Goal: Task Accomplishment & Management: Manage account settings

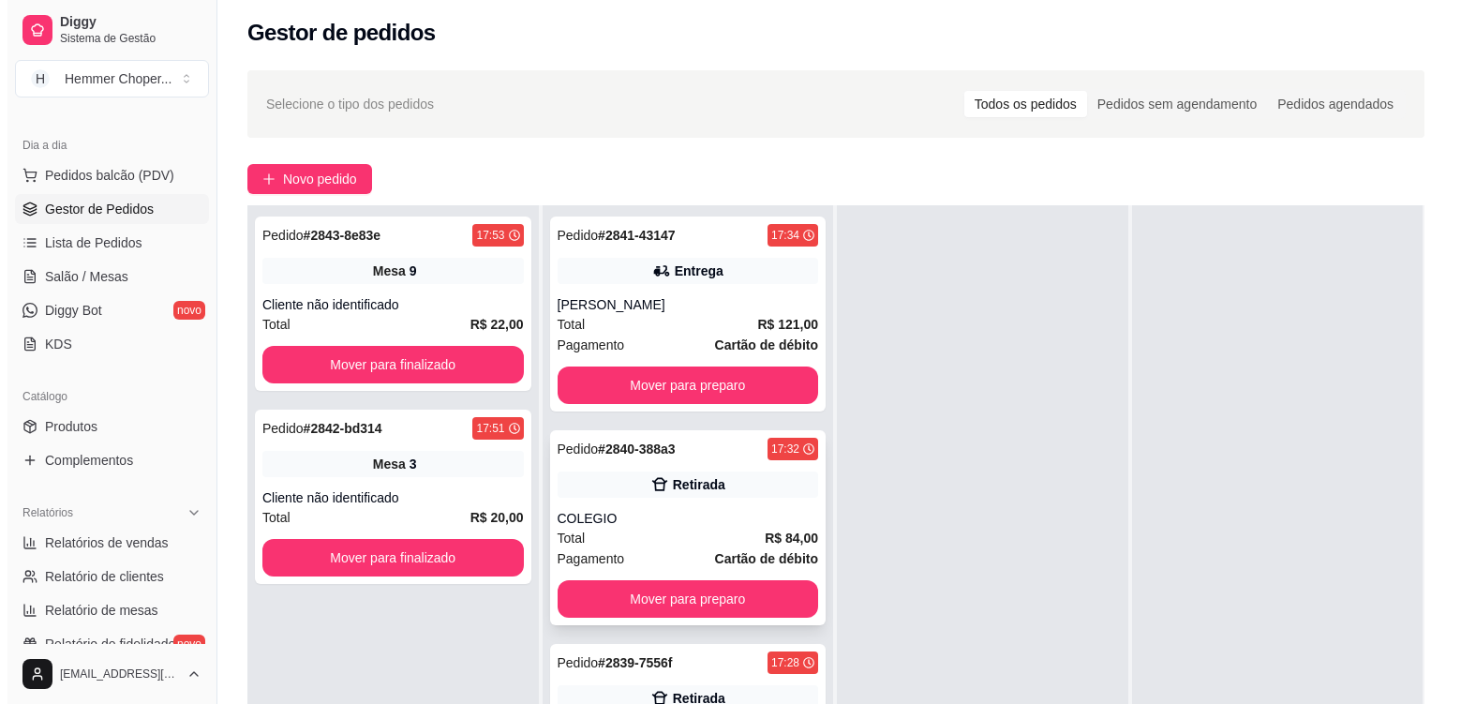
scroll to position [286, 0]
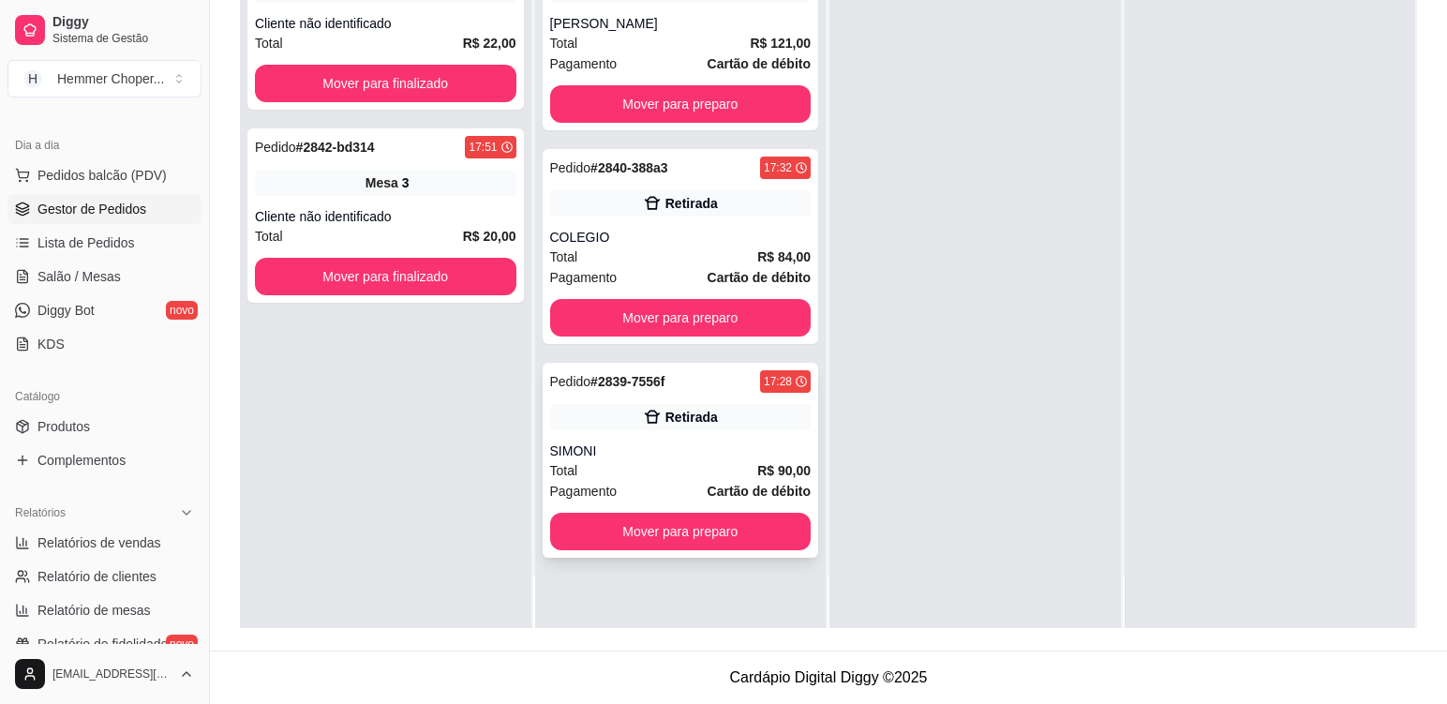
click at [673, 446] on div "SIMONI" at bounding box center [681, 451] width 262 height 19
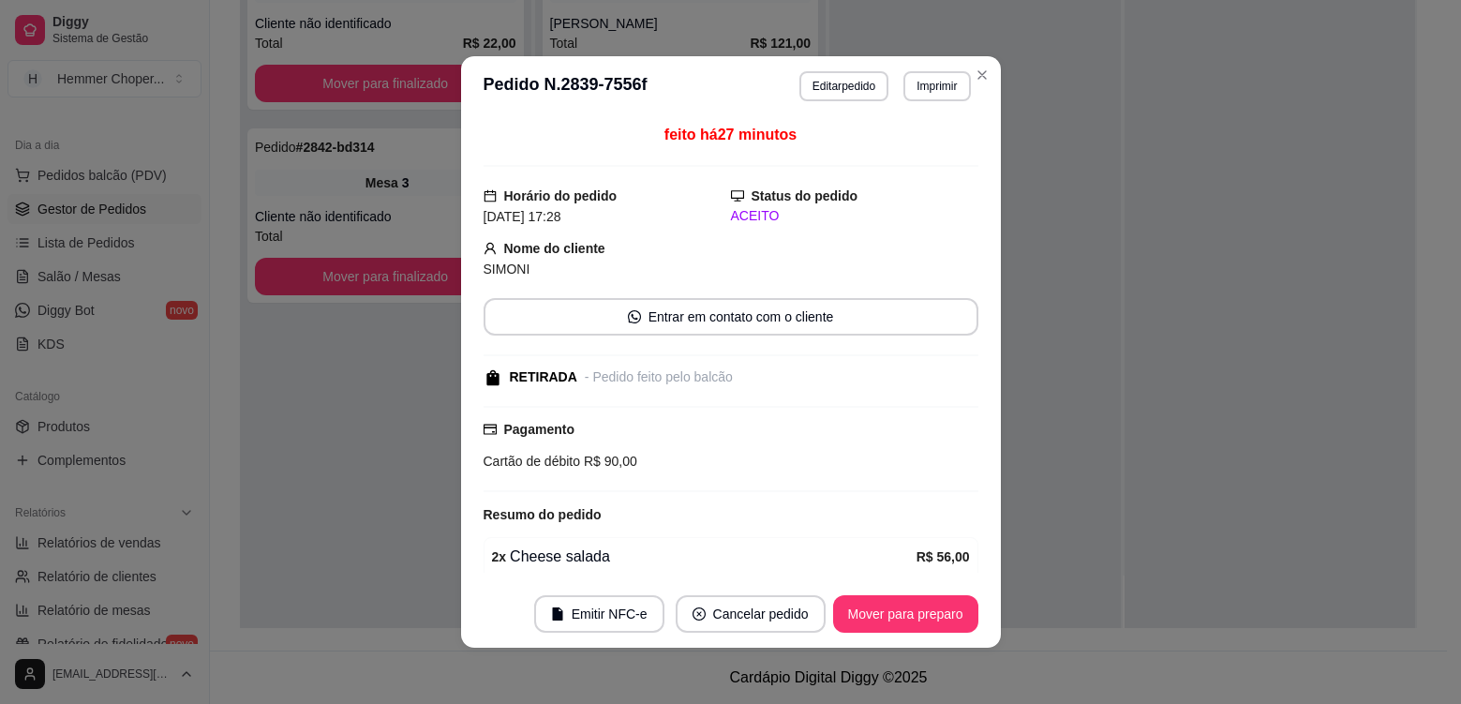
scroll to position [189, 0]
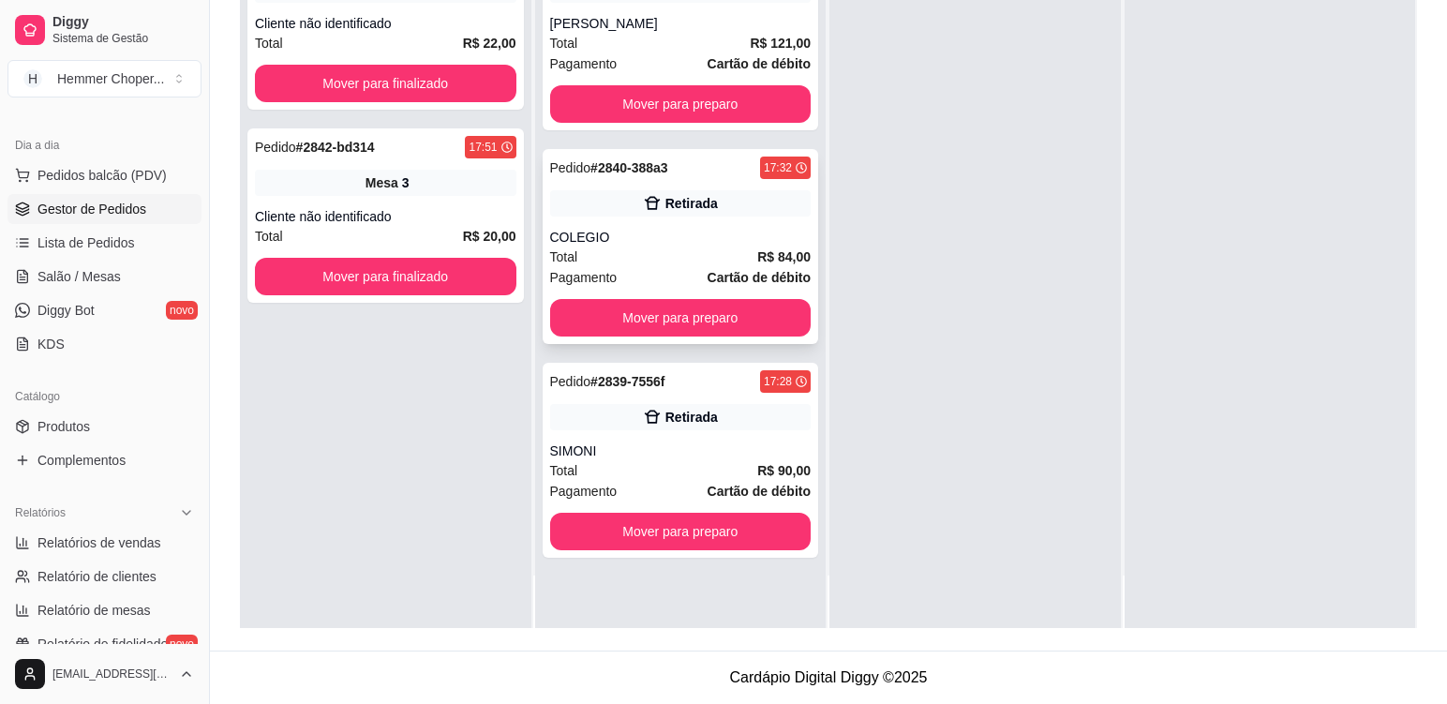
click at [660, 248] on div "Total R$ 84,00" at bounding box center [681, 257] width 262 height 21
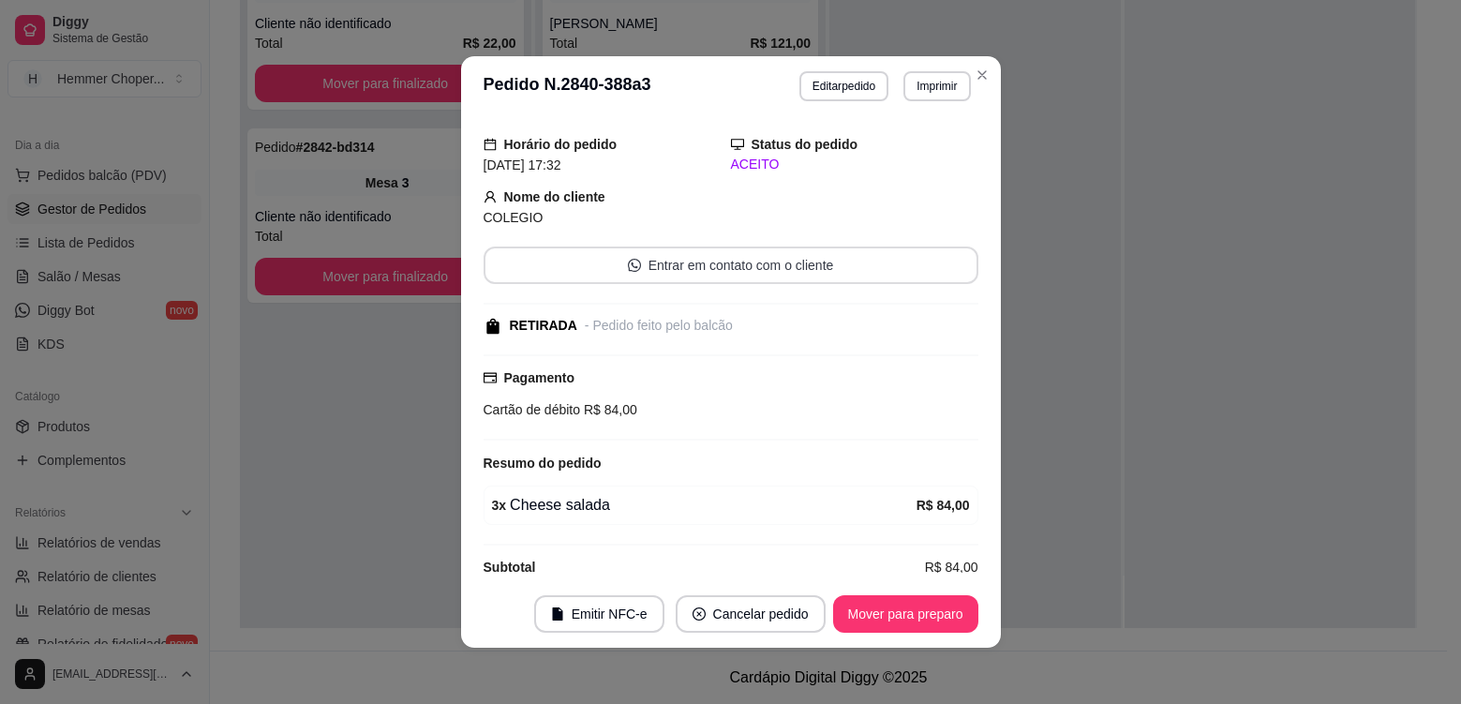
scroll to position [77, 0]
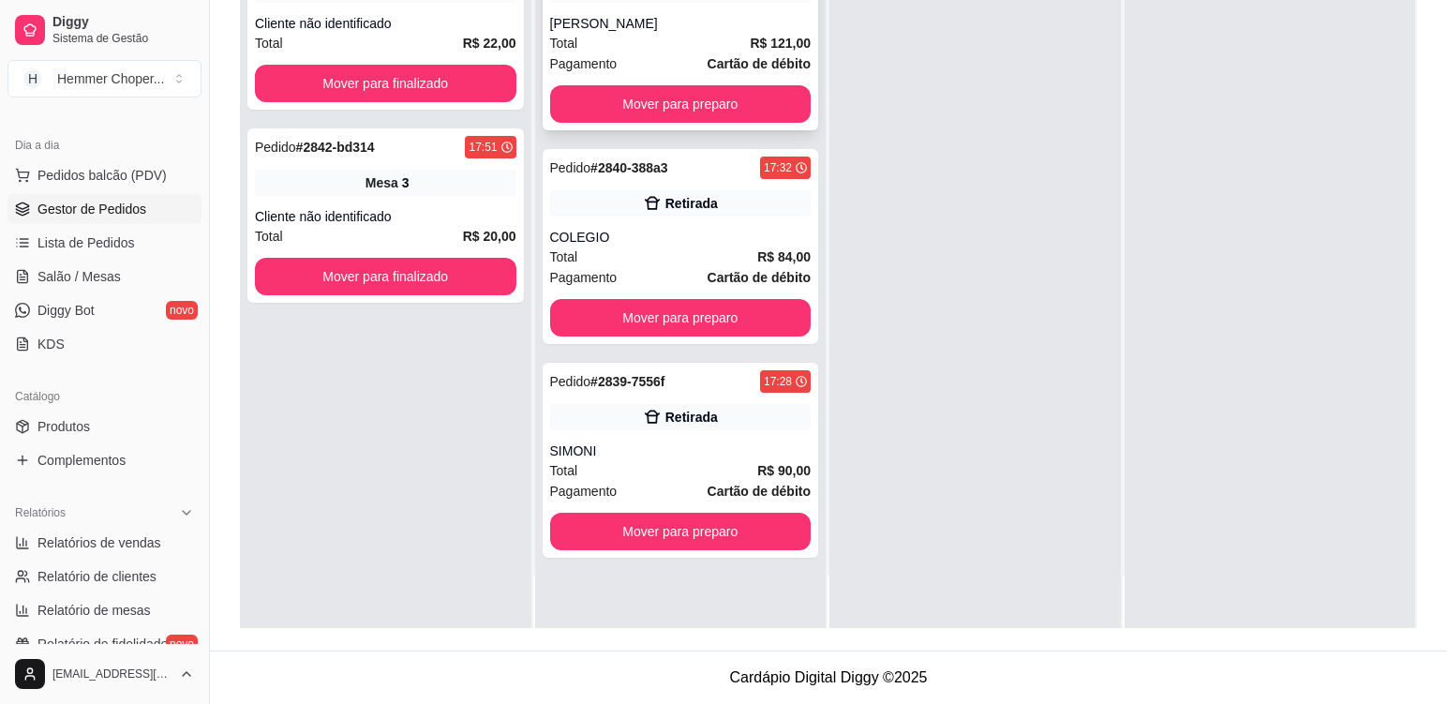
click at [646, 38] on div "Total R$ 121,00" at bounding box center [681, 43] width 262 height 21
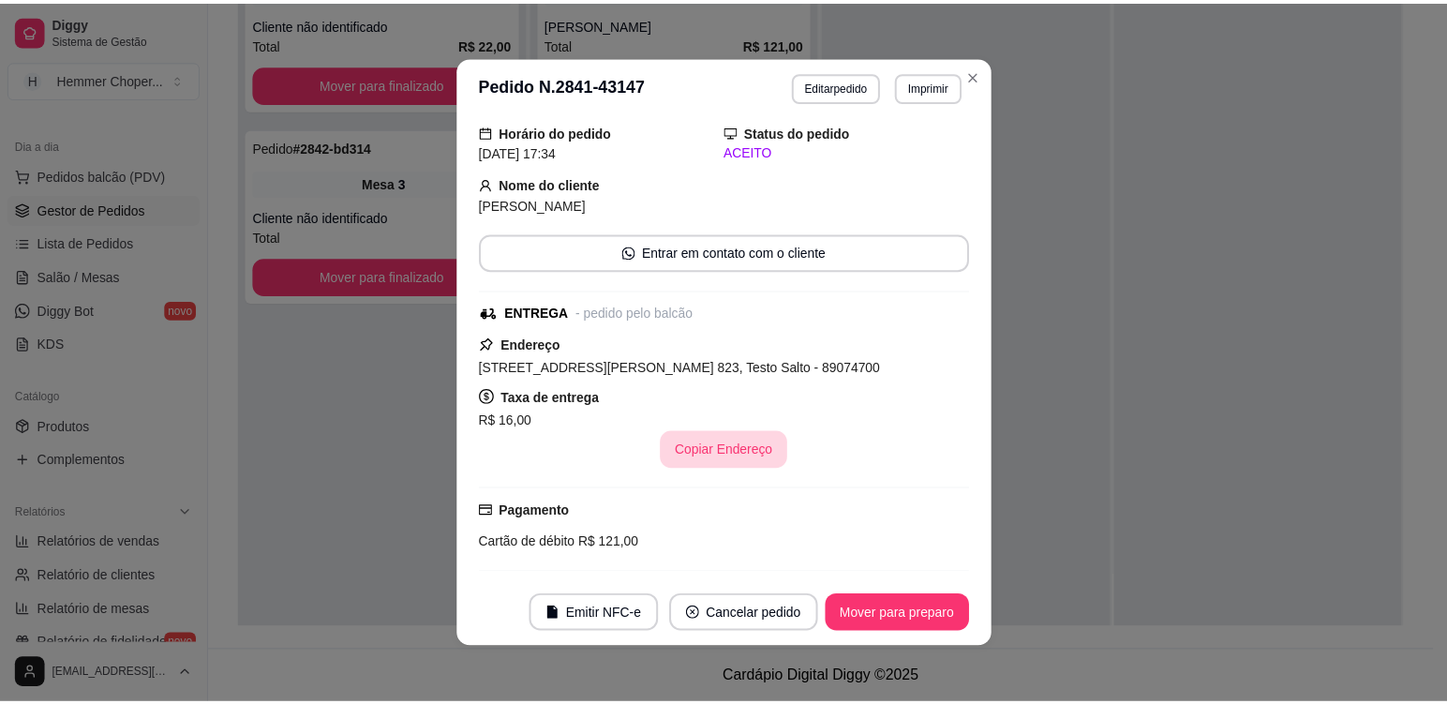
scroll to position [315, 0]
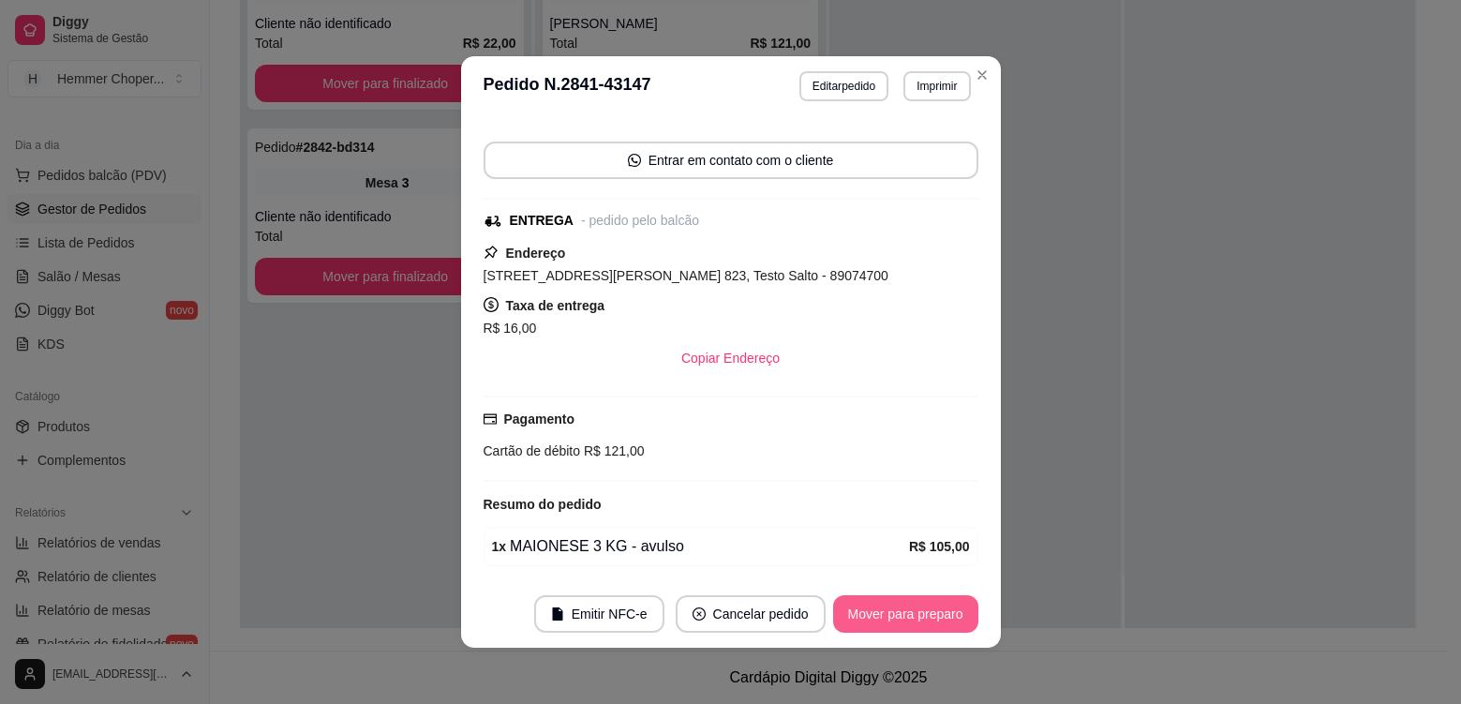
click at [881, 622] on button "Mover para preparo" at bounding box center [905, 613] width 145 height 37
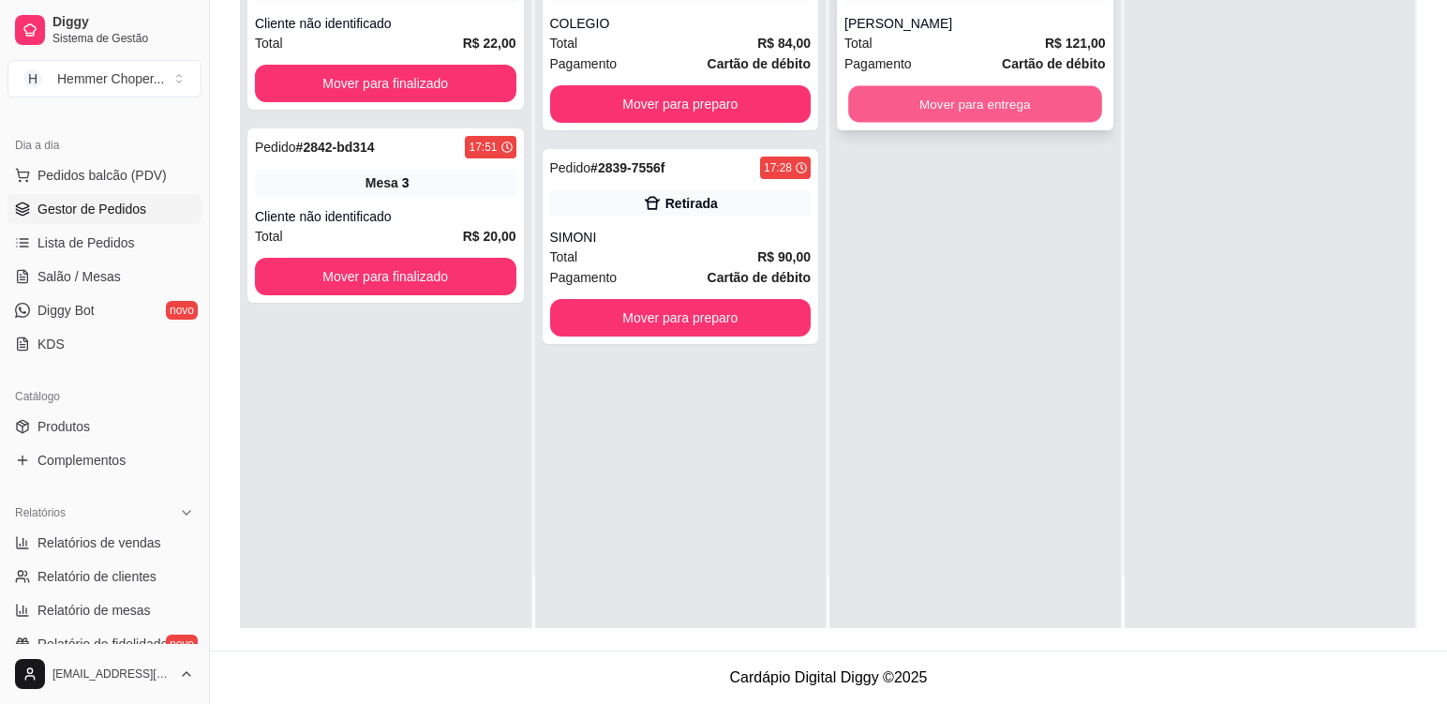
click at [977, 110] on button "Mover para entrega" at bounding box center [974, 104] width 253 height 37
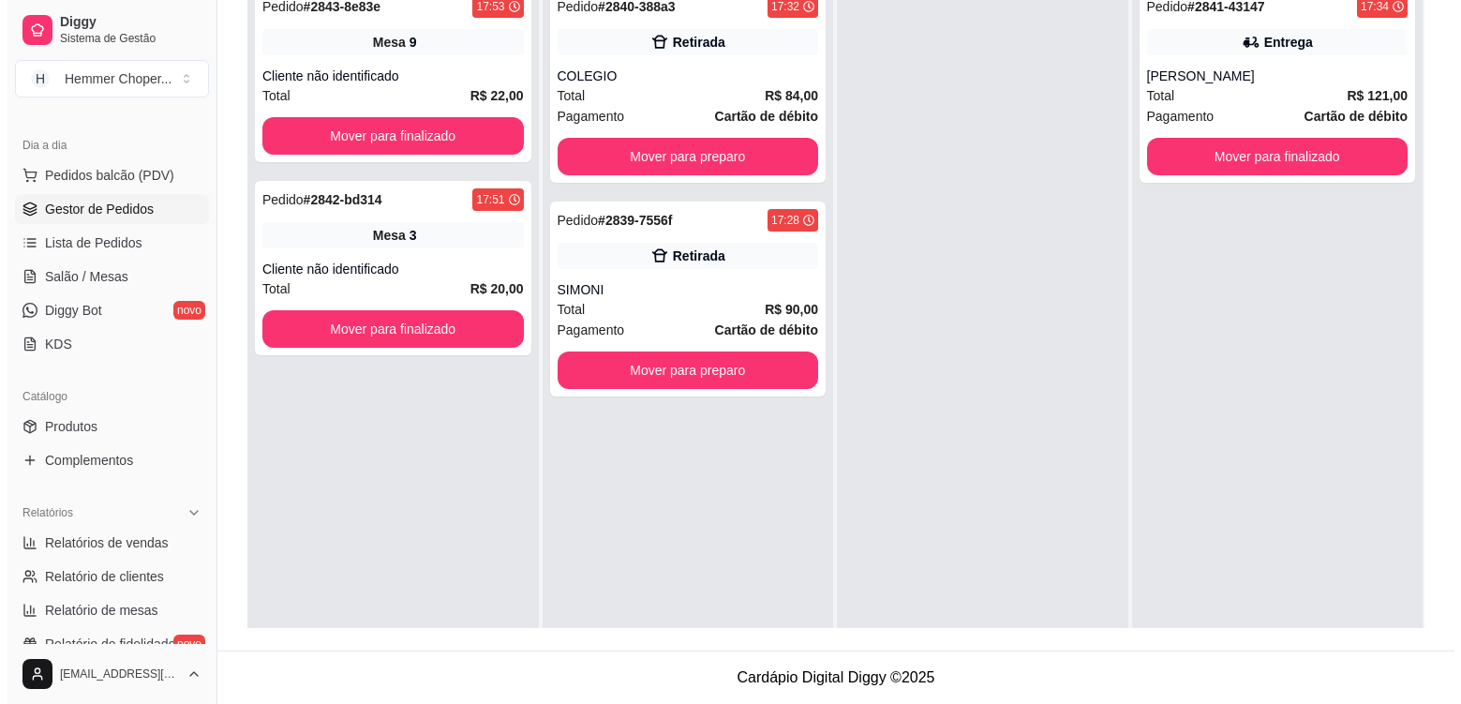
scroll to position [192, 0]
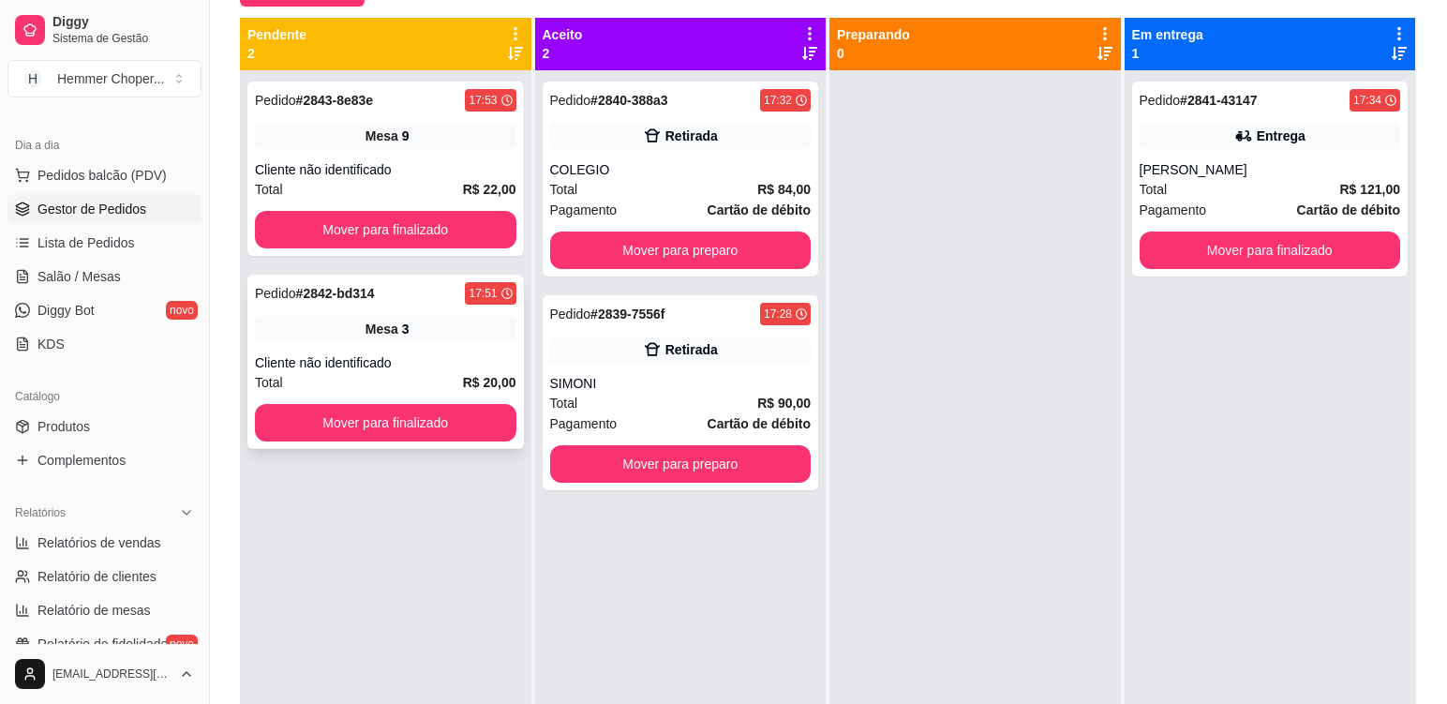
click at [390, 341] on div "Mesa 3" at bounding box center [386, 329] width 262 height 26
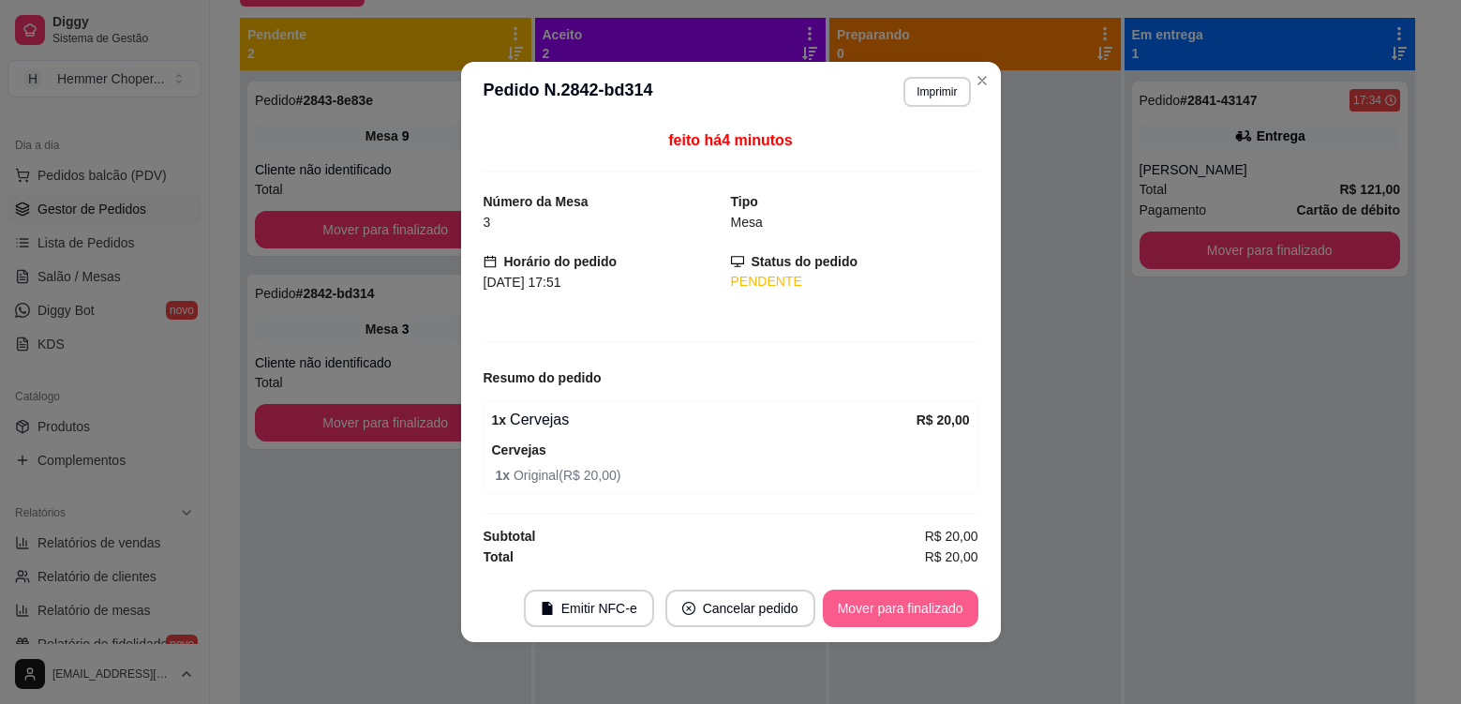
click at [947, 610] on button "Mover para finalizado" at bounding box center [901, 608] width 156 height 37
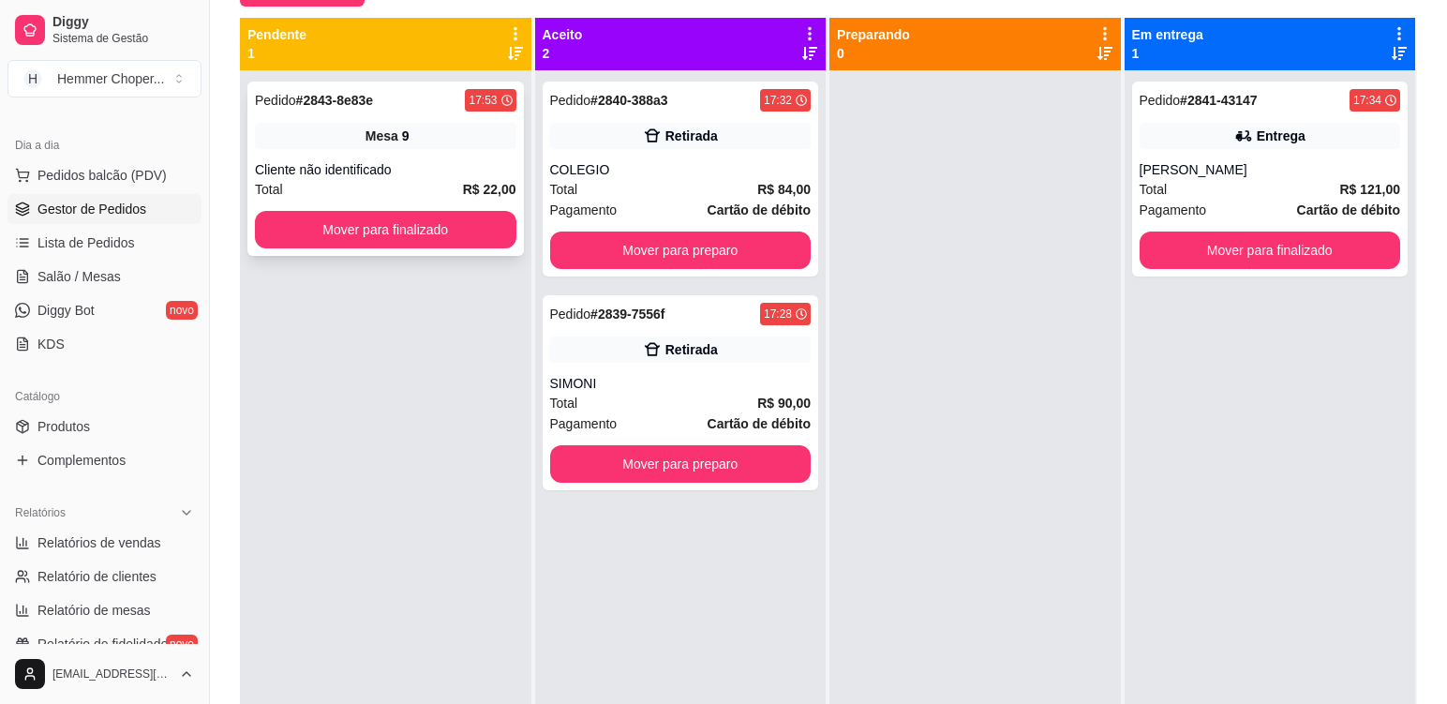
click at [457, 150] on div "Pedido # 2843-8e83e 17:53 Mesa 9 Cliente não identificado Total R$ 22,00 Mover …" at bounding box center [385, 169] width 277 height 174
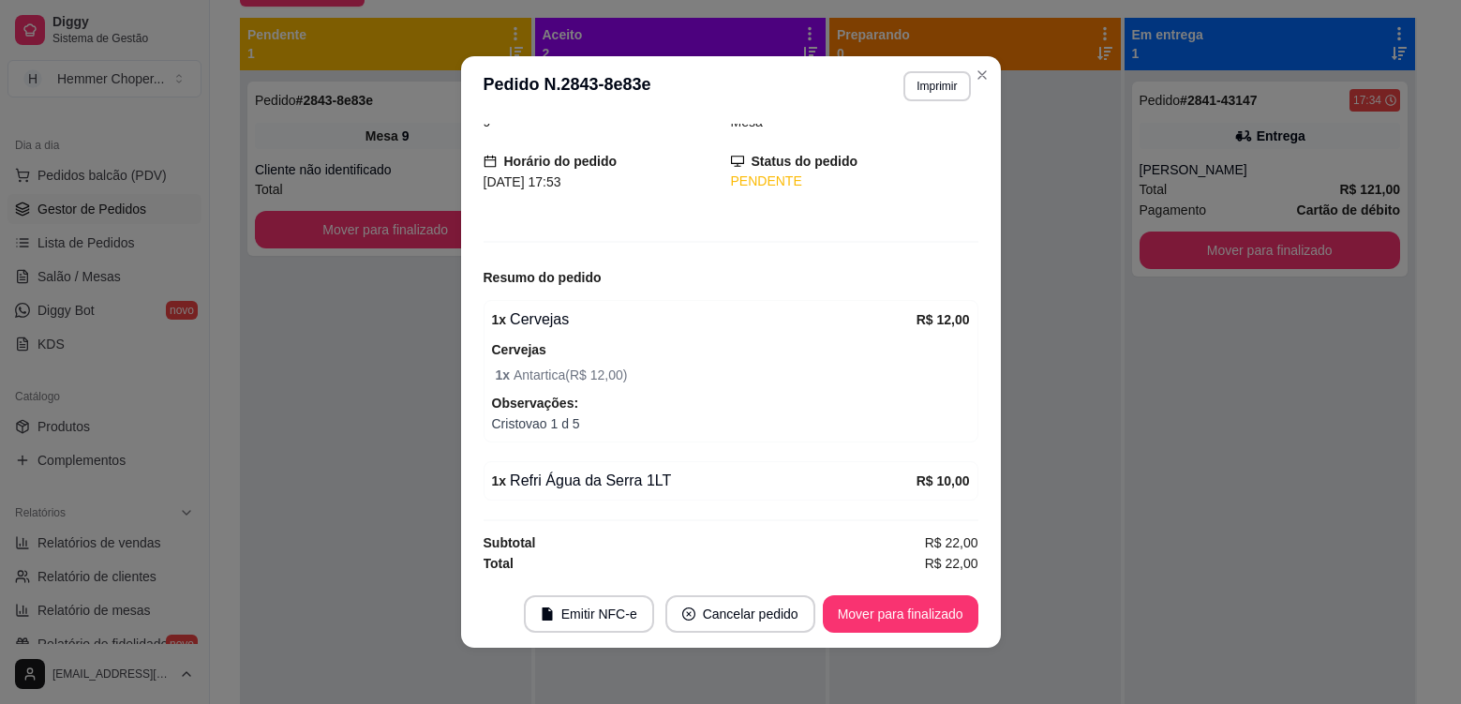
scroll to position [96, 0]
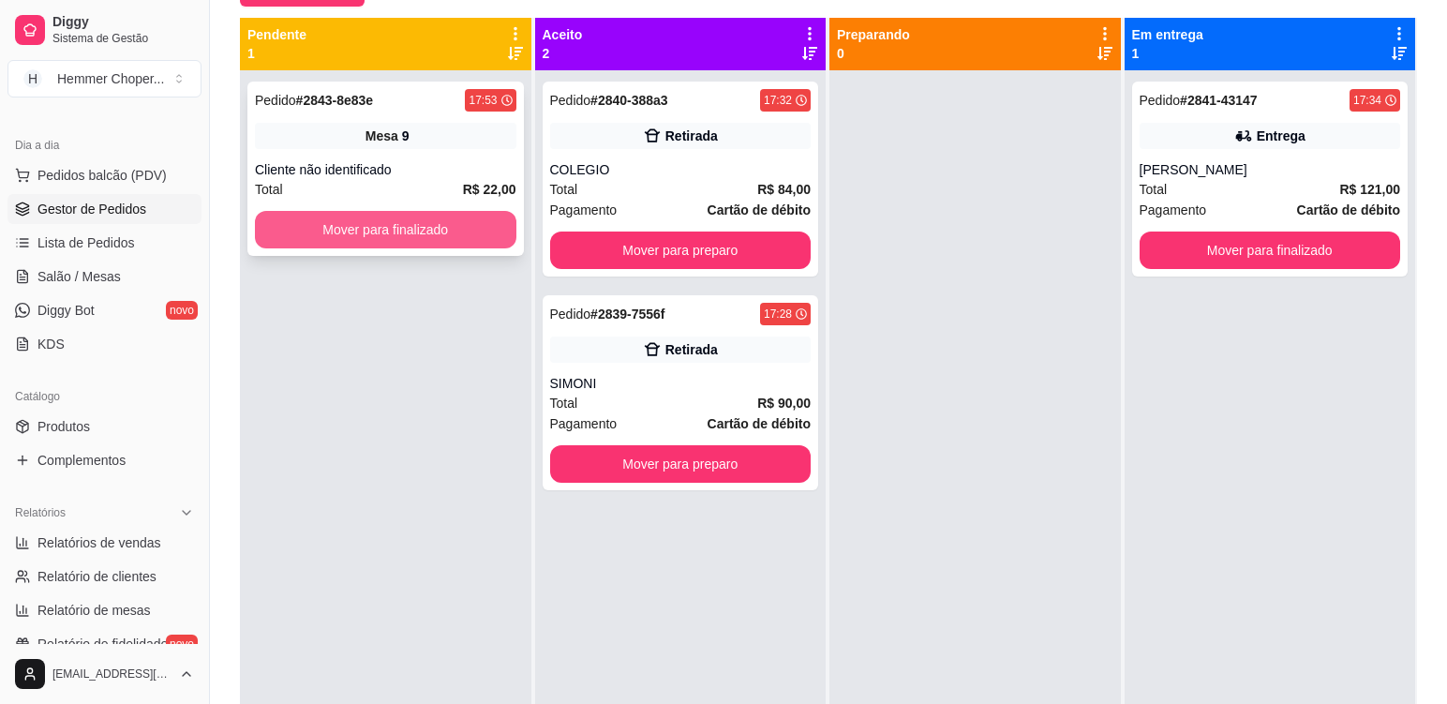
click at [444, 240] on button "Mover para finalizado" at bounding box center [386, 229] width 262 height 37
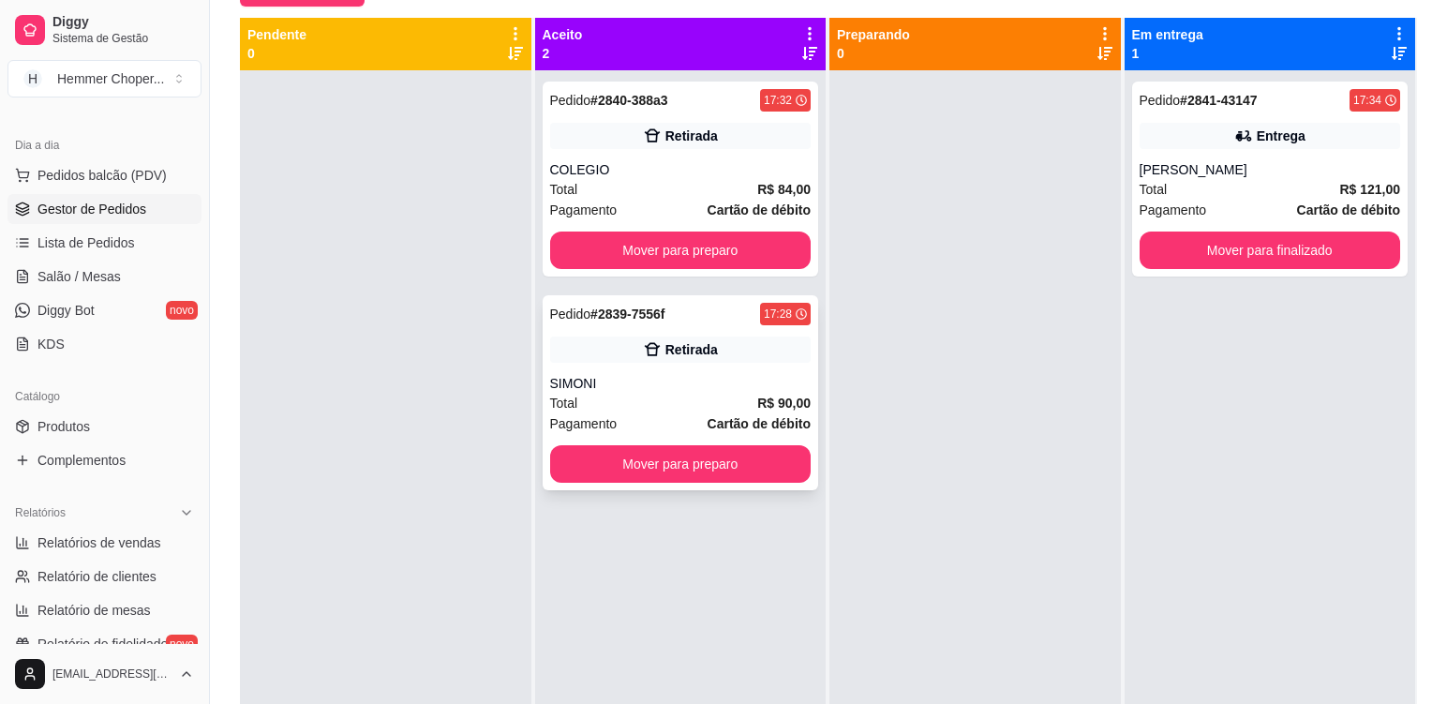
click at [686, 427] on div "Pagamento Cartão de débito" at bounding box center [681, 423] width 262 height 21
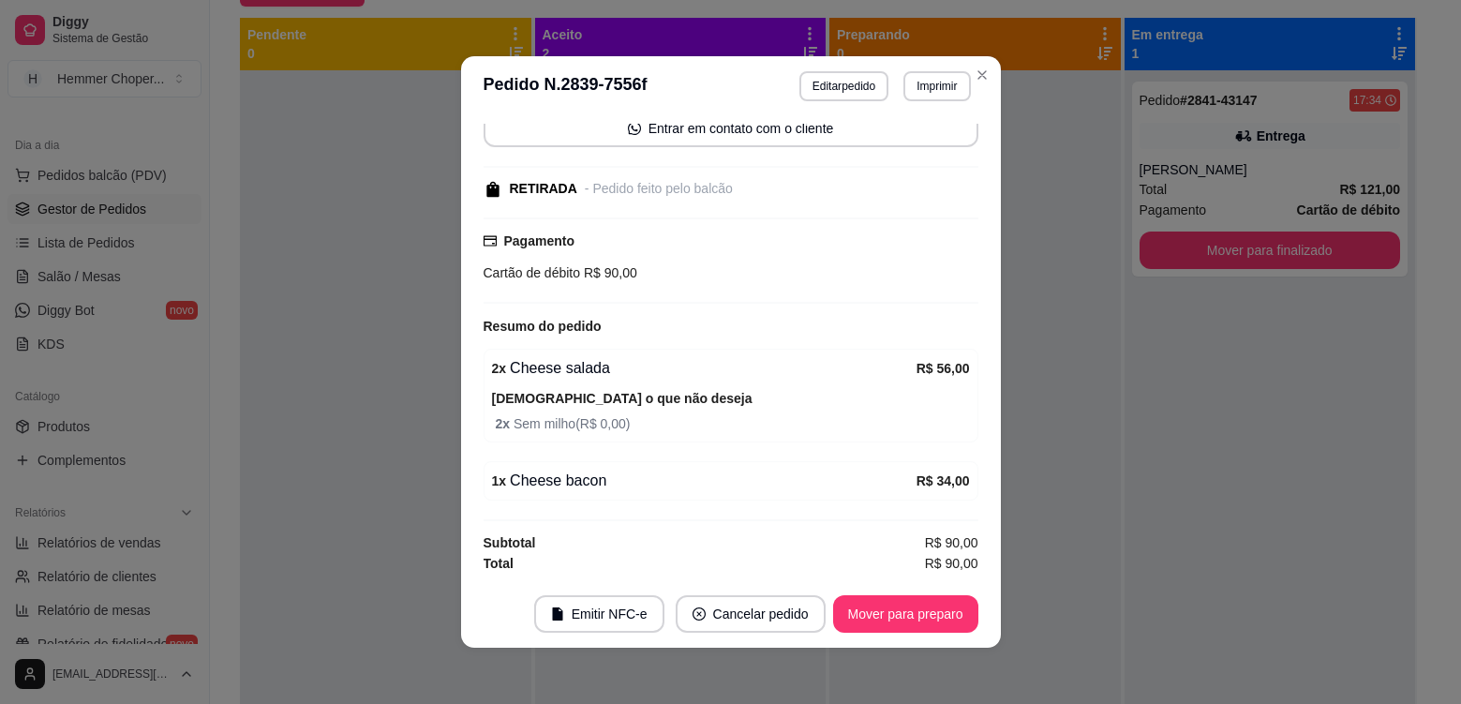
scroll to position [189, 0]
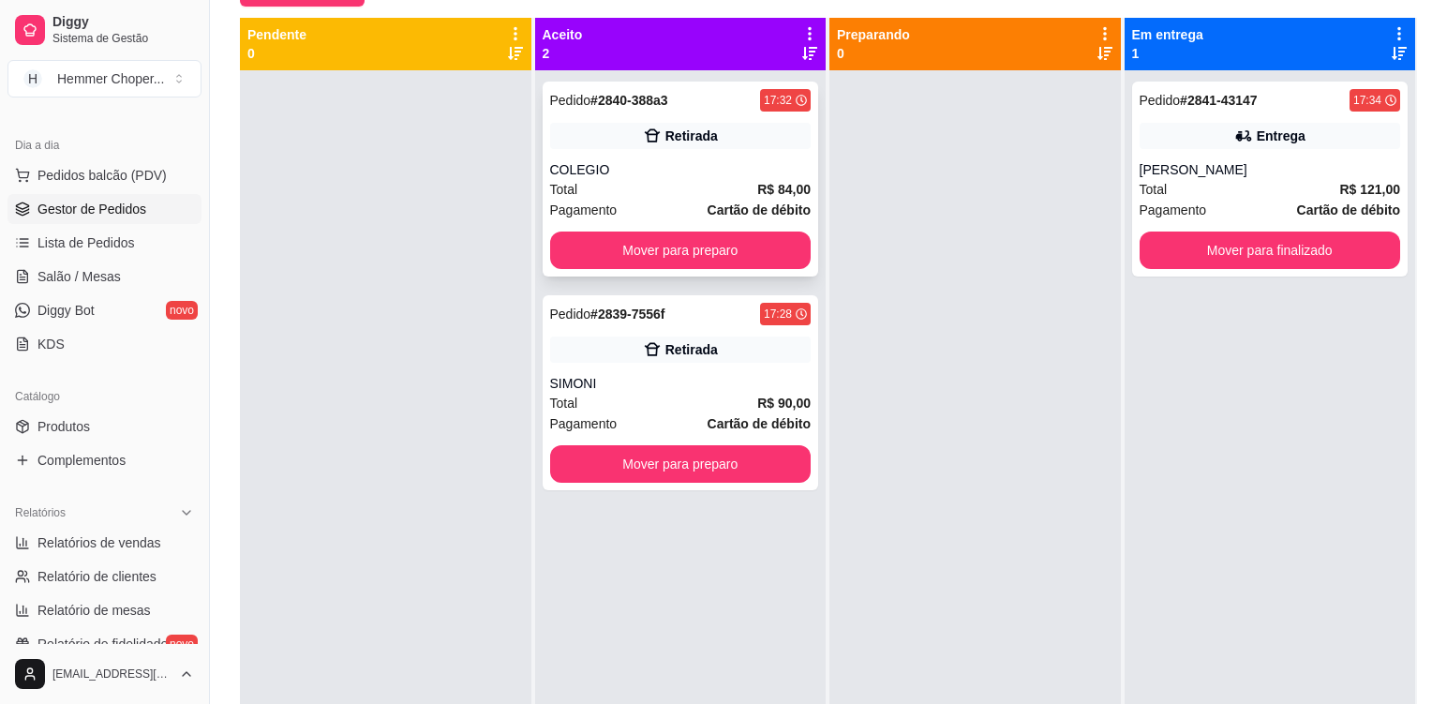
click at [659, 161] on div "COLEGIO" at bounding box center [681, 169] width 262 height 19
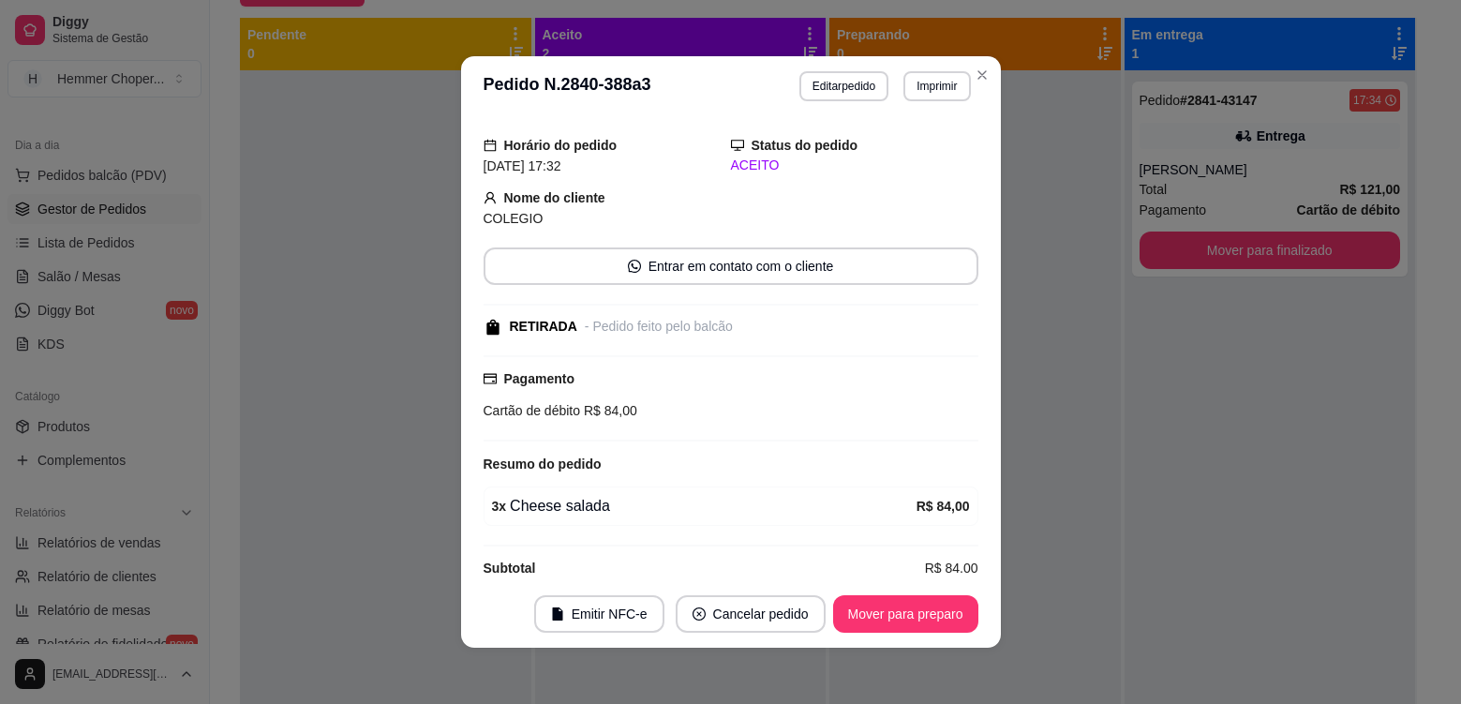
scroll to position [77, 0]
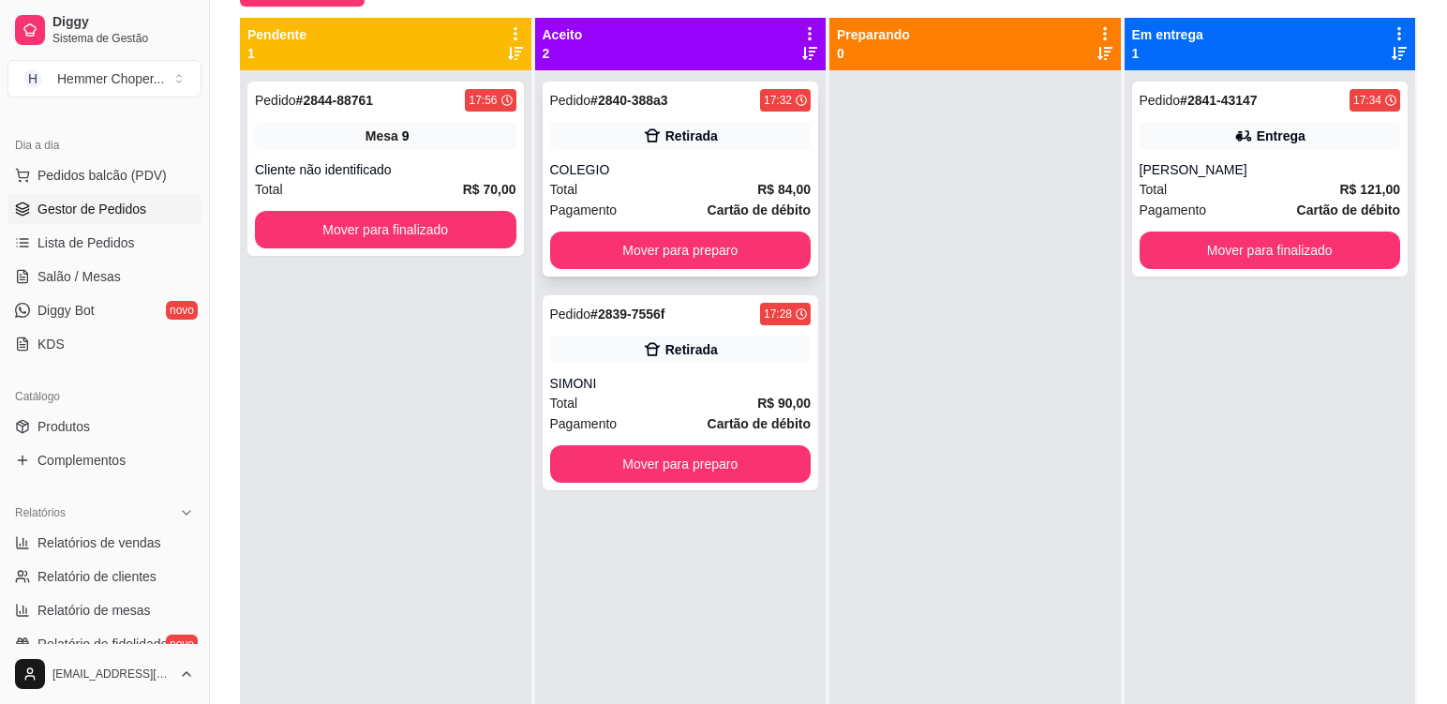
click at [696, 173] on div "COLEGIO" at bounding box center [681, 169] width 262 height 19
click at [670, 393] on div "Pedido # 2839-7556f 17:28 Retirada SIMONI Total R$ 90,00 Pagamento Cartão de dé…" at bounding box center [681, 392] width 277 height 195
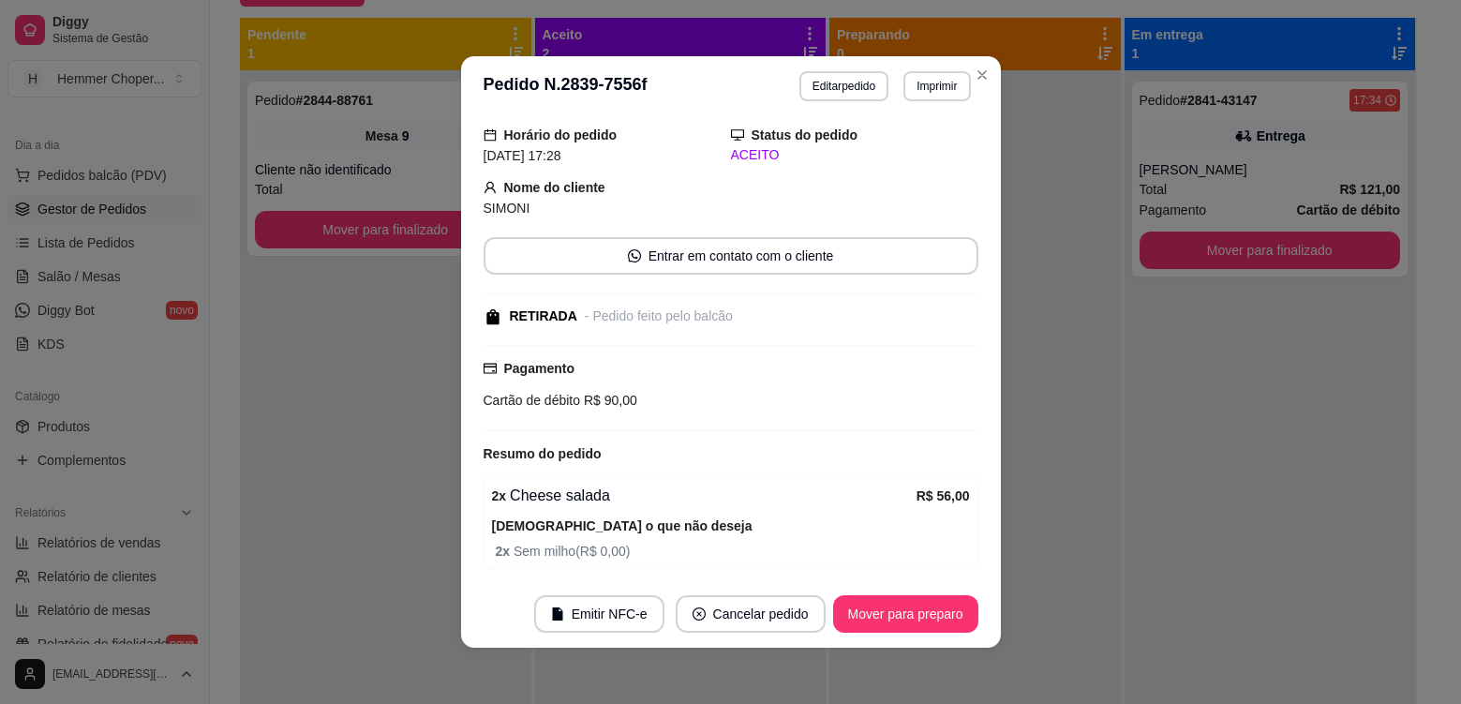
scroll to position [187, 0]
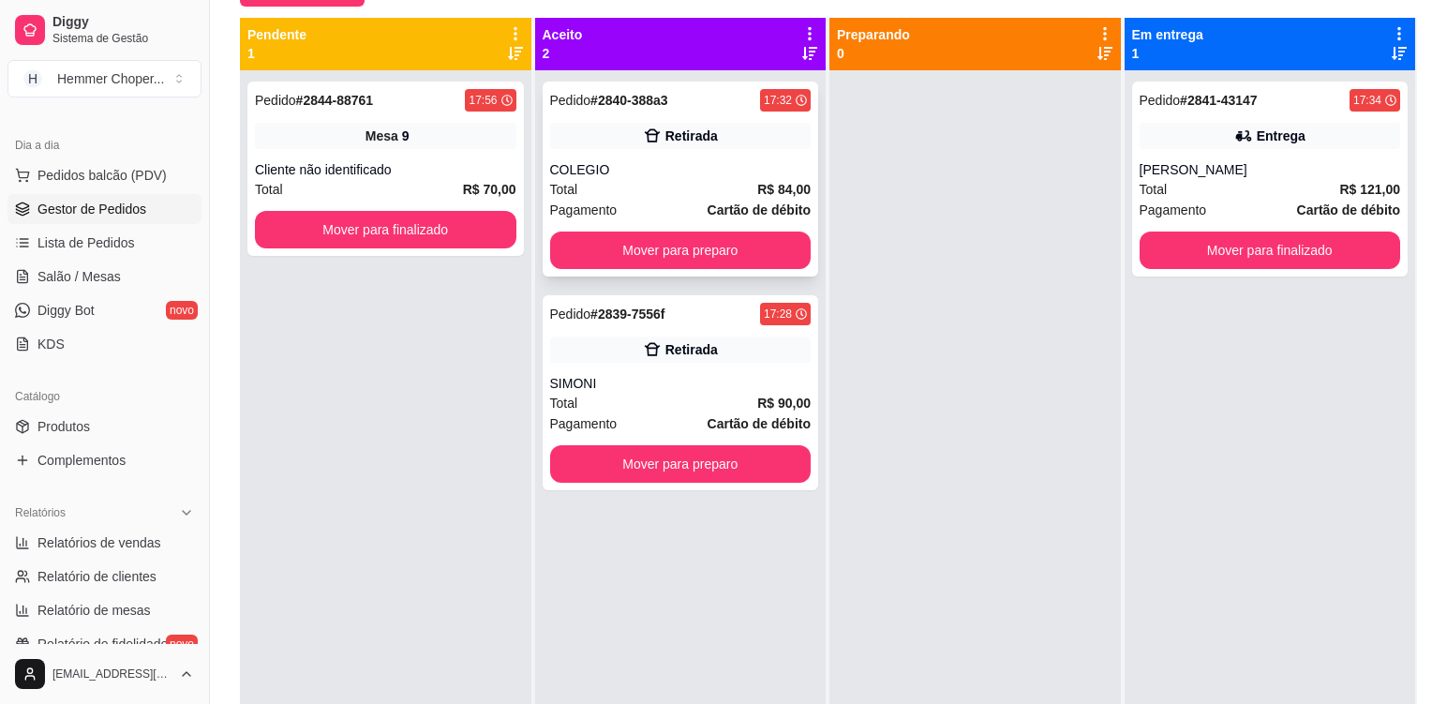
click at [678, 172] on div "COLEGIO" at bounding box center [681, 169] width 262 height 19
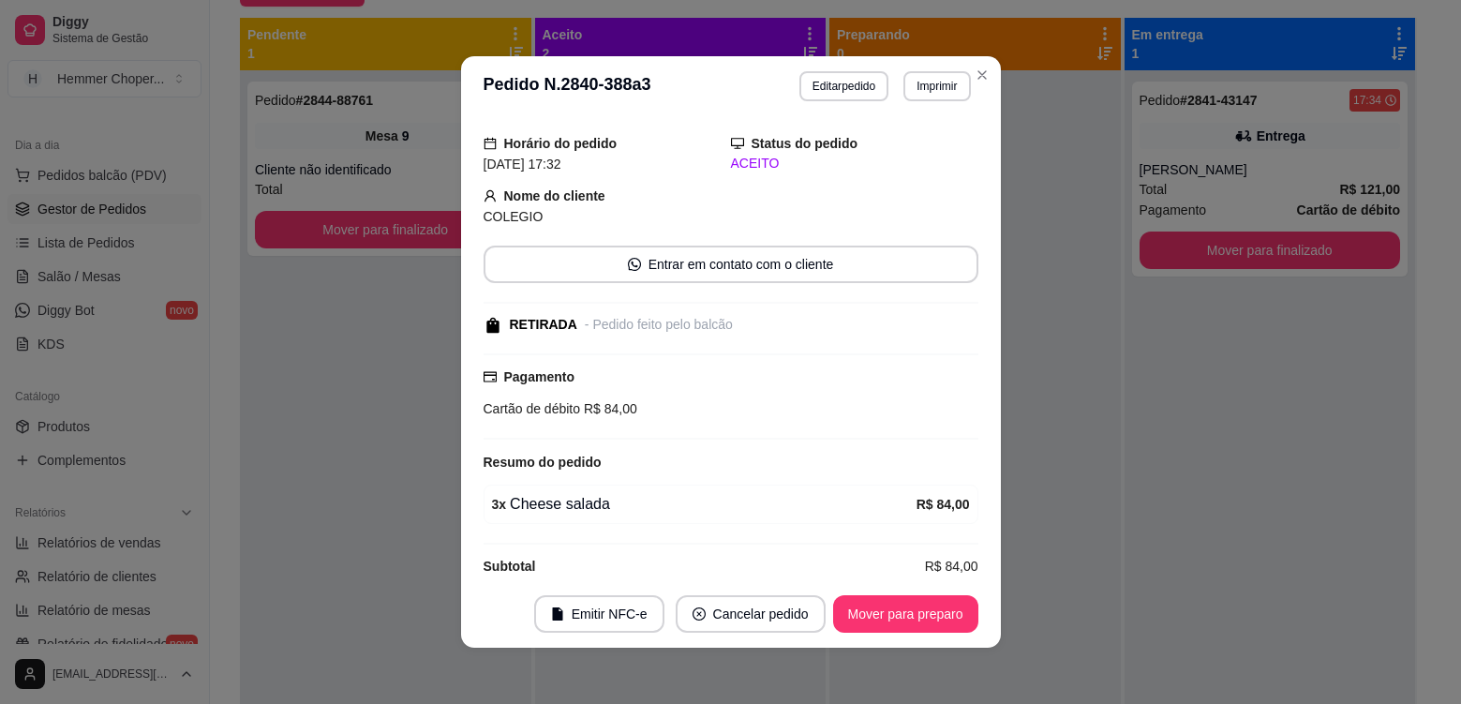
scroll to position [77, 0]
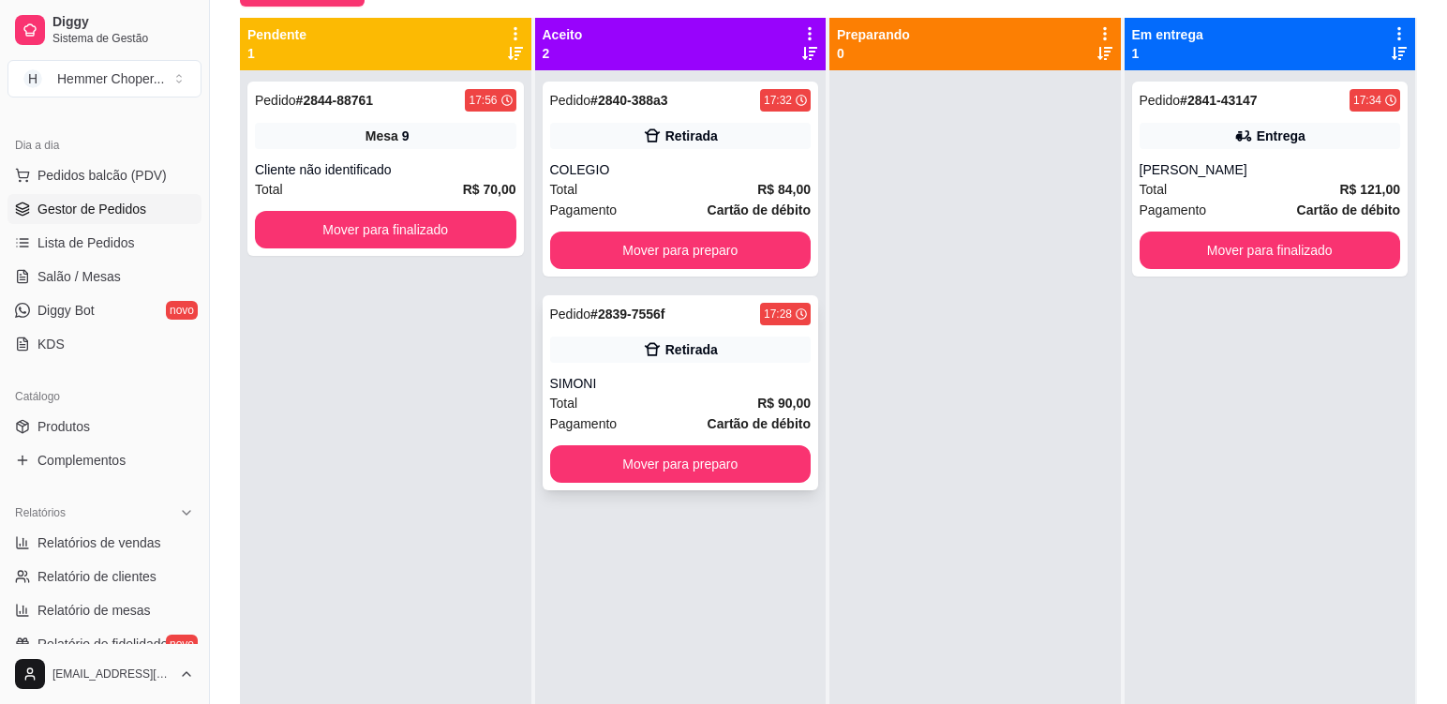
click at [664, 394] on div "Total R$ 90,00" at bounding box center [681, 403] width 262 height 21
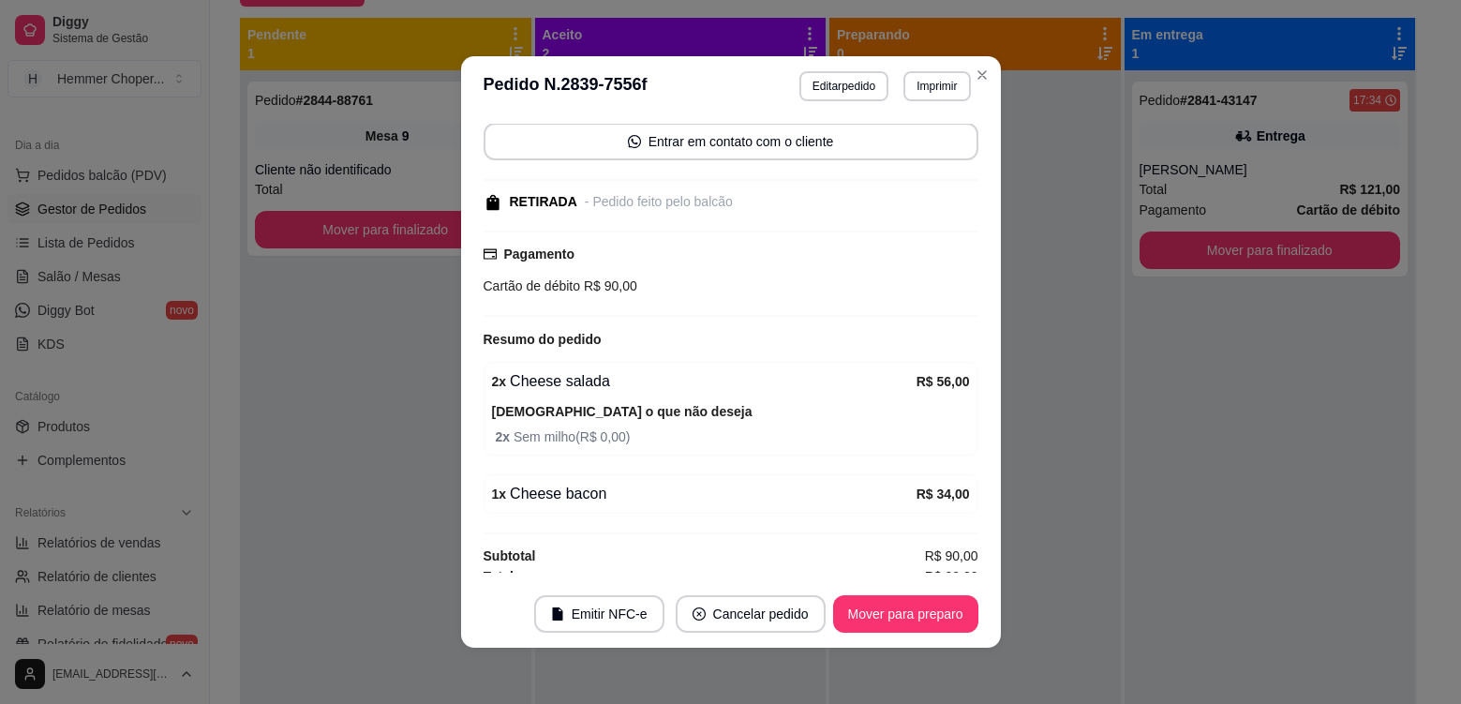
scroll to position [189, 0]
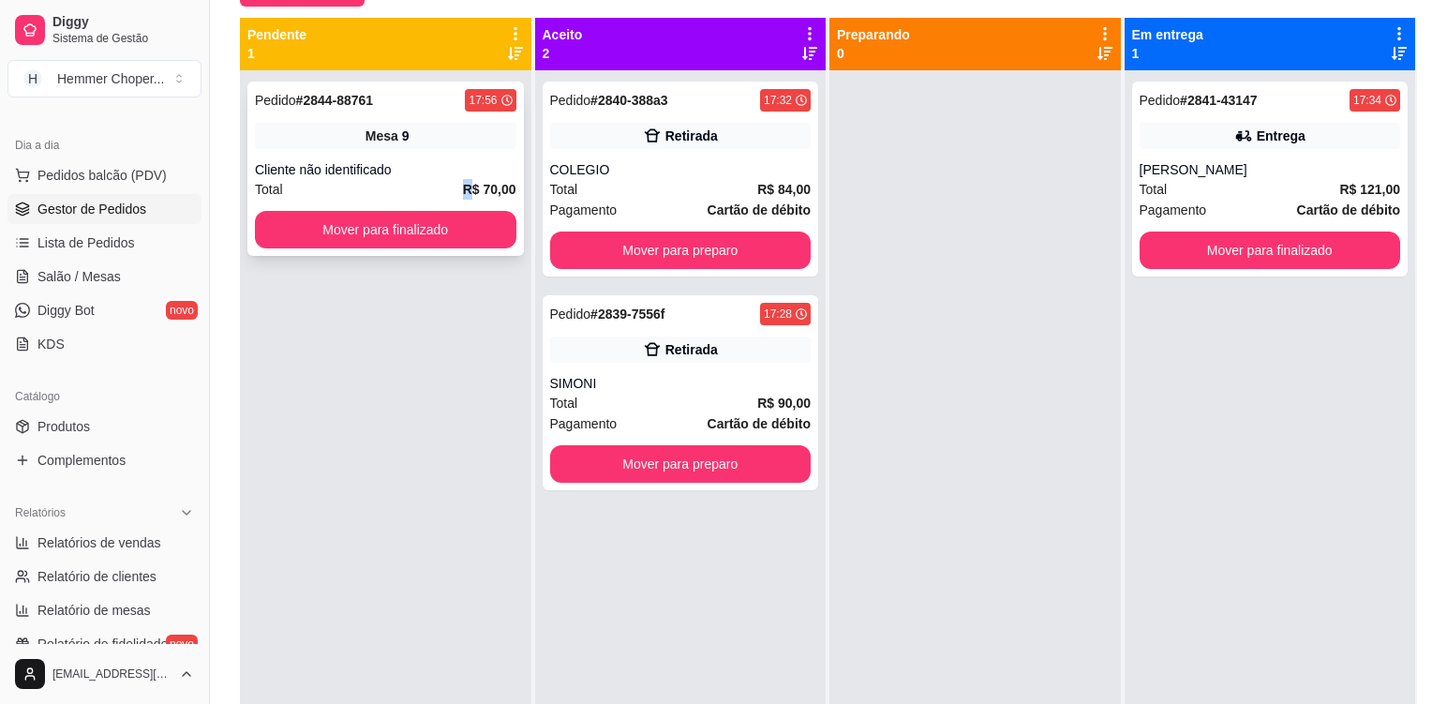
click at [424, 186] on div "Total R$ 70,00" at bounding box center [386, 189] width 262 height 21
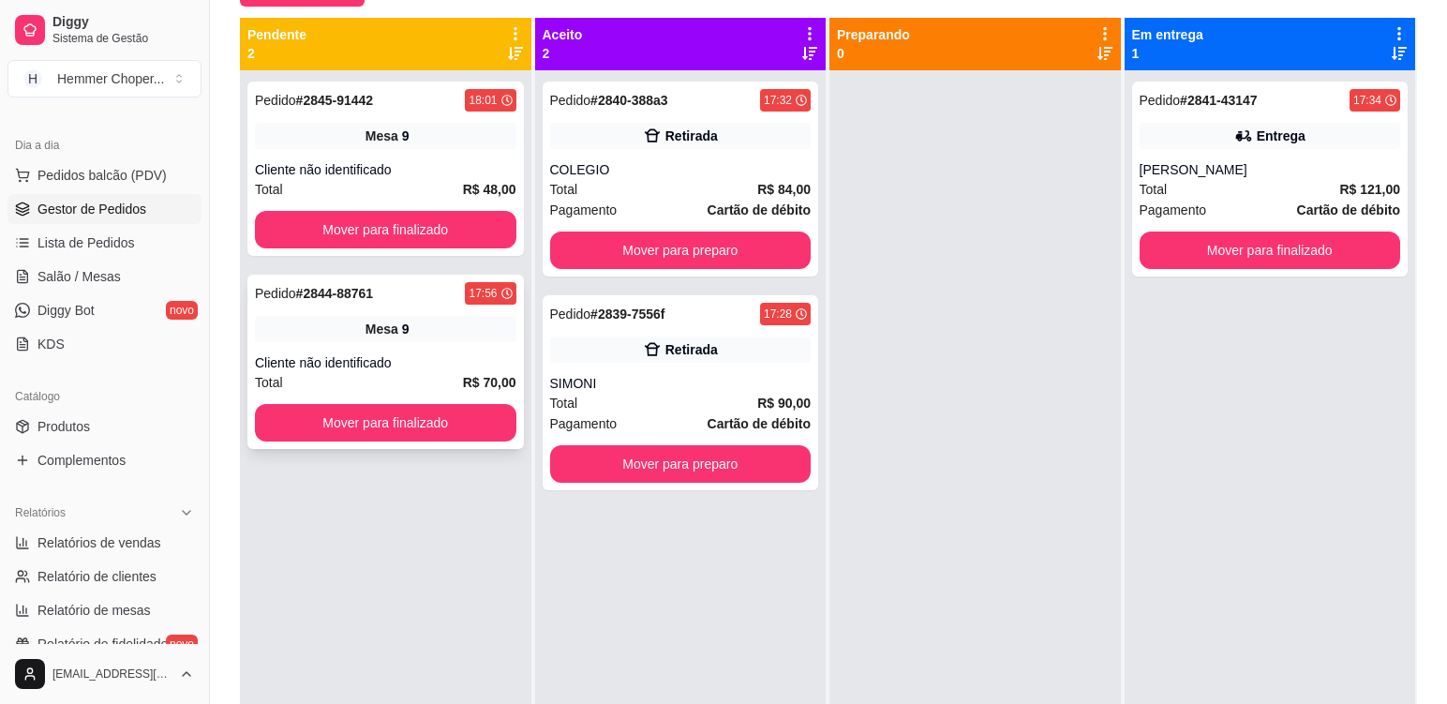
click at [456, 357] on div "Cliente não identificado" at bounding box center [386, 362] width 262 height 19
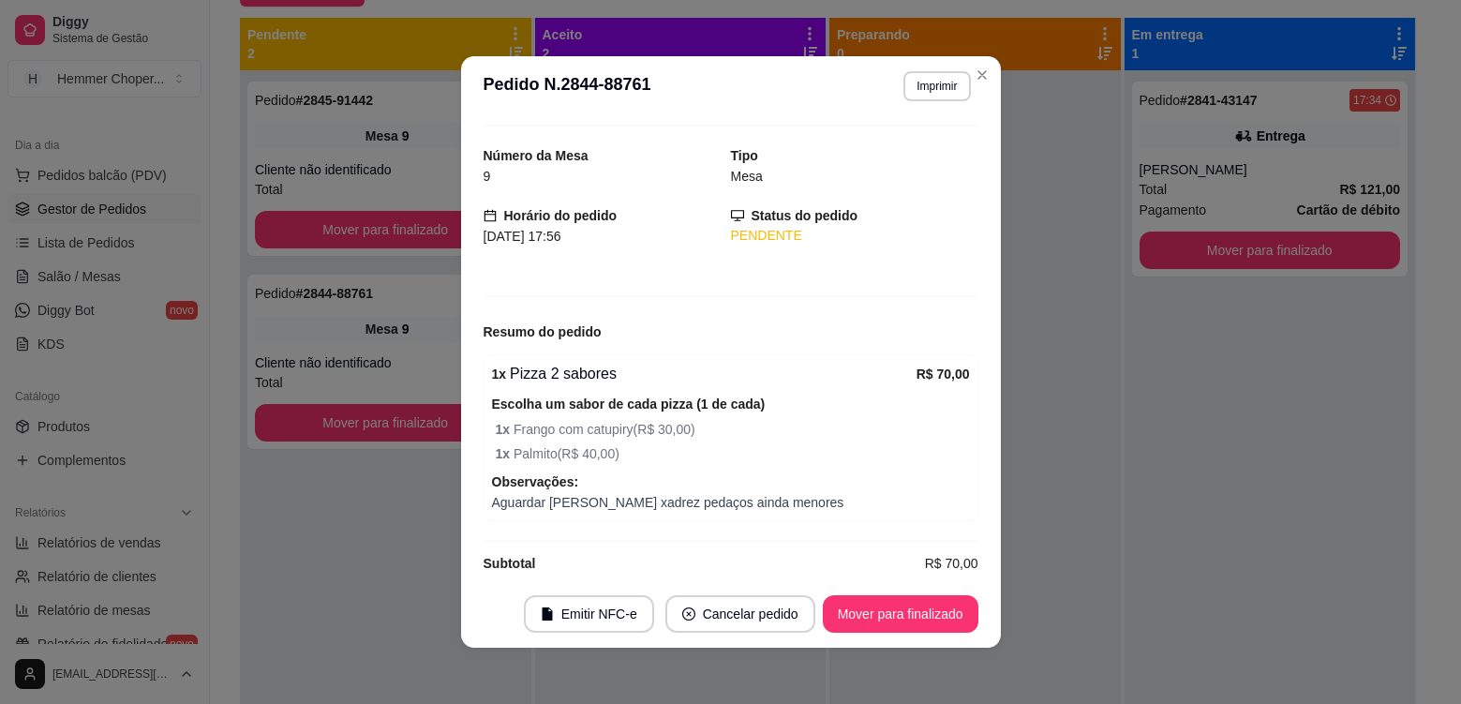
scroll to position [62, 0]
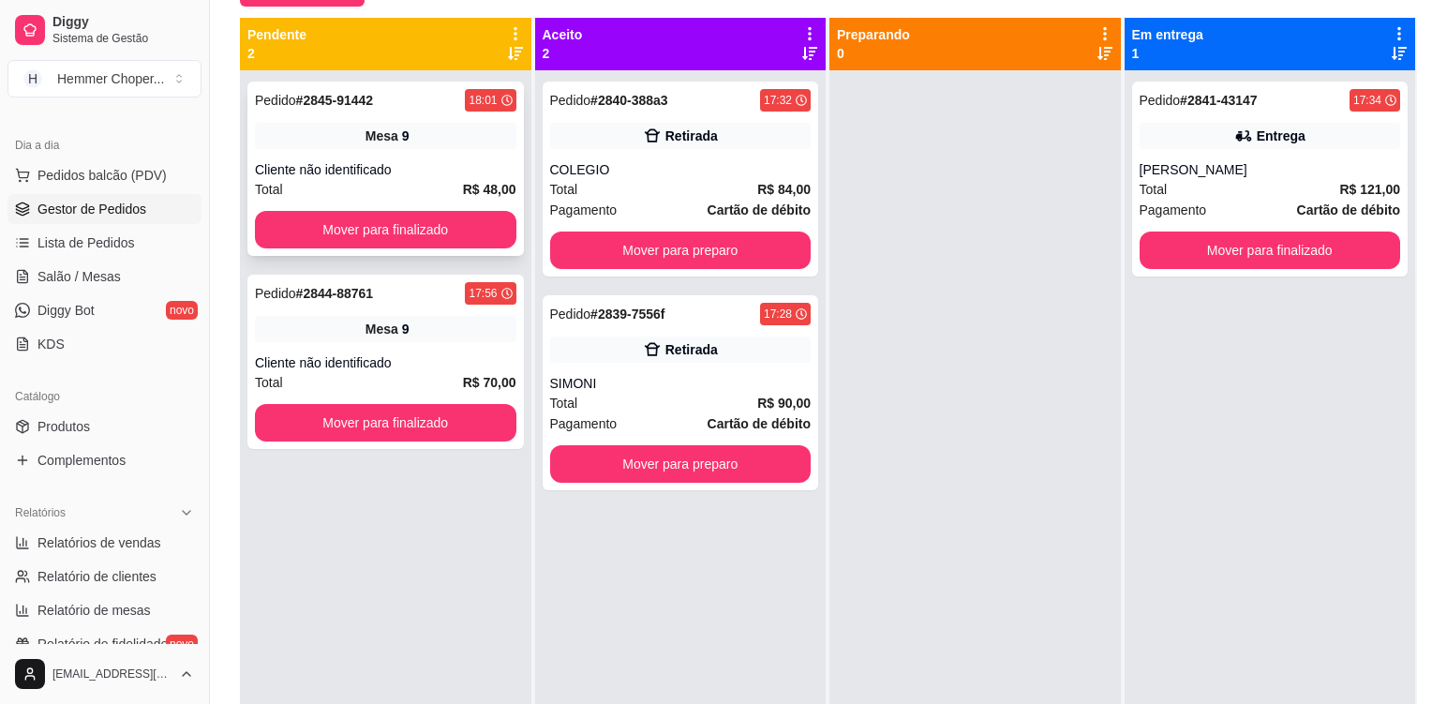
click at [464, 140] on div "Mesa 9" at bounding box center [386, 136] width 262 height 26
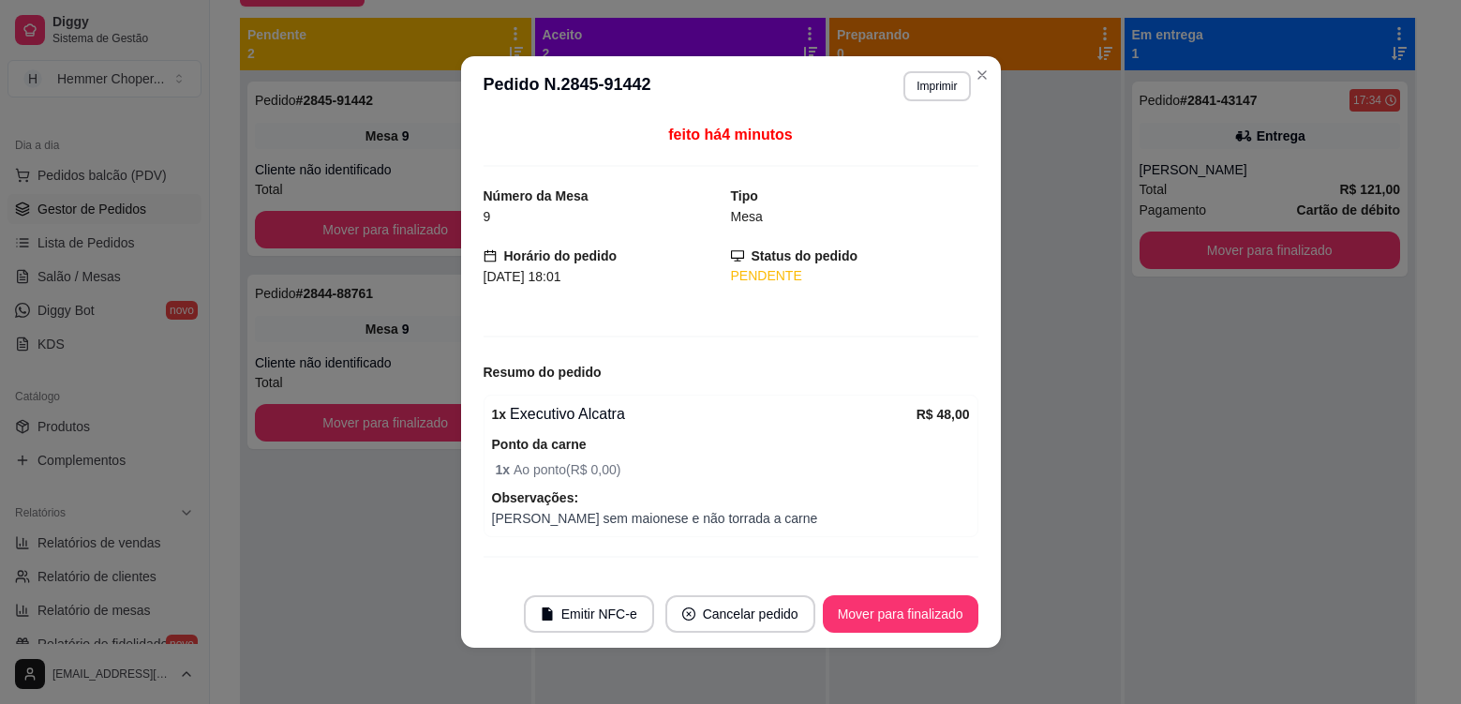
scroll to position [37, 0]
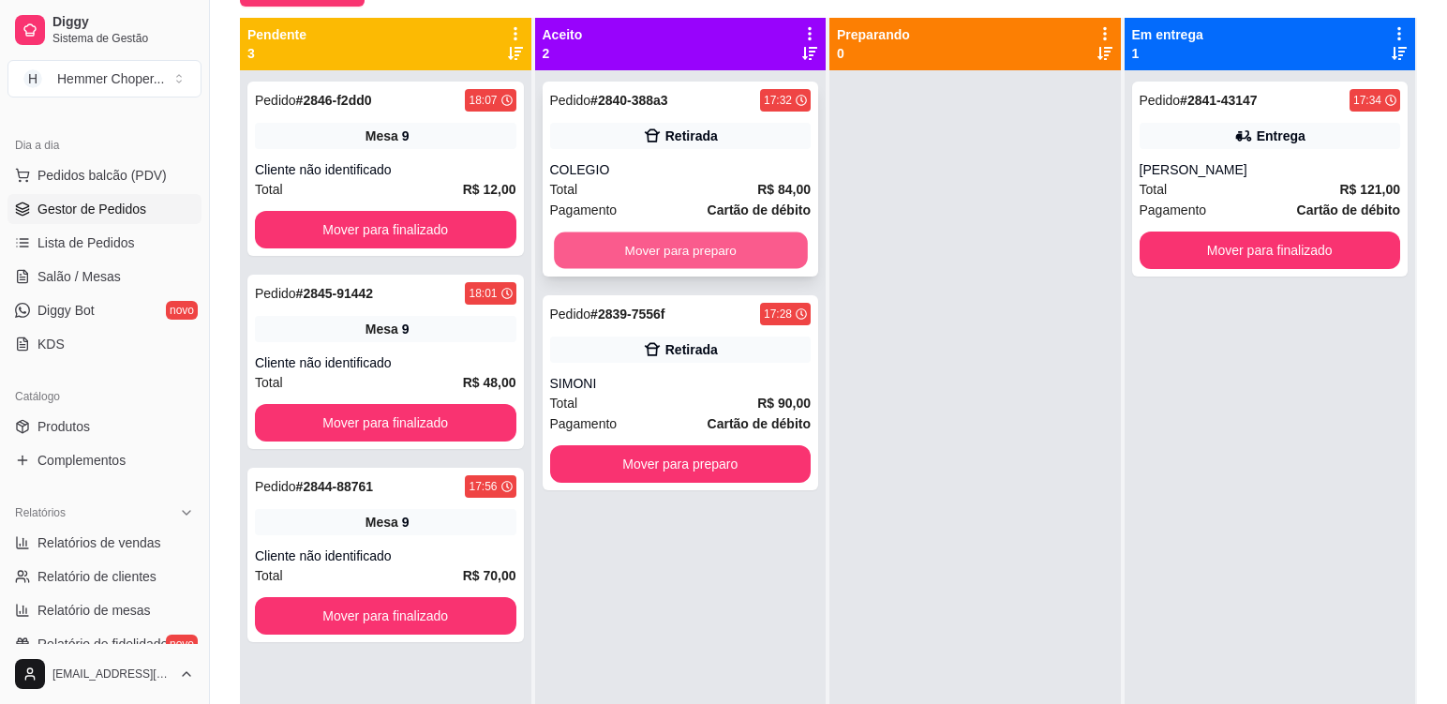
click at [762, 251] on button "Mover para preparo" at bounding box center [680, 250] width 253 height 37
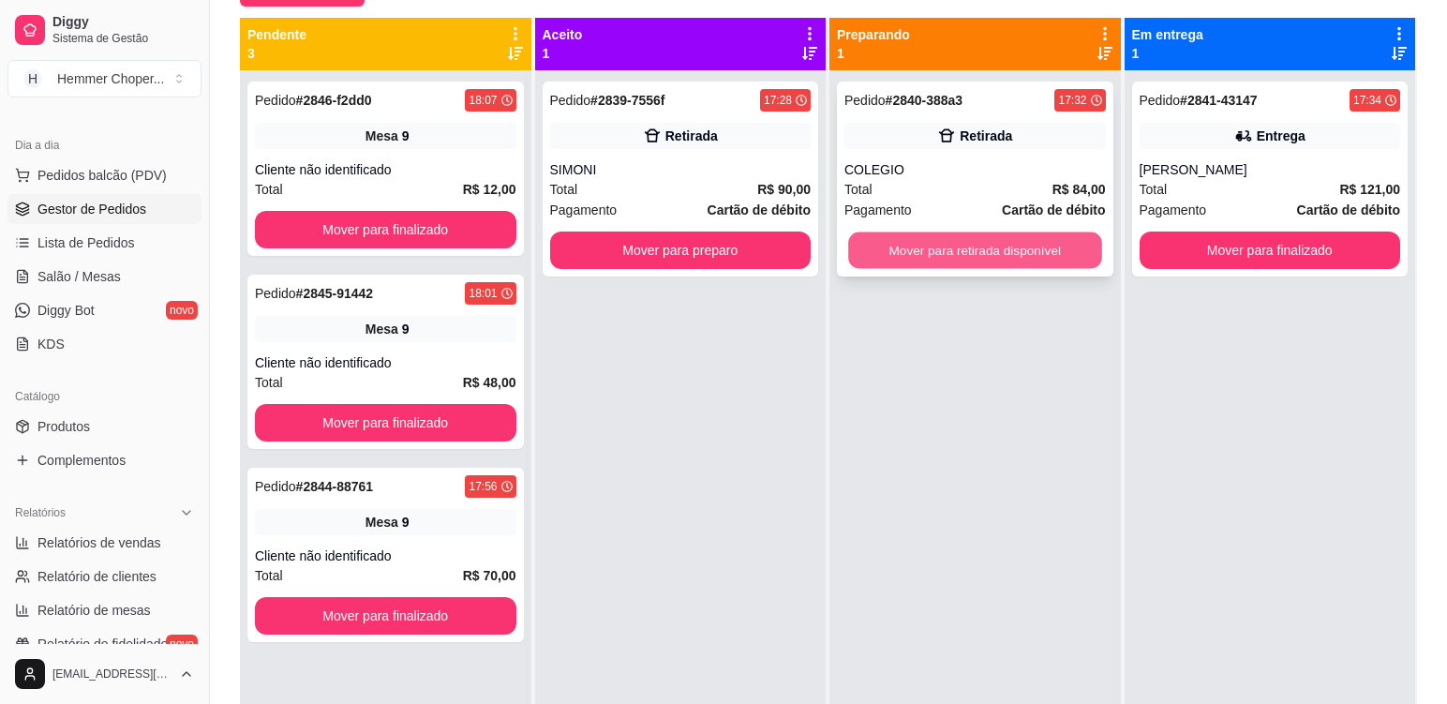
click at [898, 252] on button "Mover para retirada disponível" at bounding box center [974, 250] width 253 height 37
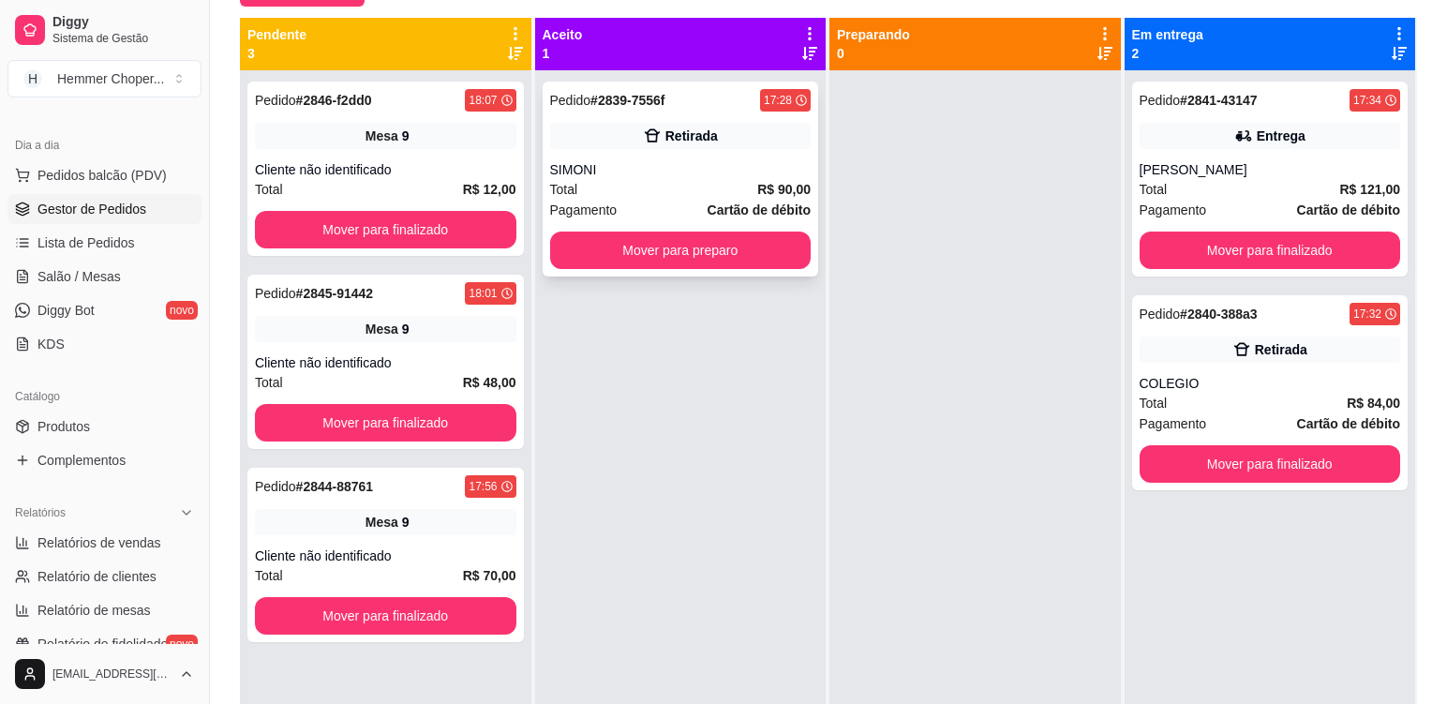
click at [674, 194] on div "Total R$ 90,00" at bounding box center [681, 189] width 262 height 21
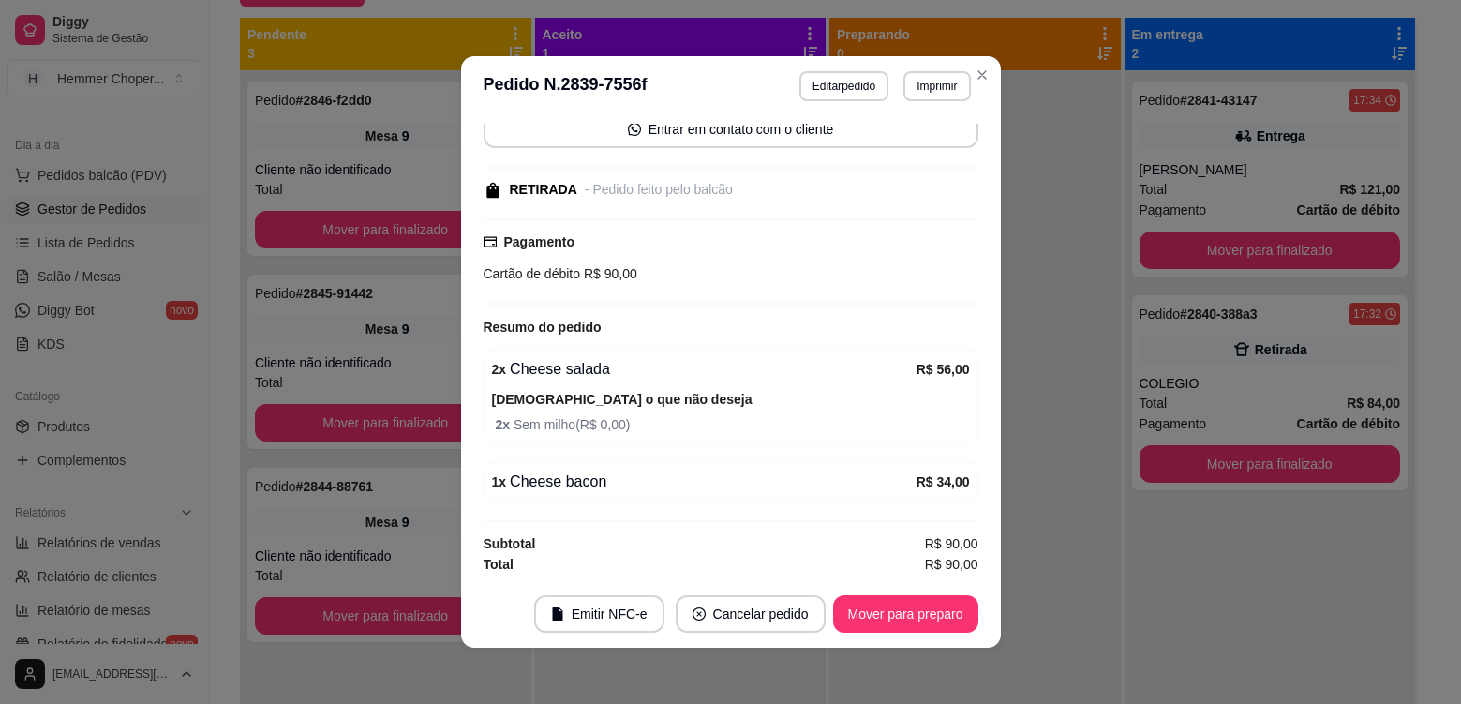
scroll to position [189, 0]
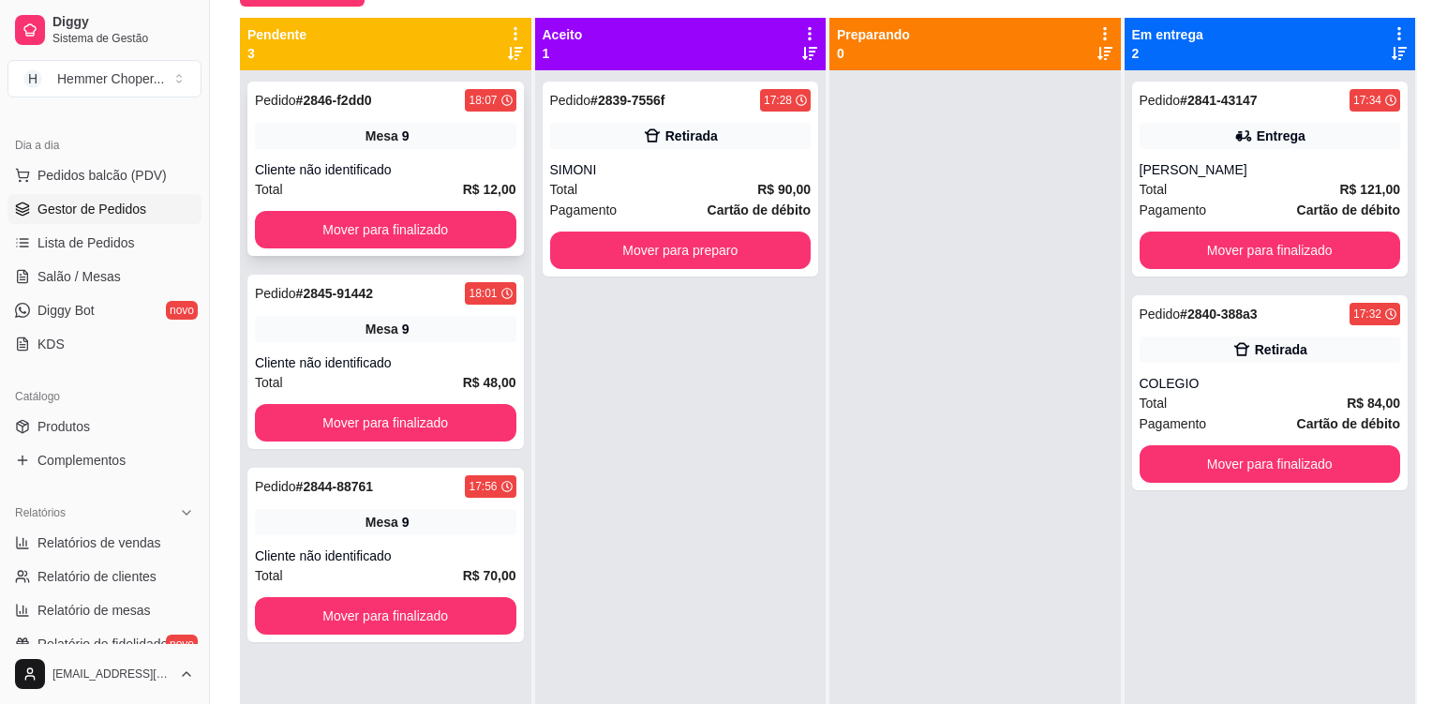
click at [415, 187] on div "Total R$ 12,00" at bounding box center [386, 189] width 262 height 21
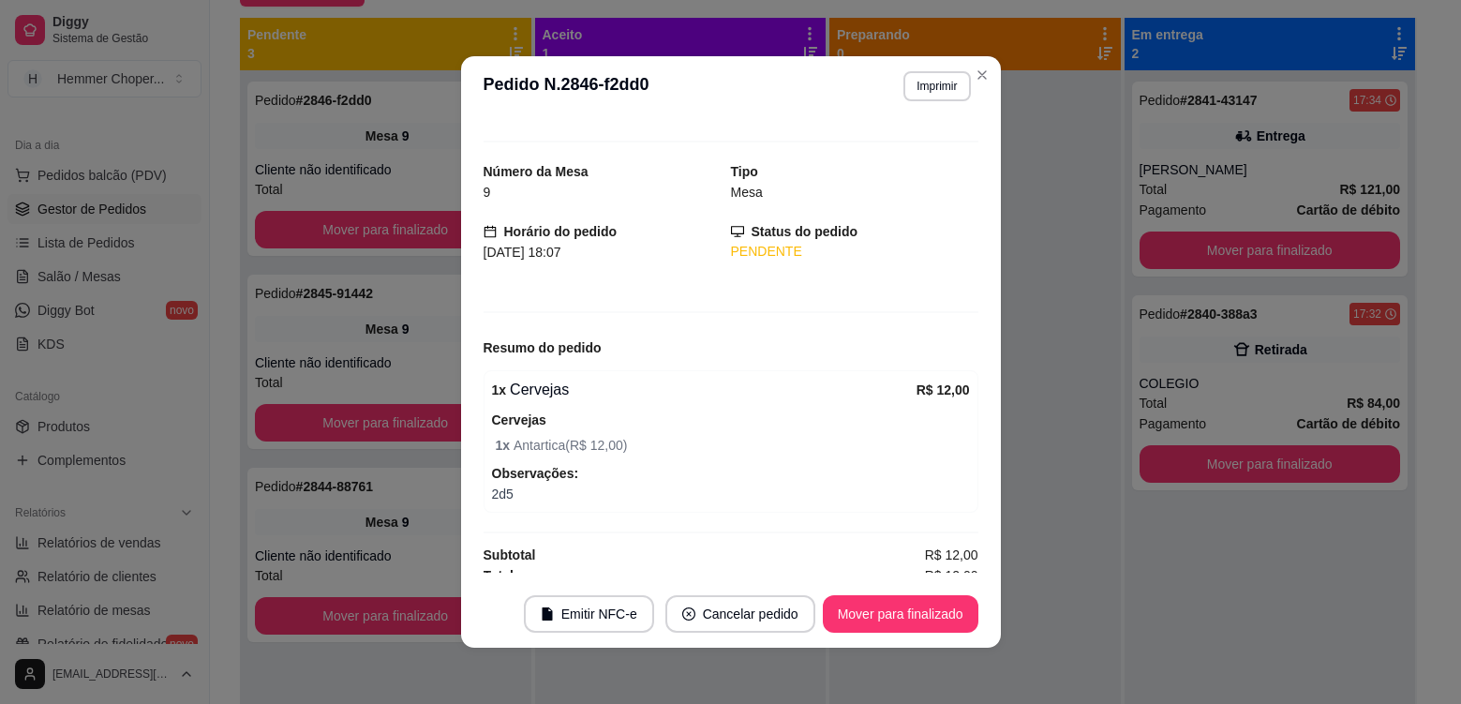
scroll to position [37, 0]
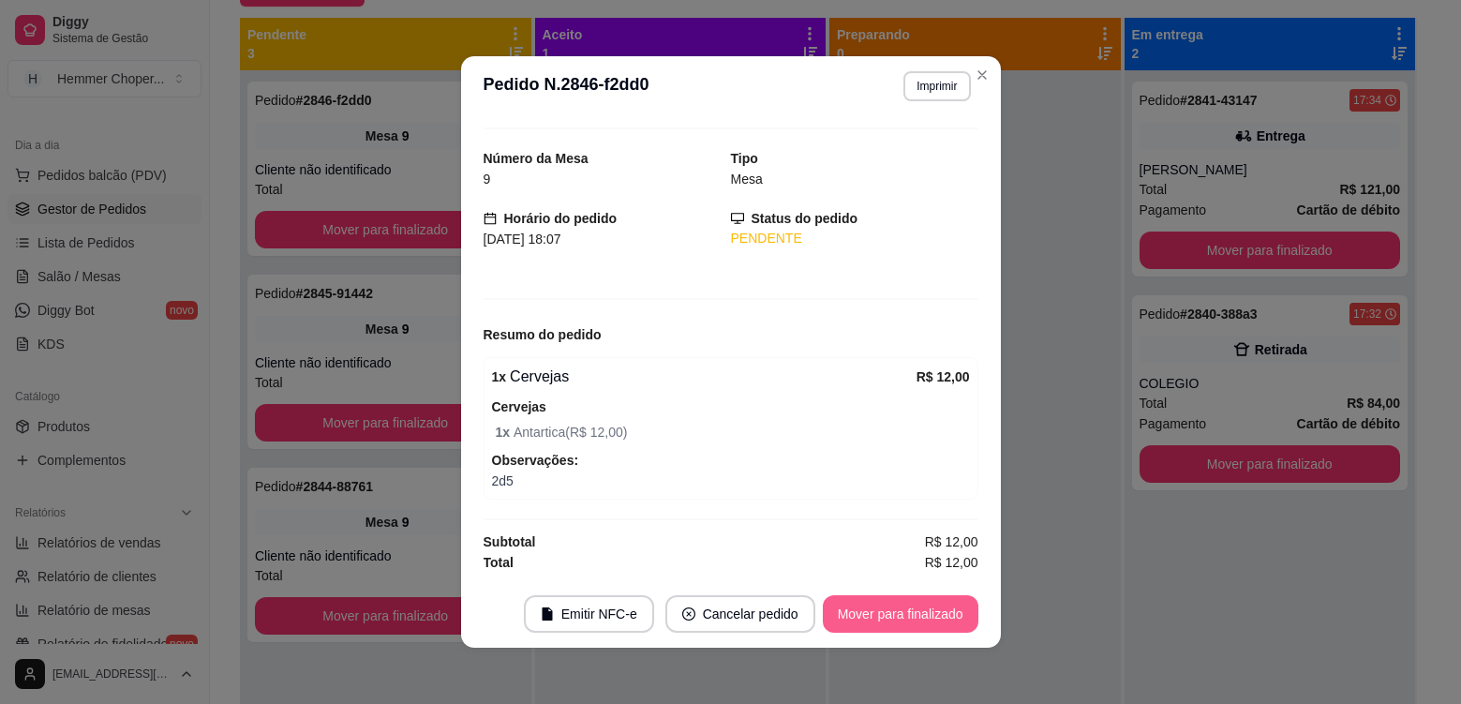
click at [861, 617] on button "Mover para finalizado" at bounding box center [901, 613] width 156 height 37
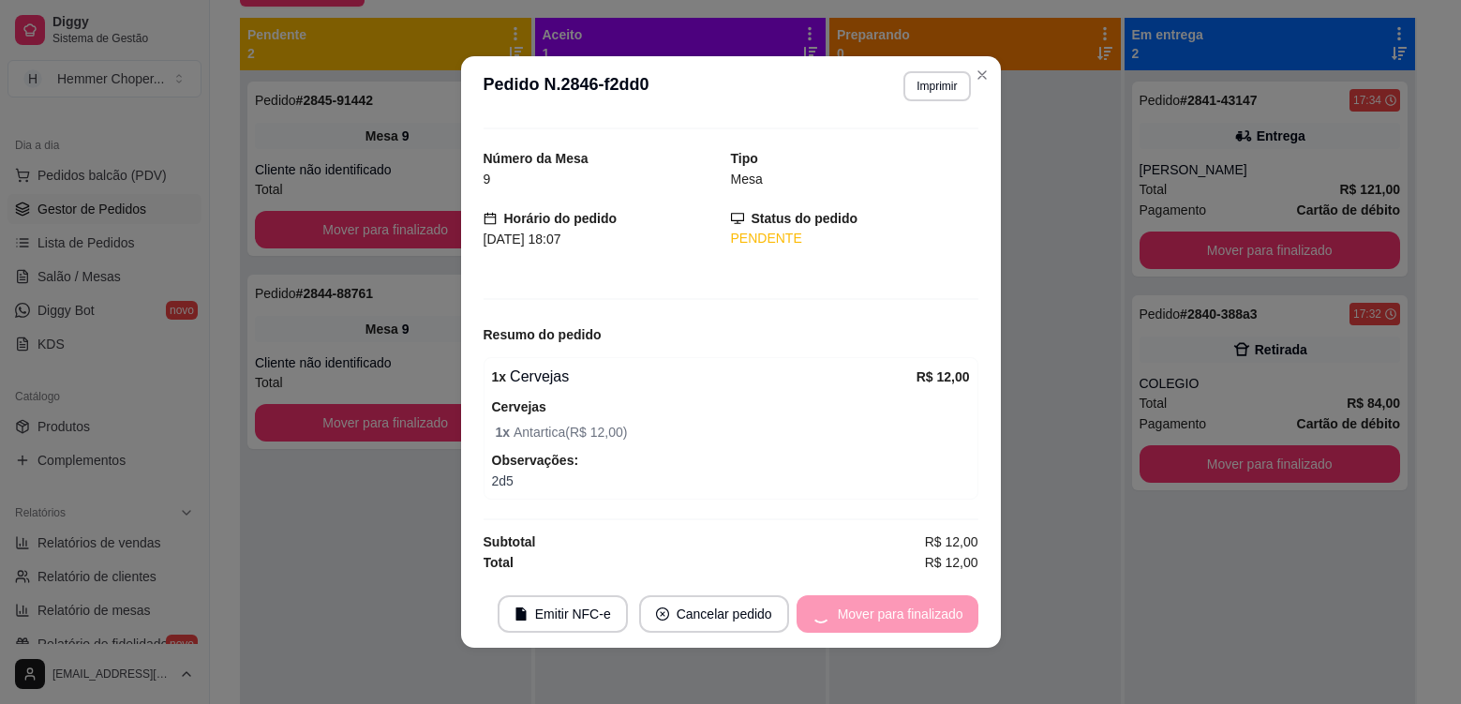
scroll to position [0, 0]
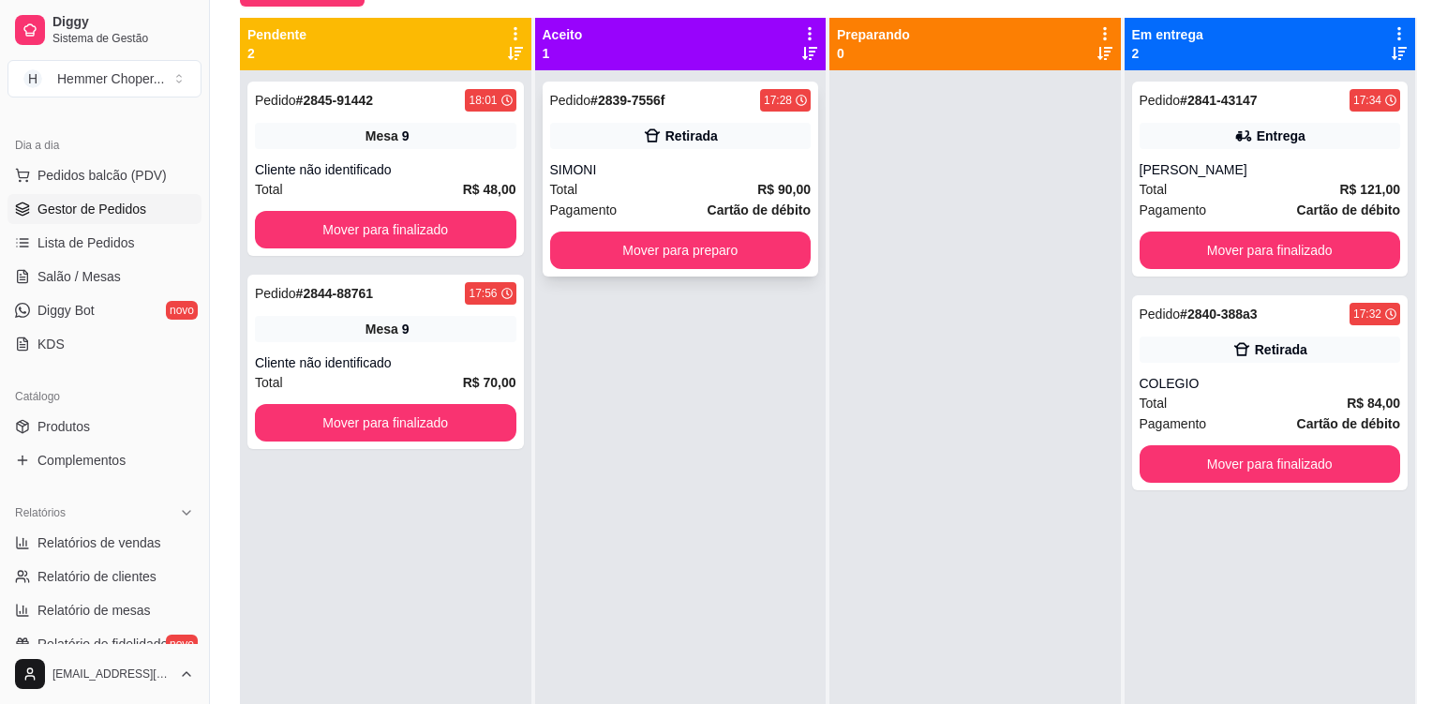
click at [714, 176] on div "SIMONI" at bounding box center [681, 169] width 262 height 19
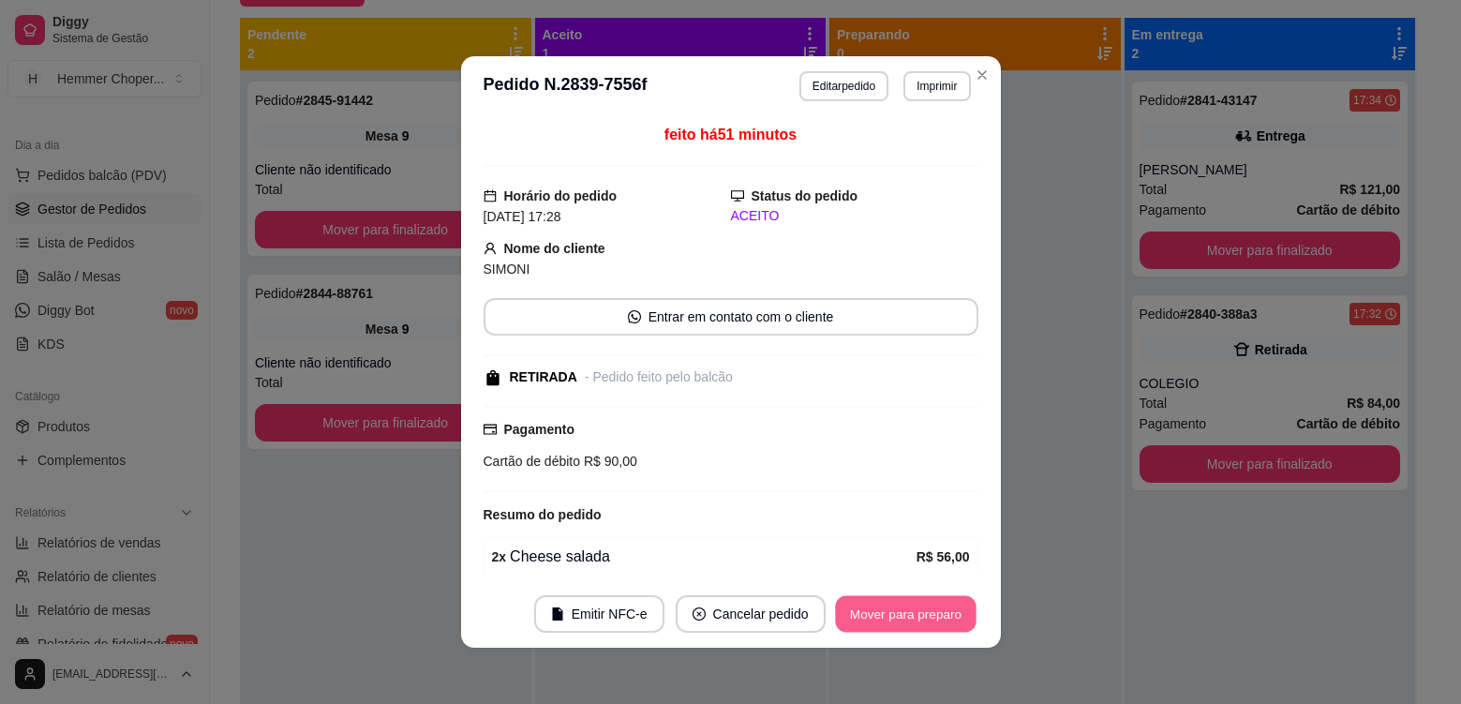
click at [882, 612] on button "Mover para preparo" at bounding box center [905, 614] width 141 height 37
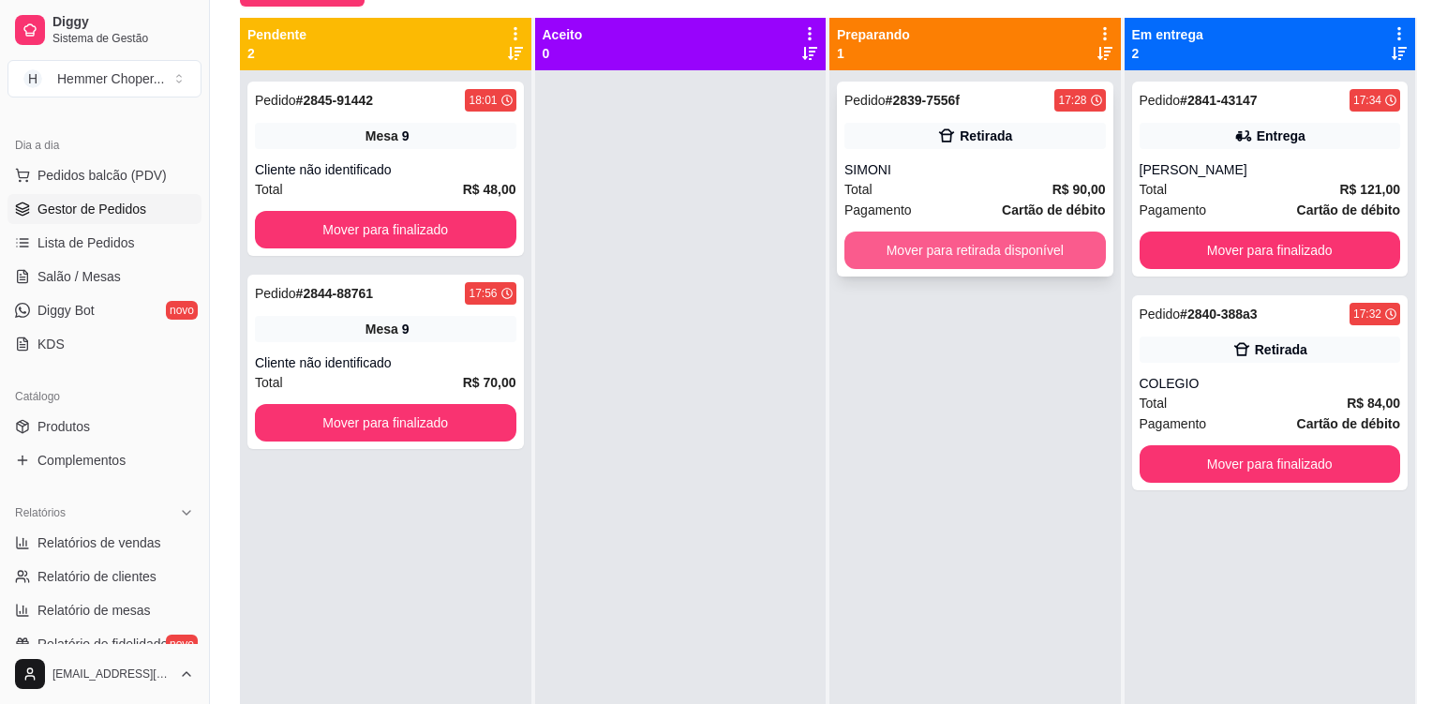
click at [1028, 254] on button "Mover para retirada disponível" at bounding box center [976, 250] width 262 height 37
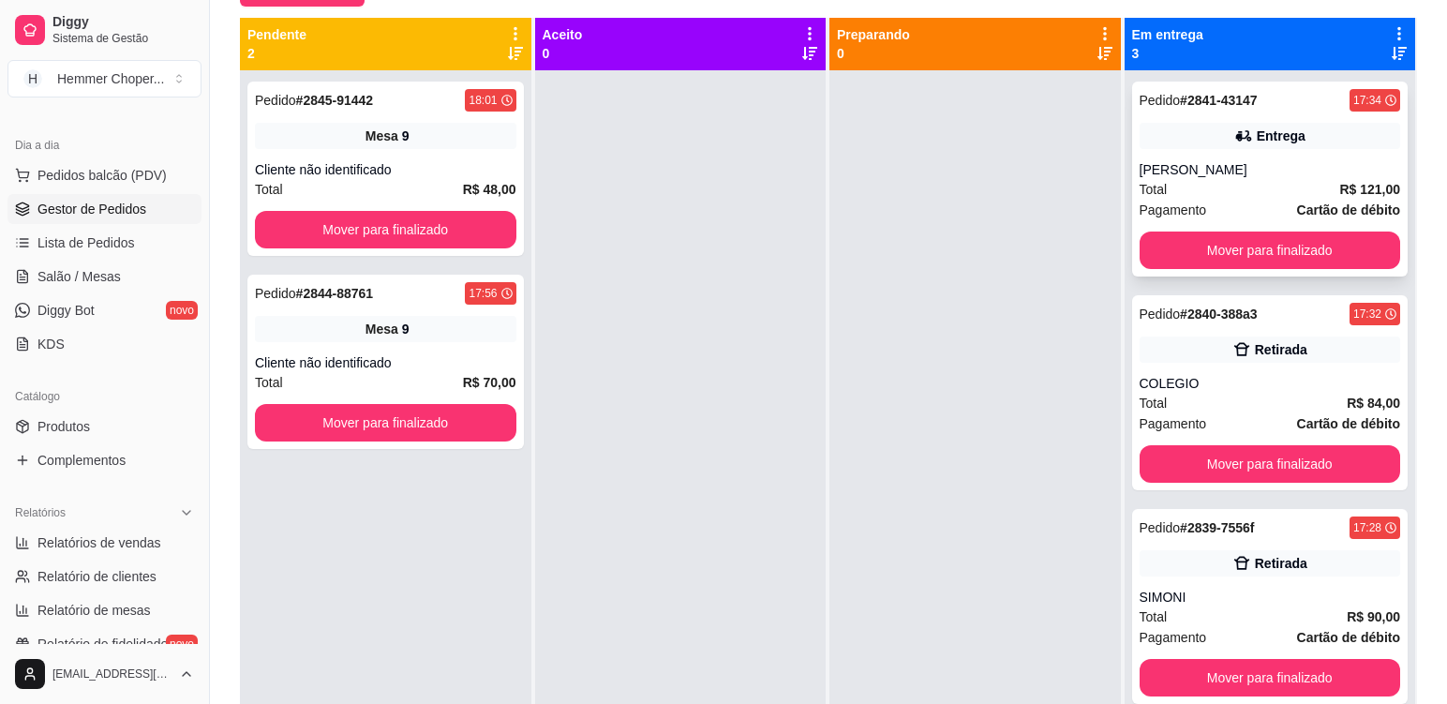
click at [1233, 177] on div "[PERSON_NAME]" at bounding box center [1271, 169] width 262 height 19
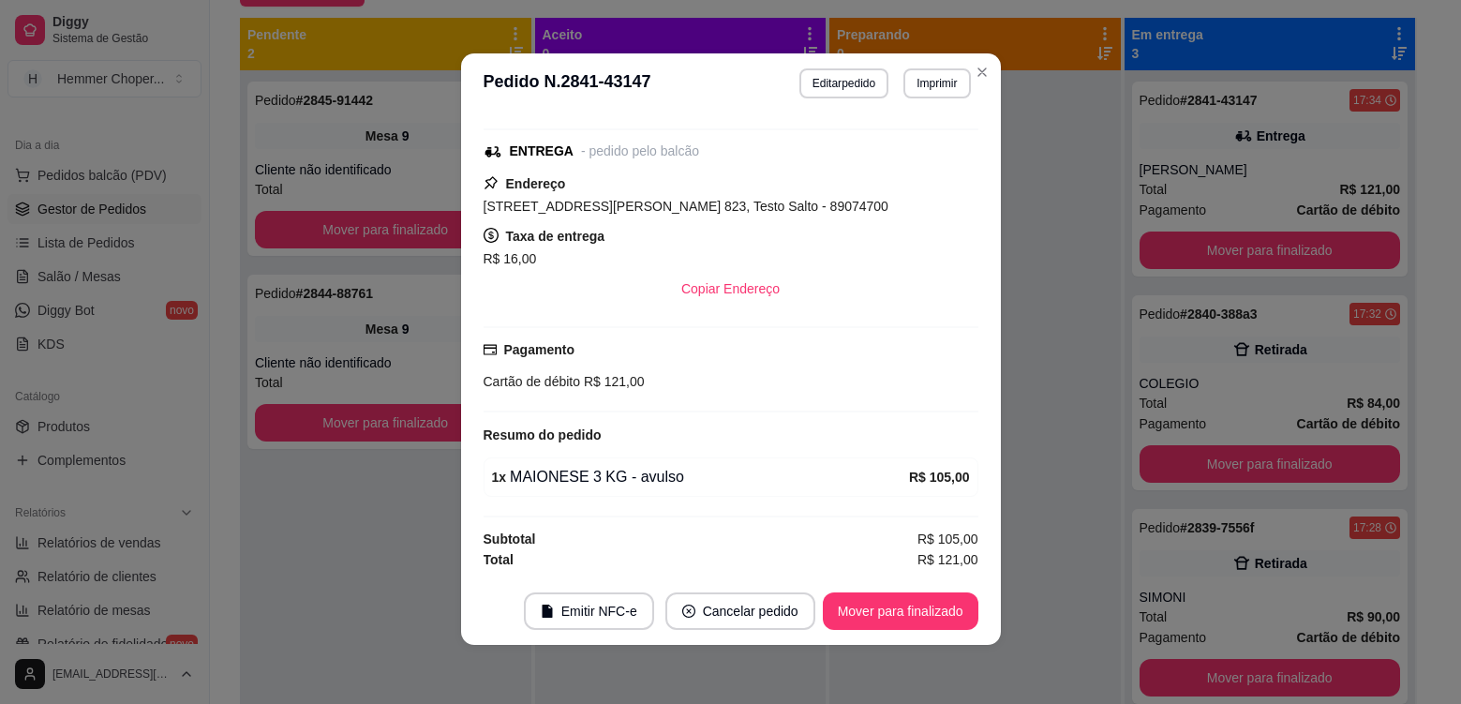
scroll to position [4, 0]
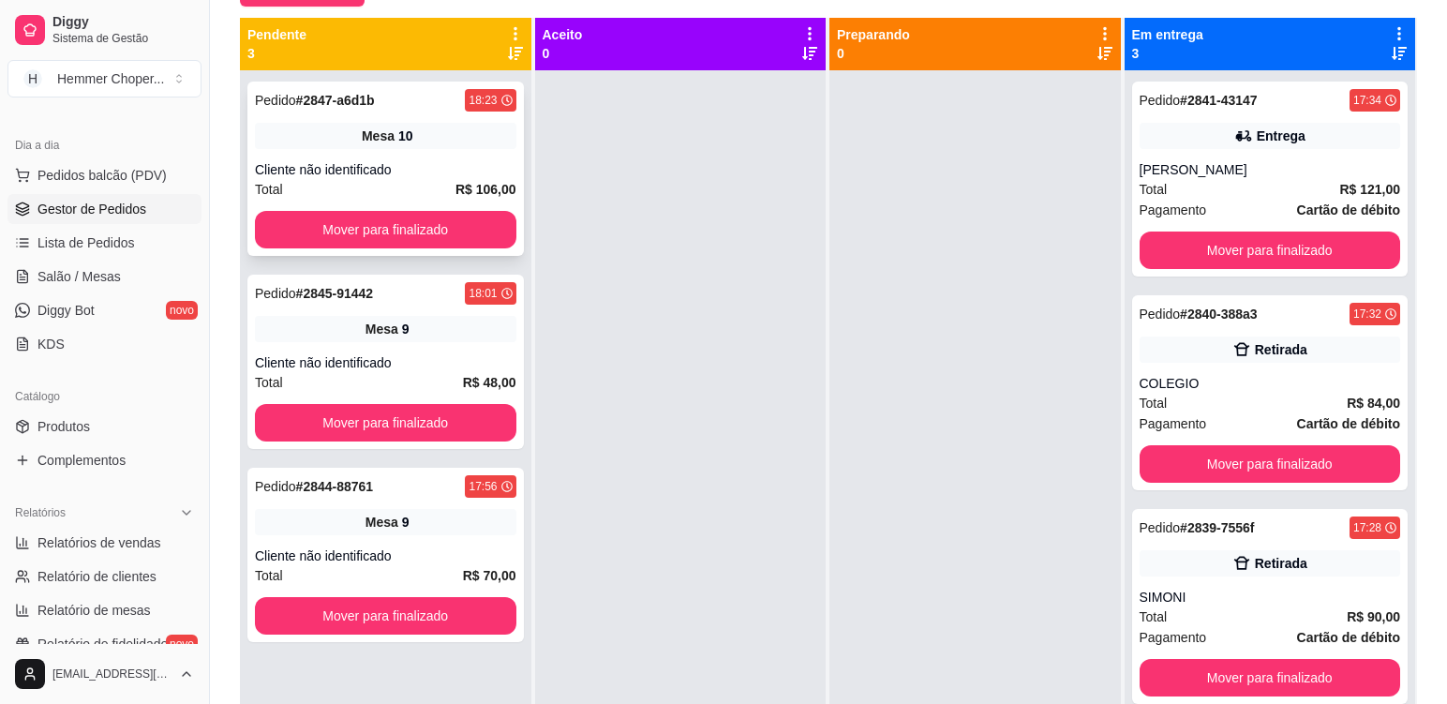
click at [476, 148] on div "Mesa 10" at bounding box center [386, 136] width 262 height 26
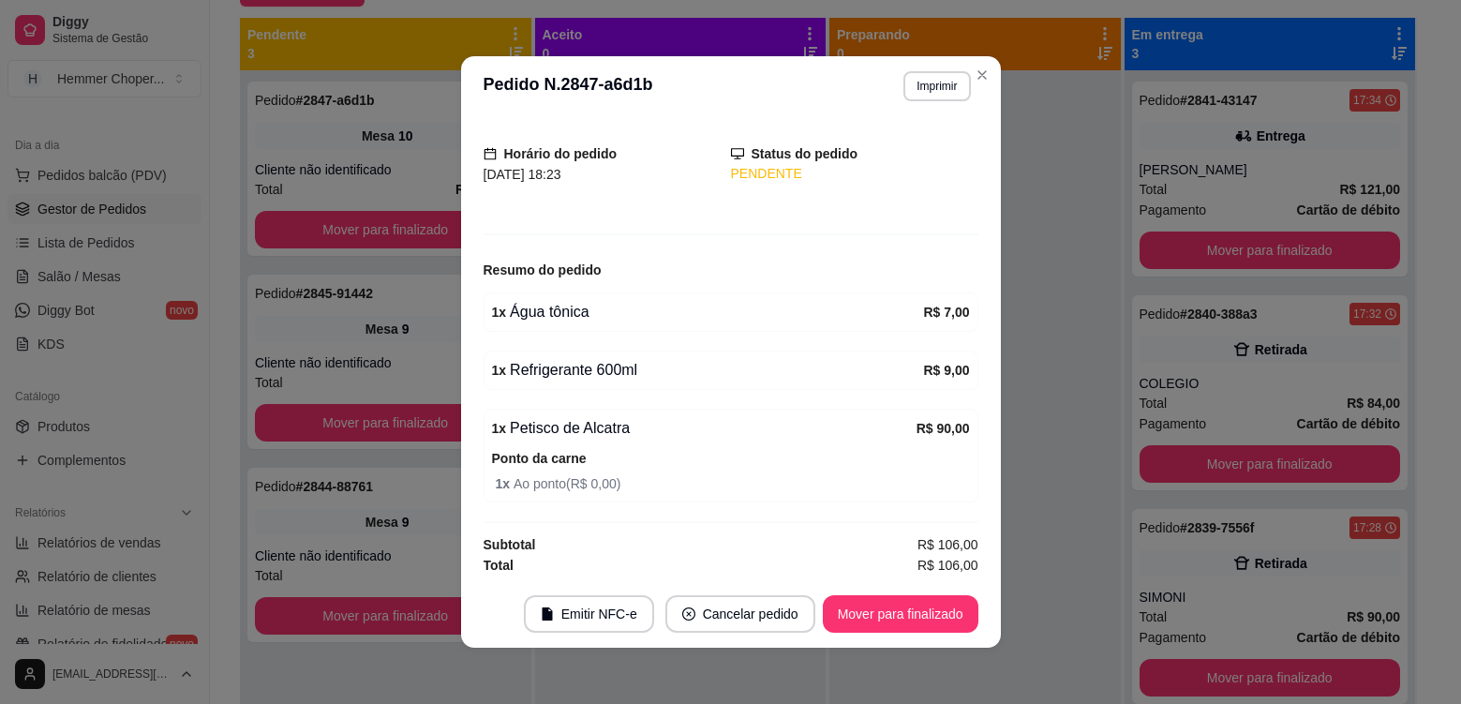
scroll to position [105, 0]
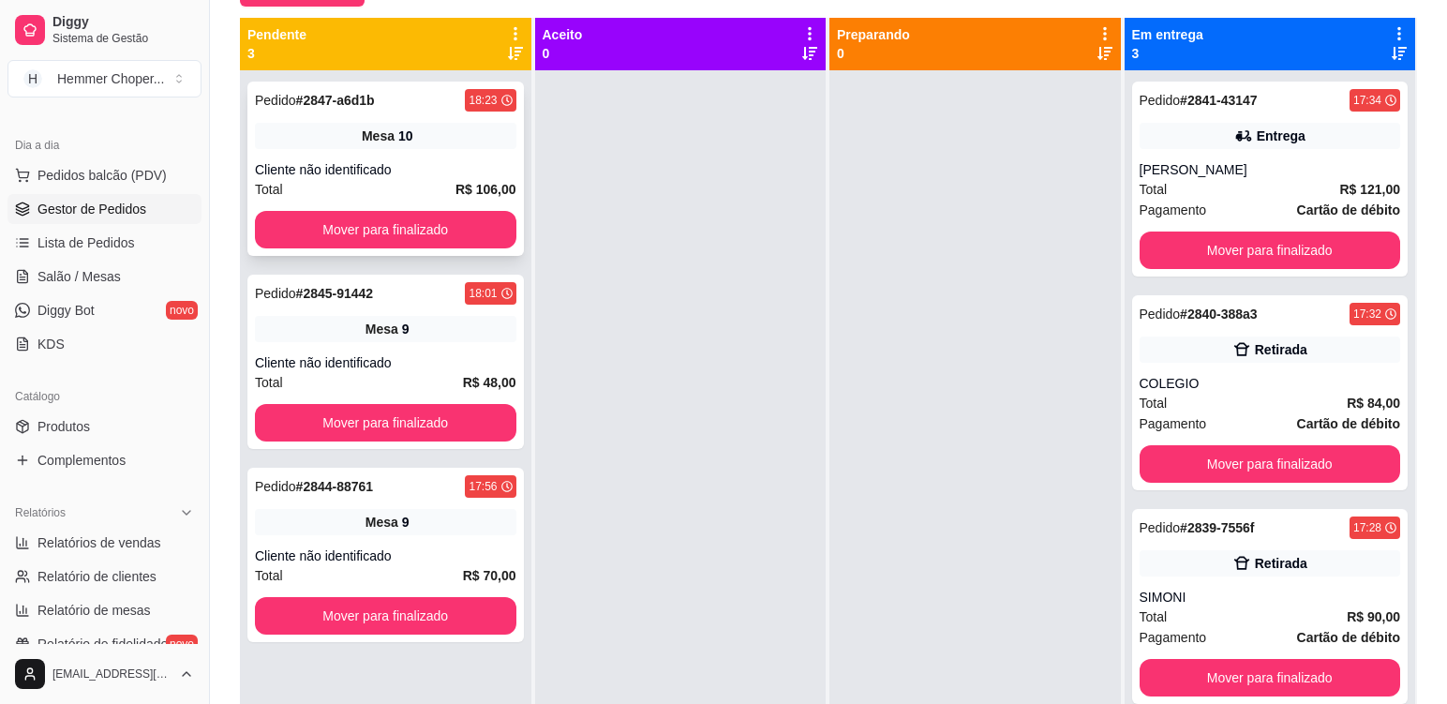
click at [454, 137] on div "Mesa 10" at bounding box center [386, 136] width 262 height 26
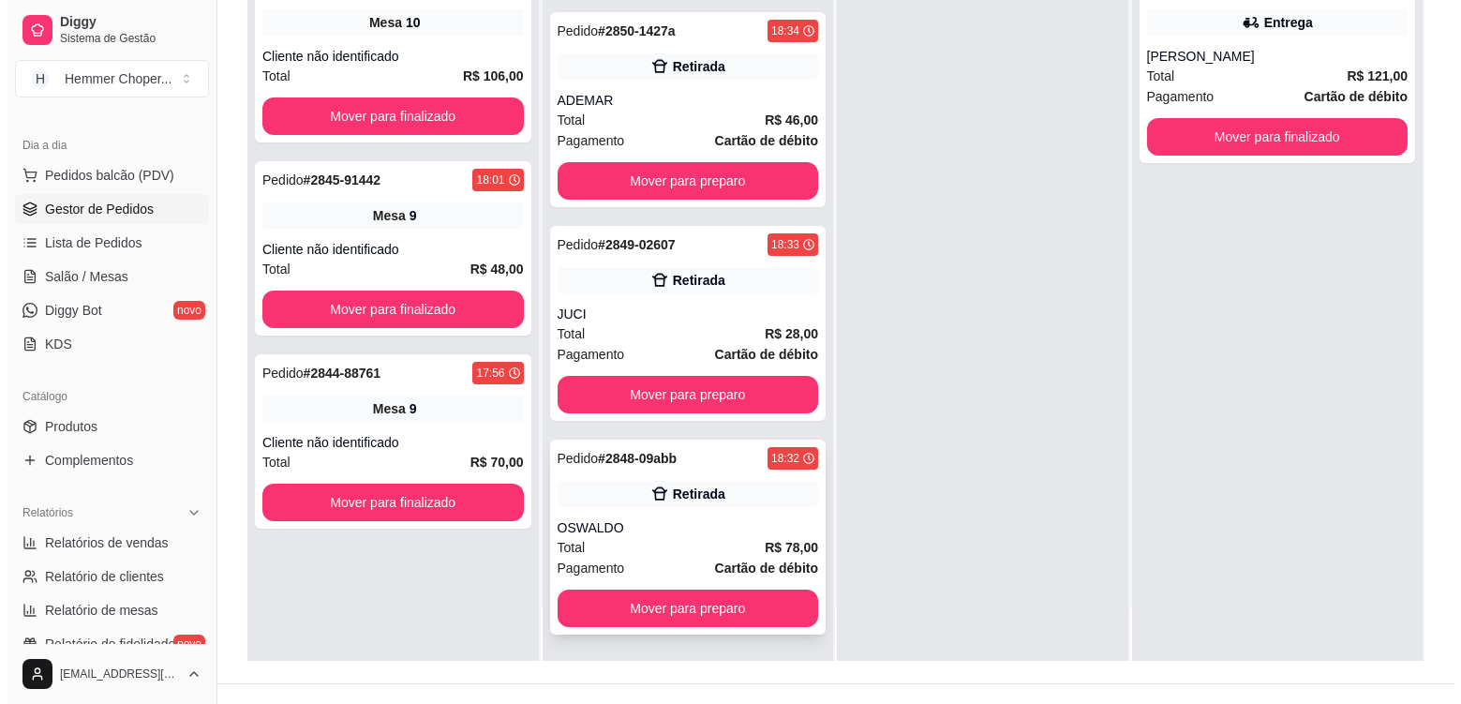
scroll to position [286, 0]
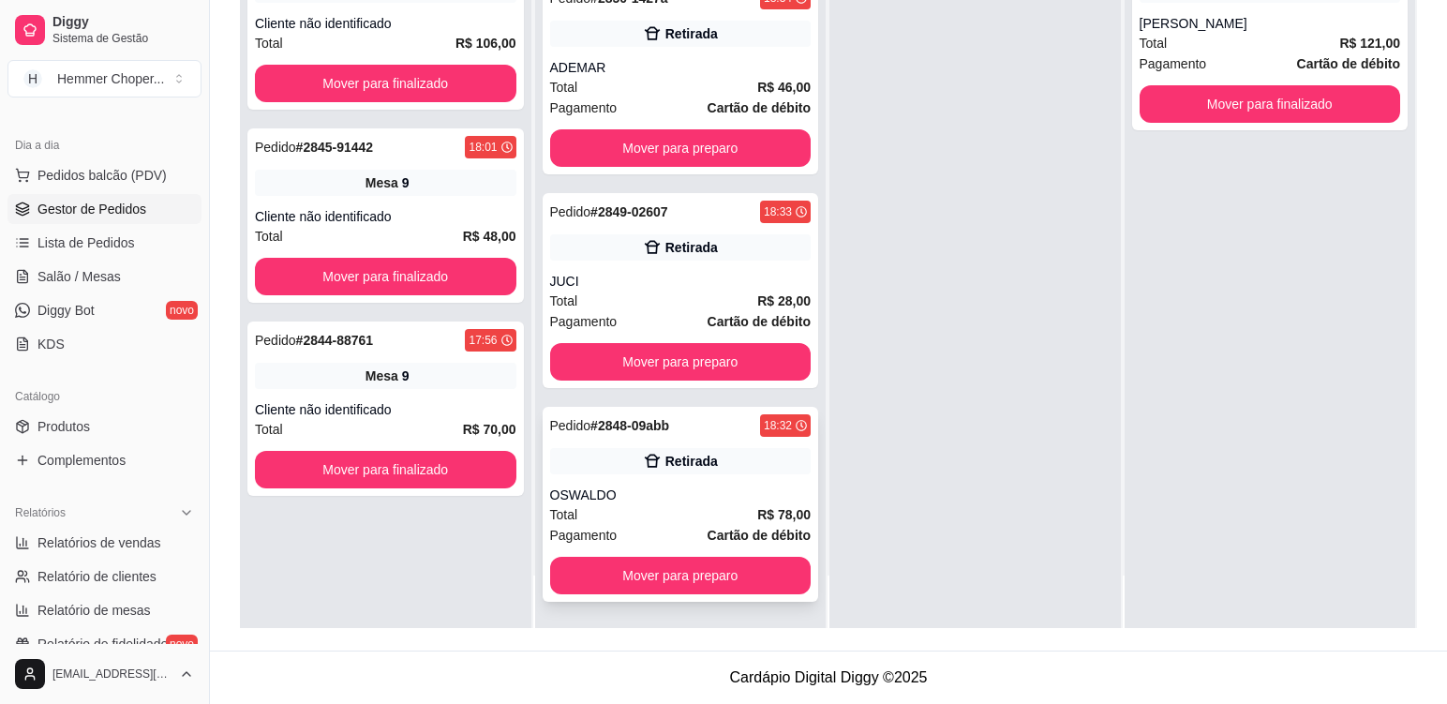
click at [703, 494] on div "OSWALDO" at bounding box center [681, 495] width 262 height 19
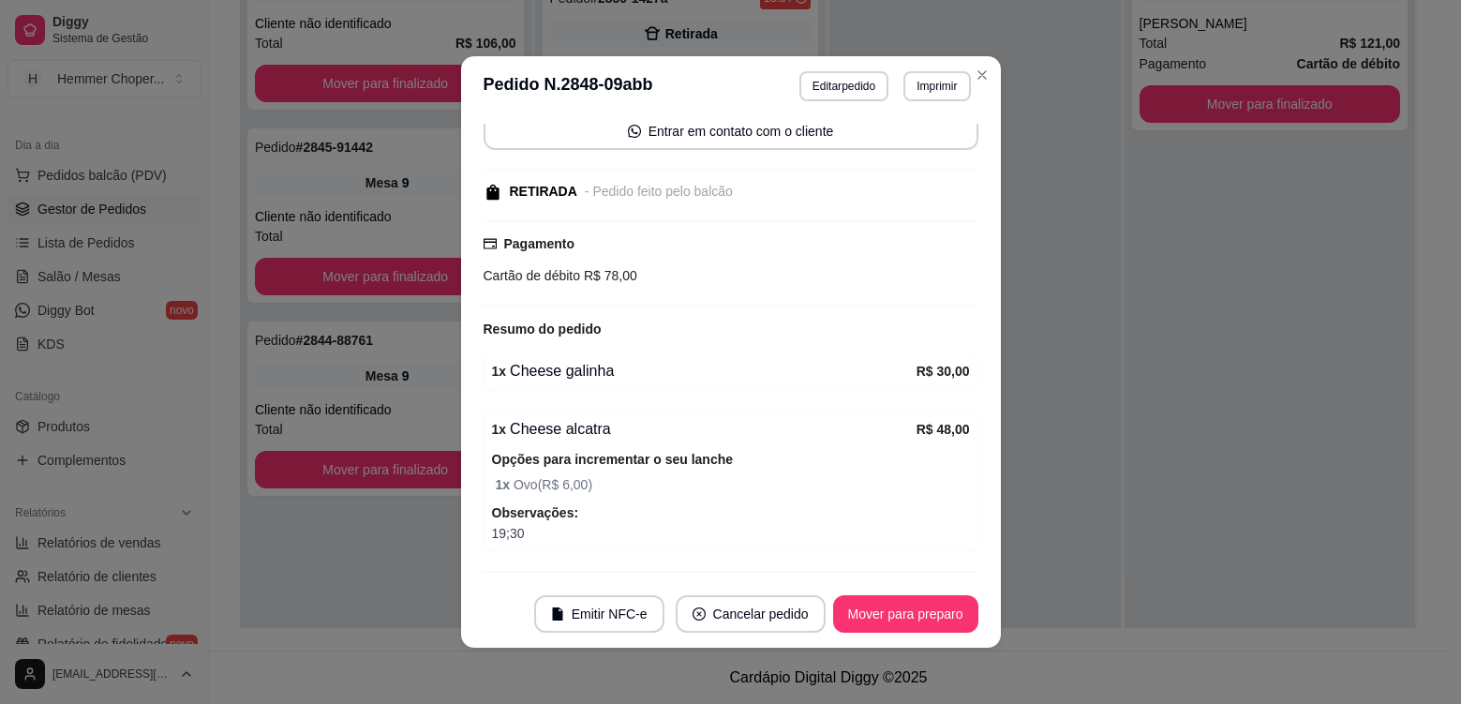
scroll to position [238, 0]
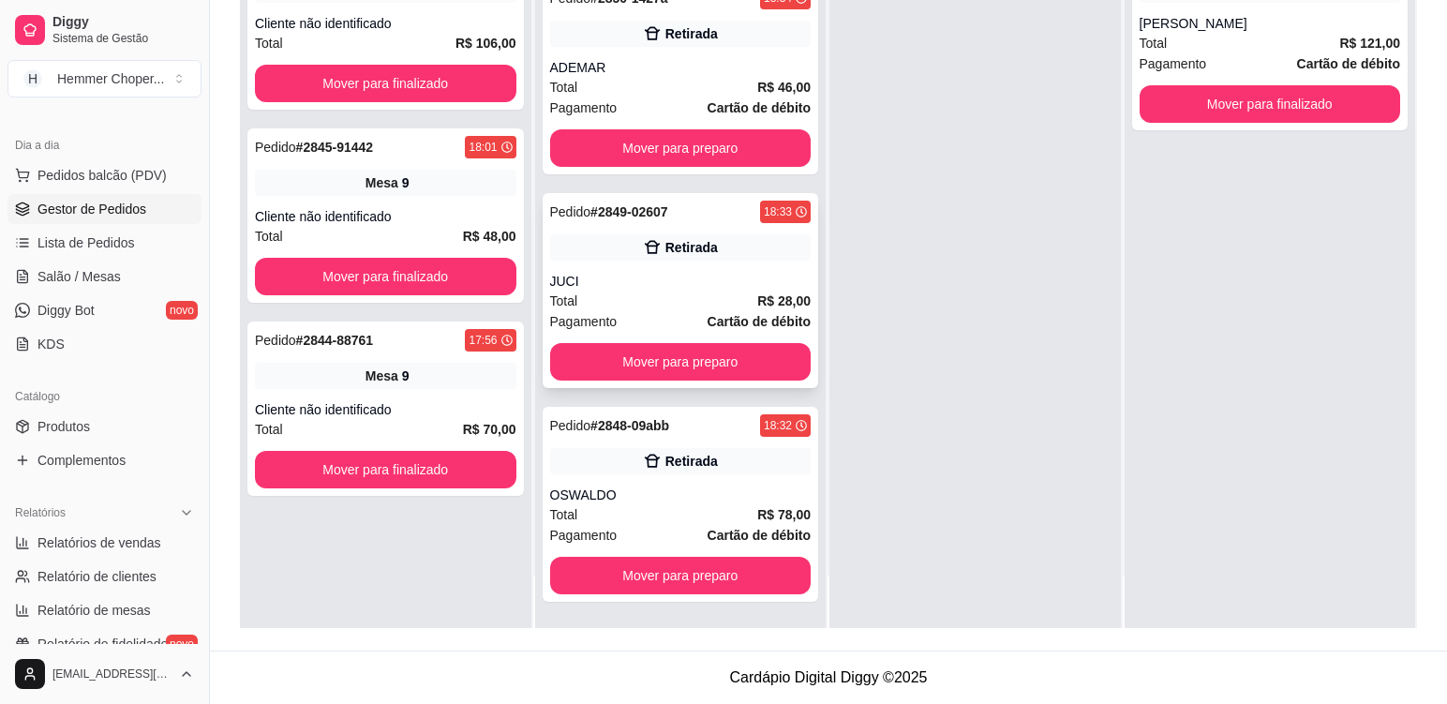
click at [665, 276] on div "JUCI" at bounding box center [681, 281] width 262 height 19
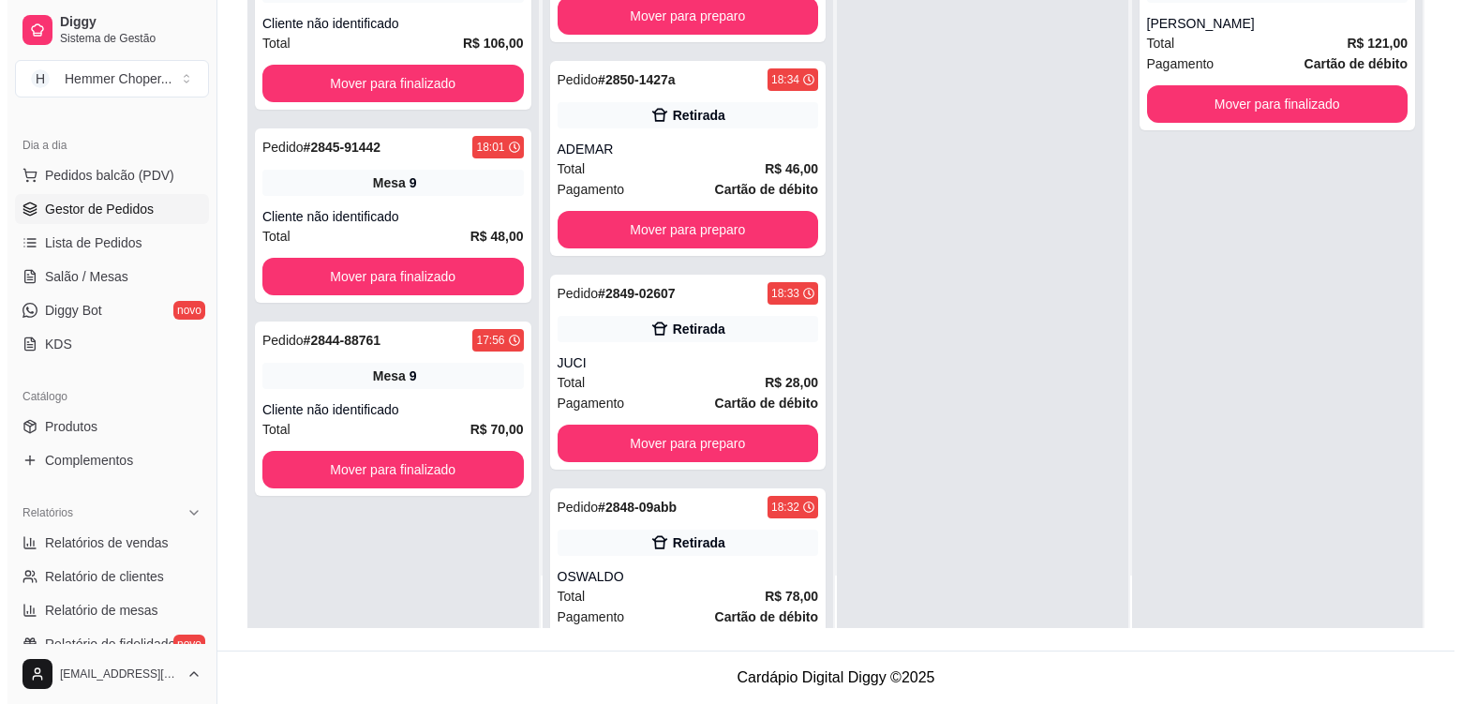
scroll to position [196, 0]
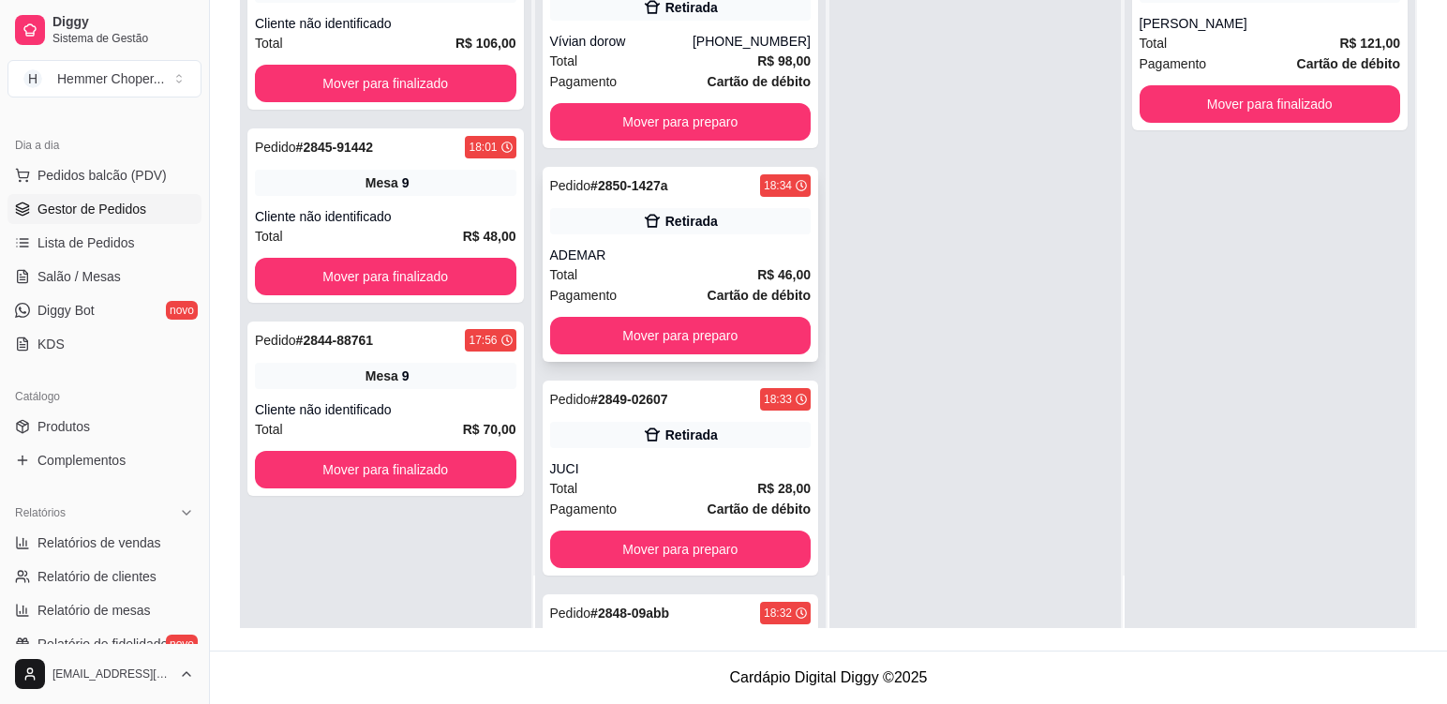
click at [681, 253] on div "ADEMAR" at bounding box center [681, 255] width 262 height 19
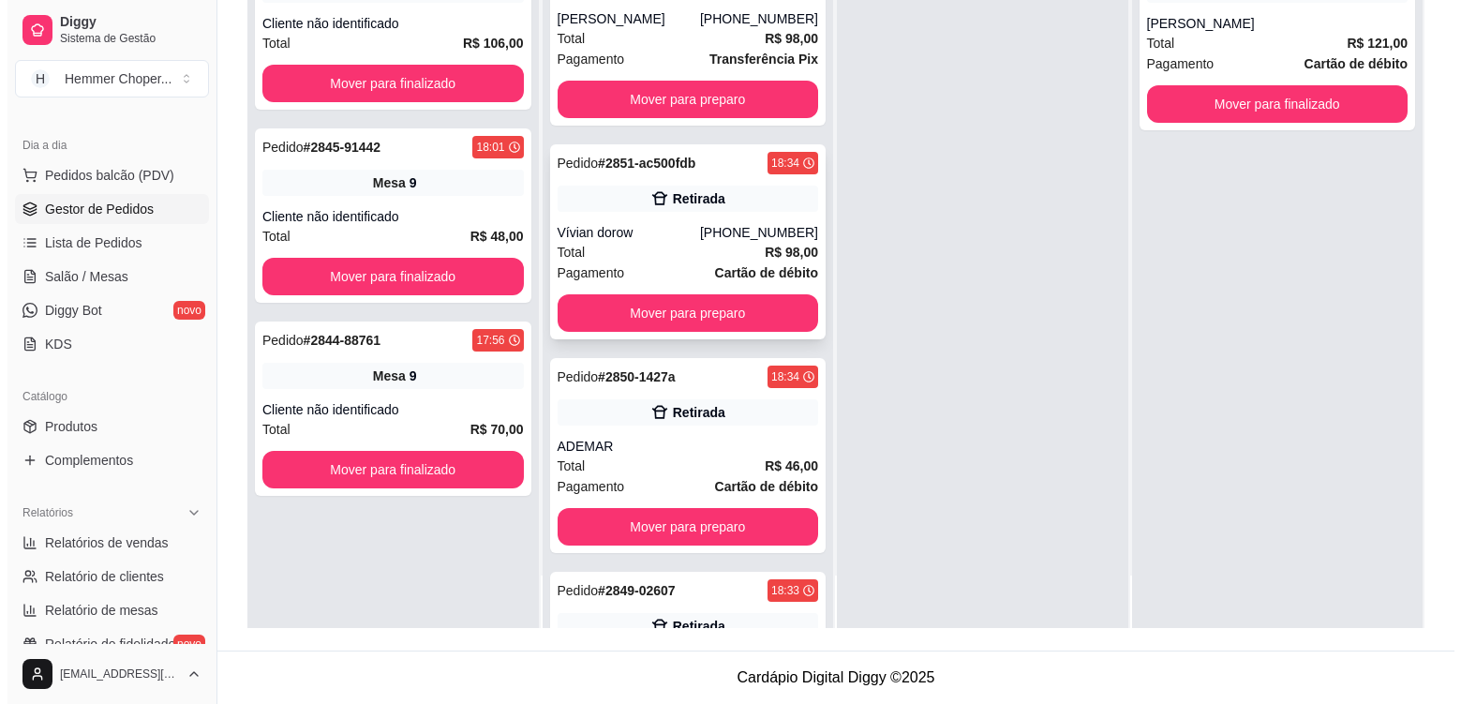
scroll to position [0, 0]
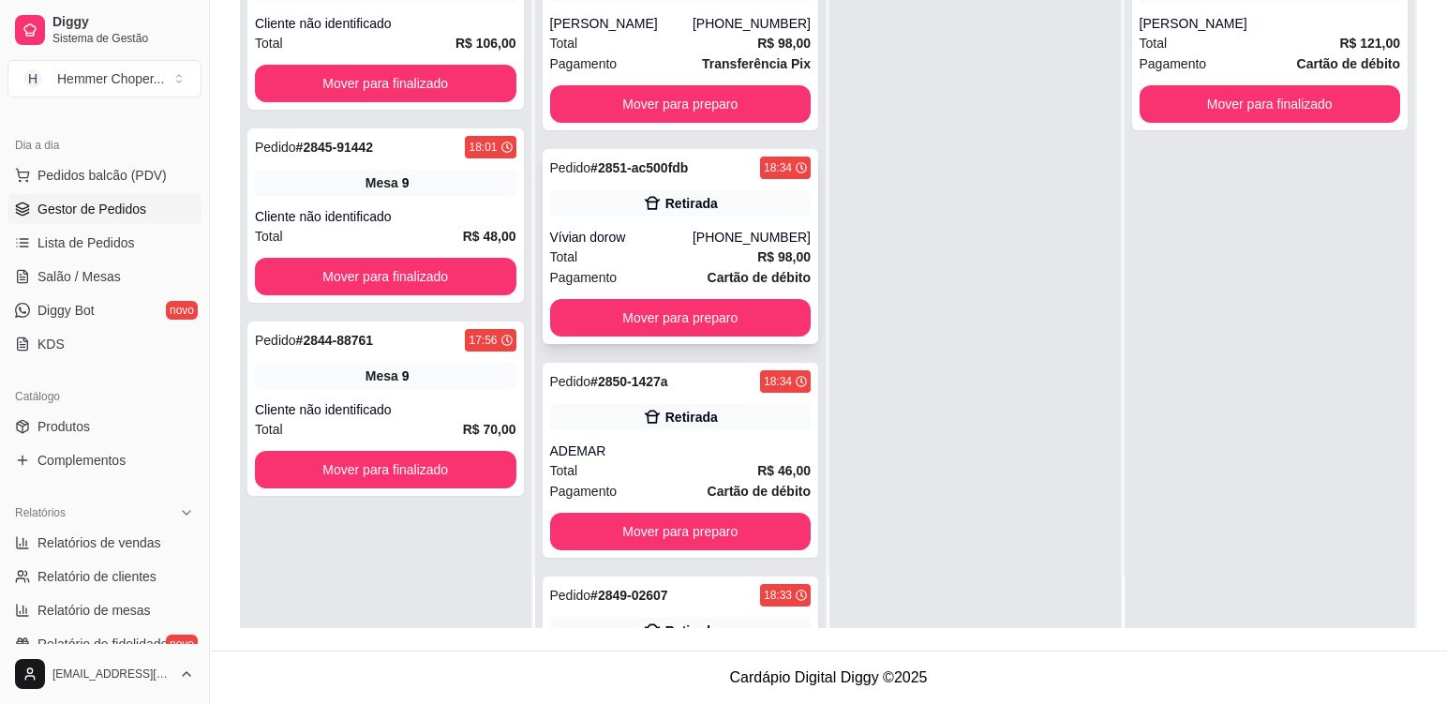
click at [649, 242] on div "Vívian dorow" at bounding box center [621, 237] width 142 height 19
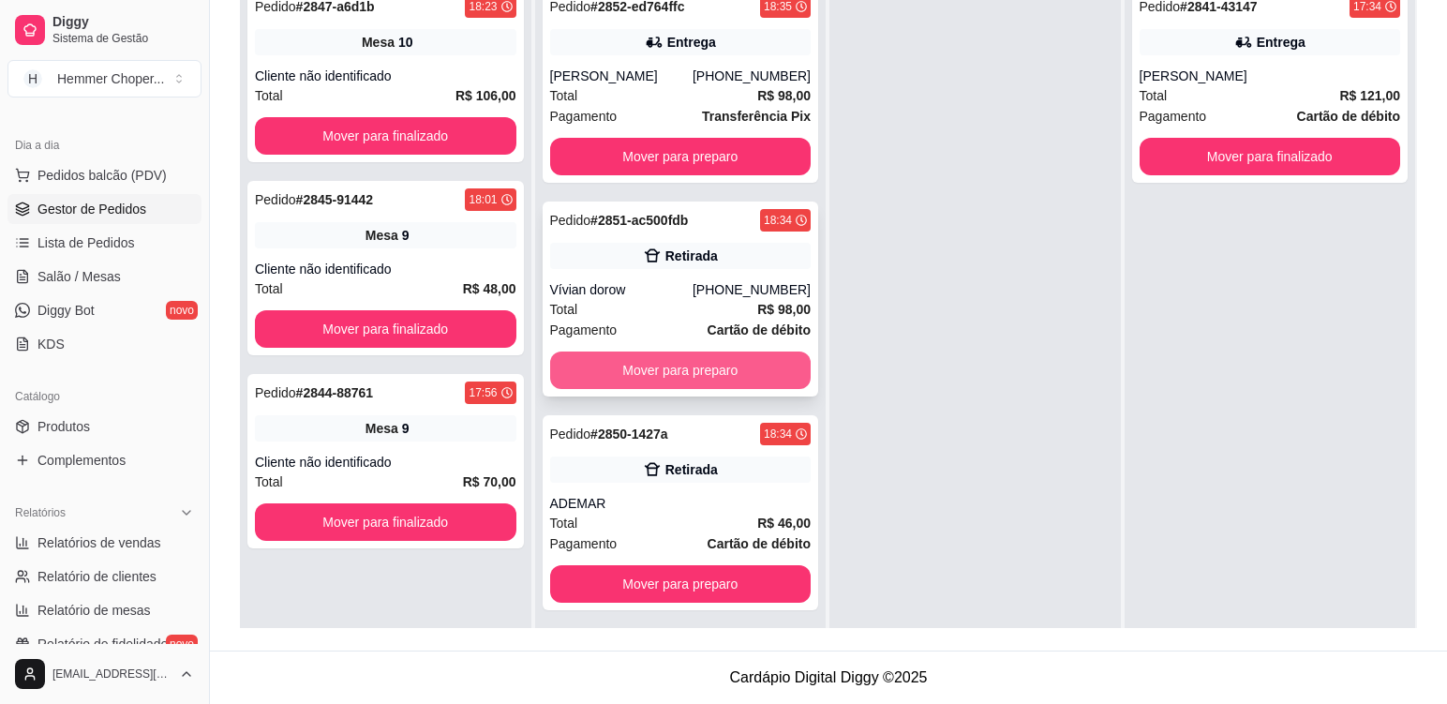
click at [721, 373] on button "Mover para preparo" at bounding box center [681, 370] width 262 height 37
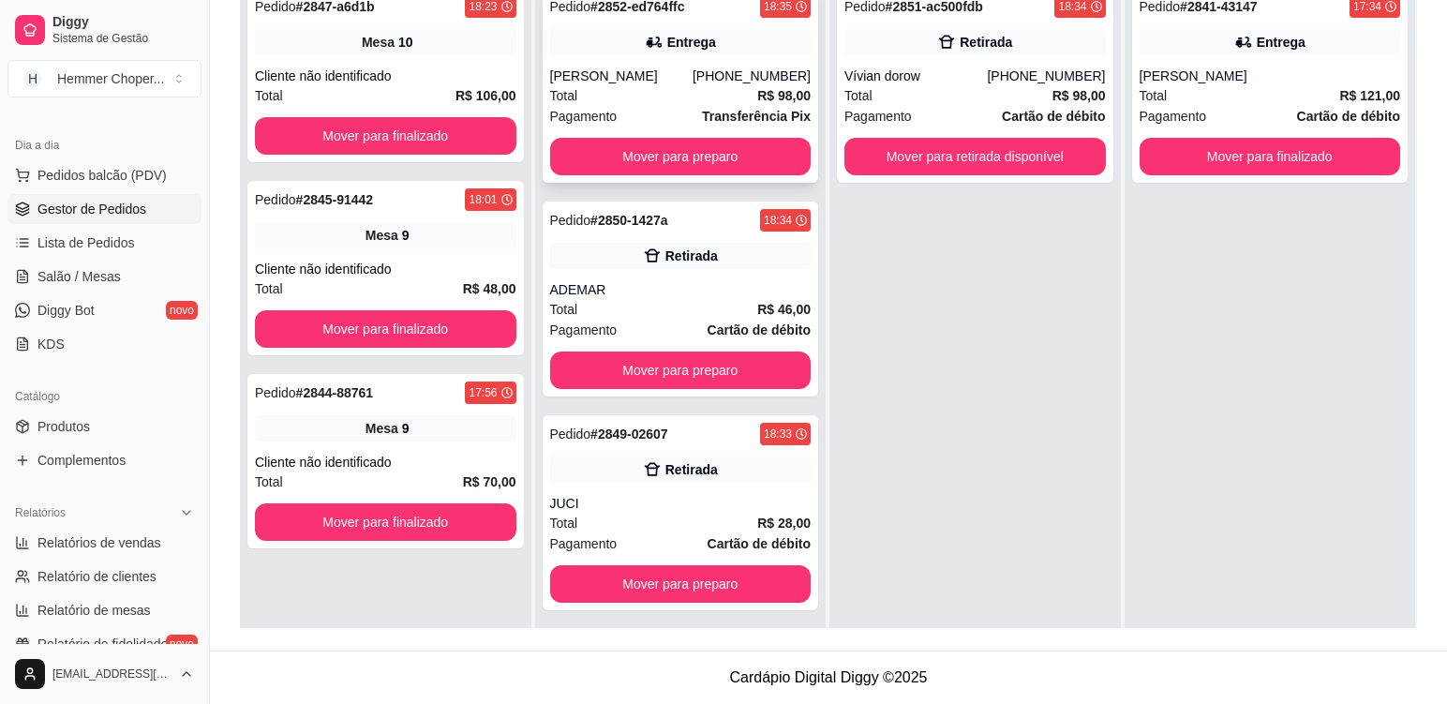
click at [669, 104] on div "Total R$ 98,00" at bounding box center [681, 95] width 262 height 21
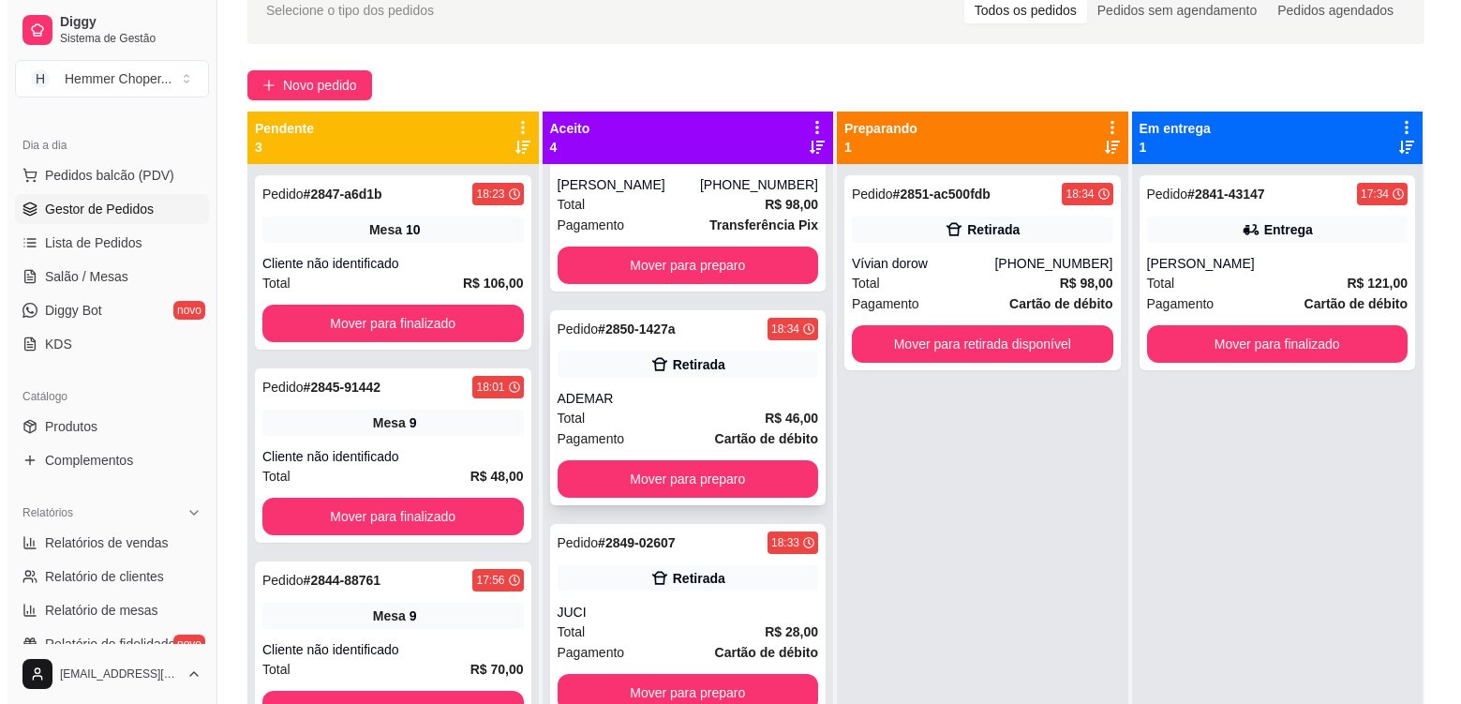
scroll to position [170, 0]
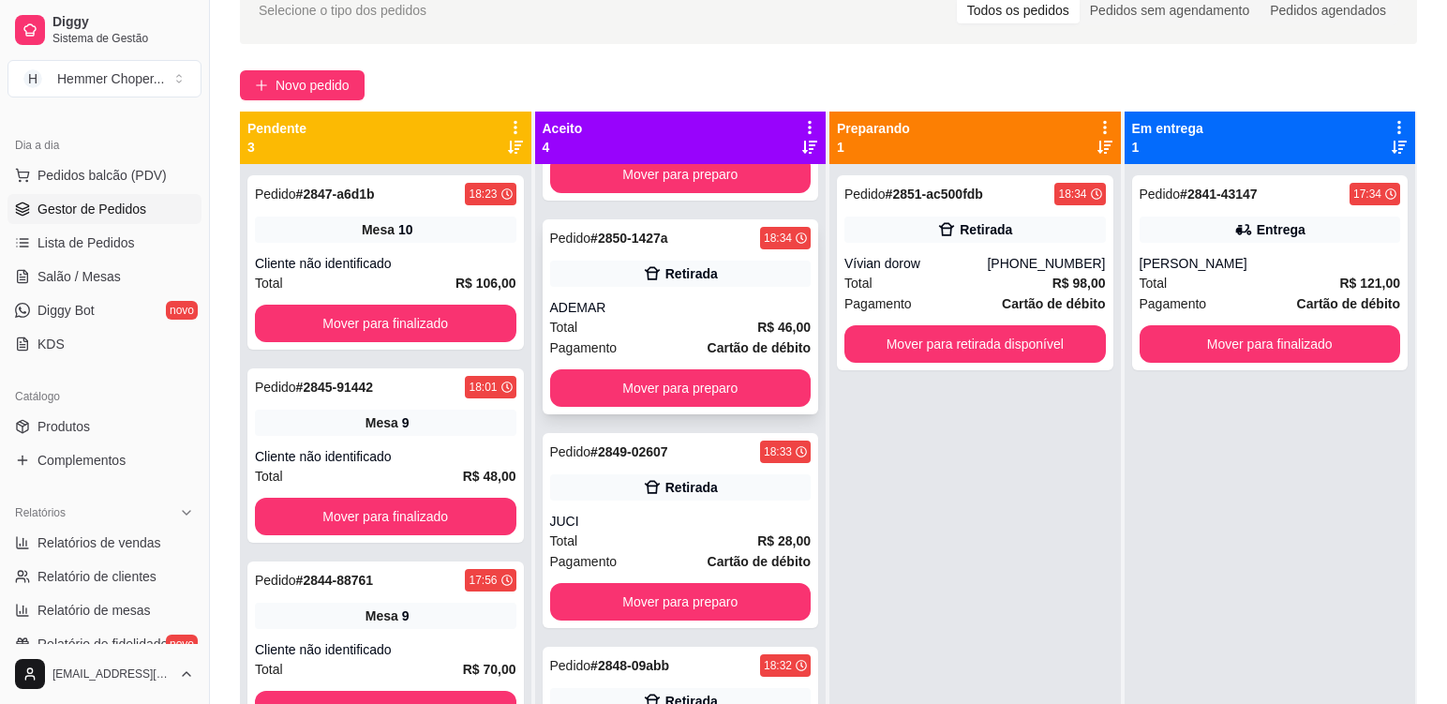
click at [652, 334] on div "Total R$ 46,00" at bounding box center [681, 327] width 262 height 21
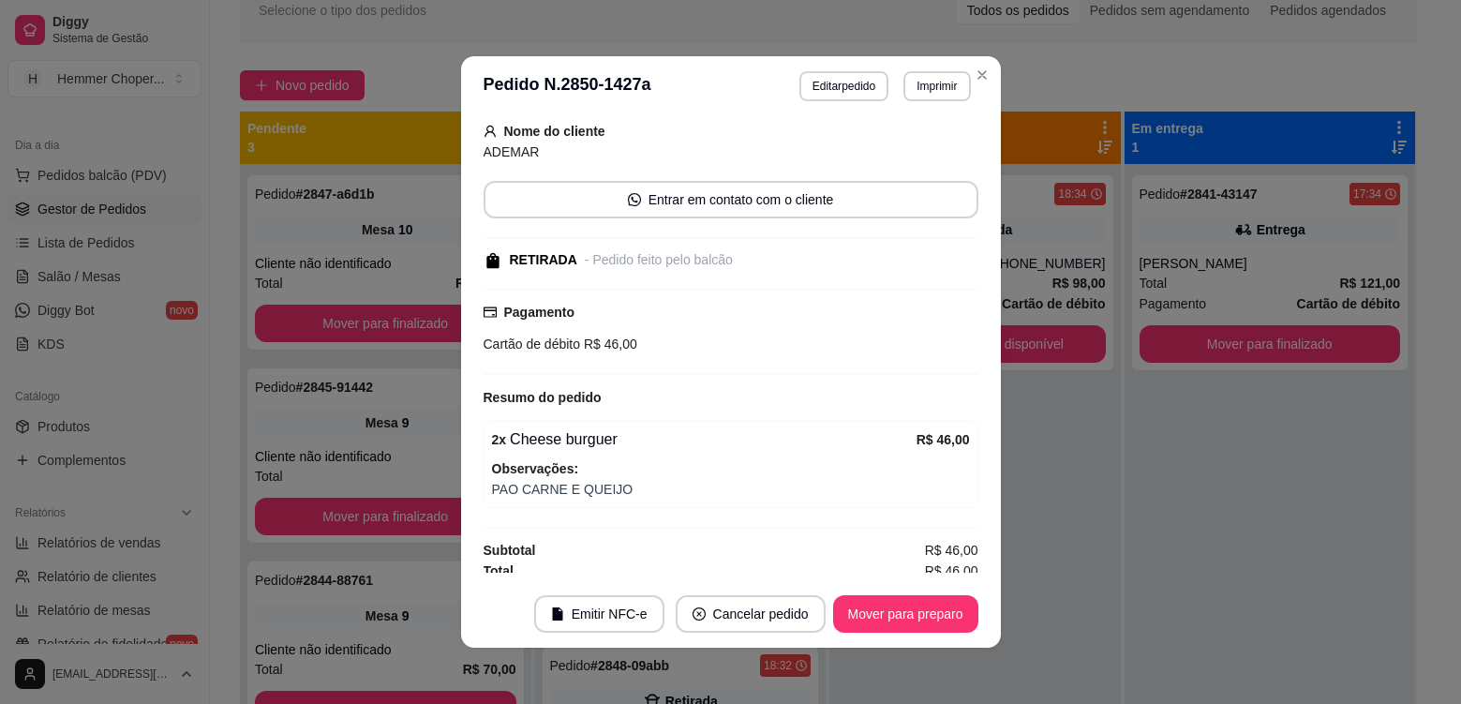
scroll to position [126, 0]
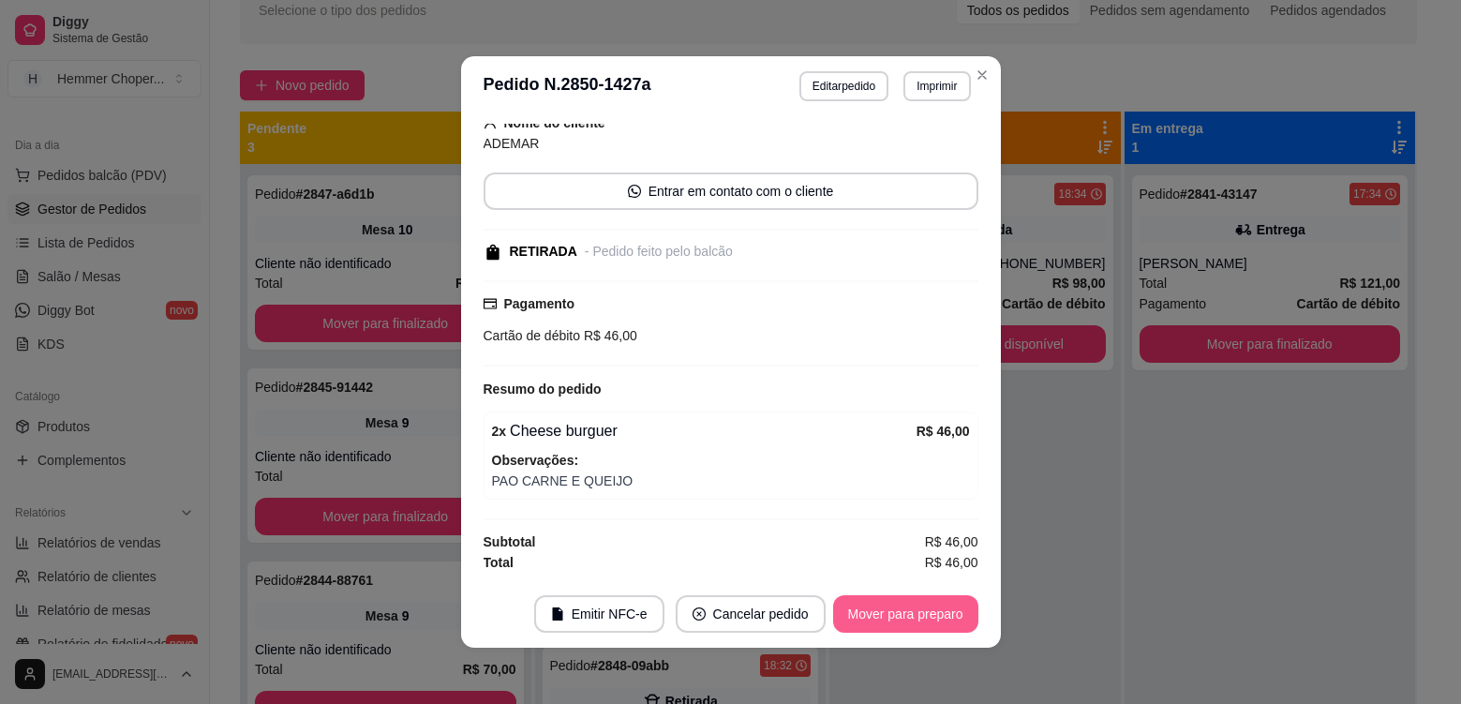
click at [902, 613] on button "Mover para preparo" at bounding box center [905, 613] width 145 height 37
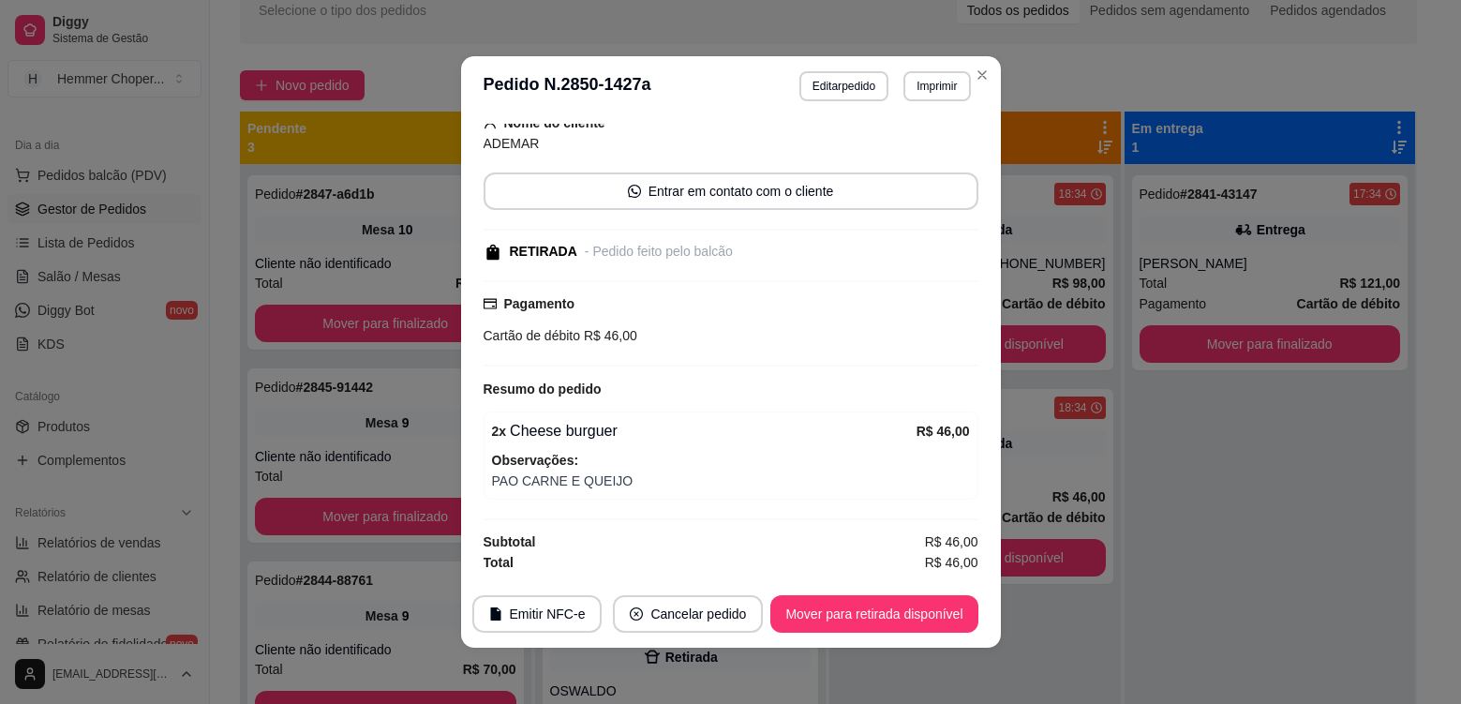
scroll to position [0, 0]
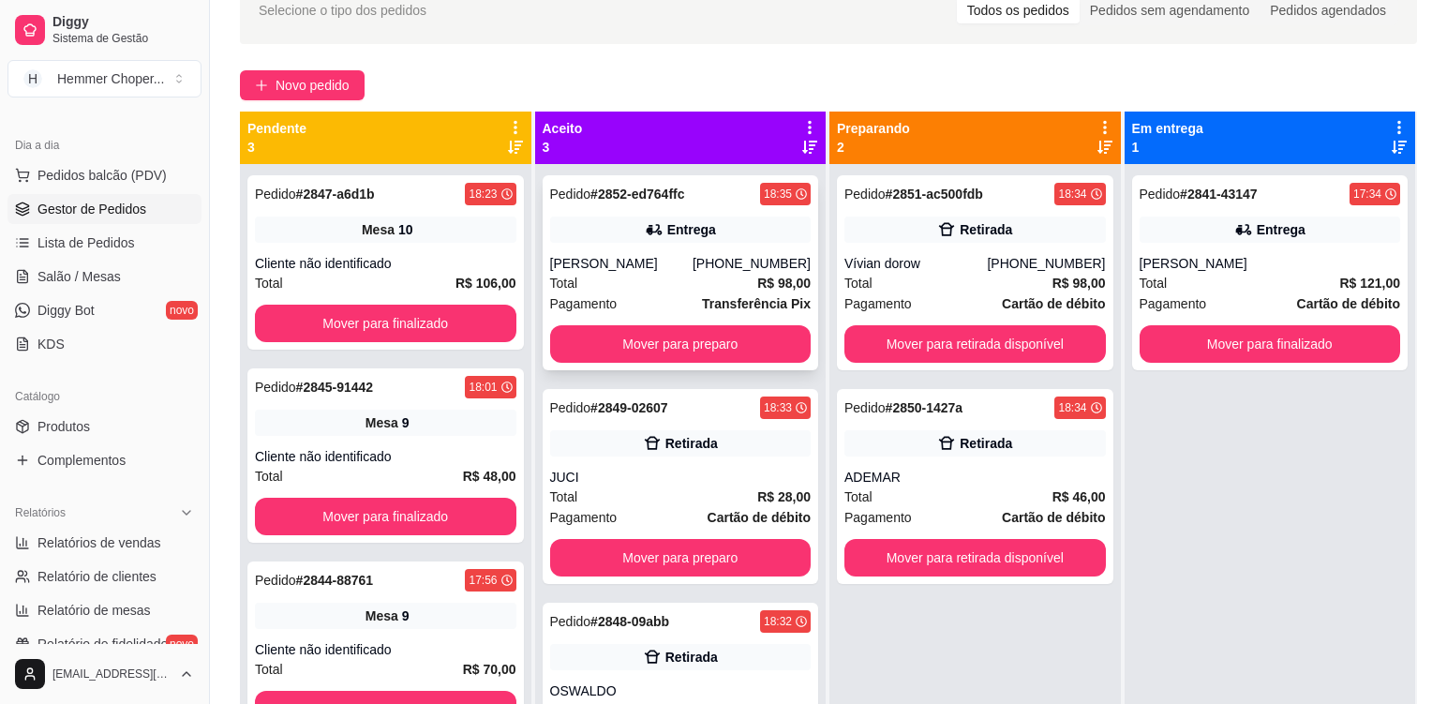
click at [641, 292] on div "Total R$ 98,00" at bounding box center [681, 283] width 262 height 21
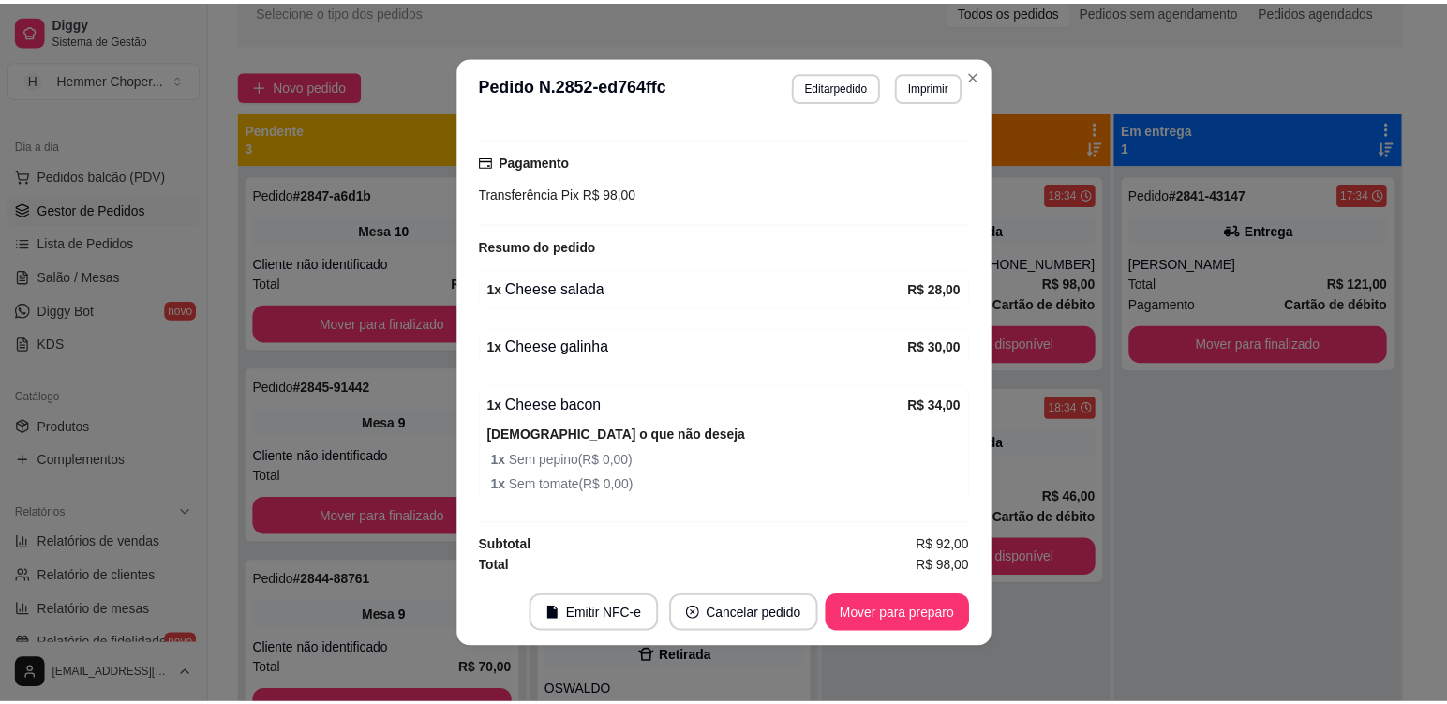
scroll to position [566, 0]
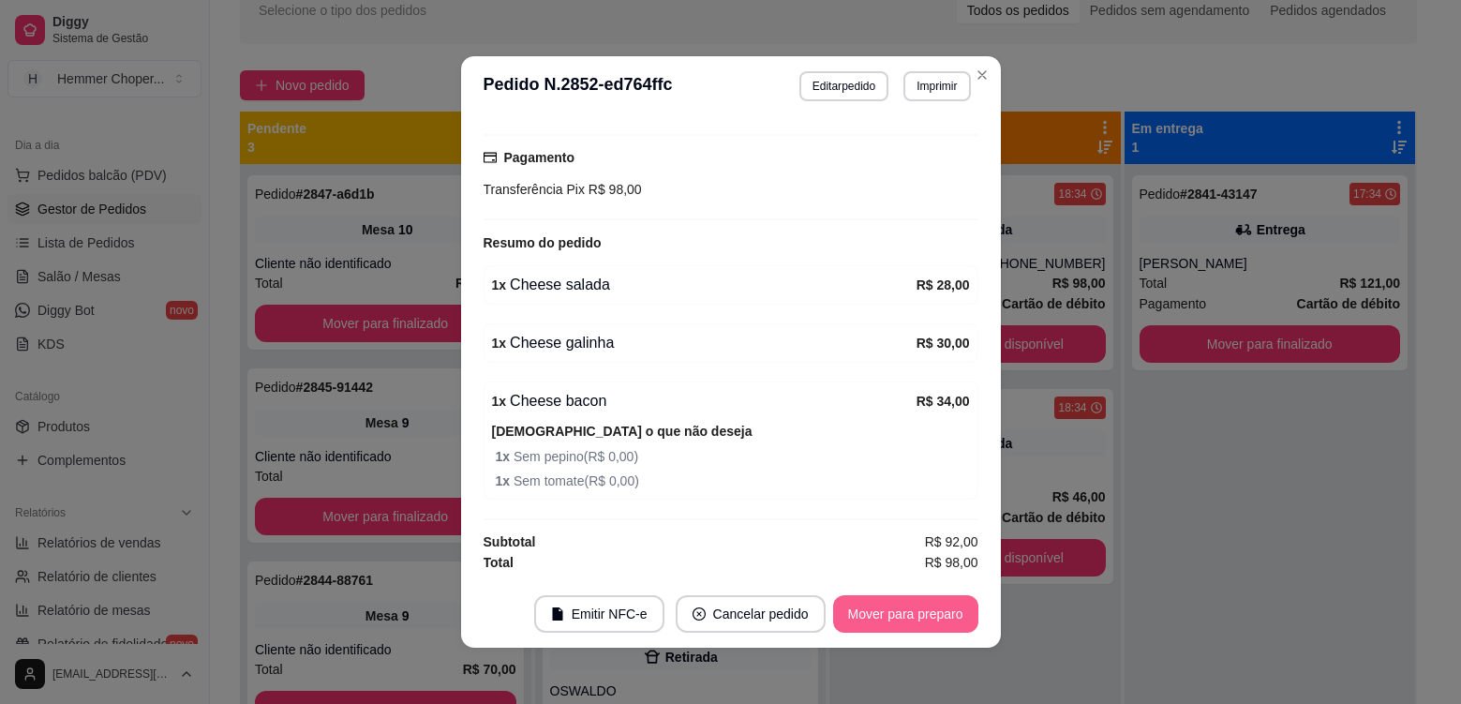
click at [896, 613] on button "Mover para preparo" at bounding box center [905, 613] width 145 height 37
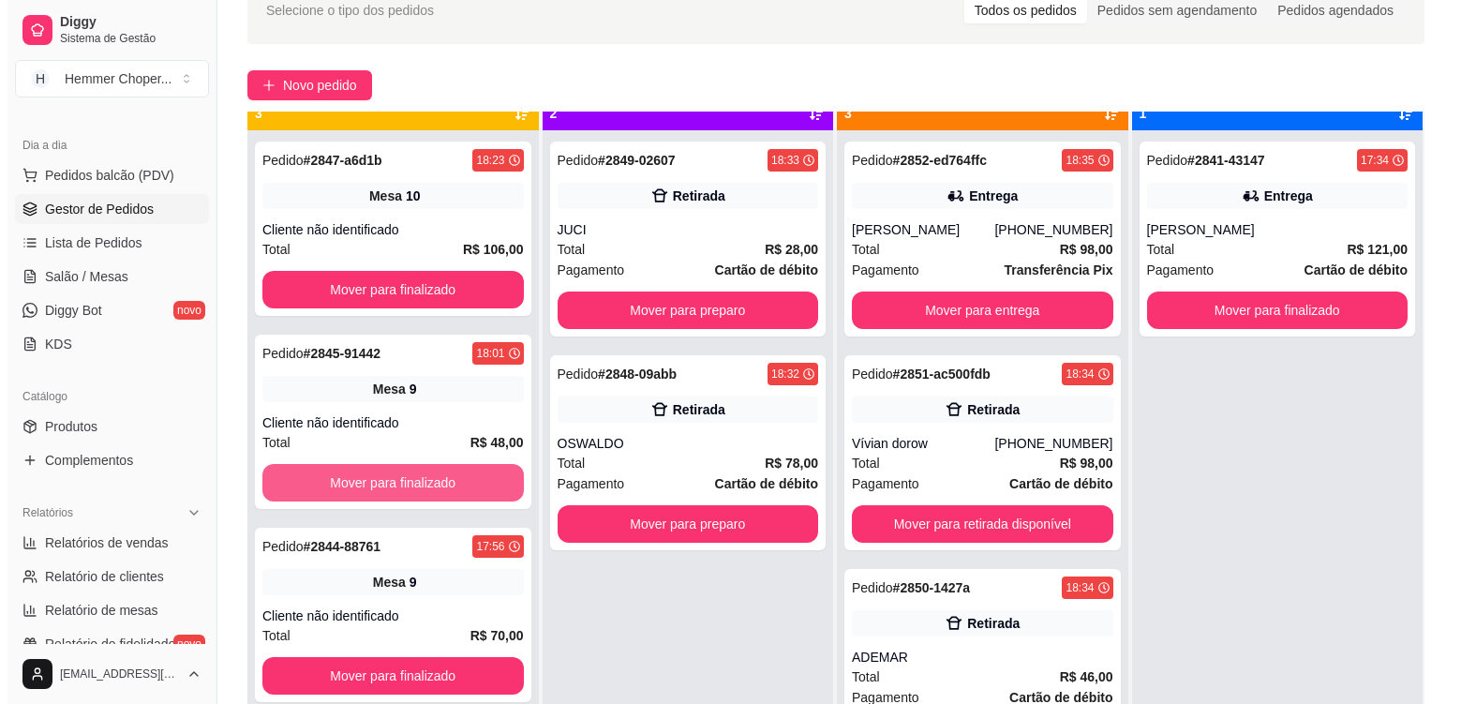
scroll to position [52, 0]
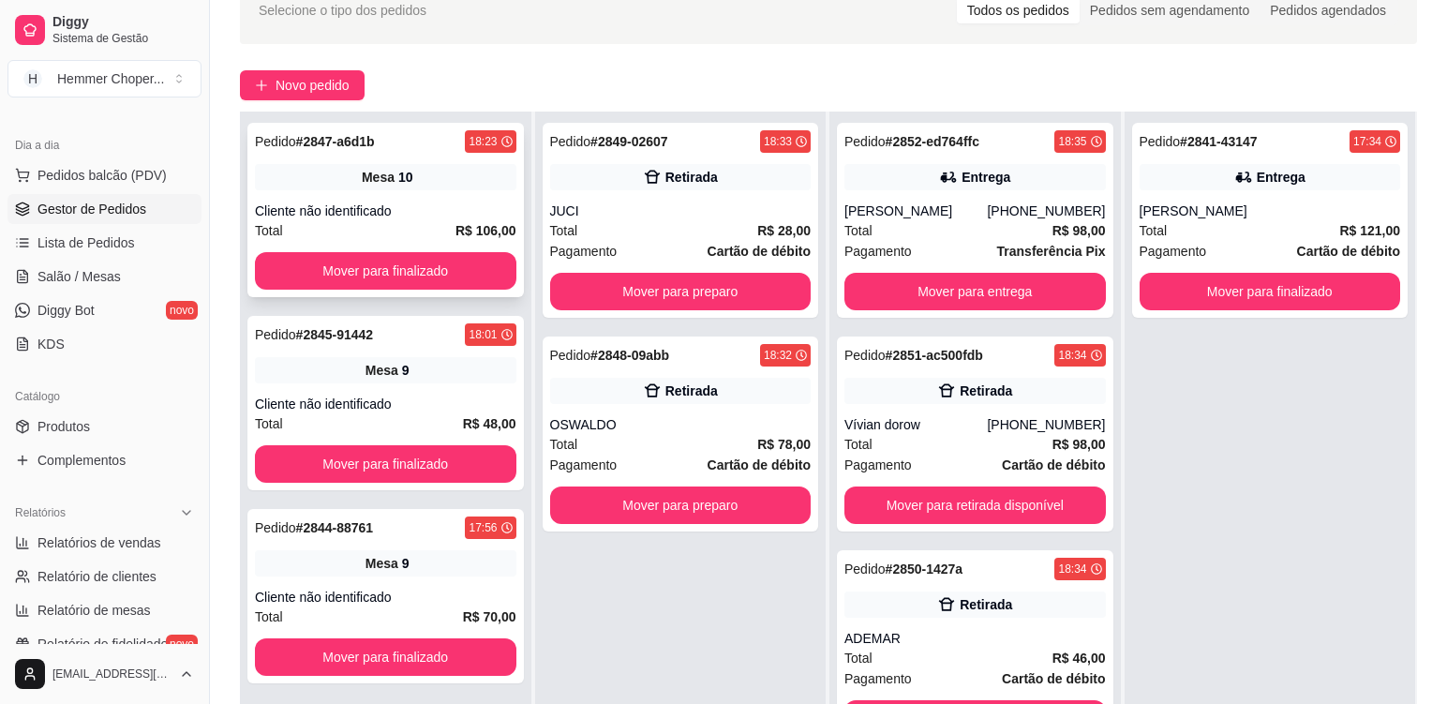
click at [440, 191] on div "Pedido # 2847-a6d1b 18:23 Mesa 10 Cliente não identificado Total R$ 106,00 Move…" at bounding box center [385, 210] width 277 height 174
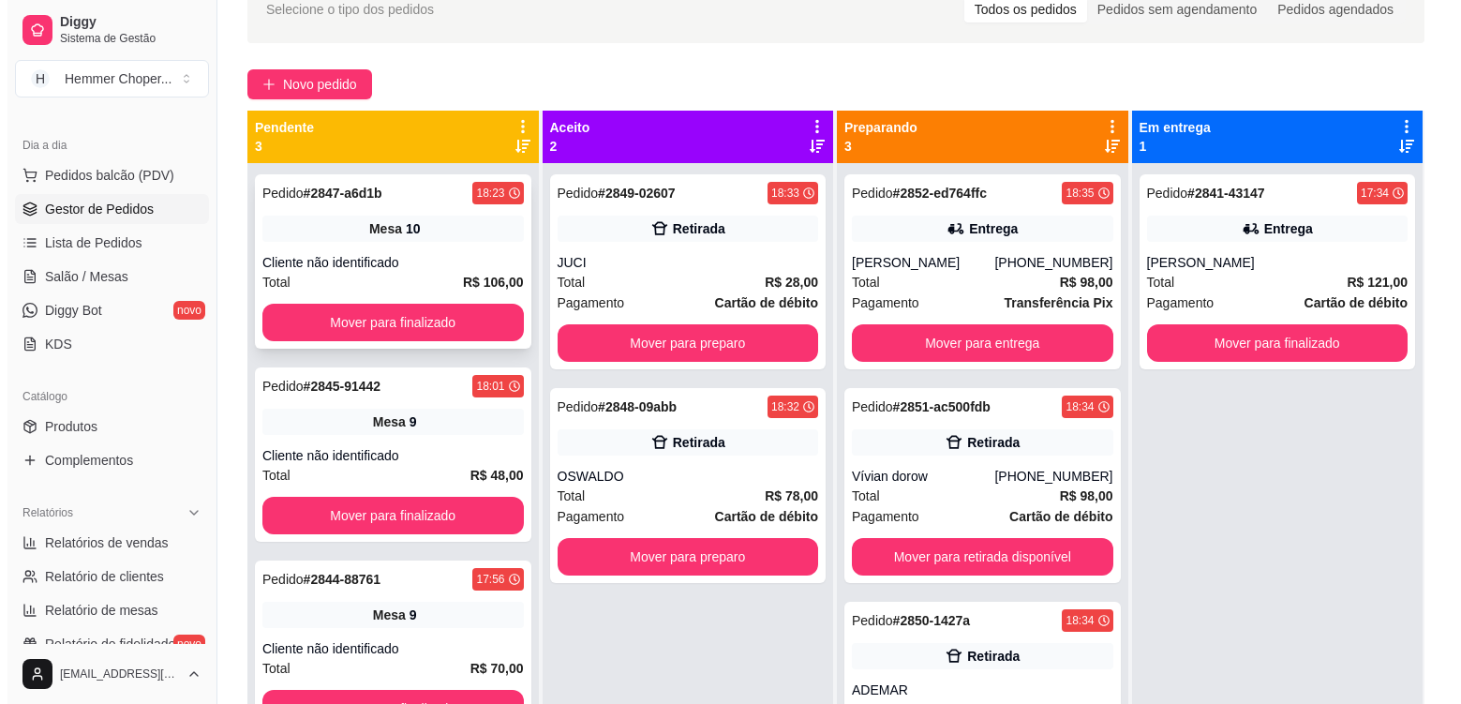
scroll to position [98, 0]
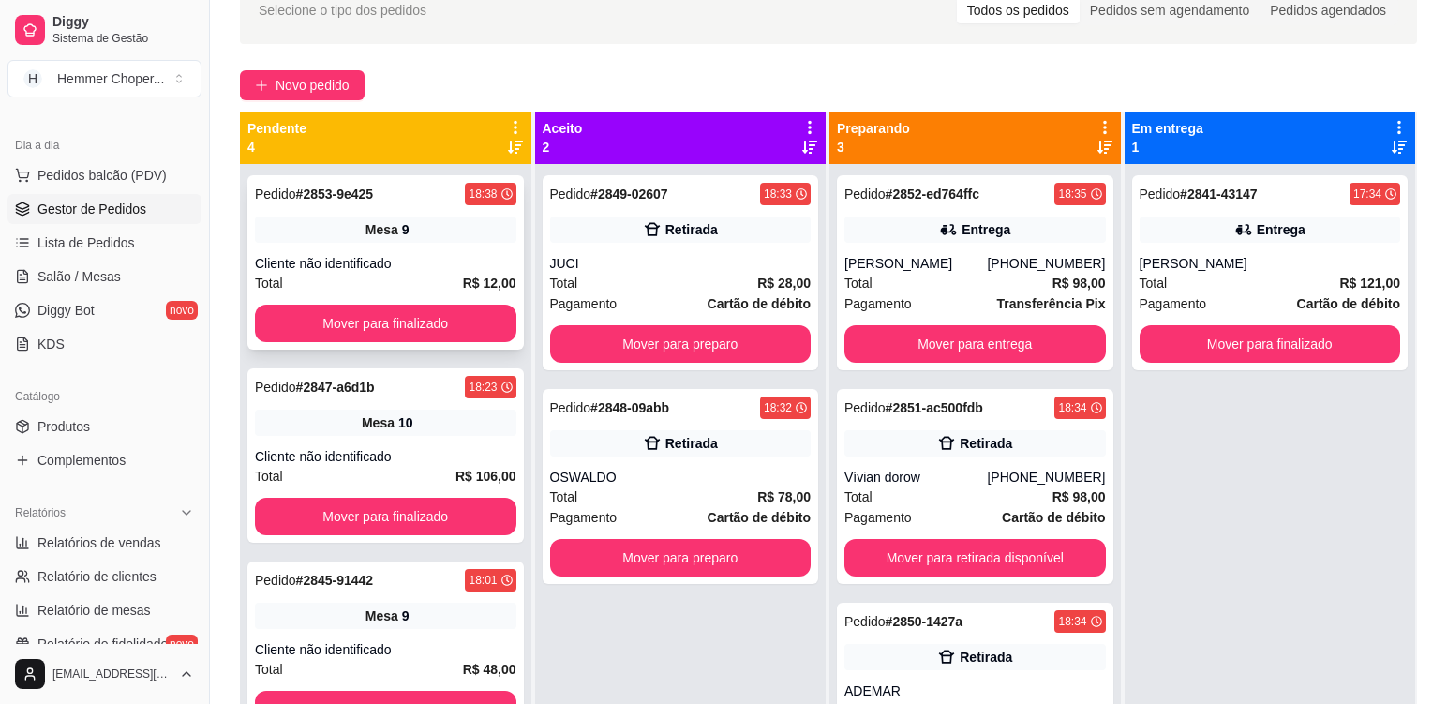
click at [427, 277] on div "Total R$ 12,00" at bounding box center [386, 283] width 262 height 21
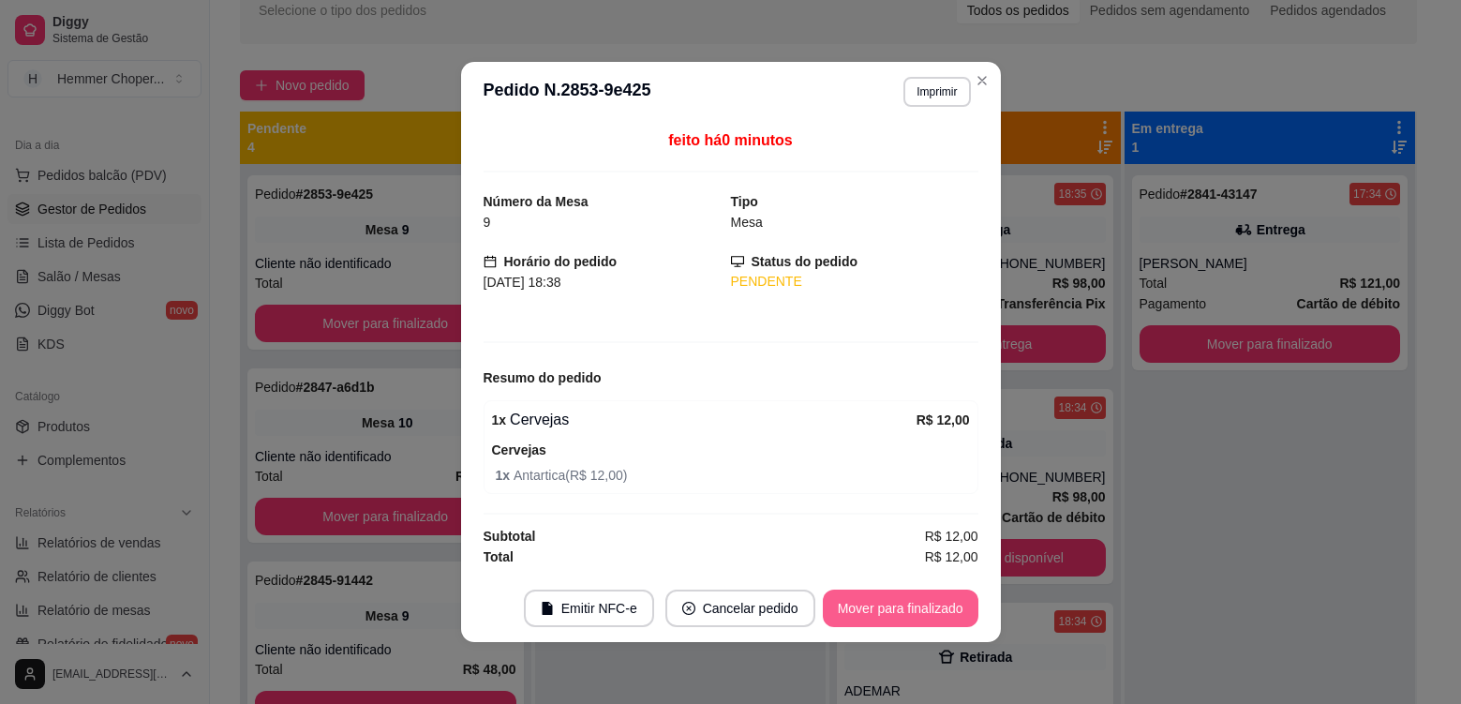
click at [906, 610] on button "Mover para finalizado" at bounding box center [901, 608] width 156 height 37
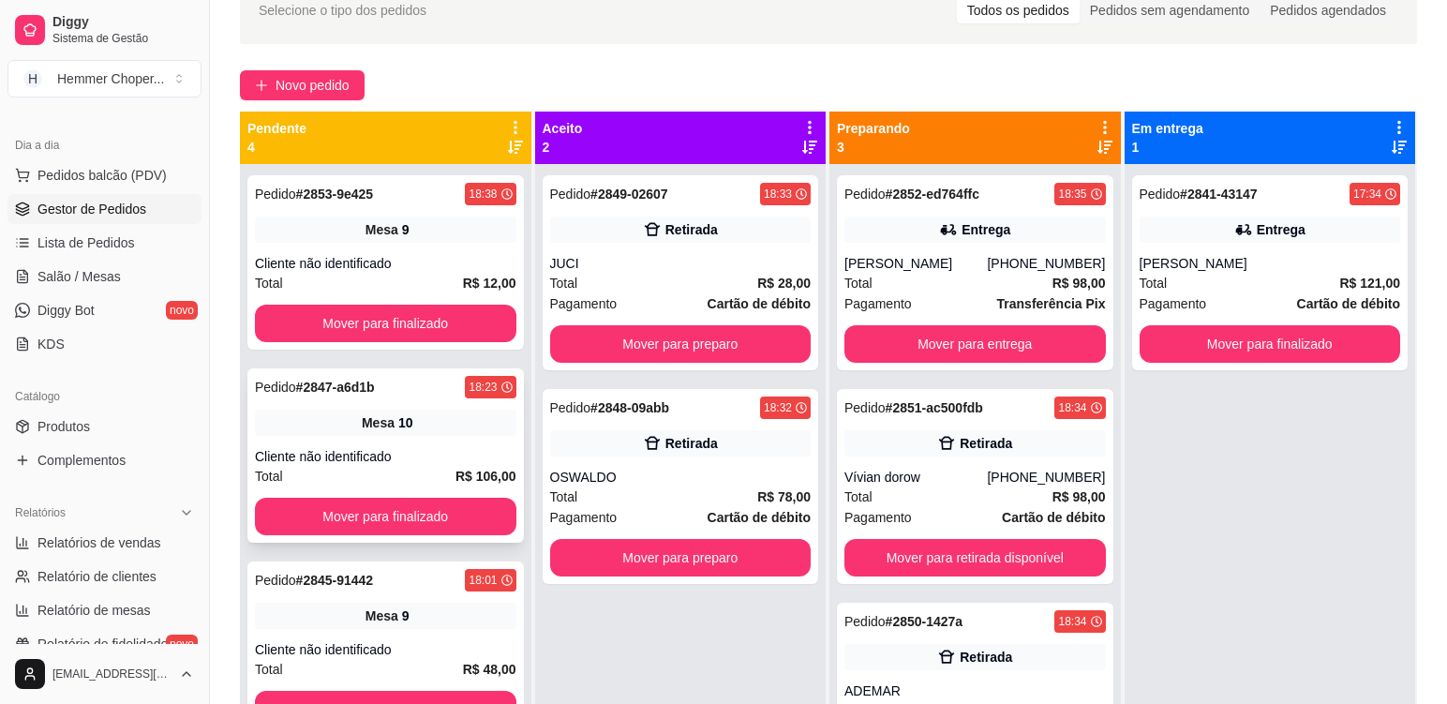
click at [454, 435] on div "Mesa 10" at bounding box center [386, 423] width 262 height 26
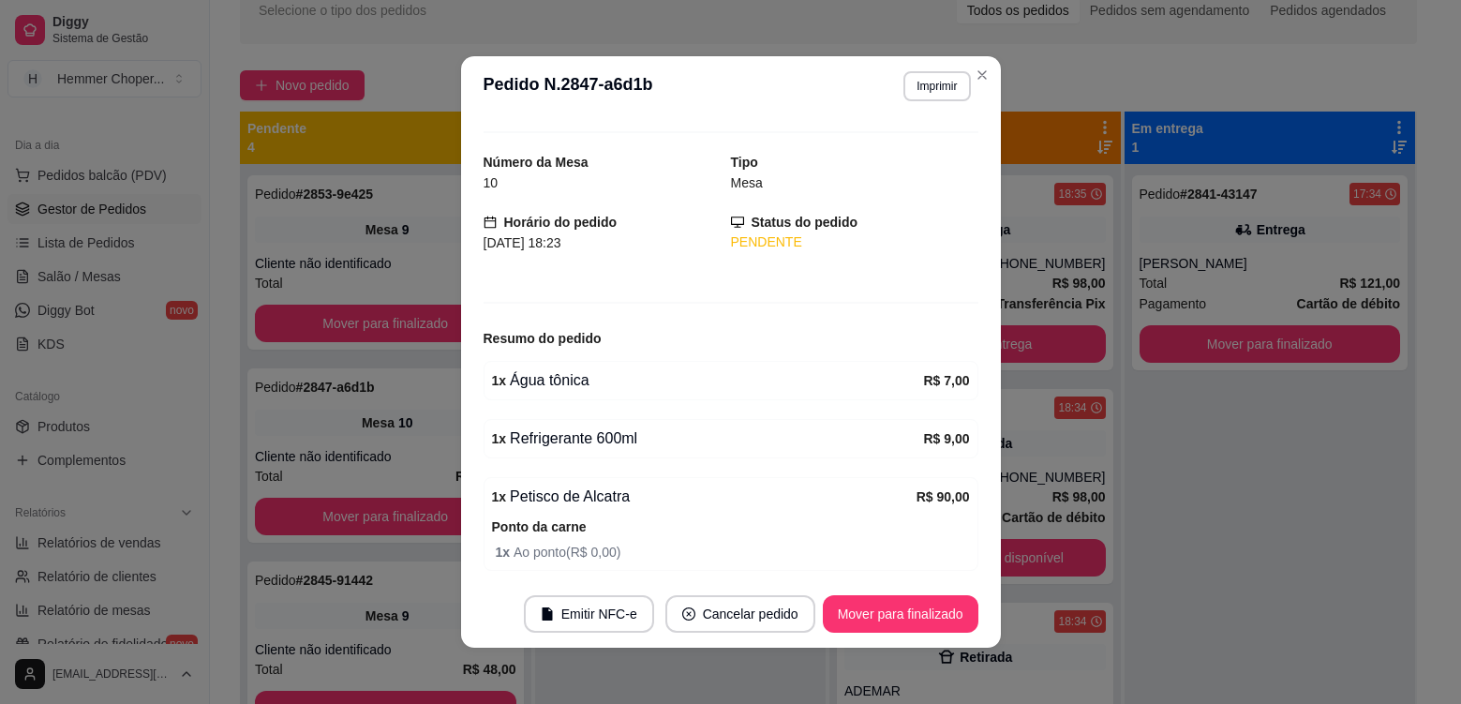
scroll to position [94, 0]
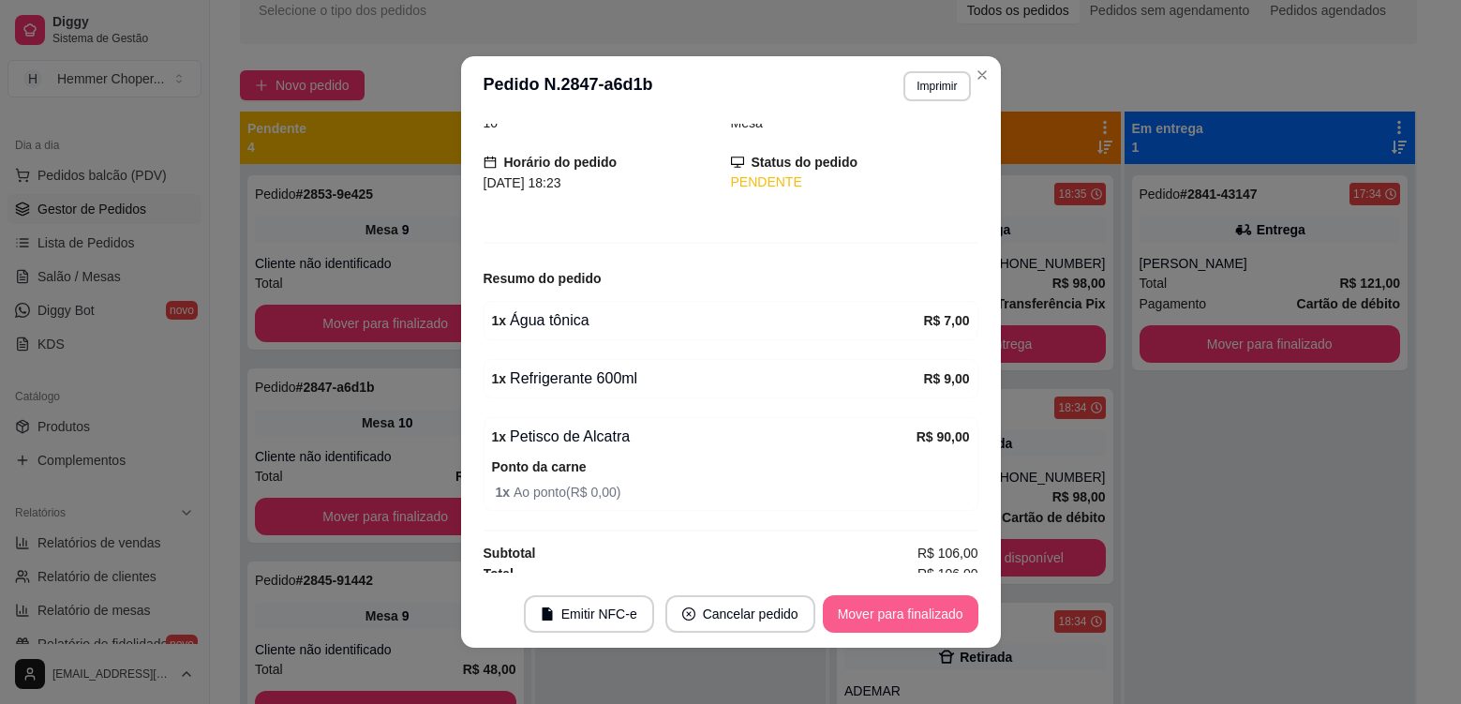
click at [874, 617] on button "Mover para finalizado" at bounding box center [901, 613] width 156 height 37
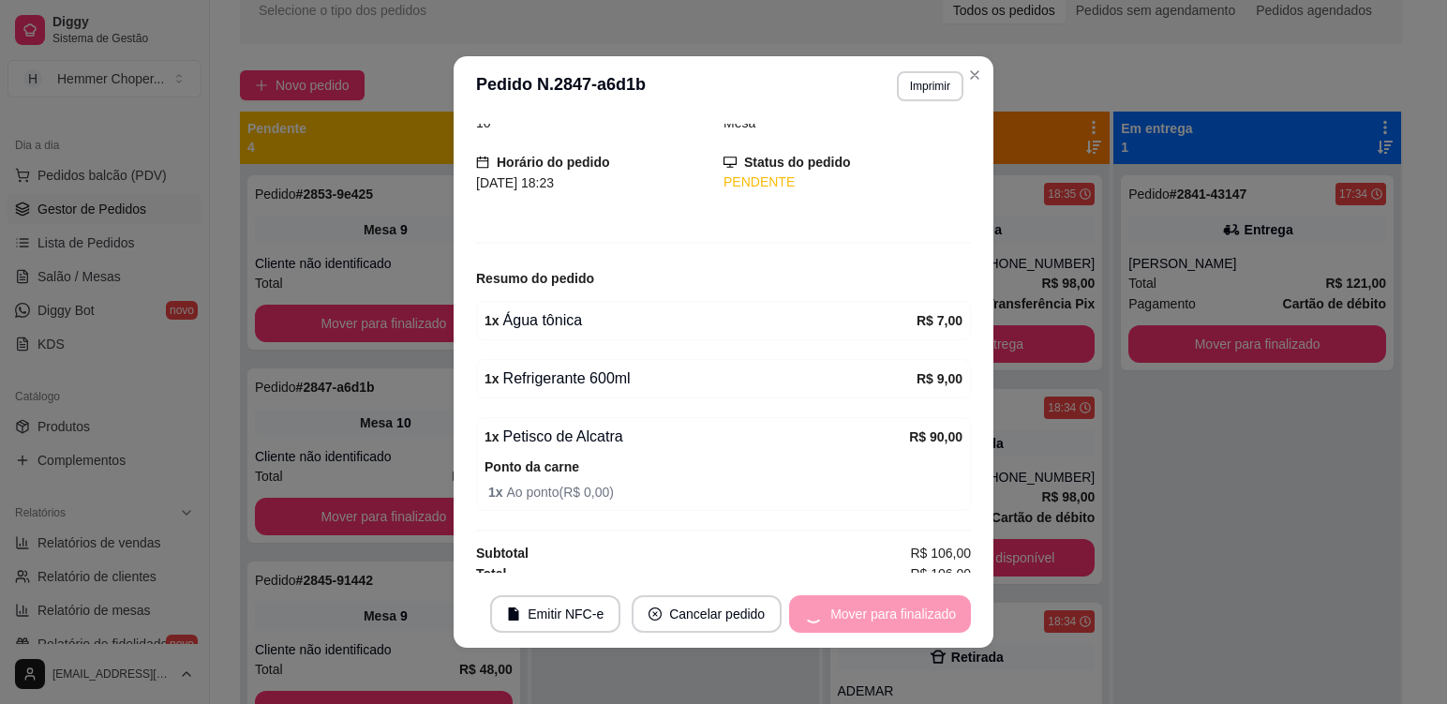
click at [786, 656] on div "Pedido # 2849-02607 18:33 Retirada JUCI Total R$ 28,00 Pagamento Cartão de débi…" at bounding box center [676, 516] width 288 height 704
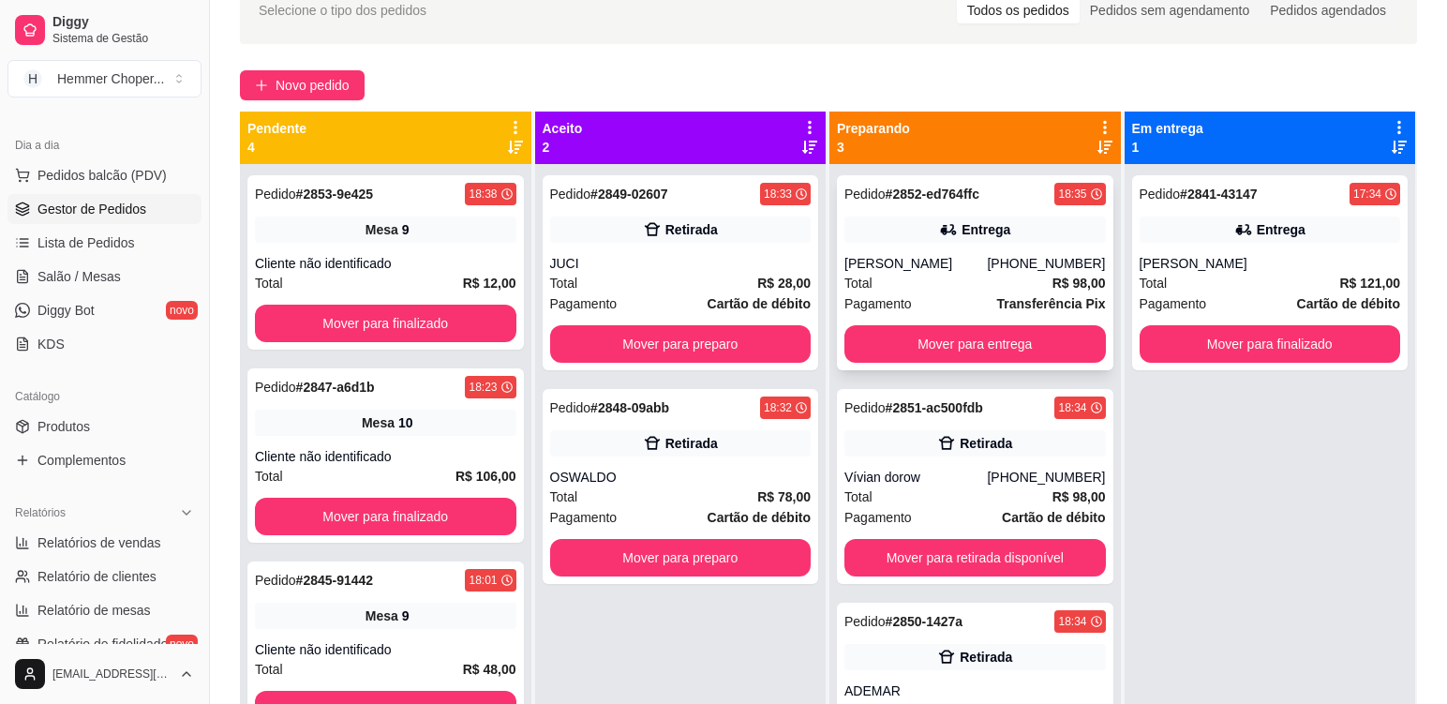
click at [981, 280] on div "Total R$ 98,00" at bounding box center [976, 283] width 262 height 21
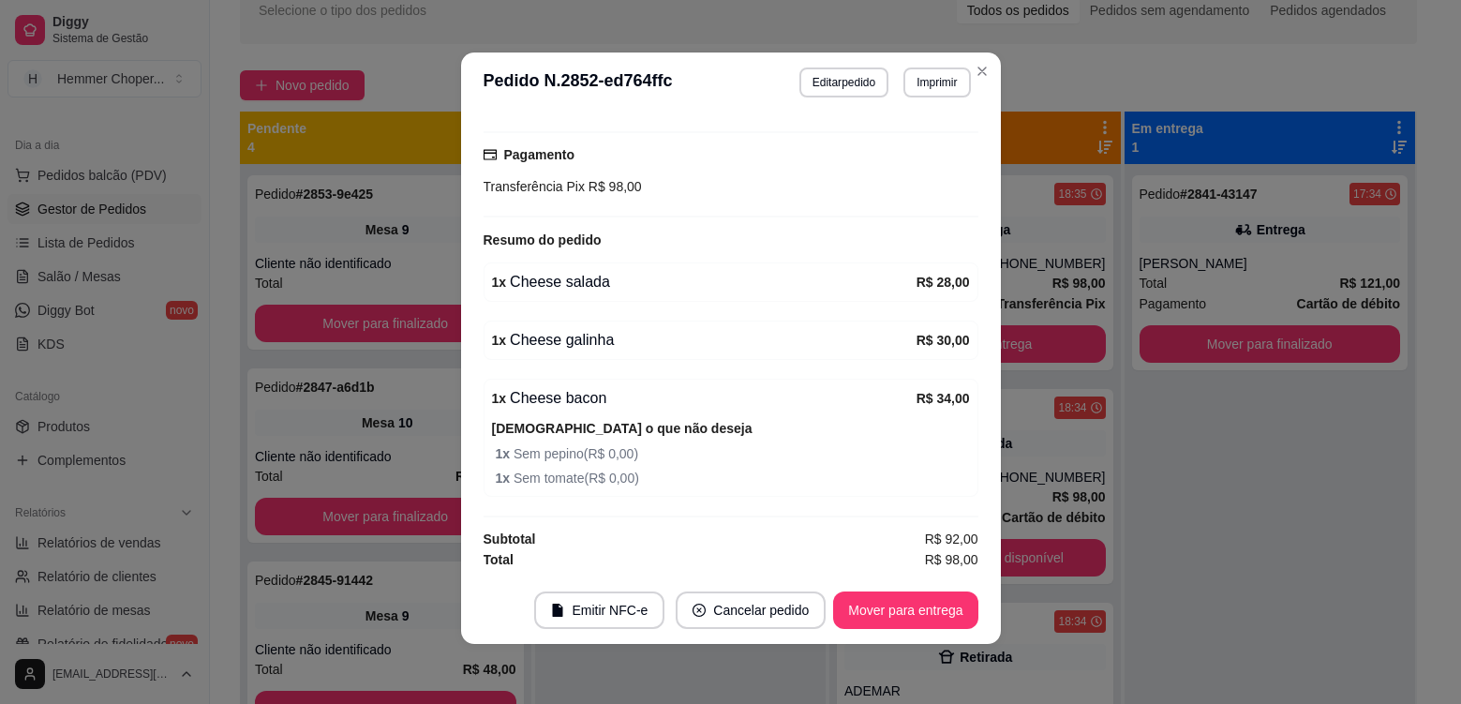
scroll to position [566, 0]
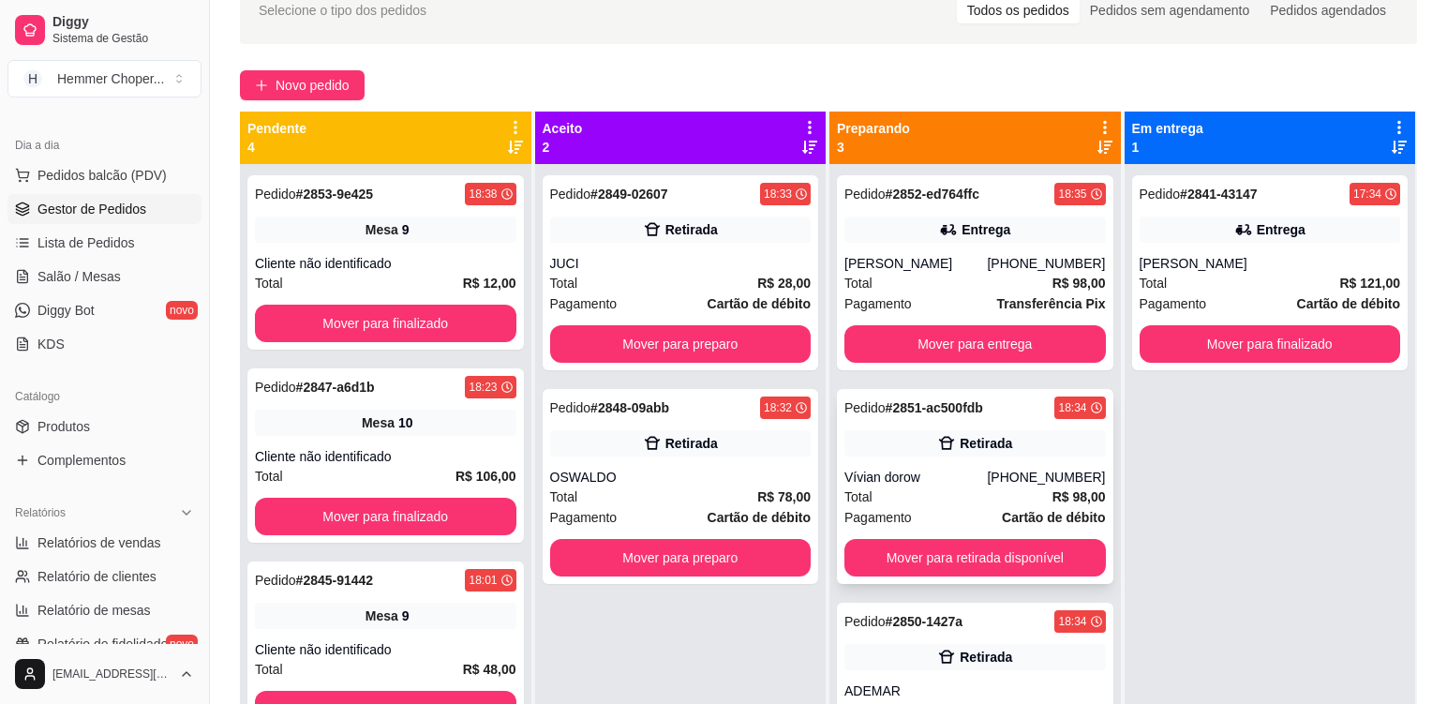
click at [1053, 447] on div "Retirada" at bounding box center [976, 443] width 262 height 26
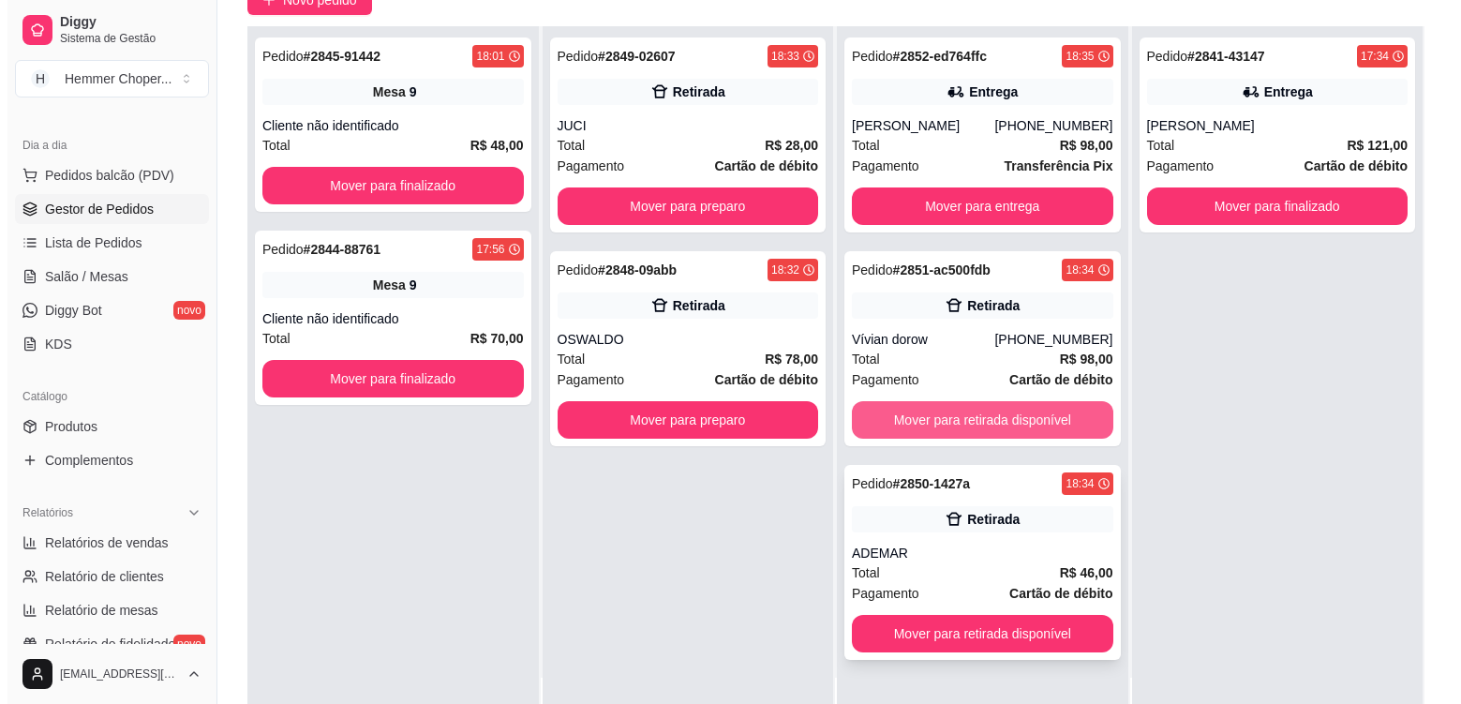
scroll to position [286, 0]
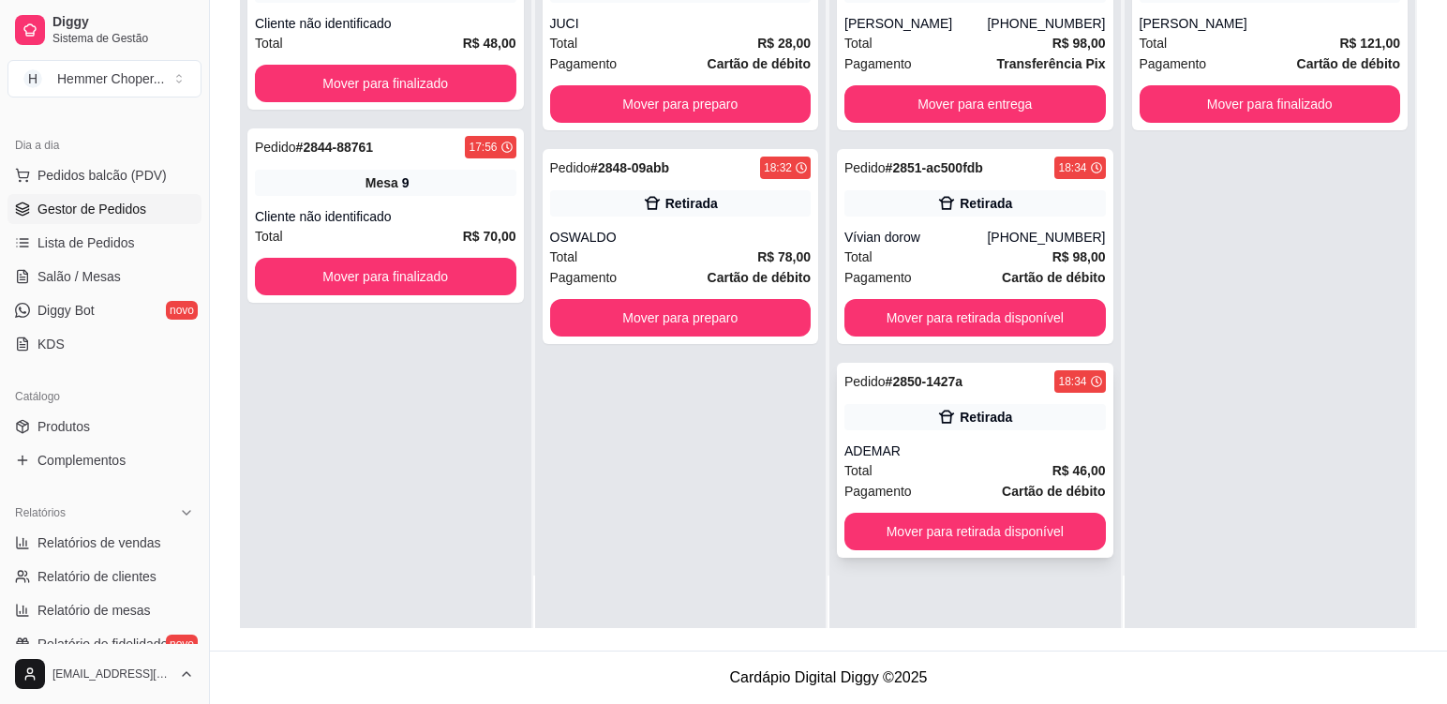
click at [1036, 427] on div "Retirada" at bounding box center [976, 417] width 262 height 26
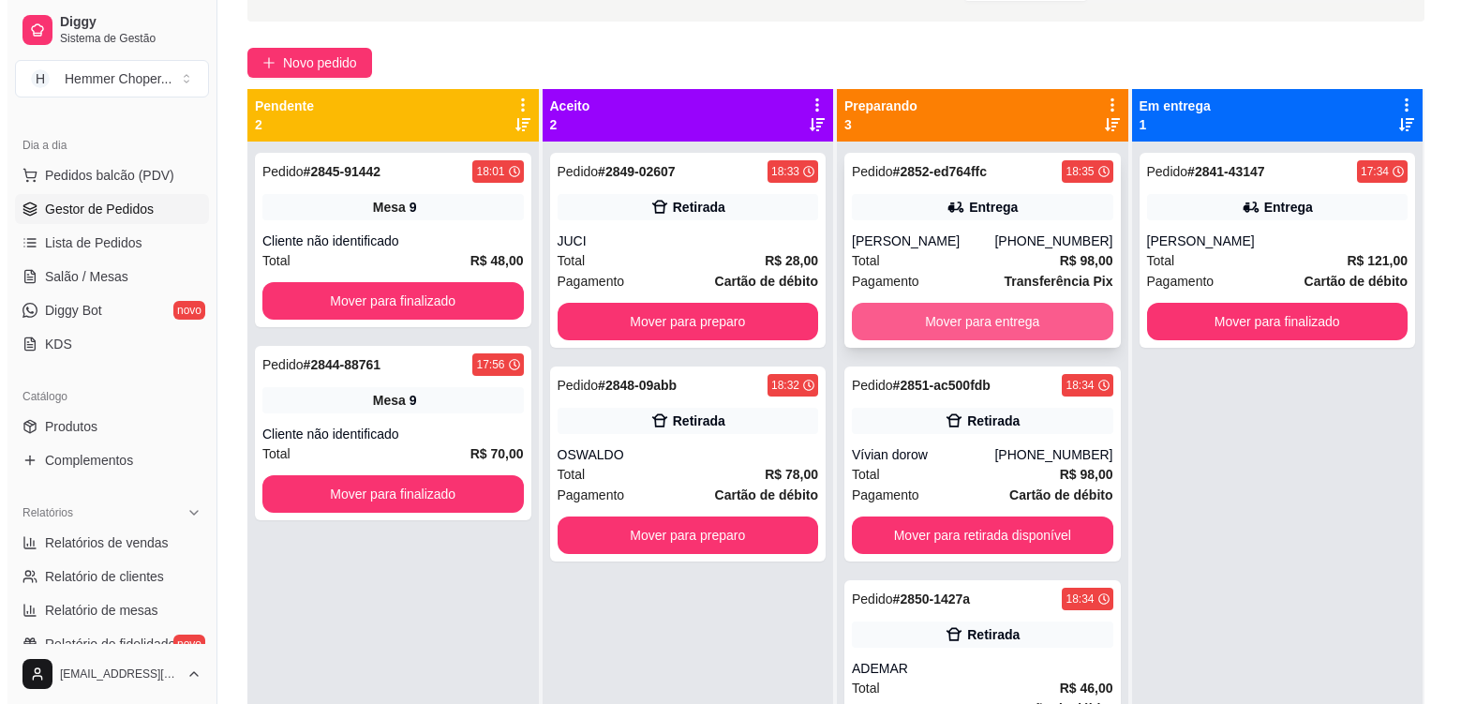
scroll to position [98, 0]
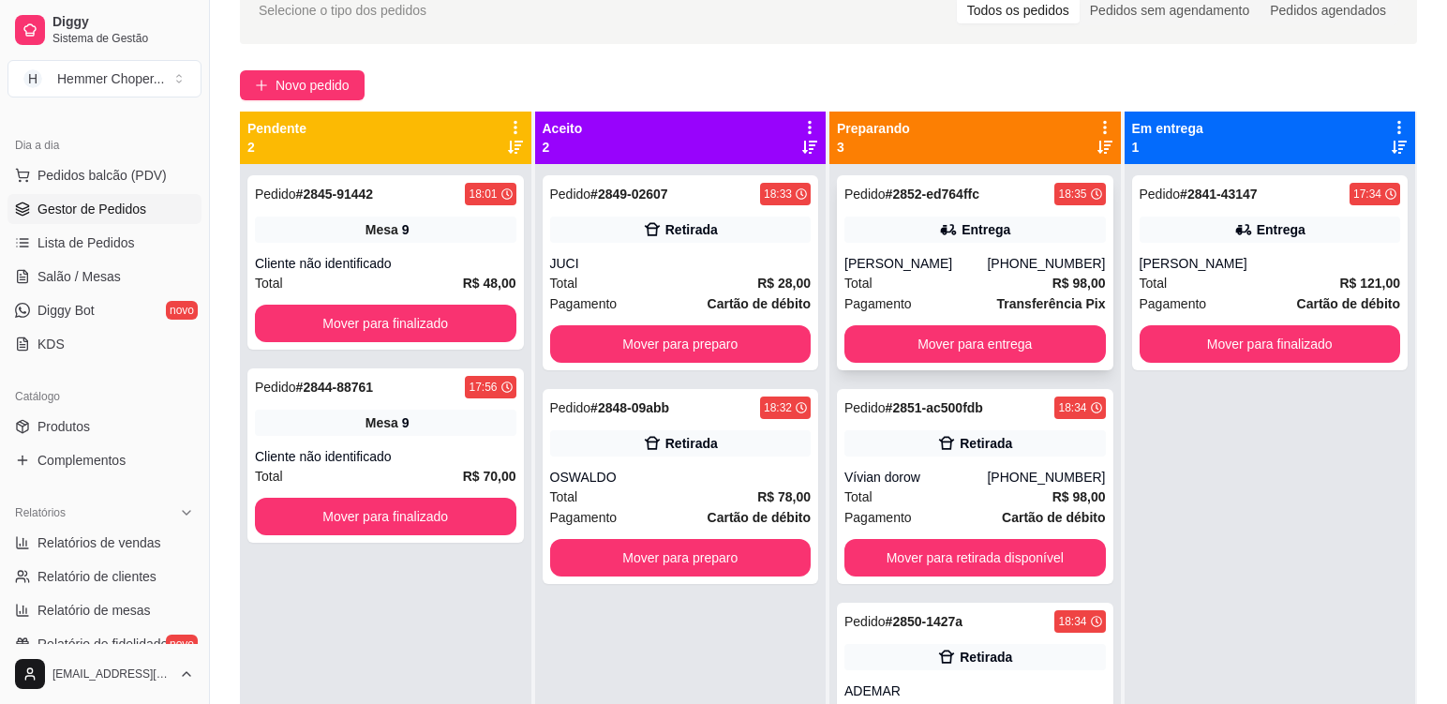
click at [973, 286] on div "Total R$ 98,00" at bounding box center [976, 283] width 262 height 21
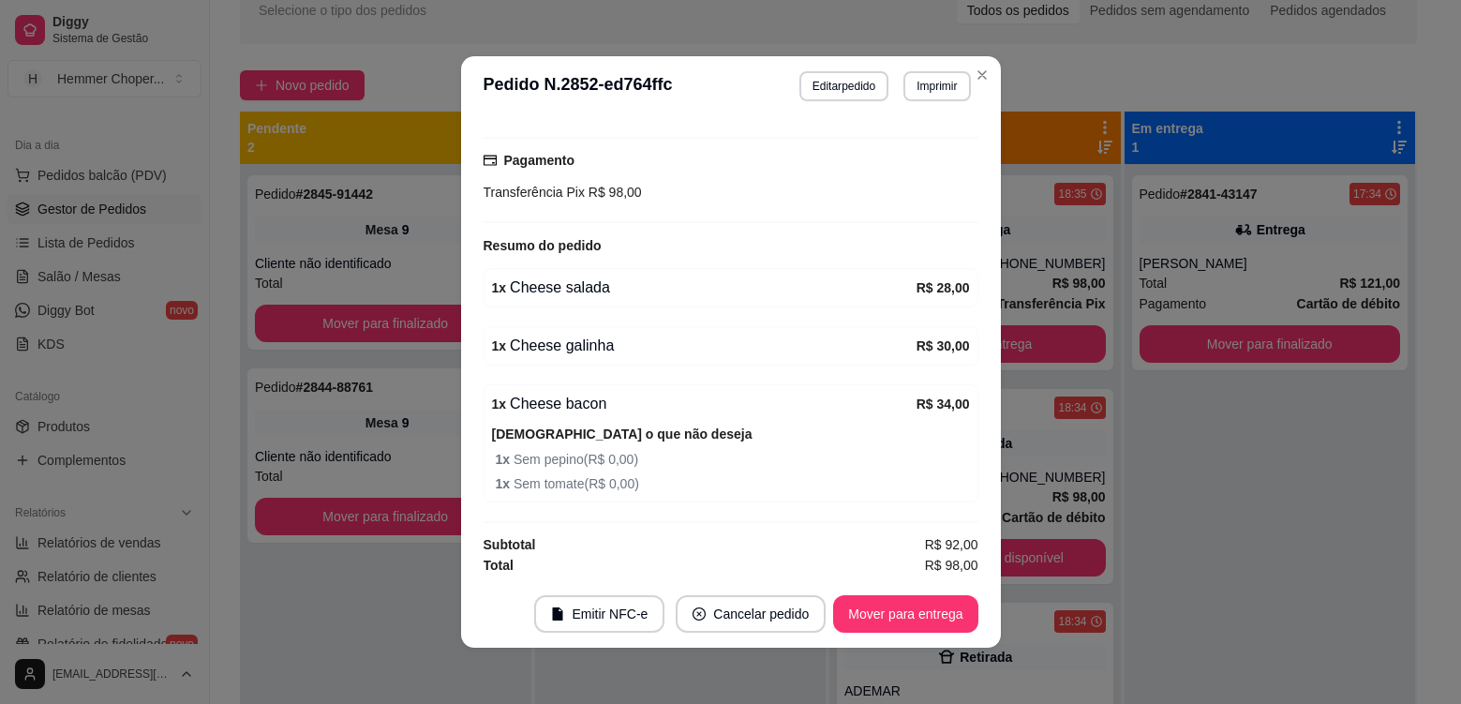
scroll to position [566, 0]
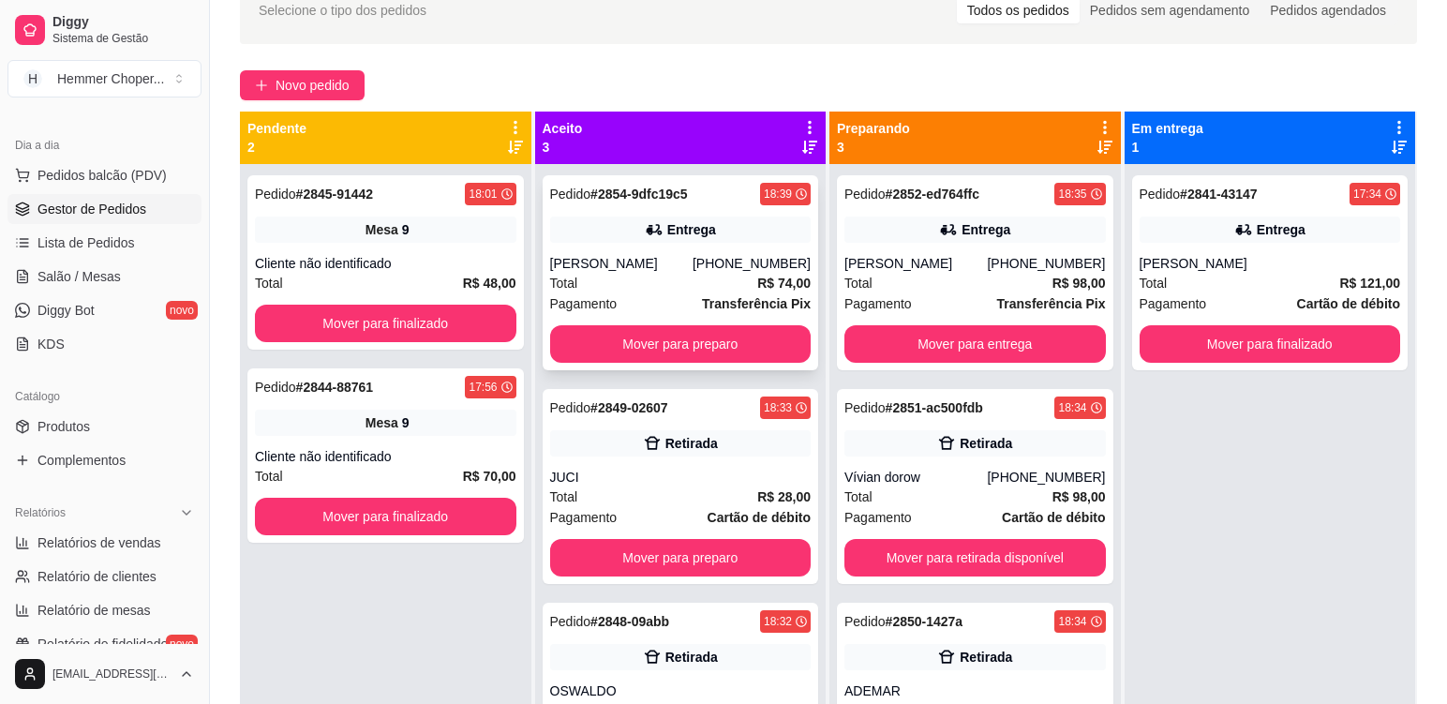
click at [679, 267] on div "[PERSON_NAME]" at bounding box center [621, 263] width 142 height 19
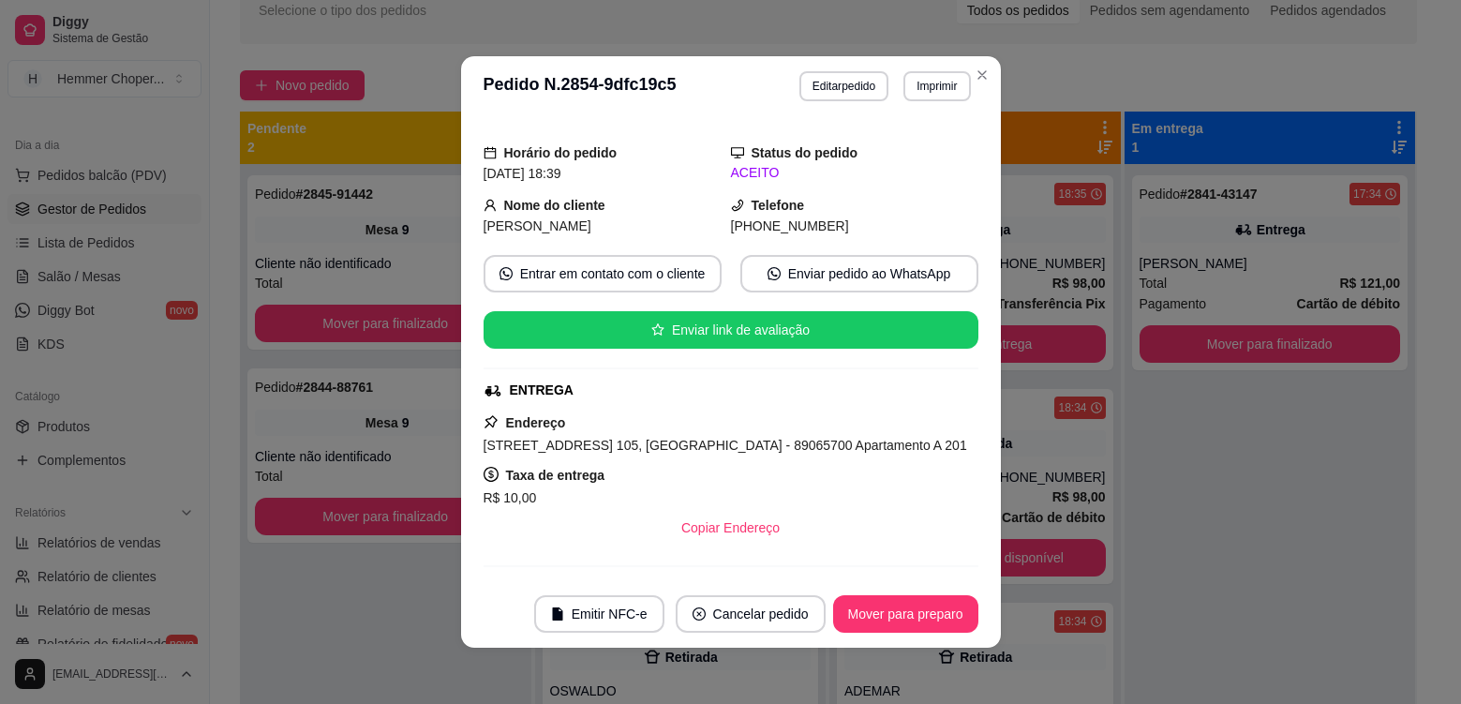
scroll to position [133, 0]
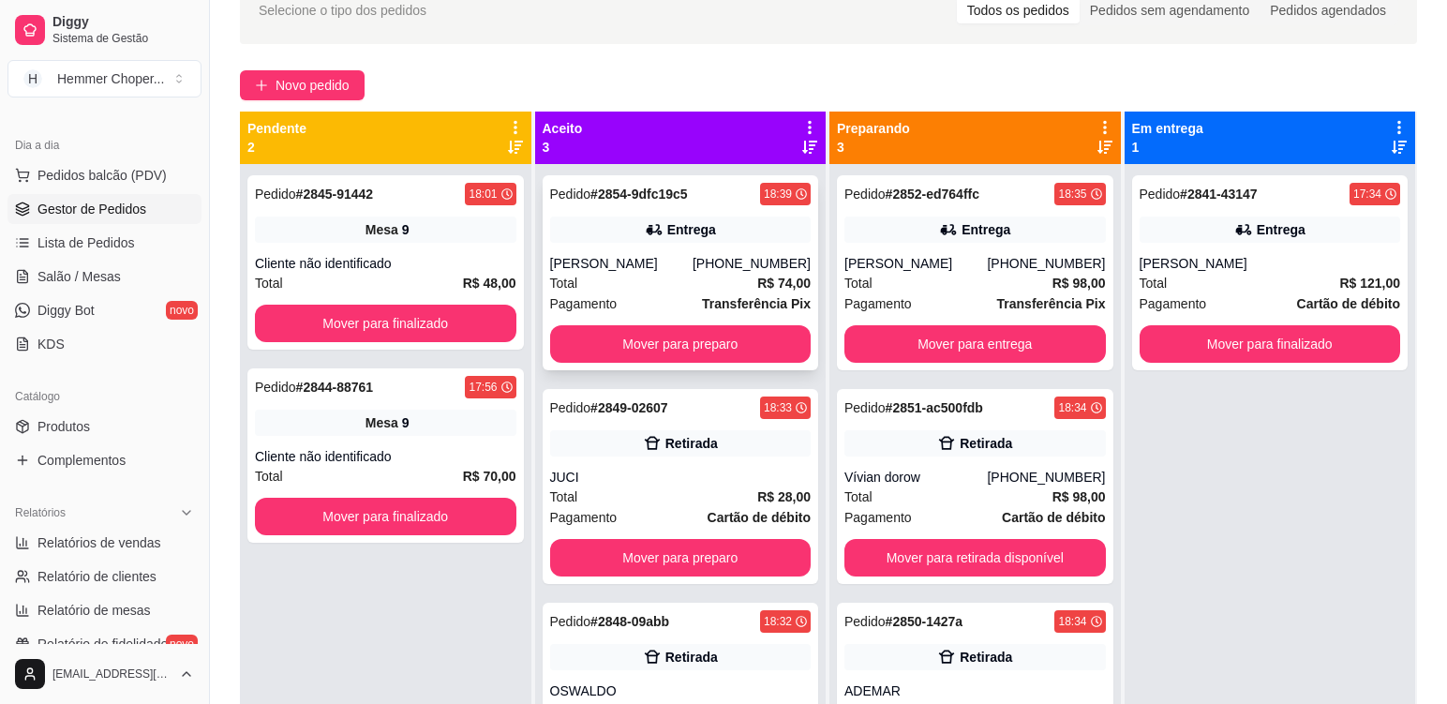
click at [662, 257] on div "[PERSON_NAME]" at bounding box center [621, 263] width 142 height 19
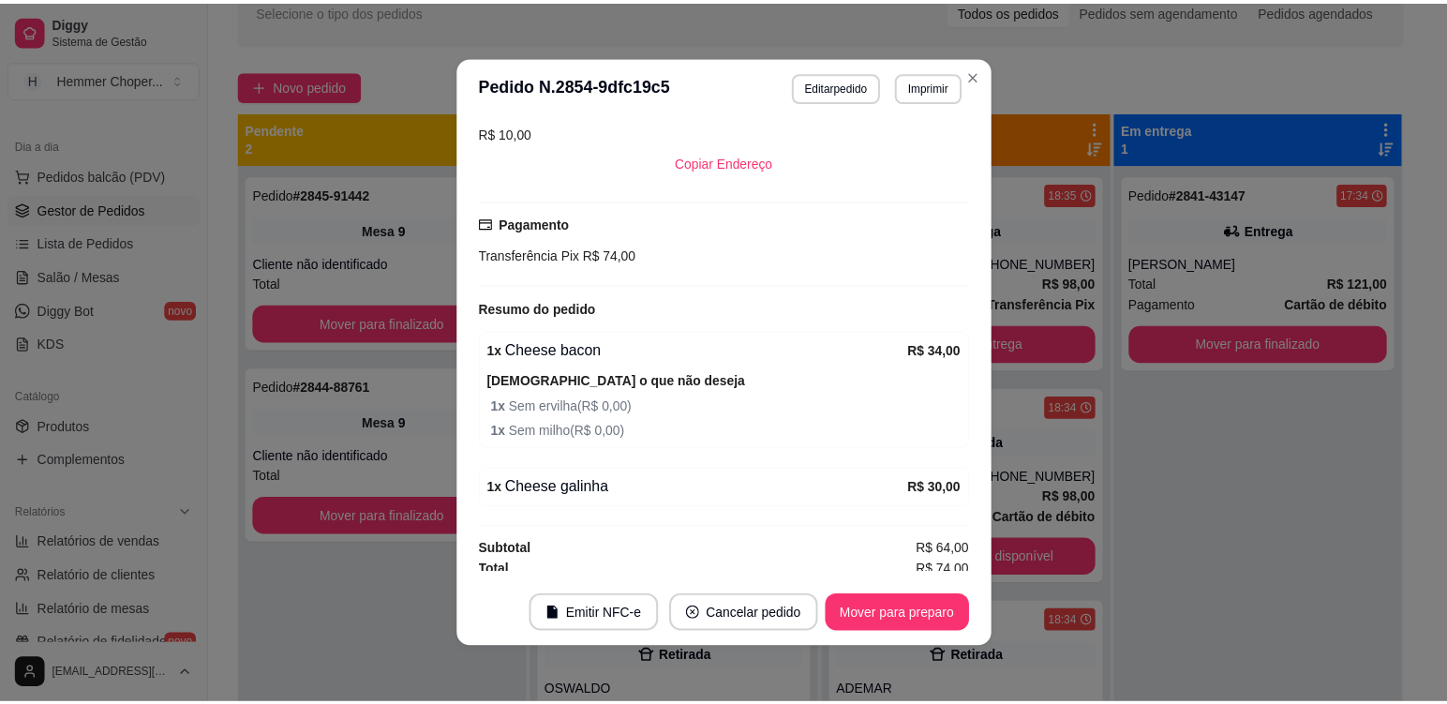
scroll to position [508, 0]
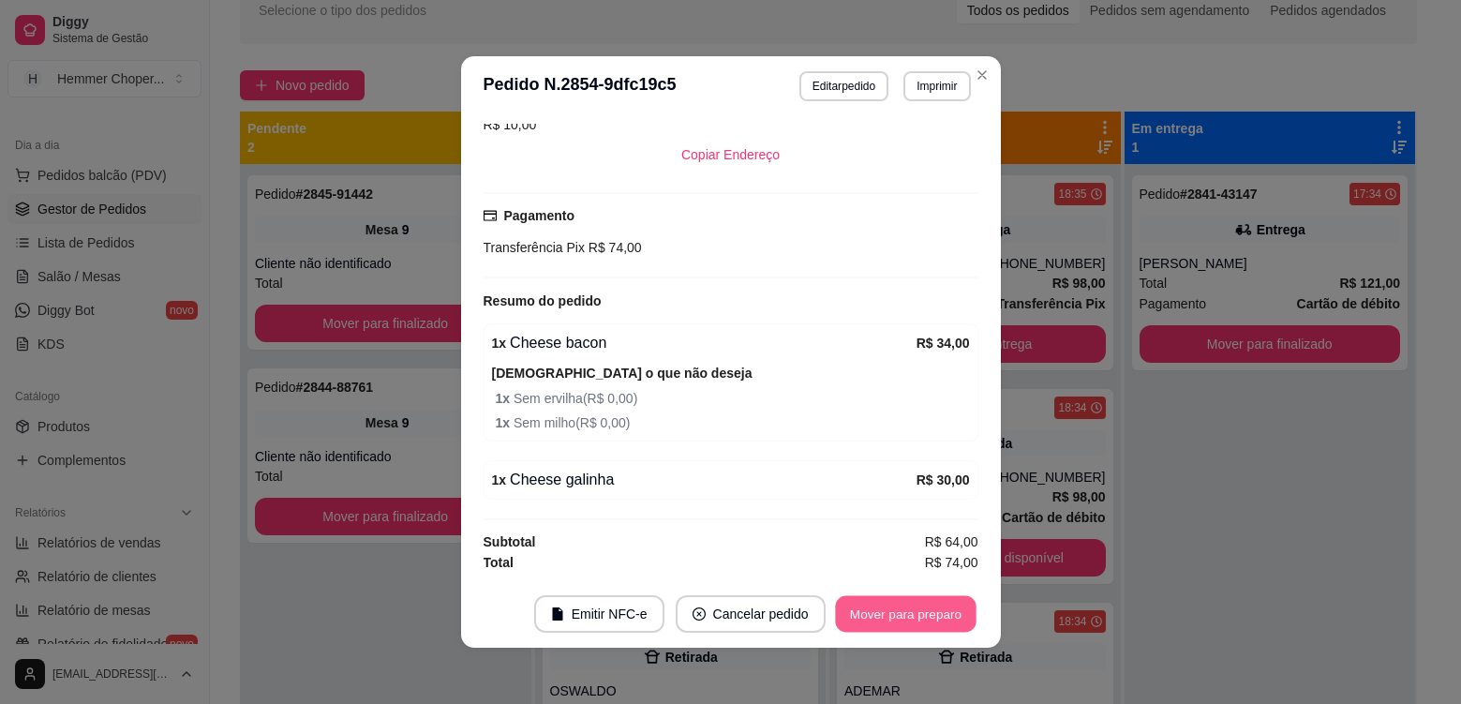
click at [914, 608] on button "Mover para preparo" at bounding box center [905, 614] width 141 height 37
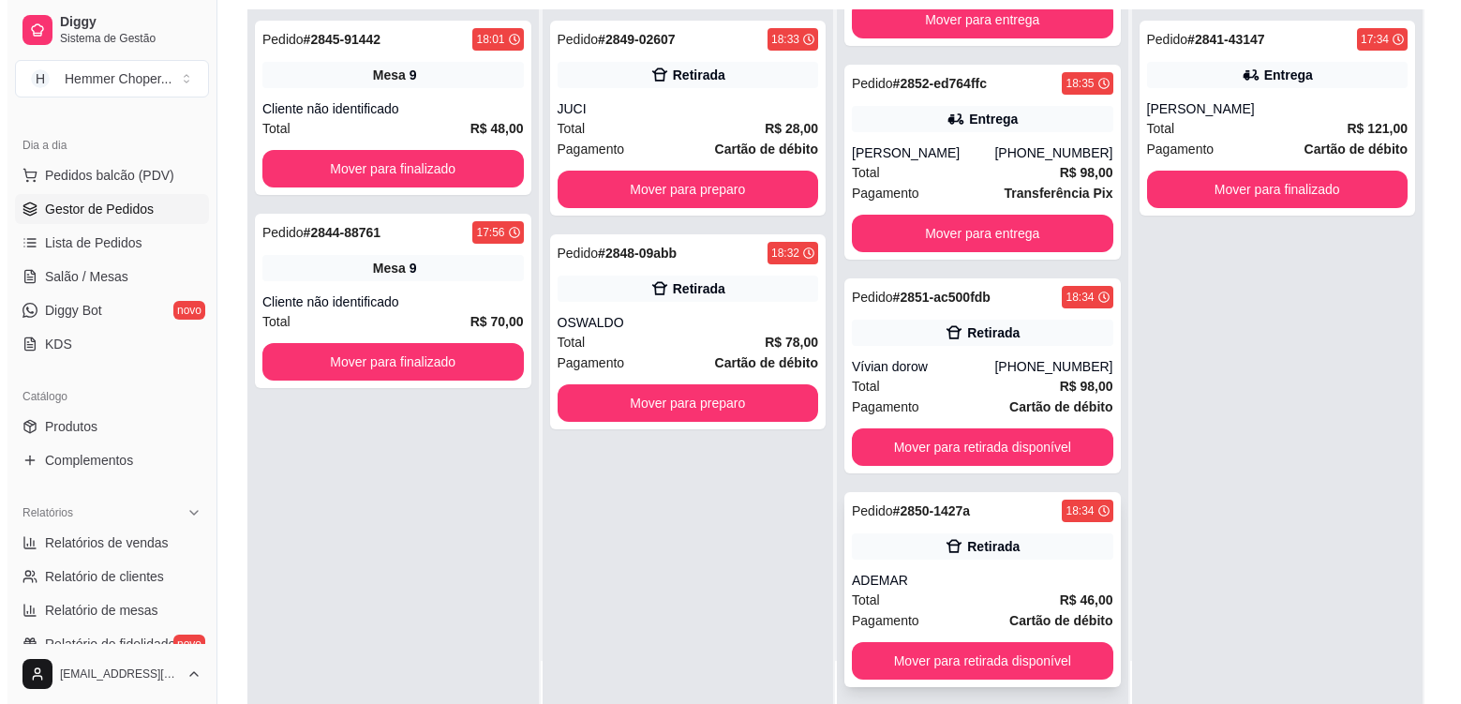
scroll to position [286, 0]
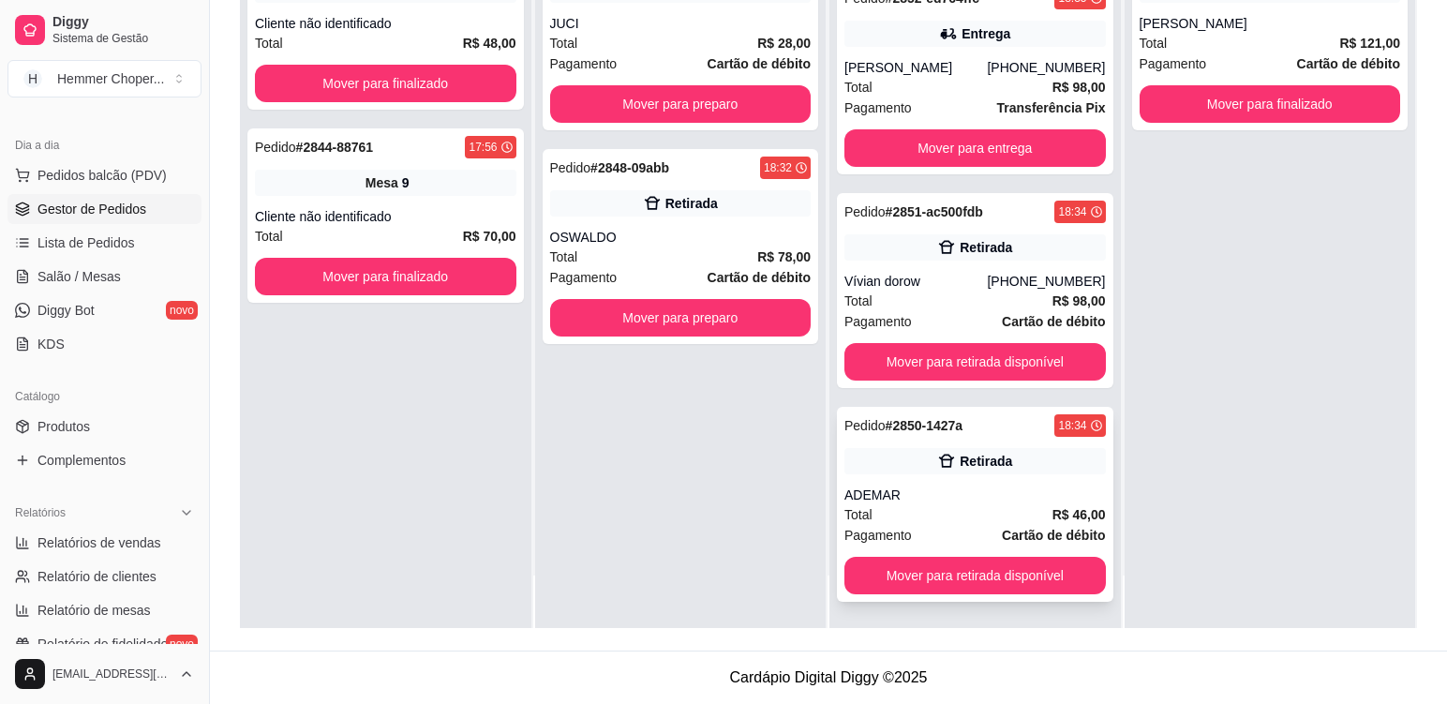
click at [951, 499] on div "ADEMAR" at bounding box center [976, 495] width 262 height 19
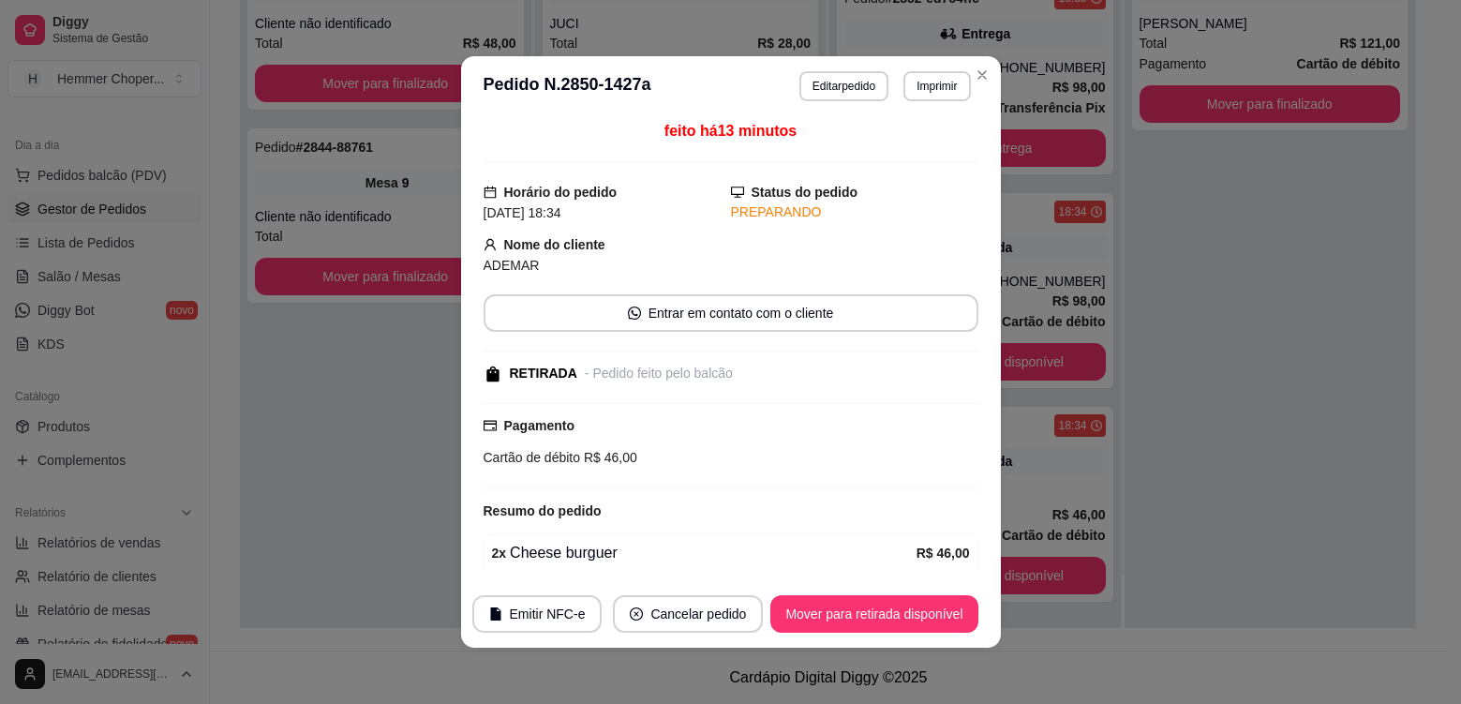
scroll to position [0, 0]
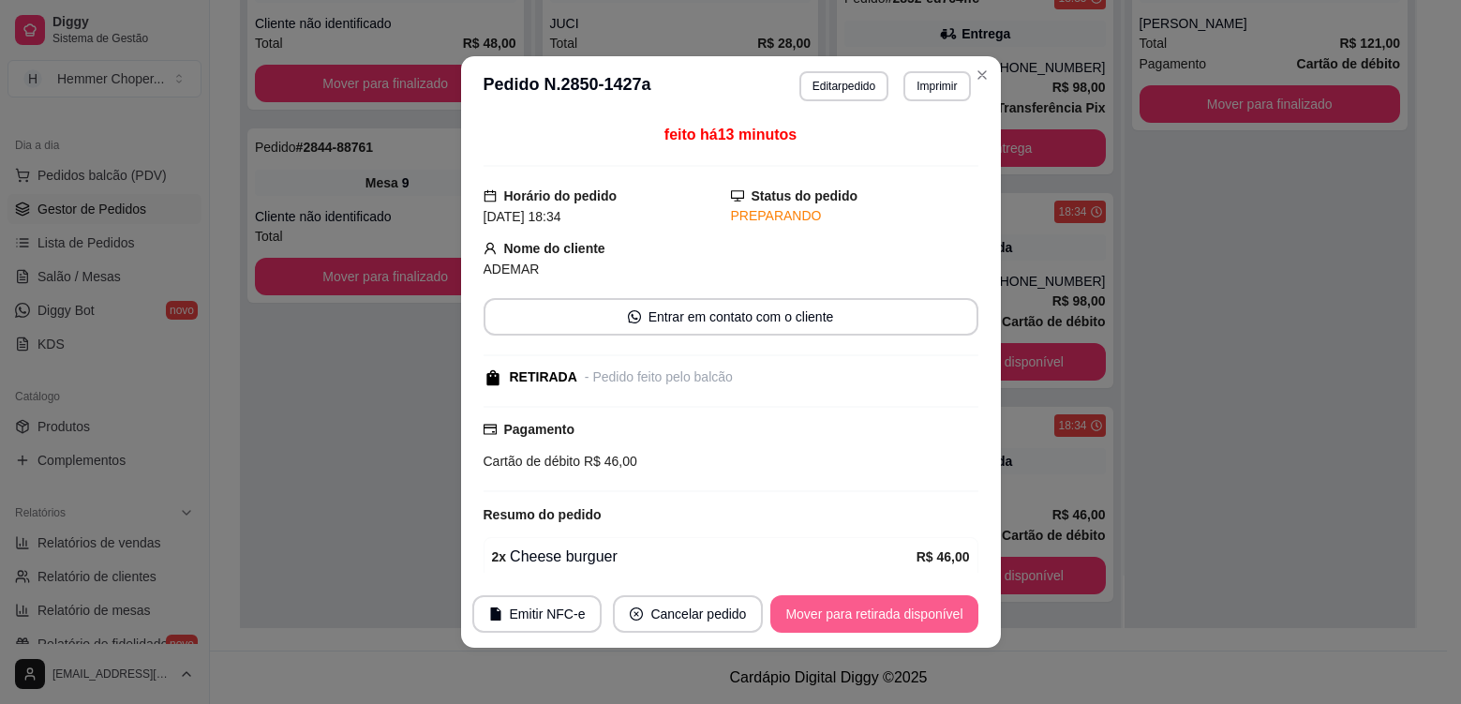
click at [874, 619] on button "Mover para retirada disponível" at bounding box center [874, 613] width 207 height 37
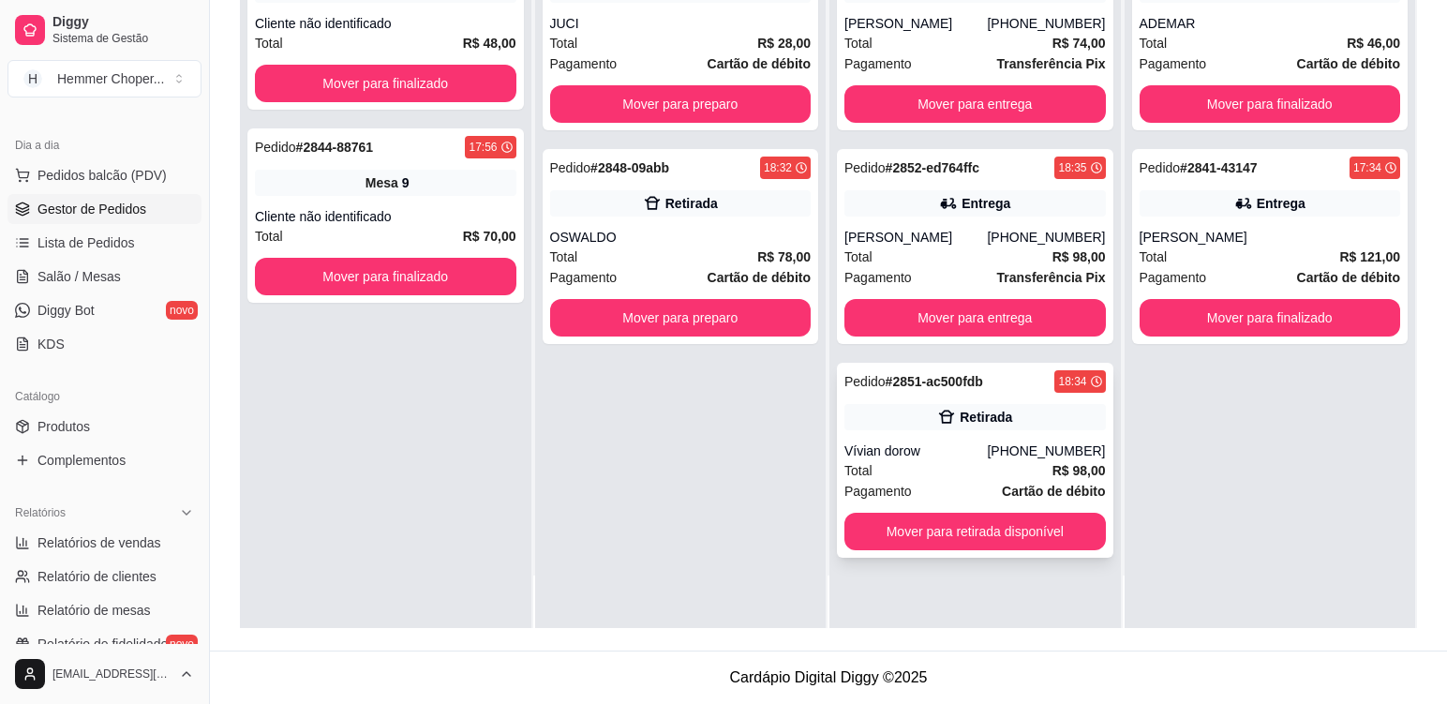
click at [953, 453] on div "Vívian dorow" at bounding box center [916, 451] width 142 height 19
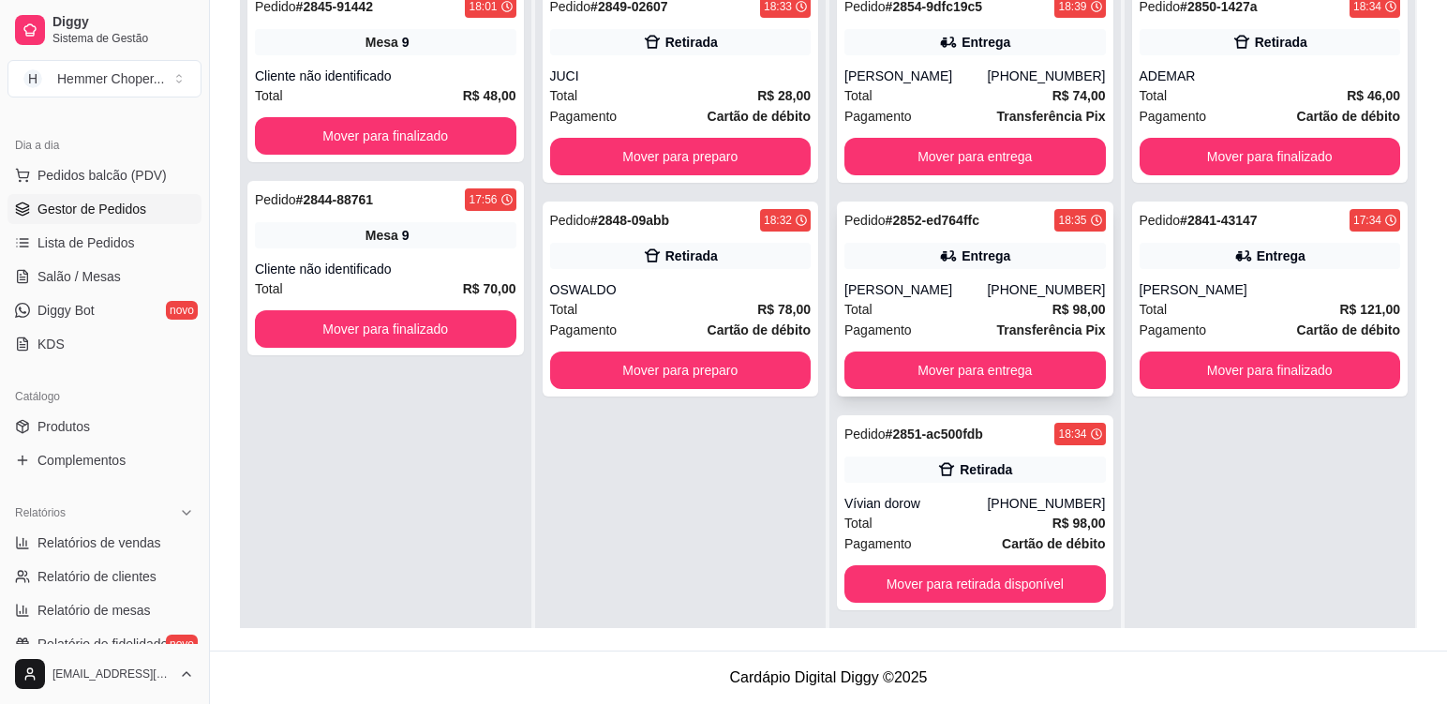
click at [981, 311] on div "Total R$ 98,00" at bounding box center [976, 309] width 262 height 21
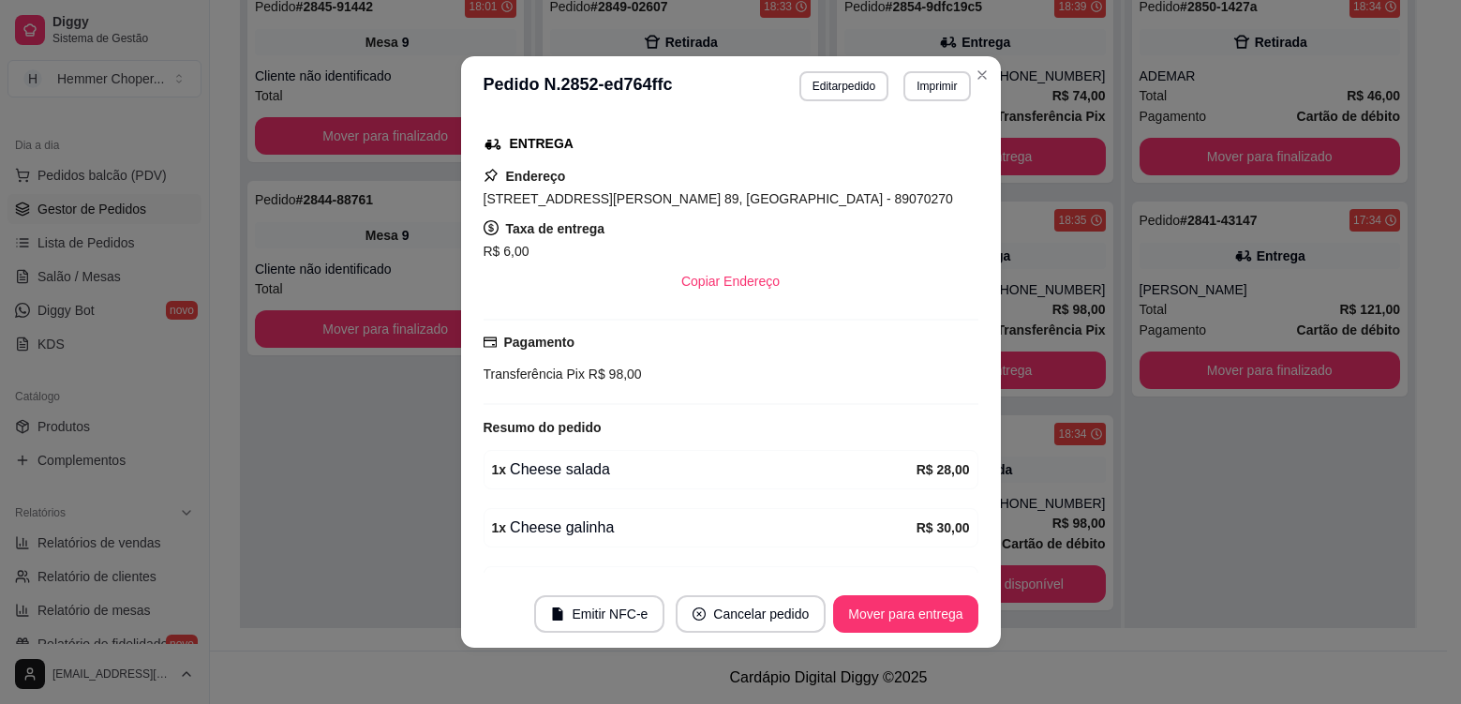
scroll to position [562, 0]
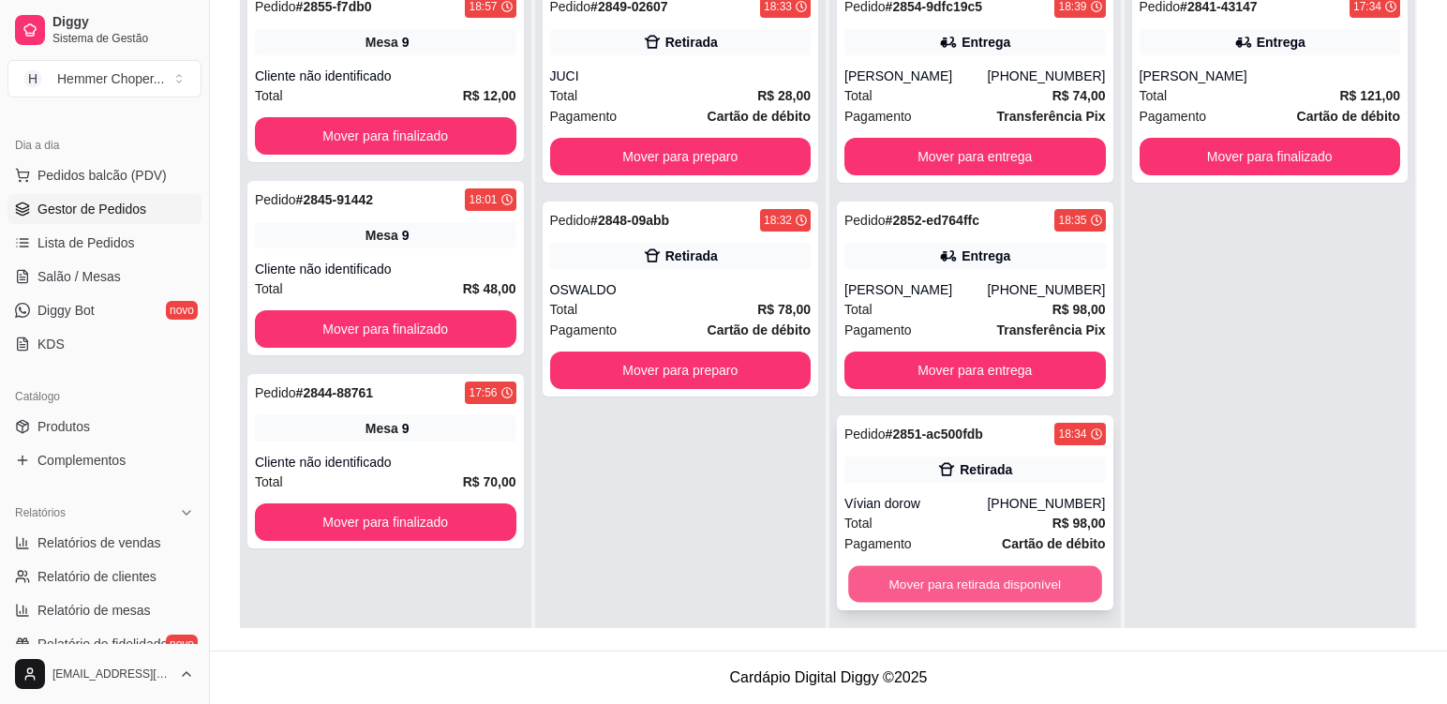
click at [969, 581] on button "Mover para retirada disponível" at bounding box center [974, 584] width 253 height 37
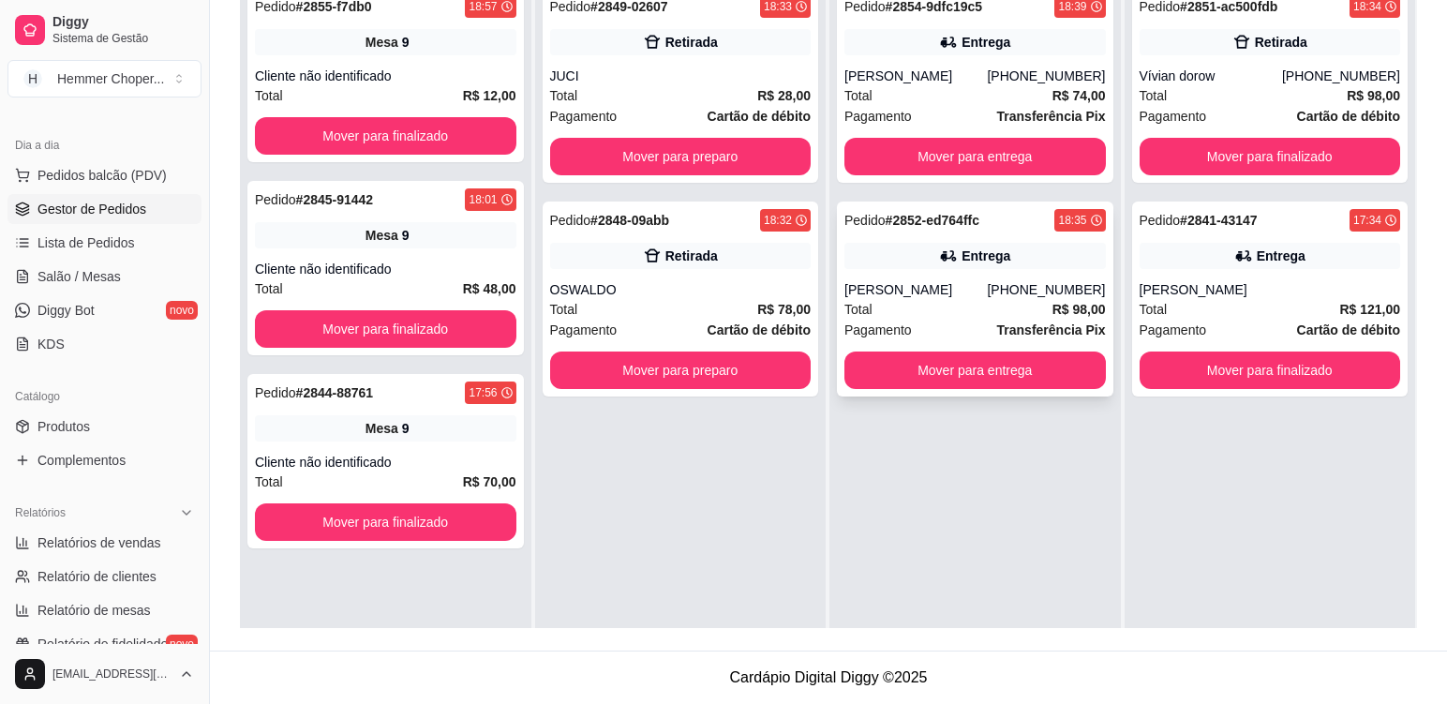
click at [876, 265] on div "Entrega" at bounding box center [976, 256] width 262 height 26
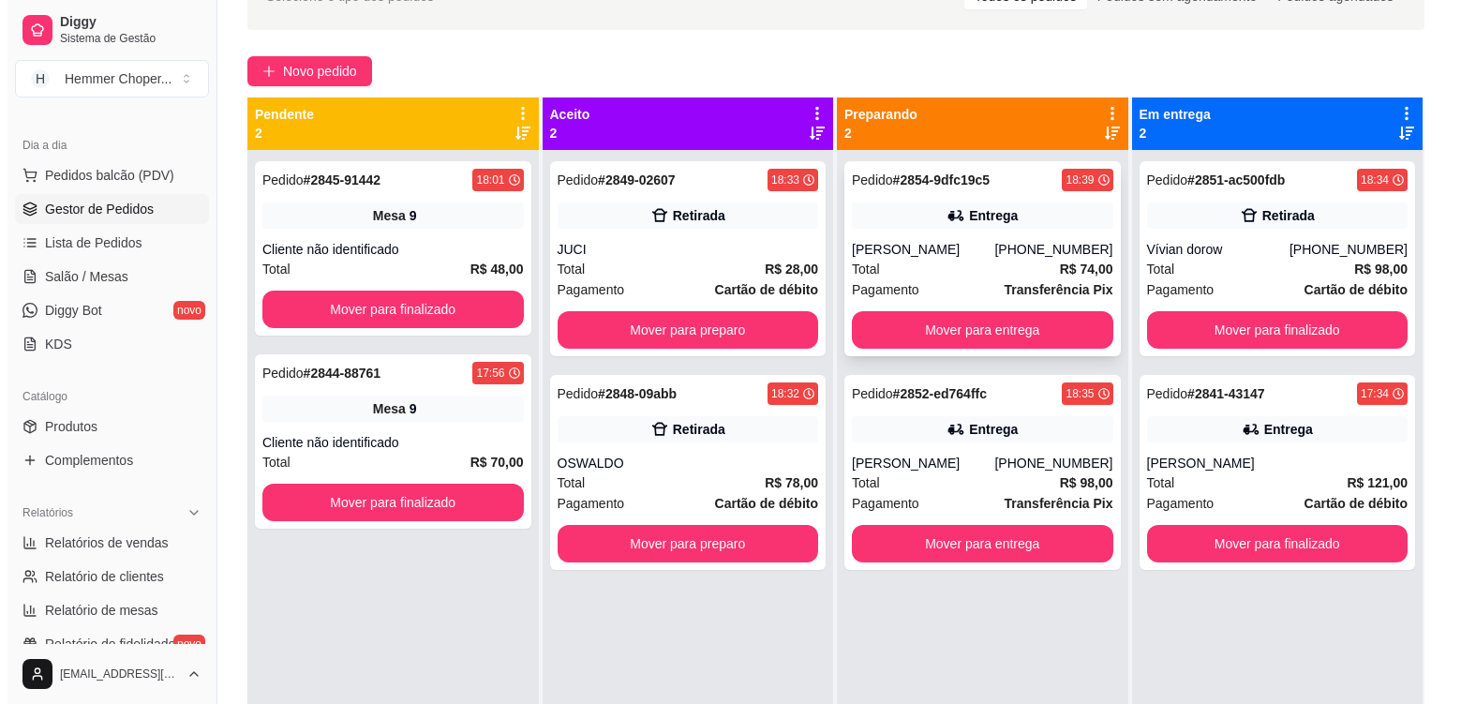
scroll to position [98, 0]
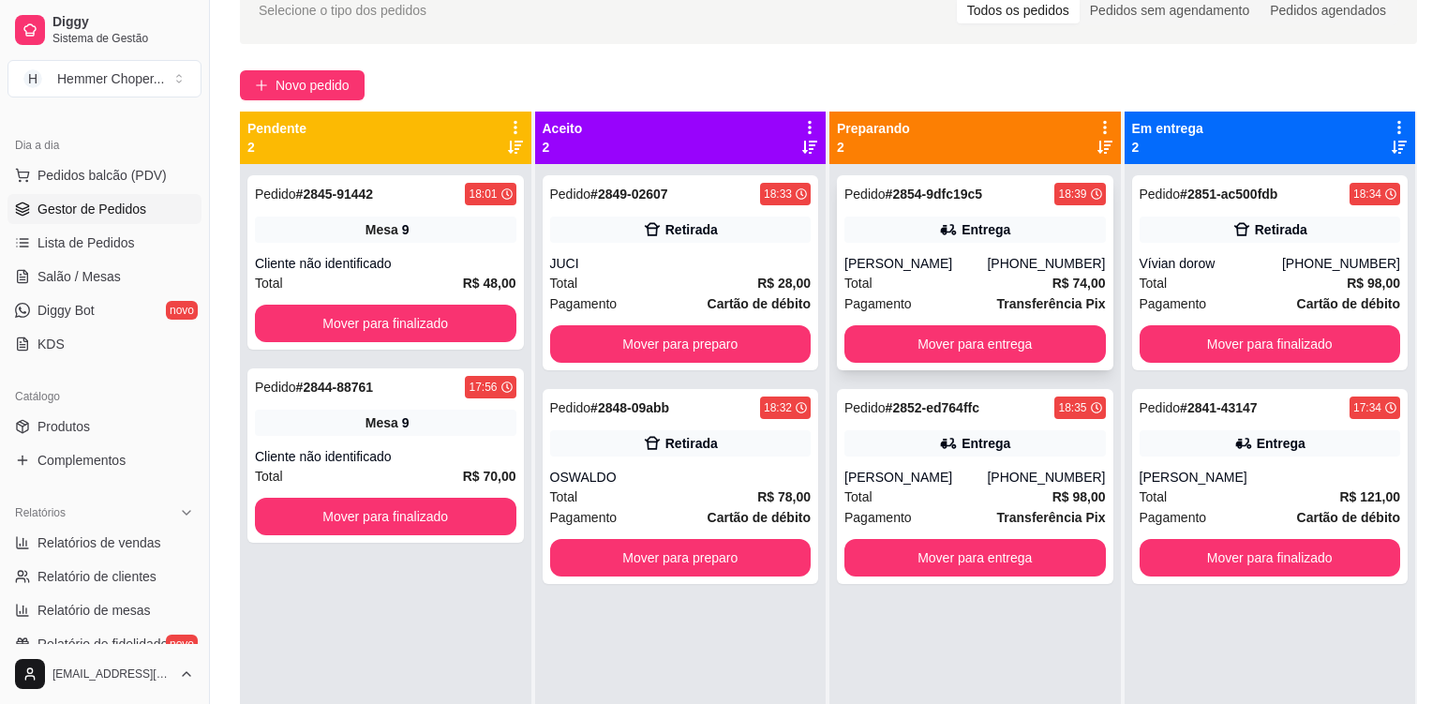
click at [958, 277] on div "Total R$ 74,00" at bounding box center [976, 283] width 262 height 21
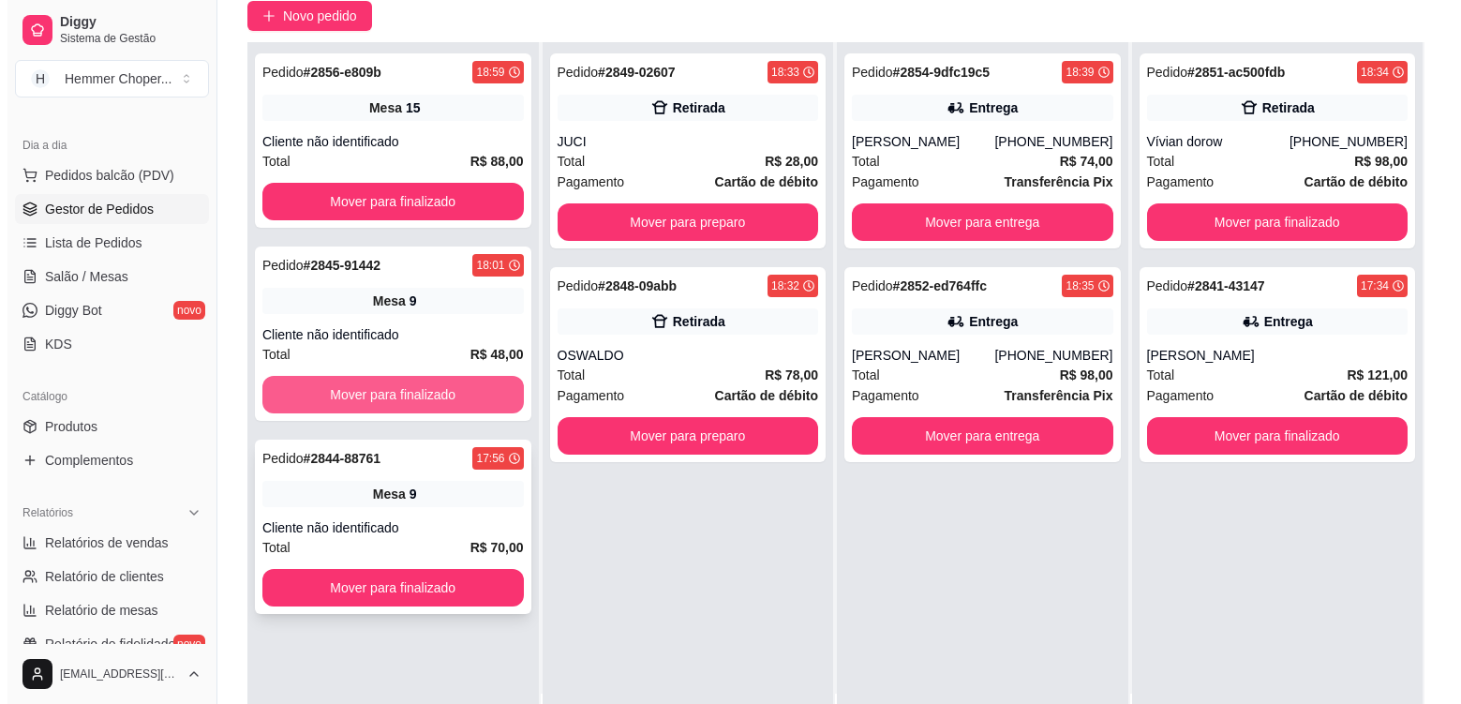
scroll to position [286, 0]
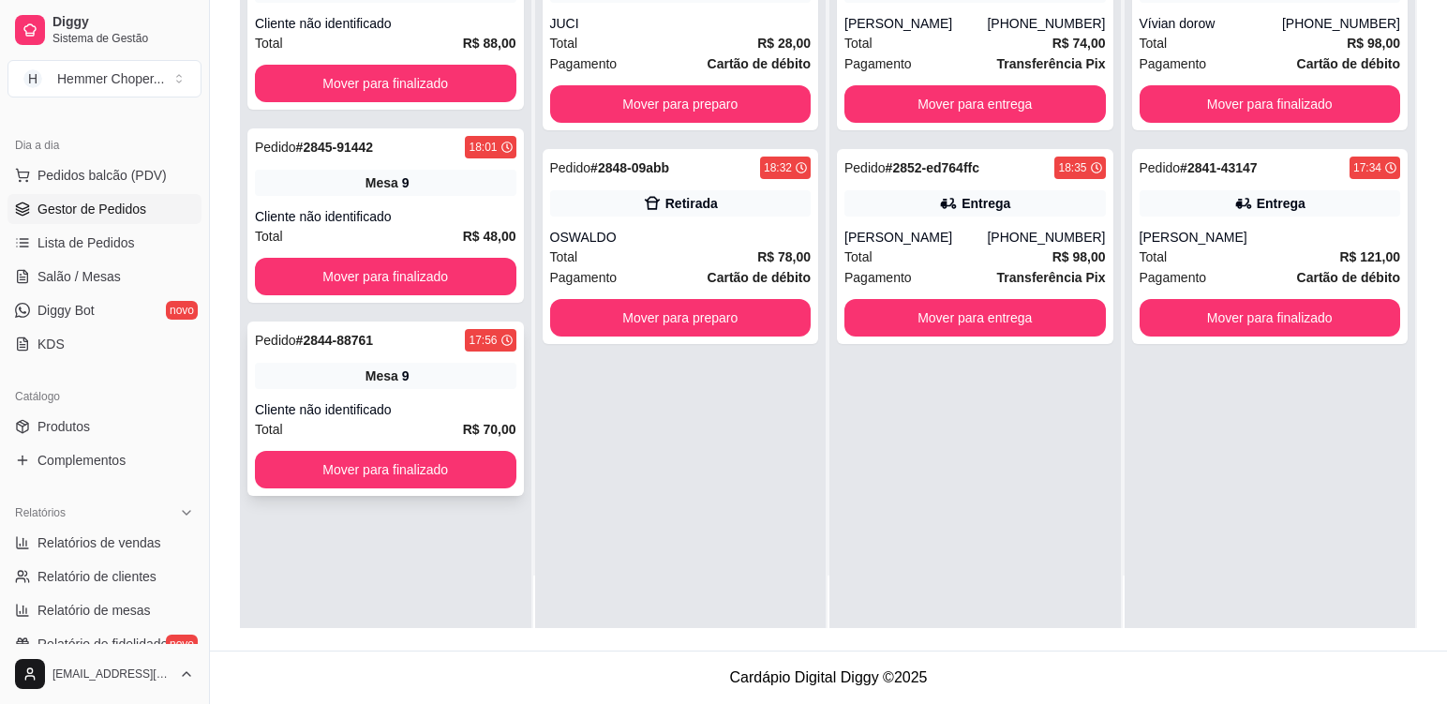
click at [423, 411] on div "Cliente não identificado" at bounding box center [386, 409] width 262 height 19
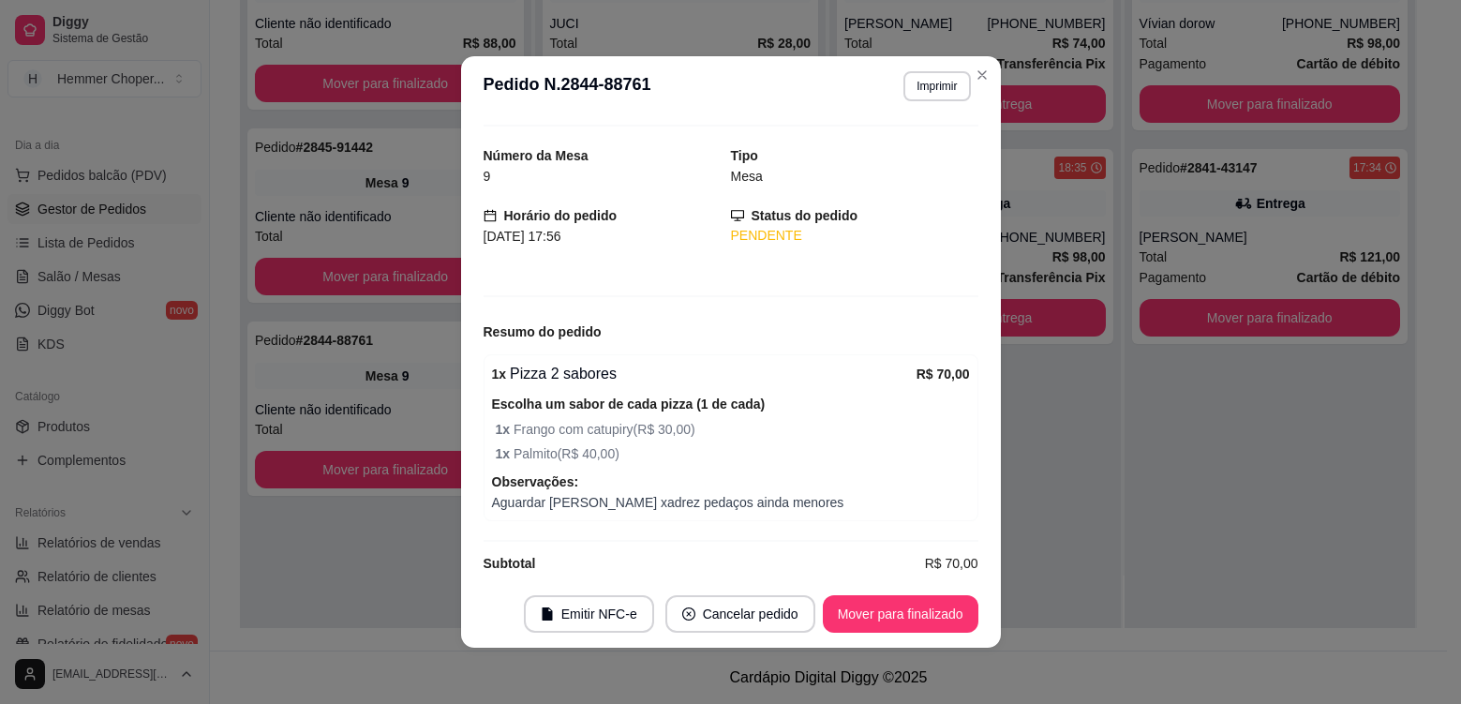
scroll to position [62, 0]
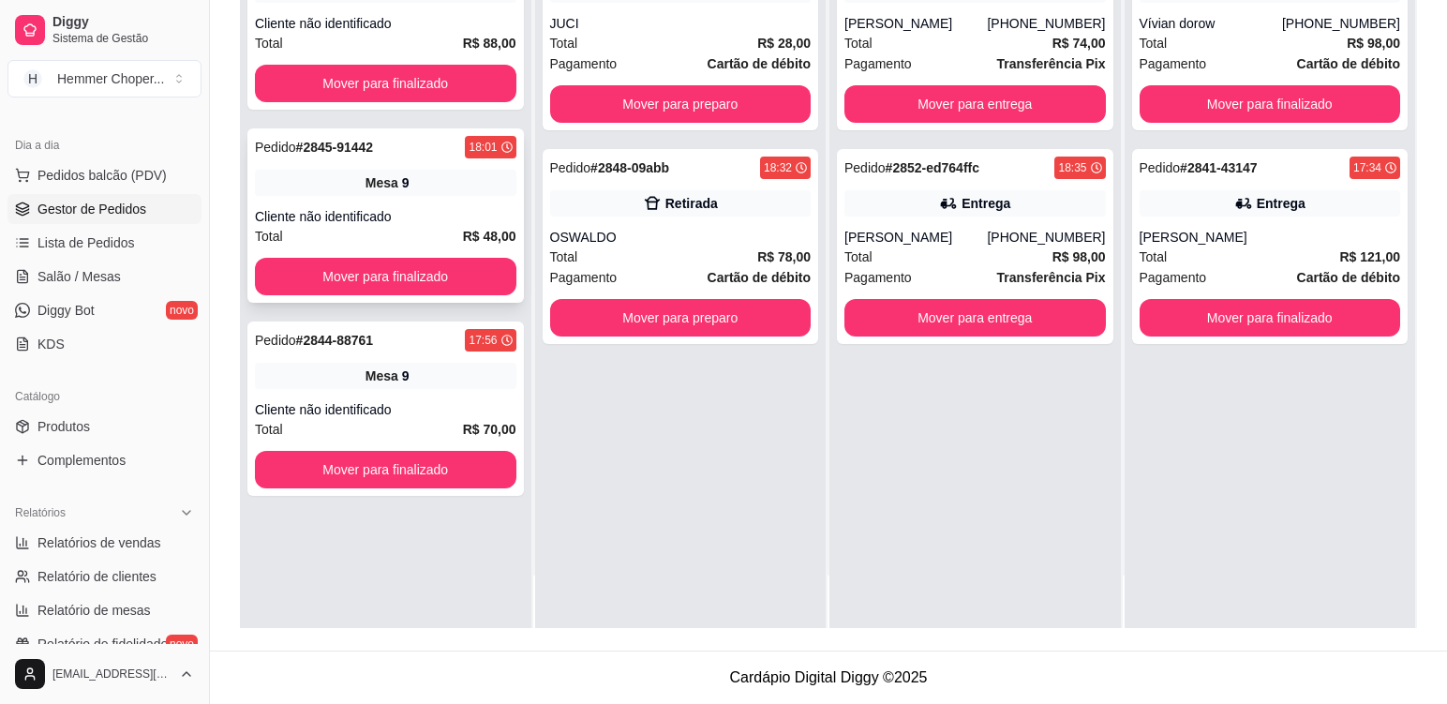
click at [423, 212] on div "Cliente não identificado" at bounding box center [386, 216] width 262 height 19
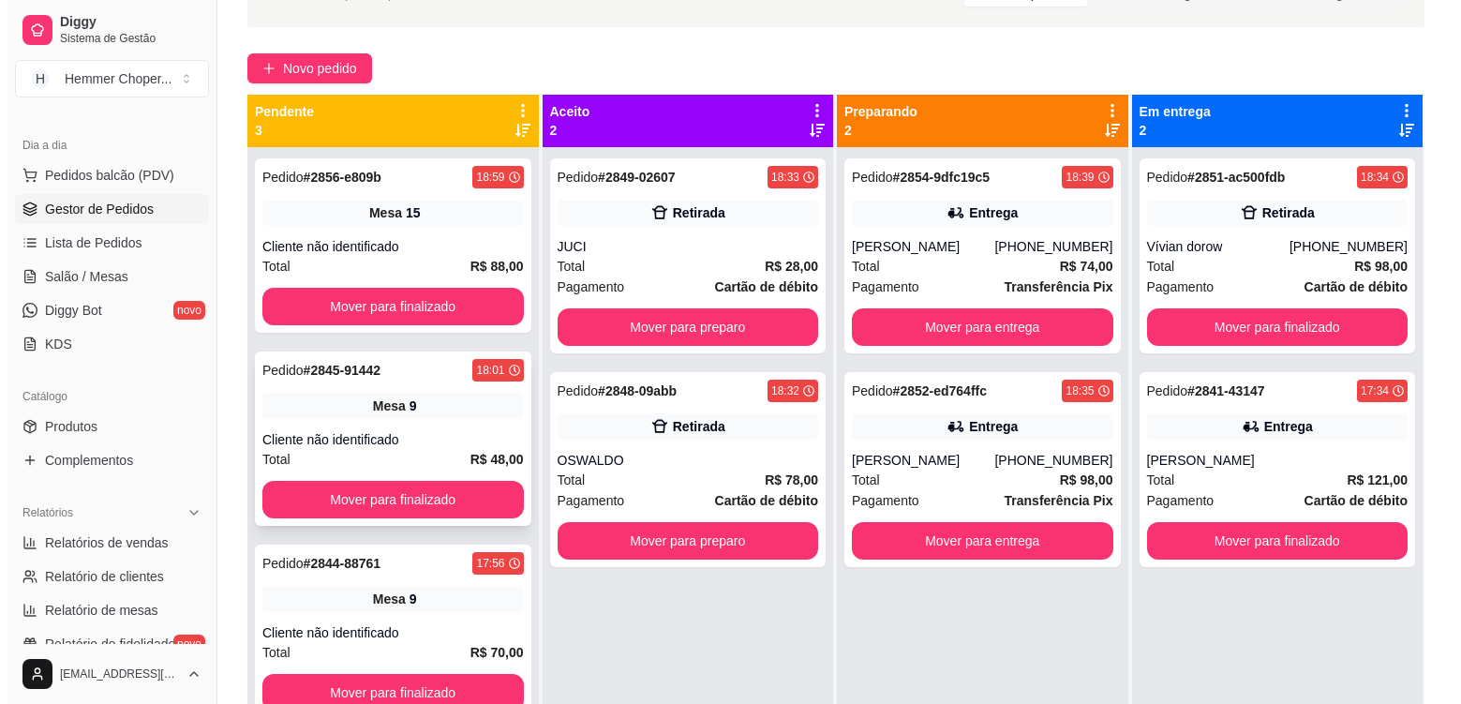
scroll to position [98, 0]
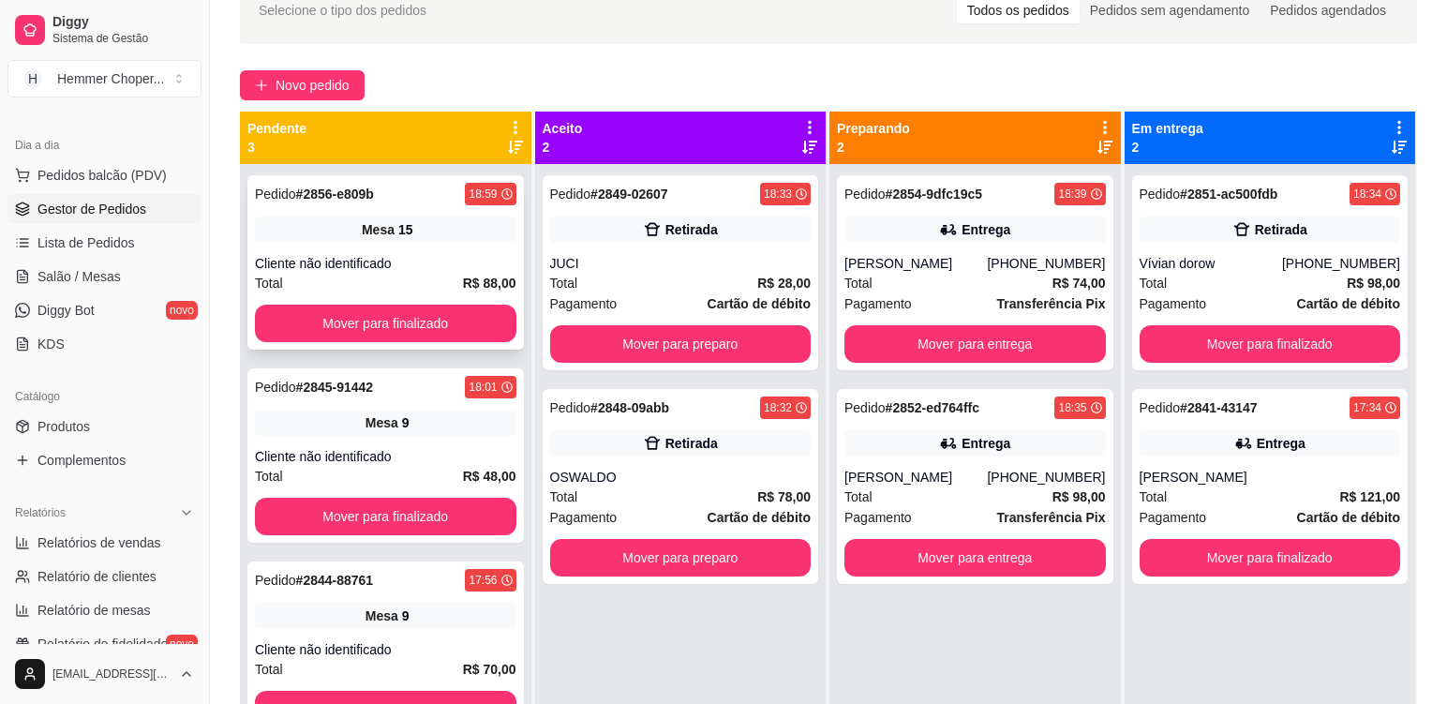
click at [430, 261] on div "Cliente não identificado" at bounding box center [386, 263] width 262 height 19
click at [440, 451] on div "Cliente não identificado" at bounding box center [386, 456] width 262 height 19
click at [456, 277] on div "Total R$ 88,00" at bounding box center [386, 283] width 262 height 21
click at [672, 487] on div "Total R$ 78,00" at bounding box center [681, 497] width 262 height 21
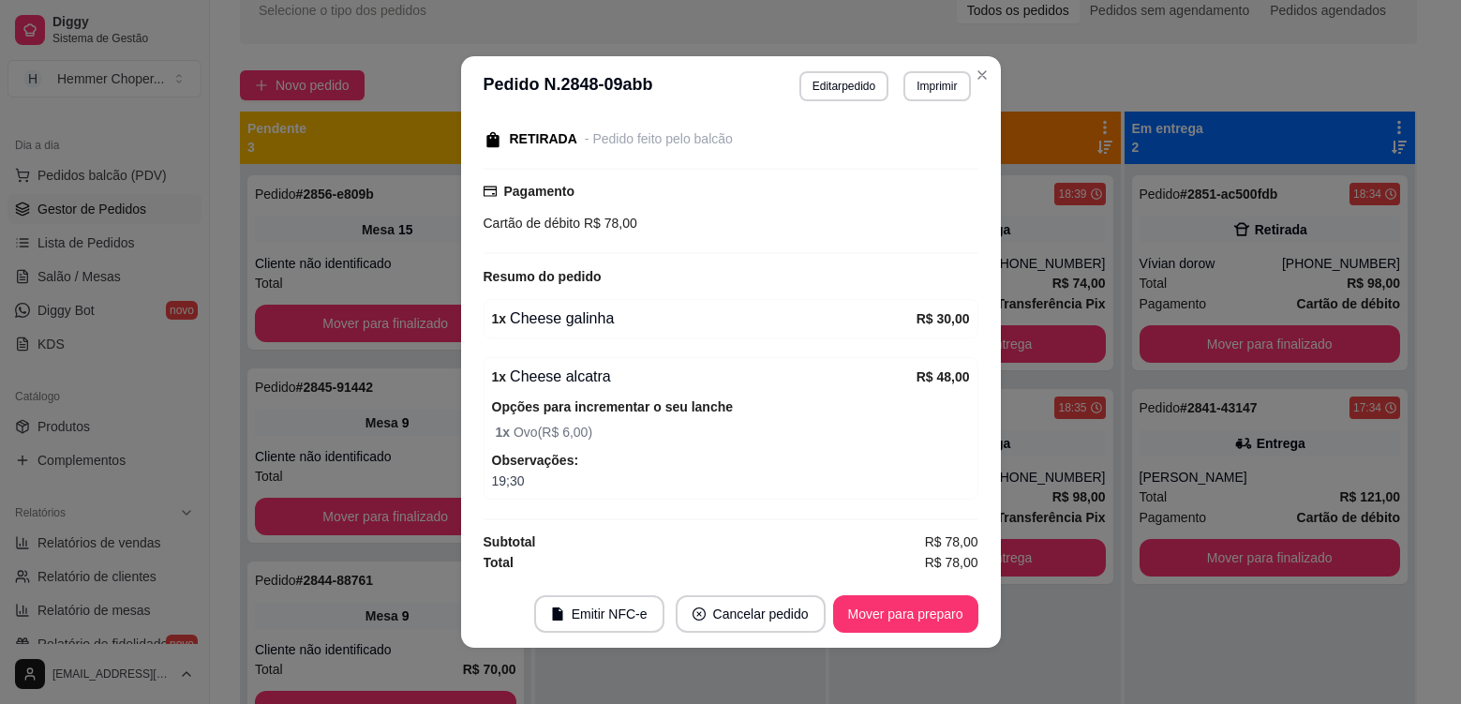
scroll to position [4, 0]
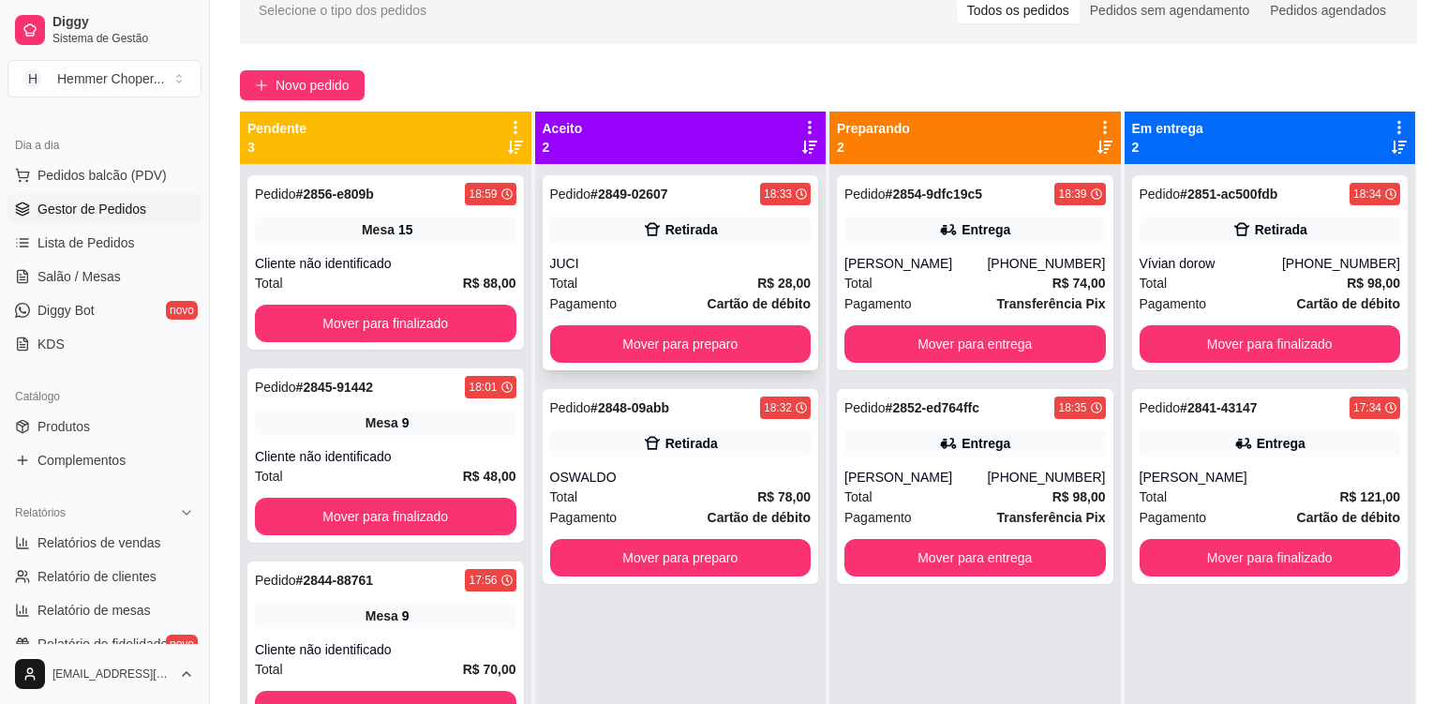
click at [650, 289] on div "Total R$ 28,00" at bounding box center [681, 283] width 262 height 21
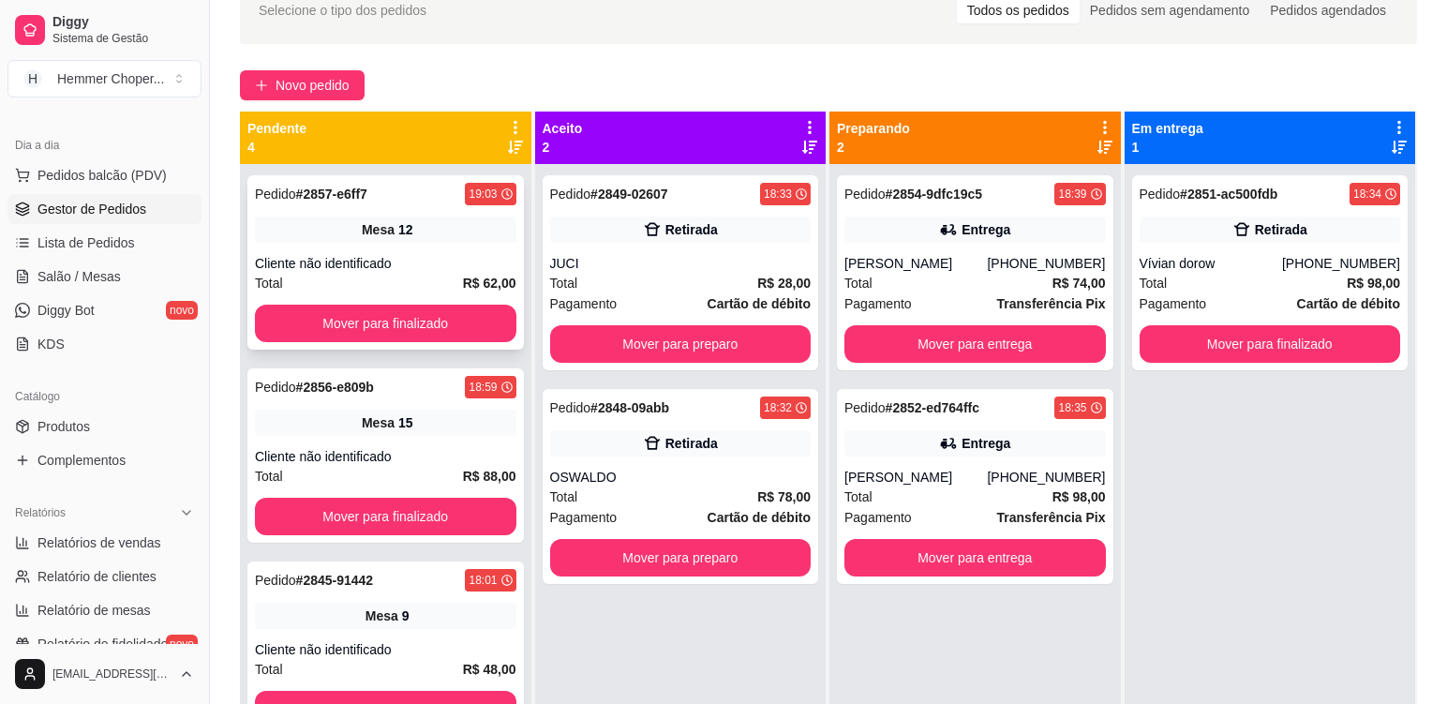
click at [438, 239] on div "Mesa 12" at bounding box center [386, 230] width 262 height 26
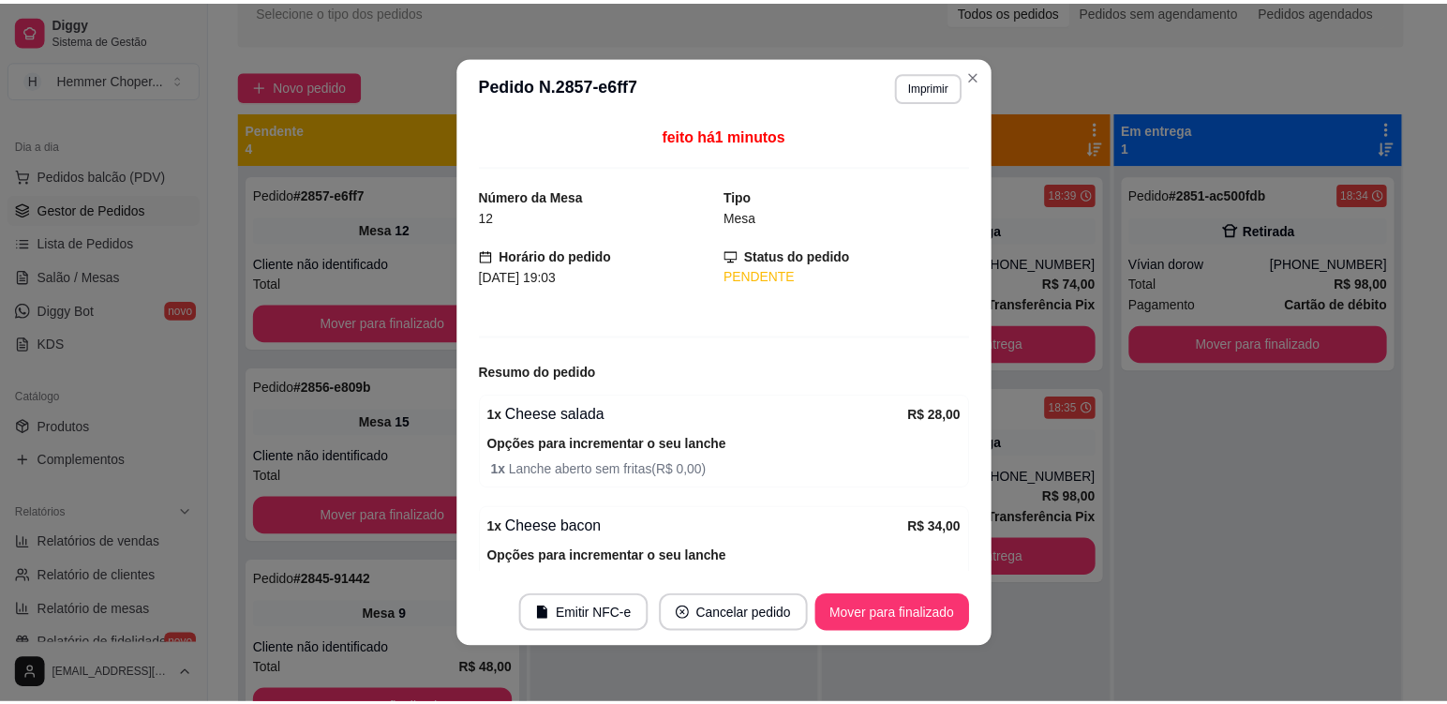
scroll to position [101, 0]
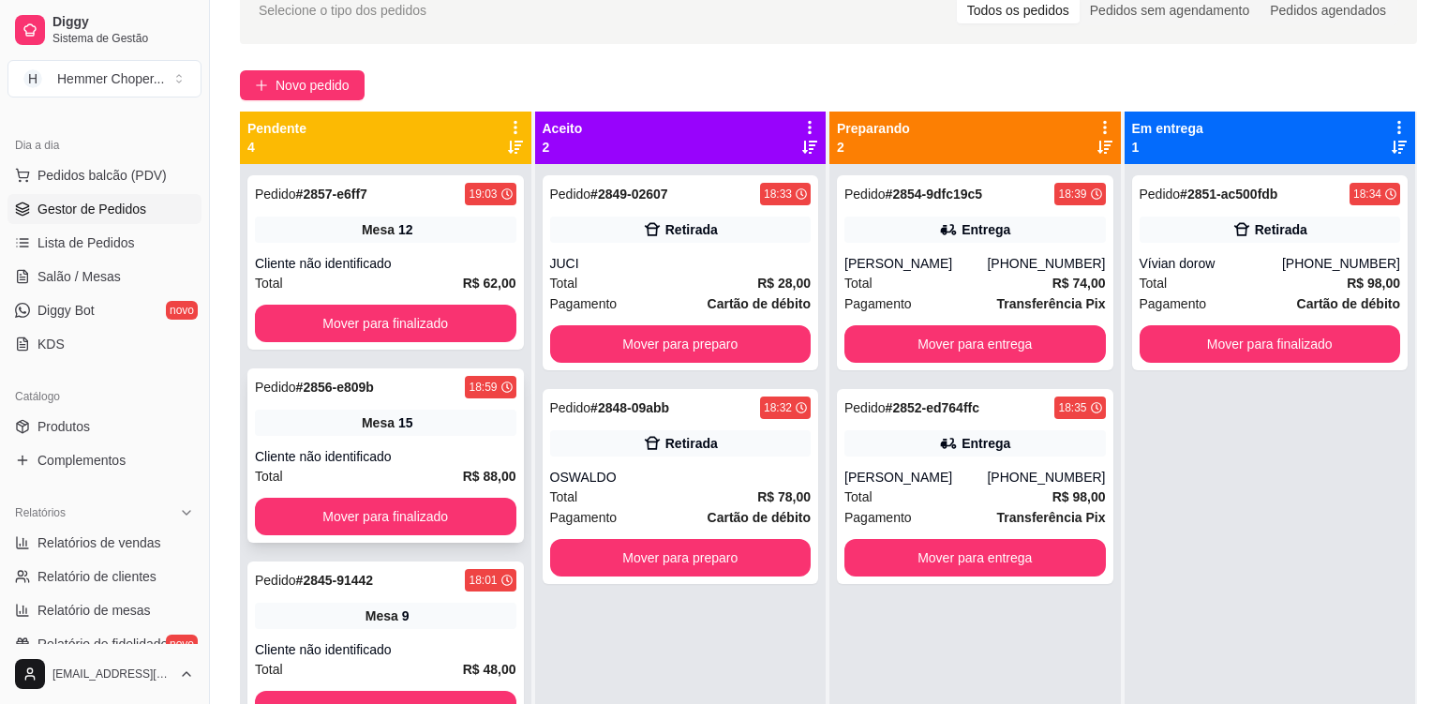
click at [442, 424] on div "Mesa 15" at bounding box center [386, 423] width 262 height 26
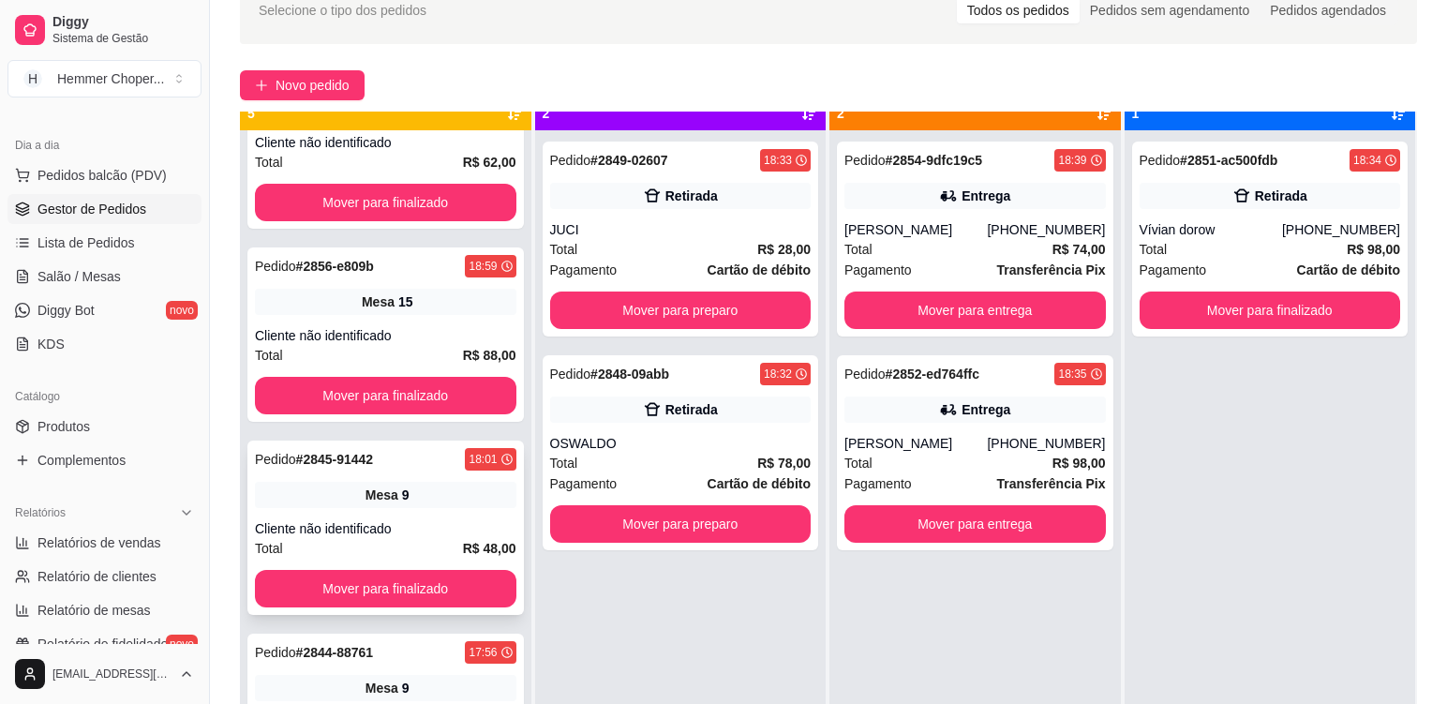
scroll to position [52, 0]
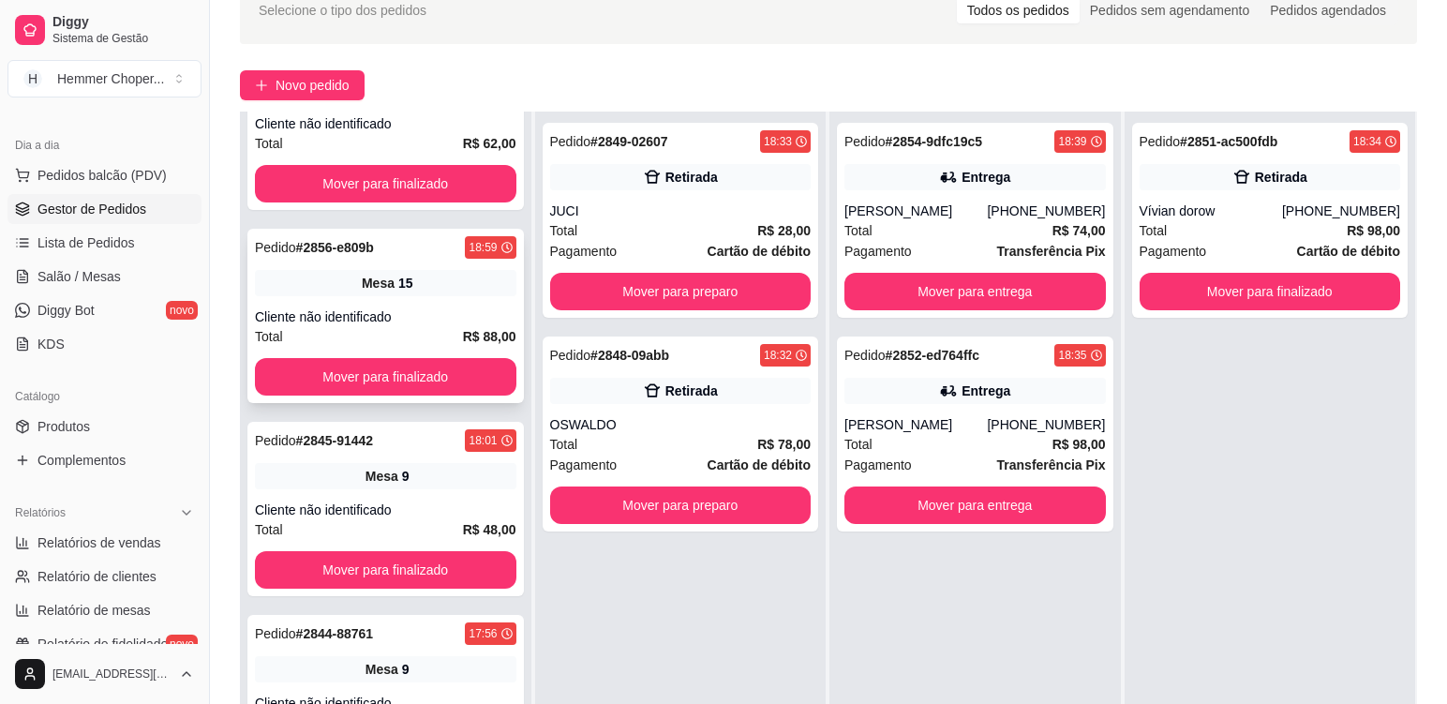
click at [459, 306] on div "Pedido # 2856-e809b 18:59 Mesa 15 Cliente não identificado Total R$ 88,00 Mover…" at bounding box center [385, 316] width 277 height 174
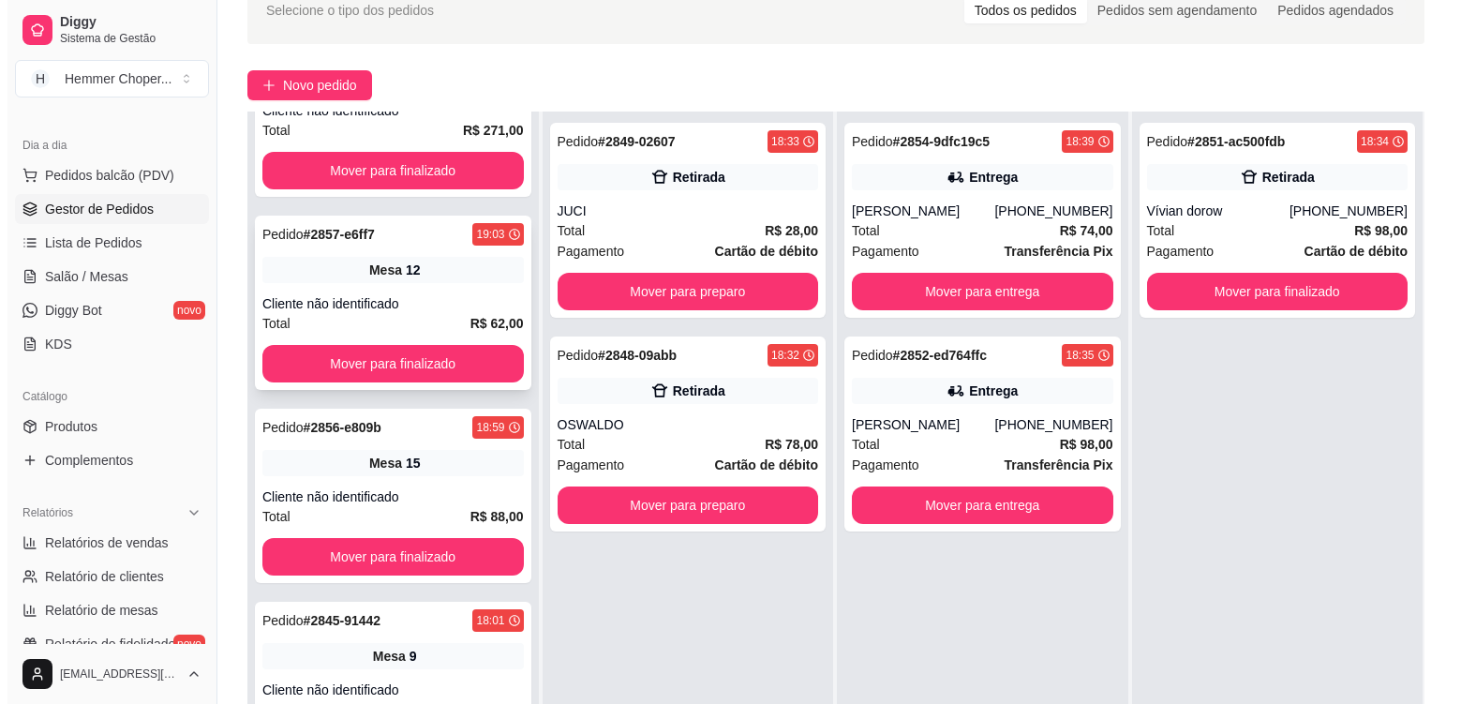
scroll to position [93, 0]
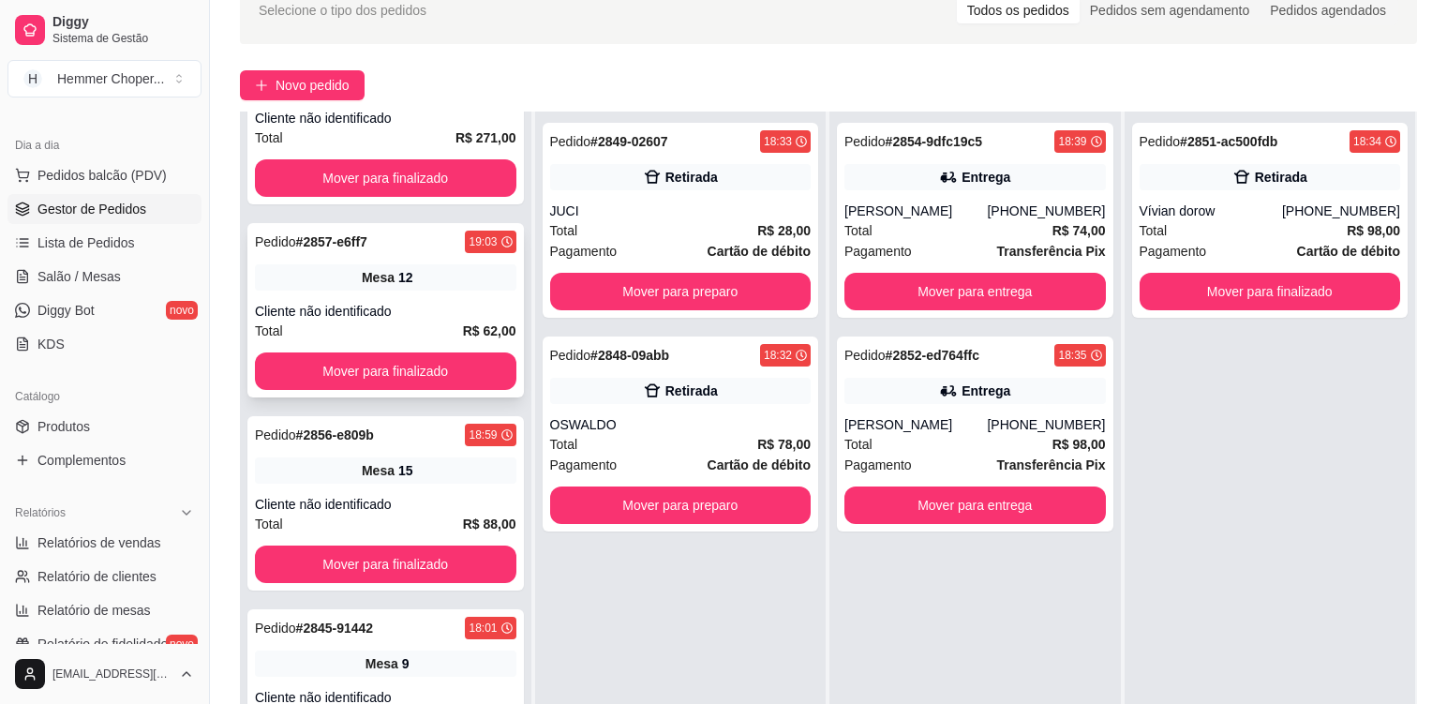
click at [431, 289] on div "Mesa 12" at bounding box center [386, 277] width 262 height 26
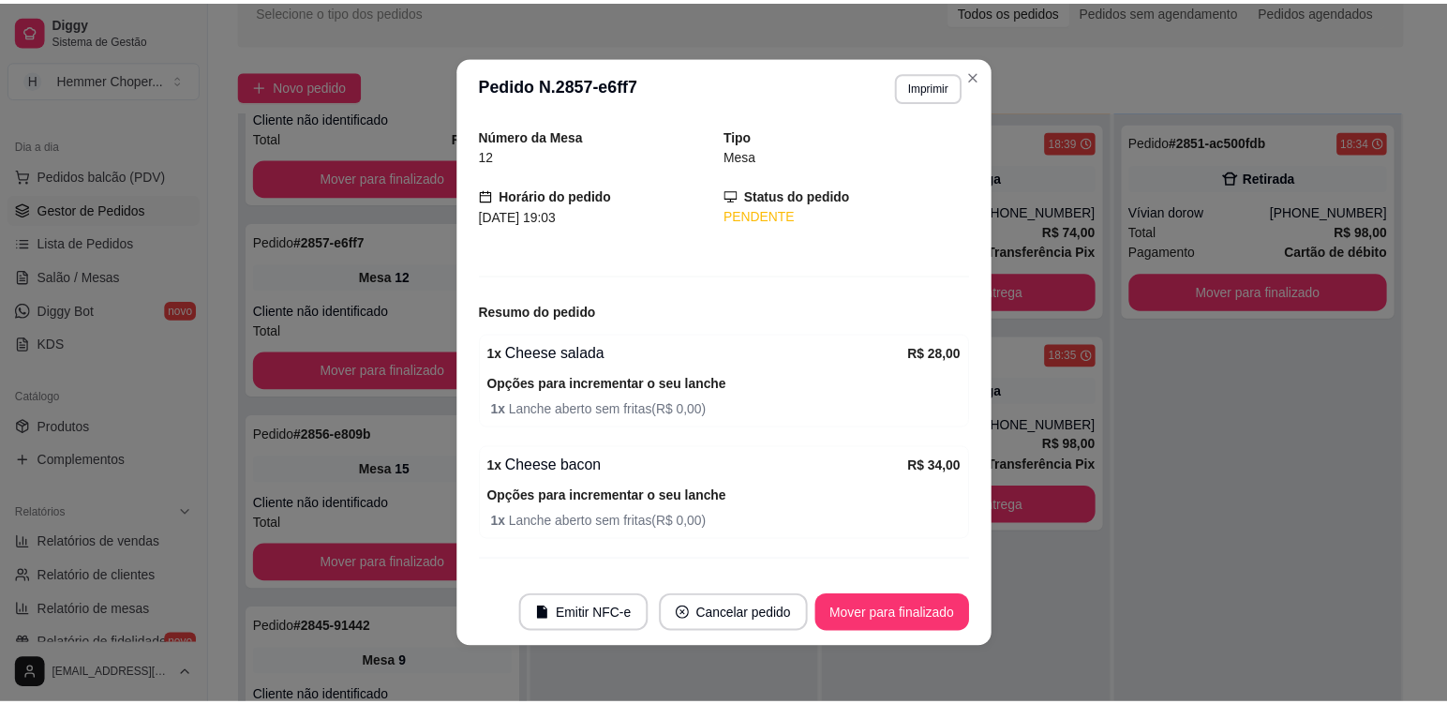
scroll to position [94, 0]
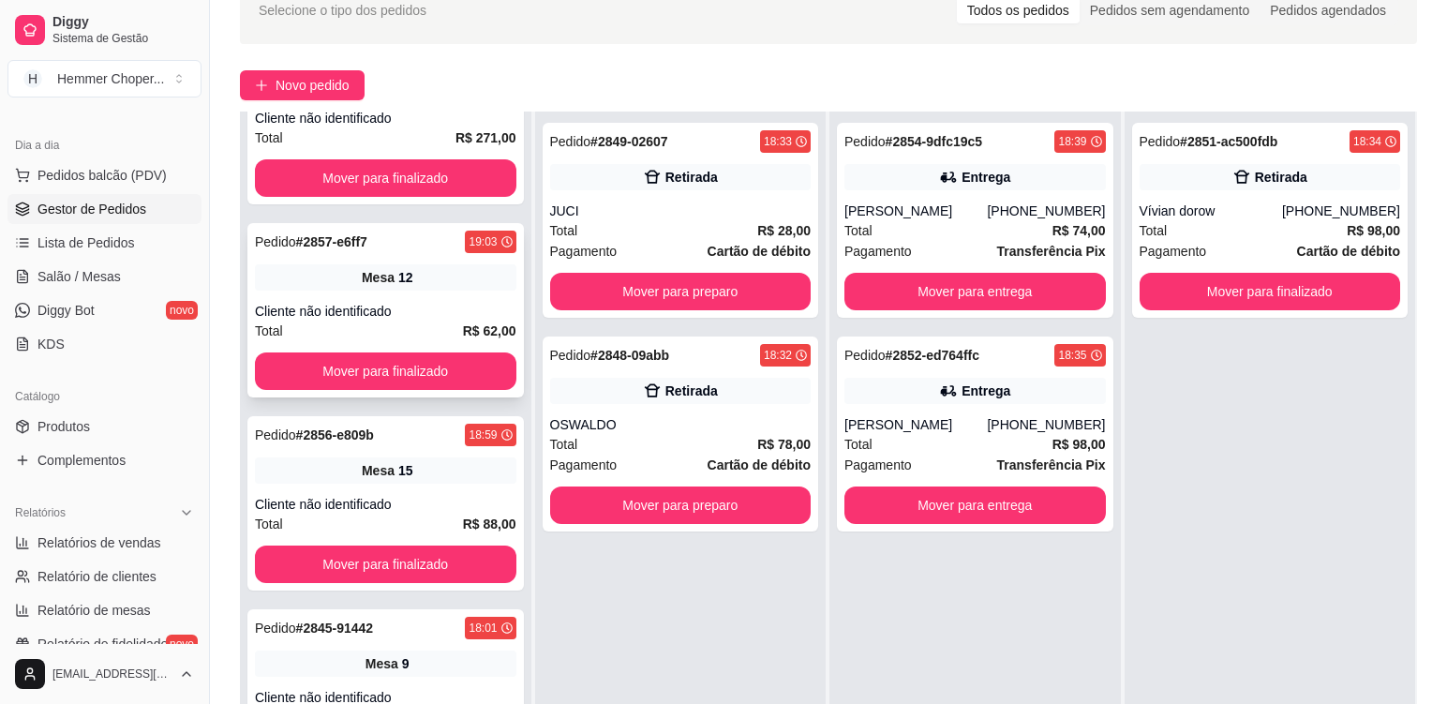
click at [424, 292] on div "Pedido # 2857-e6ff7 19:03 Mesa 12 Cliente não identificado Total R$ 62,00 Mover…" at bounding box center [385, 310] width 277 height 174
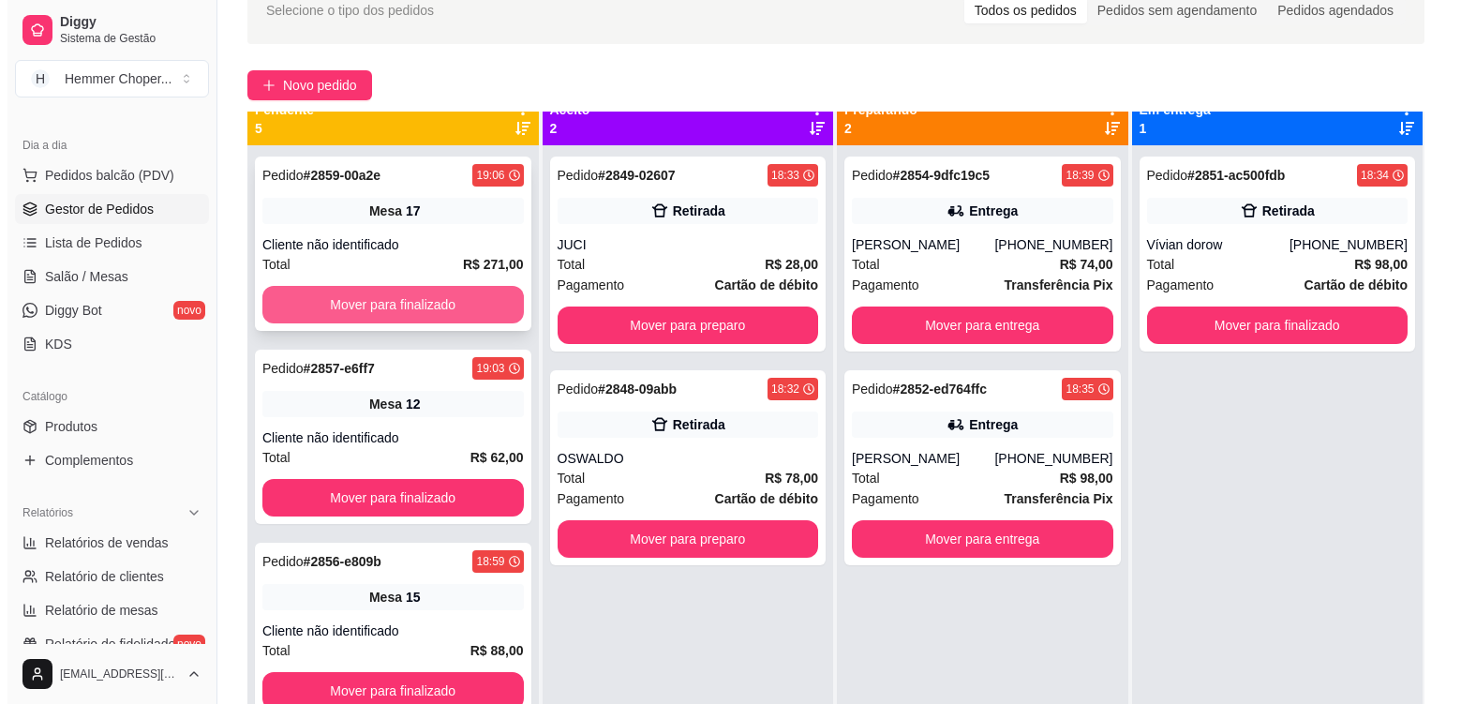
scroll to position [0, 0]
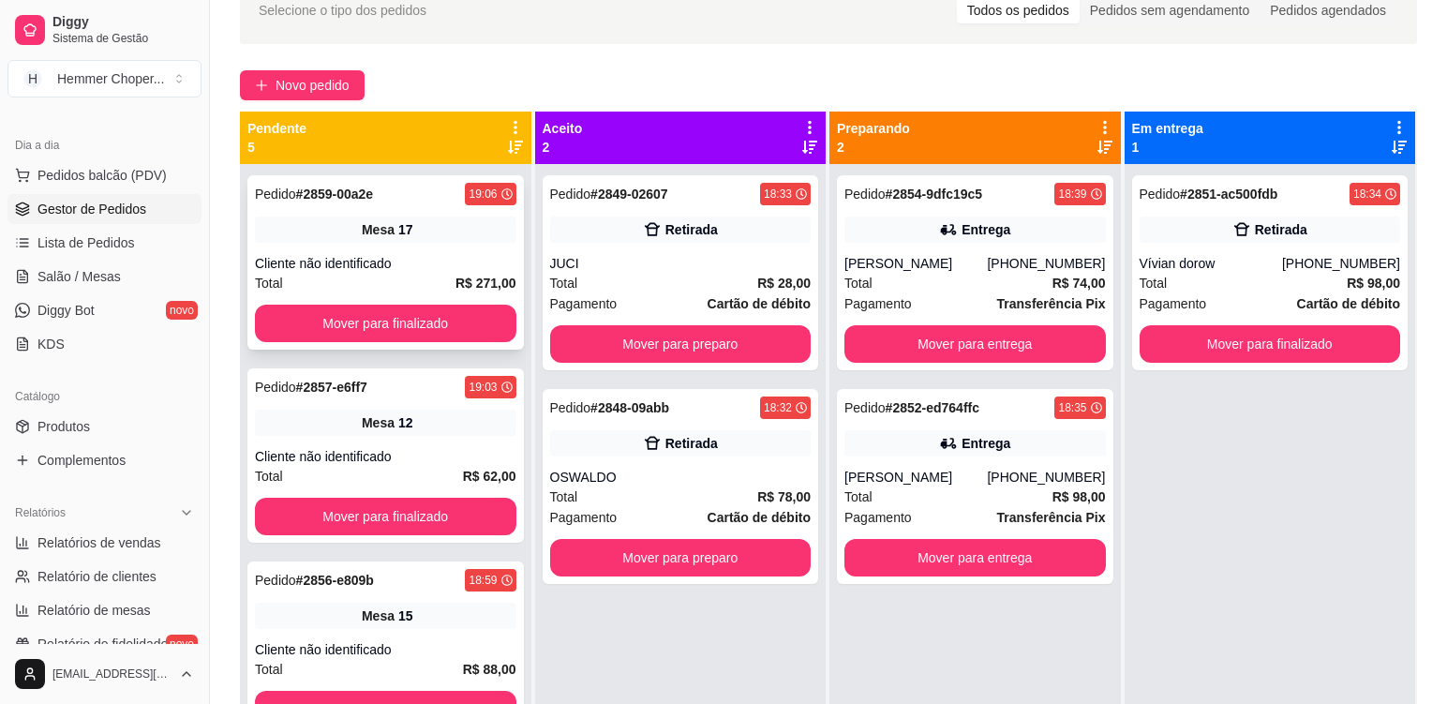
click at [429, 240] on div "Mesa 17" at bounding box center [386, 230] width 262 height 26
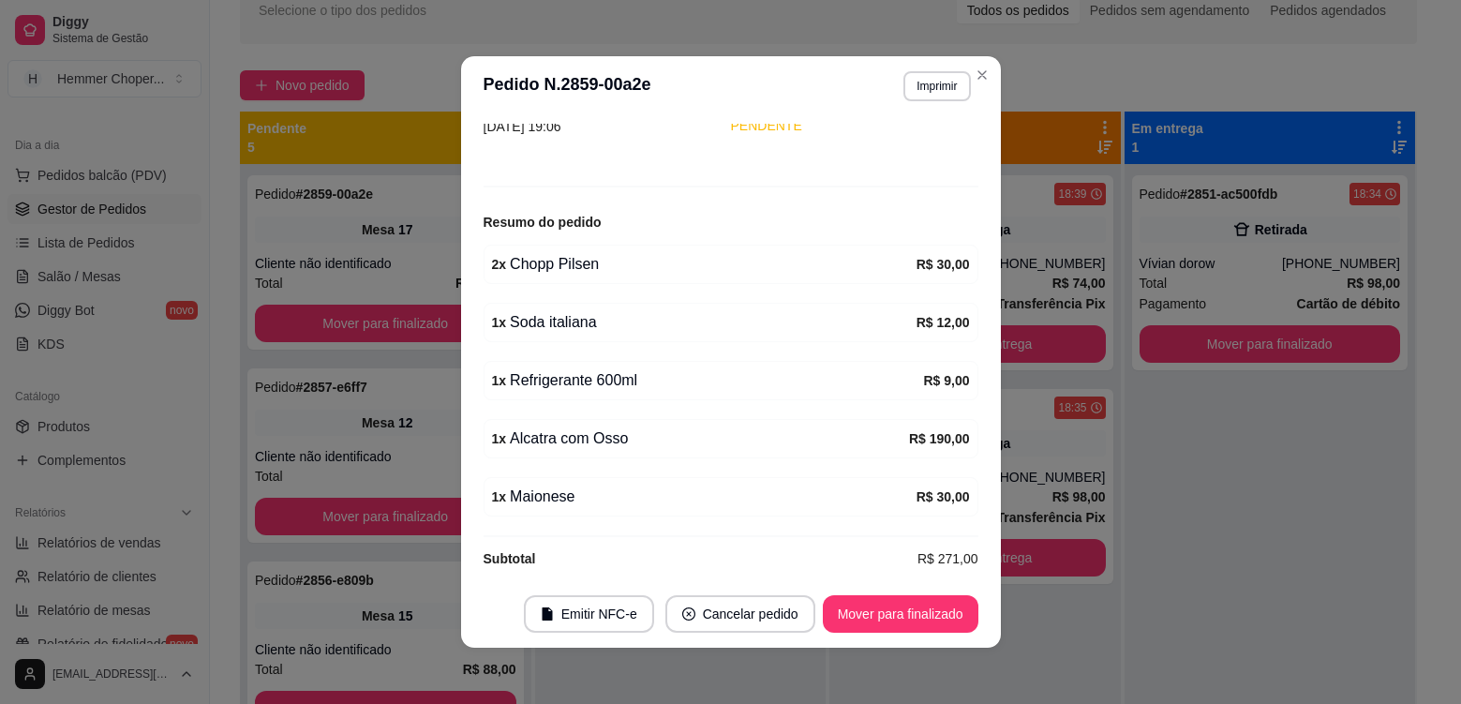
scroll to position [167, 0]
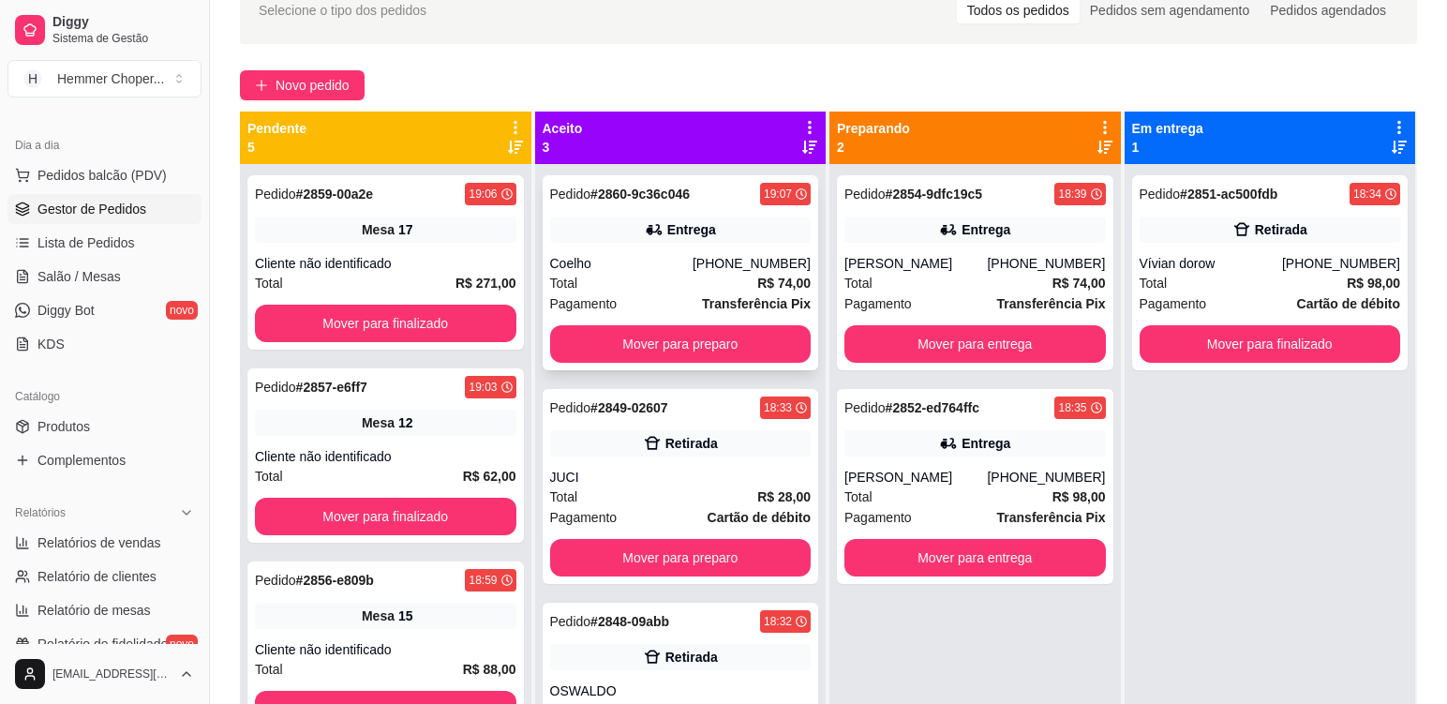
click at [677, 260] on div "Coelho" at bounding box center [621, 263] width 142 height 19
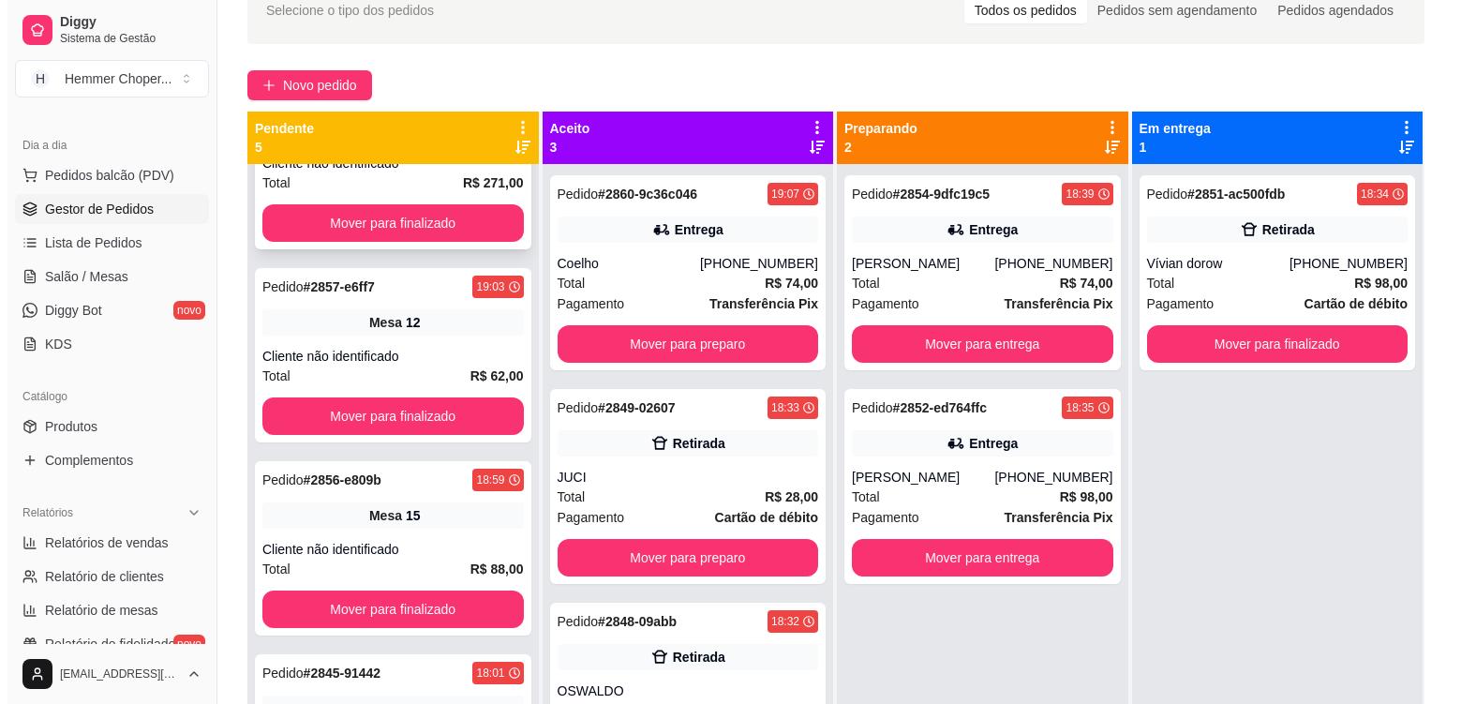
scroll to position [0, 0]
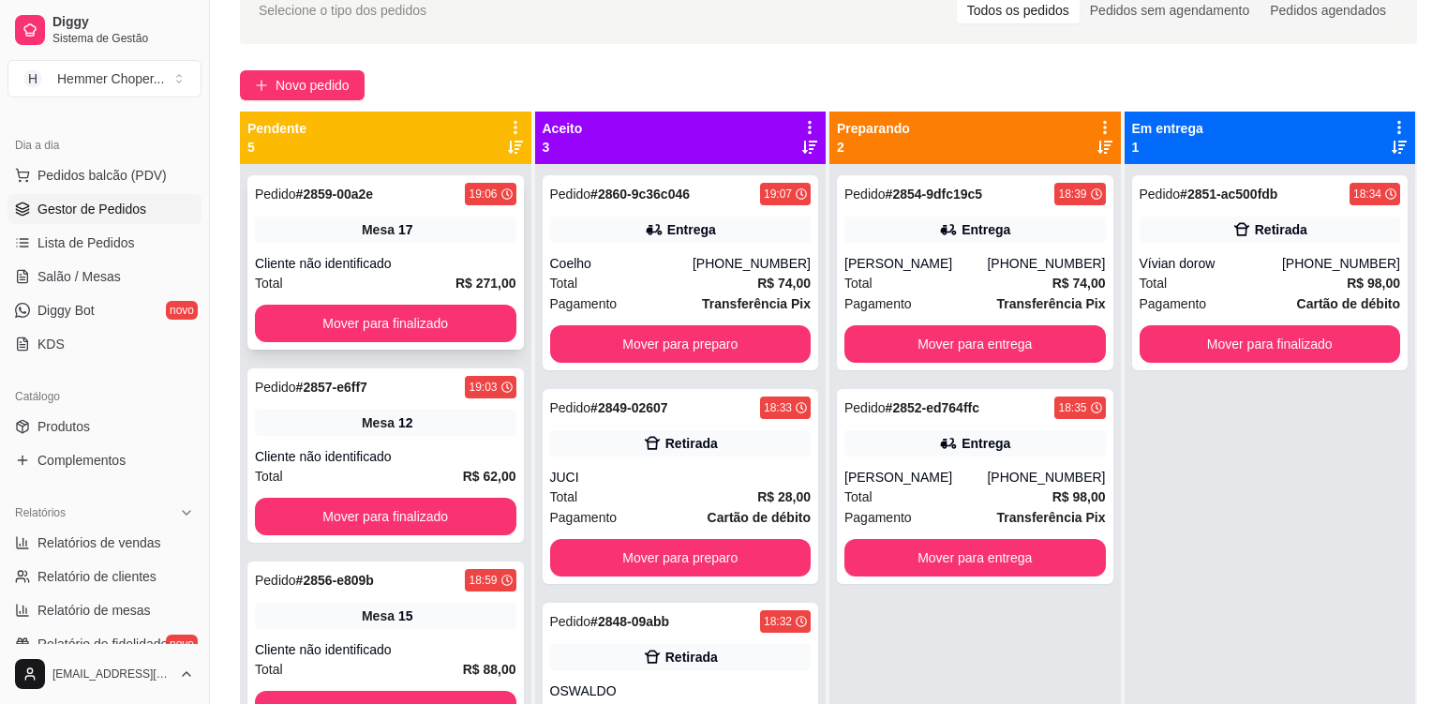
click at [461, 251] on div "Pedido # 2859-00a2e 19:06 Mesa 17 Cliente não identificado Total R$ 271,00 Move…" at bounding box center [385, 262] width 277 height 174
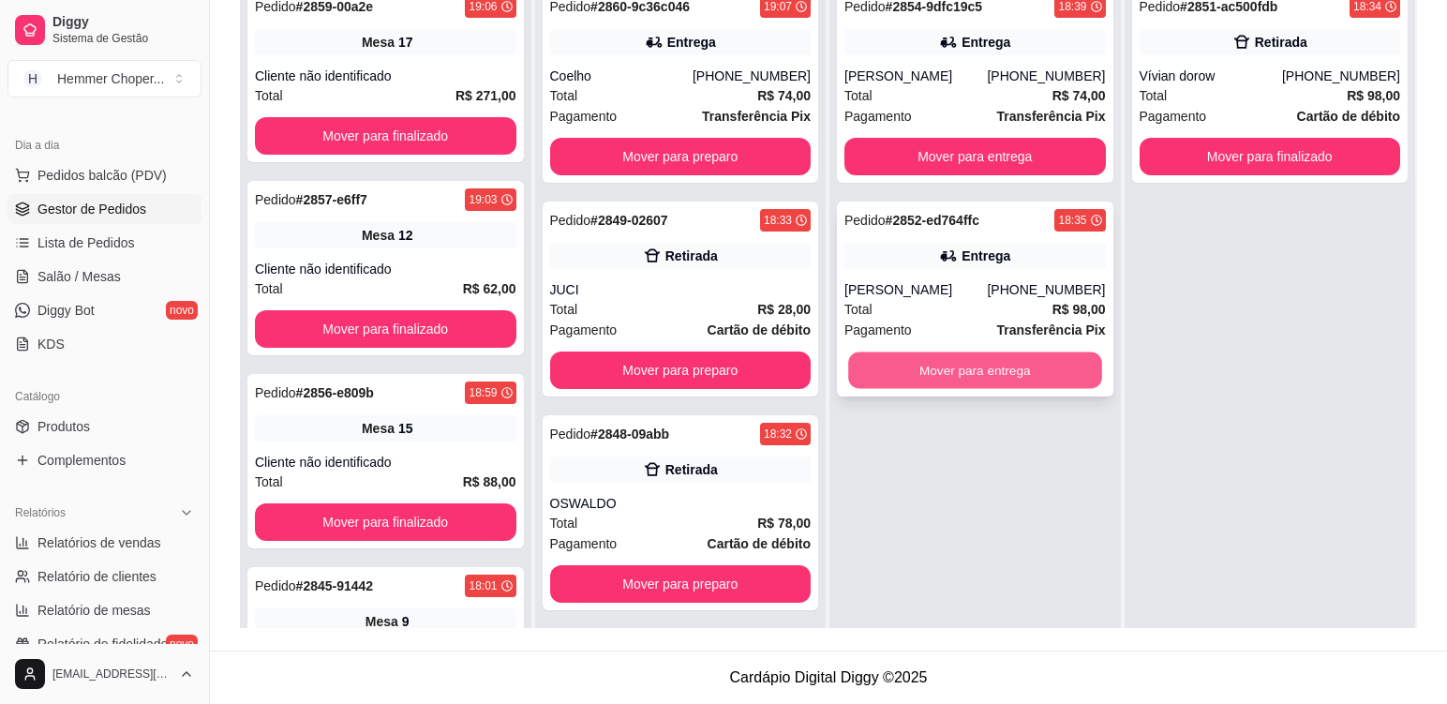
click at [951, 379] on button "Mover para entrega" at bounding box center [974, 370] width 253 height 37
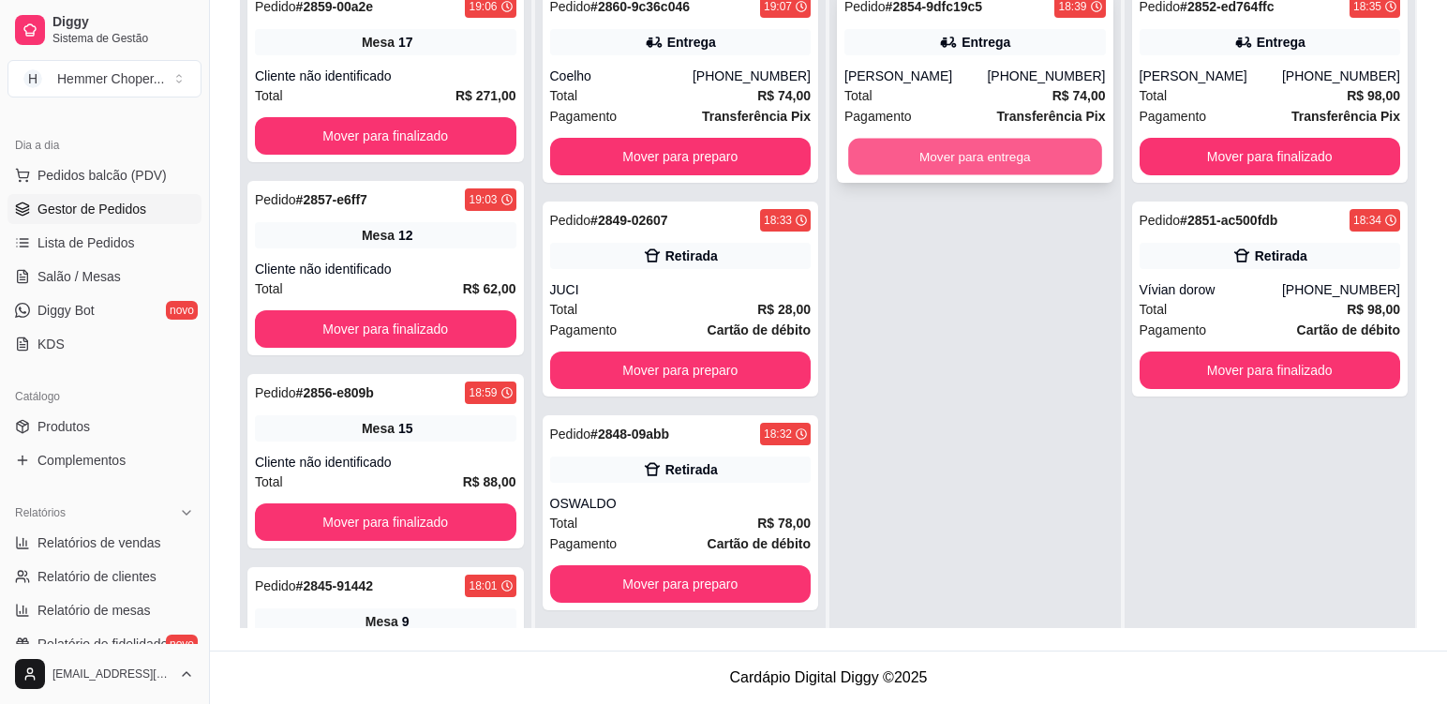
click at [986, 165] on button "Mover para entrega" at bounding box center [974, 157] width 253 height 37
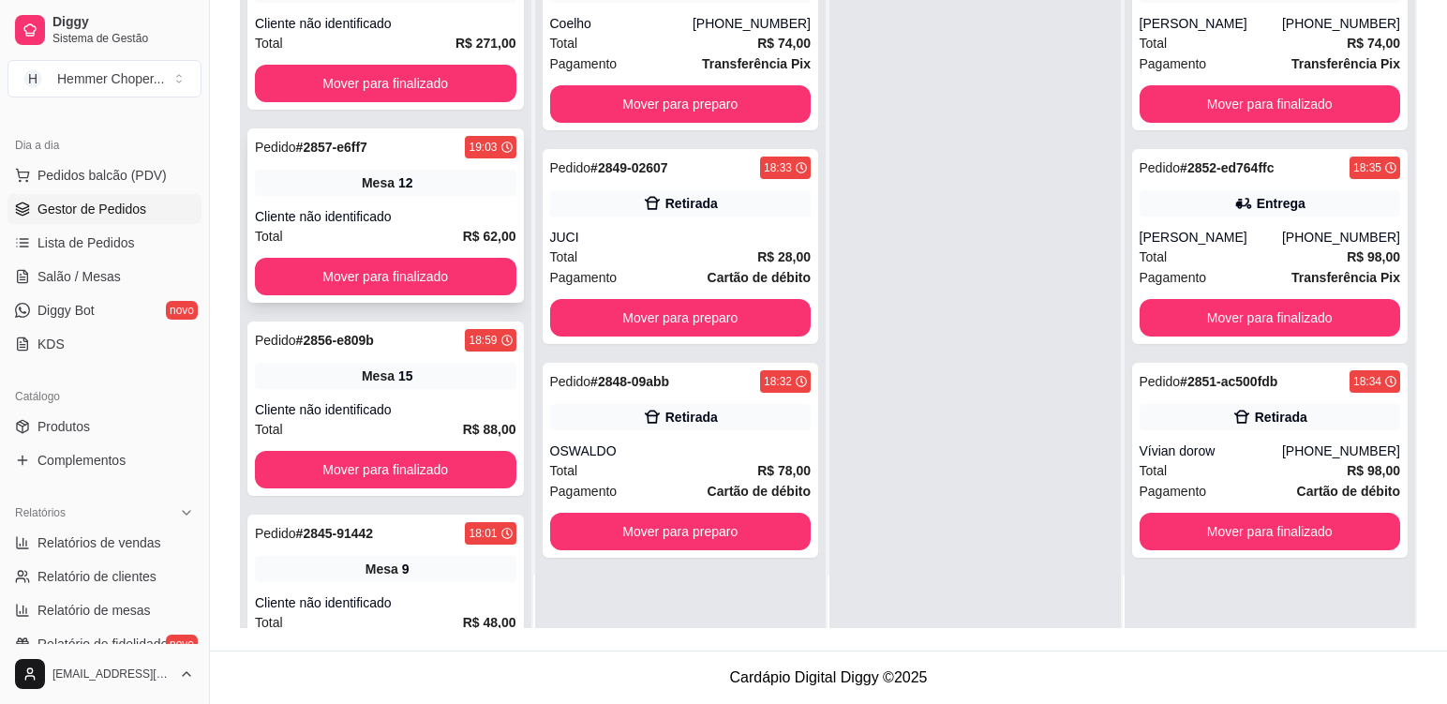
click at [442, 202] on div "Pedido # 2857-e6ff7 19:03 Mesa 12 Cliente não identificado Total R$ 62,00 Mover…" at bounding box center [385, 215] width 277 height 174
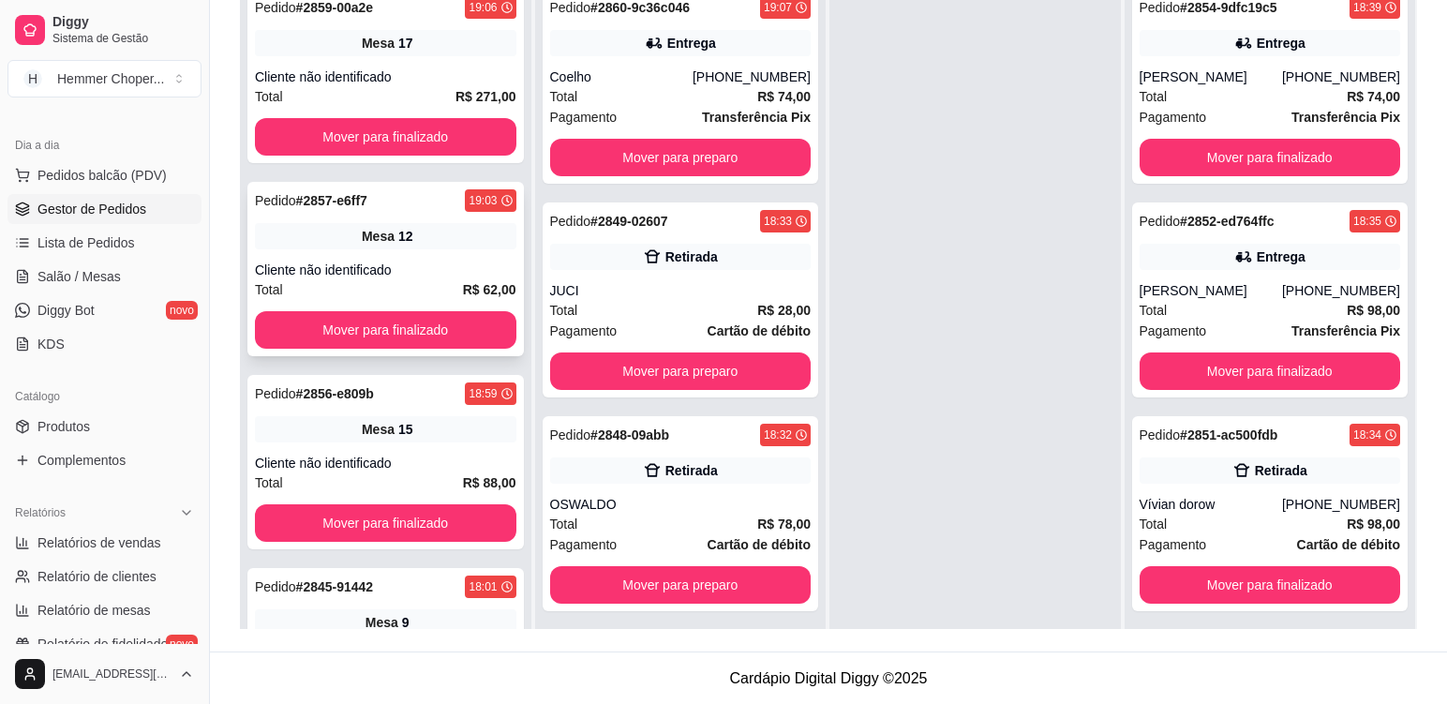
scroll to position [192, 0]
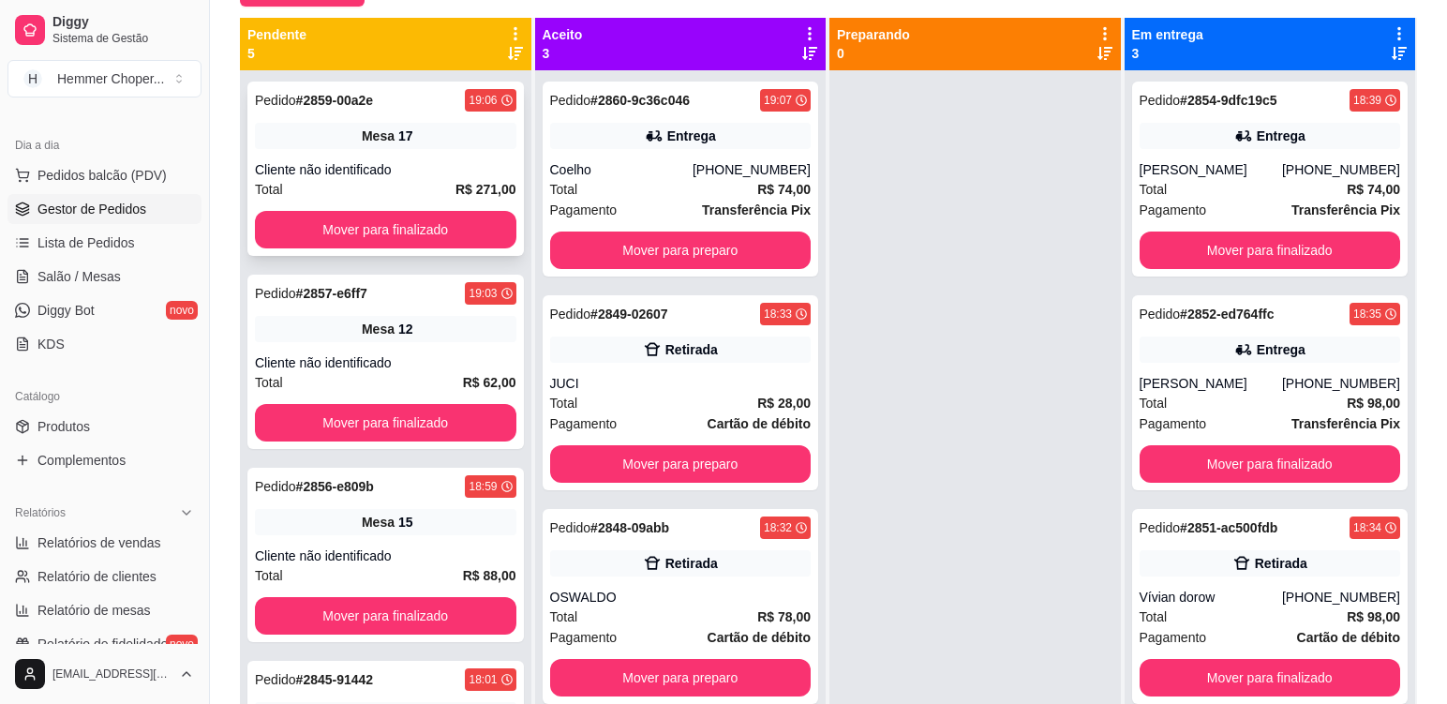
click at [432, 161] on div "Cliente não identificado" at bounding box center [386, 169] width 262 height 19
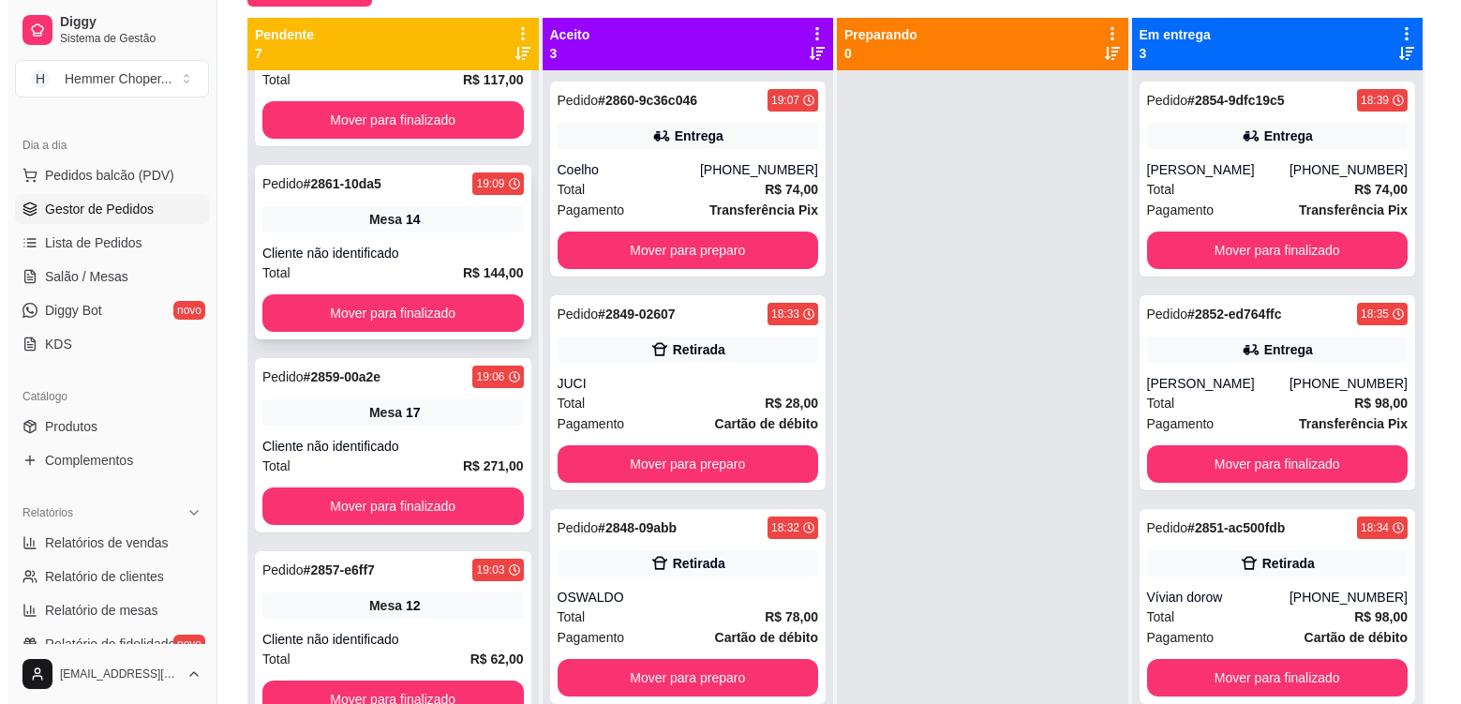
scroll to position [187, 0]
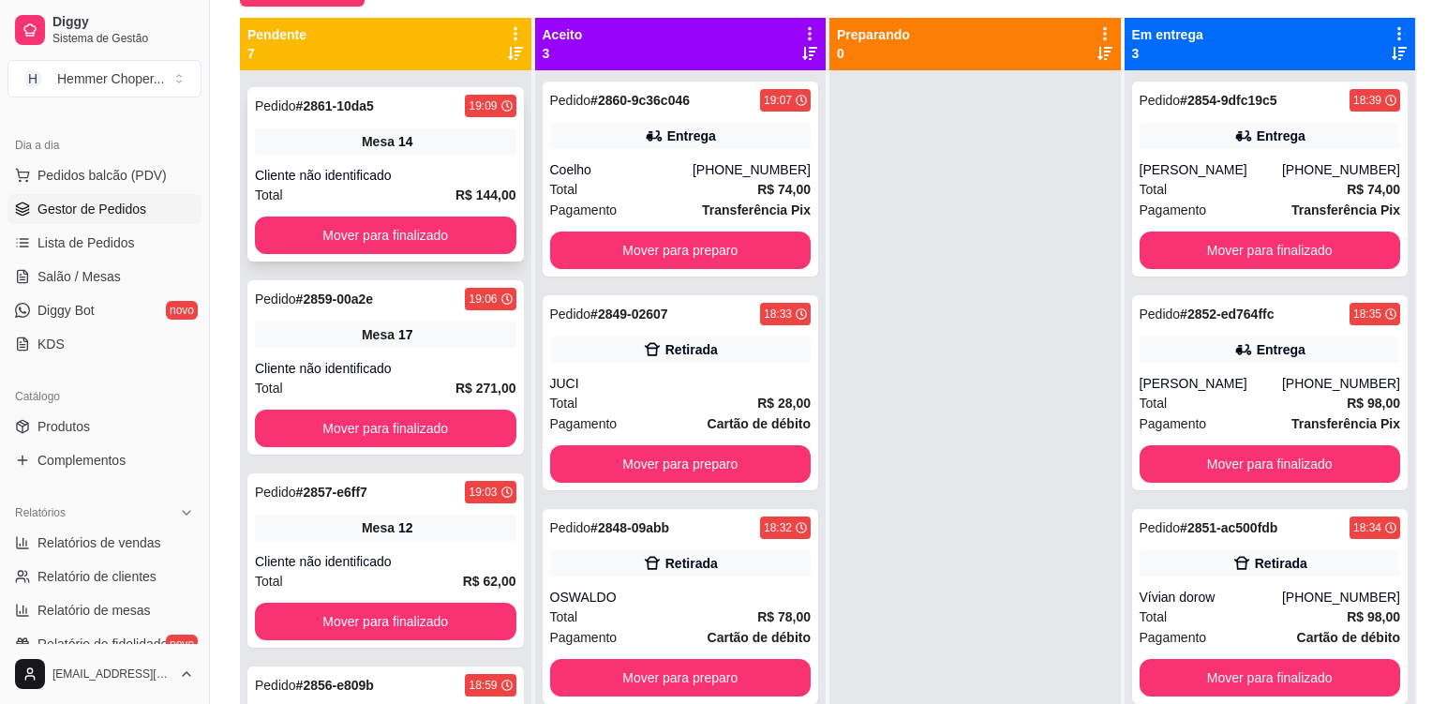
click at [454, 164] on div "Pedido # 2861-10da5 19:09 Mesa 14 Cliente não identificado Total R$ 144,00 Move…" at bounding box center [385, 174] width 277 height 174
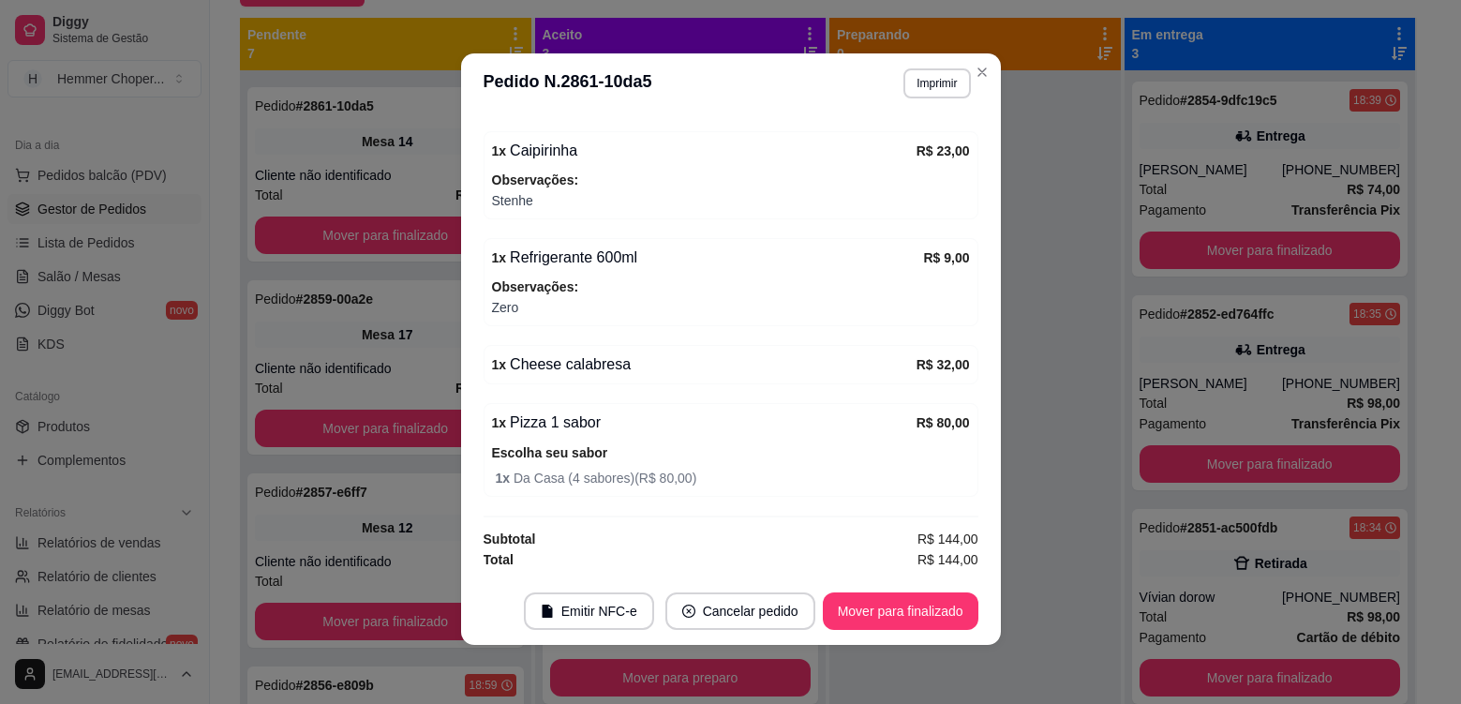
scroll to position [4, 0]
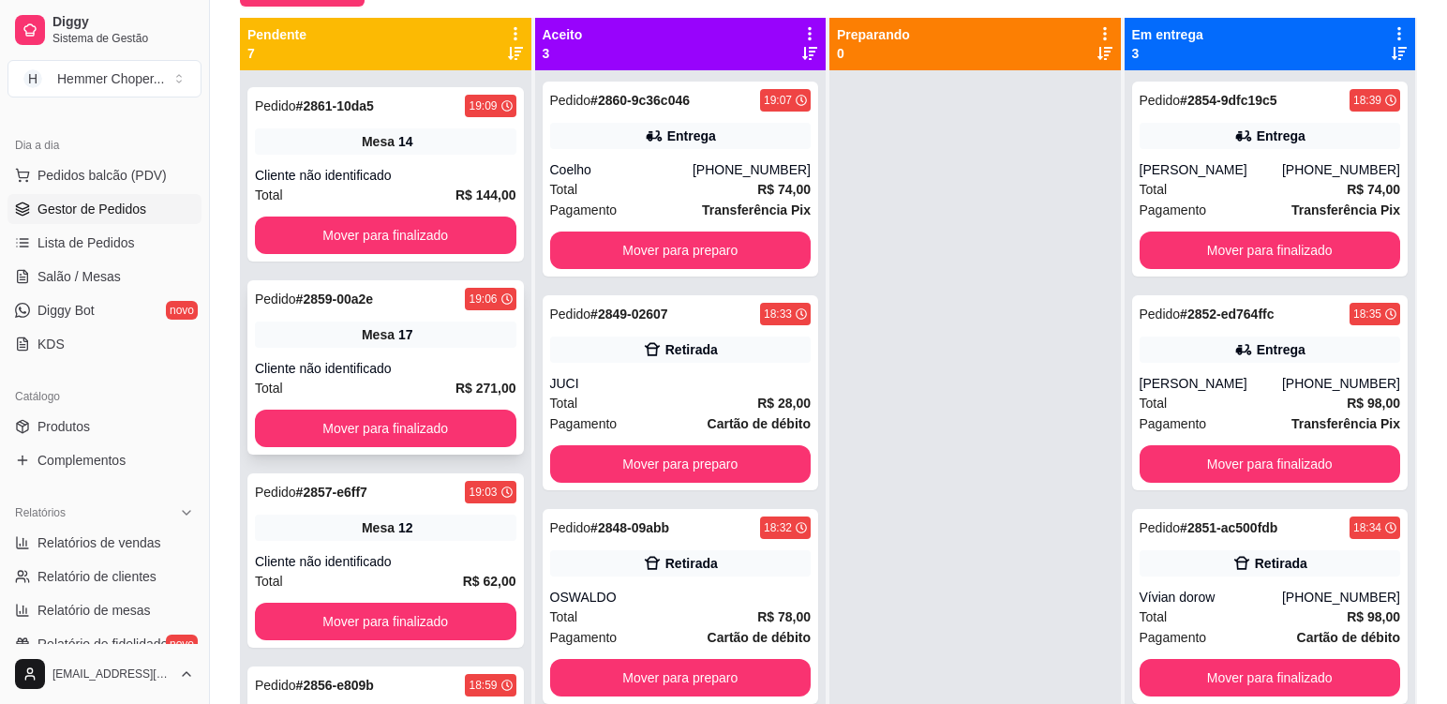
click at [437, 353] on div "Pedido # 2859-00a2e 19:06 Mesa 17 Cliente não identificado Total R$ 271,00 Move…" at bounding box center [385, 367] width 277 height 174
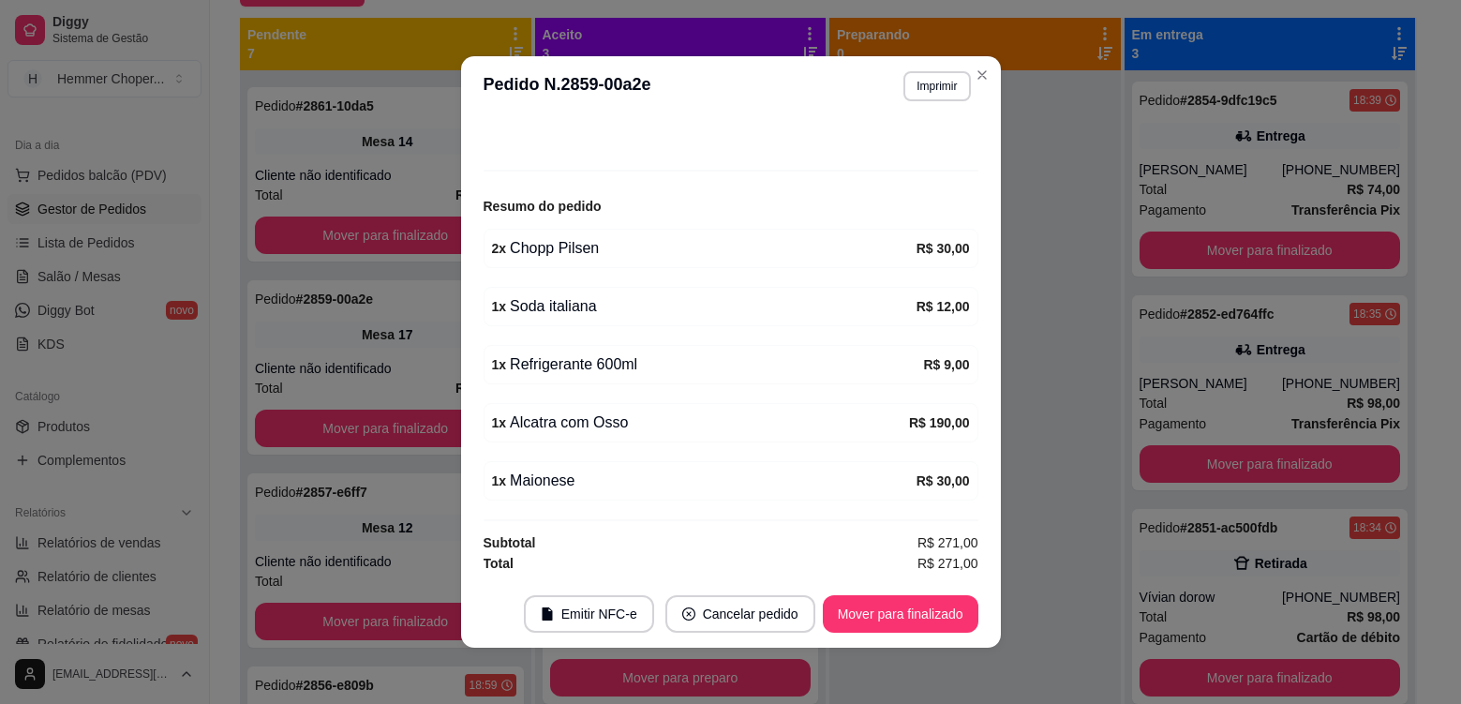
scroll to position [167, 0]
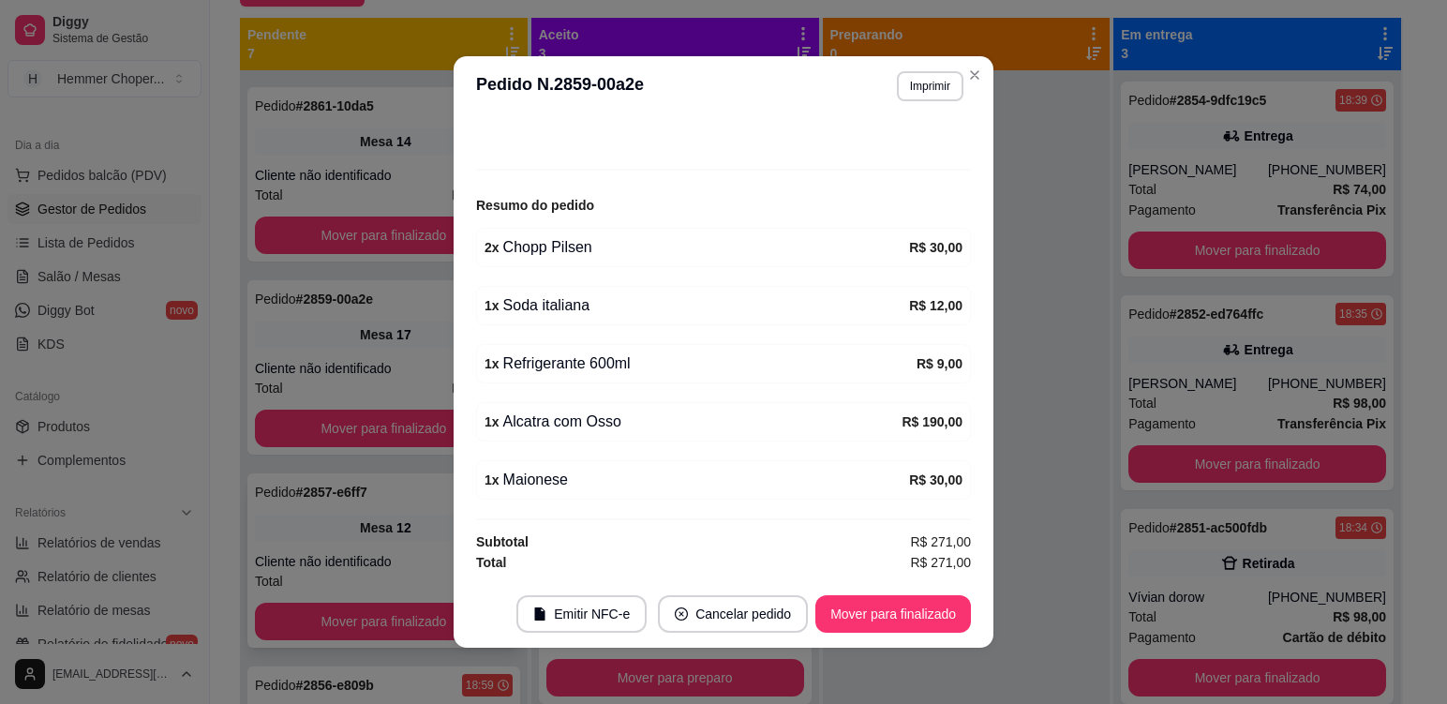
click at [425, 507] on div "Pedido # 2857-e6ff7 19:03 Mesa 12 Cliente não identificado Total R$ 62,00 Mover…" at bounding box center [383, 560] width 273 height 174
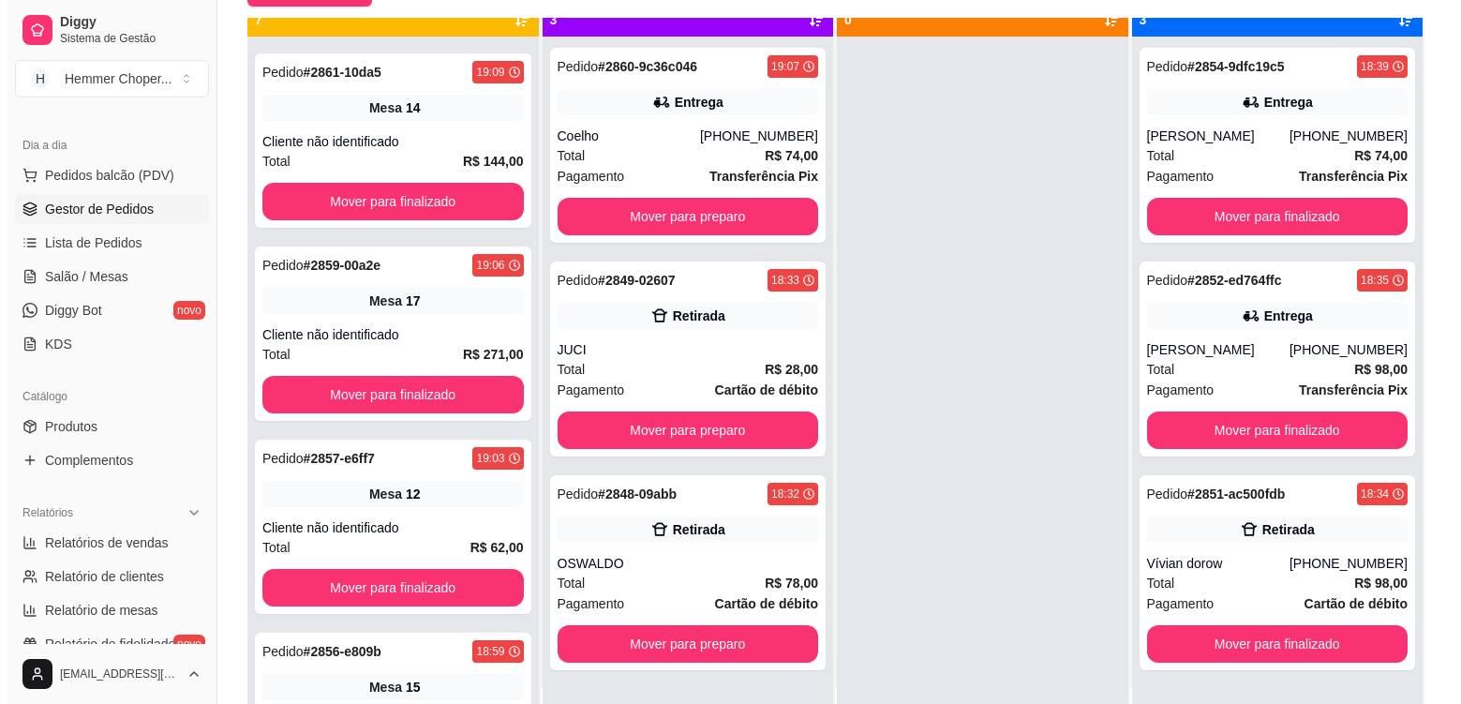
scroll to position [52, 0]
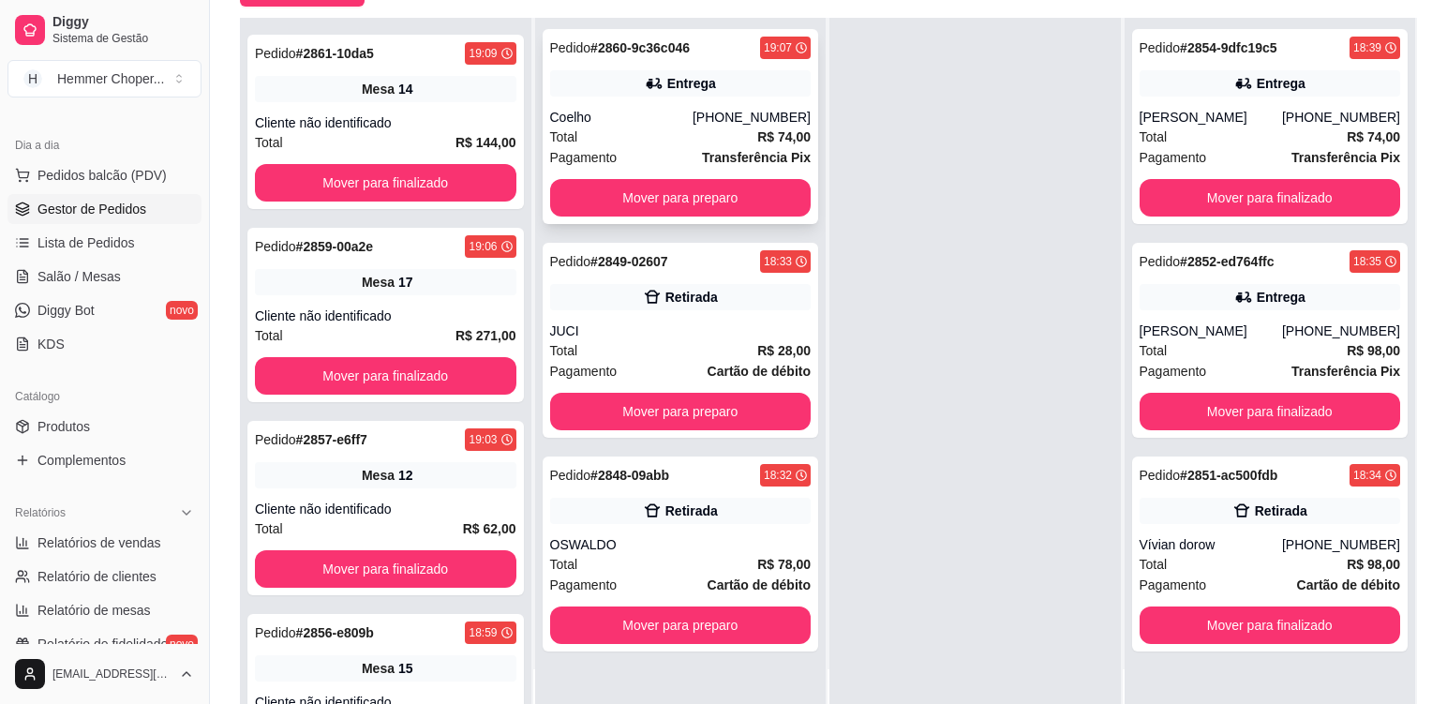
click at [686, 133] on div "Total R$ 74,00" at bounding box center [681, 137] width 262 height 21
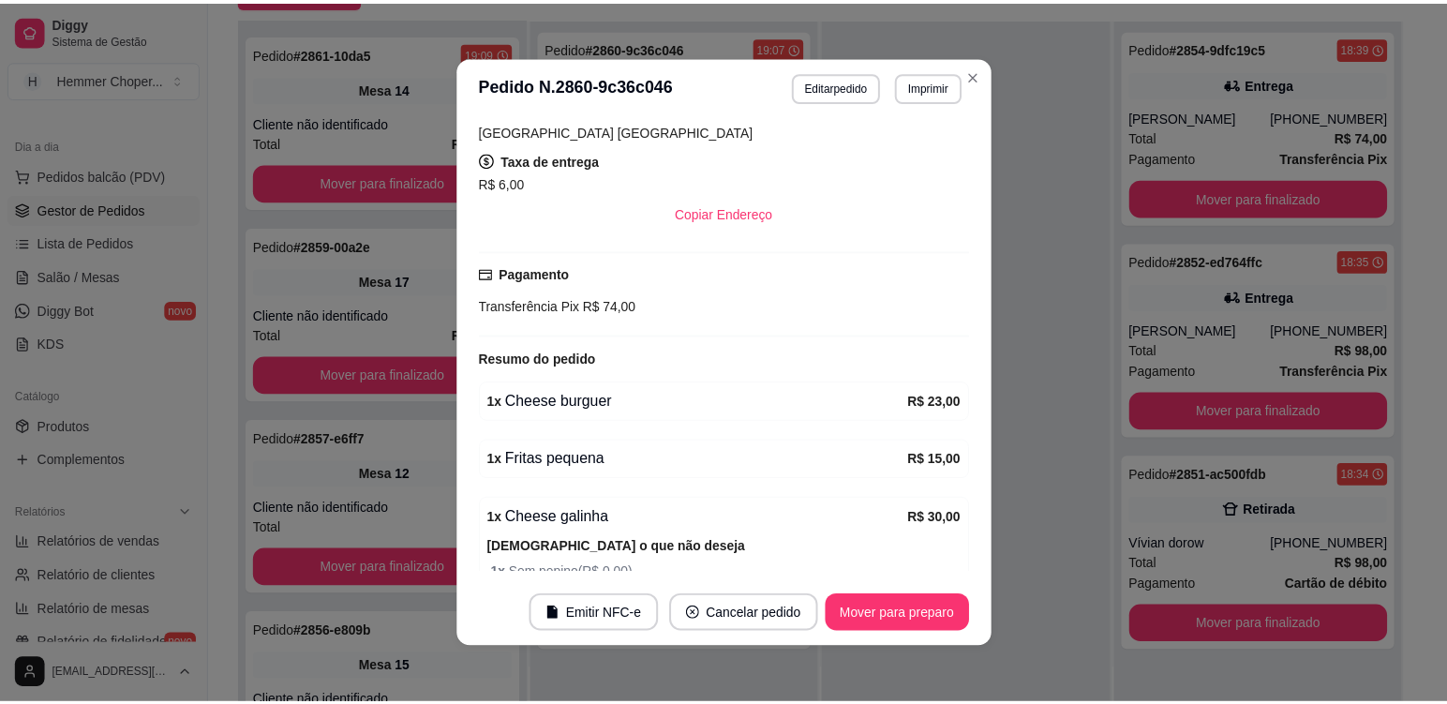
scroll to position [566, 0]
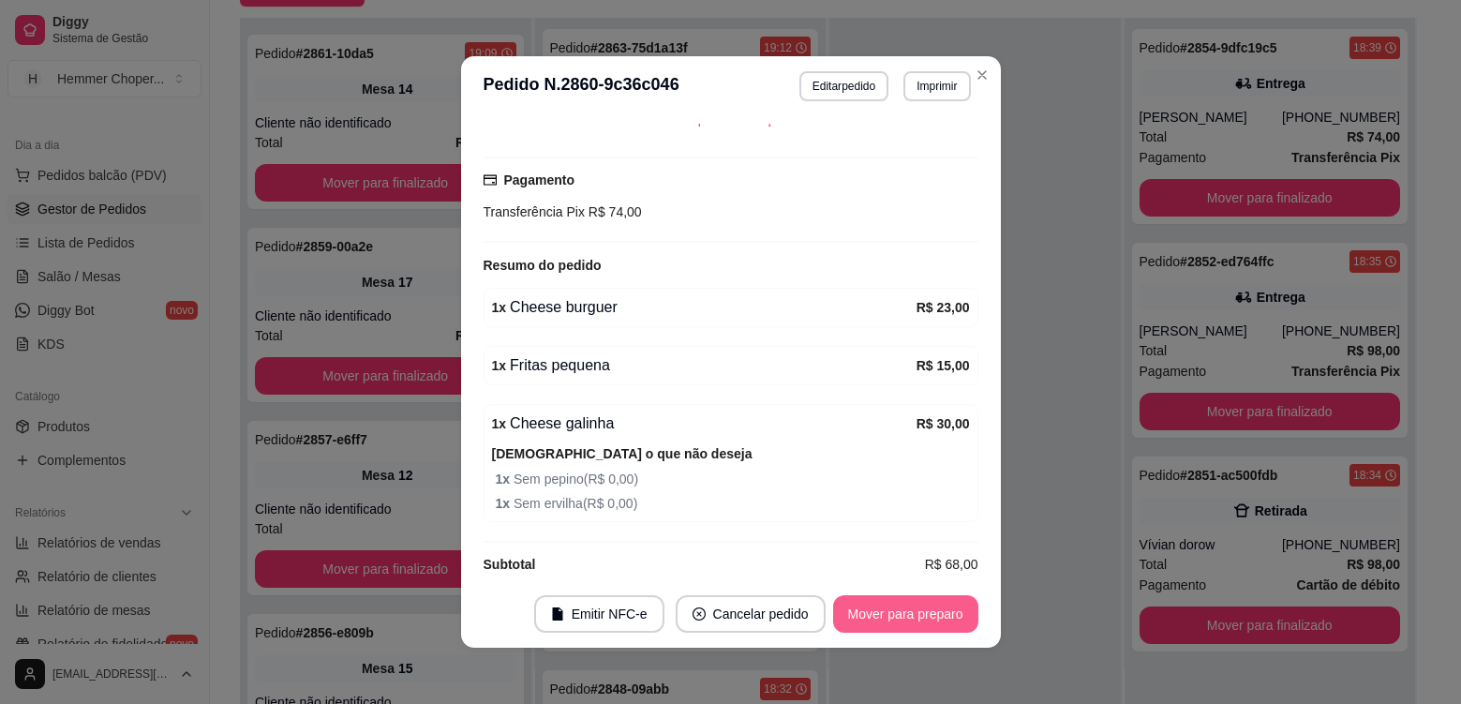
click at [898, 622] on button "Mover para preparo" at bounding box center [905, 613] width 145 height 37
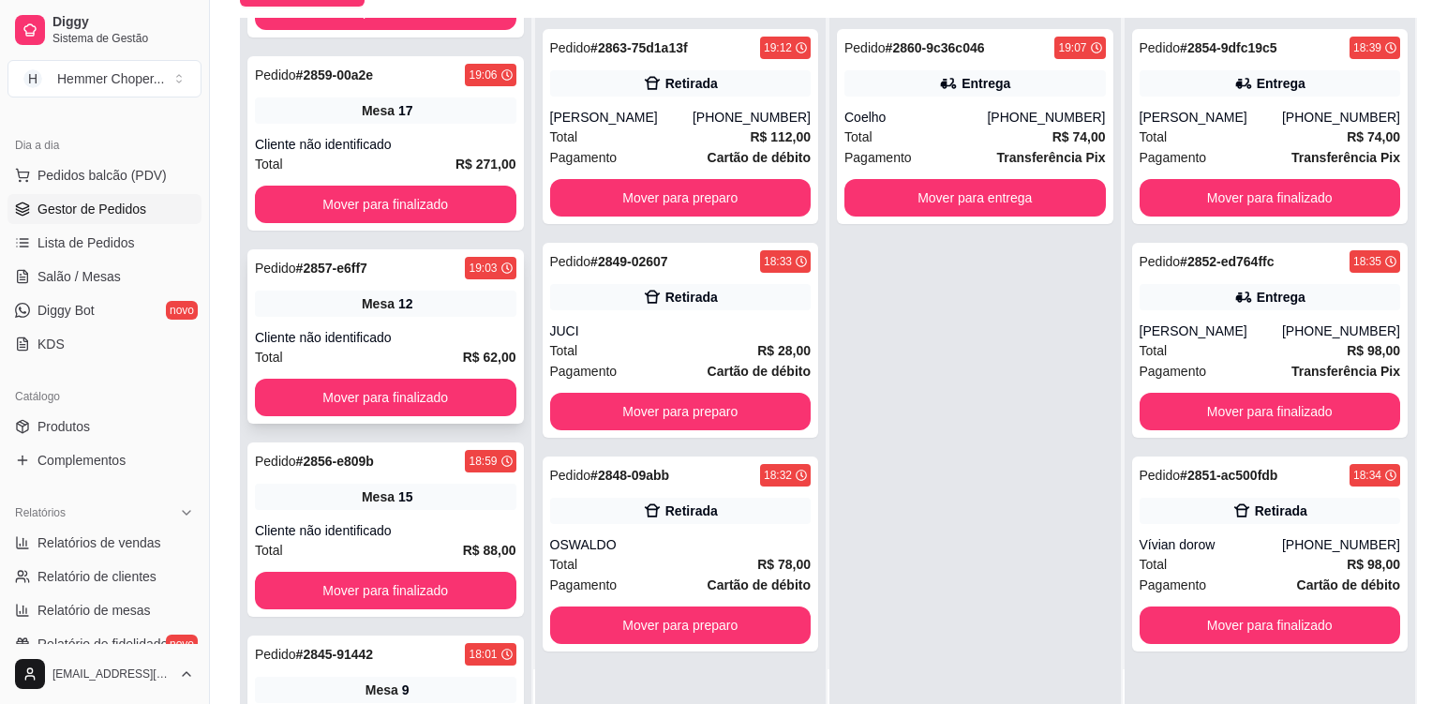
scroll to position [562, 0]
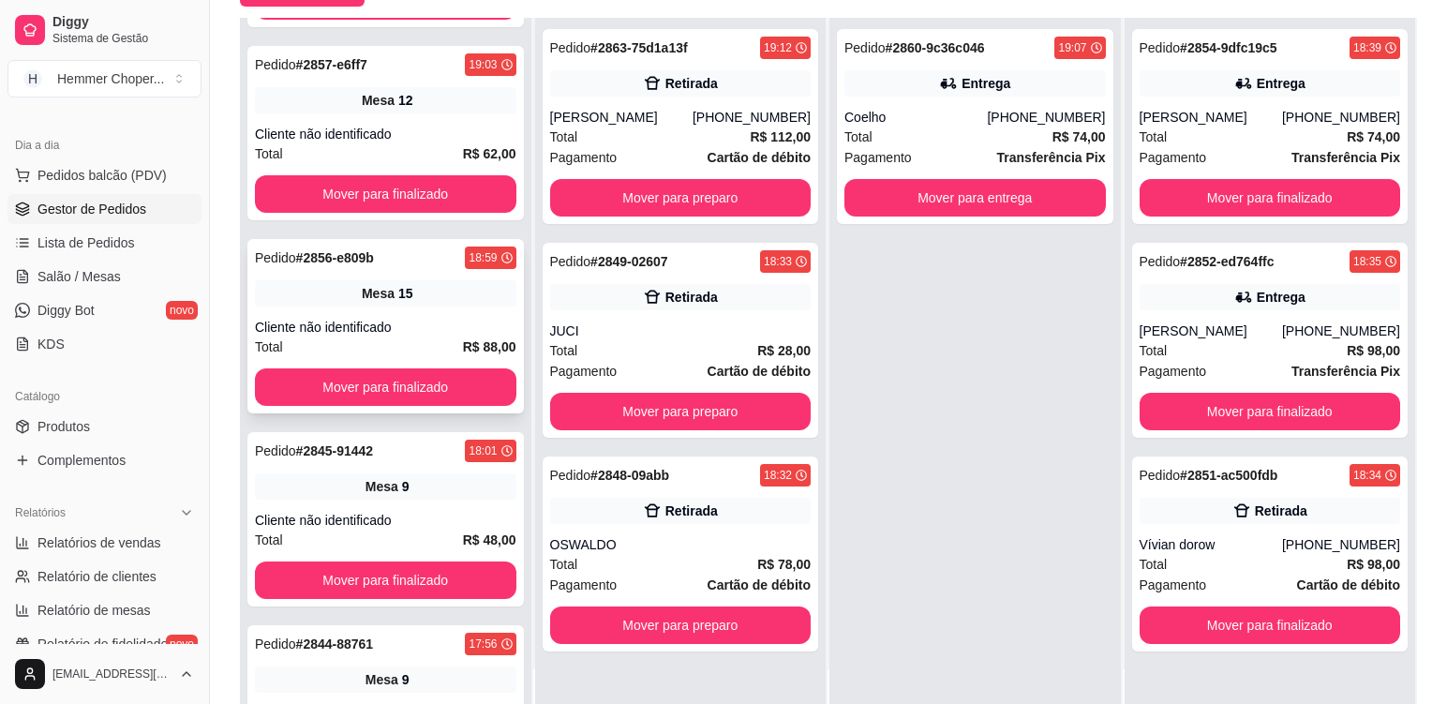
click at [430, 313] on div "Pedido # 2856-e809b 18:59 Mesa 15 Cliente não identificado Total R$ 88,00 Mover…" at bounding box center [385, 326] width 277 height 174
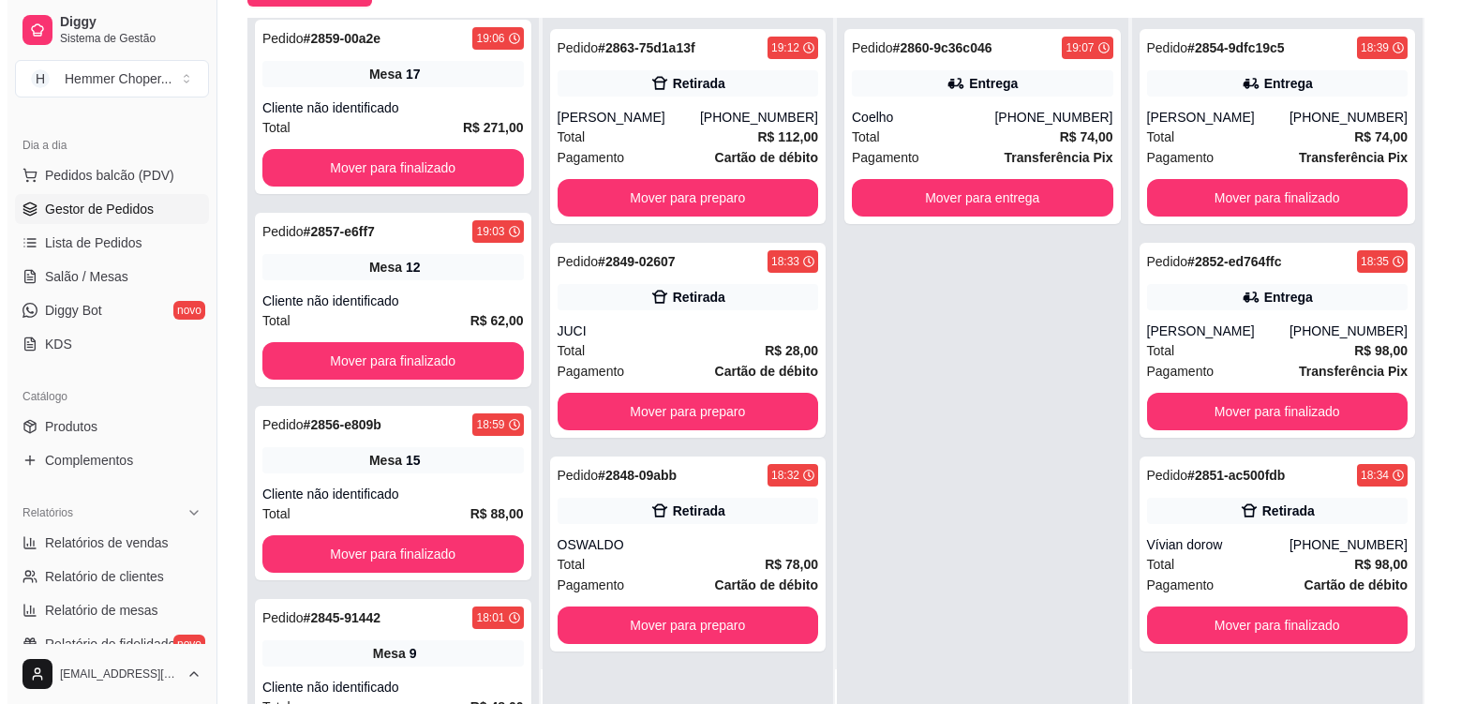
scroll to position [375, 0]
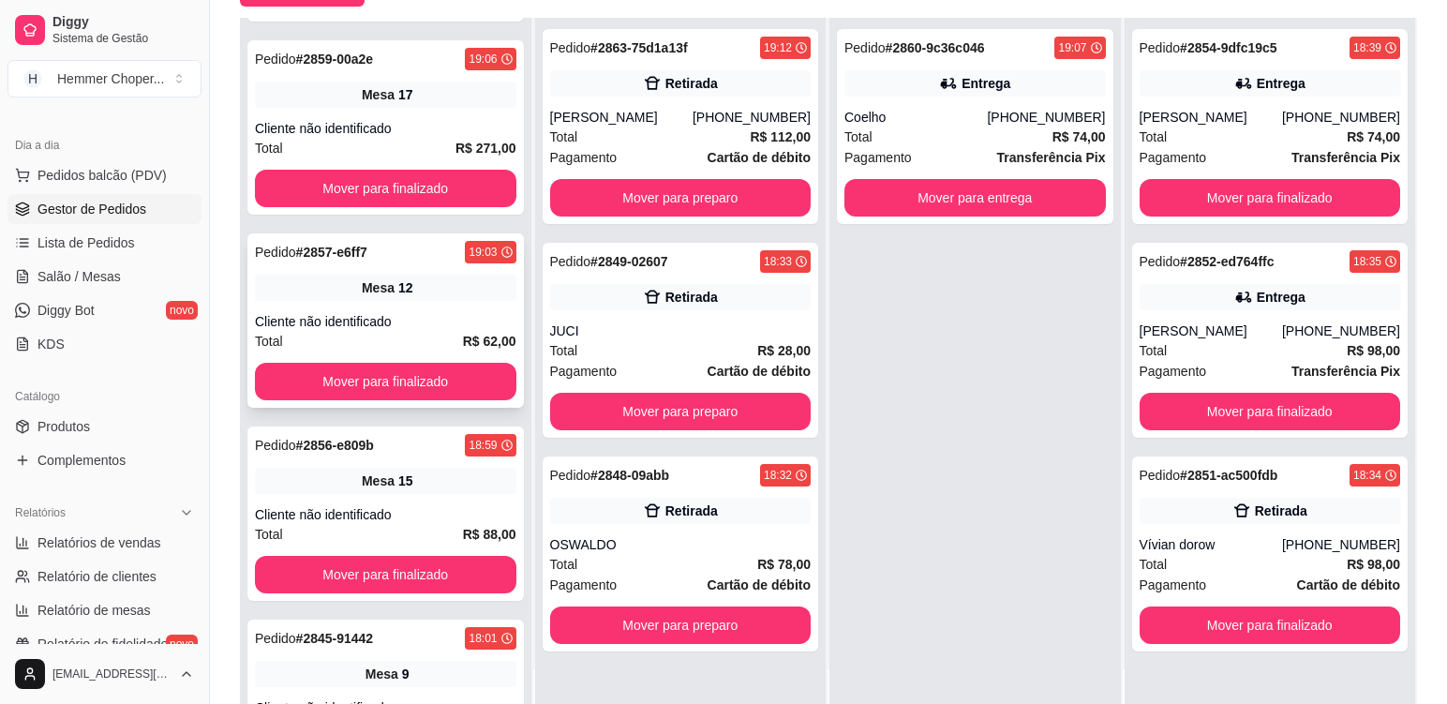
click at [422, 300] on div "Mesa 12" at bounding box center [386, 288] width 262 height 26
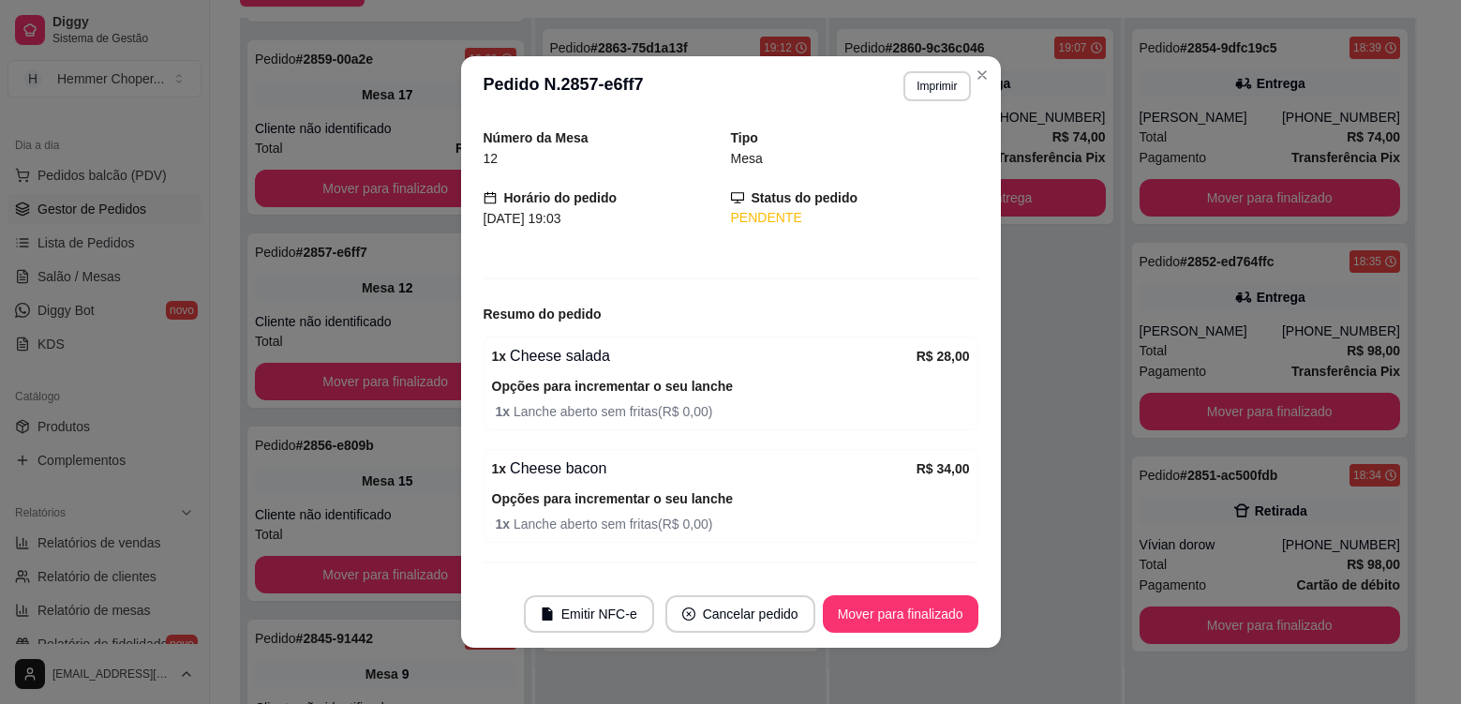
scroll to position [101, 0]
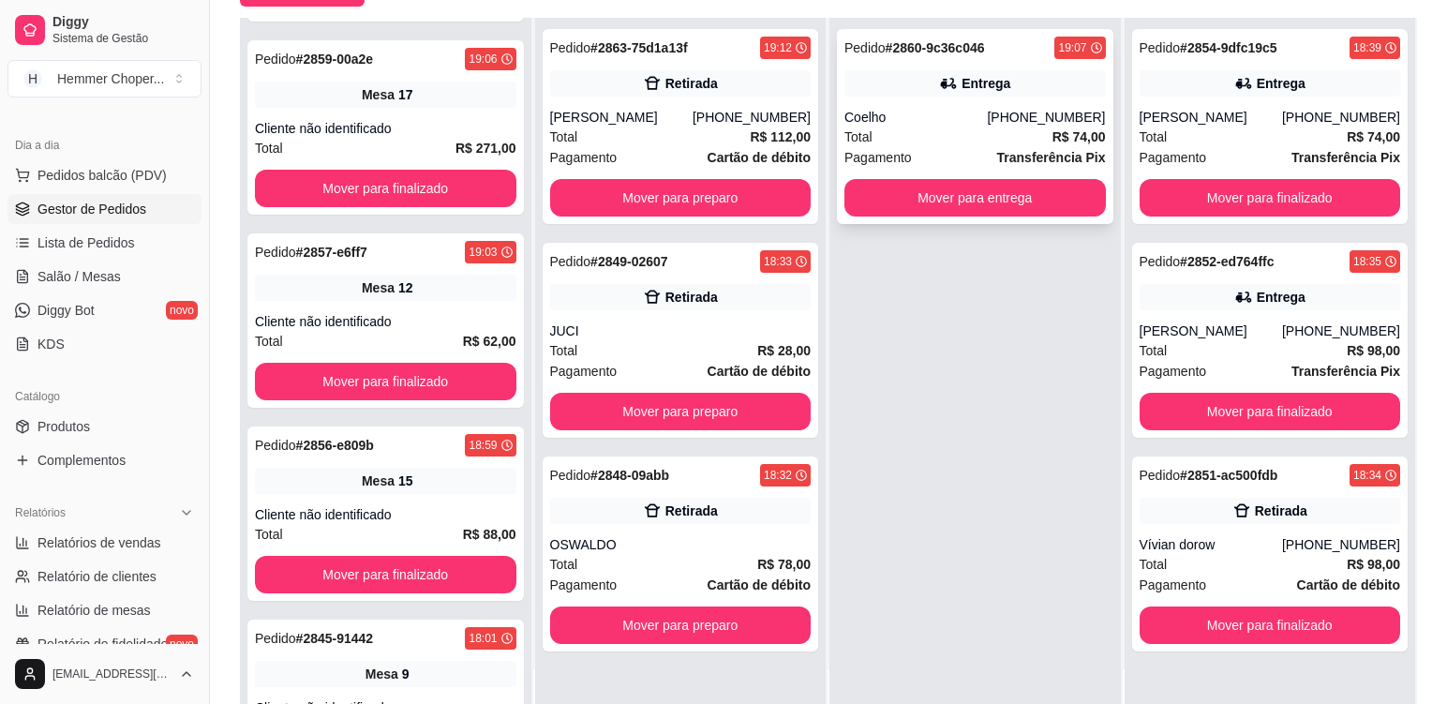
click at [931, 136] on div "Total R$ 74,00" at bounding box center [976, 137] width 262 height 21
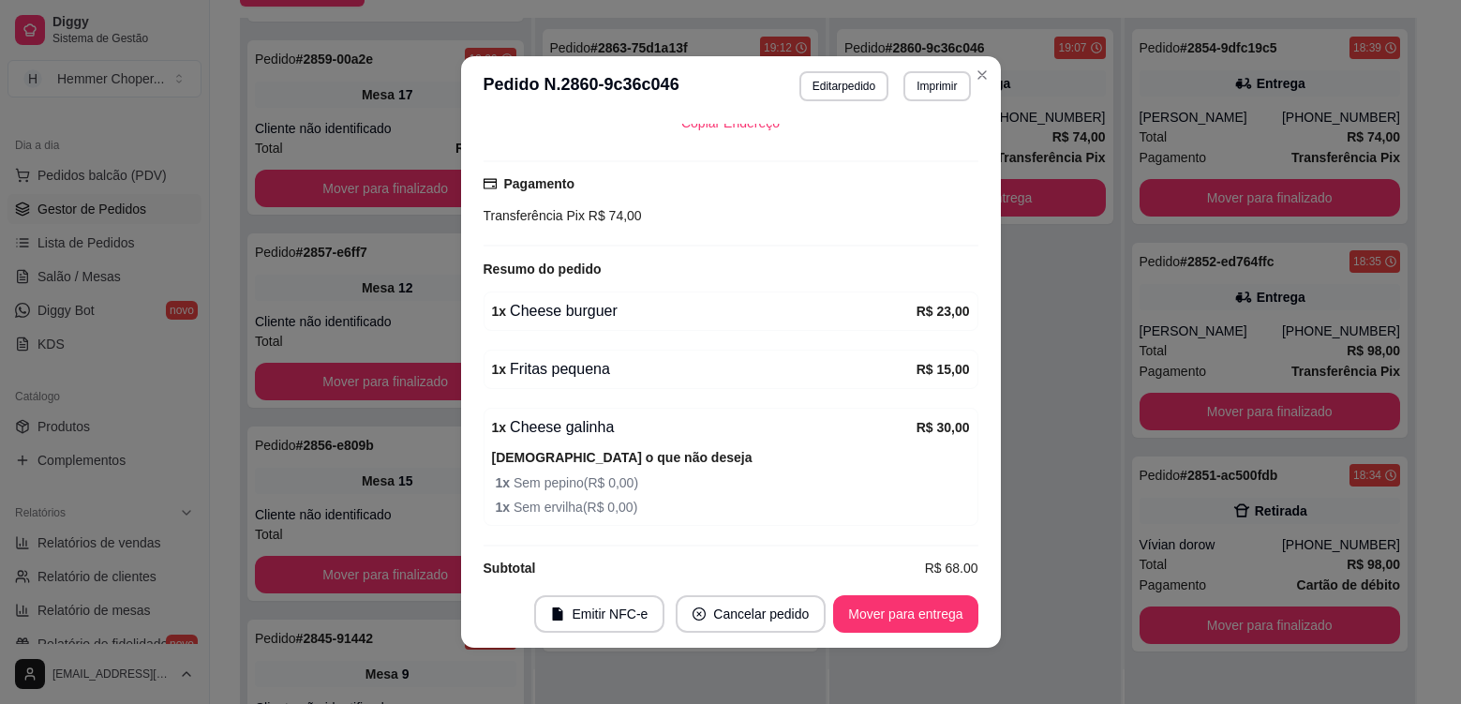
scroll to position [566, 0]
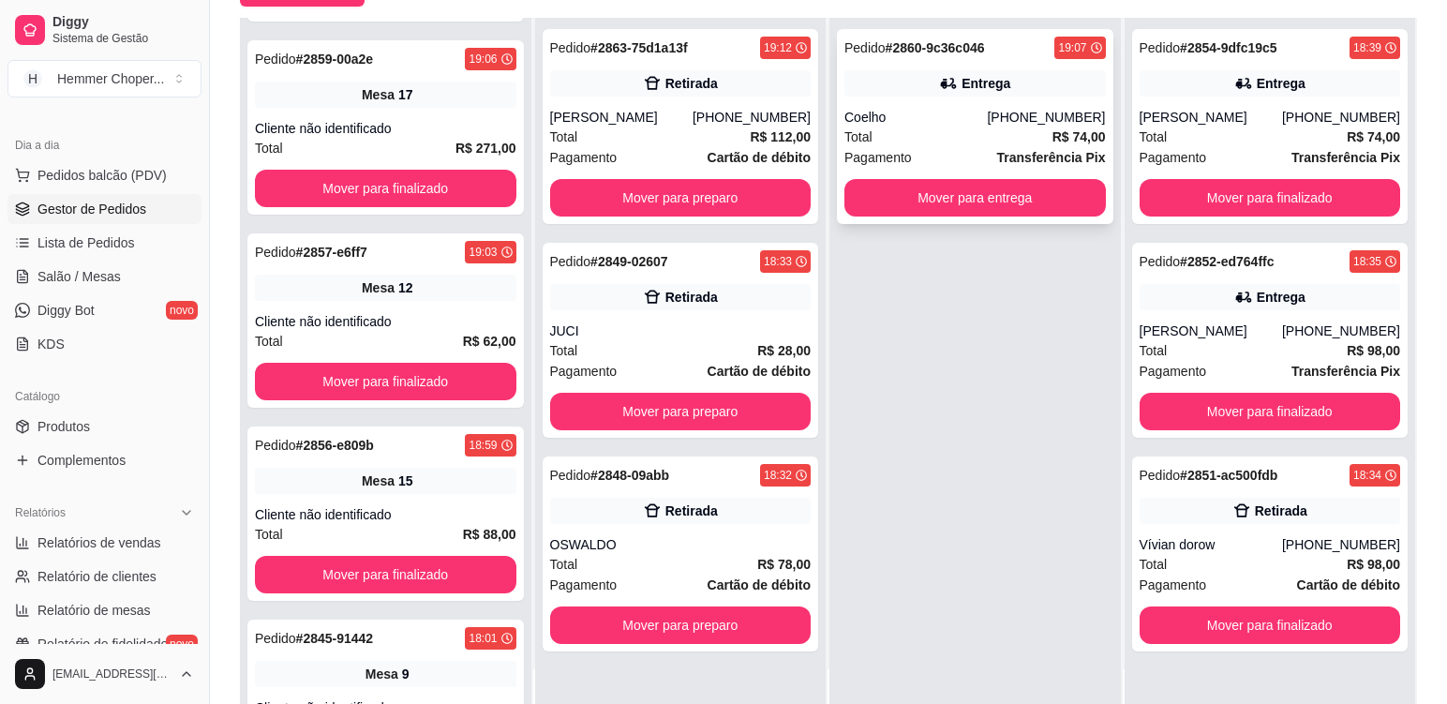
click at [911, 112] on div "Coelho" at bounding box center [916, 117] width 142 height 19
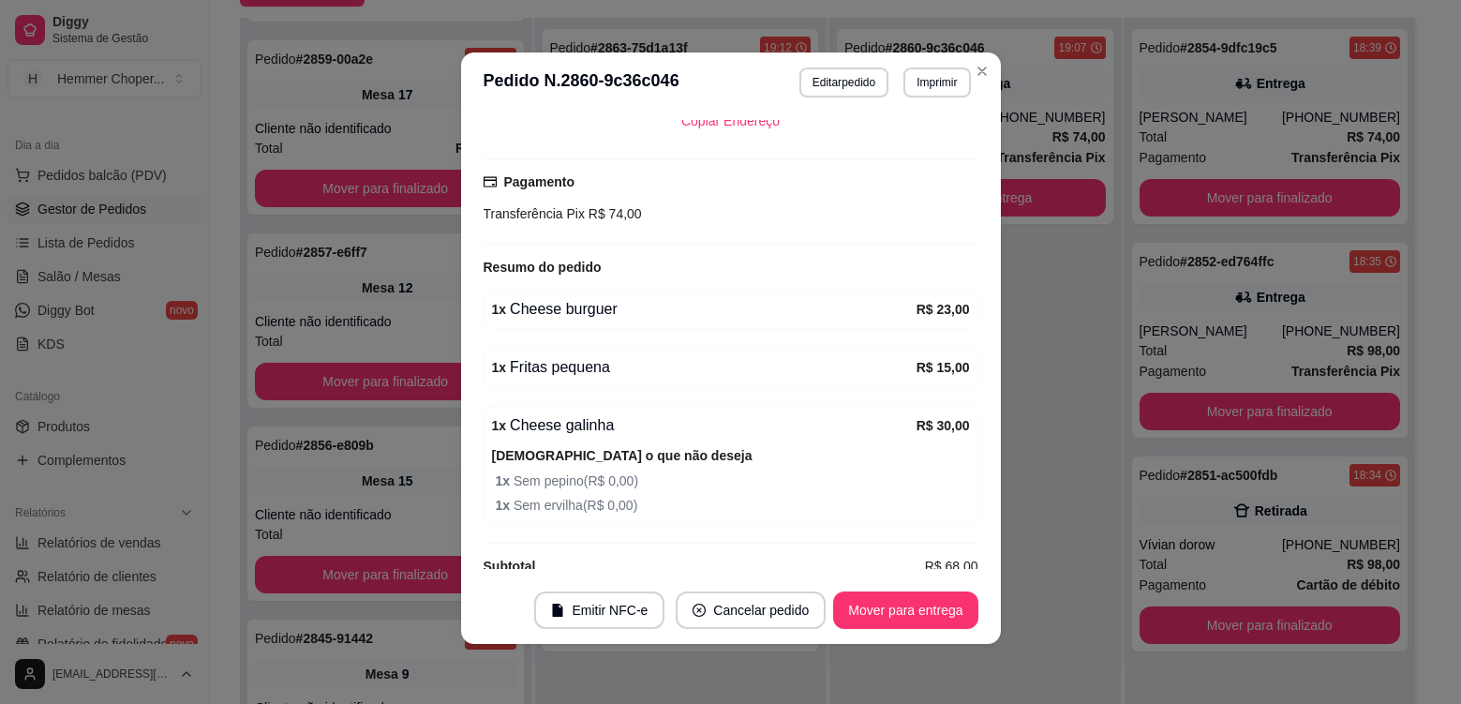
scroll to position [562, 0]
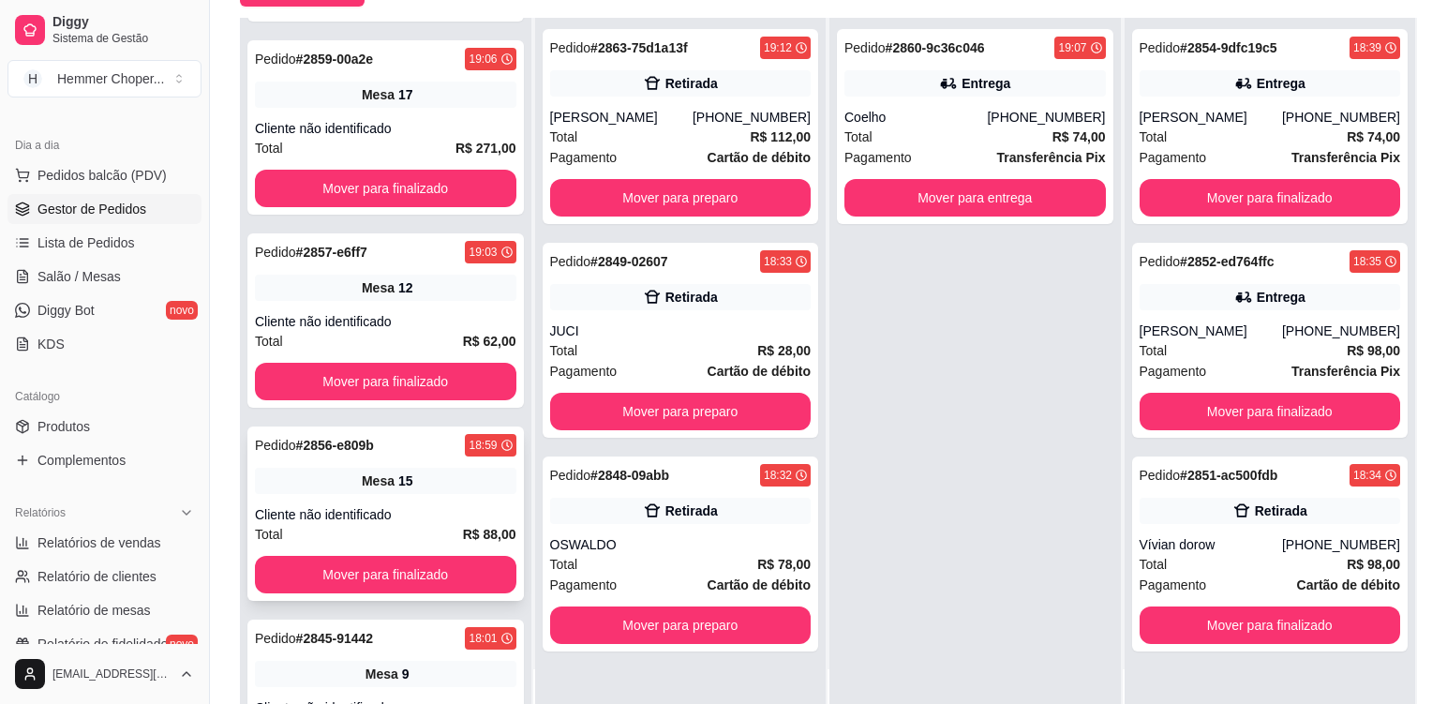
click at [434, 487] on div "Mesa 15" at bounding box center [386, 481] width 262 height 26
click at [414, 330] on div "Cliente não identificado" at bounding box center [386, 321] width 262 height 19
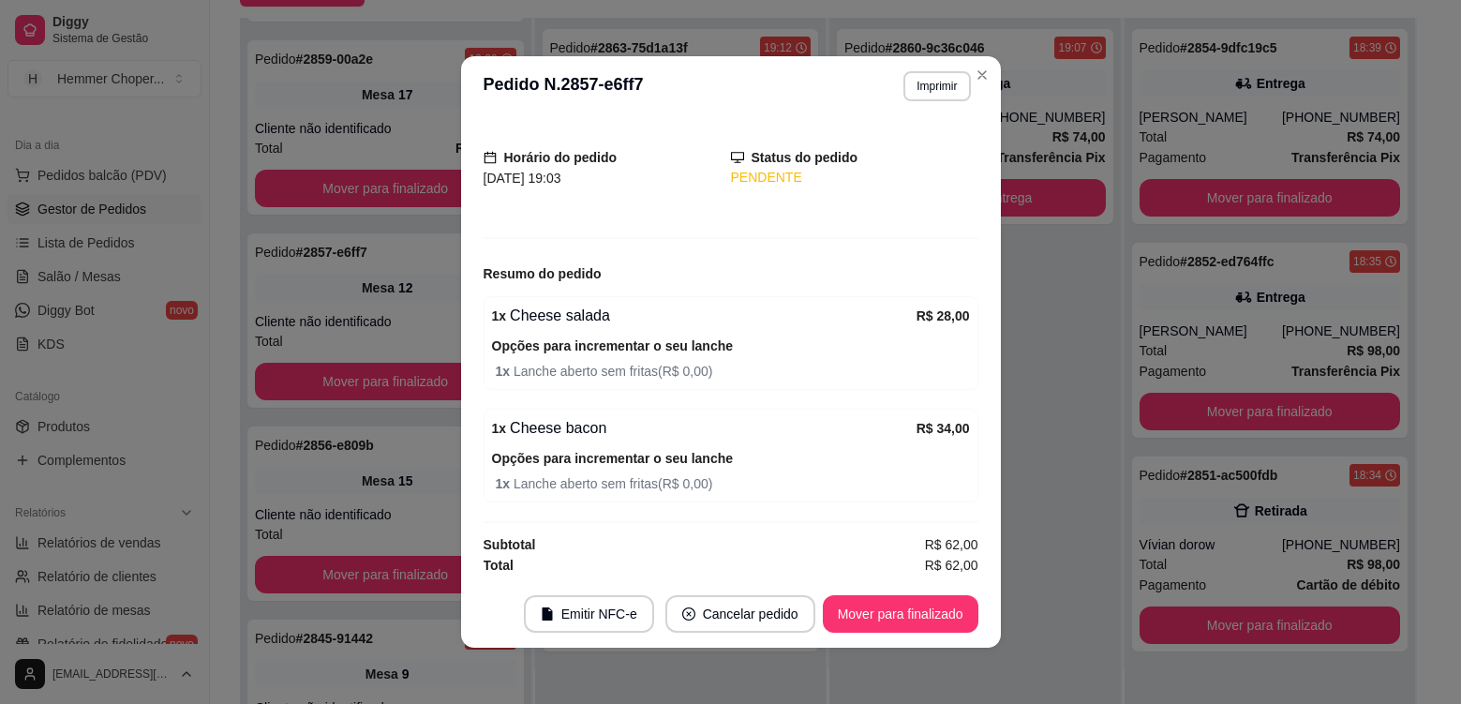
scroll to position [101, 0]
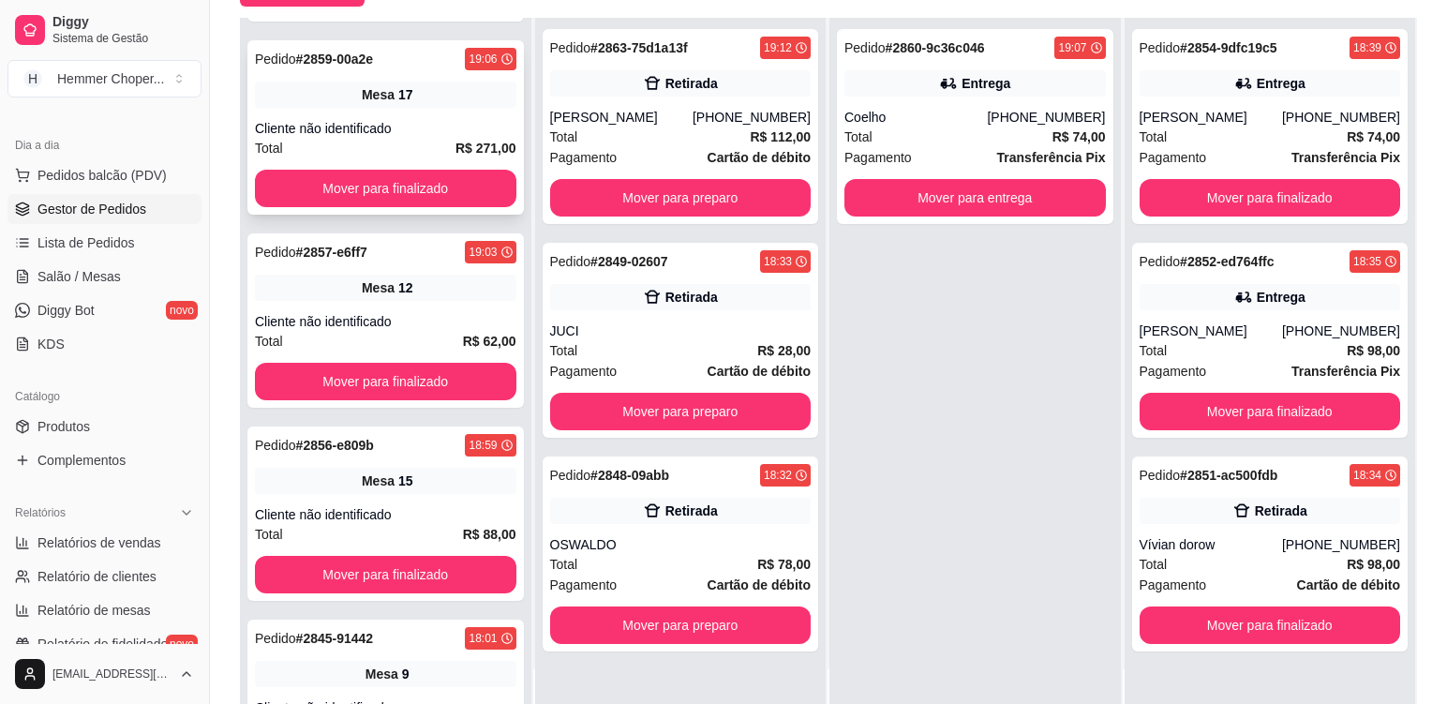
click at [416, 131] on div "Cliente não identificado" at bounding box center [386, 128] width 262 height 19
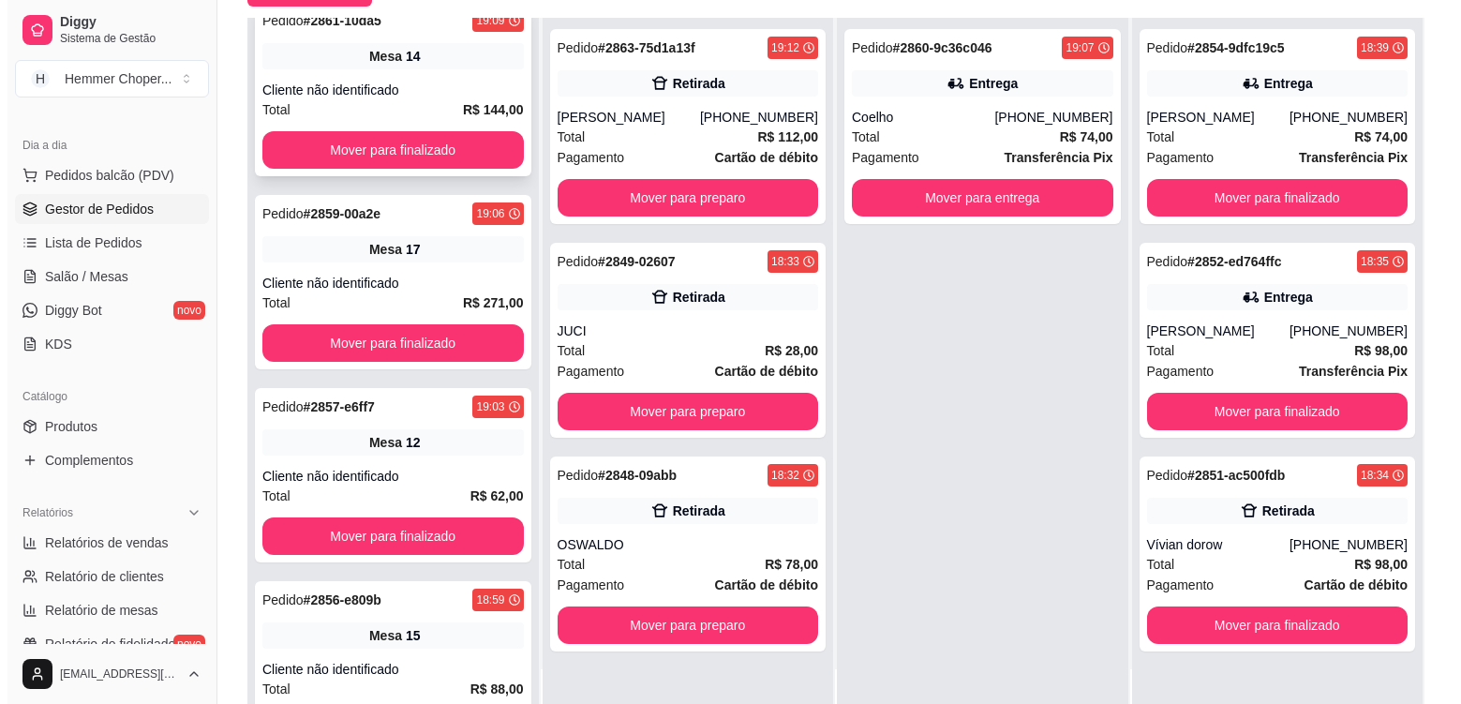
scroll to position [187, 0]
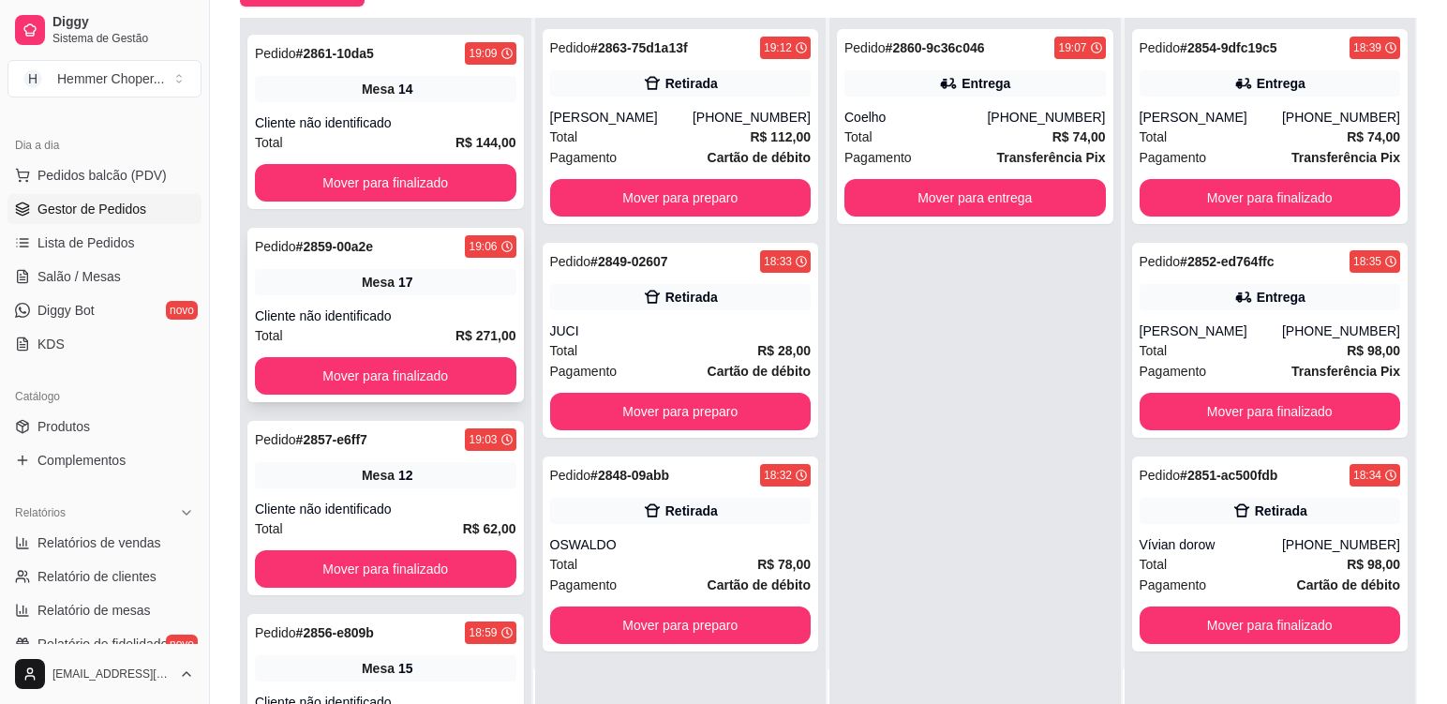
click at [444, 268] on div "Pedido # 2859-00a2e 19:06 Mesa 17 Cliente não identificado Total R$ 271,00 Move…" at bounding box center [385, 315] width 277 height 174
click at [414, 126] on div "Cliente não identificado" at bounding box center [386, 122] width 262 height 19
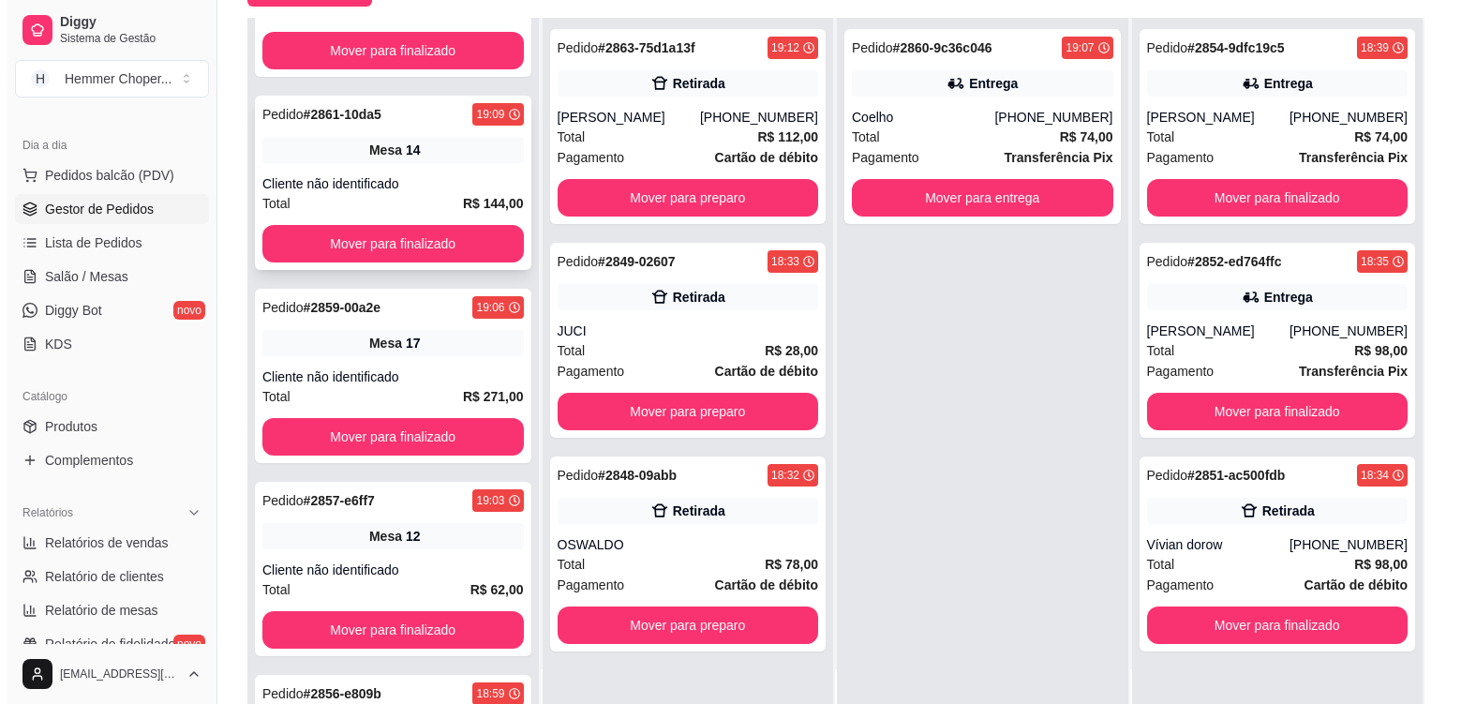
scroll to position [94, 0]
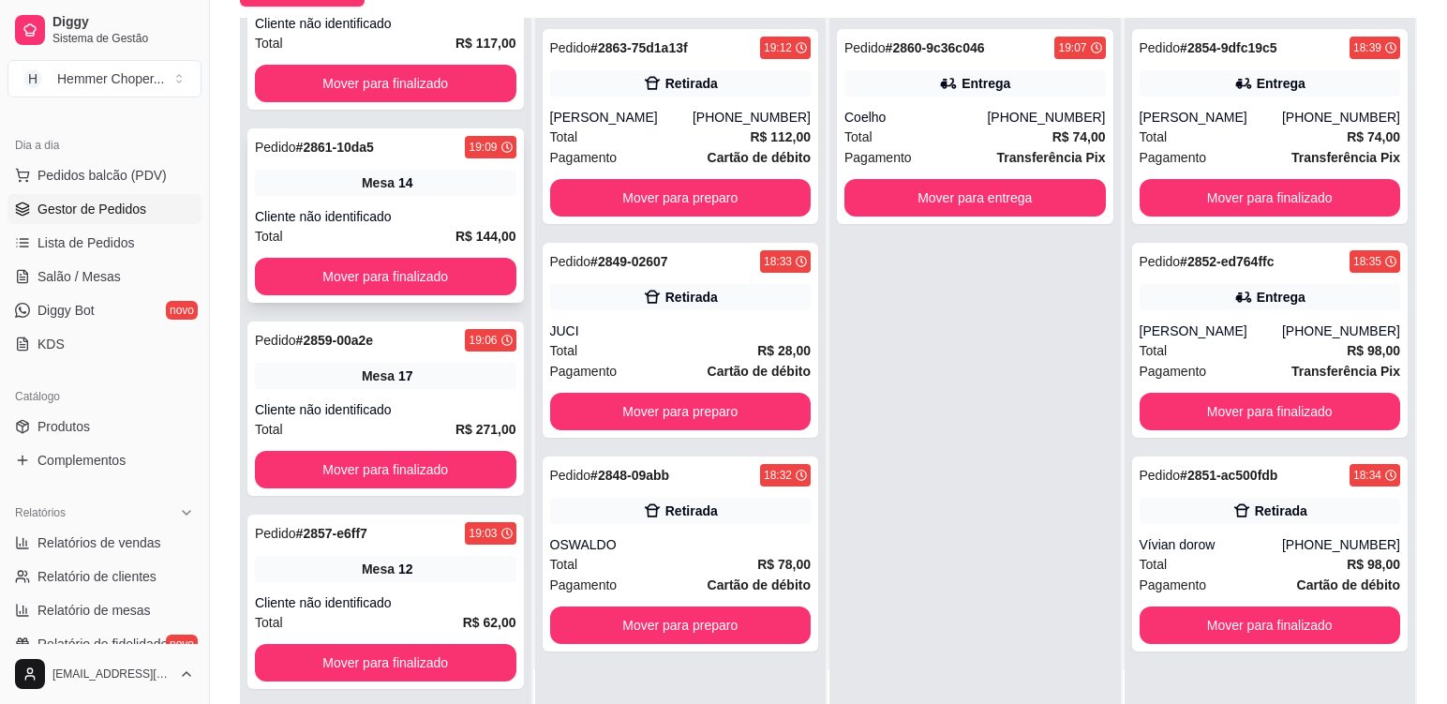
click at [446, 179] on div "Mesa 14" at bounding box center [386, 183] width 262 height 26
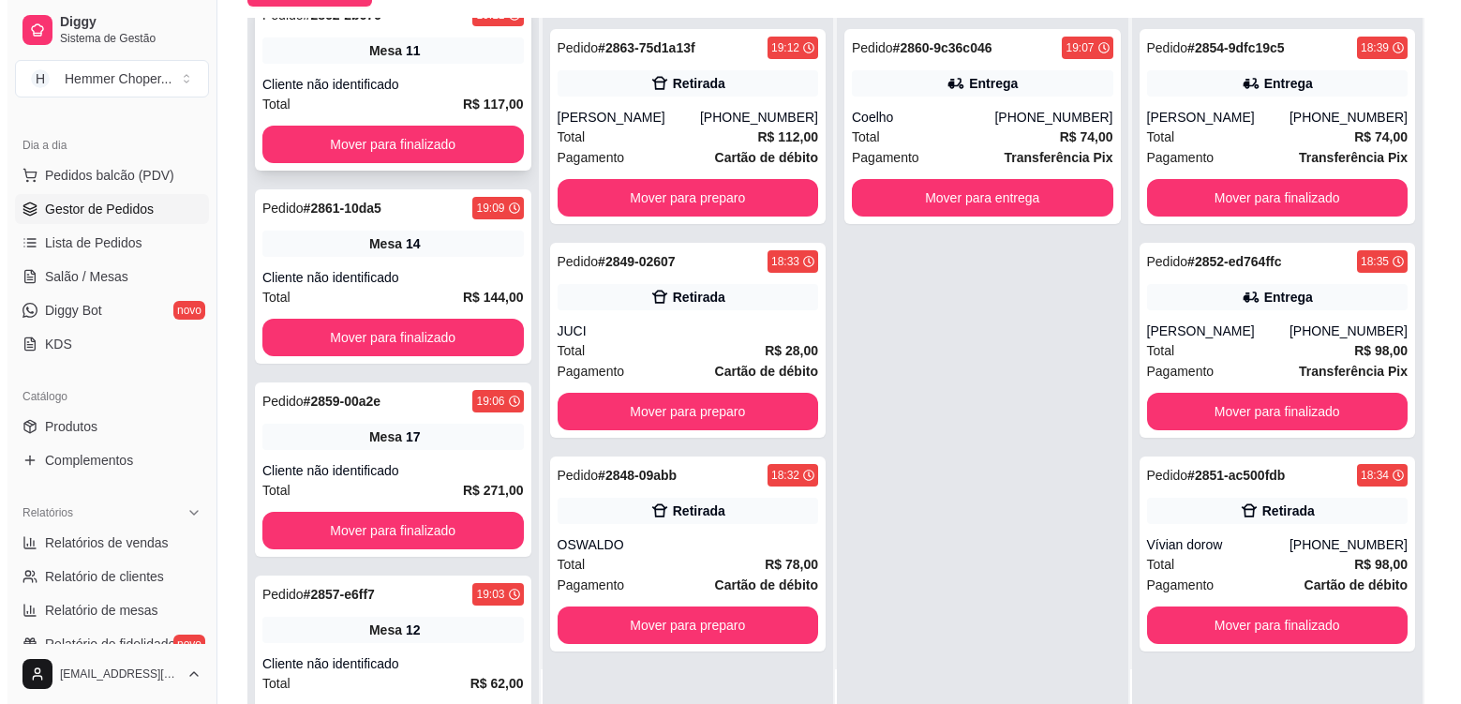
scroll to position [0, 0]
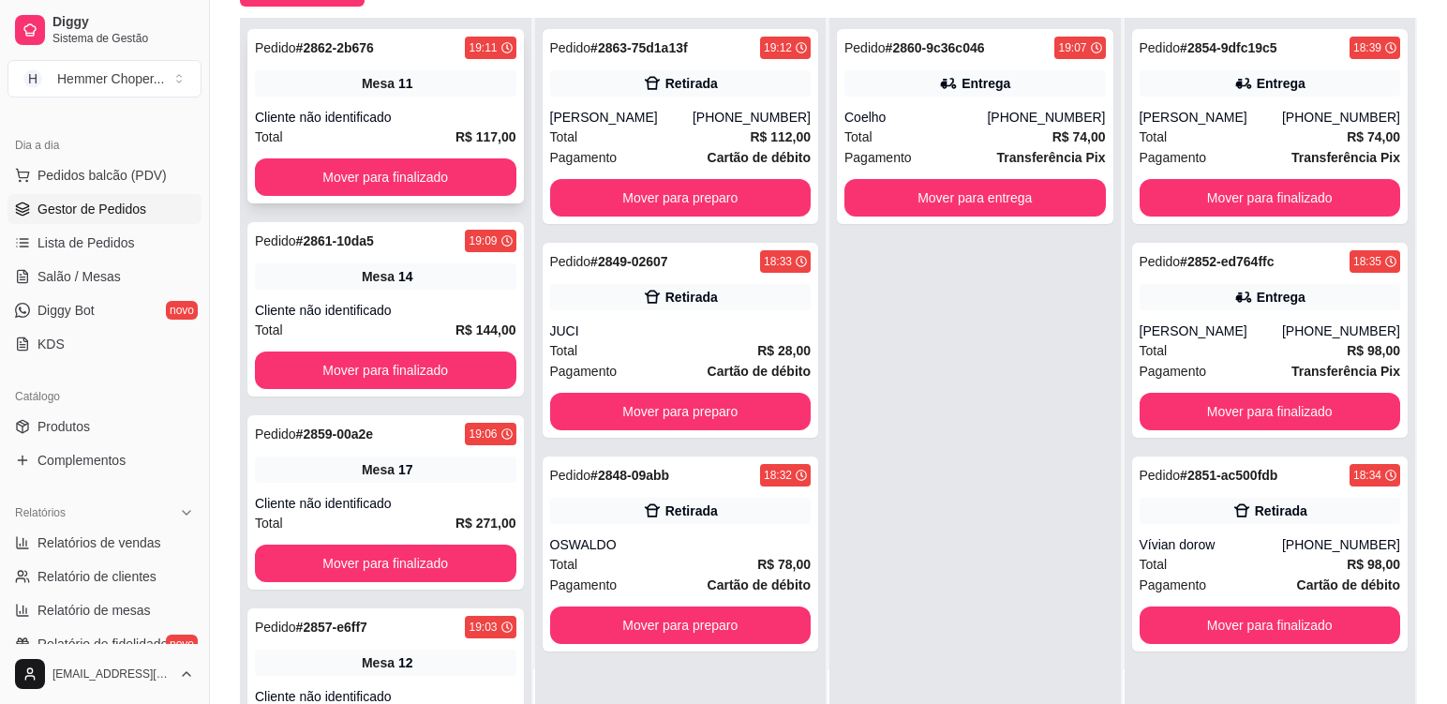
click at [420, 105] on div "Pedido # 2862-2b676 19:11 Mesa 11 Cliente não identificado Total R$ 117,00 Move…" at bounding box center [385, 116] width 277 height 174
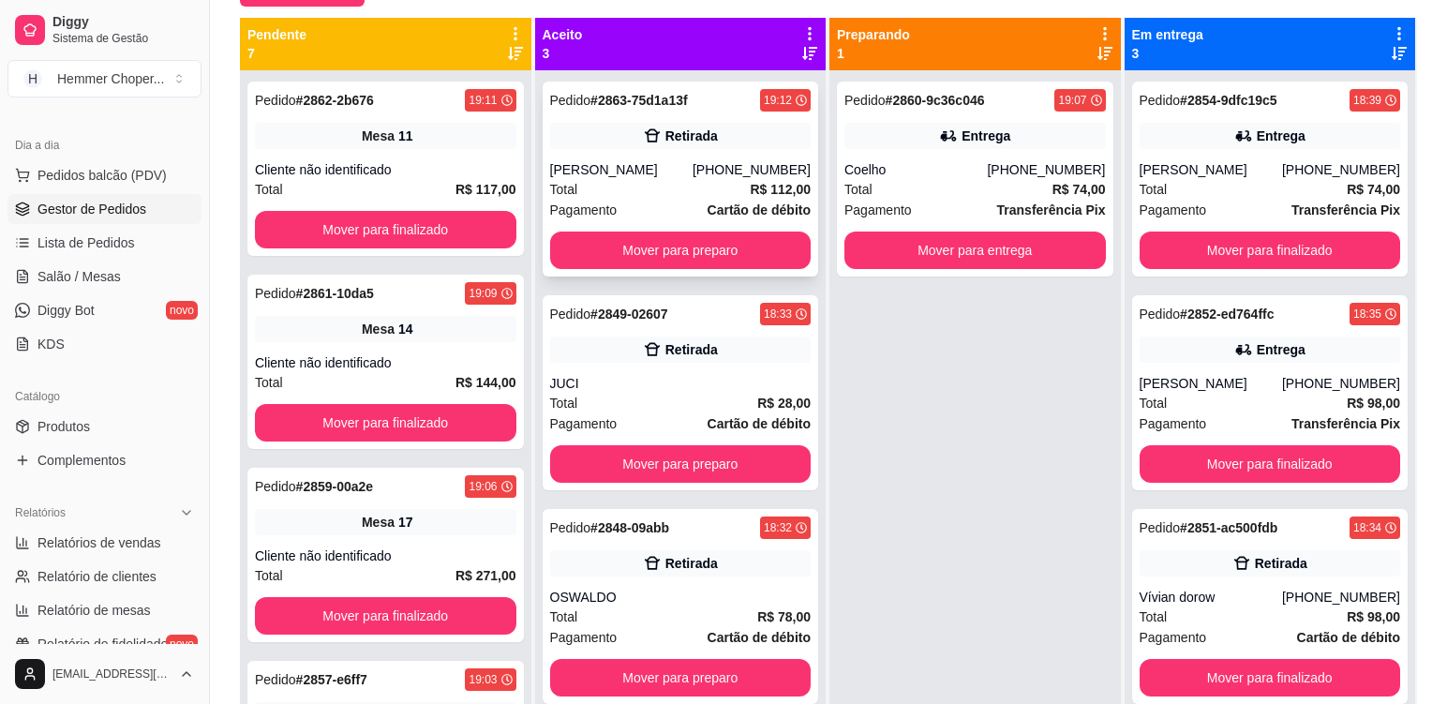
click at [644, 190] on div "Total R$ 112,00" at bounding box center [681, 189] width 262 height 21
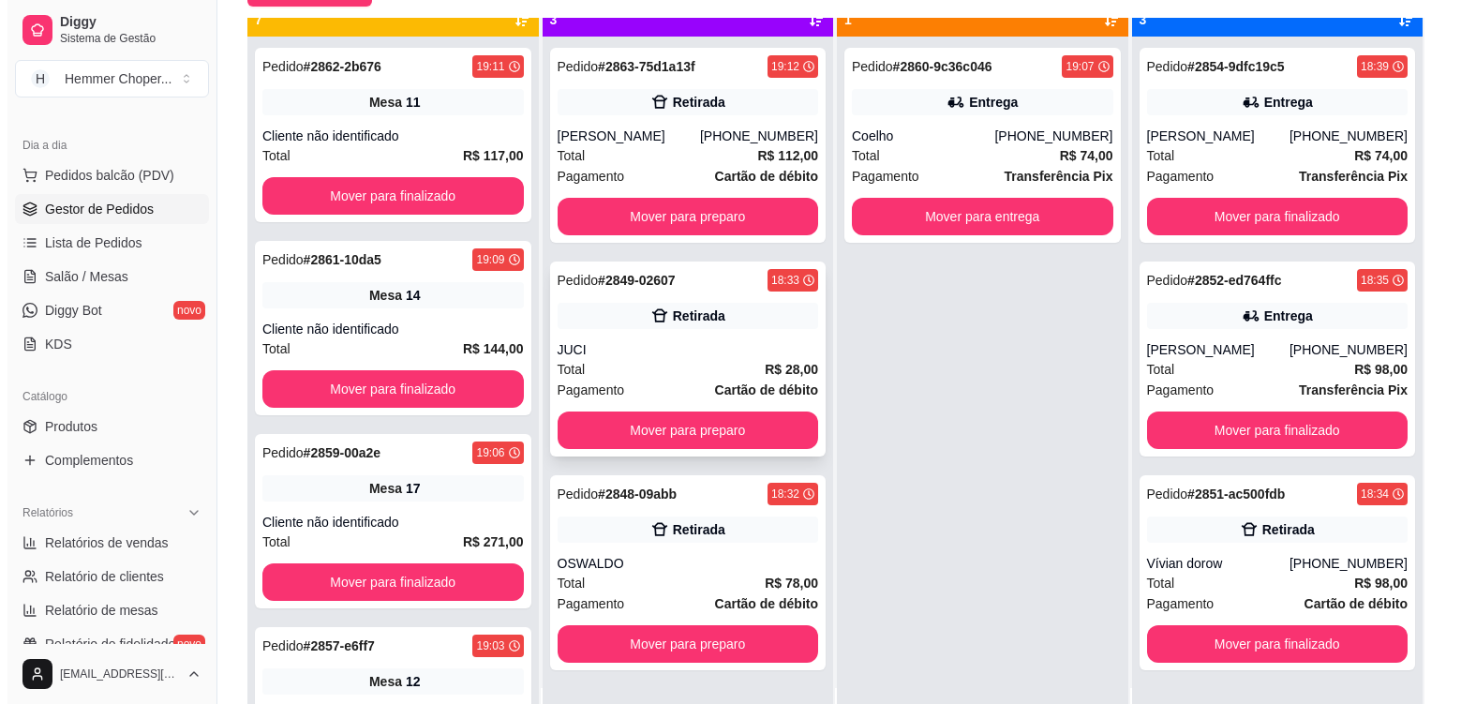
scroll to position [52, 0]
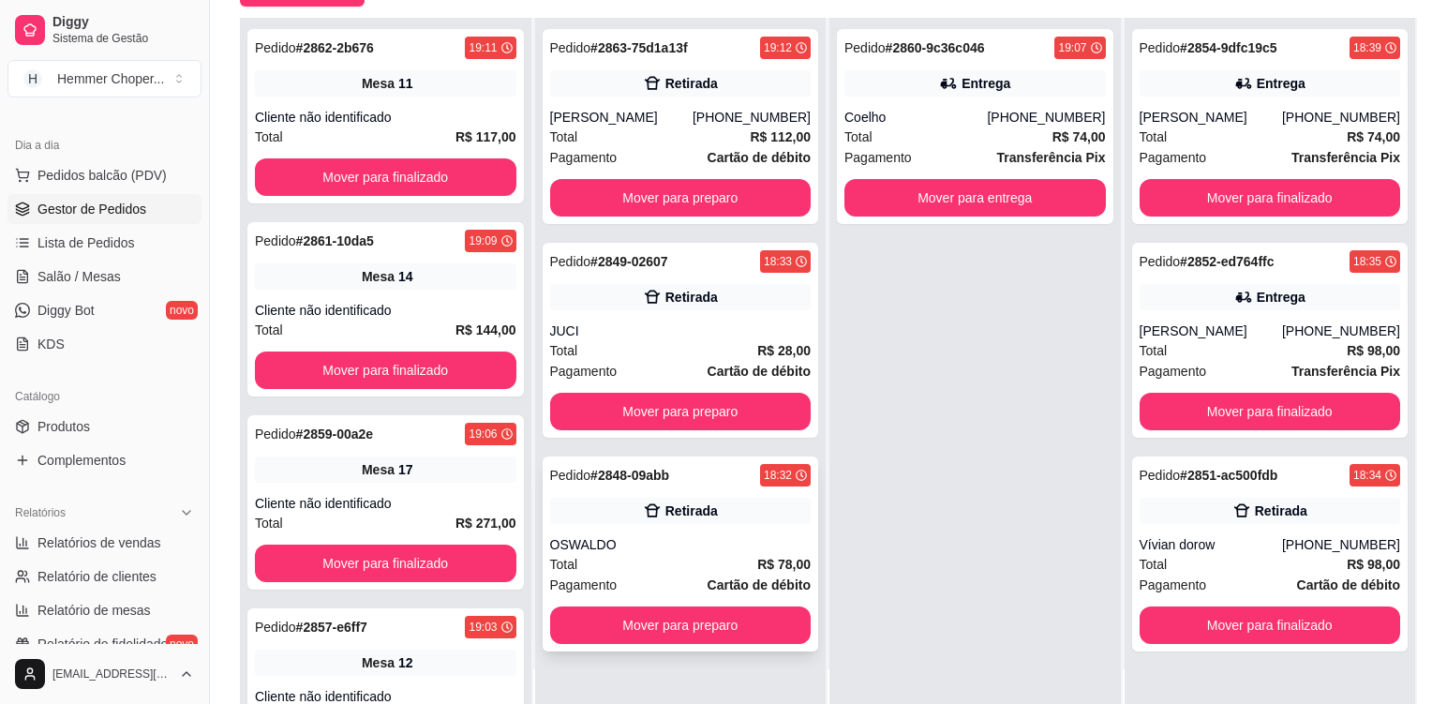
click at [650, 554] on div "Total R$ 78,00" at bounding box center [681, 564] width 262 height 21
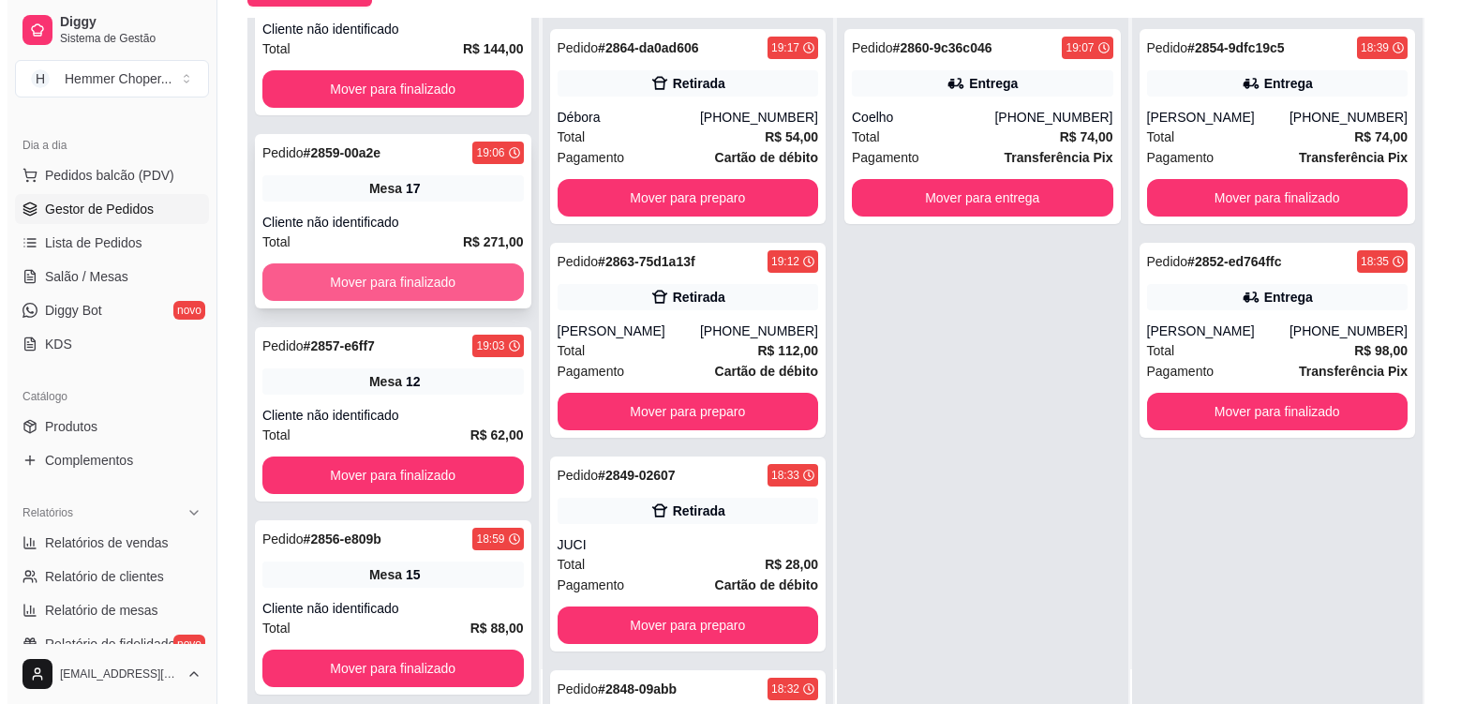
scroll to position [562, 0]
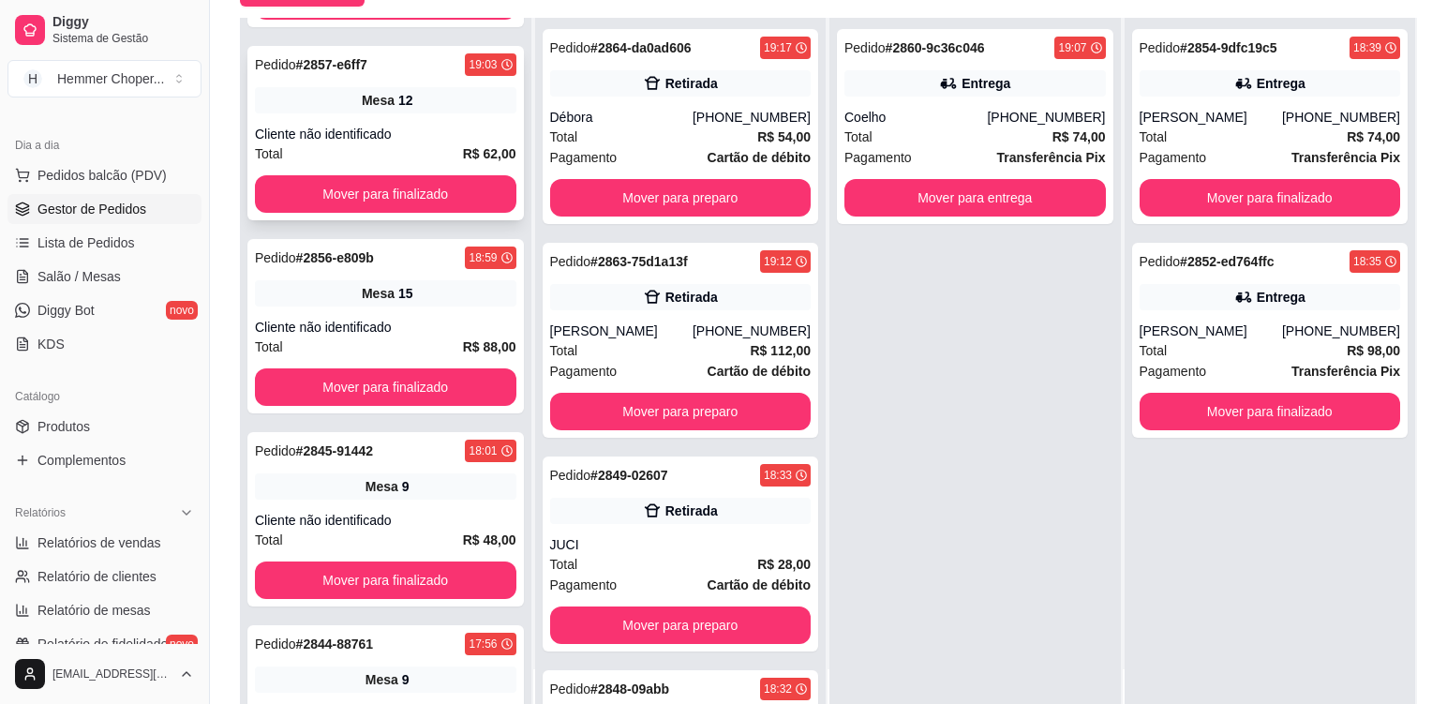
click at [411, 135] on div "Cliente não identificado" at bounding box center [386, 134] width 262 height 19
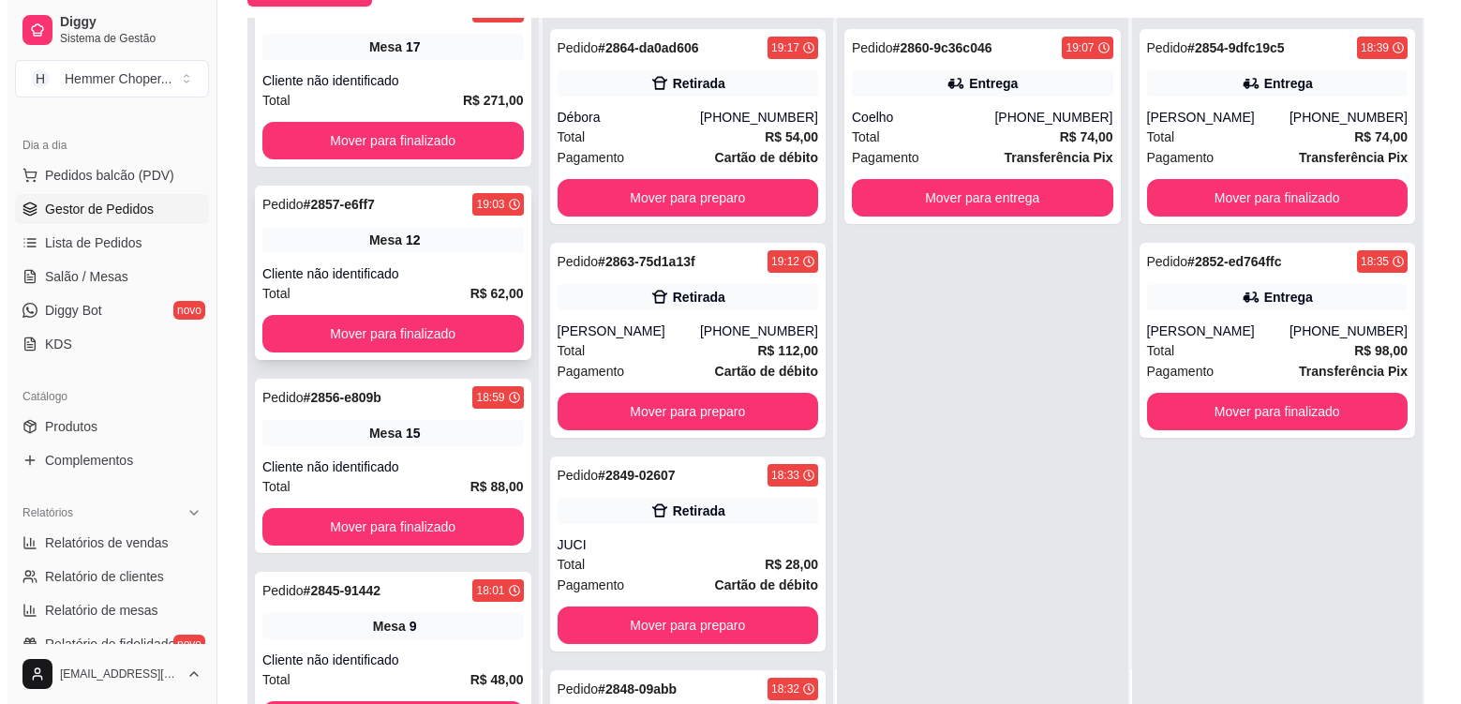
scroll to position [375, 0]
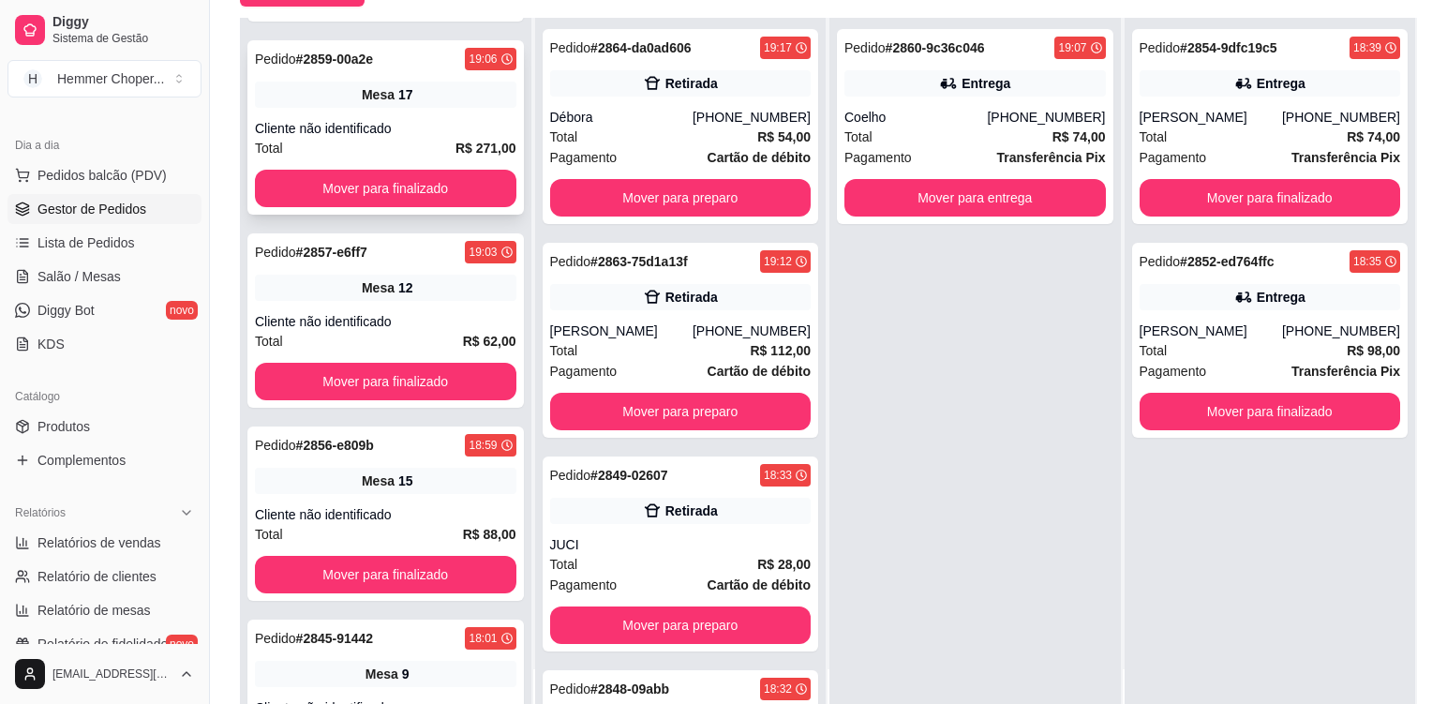
click at [427, 121] on div "Cliente não identificado" at bounding box center [386, 128] width 262 height 19
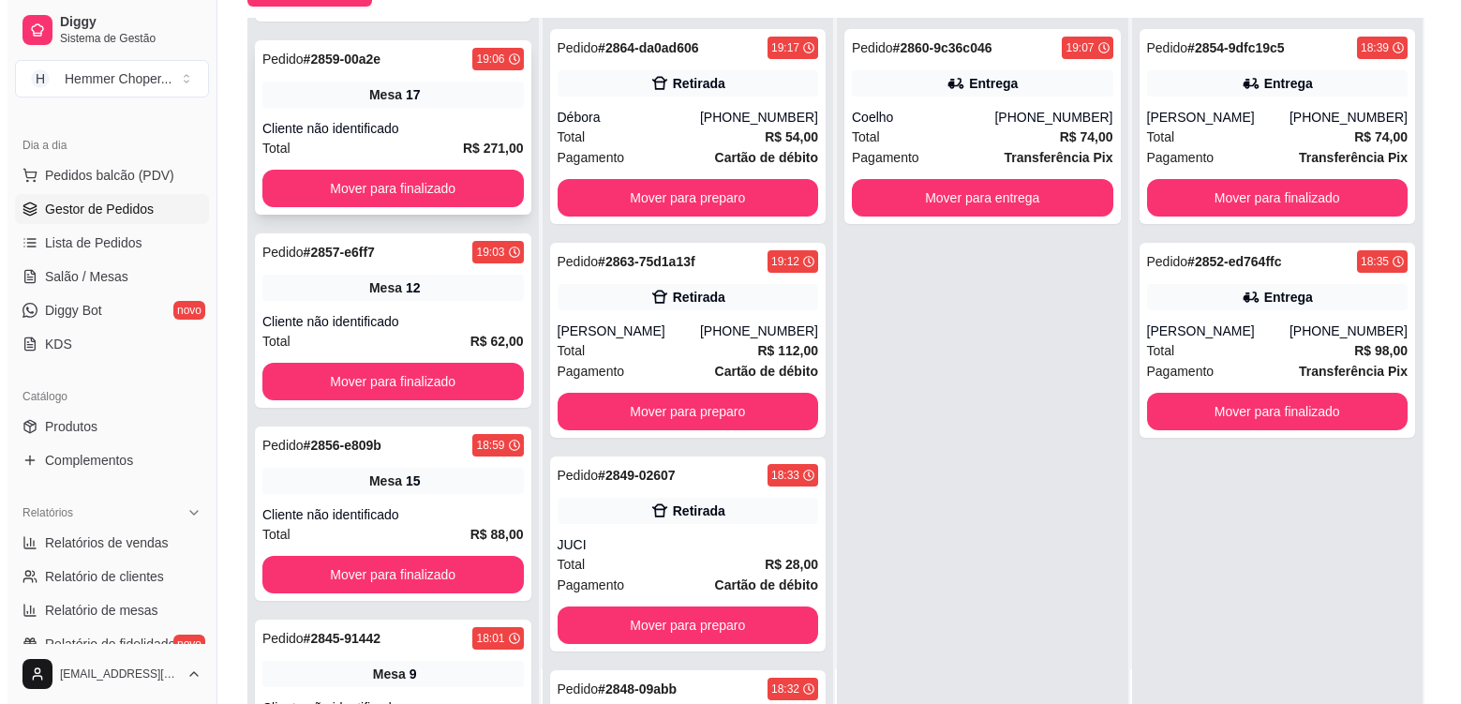
scroll to position [187, 0]
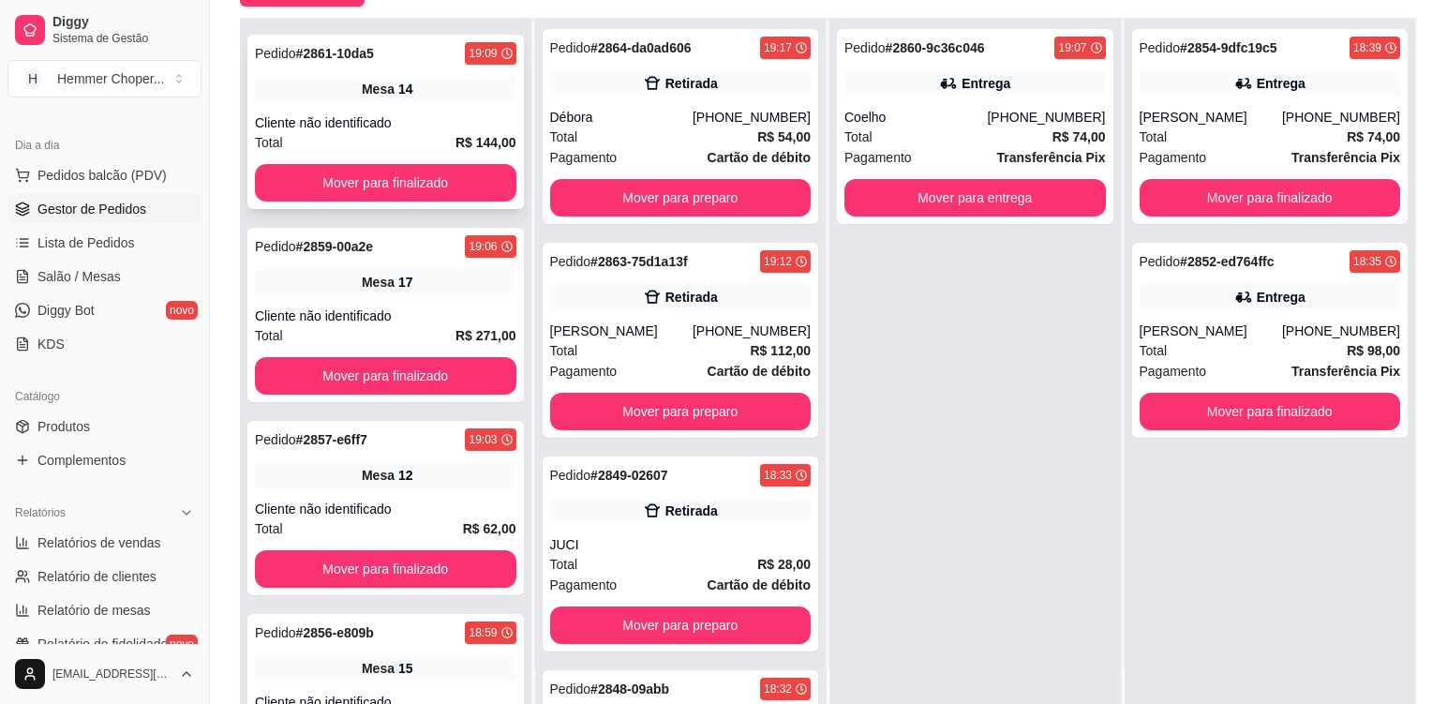
click at [440, 104] on div "Pedido # 2861-10da5 19:09 Mesa 14 Cliente não identificado Total R$ 144,00 Move…" at bounding box center [385, 122] width 277 height 174
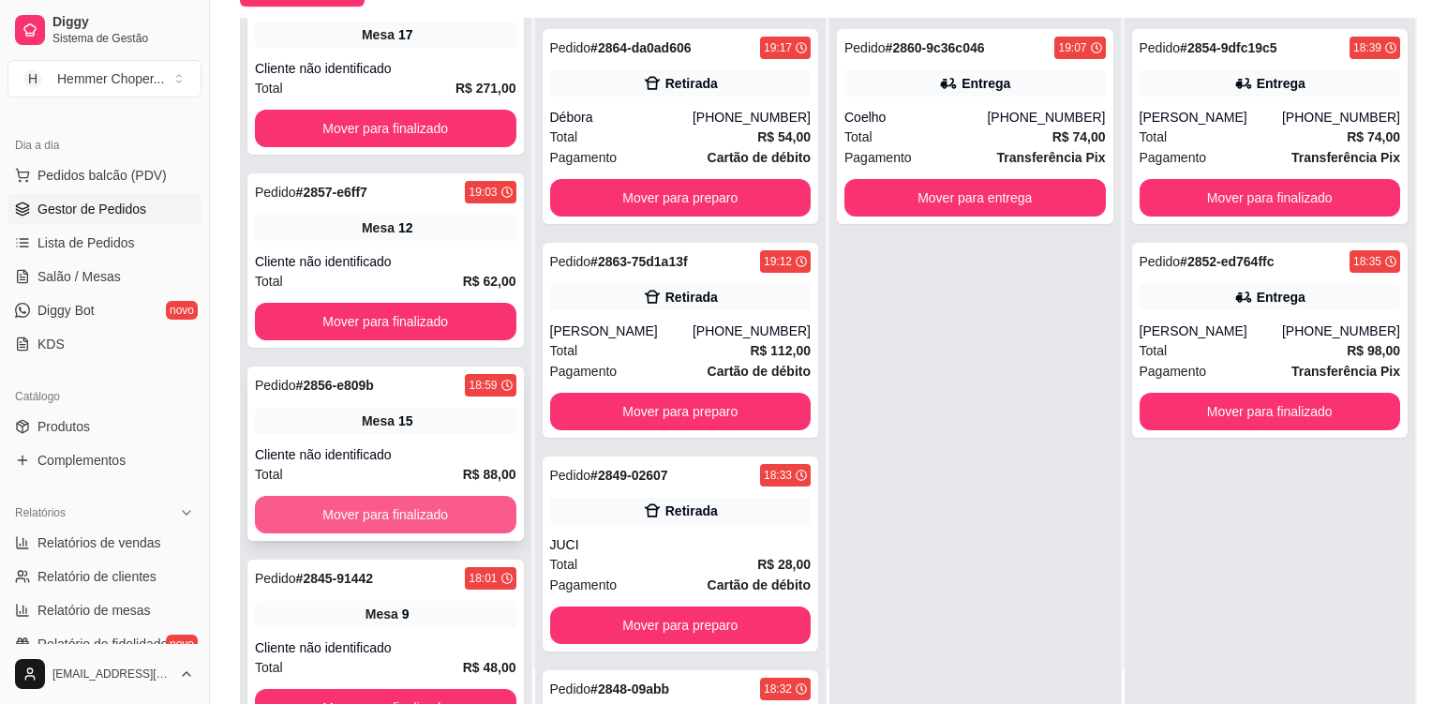
scroll to position [662, 0]
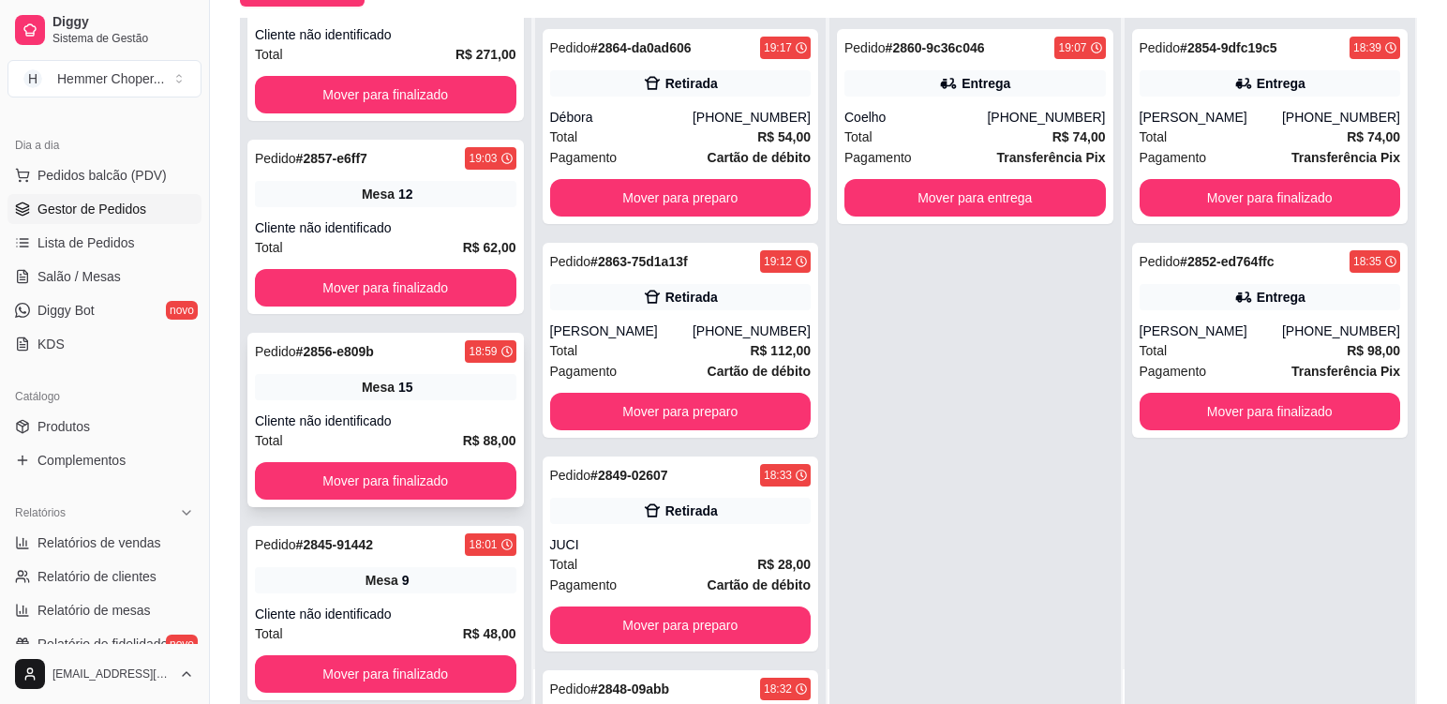
click at [408, 412] on div "Cliente não identificado" at bounding box center [386, 421] width 262 height 19
click at [428, 237] on div "Total R$ 62,00" at bounding box center [386, 247] width 262 height 21
click at [421, 418] on div "Cliente não identificado" at bounding box center [386, 421] width 262 height 19
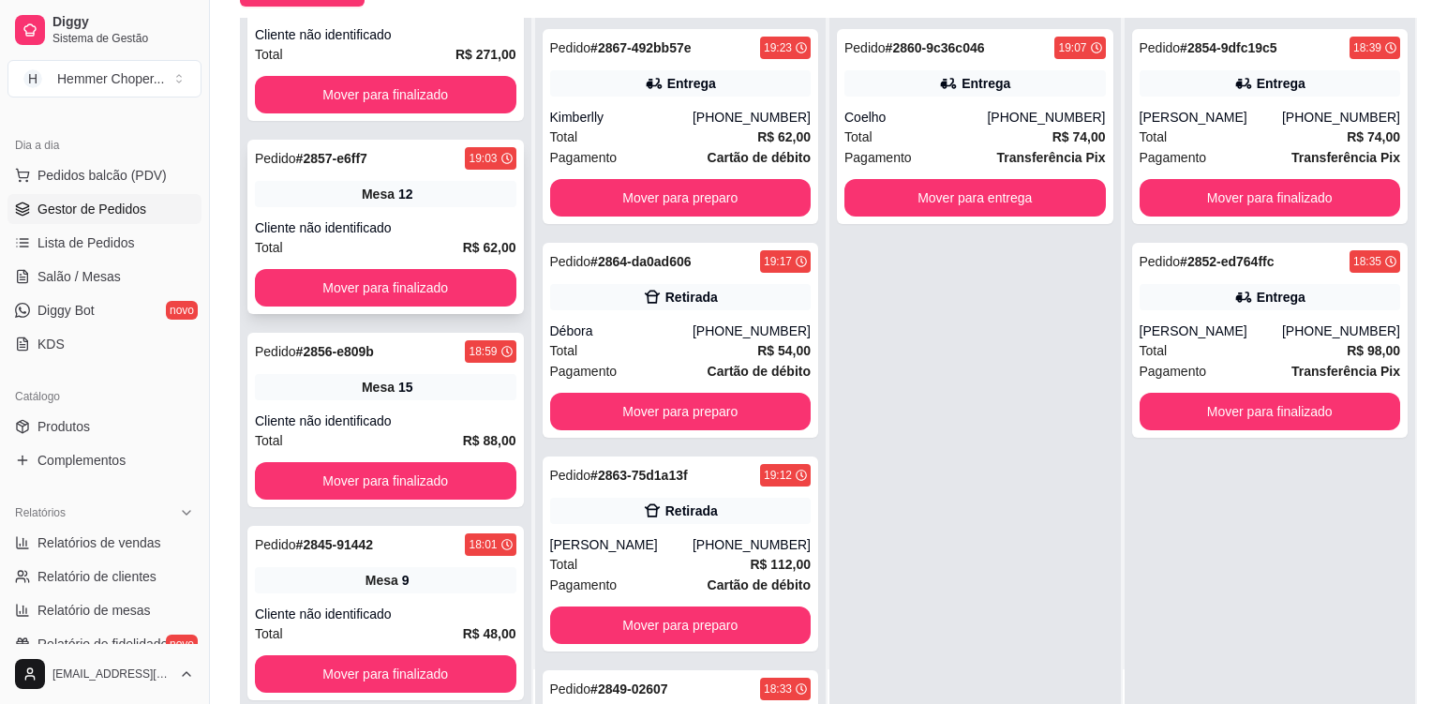
click at [407, 227] on div "Cliente não identificado" at bounding box center [386, 227] width 262 height 19
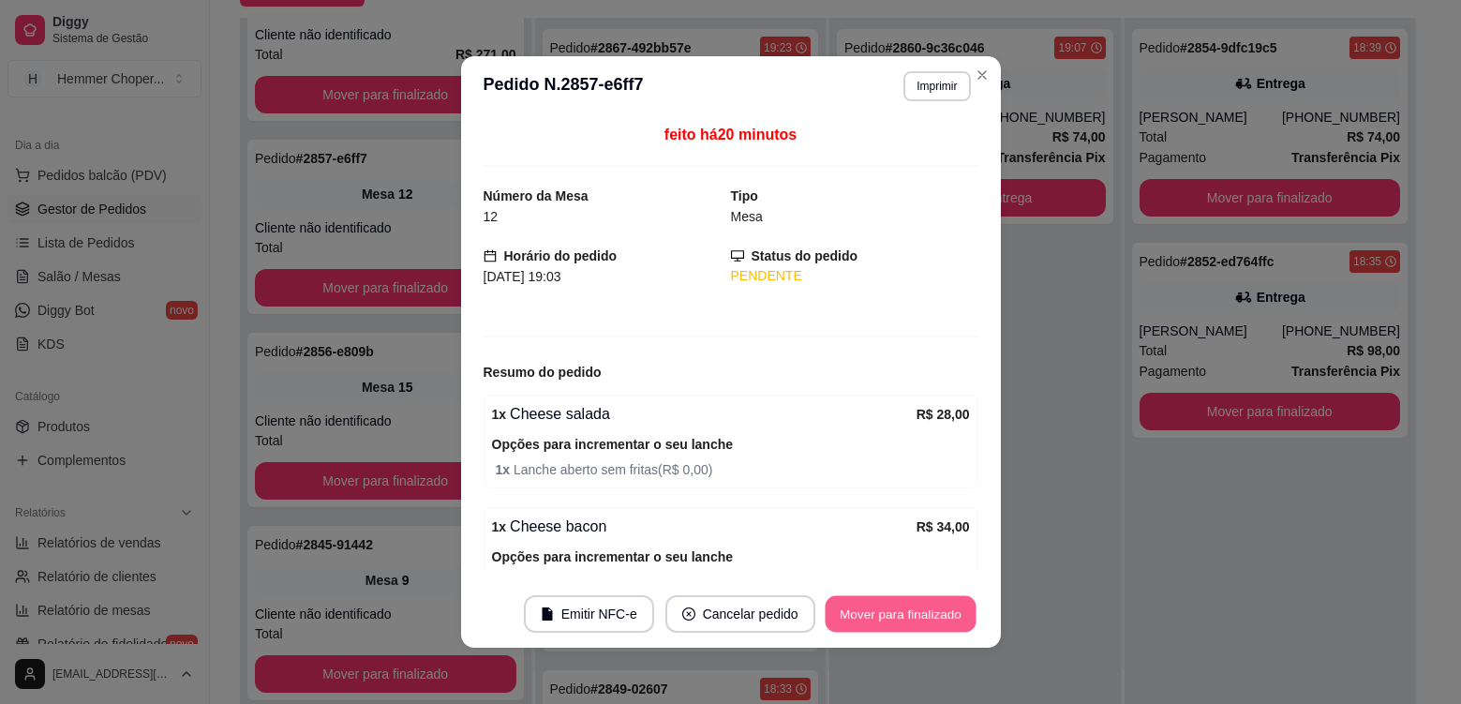
click at [883, 616] on button "Mover para finalizado" at bounding box center [900, 614] width 151 height 37
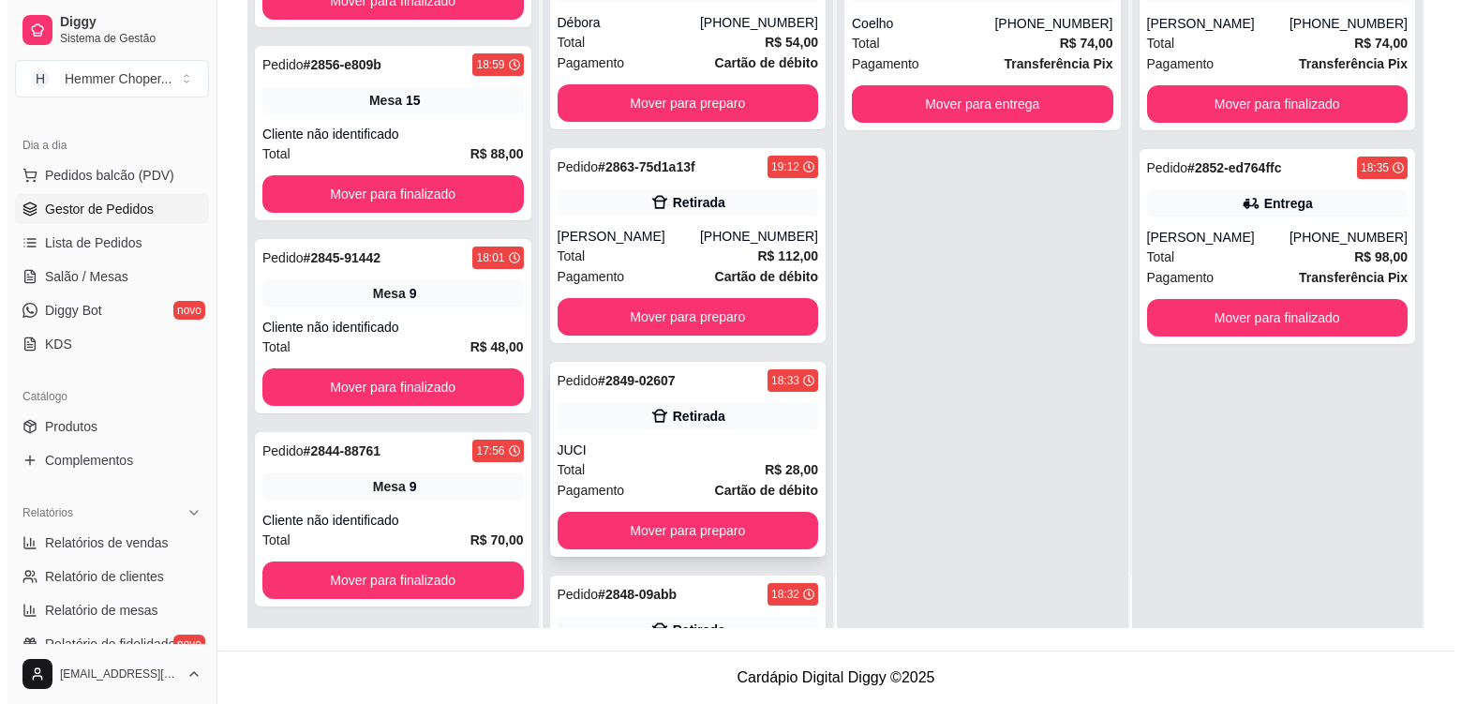
scroll to position [383, 0]
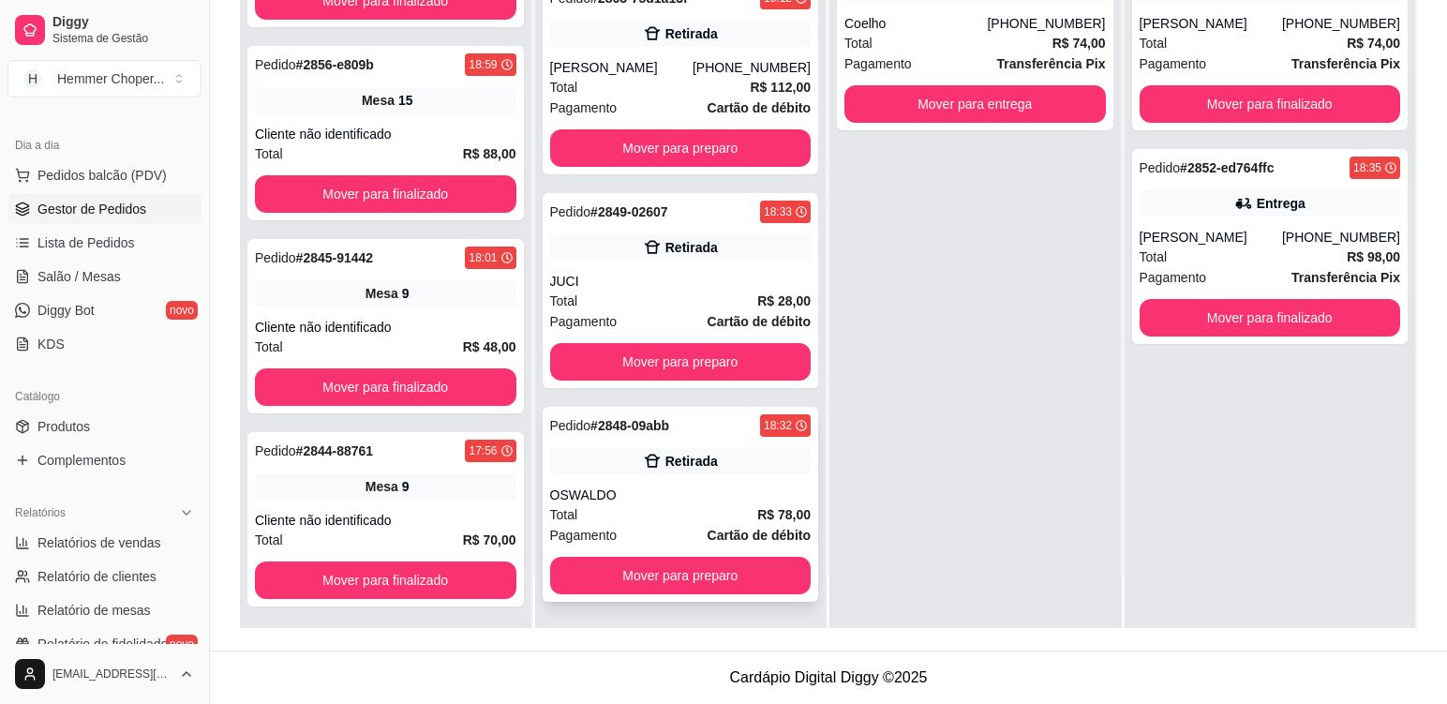
click at [658, 491] on div "OSWALDO" at bounding box center [681, 495] width 262 height 19
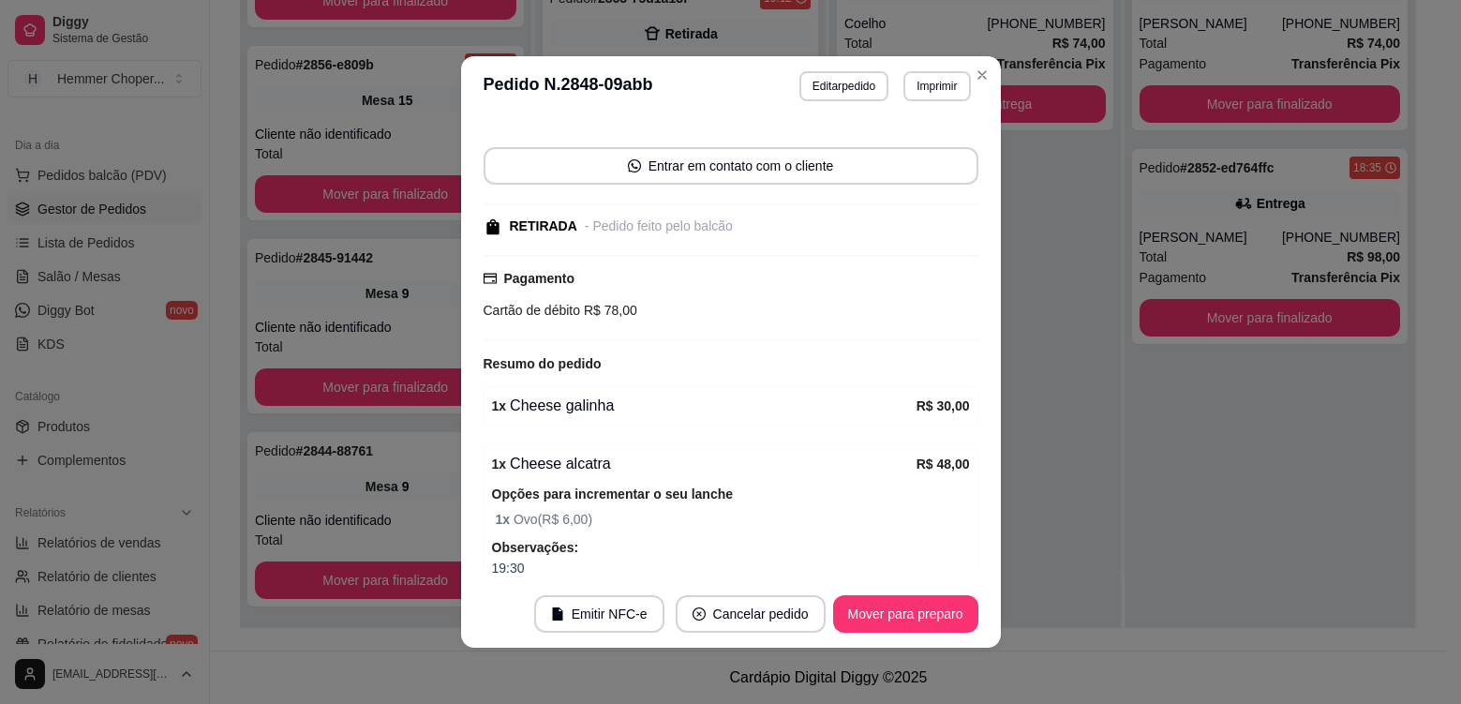
scroll to position [238, 0]
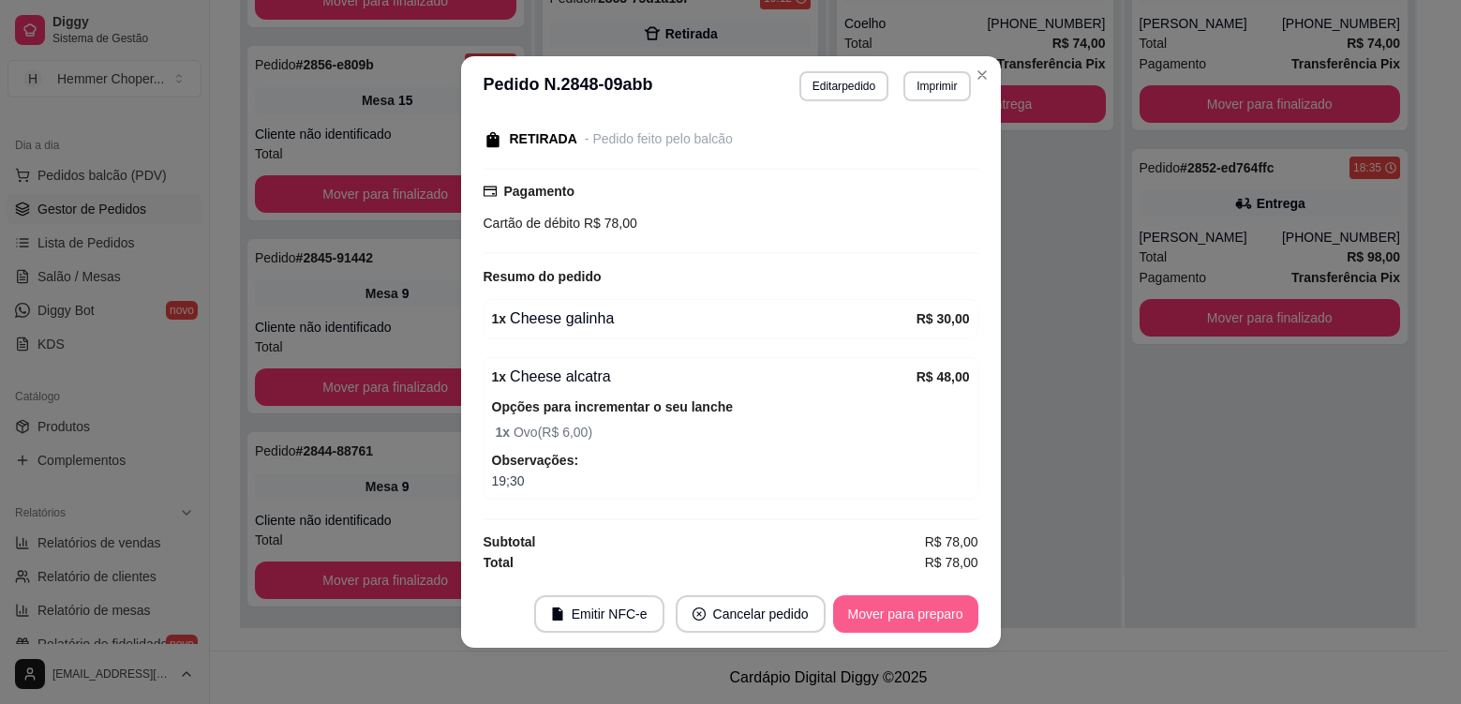
click at [913, 617] on button "Mover para preparo" at bounding box center [905, 613] width 145 height 37
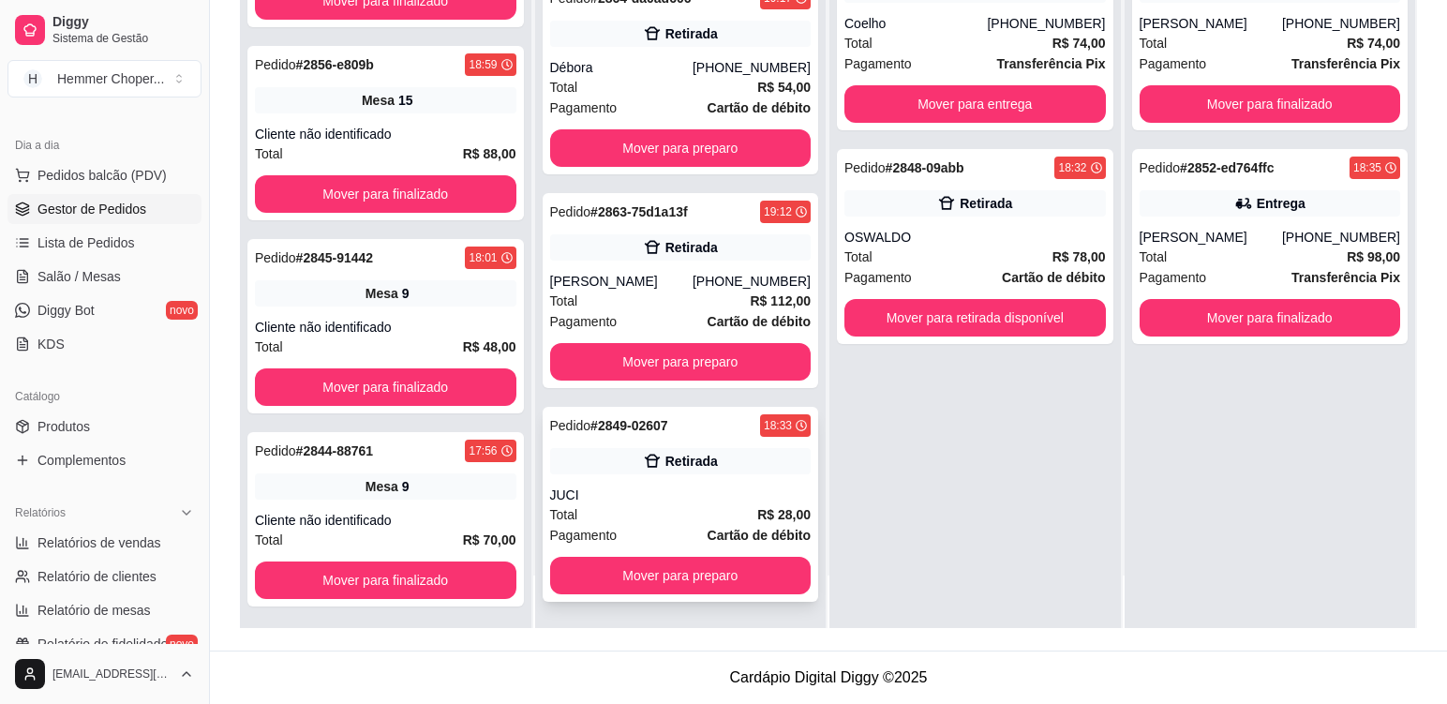
click at [677, 506] on div "Total R$ 28,00" at bounding box center [681, 514] width 262 height 21
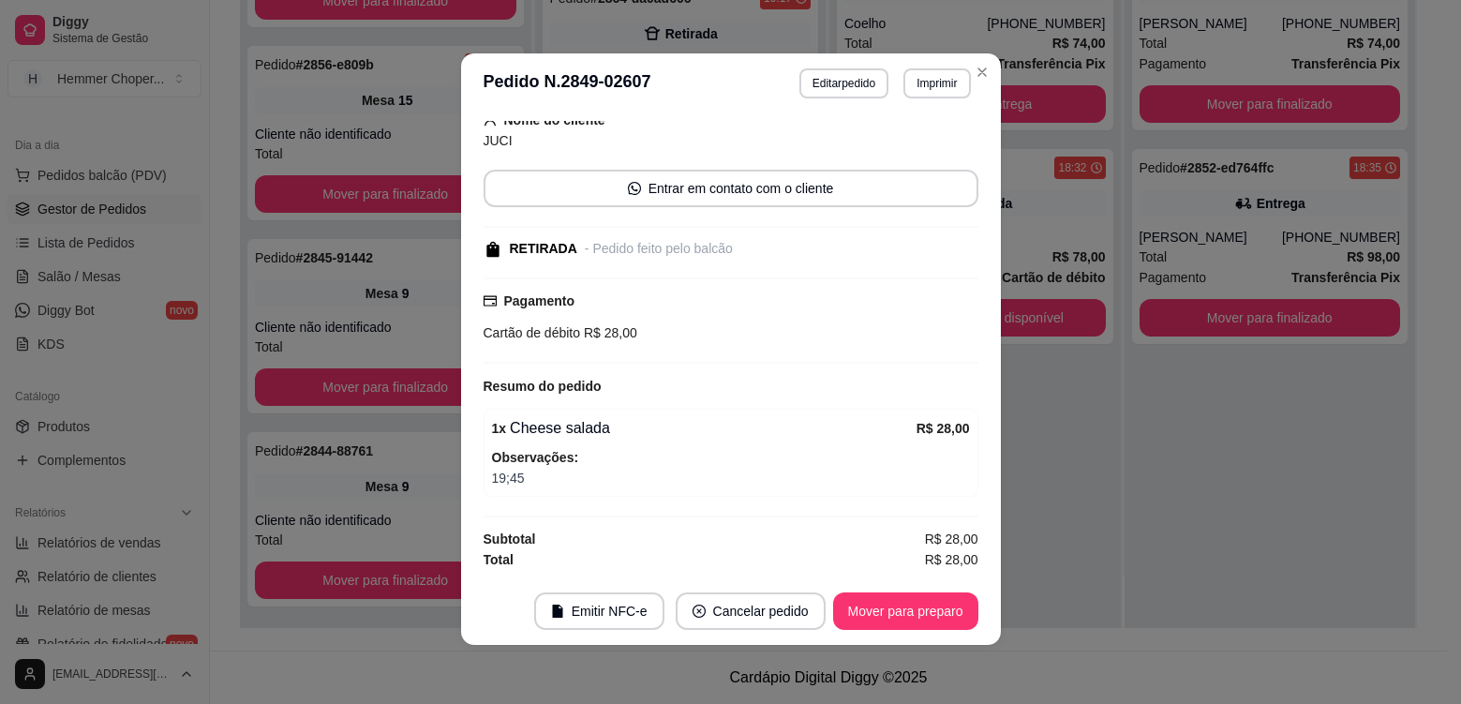
scroll to position [4, 0]
click at [904, 607] on button "Mover para preparo" at bounding box center [905, 610] width 145 height 37
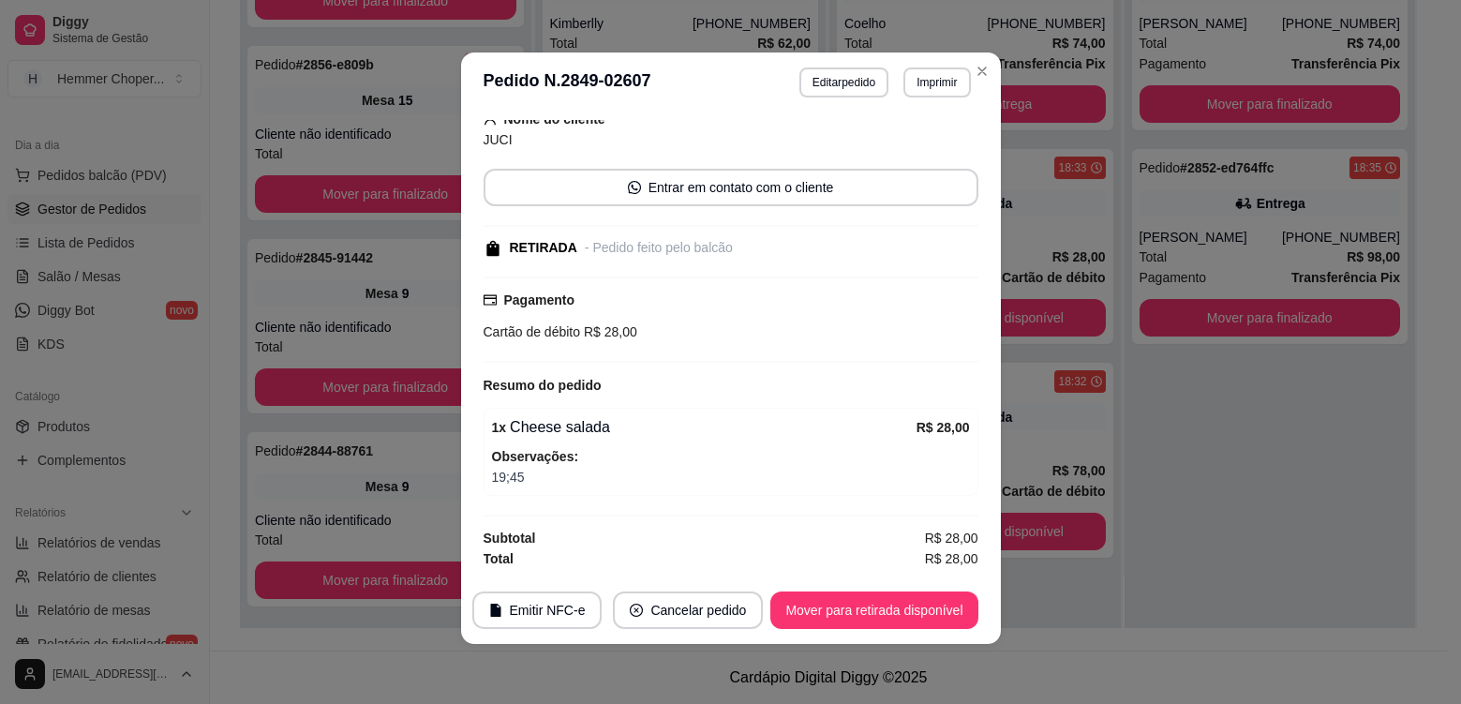
scroll to position [0, 0]
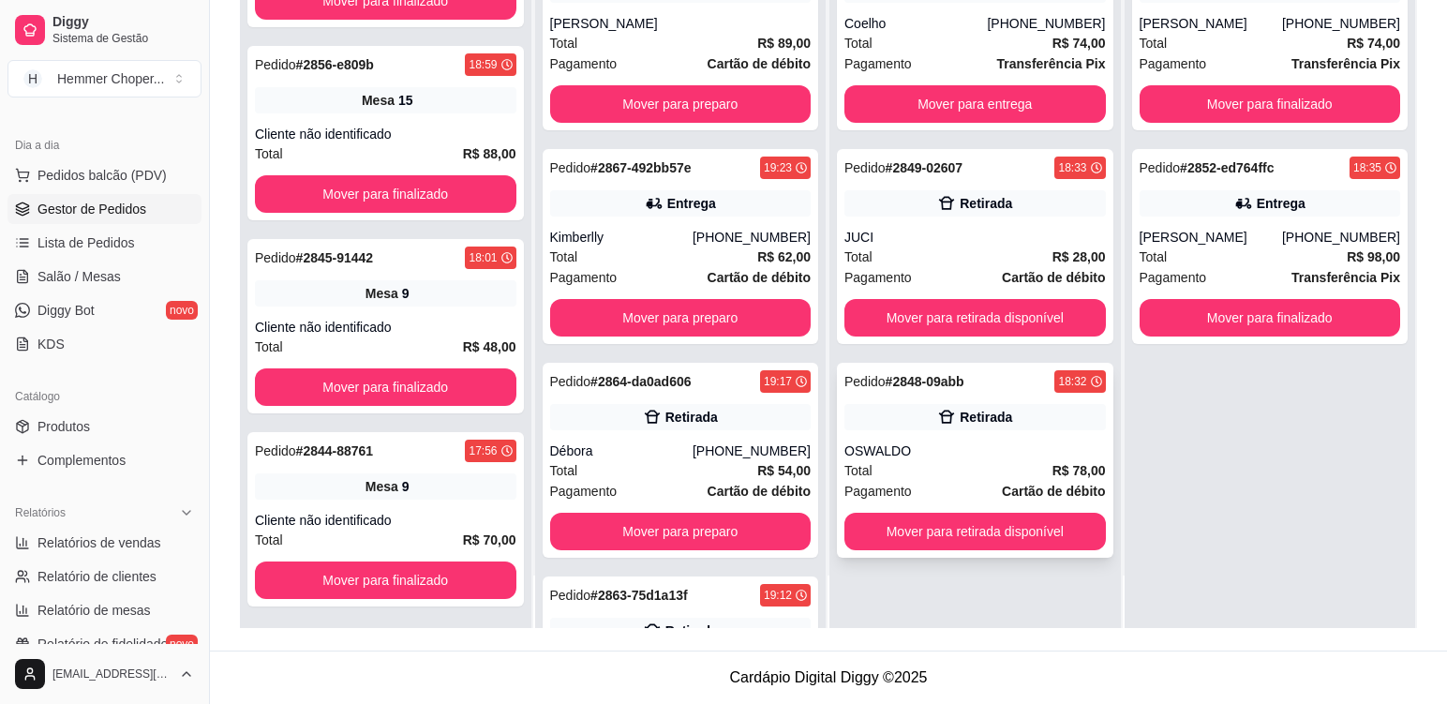
click at [969, 473] on div "Total R$ 78,00" at bounding box center [976, 470] width 262 height 21
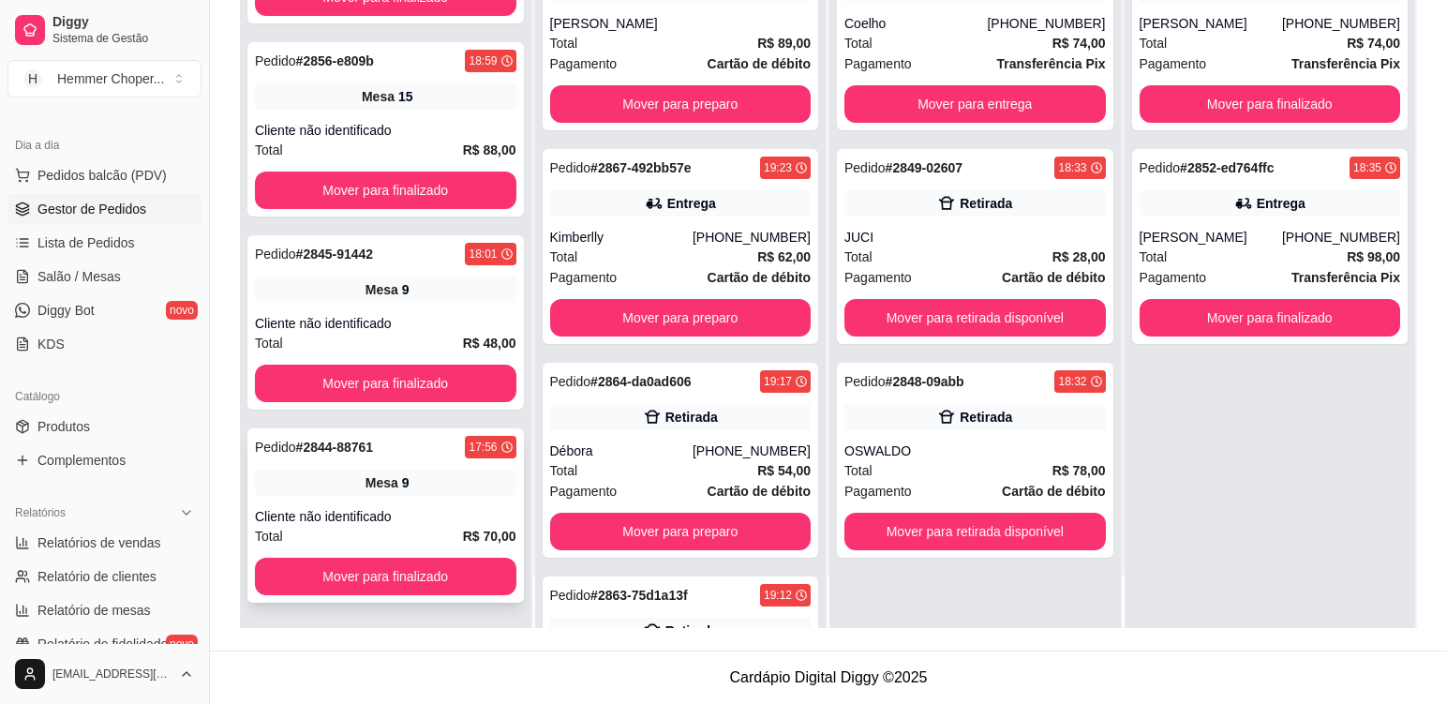
scroll to position [666, 0]
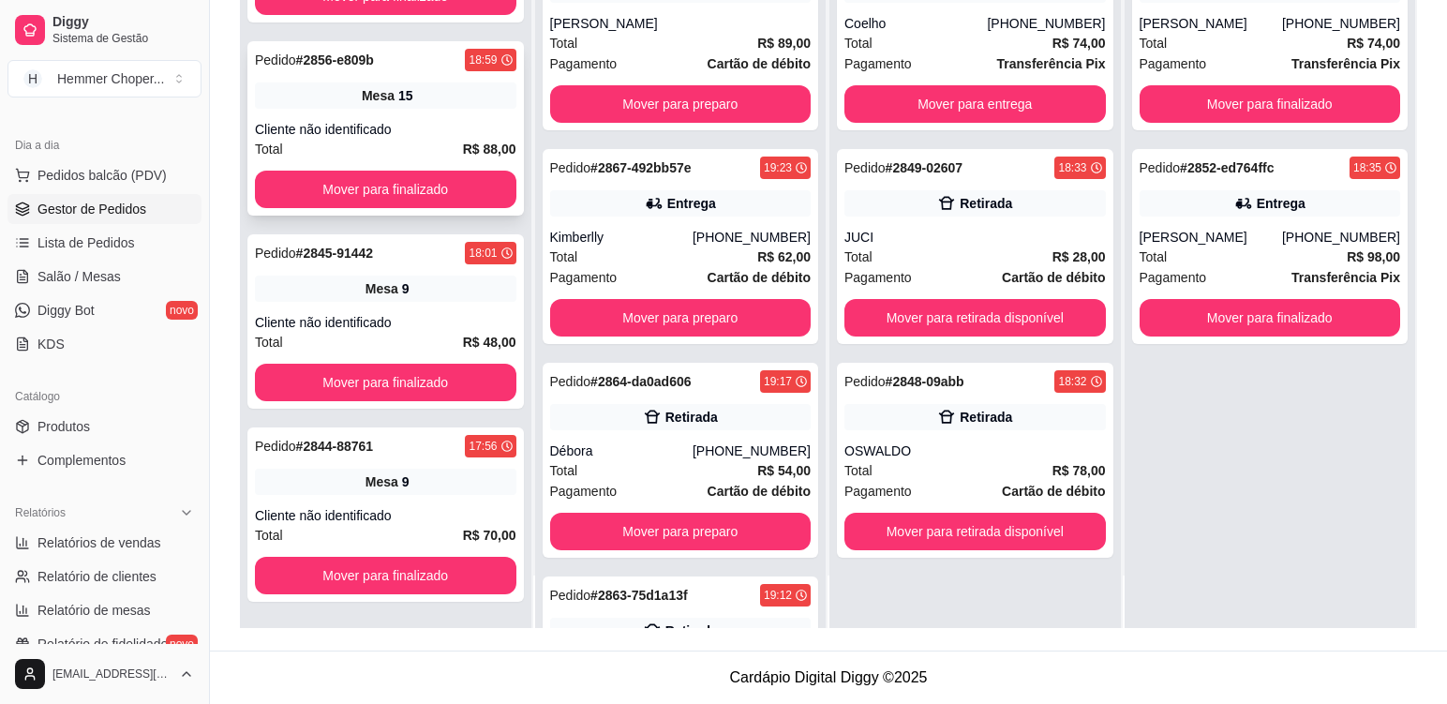
click at [412, 104] on div "Mesa 15" at bounding box center [386, 95] width 262 height 26
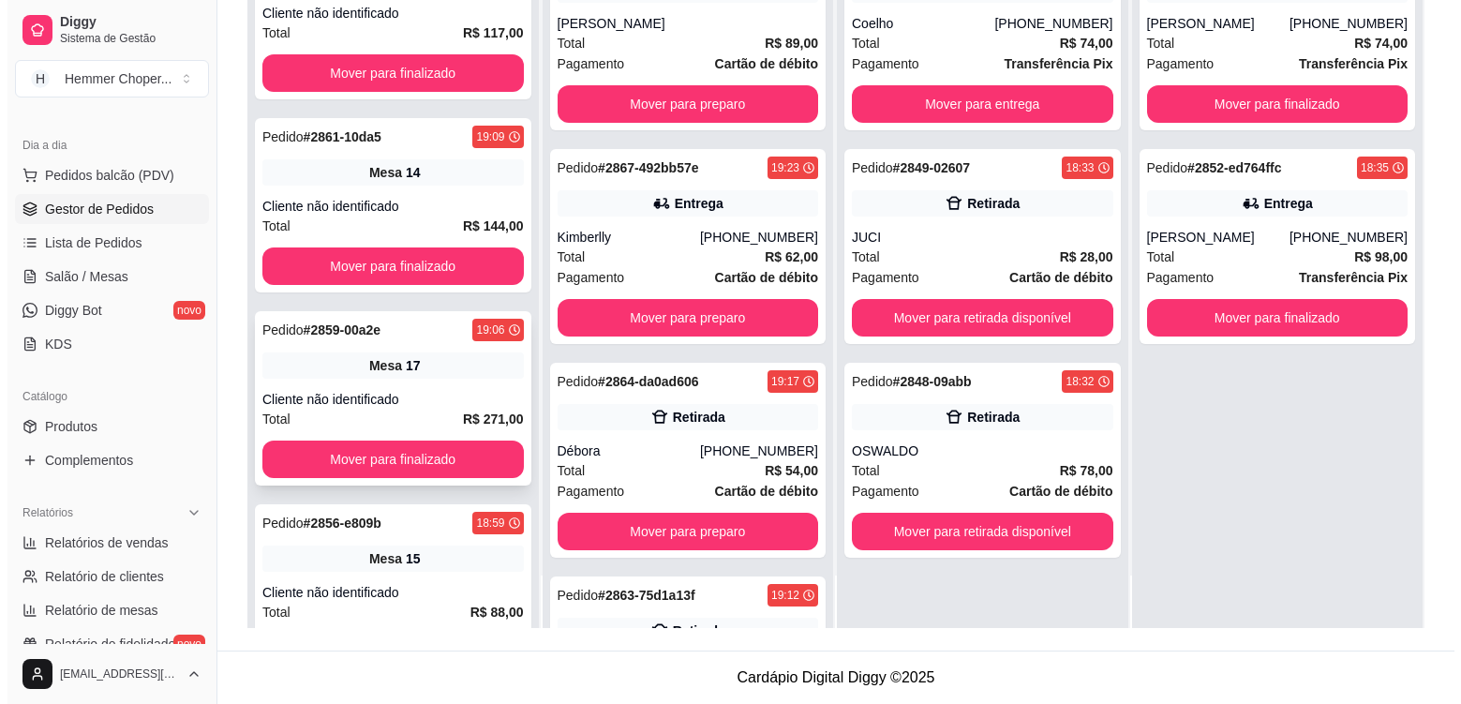
scroll to position [198, 0]
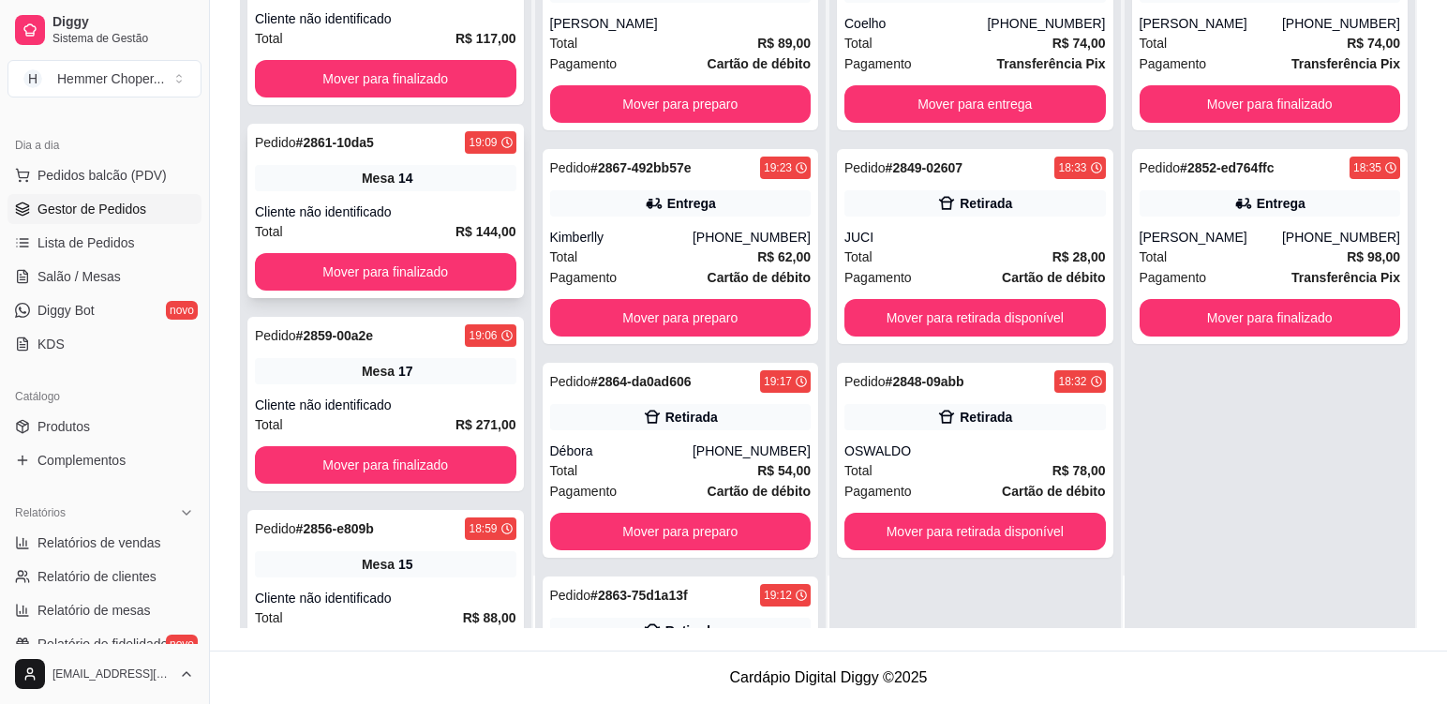
click at [435, 195] on div "Pedido # 2861-10da5 19:09 Mesa 14 Cliente não identificado Total R$ 144,00 Move…" at bounding box center [385, 211] width 277 height 174
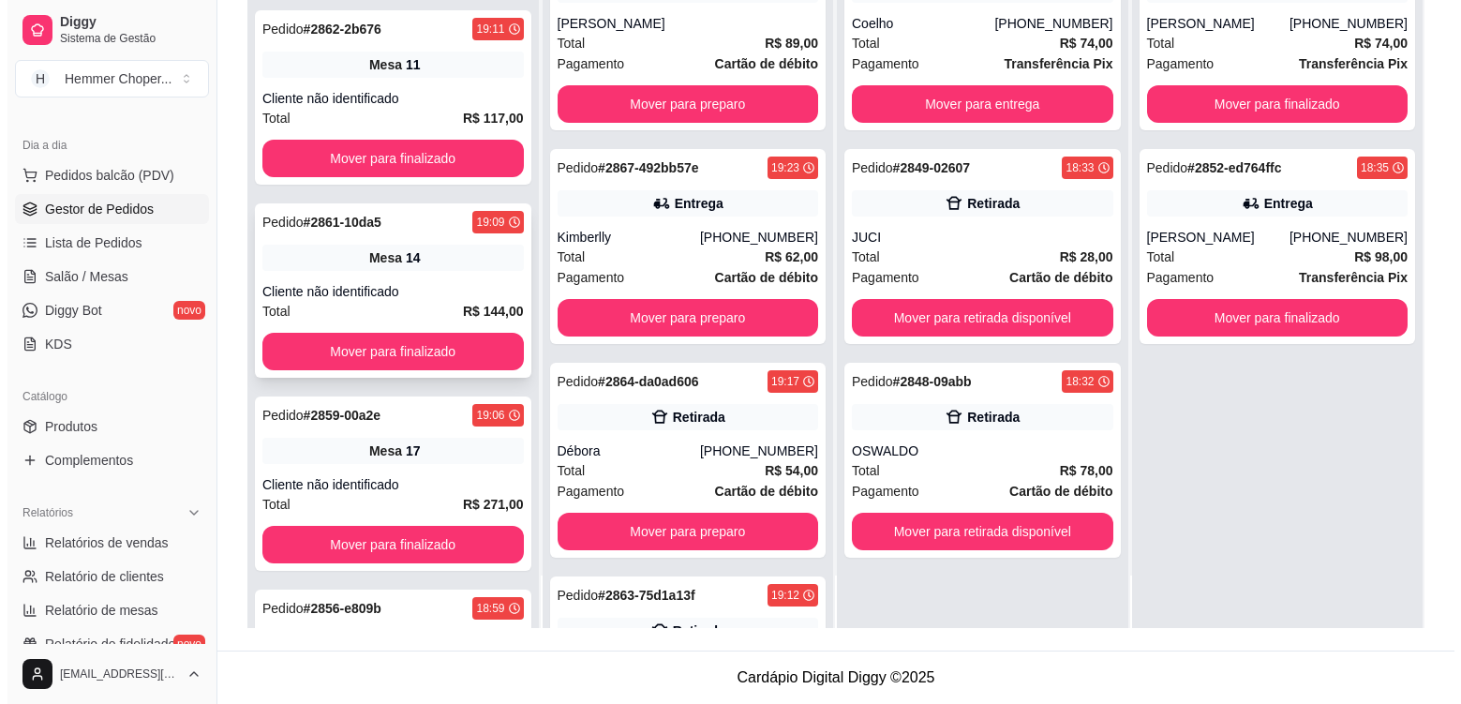
scroll to position [10, 0]
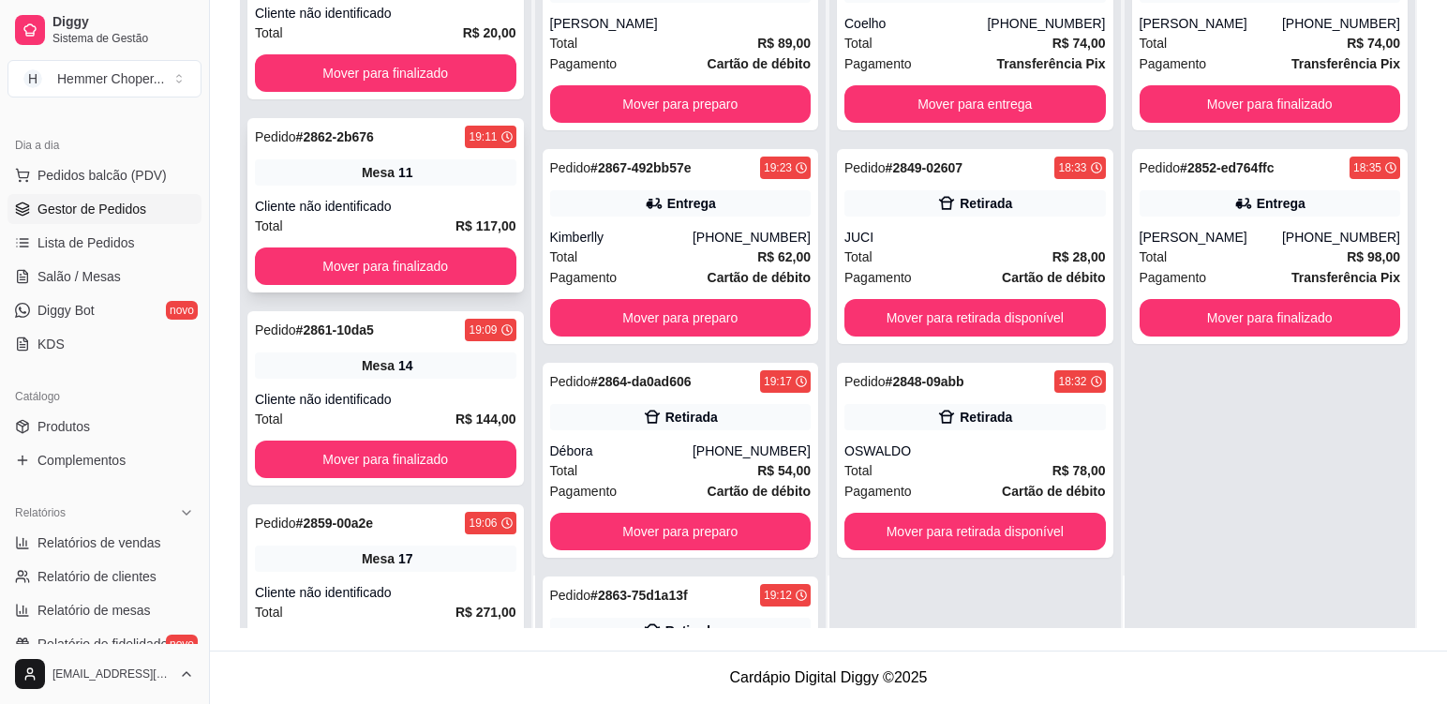
click at [443, 197] on div "Cliente não identificado" at bounding box center [386, 206] width 262 height 19
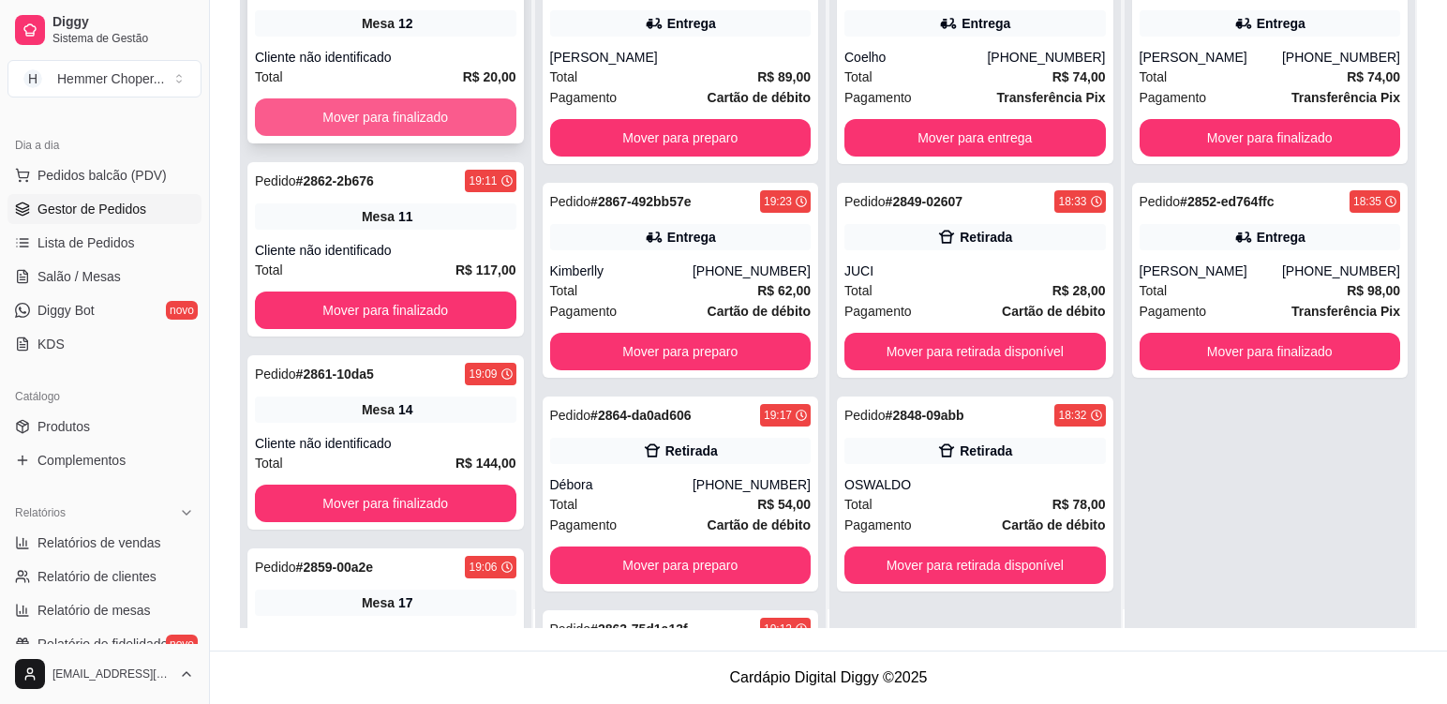
scroll to position [0, 0]
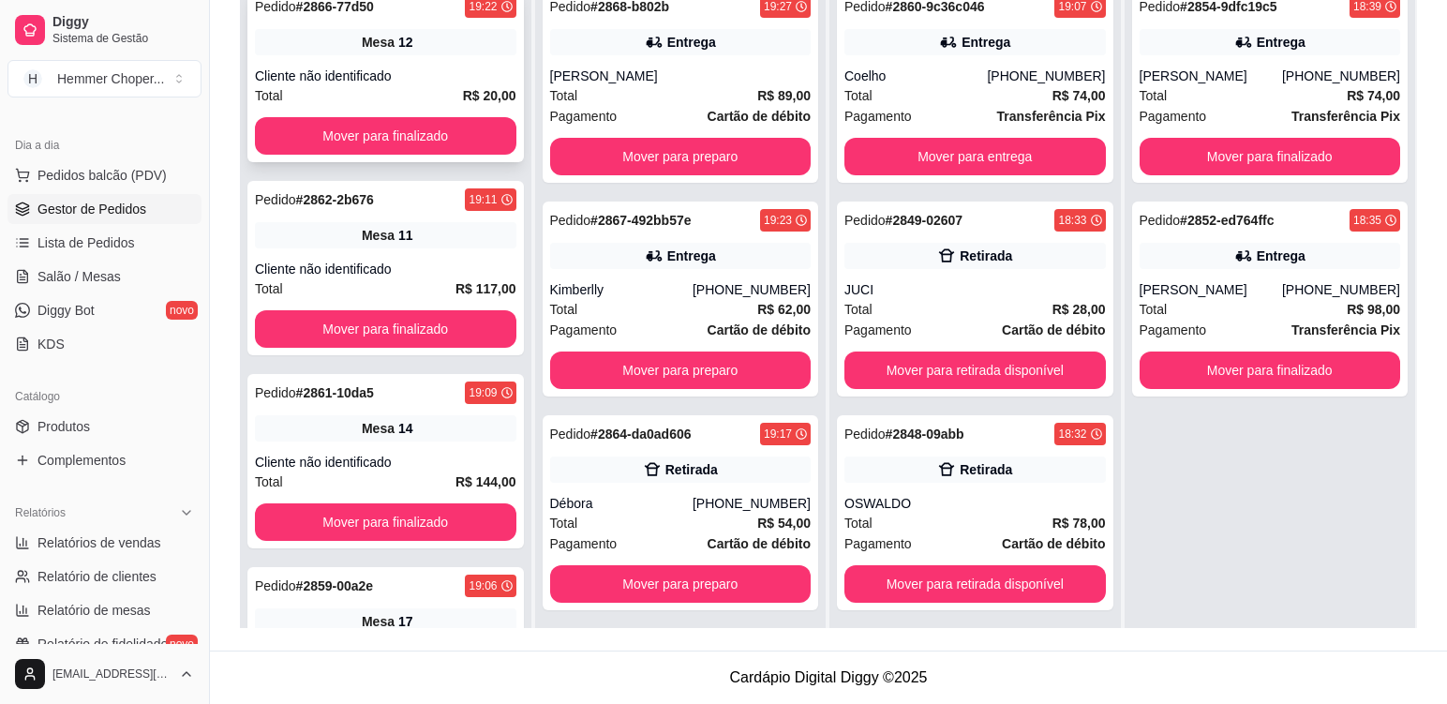
click at [429, 68] on div "Cliente não identificado" at bounding box center [386, 76] width 262 height 19
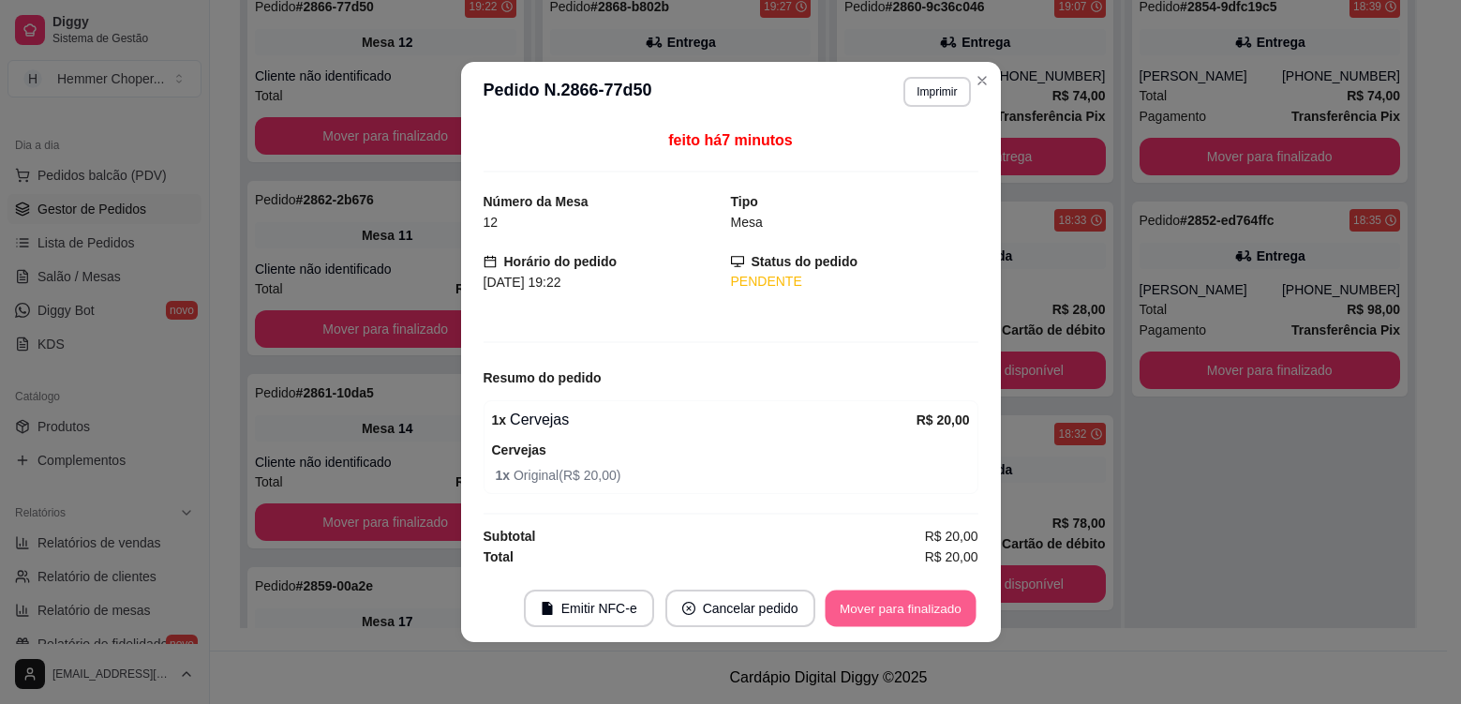
click at [894, 604] on button "Mover para finalizado" at bounding box center [900, 609] width 151 height 37
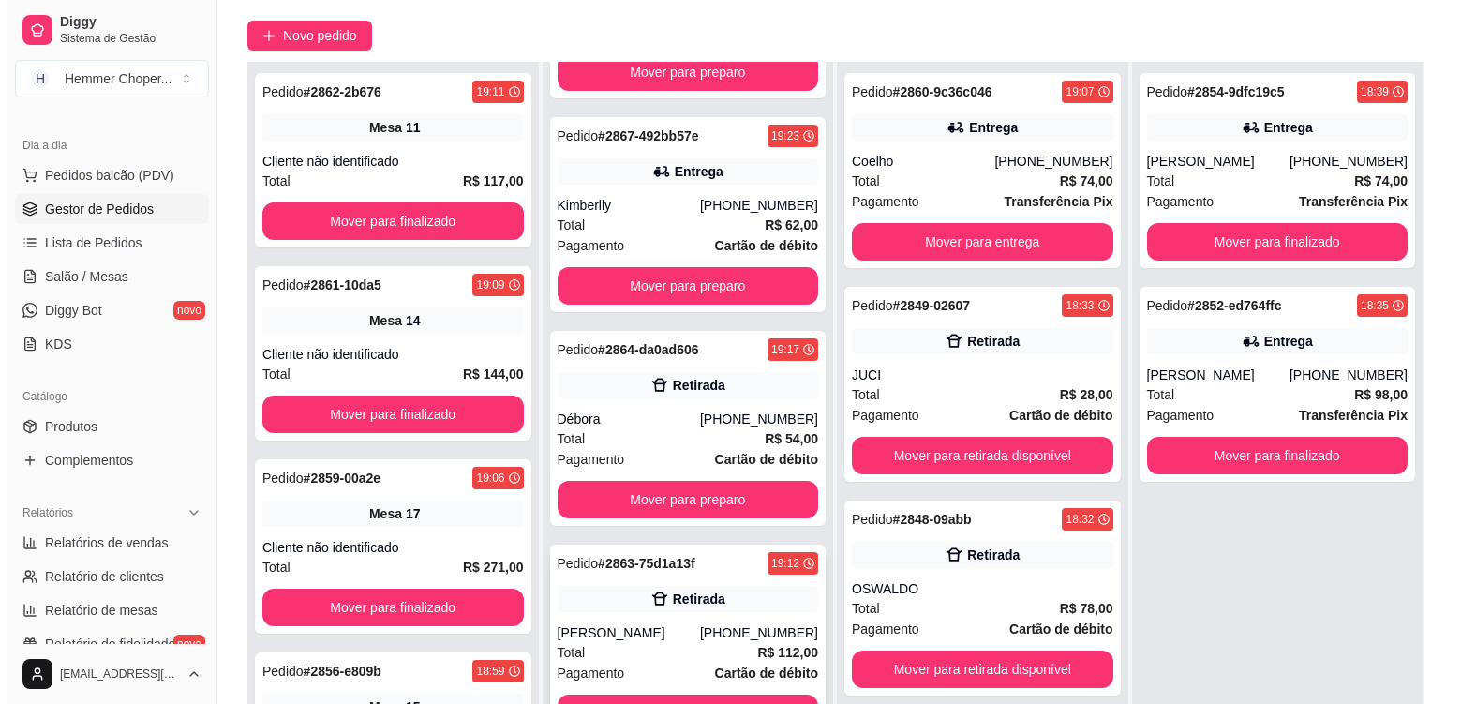
scroll to position [286, 0]
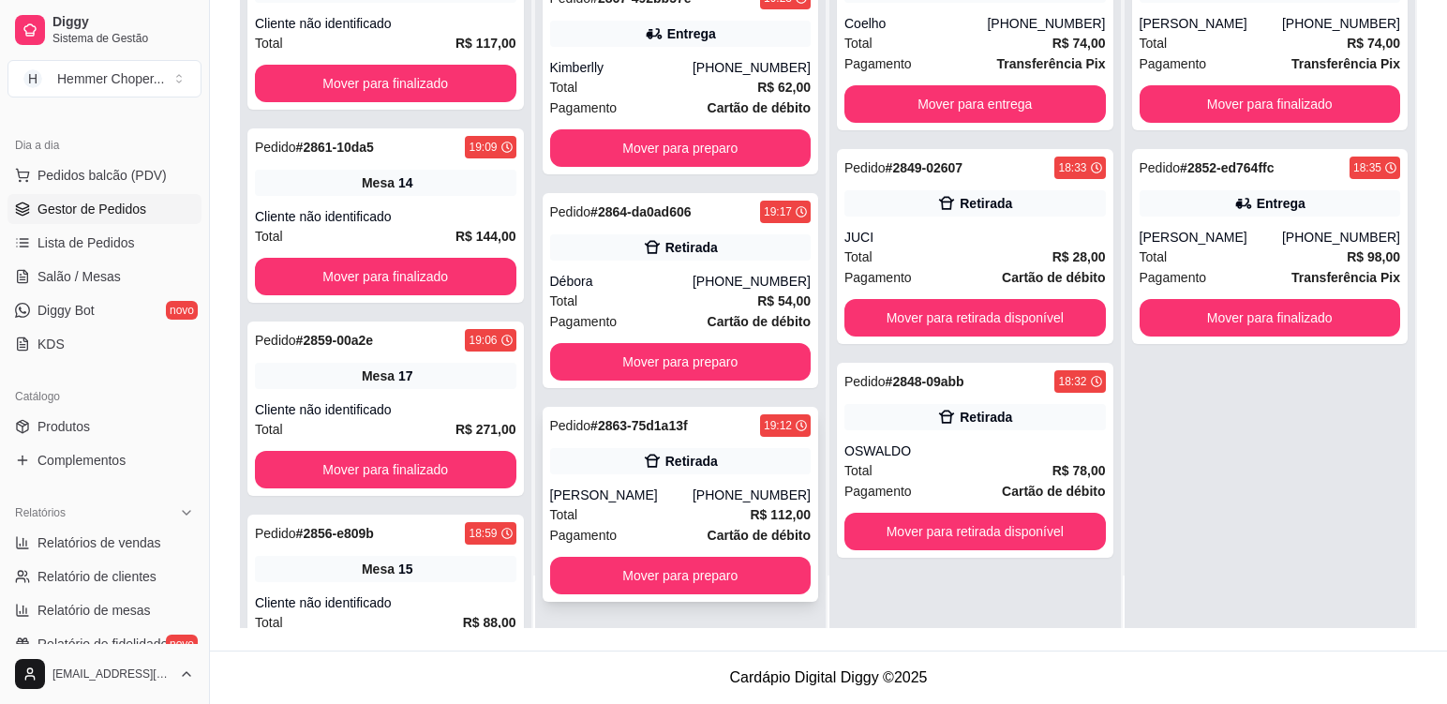
click at [665, 522] on div "Total R$ 112,00" at bounding box center [681, 514] width 262 height 21
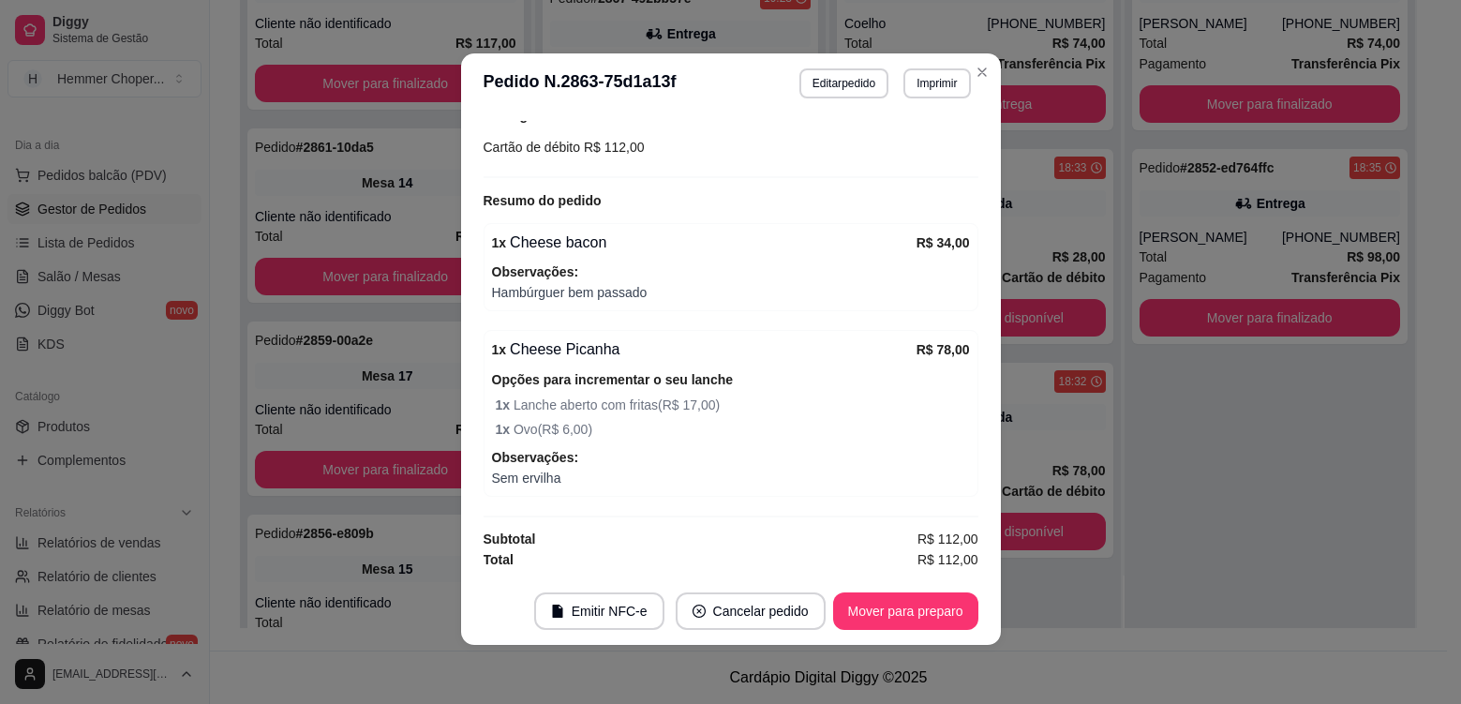
scroll to position [4, 0]
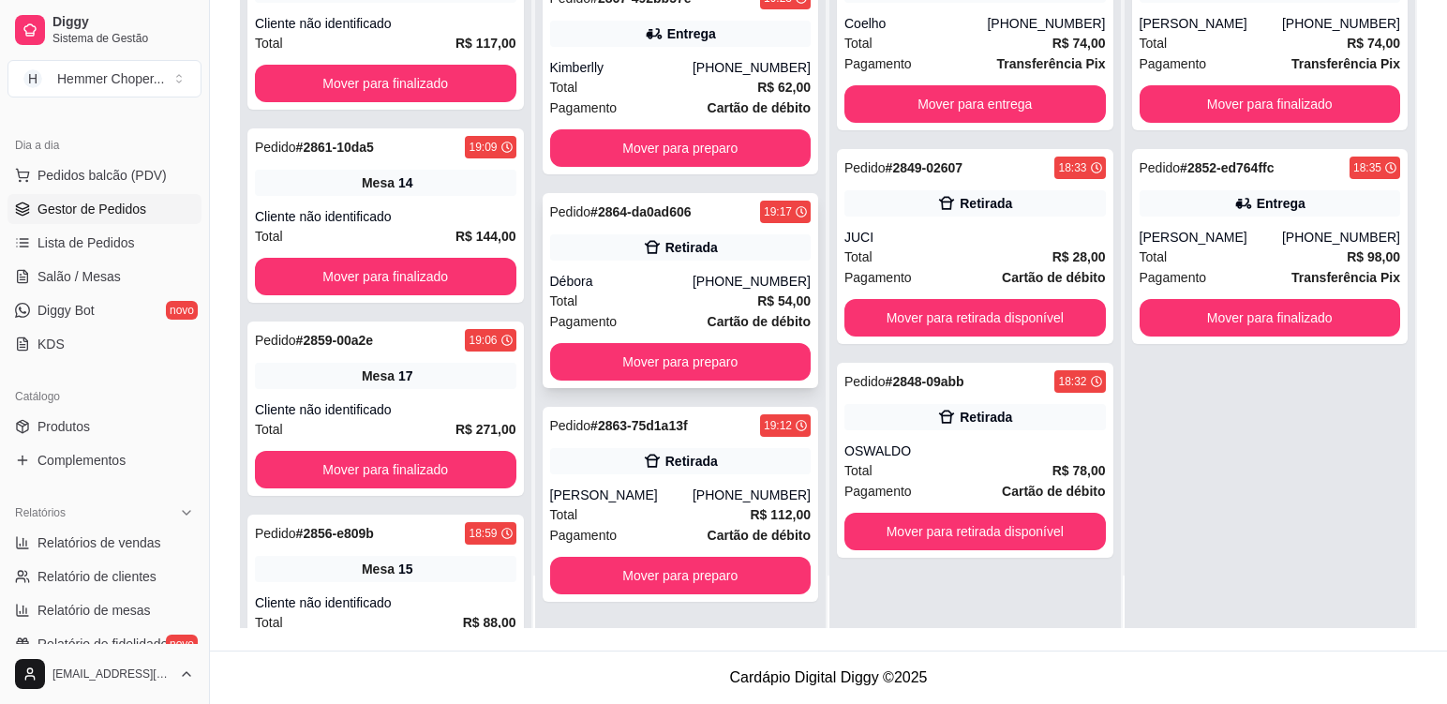
click at [627, 289] on div "Débora" at bounding box center [621, 281] width 142 height 19
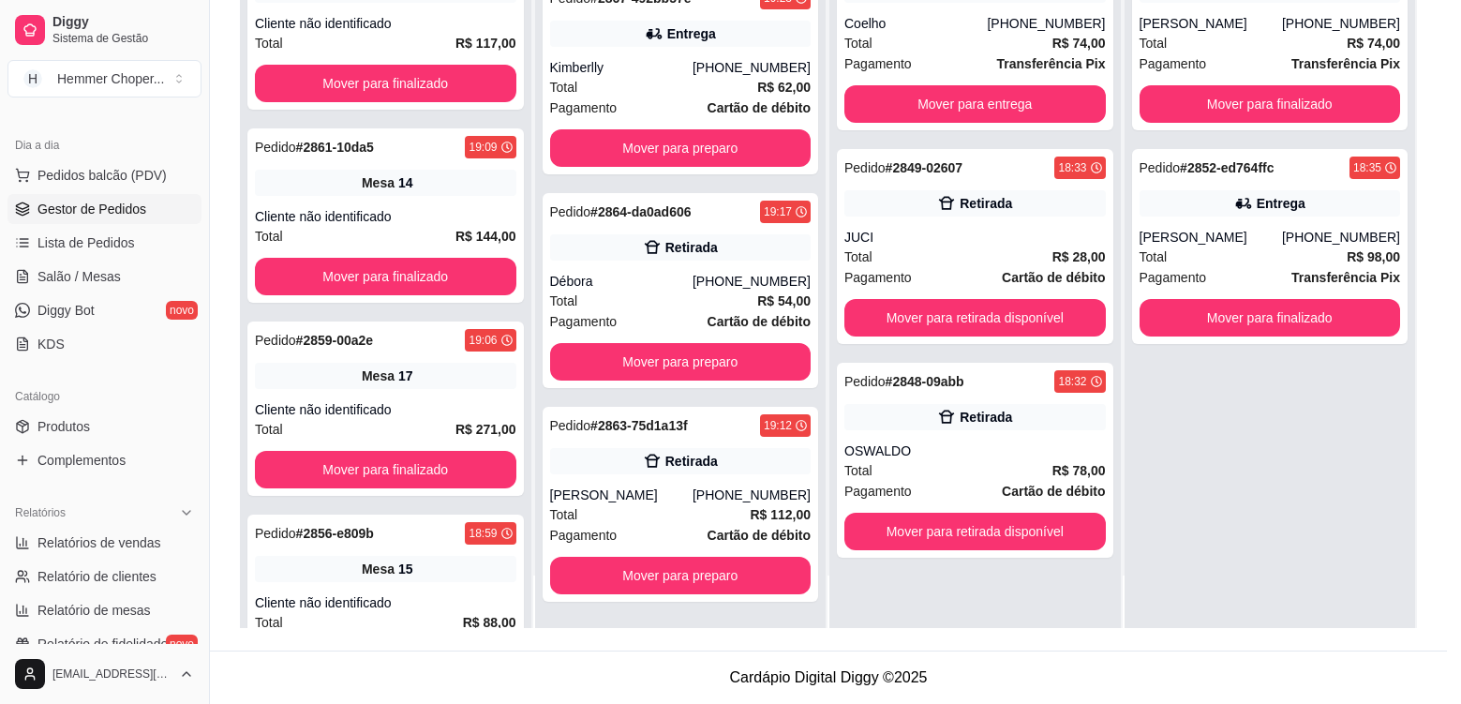
scroll to position [236, 0]
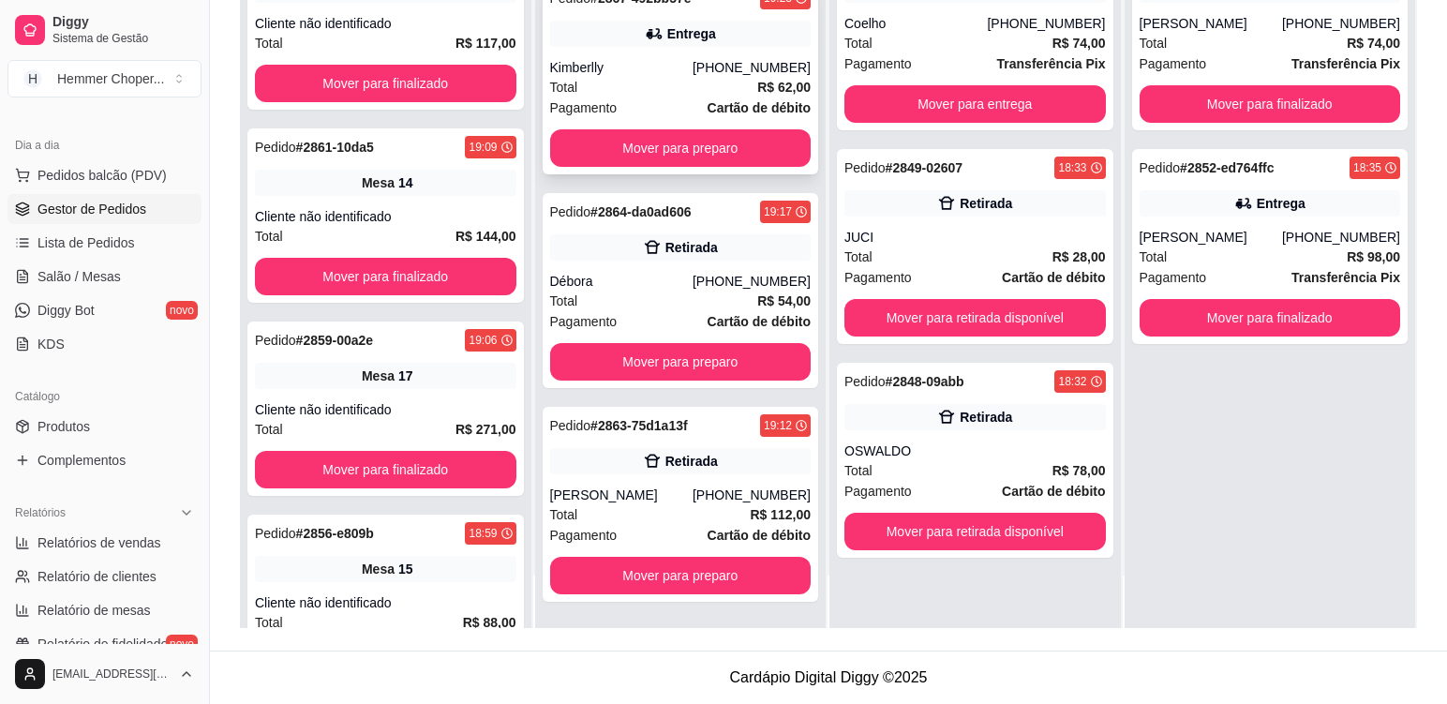
click at [635, 86] on div "Total R$ 62,00" at bounding box center [681, 87] width 262 height 21
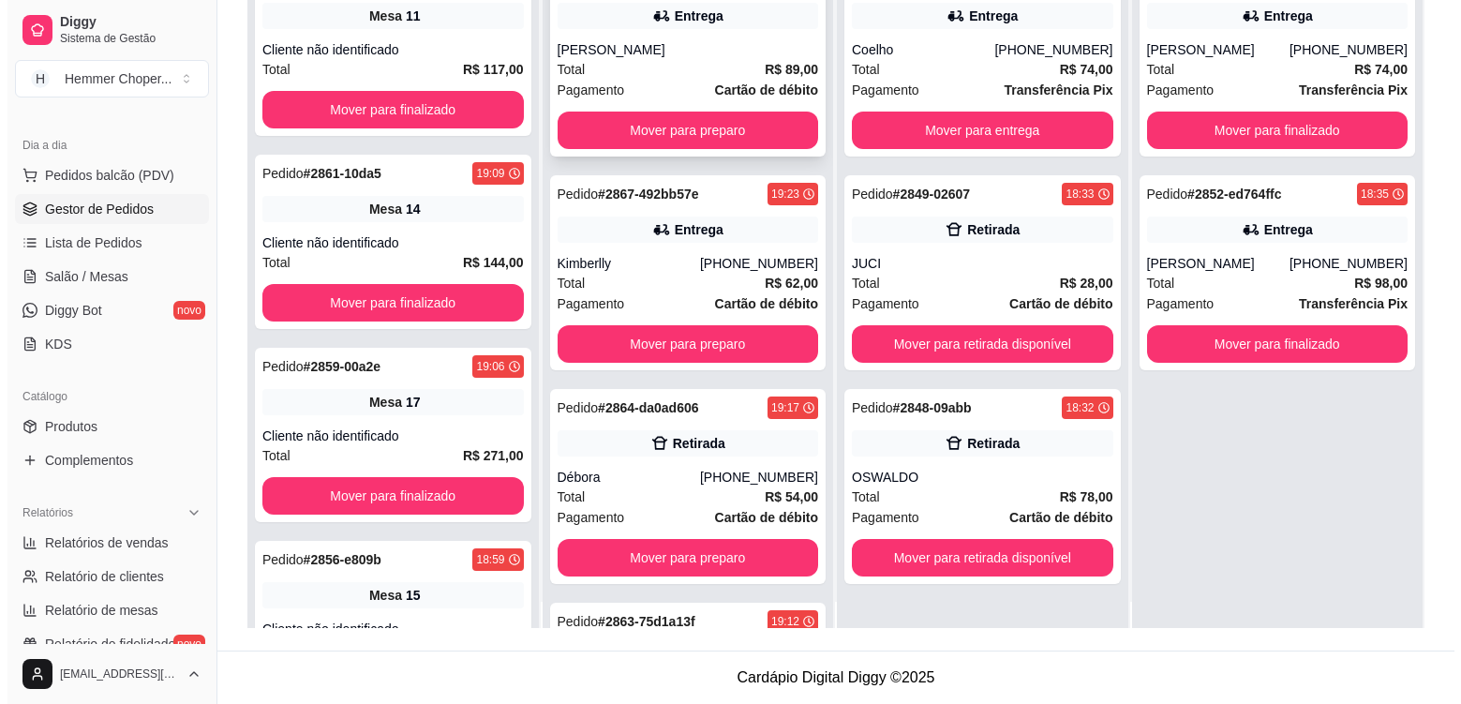
scroll to position [0, 0]
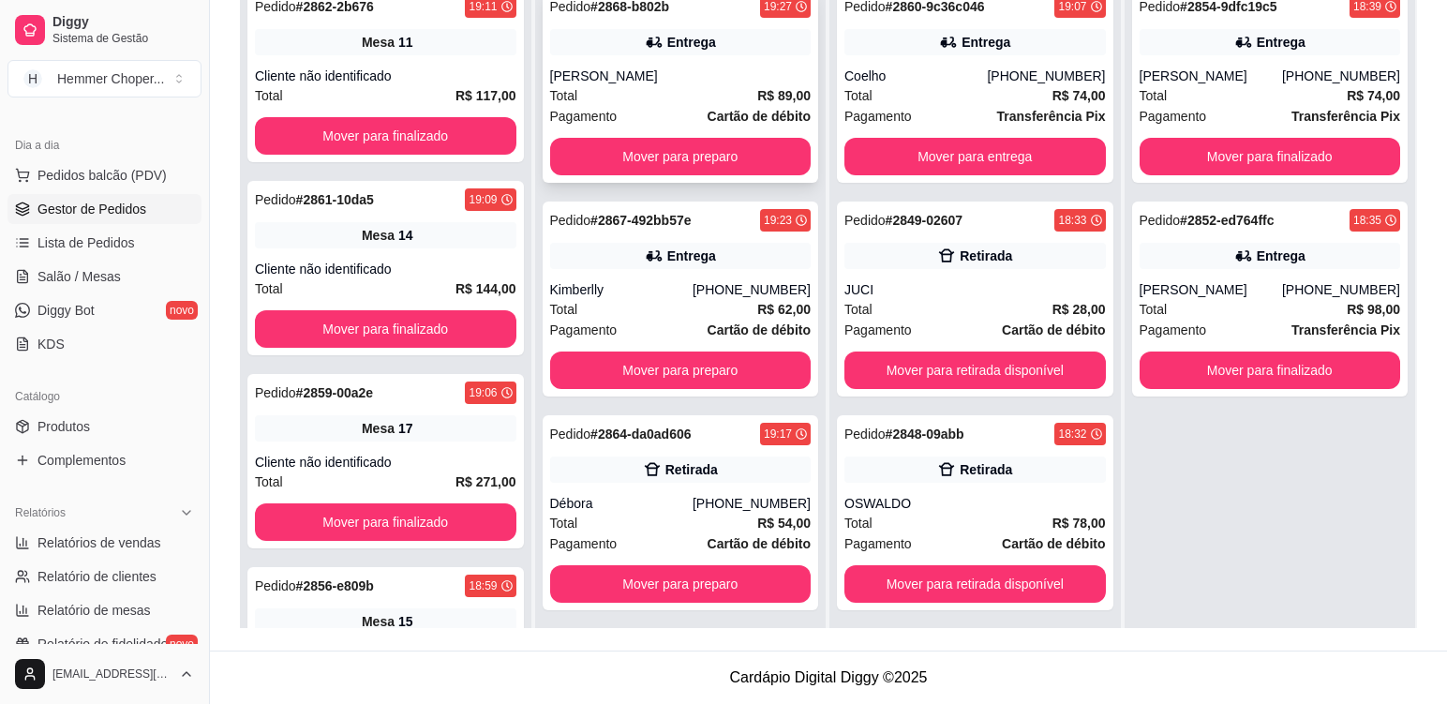
click at [694, 84] on div "[PERSON_NAME]" at bounding box center [681, 76] width 262 height 19
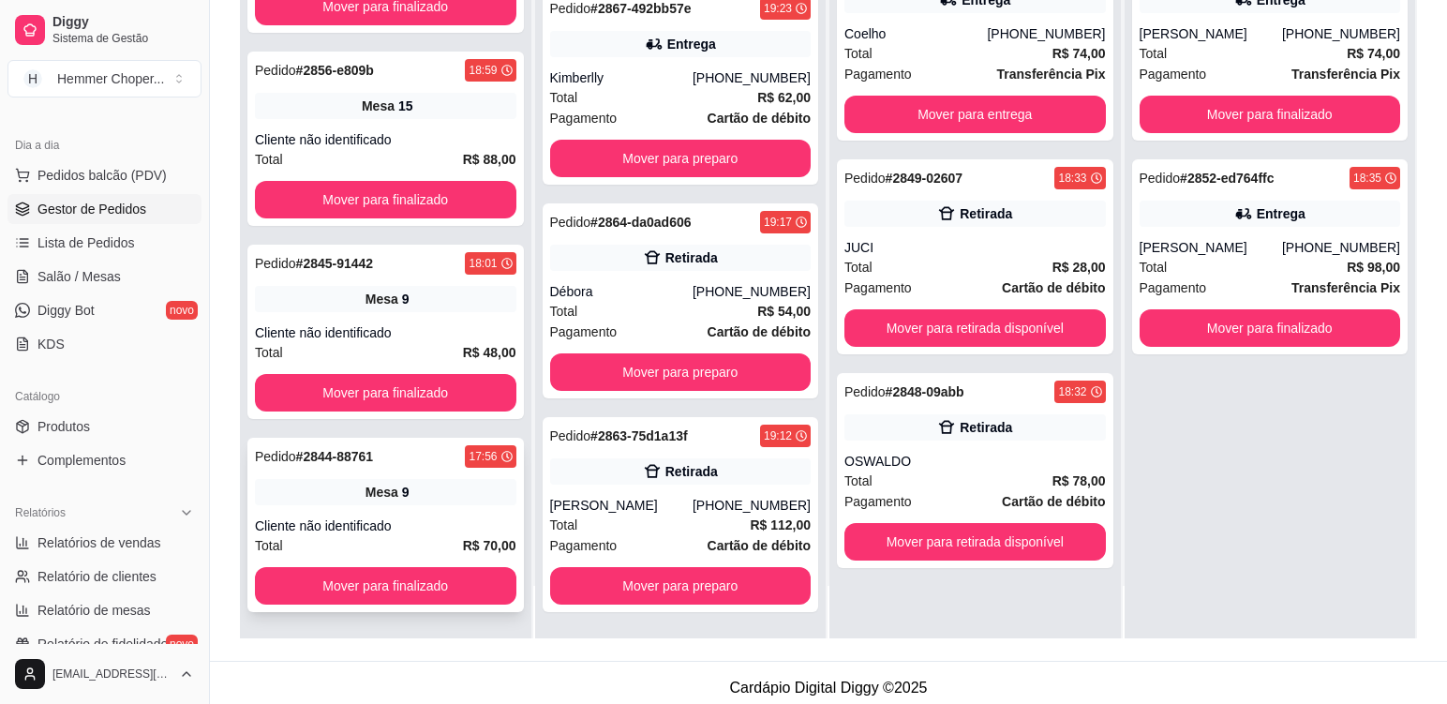
scroll to position [286, 0]
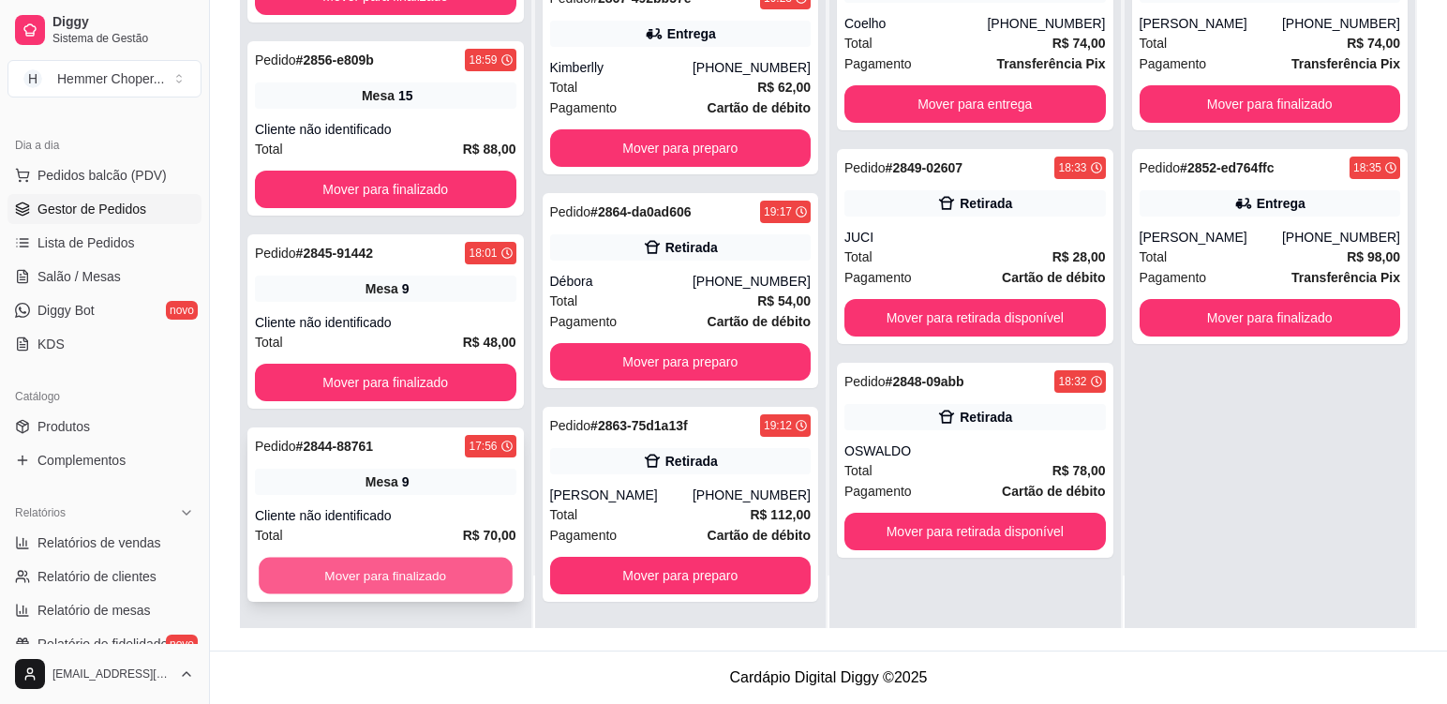
click at [370, 583] on button "Mover para finalizado" at bounding box center [385, 576] width 253 height 37
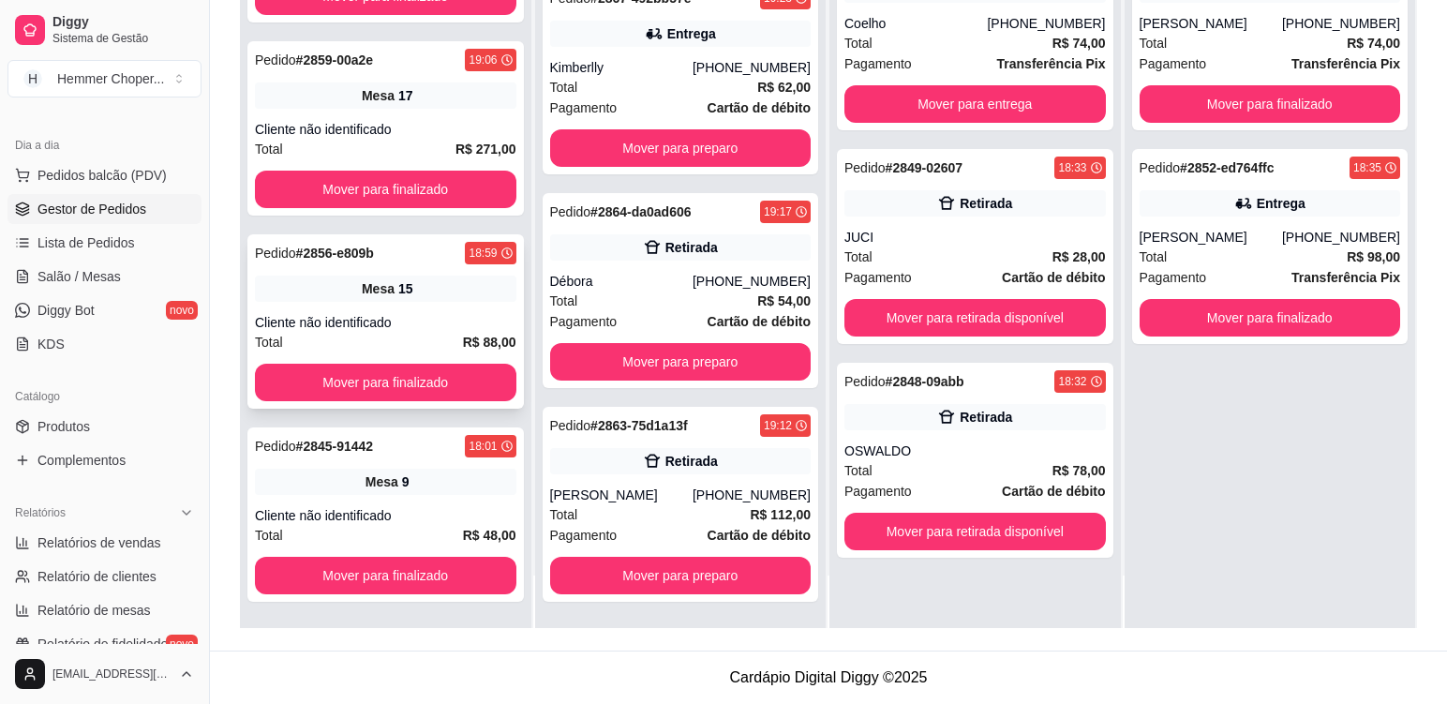
scroll to position [473, 0]
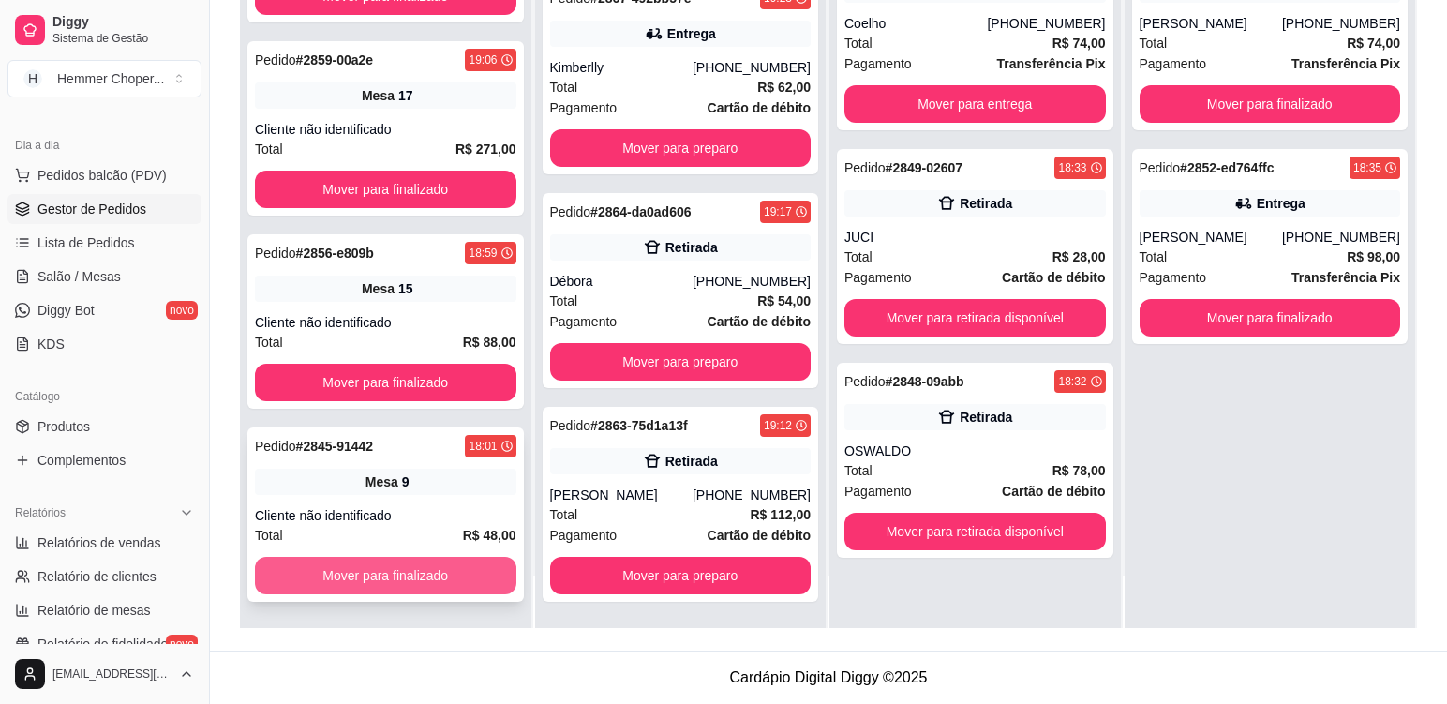
click at [386, 583] on button "Mover para finalizado" at bounding box center [386, 575] width 262 height 37
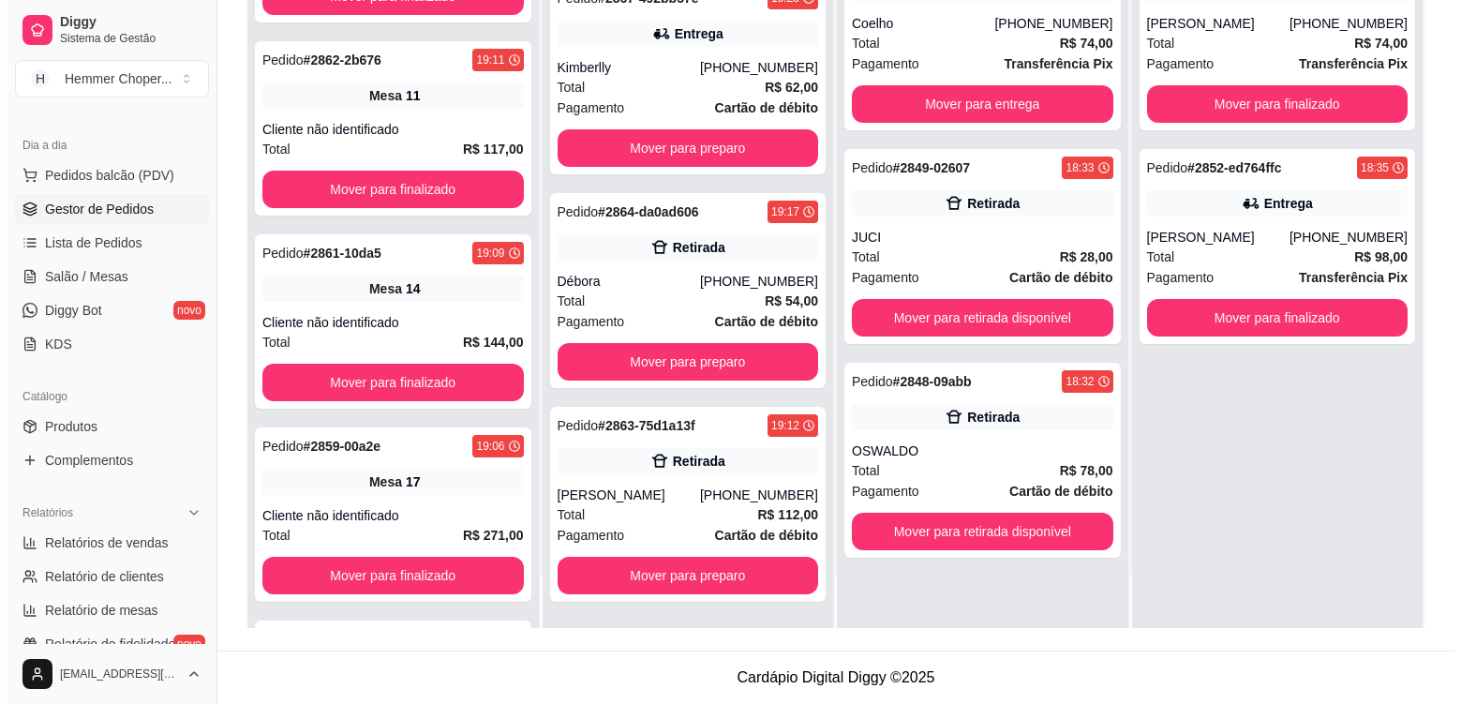
scroll to position [280, 0]
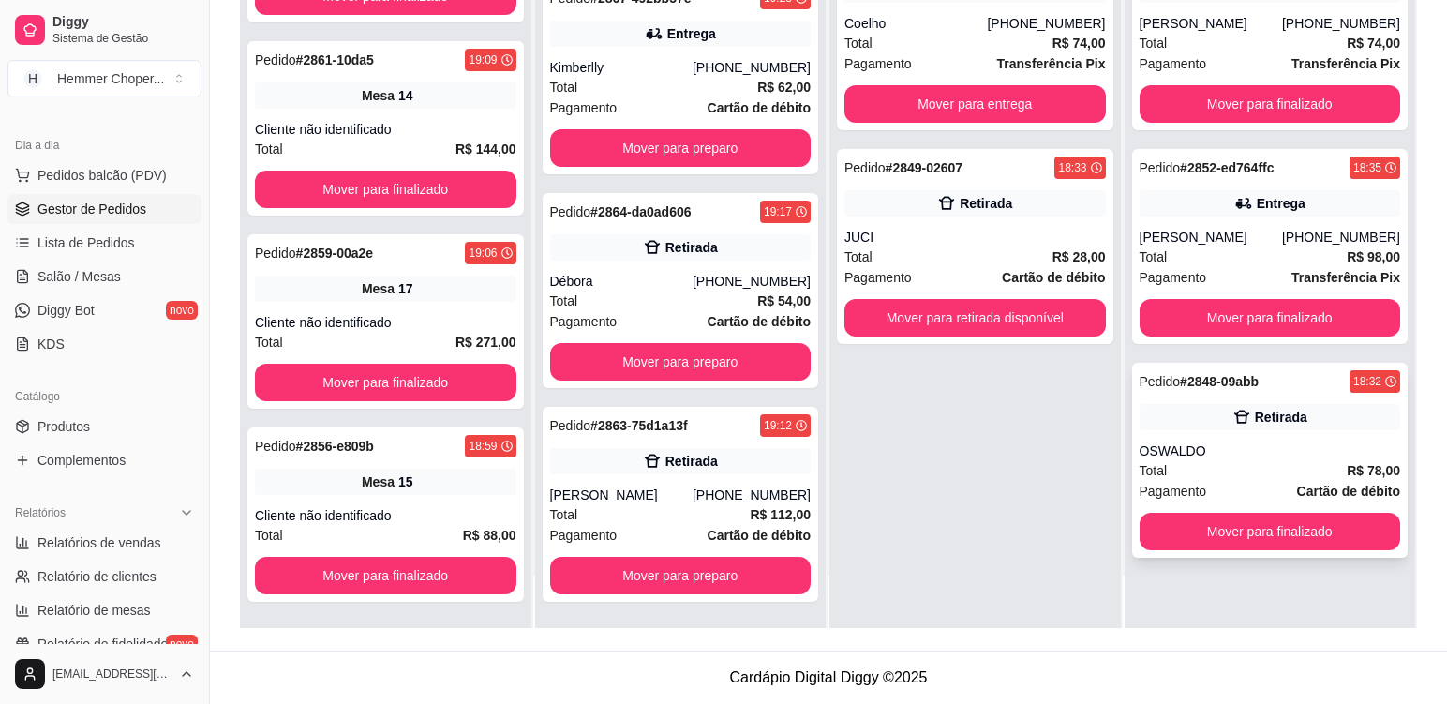
click at [1257, 473] on div "Total R$ 78,00" at bounding box center [1271, 470] width 262 height 21
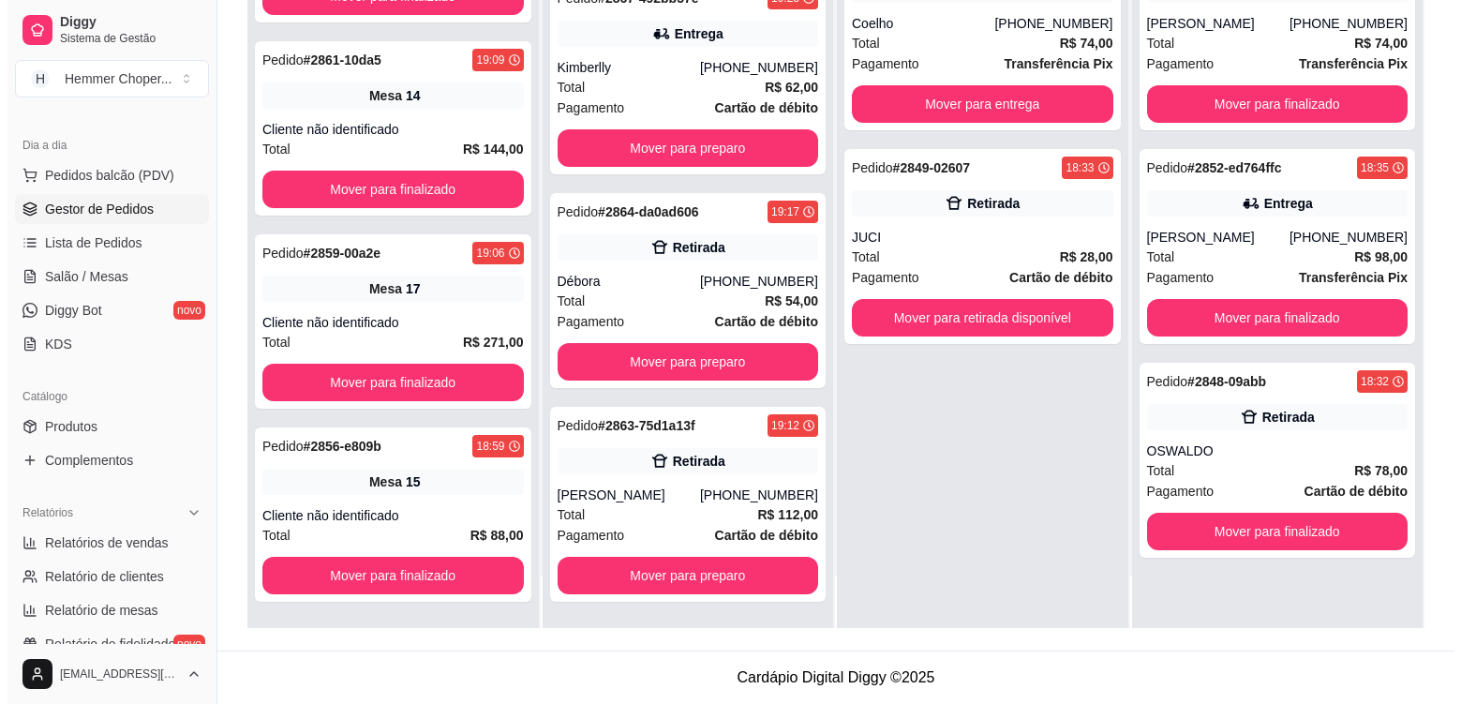
scroll to position [666, 0]
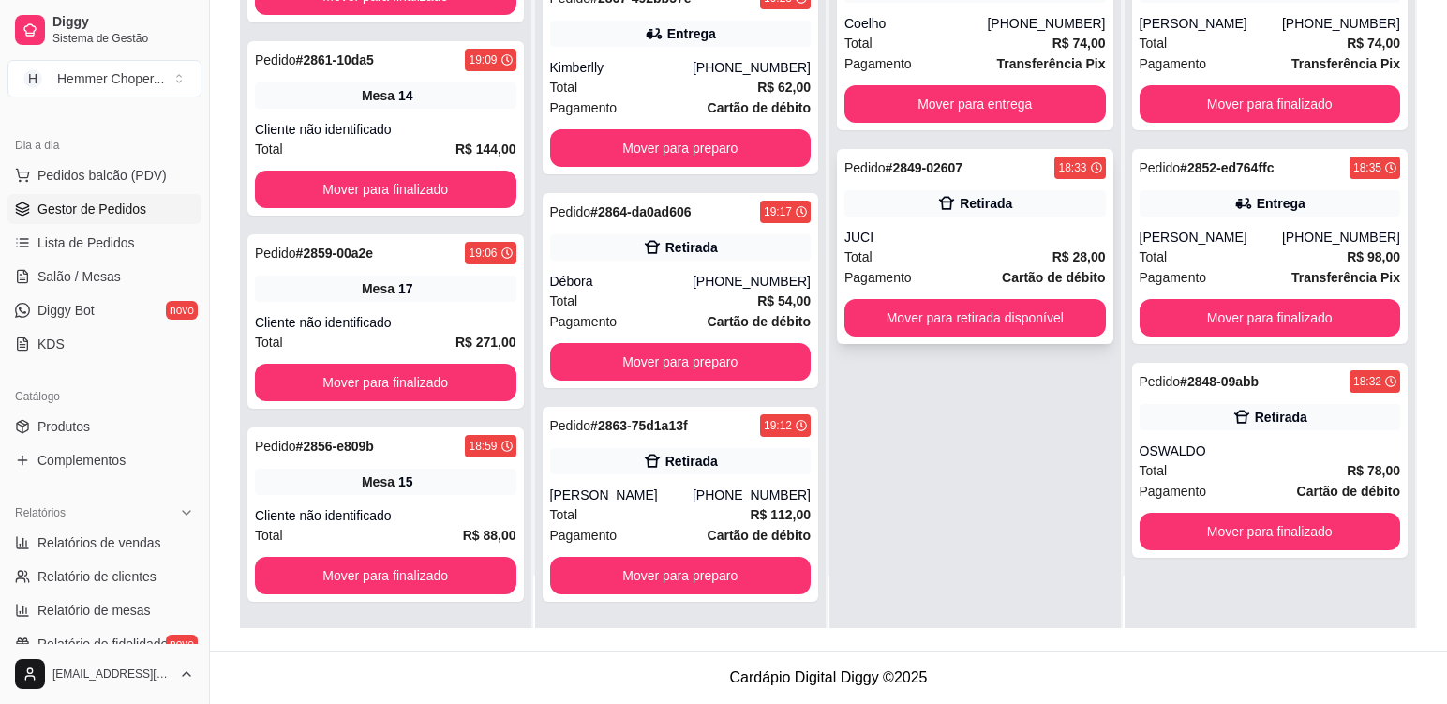
click at [944, 249] on div "Total R$ 28,00" at bounding box center [976, 257] width 262 height 21
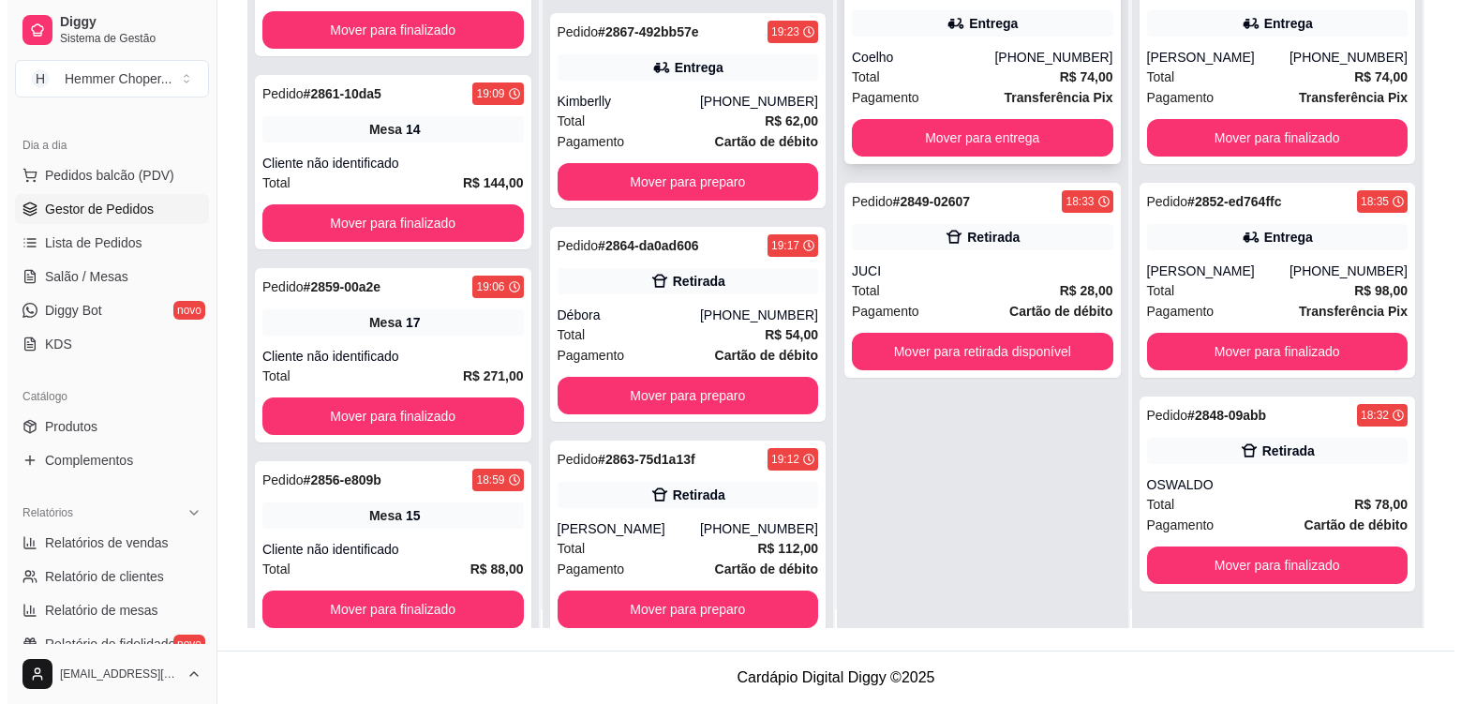
scroll to position [0, 0]
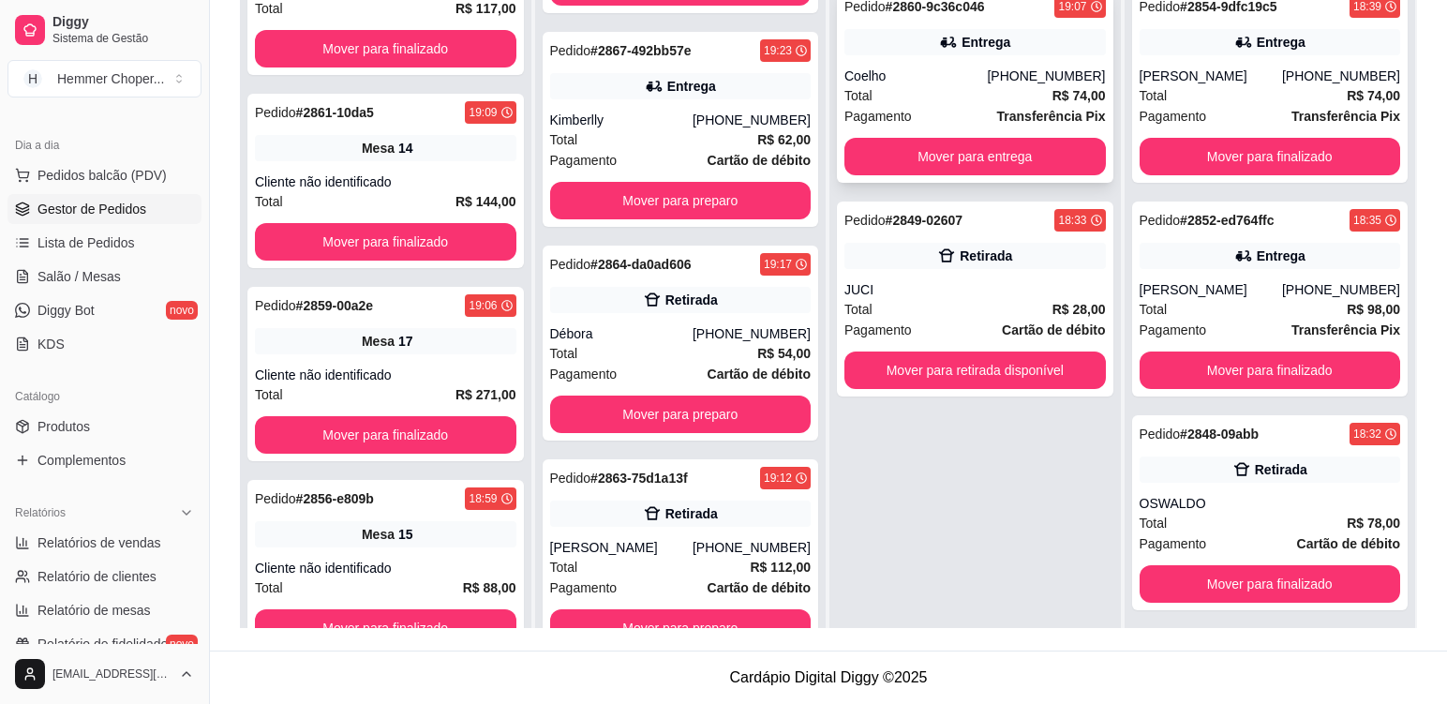
click at [933, 74] on div "Coelho" at bounding box center [916, 76] width 142 height 19
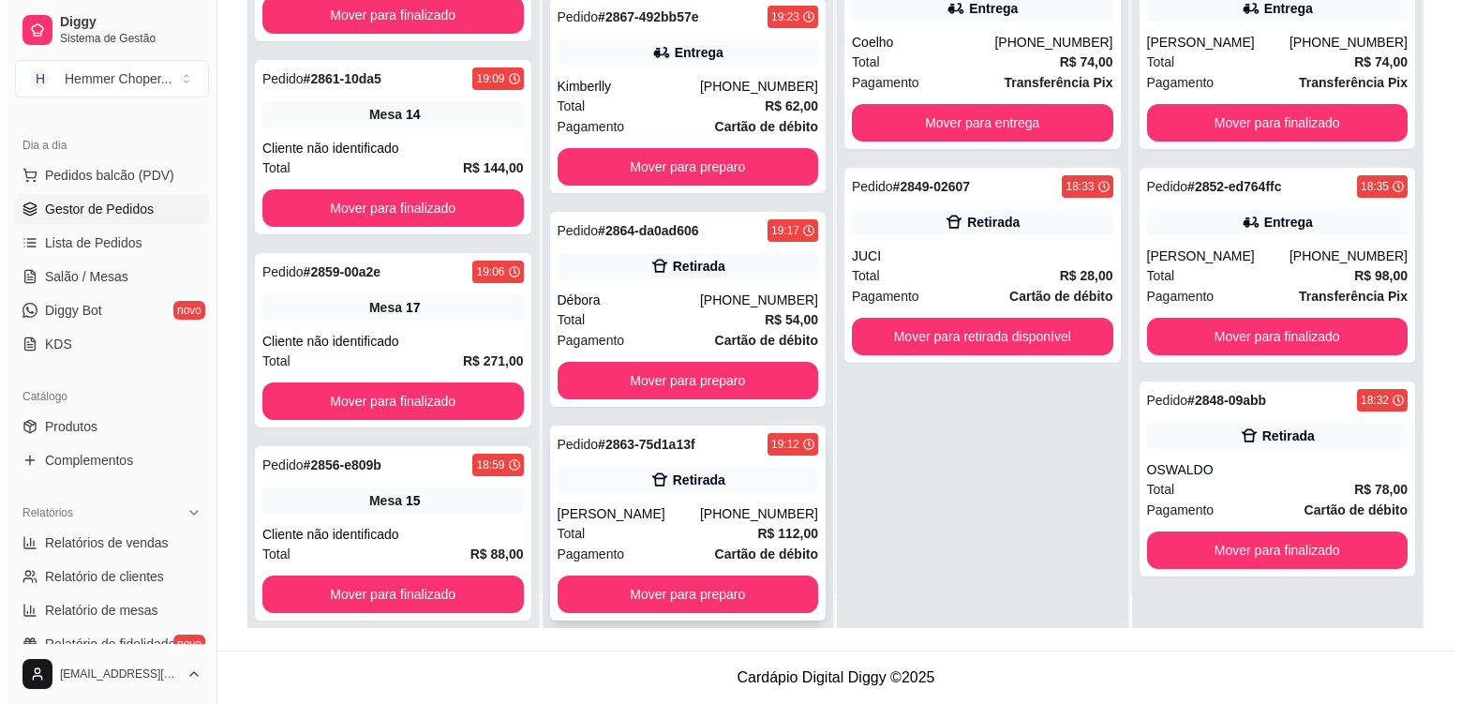
scroll to position [52, 0]
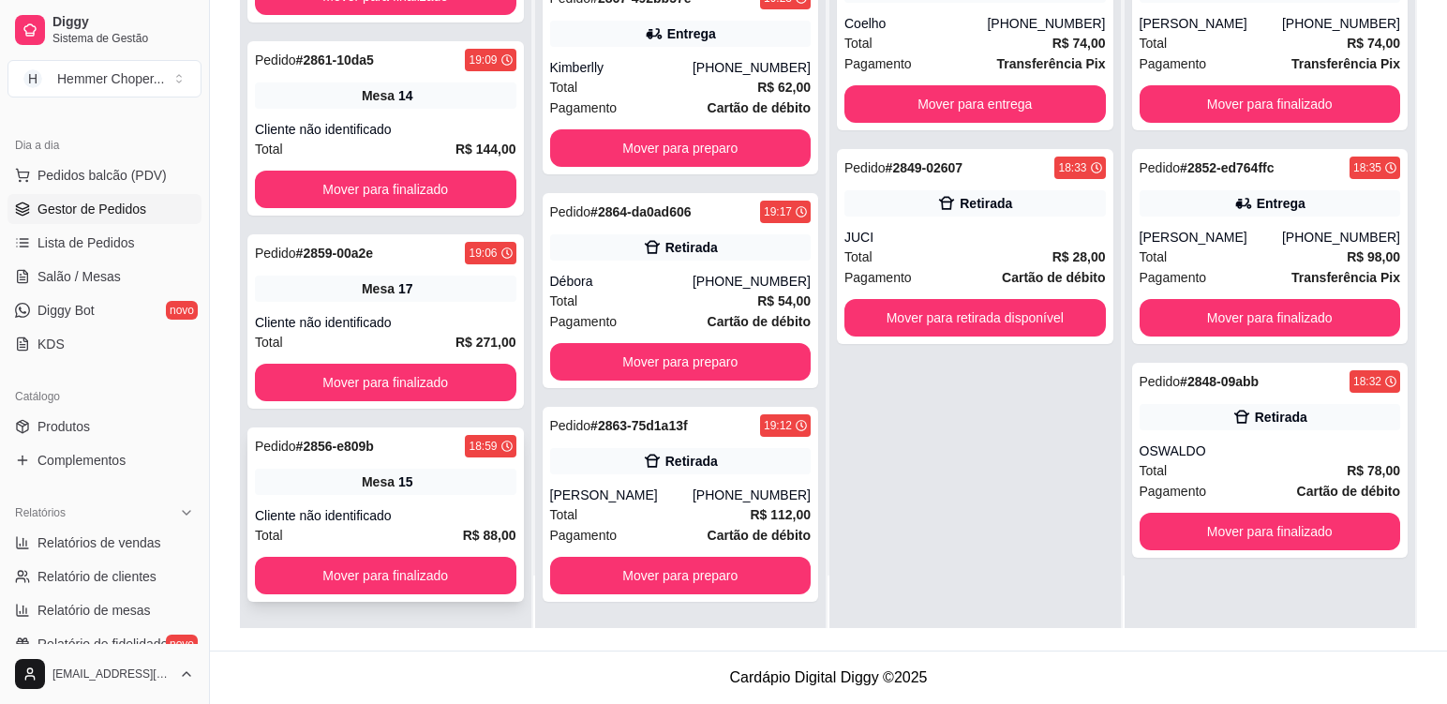
click at [407, 517] on div "Cliente não identificado" at bounding box center [386, 515] width 262 height 19
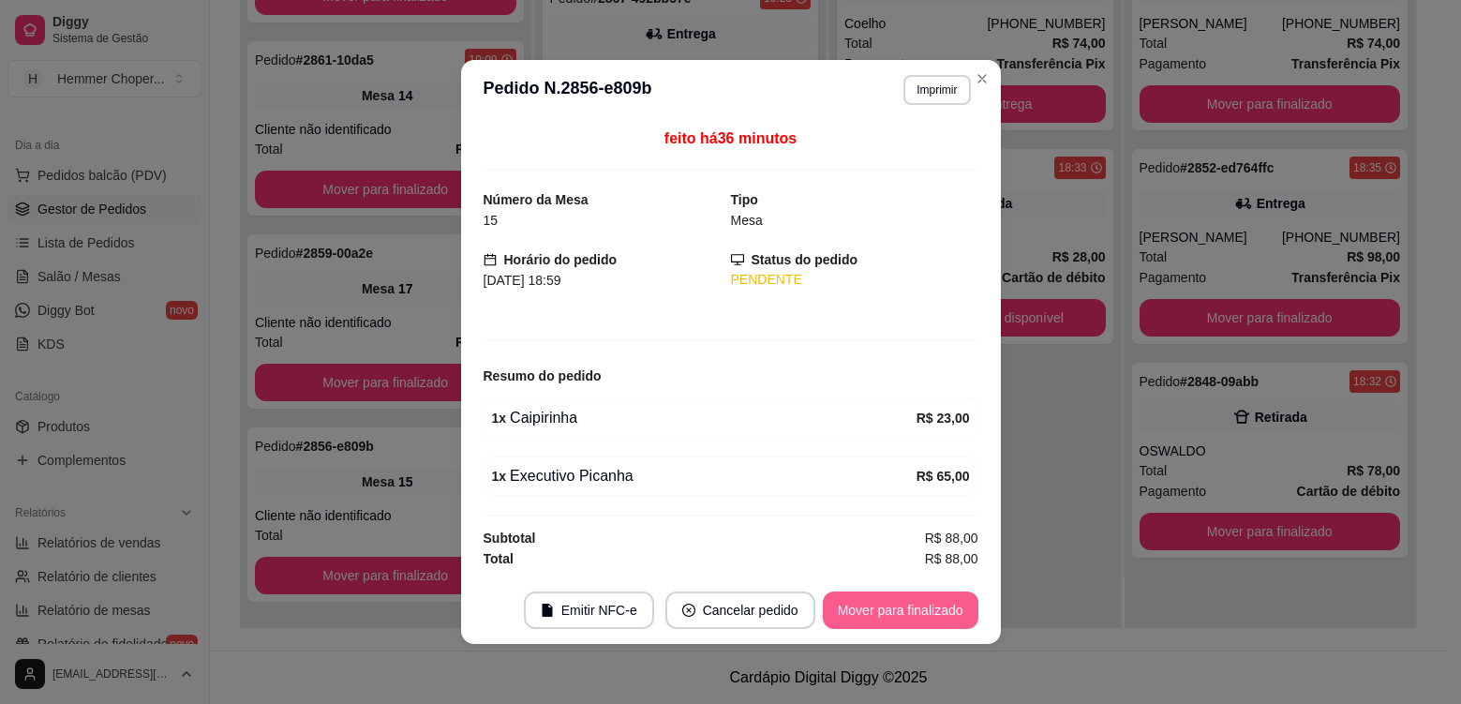
click at [885, 607] on button "Mover para finalizado" at bounding box center [901, 610] width 156 height 37
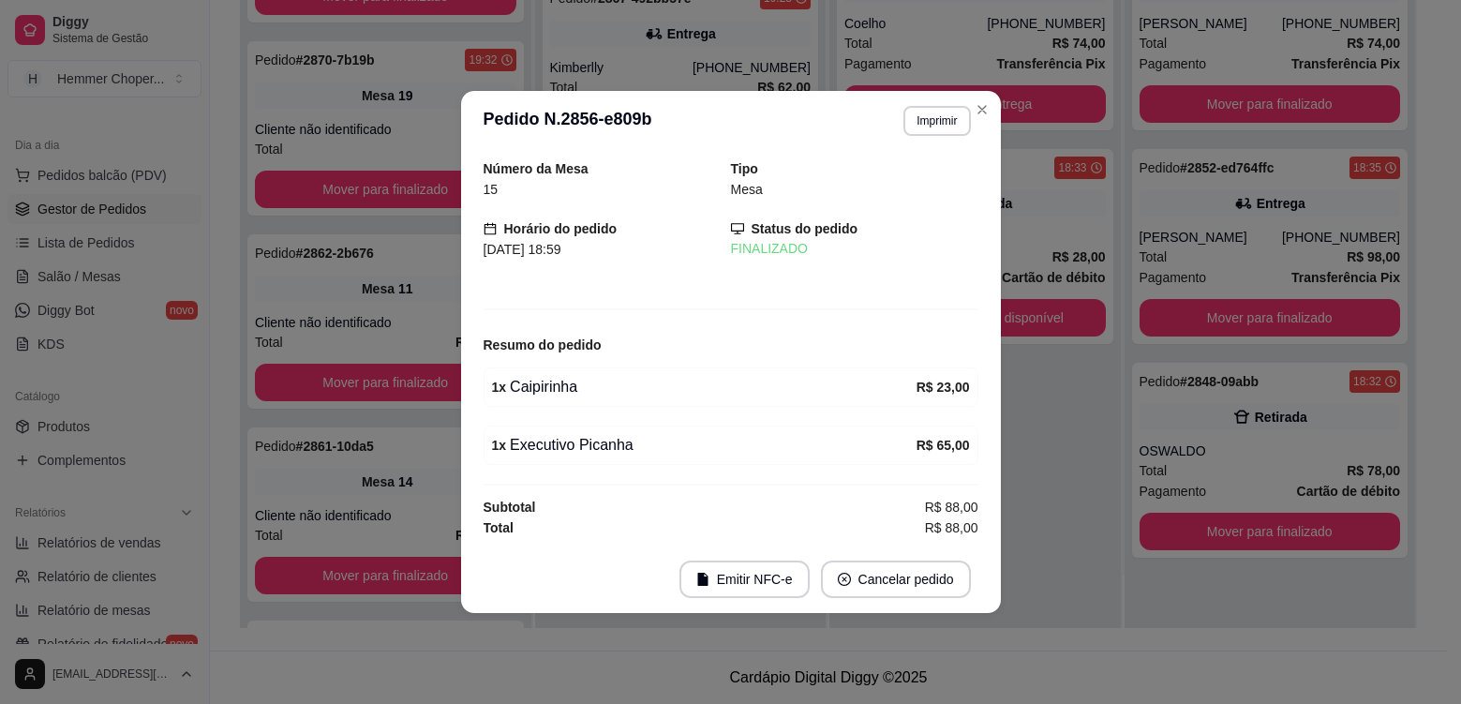
scroll to position [666, 0]
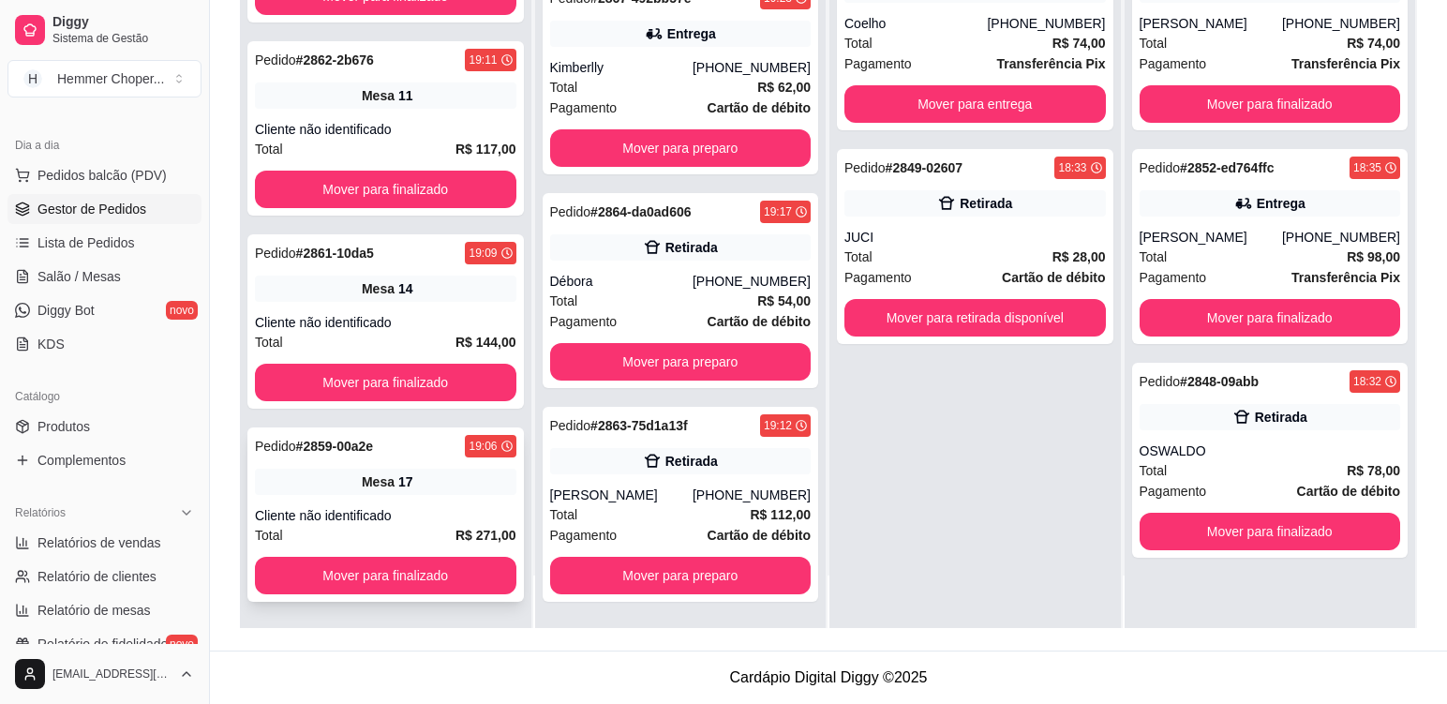
click at [438, 496] on div "Pedido # 2859-00a2e 19:06 Mesa 17 Cliente não identificado Total R$ 271,00 Move…" at bounding box center [385, 514] width 277 height 174
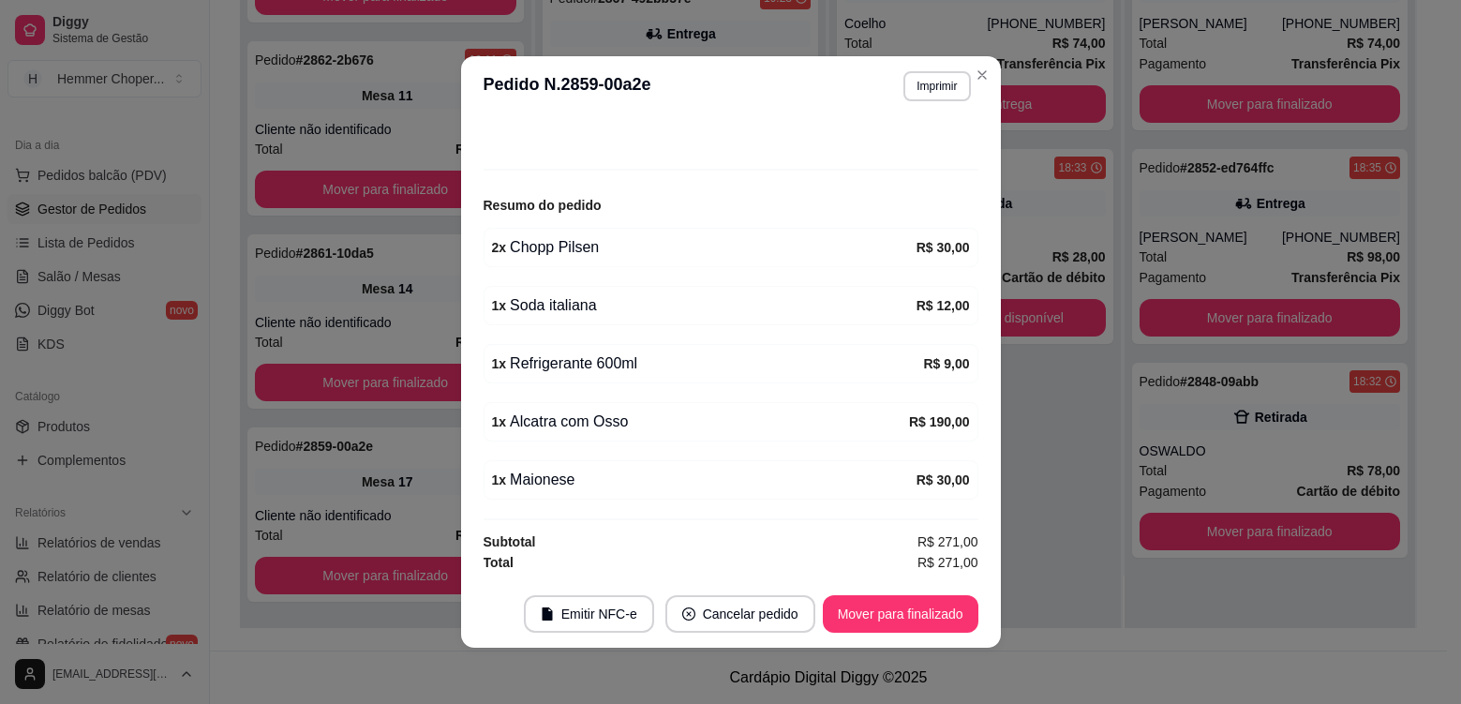
scroll to position [860, 0]
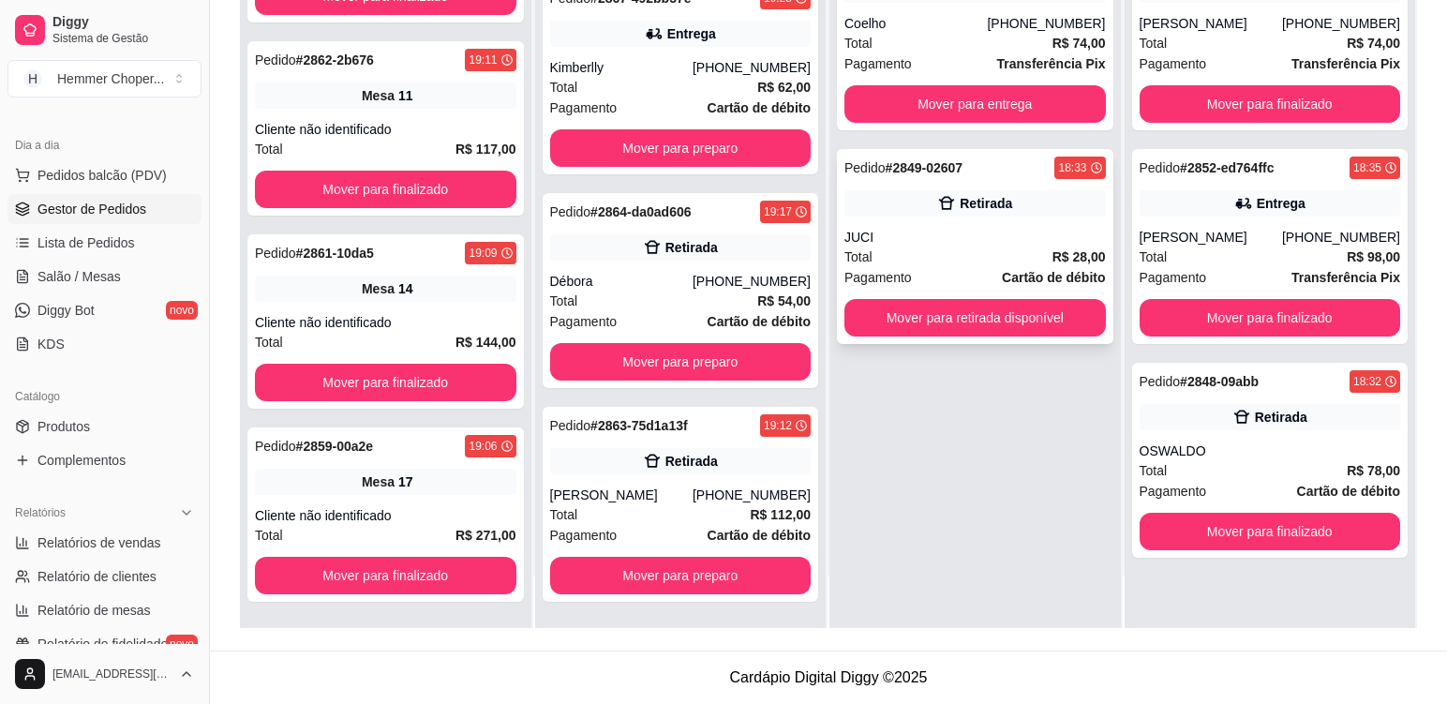
click at [969, 235] on div "JUCI" at bounding box center [976, 237] width 262 height 19
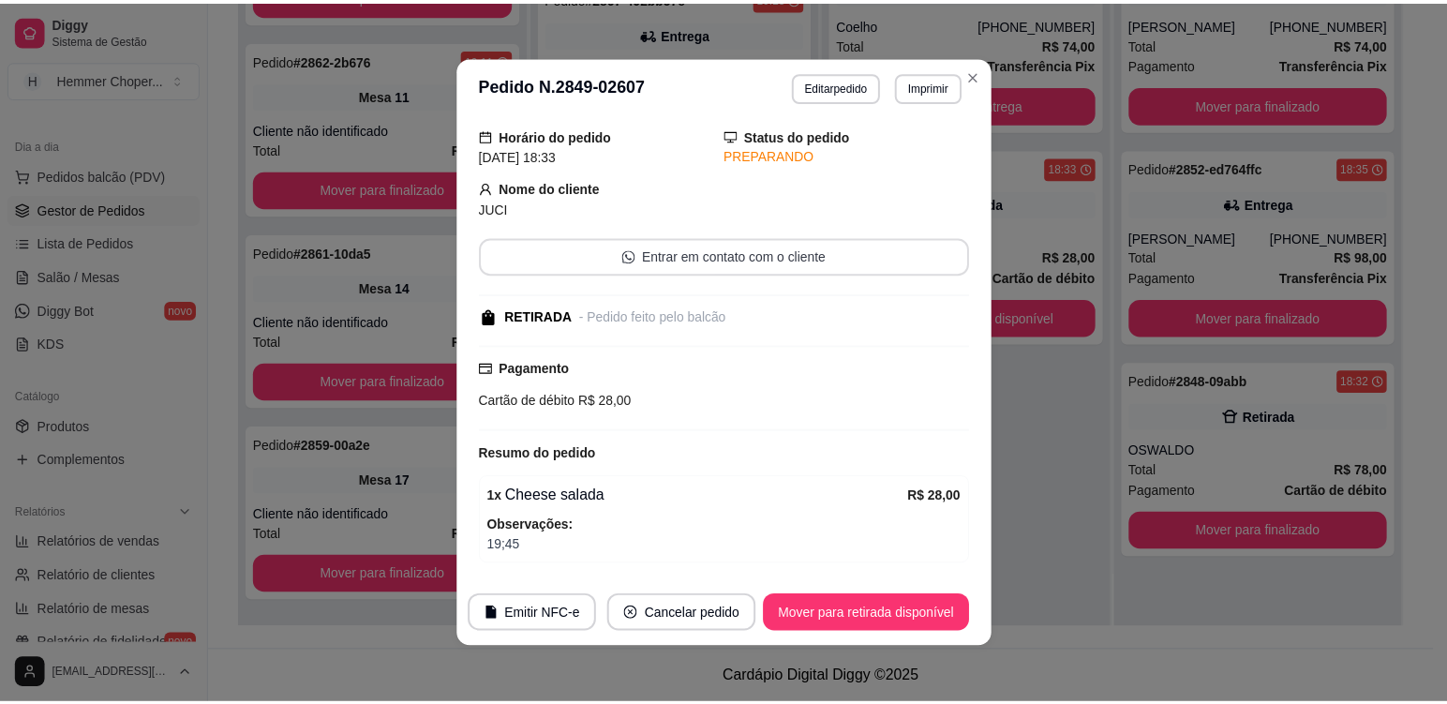
scroll to position [126, 0]
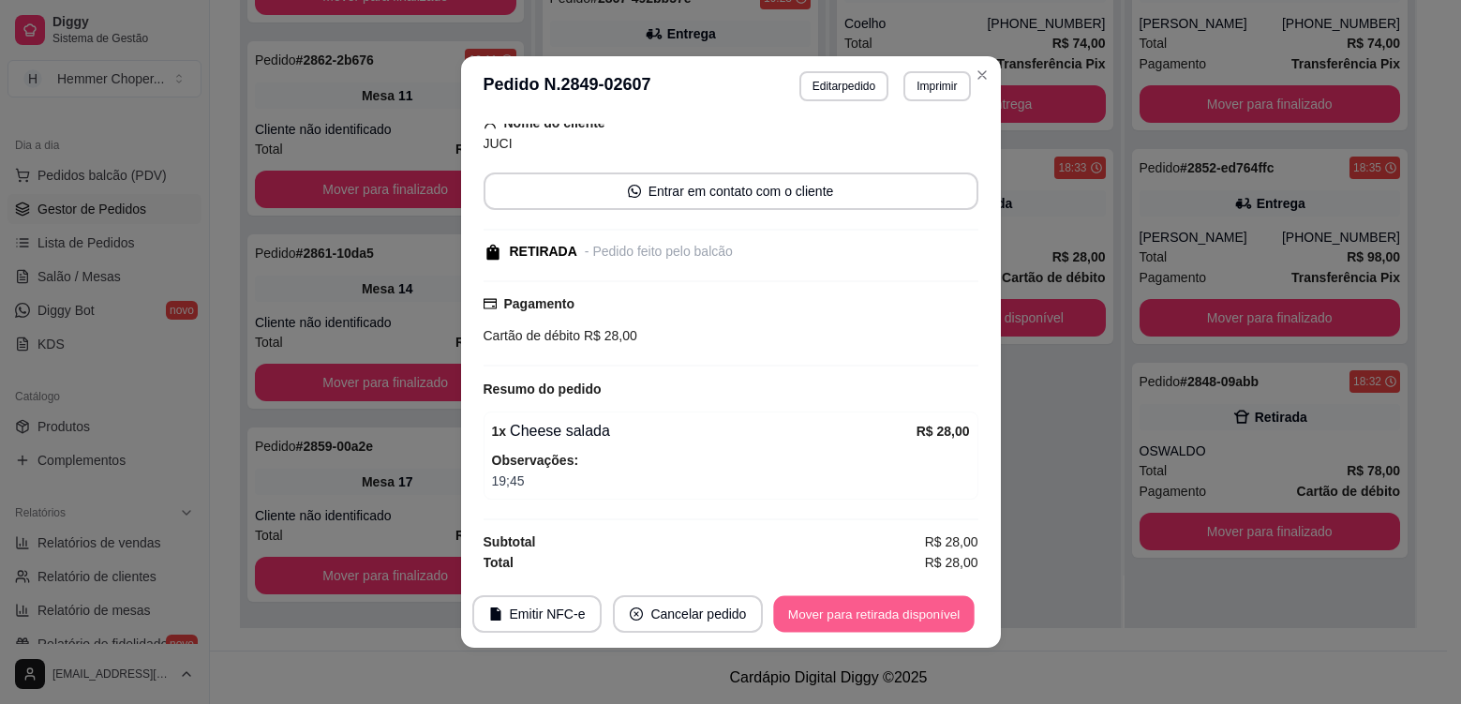
click at [847, 617] on button "Mover para retirada disponível" at bounding box center [874, 614] width 201 height 37
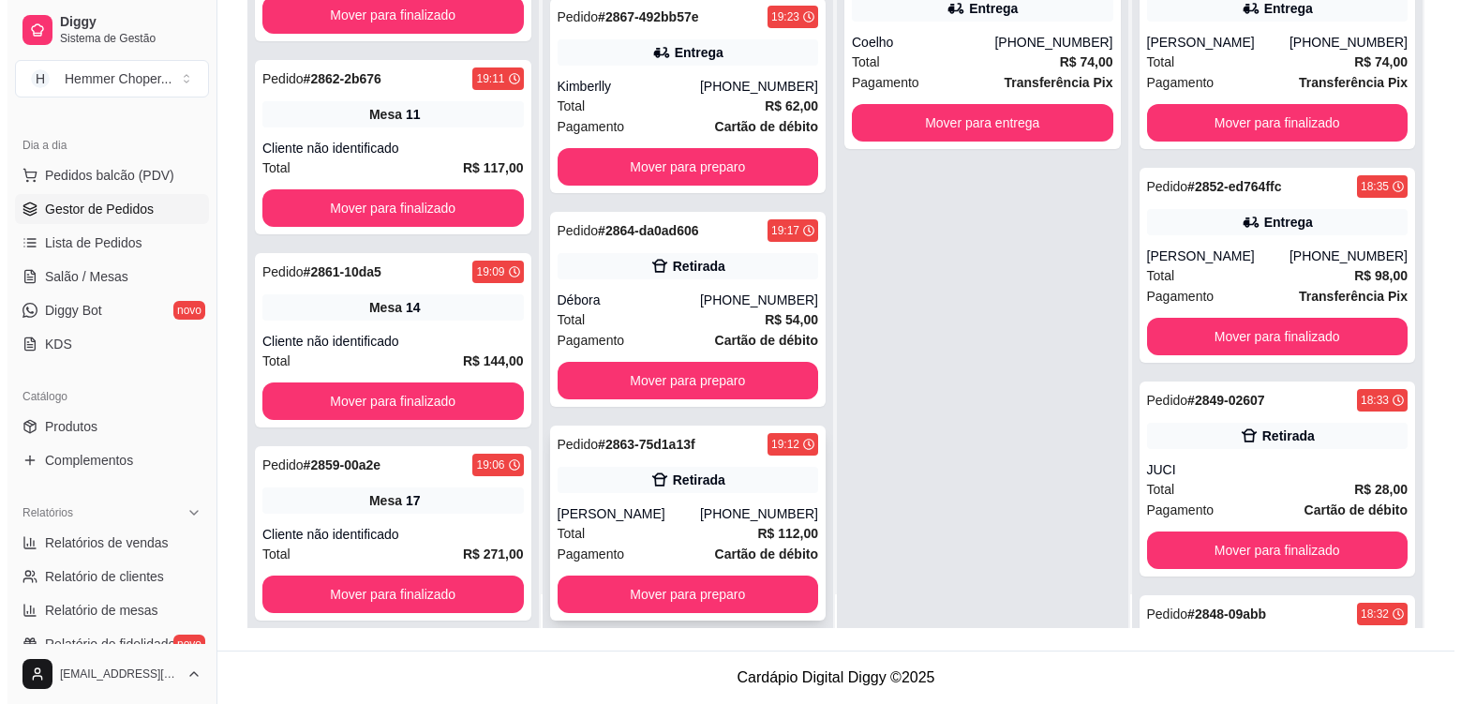
scroll to position [52, 0]
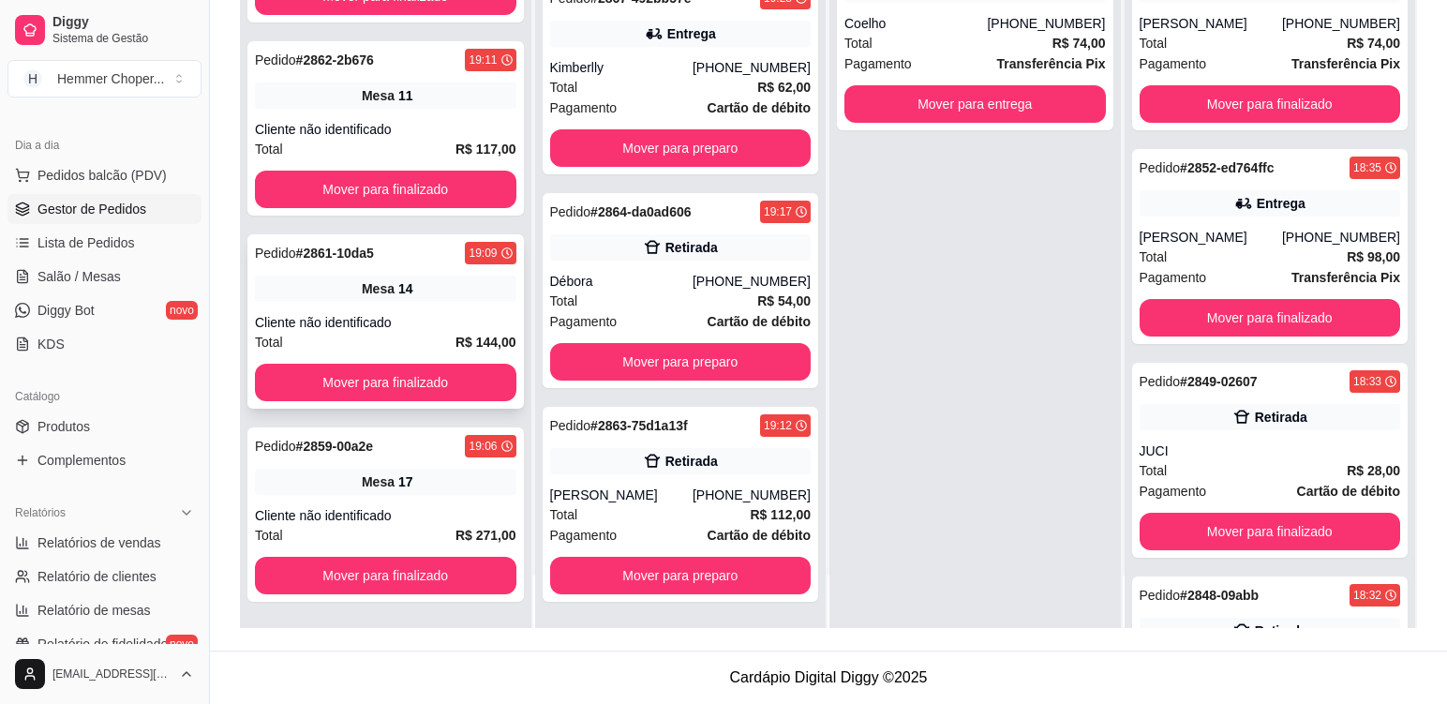
click at [426, 296] on div "Mesa 14" at bounding box center [386, 289] width 262 height 26
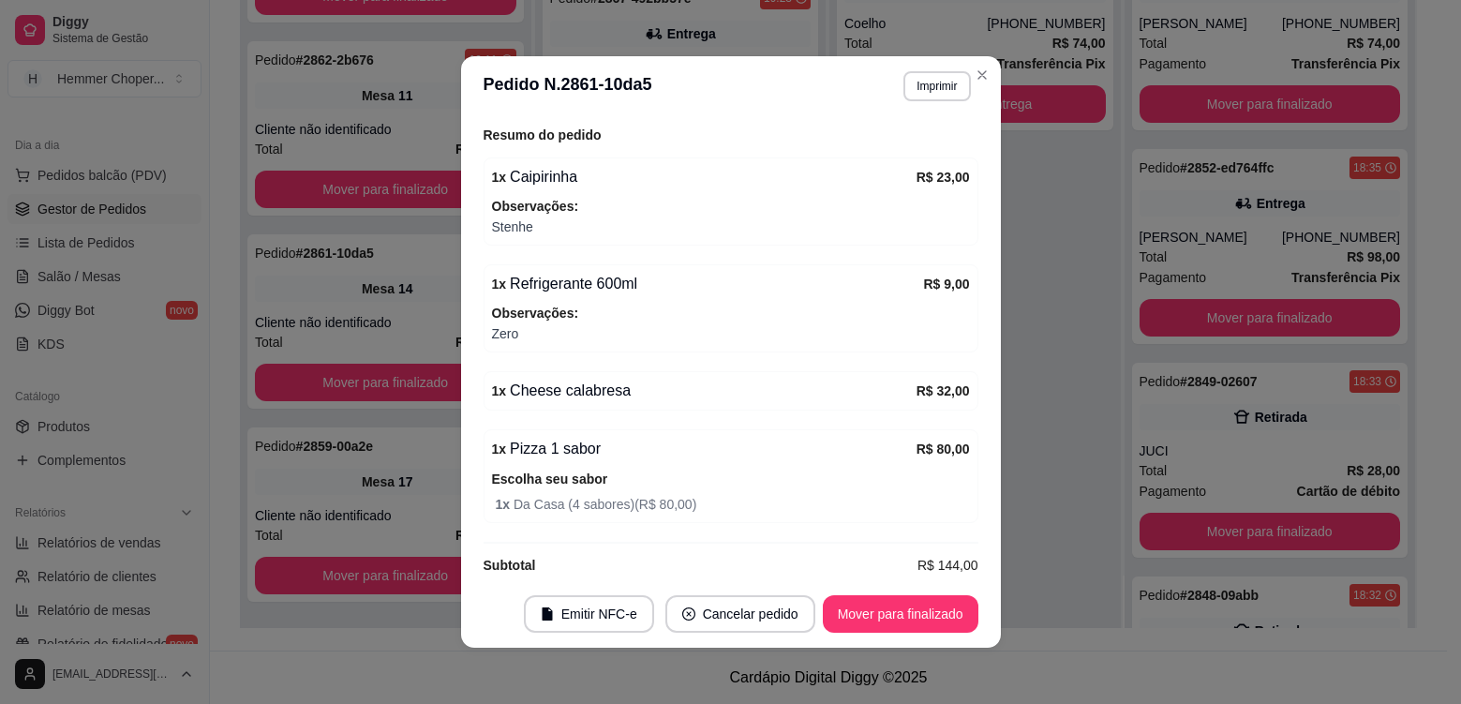
scroll to position [261, 0]
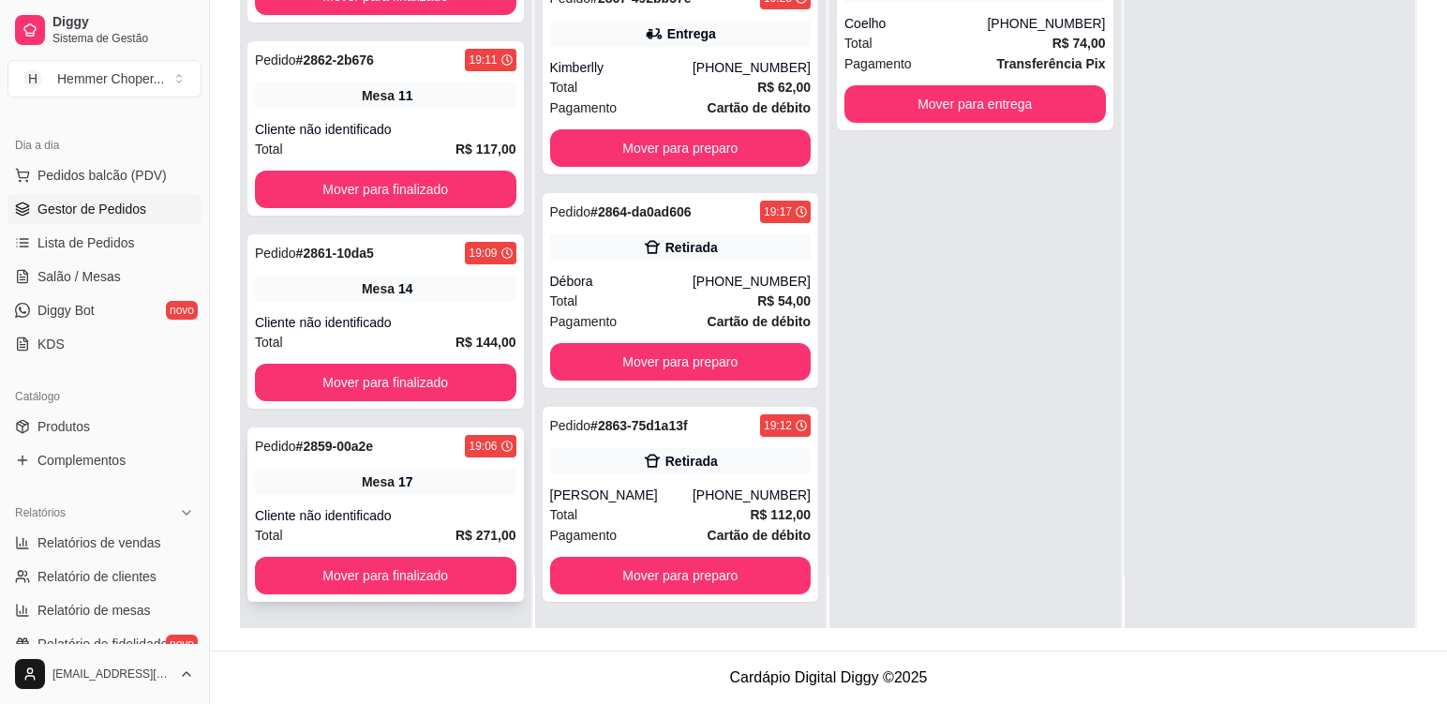
click at [443, 494] on div "Mesa 17" at bounding box center [386, 482] width 262 height 26
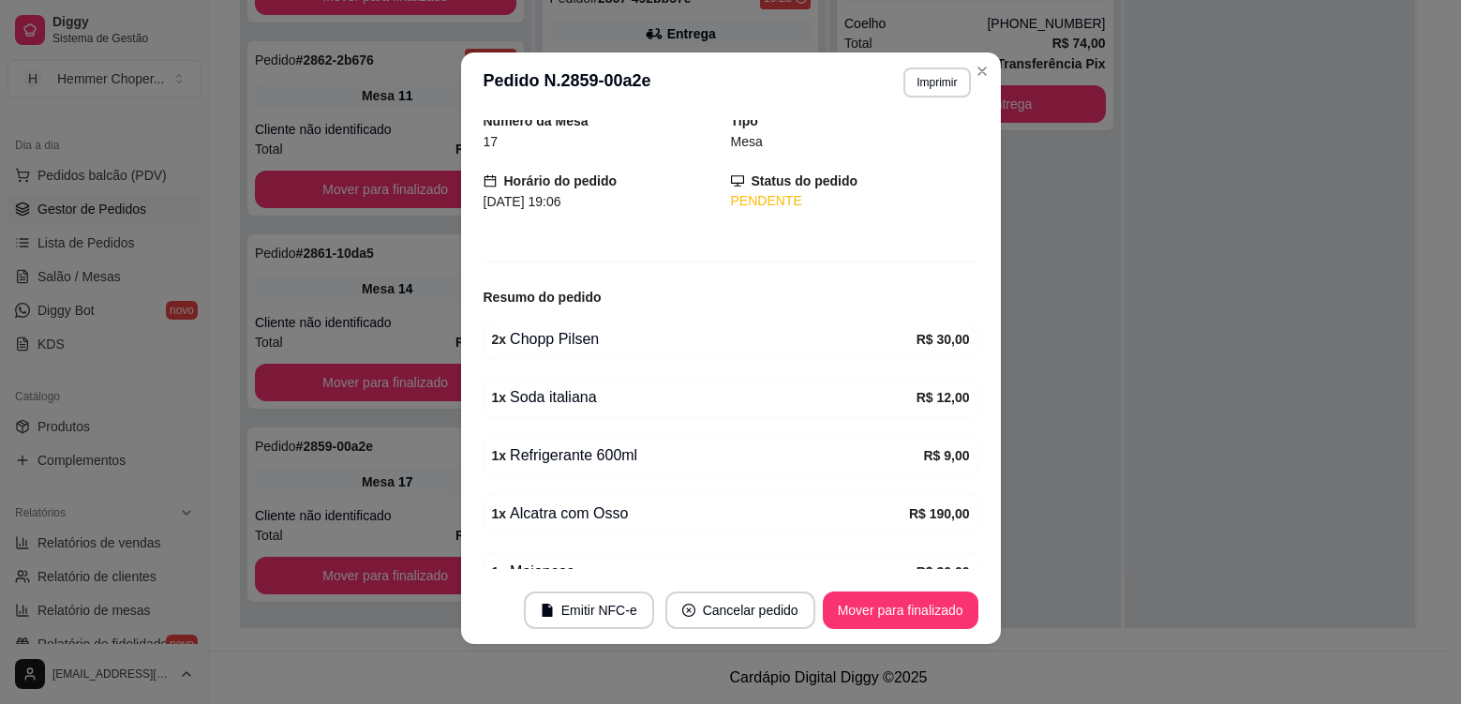
scroll to position [167, 0]
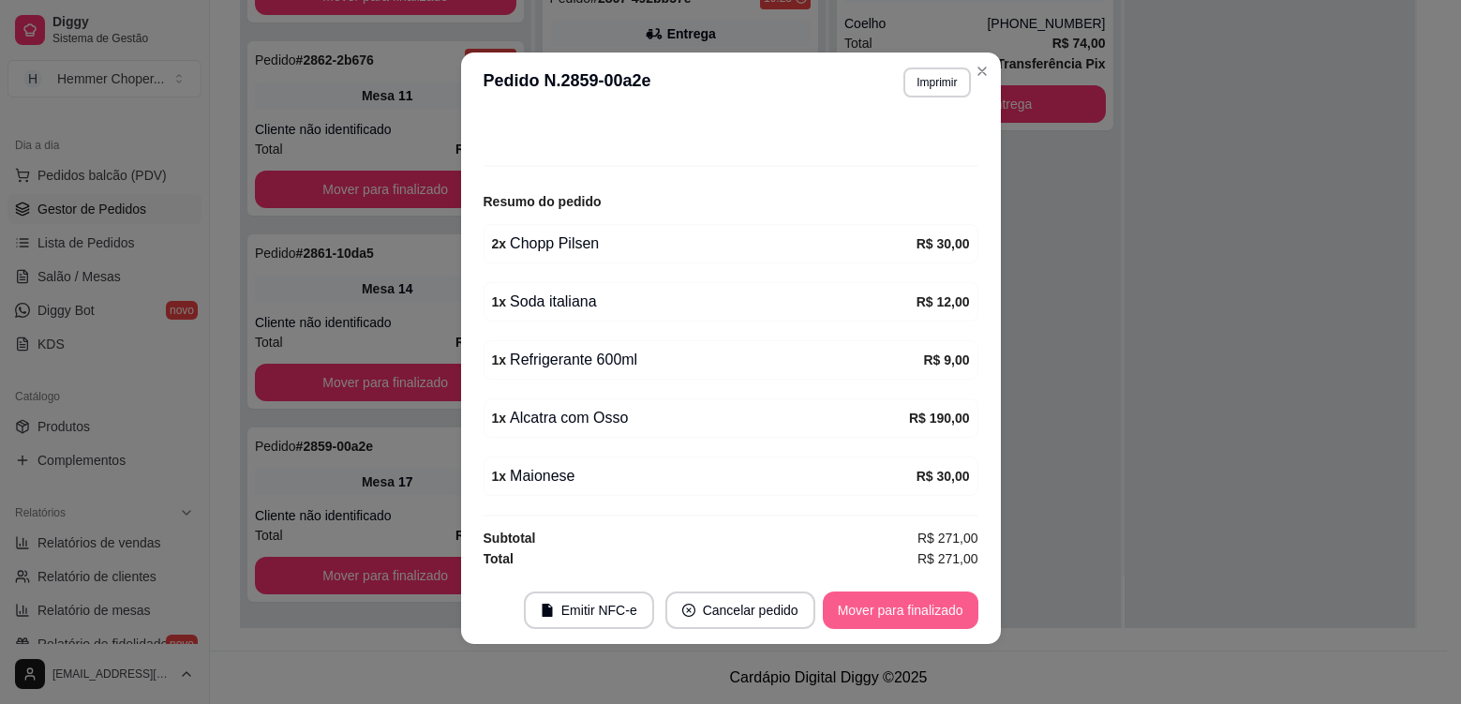
click at [852, 616] on button "Mover para finalizado" at bounding box center [901, 610] width 156 height 37
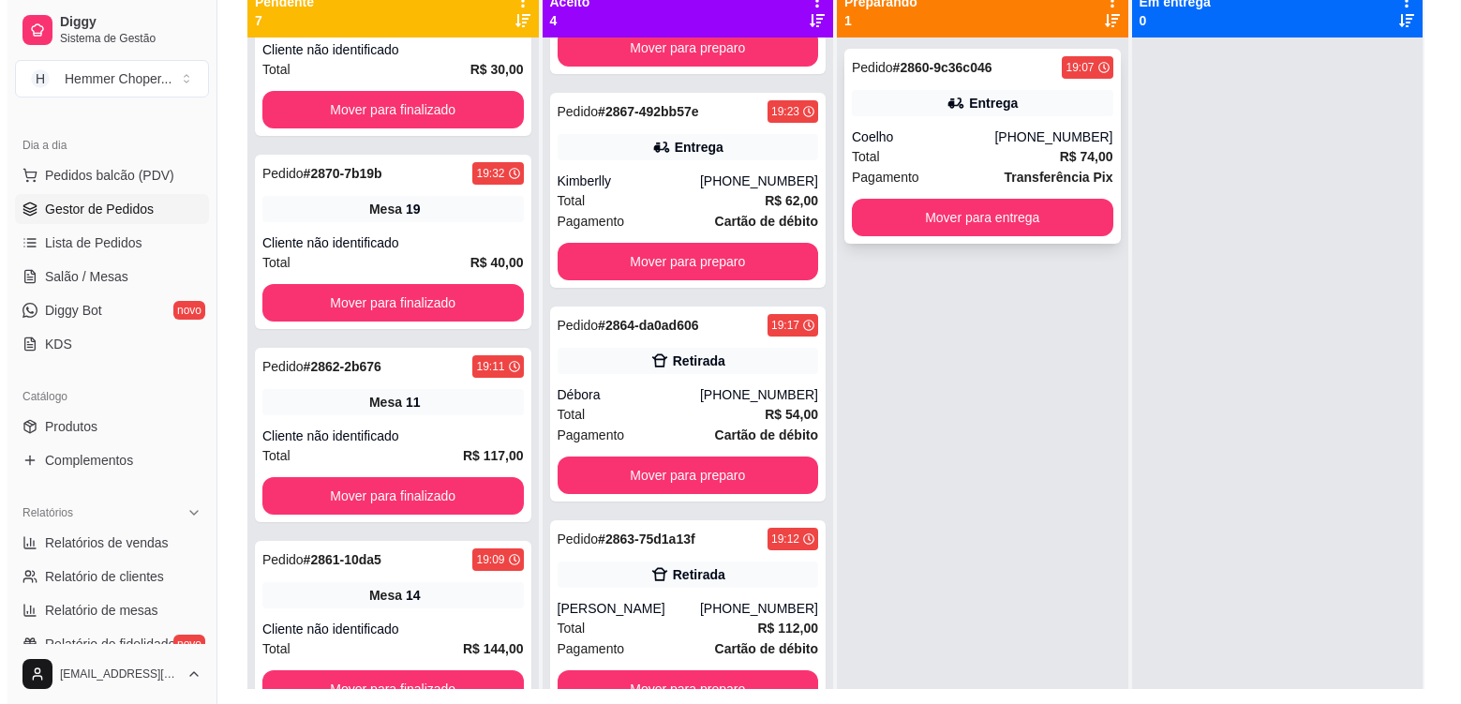
scroll to position [192, 0]
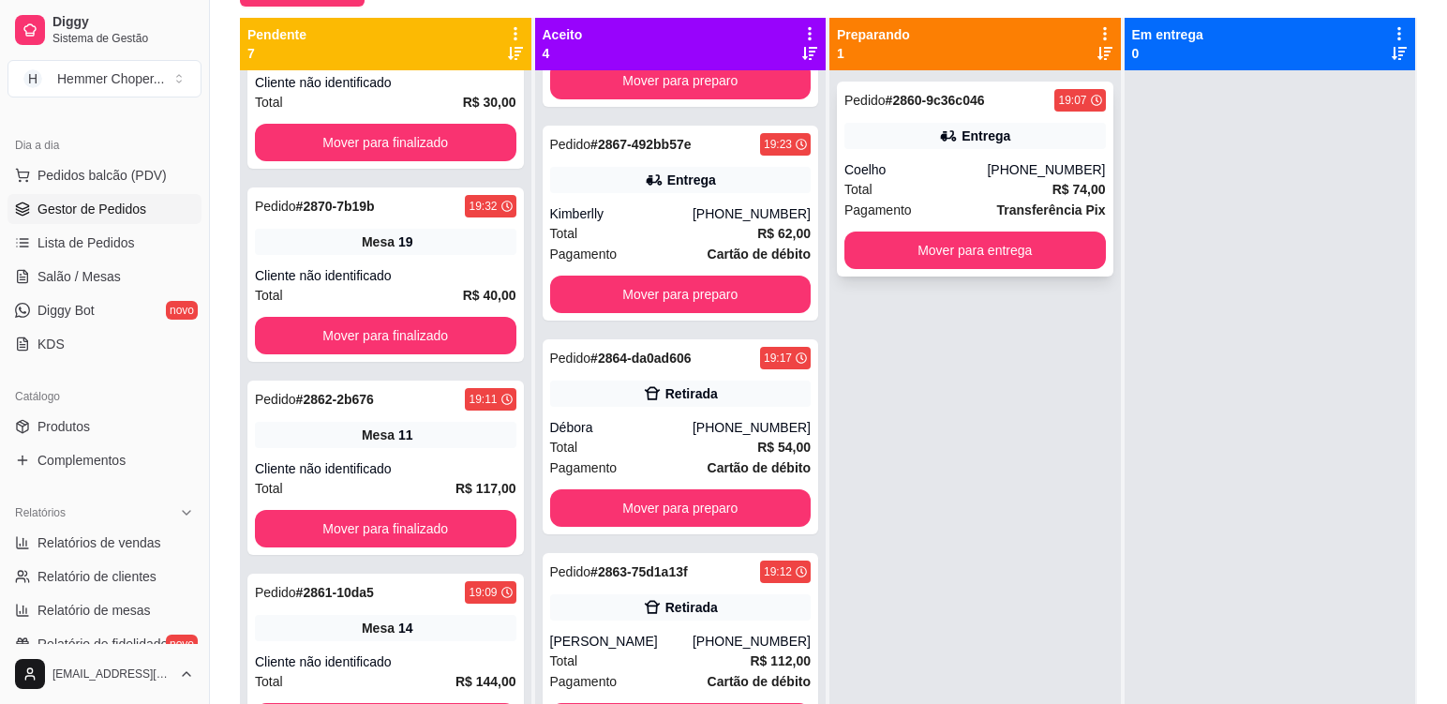
click at [945, 202] on div "Pagamento Transferência Pix" at bounding box center [976, 210] width 262 height 21
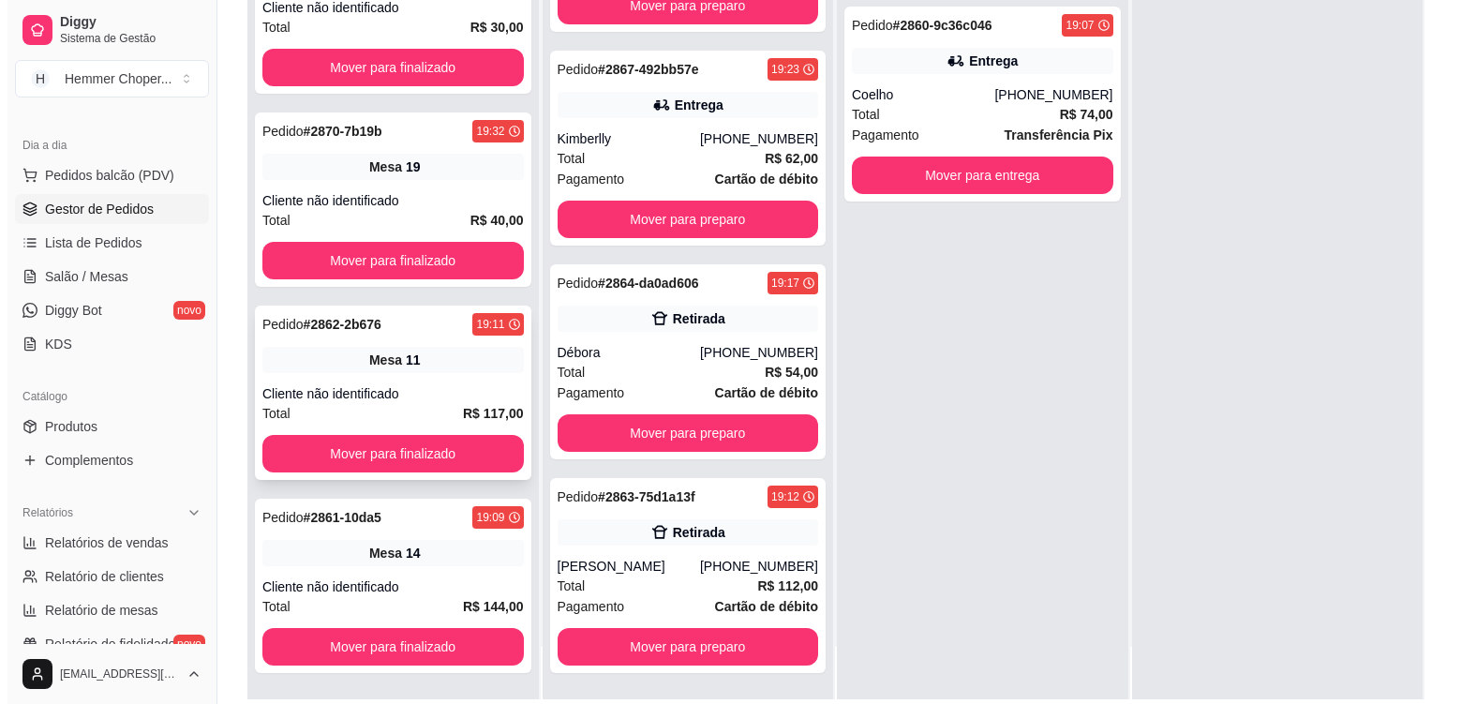
scroll to position [286, 0]
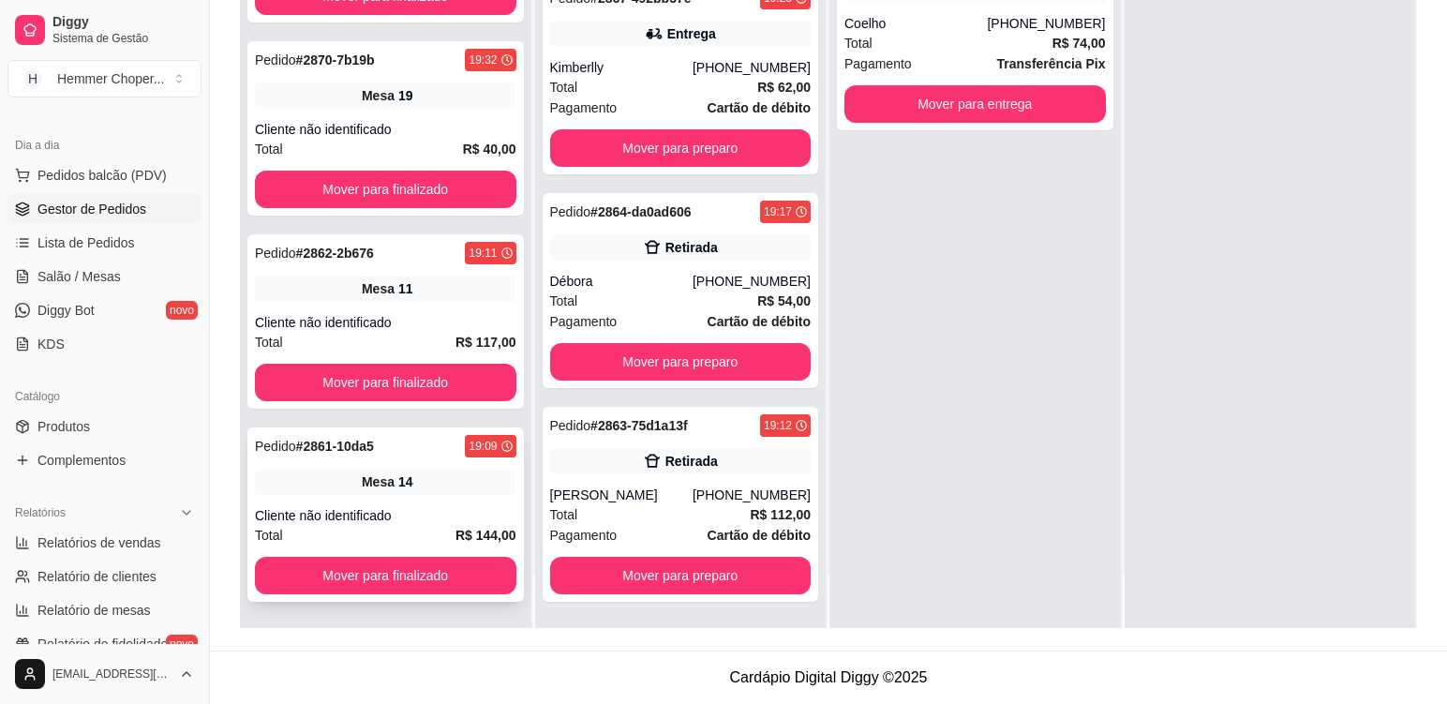
click at [419, 477] on div "Mesa 14" at bounding box center [386, 482] width 262 height 26
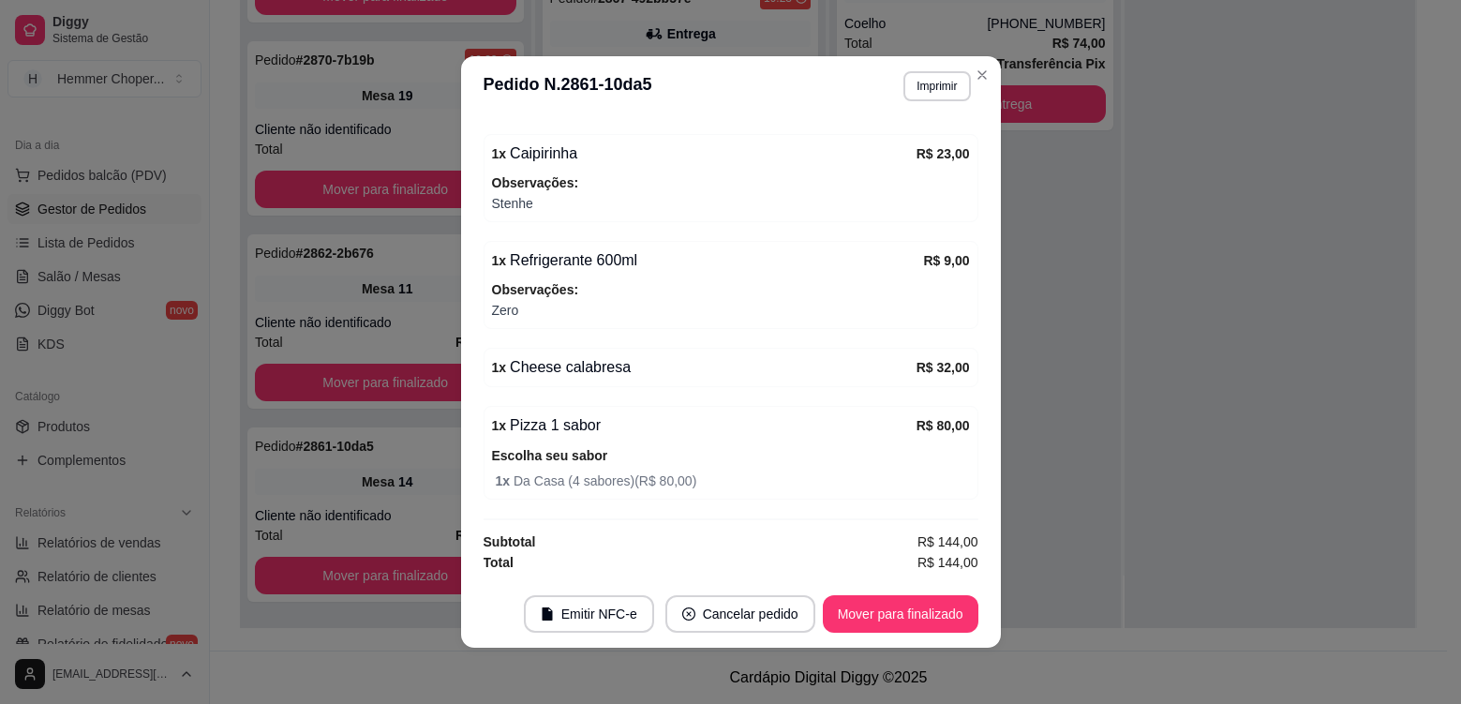
scroll to position [4, 0]
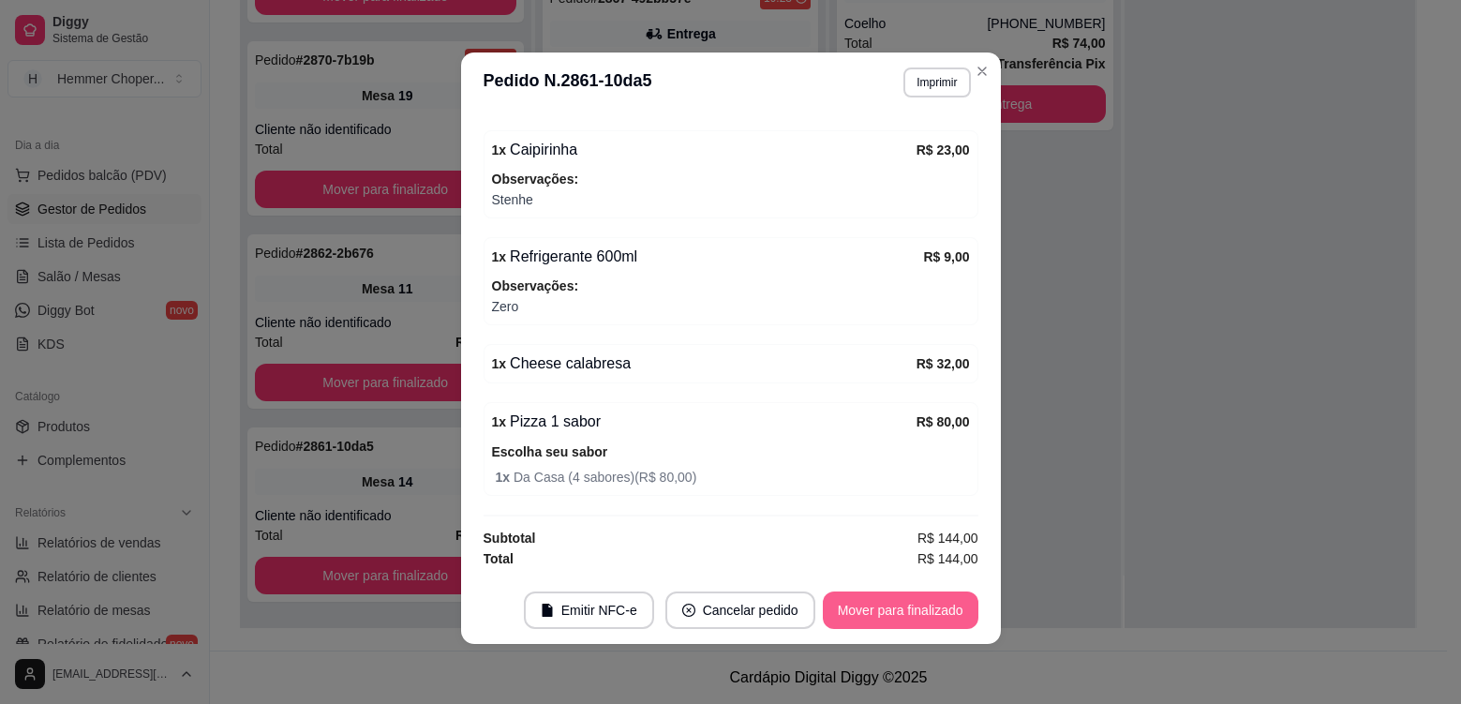
click at [926, 616] on button "Mover para finalizado" at bounding box center [901, 610] width 156 height 37
click at [986, 83] on header "**********" at bounding box center [731, 82] width 540 height 60
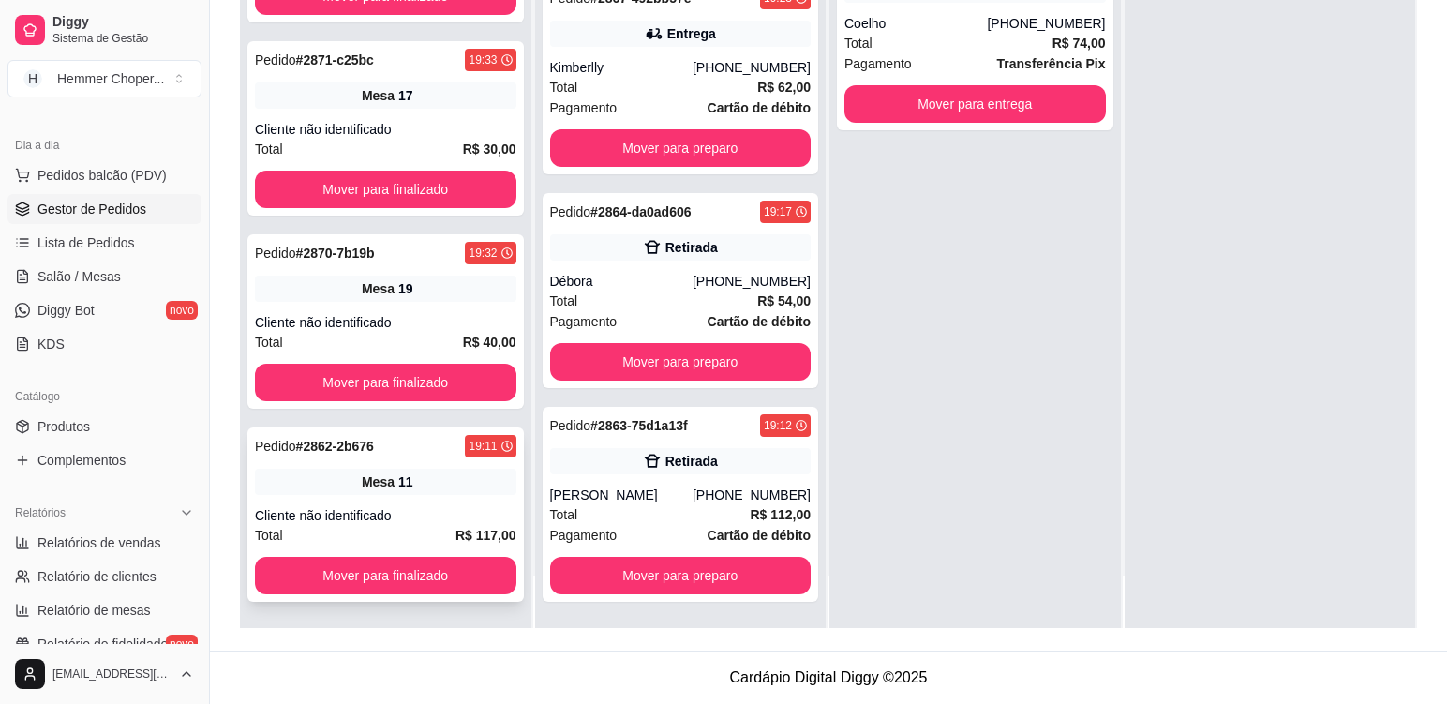
click at [422, 485] on div "Mesa 11" at bounding box center [386, 482] width 262 height 26
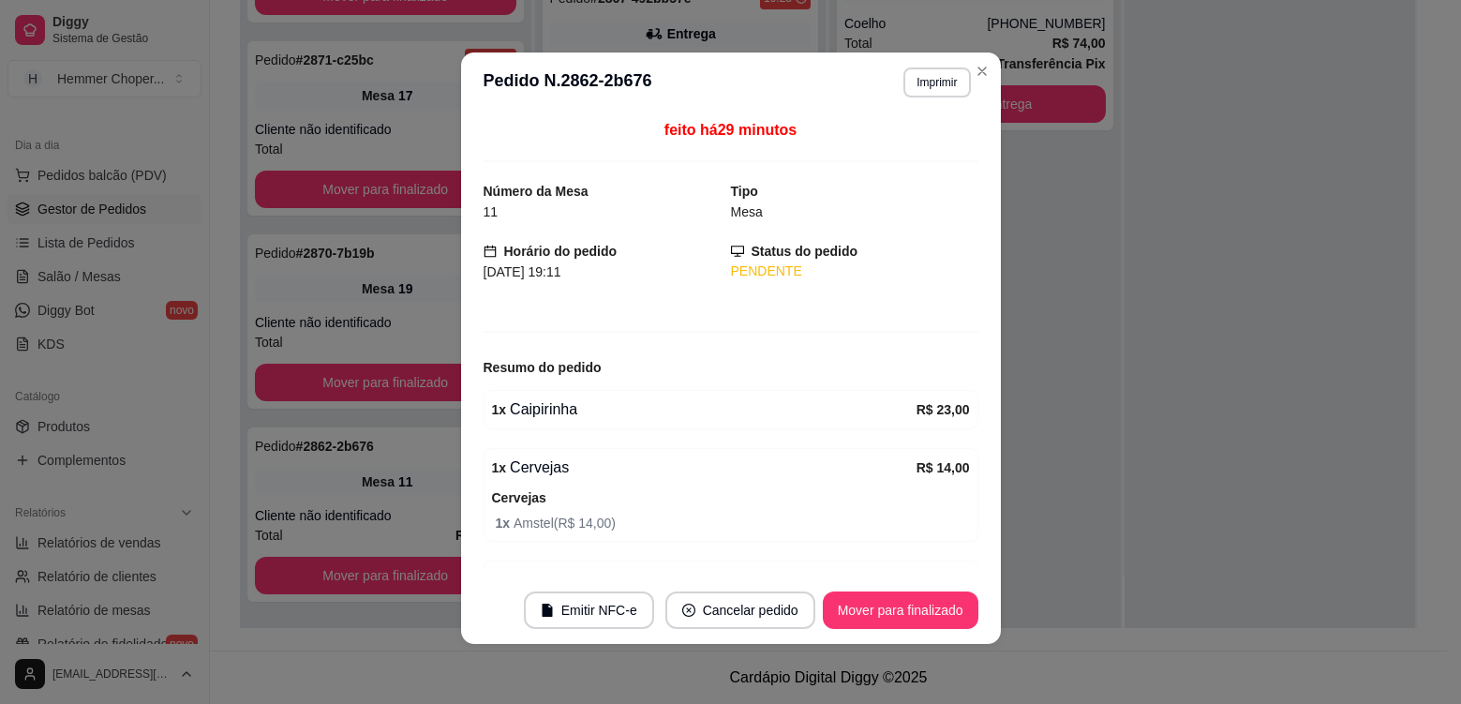
scroll to position [0, 0]
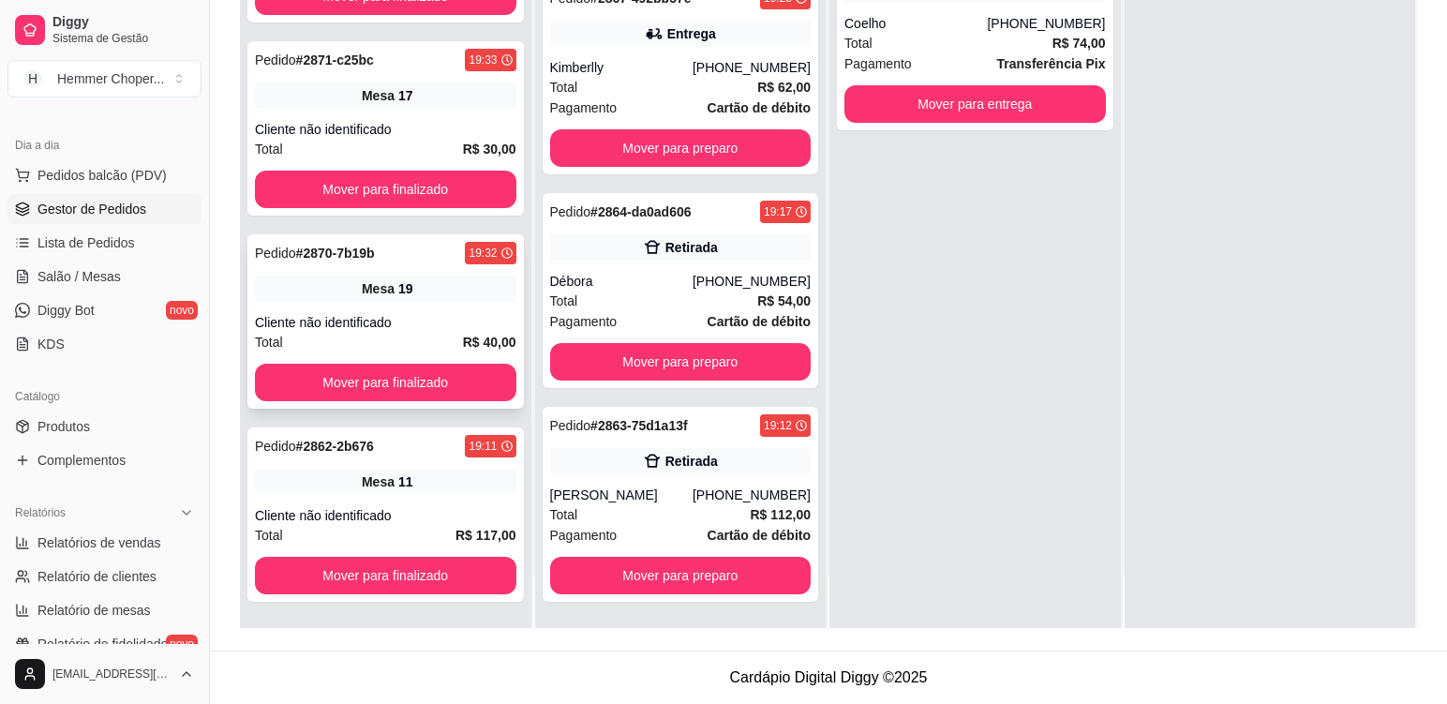
click at [444, 304] on div "Pedido # 2870-7b19b 19:32 Mesa 19 Cliente não identificado Total R$ 40,00 Mover…" at bounding box center [385, 321] width 277 height 174
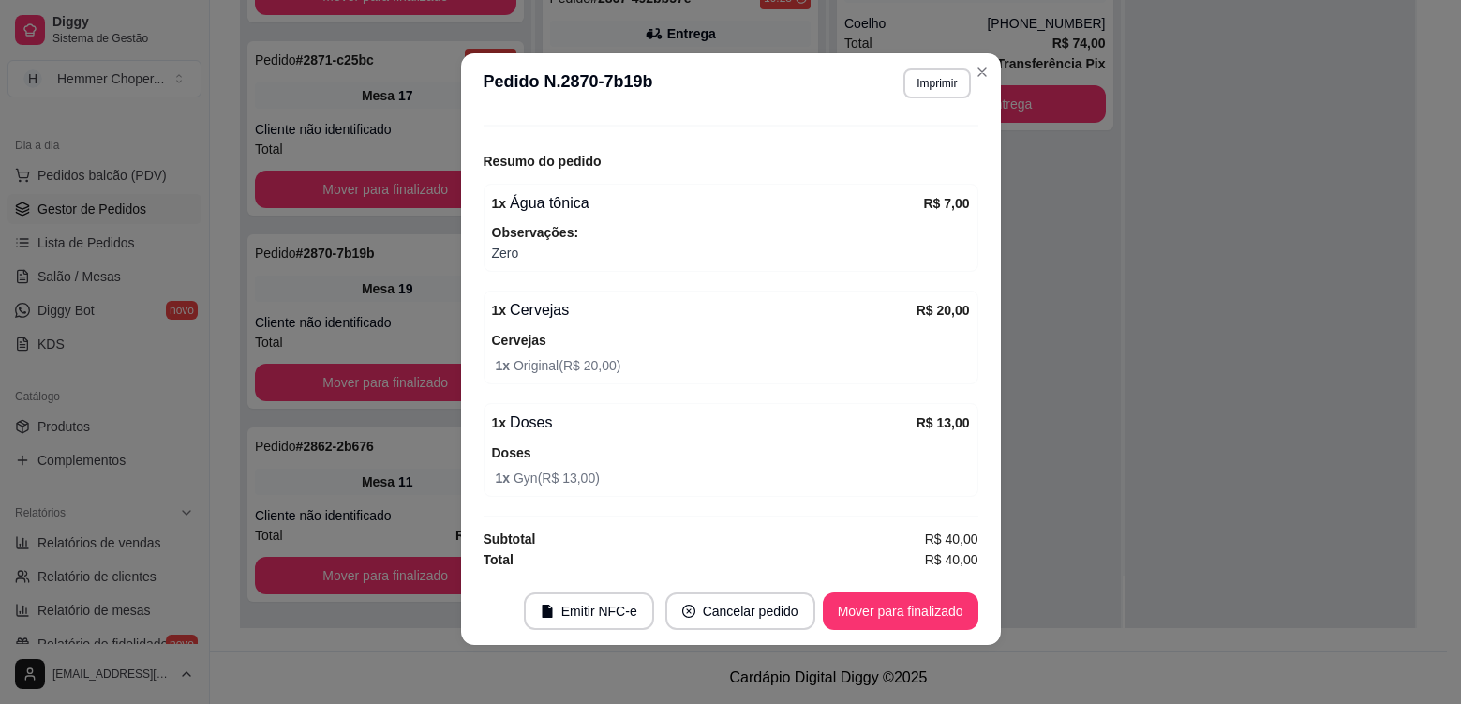
scroll to position [4, 0]
click at [890, 618] on button "Mover para finalizado" at bounding box center [901, 610] width 156 height 37
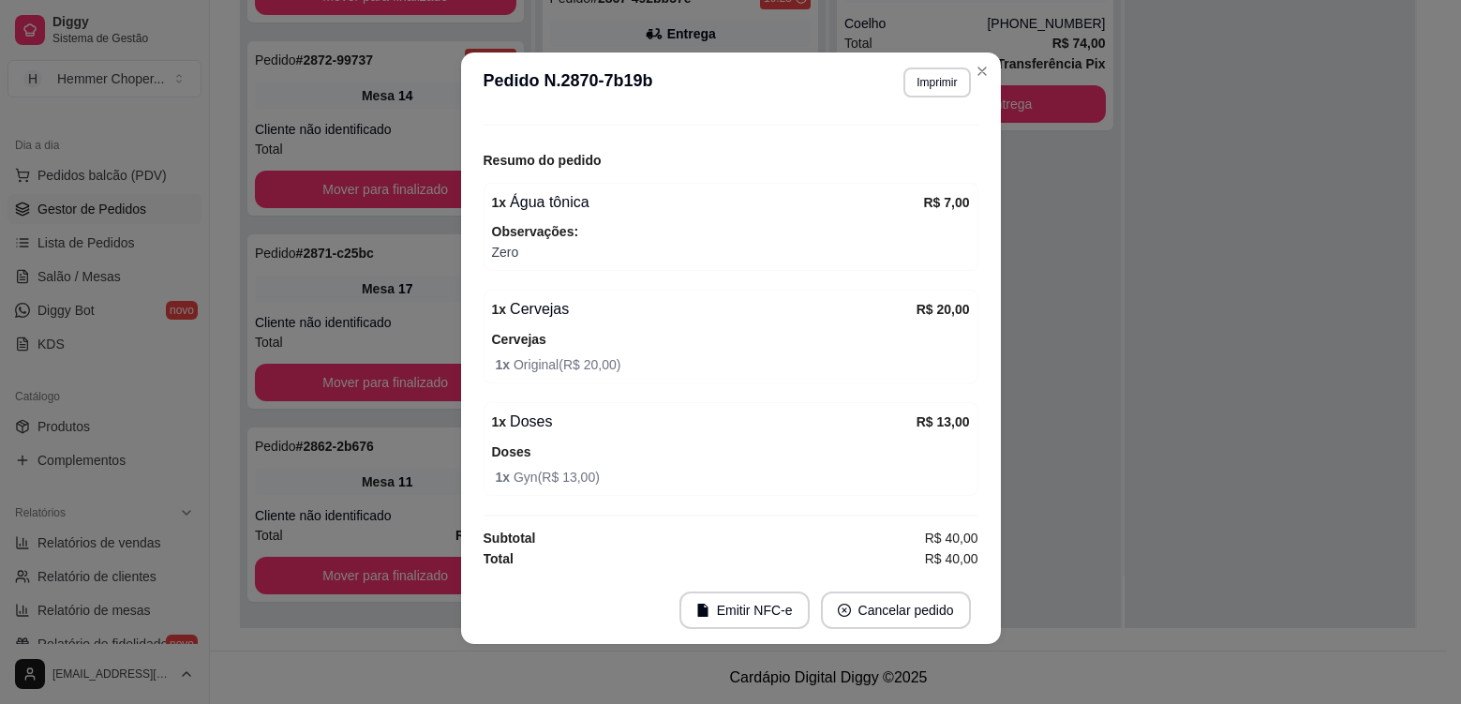
scroll to position [146, 0]
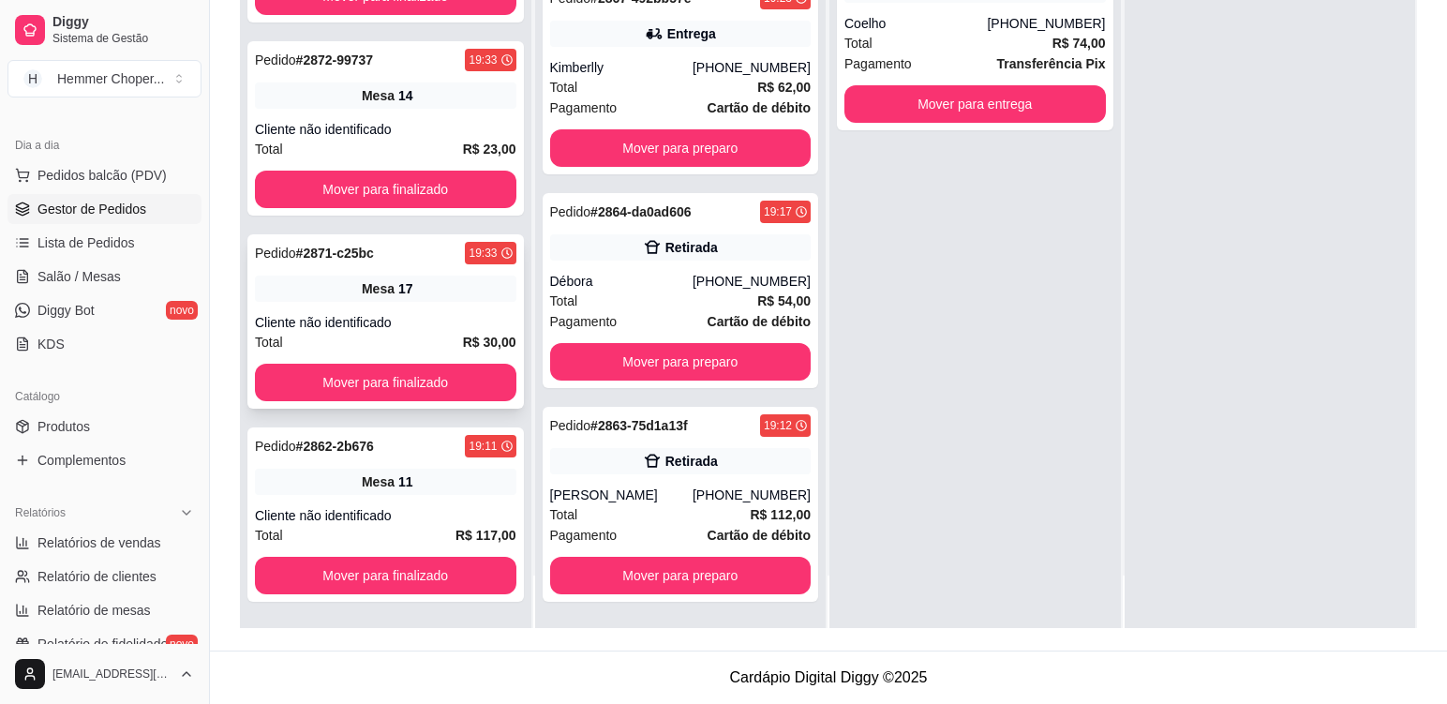
click at [433, 317] on div "Cliente não identificado" at bounding box center [386, 322] width 262 height 19
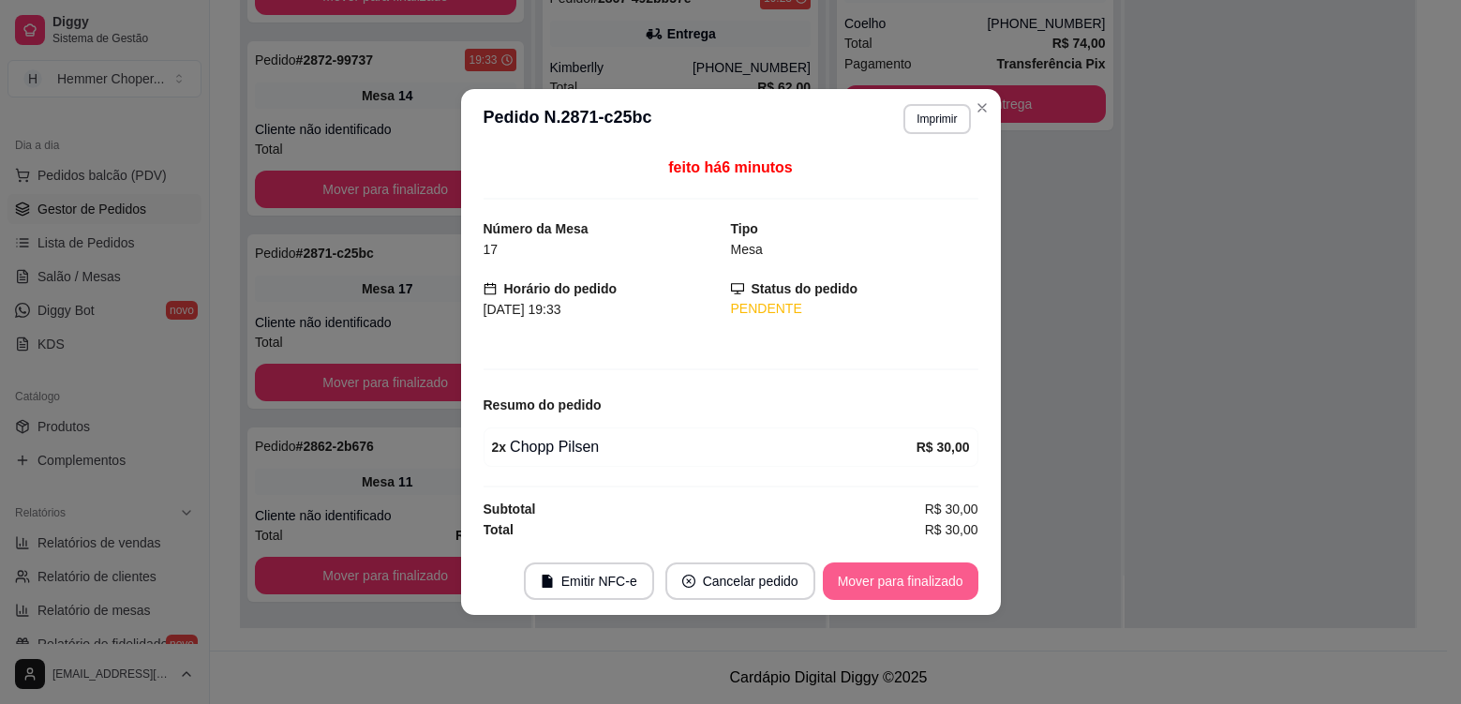
click at [869, 579] on button "Mover para finalizado" at bounding box center [901, 580] width 156 height 37
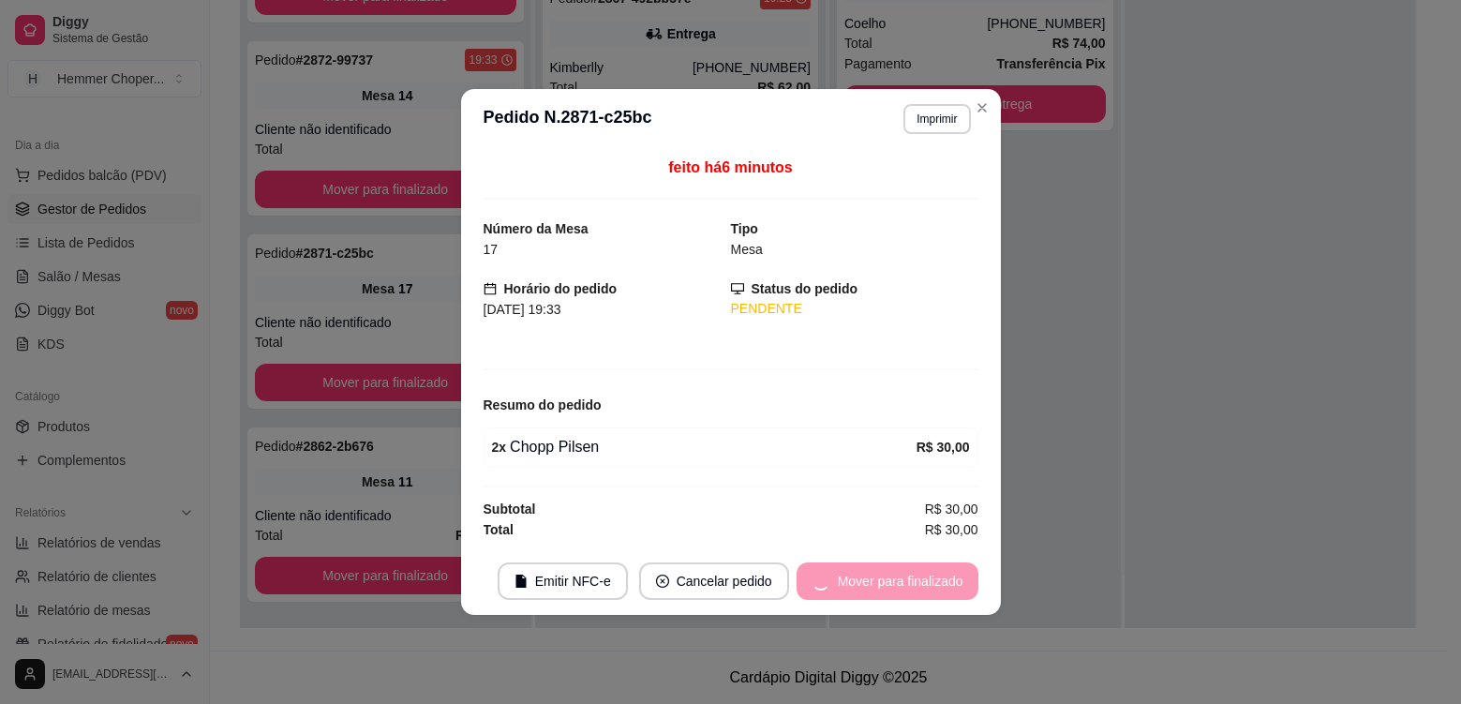
scroll to position [473, 0]
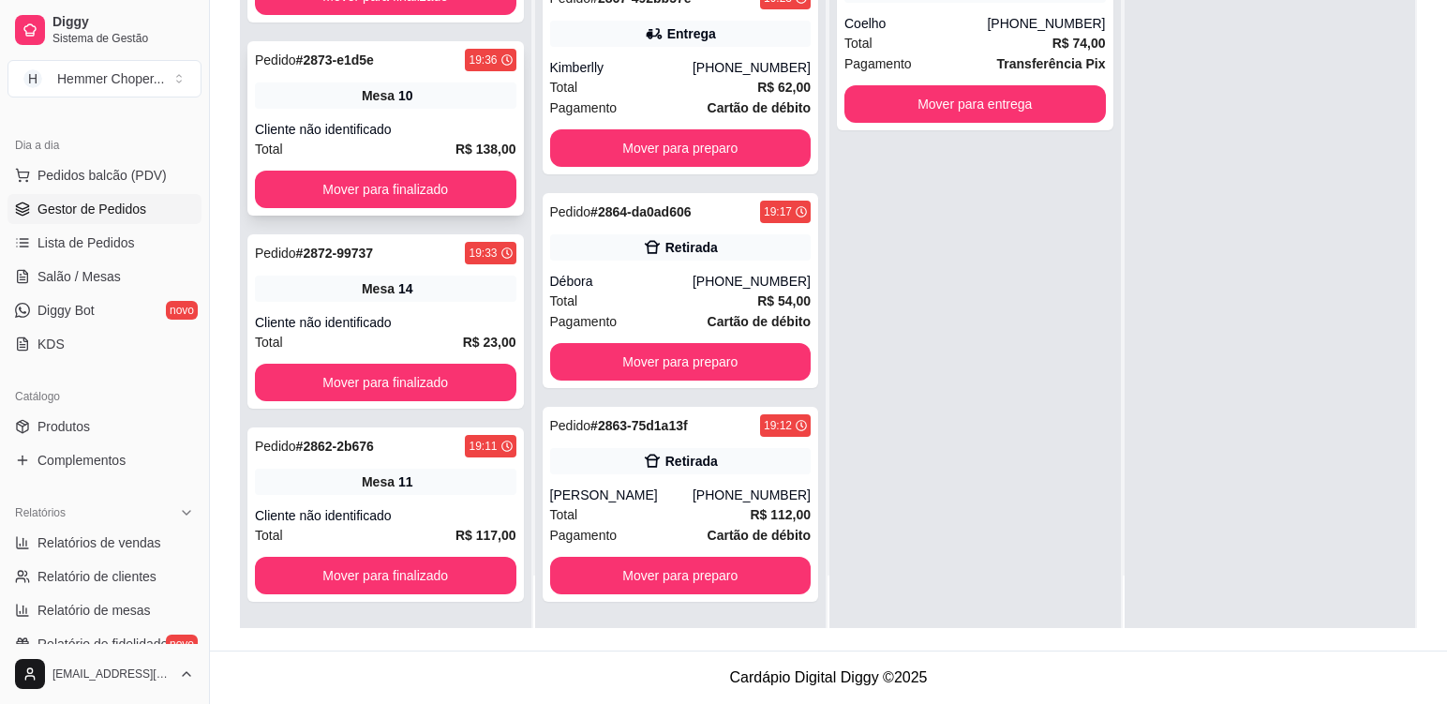
click at [439, 113] on div "Pedido # 2873-e1d5e 19:36 Mesa 10 Cliente não identificado Total R$ 138,00 Move…" at bounding box center [385, 128] width 277 height 174
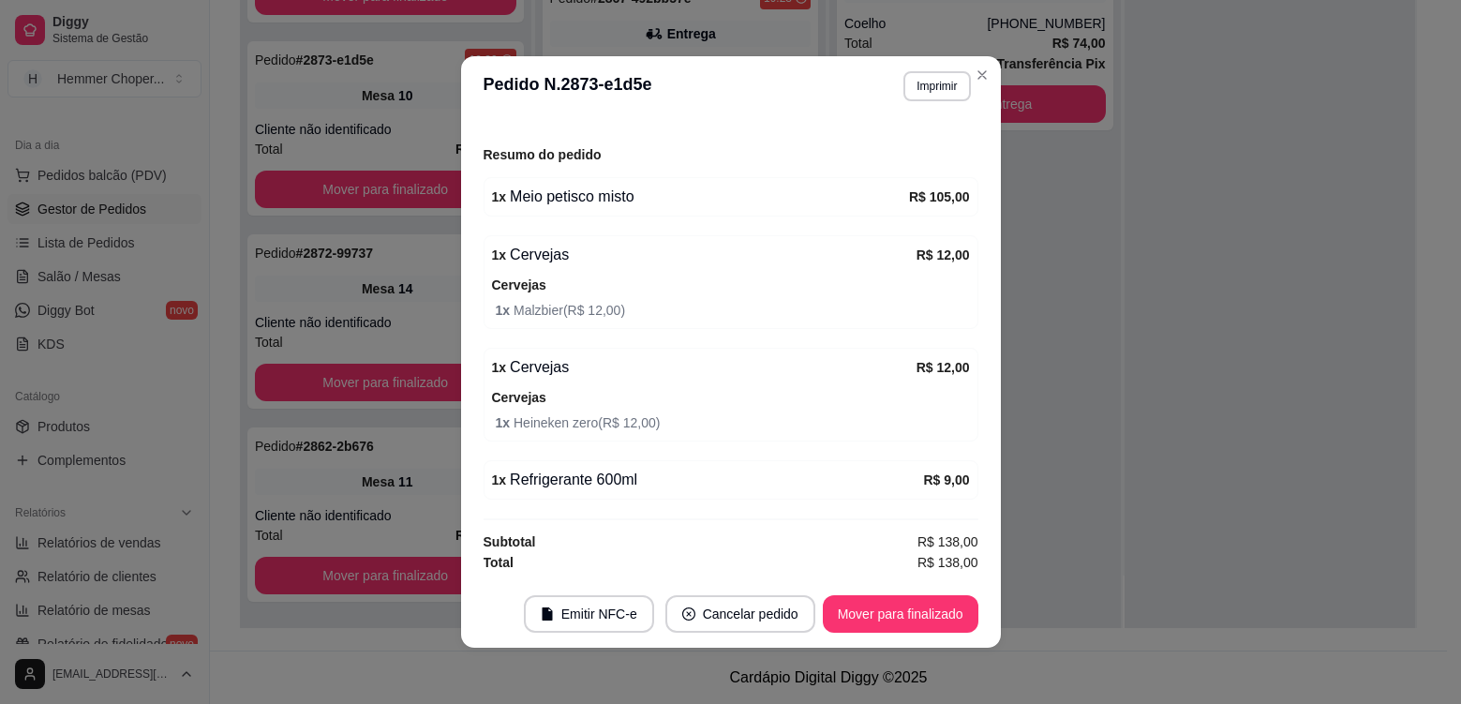
scroll to position [4, 0]
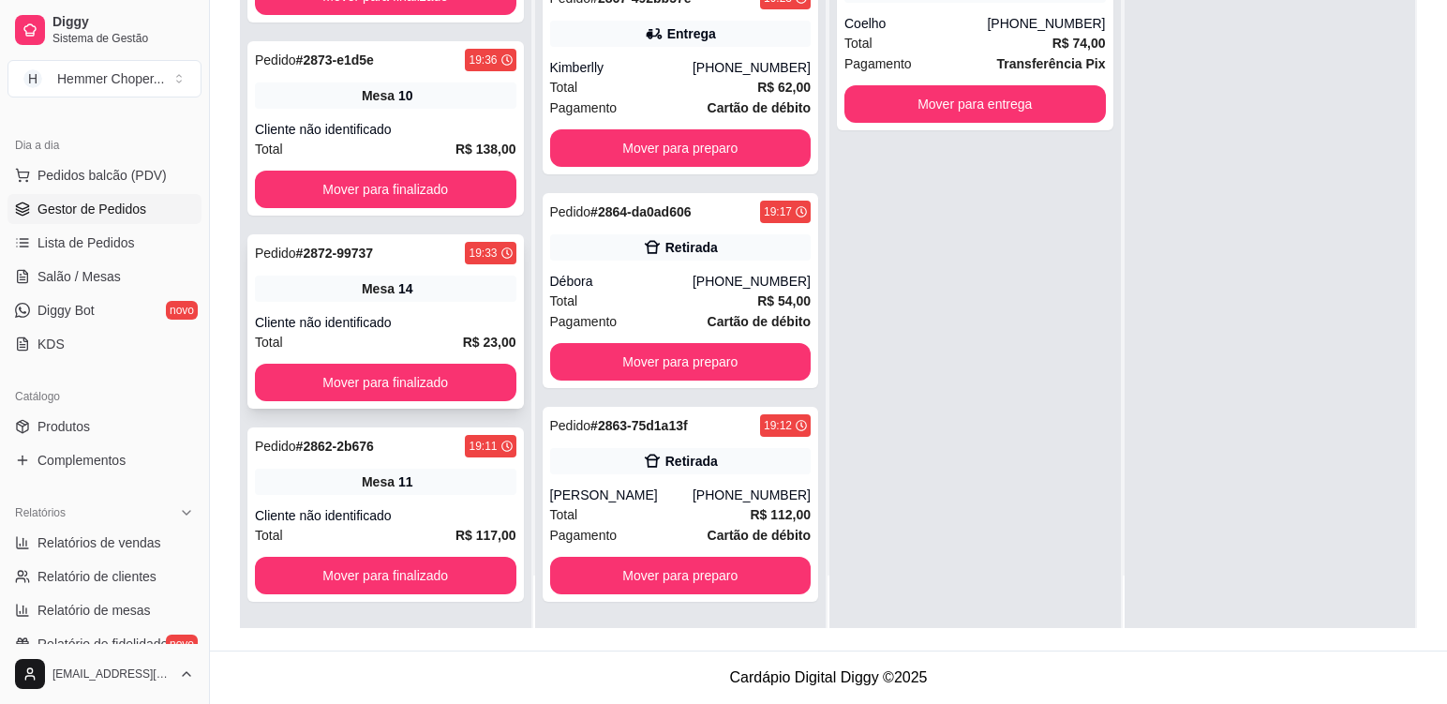
click at [428, 294] on div "Mesa 14" at bounding box center [386, 289] width 262 height 26
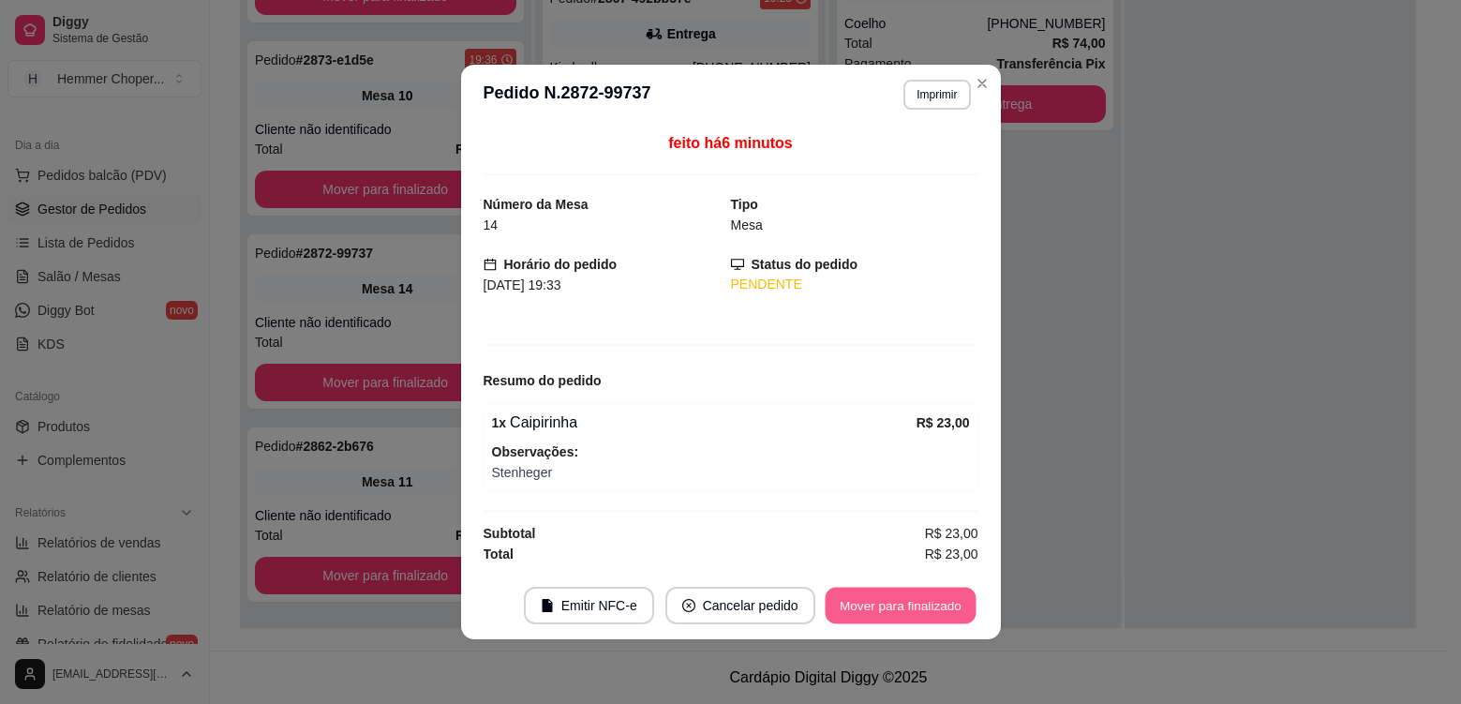
click at [884, 601] on button "Mover para finalizado" at bounding box center [900, 606] width 151 height 37
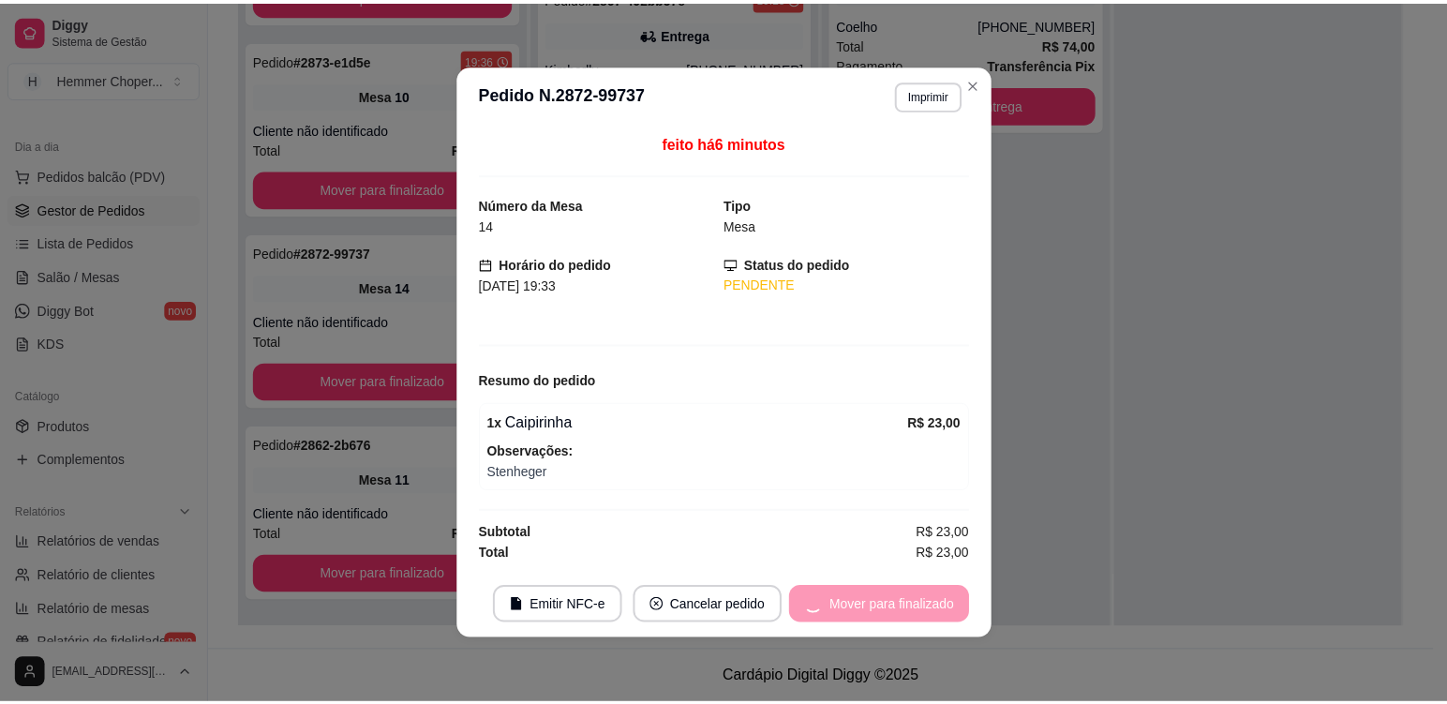
scroll to position [280, 0]
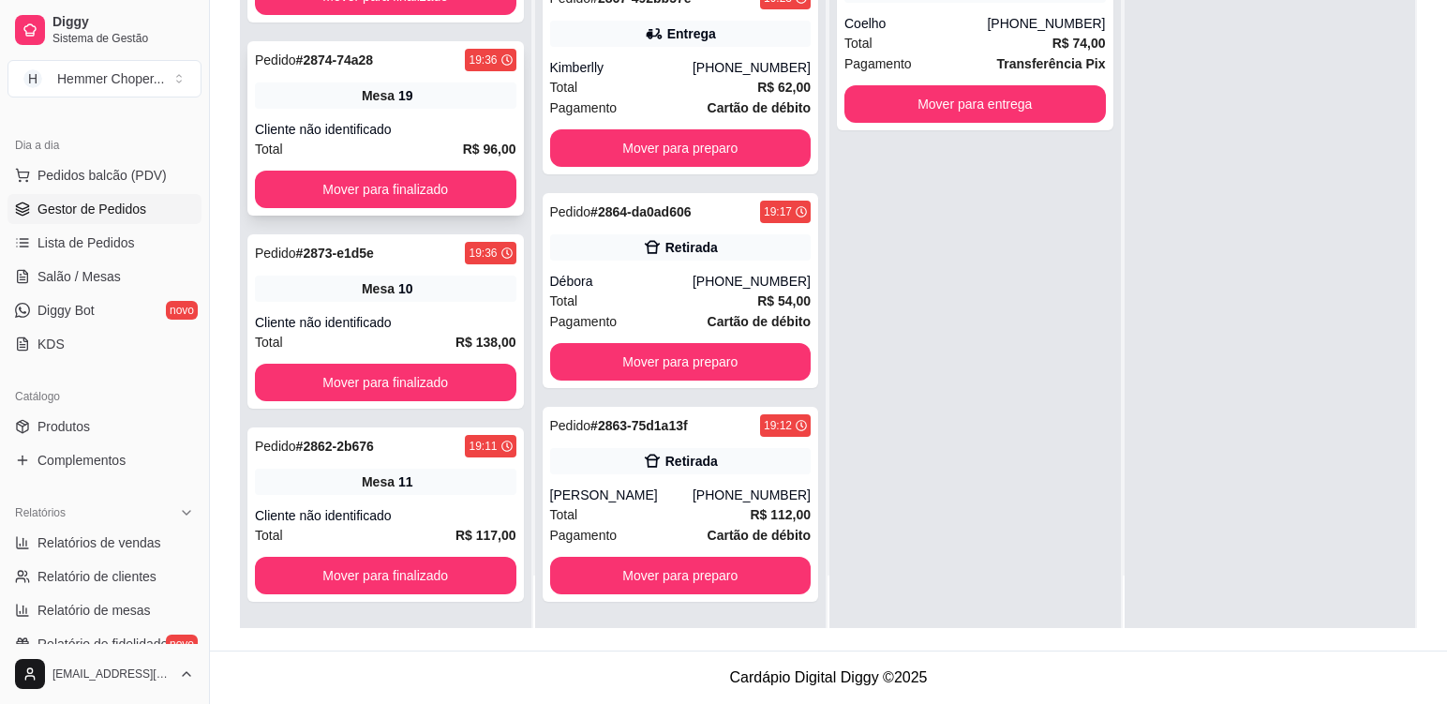
click at [438, 112] on div "Pedido # 2874-74a28 19:36 Mesa 19 Cliente não identificado Total R$ 96,00 Mover…" at bounding box center [385, 128] width 277 height 174
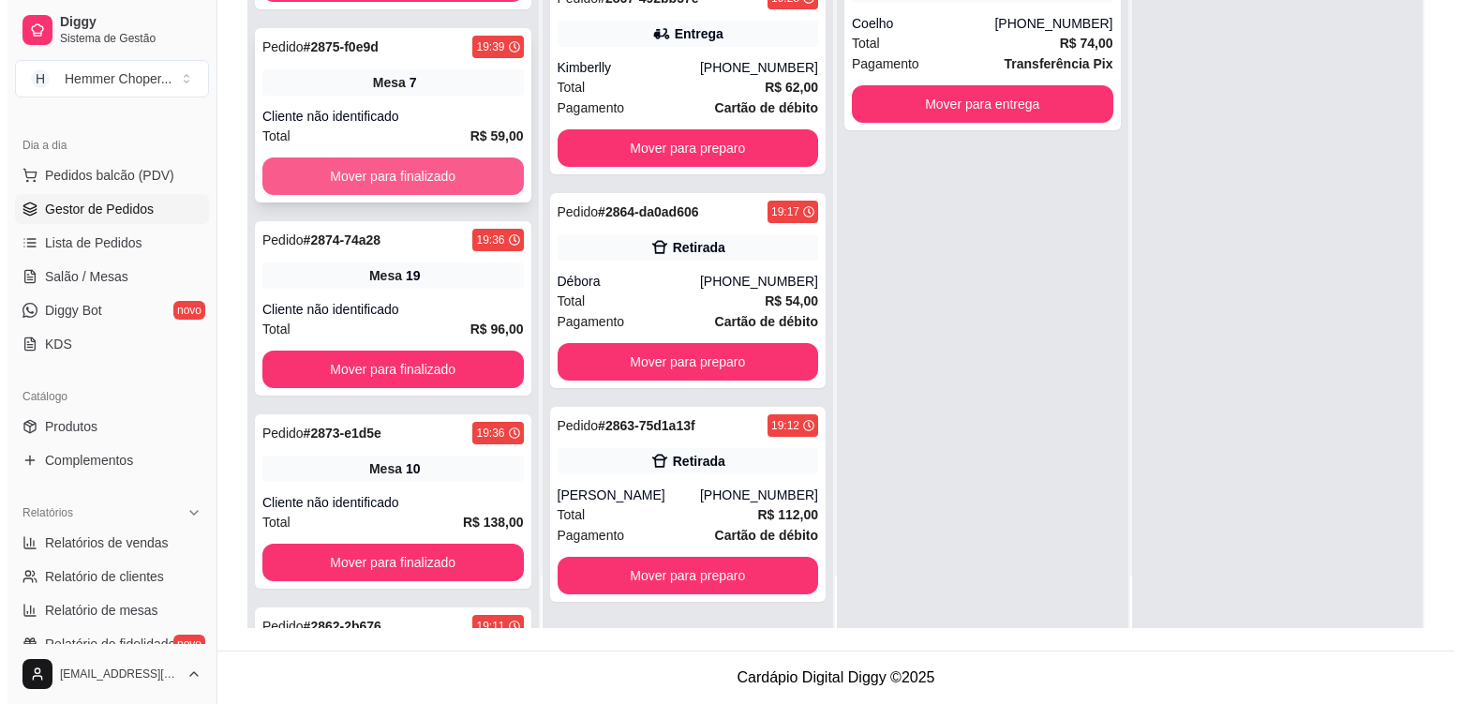
scroll to position [93, 0]
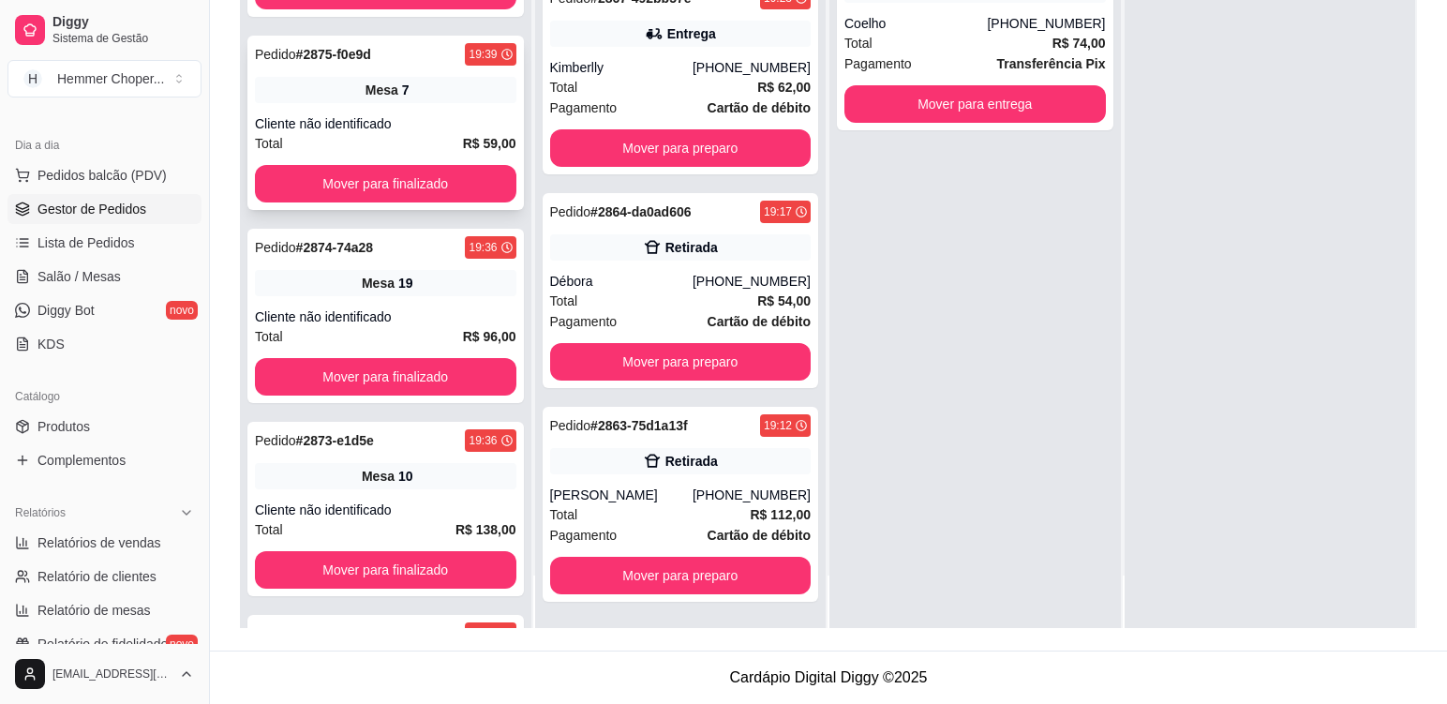
click at [457, 114] on div "Cliente não identificado" at bounding box center [386, 123] width 262 height 19
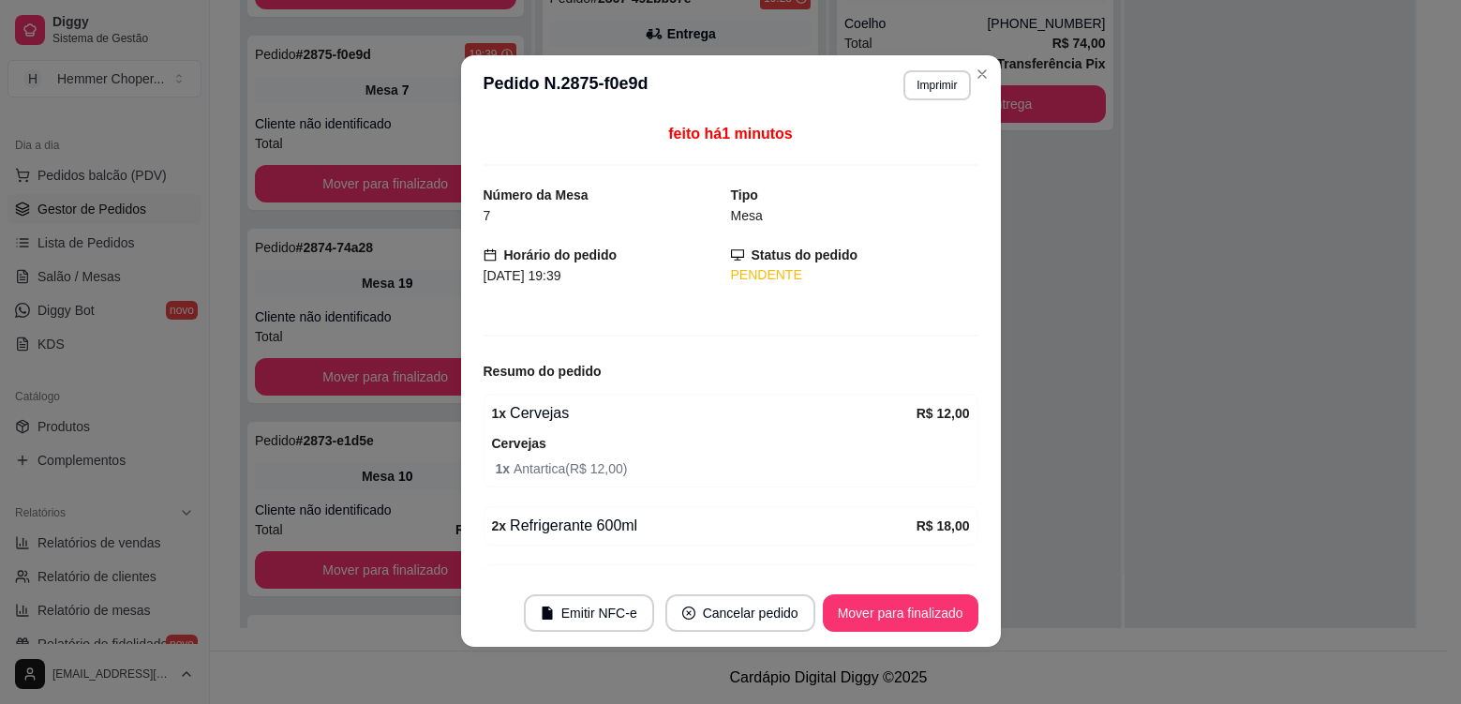
scroll to position [0, 0]
click at [951, 620] on button "Mover para finalizado" at bounding box center [901, 613] width 156 height 37
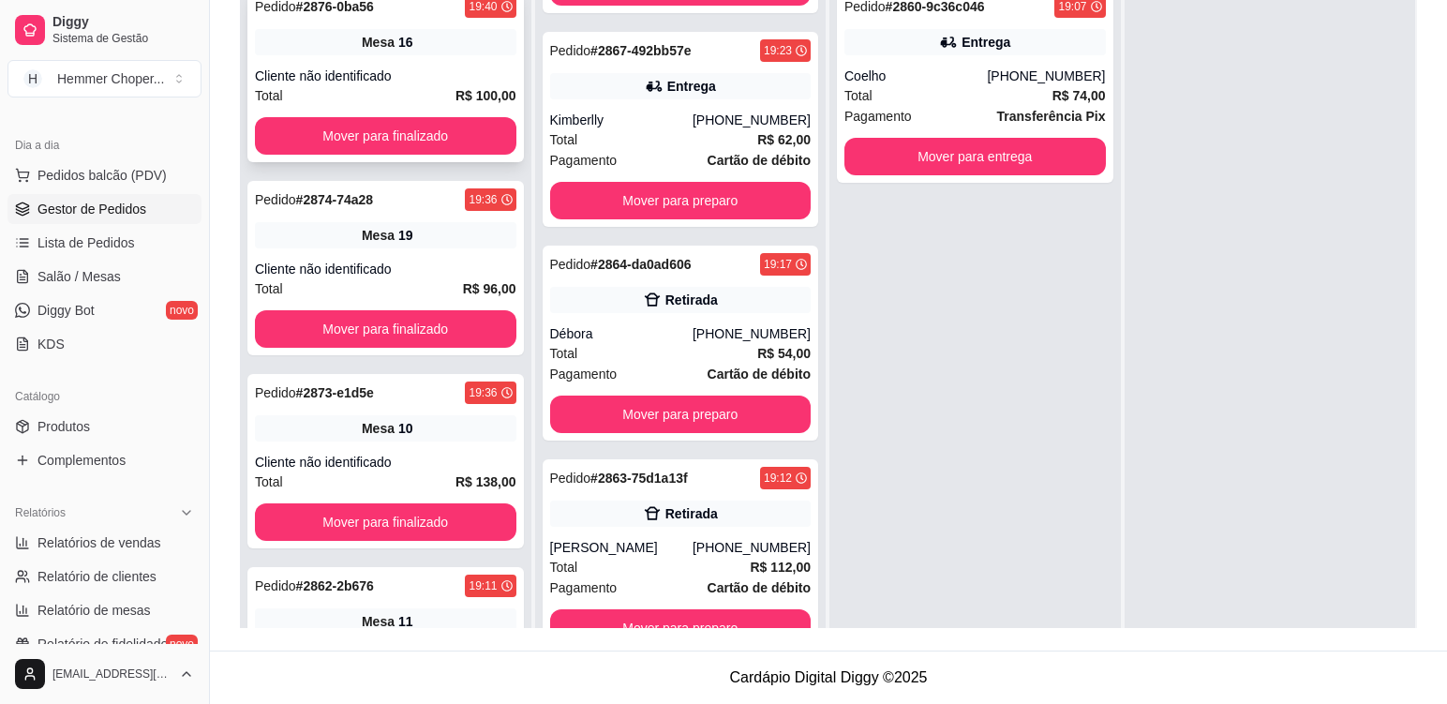
click at [433, 62] on div "Pedido # 2876-0ba56 19:40 Mesa 16 Cliente não identificado Total R$ 100,00 Move…" at bounding box center [385, 75] width 277 height 174
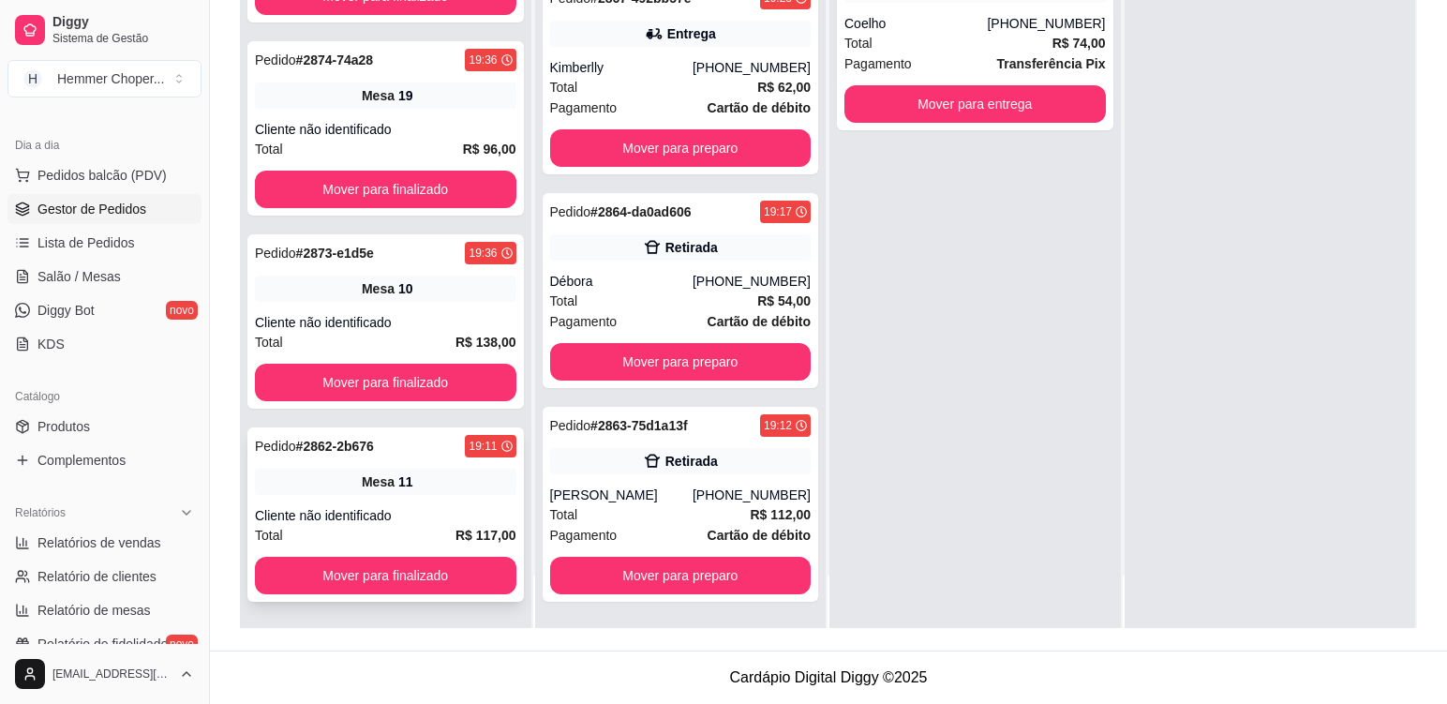
click at [443, 481] on div "Mesa 11" at bounding box center [386, 482] width 262 height 26
click at [438, 302] on div "Pedido # 2873-e1d5e 19:36 Mesa 10 Cliente não identificado Total R$ 138,00 Move…" at bounding box center [385, 321] width 277 height 174
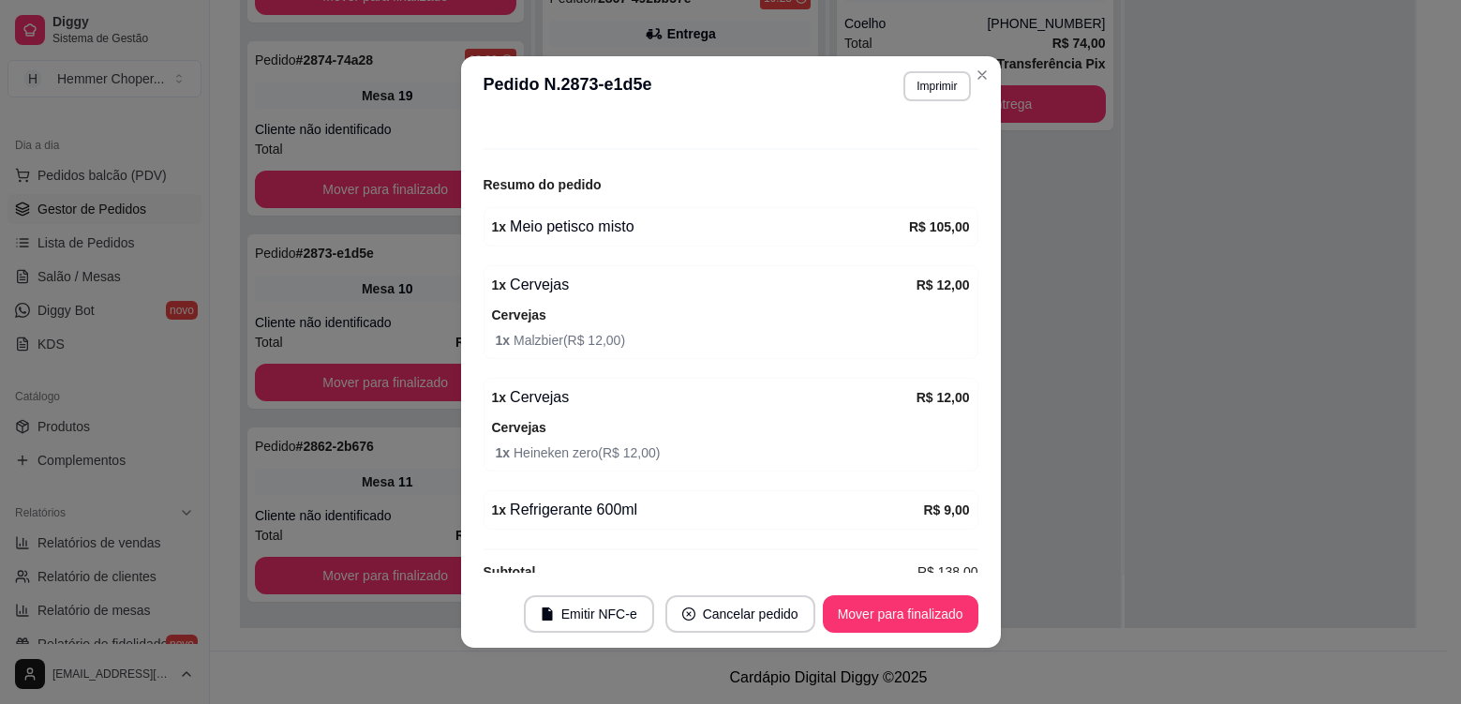
click at [980, 91] on header "**********" at bounding box center [731, 86] width 540 height 60
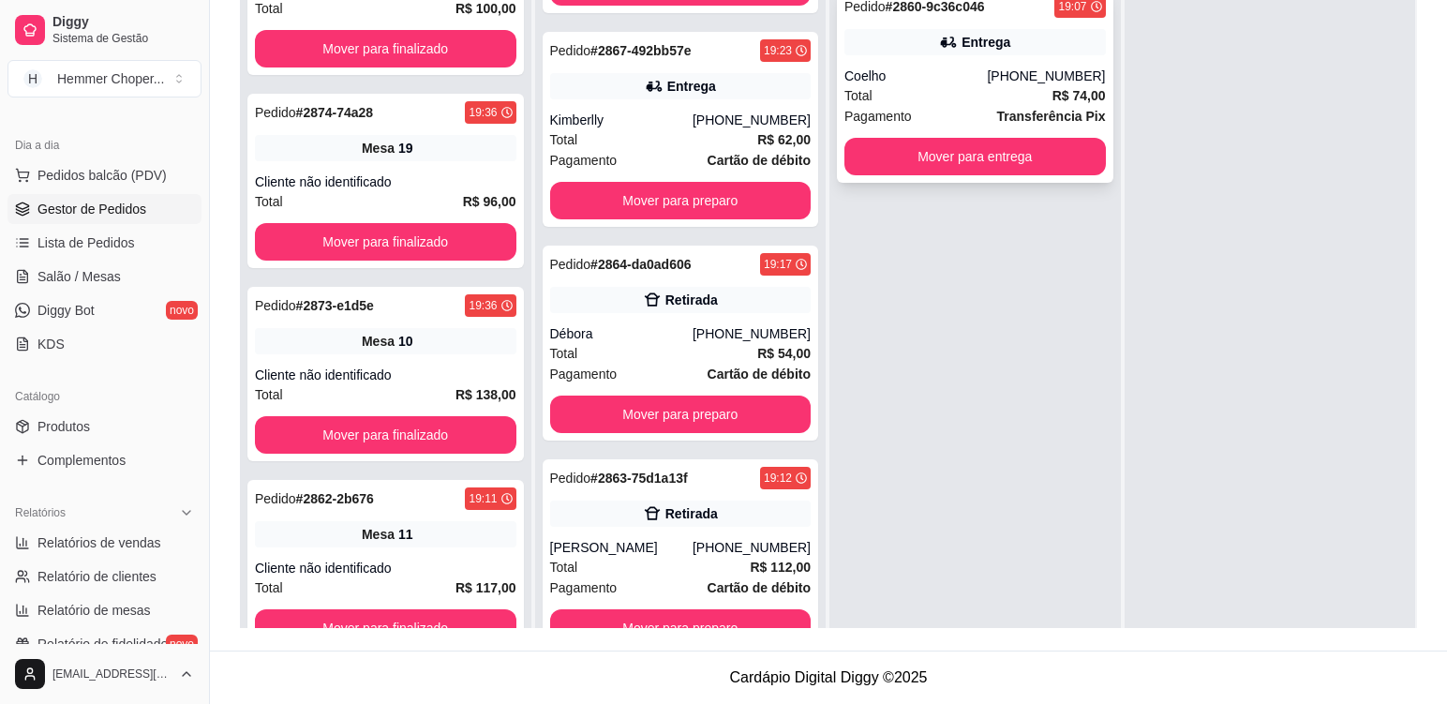
click at [941, 82] on div "Coelho" at bounding box center [916, 76] width 142 height 19
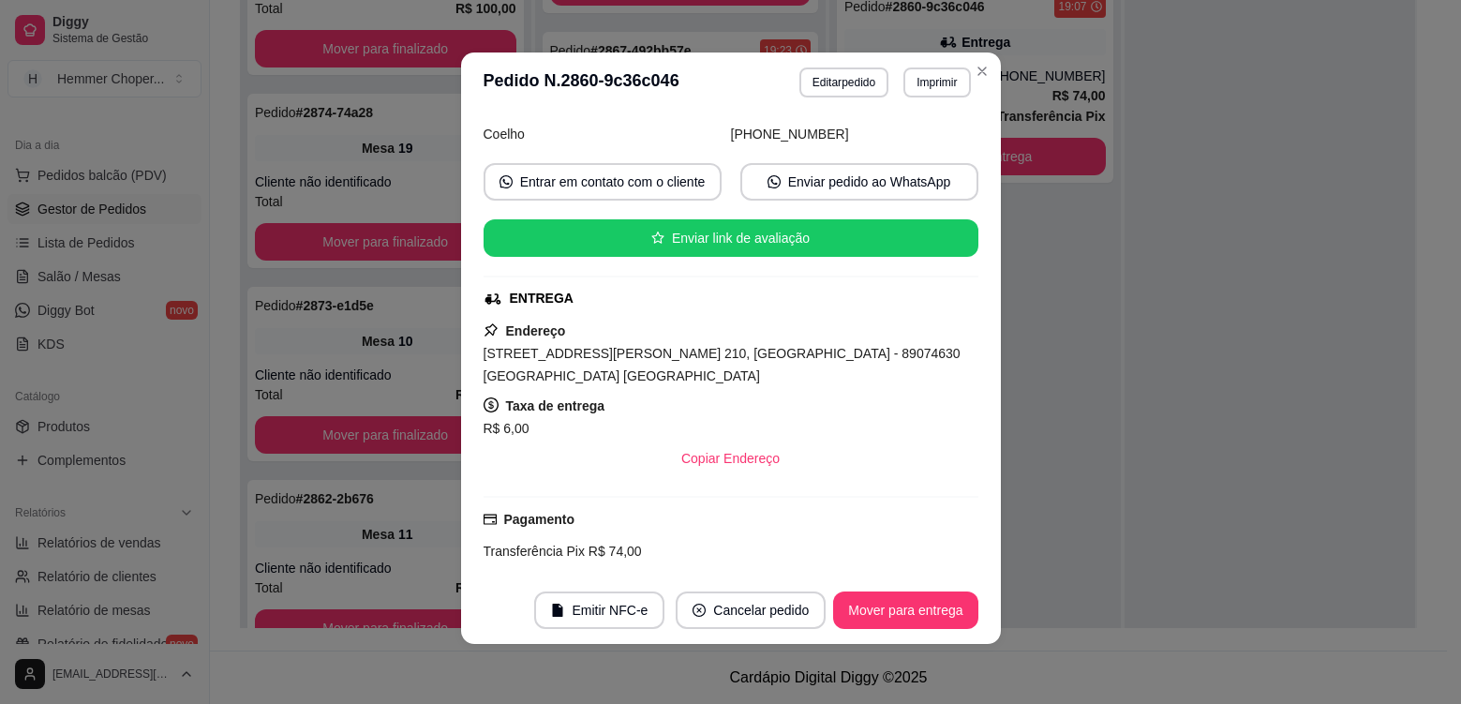
scroll to position [97, 0]
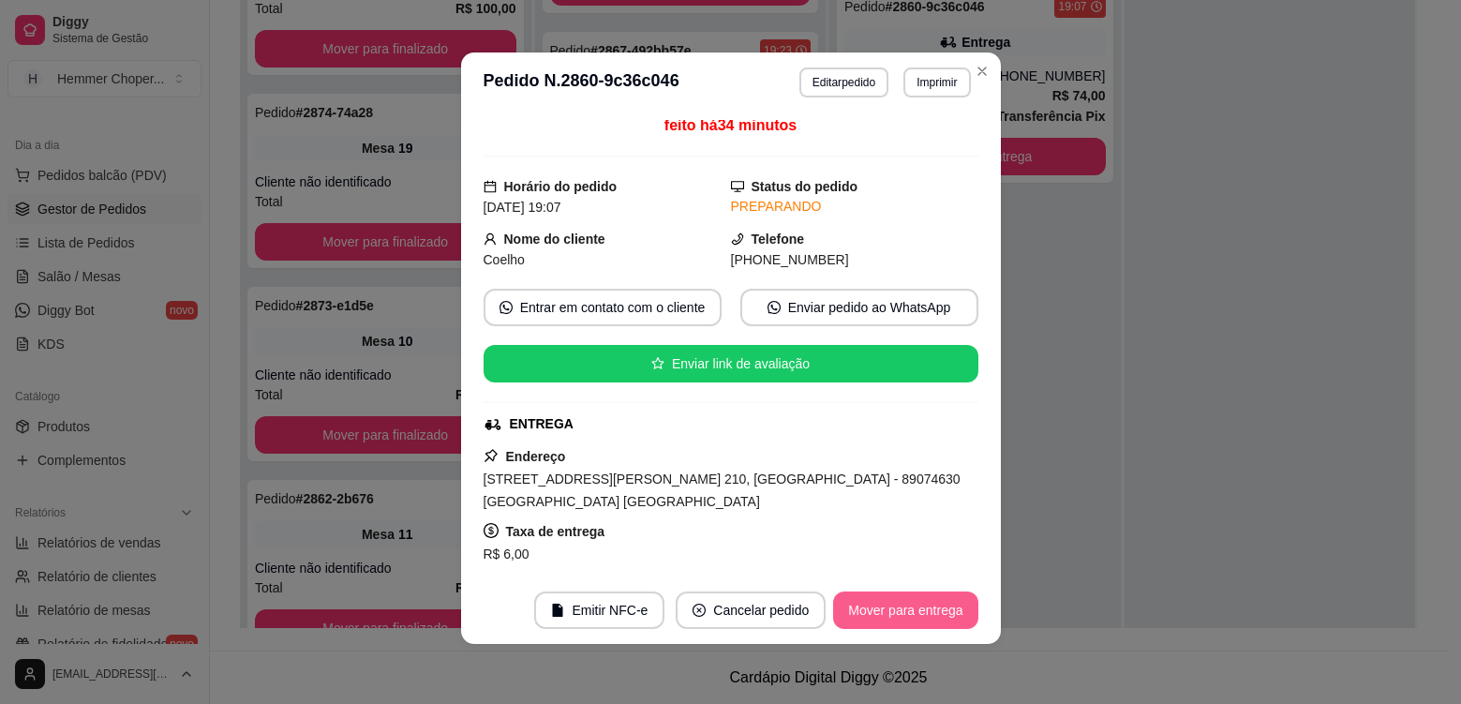
click at [871, 609] on button "Mover para entrega" at bounding box center [905, 610] width 144 height 37
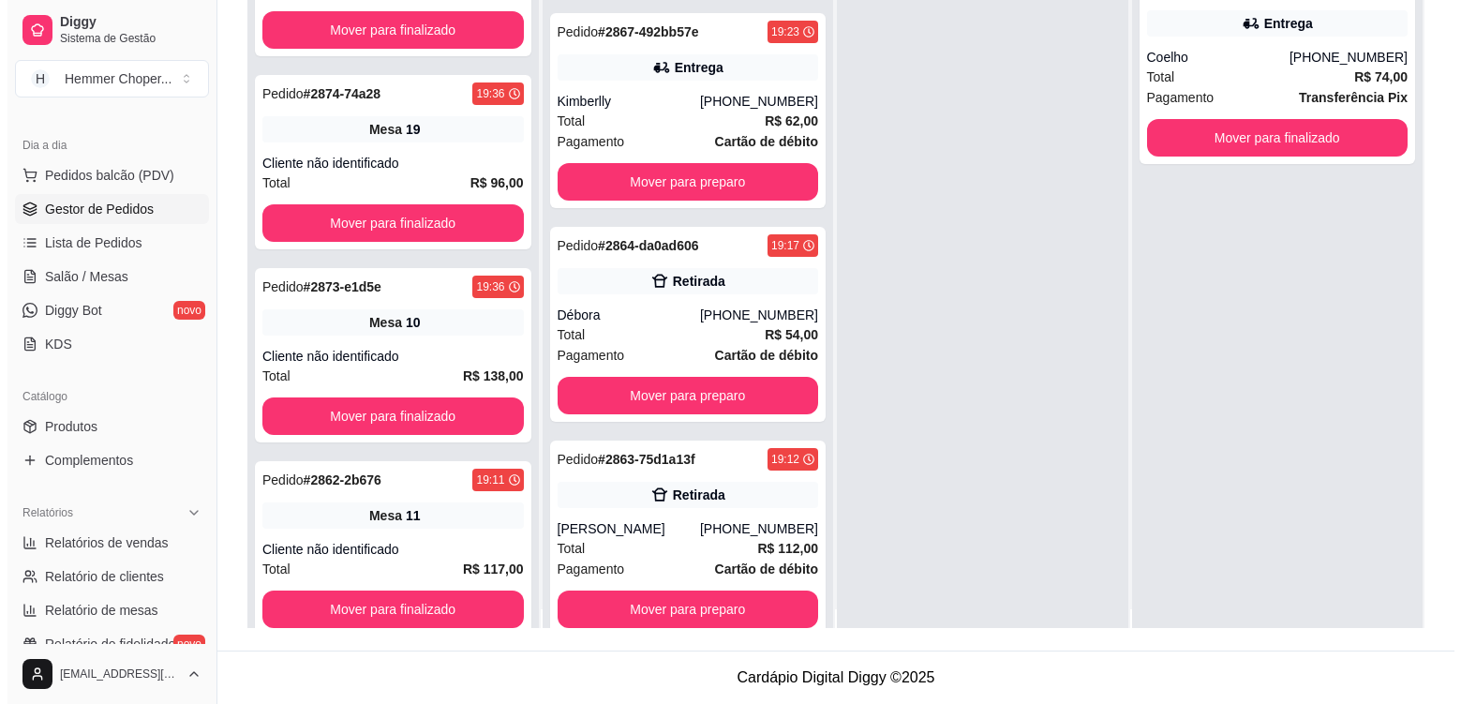
scroll to position [0, 0]
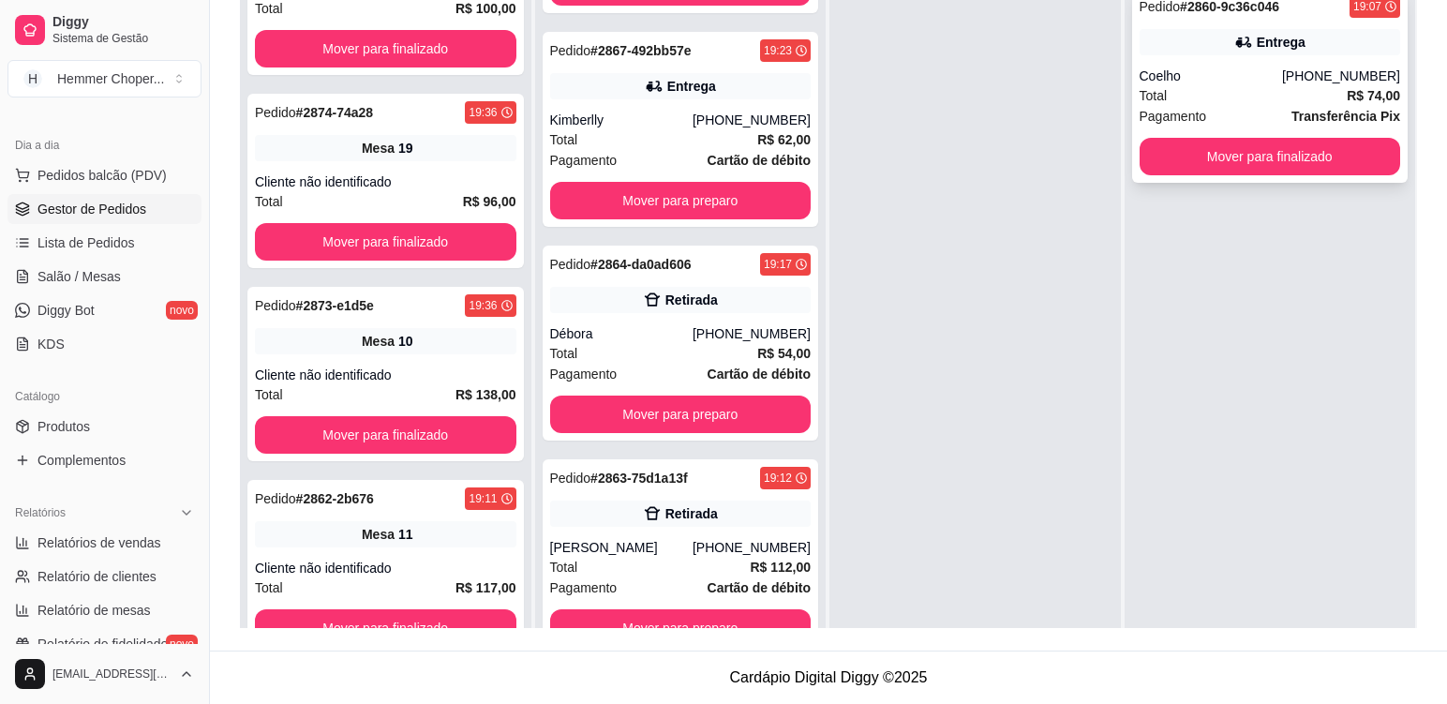
click at [1218, 88] on div "Total R$ 74,00" at bounding box center [1271, 95] width 262 height 21
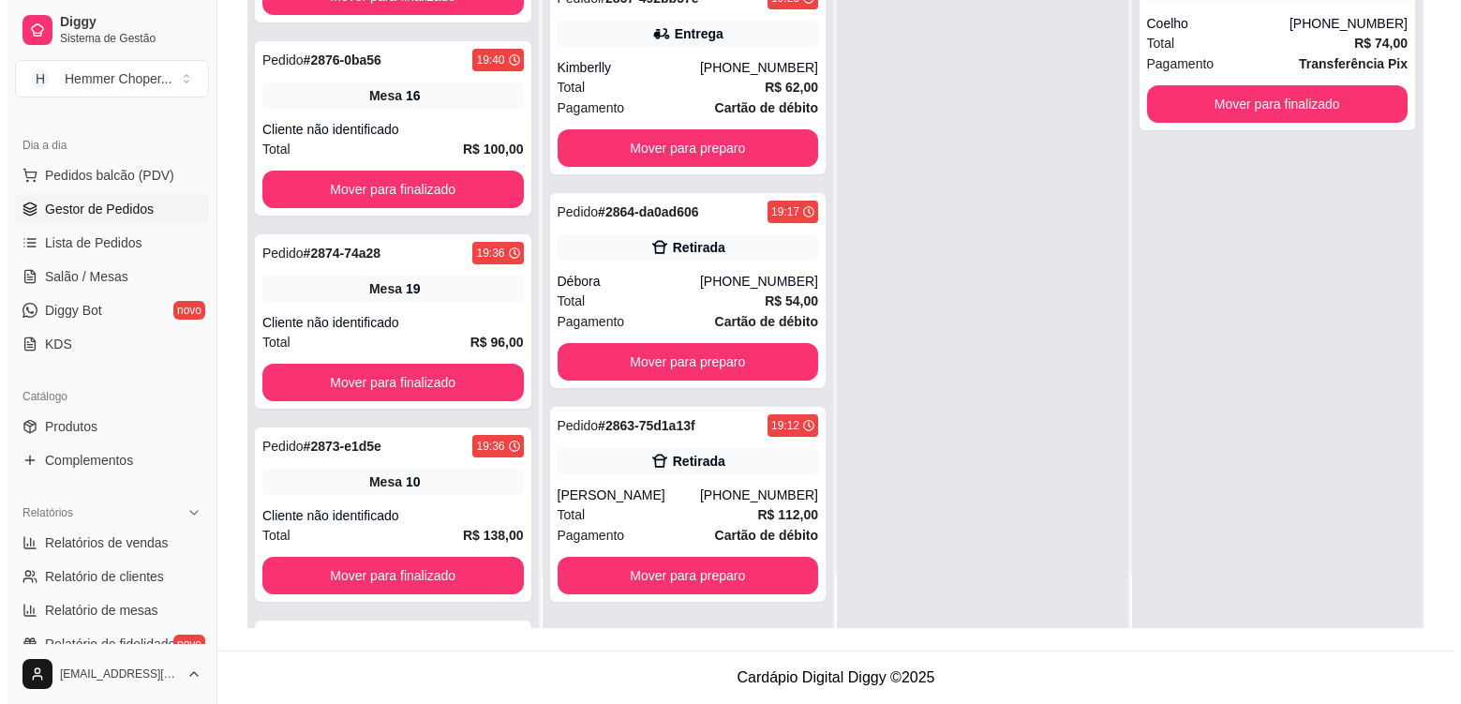
scroll to position [666, 0]
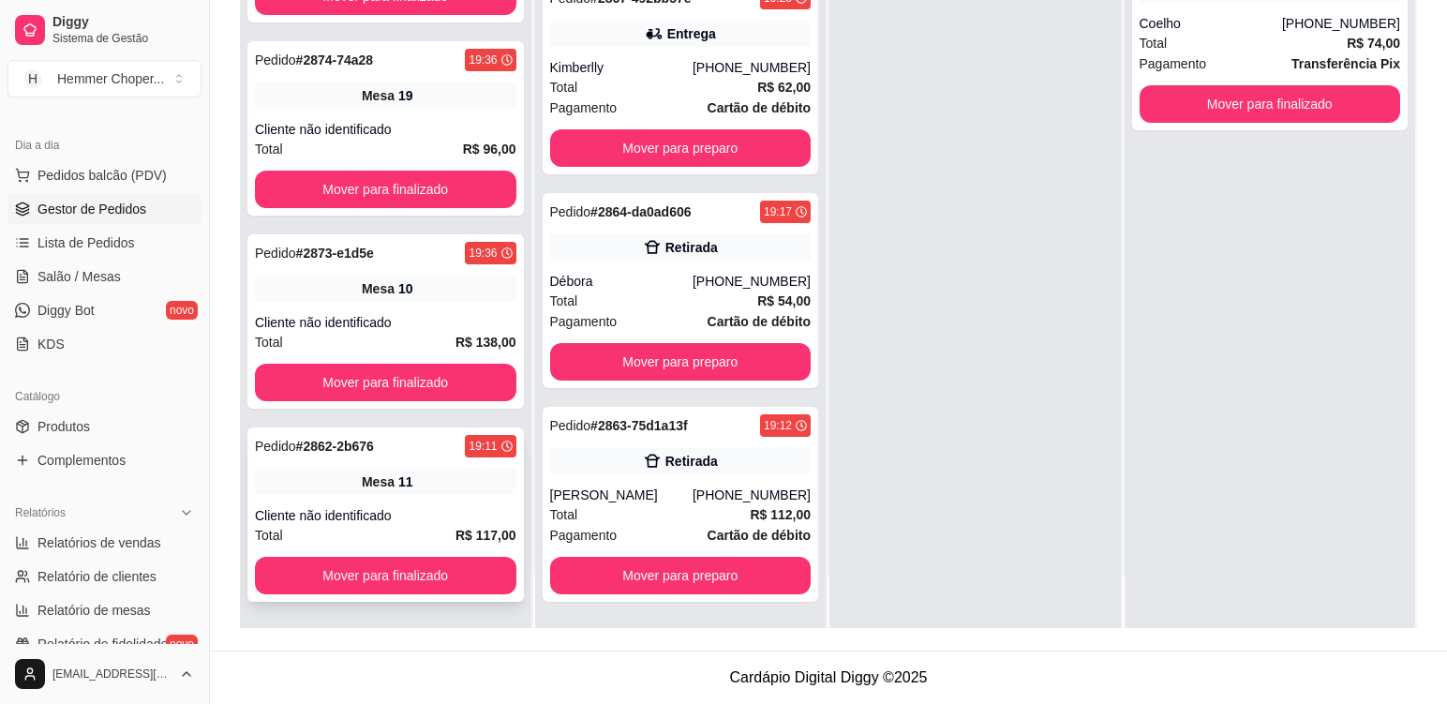
click at [415, 497] on div "Pedido # 2862-2b676 19:11 Mesa 11 Cliente não identificado Total R$ 117,00 Move…" at bounding box center [385, 514] width 277 height 174
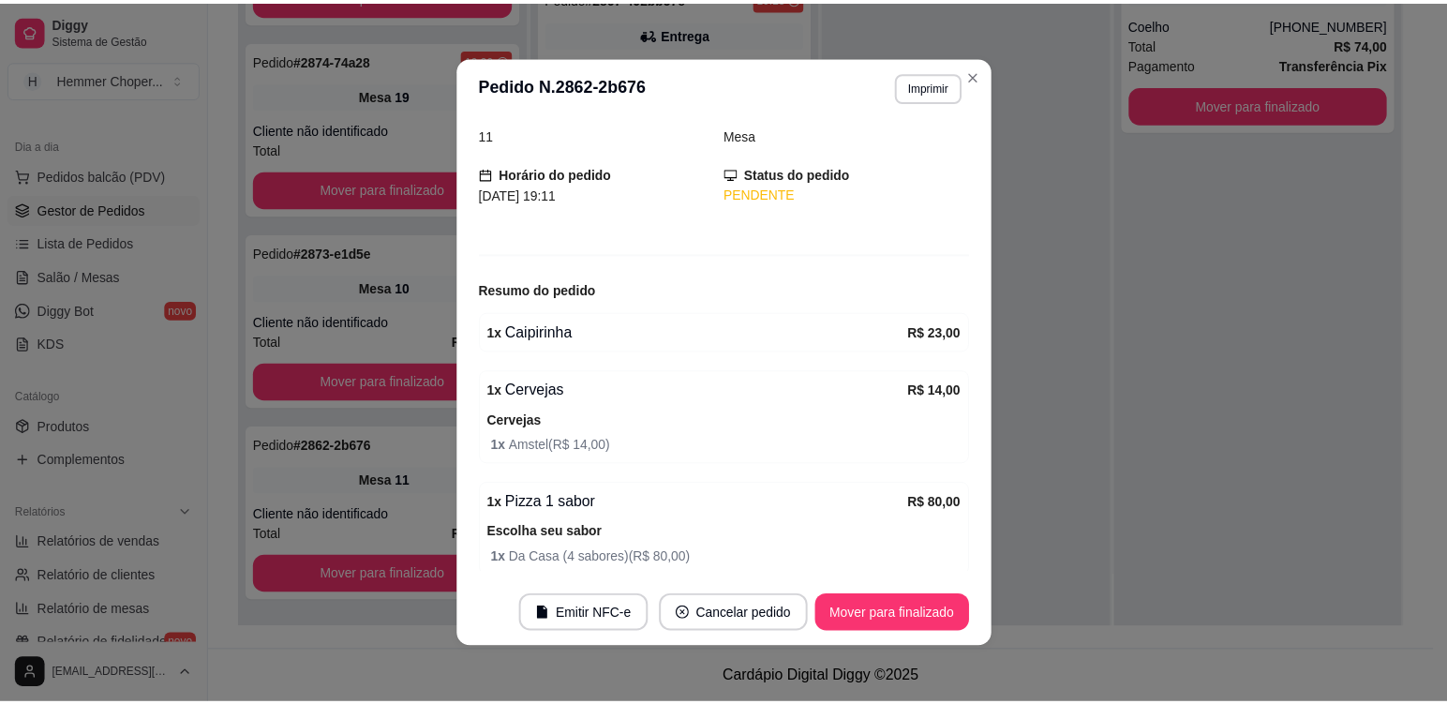
scroll to position [159, 0]
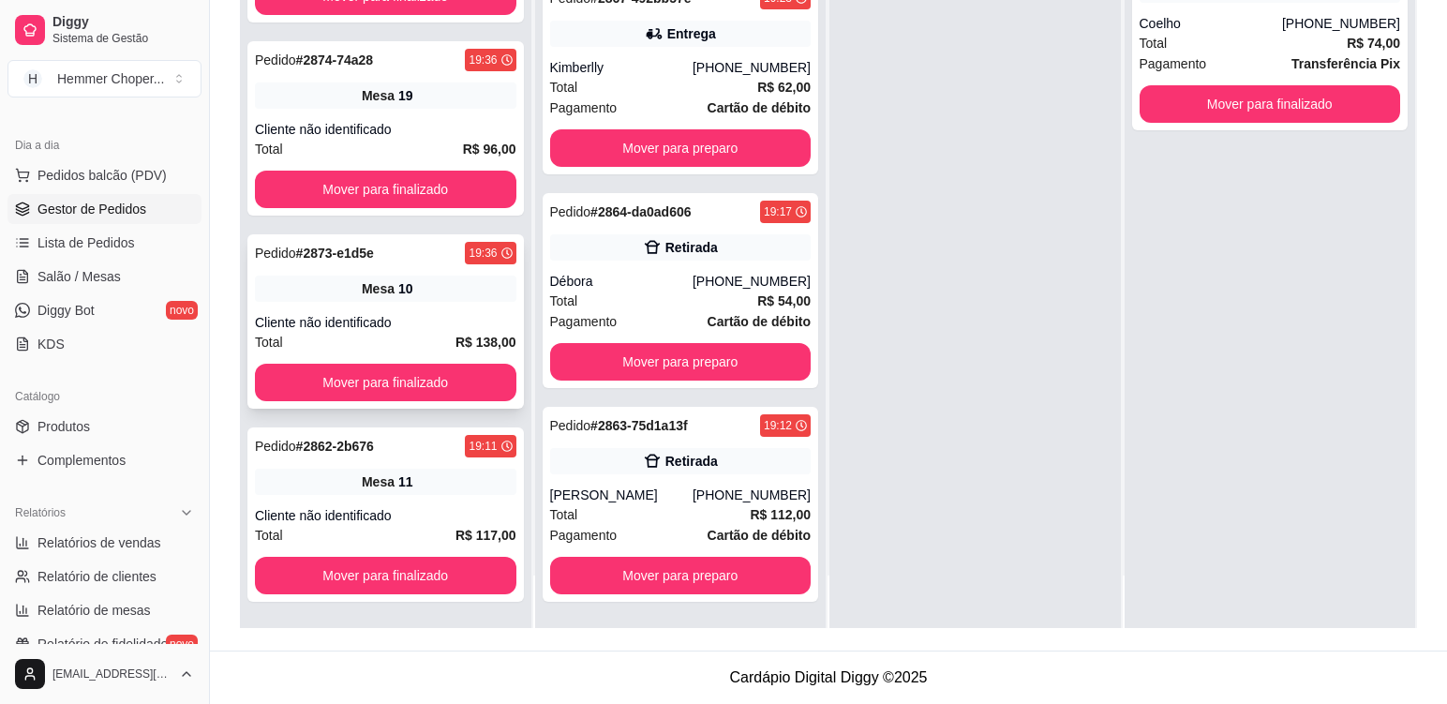
click at [426, 331] on div "Cliente não identificado" at bounding box center [386, 322] width 262 height 19
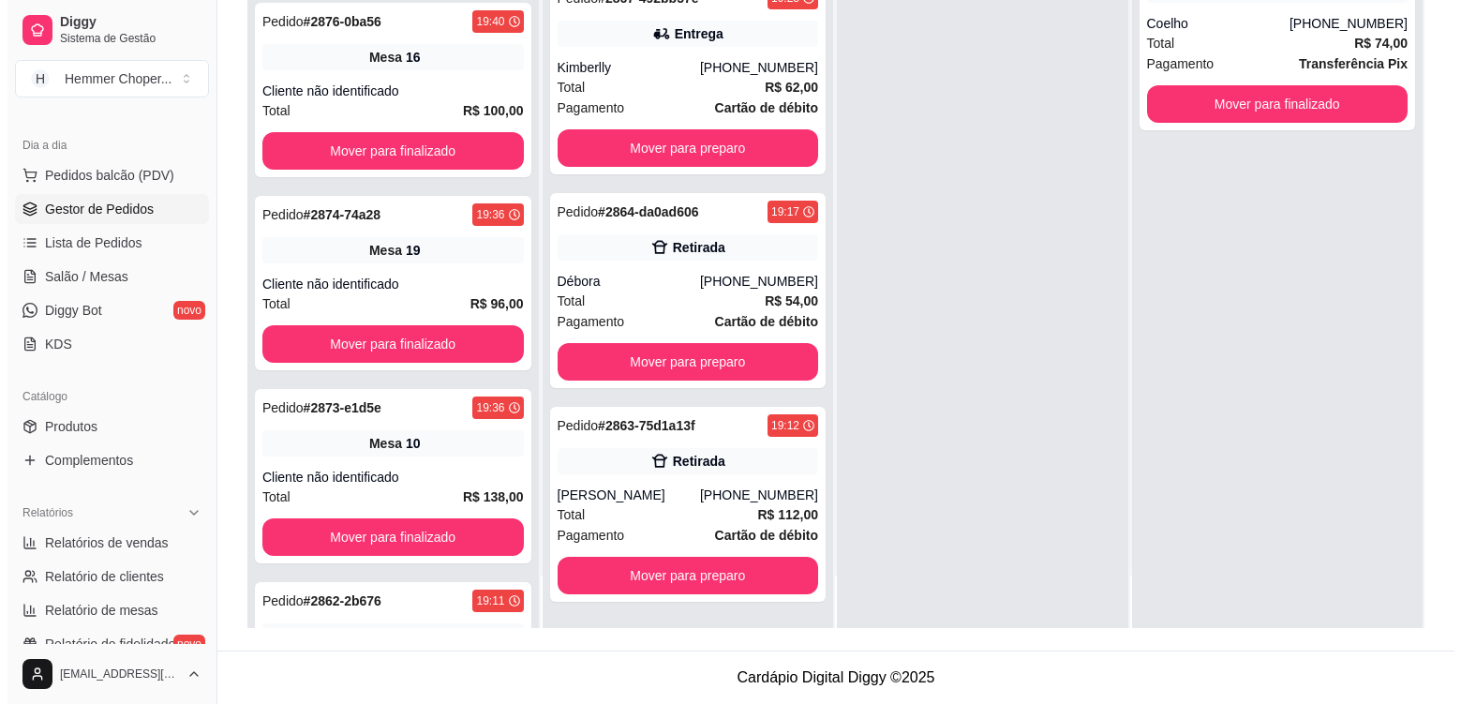
scroll to position [479, 0]
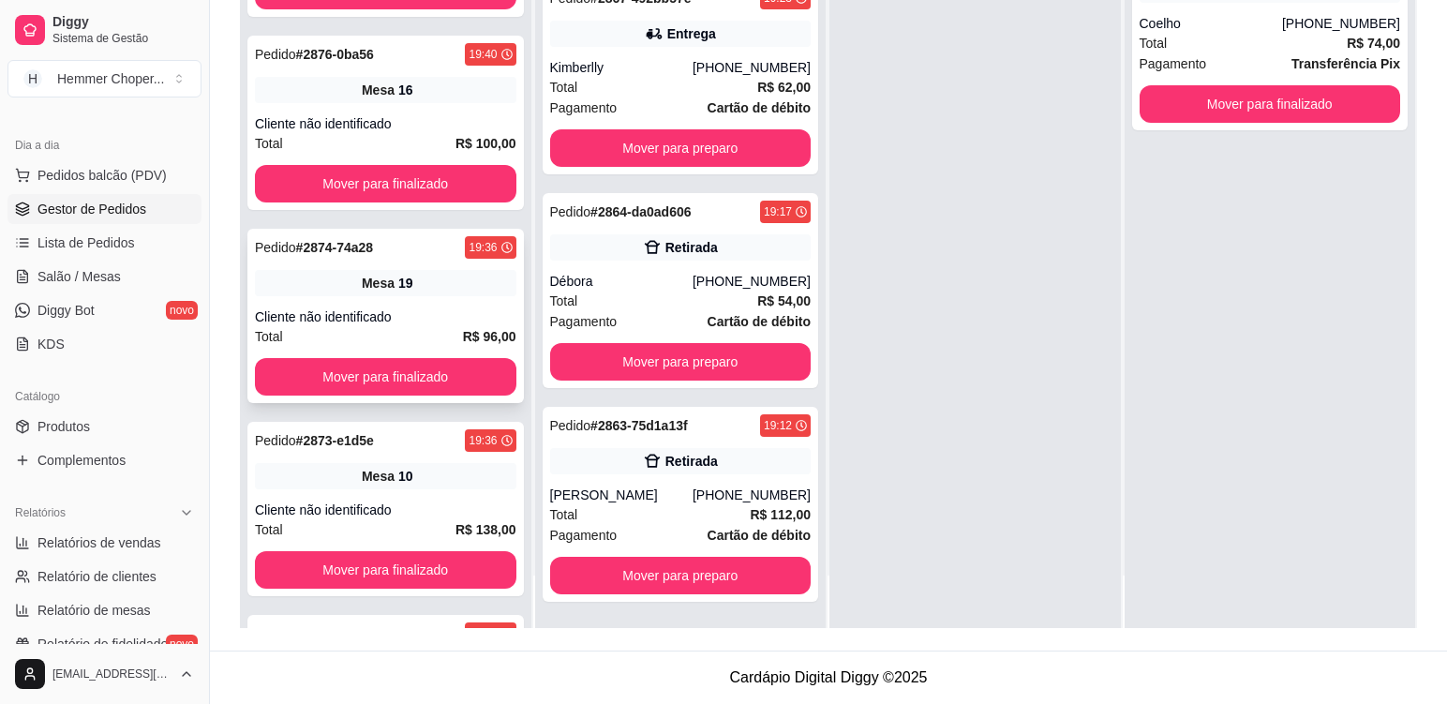
click at [442, 300] on div "Pedido # 2874-74a28 19:36 Mesa 19 Cliente não identificado Total R$ 96,00 Mover…" at bounding box center [385, 316] width 277 height 174
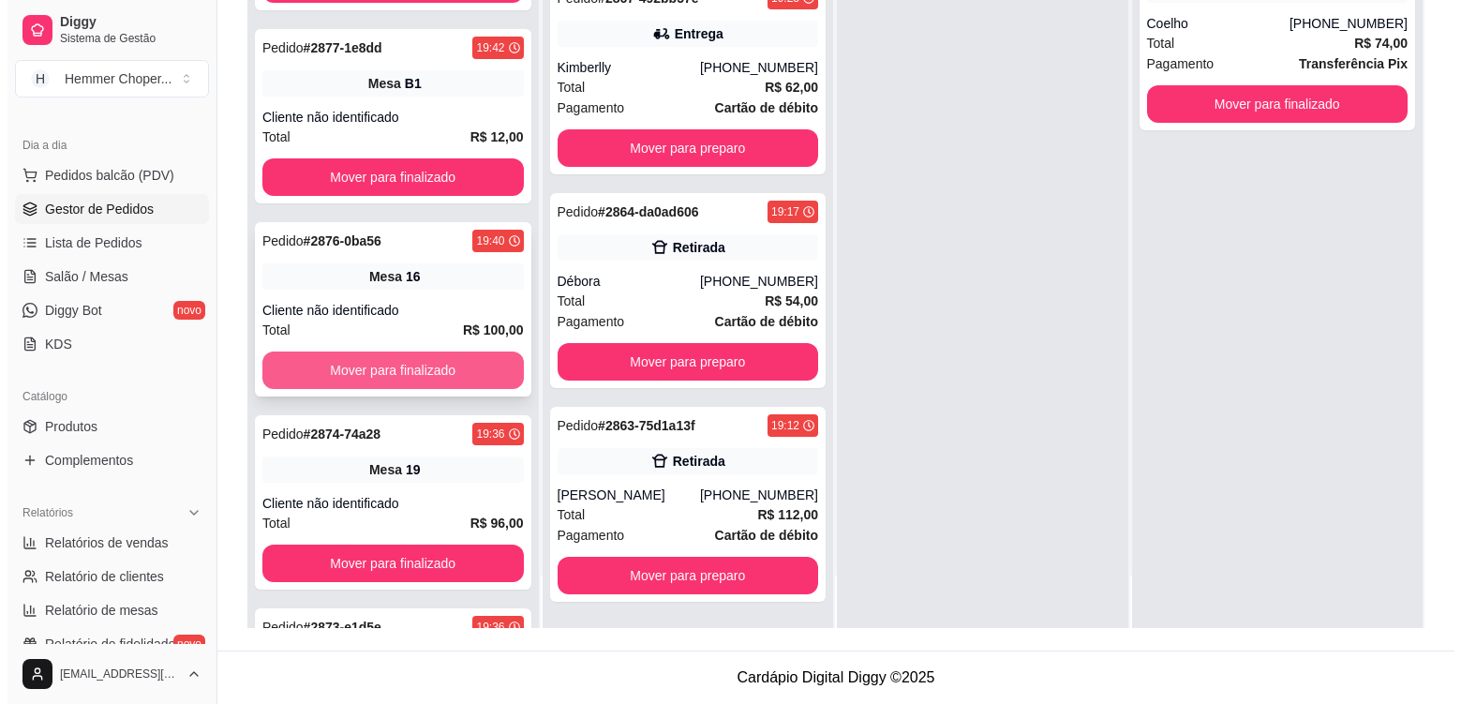
scroll to position [292, 0]
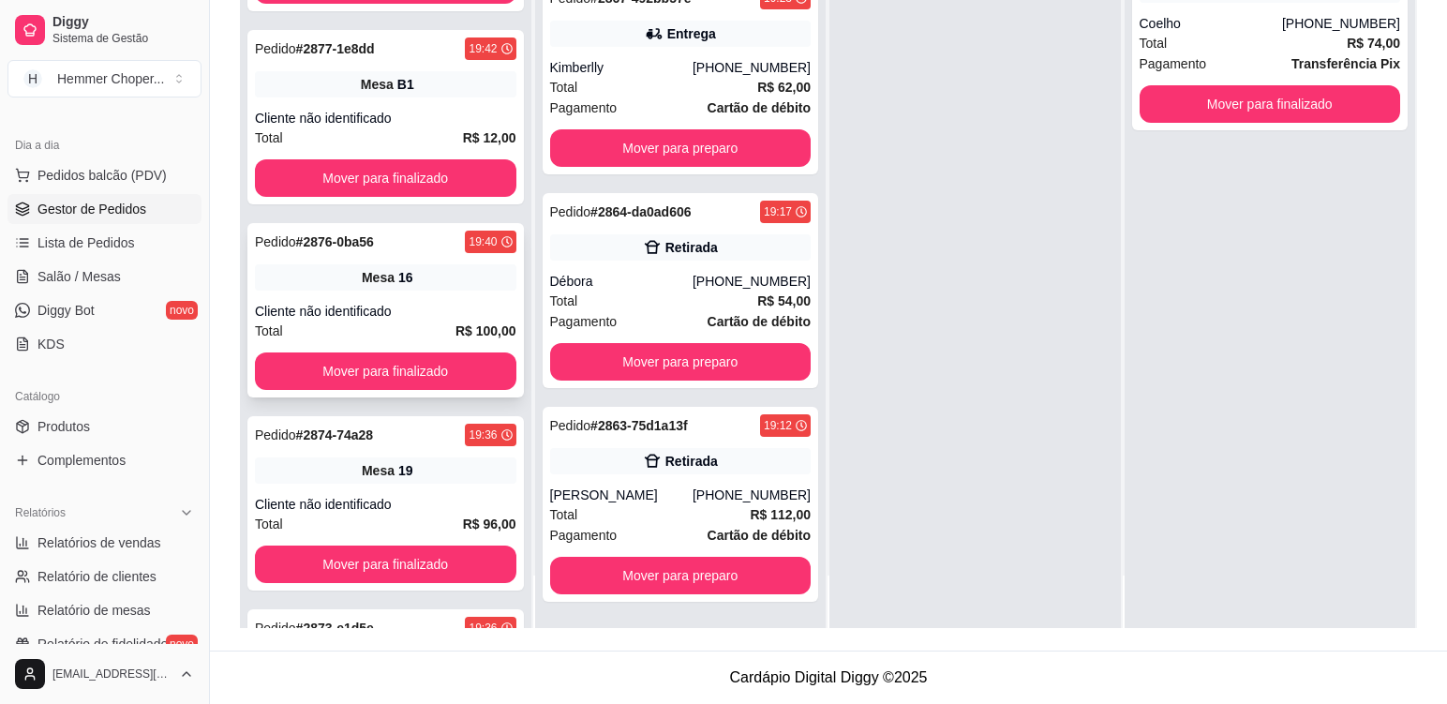
click at [429, 289] on div "Mesa 16" at bounding box center [386, 277] width 262 height 26
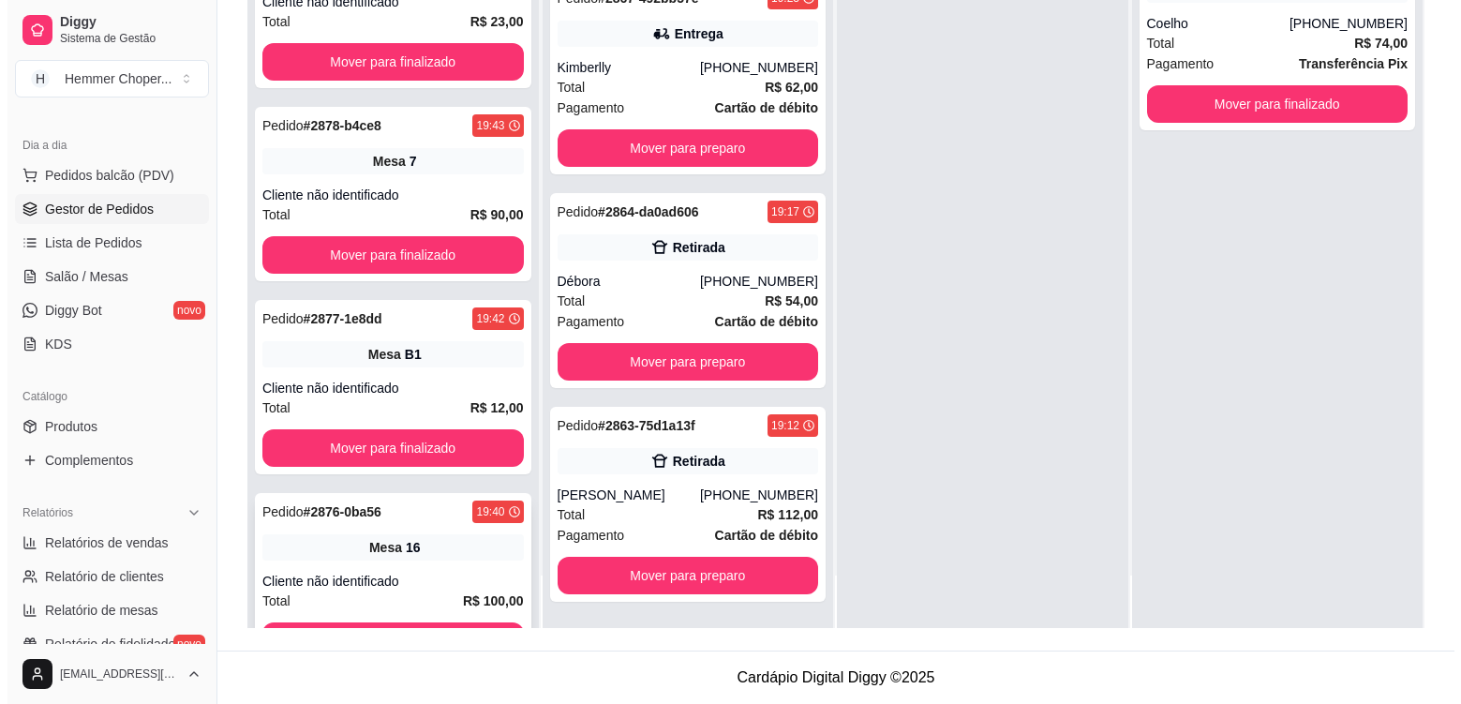
scroll to position [10, 0]
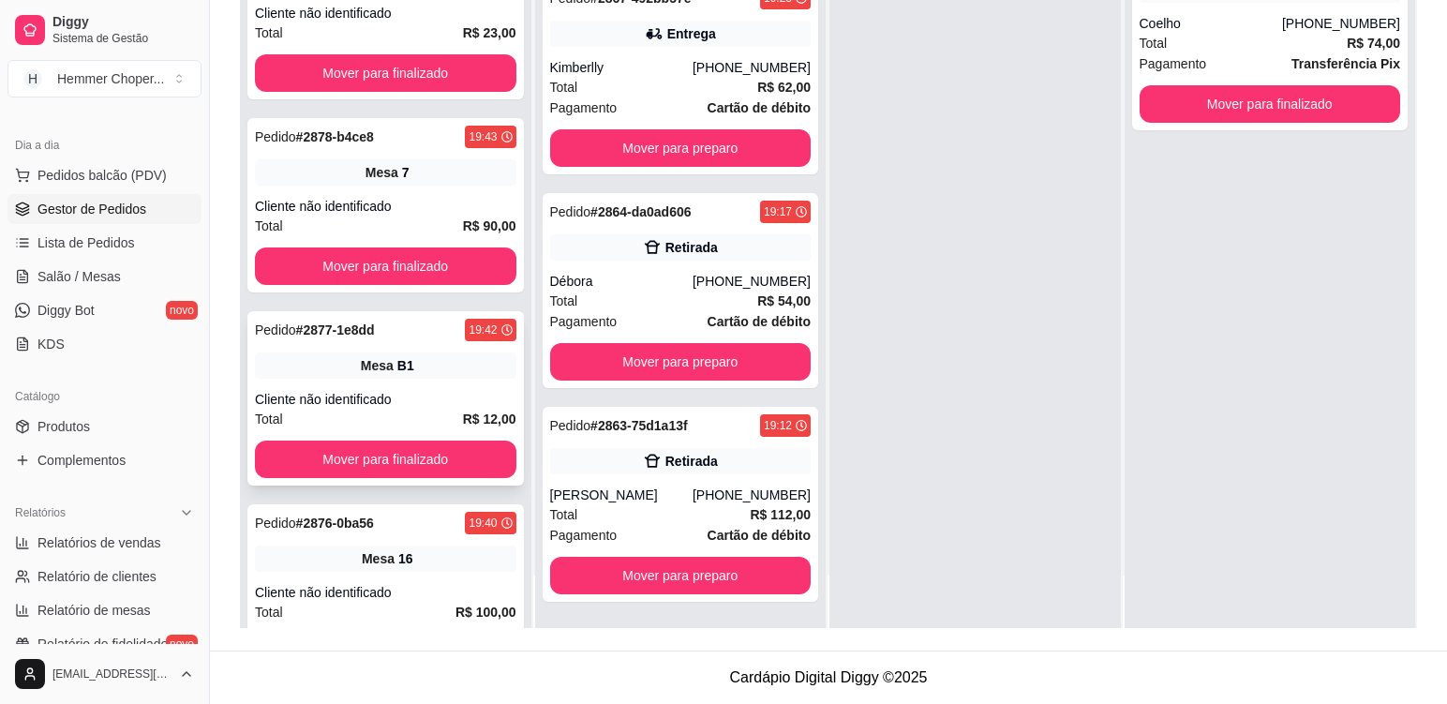
click at [439, 384] on div "Pedido # 2877-1e8dd 19:42 Mesa B1 Cliente não identificado Total R$ 12,00 Mover…" at bounding box center [385, 398] width 277 height 174
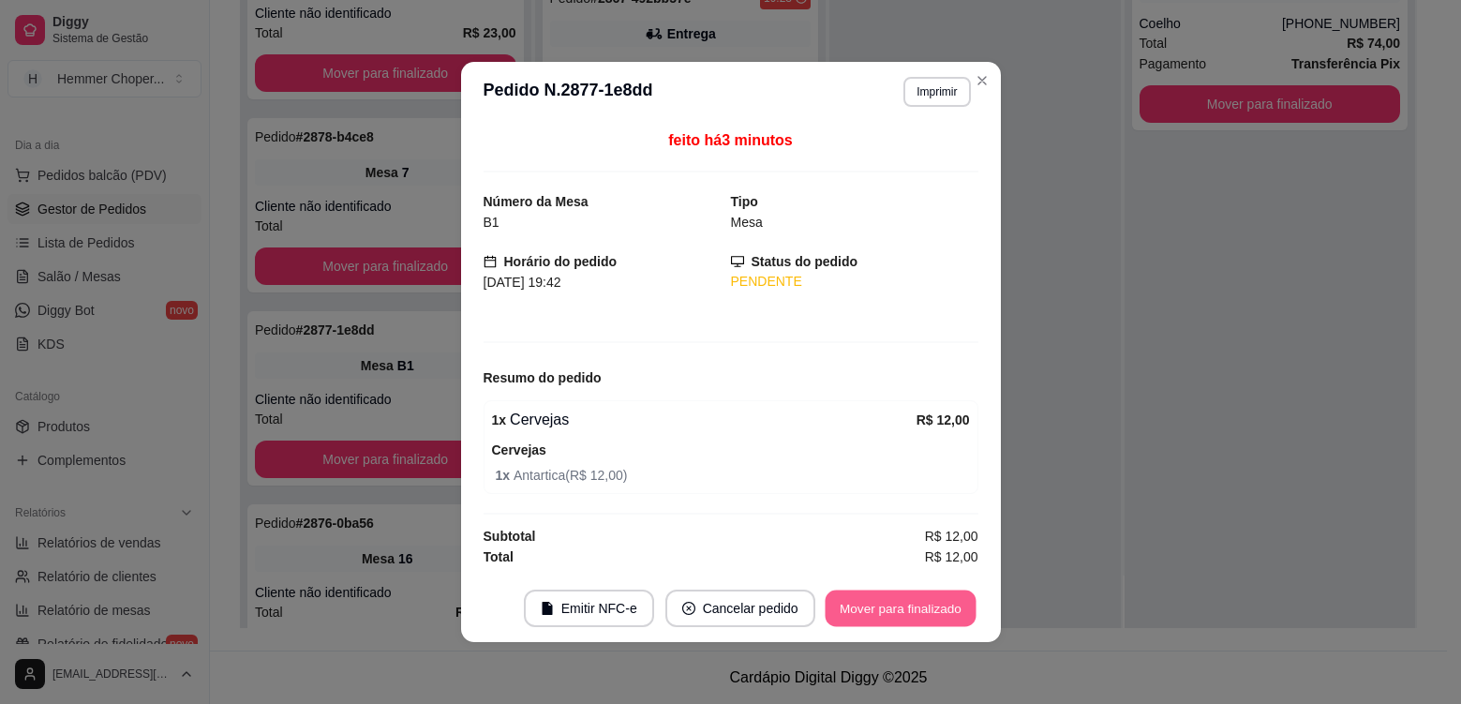
click at [864, 607] on button "Mover para finalizado" at bounding box center [900, 609] width 151 height 37
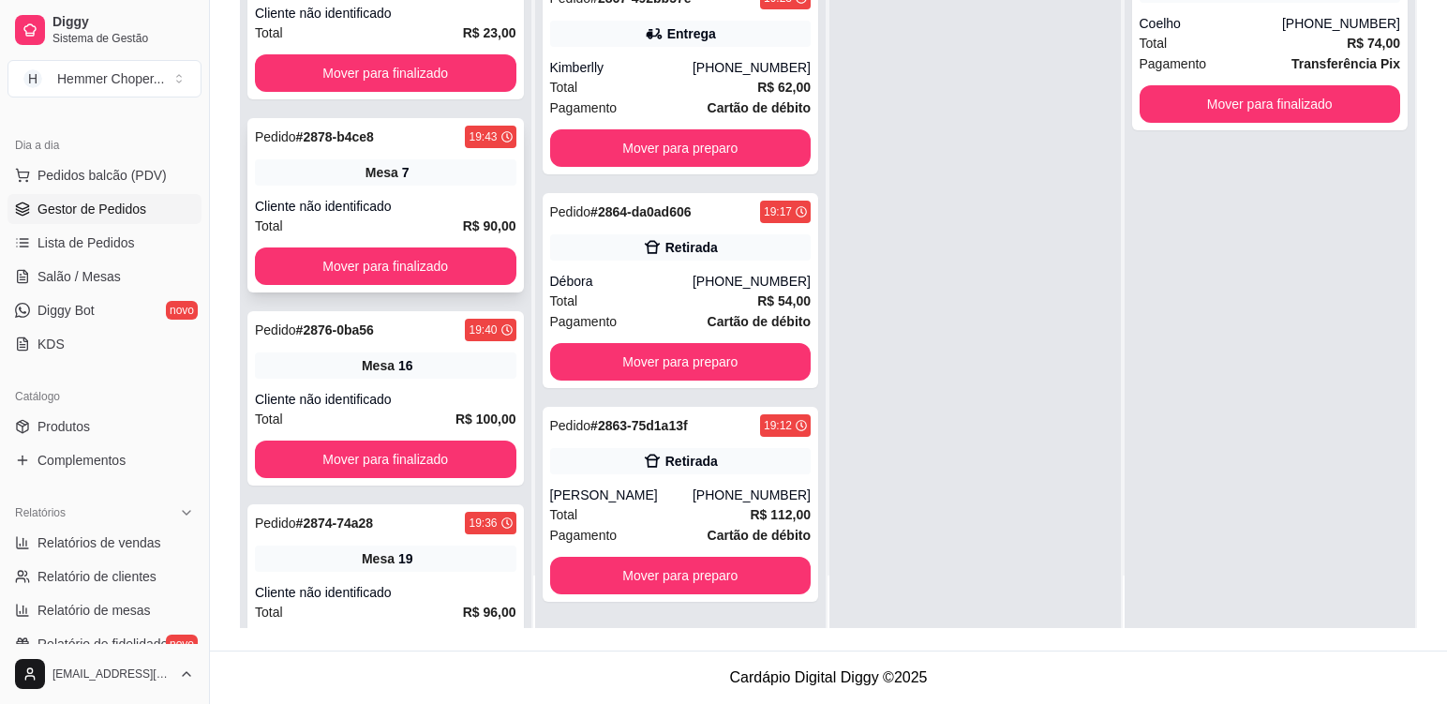
click at [409, 214] on div "Cliente não identificado" at bounding box center [386, 206] width 262 height 19
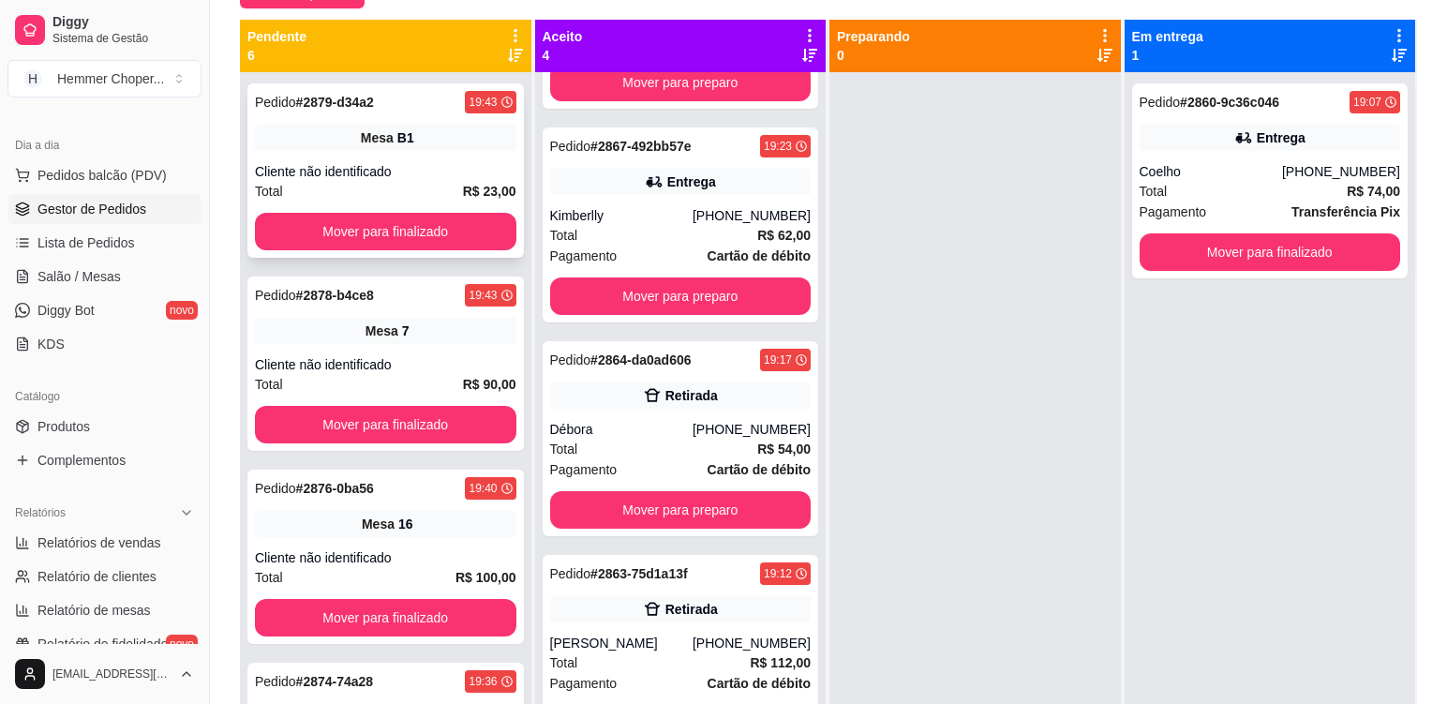
scroll to position [98, 0]
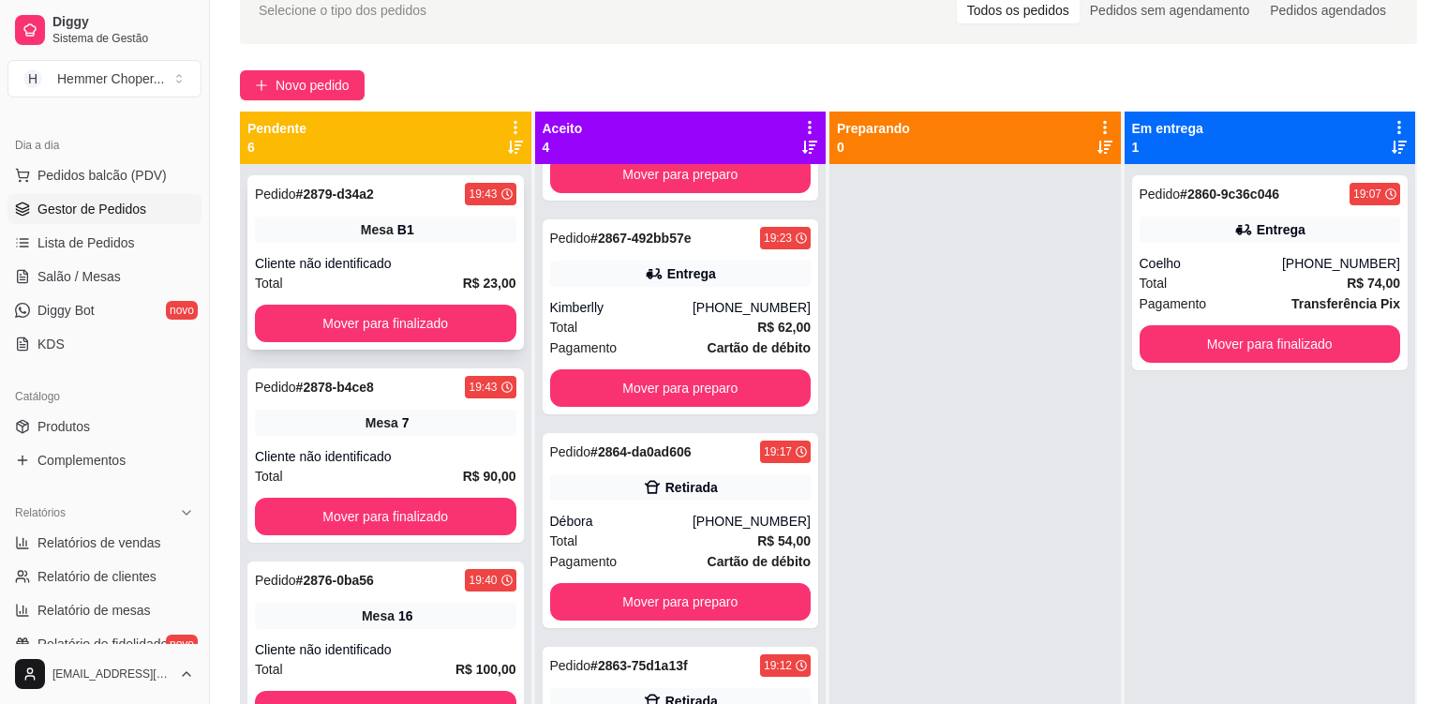
click at [446, 237] on div "Mesa B1" at bounding box center [386, 230] width 262 height 26
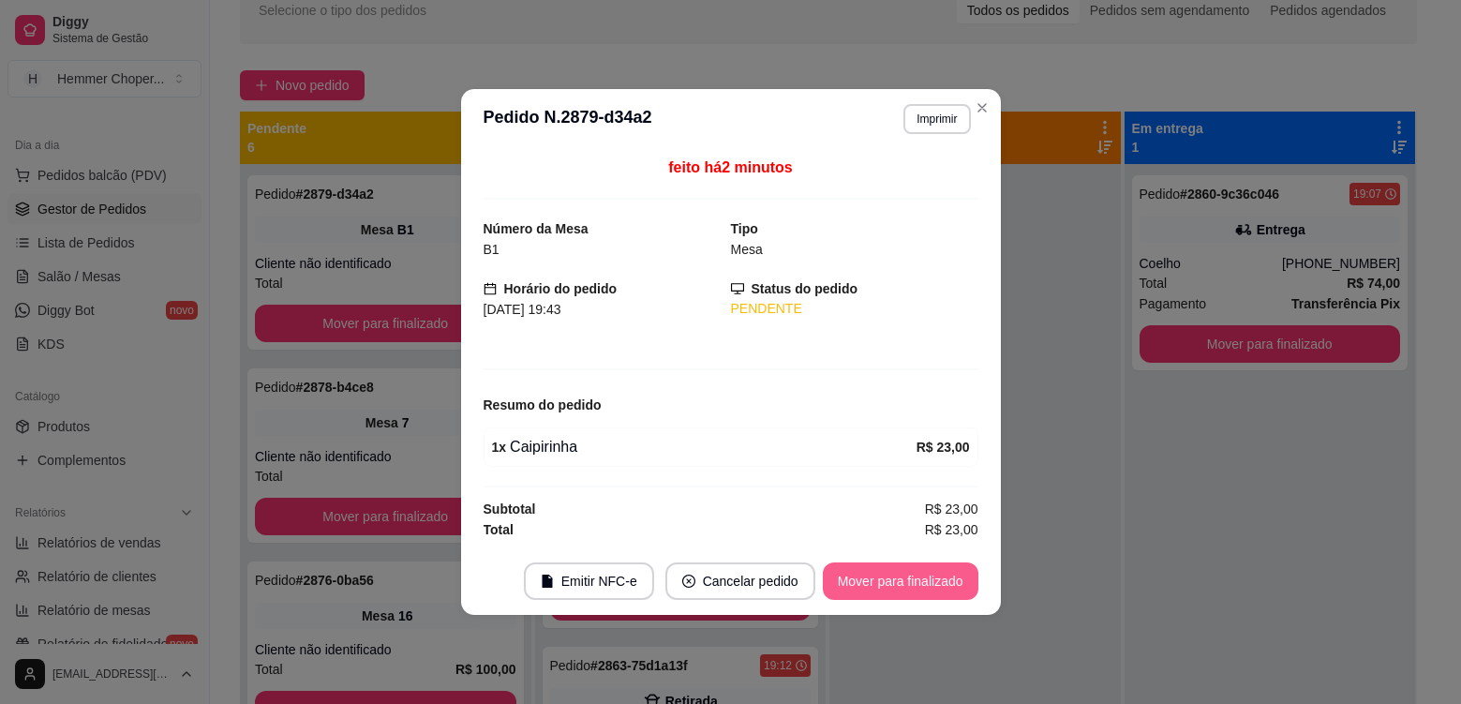
click at [927, 583] on button "Mover para finalizado" at bounding box center [901, 580] width 156 height 37
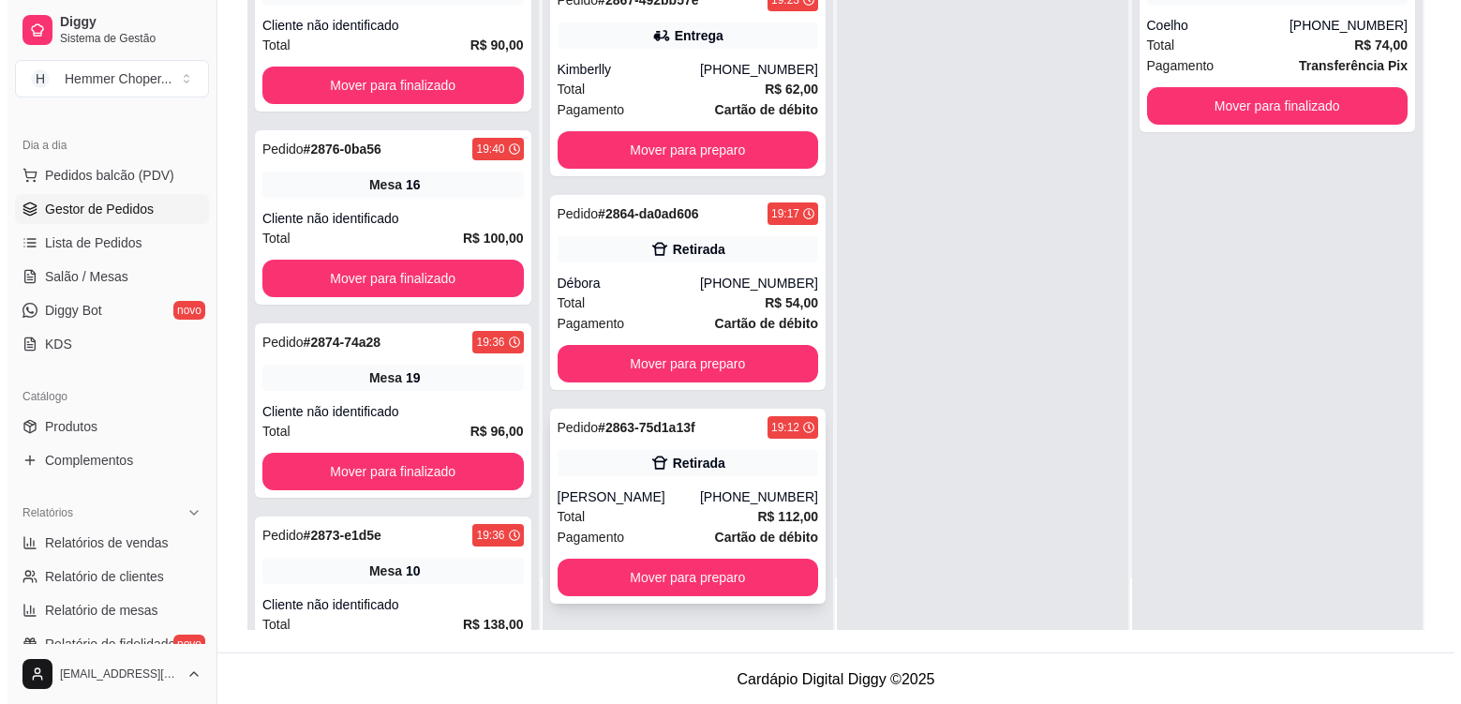
scroll to position [286, 0]
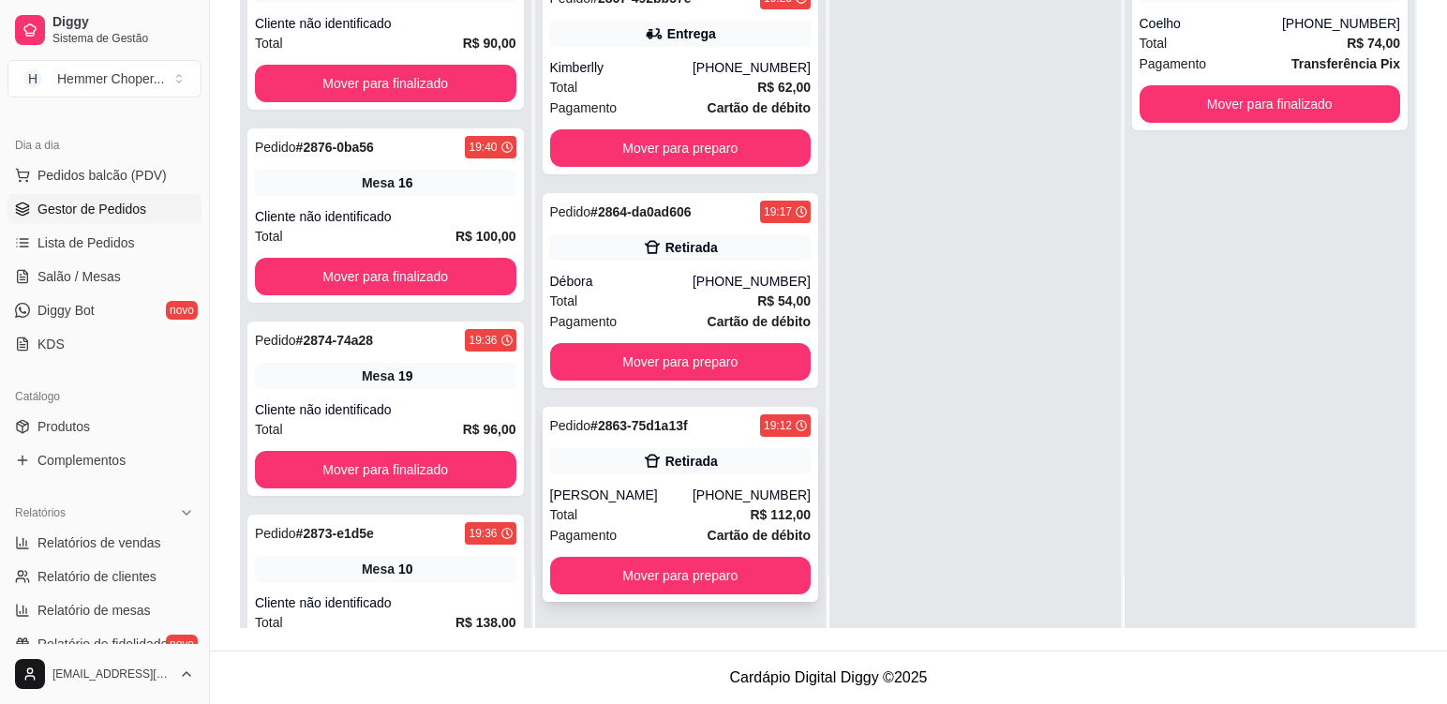
click at [669, 508] on div "Total R$ 112,00" at bounding box center [681, 514] width 262 height 21
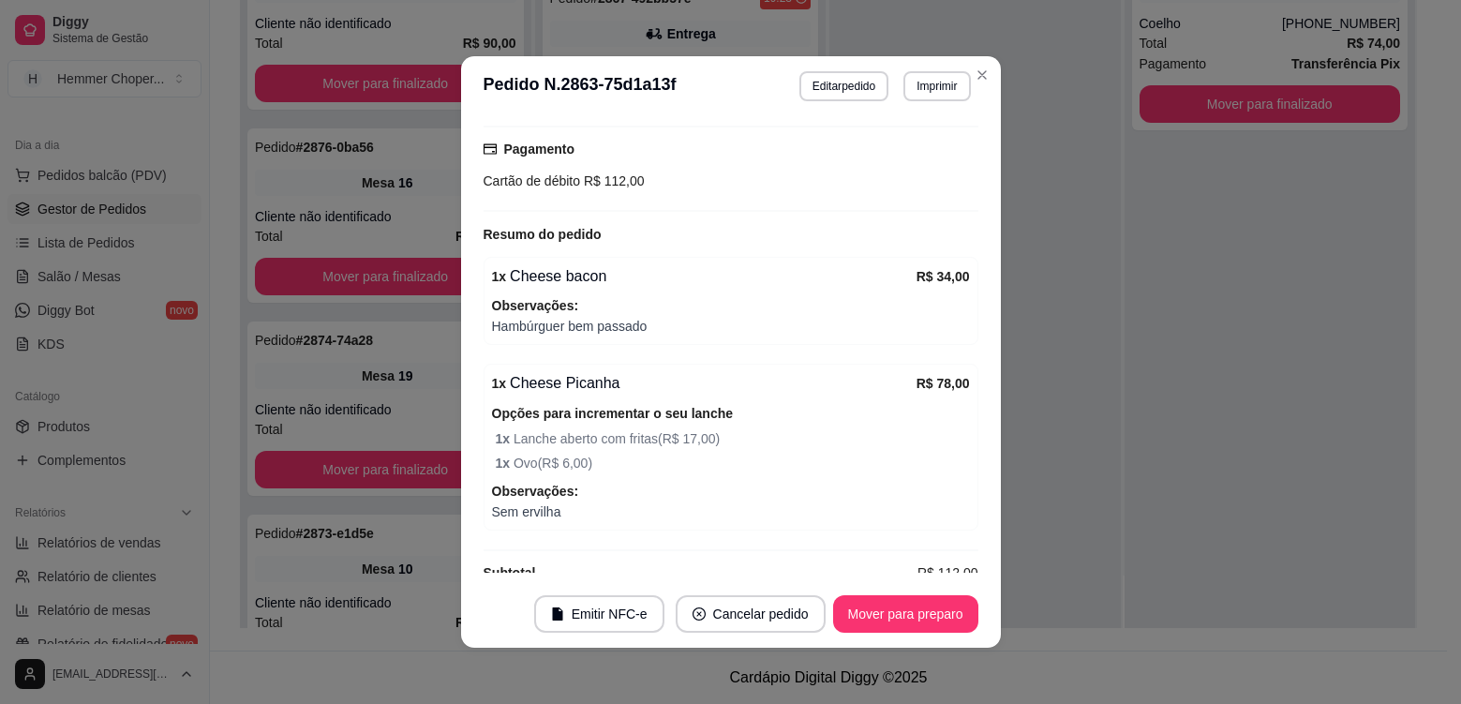
scroll to position [367, 0]
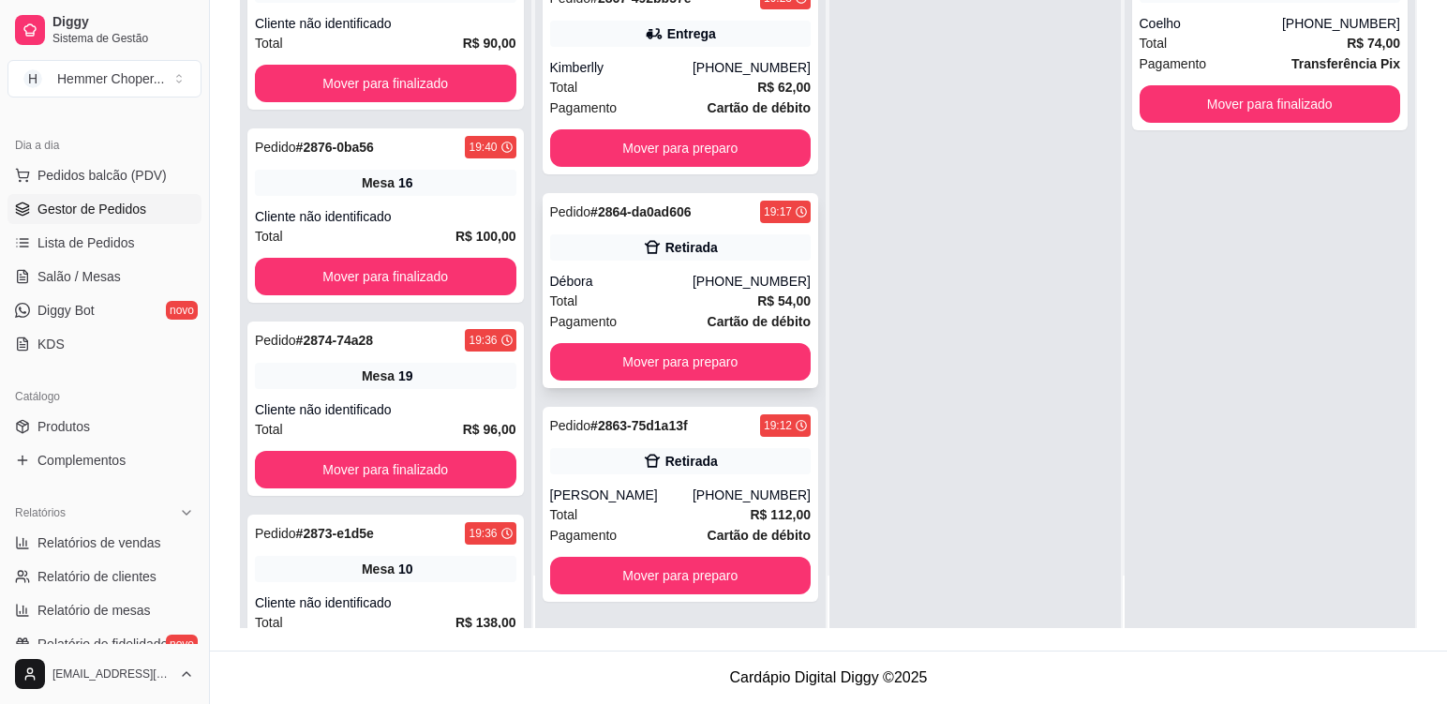
click at [636, 302] on div "Total R$ 54,00" at bounding box center [681, 301] width 262 height 21
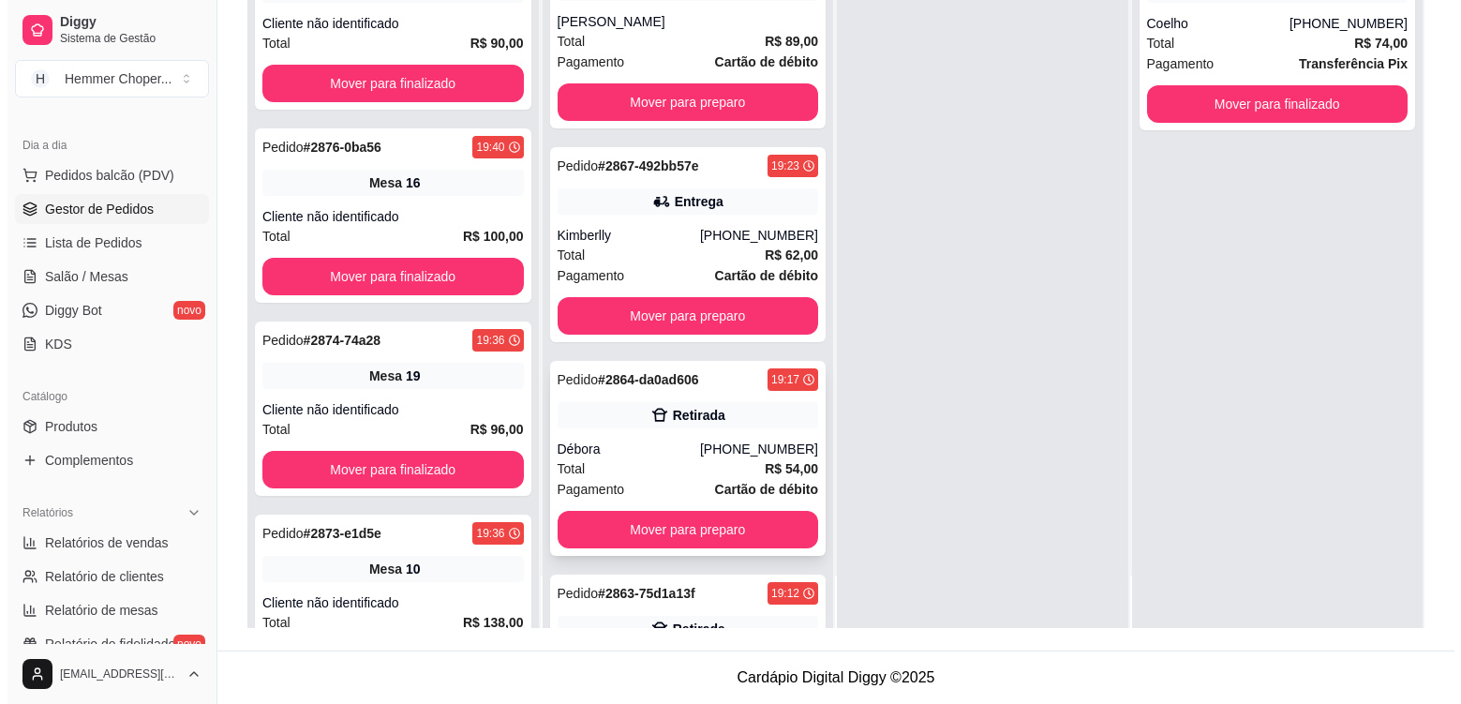
scroll to position [0, 0]
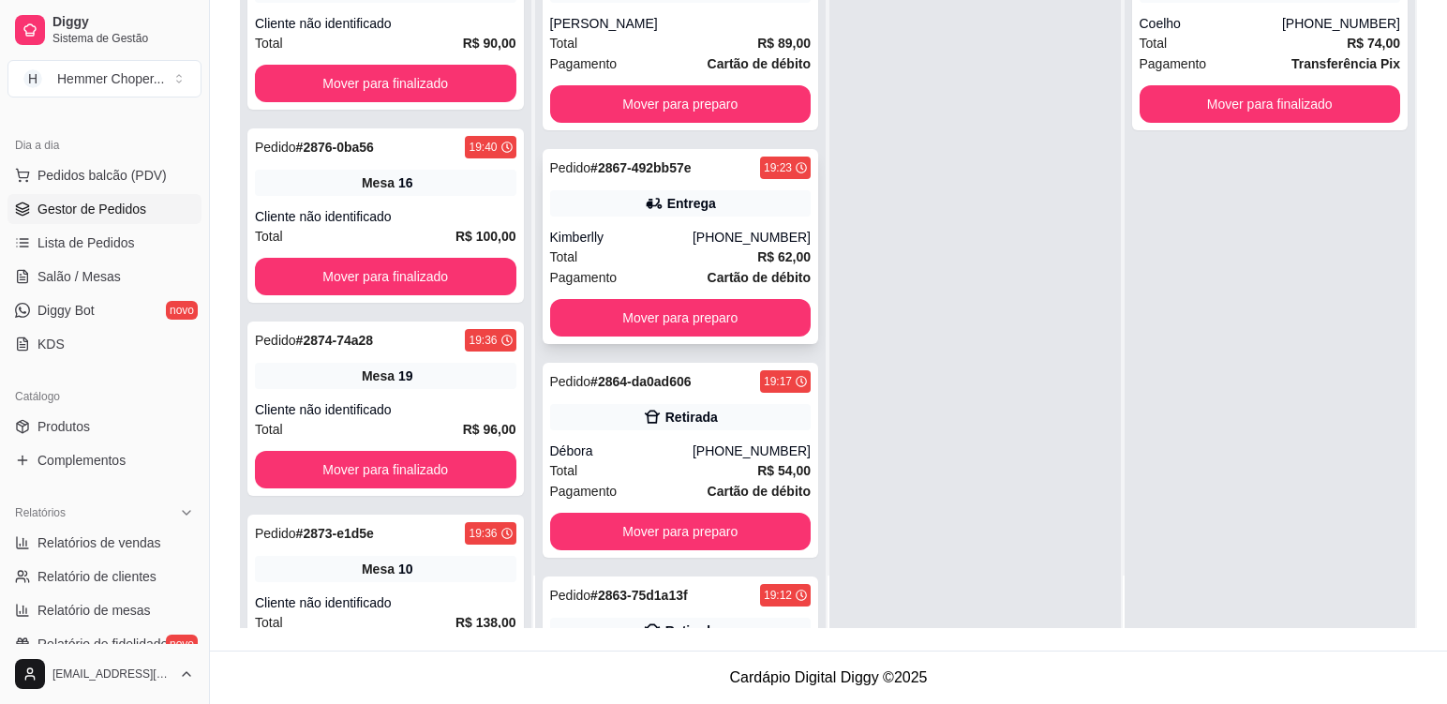
click at [651, 258] on div "Total R$ 62,00" at bounding box center [681, 257] width 262 height 21
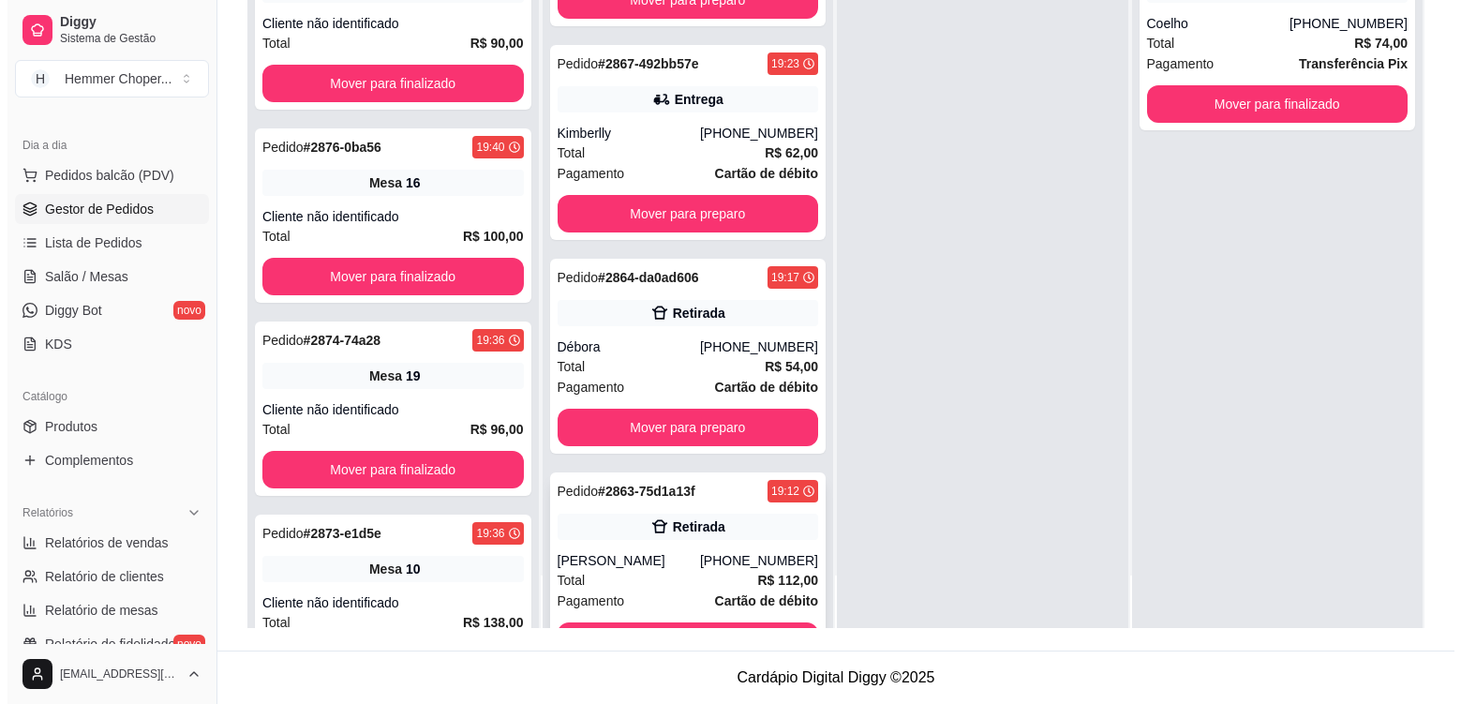
scroll to position [170, 0]
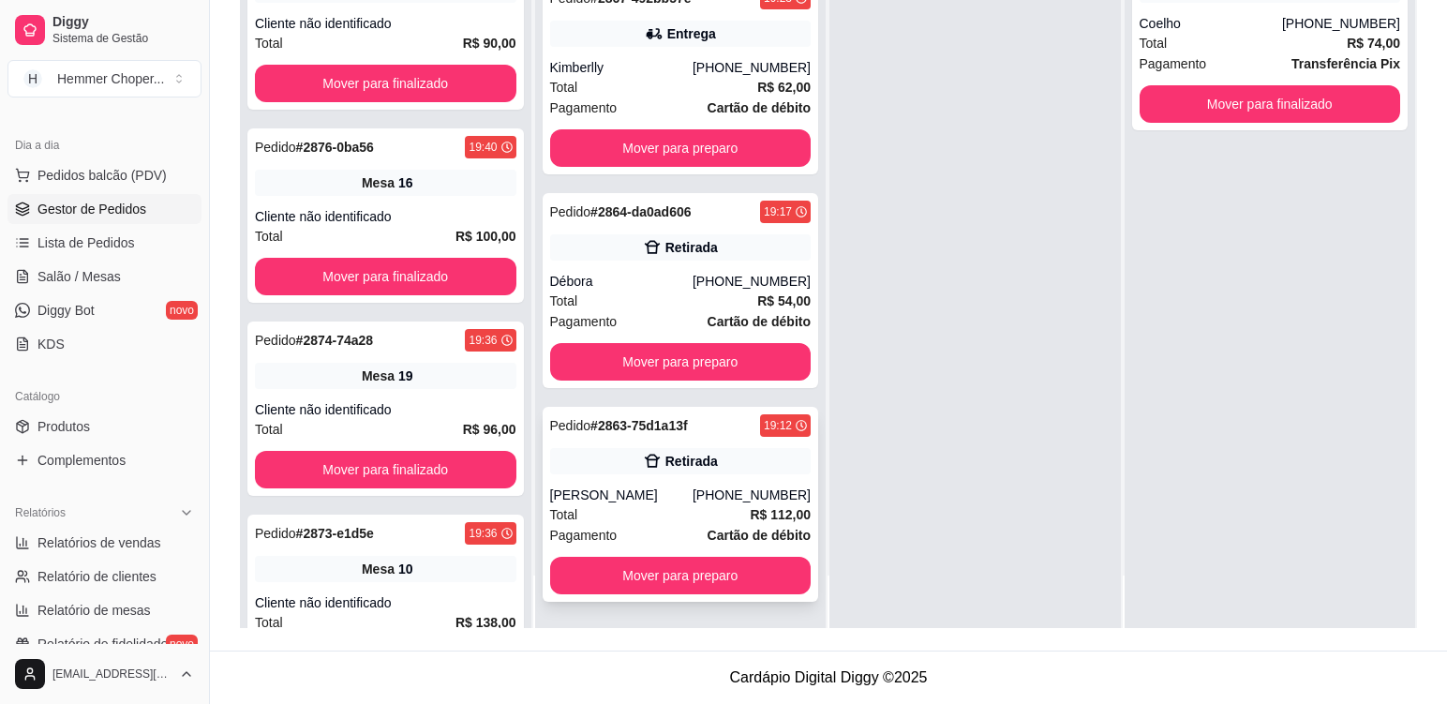
click at [647, 506] on div "Total R$ 112,00" at bounding box center [681, 514] width 262 height 21
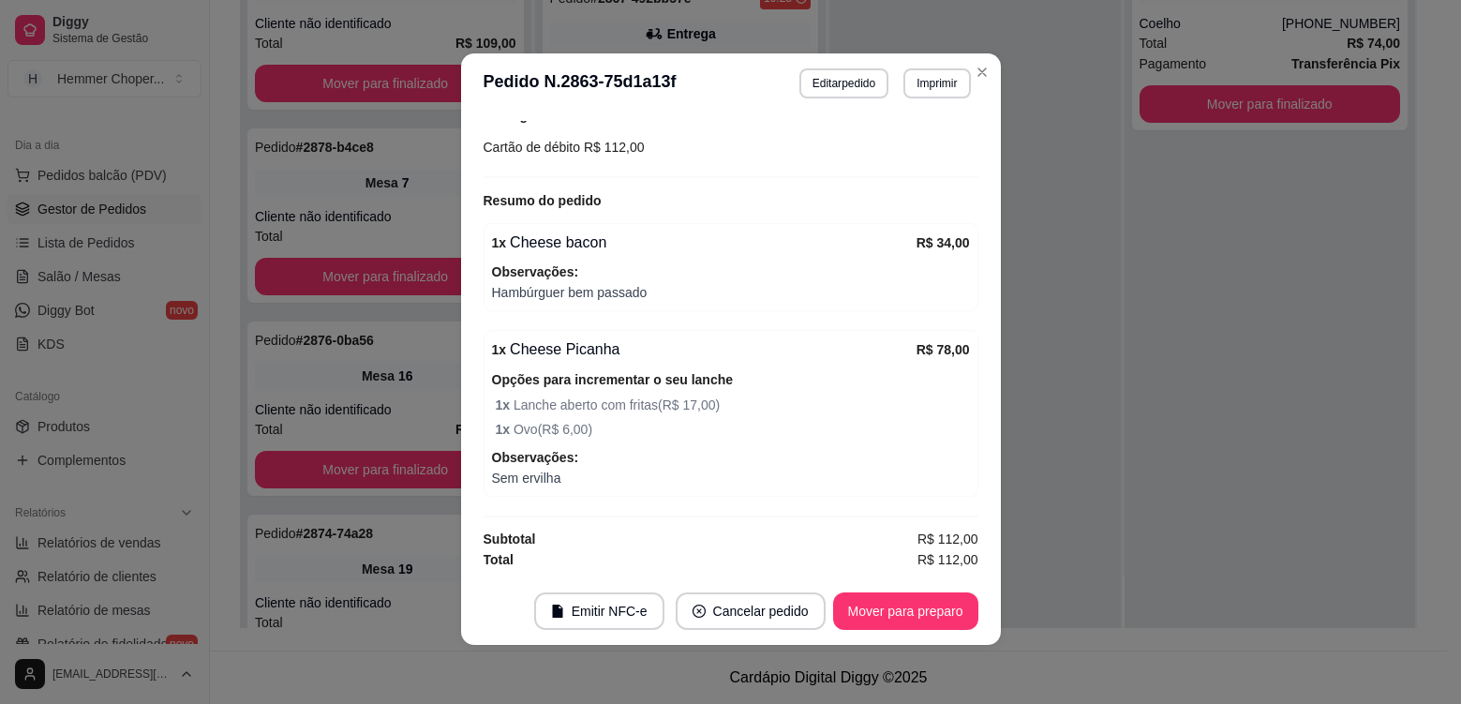
scroll to position [4, 0]
click at [872, 611] on button "Mover para preparo" at bounding box center [905, 610] width 145 height 37
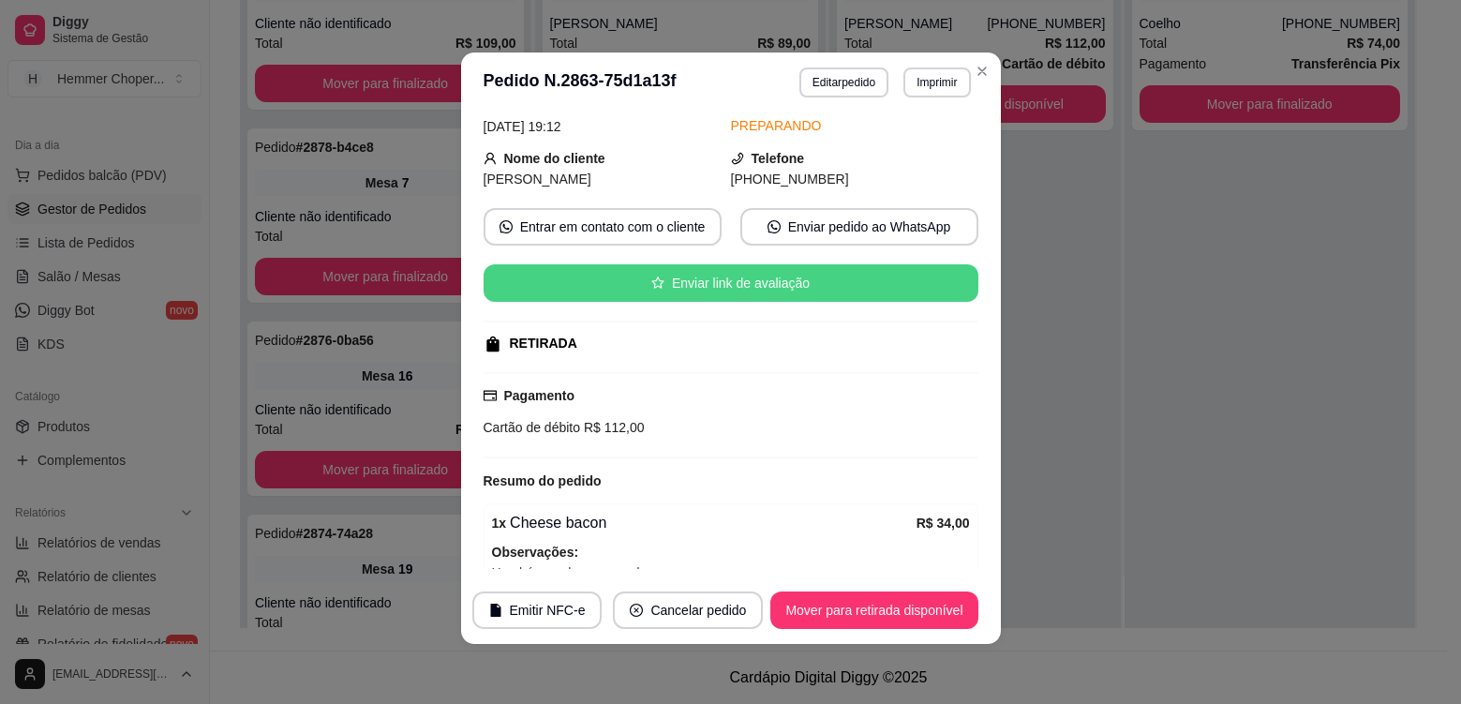
scroll to position [0, 0]
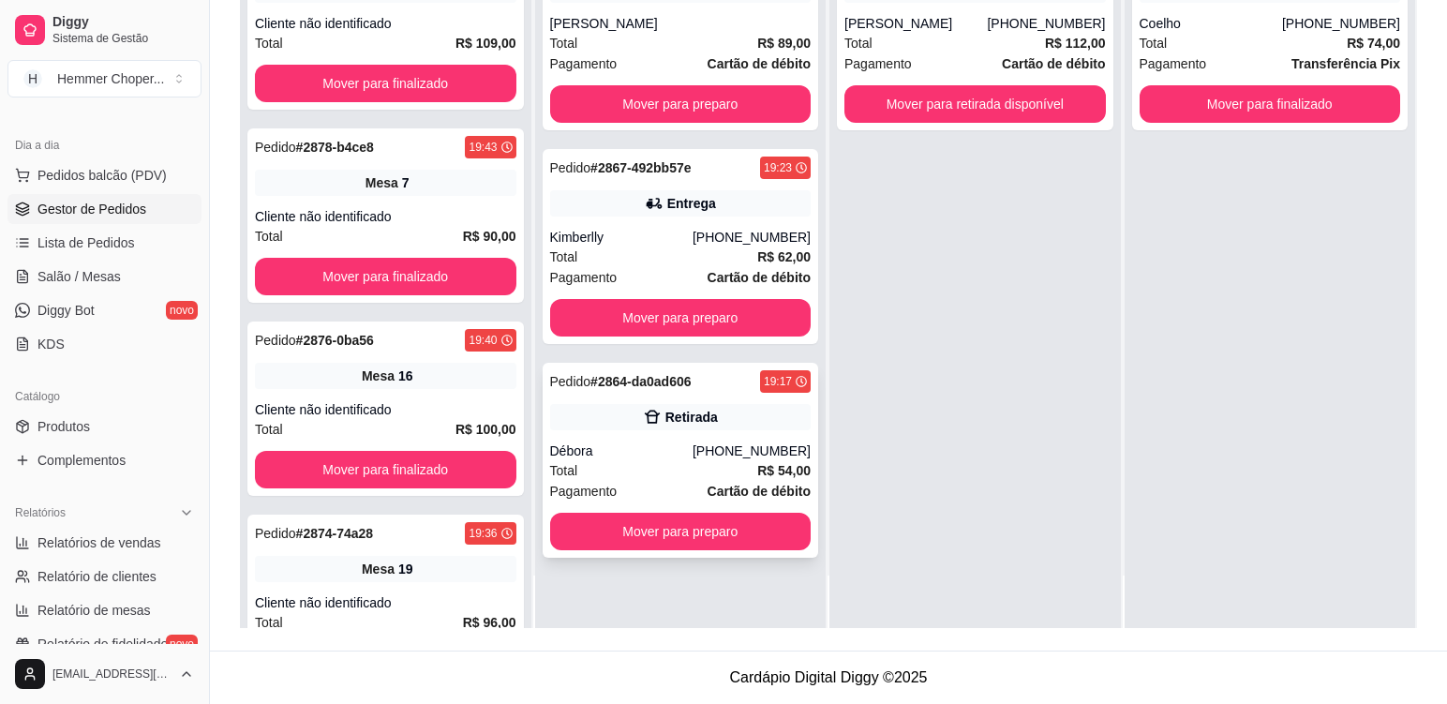
click at [656, 473] on div "Total R$ 54,00" at bounding box center [681, 470] width 262 height 21
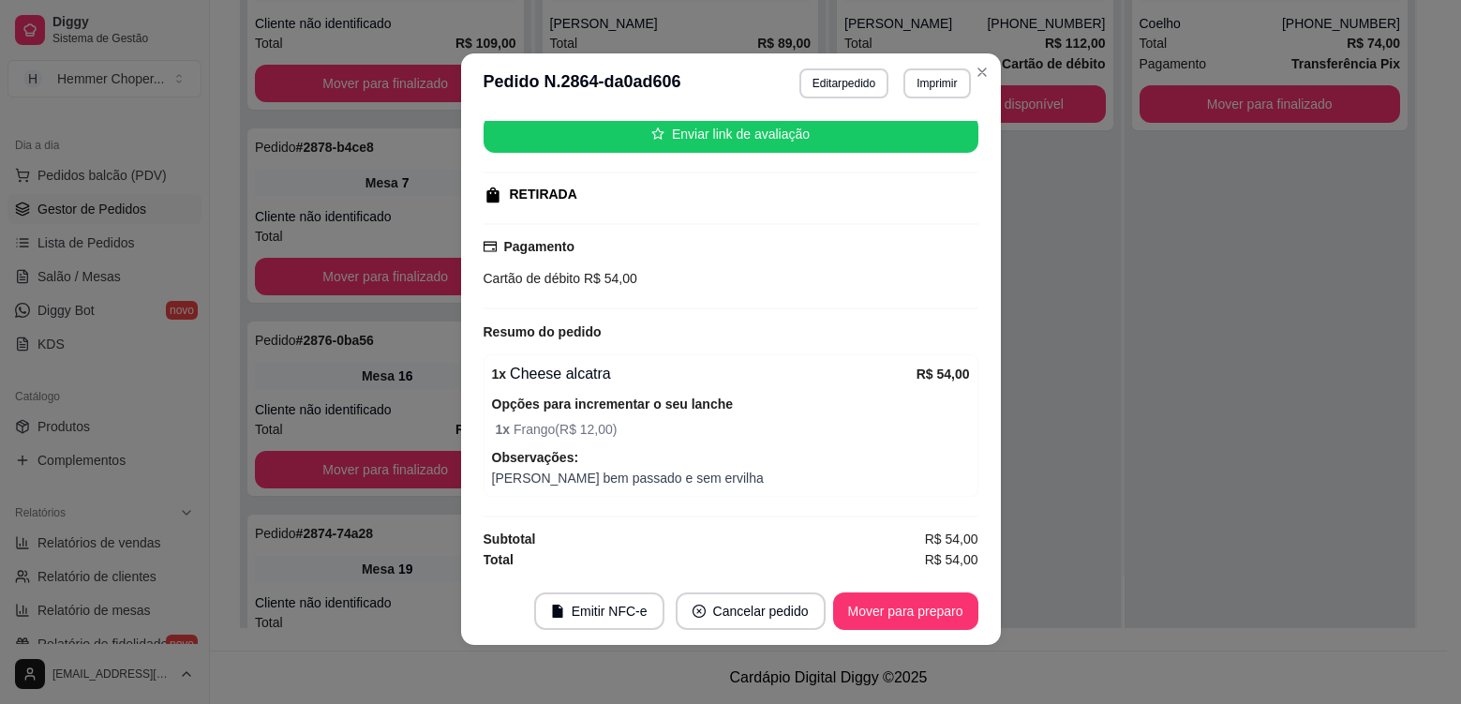
scroll to position [4, 0]
click at [953, 615] on button "Mover para preparo" at bounding box center [905, 610] width 145 height 37
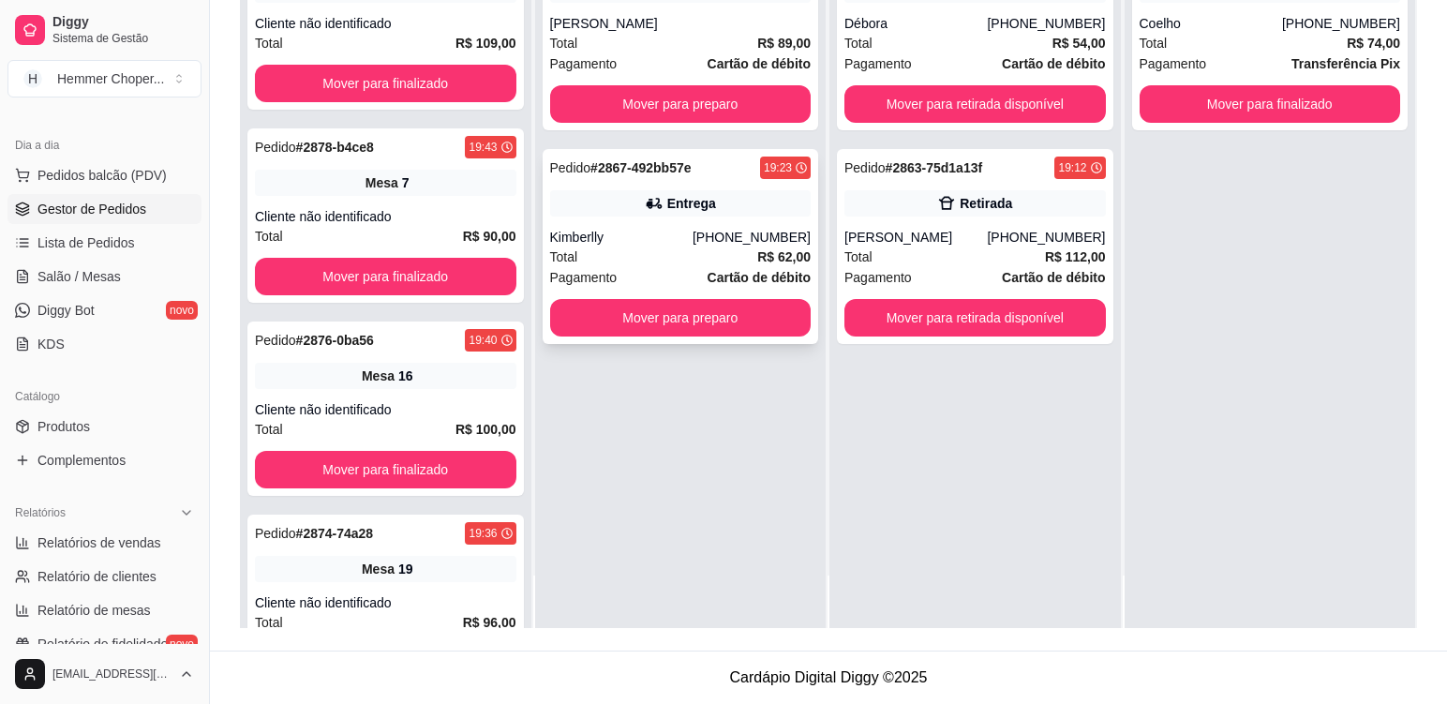
click at [663, 243] on div "Kimberlly" at bounding box center [621, 237] width 142 height 19
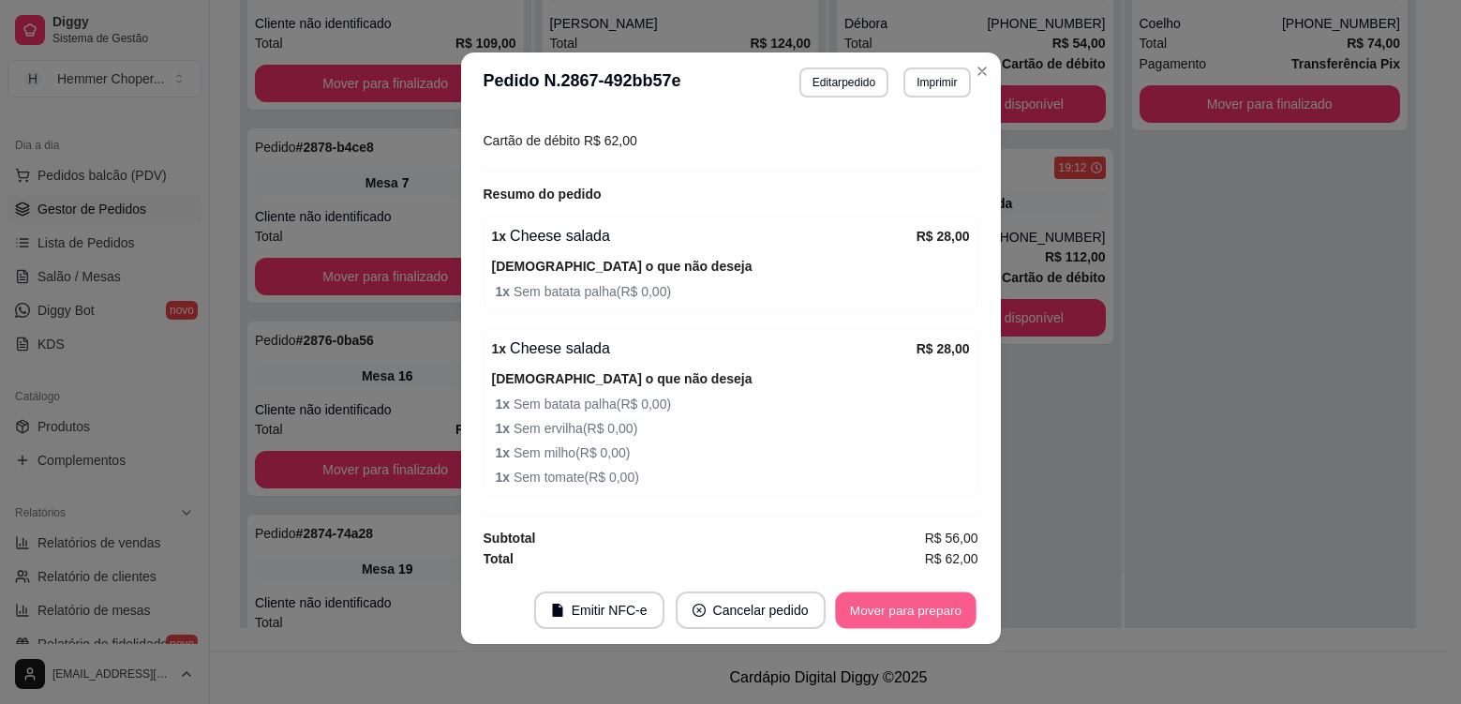
click at [896, 610] on button "Mover para preparo" at bounding box center [905, 610] width 141 height 37
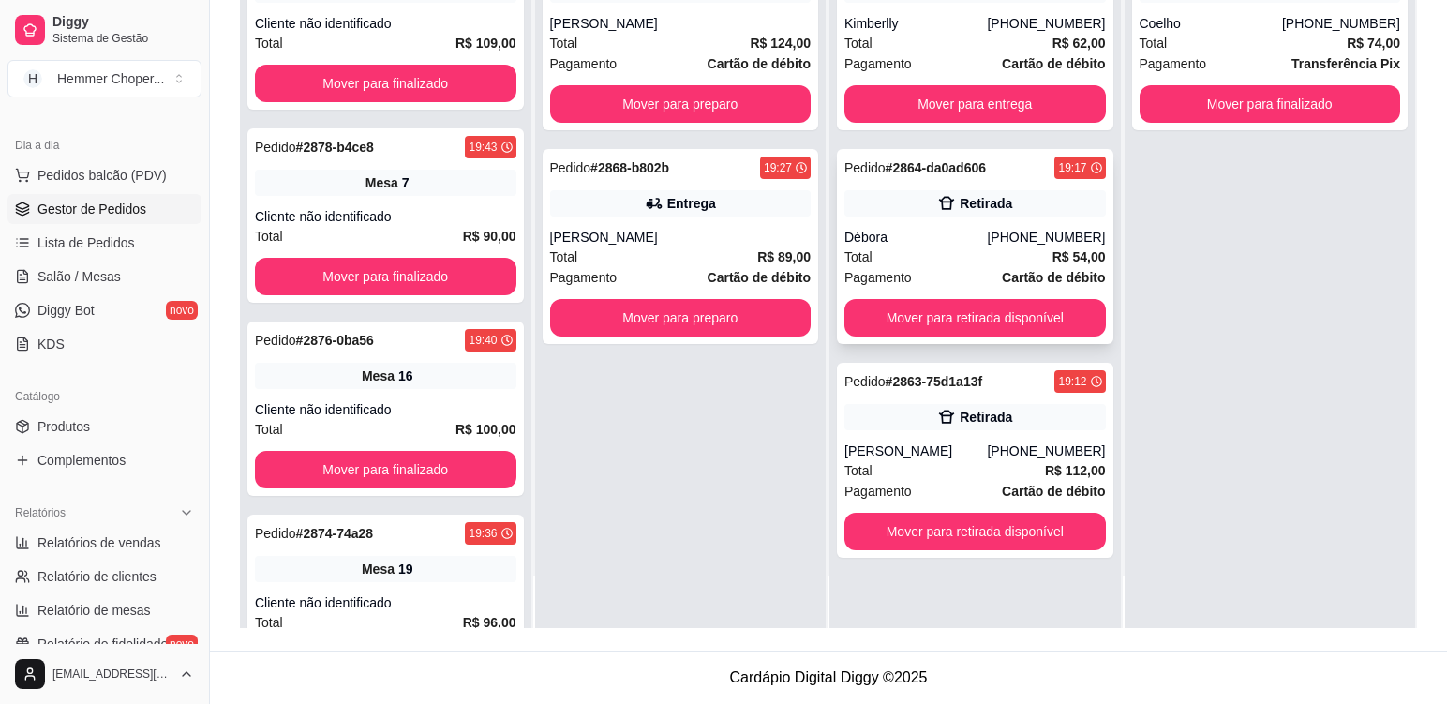
click at [921, 242] on div "Débora" at bounding box center [916, 237] width 142 height 19
click at [640, 251] on div "Total R$ 89,00" at bounding box center [681, 257] width 262 height 21
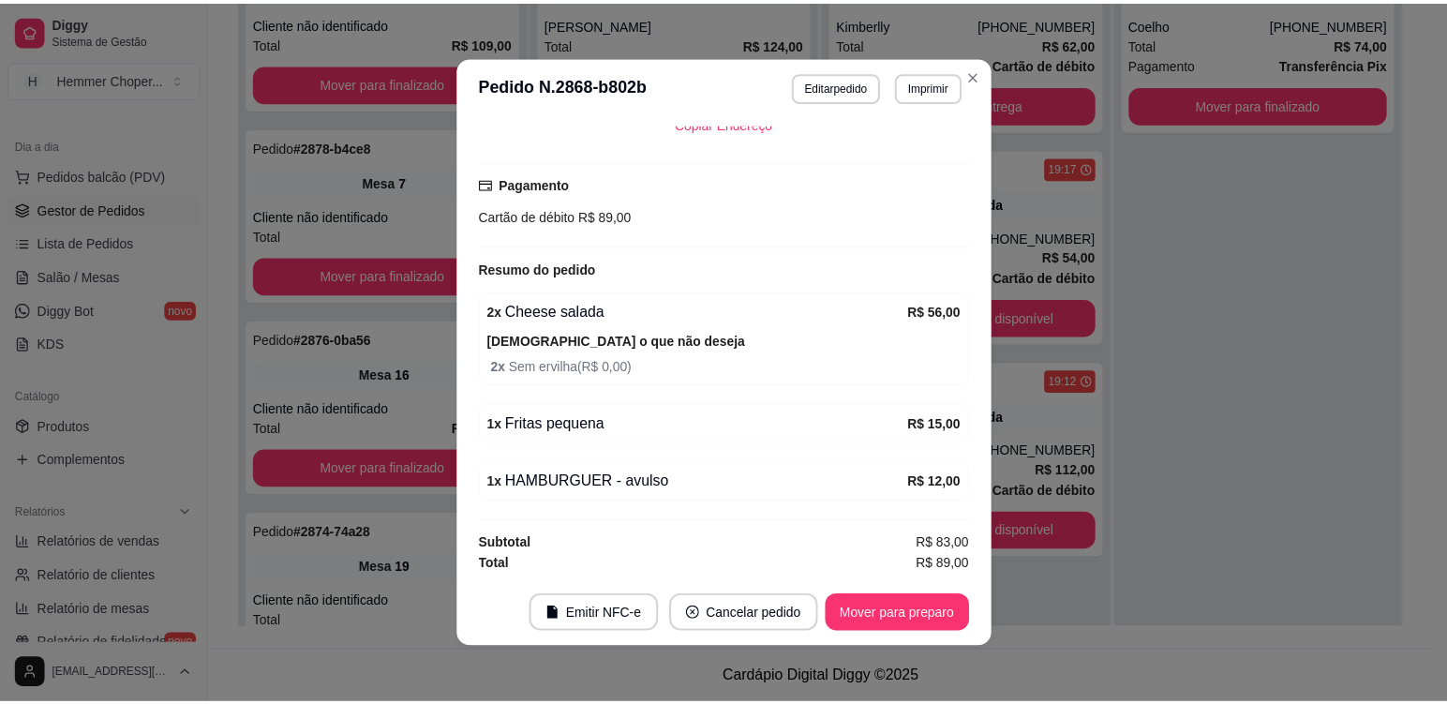
scroll to position [486, 0]
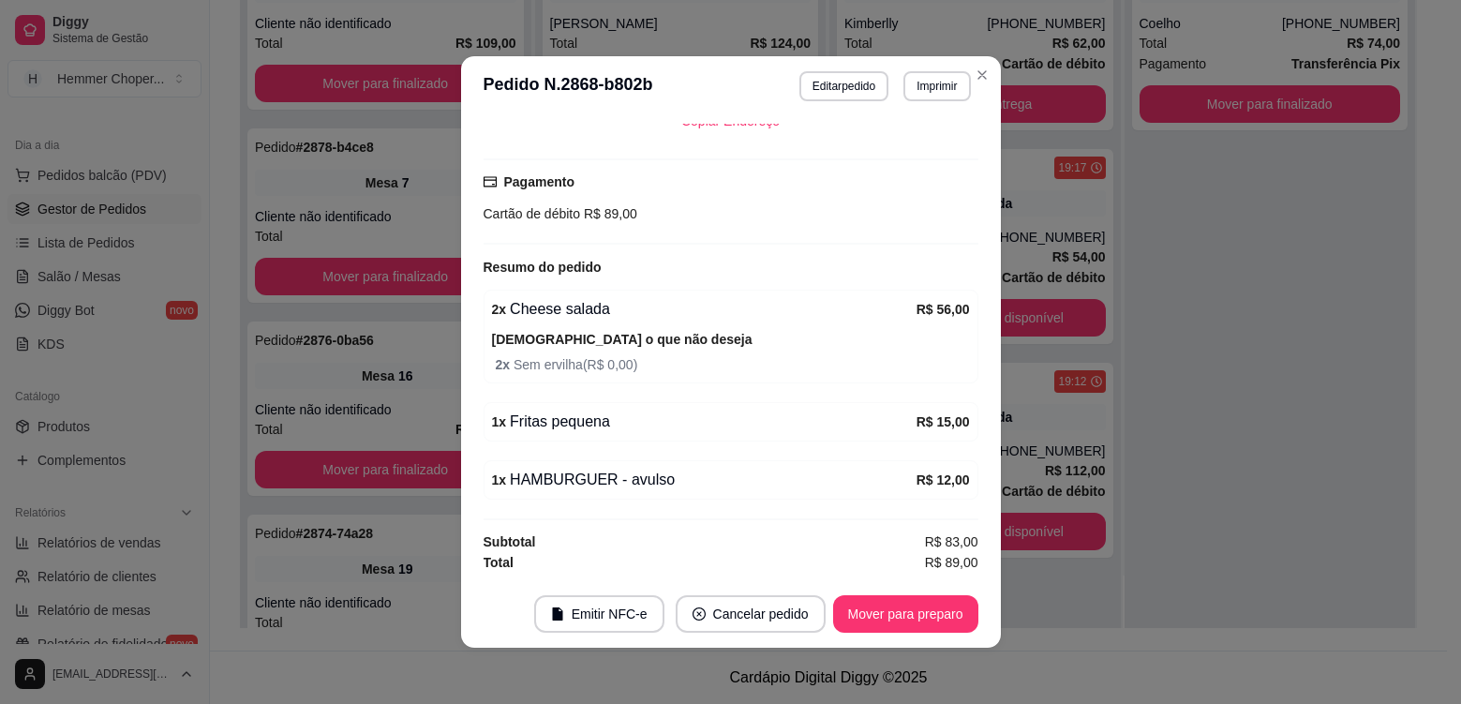
click at [925, 636] on footer "Emitir NFC-e Cancelar pedido Mover para preparo" at bounding box center [731, 613] width 540 height 67
click at [935, 615] on button "Mover para preparo" at bounding box center [905, 614] width 141 height 37
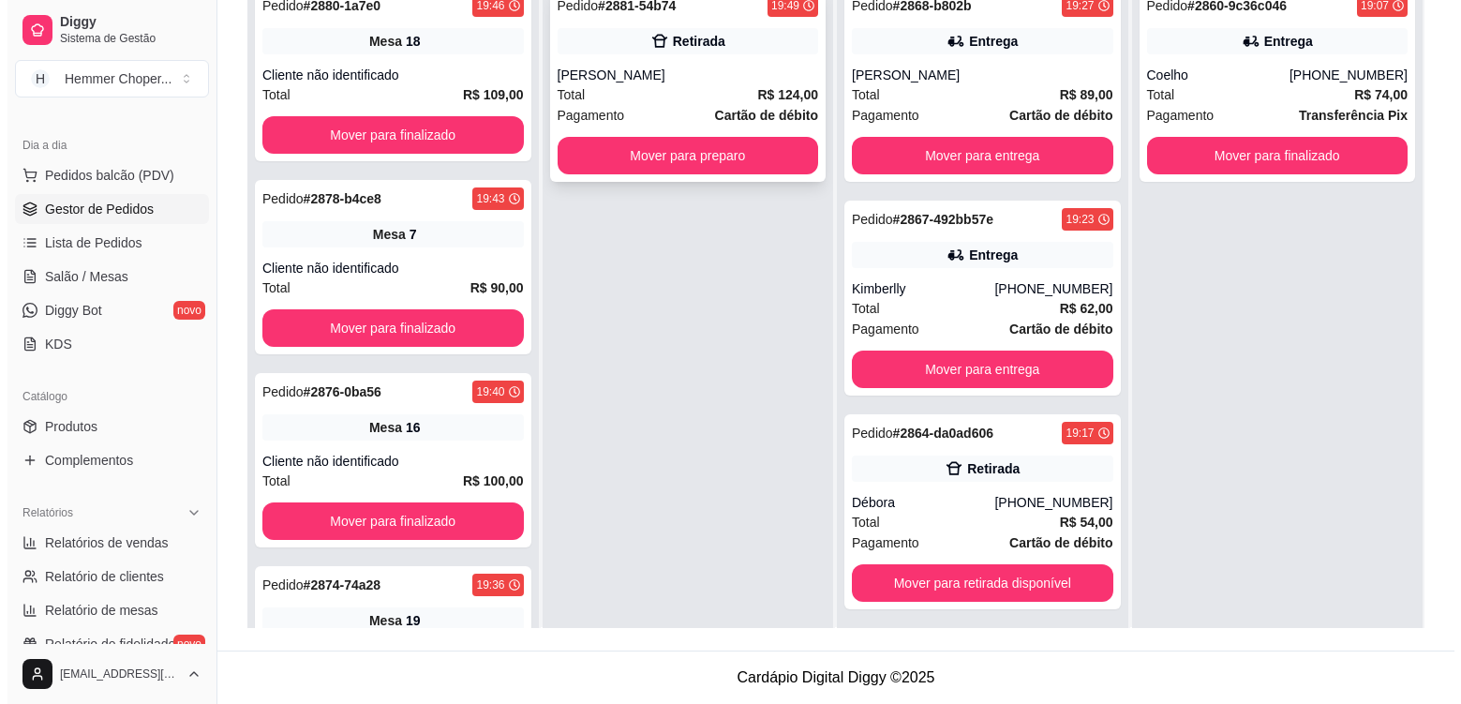
scroll to position [0, 0]
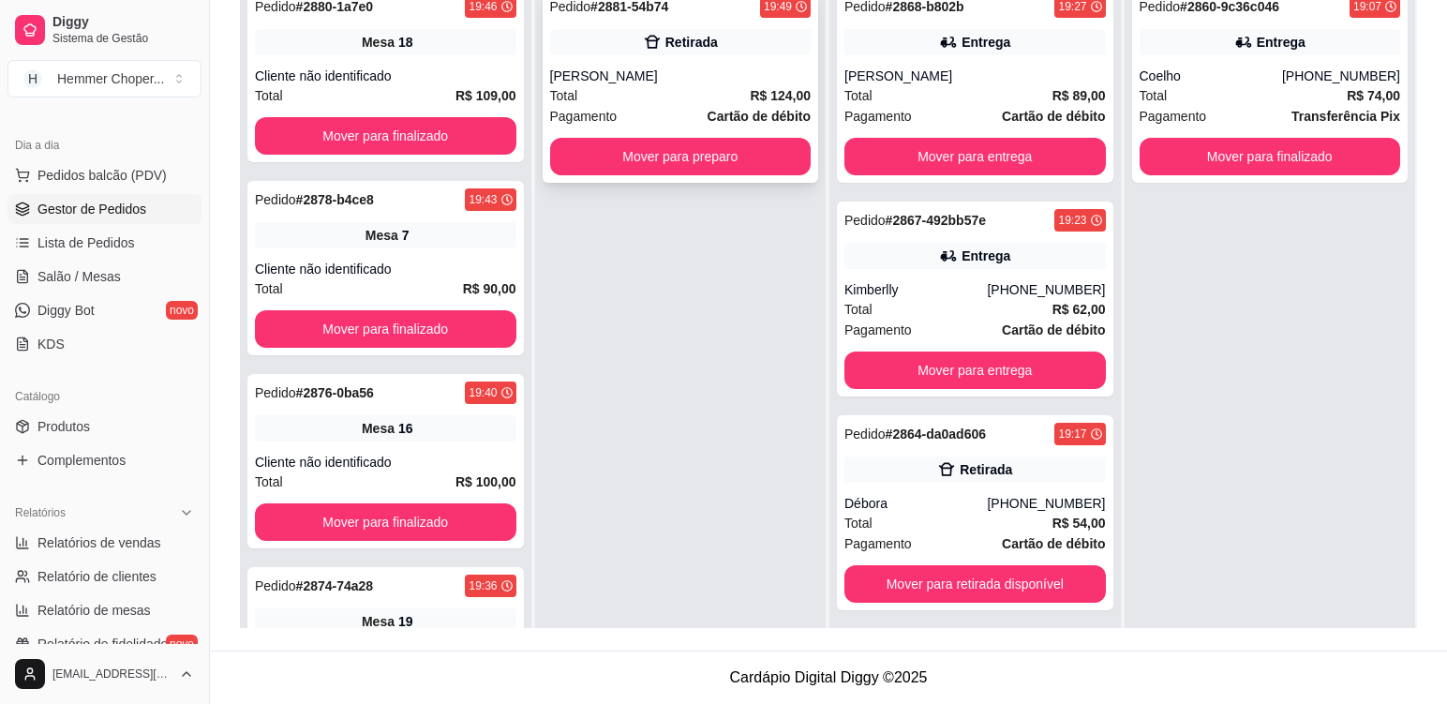
click at [622, 85] on div "Total R$ 124,00" at bounding box center [681, 95] width 262 height 21
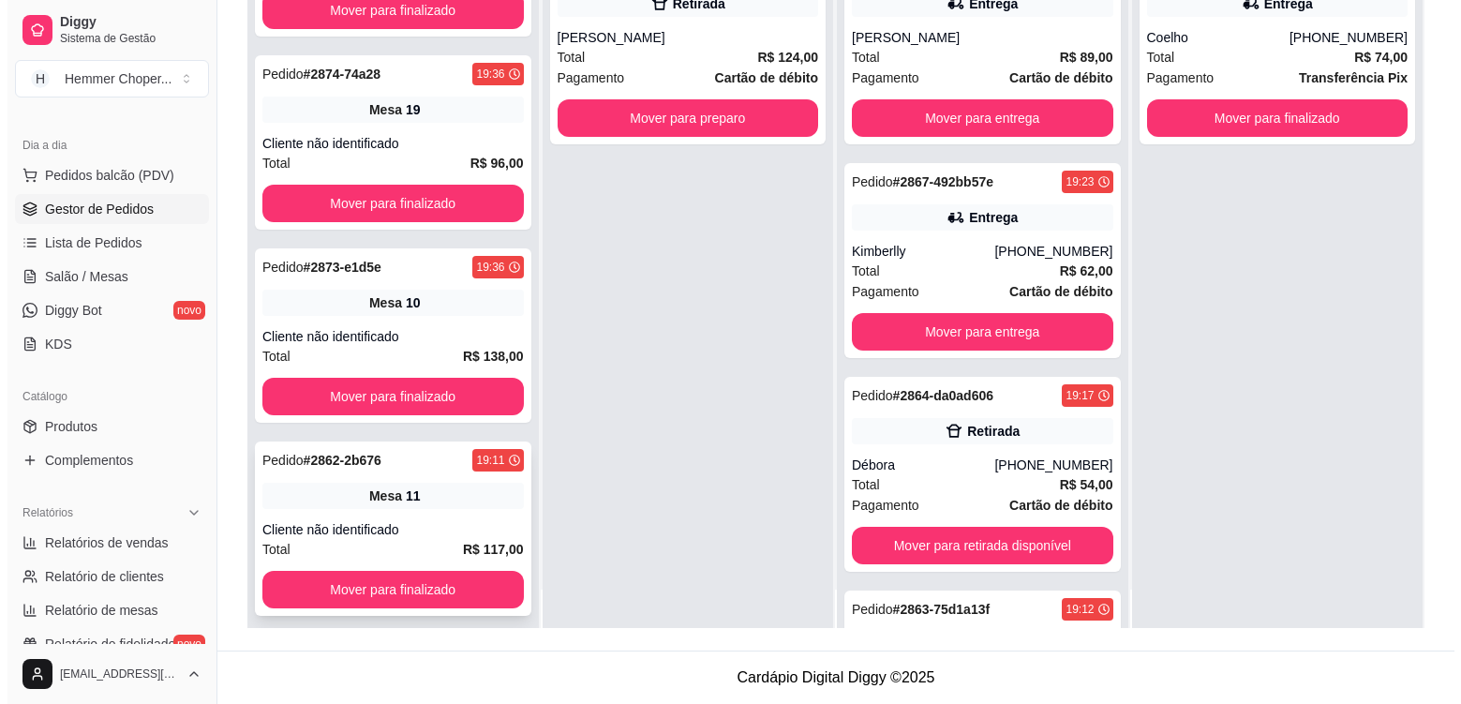
scroll to position [52, 0]
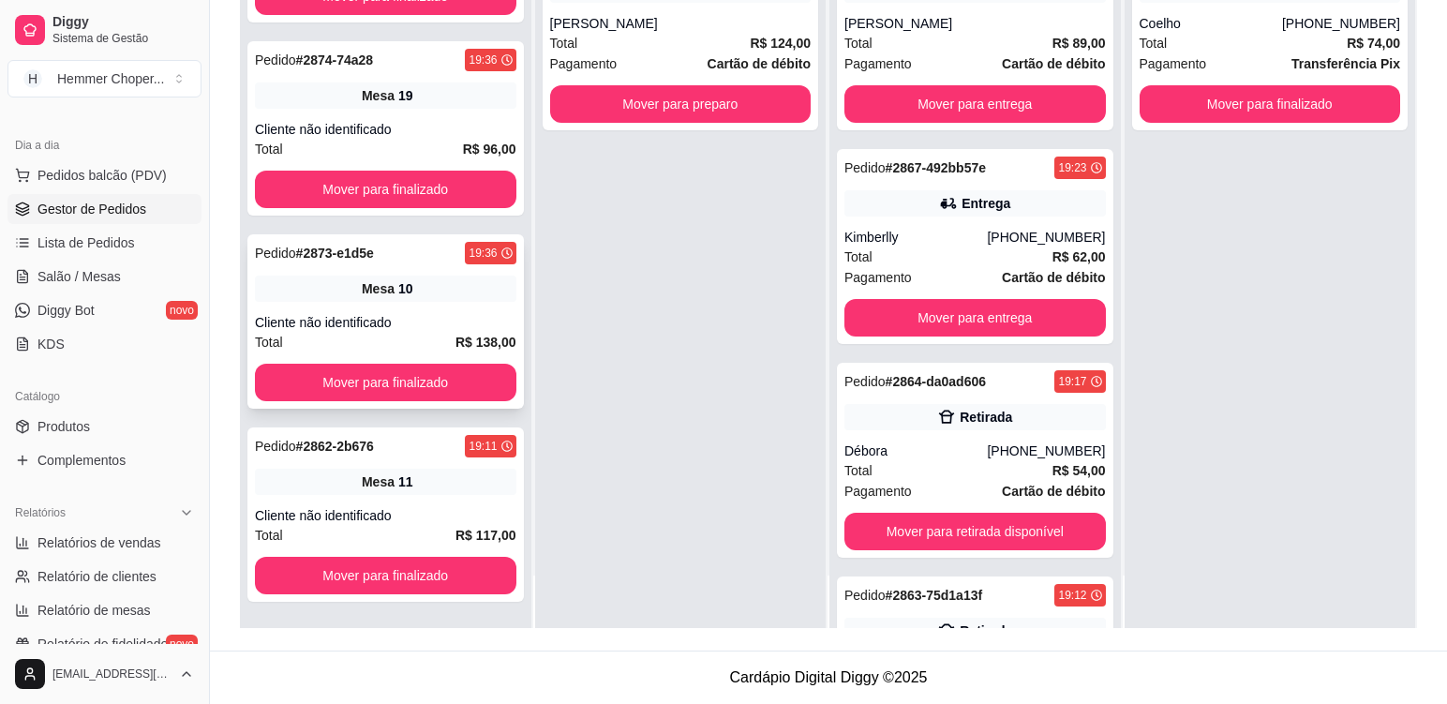
click at [419, 291] on div "Mesa 10" at bounding box center [386, 289] width 262 height 26
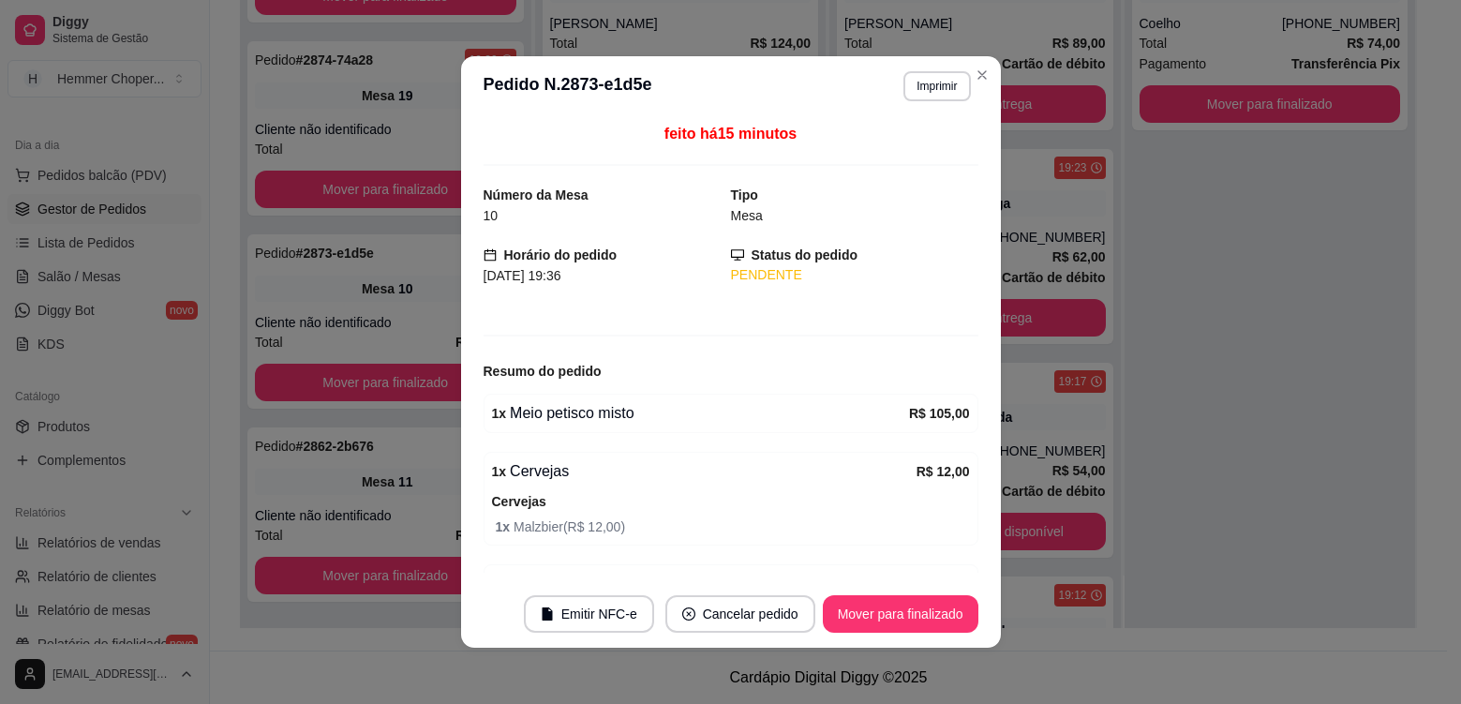
scroll to position [0, 0]
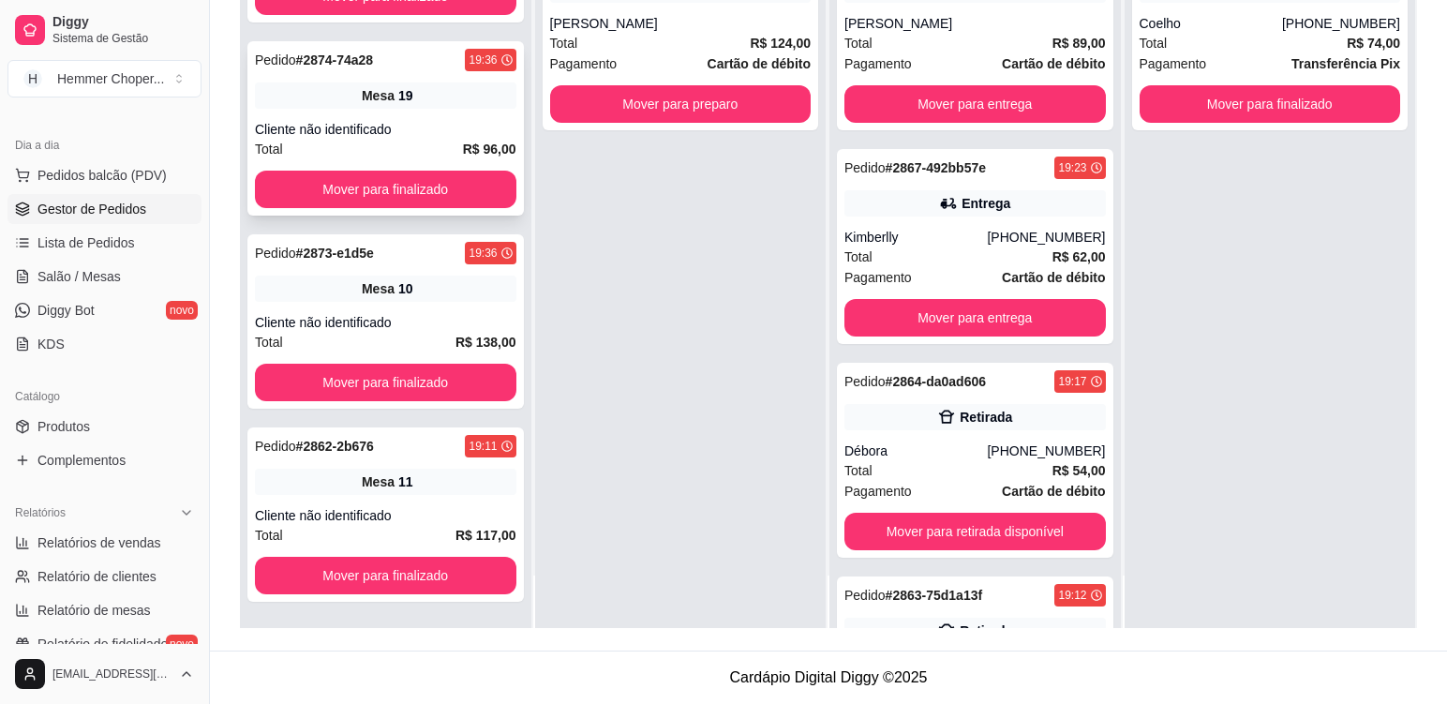
click at [439, 104] on div "Mesa 19" at bounding box center [386, 95] width 262 height 26
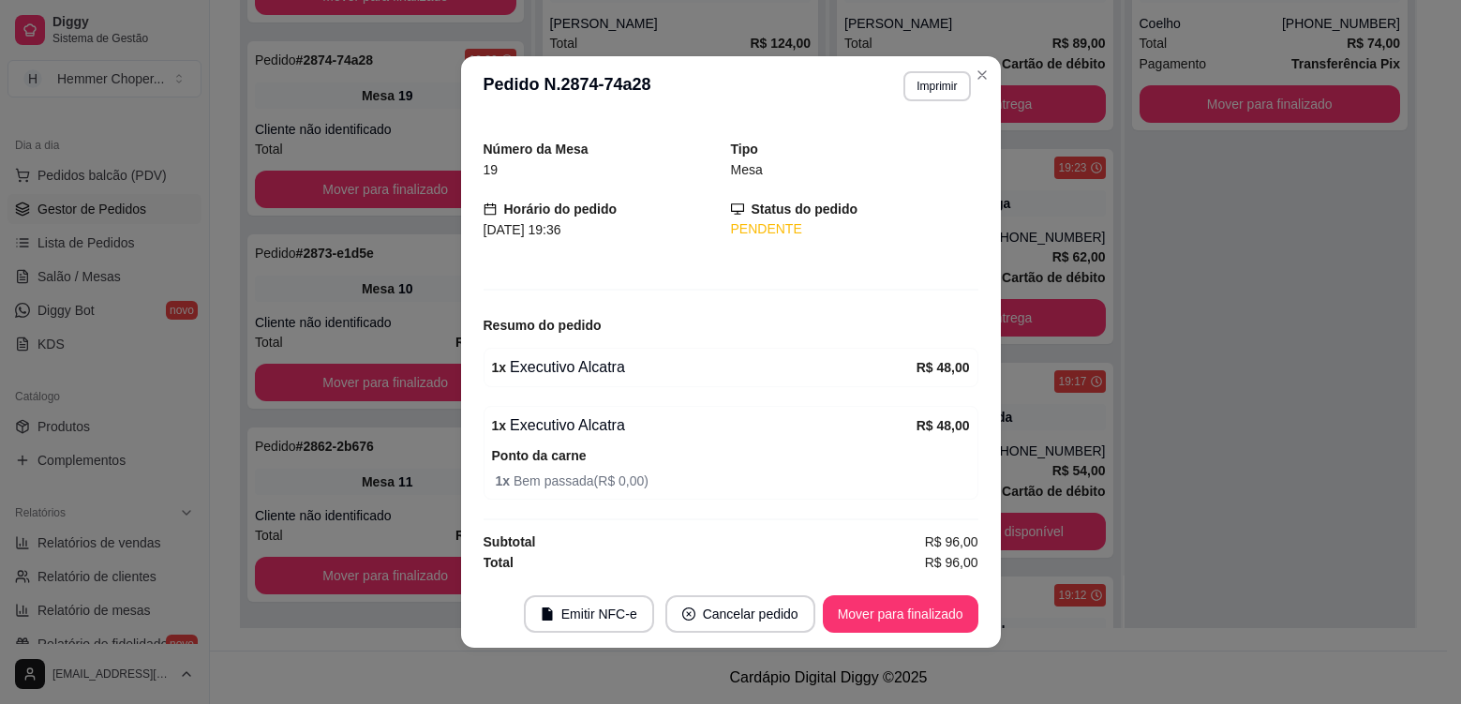
scroll to position [4, 0]
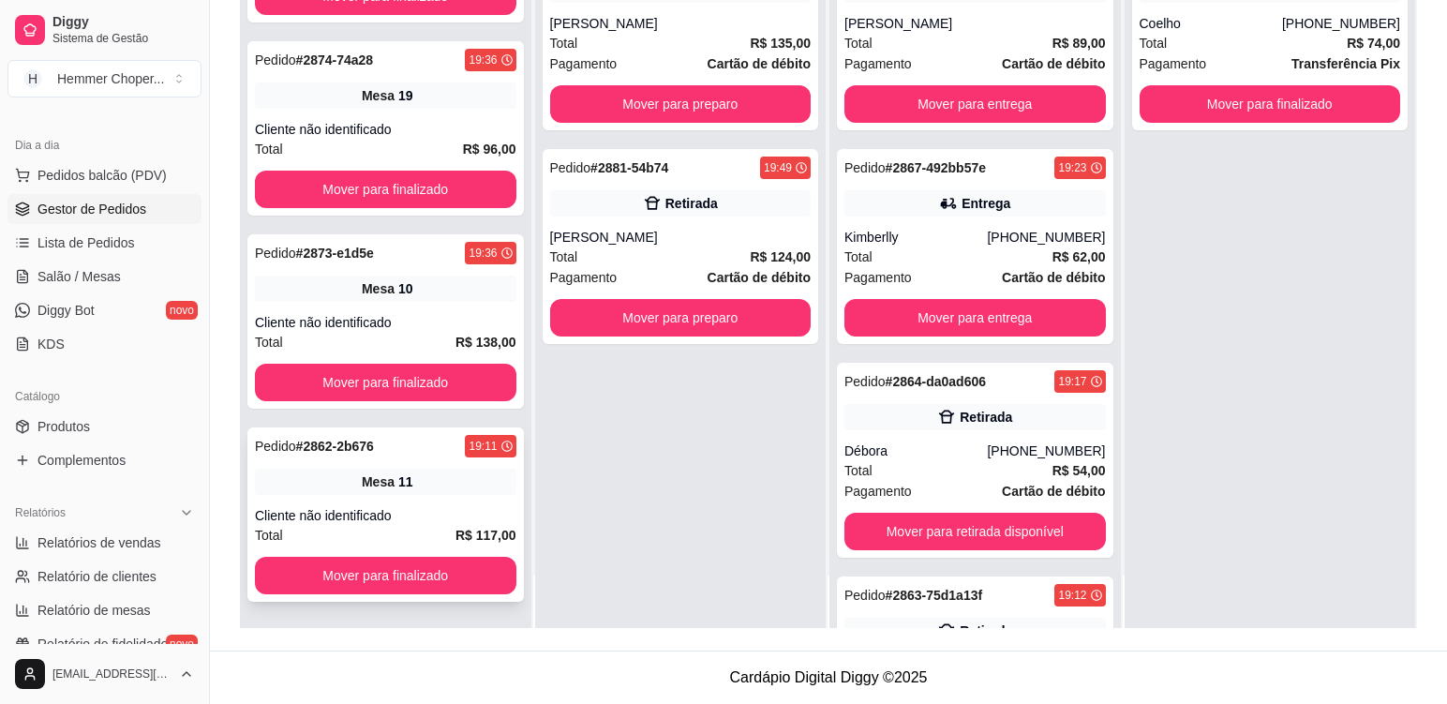
click at [422, 504] on div "Pedido # 2862-2b676 19:11 Mesa 11 Cliente não identificado Total R$ 117,00 Move…" at bounding box center [385, 514] width 277 height 174
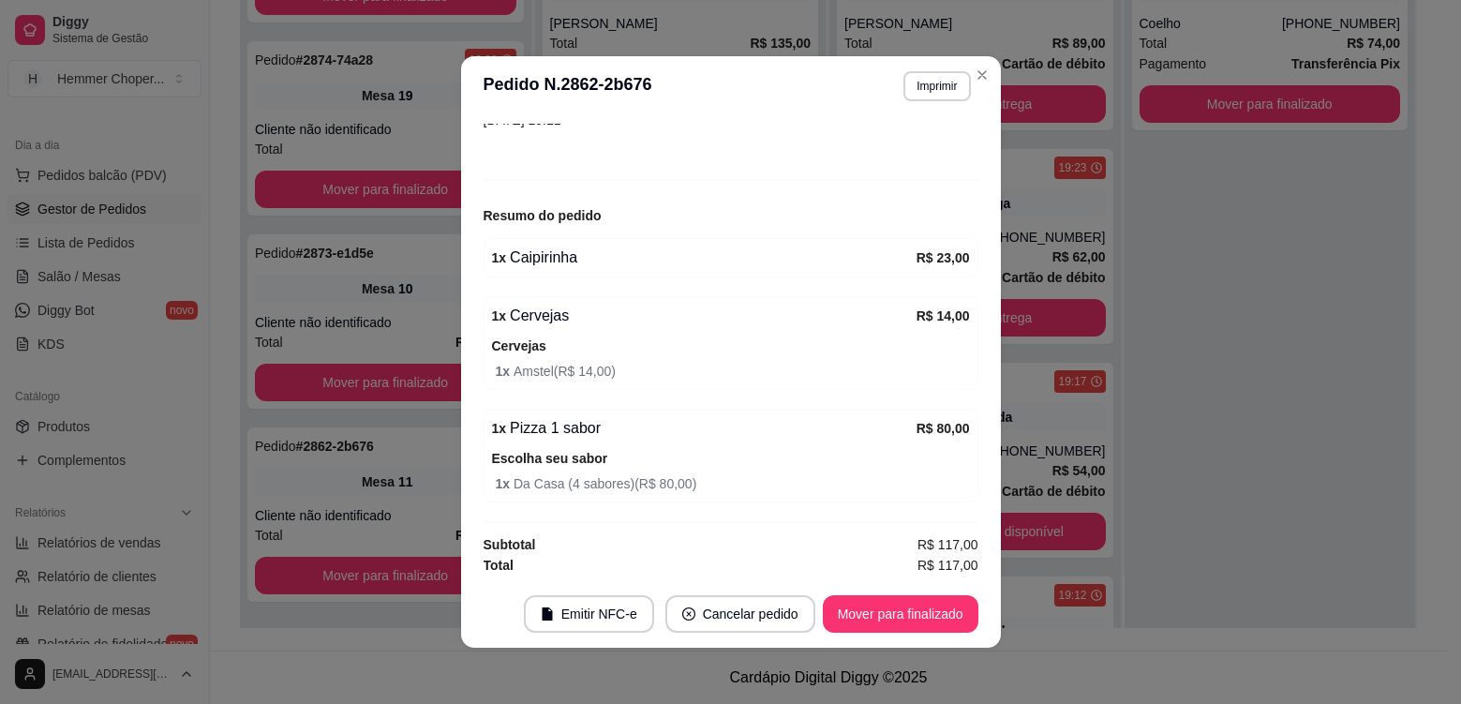
scroll to position [159, 0]
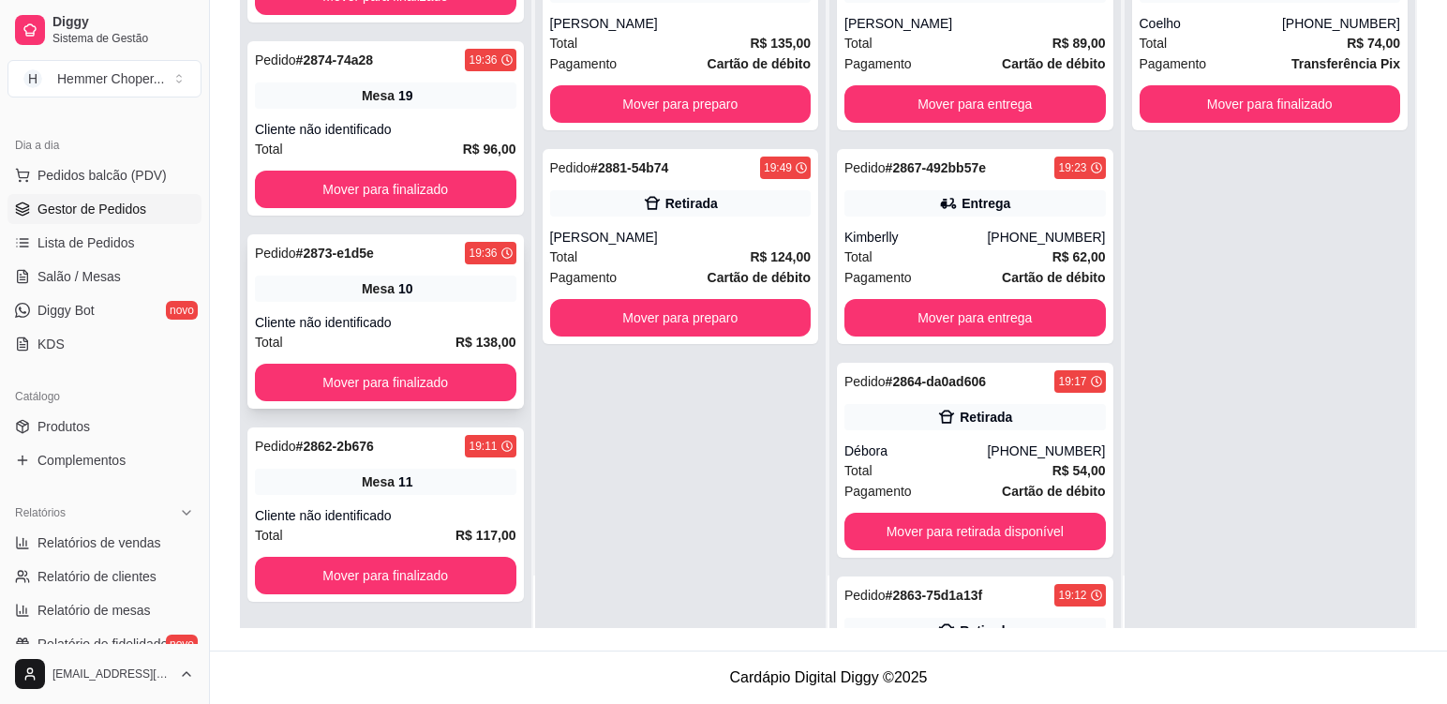
click at [412, 317] on div "Cliente não identificado" at bounding box center [386, 322] width 262 height 19
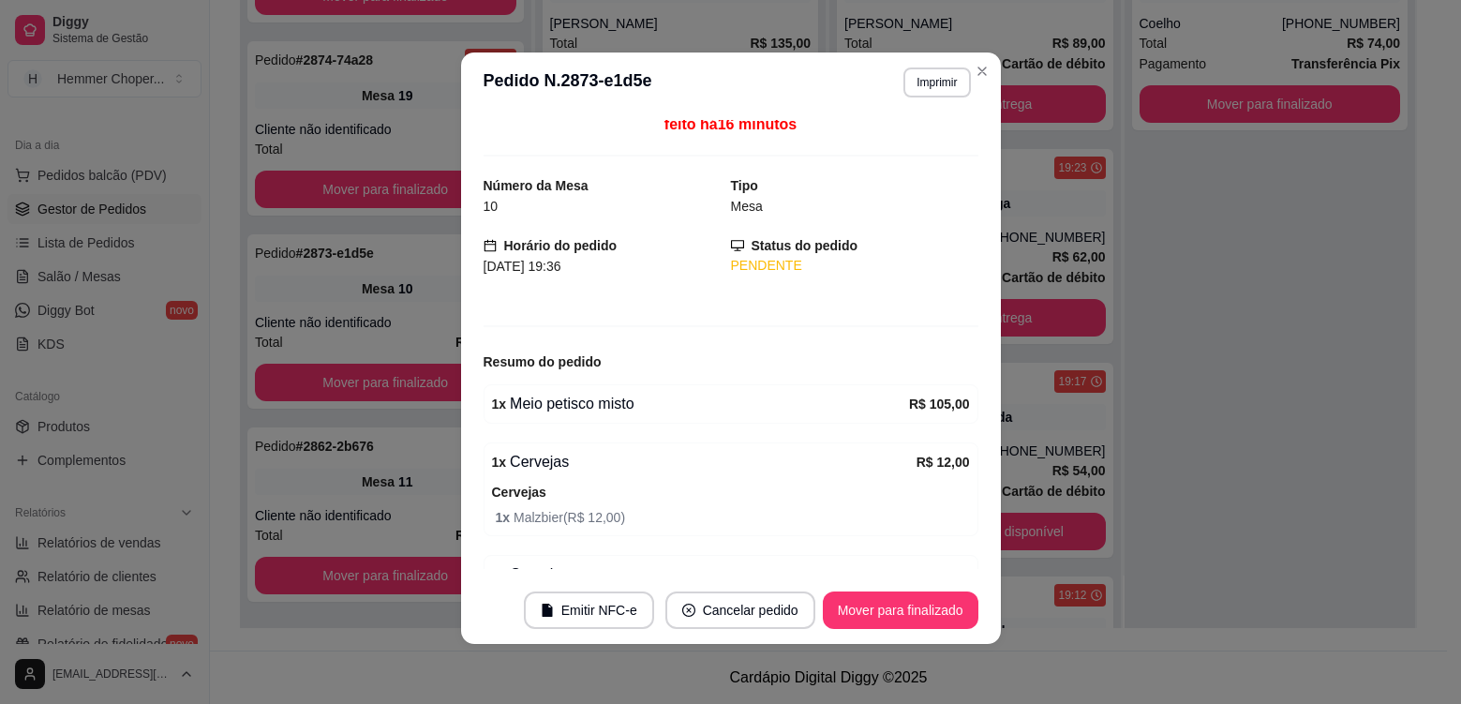
scroll to position [0, 0]
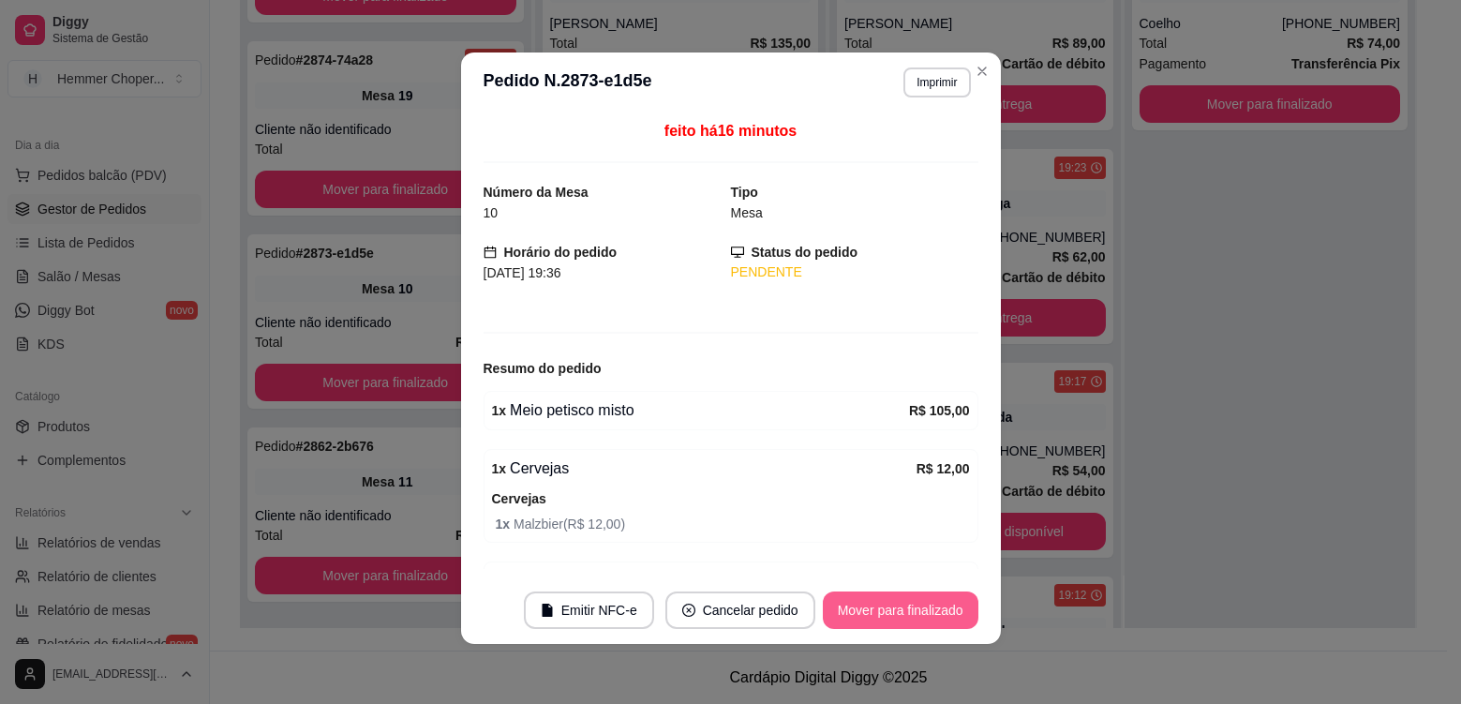
click at [869, 606] on button "Mover para finalizado" at bounding box center [901, 610] width 156 height 37
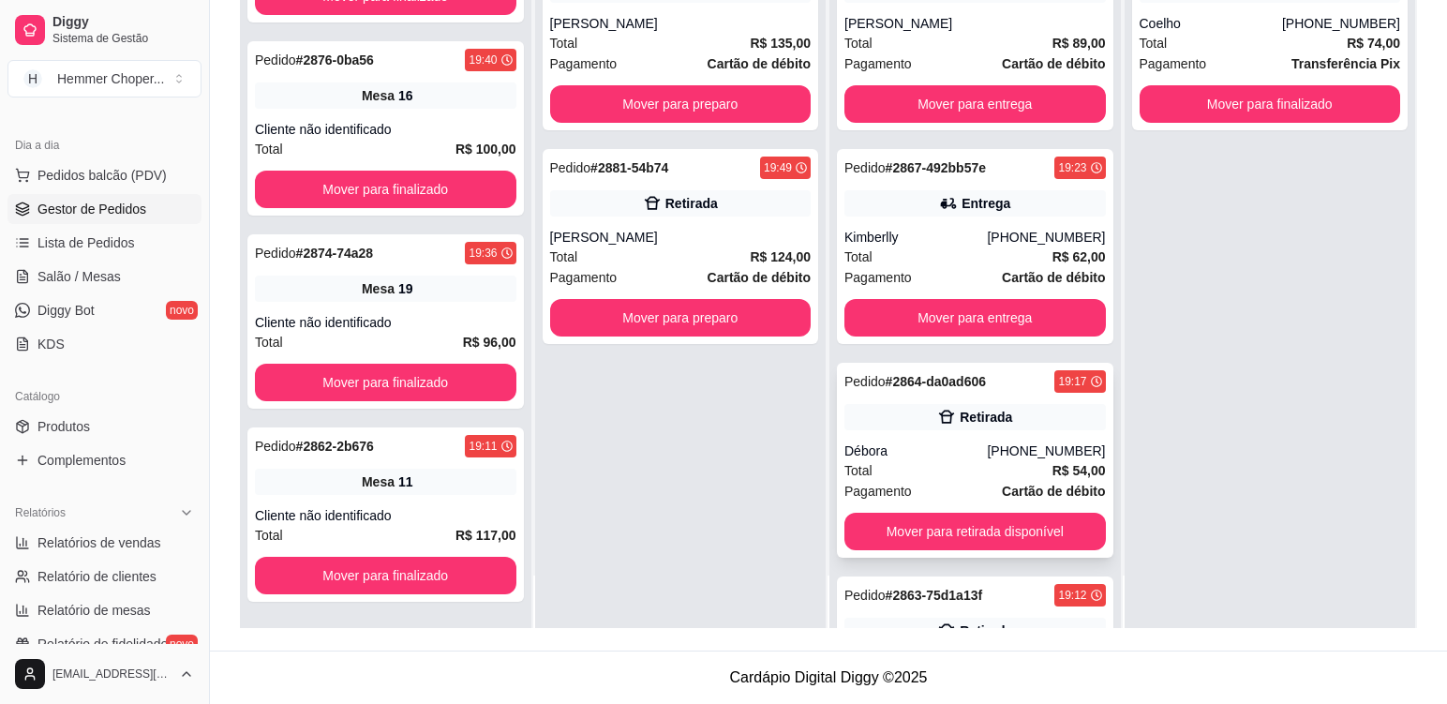
click at [921, 481] on div "Pagamento Cartão de débito" at bounding box center [976, 491] width 262 height 21
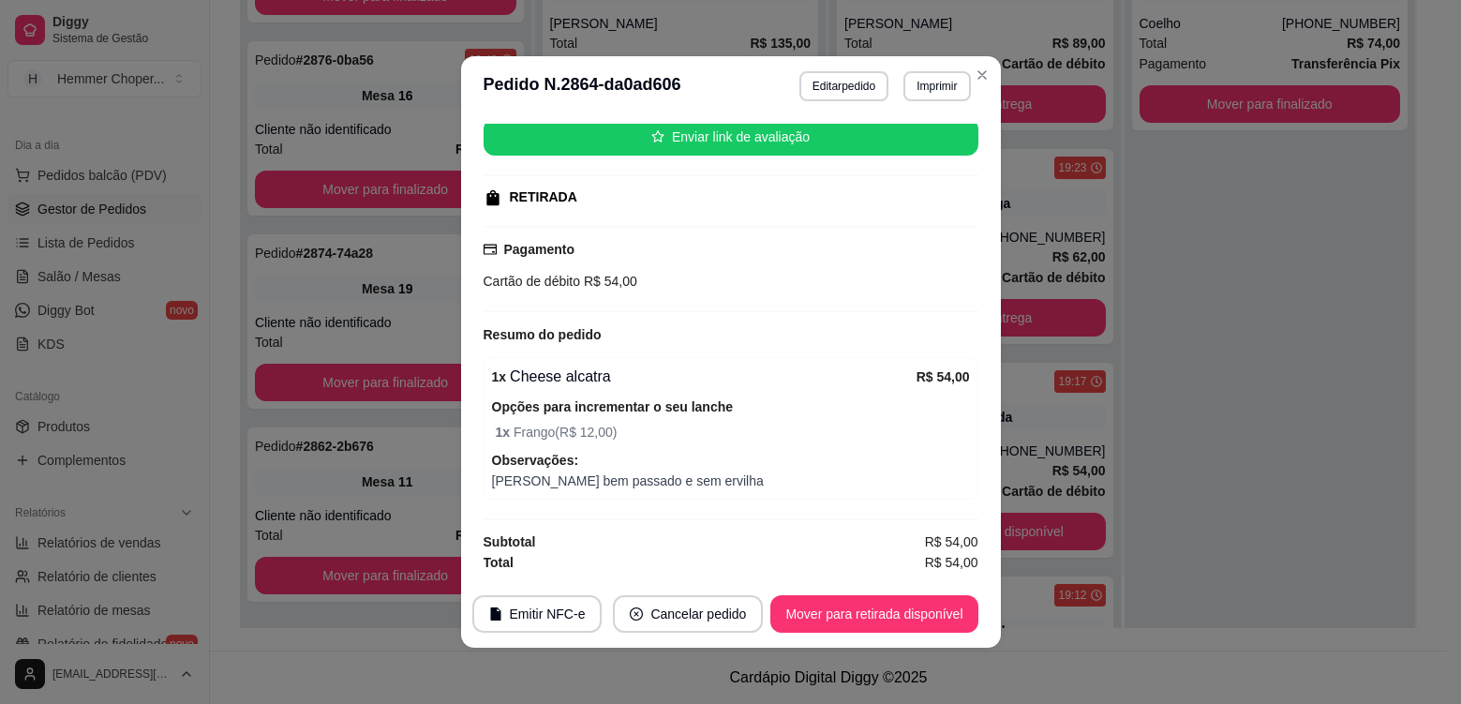
scroll to position [473, 0]
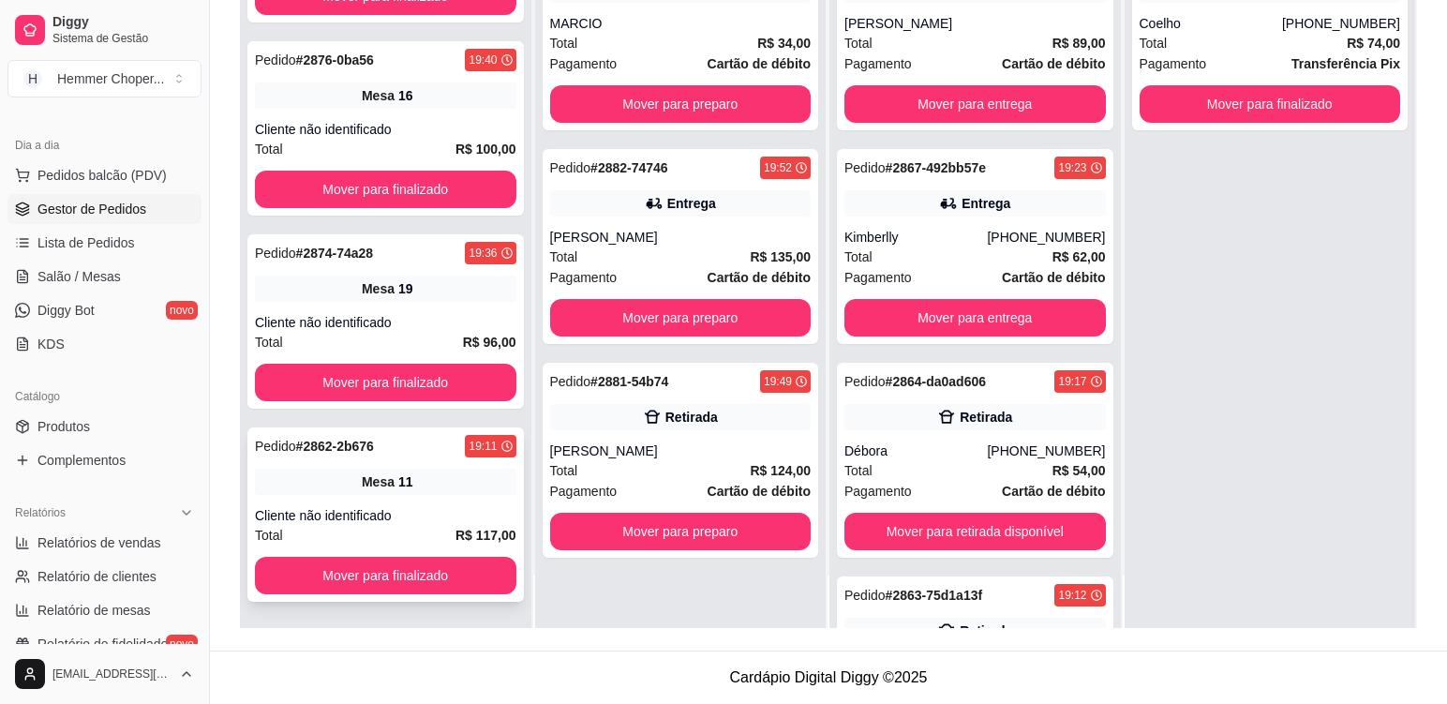
click at [424, 502] on div "Pedido # 2862-2b676 19:11 Mesa 11 Cliente não identificado Total R$ 117,00 Move…" at bounding box center [385, 514] width 277 height 174
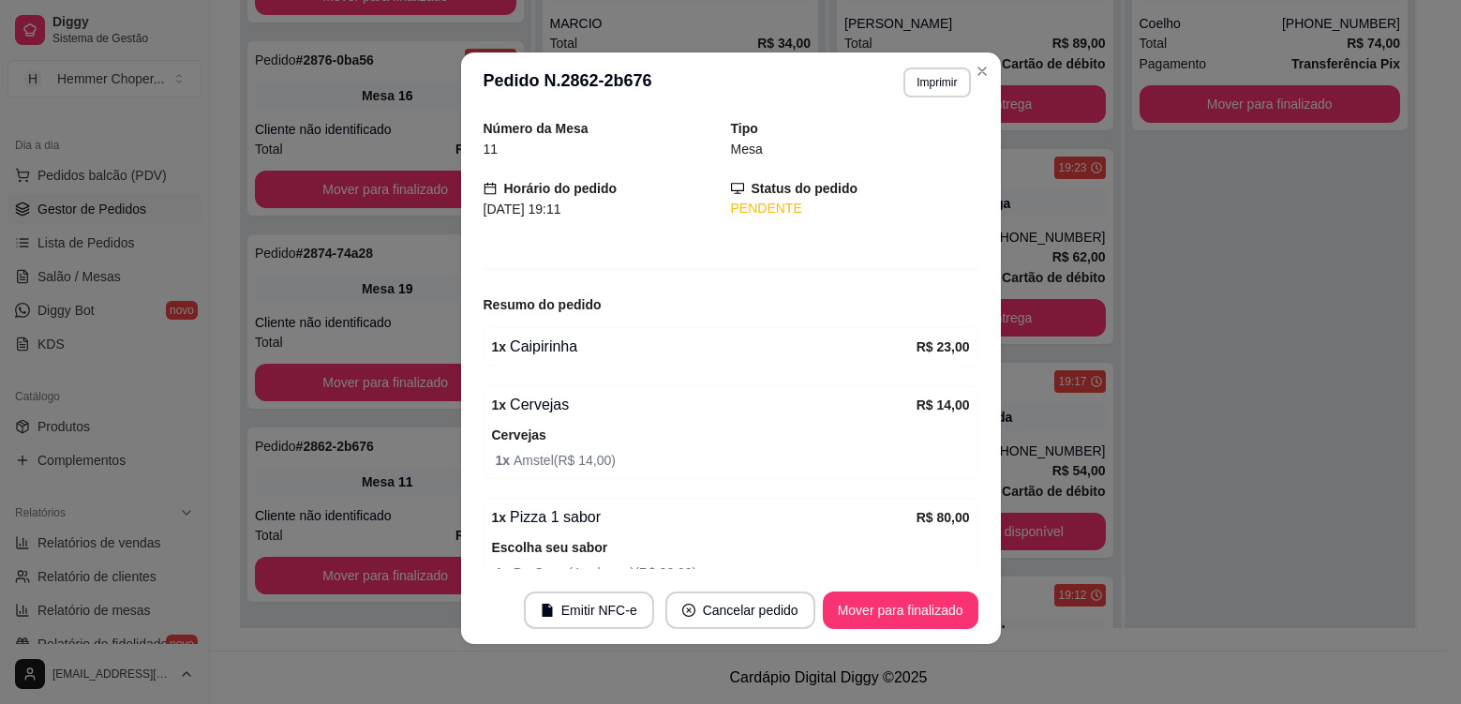
scroll to position [0, 0]
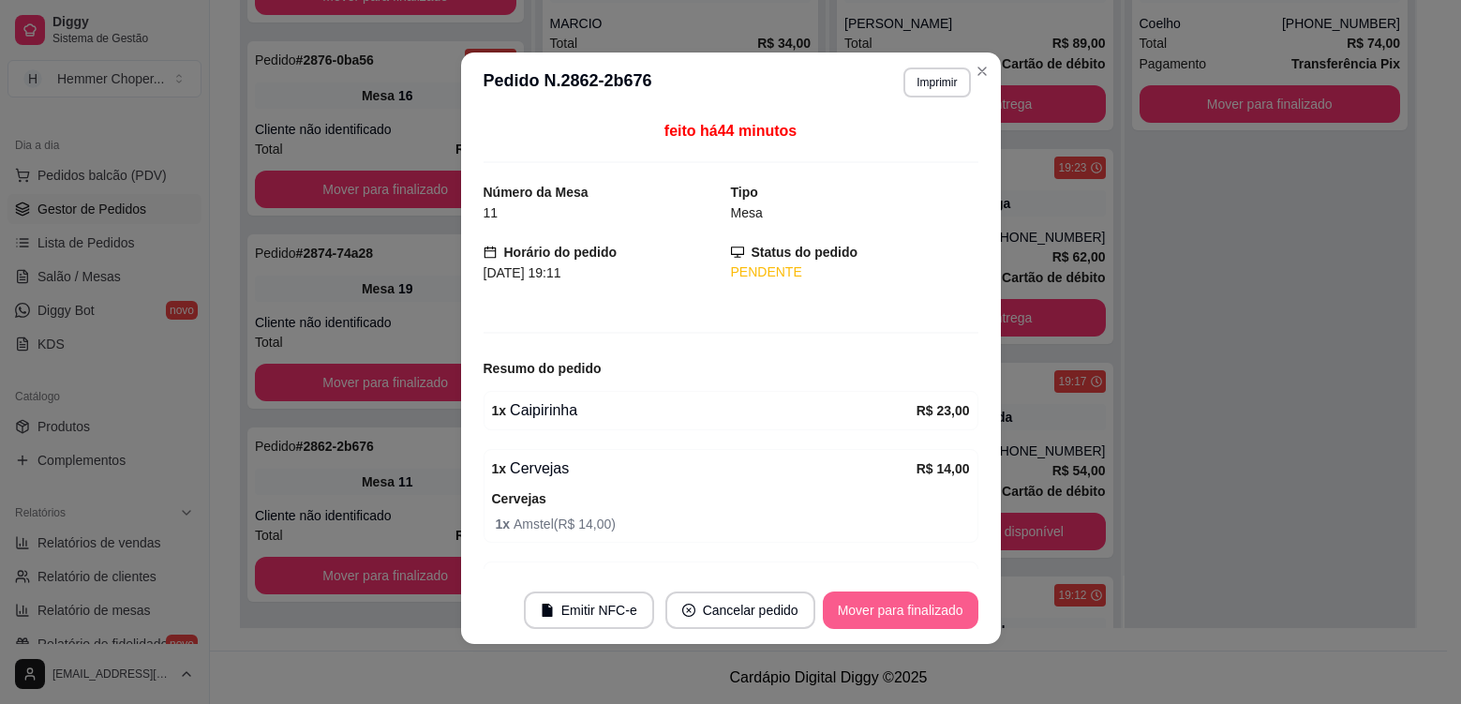
click at [880, 613] on button "Mover para finalizado" at bounding box center [901, 610] width 156 height 37
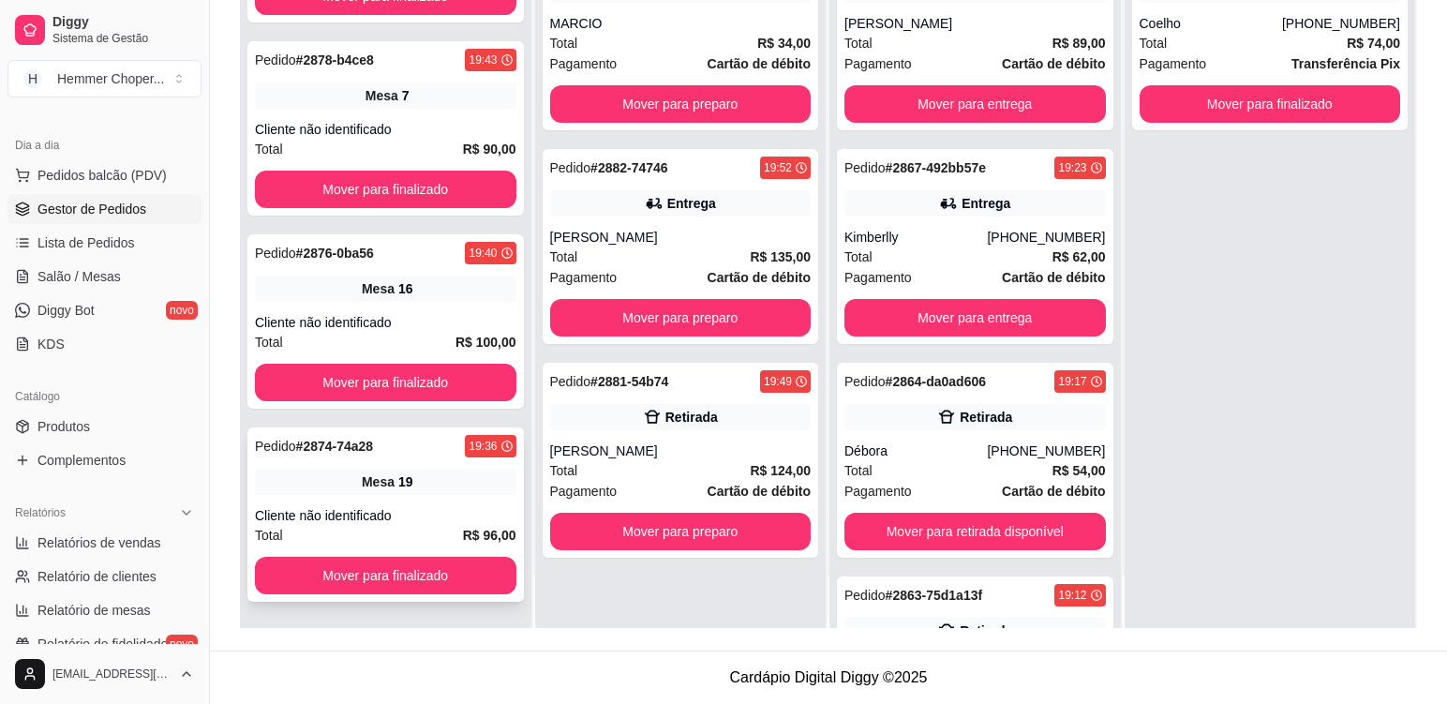
click at [434, 484] on div "Mesa 19" at bounding box center [386, 482] width 262 height 26
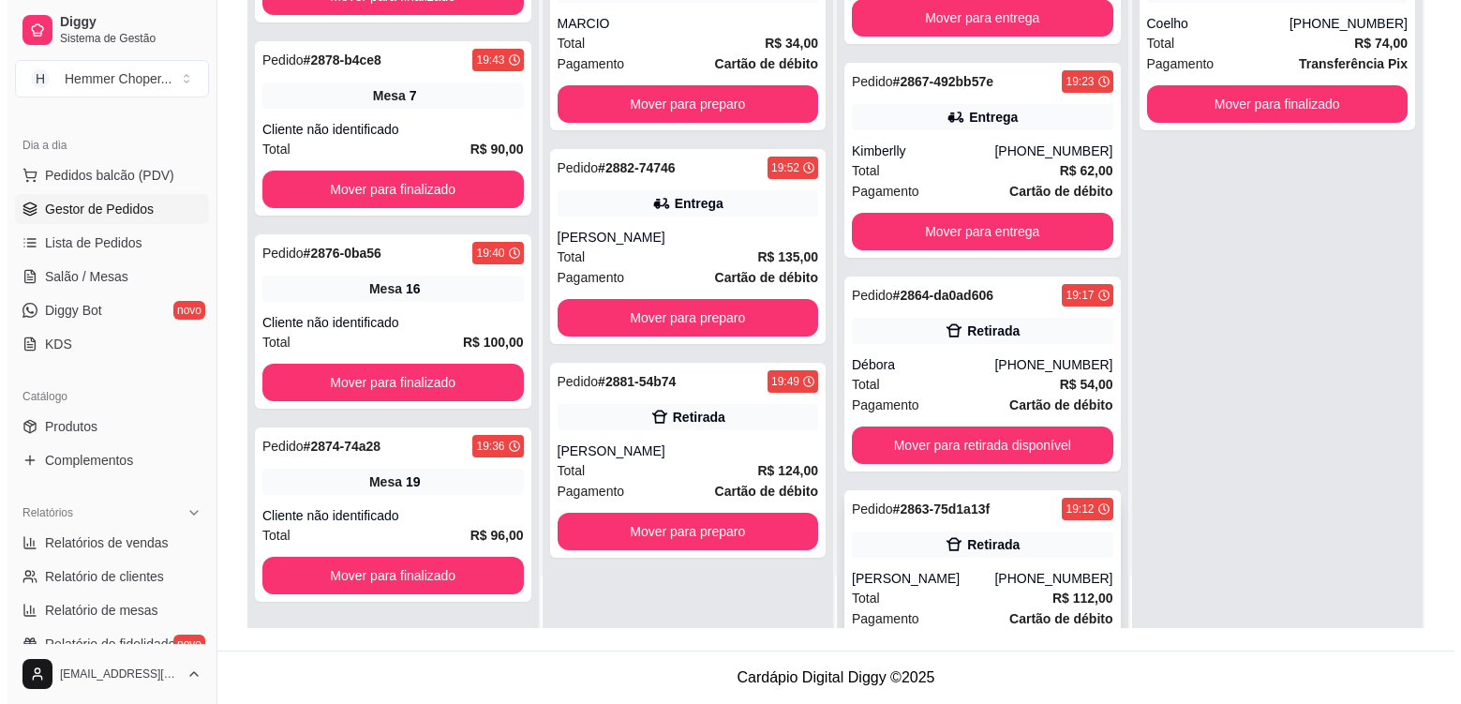
scroll to position [170, 0]
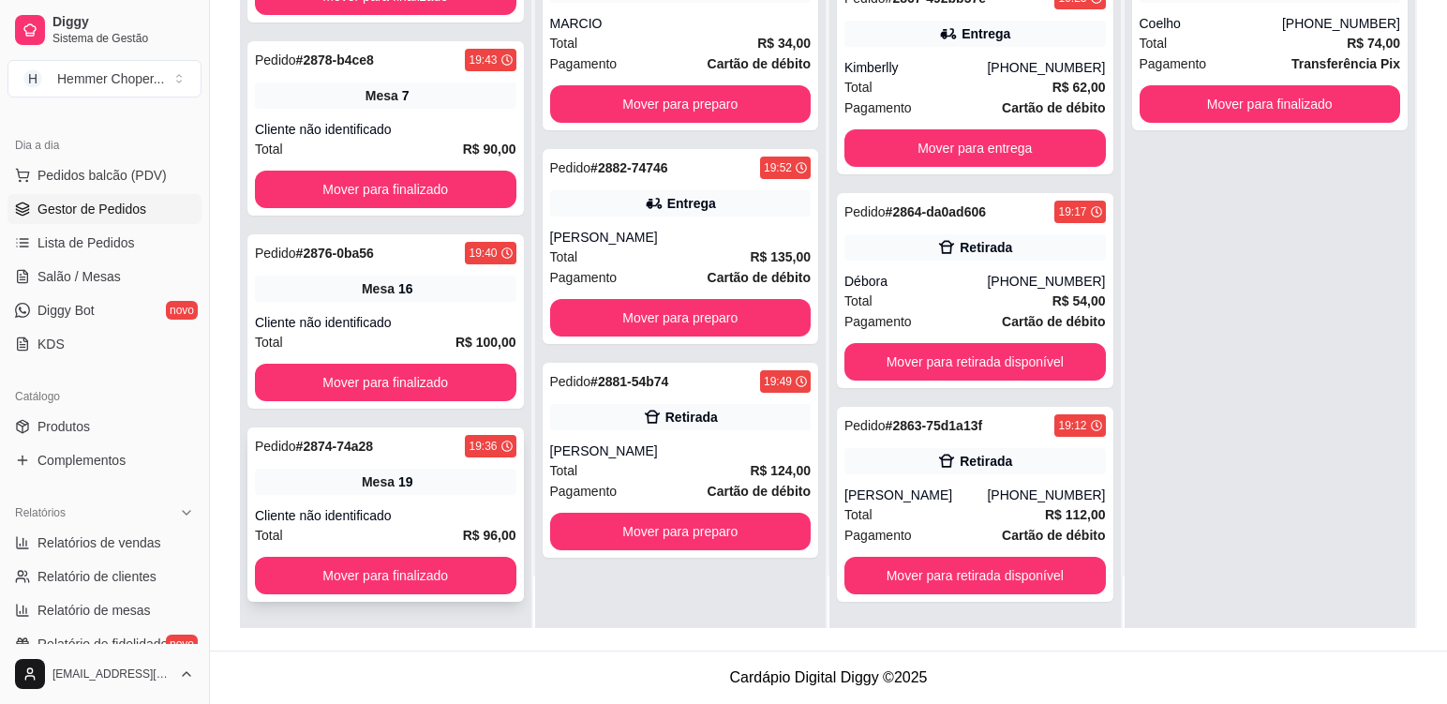
click at [443, 504] on div "Pedido # 2874-74a28 19:36 Mesa 19 Cliente não identificado Total R$ 96,00 Mover…" at bounding box center [385, 514] width 277 height 174
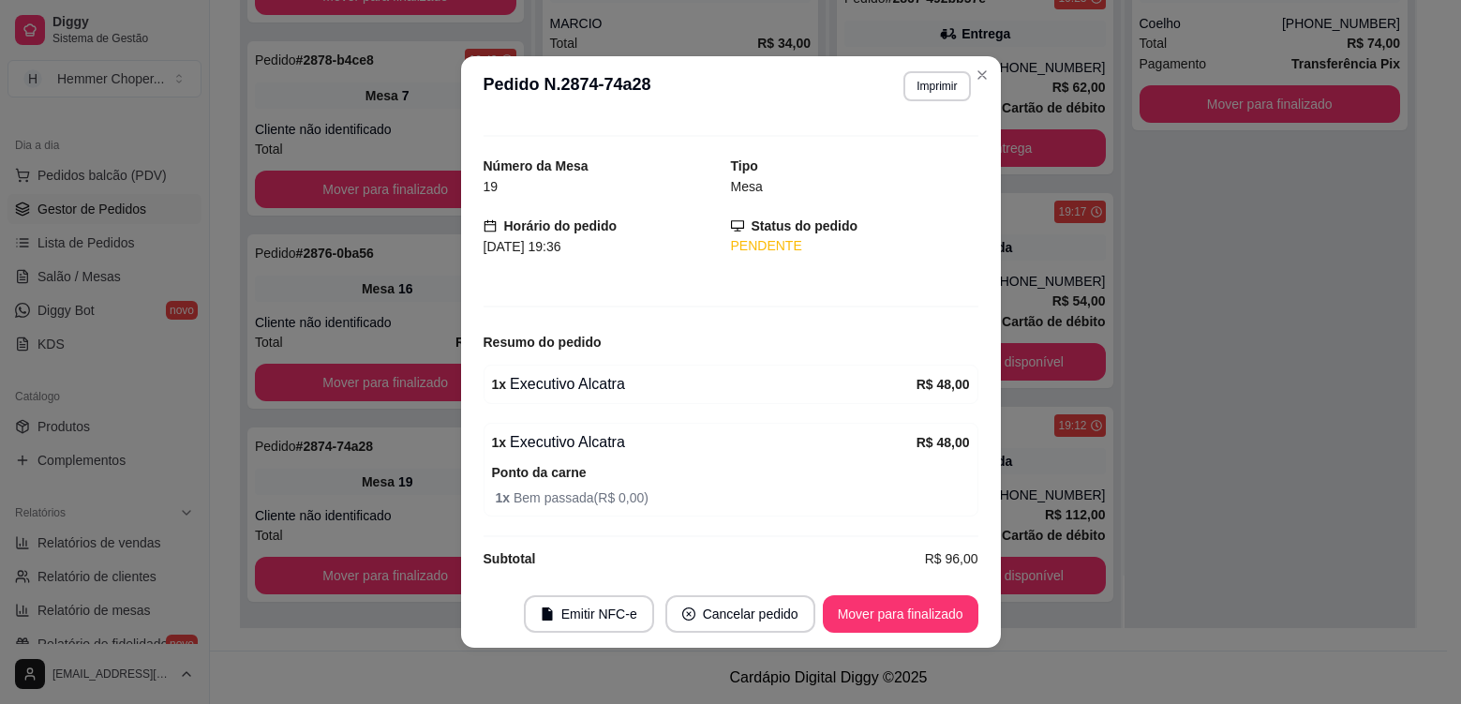
scroll to position [47, 0]
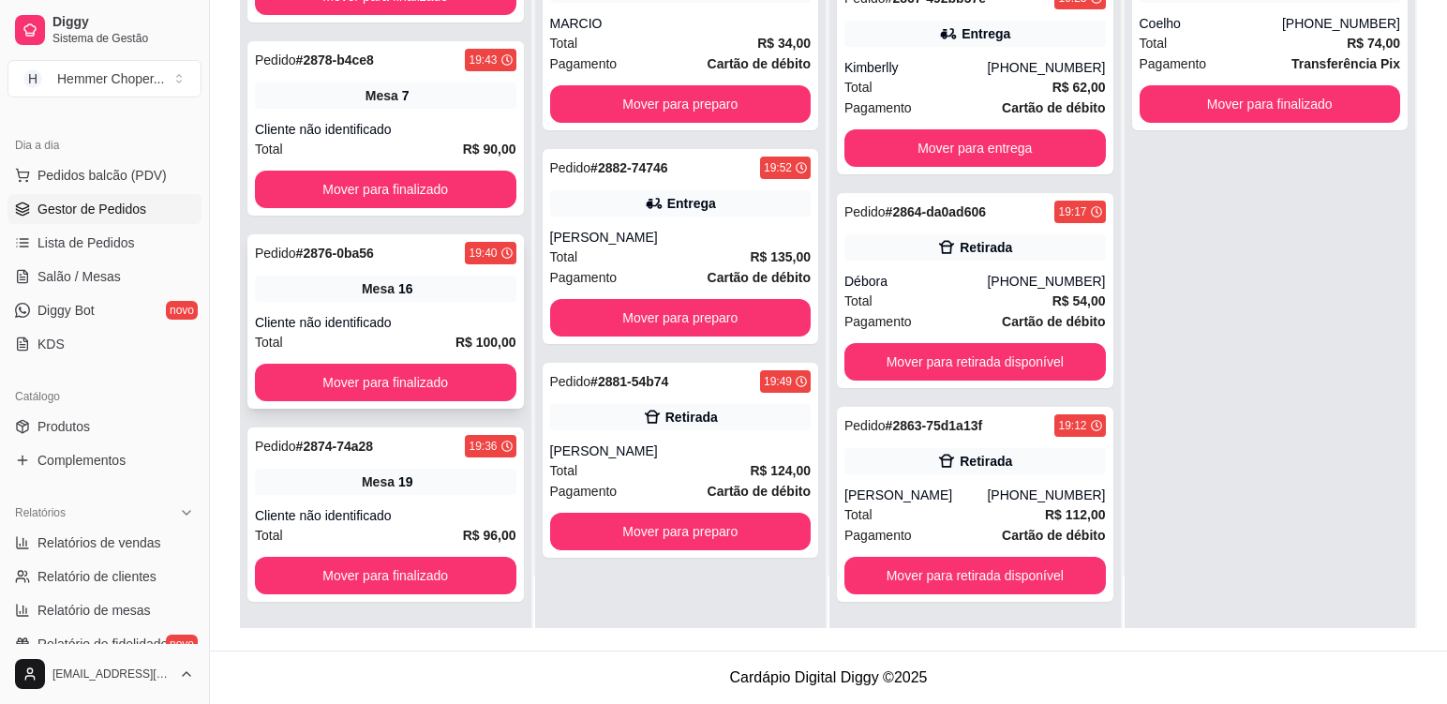
click at [427, 307] on div "Pedido # 2876-0ba56 19:40 Mesa 16 Cliente não identificado Total R$ 100,00 Move…" at bounding box center [385, 321] width 277 height 174
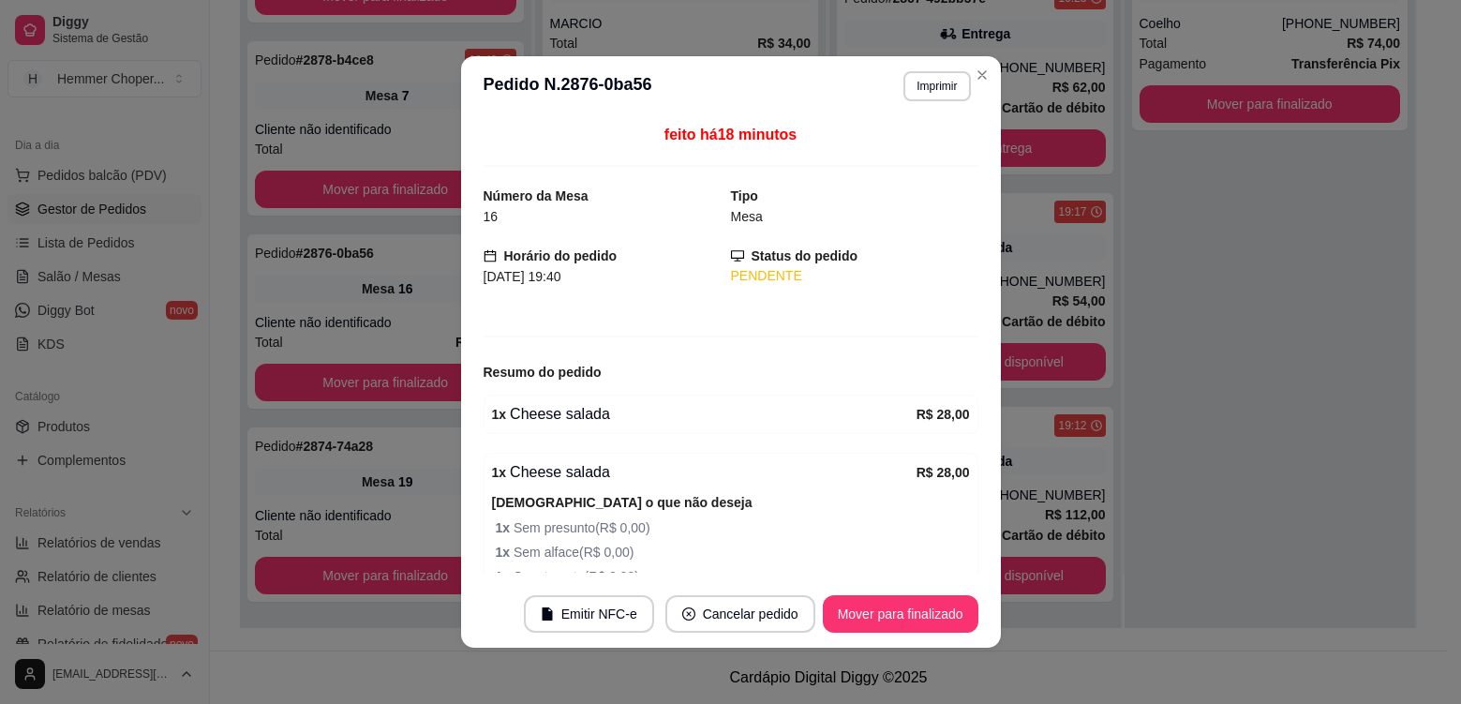
scroll to position [473, 0]
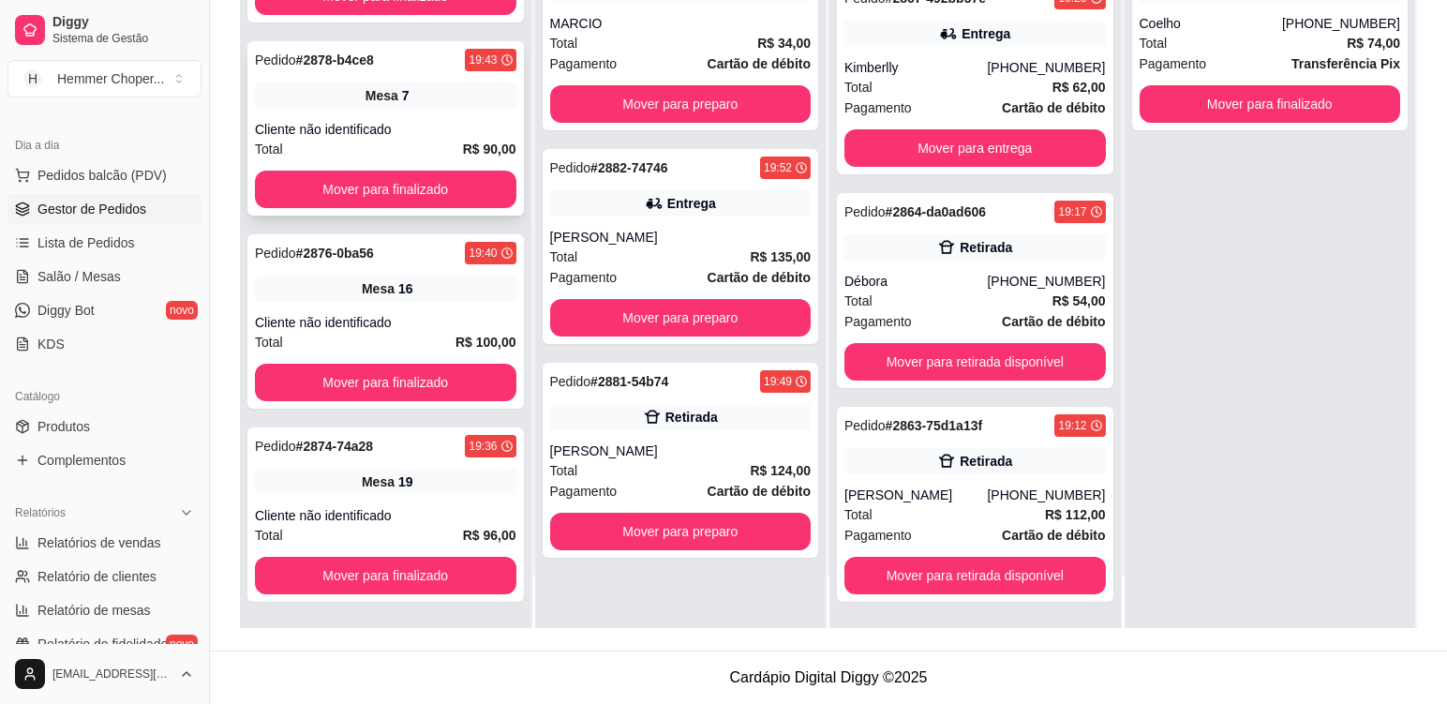
click at [424, 120] on div "Cliente não identificado" at bounding box center [386, 129] width 262 height 19
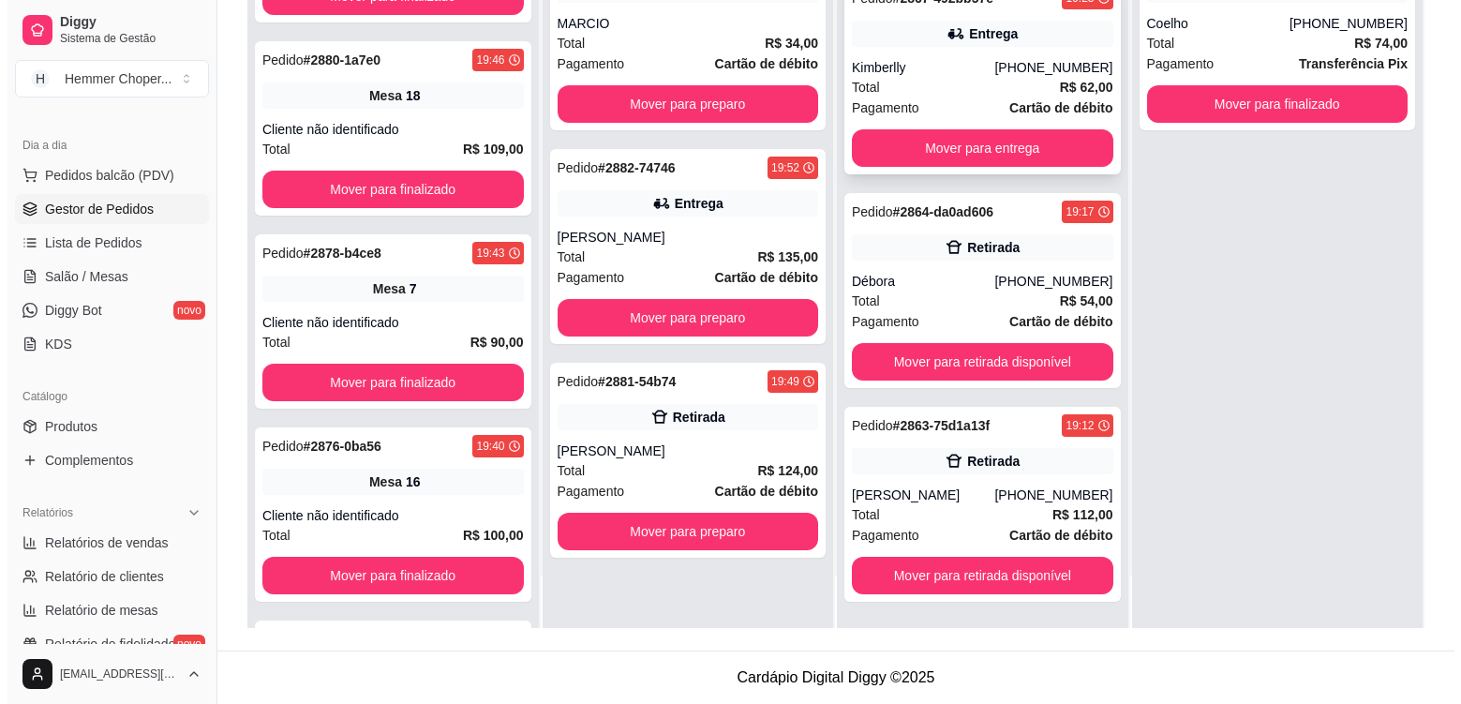
scroll to position [666, 0]
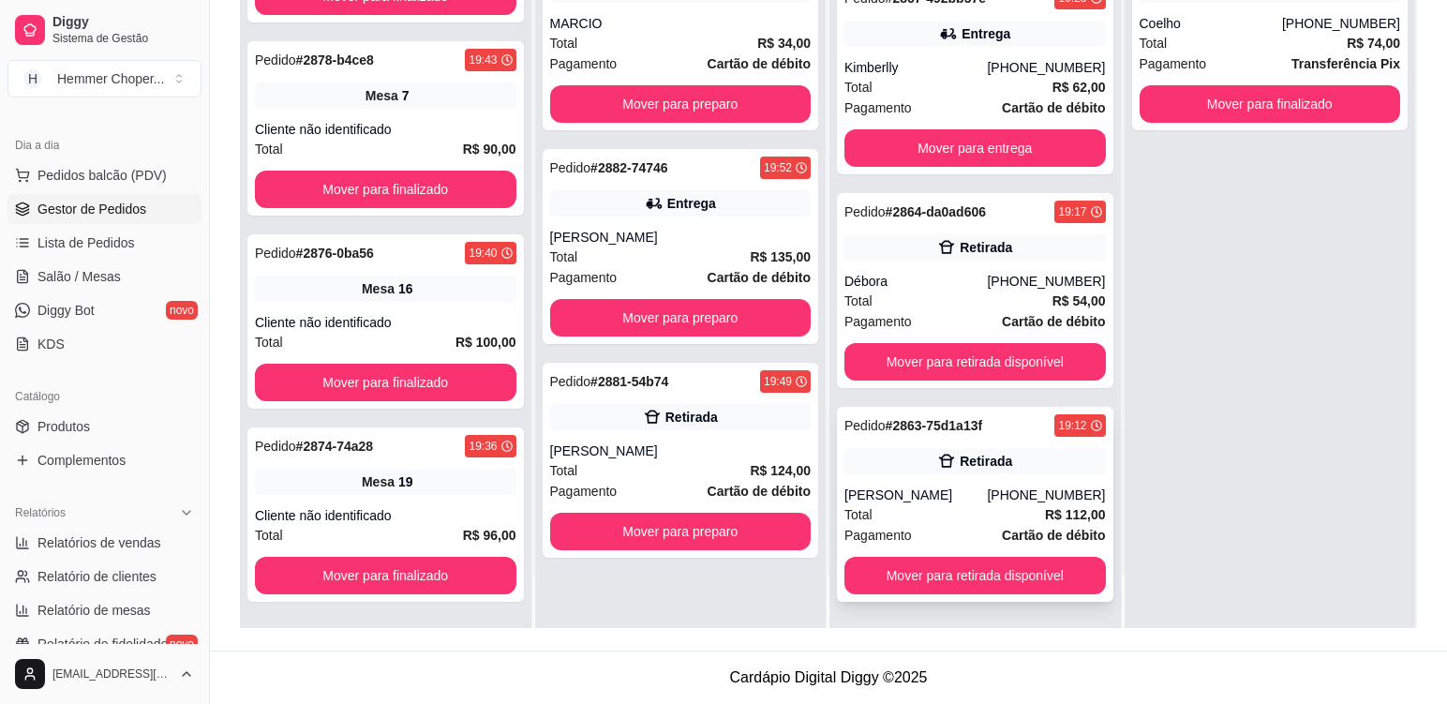
click at [948, 523] on div "Total R$ 112,00" at bounding box center [976, 514] width 262 height 21
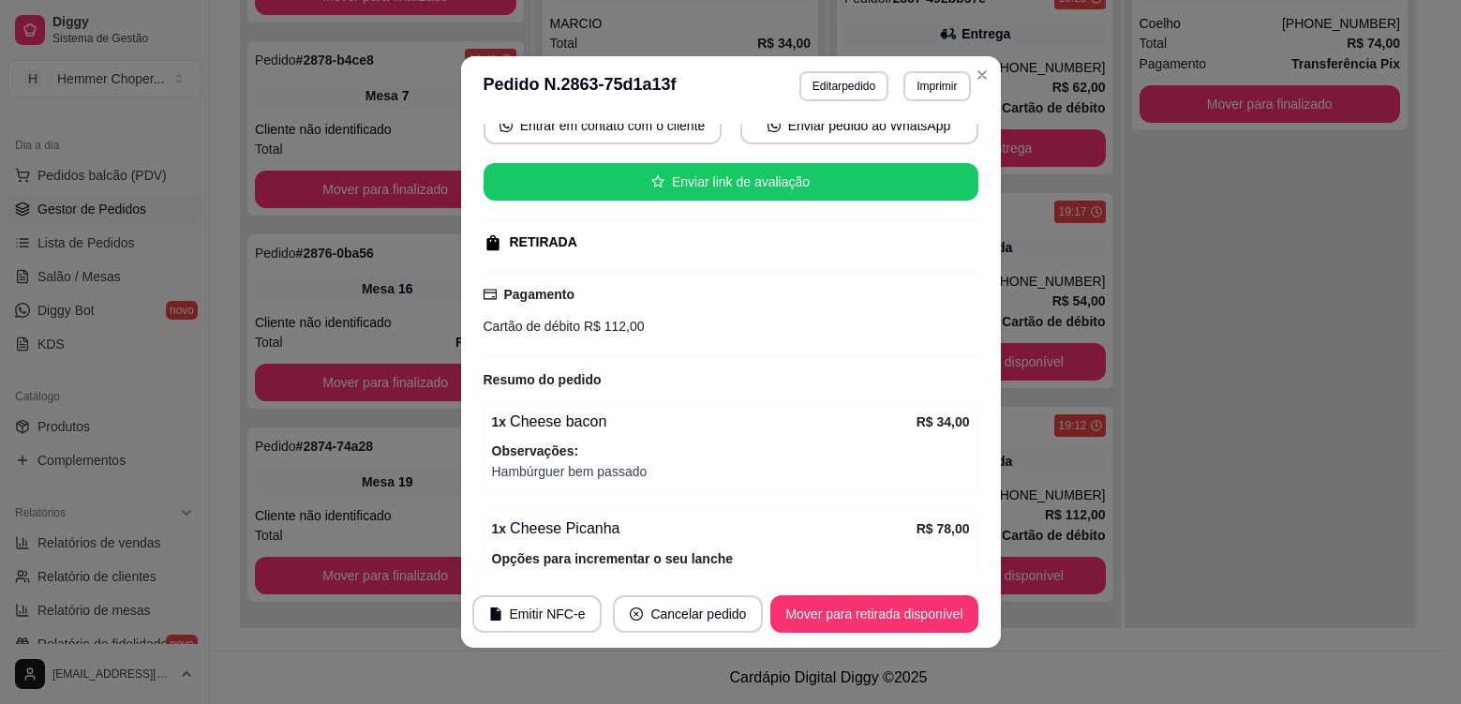
scroll to position [367, 0]
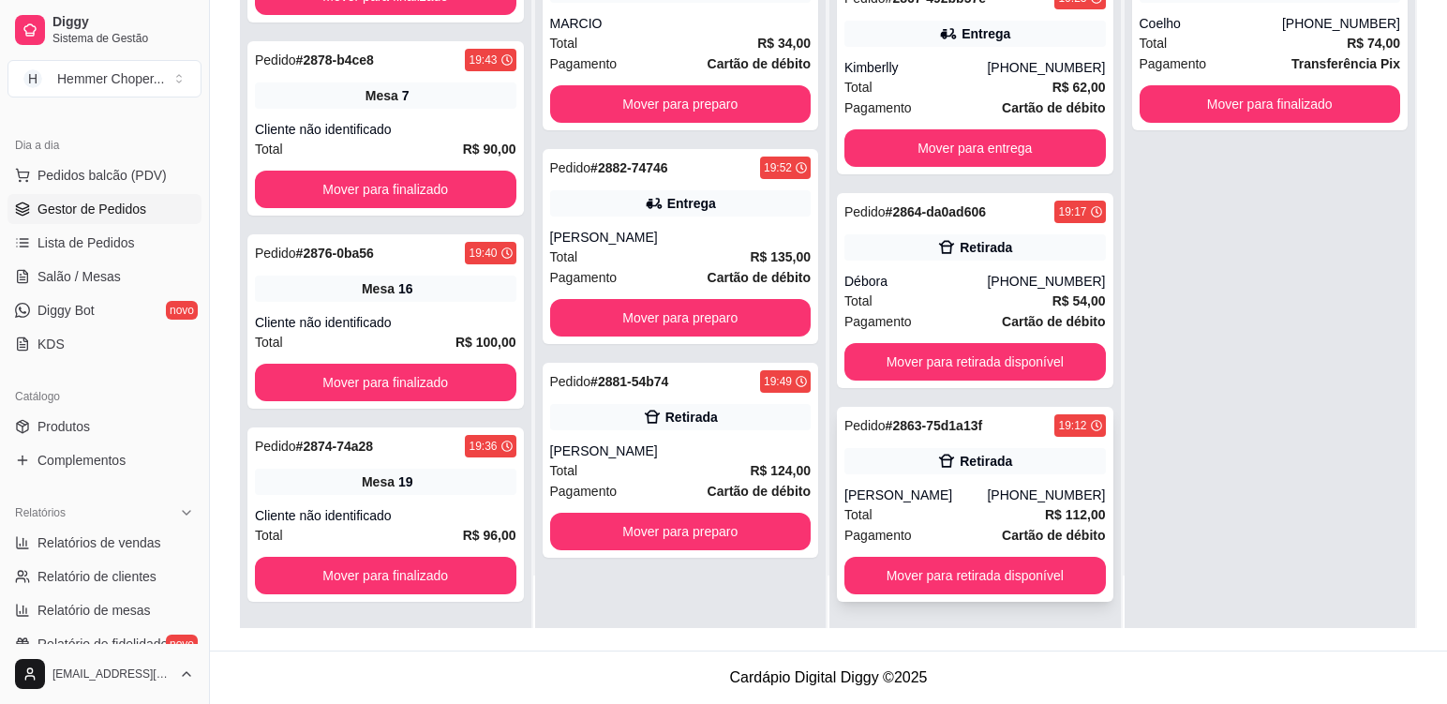
click at [987, 492] on div "[PHONE_NUMBER]" at bounding box center [1046, 495] width 118 height 19
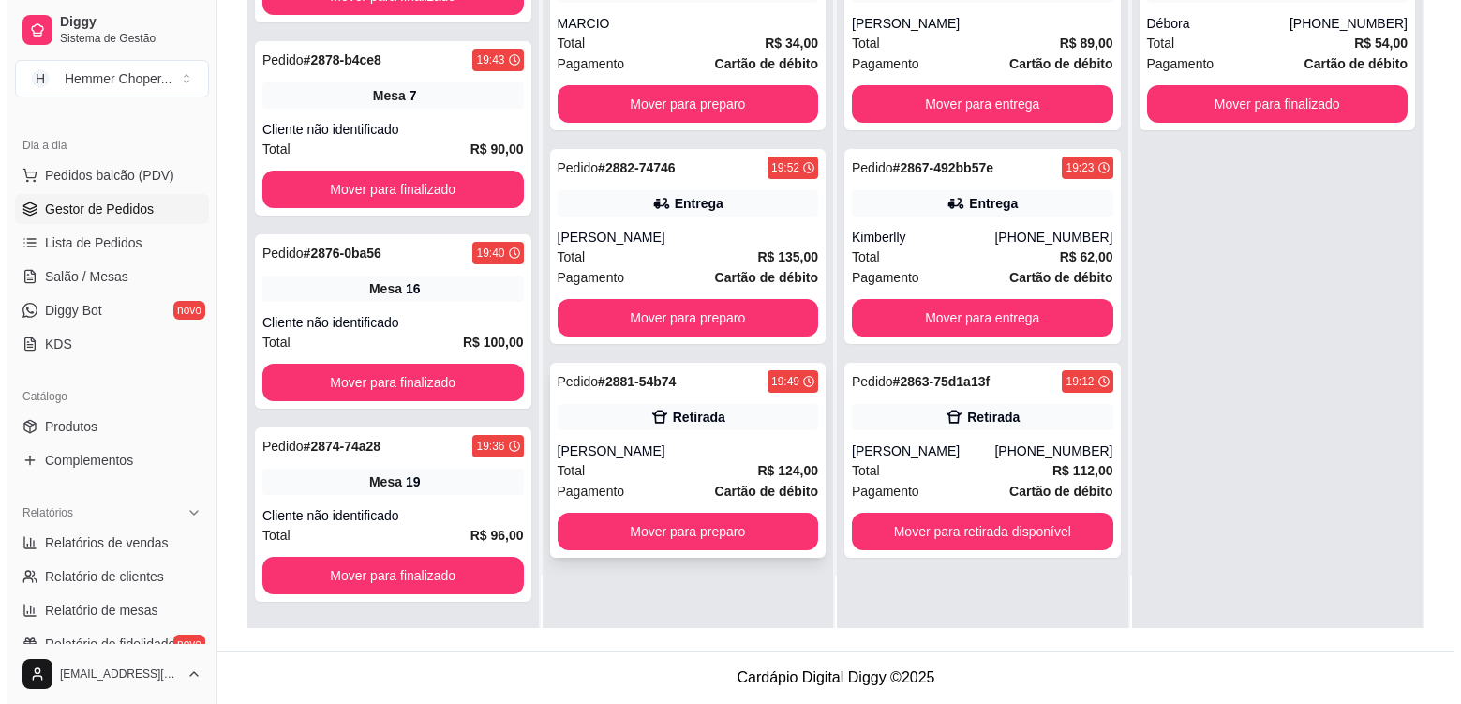
scroll to position [860, 0]
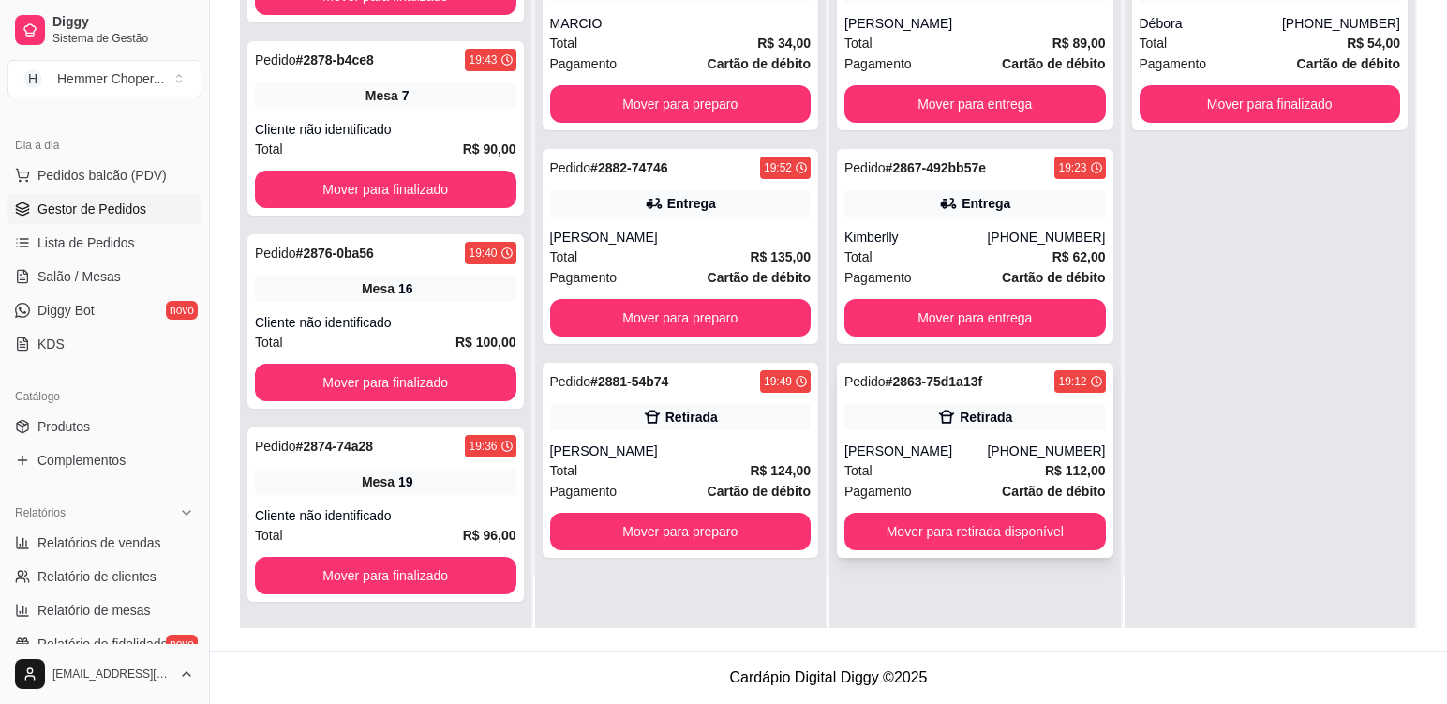
click at [935, 475] on div "Total R$ 112,00" at bounding box center [976, 470] width 262 height 21
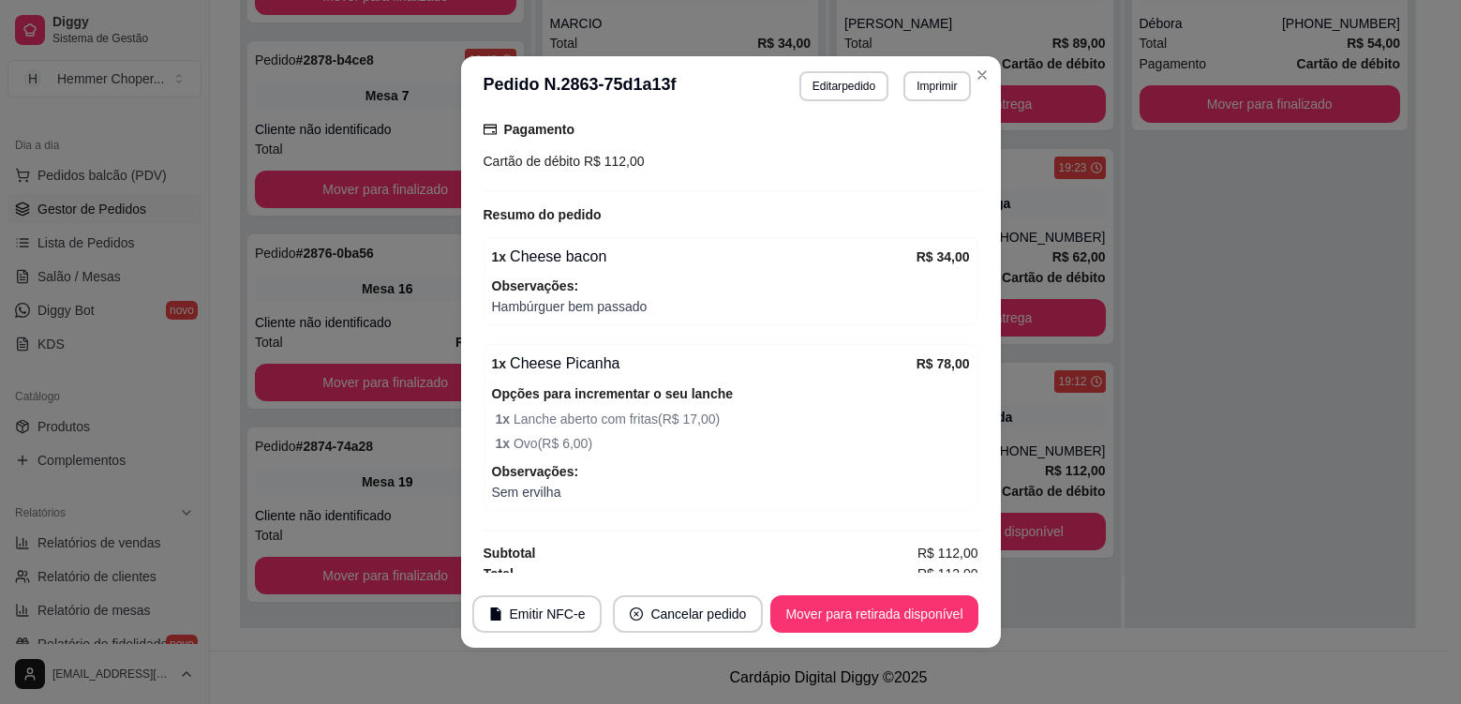
scroll to position [367, 0]
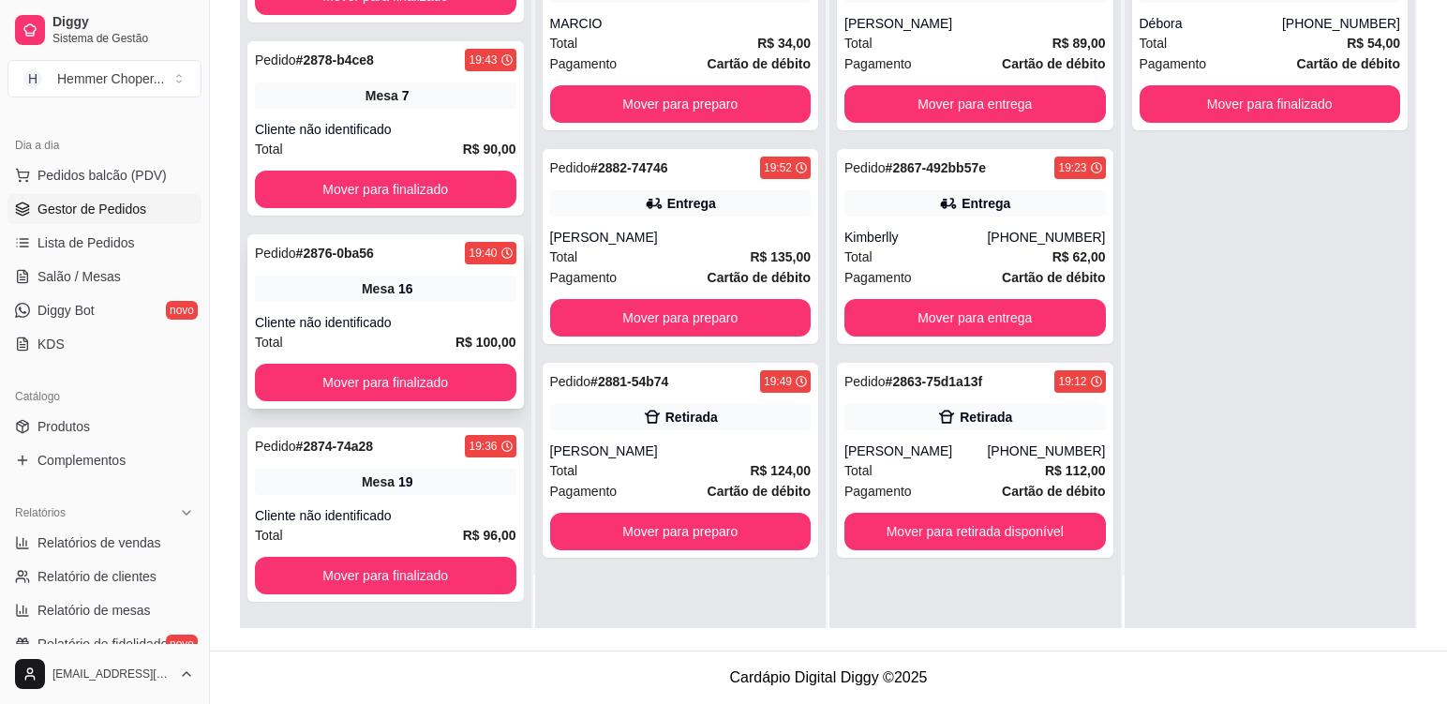
click at [400, 306] on div "Pedido # 2876-0ba56 19:40 Mesa 16 Cliente não identificado Total R$ 100,00 Move…" at bounding box center [385, 321] width 277 height 174
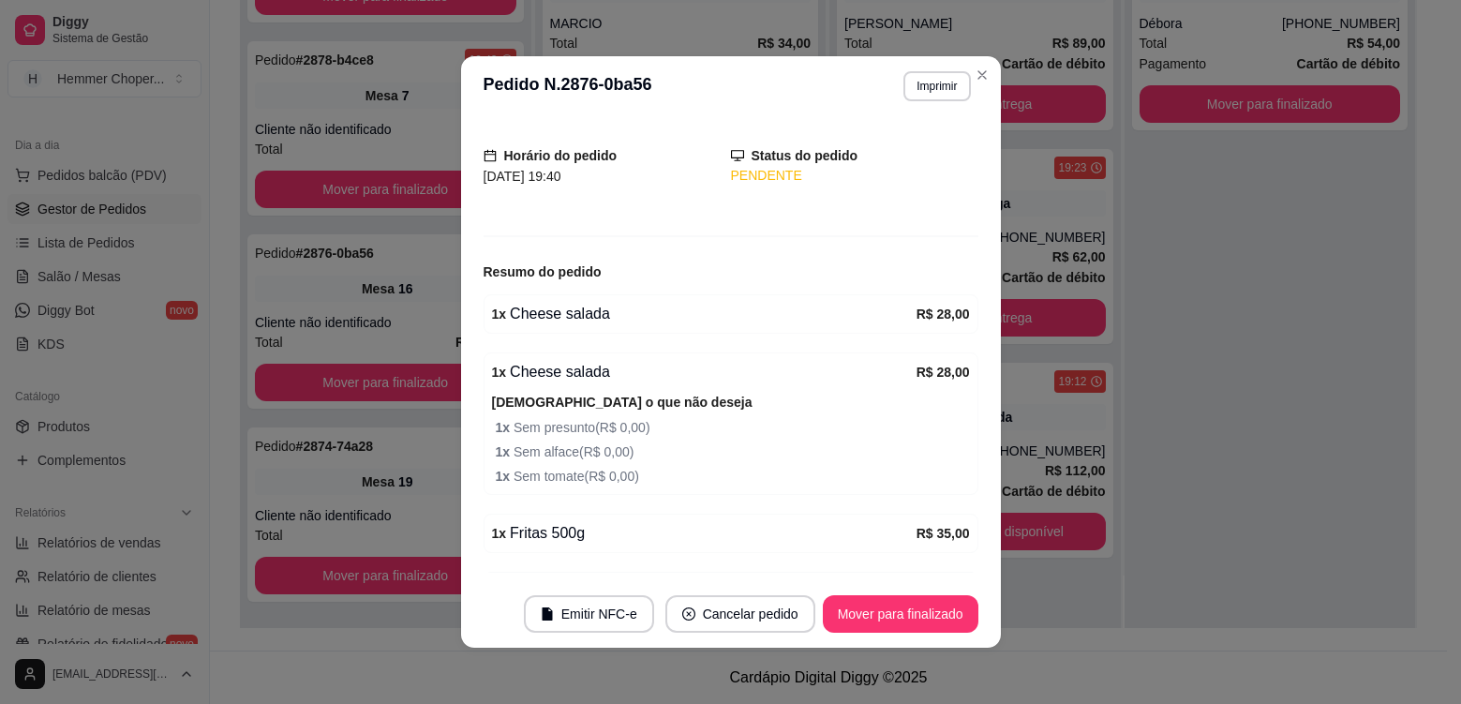
scroll to position [0, 0]
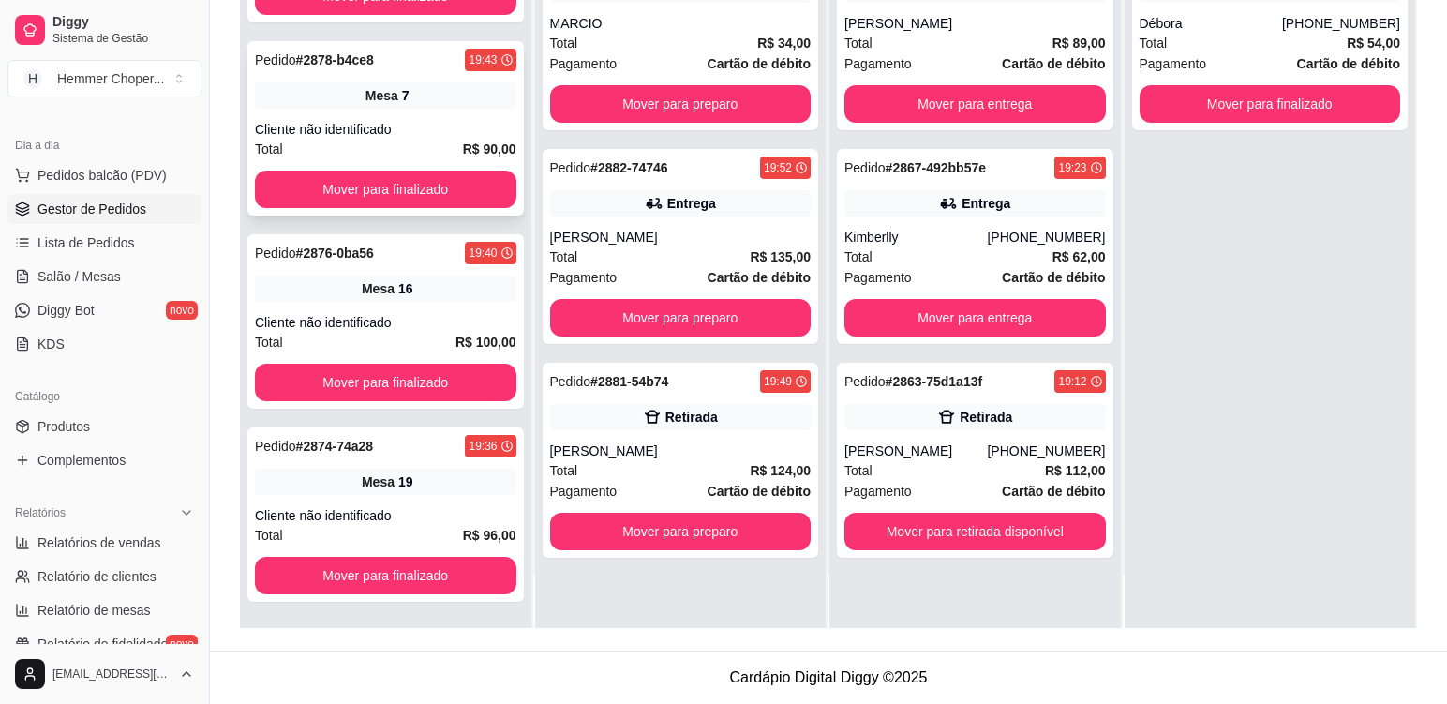
click at [412, 121] on div "Cliente não identificado" at bounding box center [386, 129] width 262 height 19
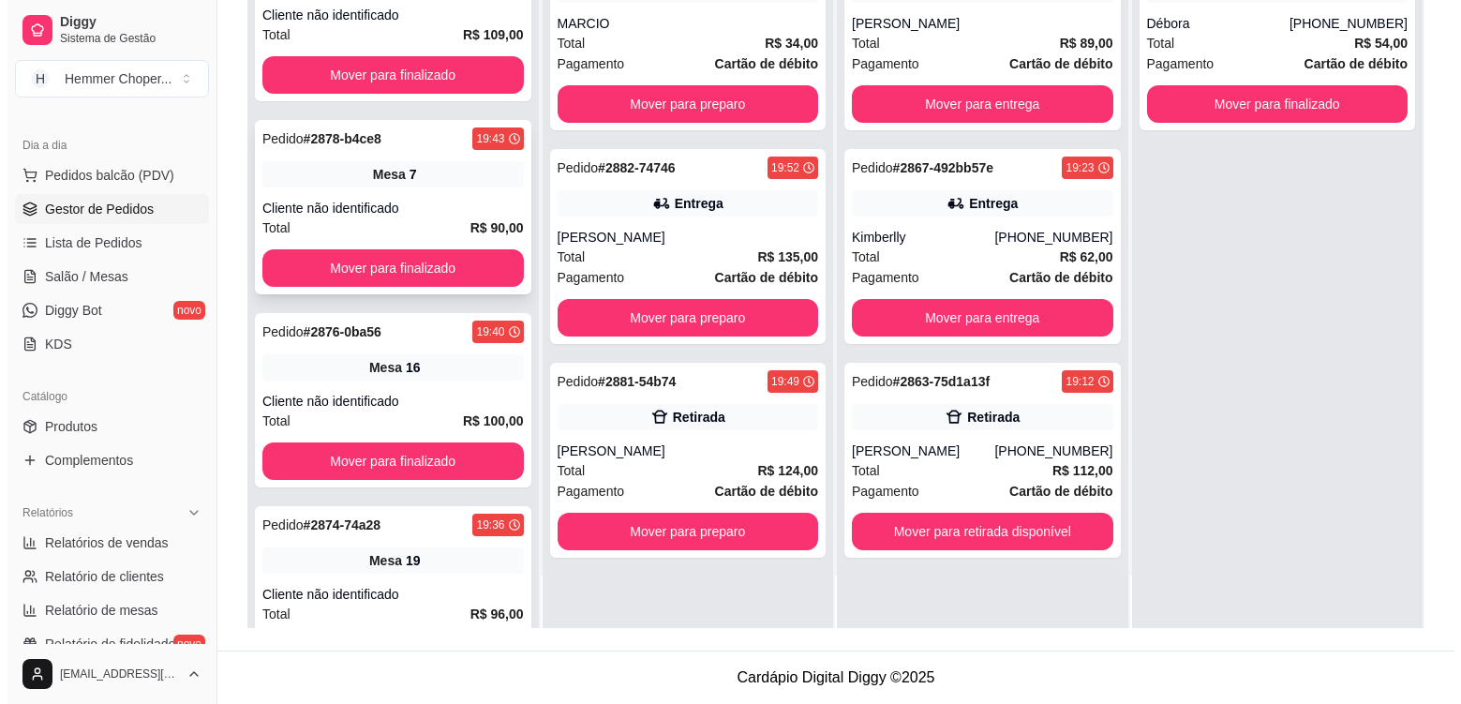
scroll to position [865, 0]
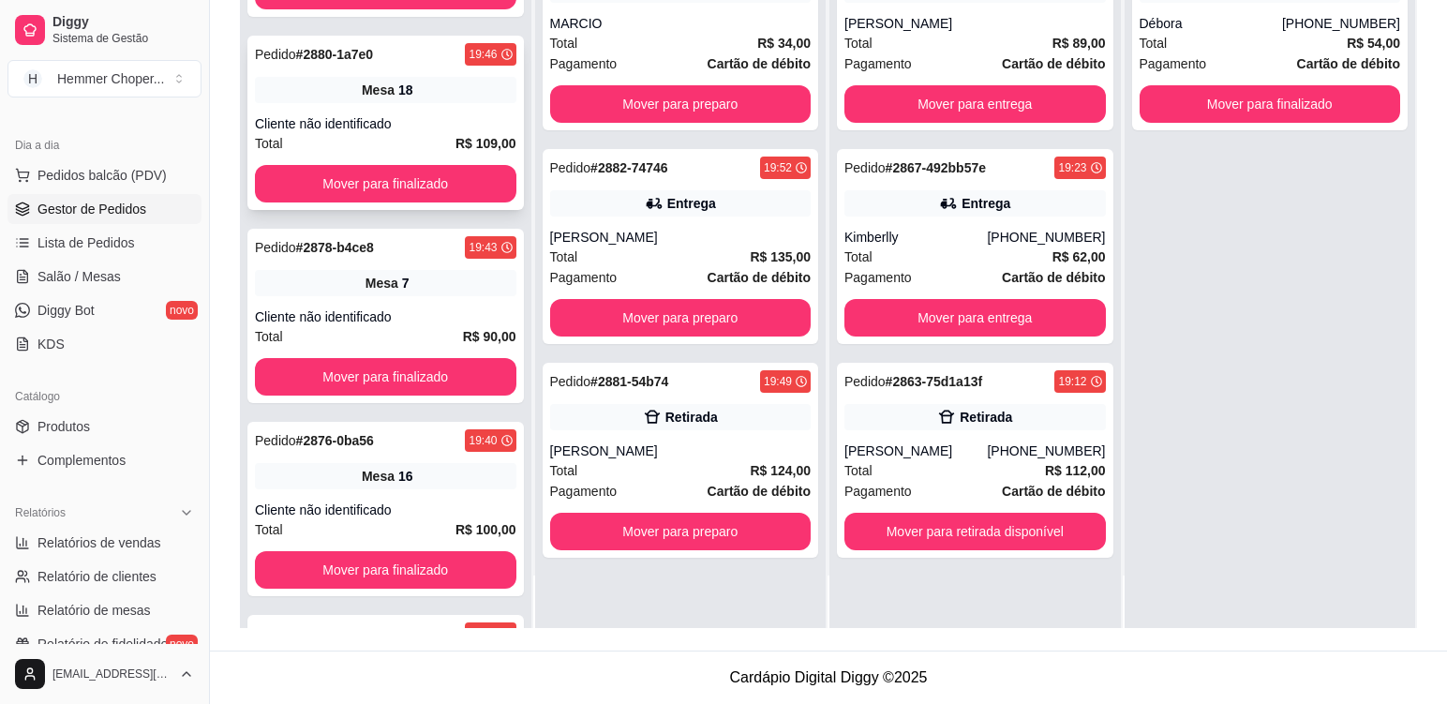
click at [450, 106] on div "Pedido # 2880-1a7e0 19:46 Mesa 18 Cliente não identificado Total R$ 109,00 Move…" at bounding box center [385, 123] width 277 height 174
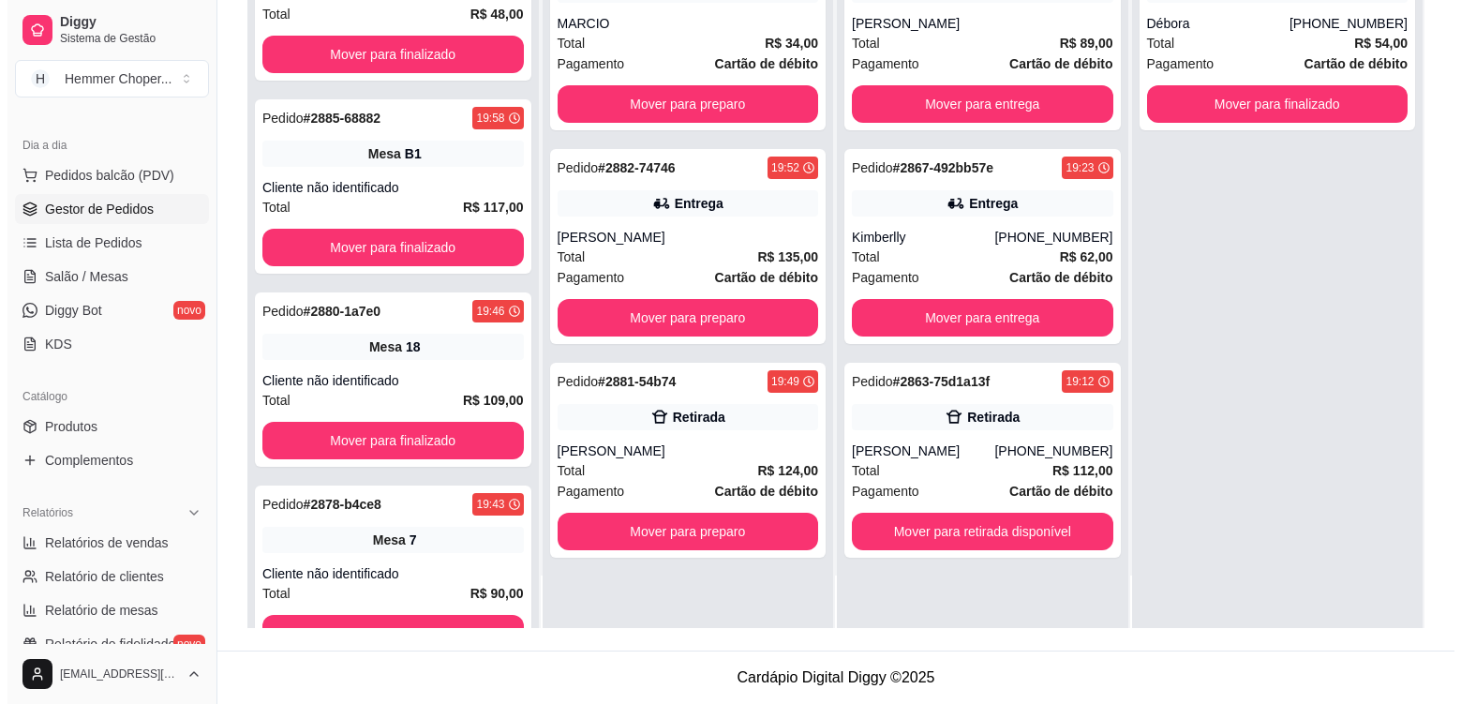
scroll to position [584, 0]
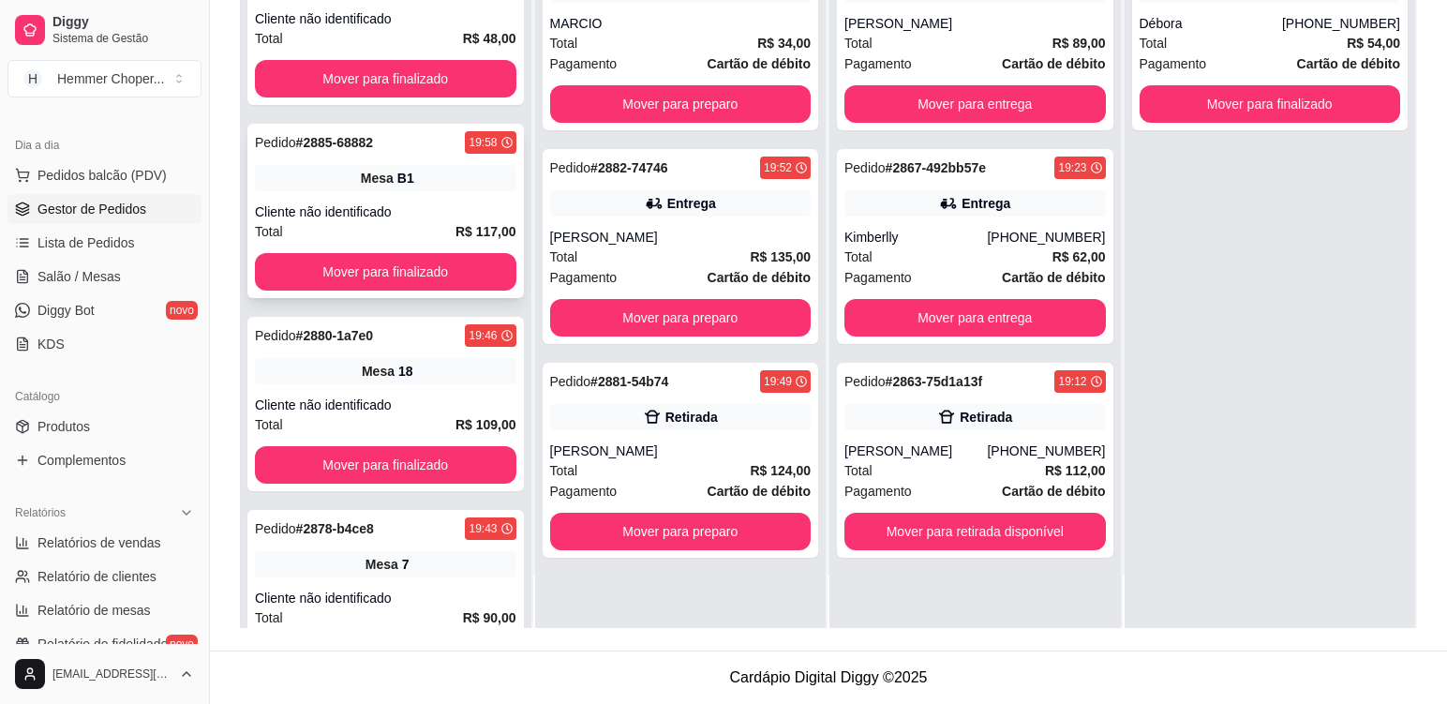
click at [436, 204] on div "Cliente não identificado" at bounding box center [386, 211] width 262 height 19
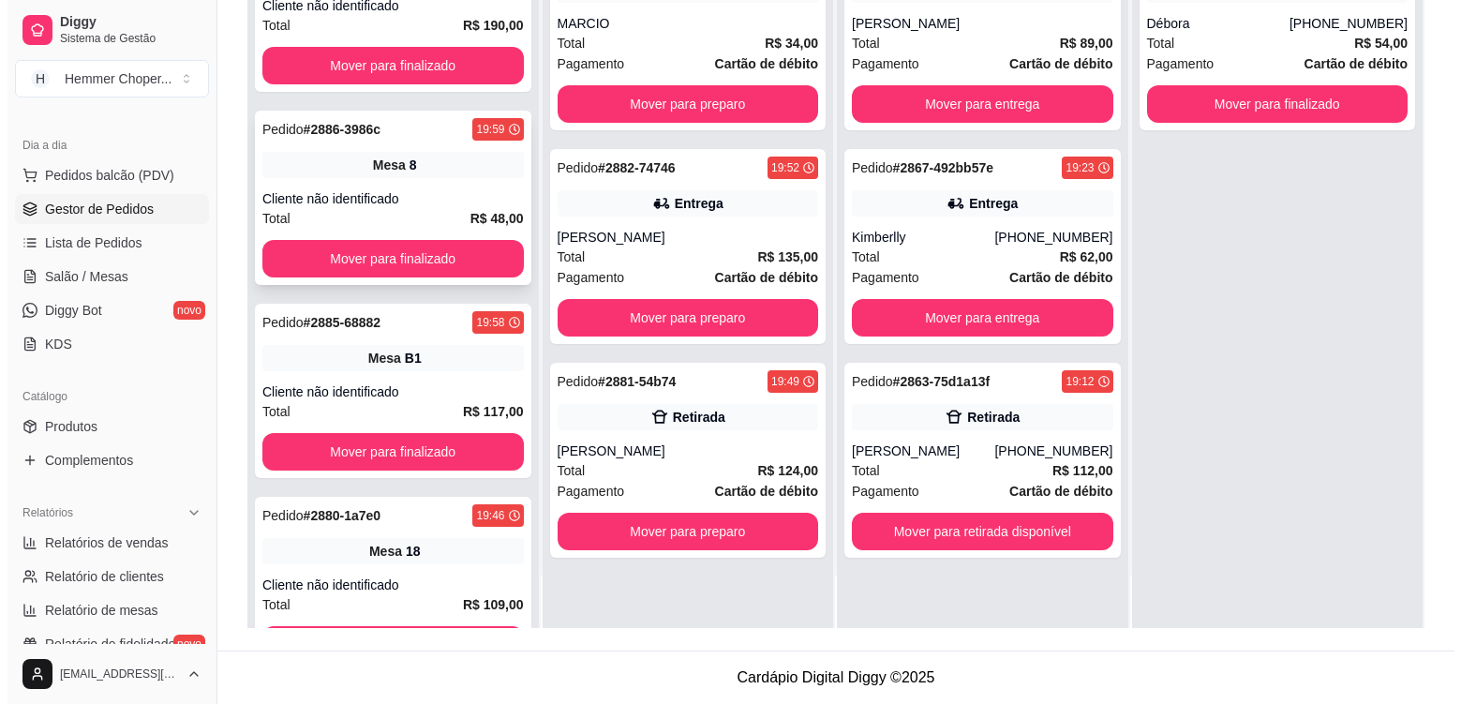
scroll to position [397, 0]
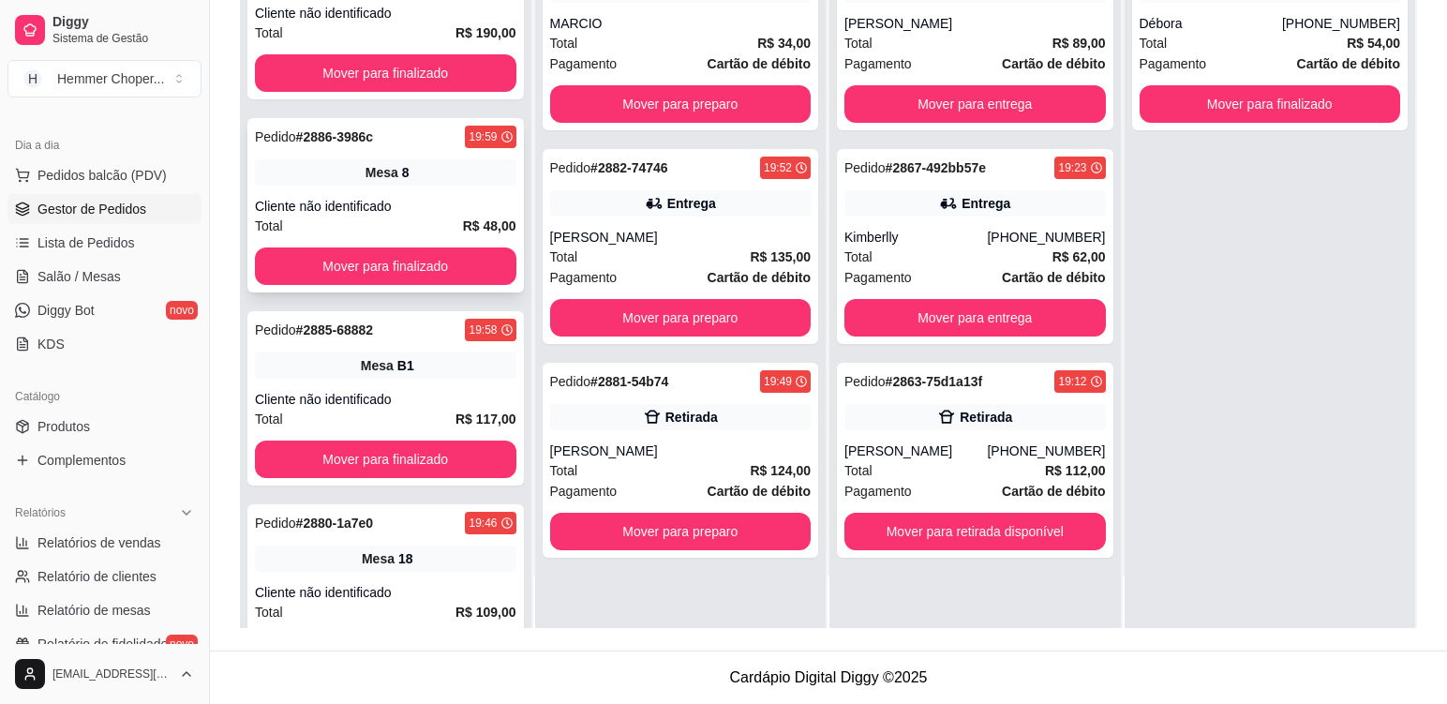
click at [428, 189] on div "Pedido # 2886-3986c 19:59 Mesa 8 Cliente não identificado Total R$ 48,00 Mover …" at bounding box center [385, 205] width 277 height 174
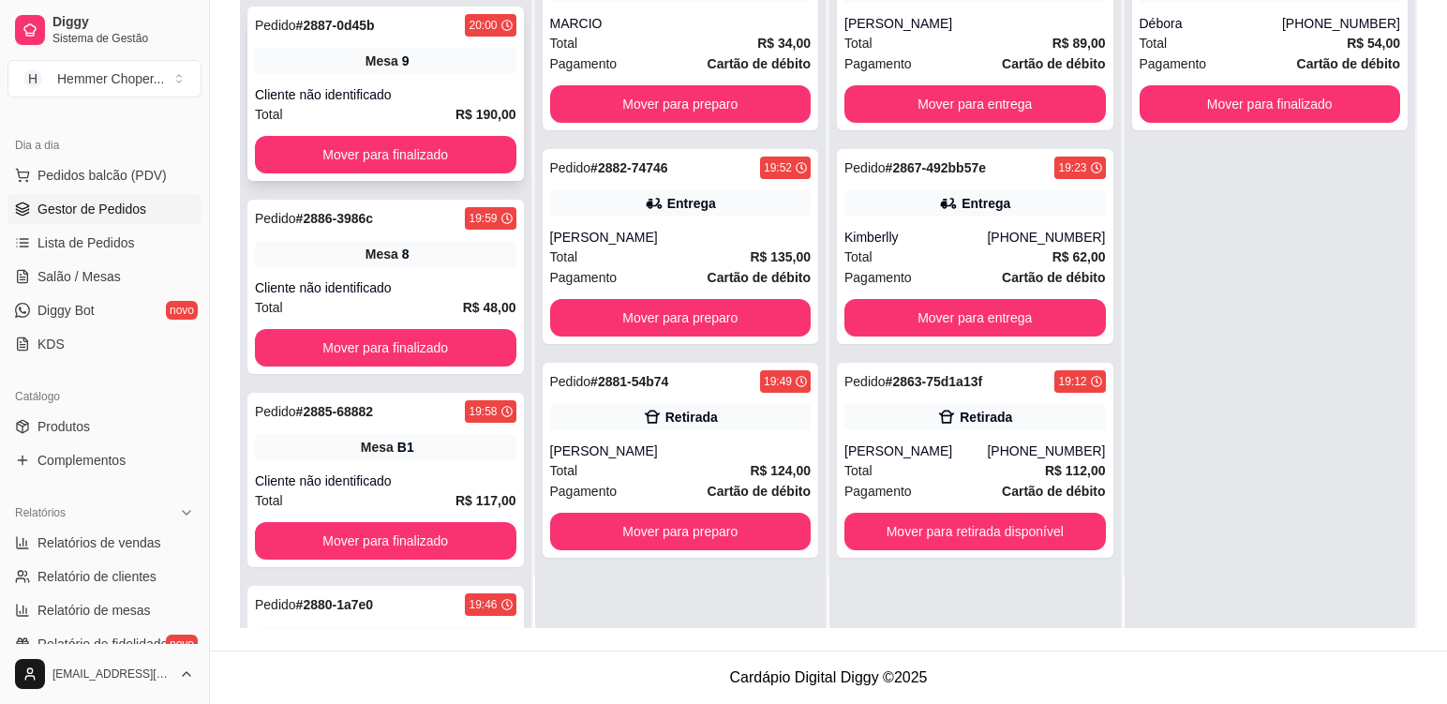
scroll to position [209, 0]
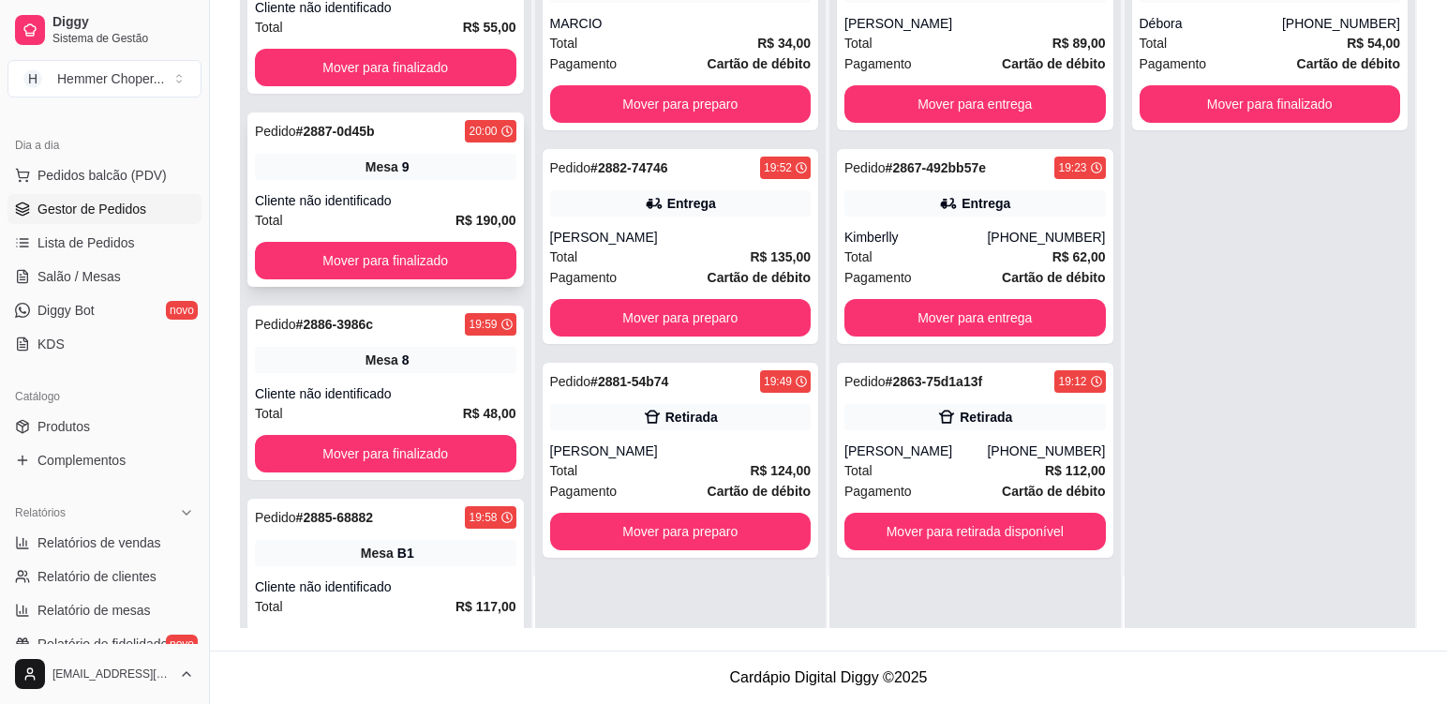
click at [436, 182] on div "Pedido # 2887-0d45b 20:00 Mesa 9 Cliente não identificado Total R$ 190,00 Mover…" at bounding box center [385, 199] width 277 height 174
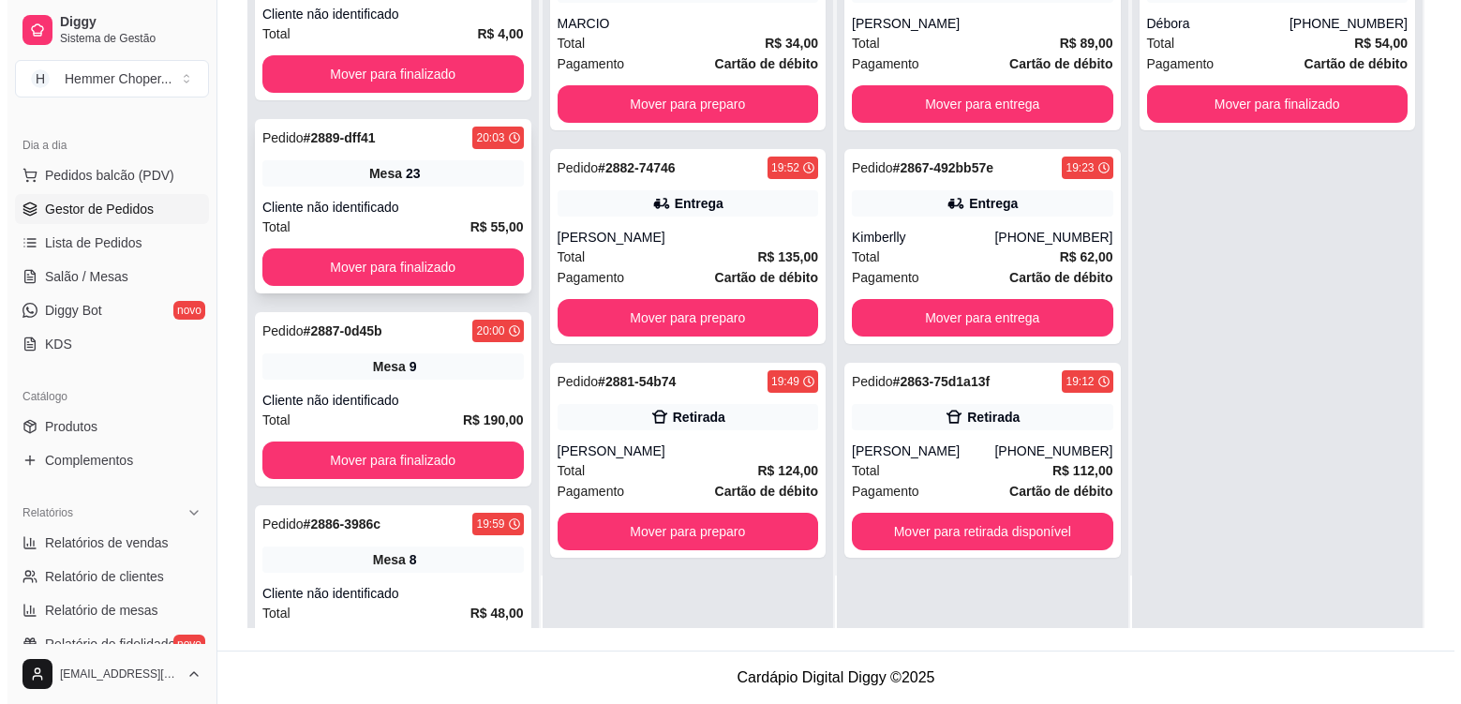
scroll to position [0, 0]
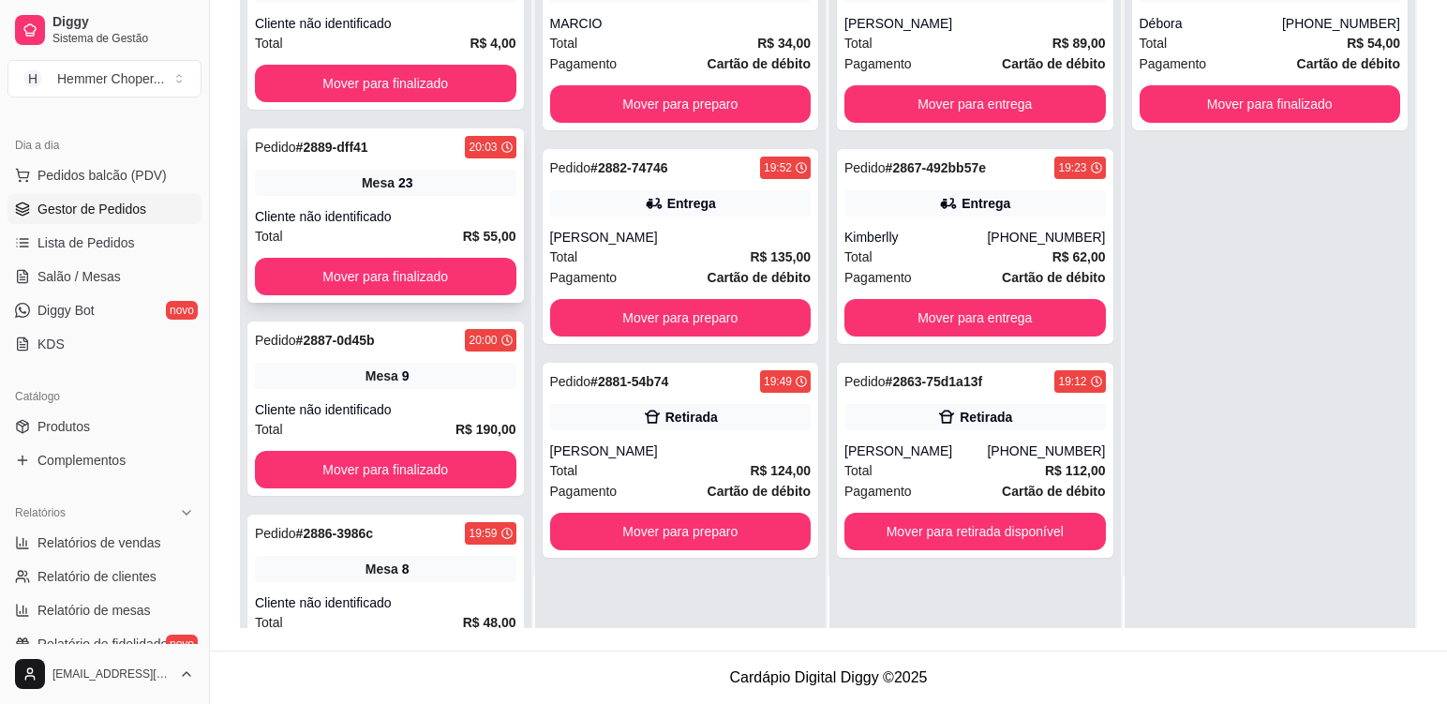
click at [437, 208] on div "Cliente não identificado" at bounding box center [386, 216] width 262 height 19
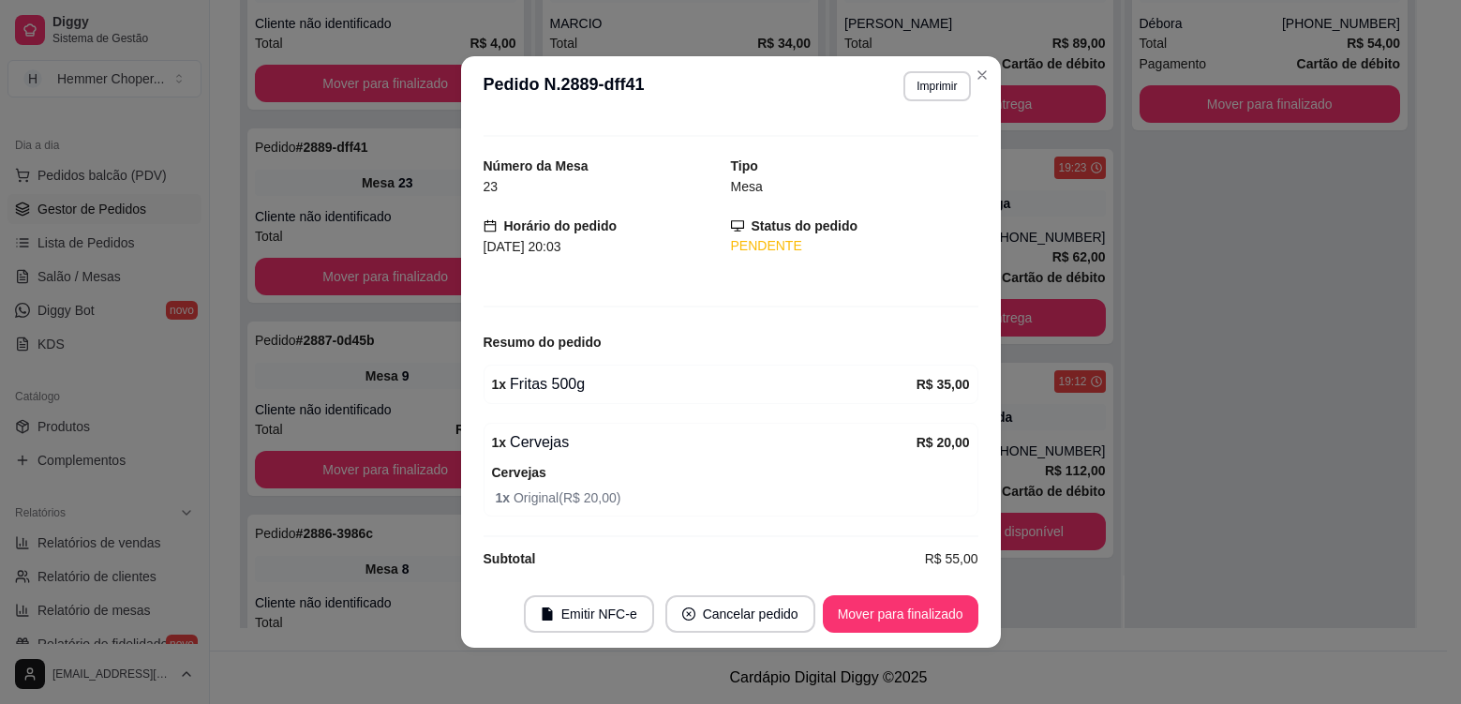
scroll to position [47, 0]
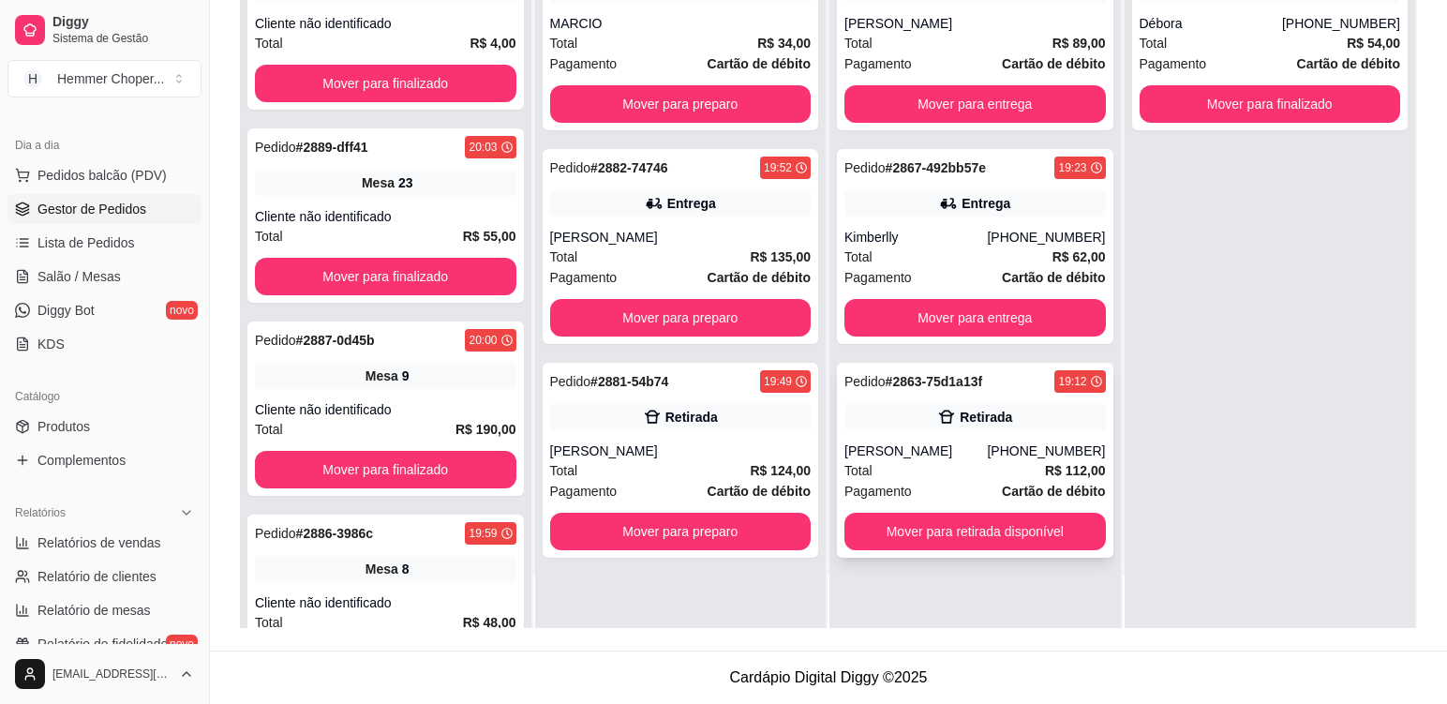
click at [947, 476] on div "Total R$ 112,00" at bounding box center [976, 470] width 262 height 21
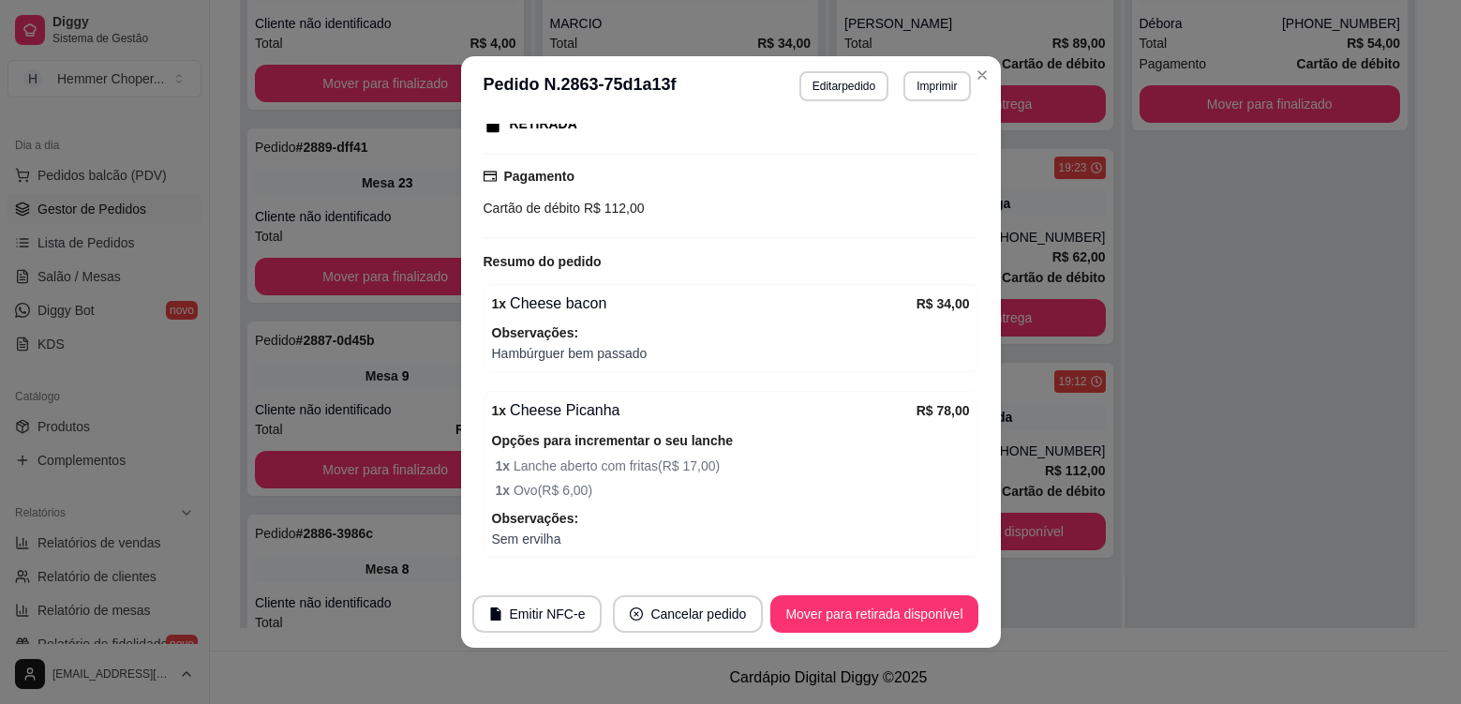
scroll to position [367, 0]
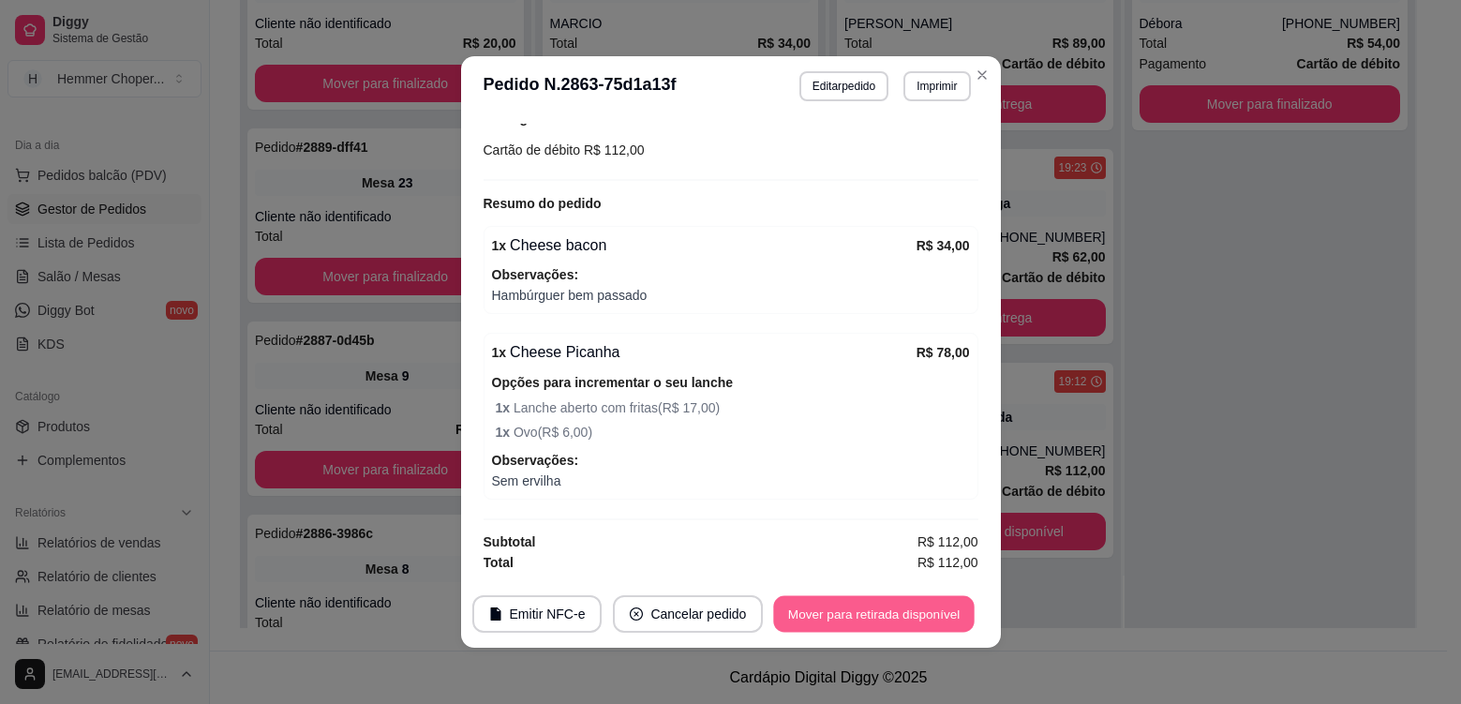
click at [928, 627] on button "Mover para retirada disponível" at bounding box center [874, 614] width 201 height 37
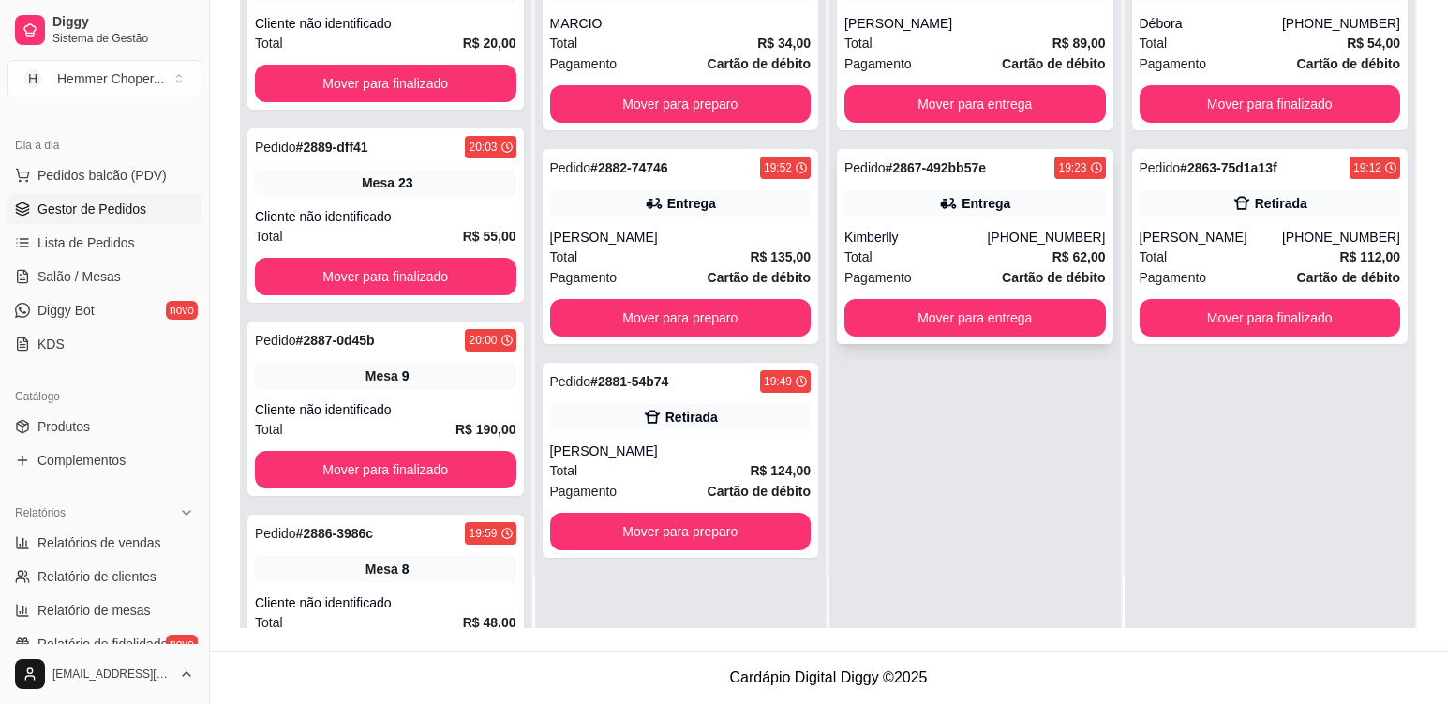
click at [954, 240] on div "Kimberlly" at bounding box center [916, 237] width 142 height 19
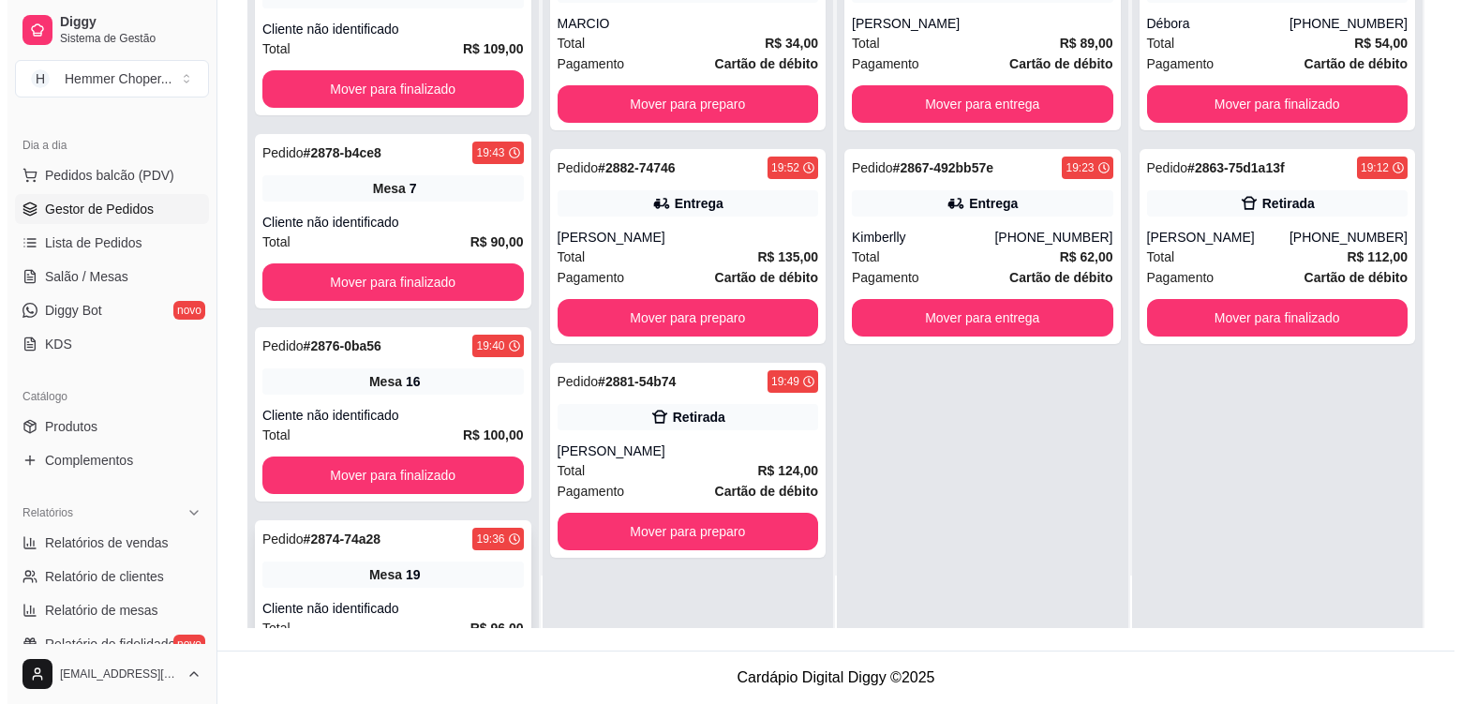
scroll to position [1053, 0]
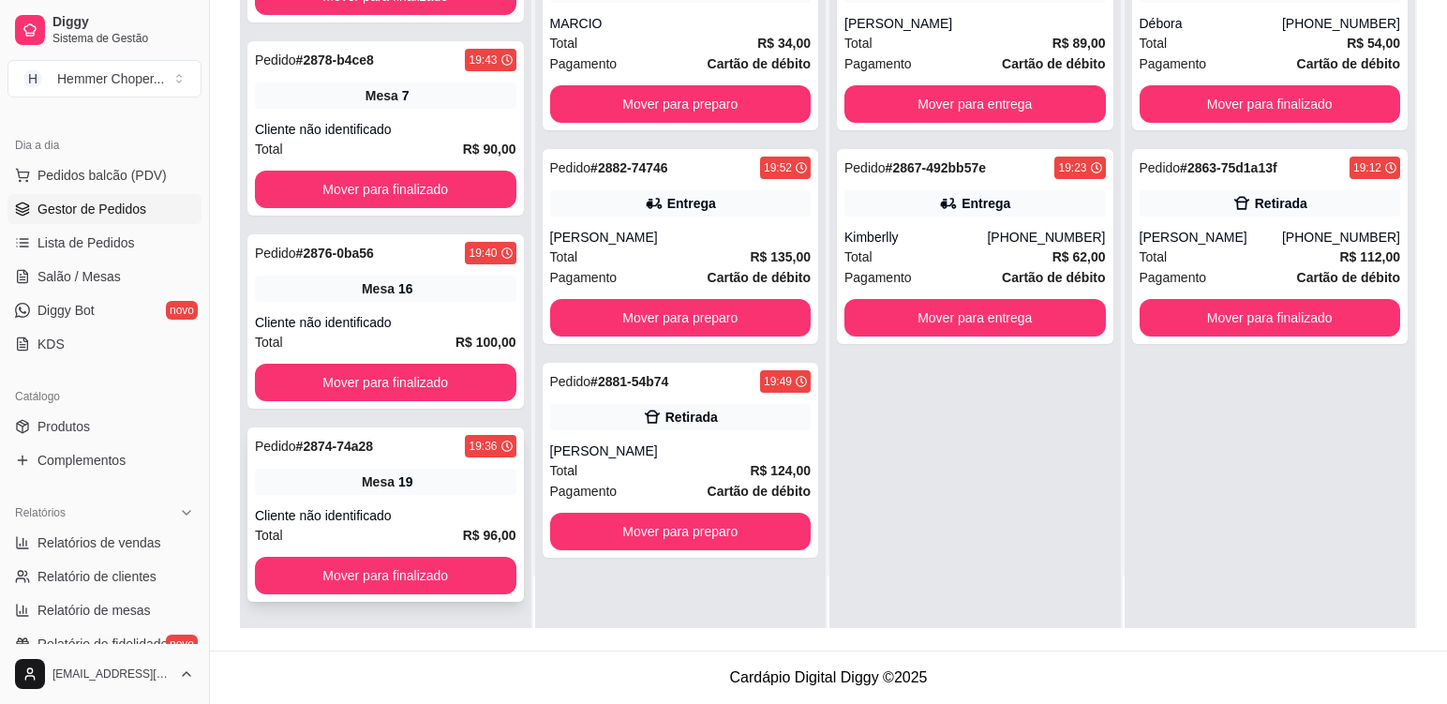
click at [456, 498] on div "Pedido # 2874-74a28 19:36 Mesa 19 Cliente não identificado Total R$ 96,00 Mover…" at bounding box center [385, 514] width 277 height 174
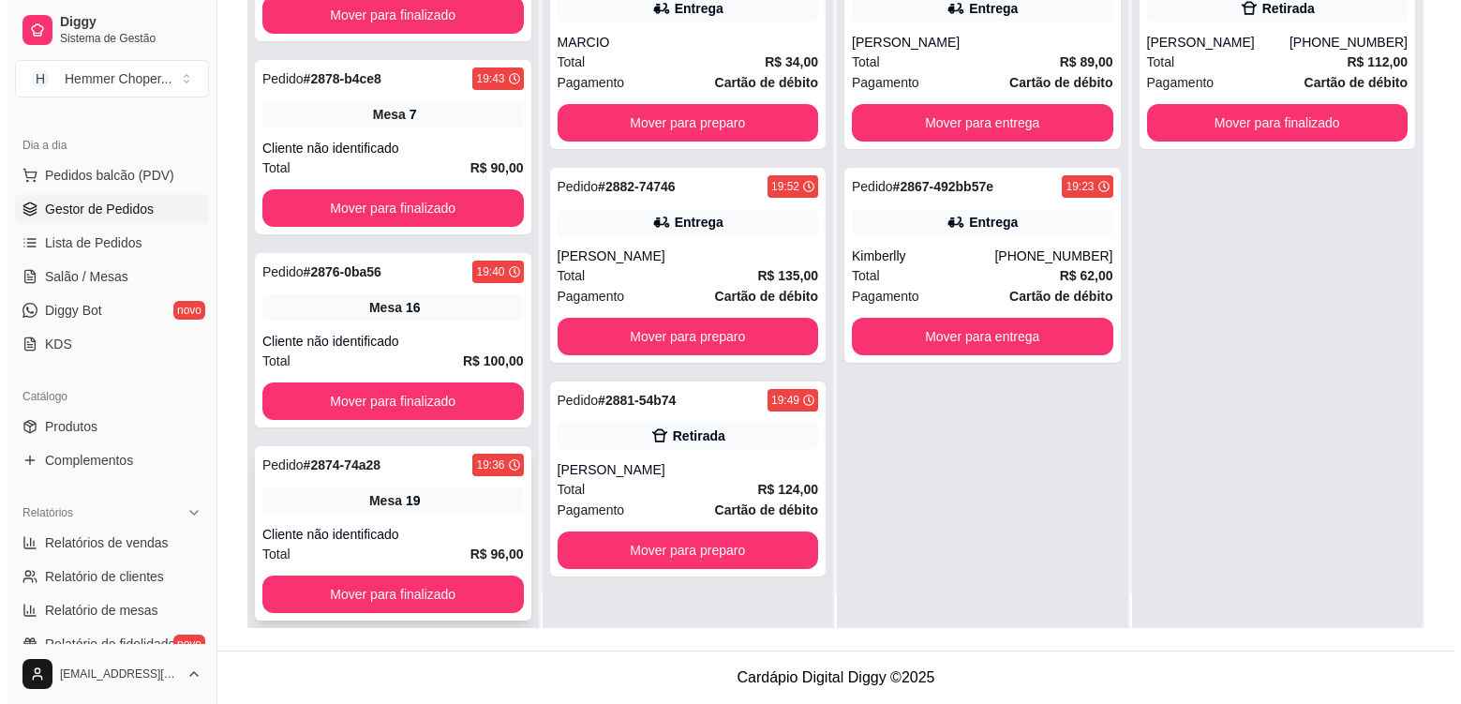
scroll to position [52, 0]
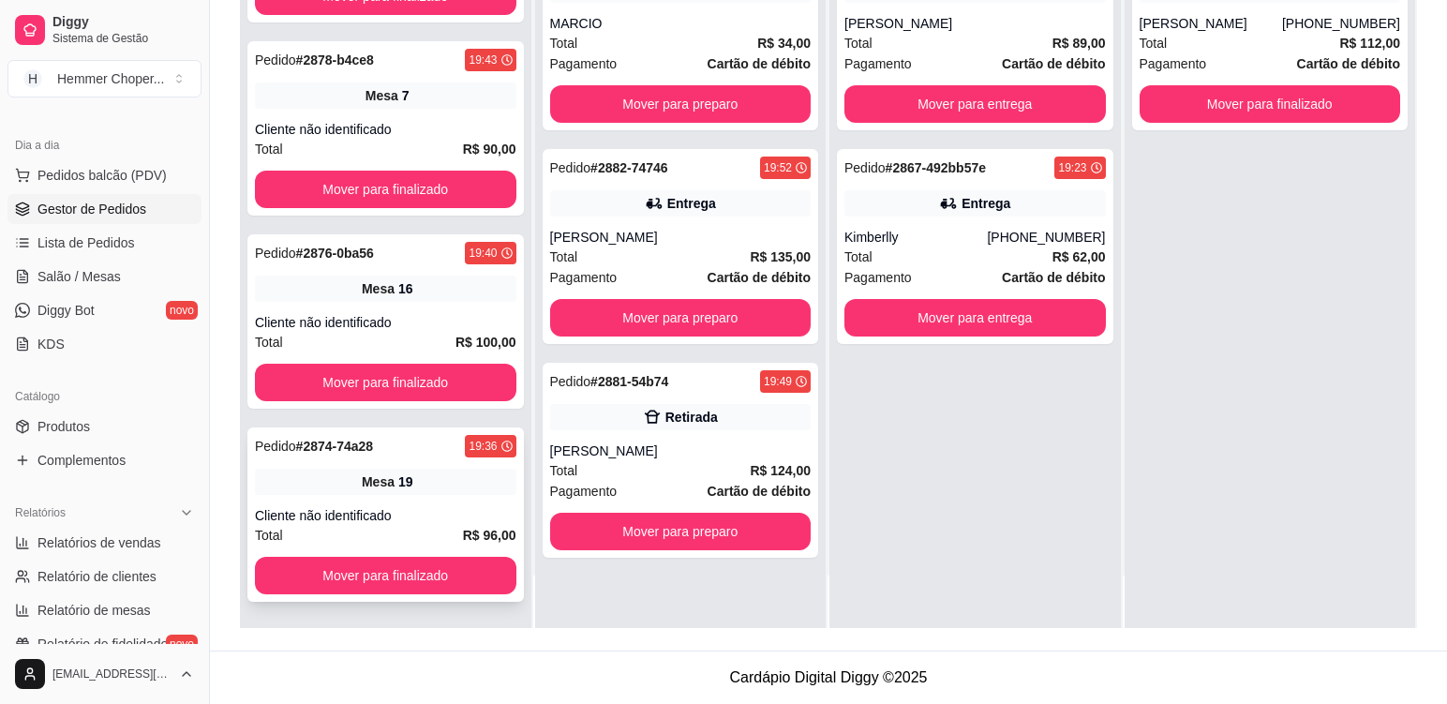
click at [431, 508] on div "Cliente não identificado" at bounding box center [386, 515] width 262 height 19
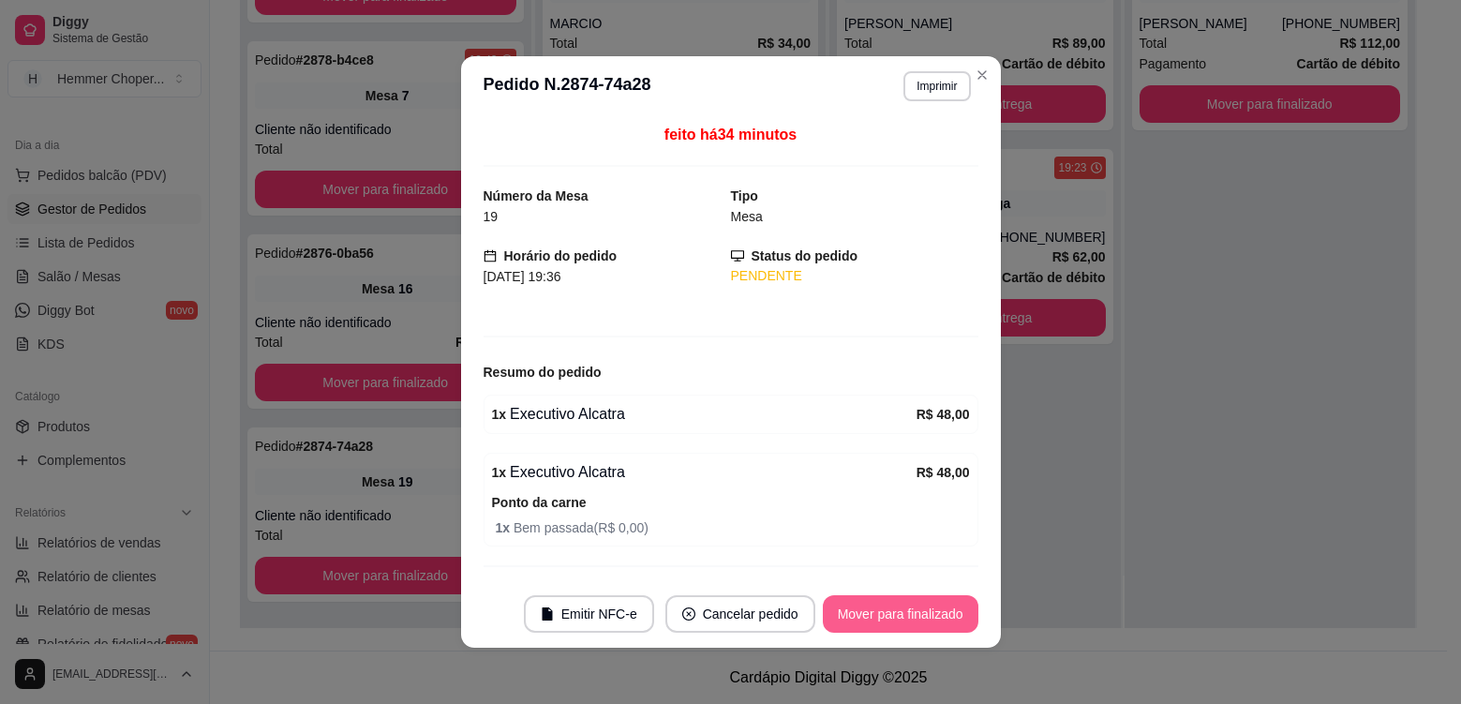
click at [869, 616] on button "Mover para finalizado" at bounding box center [901, 613] width 156 height 37
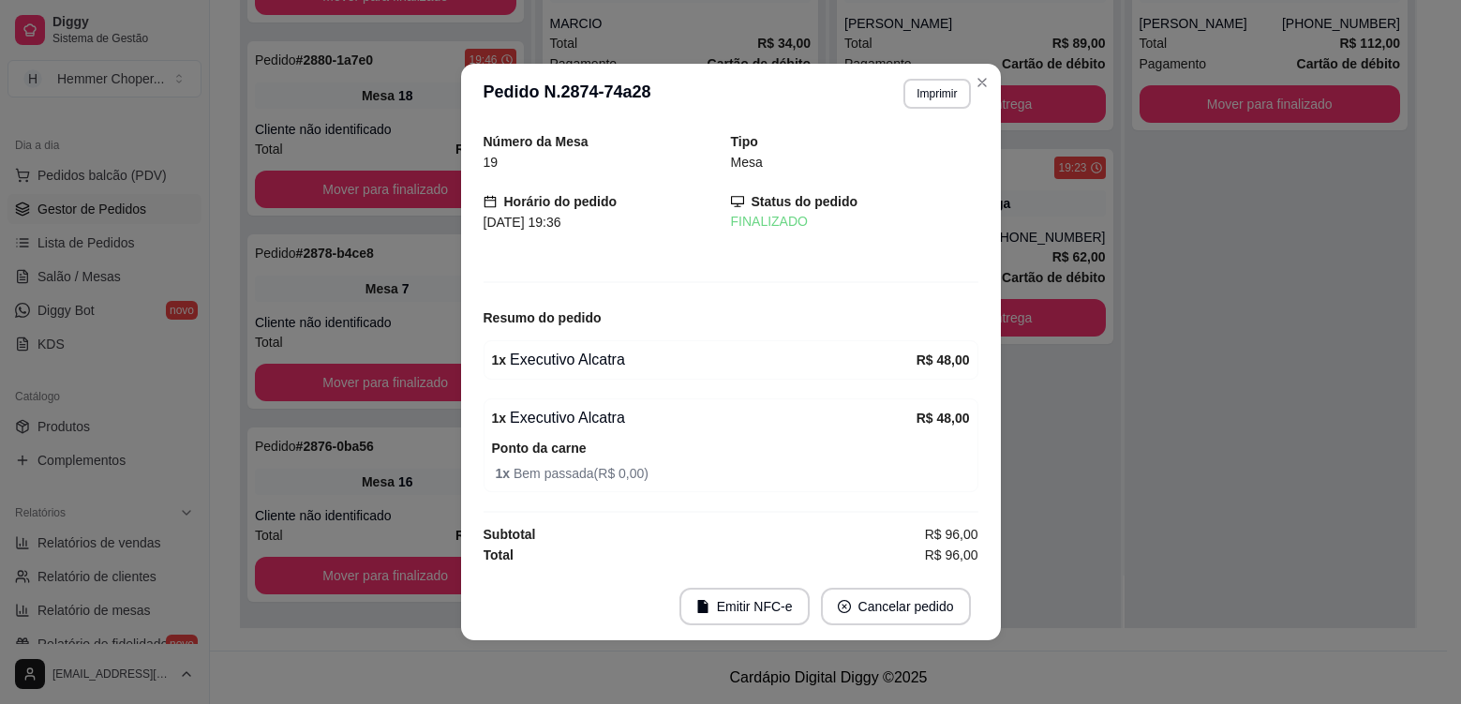
scroll to position [860, 0]
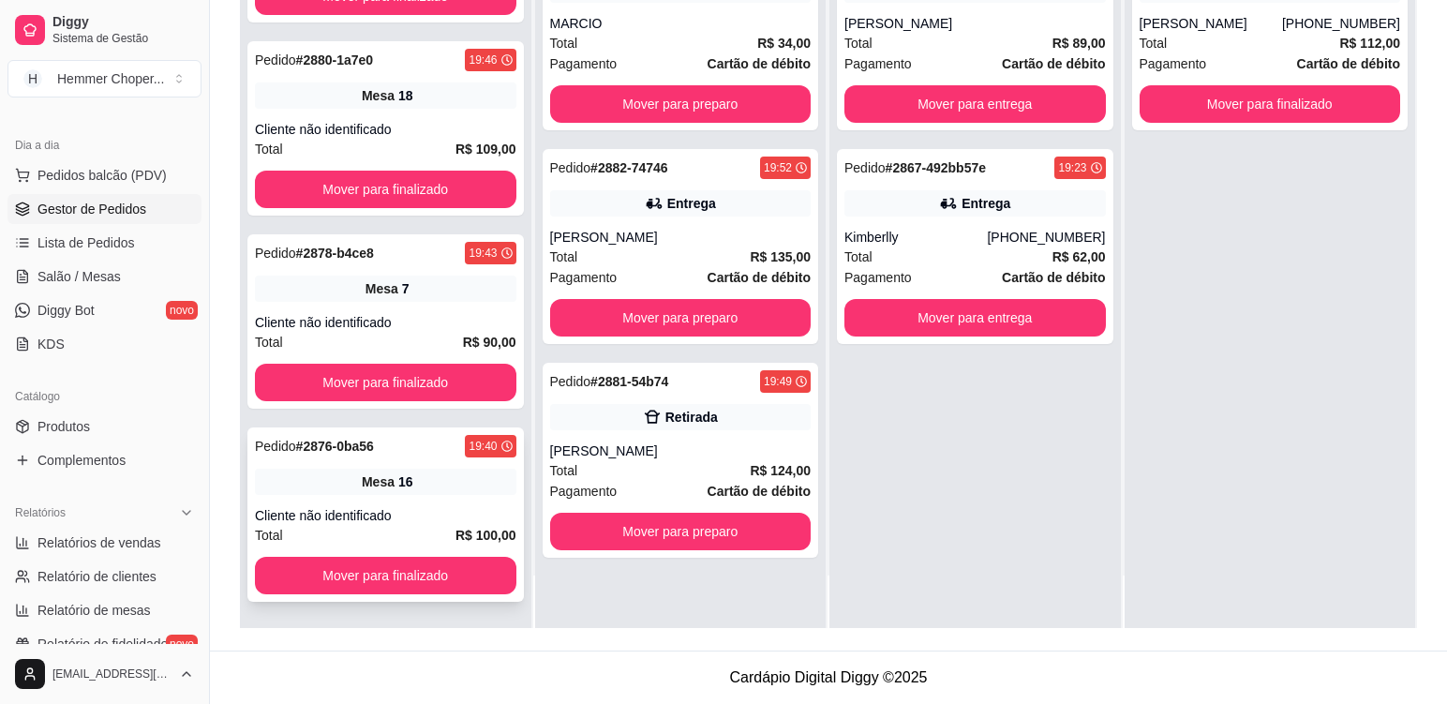
click at [416, 499] on div "Pedido # 2876-0ba56 19:40 Mesa 16 Cliente não identificado Total R$ 100,00 Move…" at bounding box center [385, 514] width 277 height 174
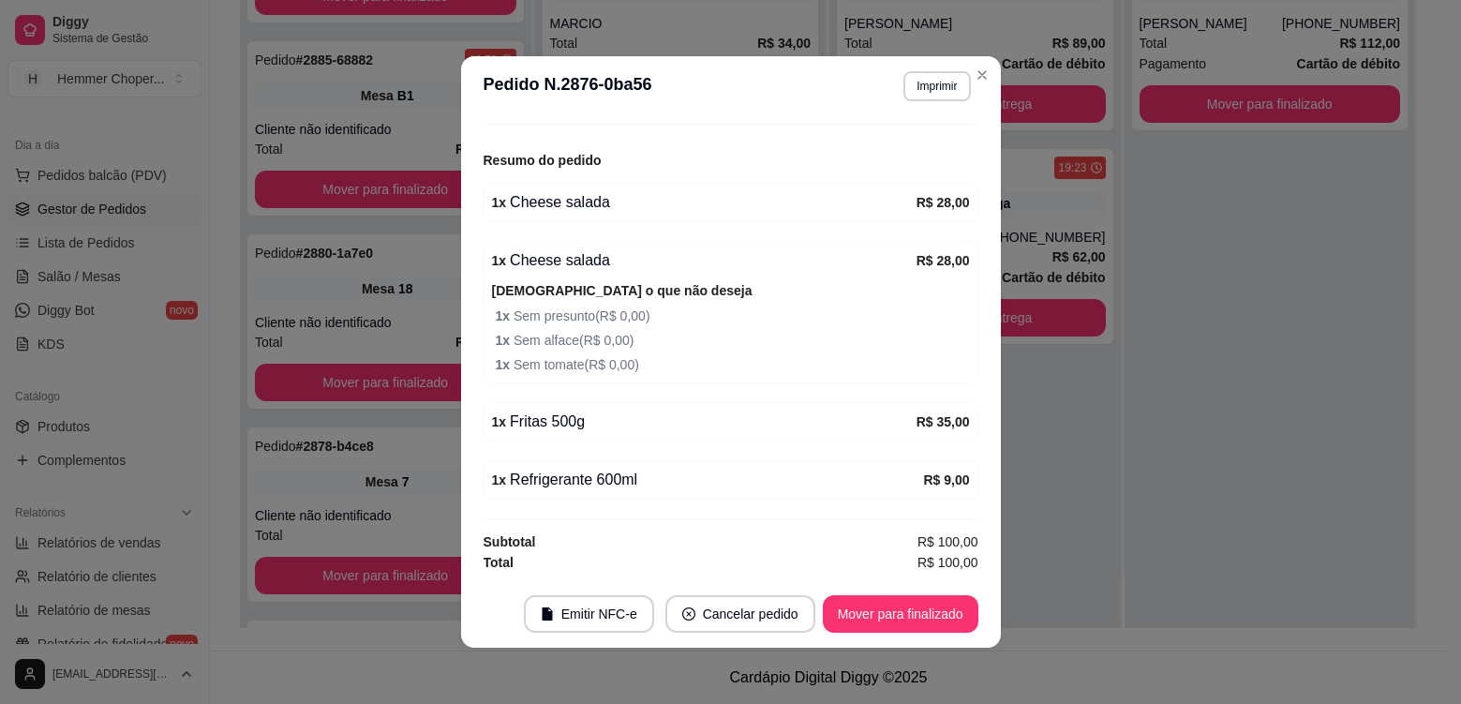
scroll to position [1053, 0]
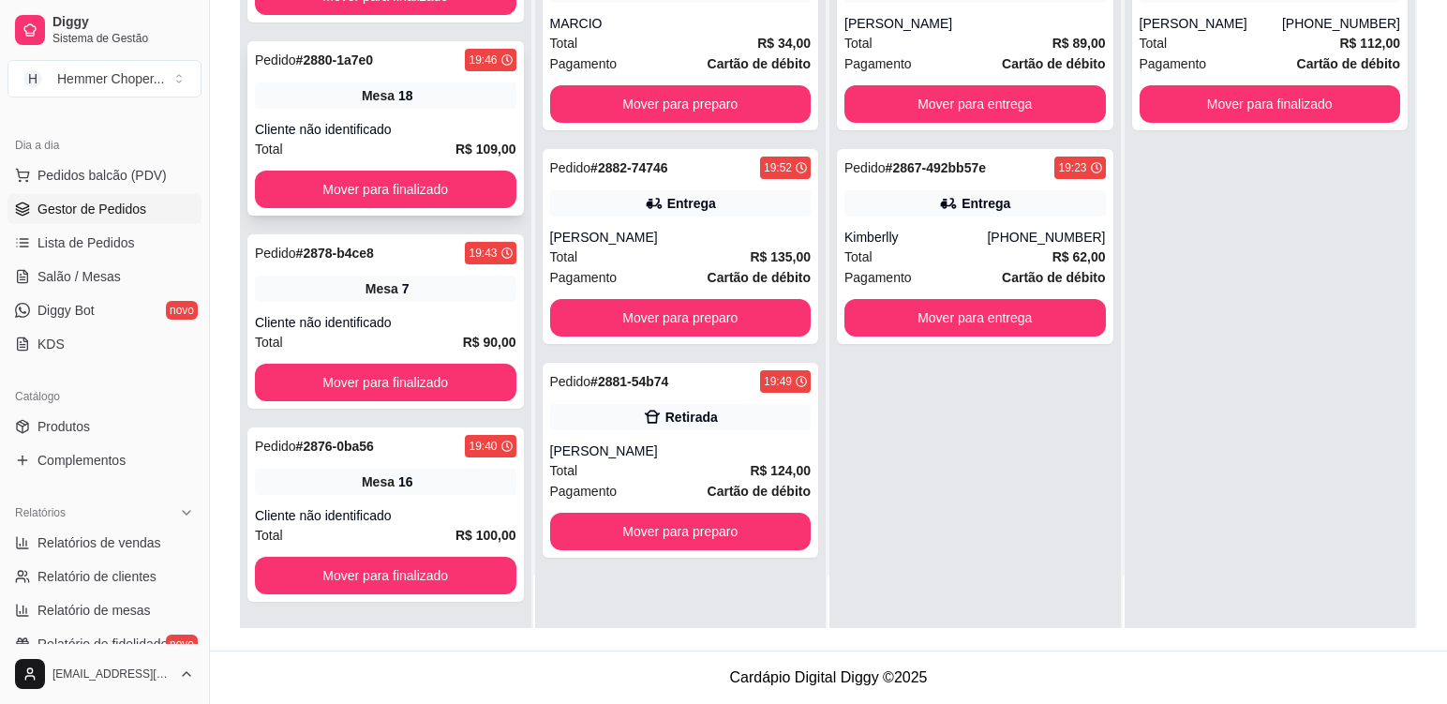
click at [422, 125] on div "Cliente não identificado" at bounding box center [386, 129] width 262 height 19
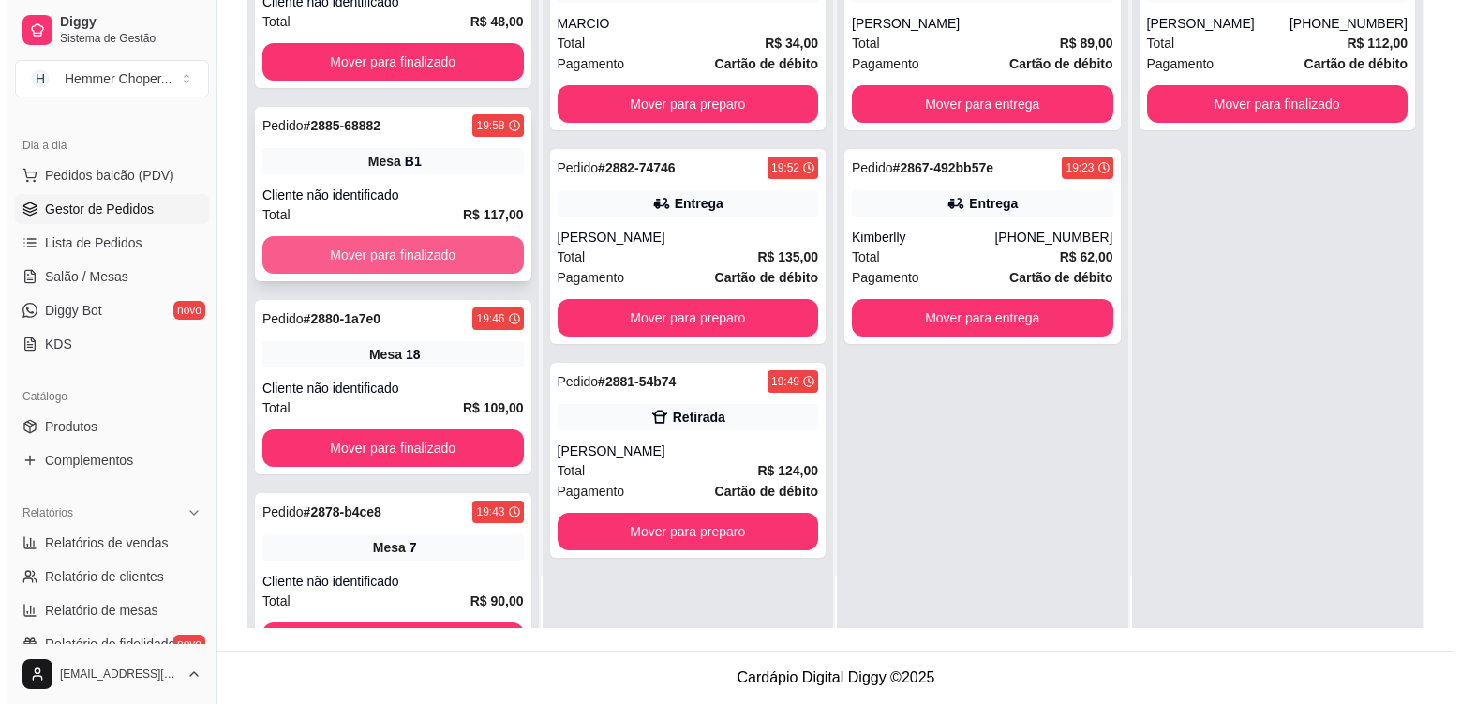
scroll to position [678, 0]
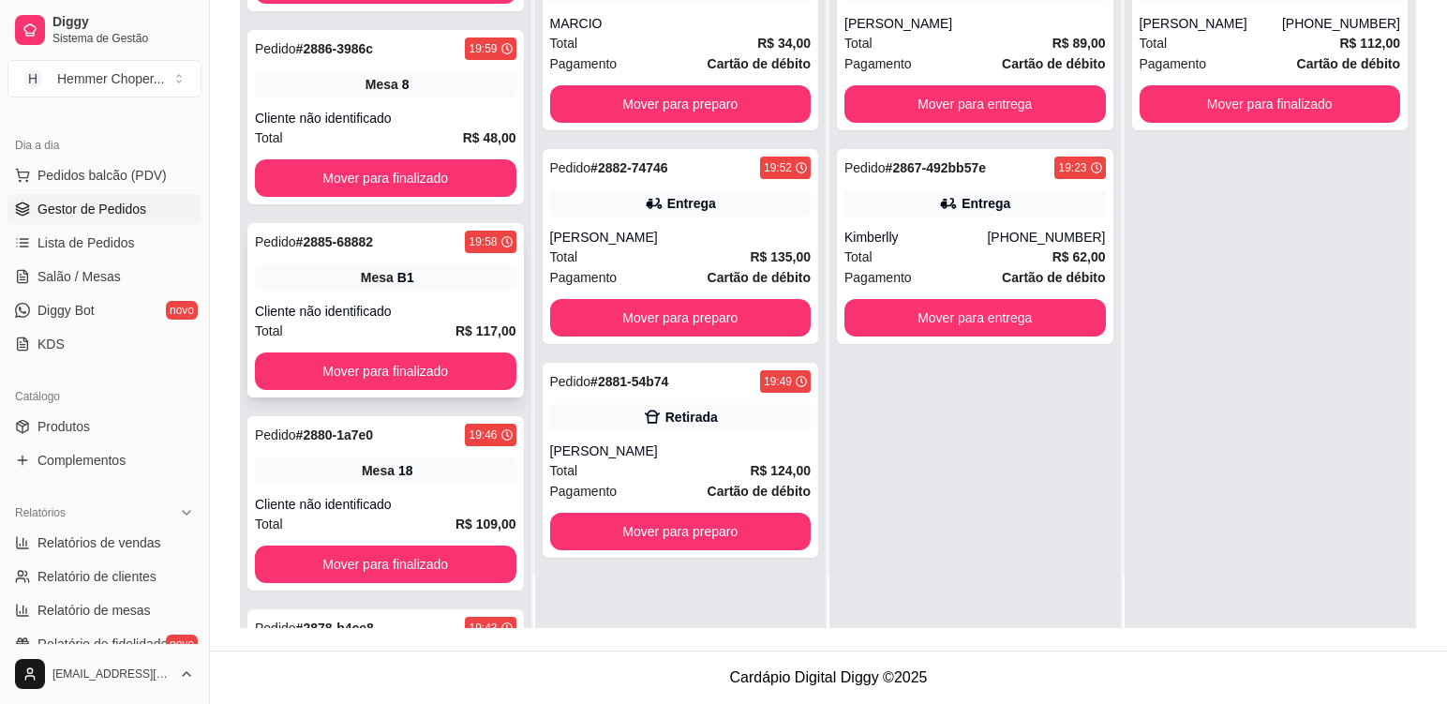
click at [417, 298] on div "Pedido # 2885-68882 19:58 Mesa B1 Cliente não identificado Total R$ 117,00 Move…" at bounding box center [385, 310] width 277 height 174
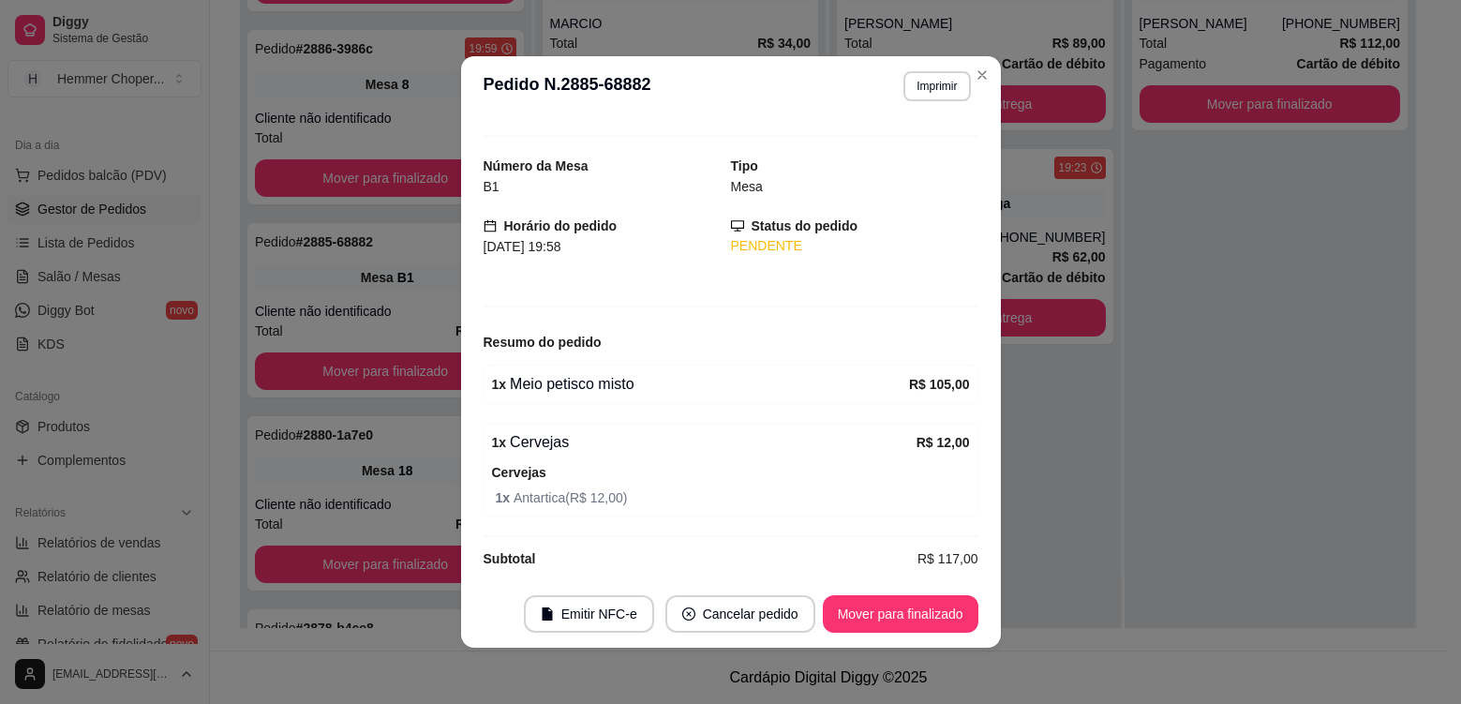
scroll to position [47, 0]
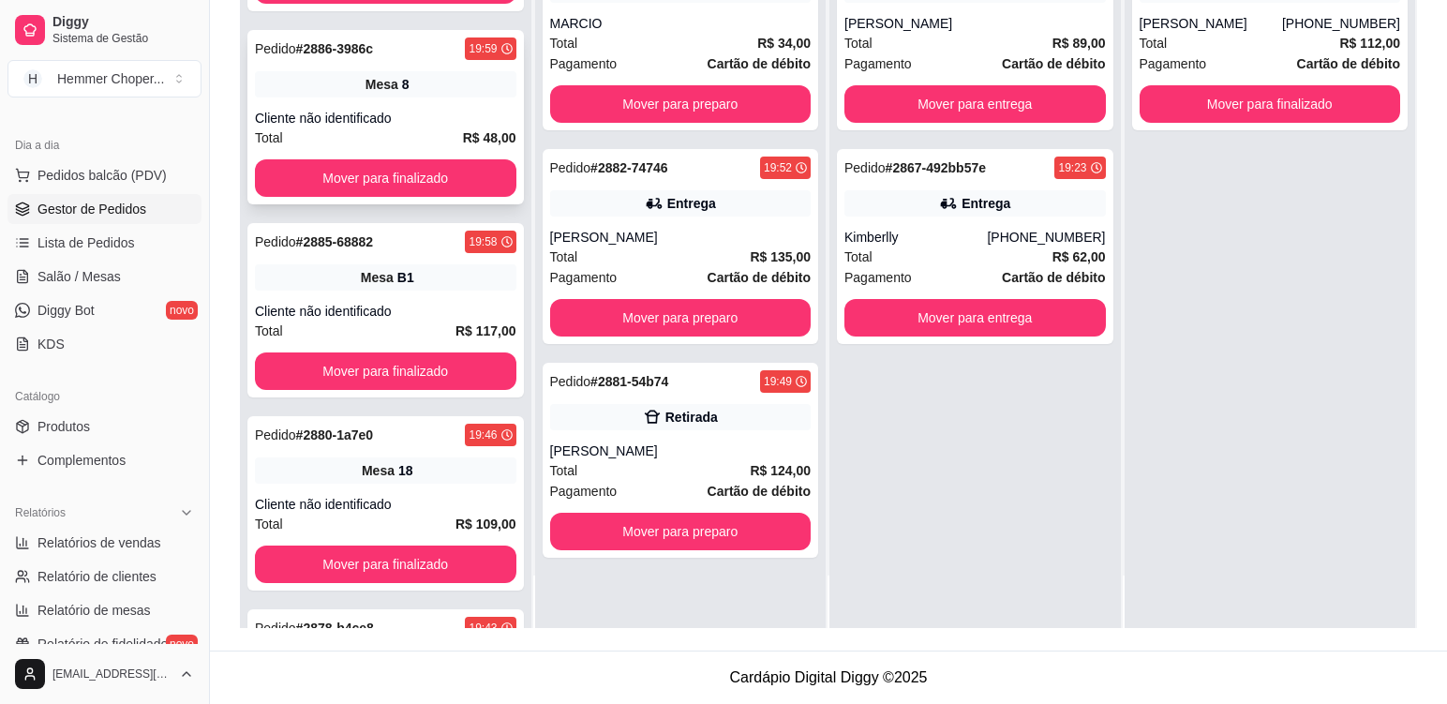
click at [439, 112] on div "Cliente não identificado" at bounding box center [386, 118] width 262 height 19
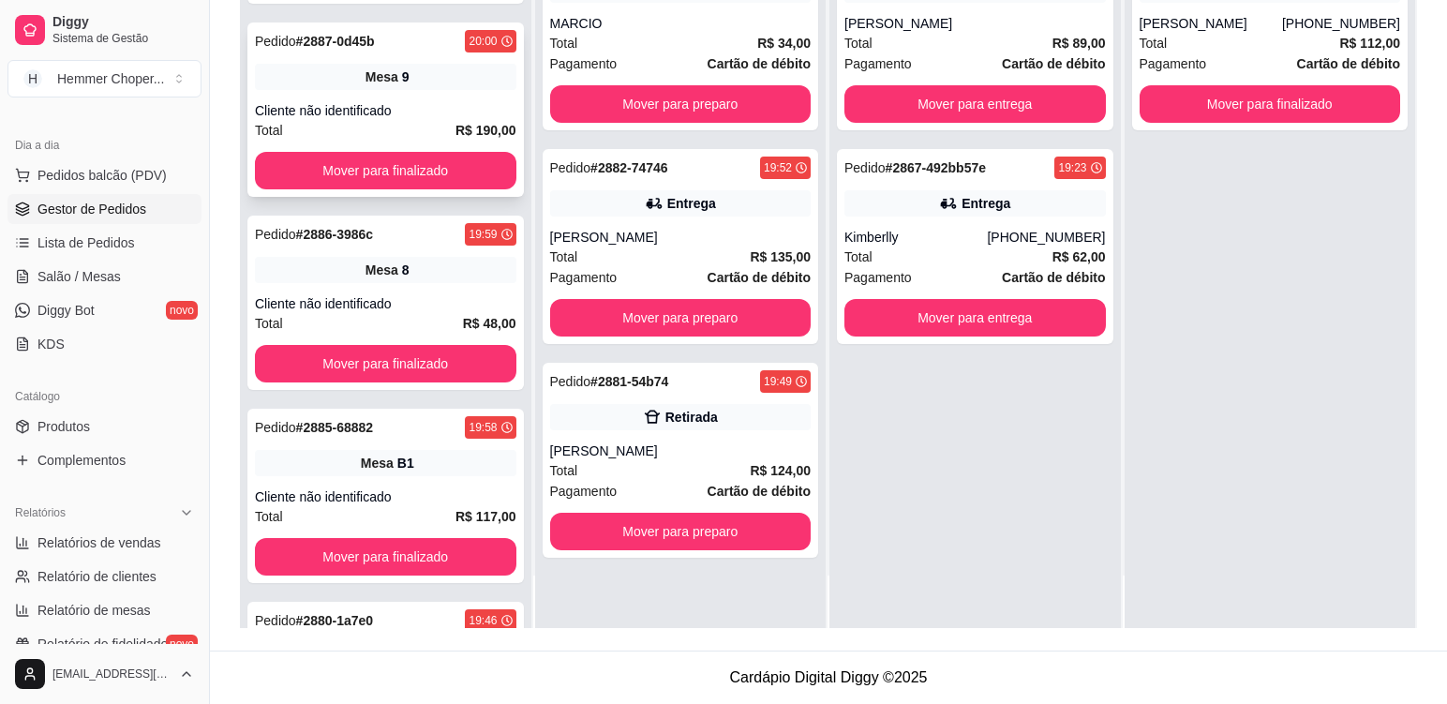
scroll to position [490, 0]
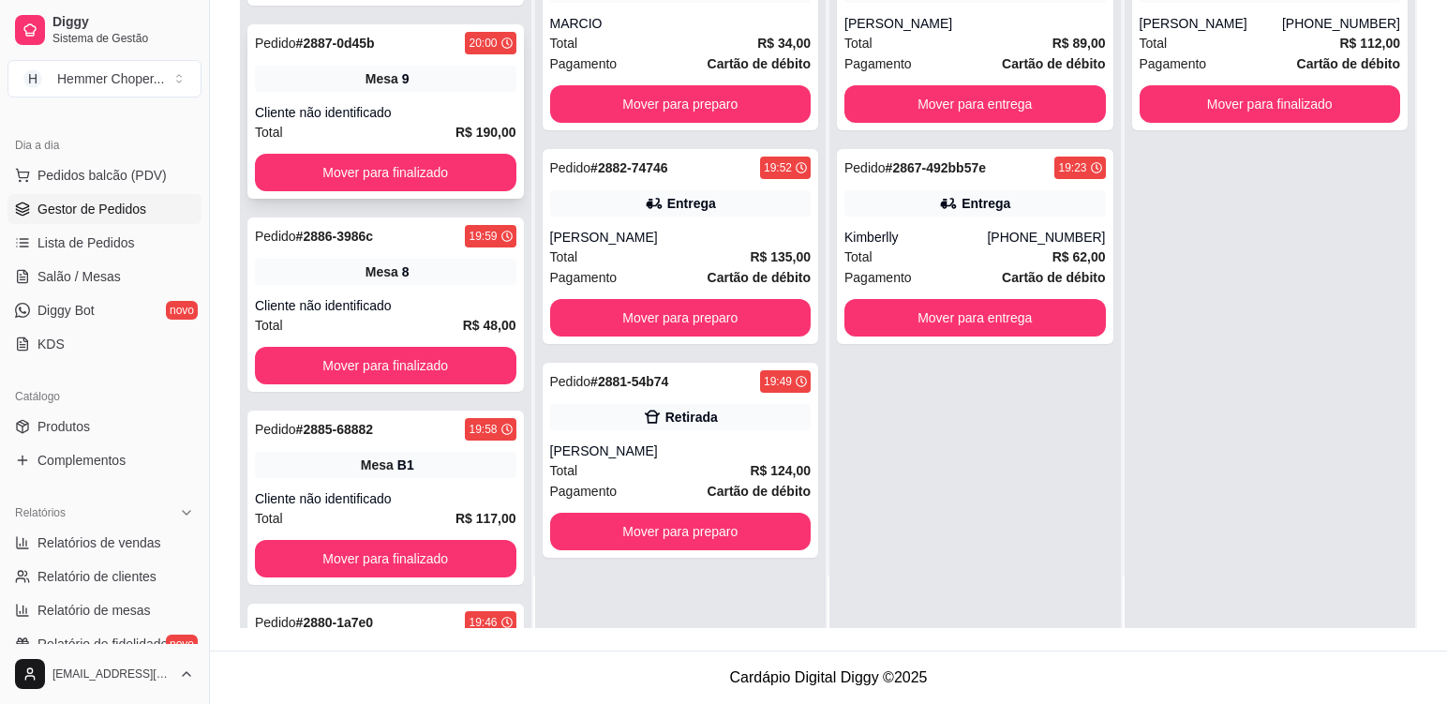
click at [441, 108] on div "Cliente não identificado" at bounding box center [386, 112] width 262 height 19
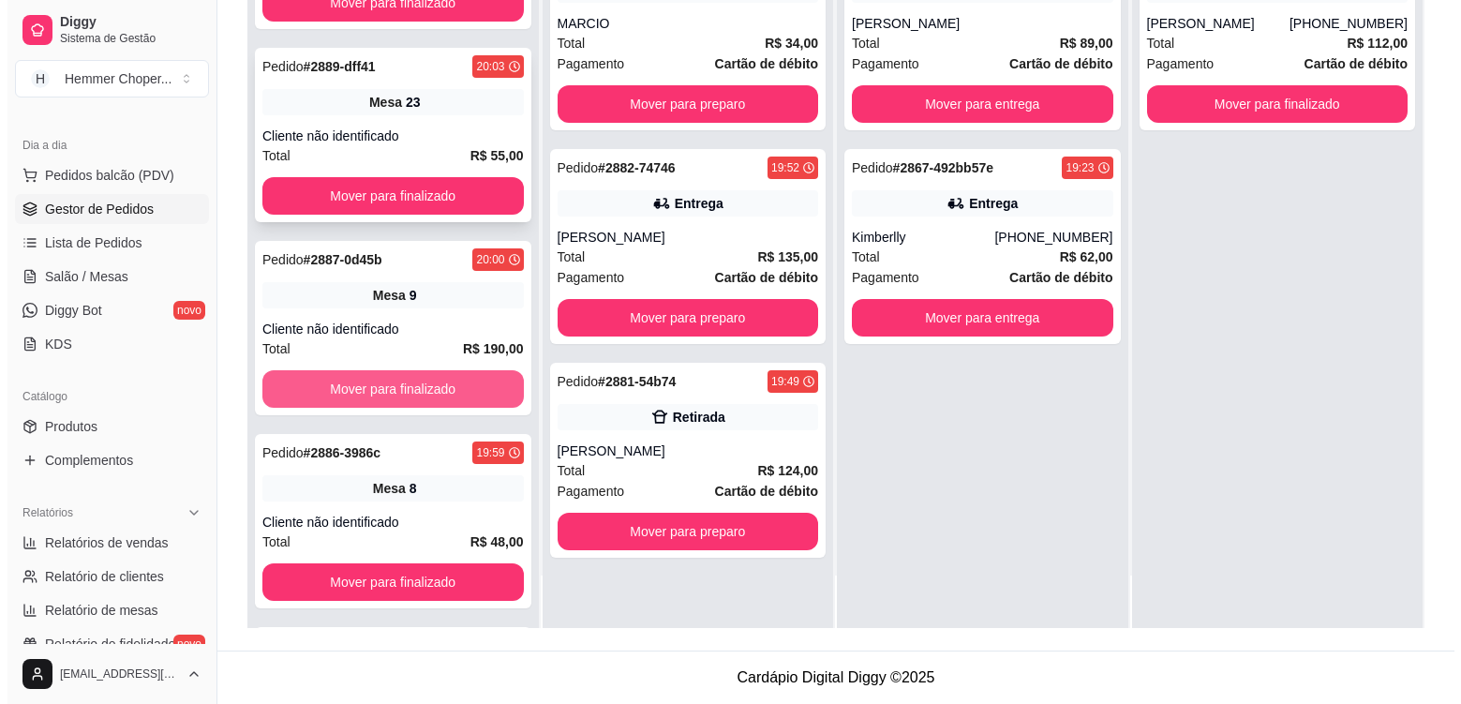
scroll to position [209, 0]
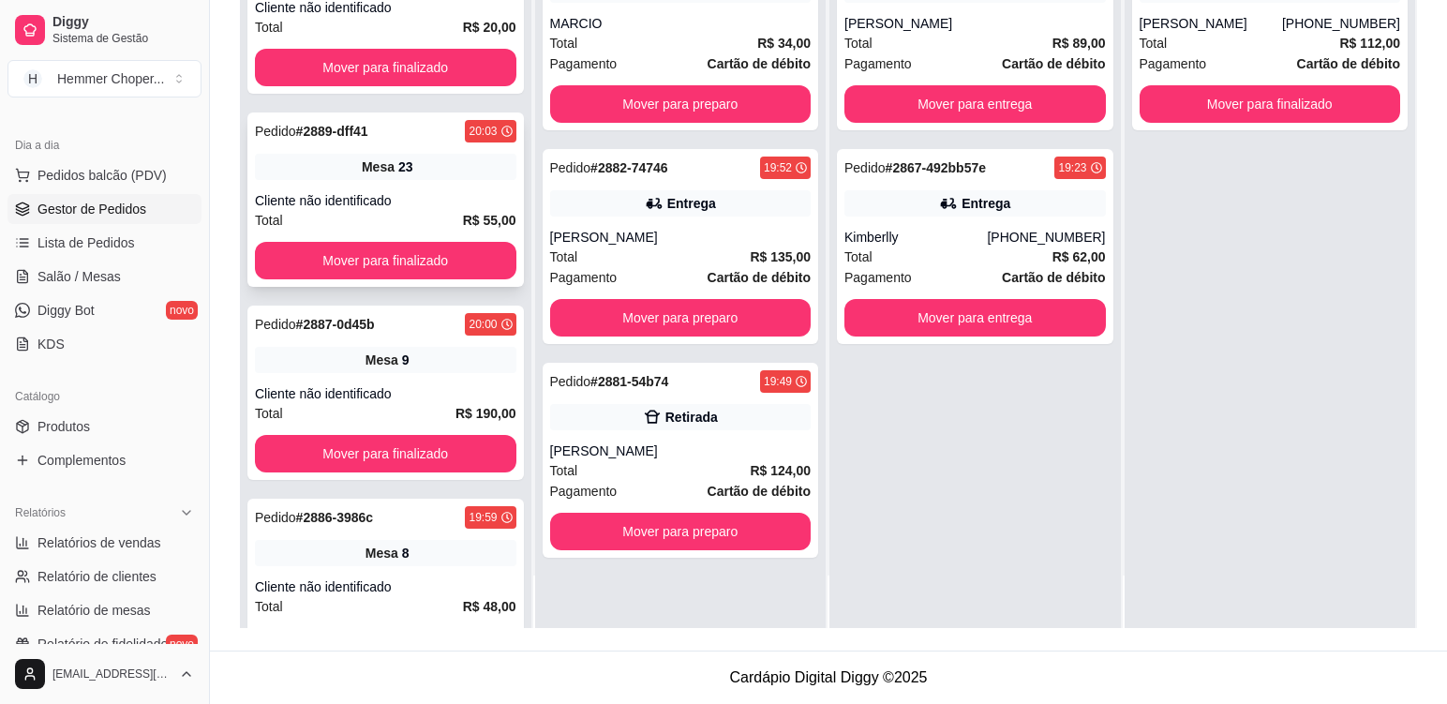
click at [397, 209] on div "Cliente não identificado" at bounding box center [386, 200] width 262 height 19
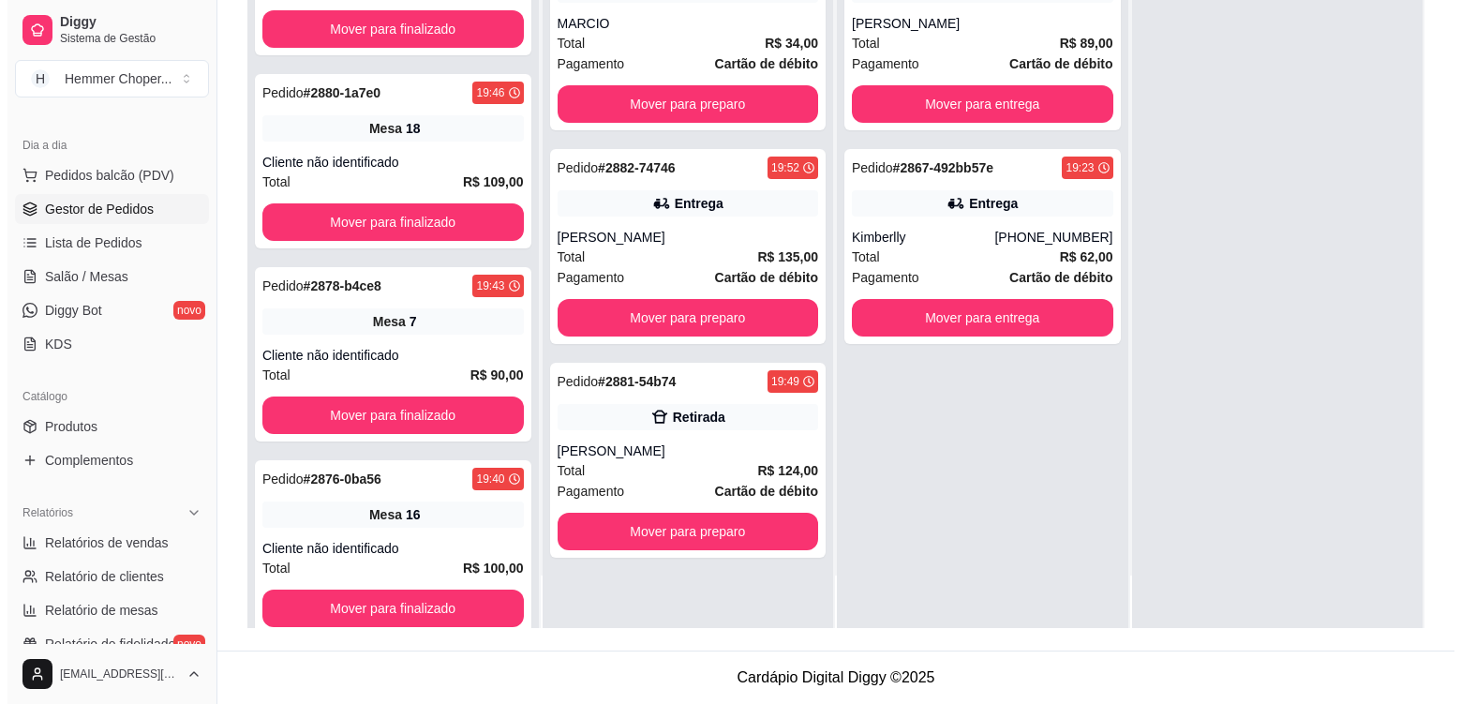
scroll to position [1246, 0]
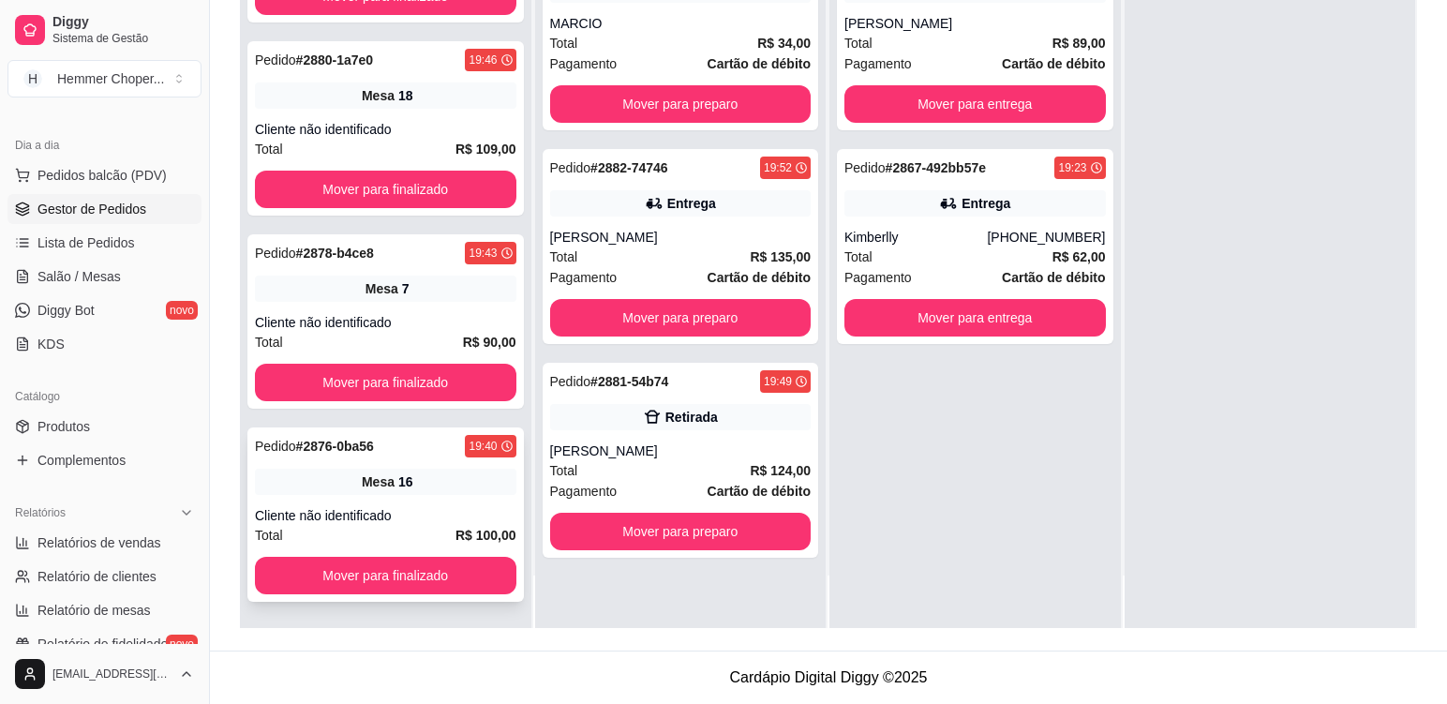
click at [413, 489] on div "Mesa 16" at bounding box center [386, 482] width 262 height 26
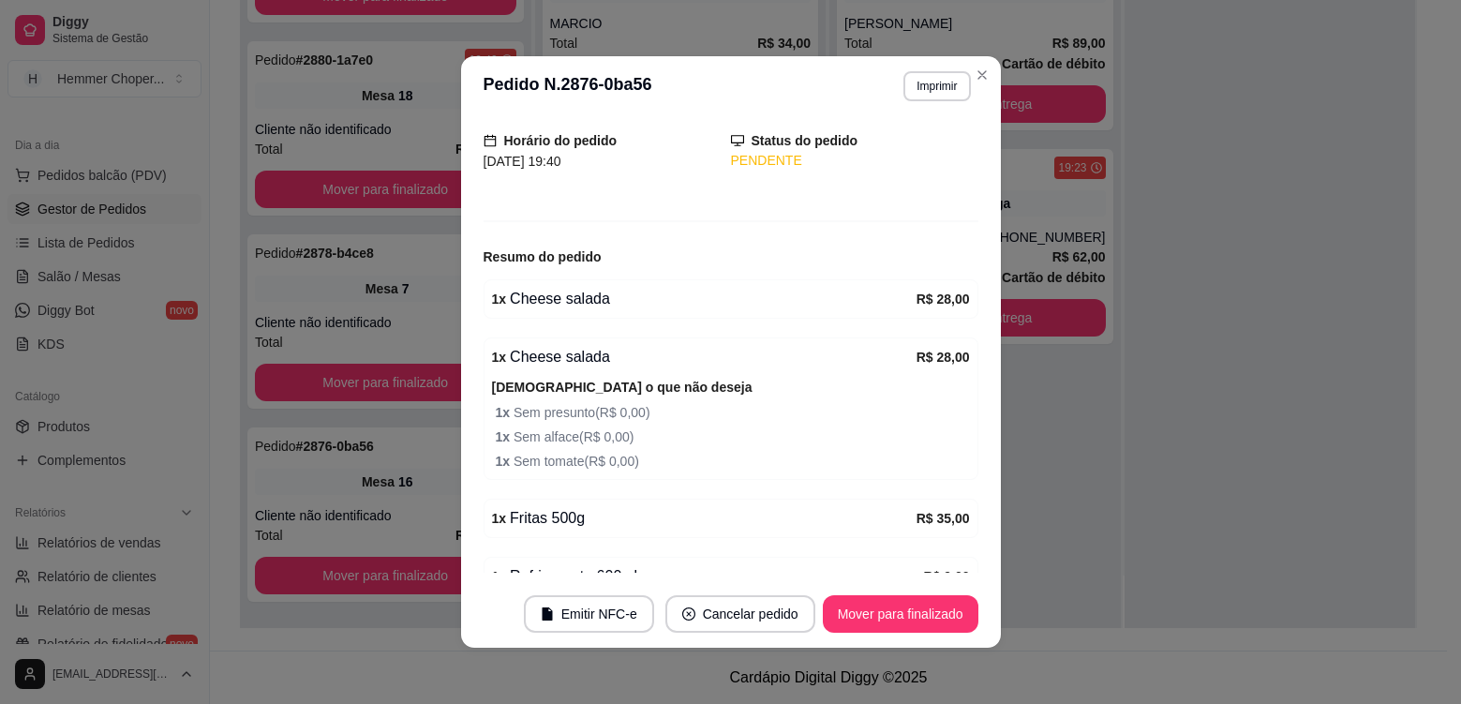
scroll to position [0, 0]
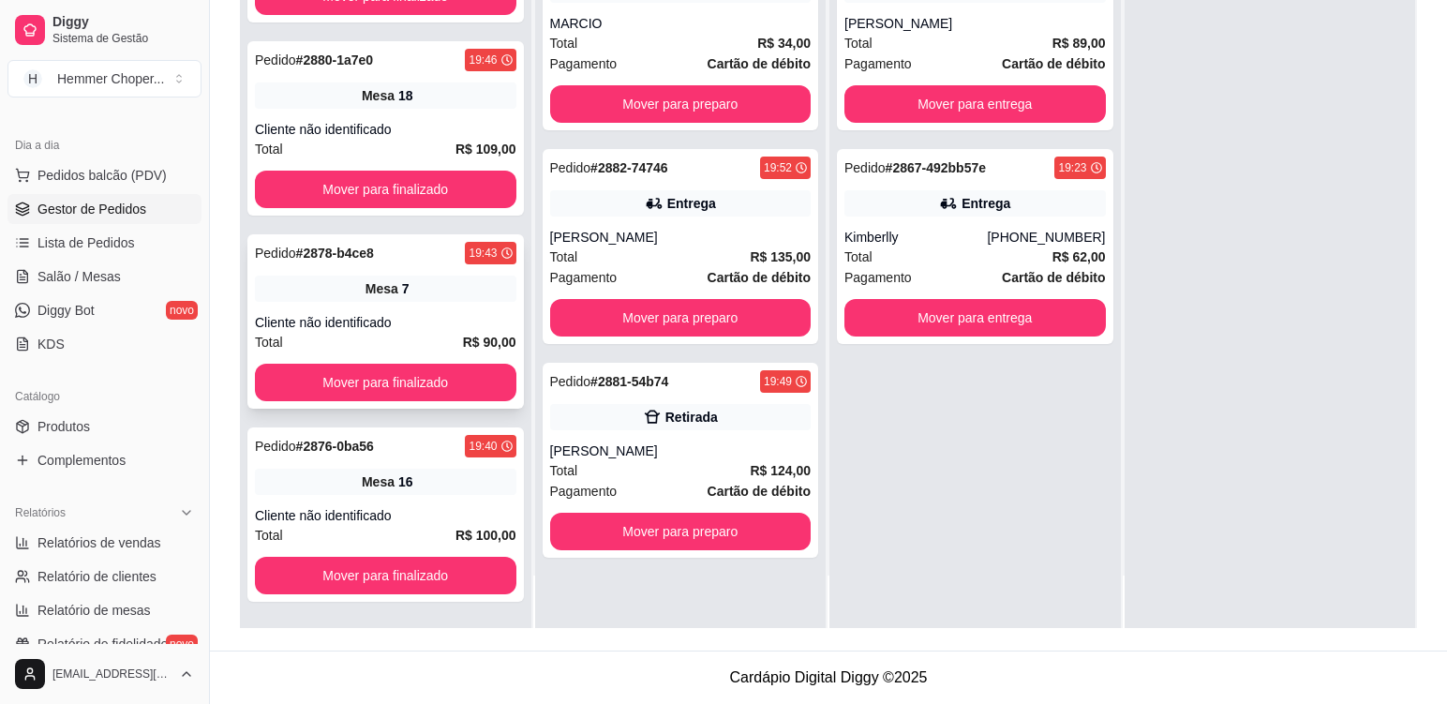
click at [410, 301] on div "Mesa 7" at bounding box center [386, 289] width 262 height 26
click at [436, 110] on div "Pedido # 2880-1a7e0 19:46 Mesa 18 Cliente não identificado Total R$ 109,00 Move…" at bounding box center [385, 128] width 277 height 174
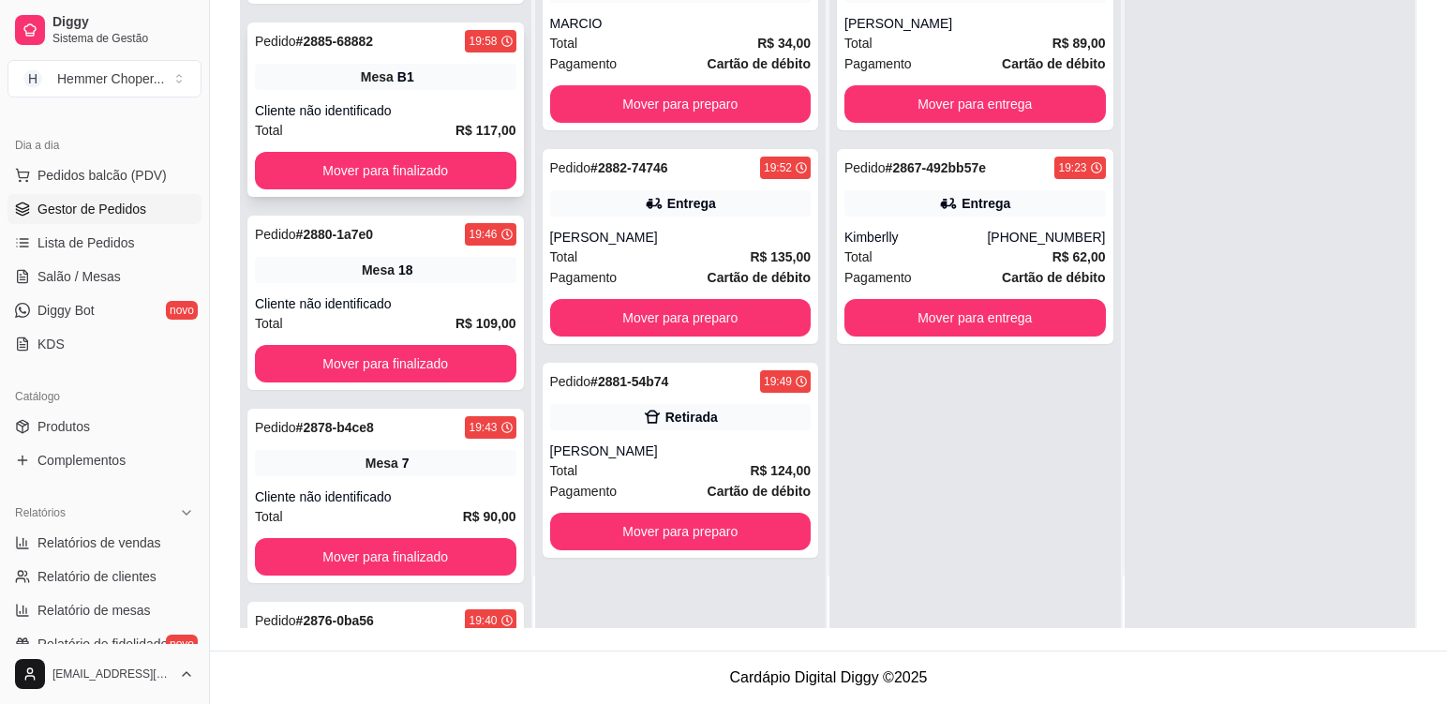
scroll to position [865, 0]
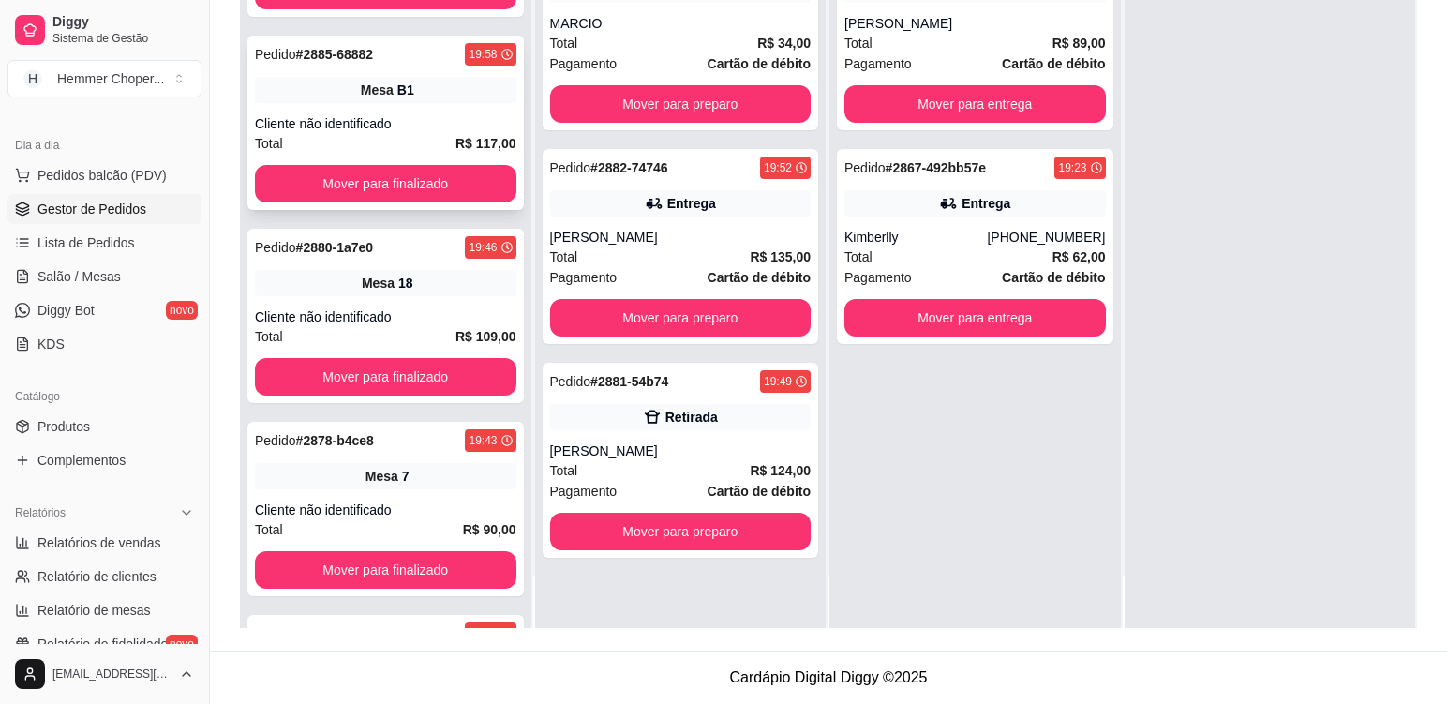
click at [442, 107] on div "Pedido # 2885-68882 19:58 Mesa B1 Cliente não identificado Total R$ 117,00 Move…" at bounding box center [385, 123] width 277 height 174
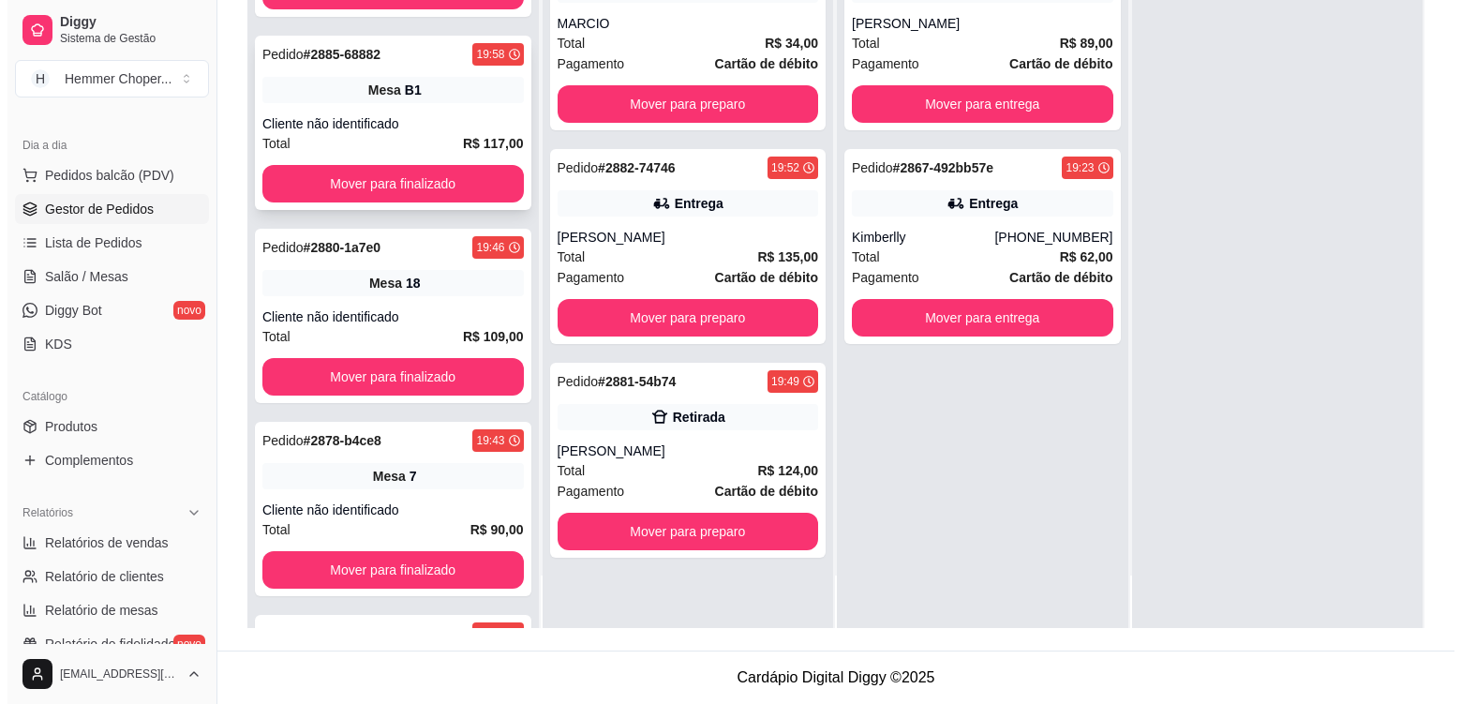
scroll to position [678, 0]
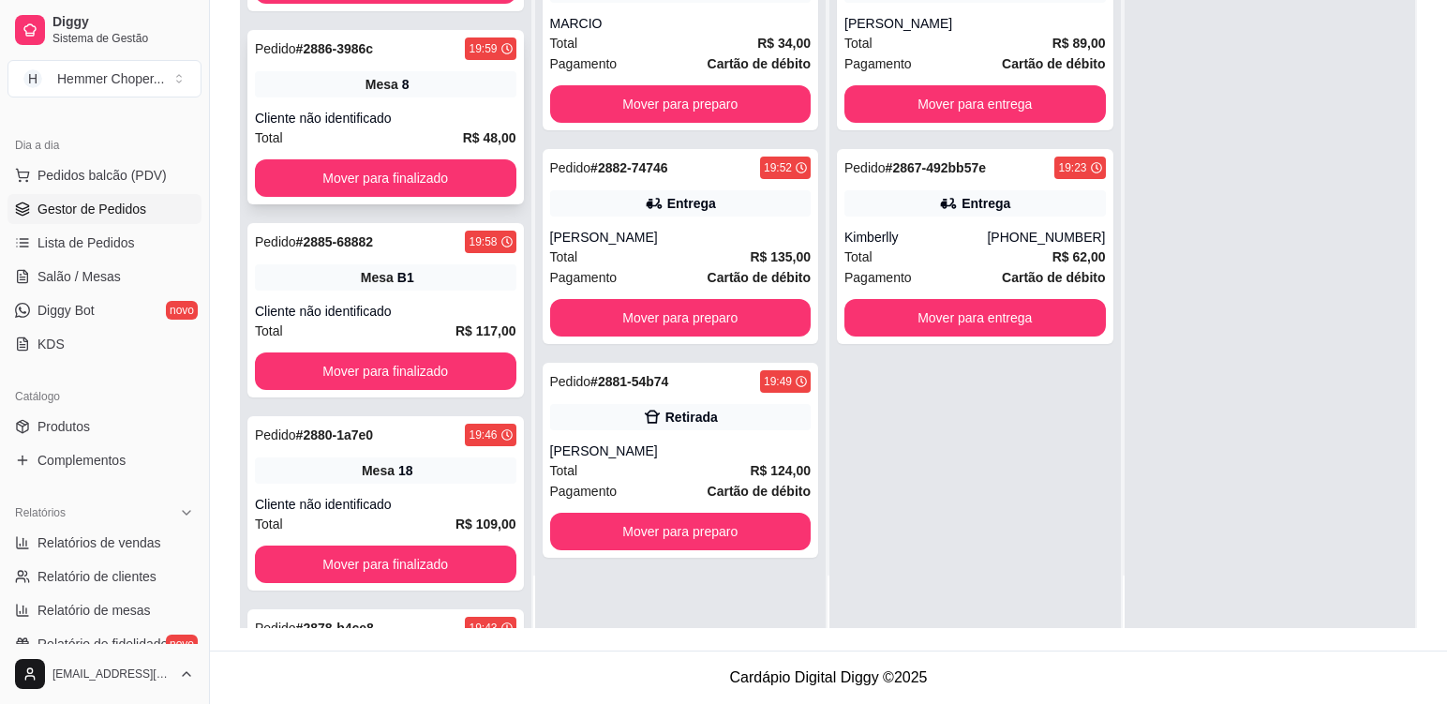
click at [440, 106] on div "Pedido # 2886-3986c 19:59 Mesa 8 Cliente não identificado Total R$ 48,00 Mover …" at bounding box center [385, 117] width 277 height 174
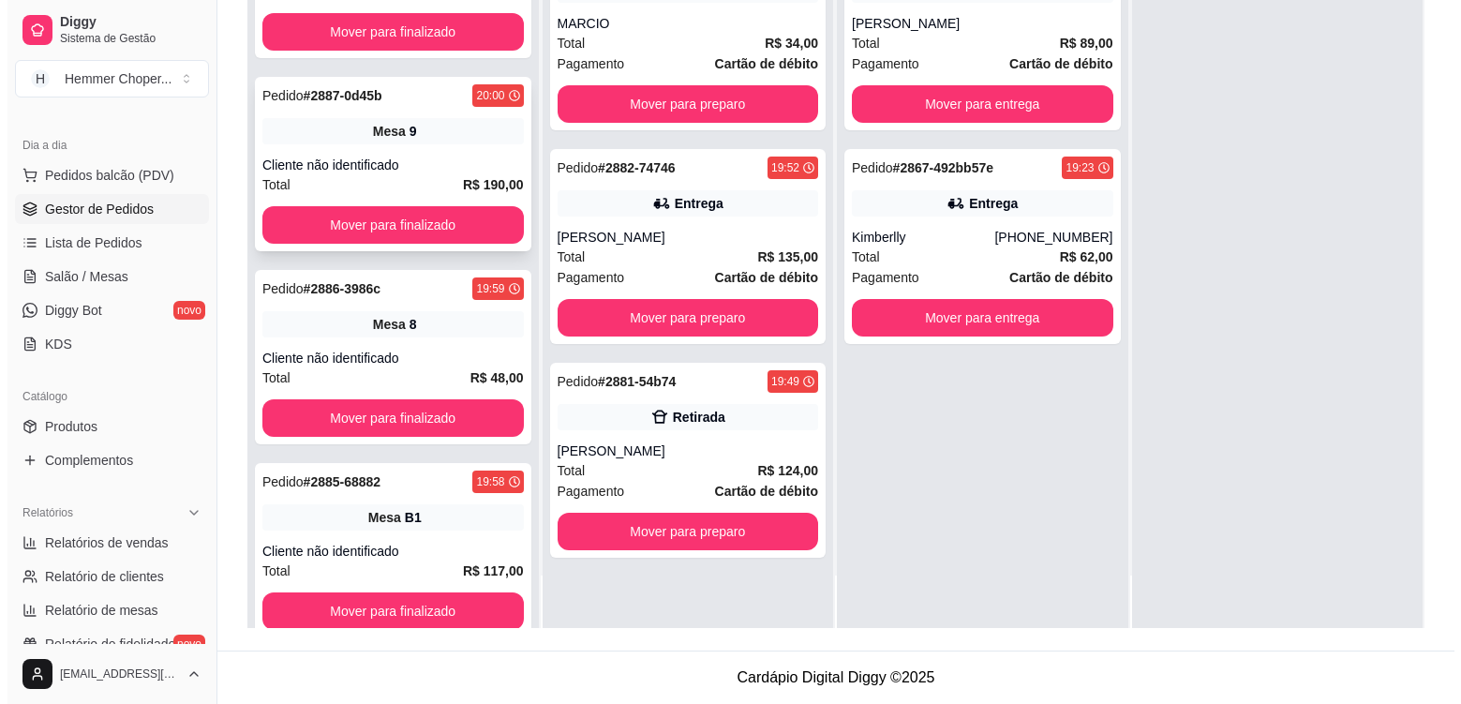
scroll to position [397, 0]
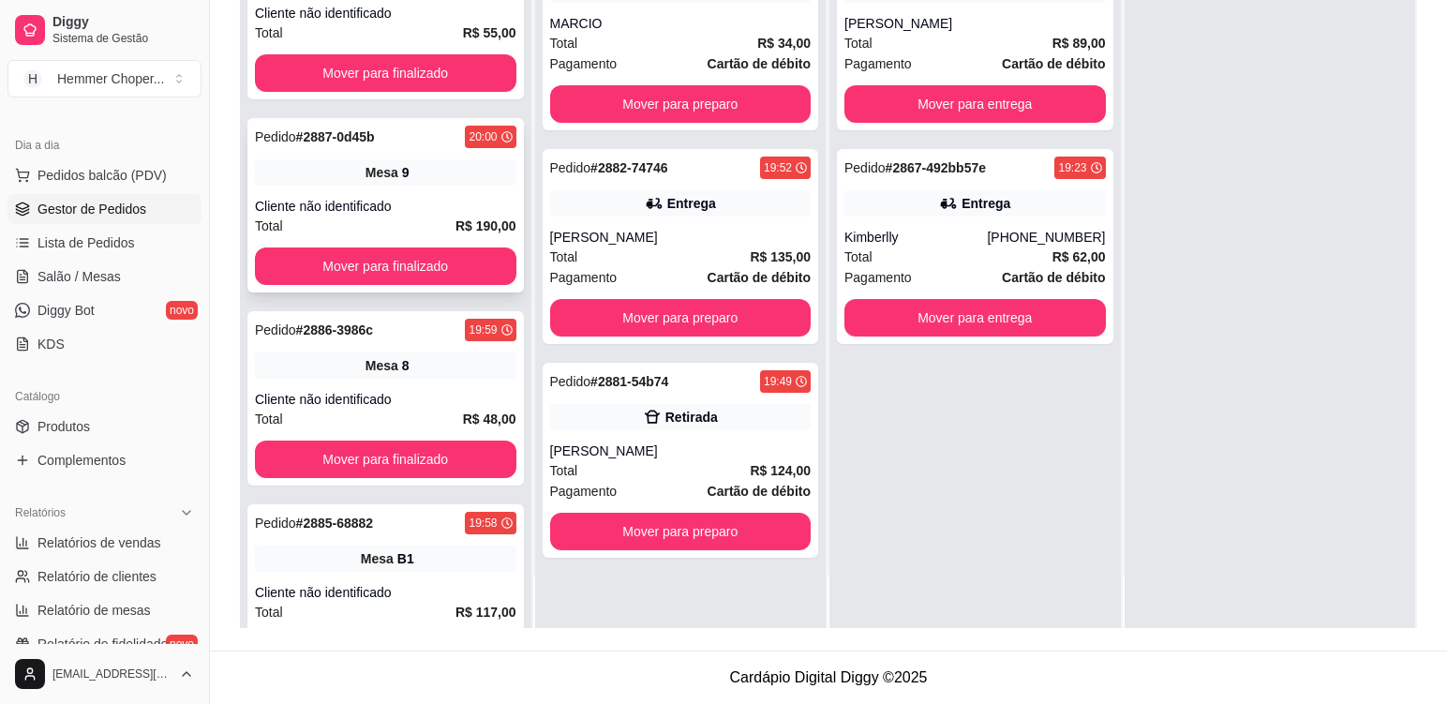
click at [416, 187] on div "Pedido # 2887-0d45b 20:00 Mesa 9 Cliente não identificado Total R$ 190,00 Mover…" at bounding box center [385, 205] width 277 height 174
click at [666, 471] on div "Total R$ 124,00" at bounding box center [681, 470] width 262 height 21
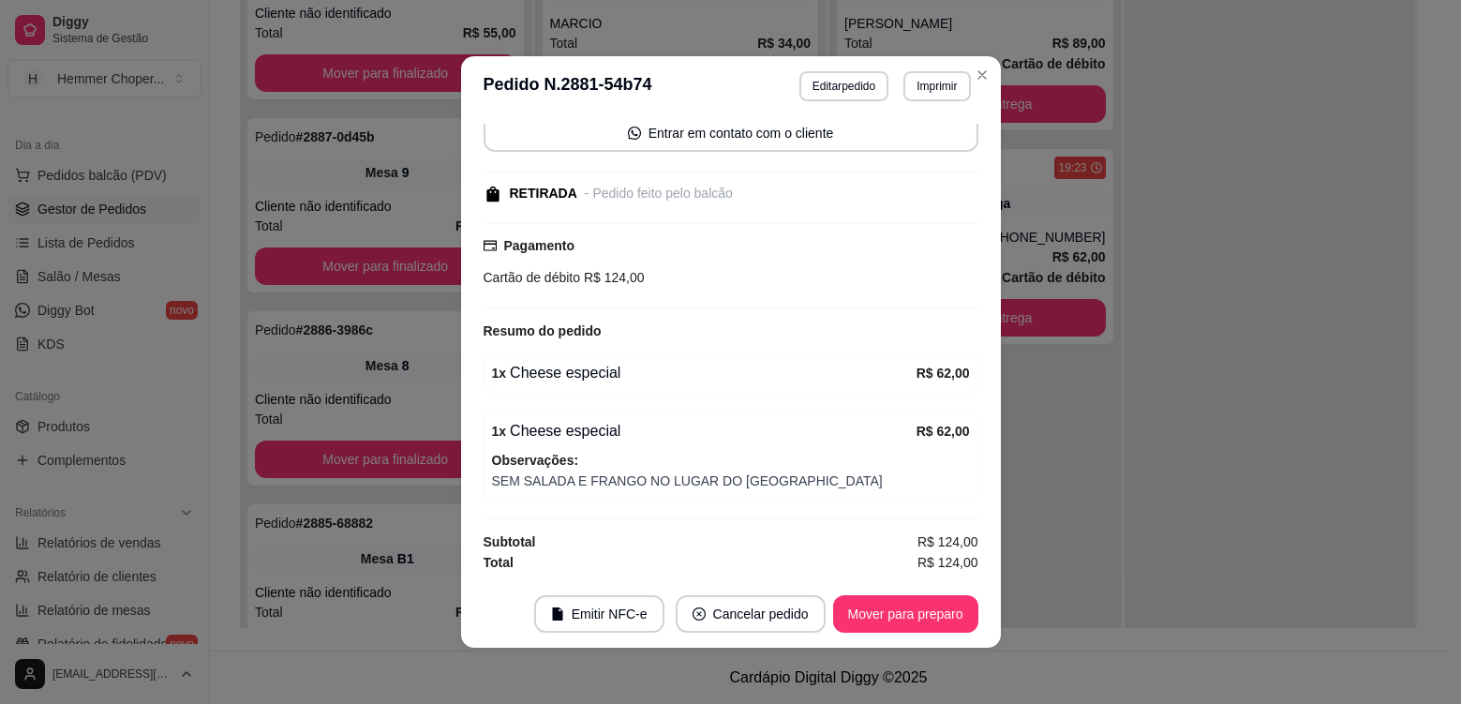
scroll to position [590, 0]
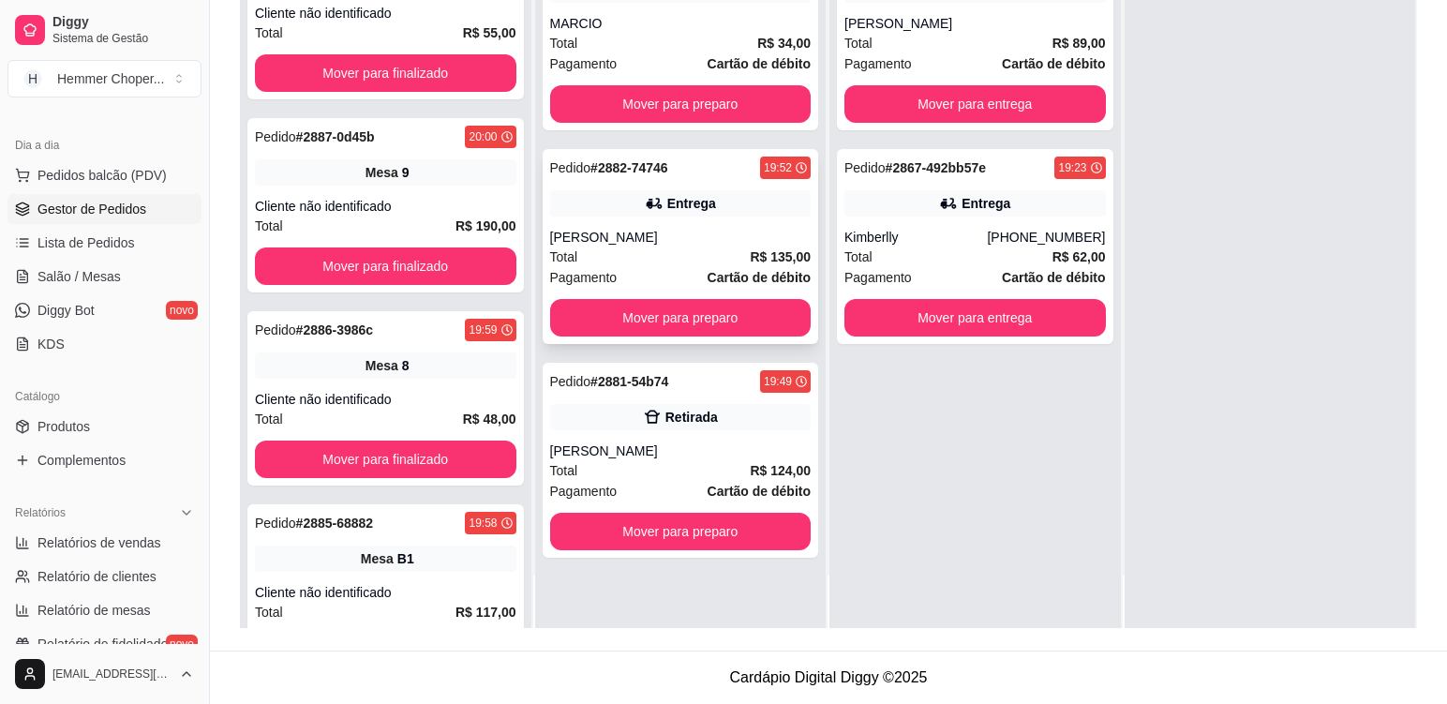
click at [663, 251] on div "Total R$ 135,00" at bounding box center [681, 257] width 262 height 21
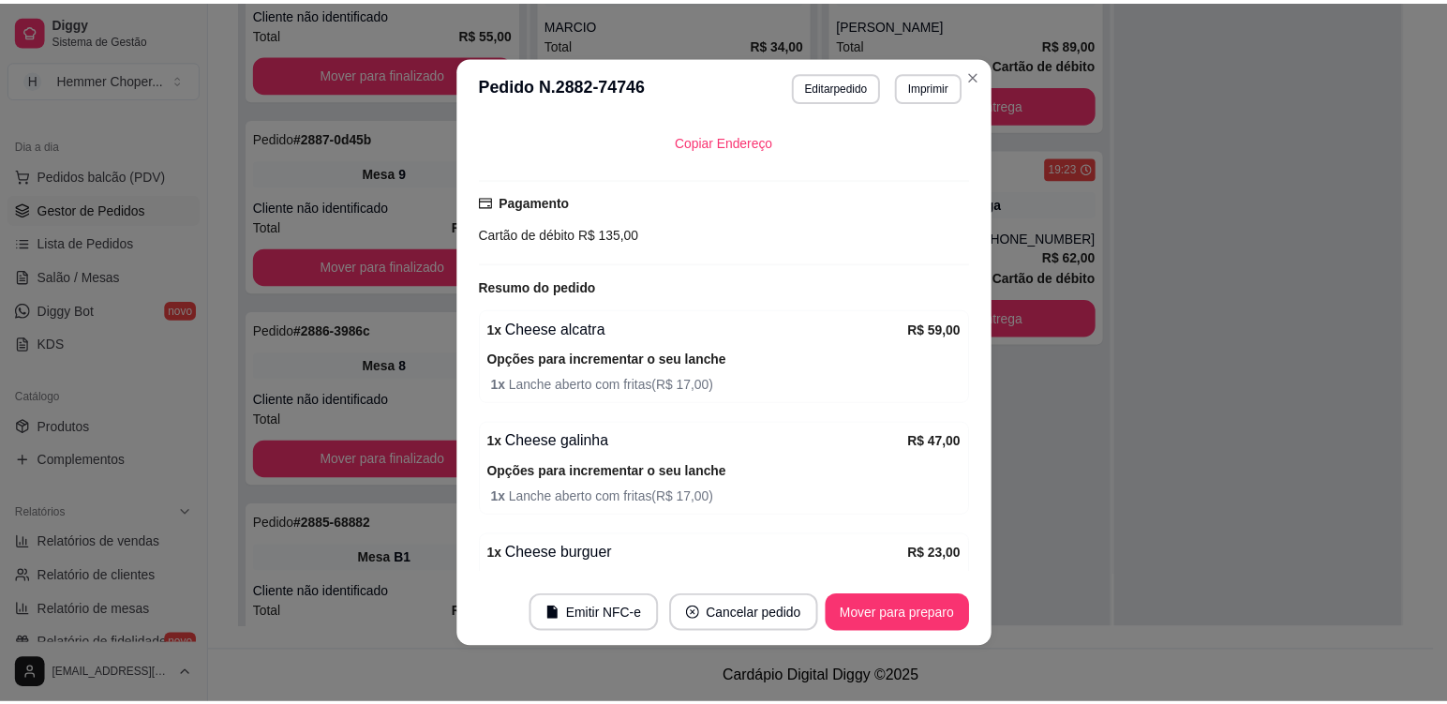
scroll to position [589, 0]
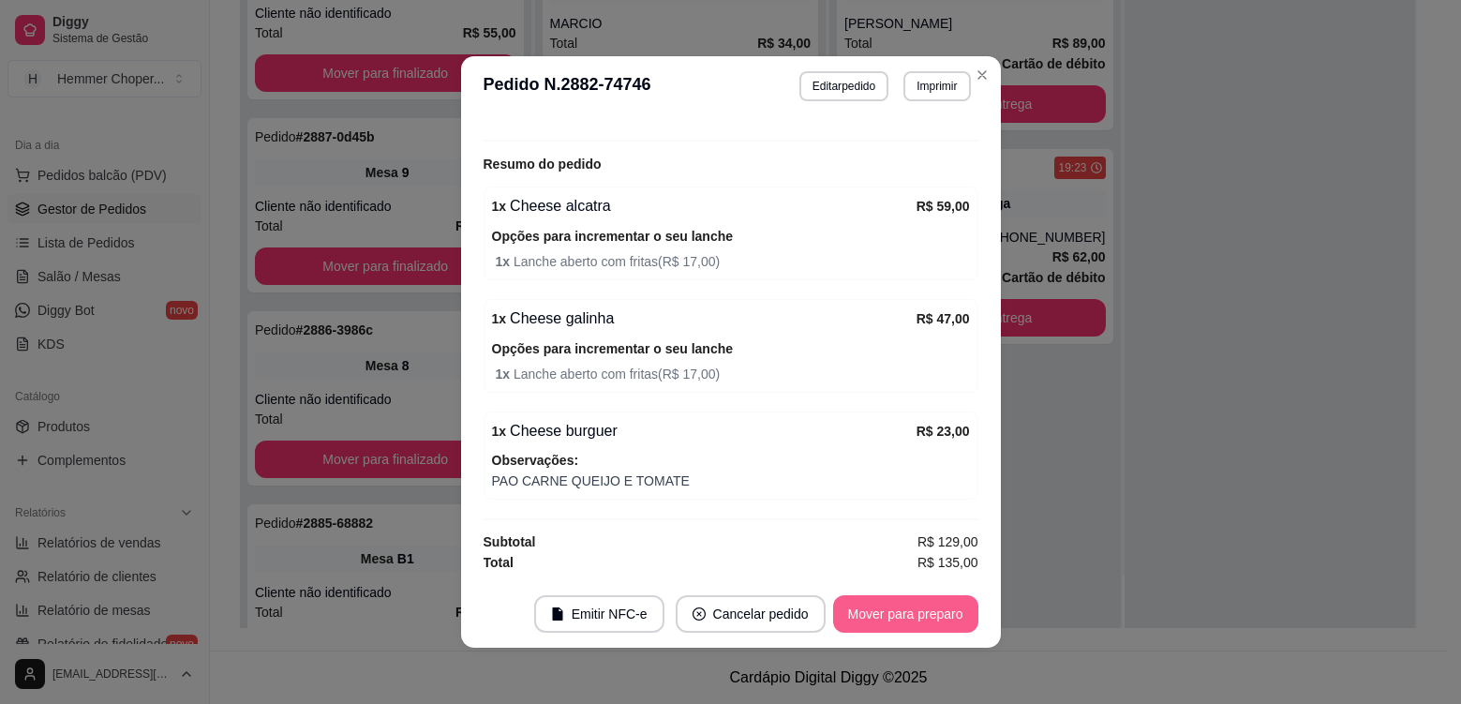
click at [936, 602] on button "Mover para preparo" at bounding box center [905, 613] width 145 height 37
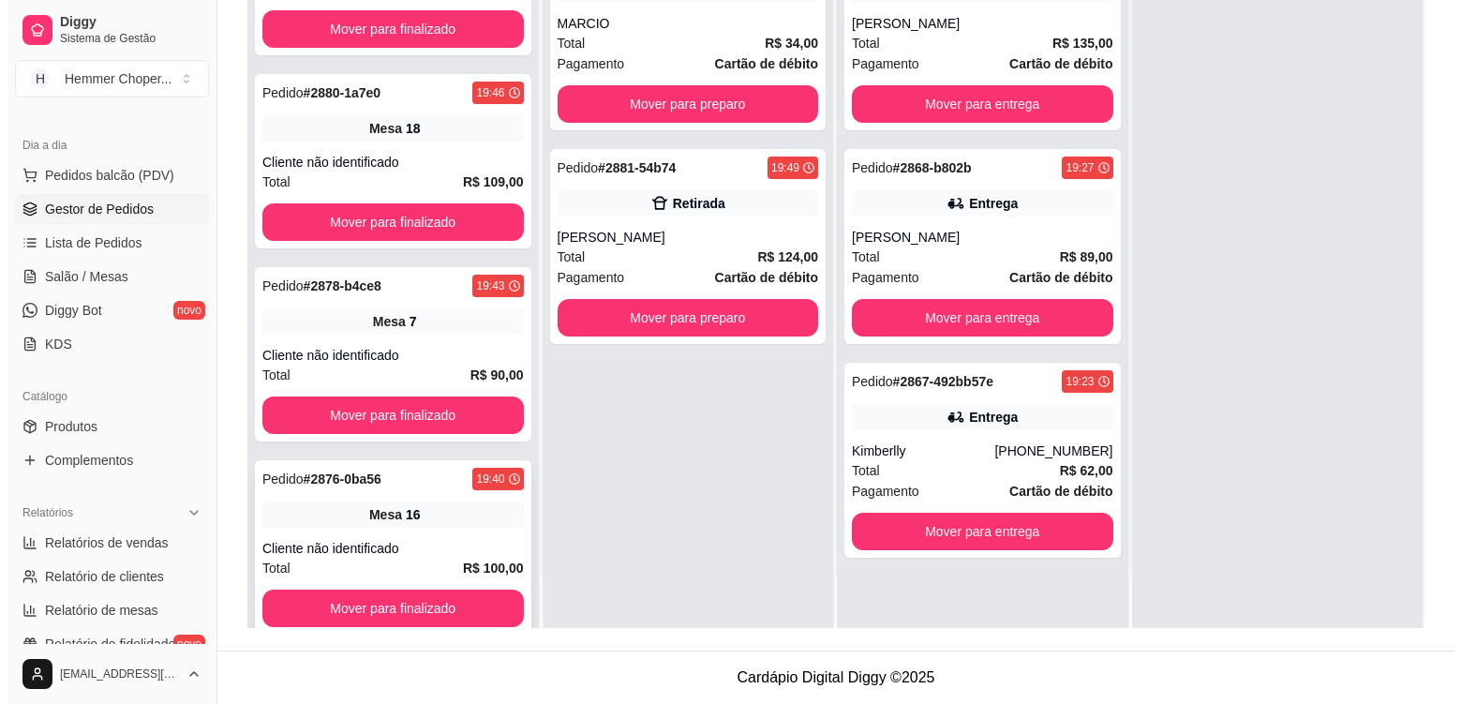
scroll to position [1246, 0]
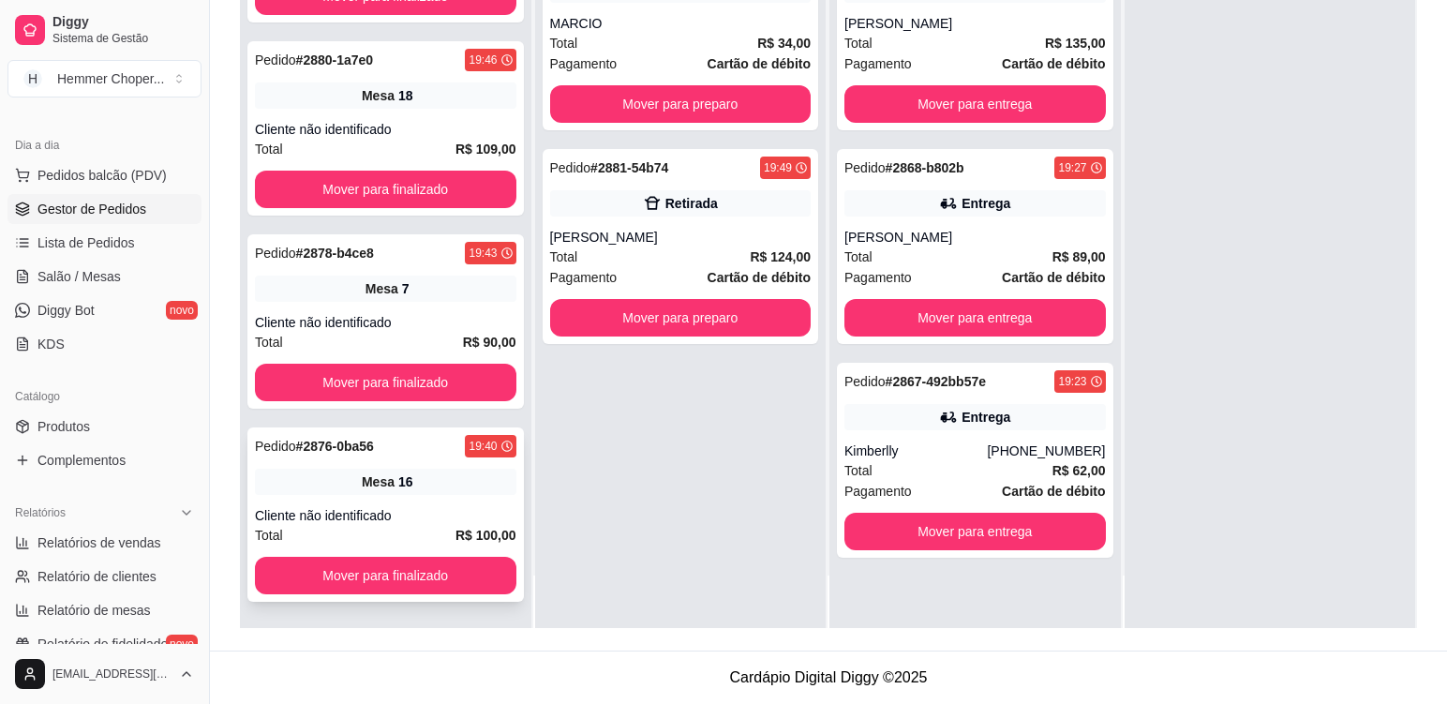
click at [469, 494] on div "Mesa 16" at bounding box center [386, 482] width 262 height 26
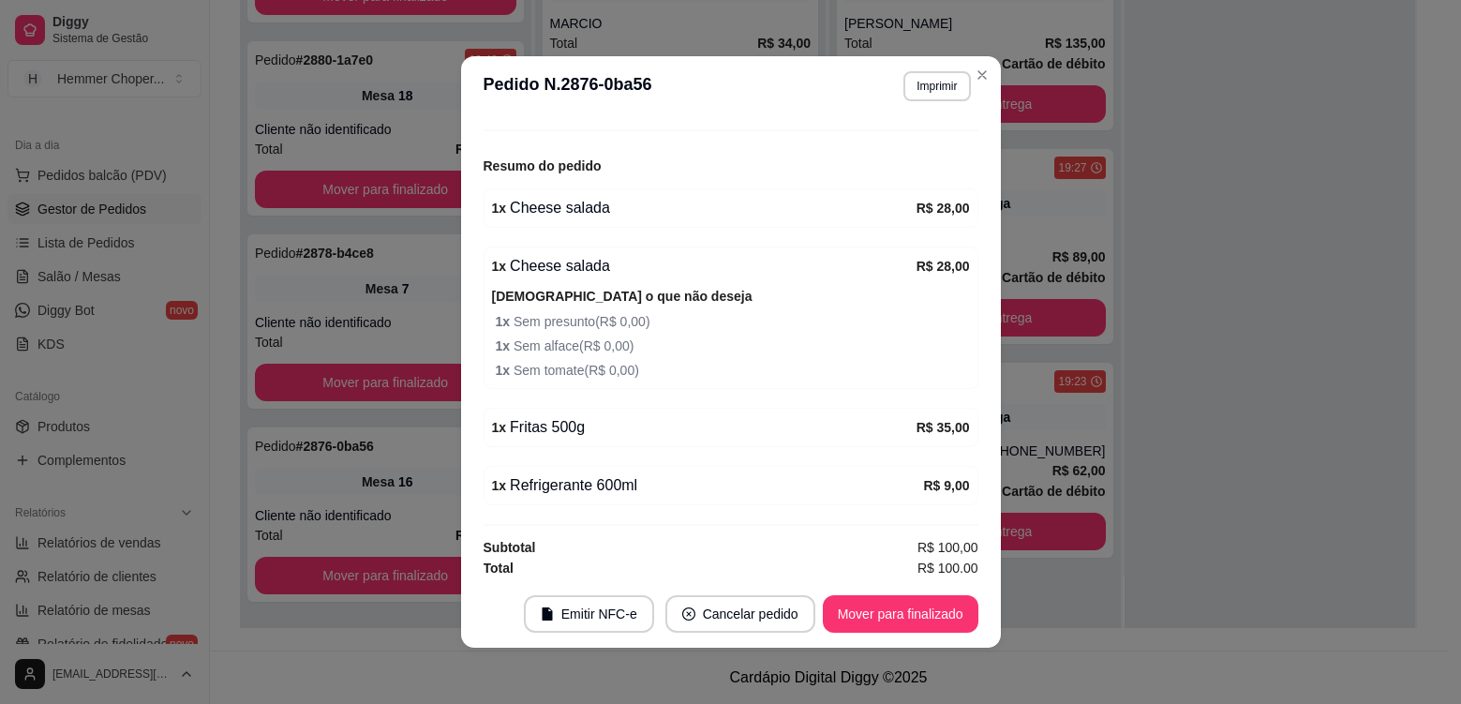
scroll to position [212, 0]
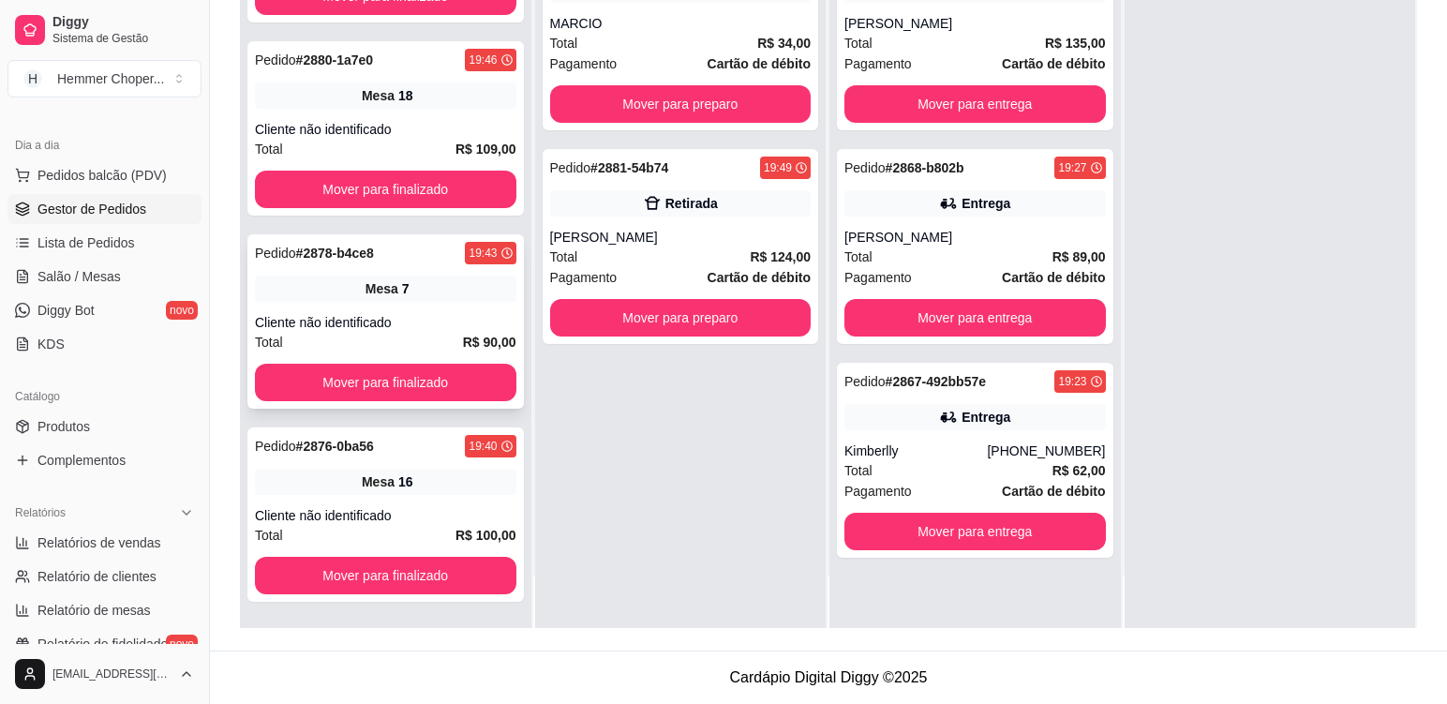
click at [454, 315] on div "Cliente não identificado" at bounding box center [386, 322] width 262 height 19
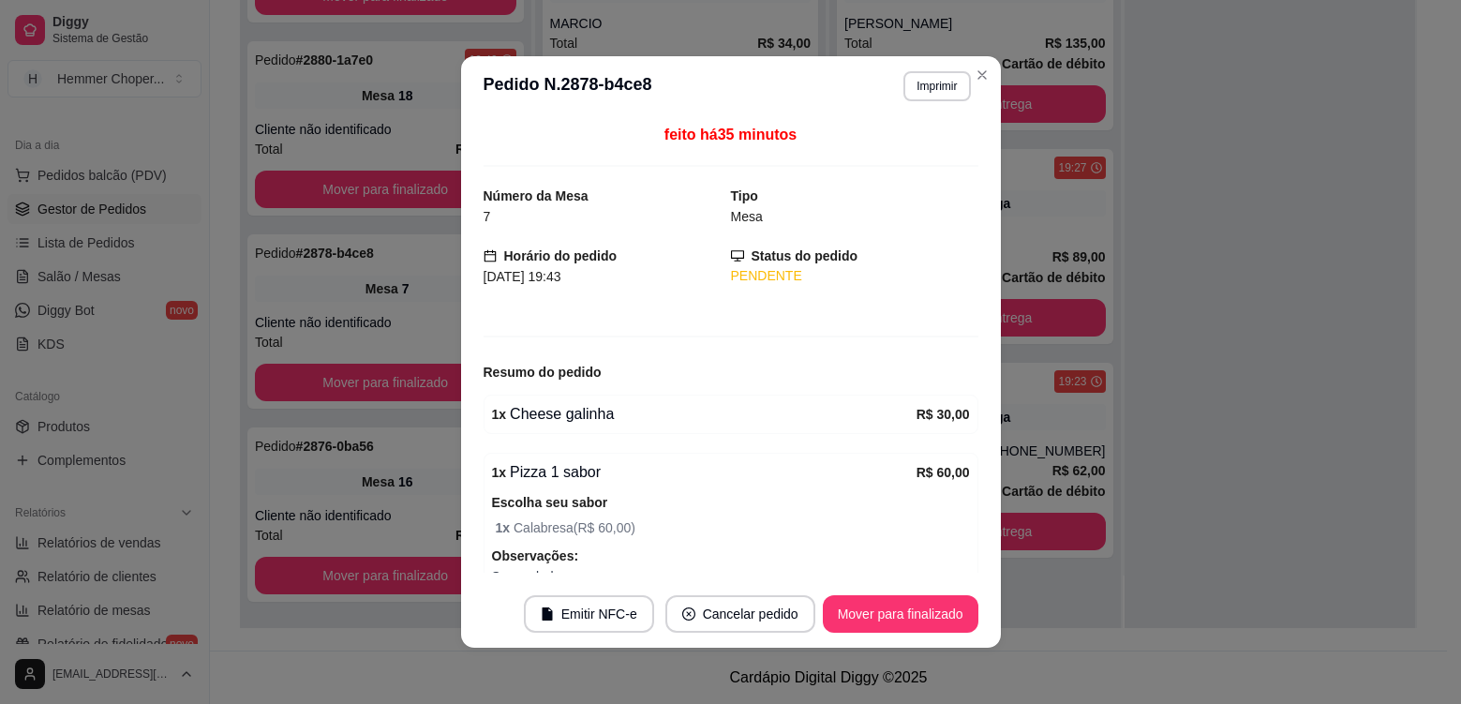
scroll to position [94, 0]
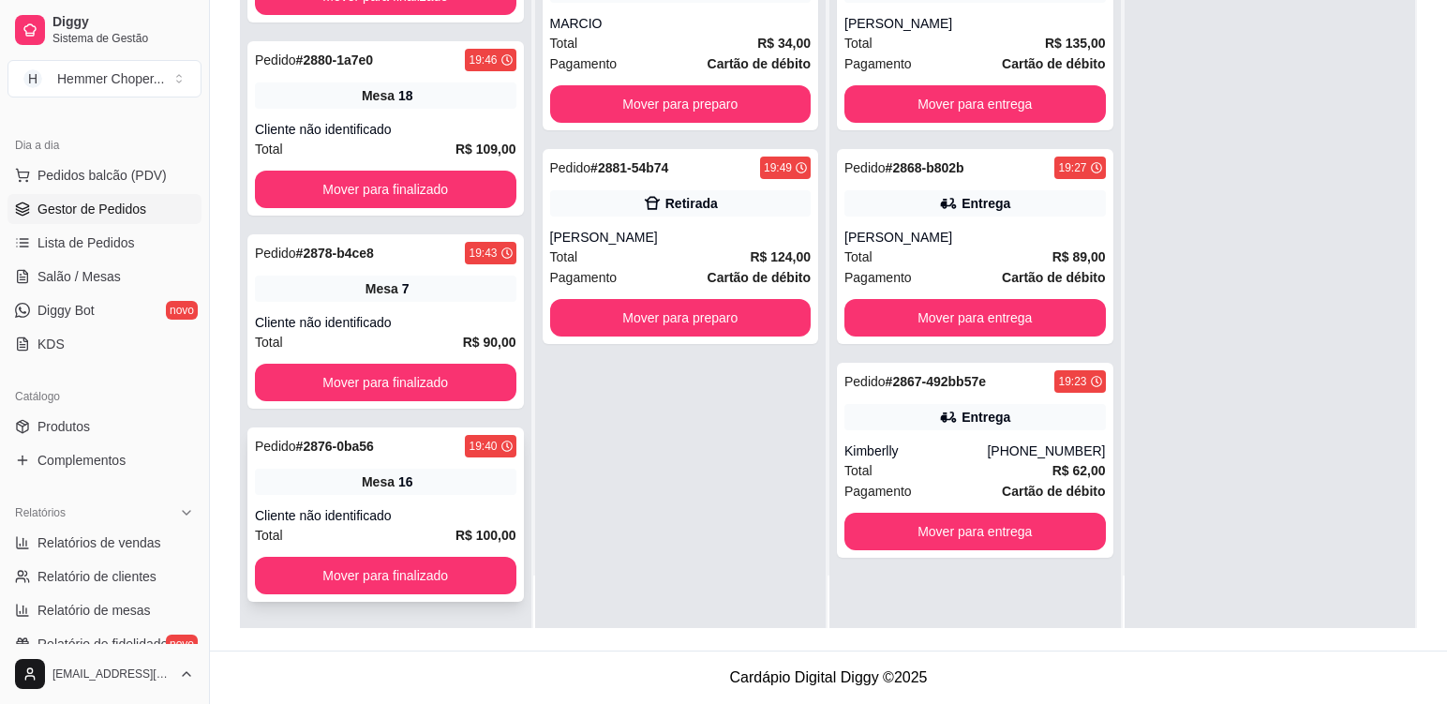
click at [422, 506] on div "Cliente não identificado" at bounding box center [386, 515] width 262 height 19
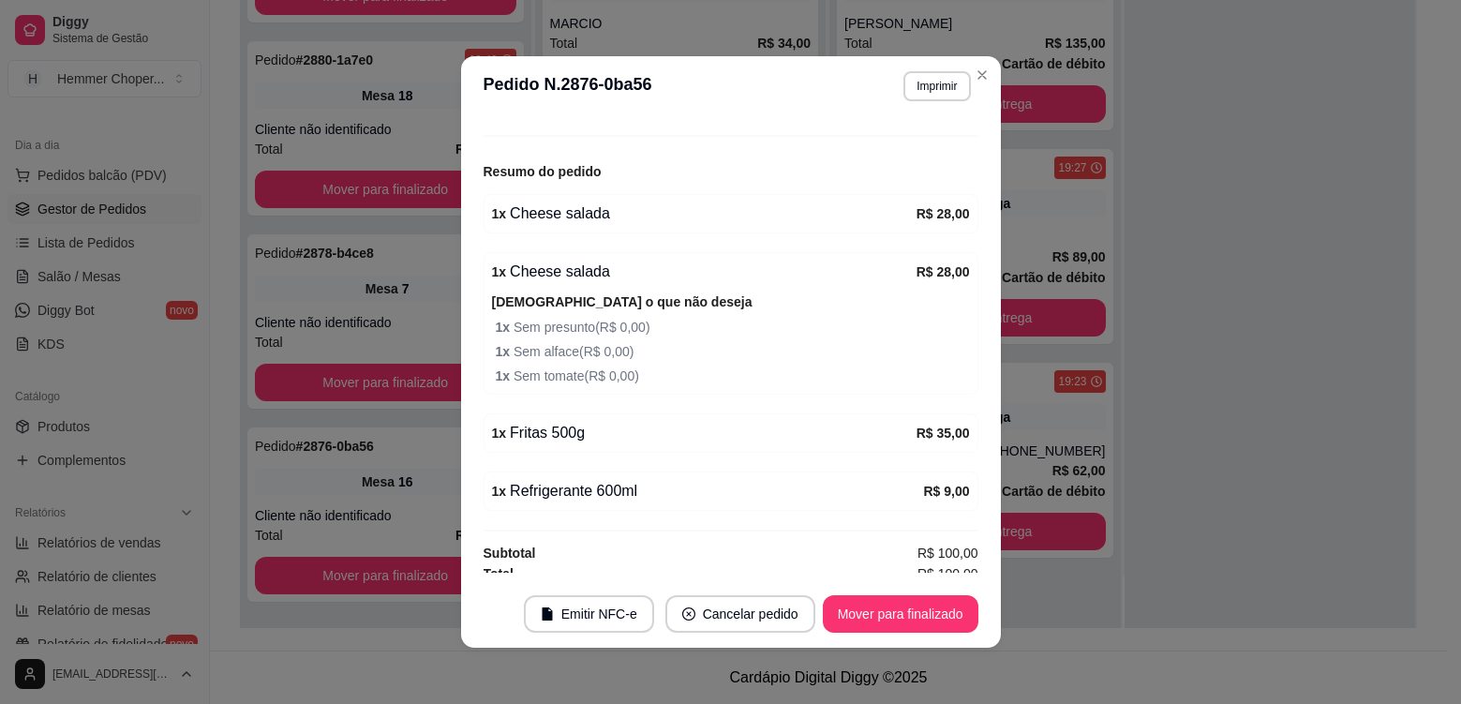
scroll to position [212, 0]
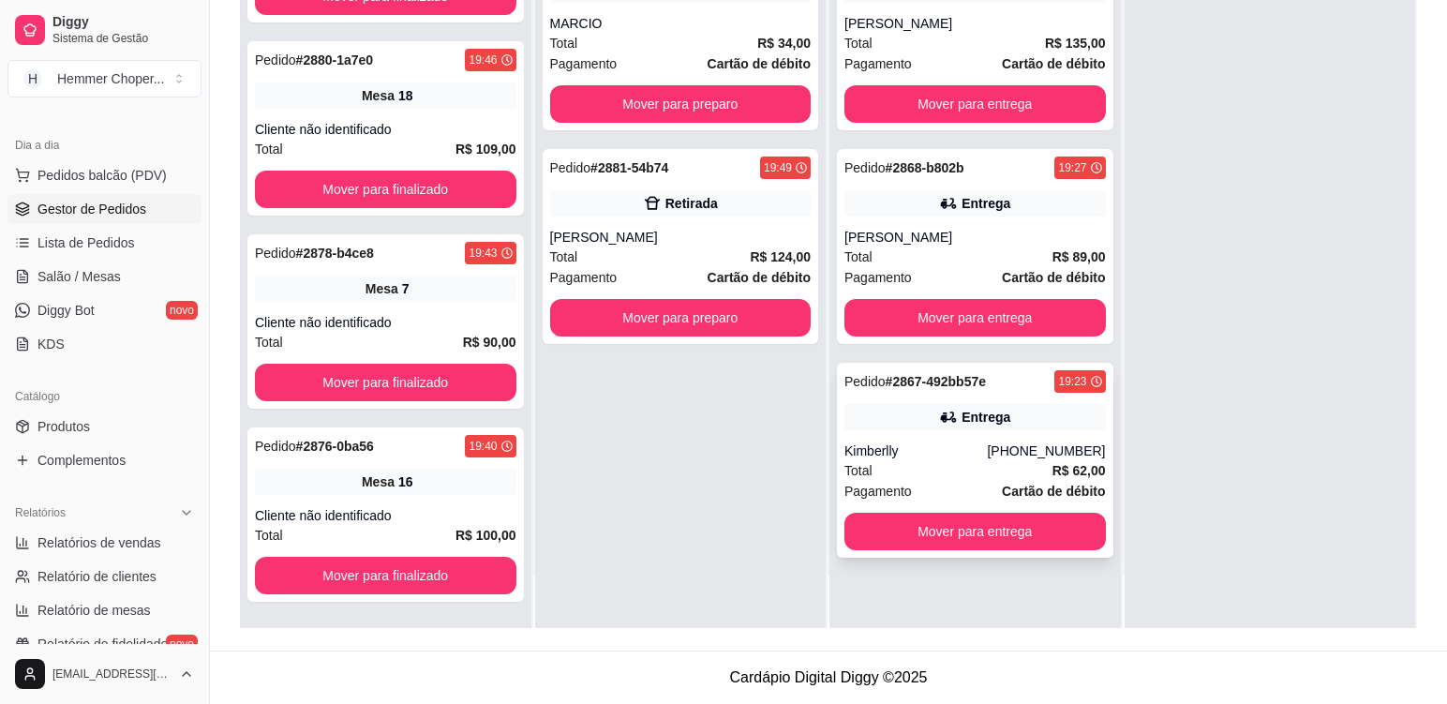
click at [935, 459] on div "Kimberlly" at bounding box center [916, 451] width 142 height 19
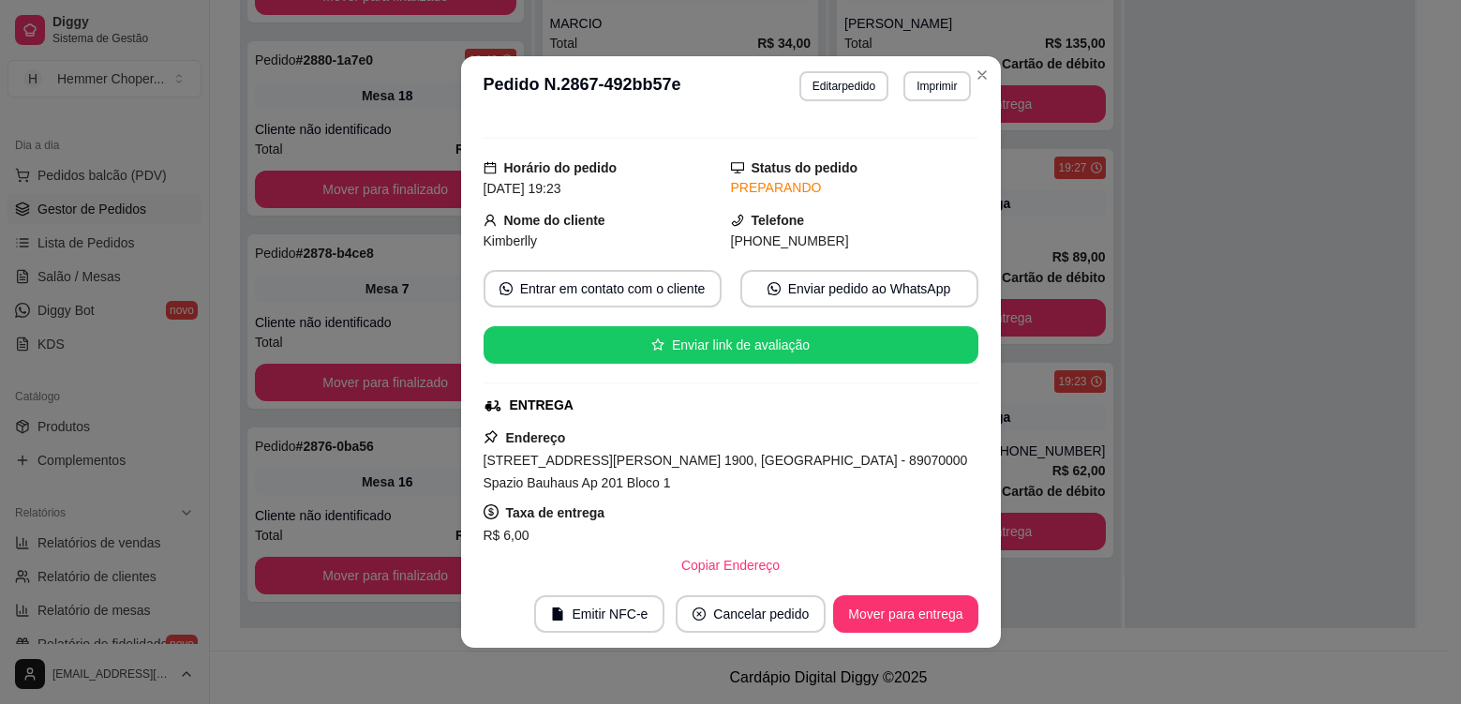
scroll to position [71, 0]
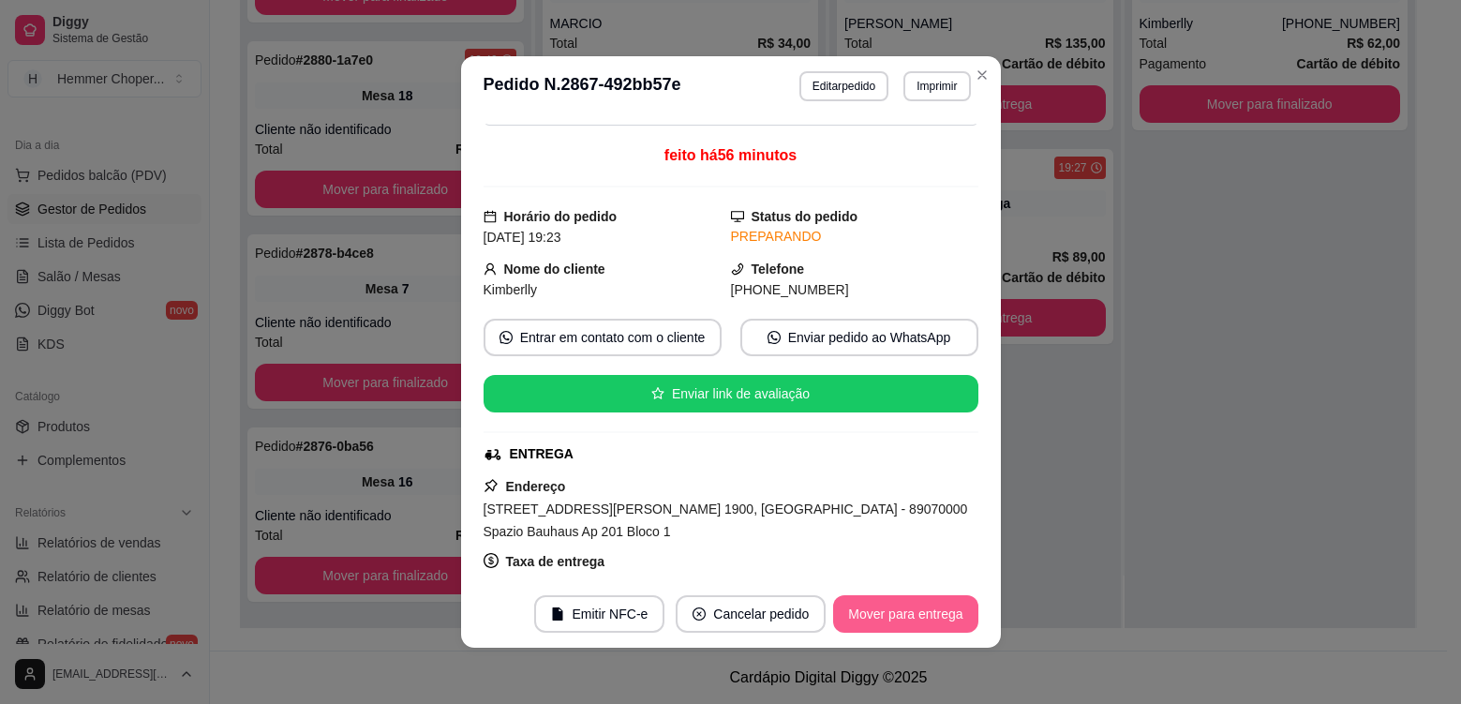
click at [904, 621] on button "Mover para entrega" at bounding box center [905, 613] width 144 height 37
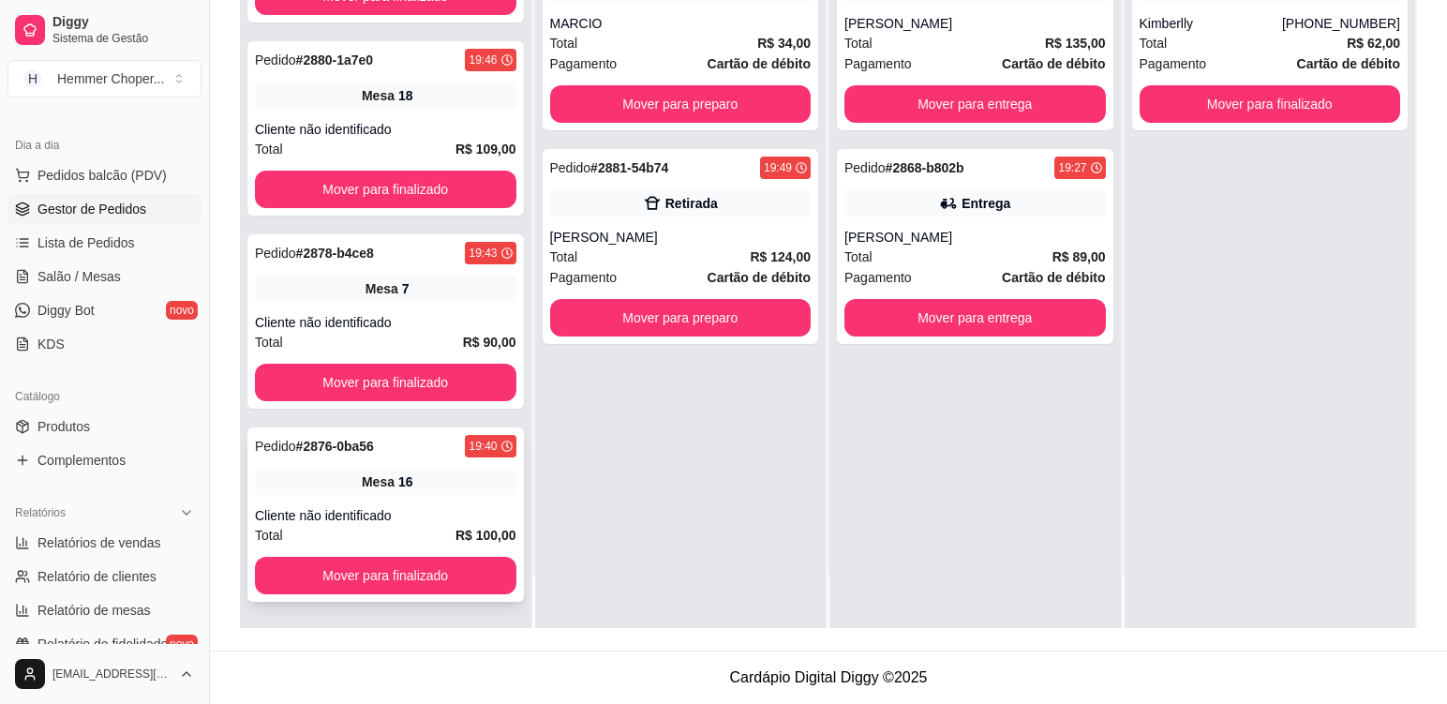
click at [432, 486] on div "Mesa 16" at bounding box center [386, 482] width 262 height 26
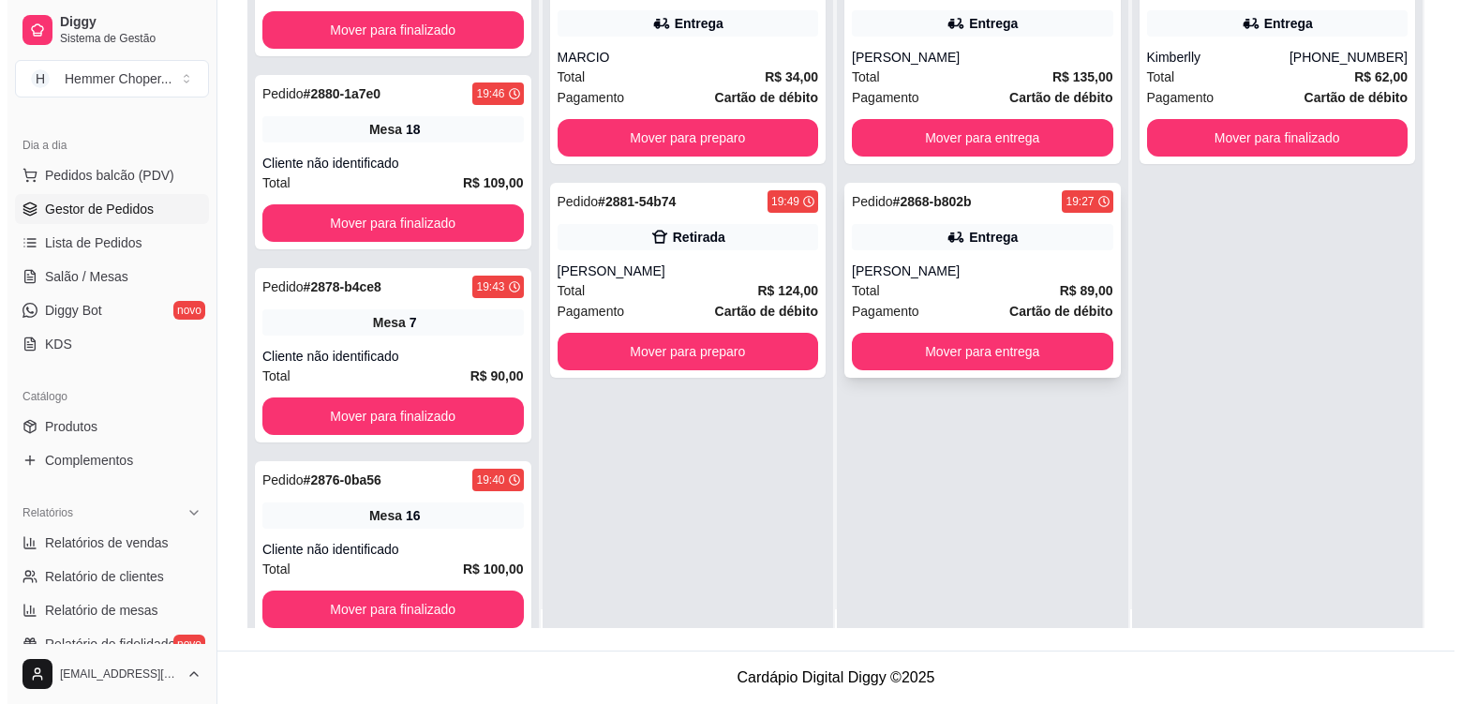
scroll to position [0, 0]
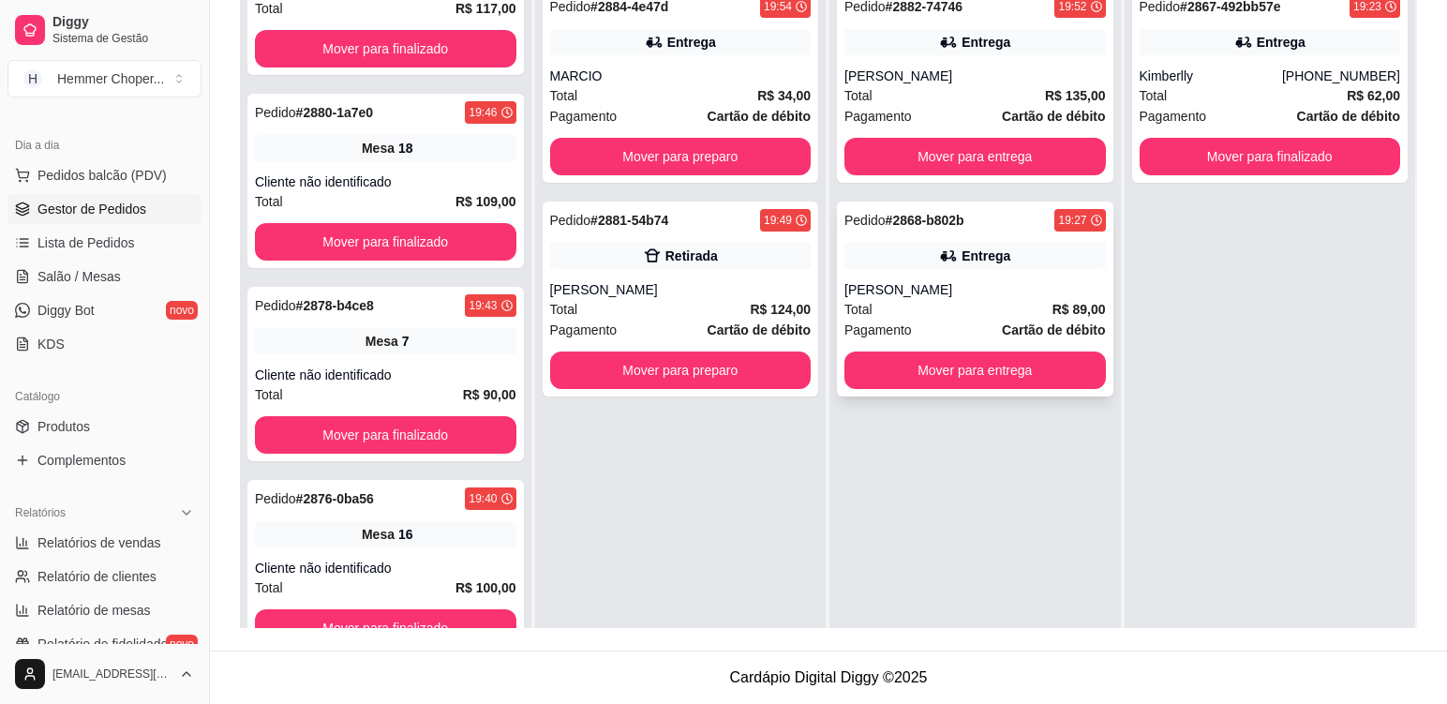
click at [960, 297] on div "[PERSON_NAME]" at bounding box center [976, 289] width 262 height 19
click at [976, 374] on button "Mover para entrega" at bounding box center [974, 370] width 253 height 37
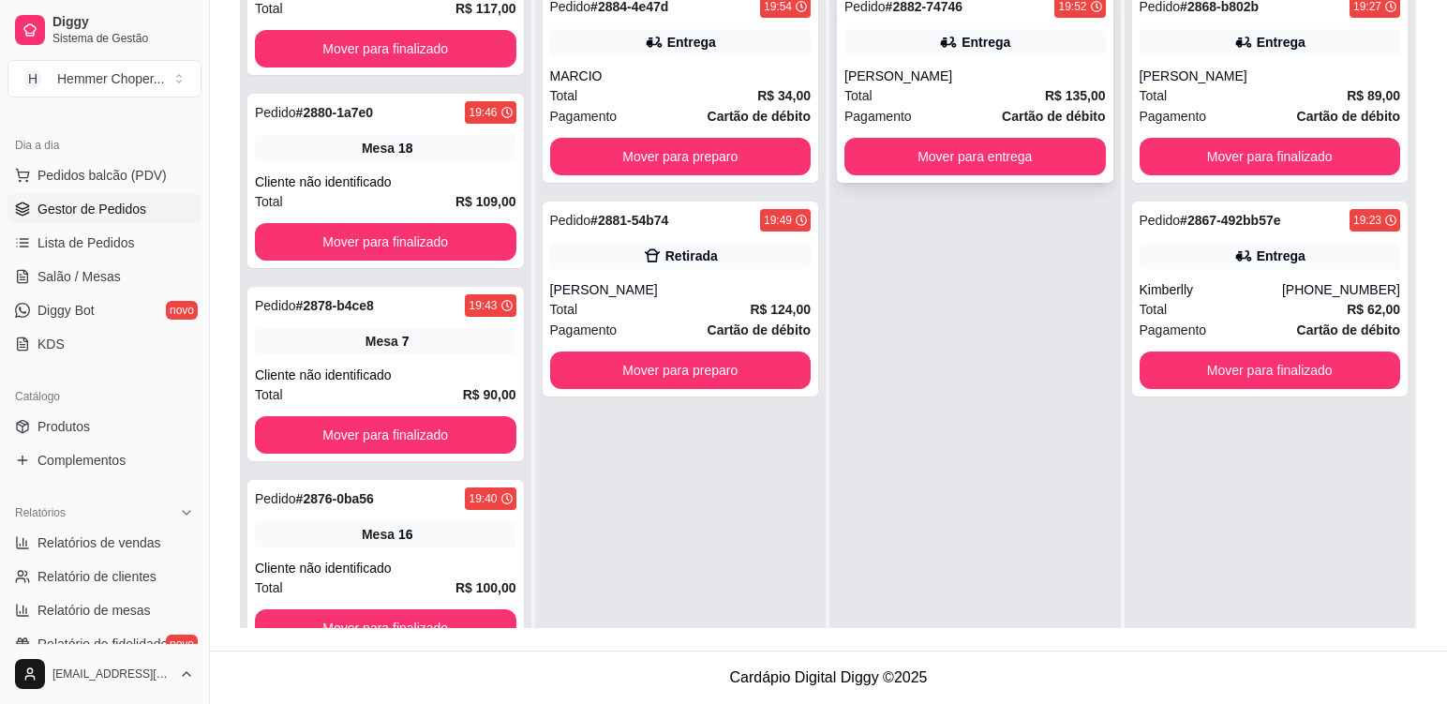
click at [956, 84] on div "[PERSON_NAME]" at bounding box center [976, 76] width 262 height 19
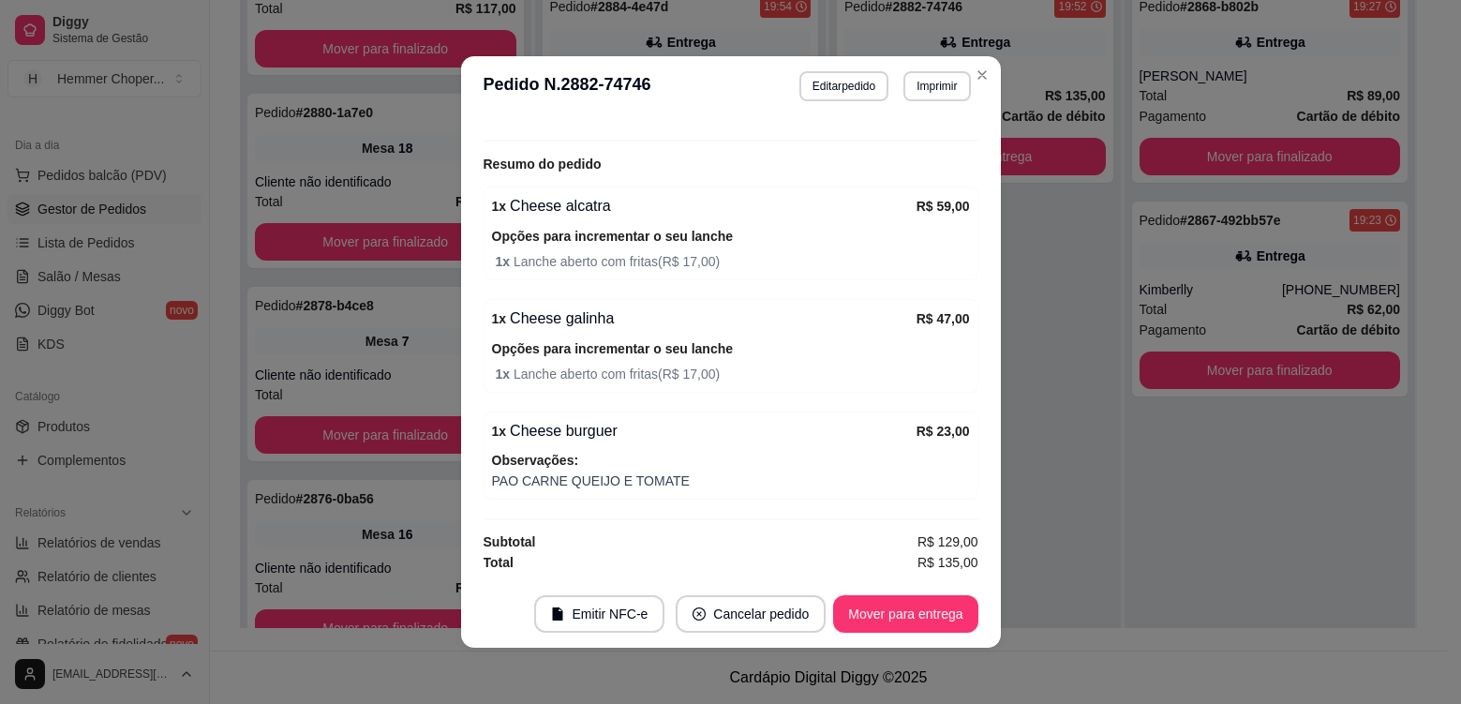
scroll to position [4, 0]
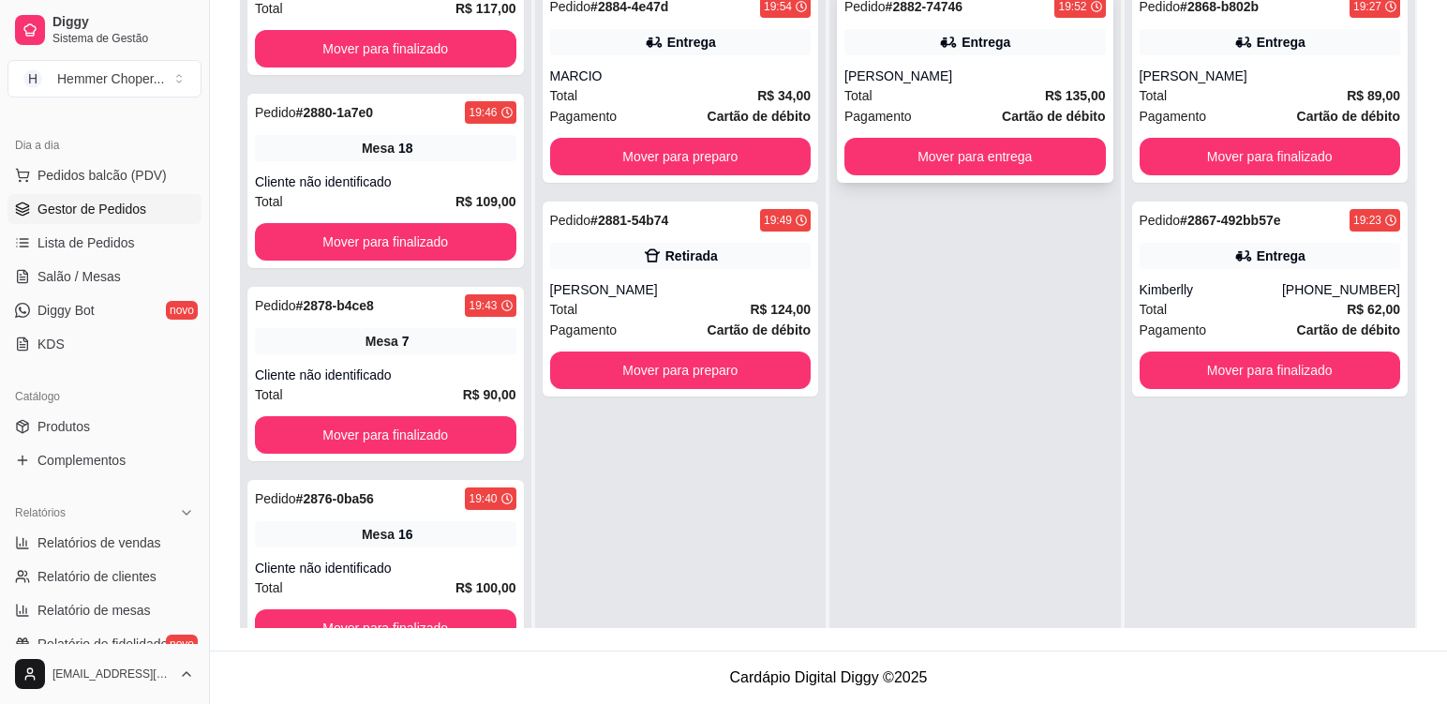
click at [934, 98] on div "Total R$ 135,00" at bounding box center [976, 95] width 262 height 21
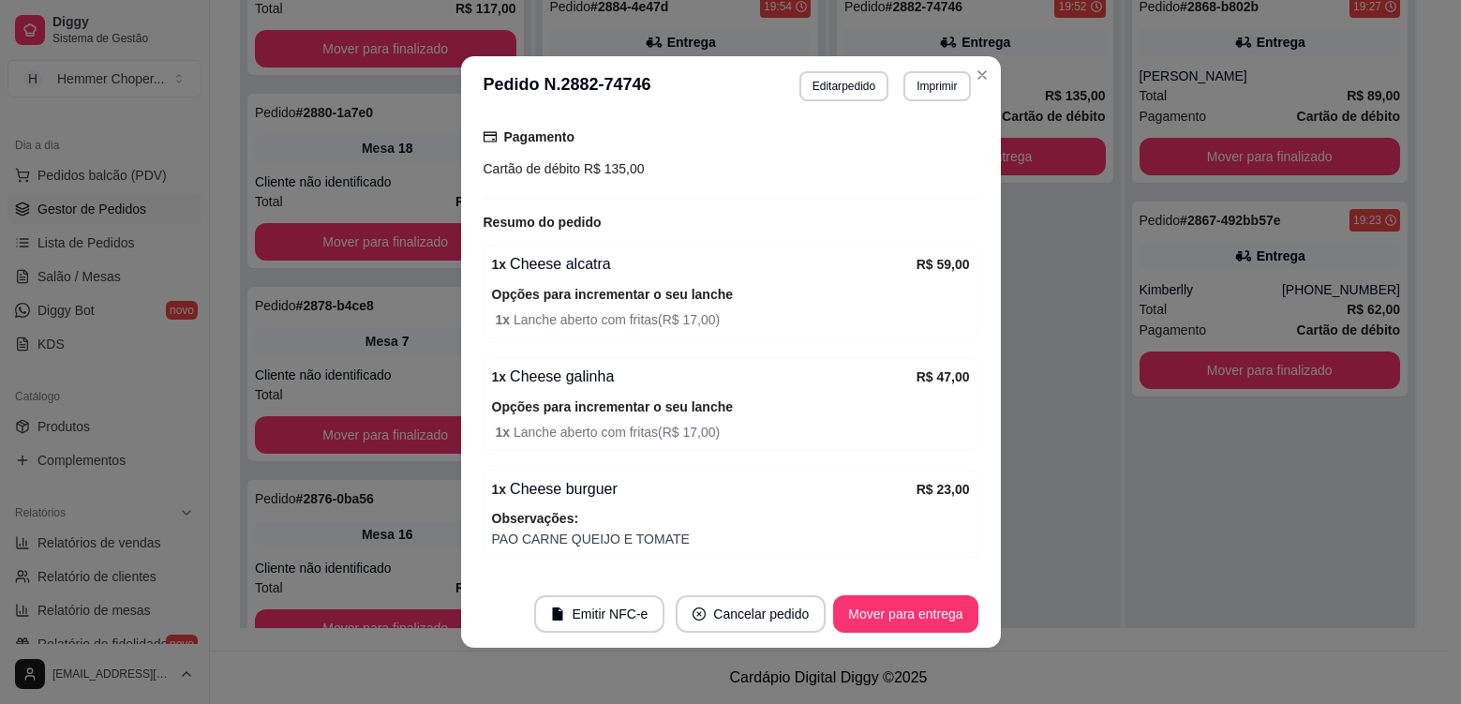
scroll to position [589, 0]
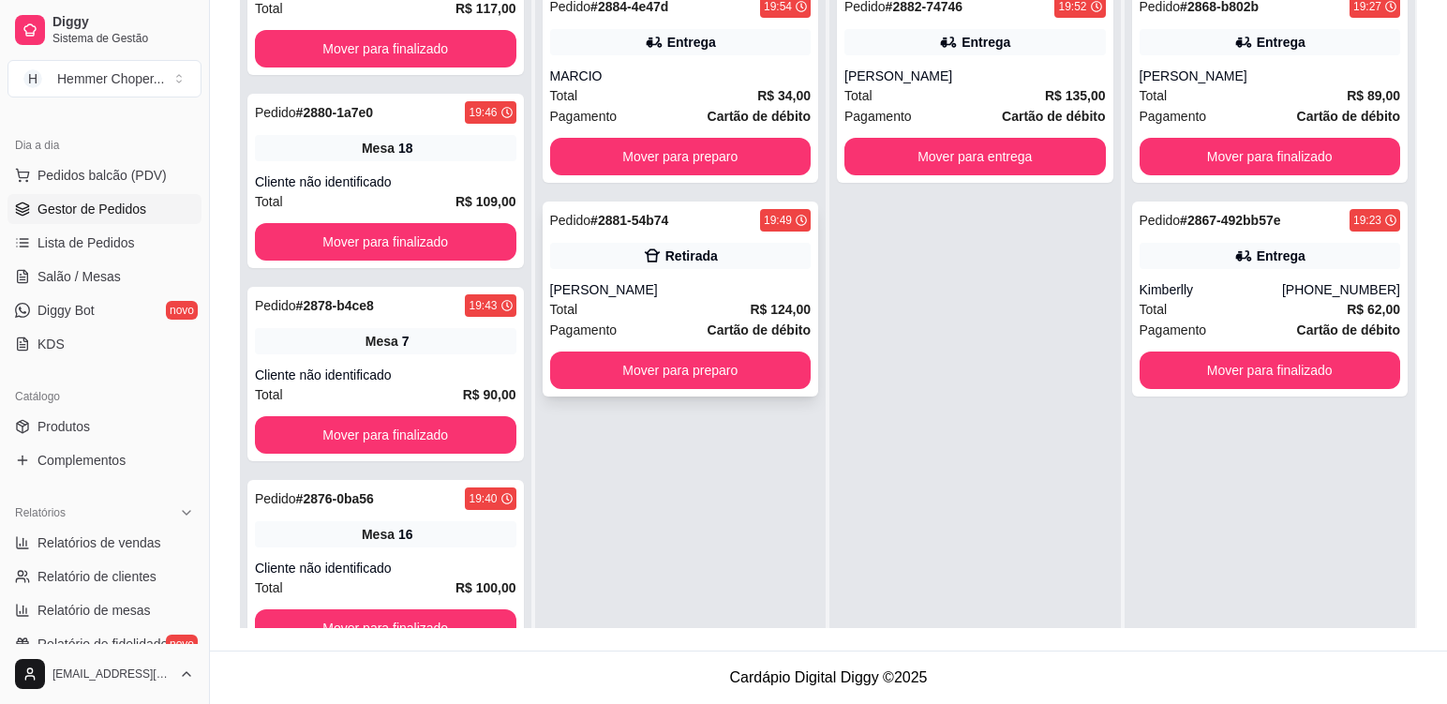
click at [651, 297] on div "[PERSON_NAME]" at bounding box center [681, 289] width 262 height 19
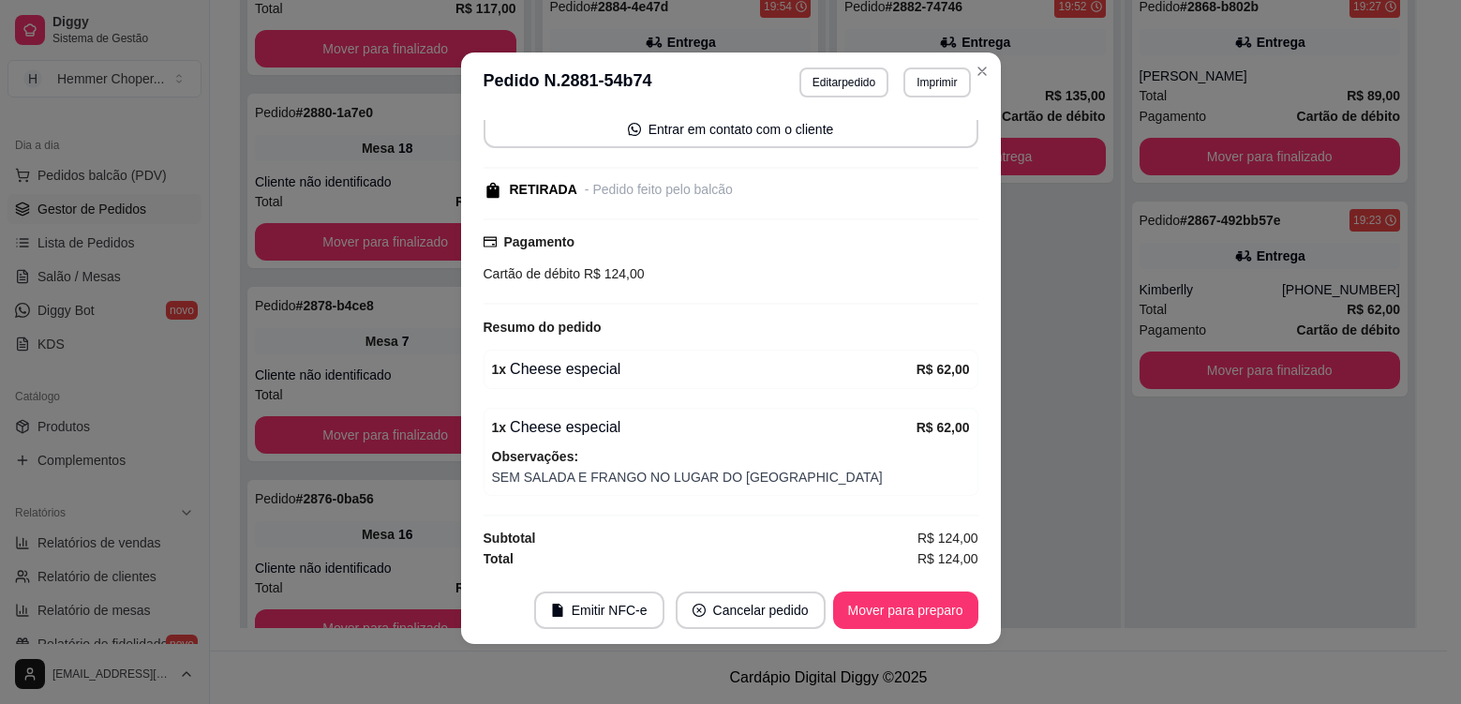
scroll to position [0, 0]
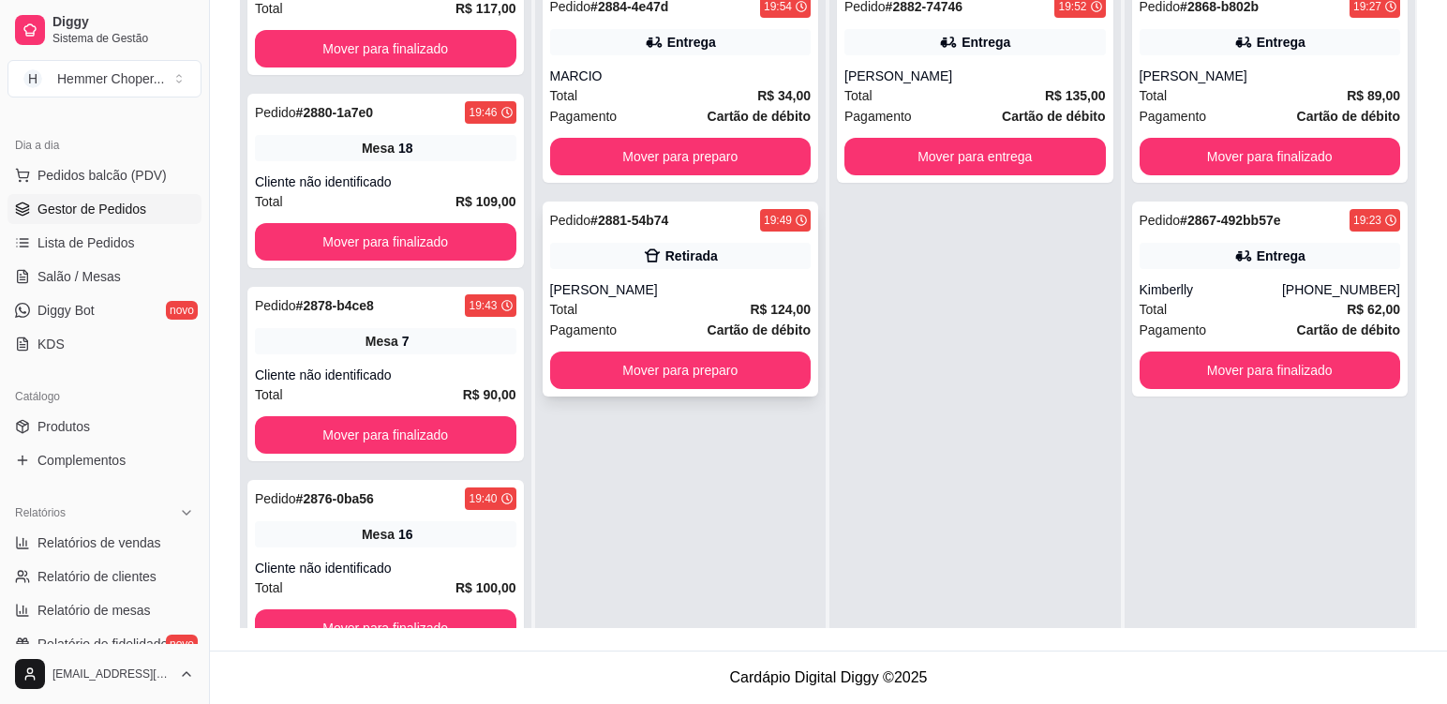
click at [693, 290] on div "[PERSON_NAME]" at bounding box center [681, 289] width 262 height 19
click at [949, 81] on div "[PERSON_NAME]" at bounding box center [976, 76] width 262 height 19
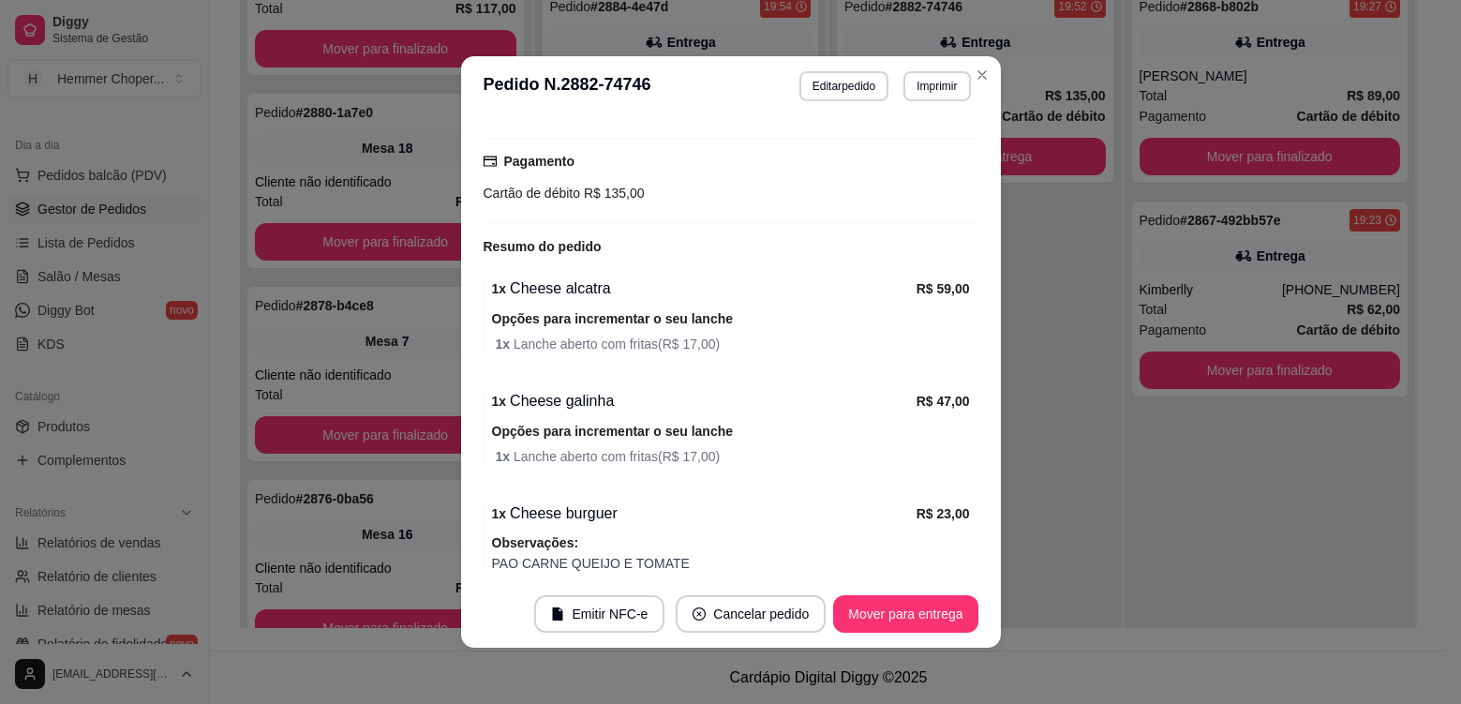
scroll to position [589, 0]
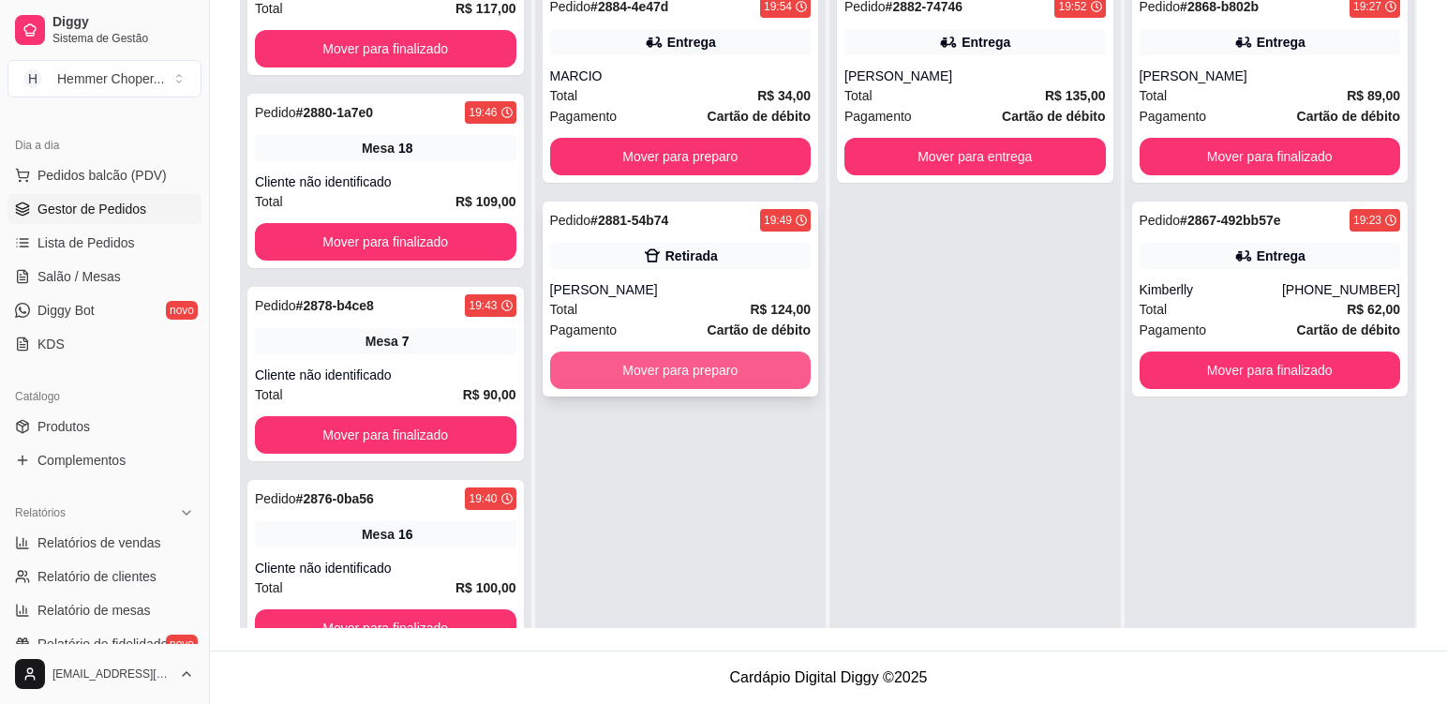
click at [709, 374] on button "Mover para preparo" at bounding box center [681, 370] width 262 height 37
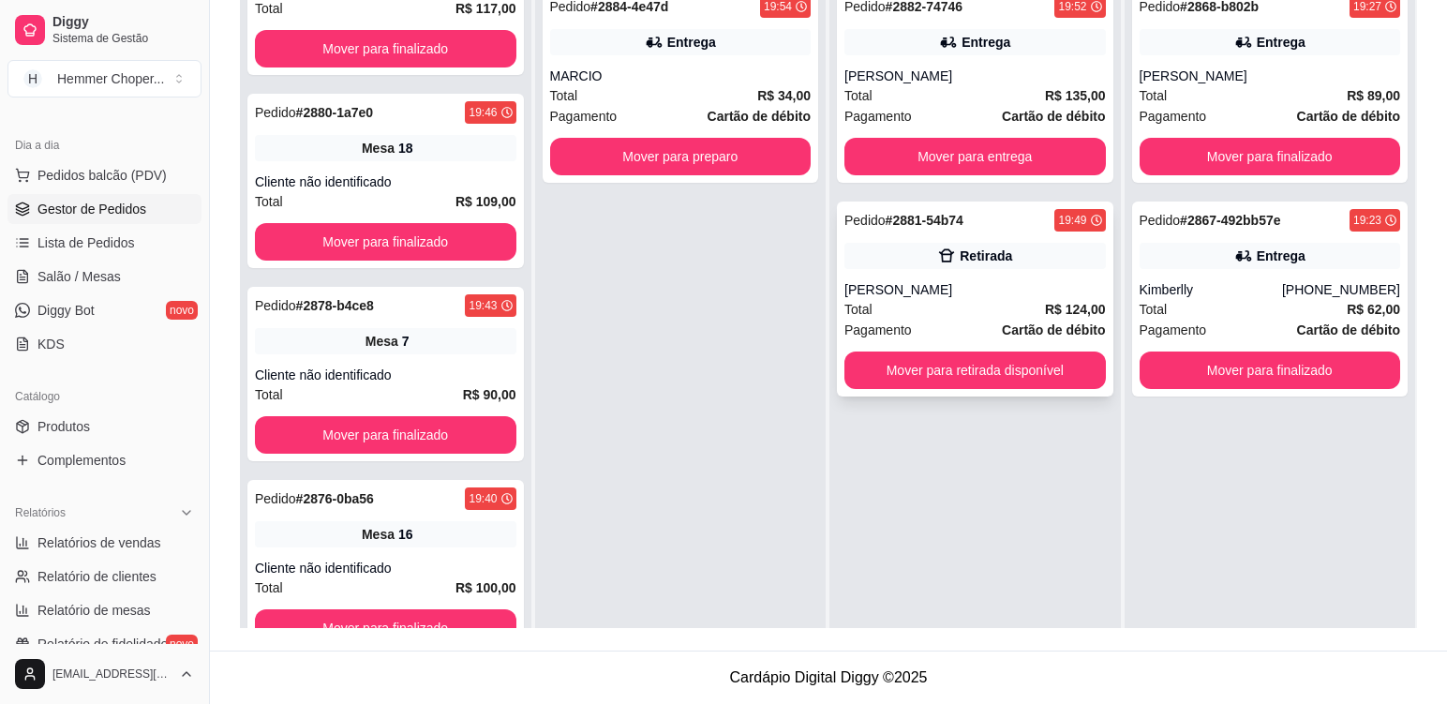
click at [951, 307] on div "Total R$ 124,00" at bounding box center [976, 309] width 262 height 21
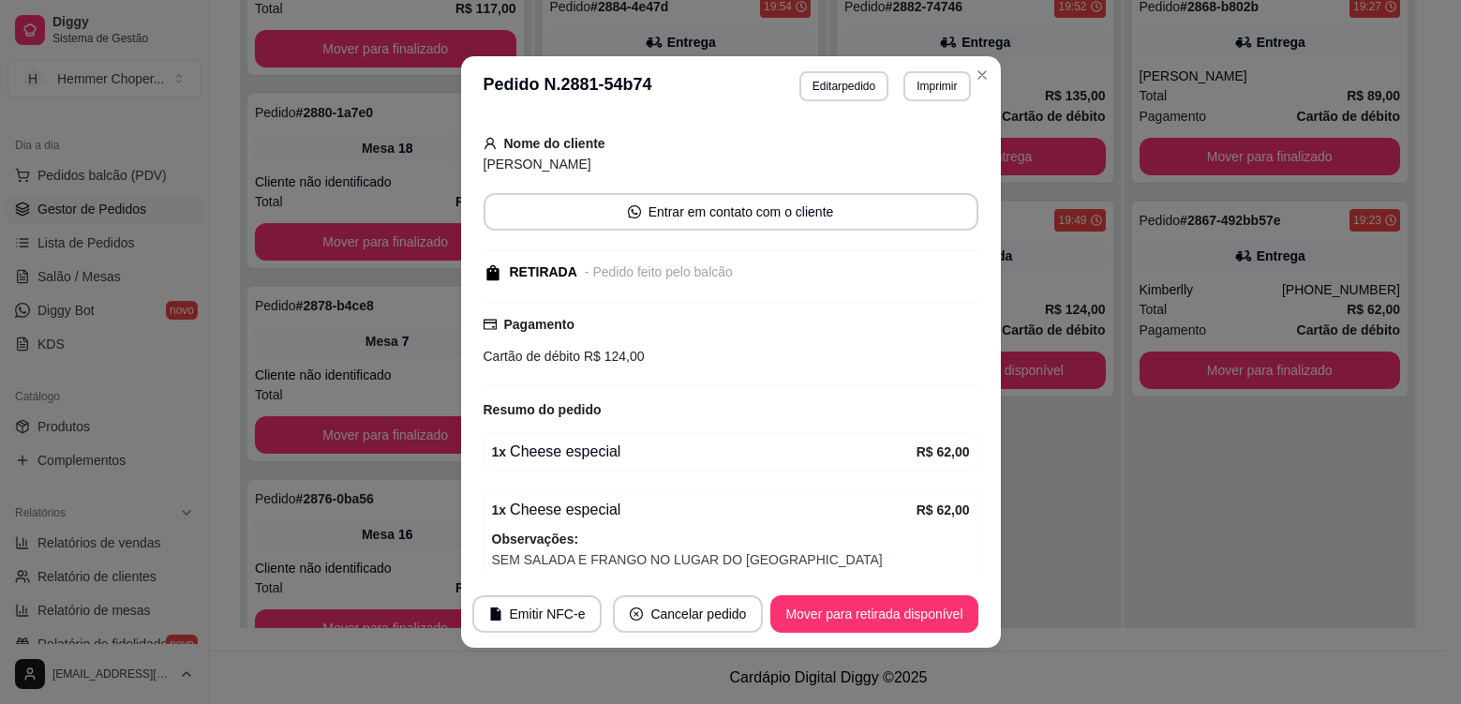
scroll to position [0, 0]
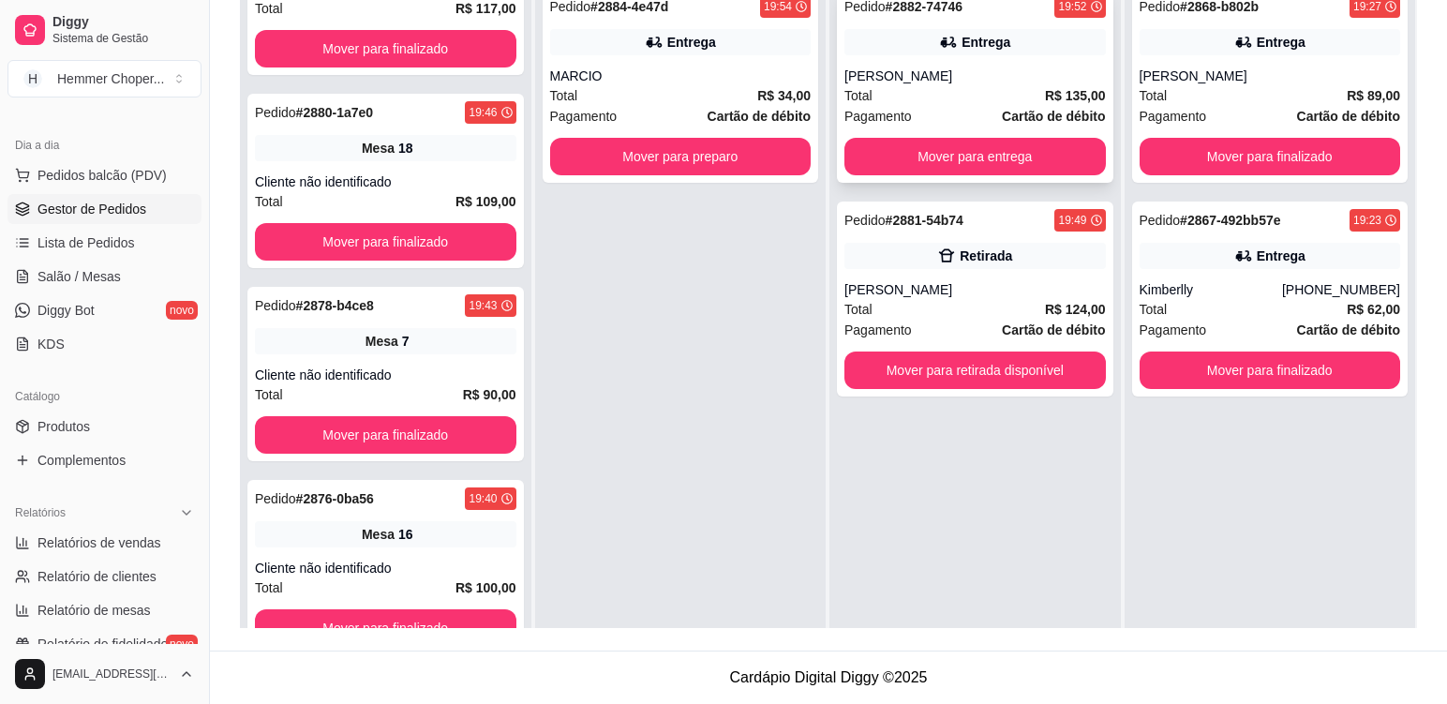
click at [949, 97] on div "Total R$ 135,00" at bounding box center [976, 95] width 262 height 21
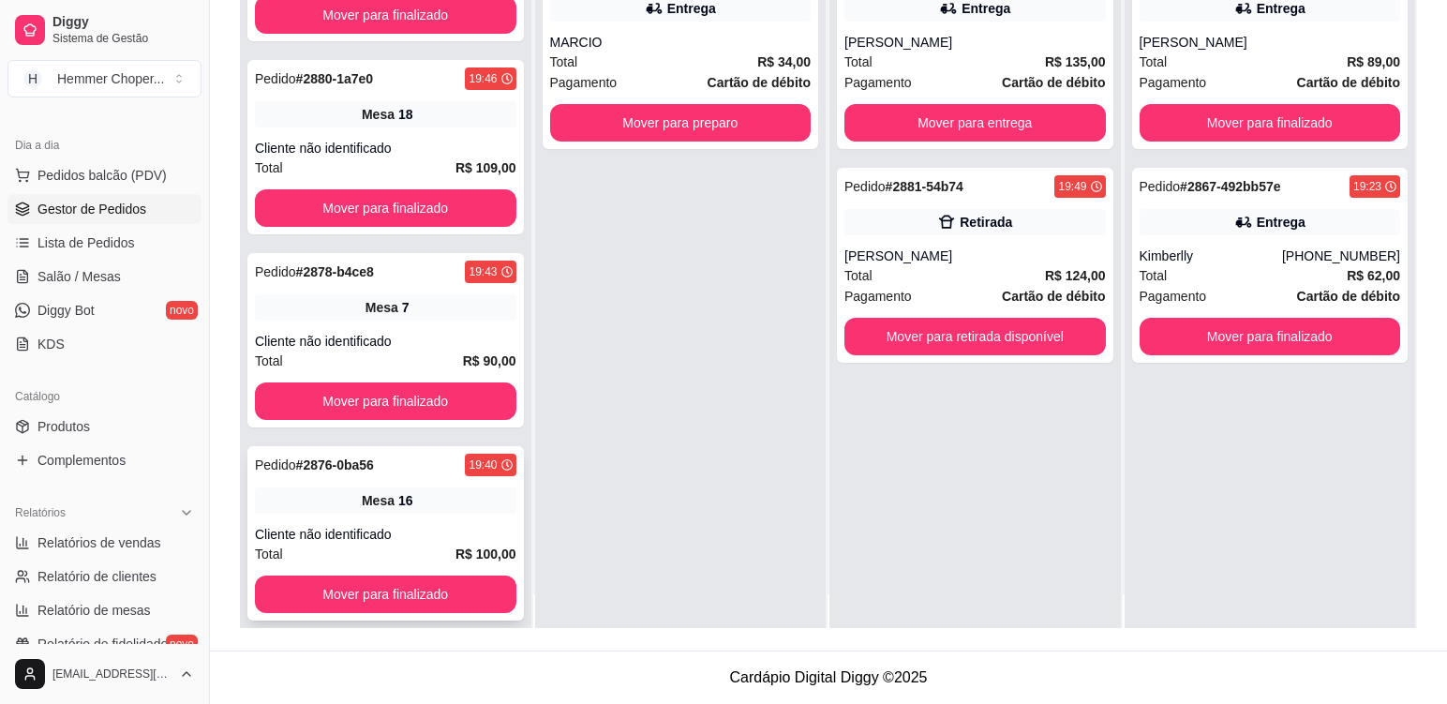
scroll to position [52, 0]
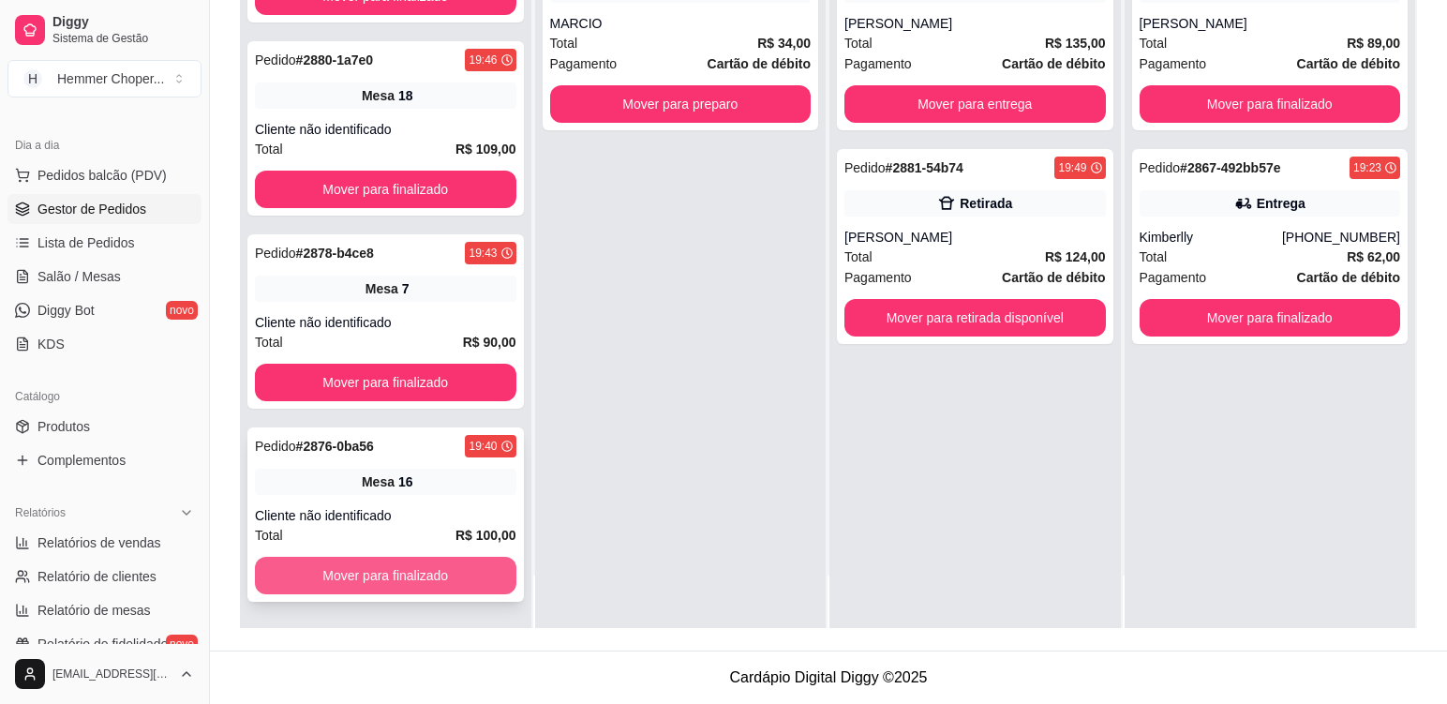
click at [390, 574] on button "Mover para finalizado" at bounding box center [386, 575] width 262 height 37
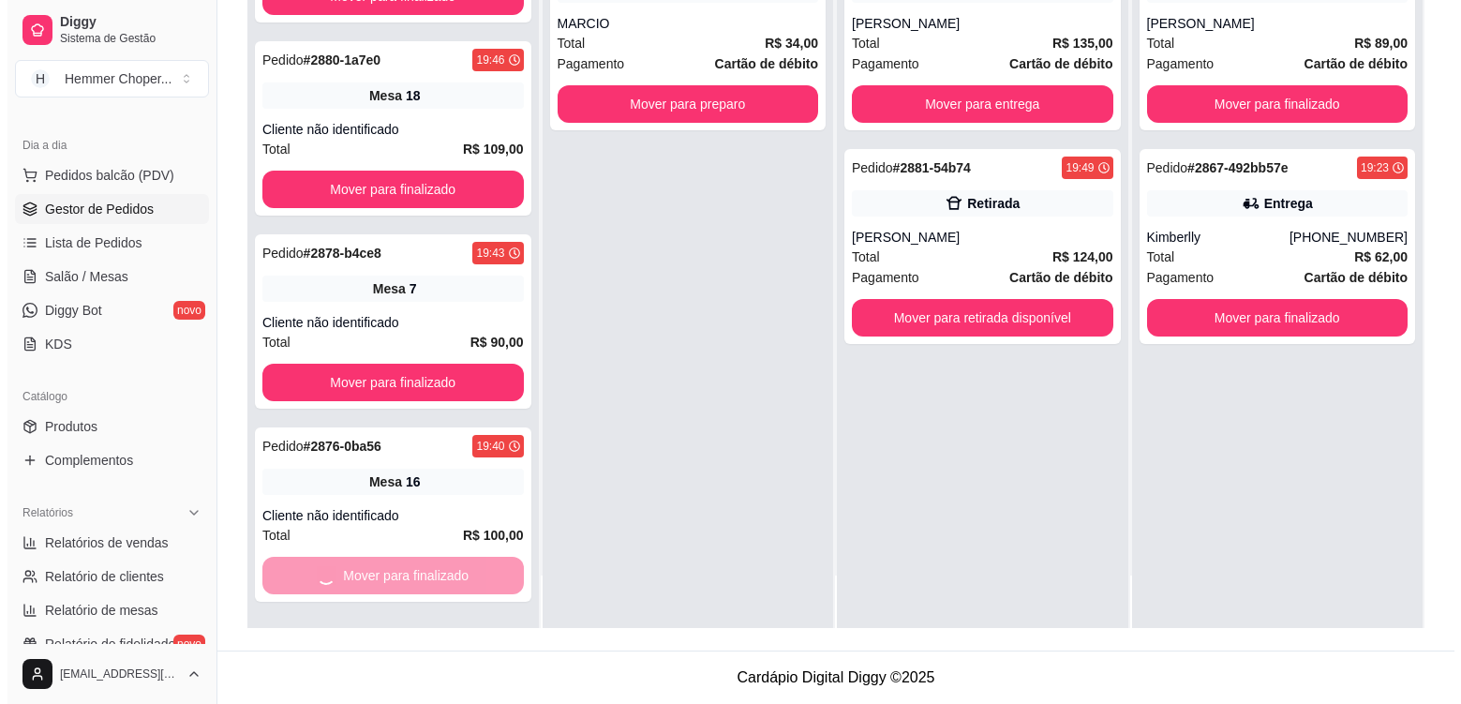
scroll to position [1246, 0]
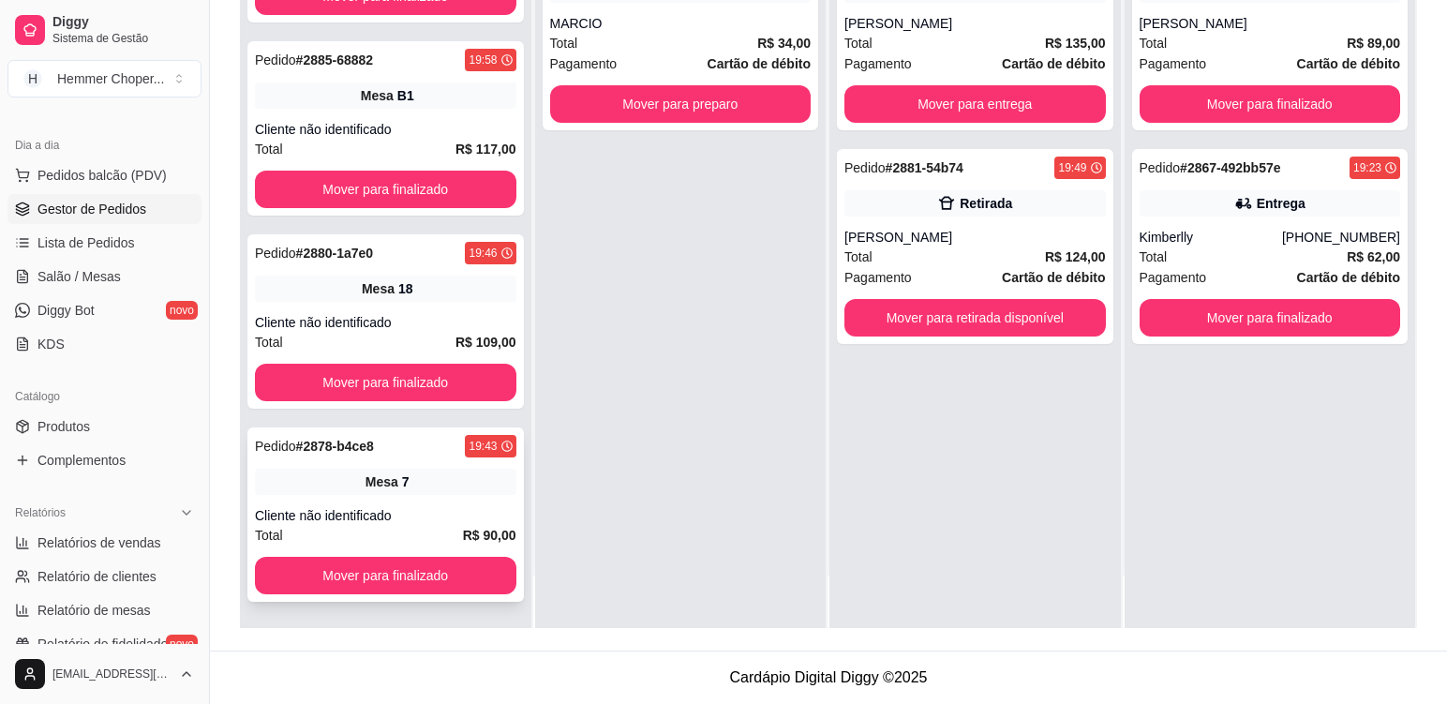
click at [468, 505] on div "Pedido # 2878-b4ce8 19:43 Mesa 7 Cliente não identificado Total R$ 90,00 Mover …" at bounding box center [385, 514] width 277 height 174
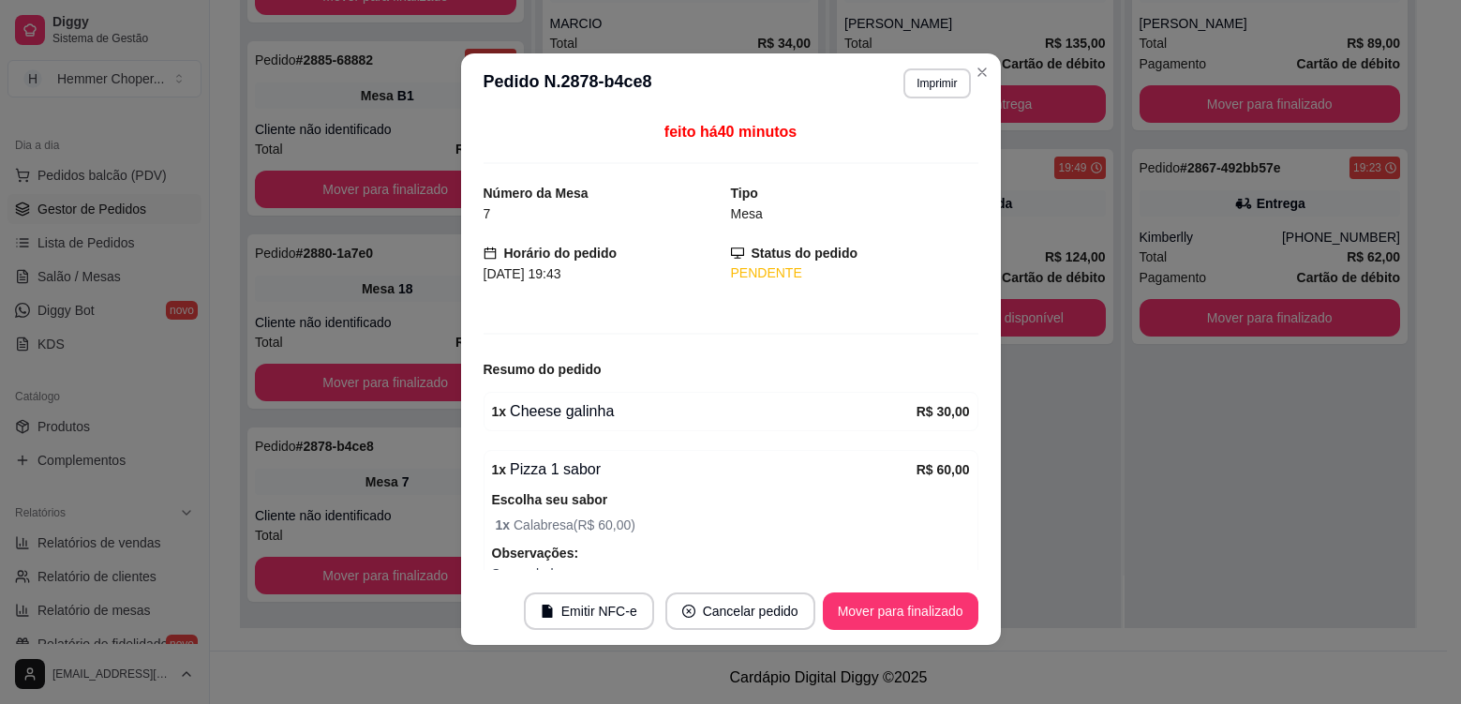
scroll to position [4, 0]
click at [889, 610] on button "Mover para finalizado" at bounding box center [901, 610] width 156 height 37
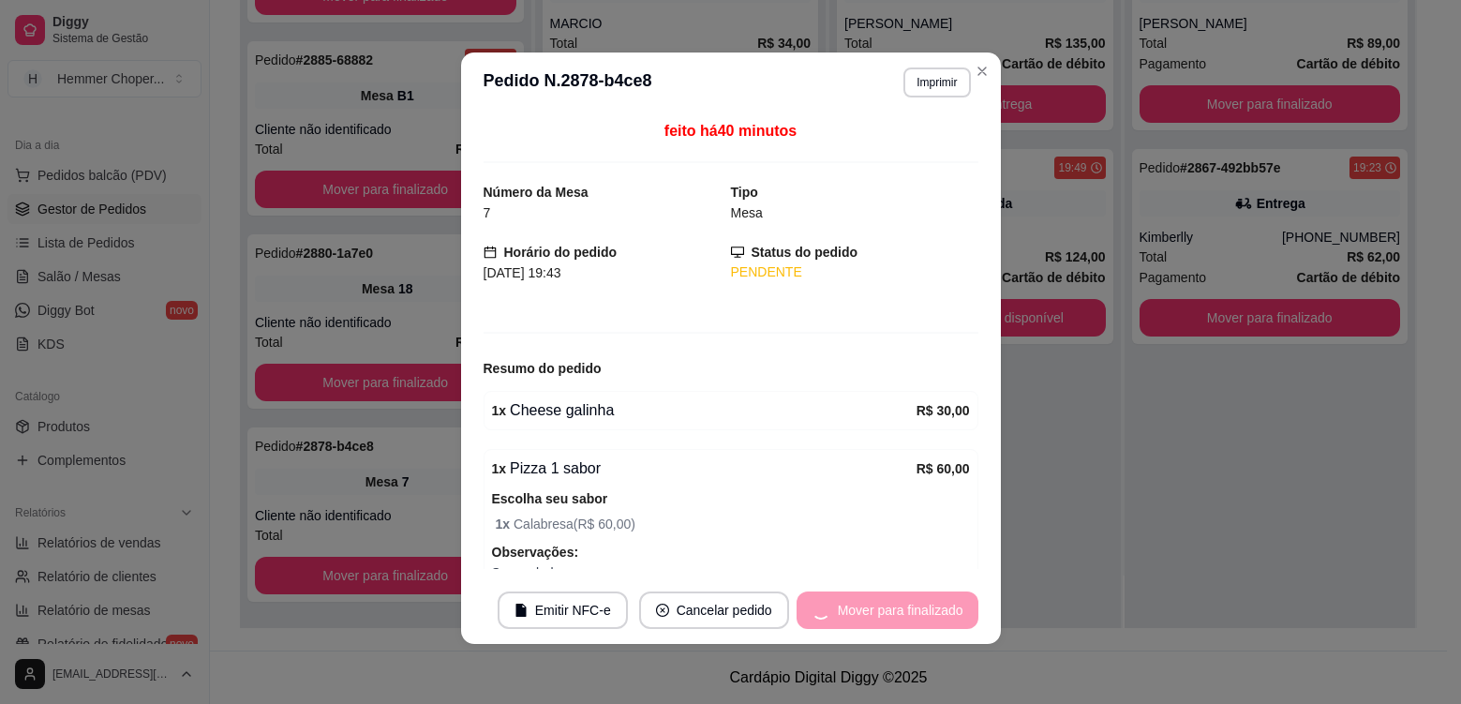
scroll to position [1053, 0]
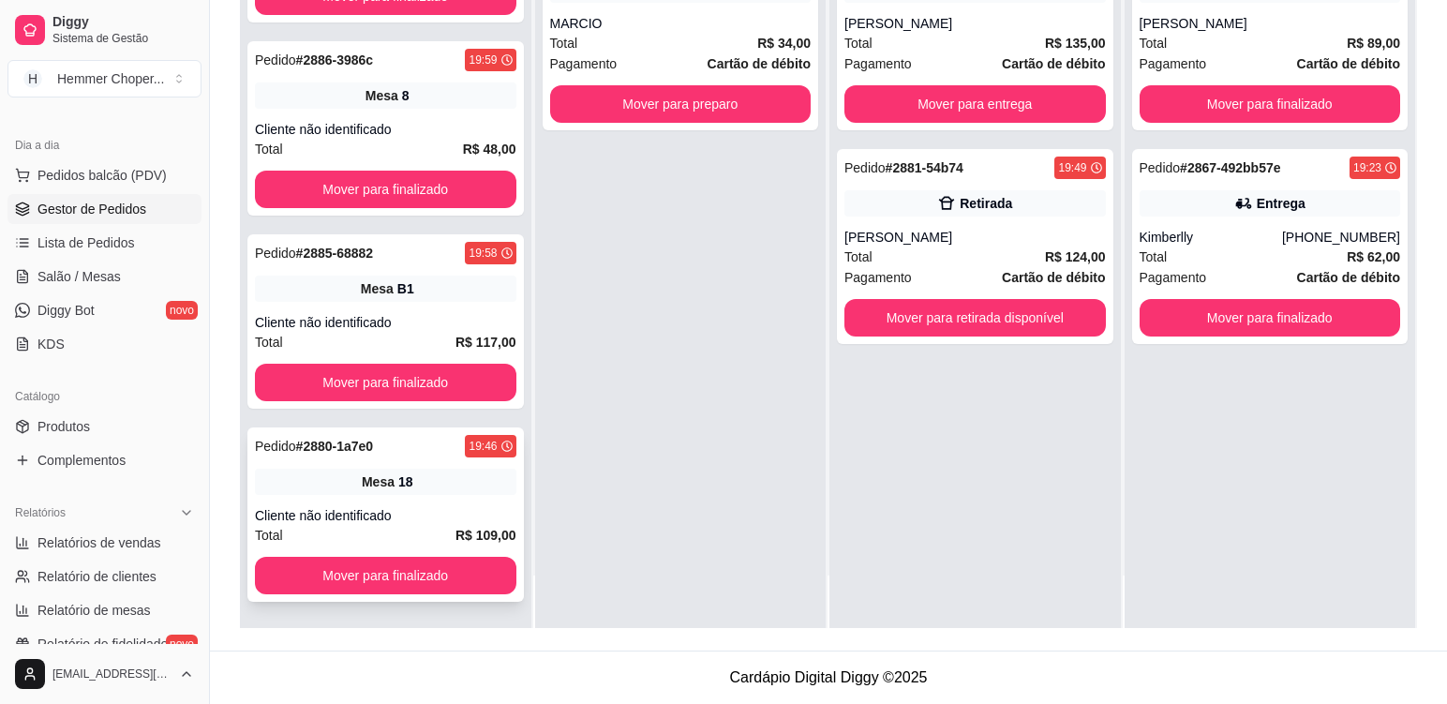
click at [398, 487] on div "18" at bounding box center [405, 481] width 15 height 19
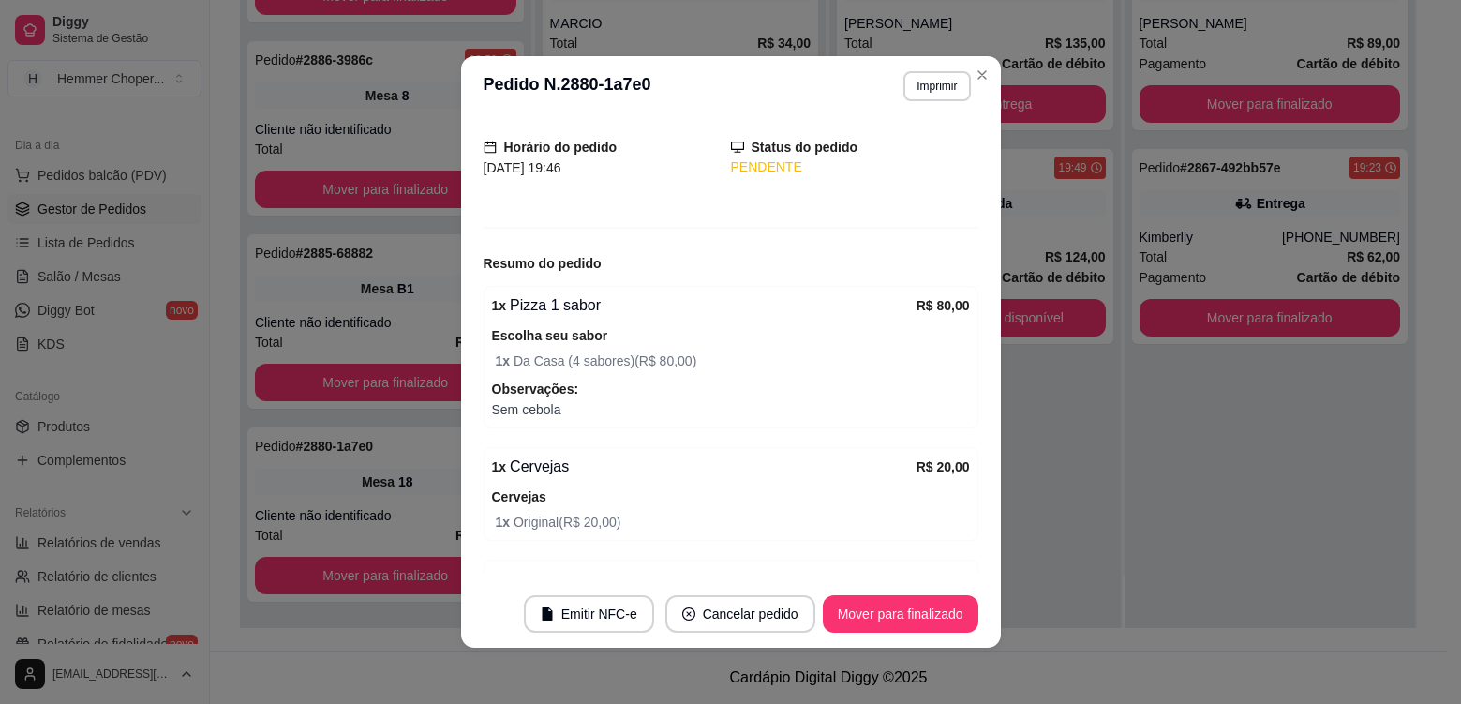
scroll to position [0, 0]
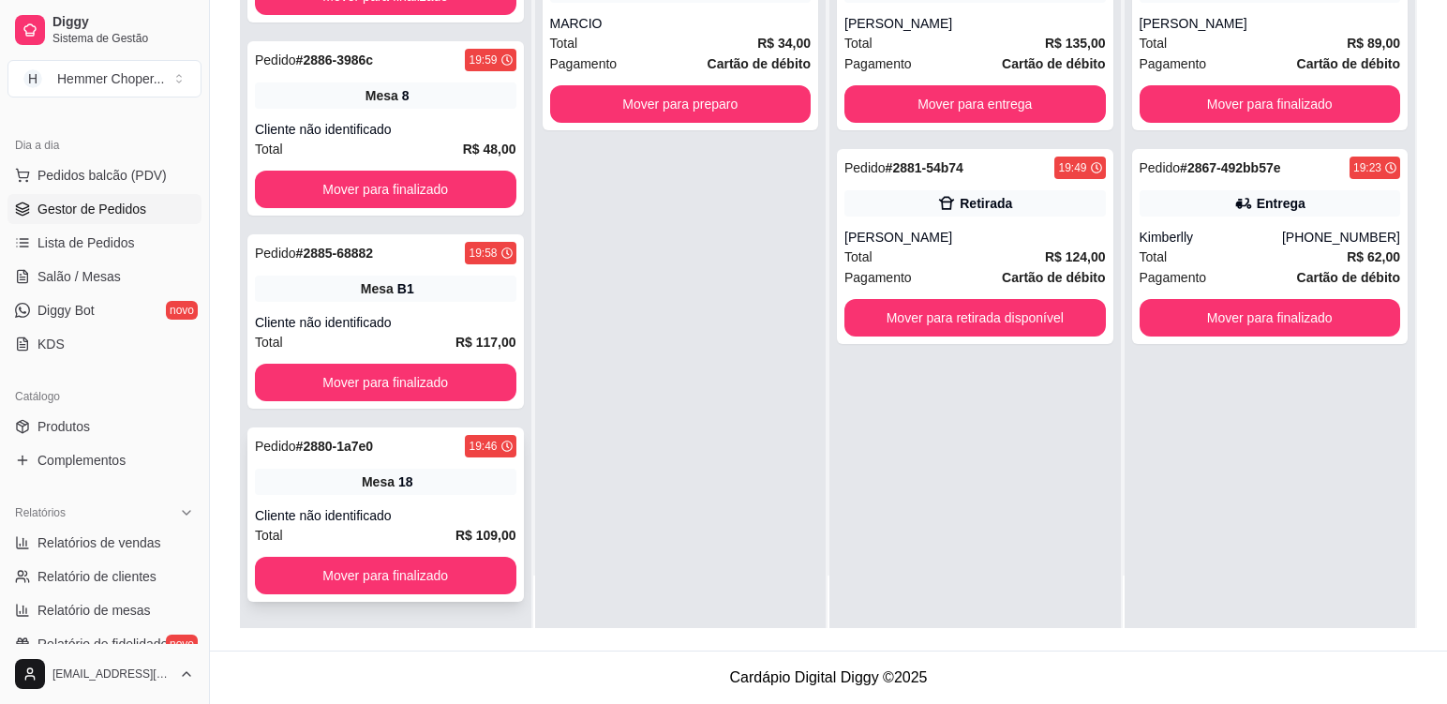
click at [381, 475] on span "Mesa" at bounding box center [378, 481] width 33 height 19
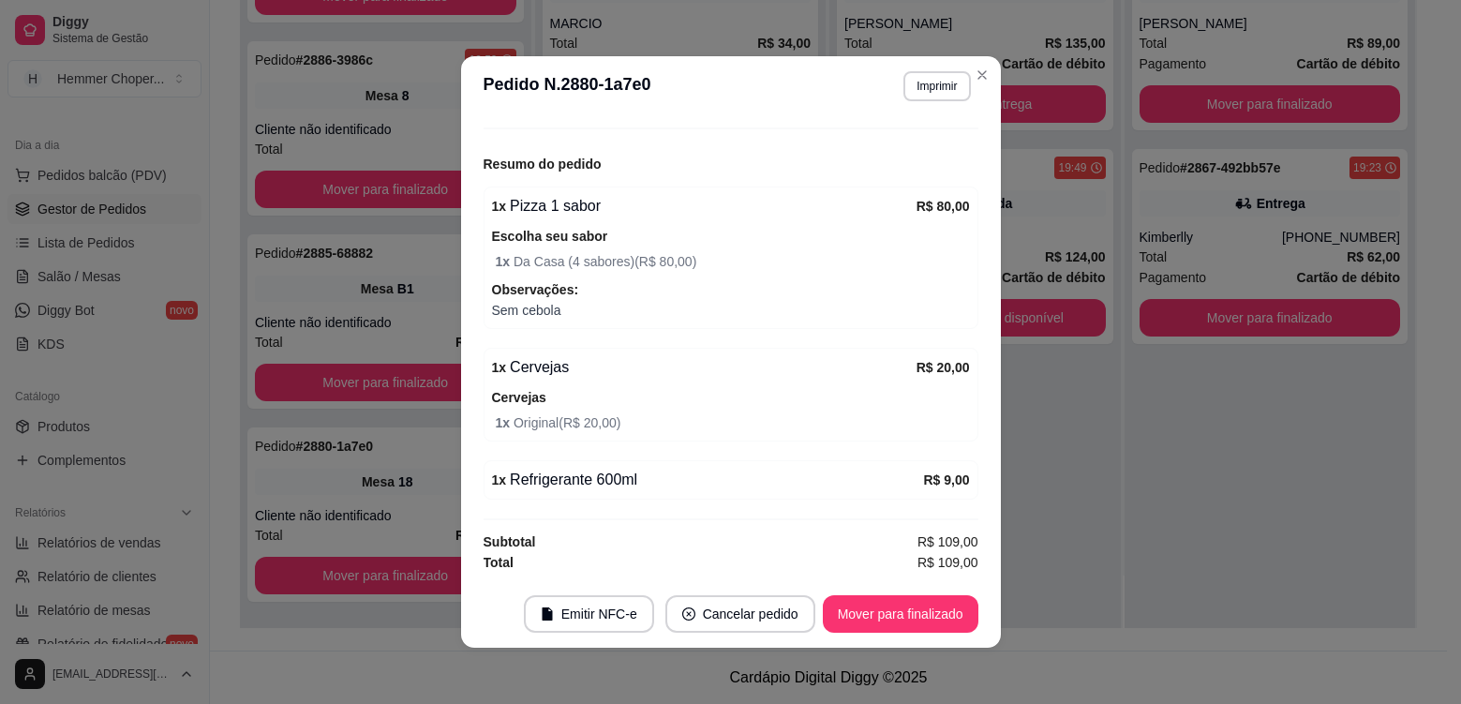
scroll to position [4, 0]
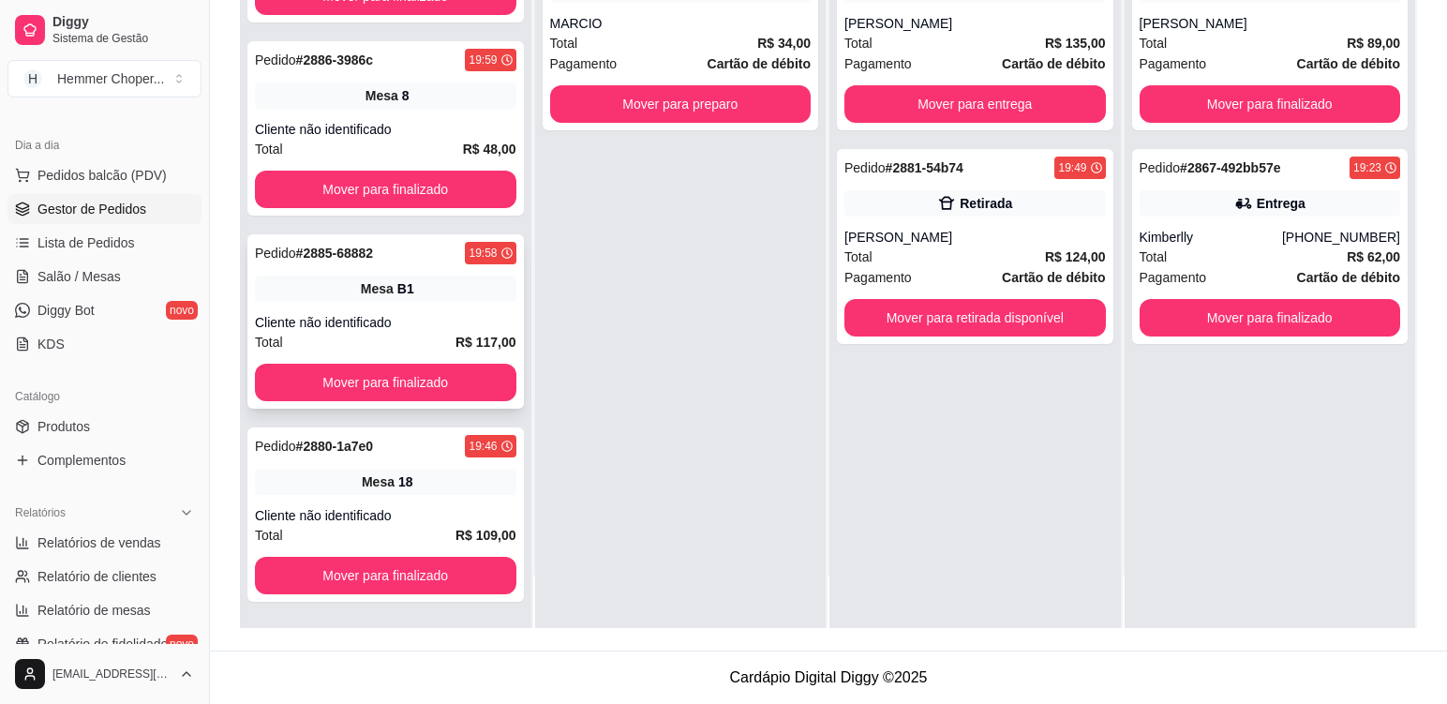
click at [427, 313] on div "Cliente não identificado" at bounding box center [386, 322] width 262 height 19
click at [429, 517] on div "Cliente não identificado" at bounding box center [386, 515] width 262 height 19
click at [412, 114] on div "Pedido # 2886-3986c 19:59 Mesa 8 Cliente não identificado Total R$ 48,00 Mover …" at bounding box center [385, 128] width 277 height 174
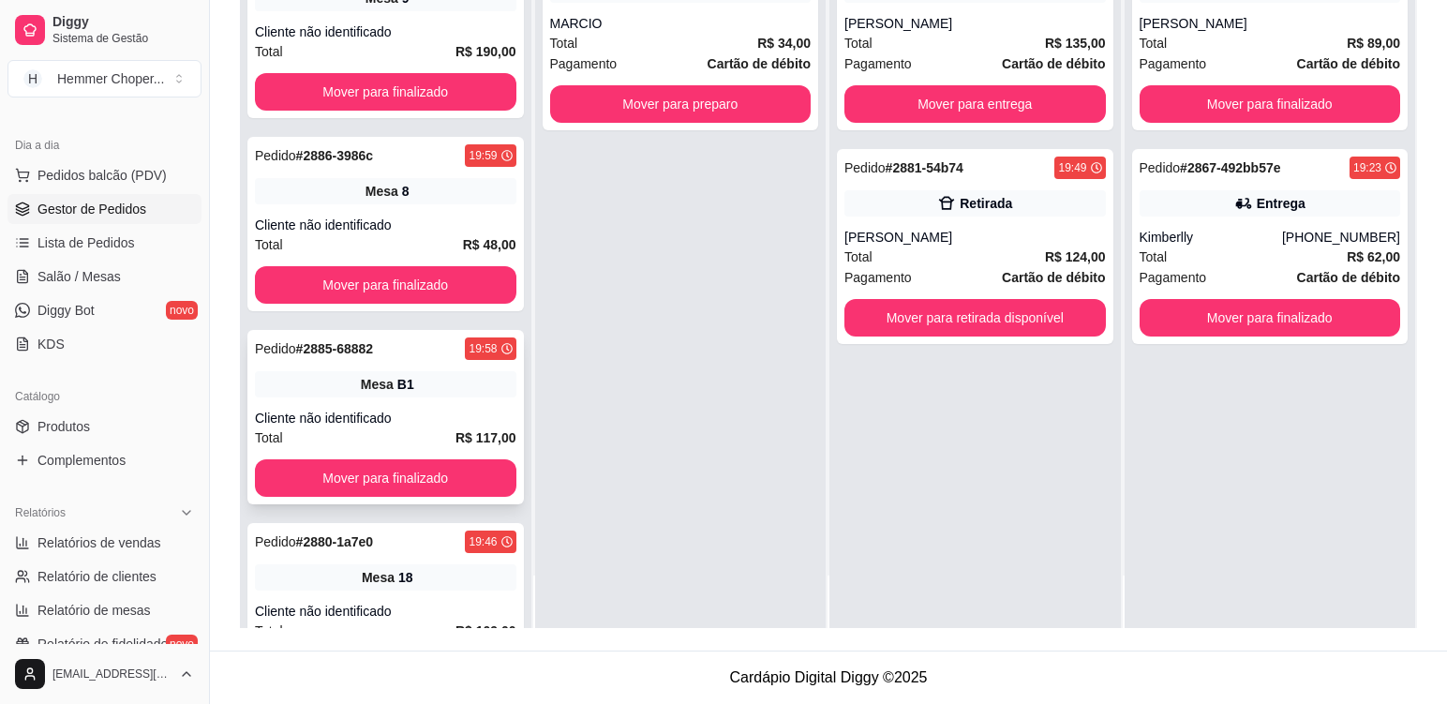
scroll to position [865, 0]
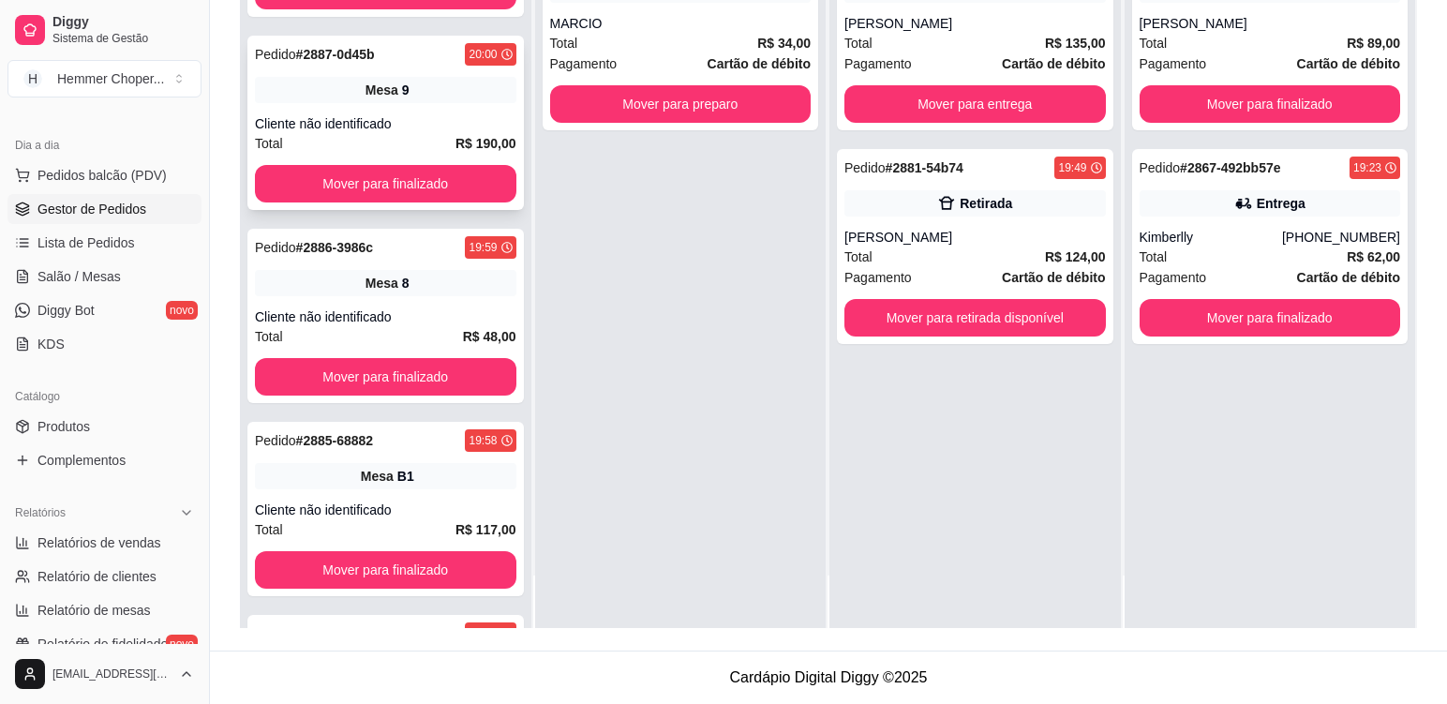
click at [474, 100] on div "Mesa 9" at bounding box center [386, 90] width 262 height 26
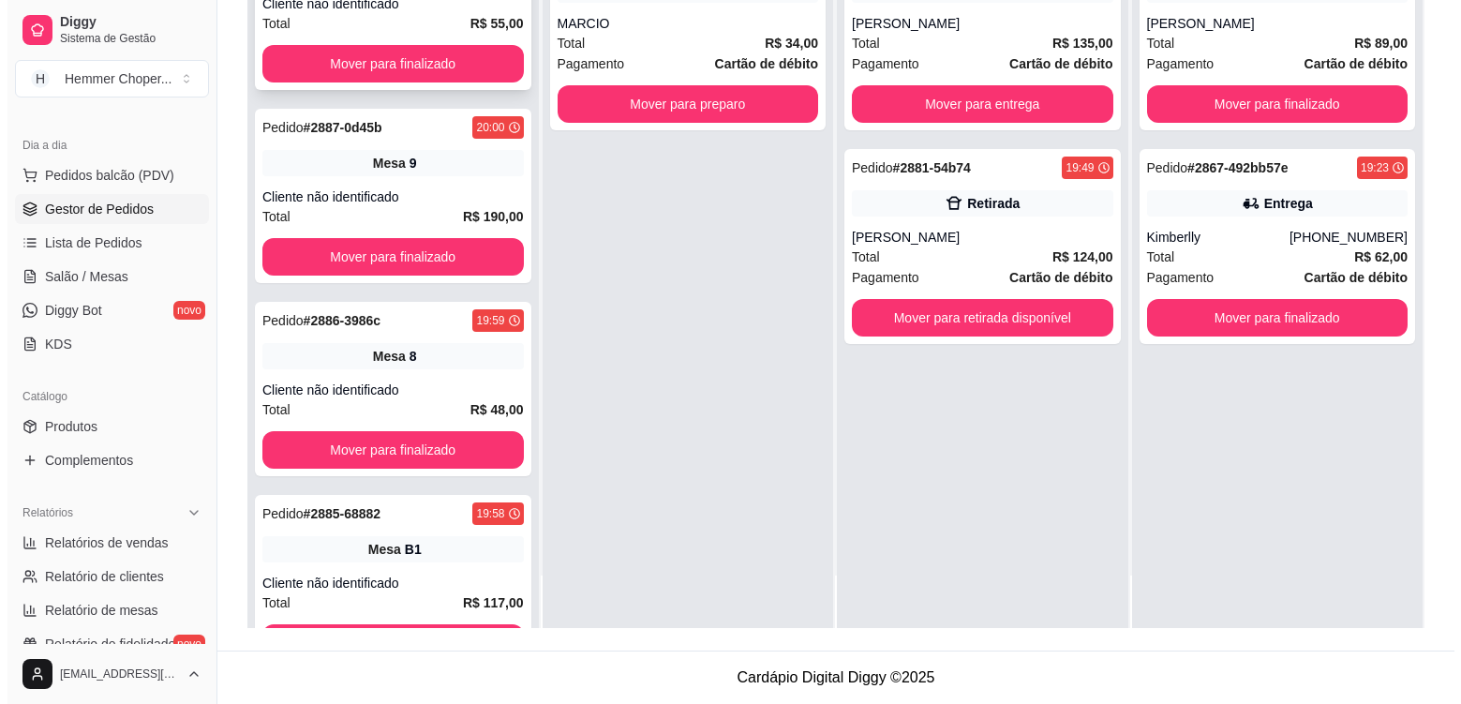
scroll to position [678, 0]
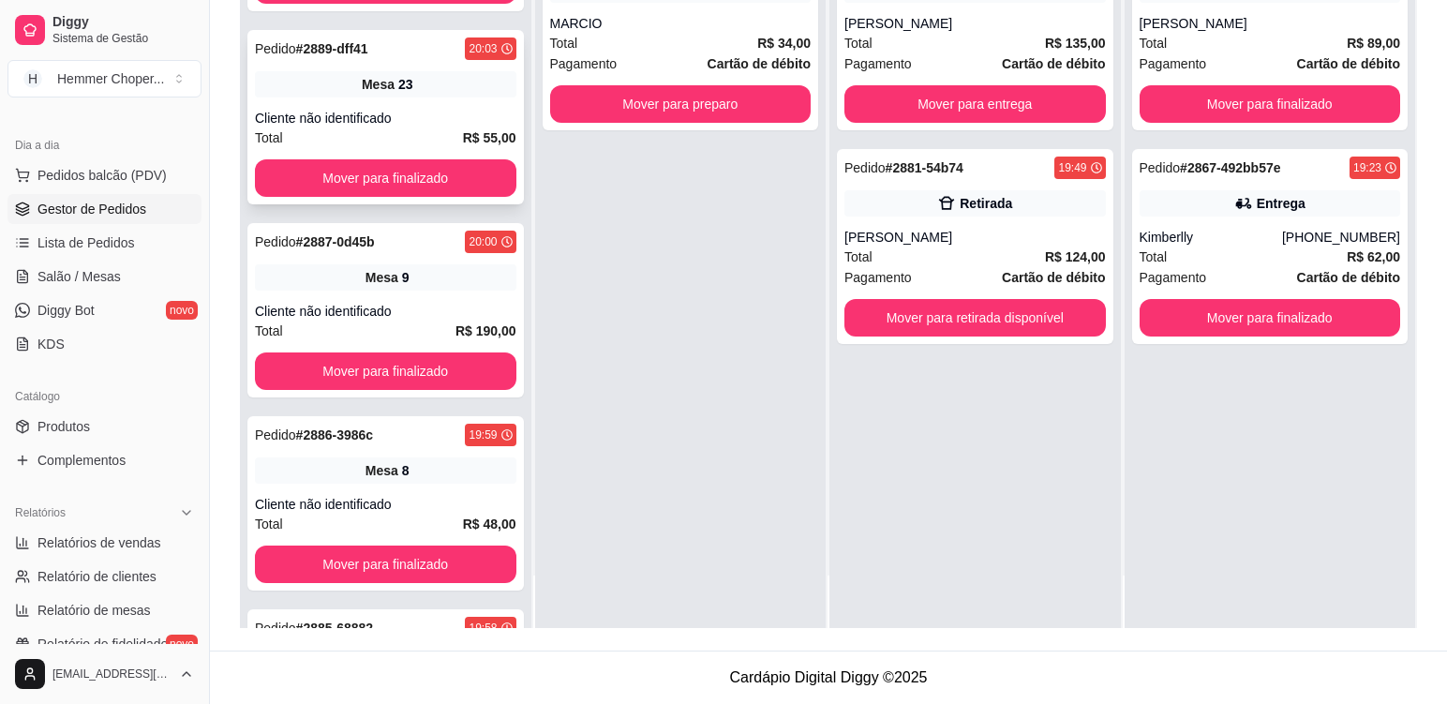
click at [449, 107] on div "Pedido # 2889-dff41 20:03 Mesa 23 Cliente não identificado Total R$ 55,00 Mover…" at bounding box center [385, 117] width 277 height 174
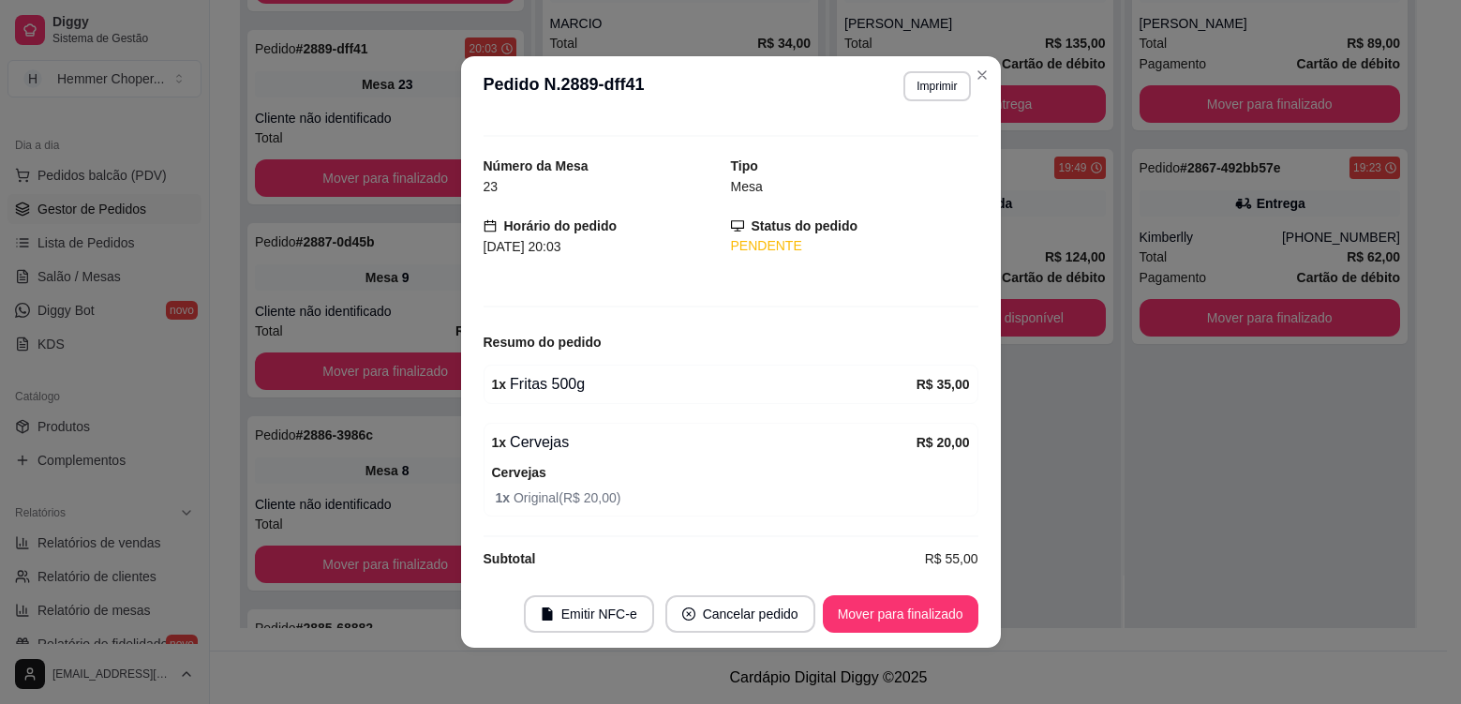
scroll to position [47, 0]
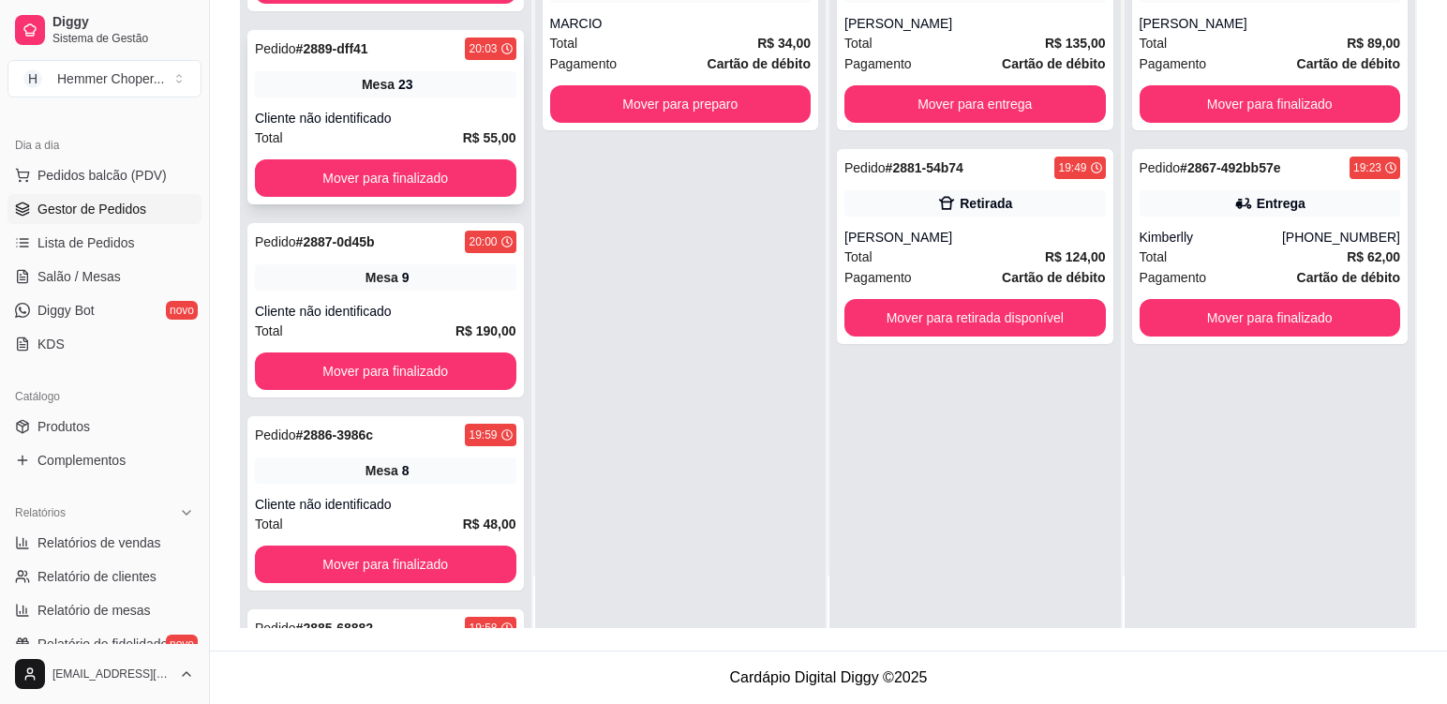
click at [411, 113] on div "Cliente não identificado" at bounding box center [386, 118] width 262 height 19
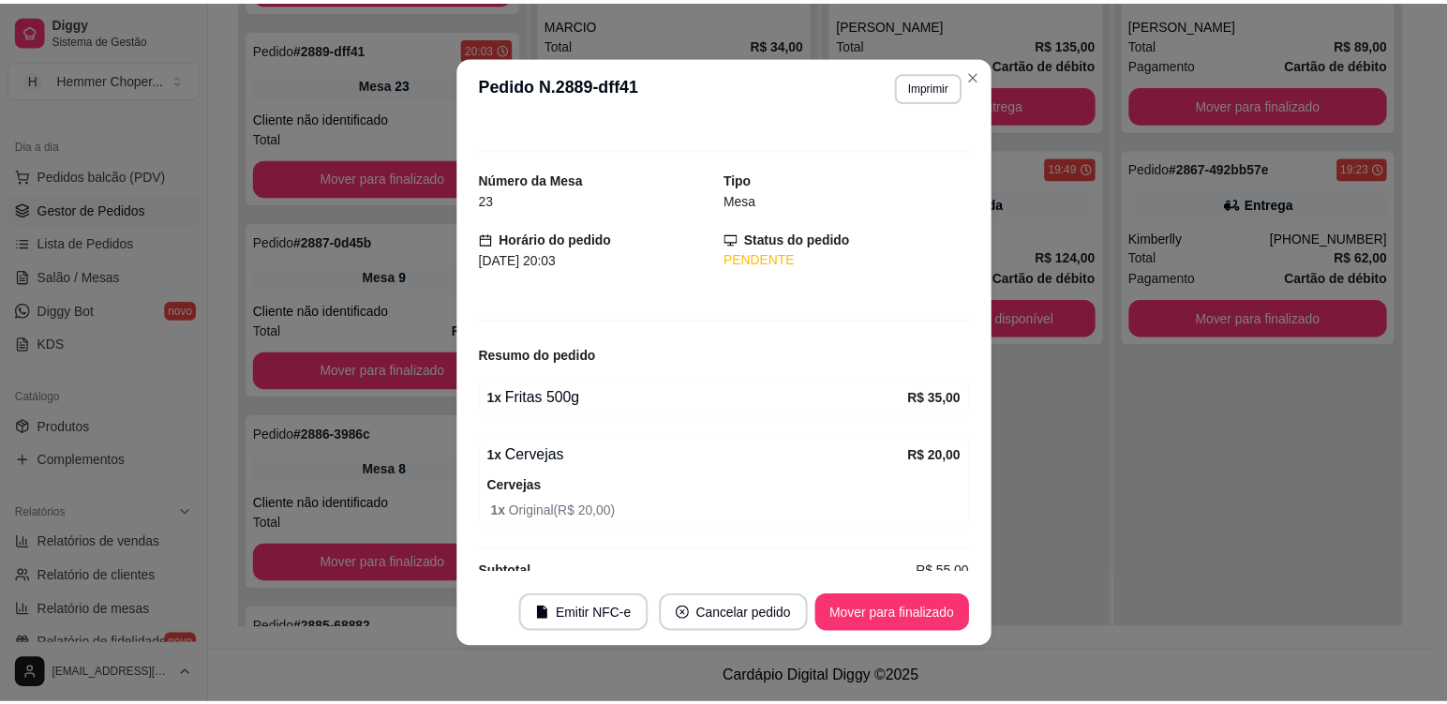
scroll to position [0, 0]
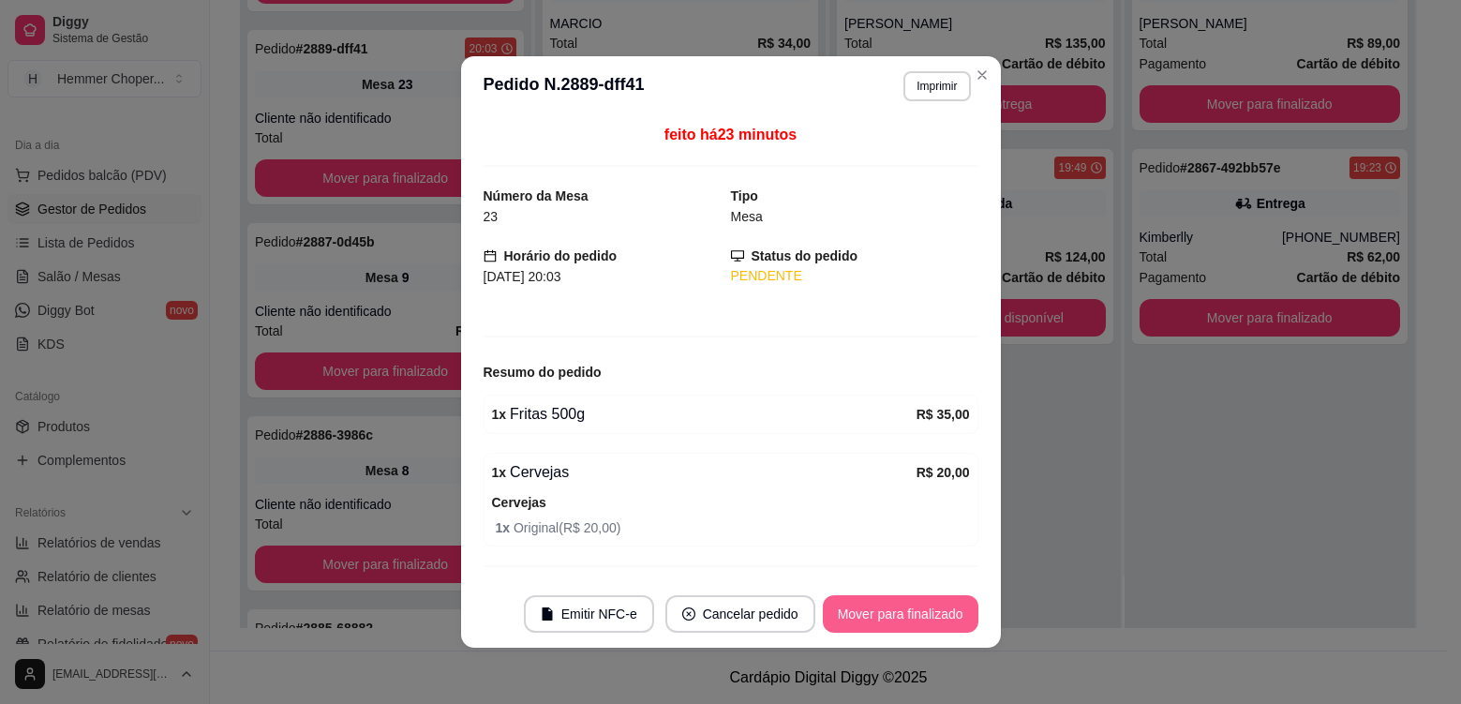
click at [894, 614] on button "Mover para finalizado" at bounding box center [901, 613] width 156 height 37
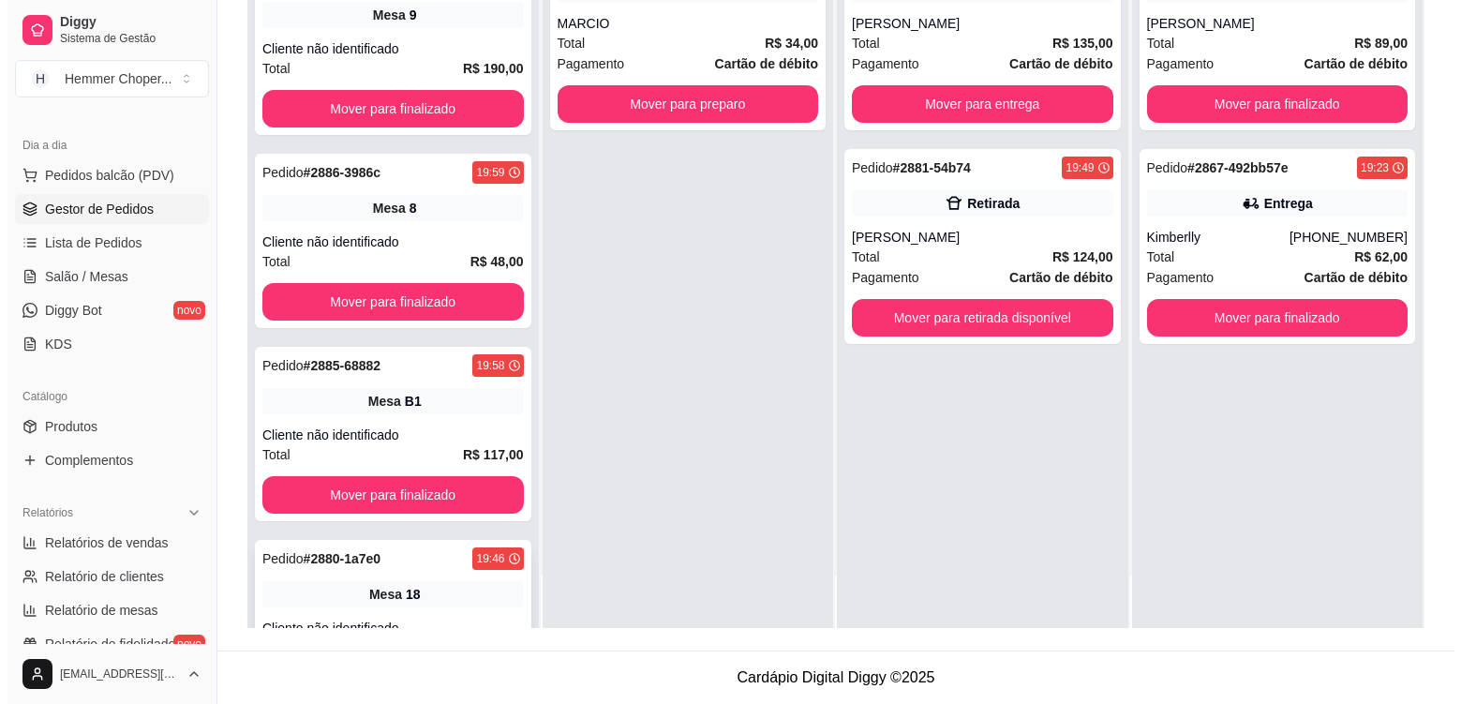
scroll to position [860, 0]
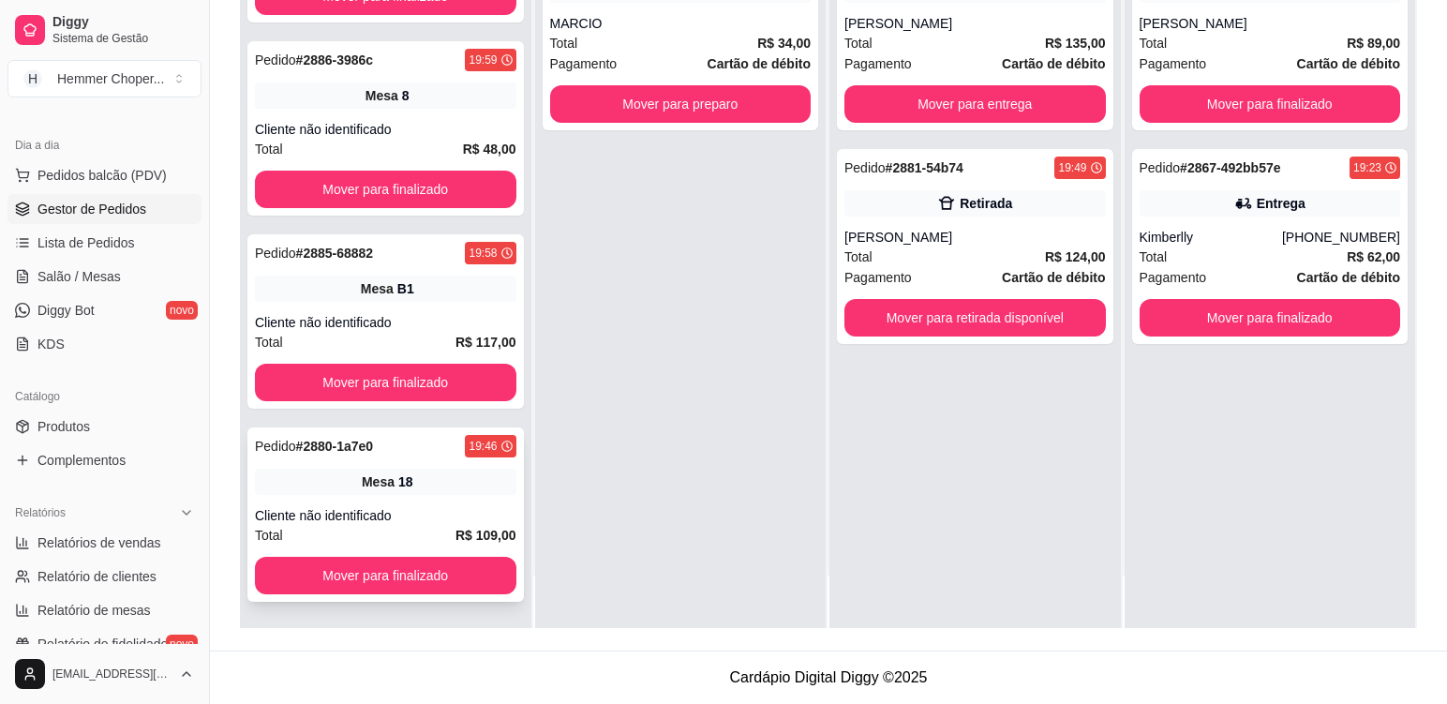
click at [403, 500] on div "Pedido # 2880-1a7e0 19:46 Mesa 18 Cliente não identificado Total R$ 109,00 Move…" at bounding box center [385, 514] width 277 height 174
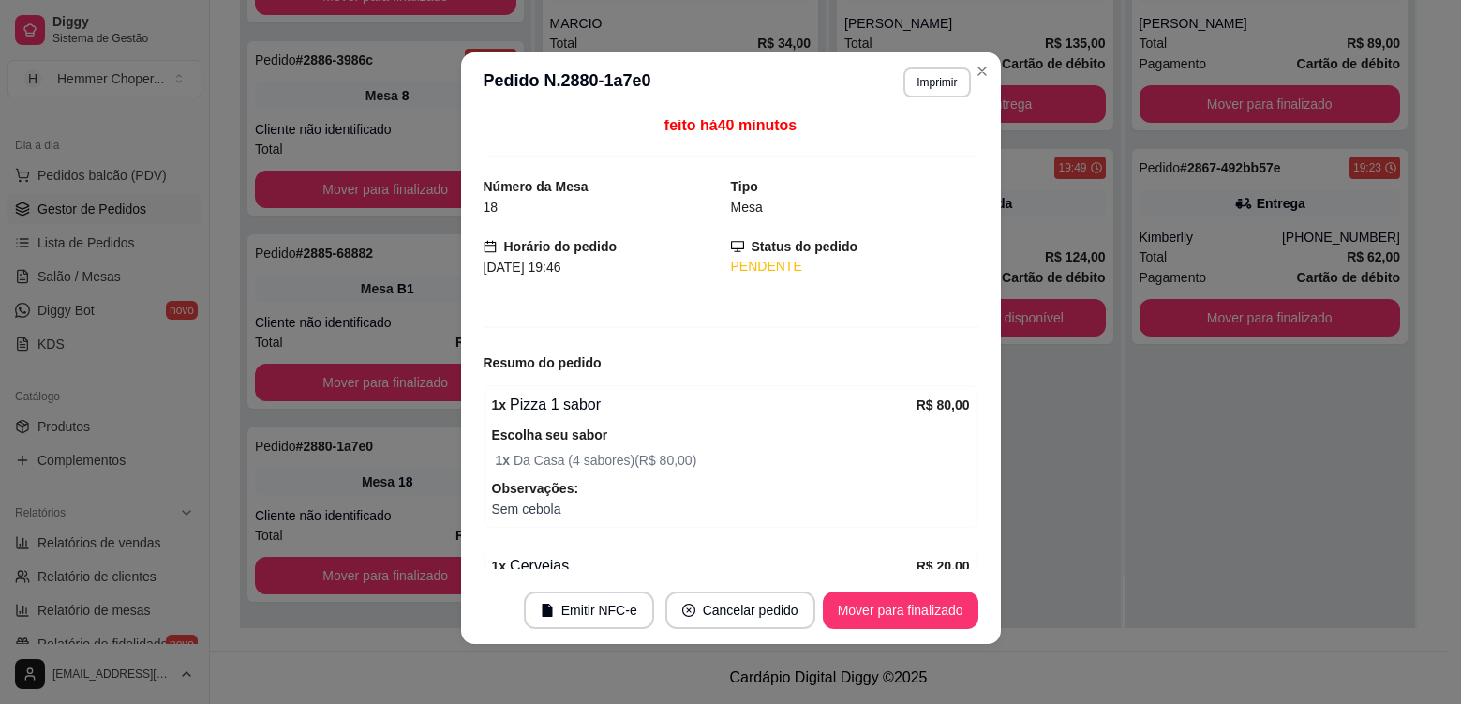
scroll to position [0, 0]
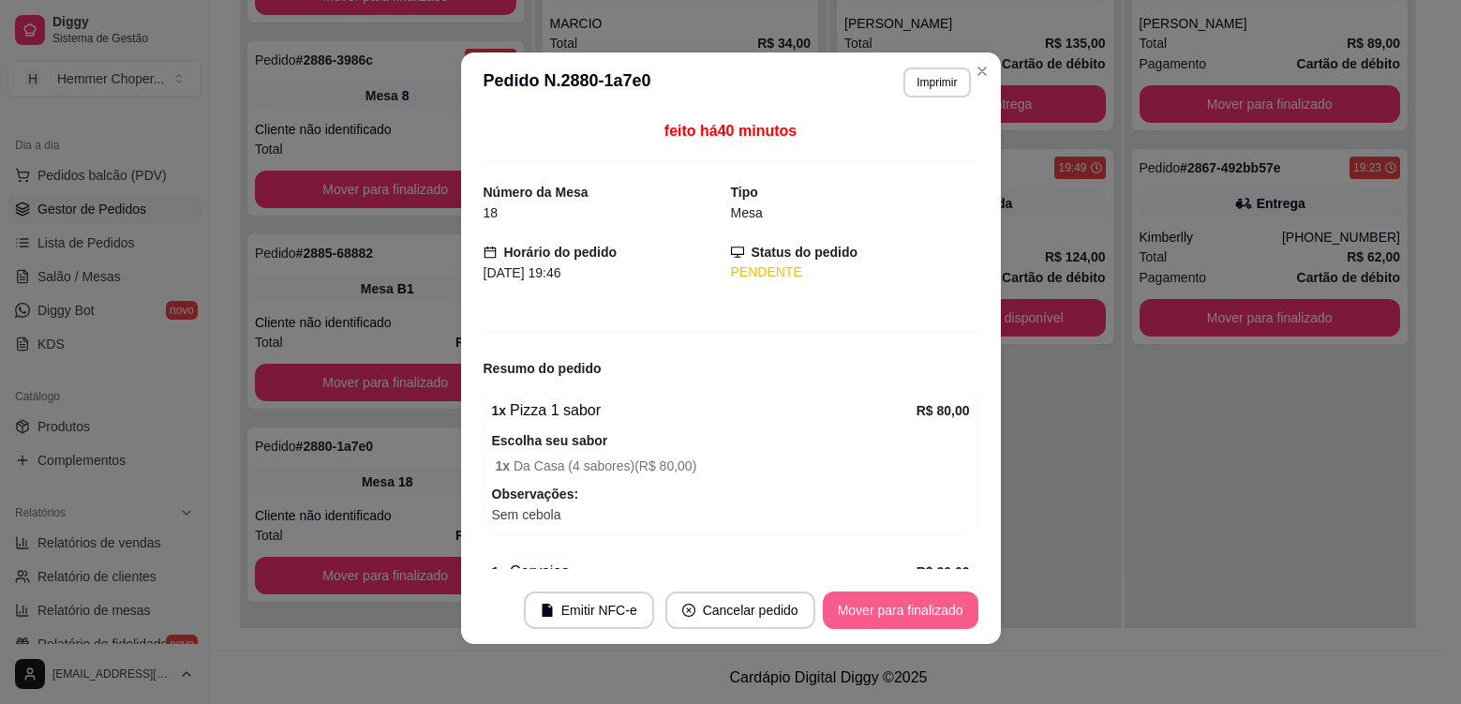
click at [931, 612] on button "Mover para finalizado" at bounding box center [901, 610] width 156 height 37
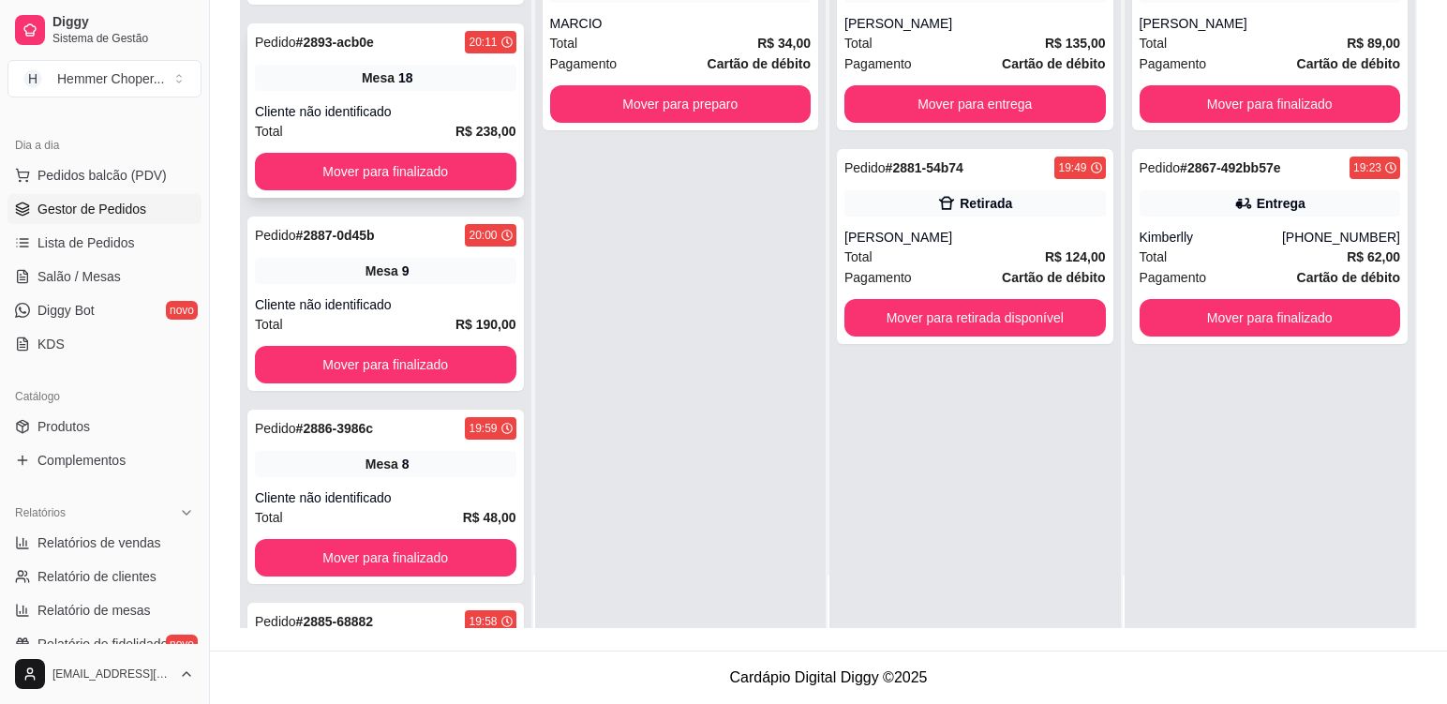
scroll to position [479, 0]
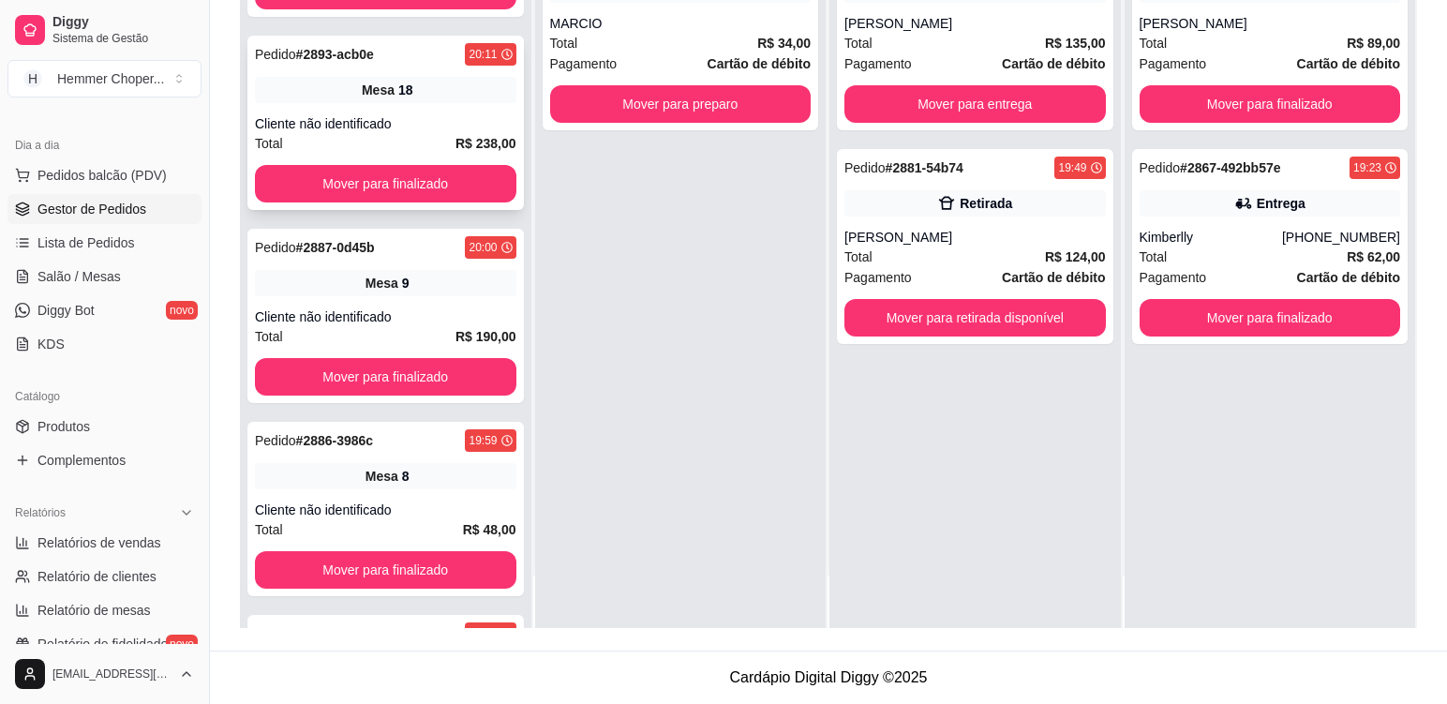
click at [439, 117] on div "Cliente não identificado" at bounding box center [386, 123] width 262 height 19
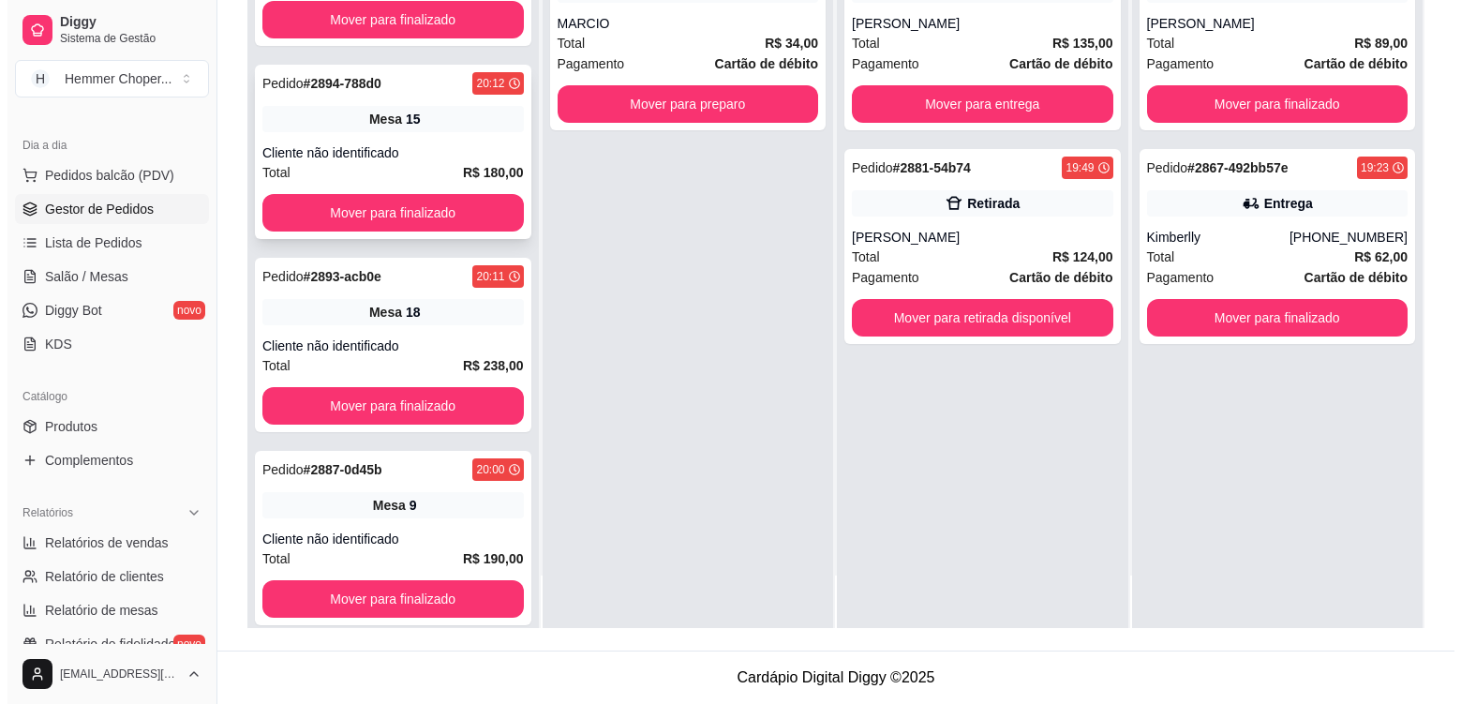
scroll to position [198, 0]
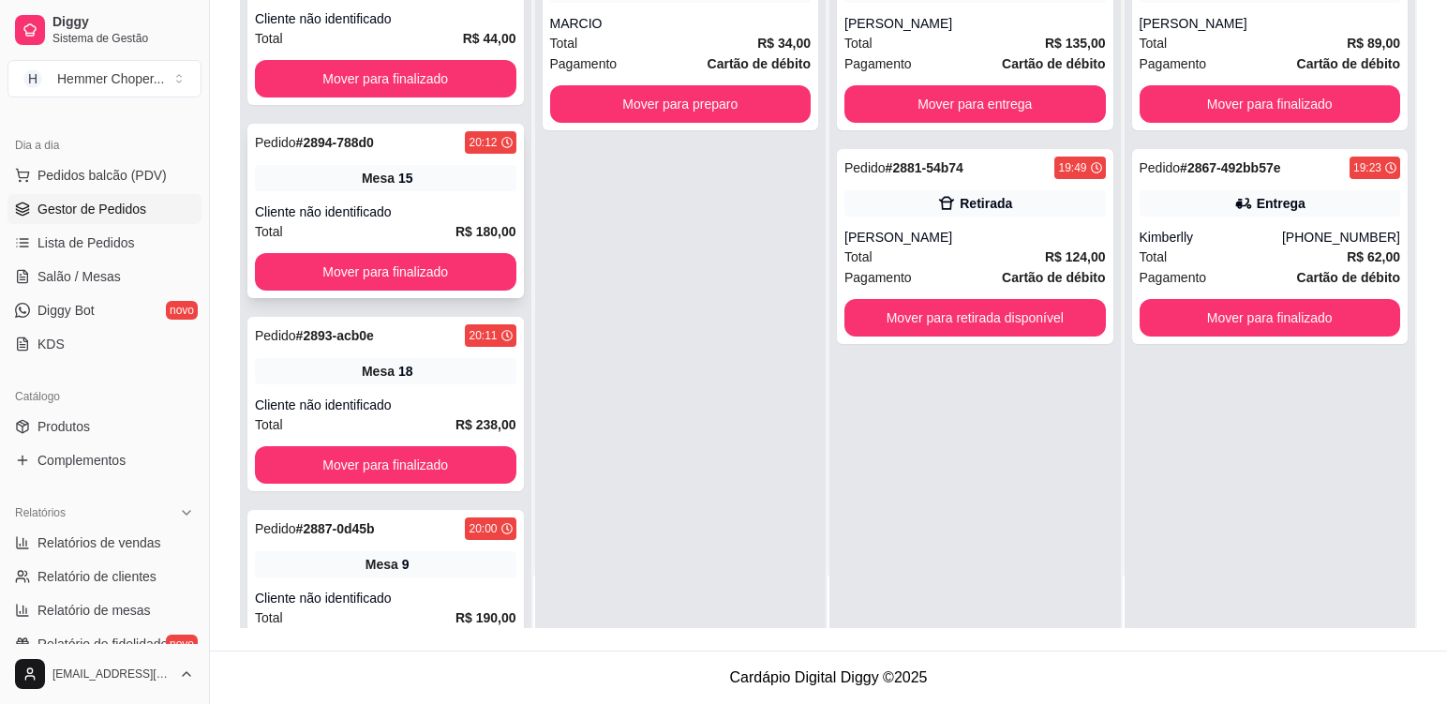
click at [442, 192] on div "Pedido # 2894-788d0 20:12 Mesa 15 Cliente não identificado Total R$ 180,00 Move…" at bounding box center [385, 211] width 277 height 174
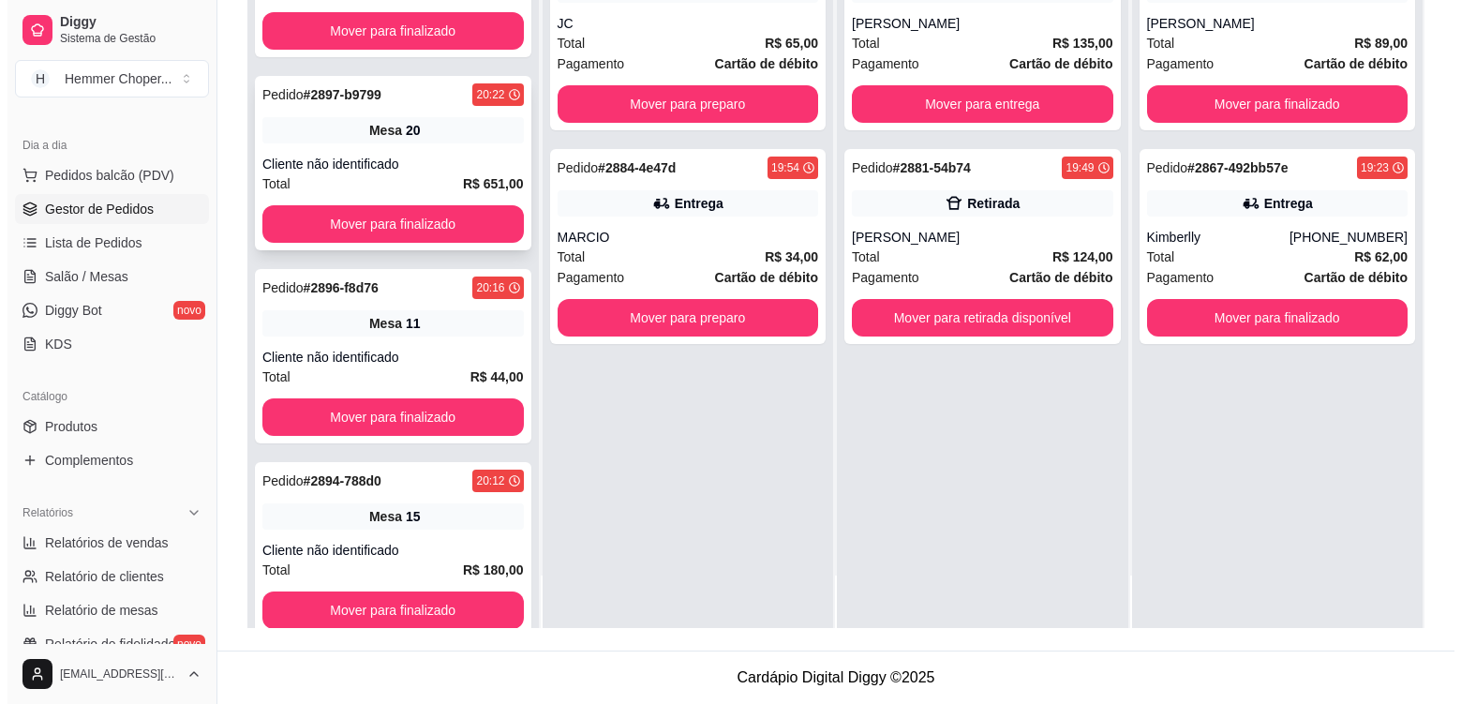
scroll to position [209, 0]
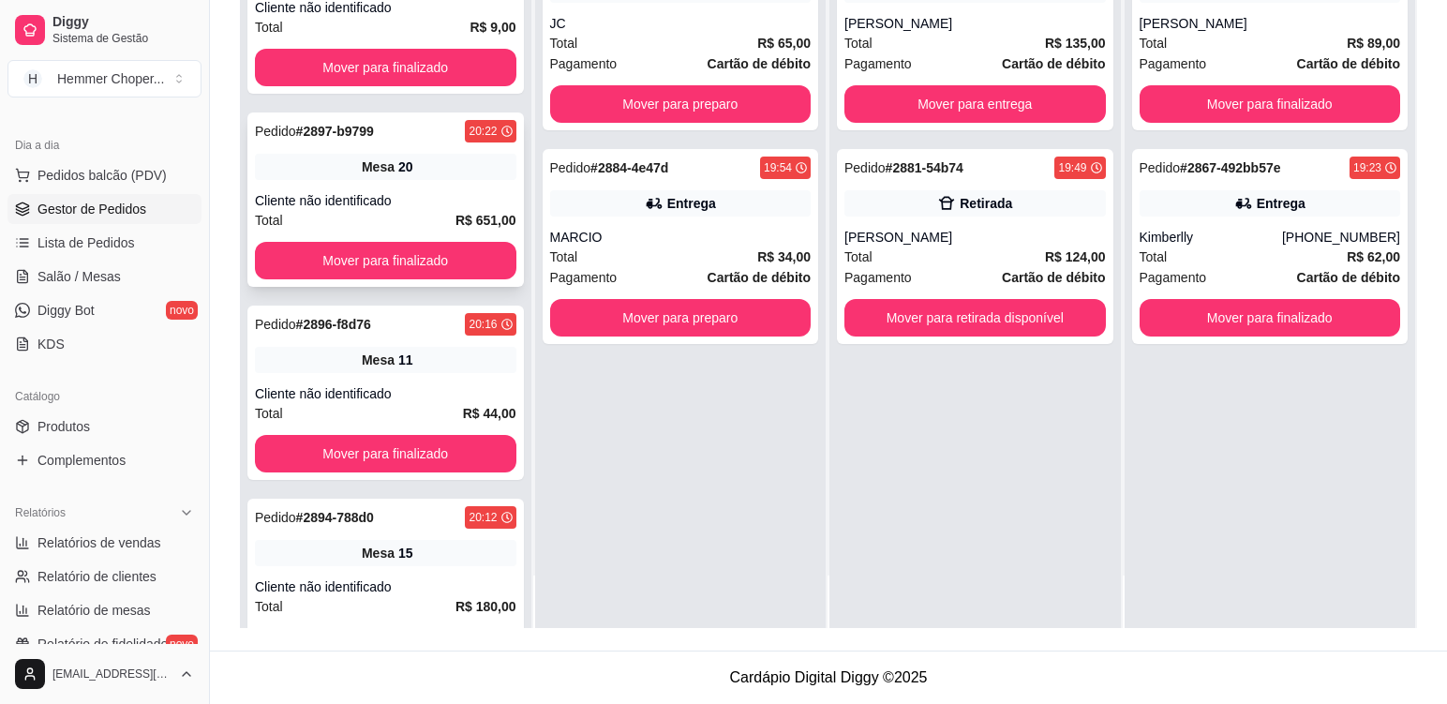
click at [442, 182] on div "Pedido # 2897-b9799 20:22 Mesa 20 Cliente não identificado Total R$ 651,00 Move…" at bounding box center [385, 199] width 277 height 174
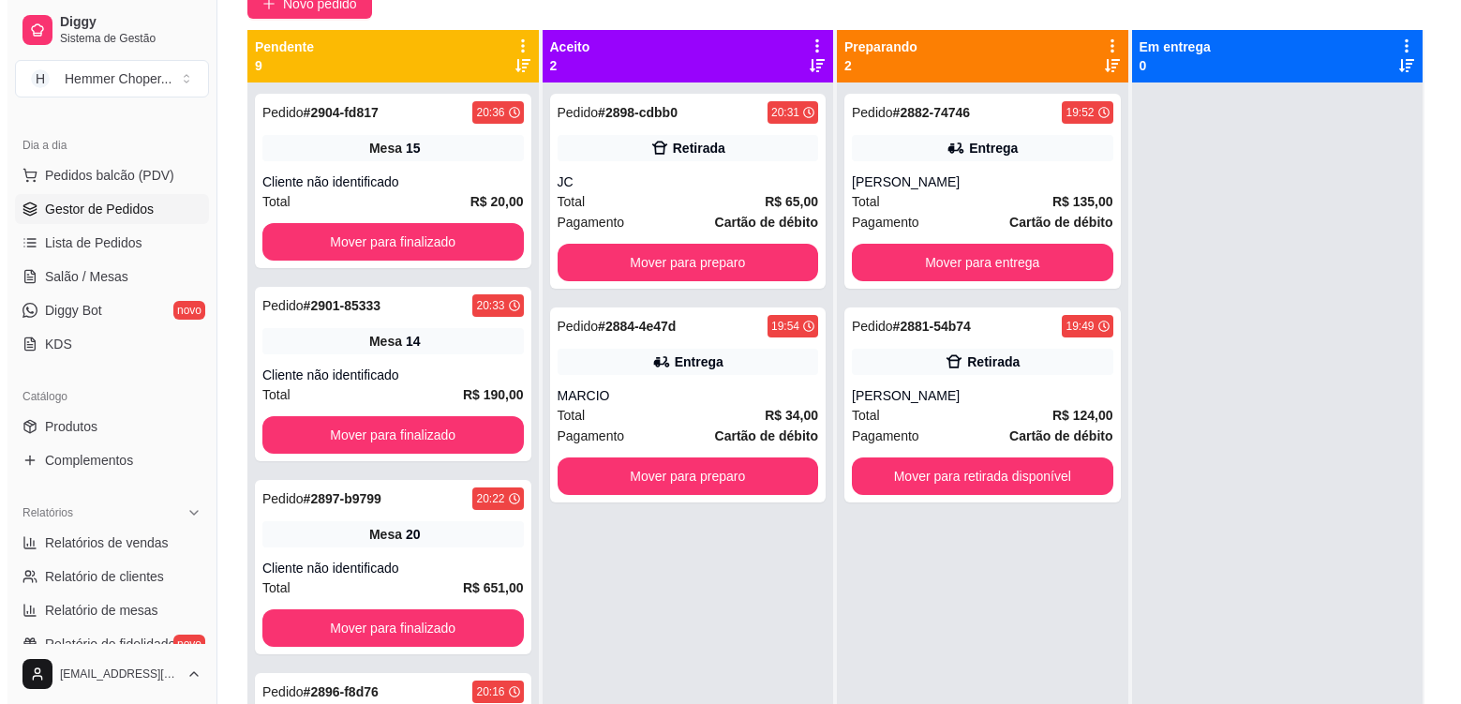
scroll to position [187, 0]
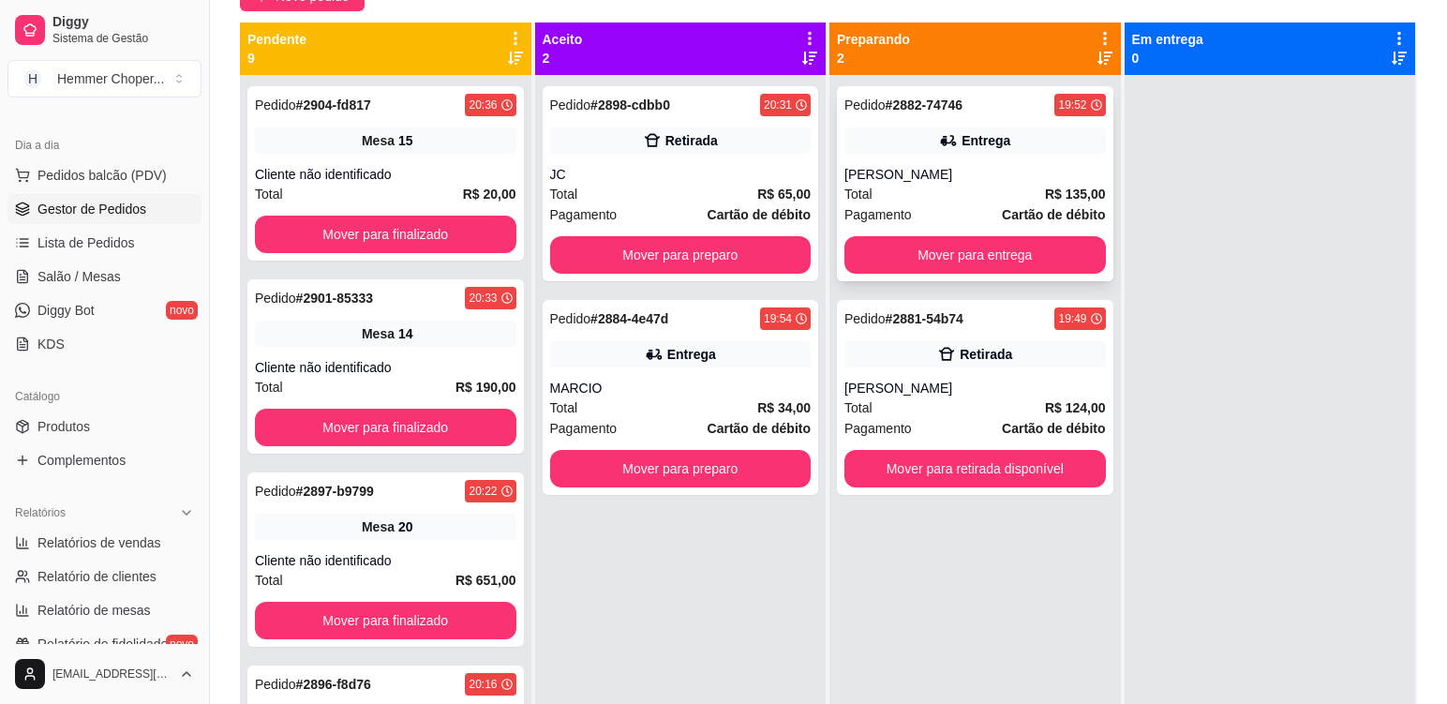
click at [1027, 207] on strong "Cartão de débito" at bounding box center [1053, 214] width 103 height 15
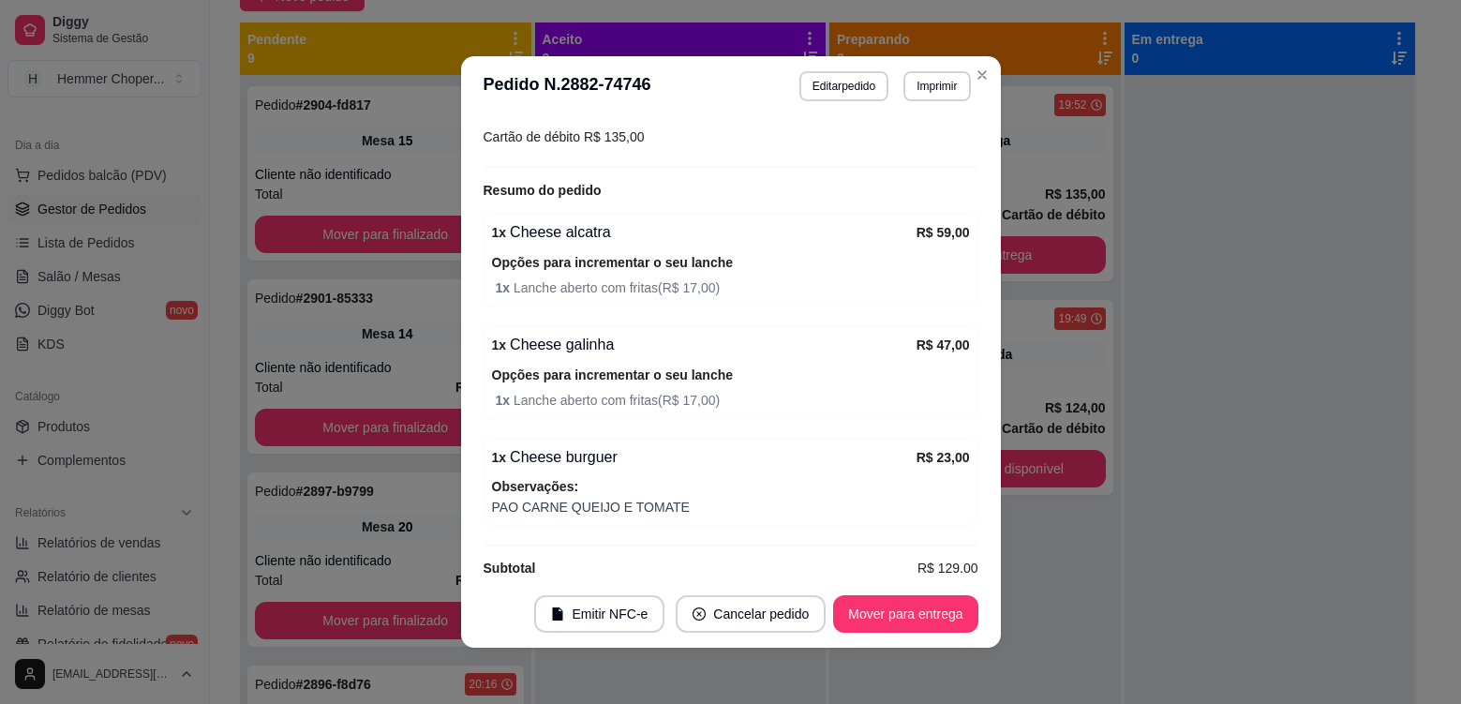
scroll to position [589, 0]
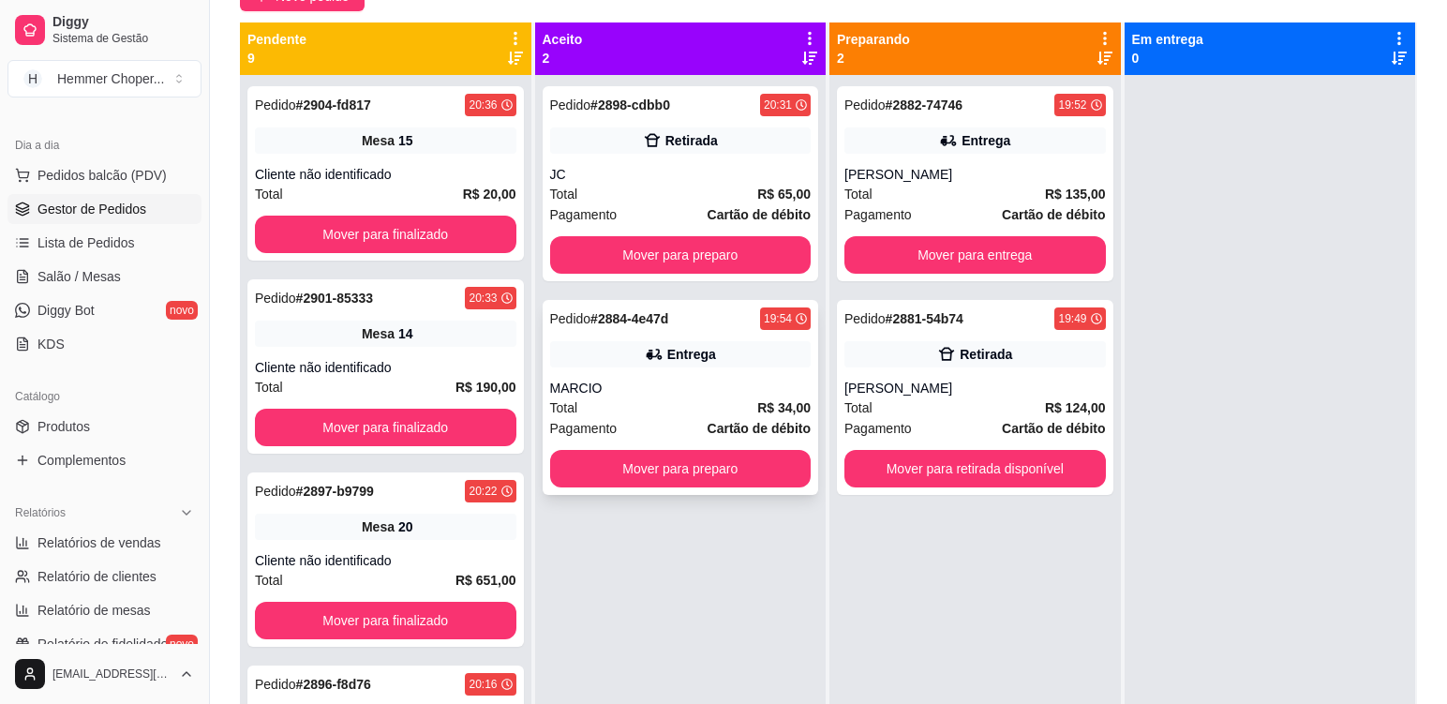
click at [621, 386] on div "MARCIO" at bounding box center [681, 388] width 262 height 19
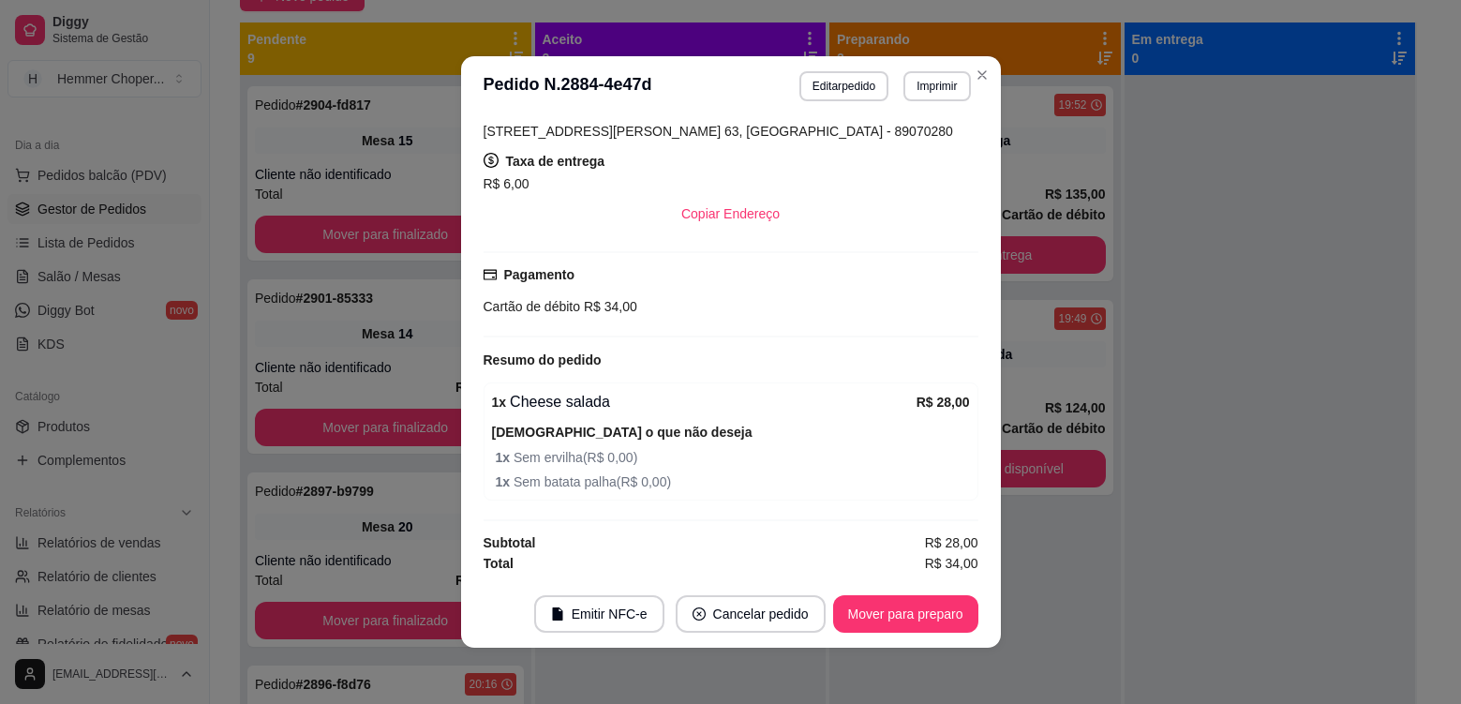
scroll to position [394, 0]
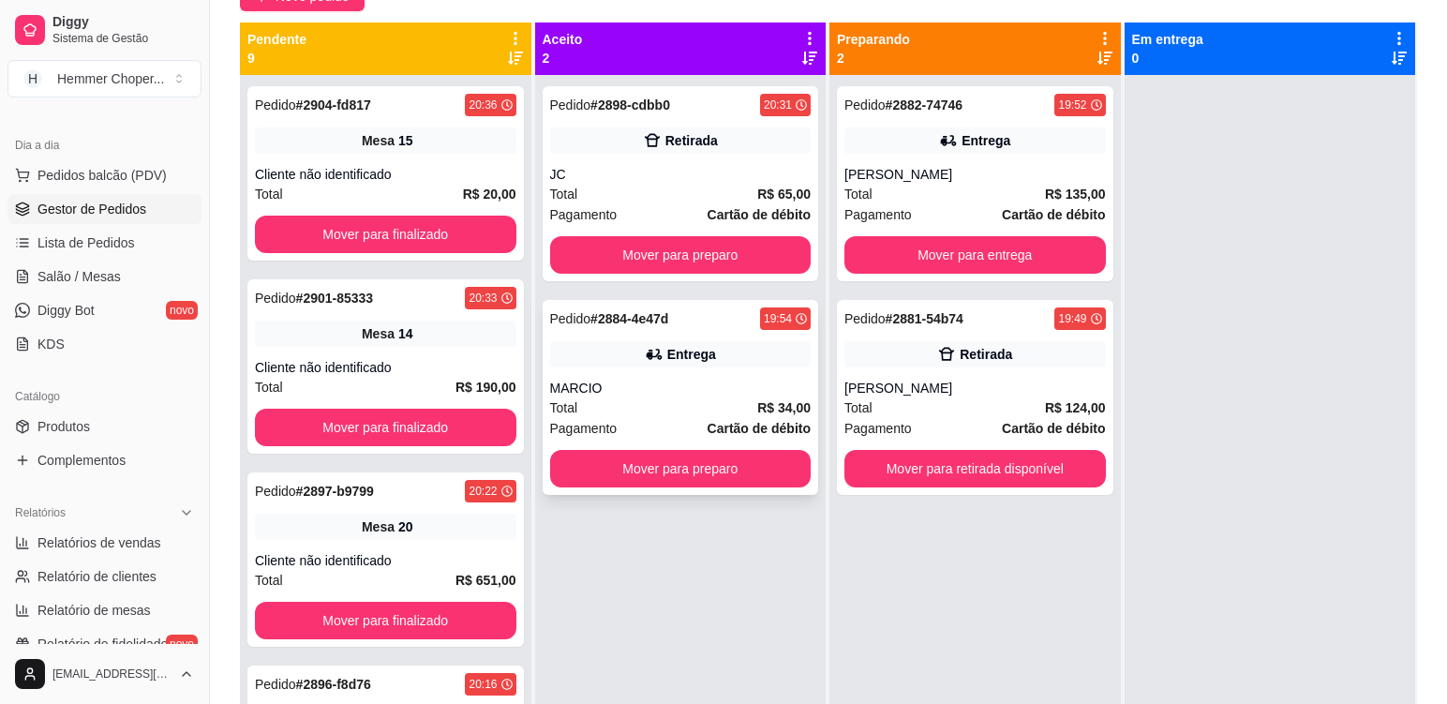
click at [692, 417] on div "Total R$ 34,00" at bounding box center [681, 407] width 262 height 21
click at [951, 183] on div "[PERSON_NAME]" at bounding box center [976, 174] width 262 height 19
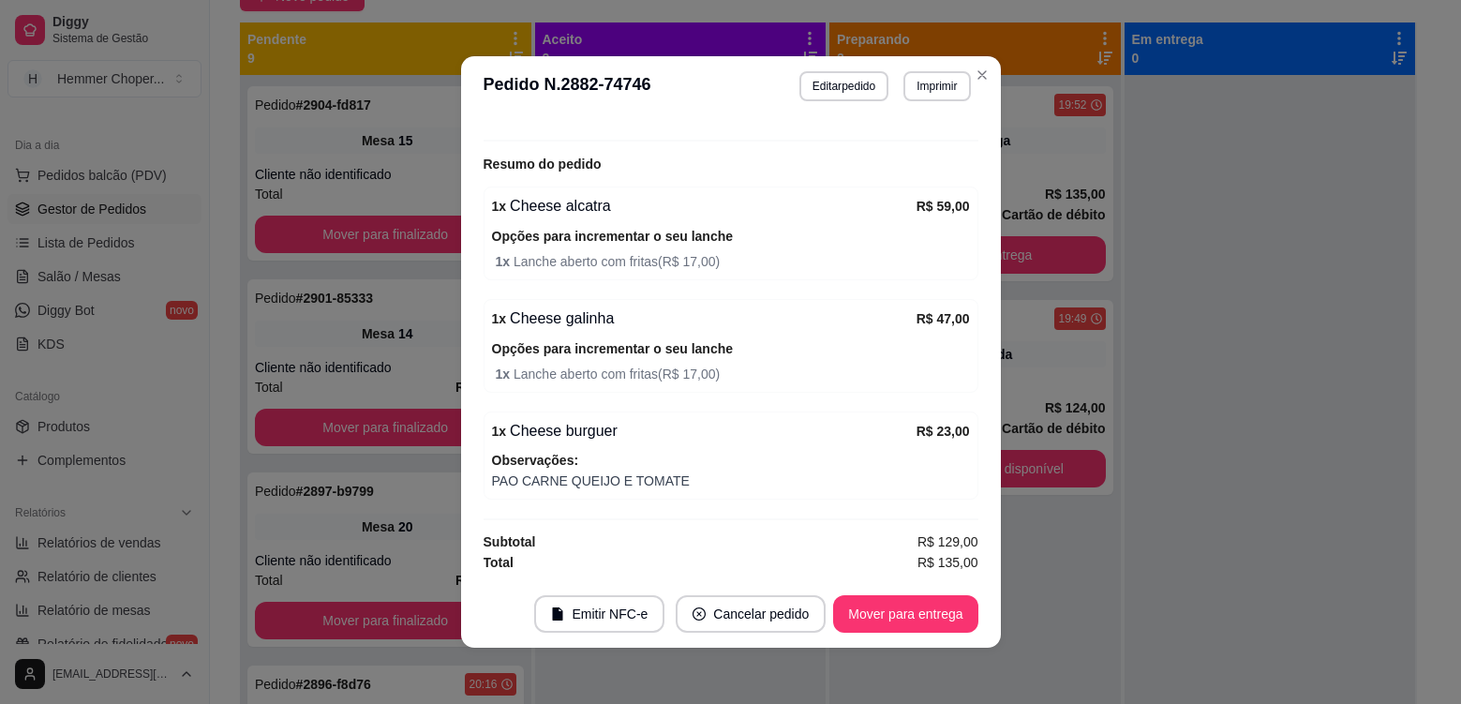
scroll to position [4, 0]
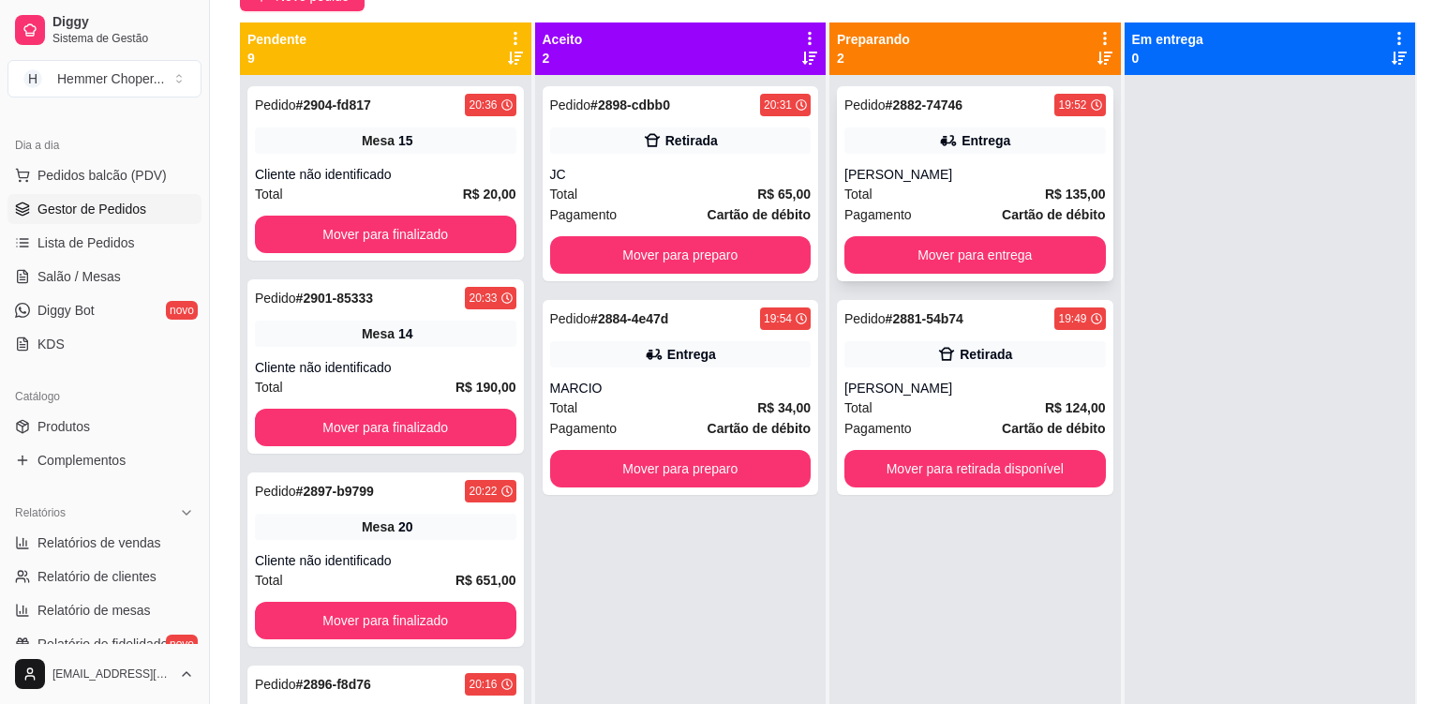
click at [873, 179] on div "[PERSON_NAME]" at bounding box center [976, 174] width 262 height 19
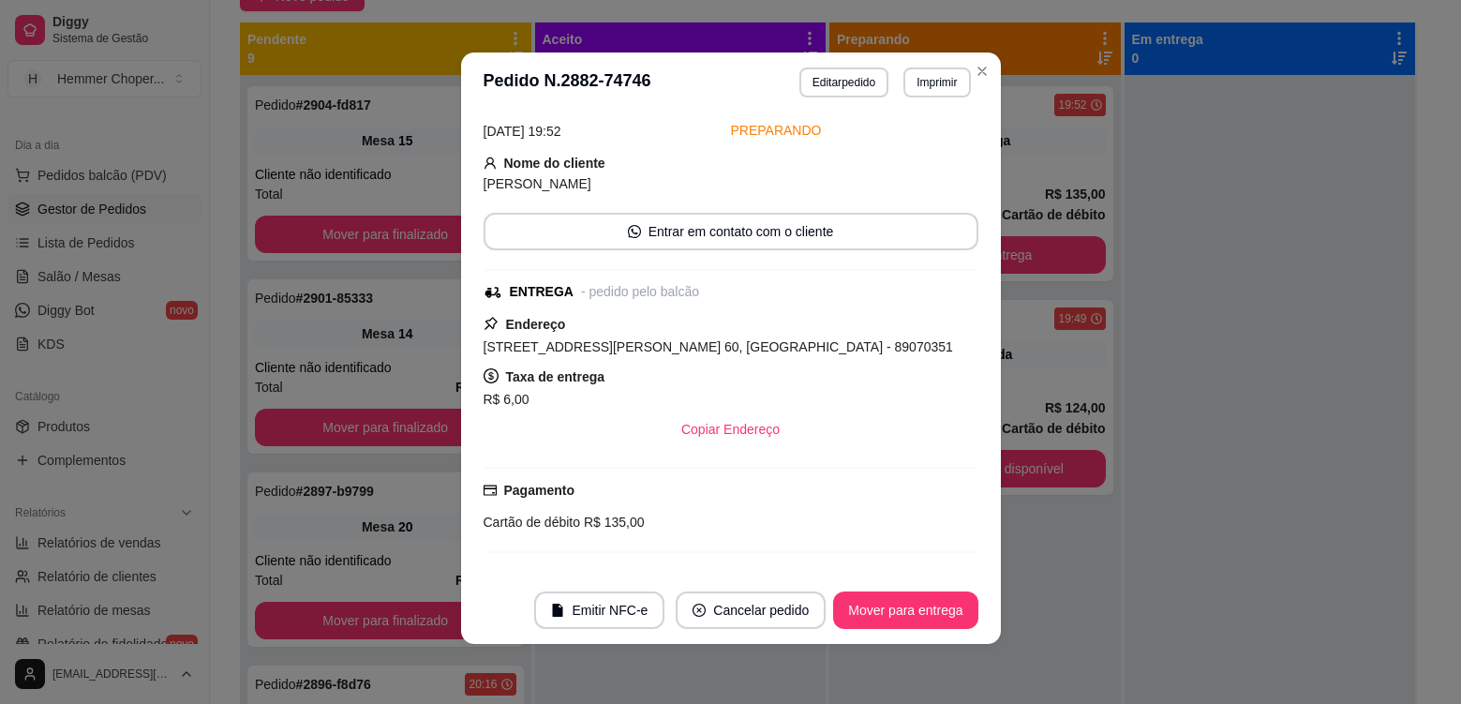
scroll to position [375, 0]
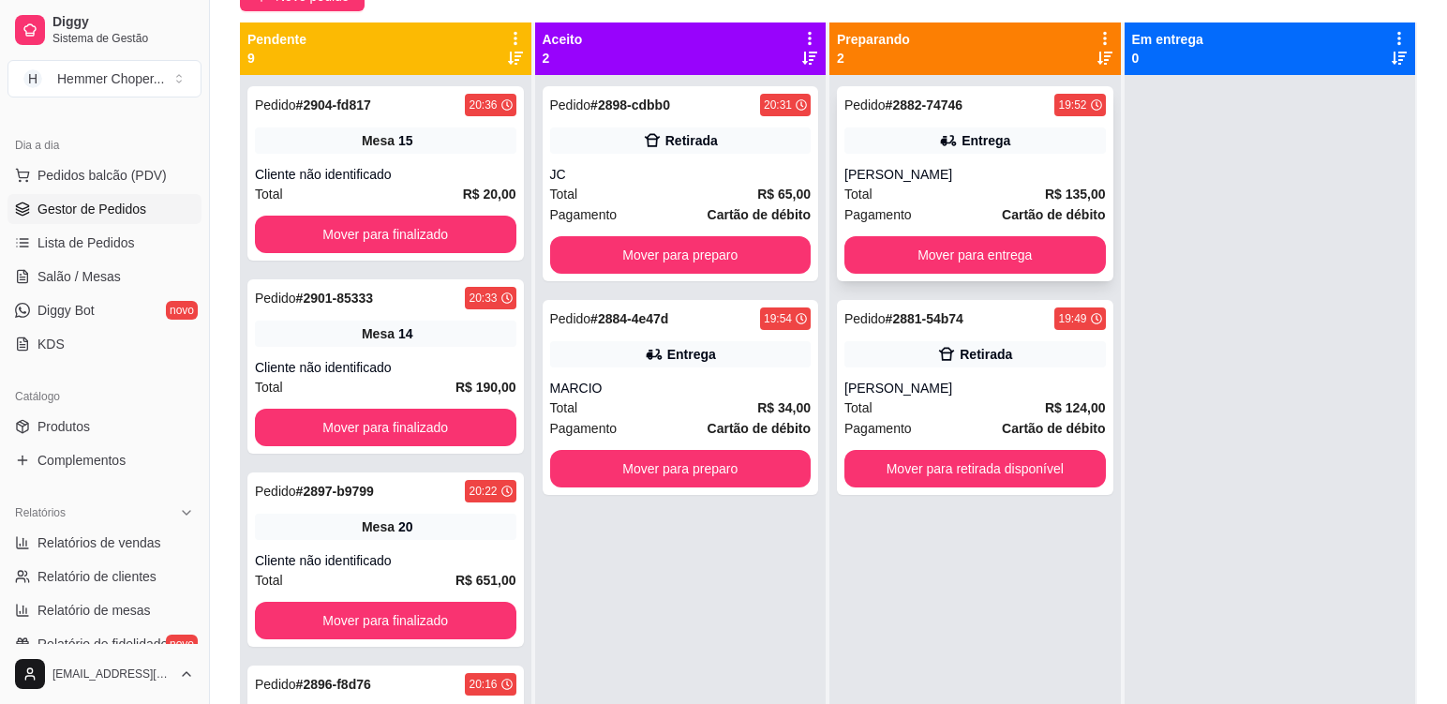
click at [919, 151] on div "Entrega" at bounding box center [976, 140] width 262 height 26
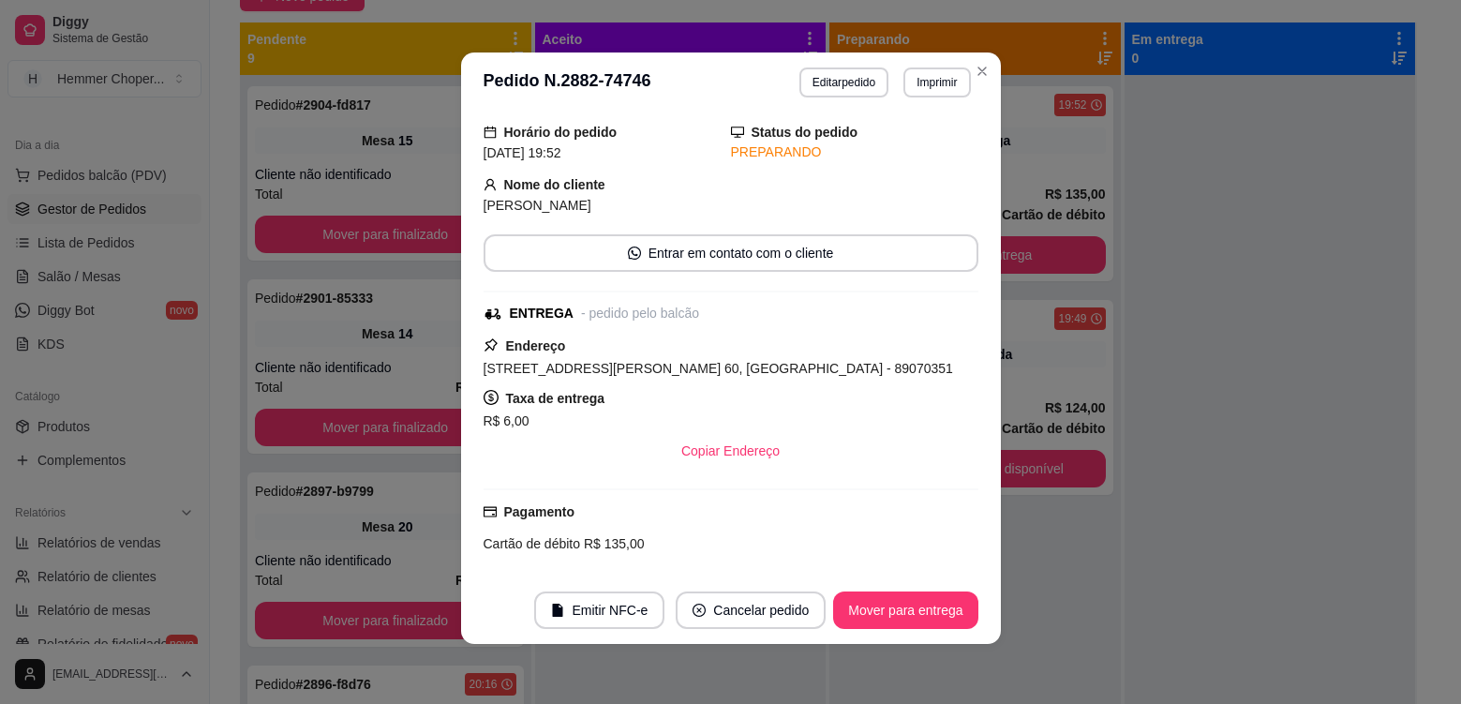
scroll to position [589, 0]
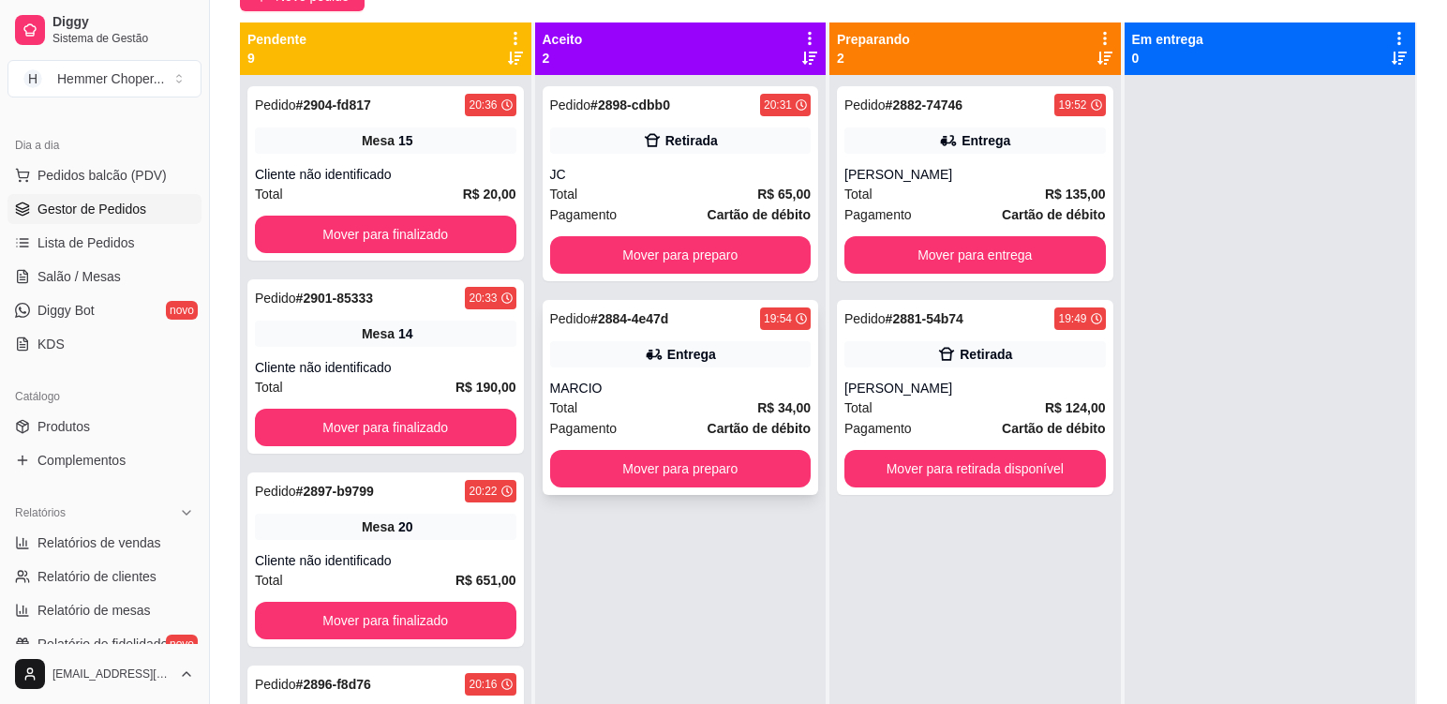
click at [678, 390] on div "MARCIO" at bounding box center [681, 388] width 262 height 19
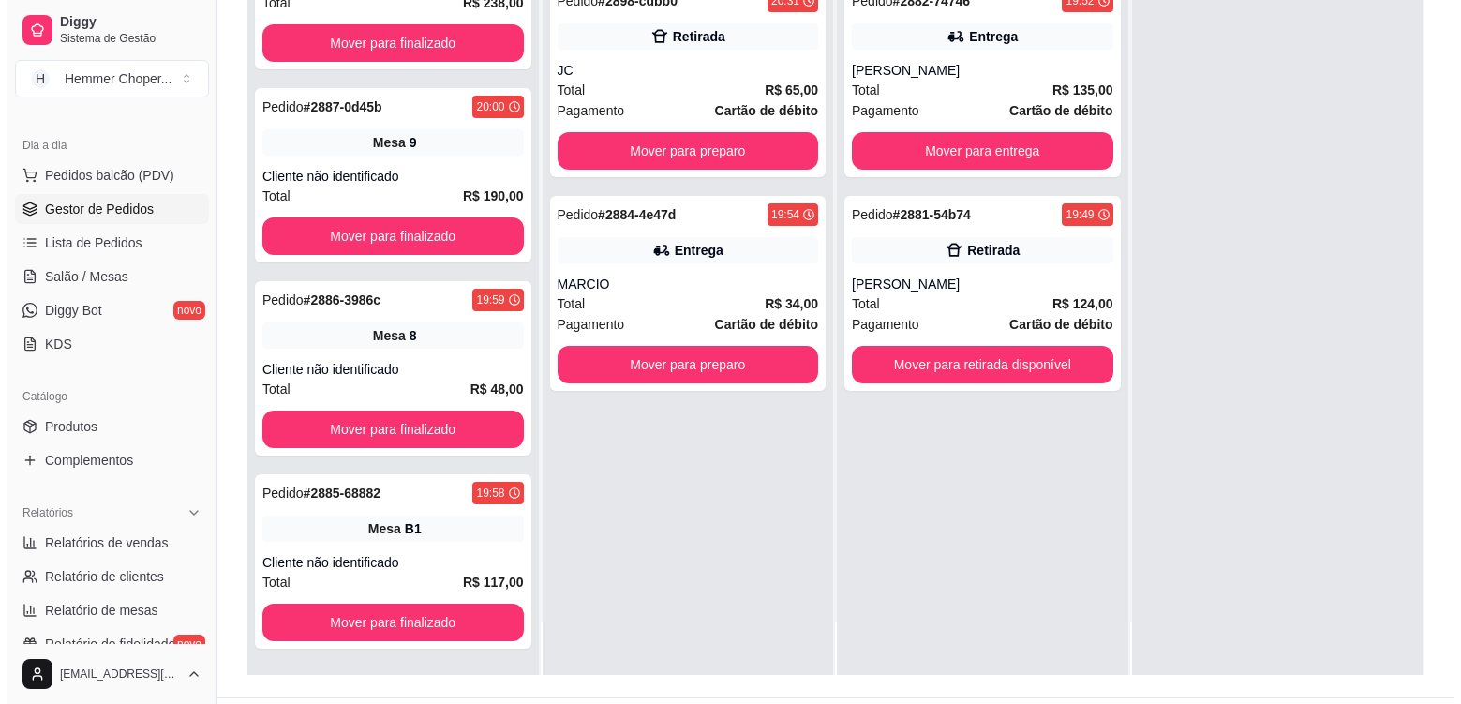
scroll to position [286, 0]
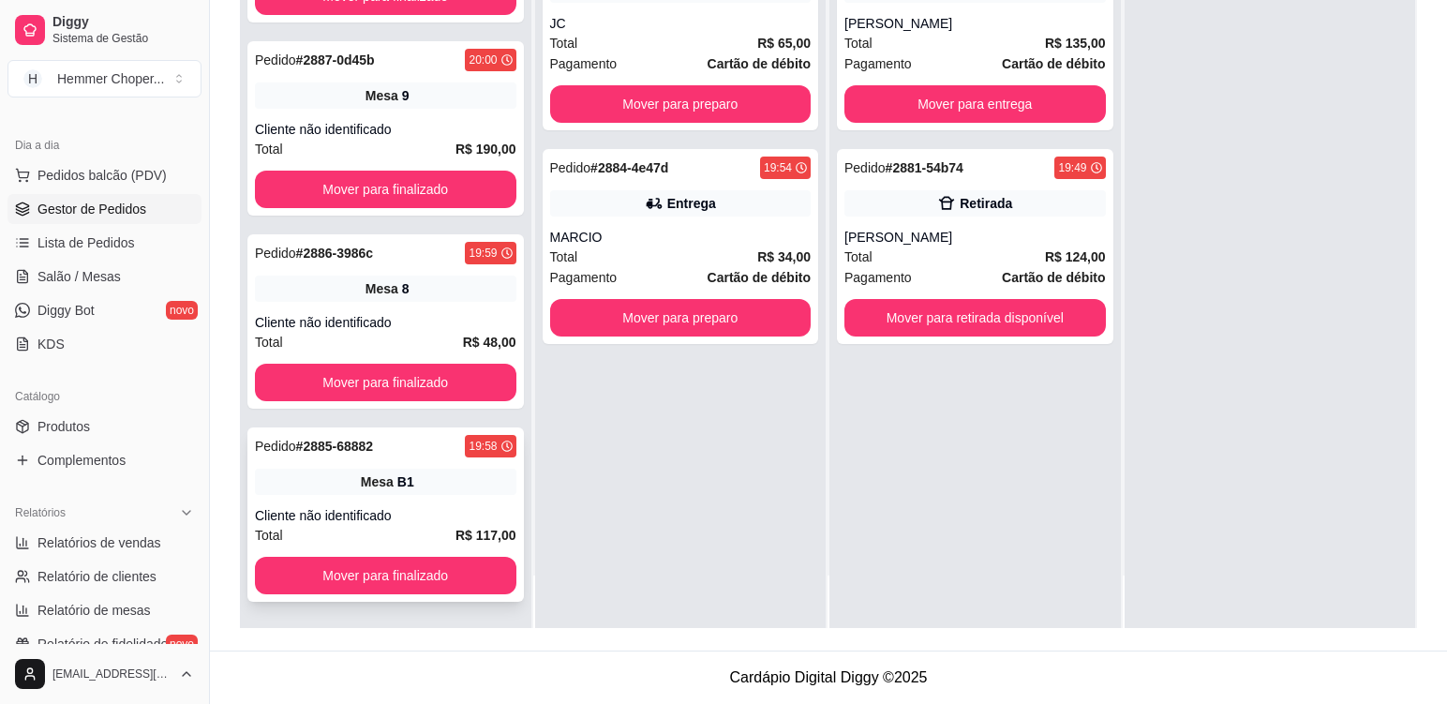
click at [420, 502] on div "Pedido # 2885-68882 19:58 Mesa B1 Cliente não identificado Total R$ 117,00 Move…" at bounding box center [385, 514] width 277 height 174
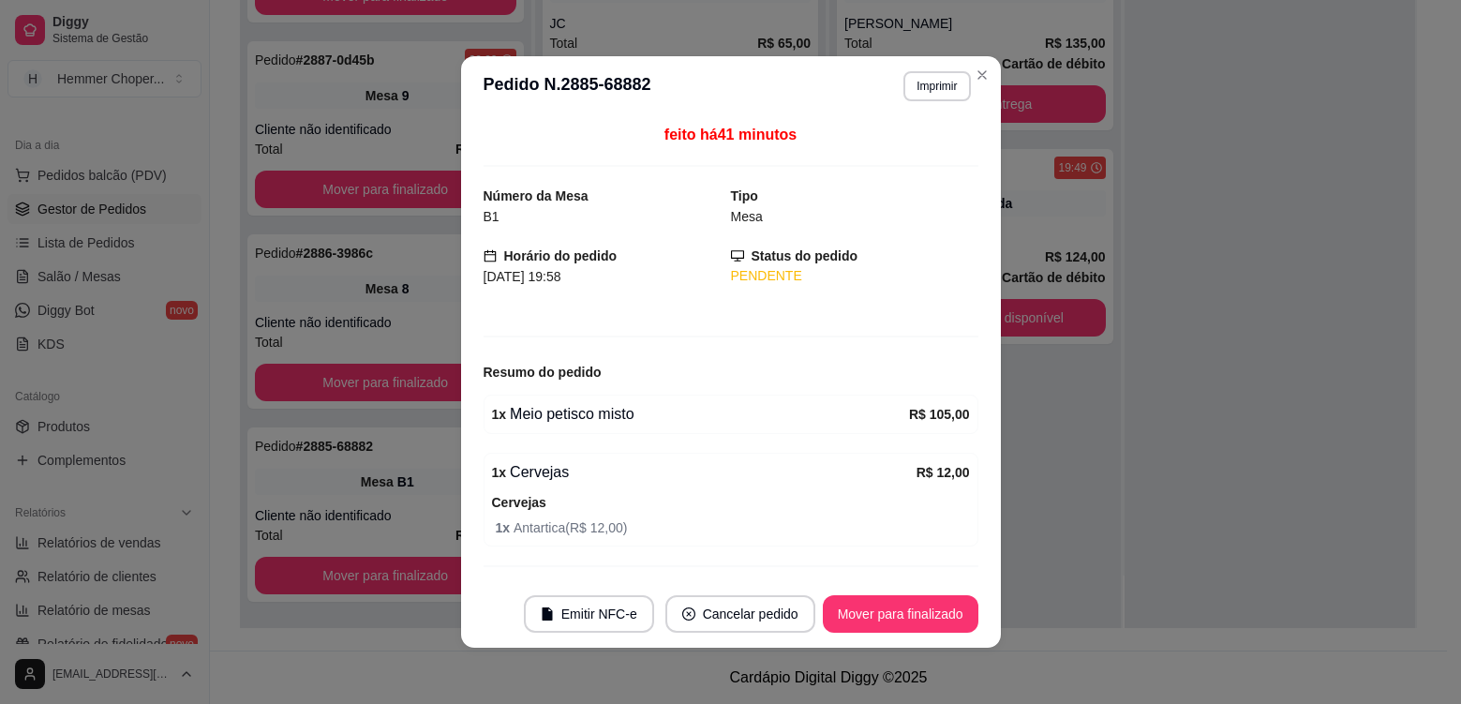
scroll to position [47, 0]
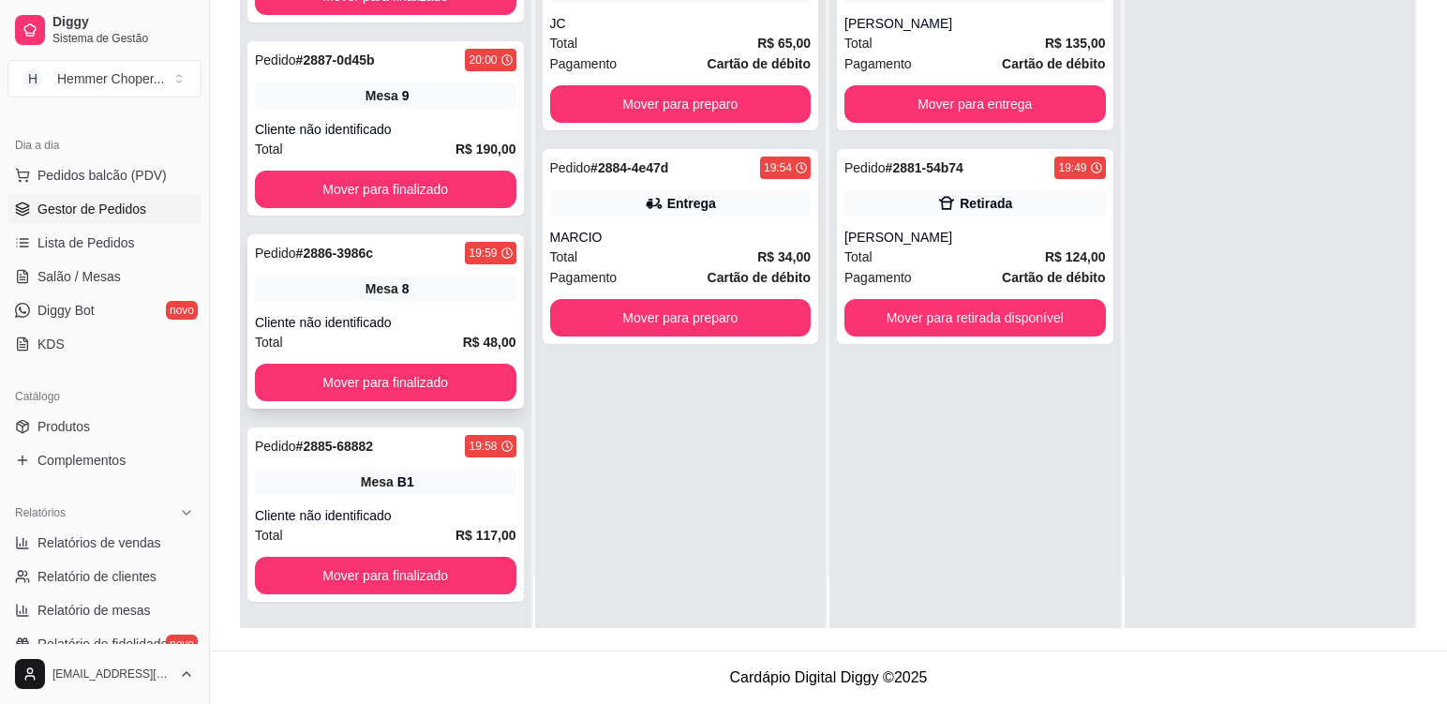
click at [451, 325] on div "Cliente não identificado" at bounding box center [386, 322] width 262 height 19
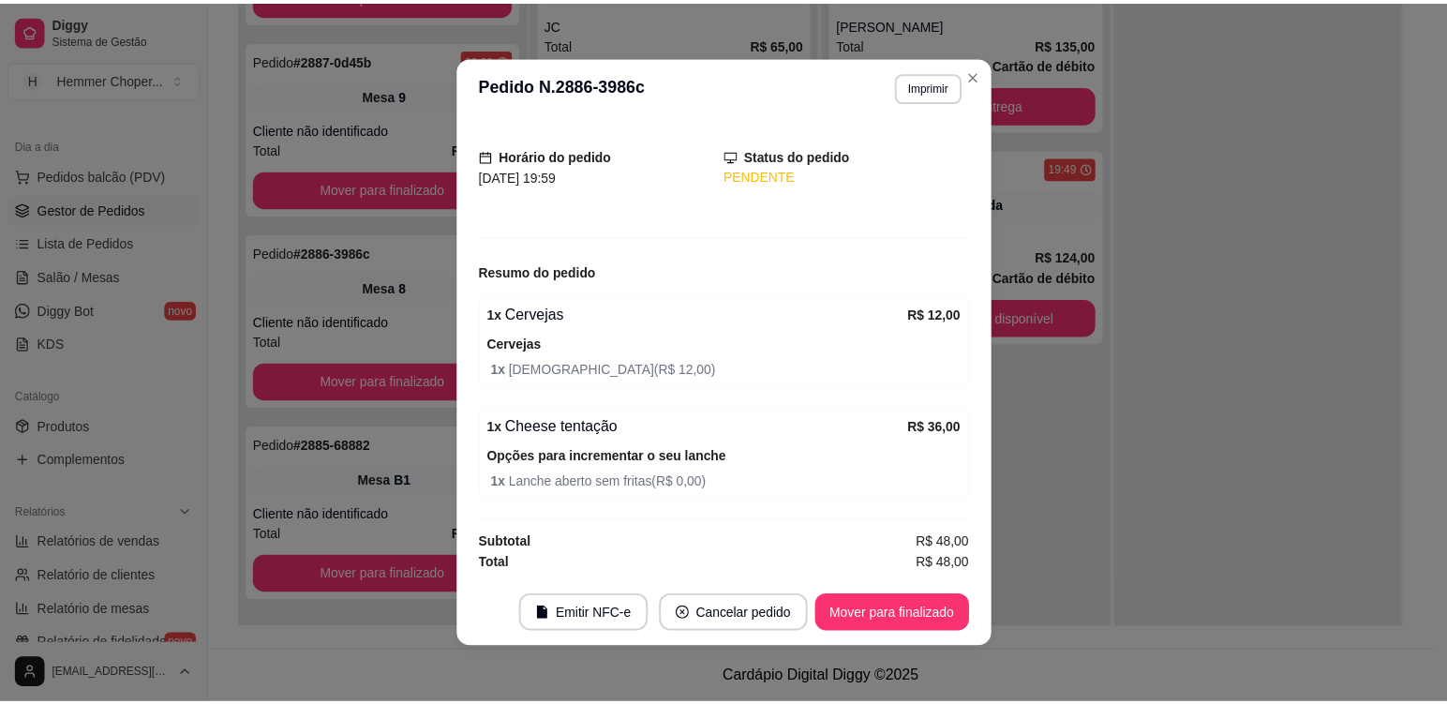
scroll to position [101, 0]
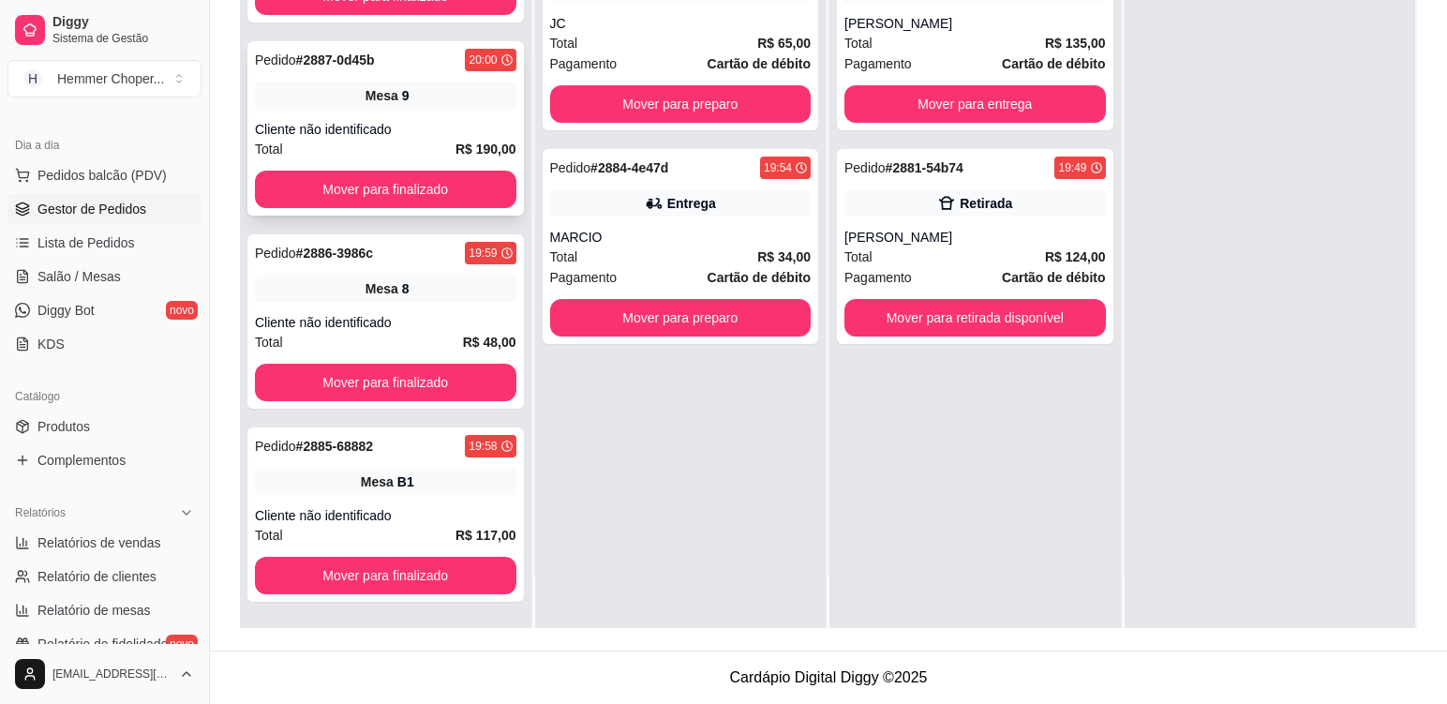
click at [435, 112] on div "Pedido # 2887-0d45b 20:00 Mesa 9 Cliente não identificado Total R$ 190,00 Mover…" at bounding box center [385, 128] width 277 height 174
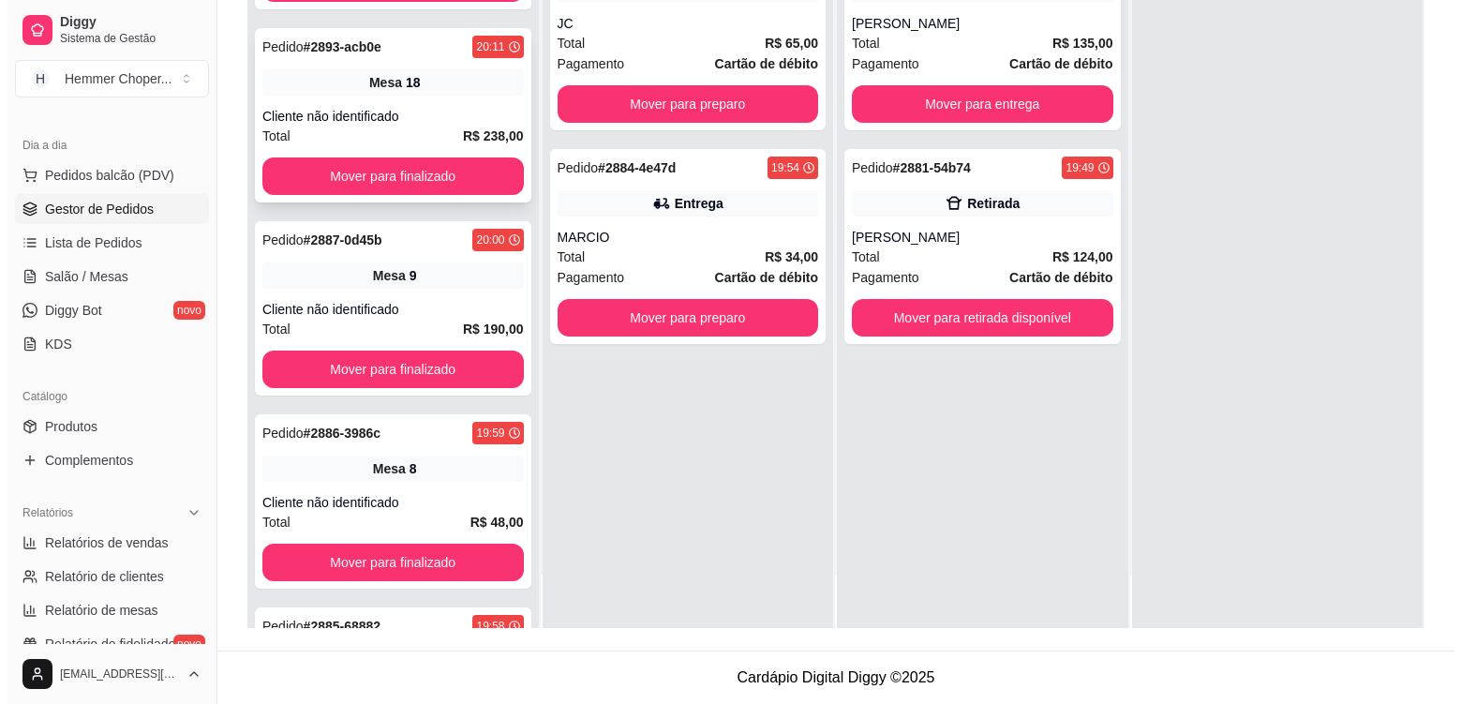
scroll to position [865, 0]
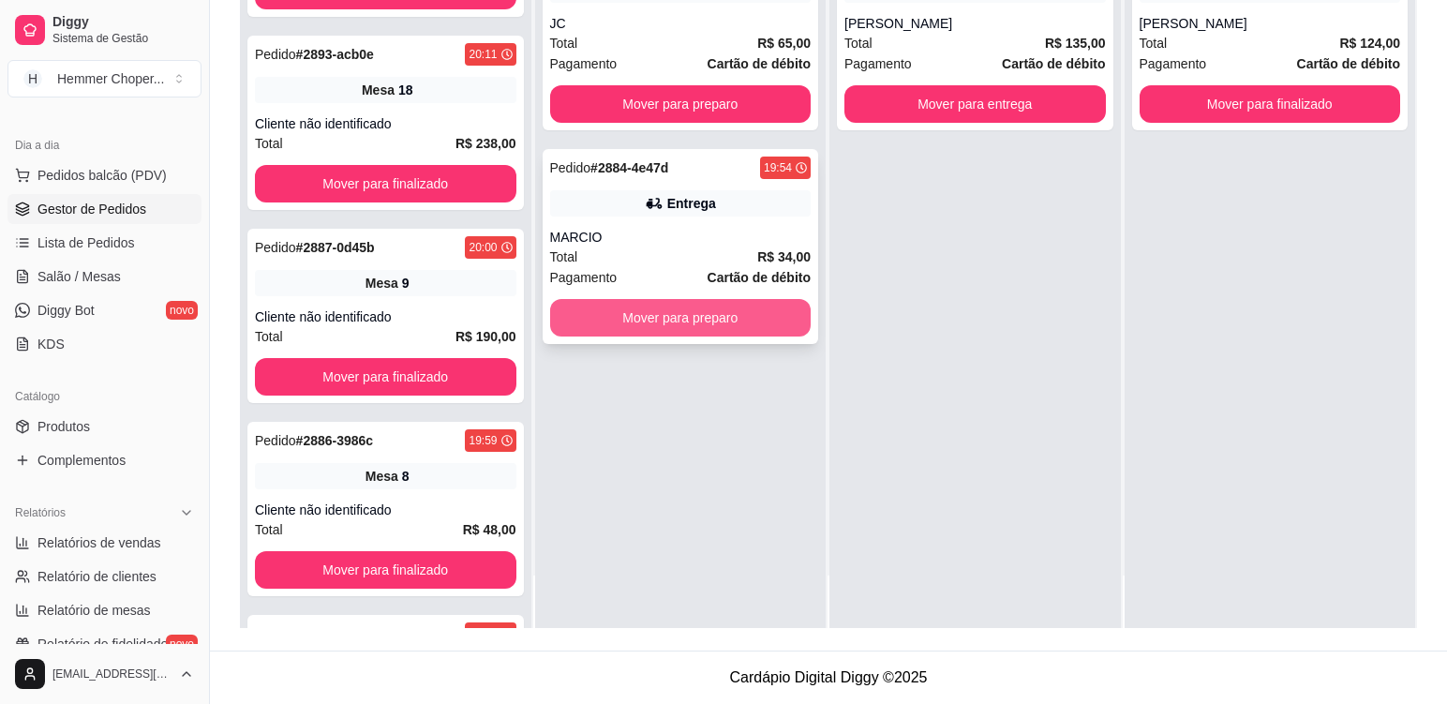
click at [661, 327] on button "Mover para preparo" at bounding box center [681, 317] width 262 height 37
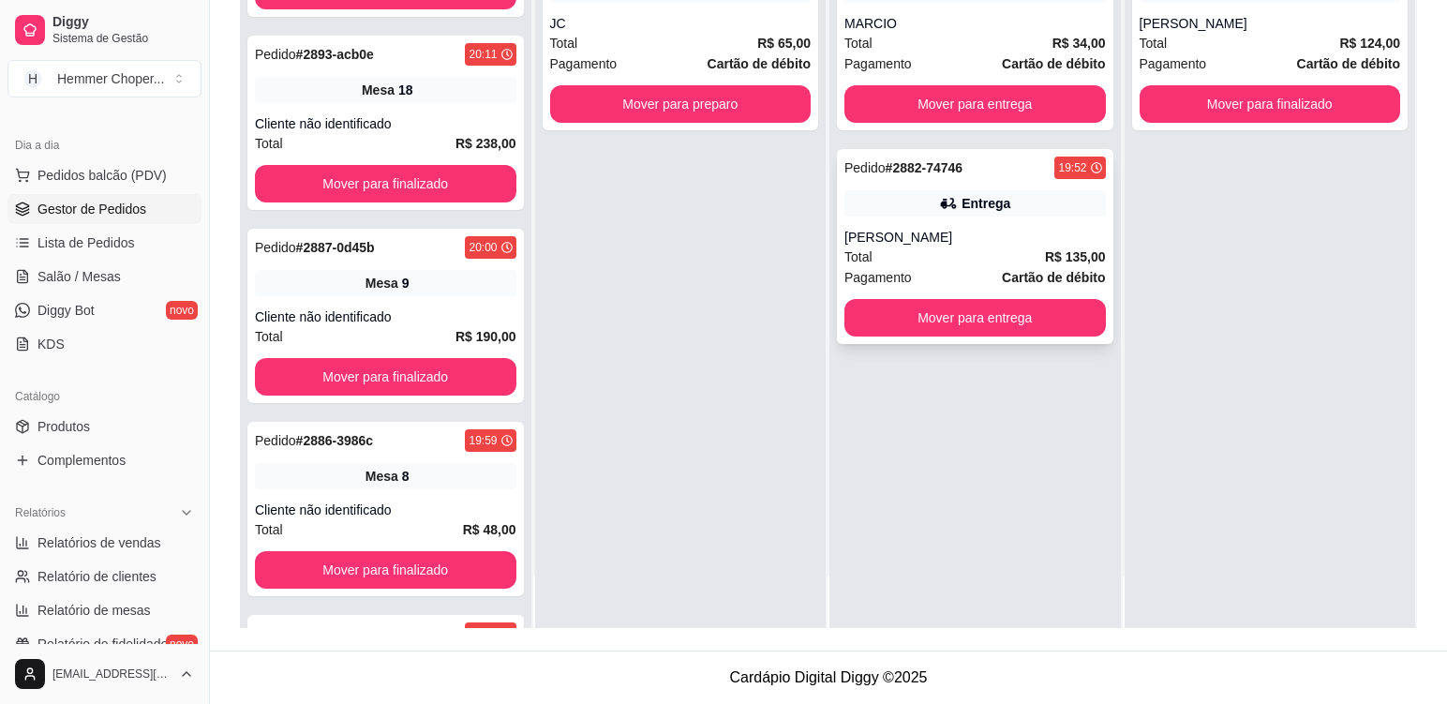
click at [946, 240] on div "[PERSON_NAME]" at bounding box center [976, 237] width 262 height 19
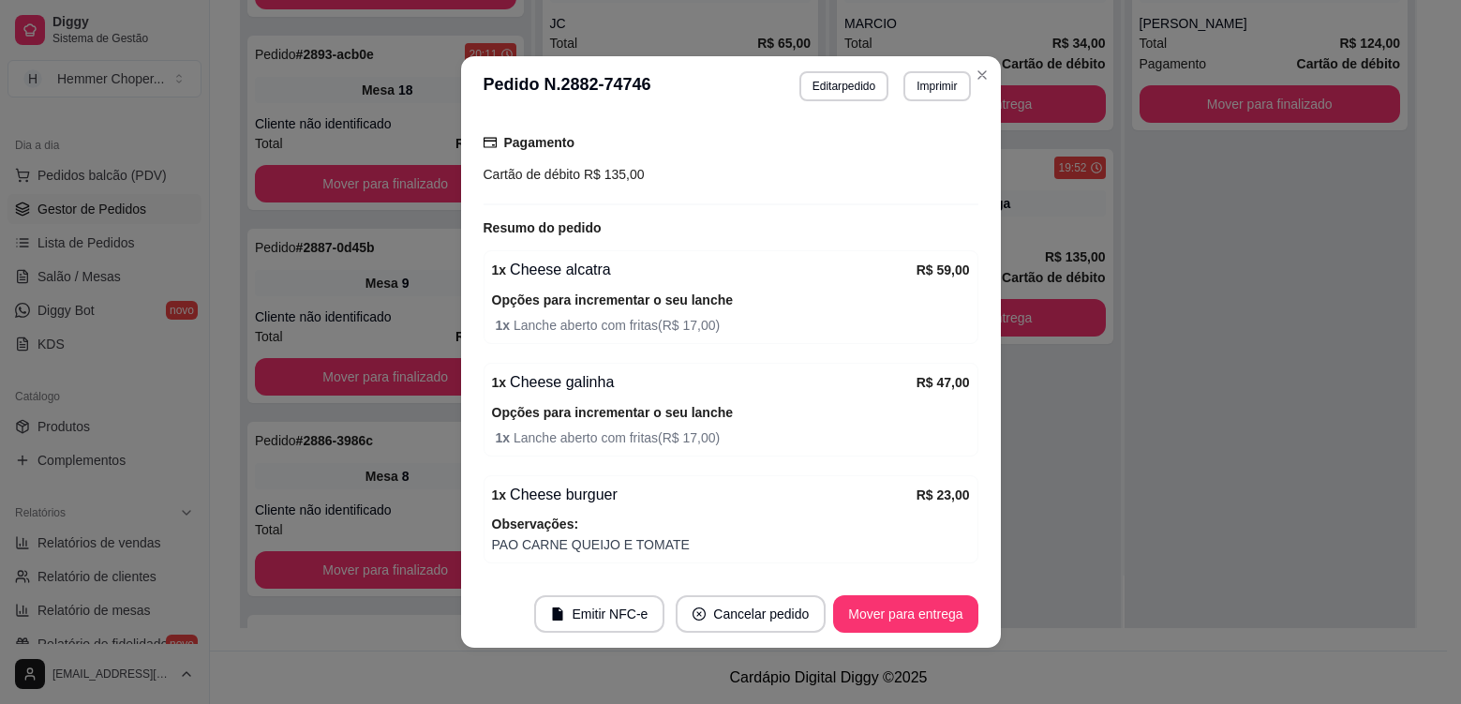
scroll to position [589, 0]
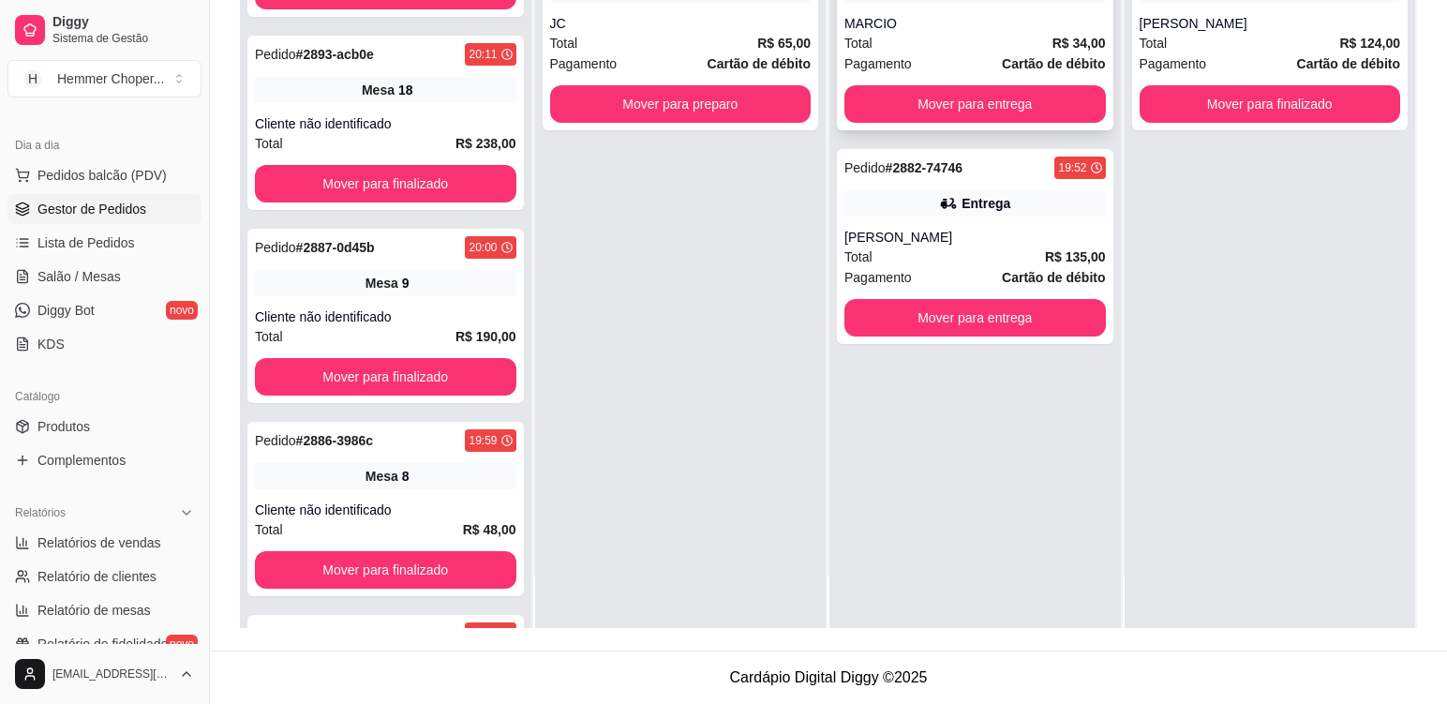
click at [968, 53] on div "Pagamento Cartão de débito" at bounding box center [976, 63] width 262 height 21
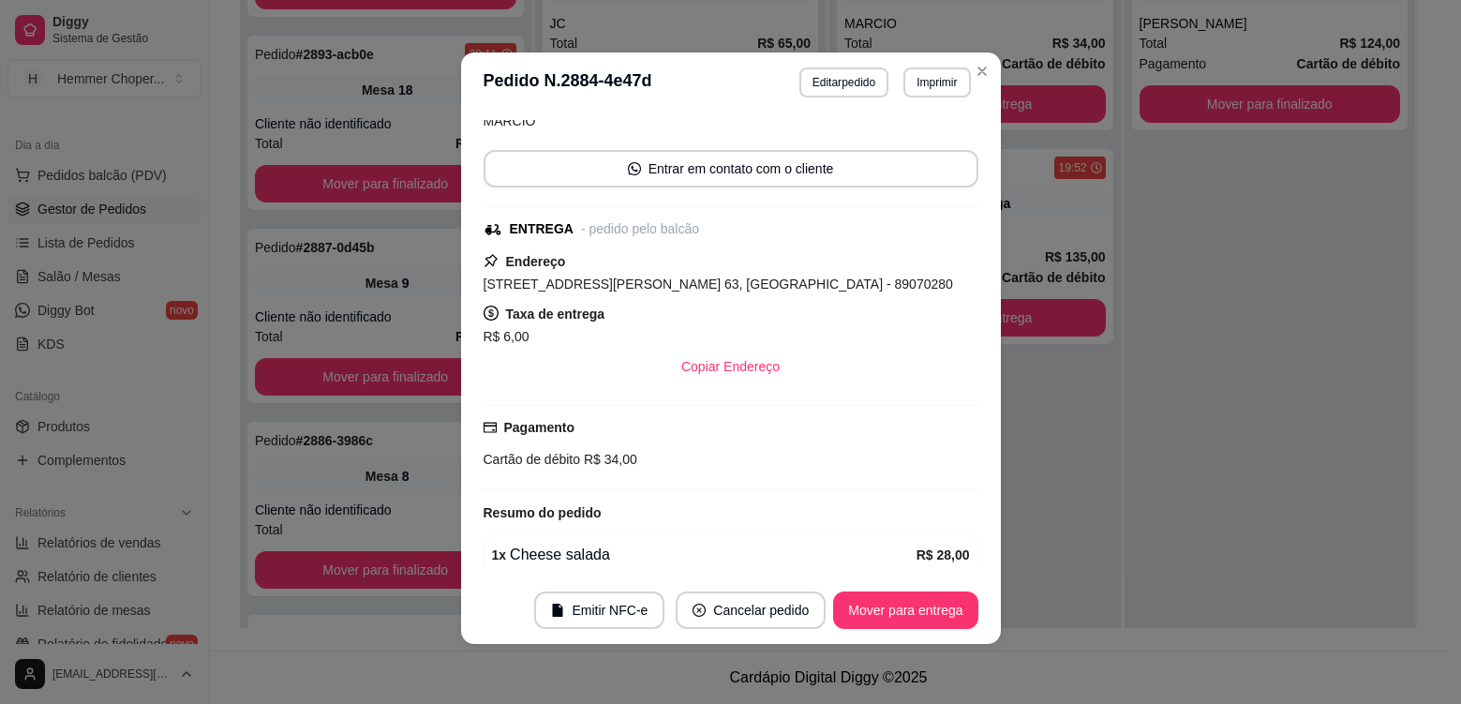
scroll to position [0, 0]
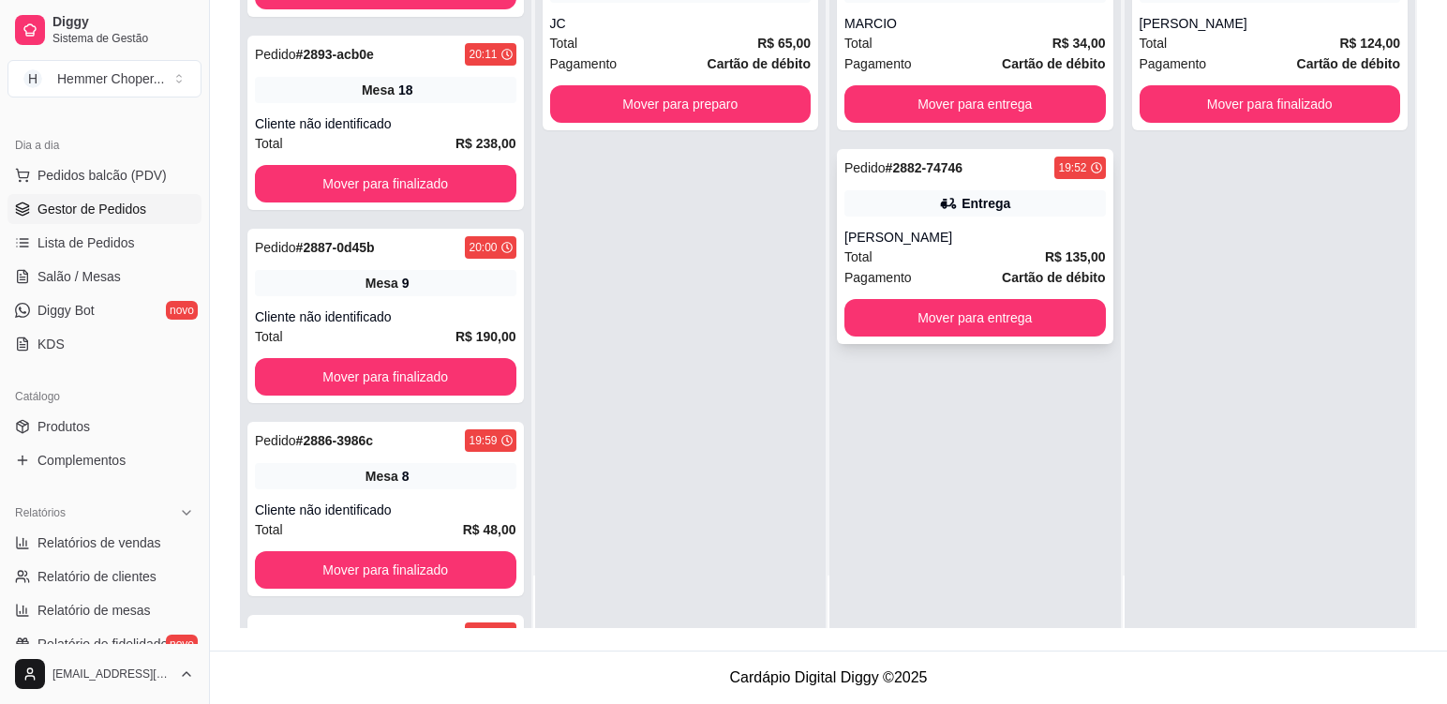
click at [967, 237] on div "[PERSON_NAME]" at bounding box center [976, 237] width 262 height 19
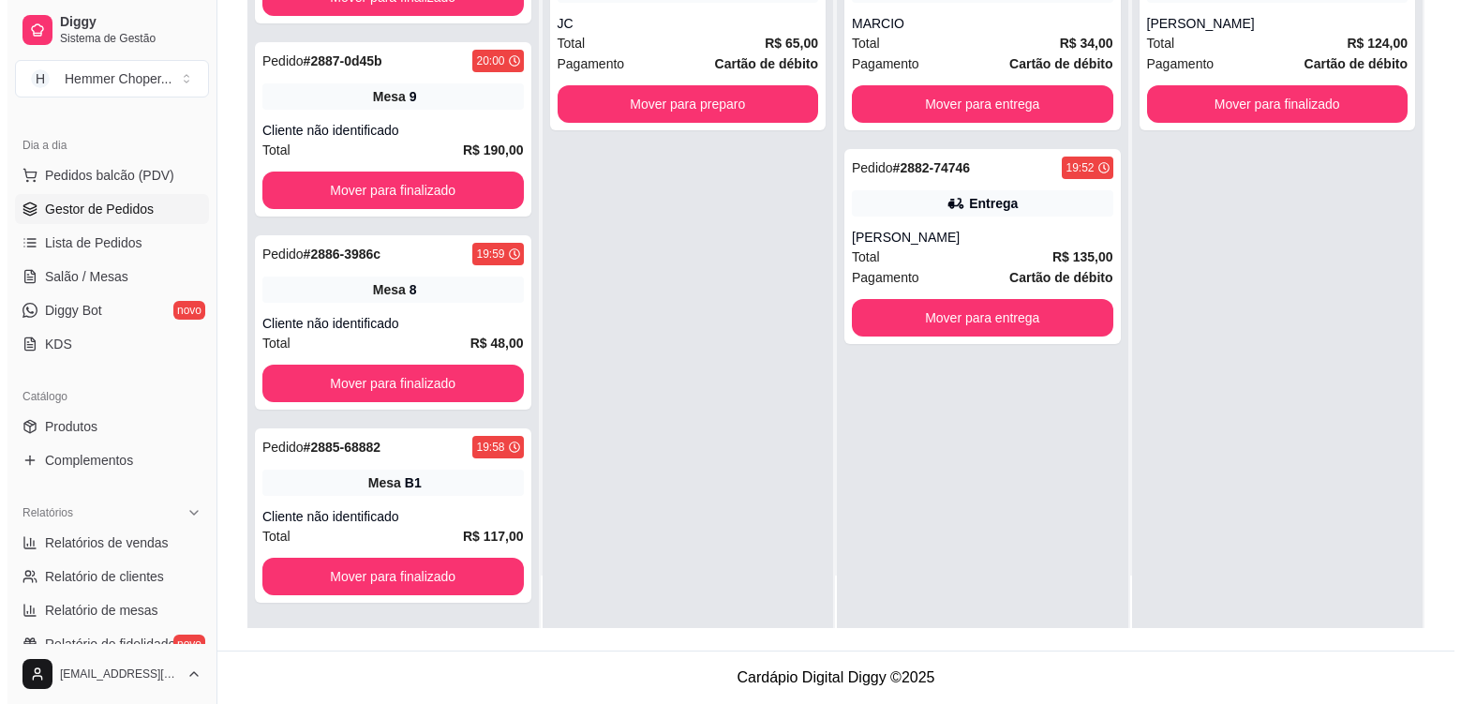
scroll to position [1246, 0]
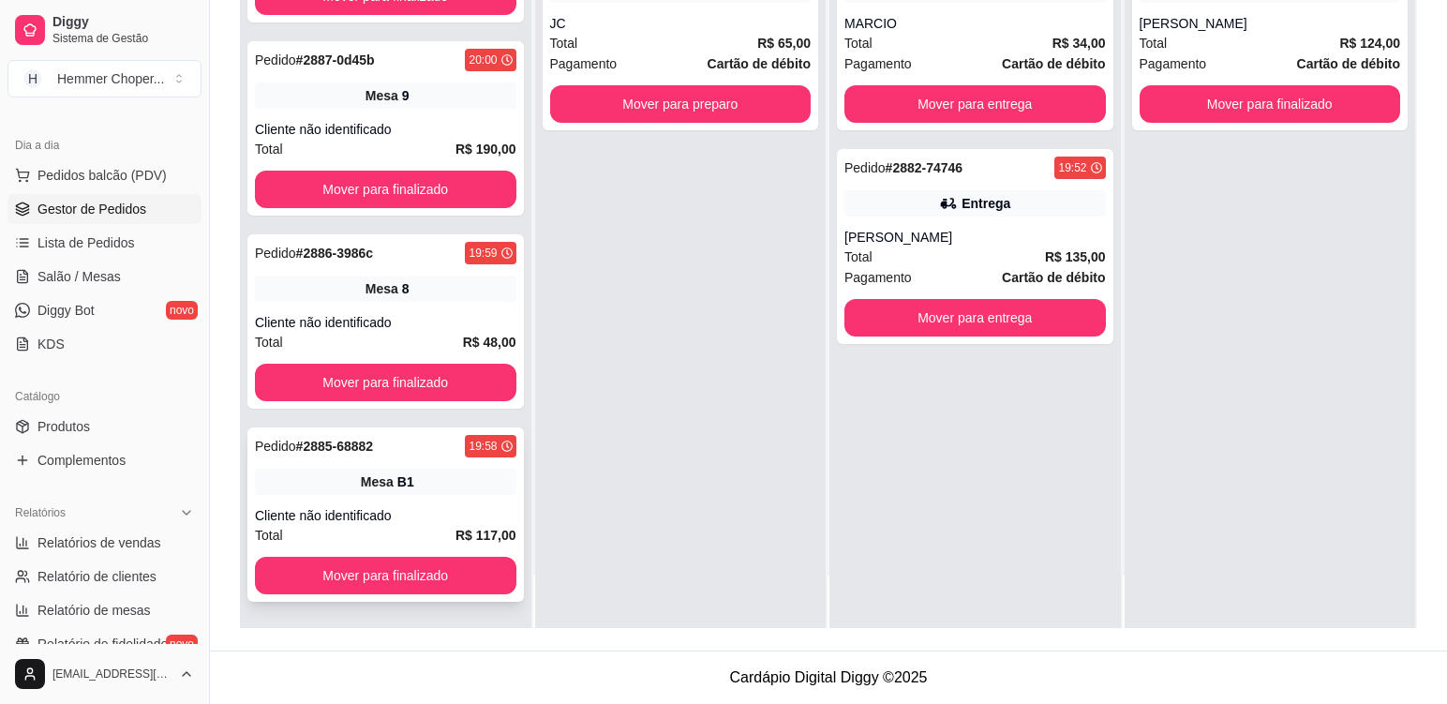
click at [456, 485] on div "Mesa B1" at bounding box center [386, 482] width 262 height 26
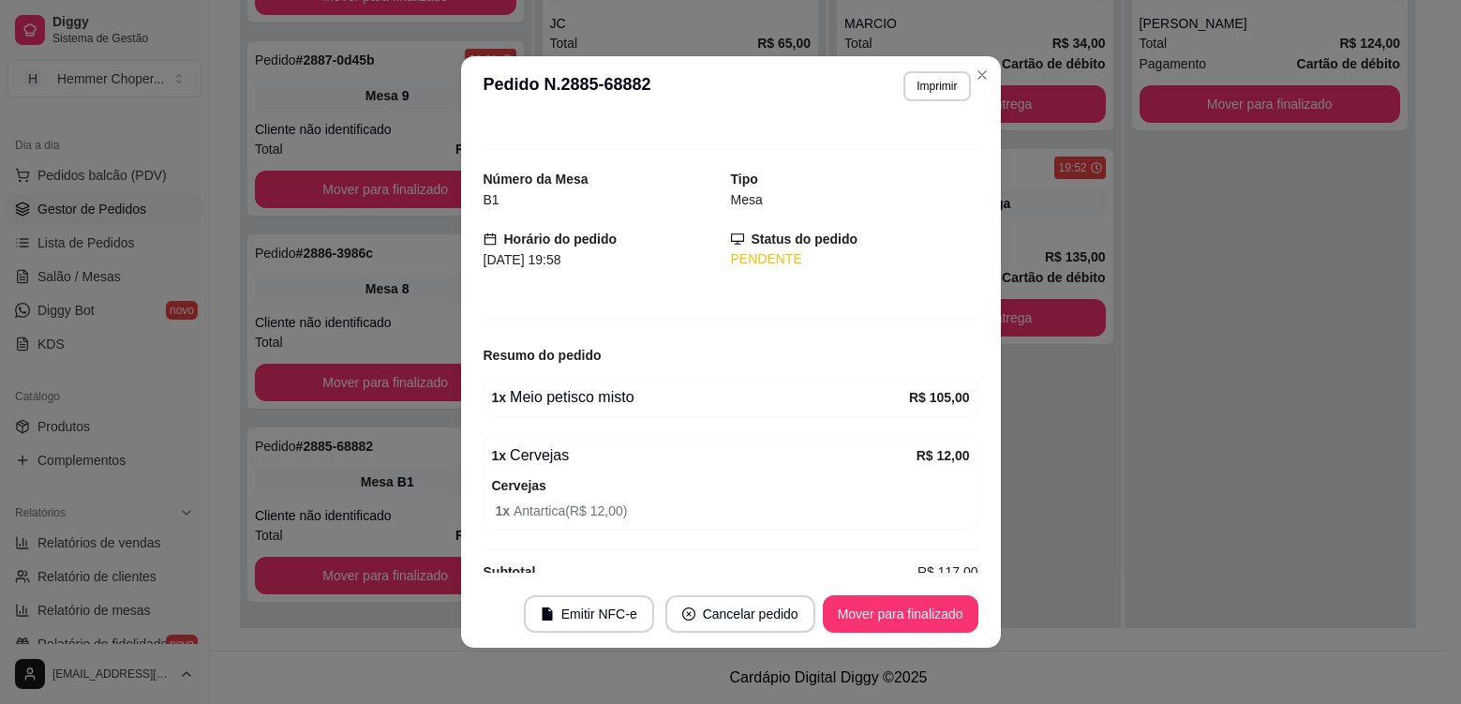
scroll to position [0, 0]
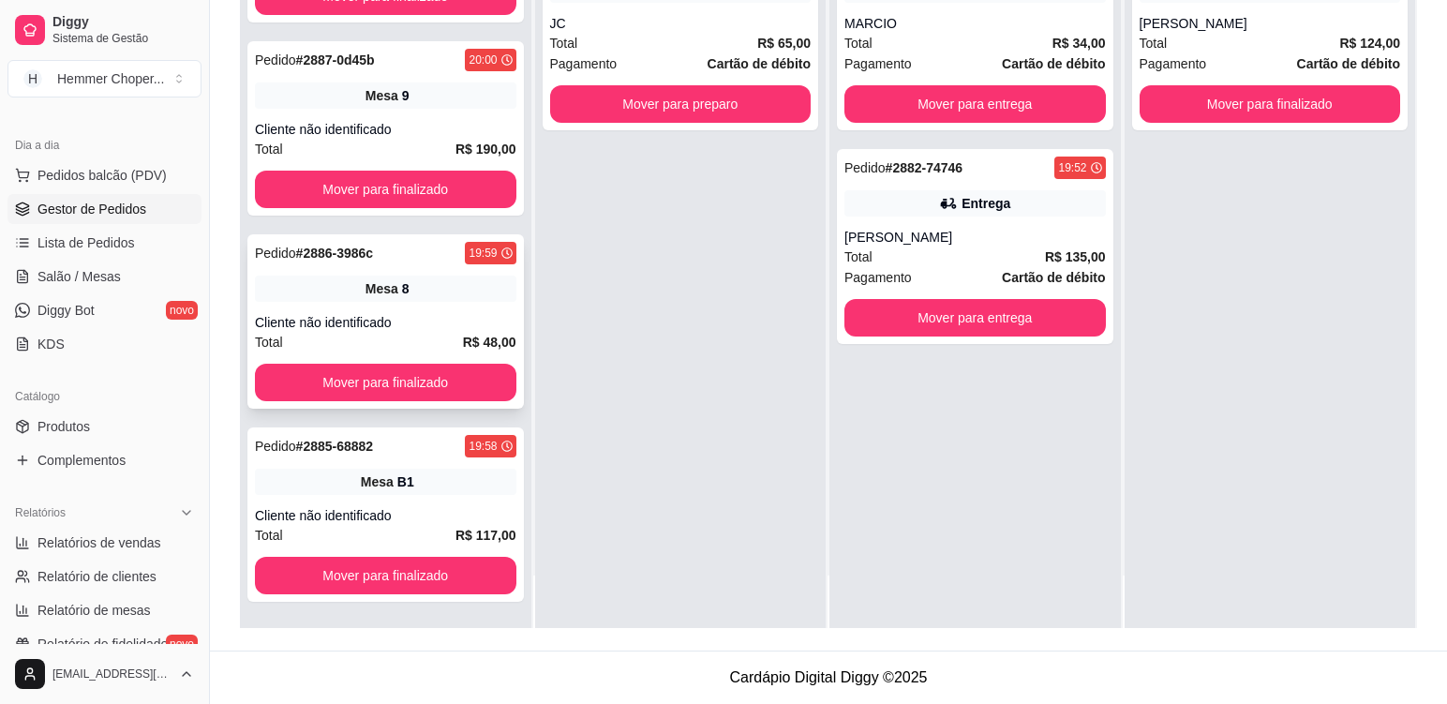
click at [435, 300] on div "Mesa 8" at bounding box center [386, 289] width 262 height 26
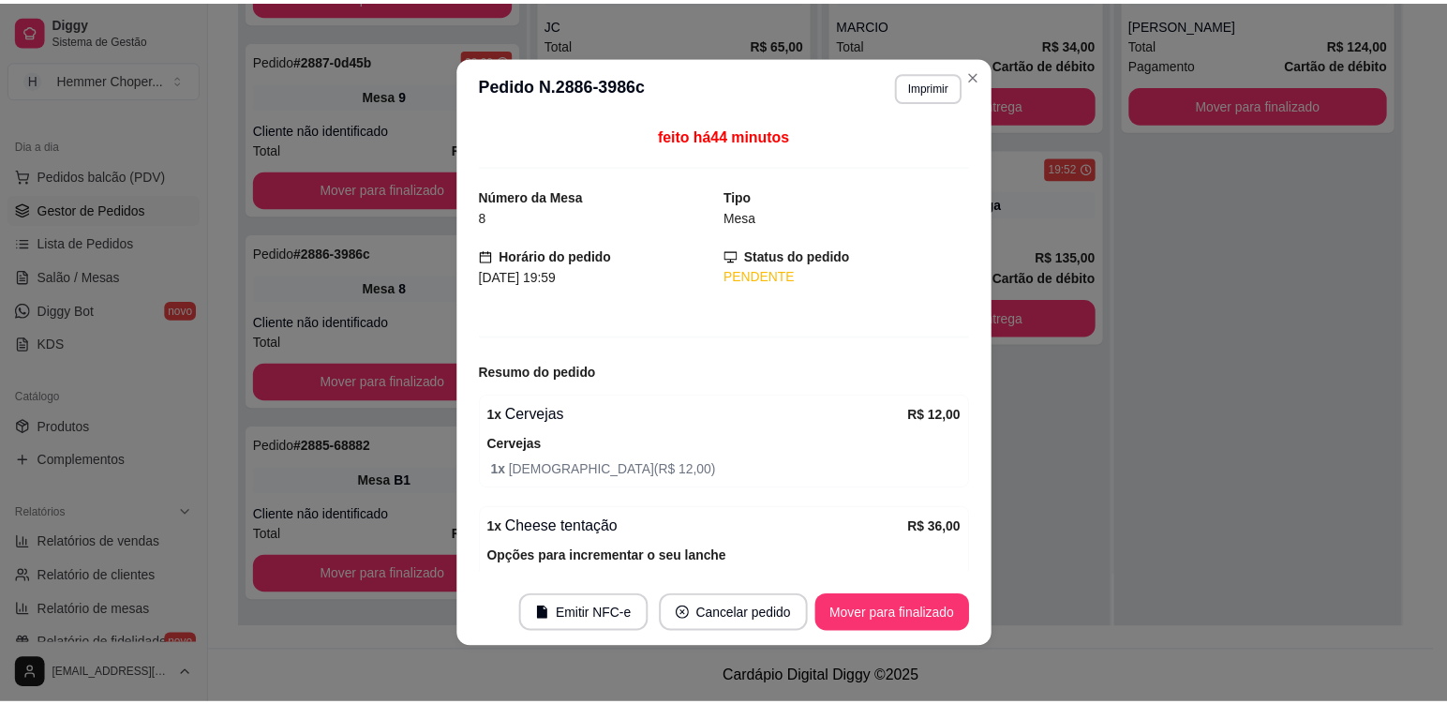
scroll to position [101, 0]
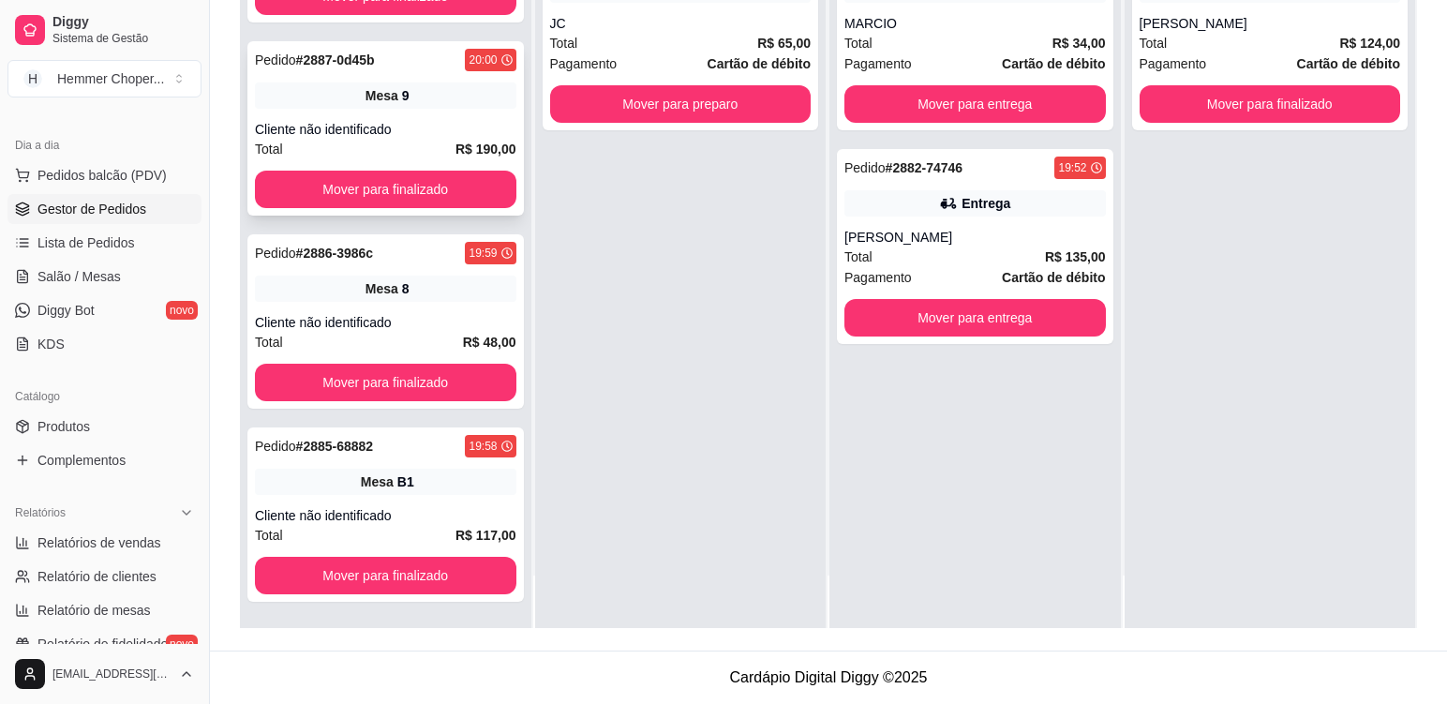
click at [452, 106] on div "Mesa 9" at bounding box center [386, 95] width 262 height 26
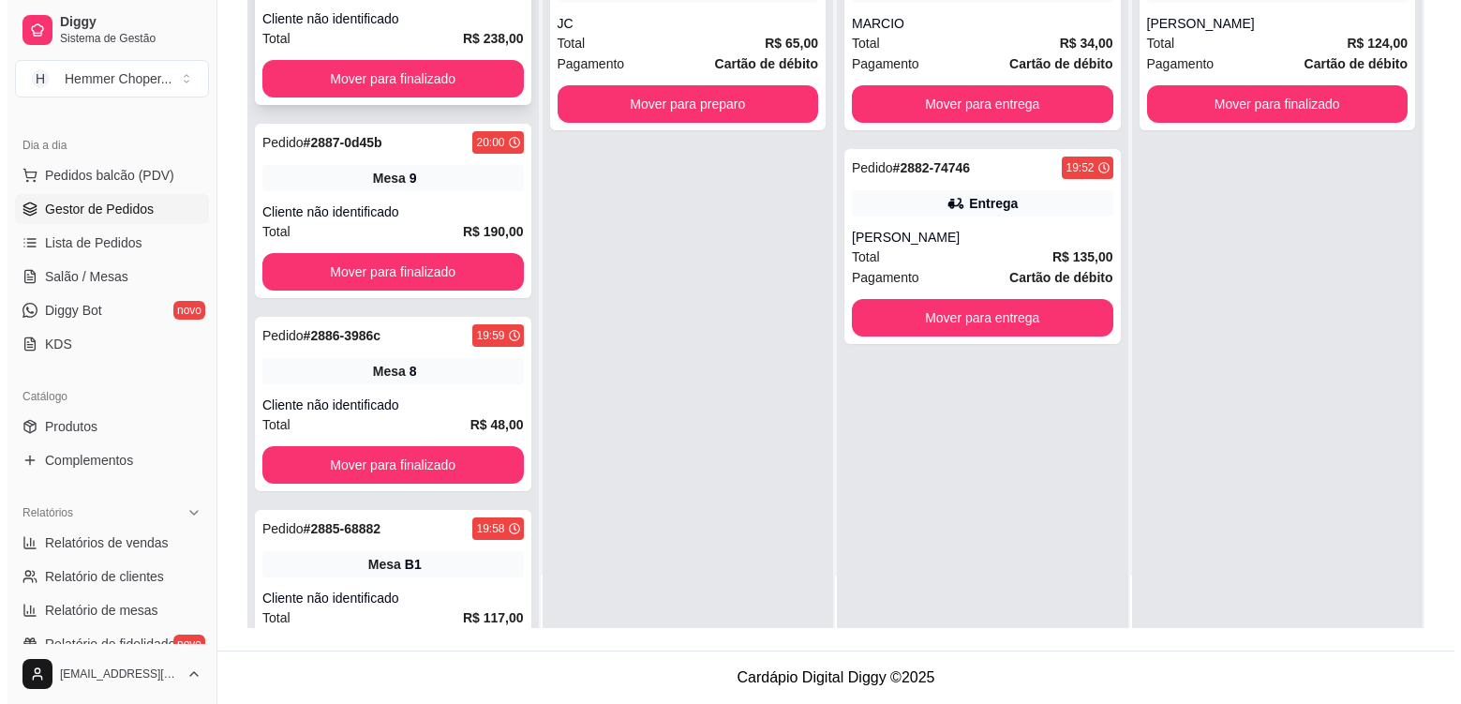
scroll to position [965, 0]
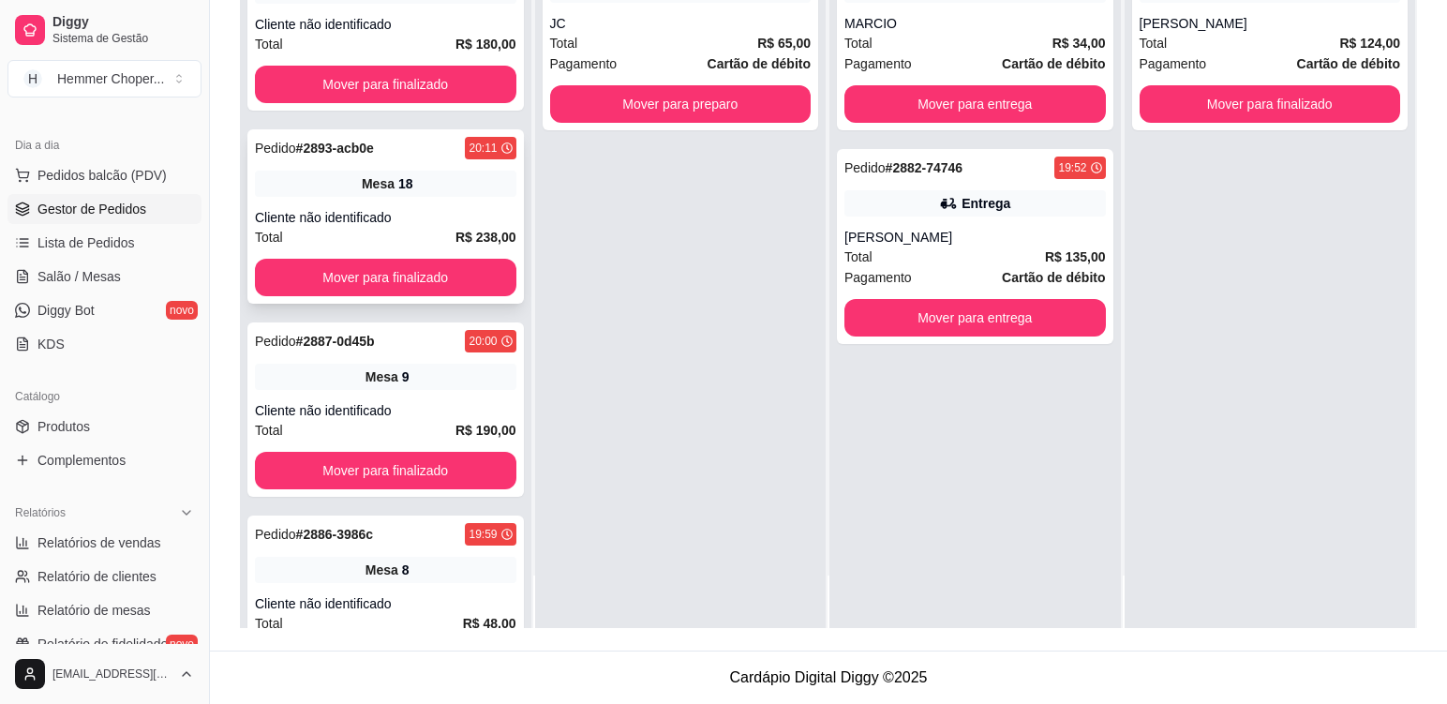
click at [447, 197] on div "Pedido # 2893-acb0e 20:11 Mesa 18 Cliente não identificado Total R$ 238,00 Move…" at bounding box center [385, 216] width 277 height 174
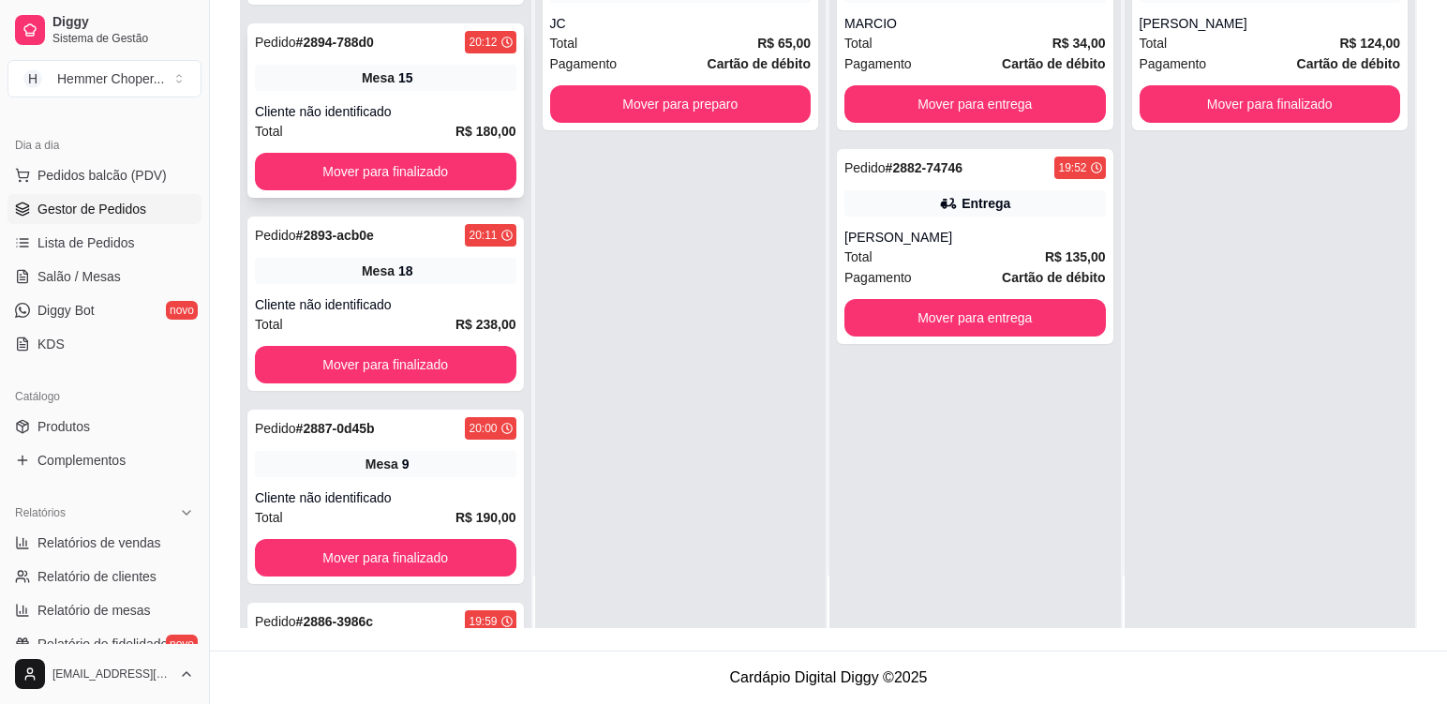
scroll to position [777, 0]
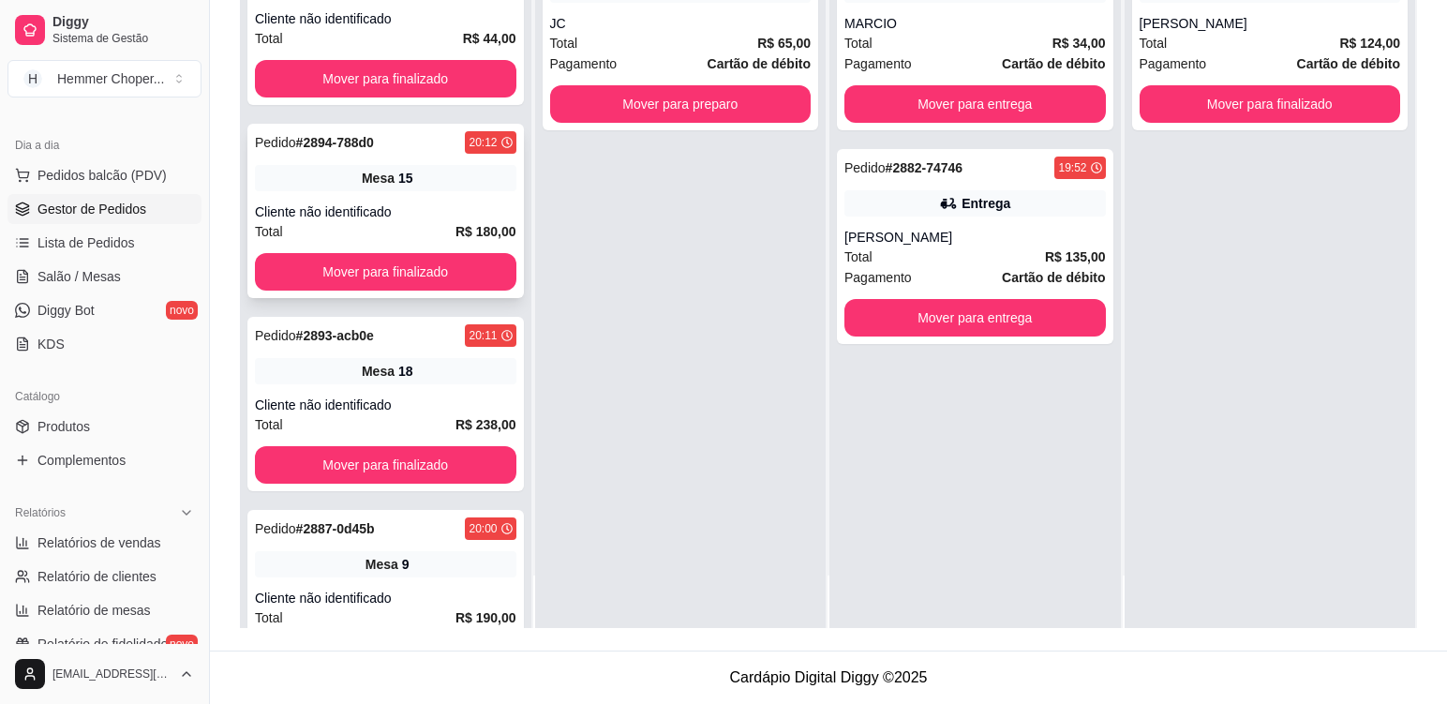
click at [436, 186] on div "Mesa 15" at bounding box center [386, 178] width 262 height 26
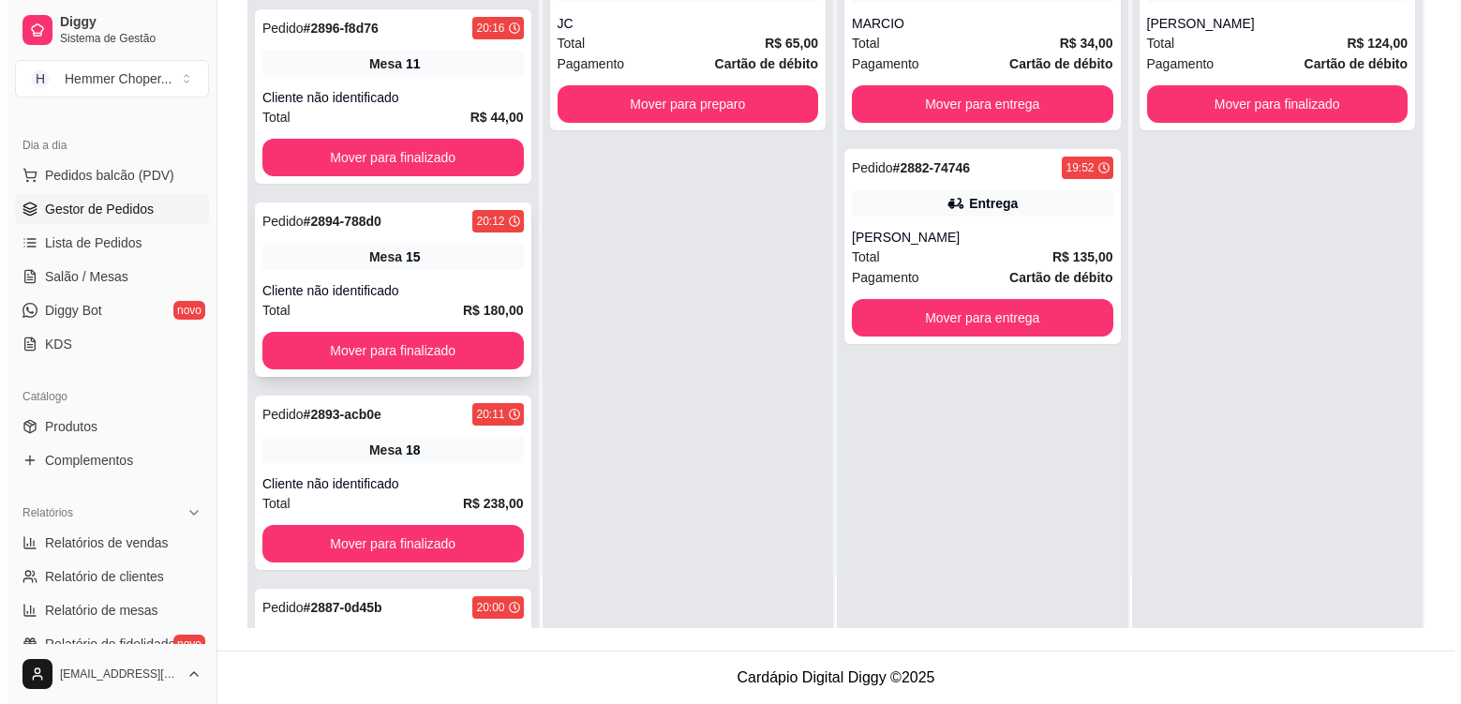
scroll to position [590, 0]
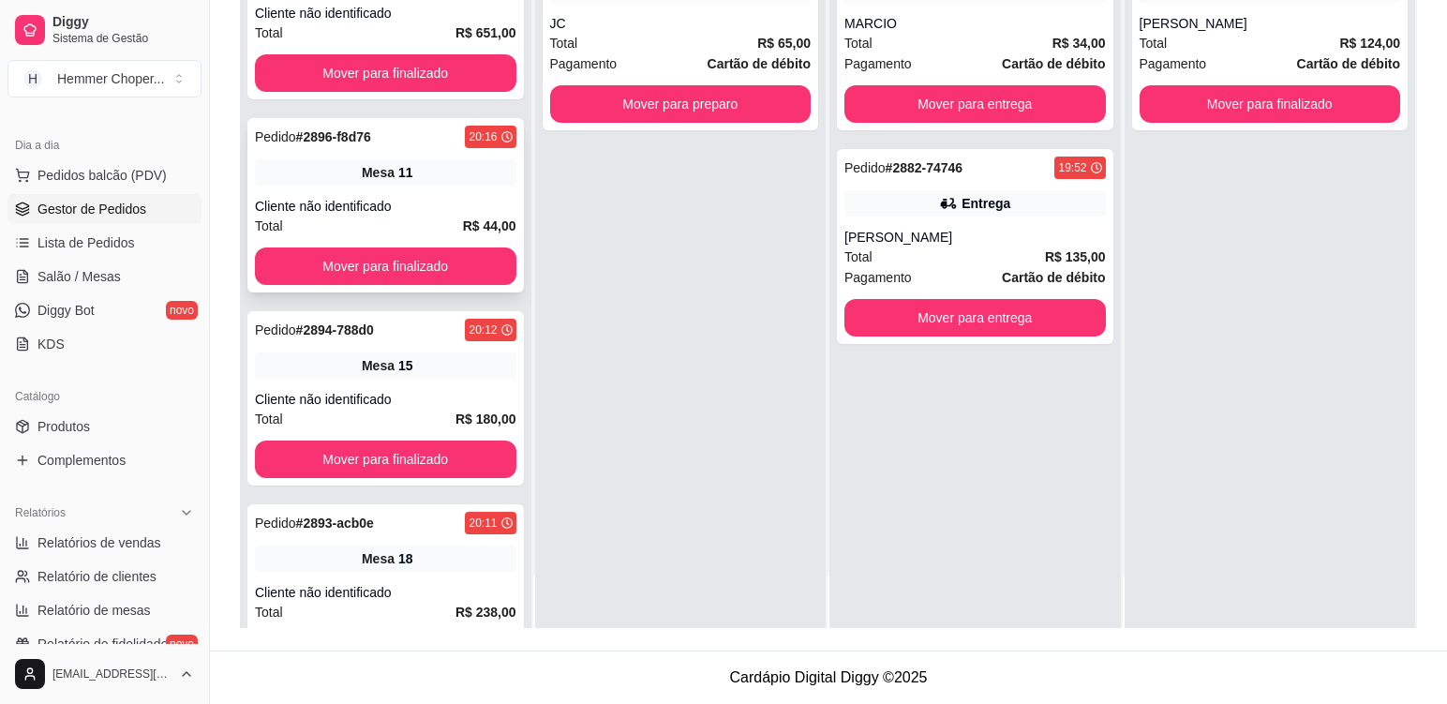
click at [443, 195] on div "Pedido # 2896-f8d76 20:16 Mesa 11 Cliente não identificado Total R$ 44,00 Mover…" at bounding box center [385, 205] width 277 height 174
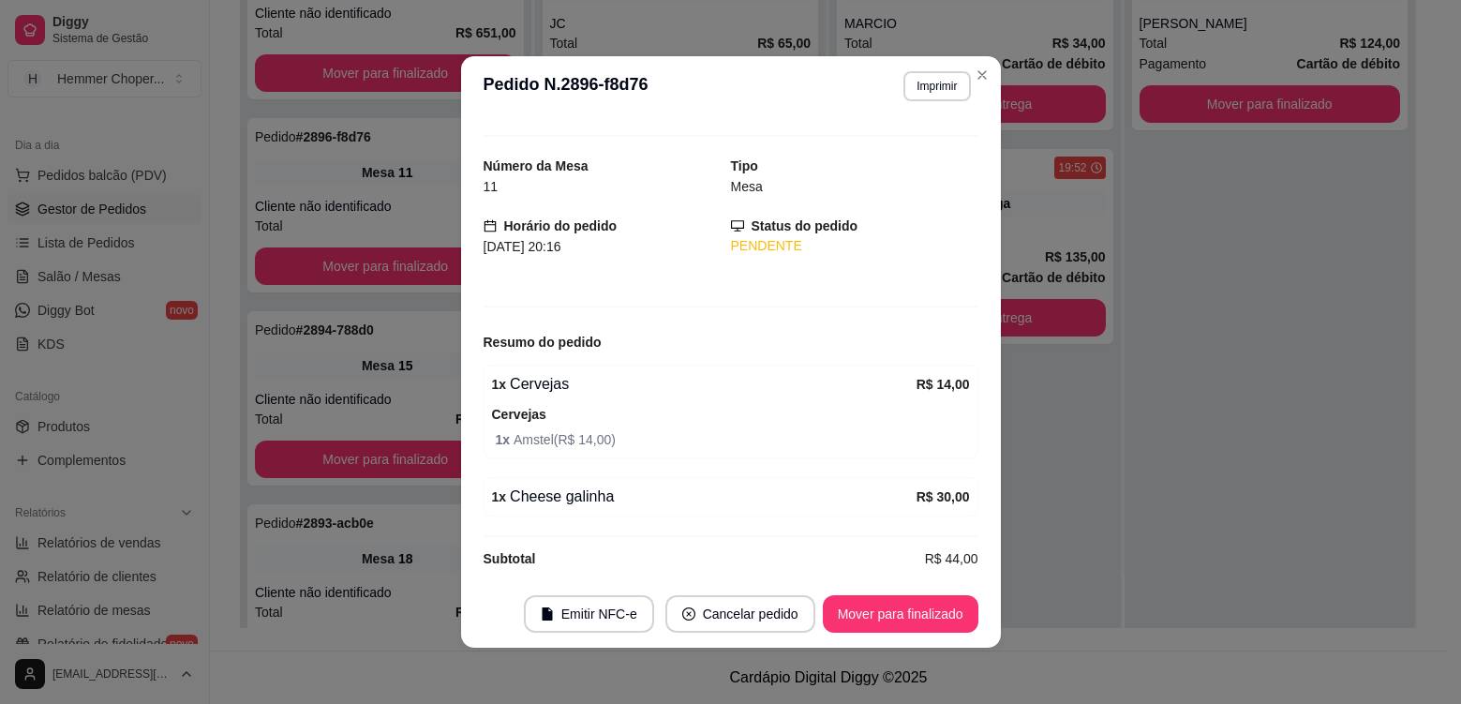
scroll to position [47, 0]
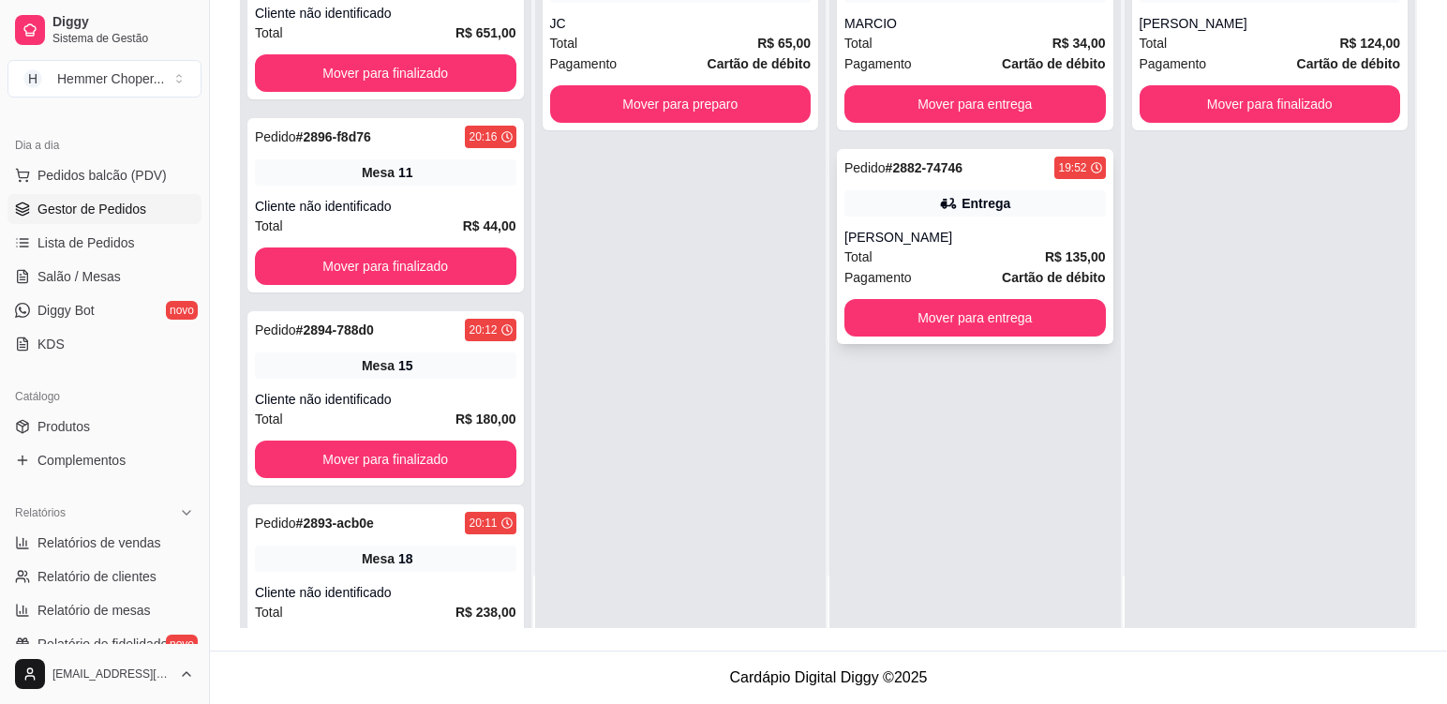
click at [936, 263] on div "Total R$ 135,00" at bounding box center [976, 257] width 262 height 21
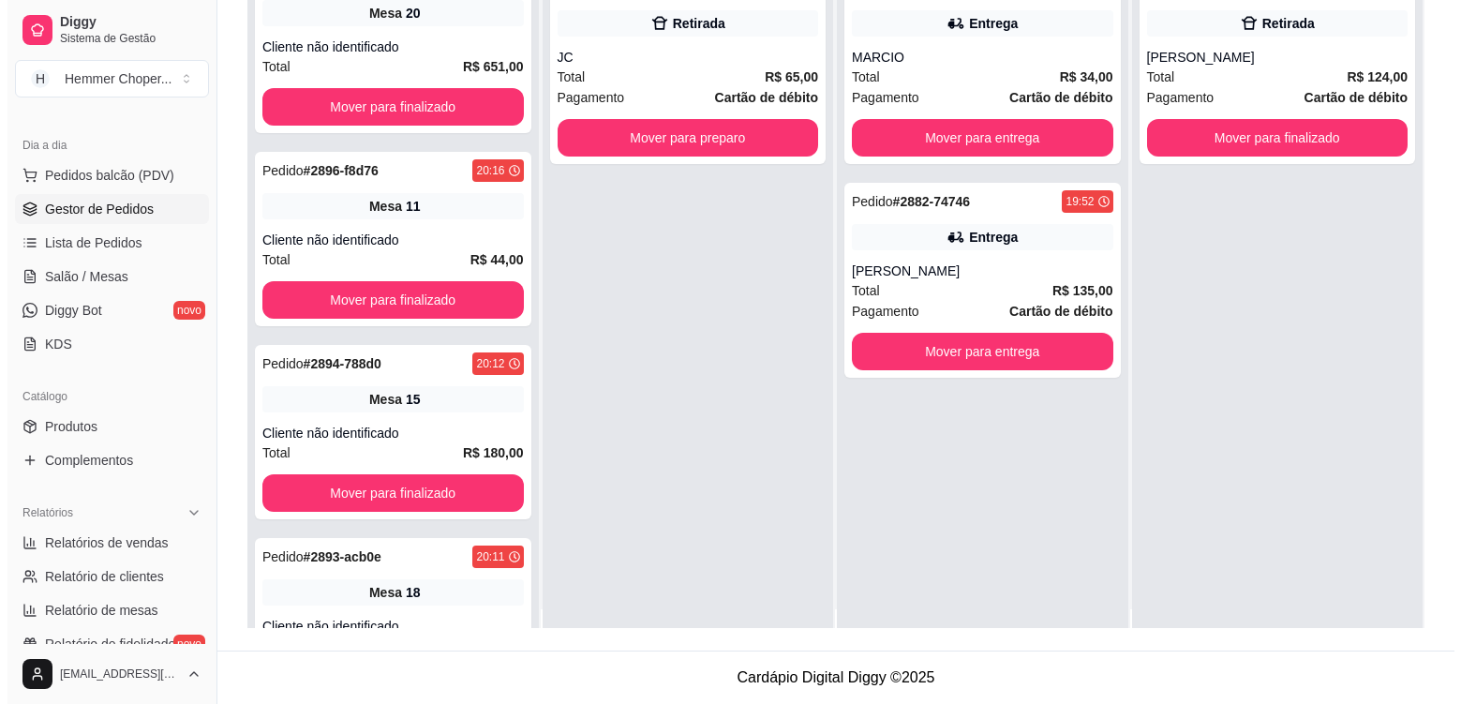
scroll to position [0, 0]
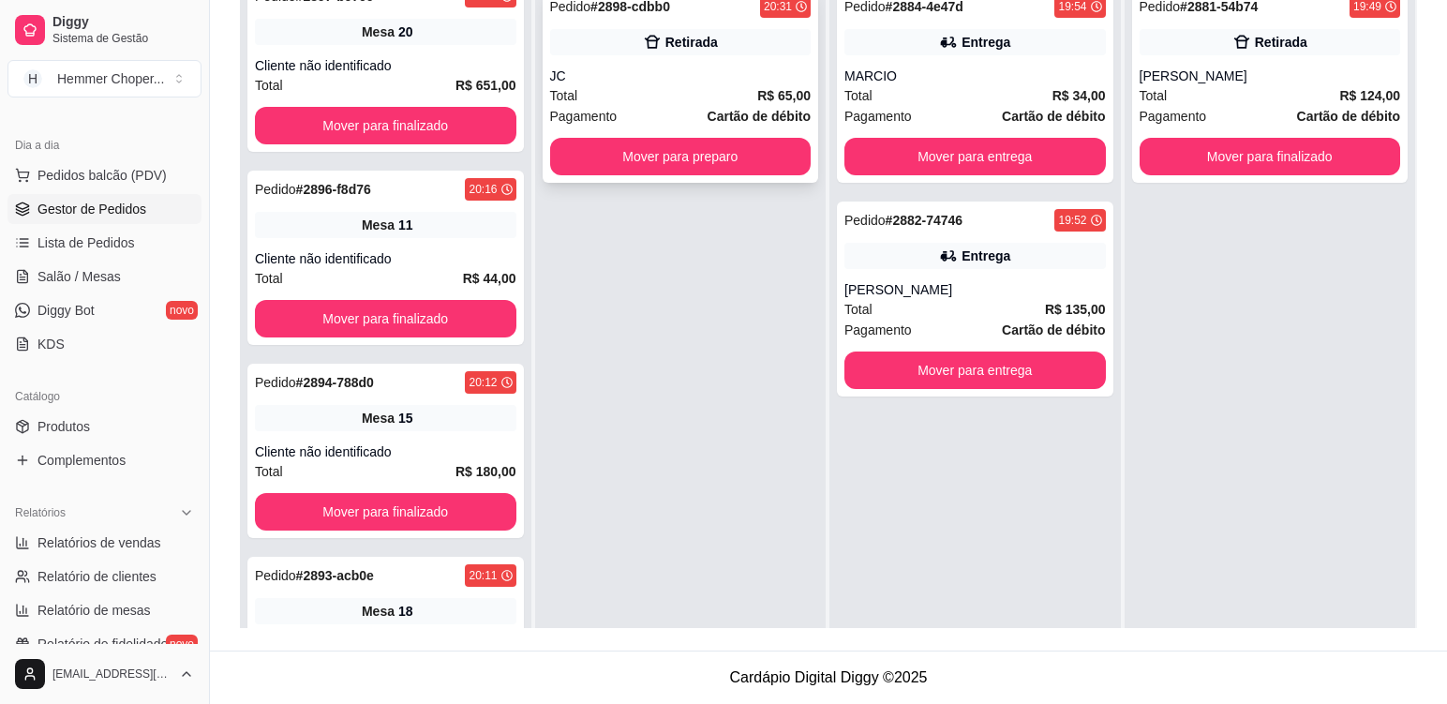
click at [673, 93] on div "Total R$ 65,00" at bounding box center [681, 95] width 262 height 21
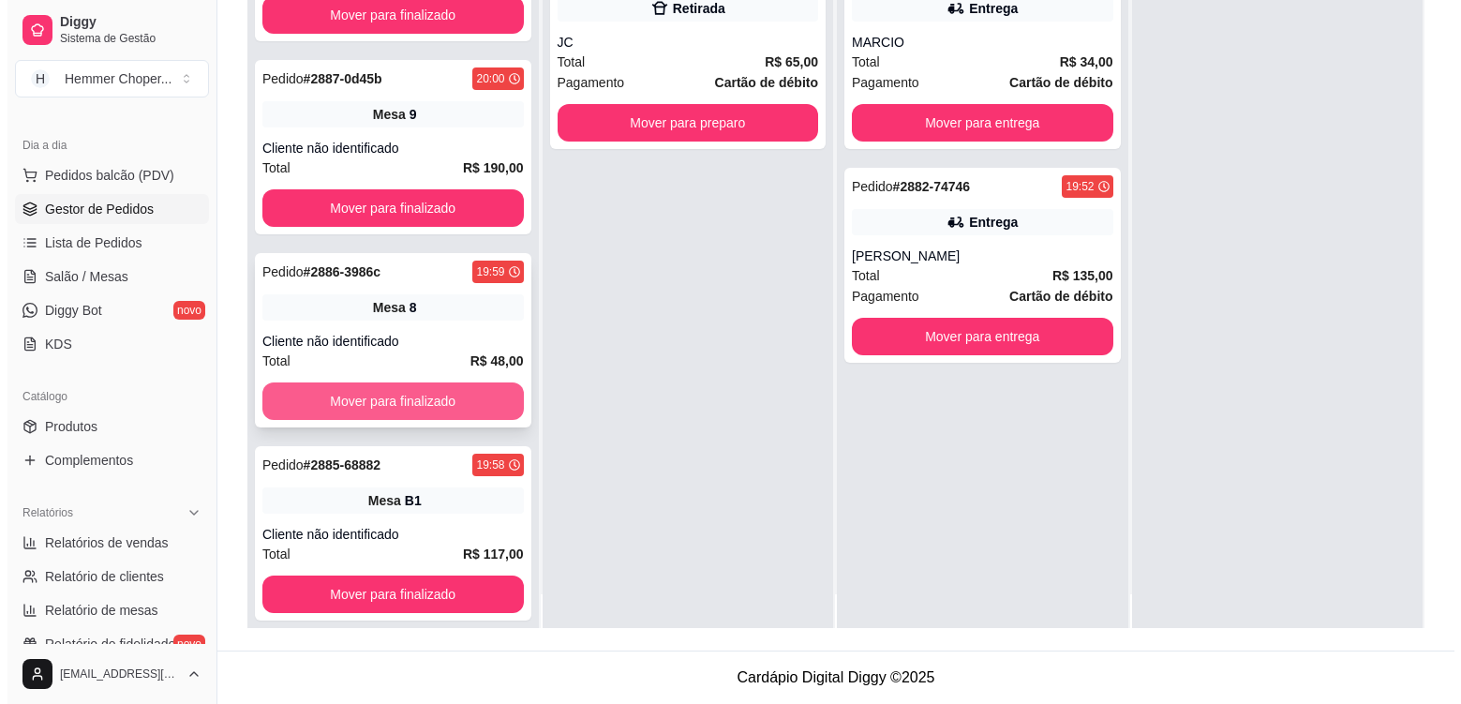
scroll to position [52, 0]
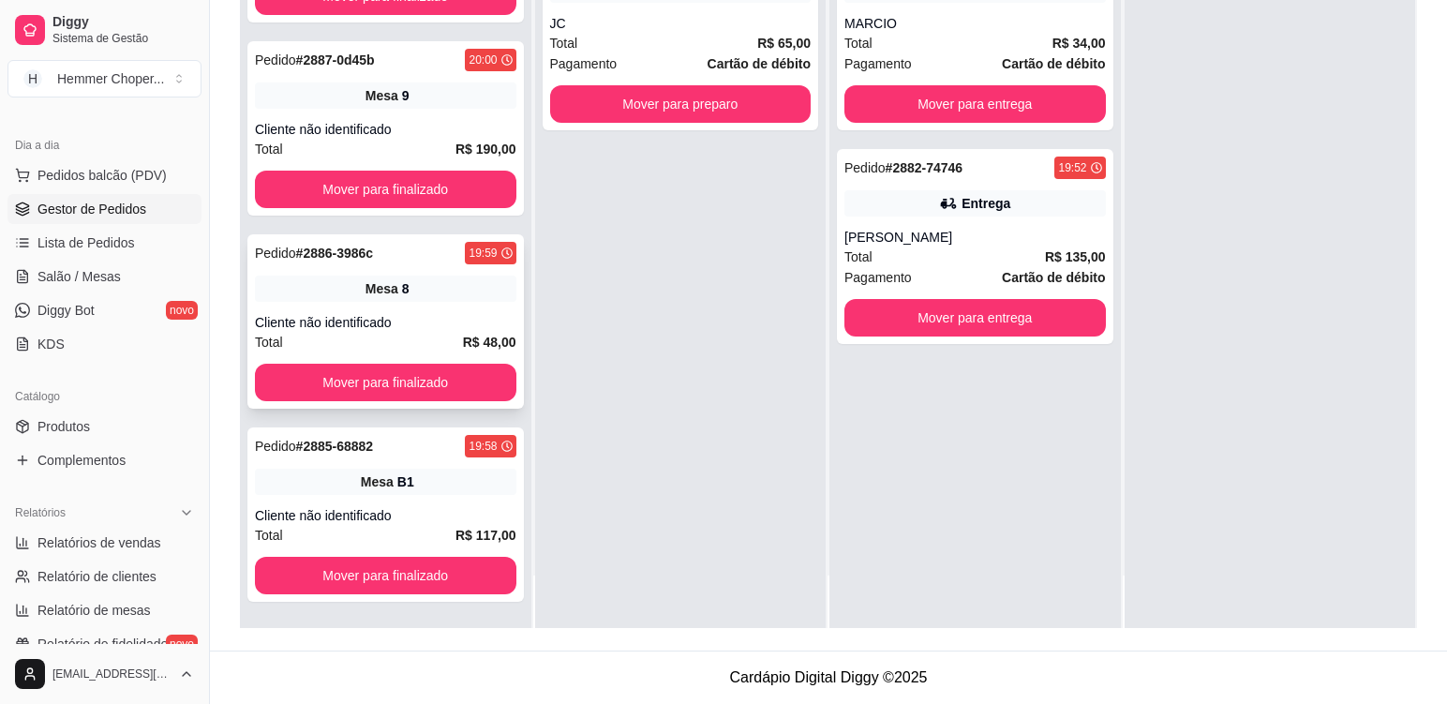
click at [412, 318] on div "Cliente não identificado" at bounding box center [386, 322] width 262 height 19
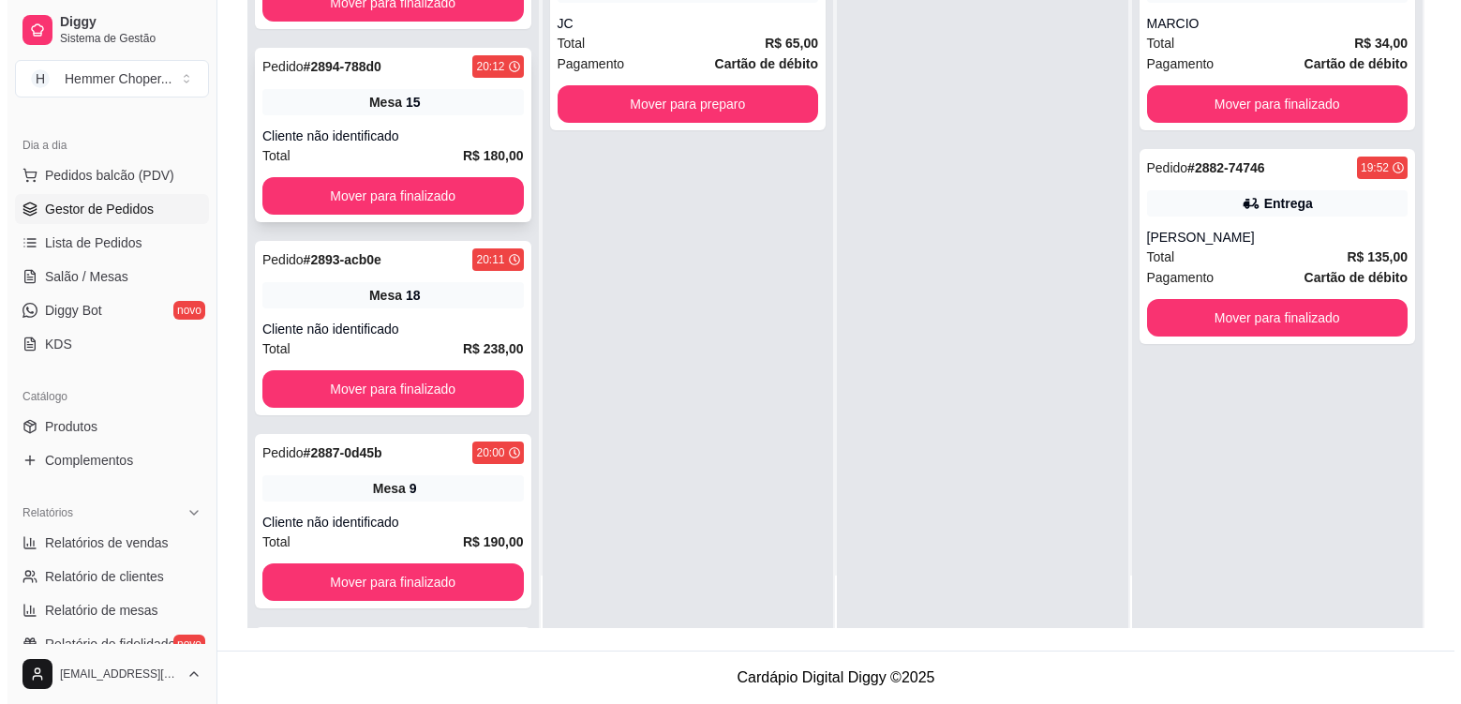
scroll to position [683, 0]
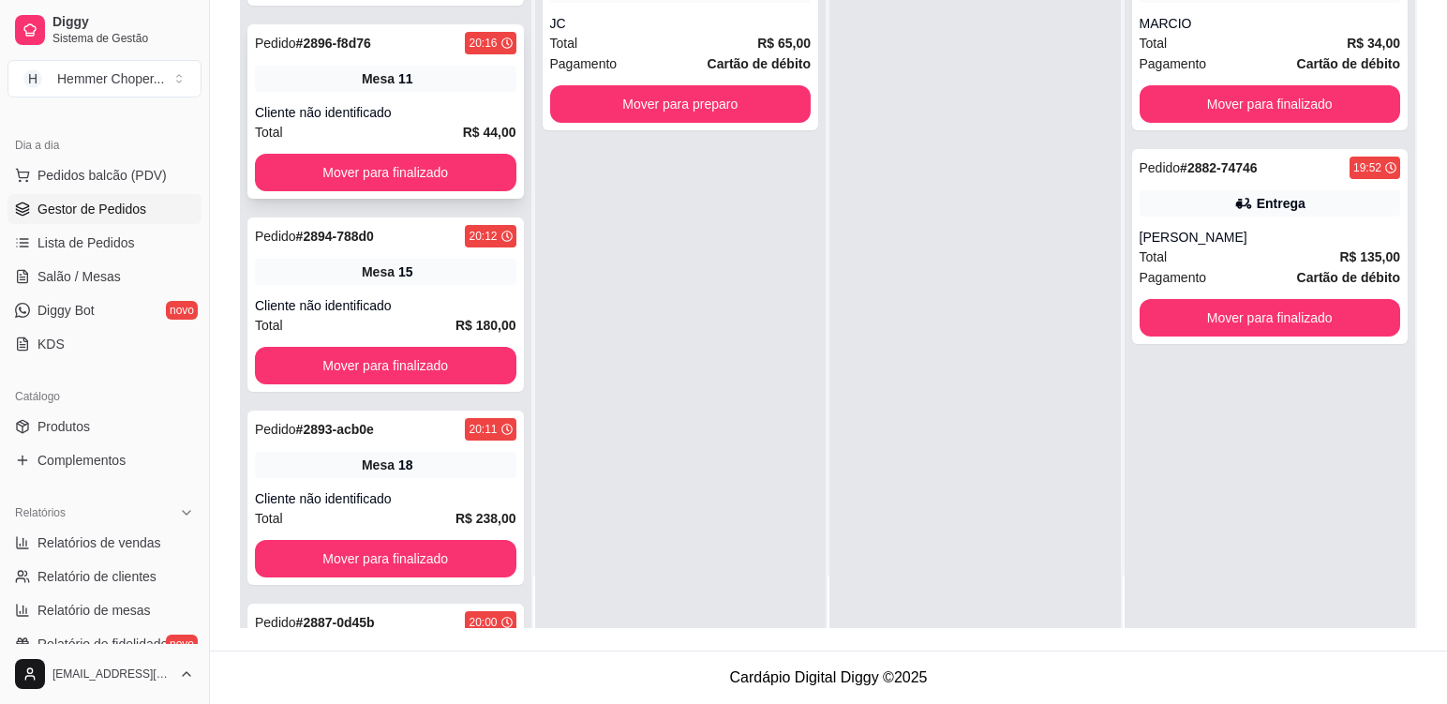
click at [429, 104] on div "Cliente não identificado" at bounding box center [386, 112] width 262 height 19
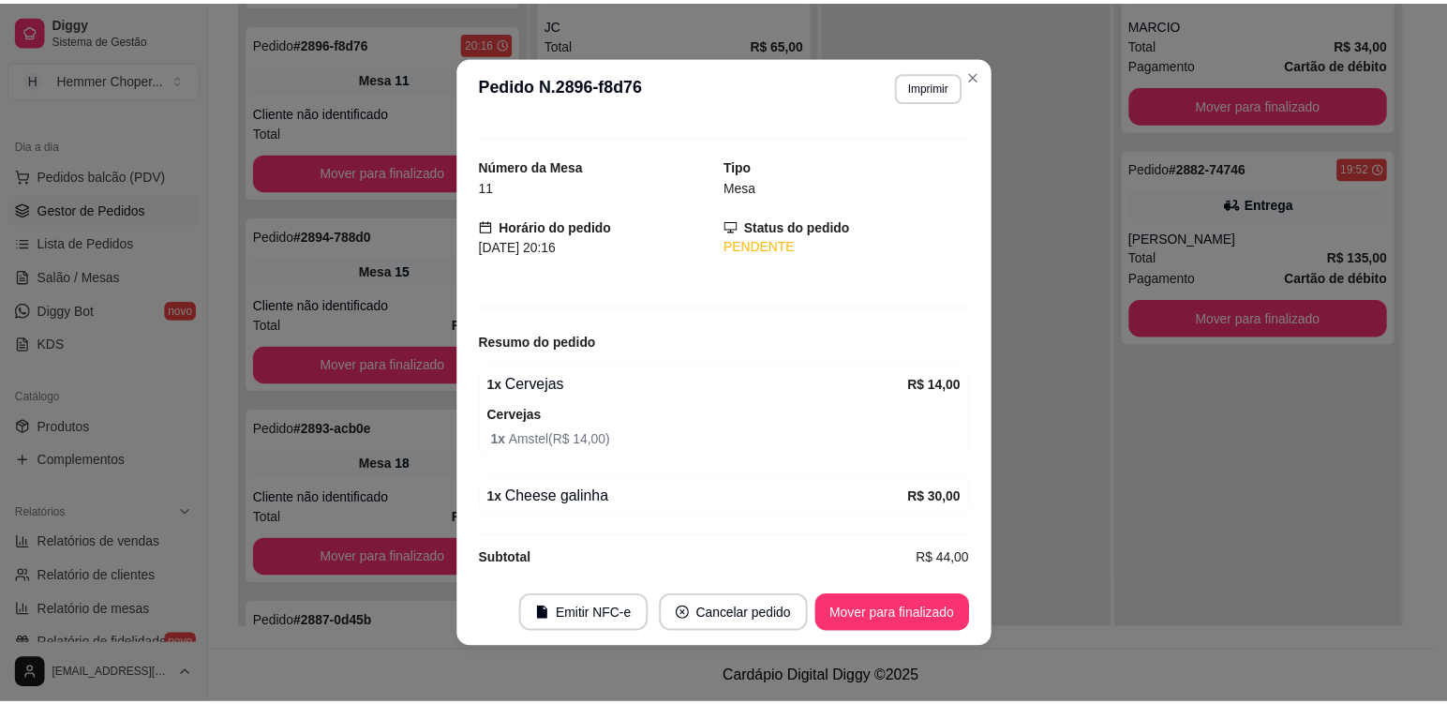
scroll to position [47, 0]
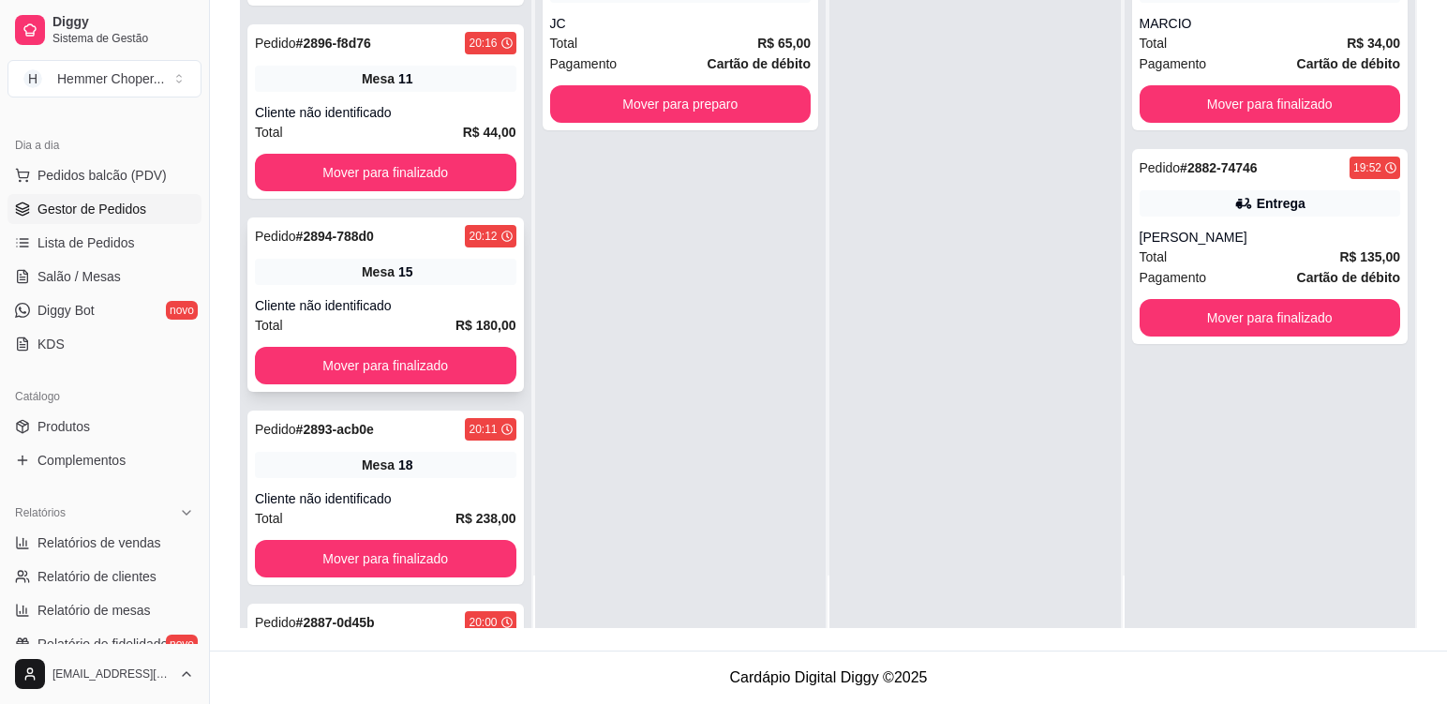
click at [426, 292] on div "Pedido # 2894-788d0 20:12 Mesa 15 Cliente não identificado Total R$ 180,00 Move…" at bounding box center [385, 304] width 277 height 174
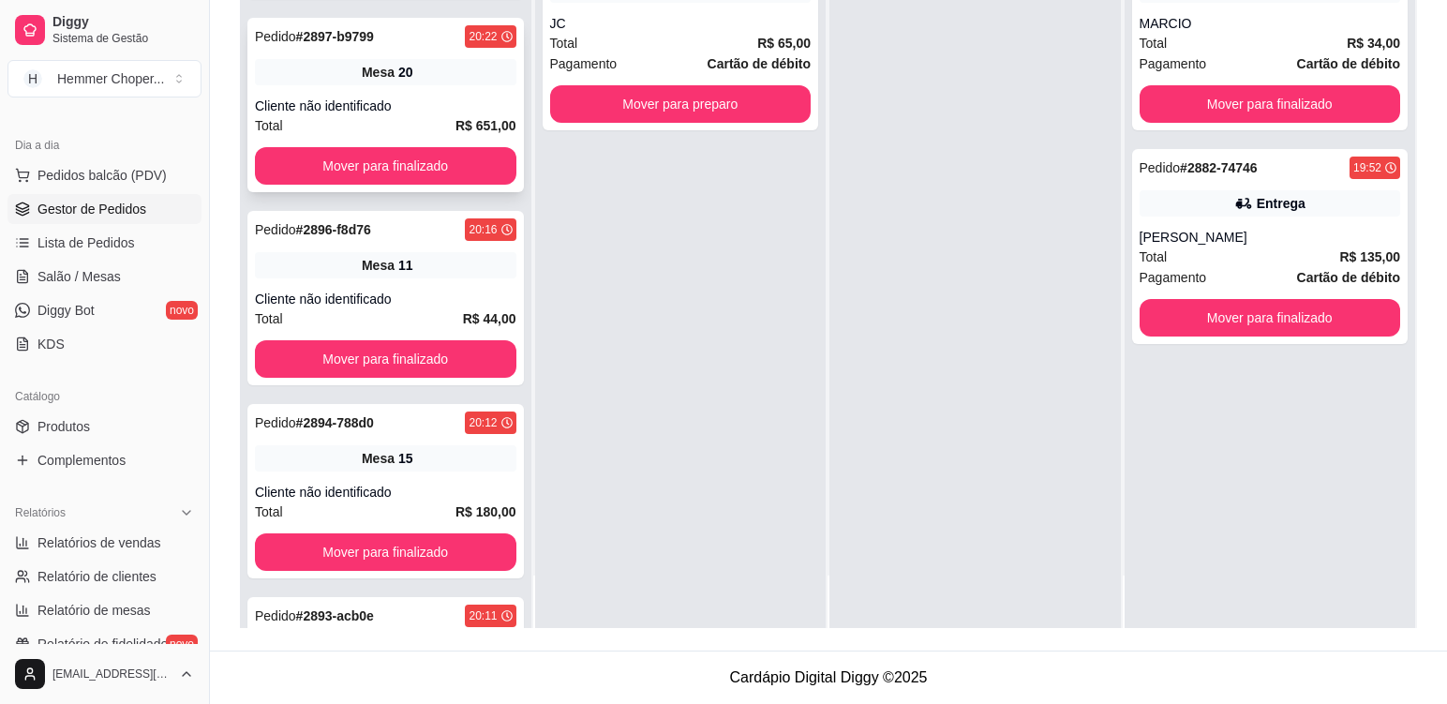
scroll to position [496, 0]
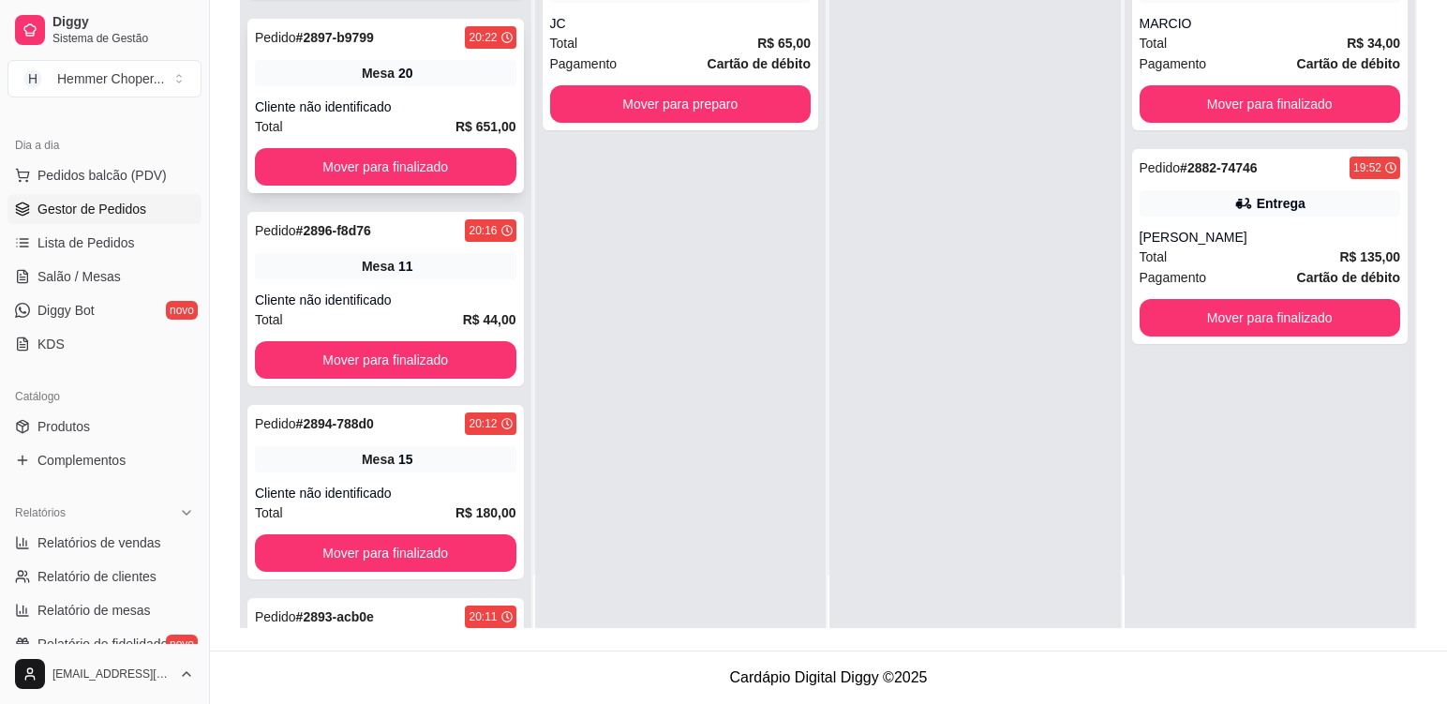
click at [423, 84] on div "Mesa 20" at bounding box center [386, 73] width 262 height 26
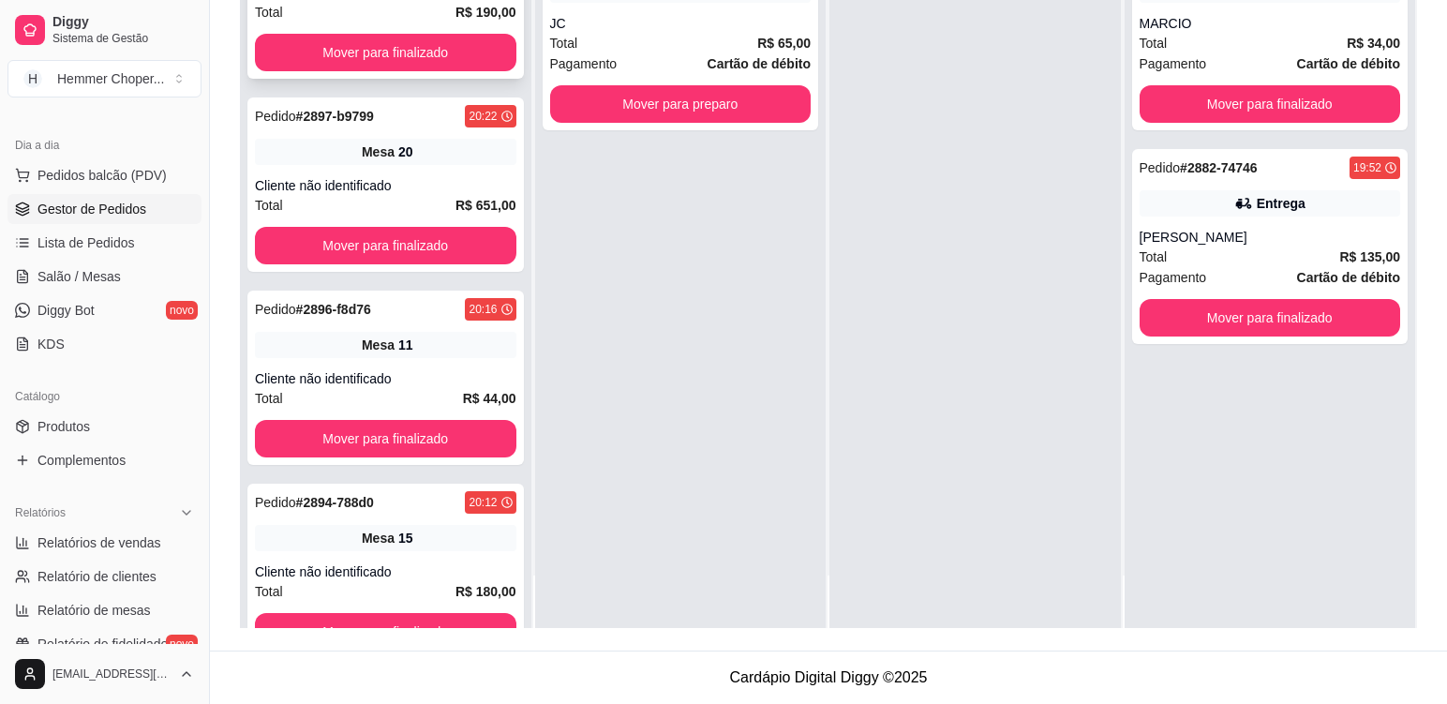
scroll to position [308, 0]
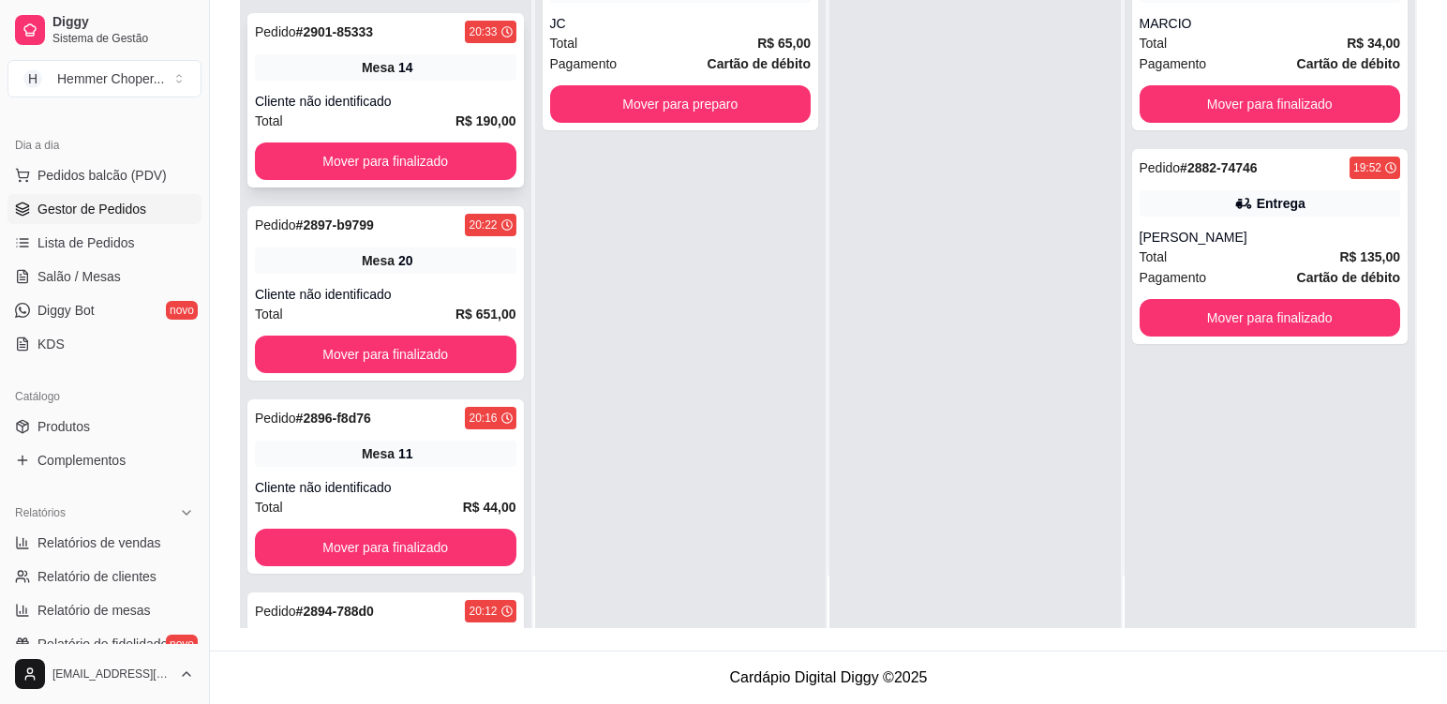
click at [432, 73] on div "Mesa 14" at bounding box center [386, 67] width 262 height 26
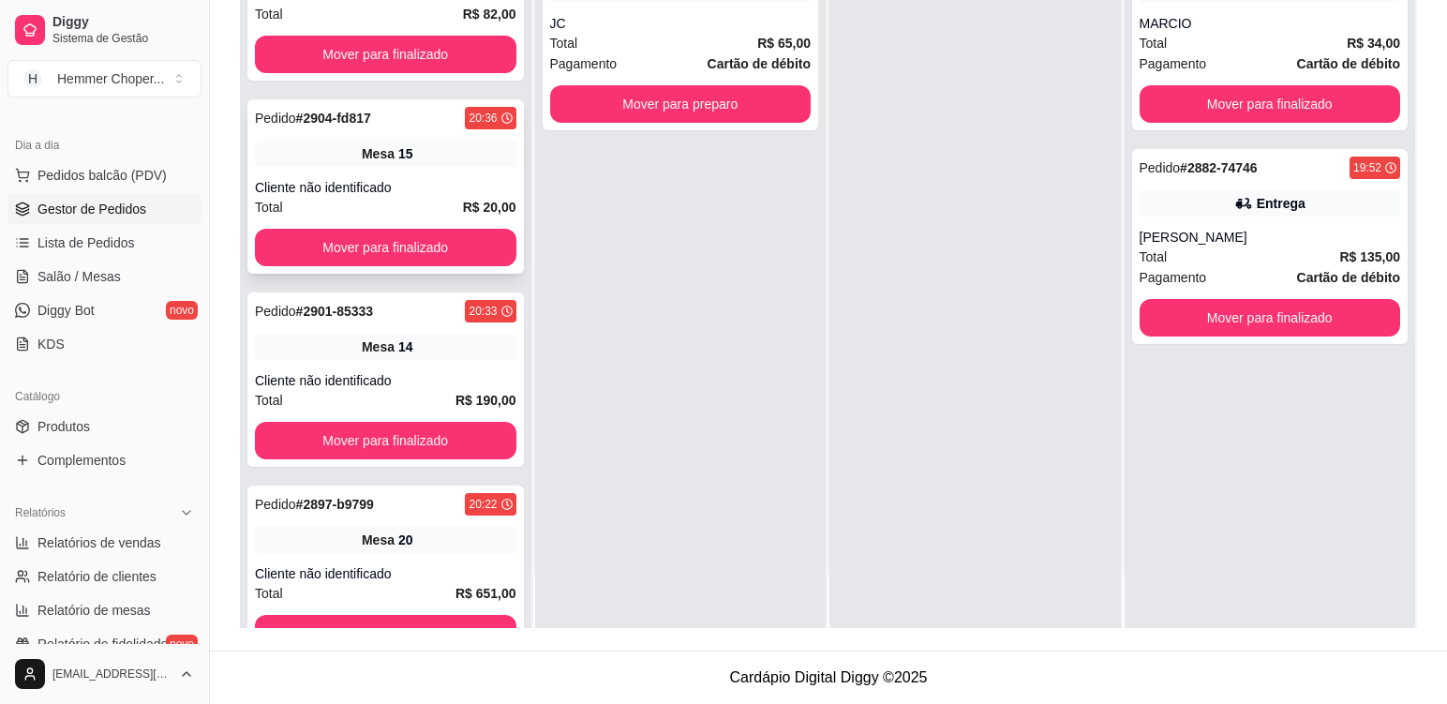
scroll to position [27, 0]
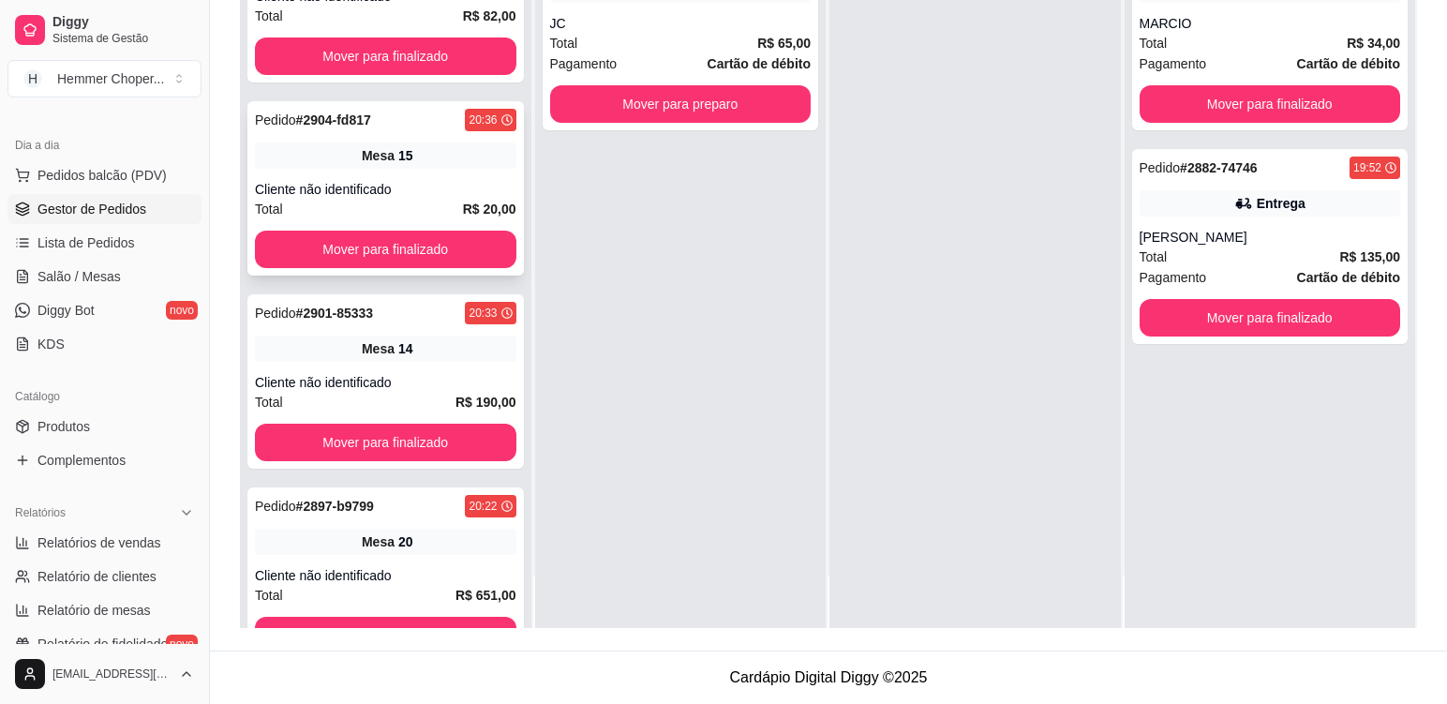
click at [412, 171] on div "Pedido # 2904-fd817 20:36 Mesa 15 Cliente não identificado Total R$ 20,00 Mover…" at bounding box center [385, 188] width 277 height 174
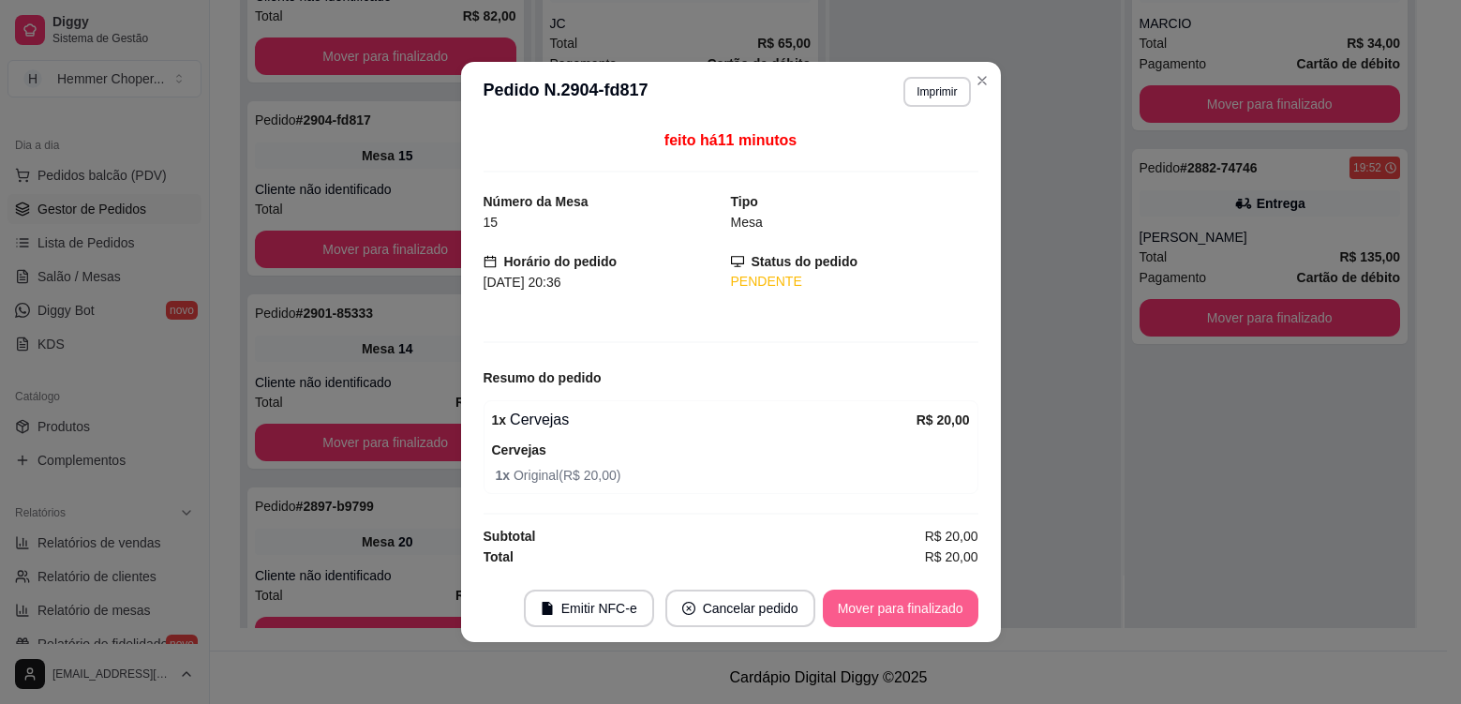
click at [906, 604] on button "Mover para finalizado" at bounding box center [901, 608] width 156 height 37
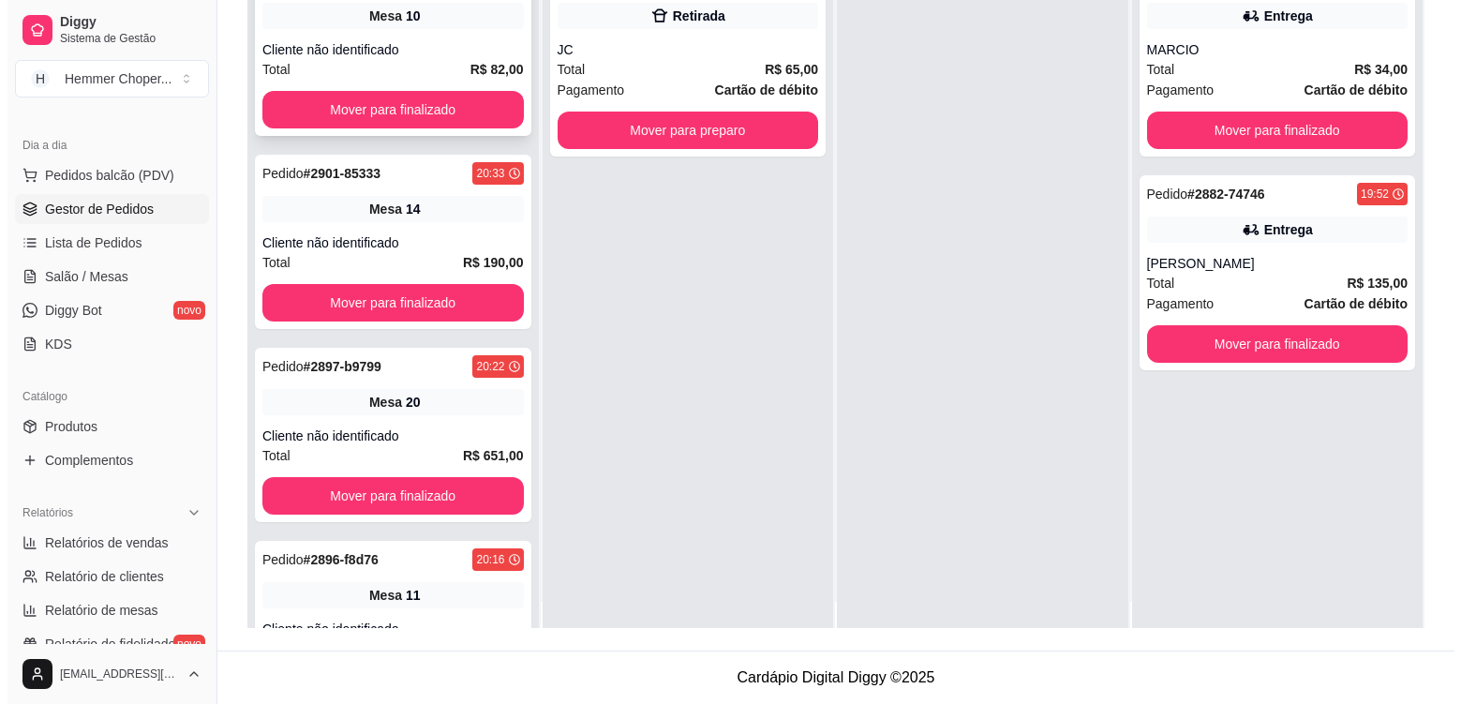
scroll to position [0, 0]
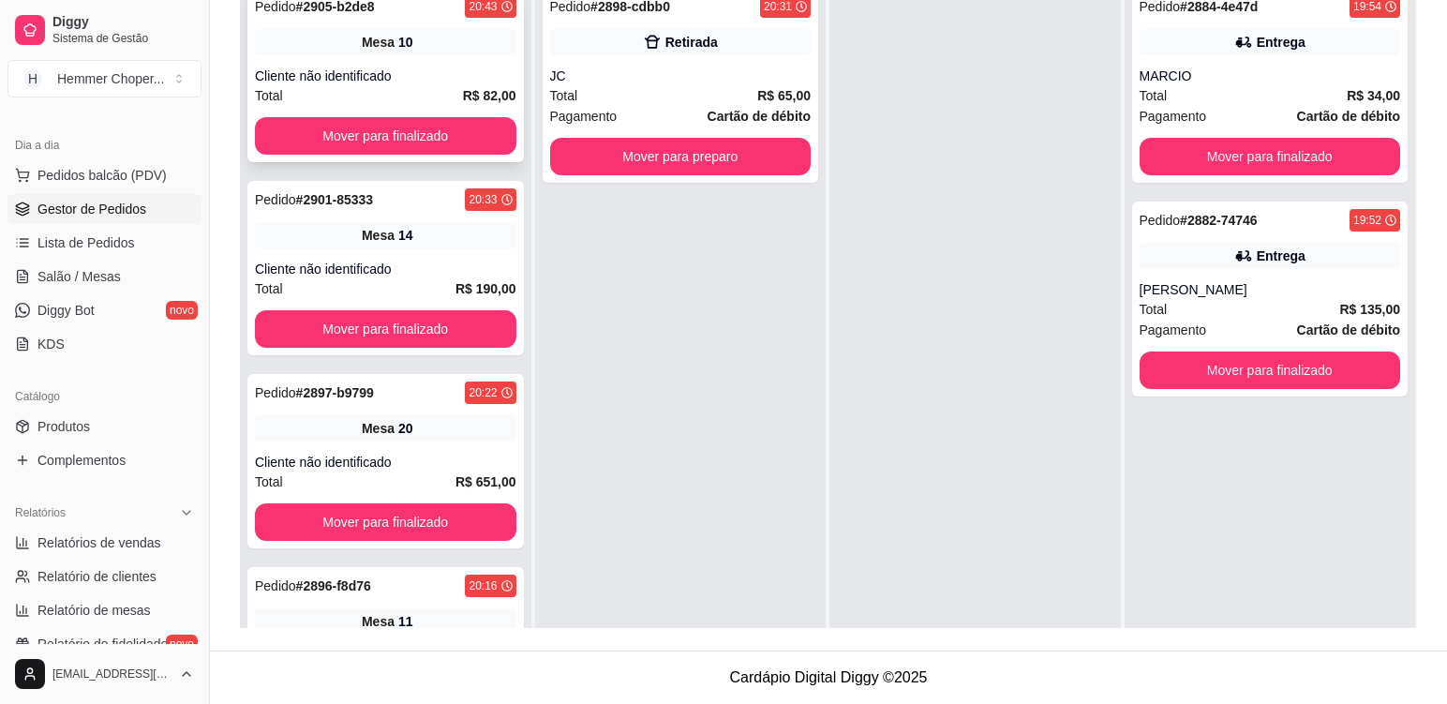
click at [423, 63] on div "Pedido # 2905-b2de8 20:43 Mesa 10 Cliente não identificado Total R$ 82,00 Mover…" at bounding box center [385, 75] width 277 height 174
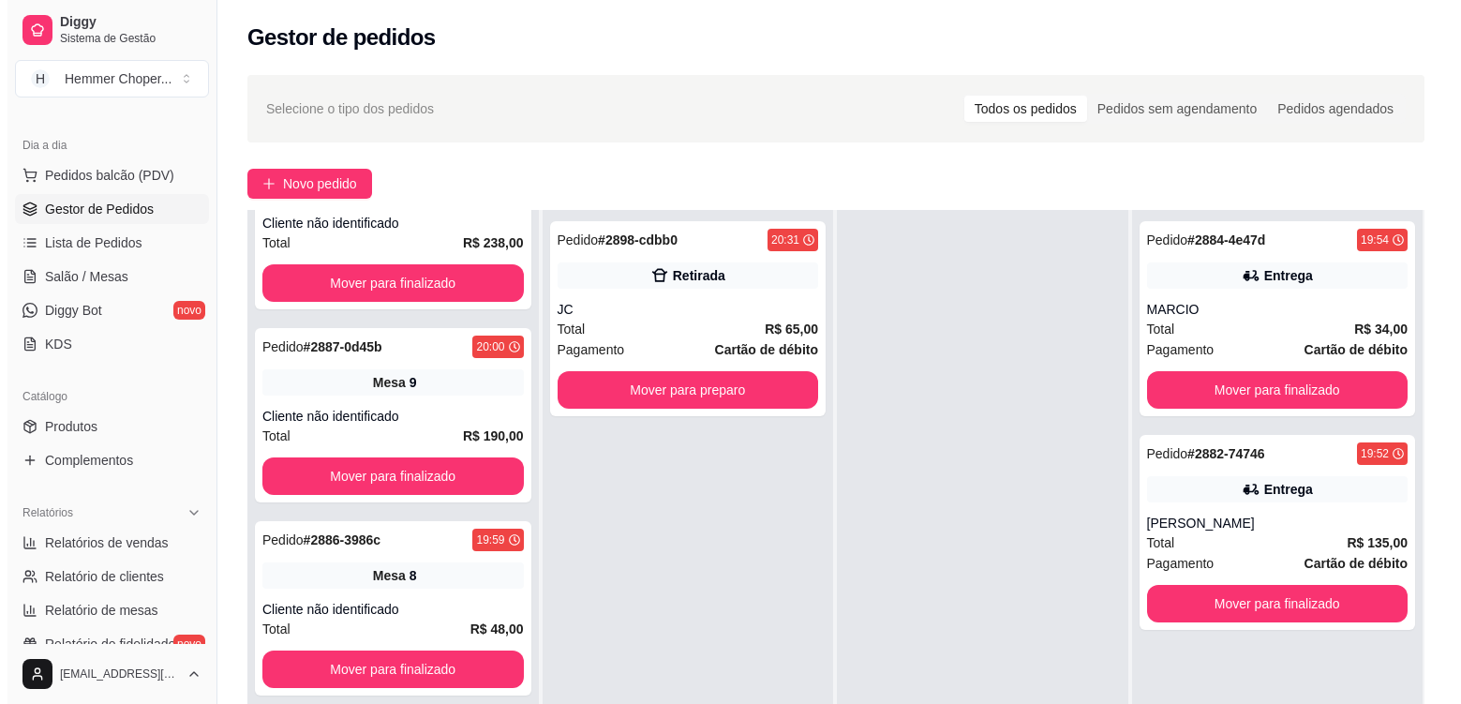
scroll to position [1053, 0]
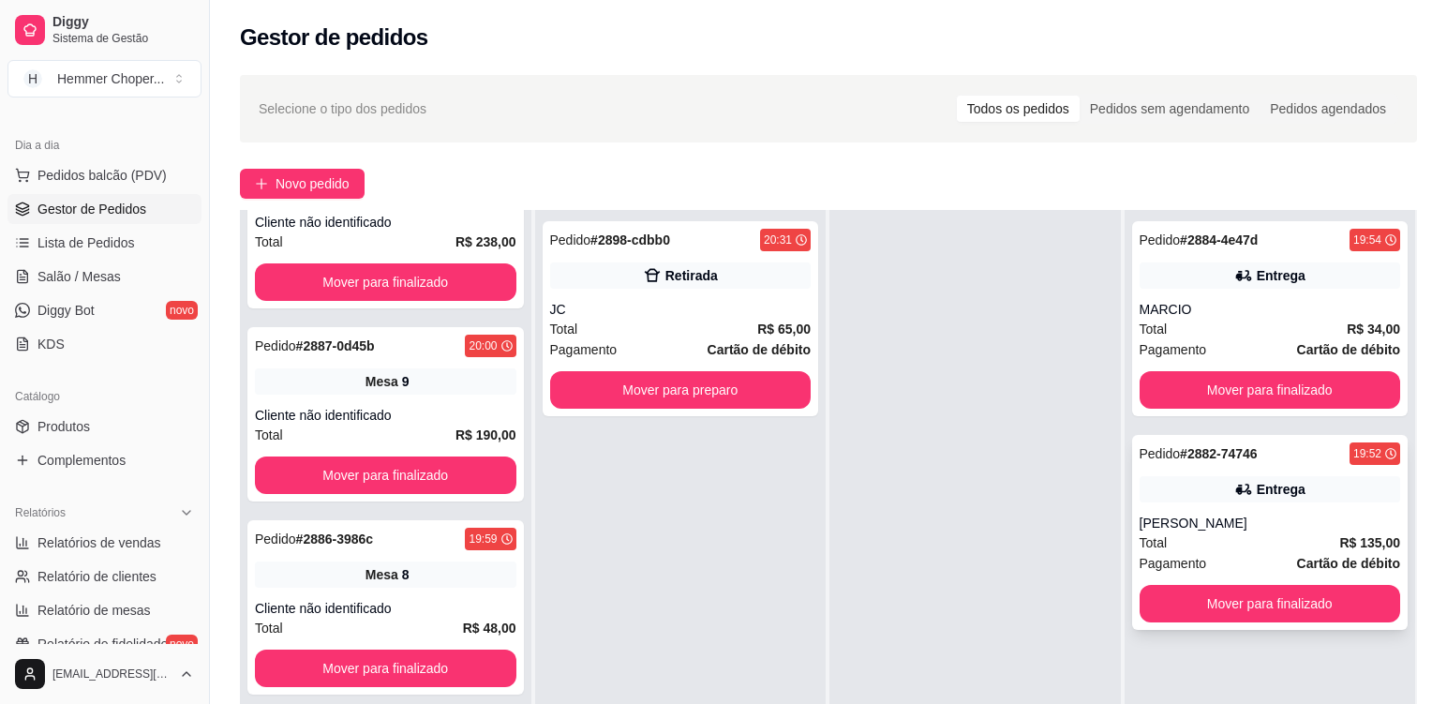
click at [1229, 532] on div "[PERSON_NAME]" at bounding box center [1271, 523] width 262 height 19
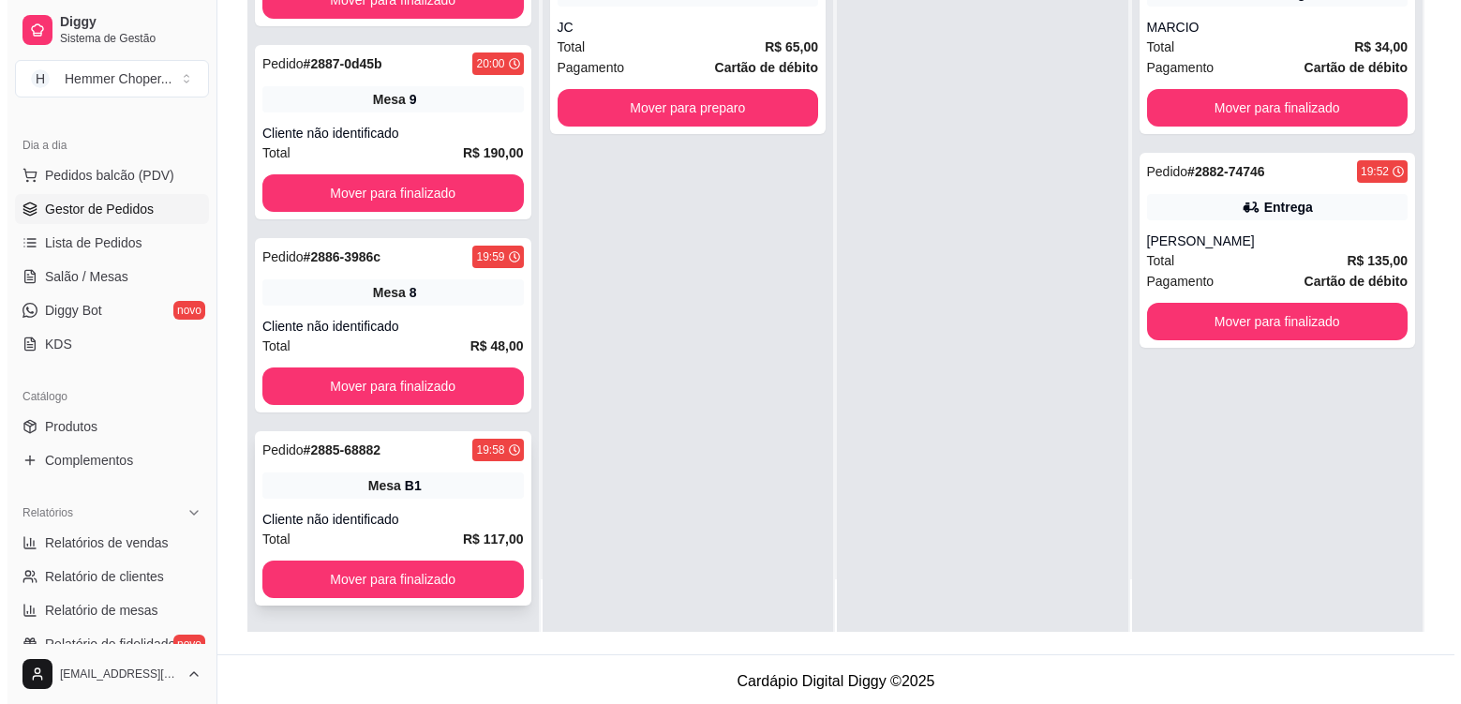
scroll to position [286, 0]
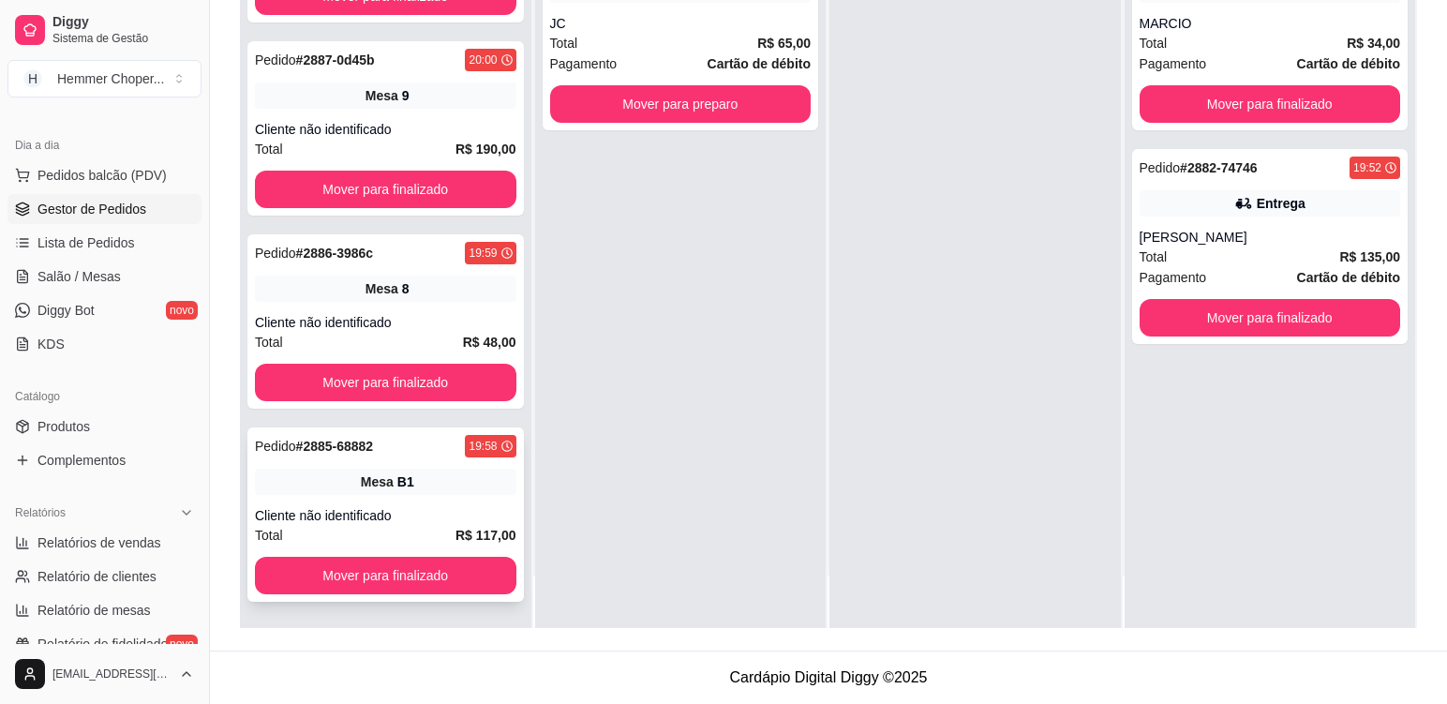
click at [432, 492] on div "Mesa B1" at bounding box center [386, 482] width 262 height 26
click at [432, 303] on div "Pedido # 2886-3986c 19:59 Mesa 8 Cliente não identificado Total R$ 48,00 Mover …" at bounding box center [385, 321] width 277 height 174
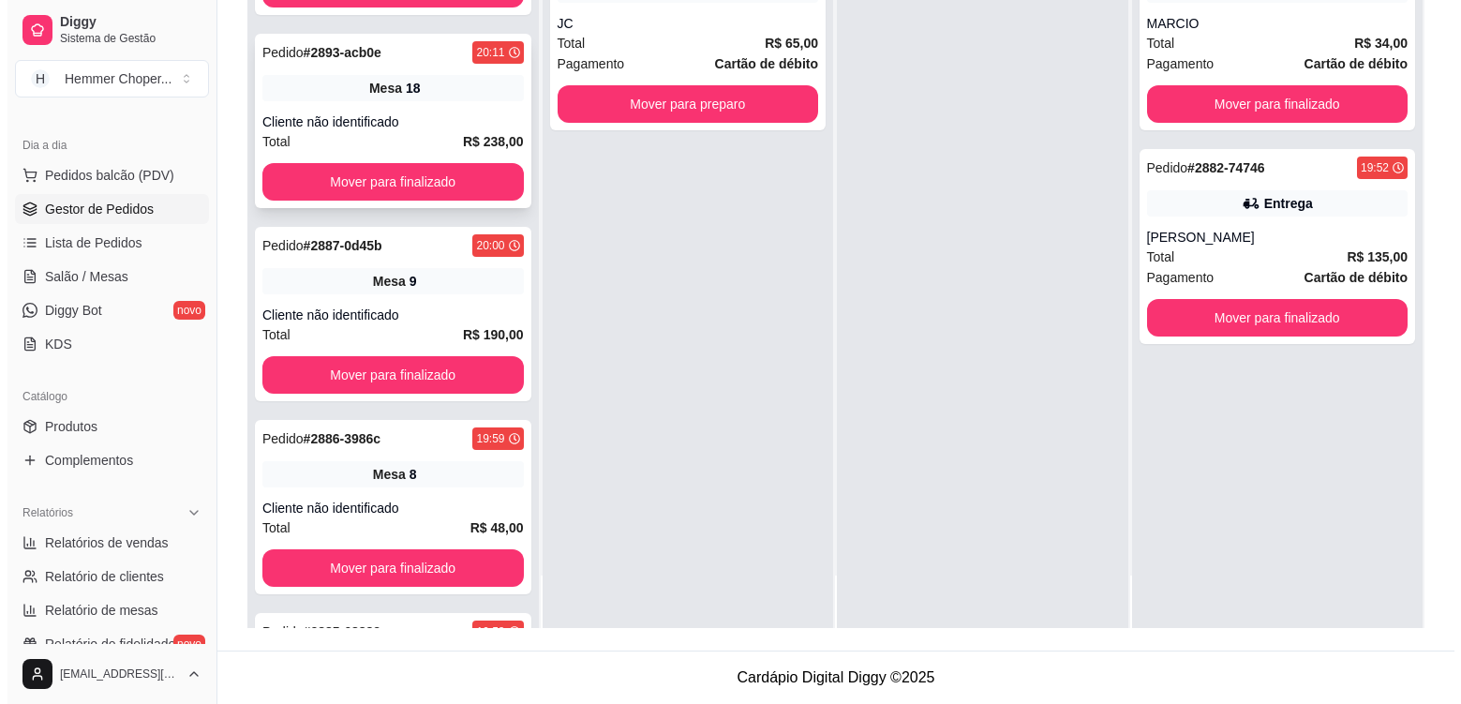
scroll to position [1058, 0]
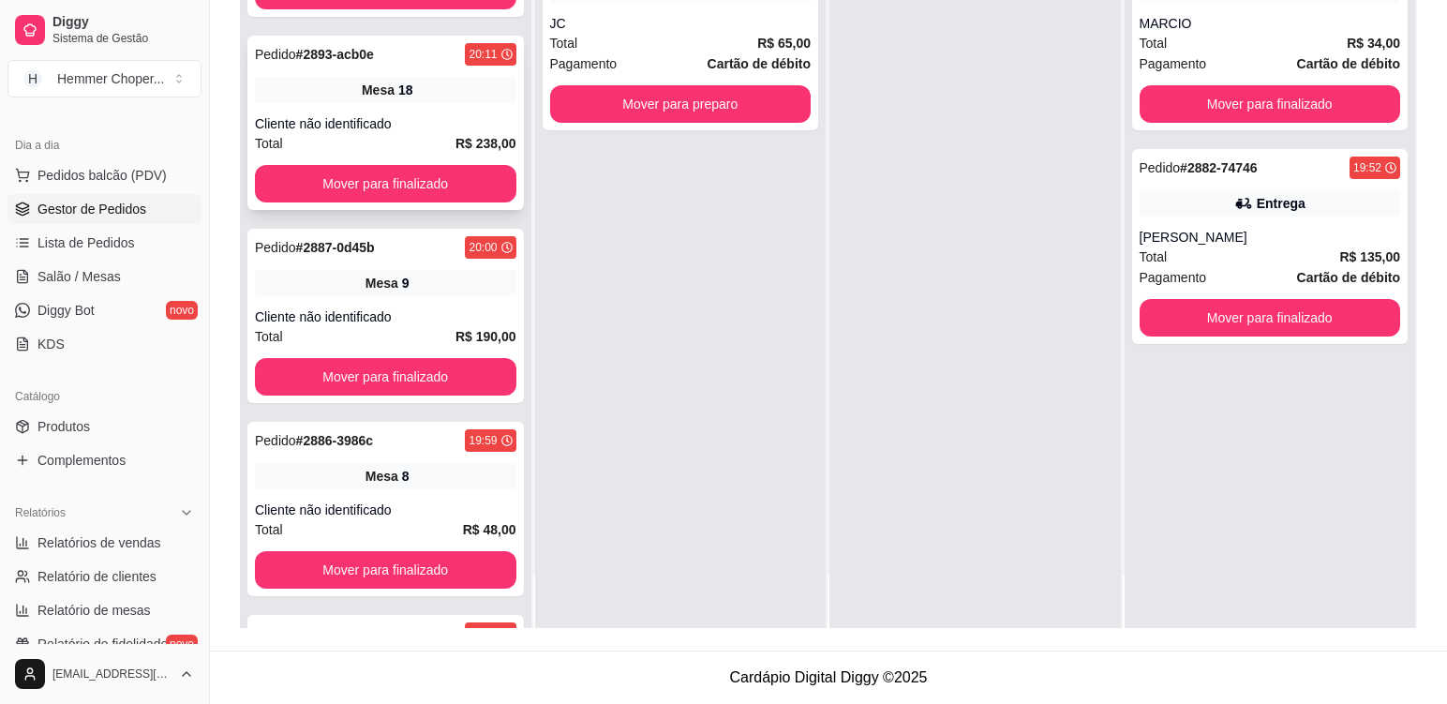
click at [449, 101] on div "Mesa 18" at bounding box center [386, 90] width 262 height 26
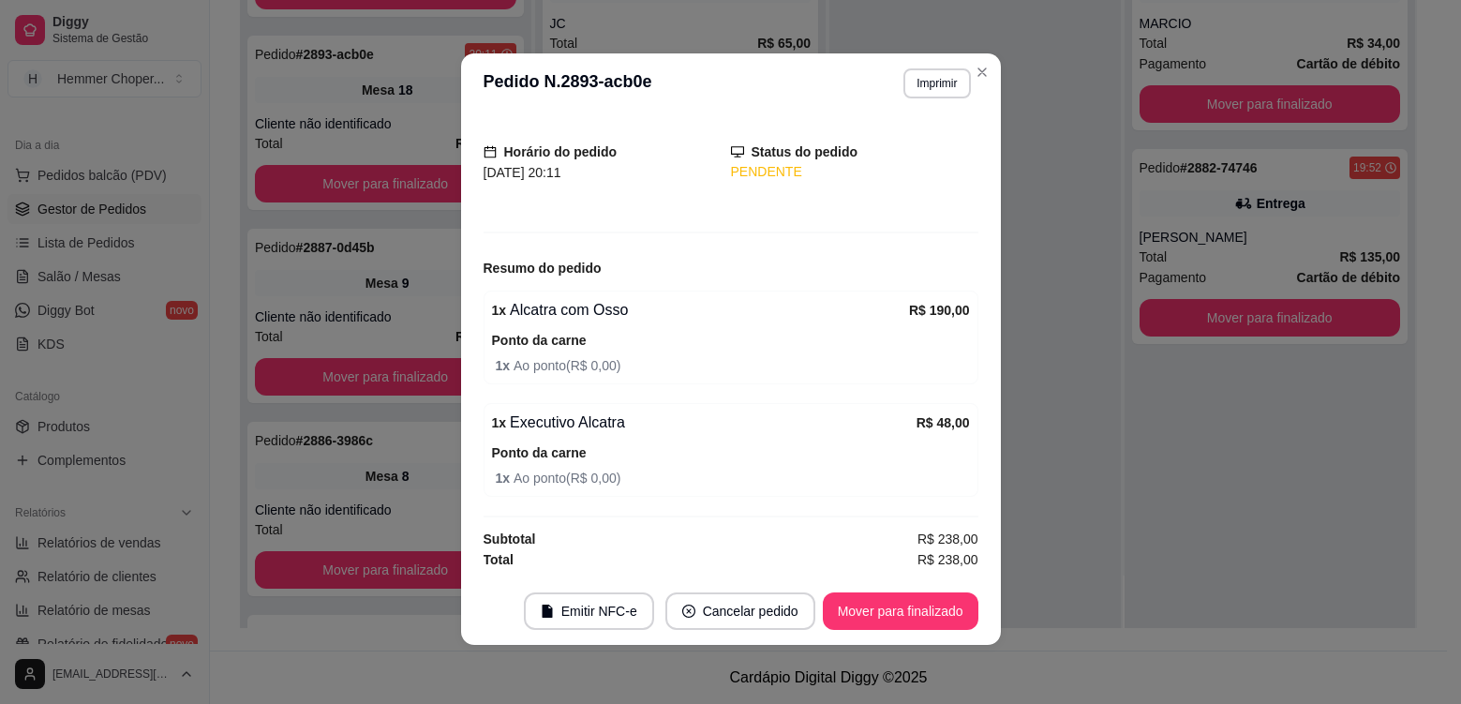
scroll to position [4, 0]
click at [900, 622] on button "Mover para finalizado" at bounding box center [900, 610] width 151 height 37
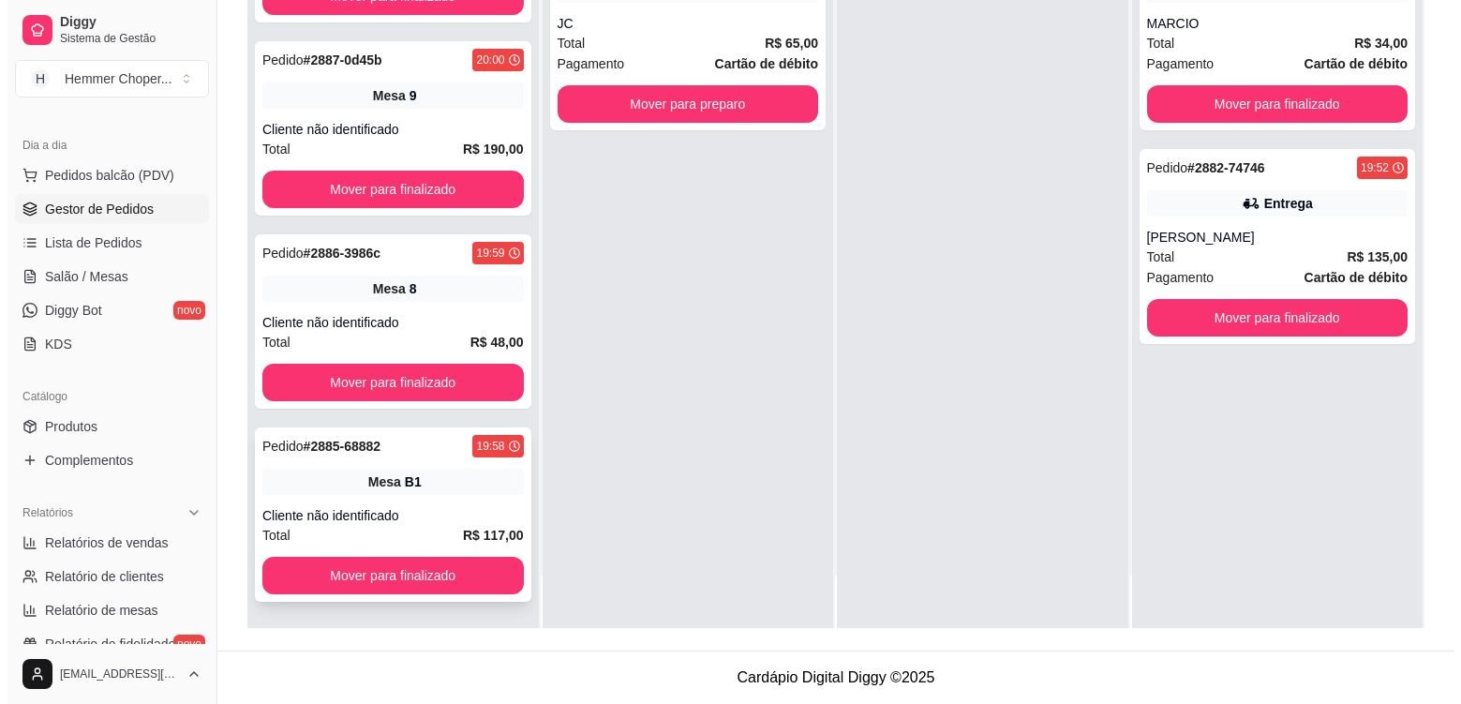
scroll to position [1246, 0]
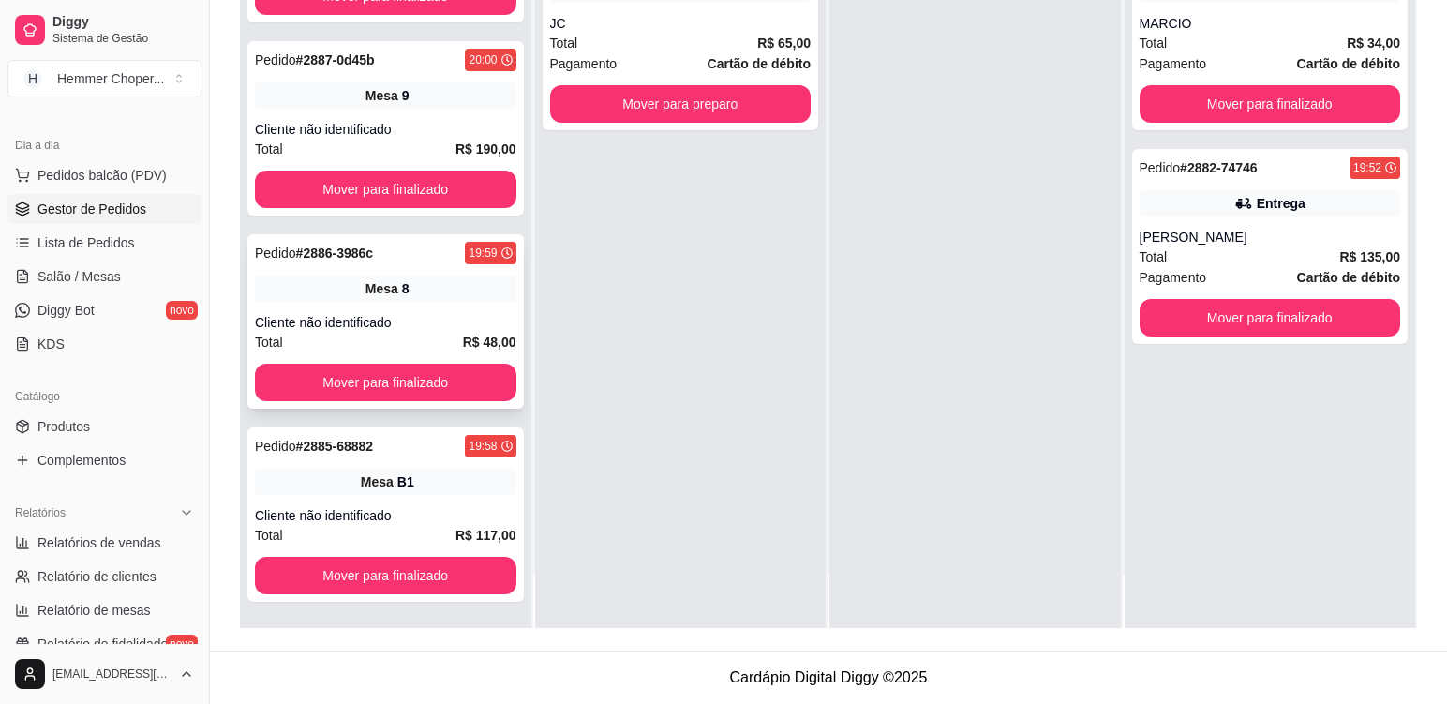
click at [440, 316] on div "Cliente não identificado" at bounding box center [386, 322] width 262 height 19
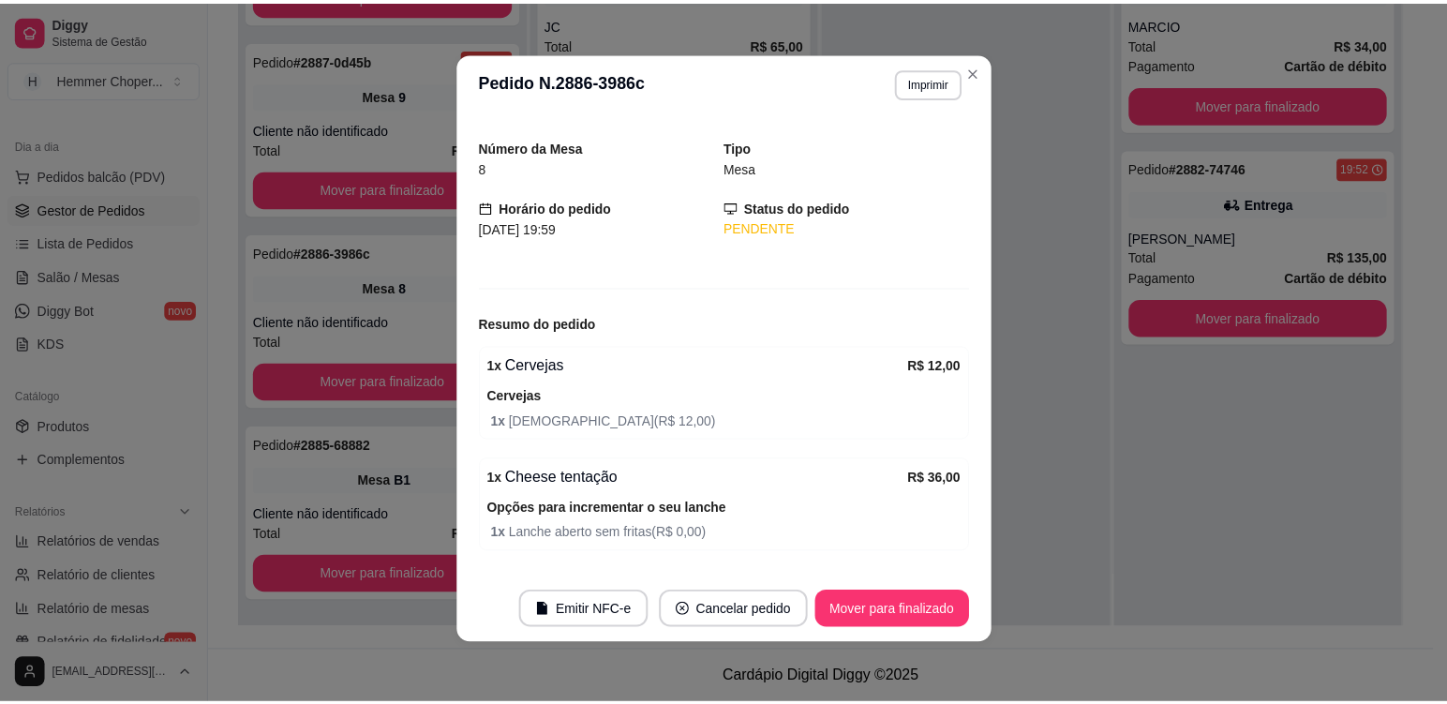
scroll to position [0, 0]
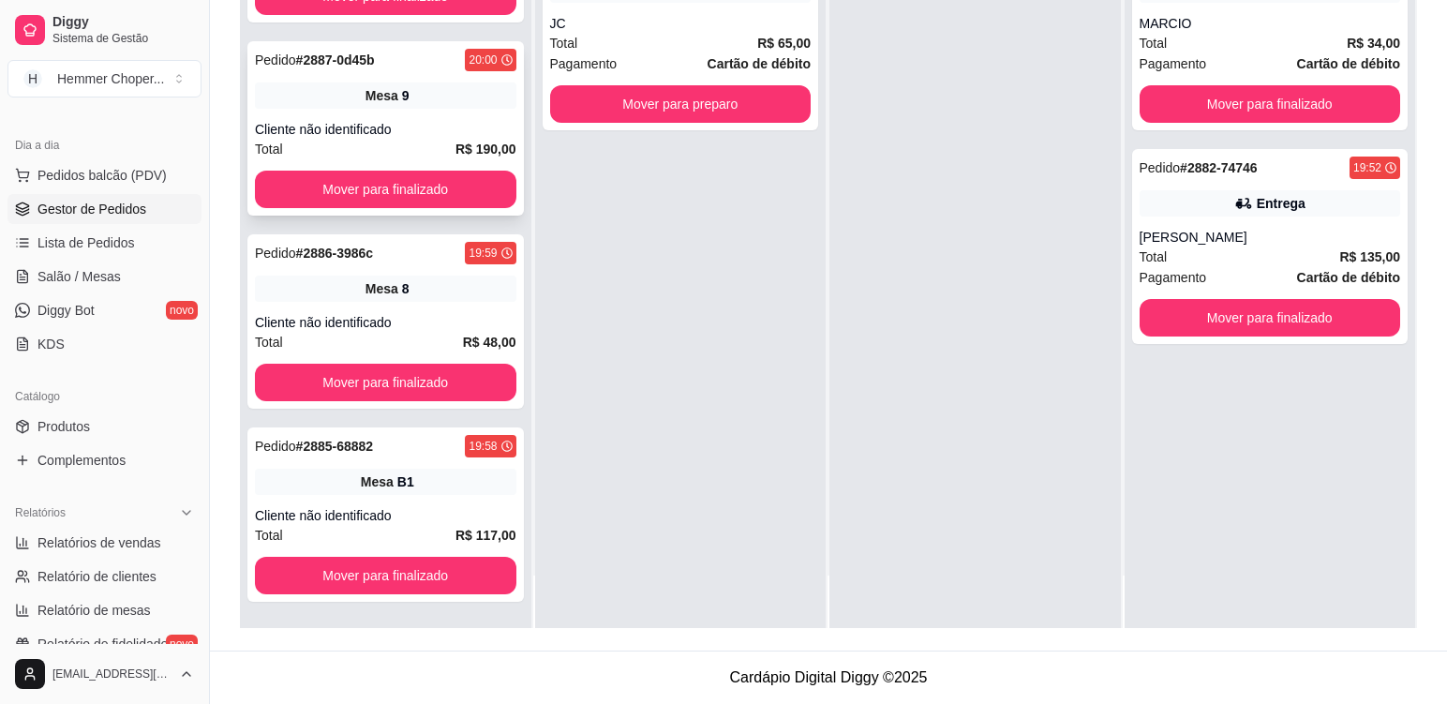
click at [432, 119] on div "Pedido # 2887-0d45b 20:00 Mesa 9 Cliente não identificado Total R$ 190,00 Mover…" at bounding box center [385, 128] width 277 height 174
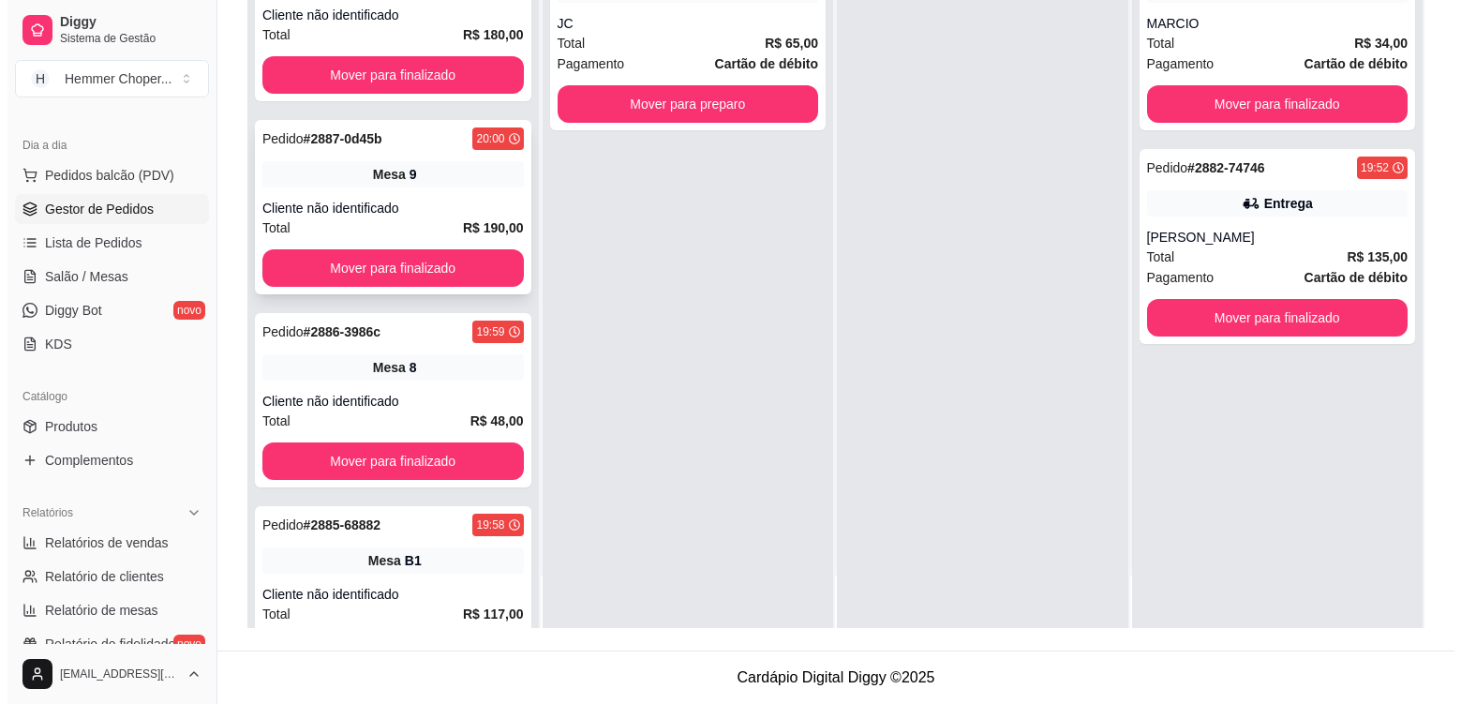
scroll to position [1251, 0]
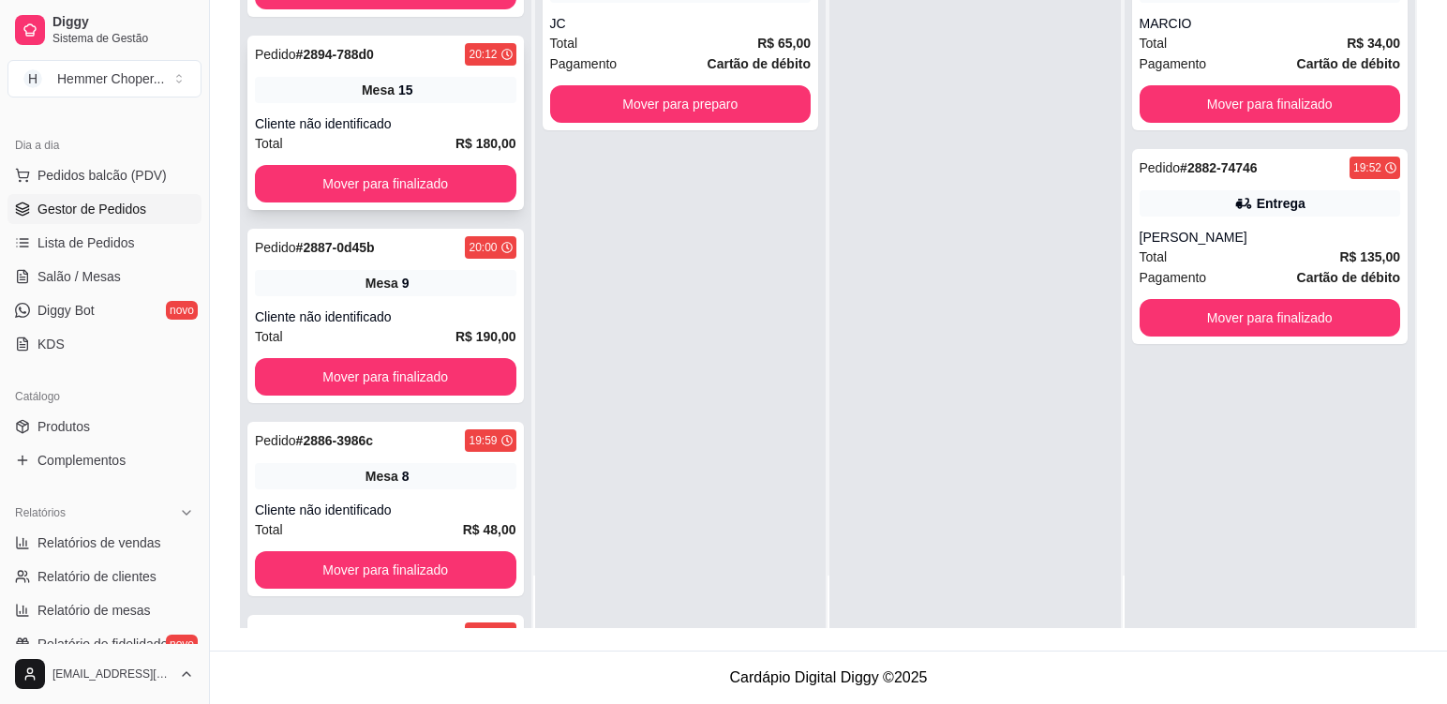
click at [429, 106] on div "Pedido # 2894-788d0 20:12 Mesa 15 Cliente não identificado Total R$ 180,00 Move…" at bounding box center [385, 123] width 277 height 174
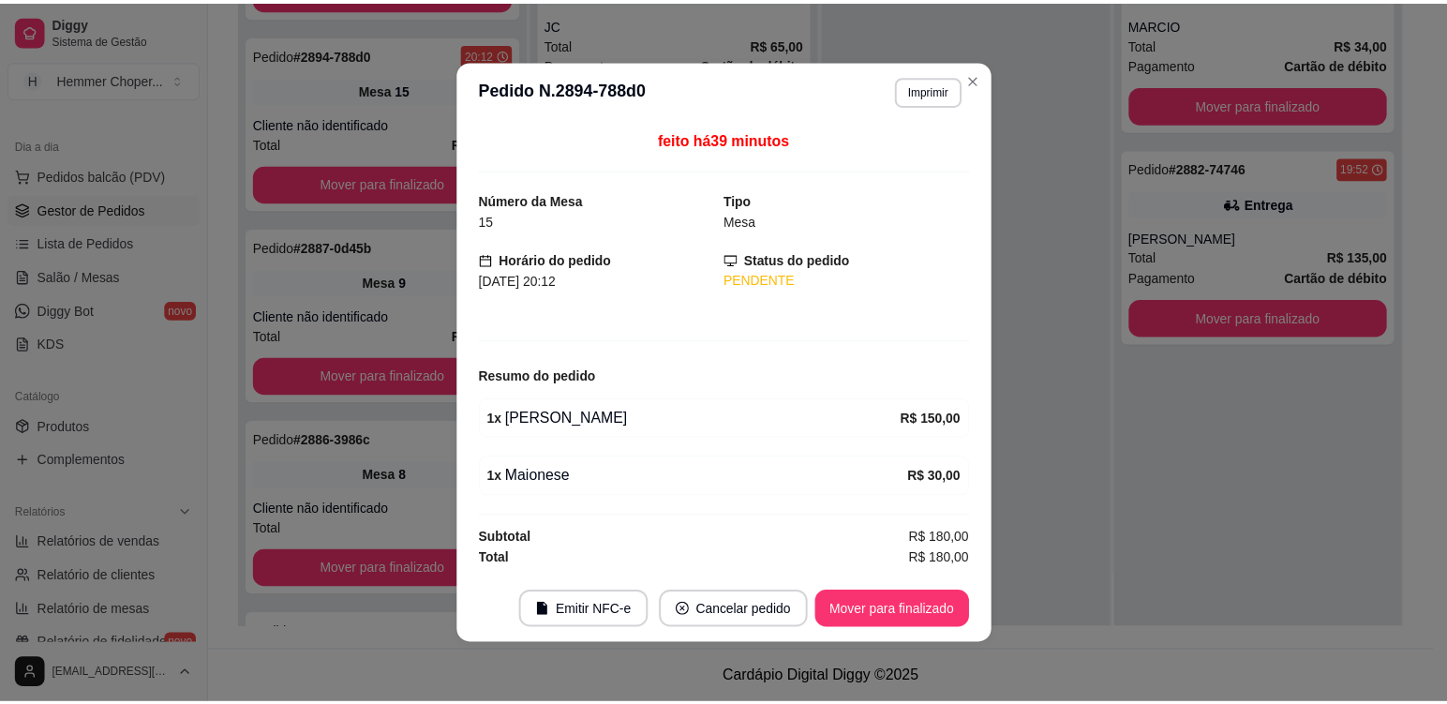
scroll to position [1058, 0]
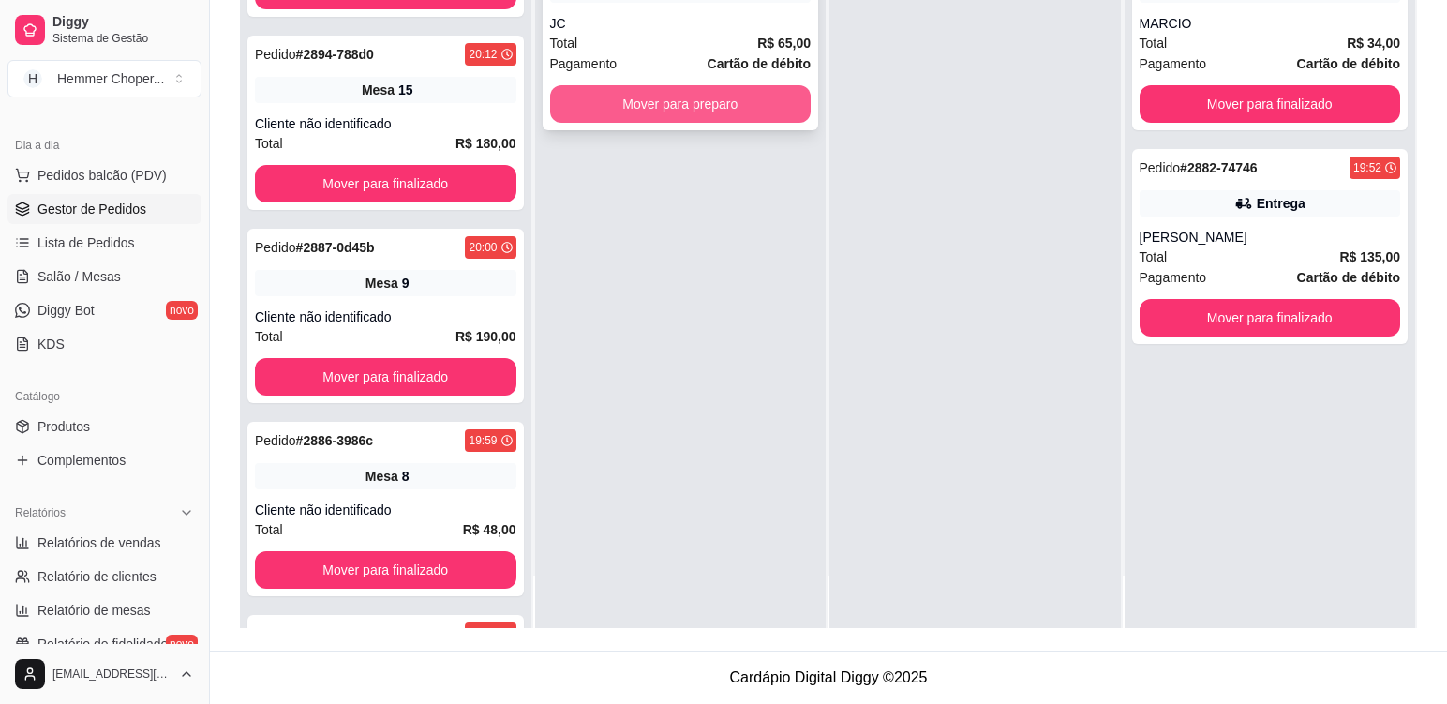
click at [653, 109] on button "Mover para preparo" at bounding box center [681, 103] width 262 height 37
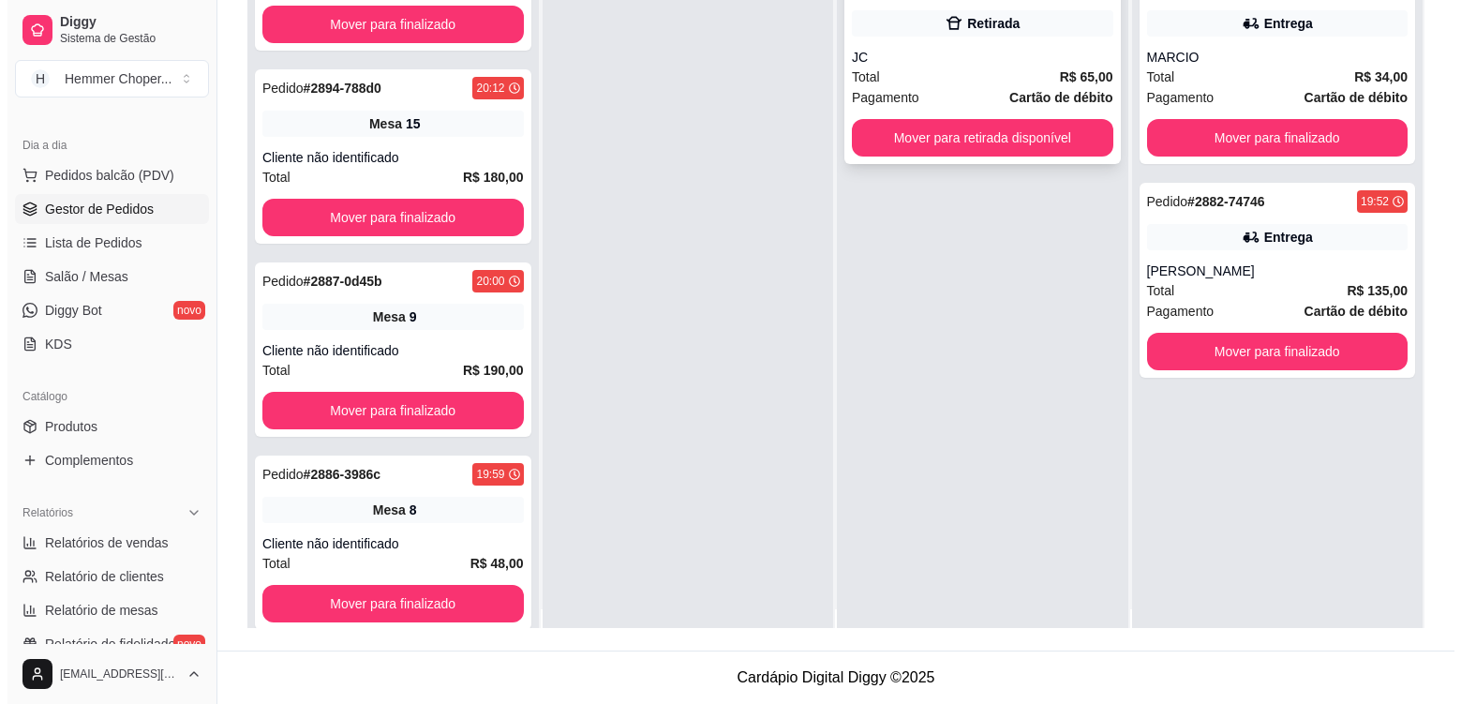
scroll to position [0, 0]
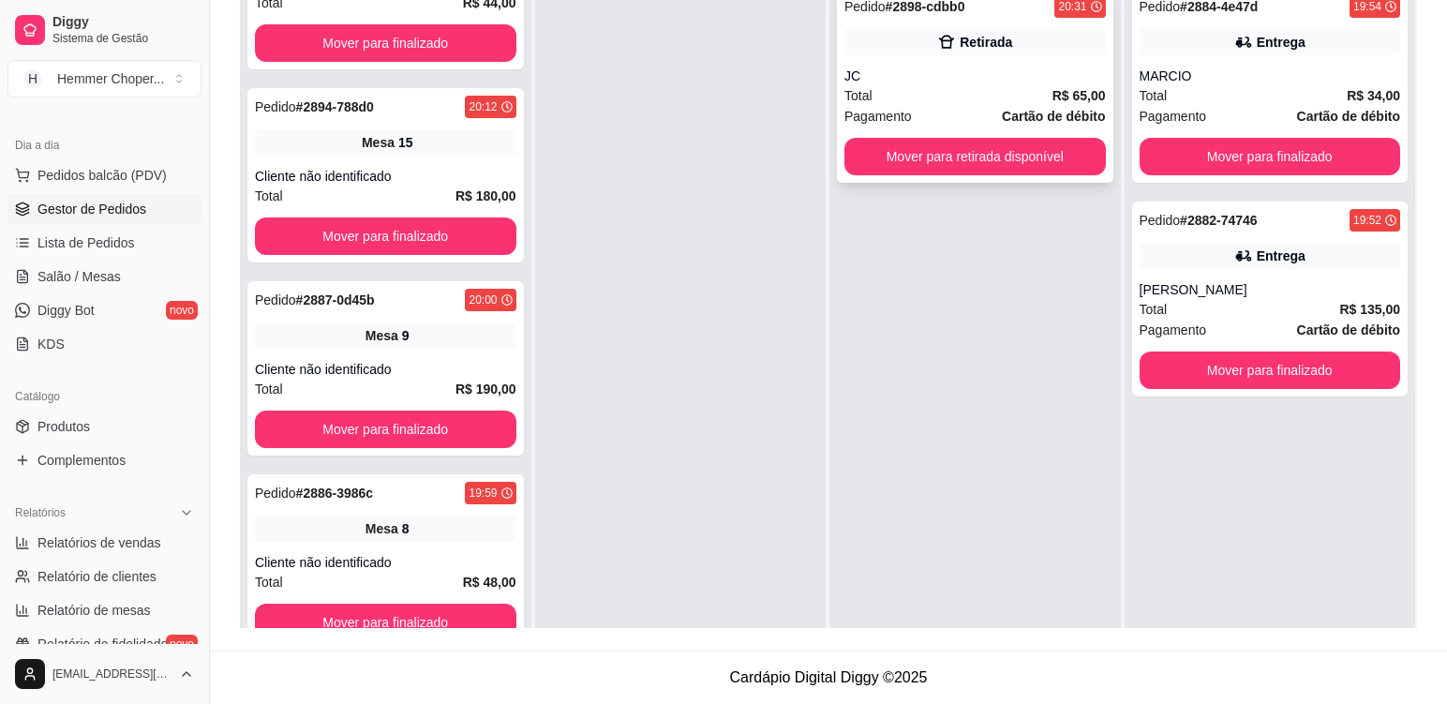
click at [939, 82] on div "JC" at bounding box center [976, 76] width 262 height 19
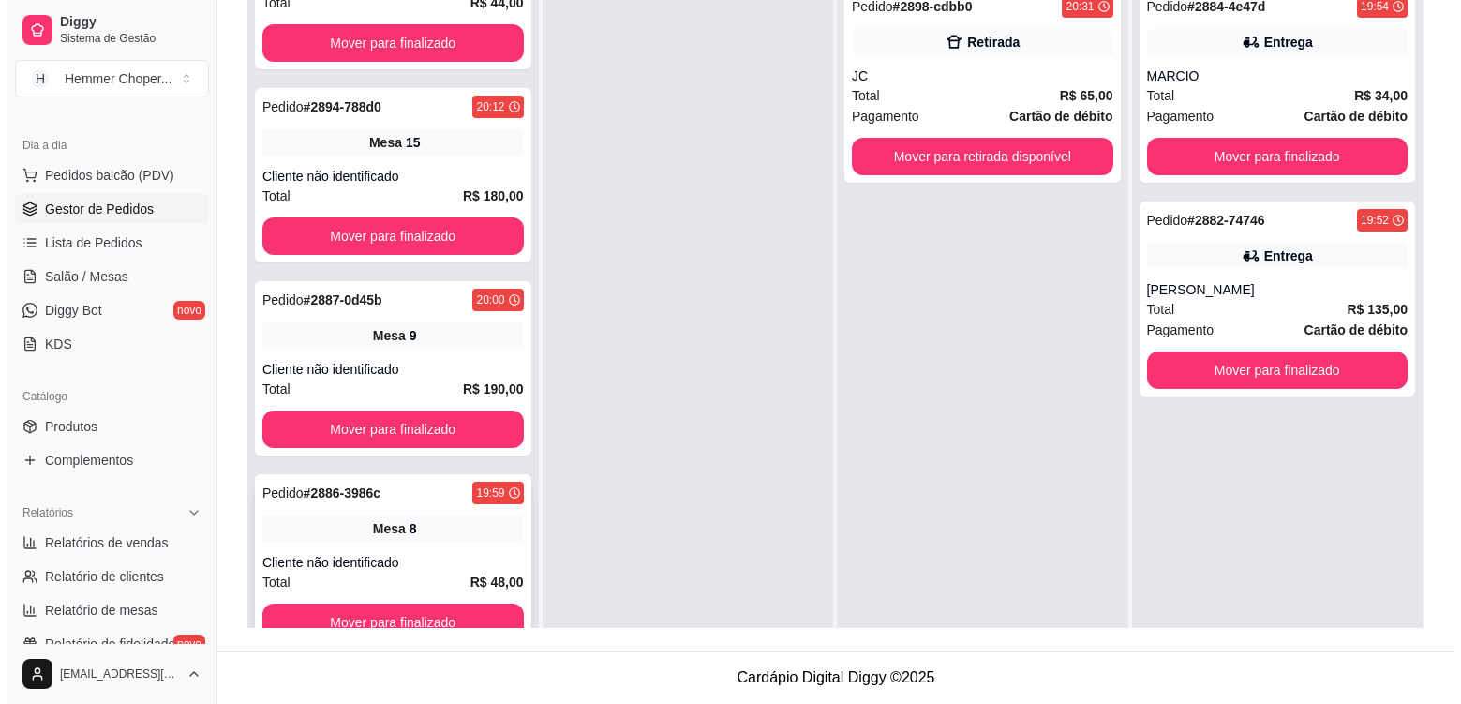
scroll to position [1439, 0]
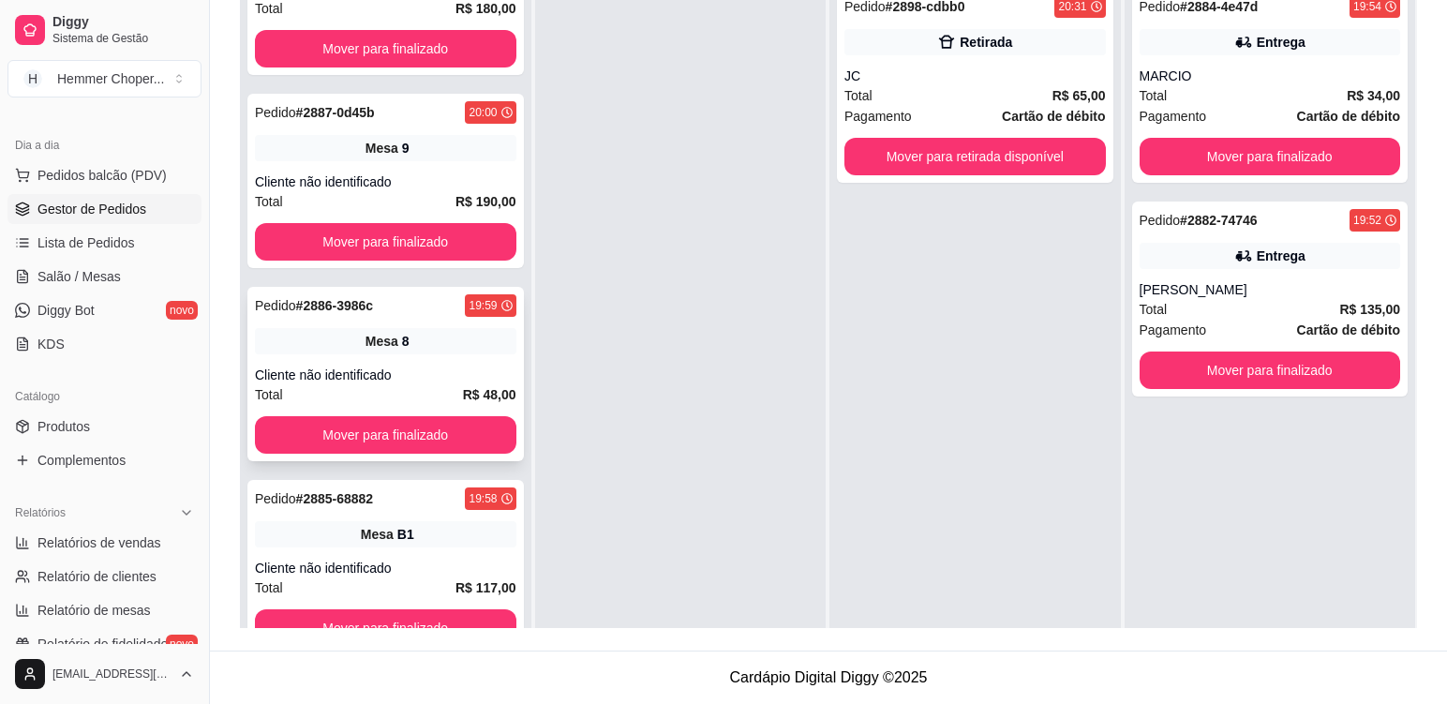
click at [436, 357] on div "Pedido # 2886-3986c 19:59 Mesa 8 Cliente não identificado Total R$ 48,00 Mover …" at bounding box center [385, 374] width 277 height 174
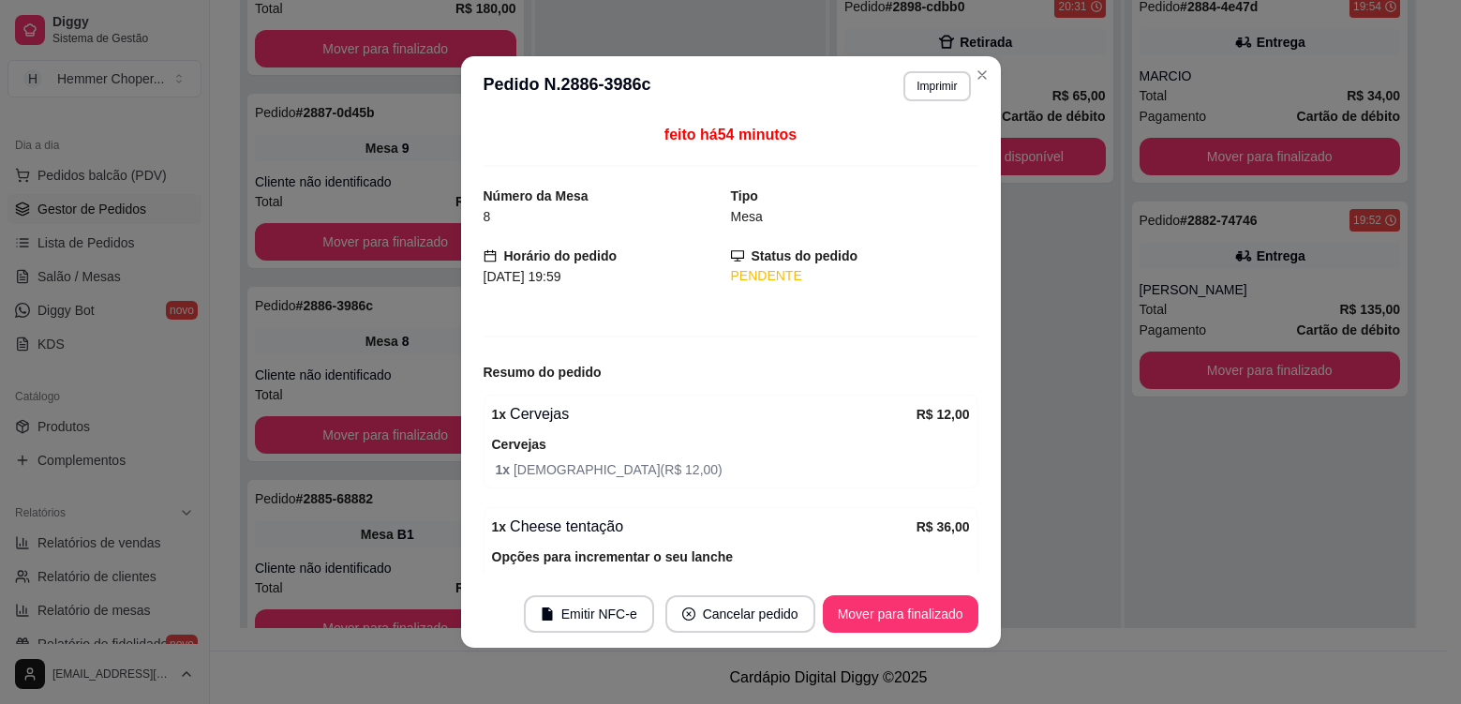
scroll to position [101, 0]
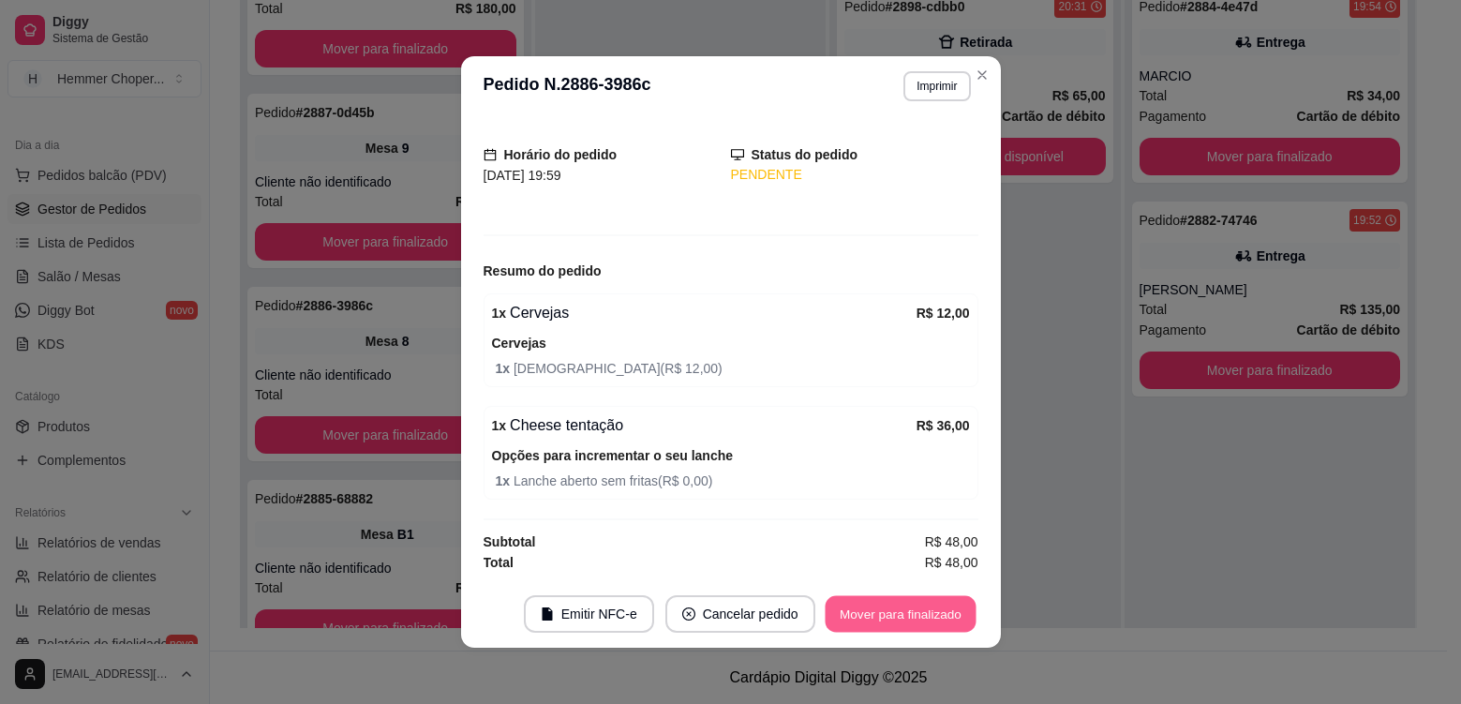
click at [897, 612] on button "Mover para finalizado" at bounding box center [900, 614] width 151 height 37
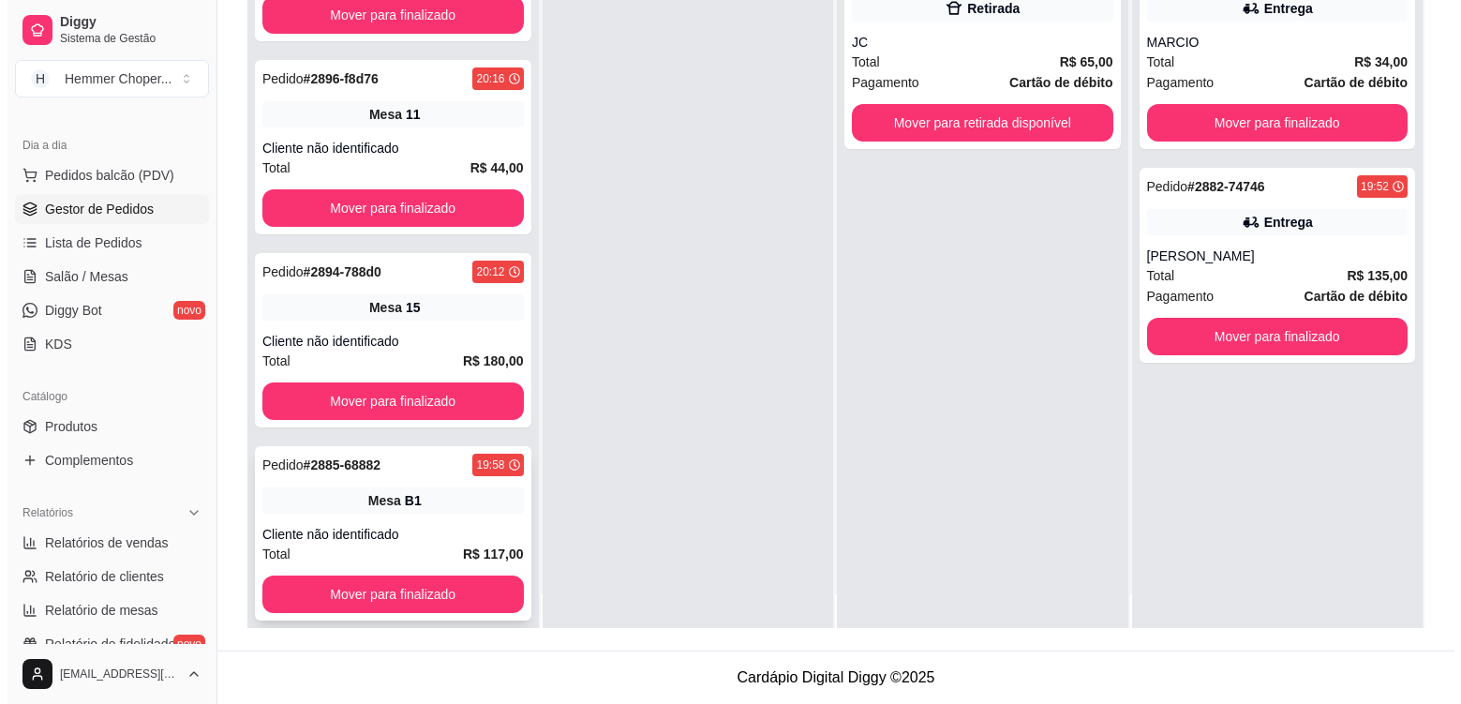
scroll to position [52, 0]
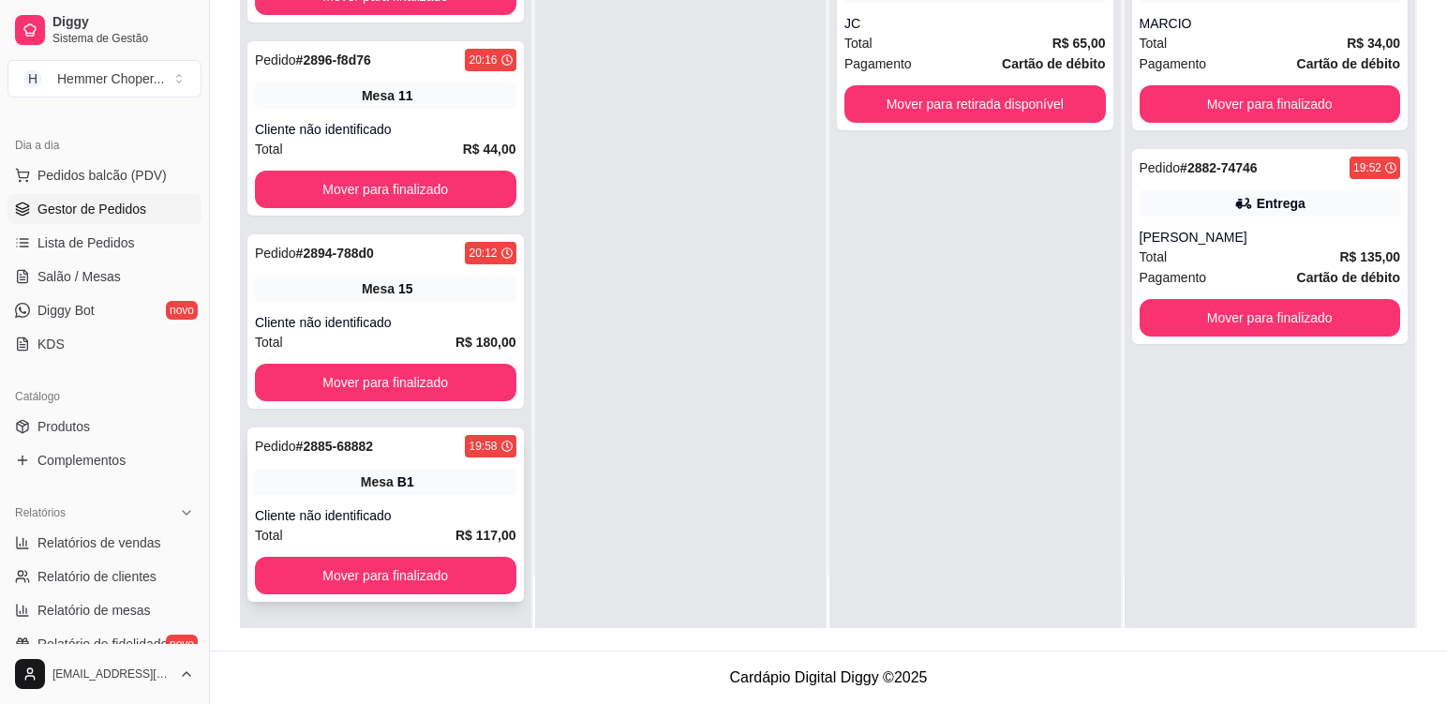
click at [418, 495] on div "Pedido # 2885-68882 19:58 Mesa B1 Cliente não identificado Total R$ 117,00 Move…" at bounding box center [385, 514] width 277 height 174
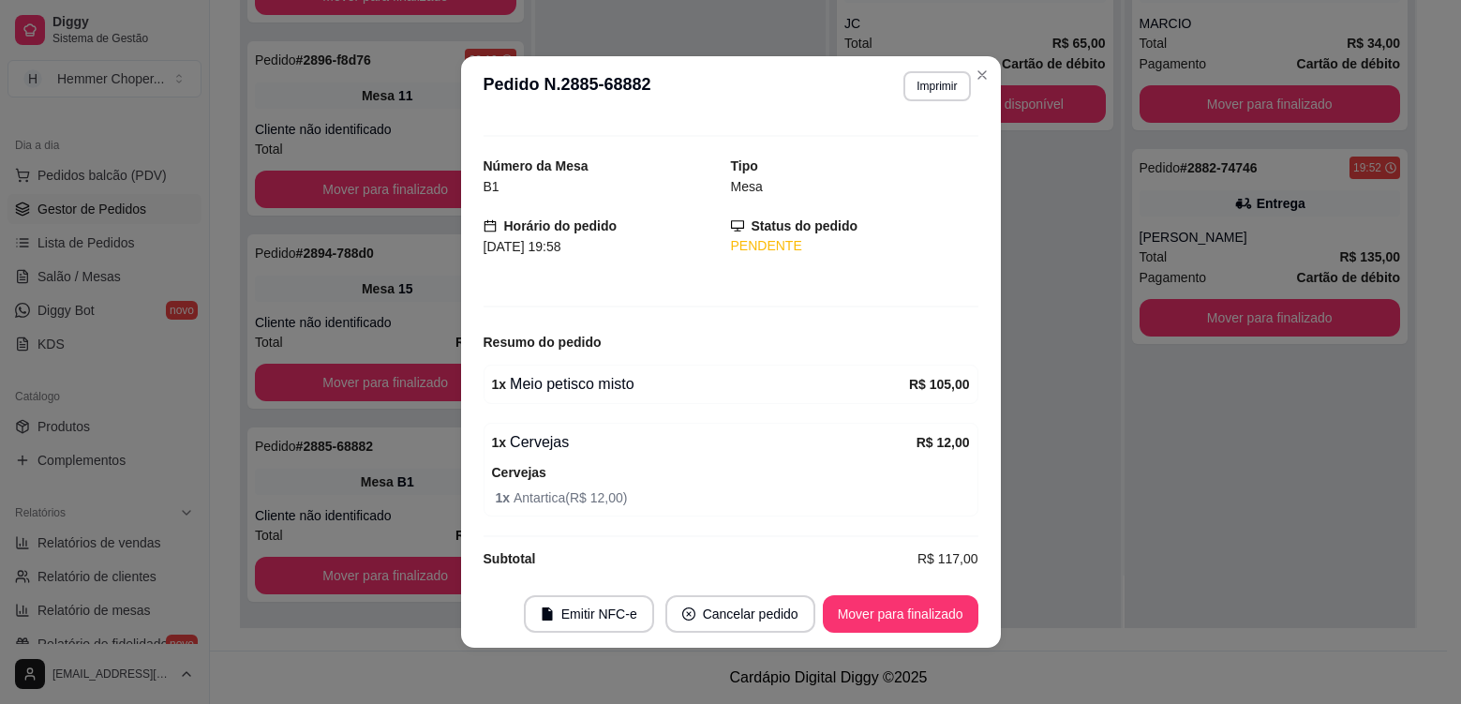
scroll to position [47, 0]
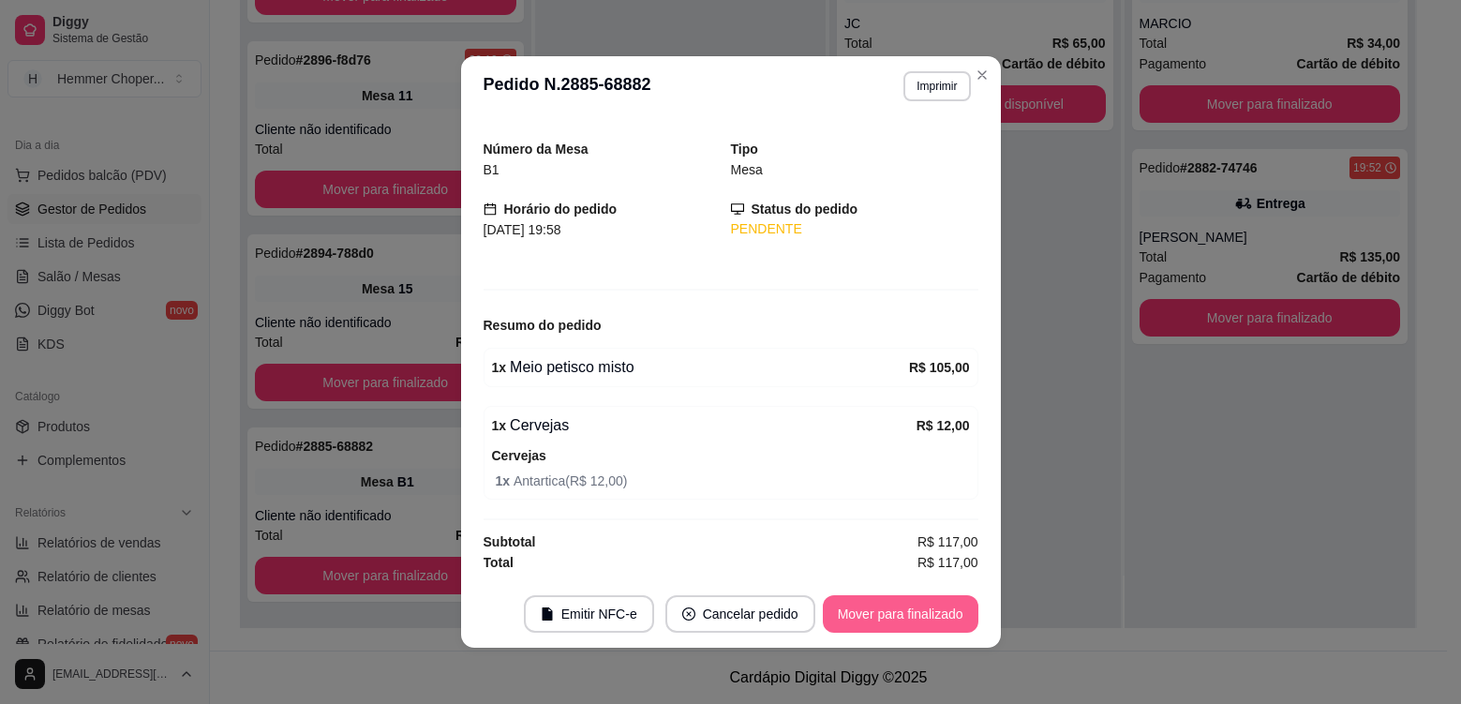
click at [913, 614] on button "Mover para finalizado" at bounding box center [901, 613] width 156 height 37
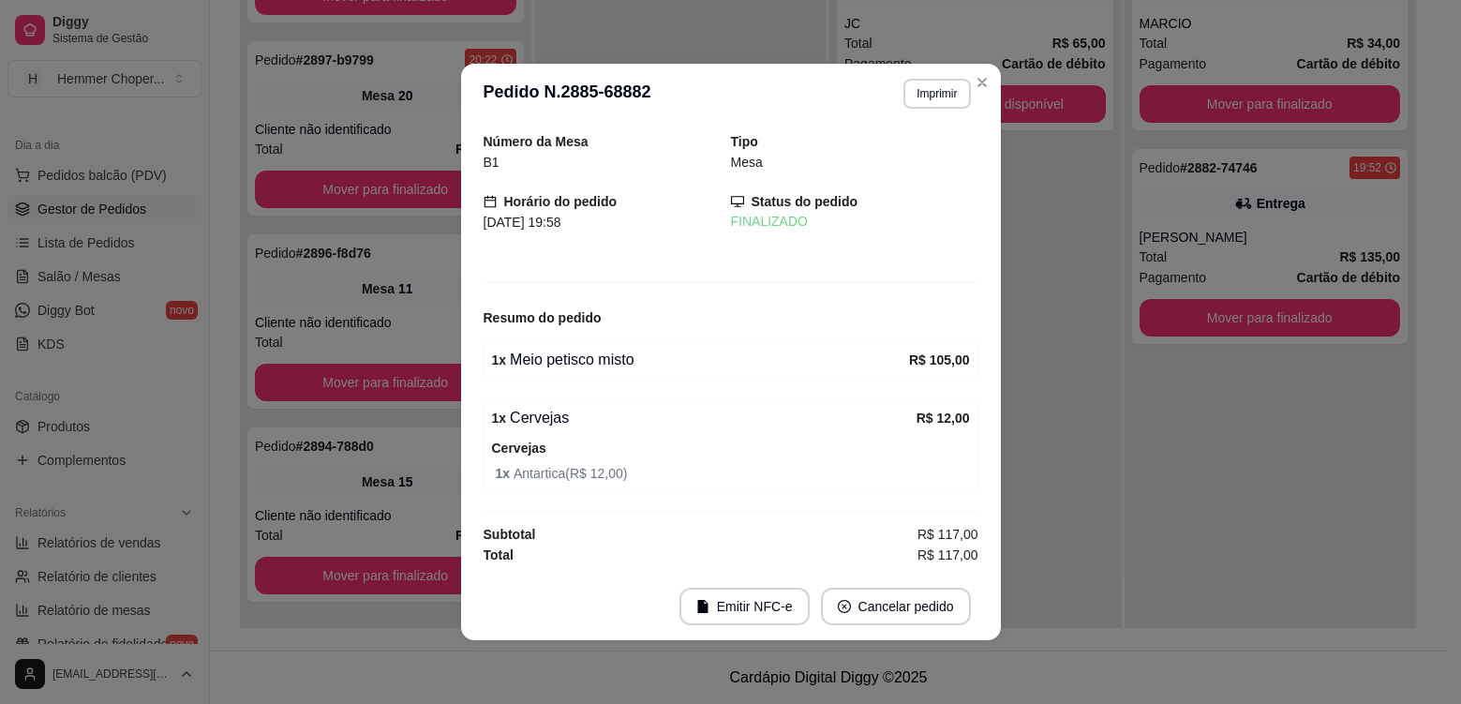
scroll to position [0, 0]
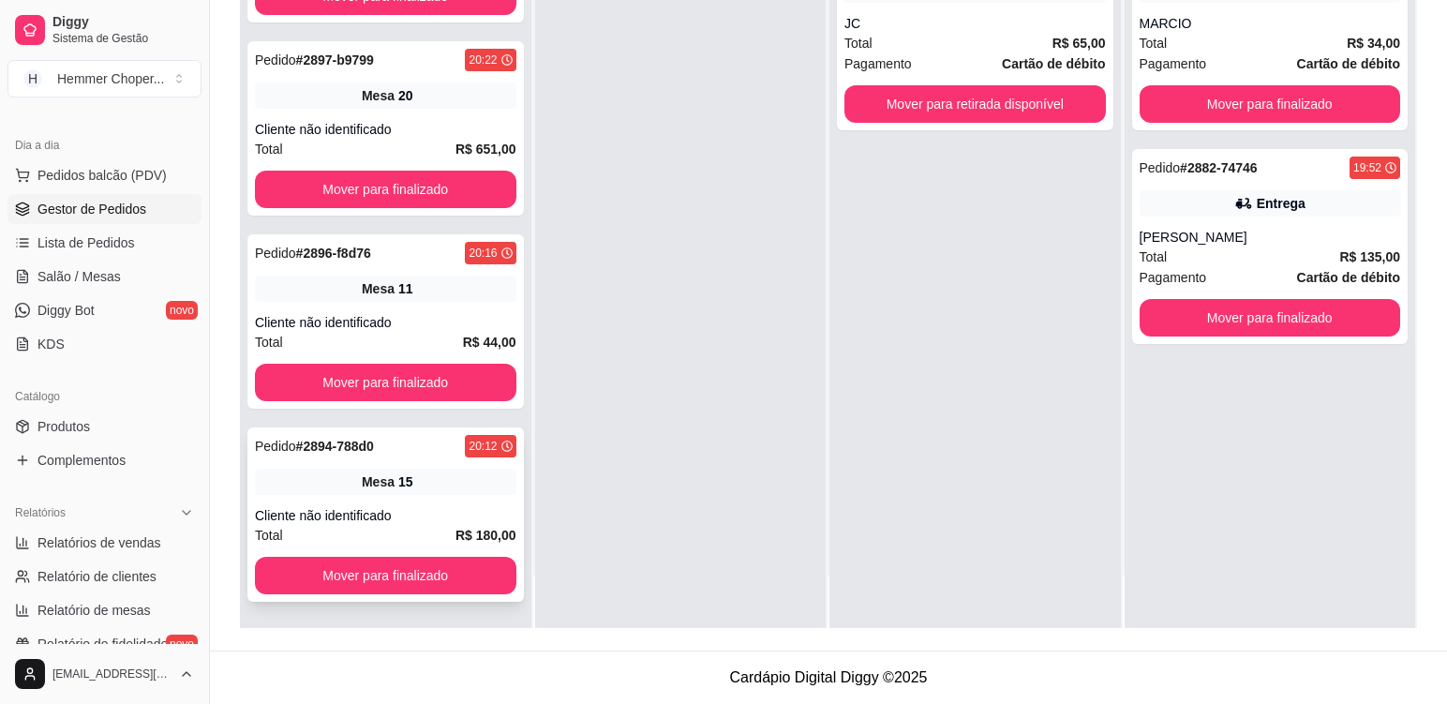
click at [441, 499] on div "Pedido # 2894-788d0 20:12 Mesa 15 Cliente não identificado Total R$ 180,00 Move…" at bounding box center [385, 514] width 277 height 174
click at [443, 500] on div "Pedido # 2894-788d0 20:12 Mesa 15 Cliente não identificado Total R$ 180,00 Move…" at bounding box center [385, 514] width 277 height 174
click at [430, 284] on div "Mesa 11" at bounding box center [386, 289] width 262 height 26
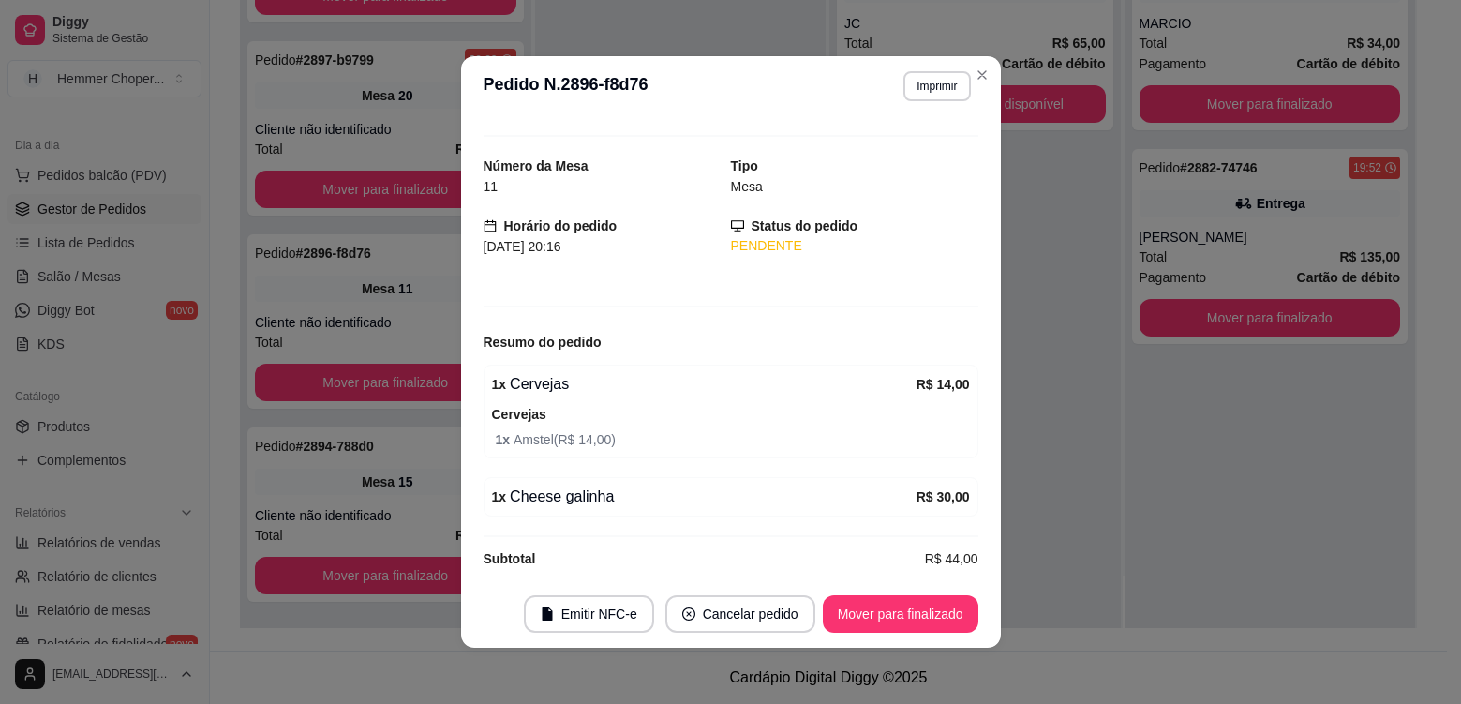
scroll to position [47, 0]
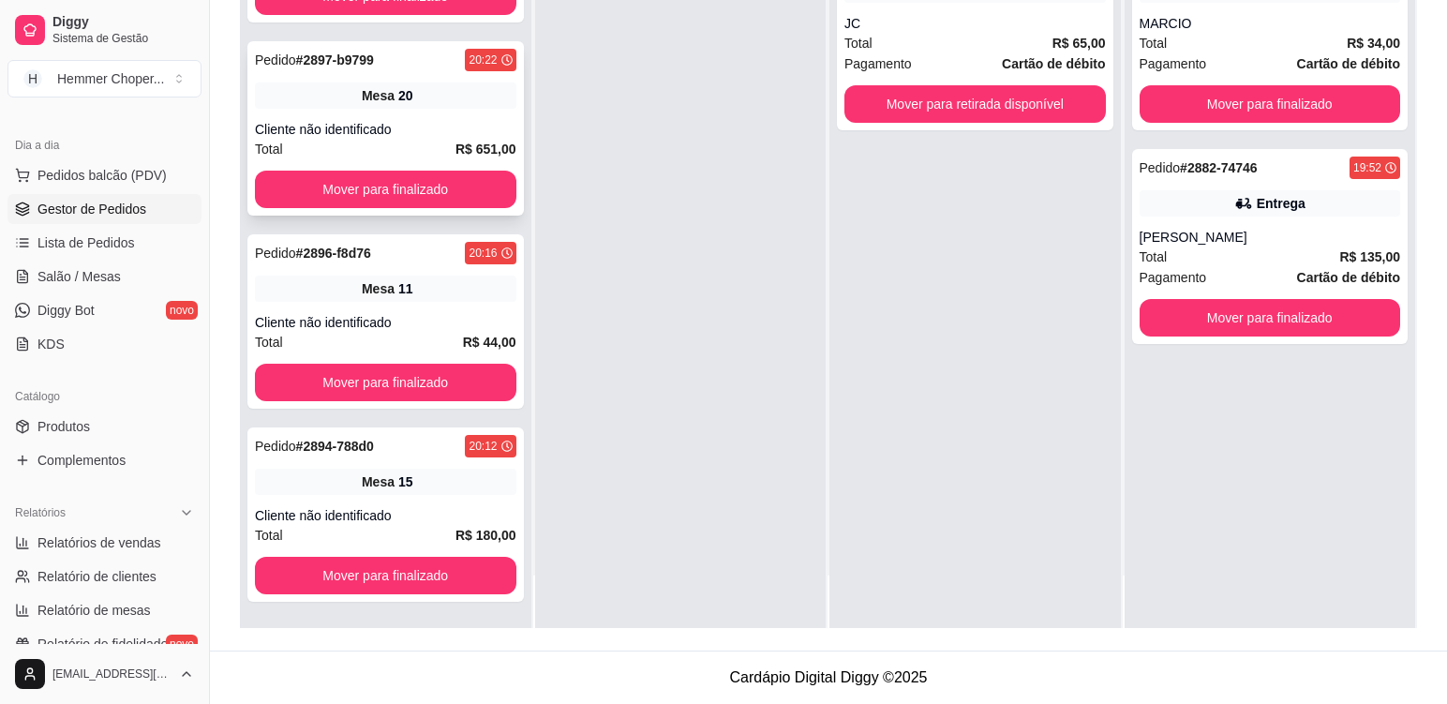
click at [476, 117] on div "Pedido # 2897-b9799 20:22 Mesa 20 Cliente não identificado Total R$ 651,00 Move…" at bounding box center [385, 128] width 277 height 174
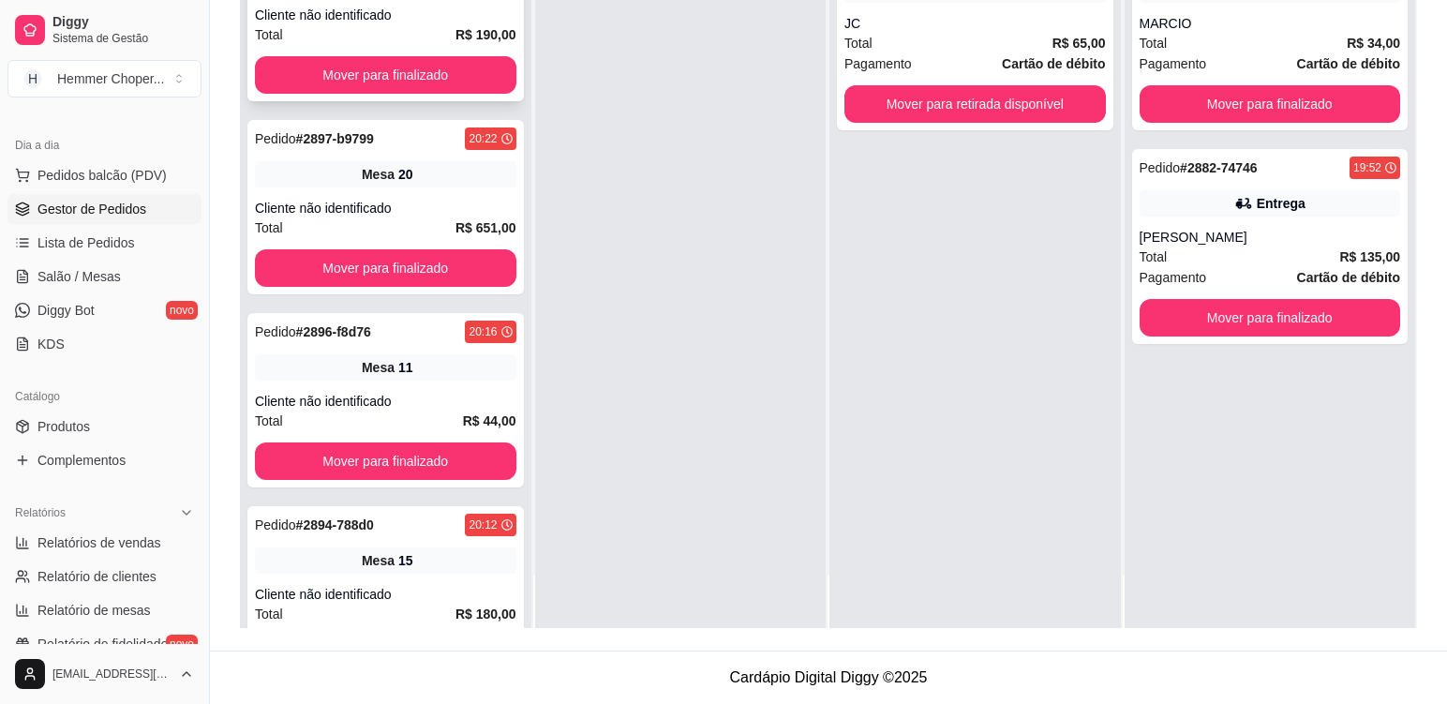
scroll to position [865, 0]
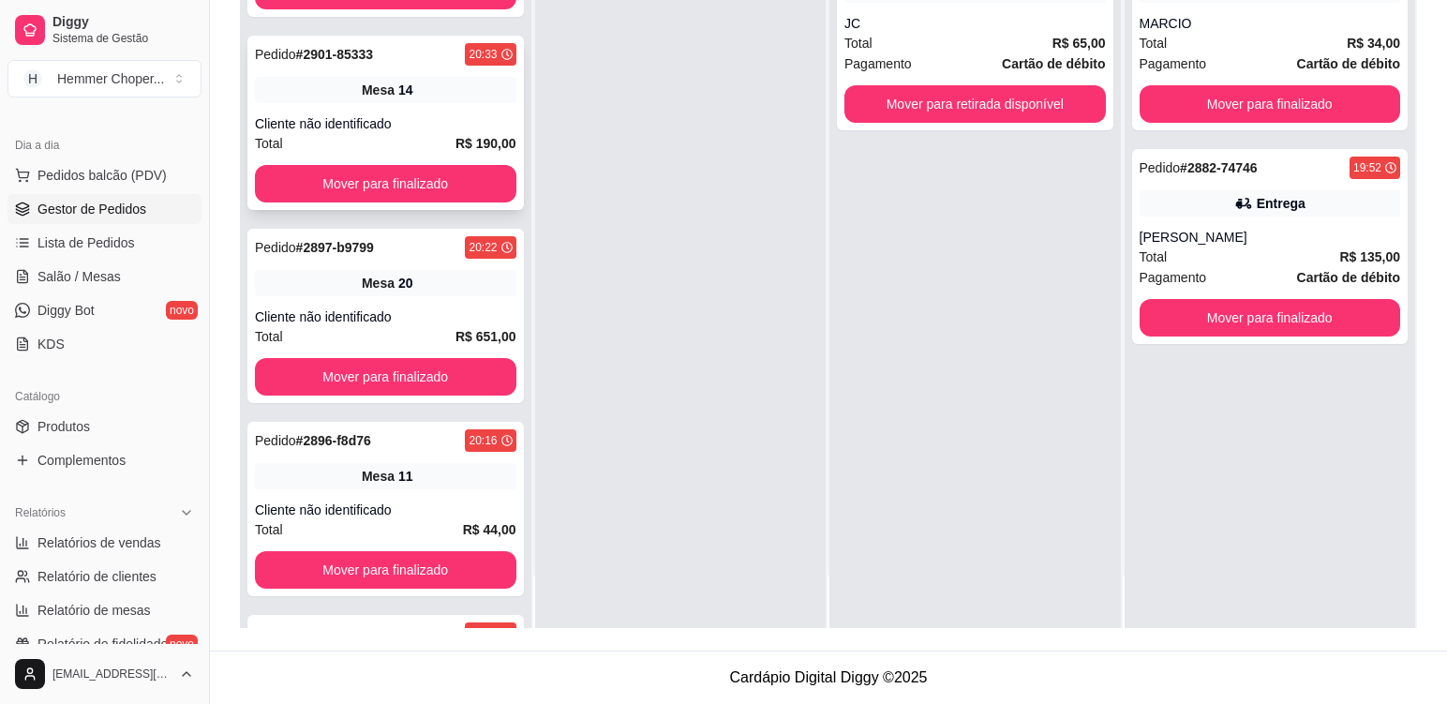
click at [406, 100] on div "Mesa 14" at bounding box center [386, 90] width 262 height 26
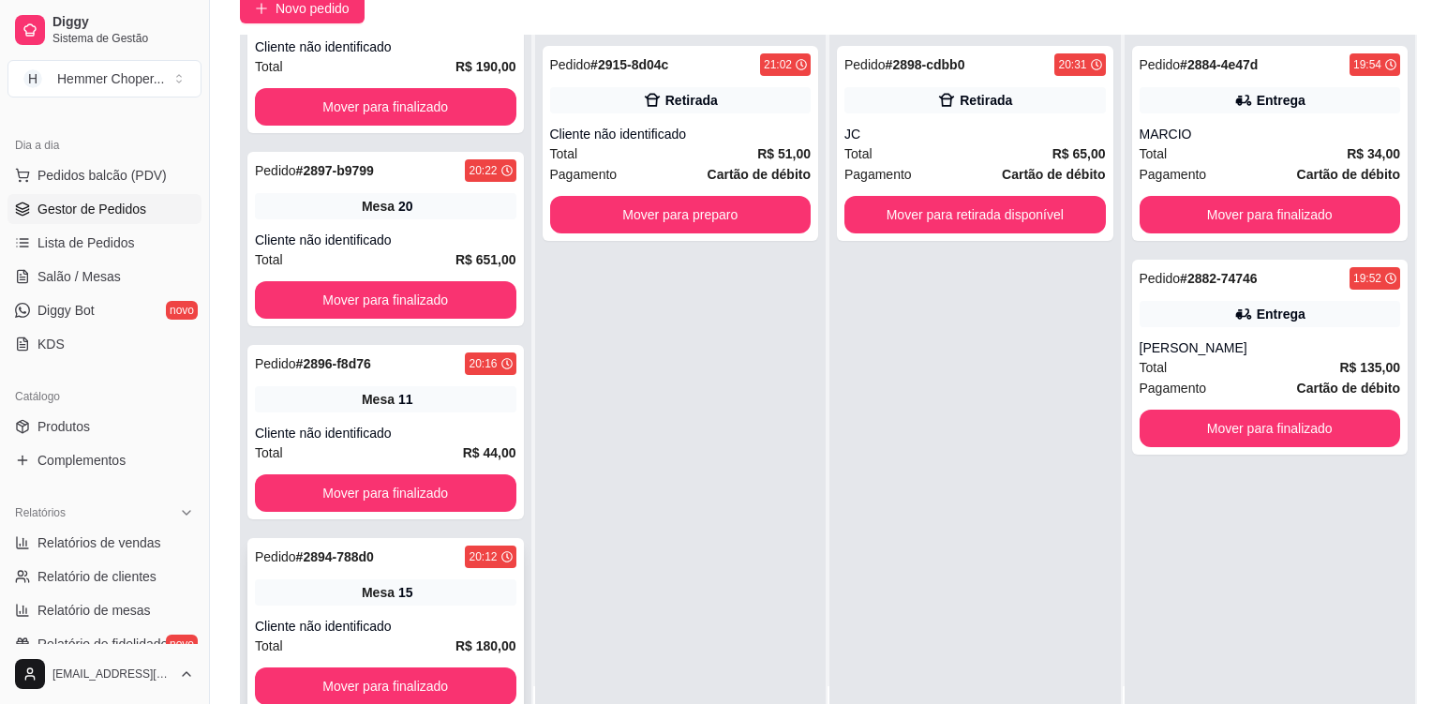
scroll to position [286, 0]
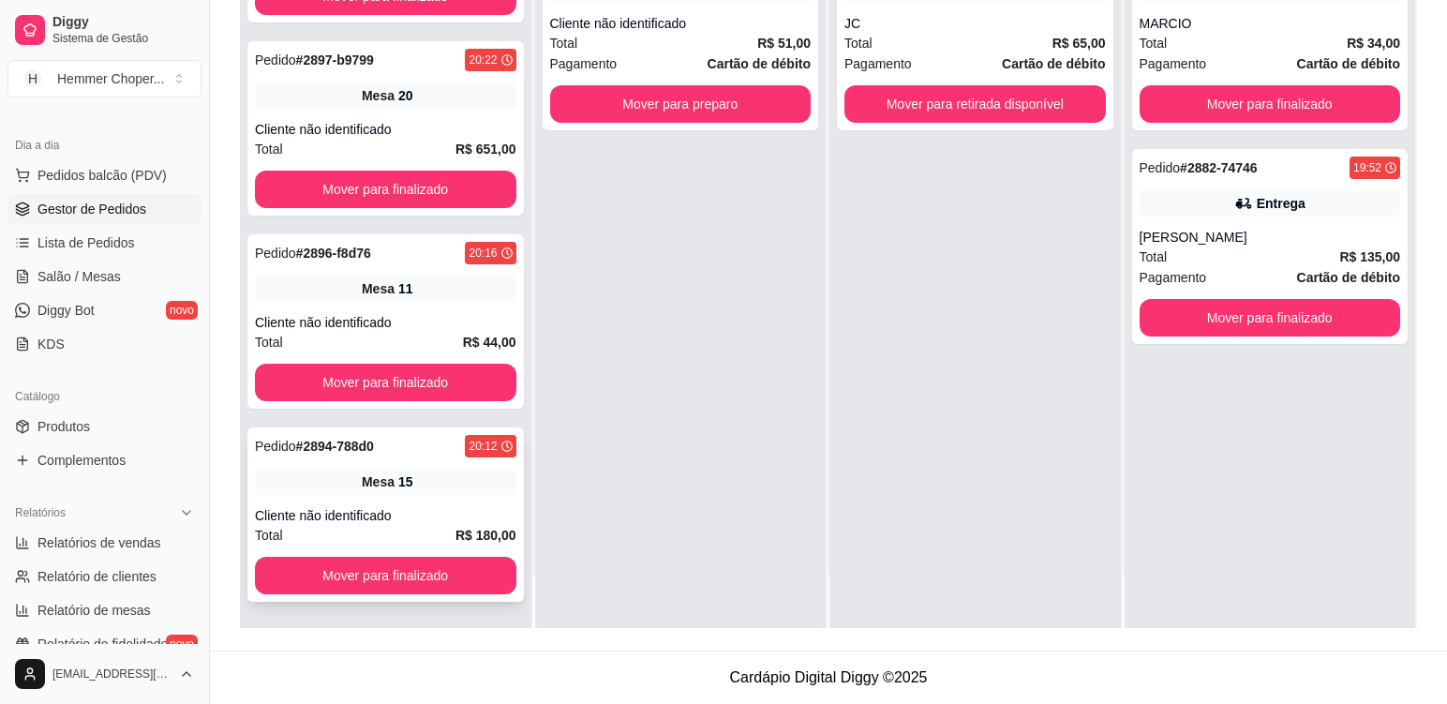
click at [452, 516] on div "Cliente não identificado" at bounding box center [386, 515] width 262 height 19
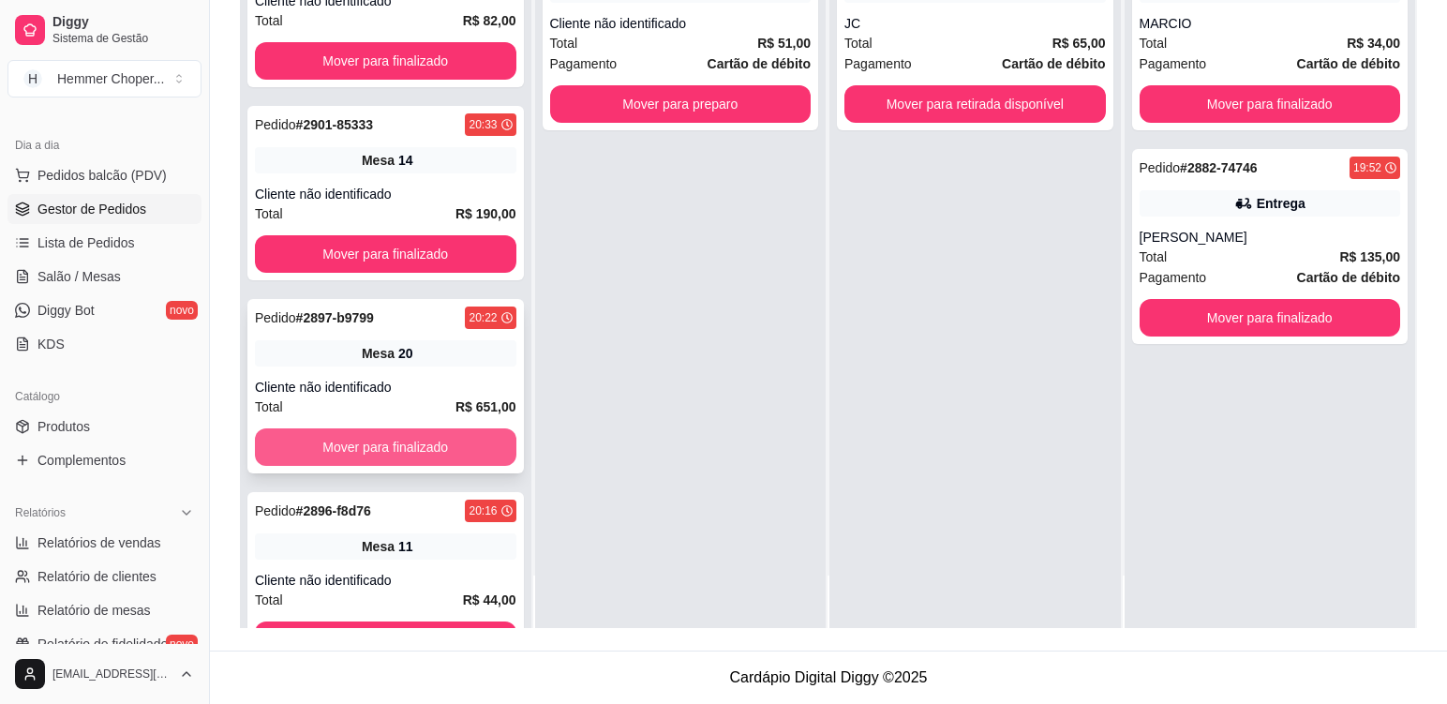
scroll to position [771, 0]
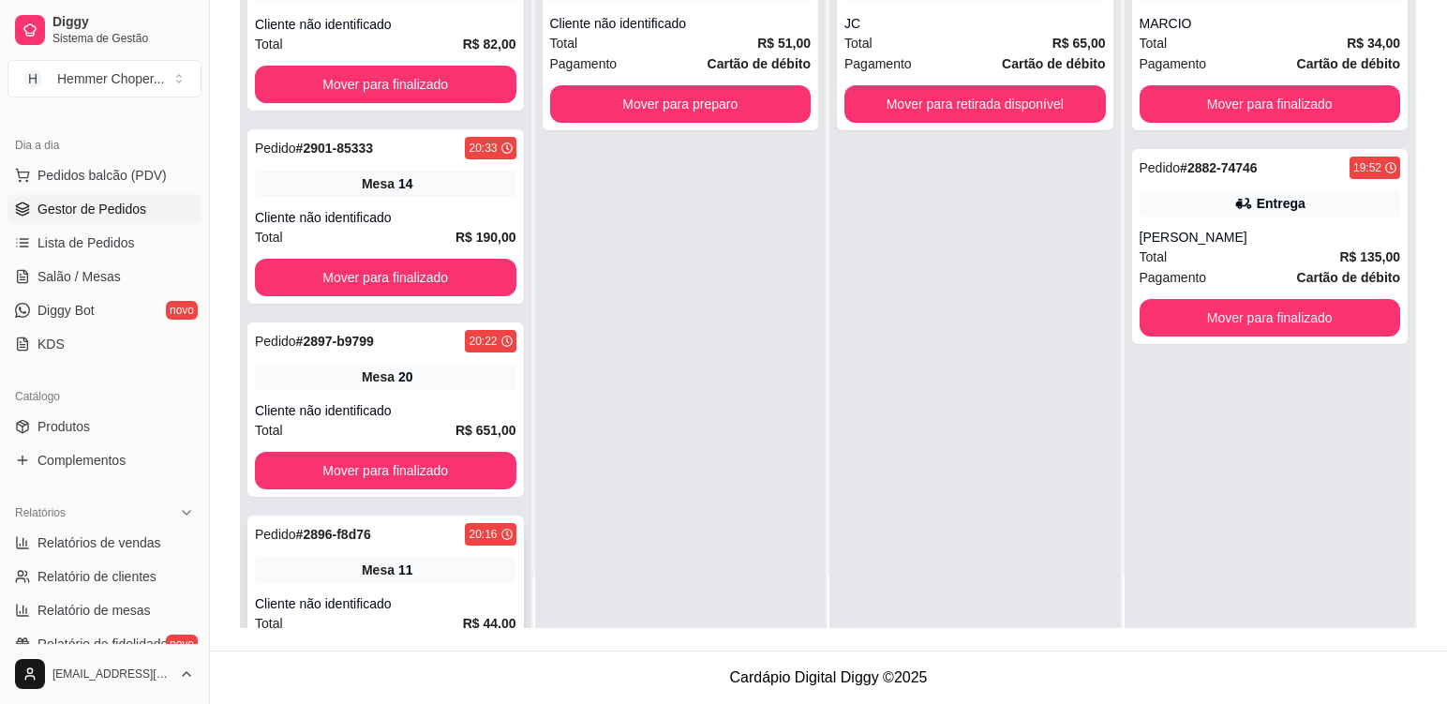
click at [377, 577] on span "Mesa" at bounding box center [378, 570] width 33 height 19
click at [381, 381] on span "Mesa" at bounding box center [378, 376] width 33 height 19
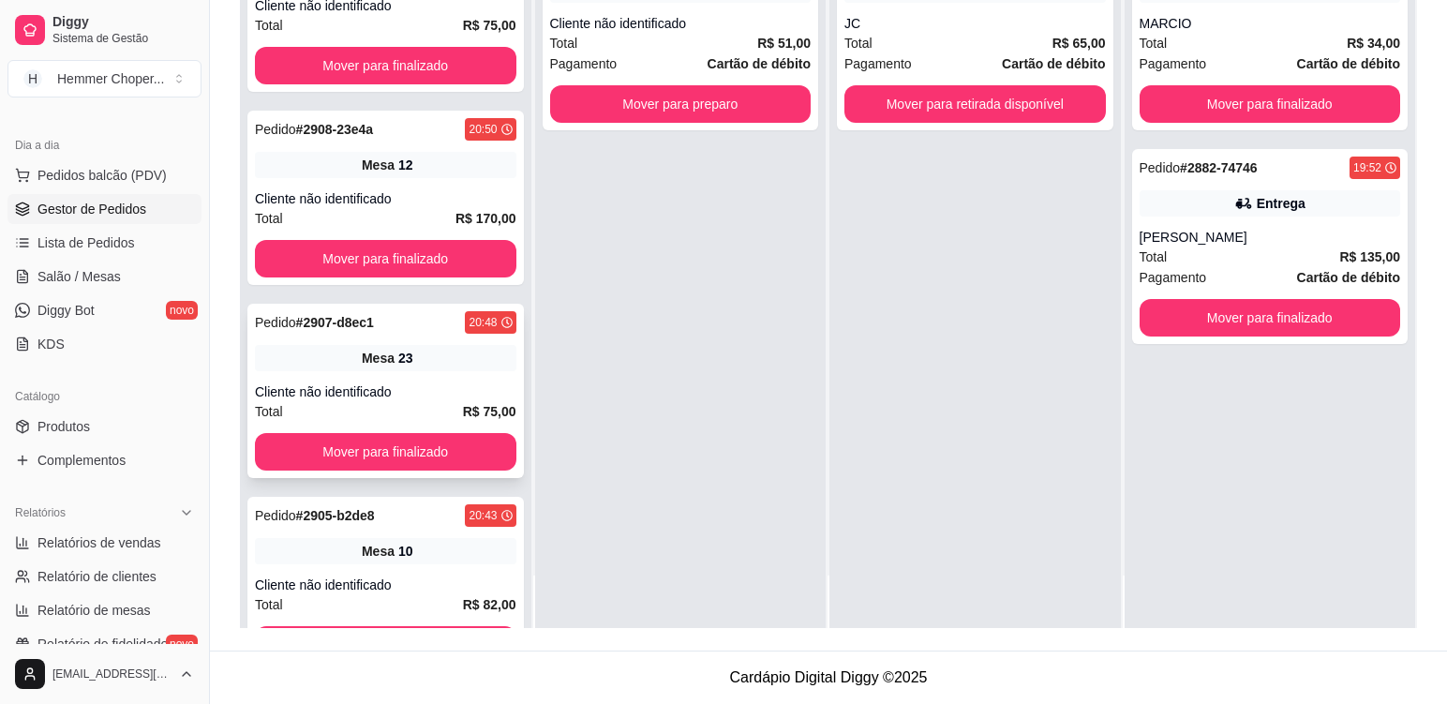
scroll to position [209, 0]
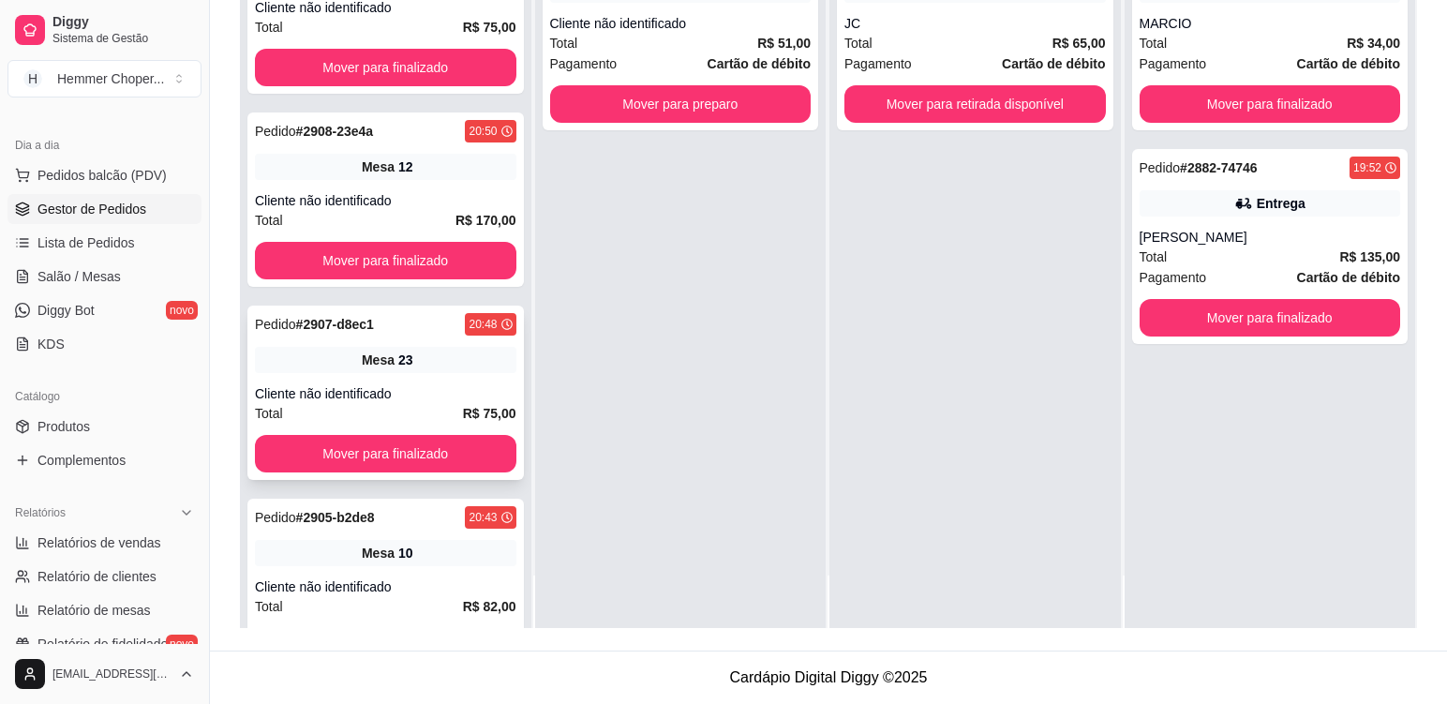
click at [397, 370] on div "Mesa 23" at bounding box center [386, 360] width 262 height 26
click at [421, 181] on div "Pedido # 2908-23e4a 20:50 Mesa 12 Cliente não identificado Total R$ 170,00 Move…" at bounding box center [385, 199] width 277 height 174
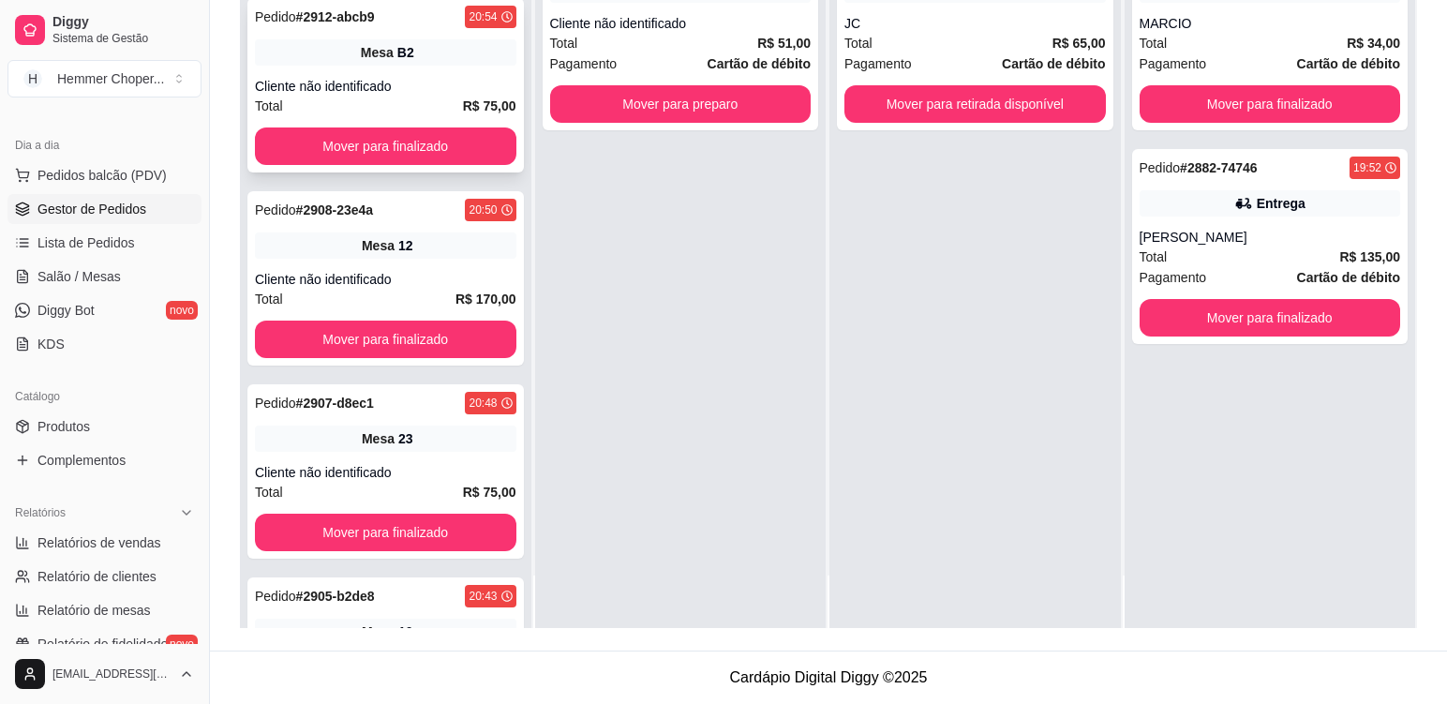
scroll to position [22, 0]
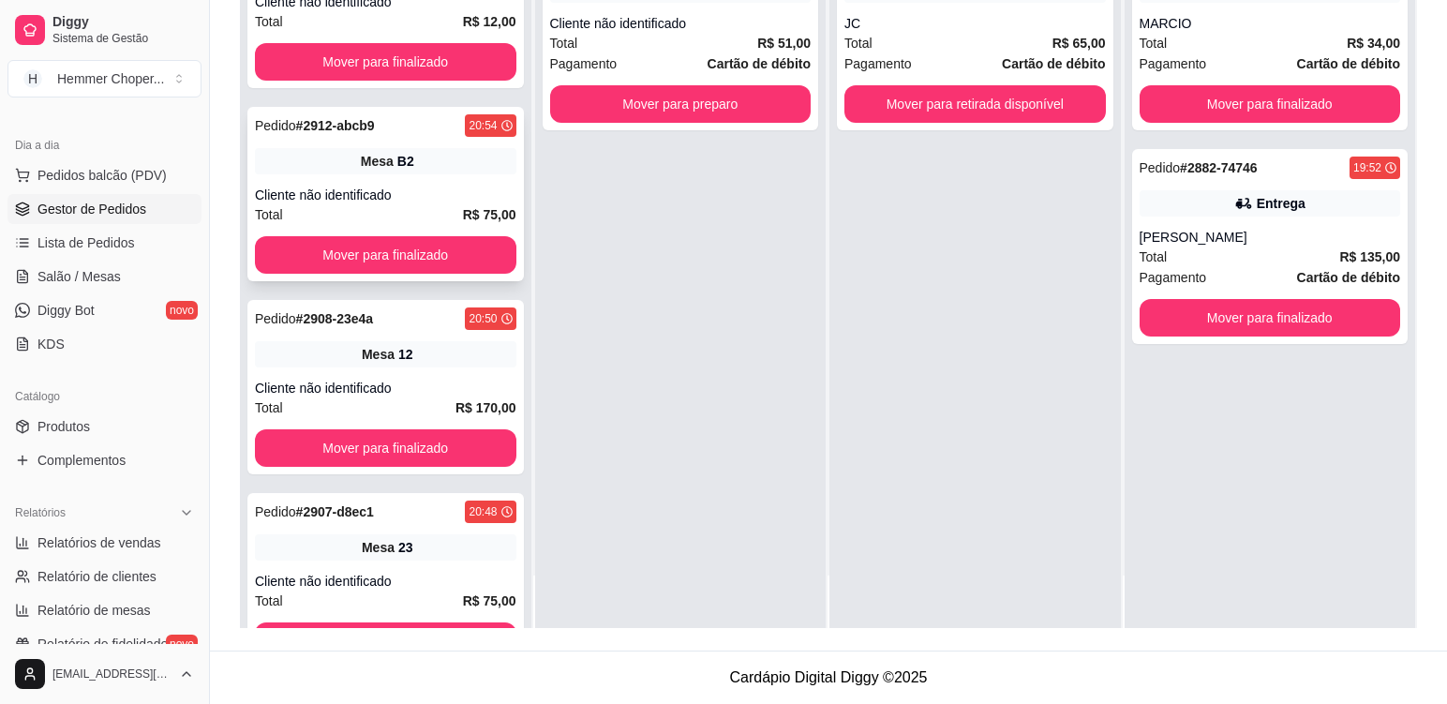
click at [442, 170] on div "Mesa B2" at bounding box center [386, 161] width 262 height 26
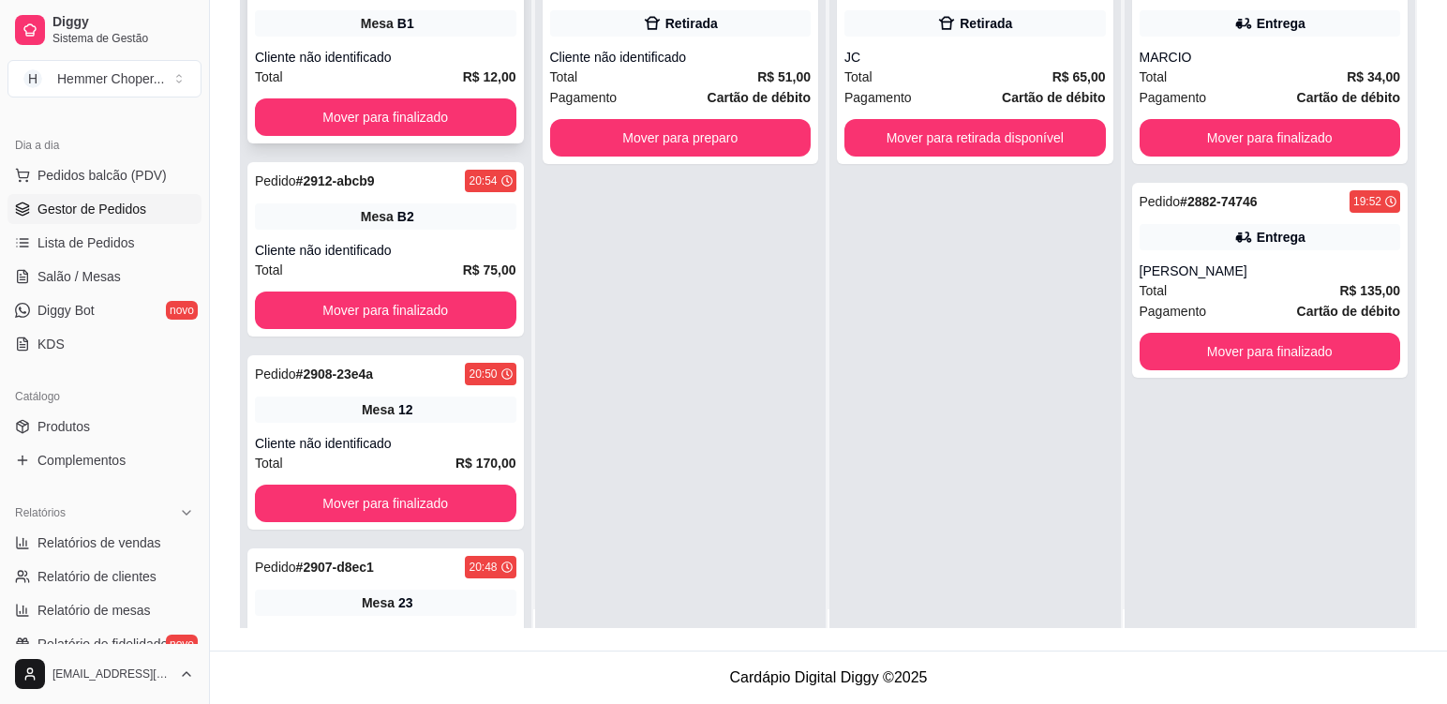
scroll to position [0, 0]
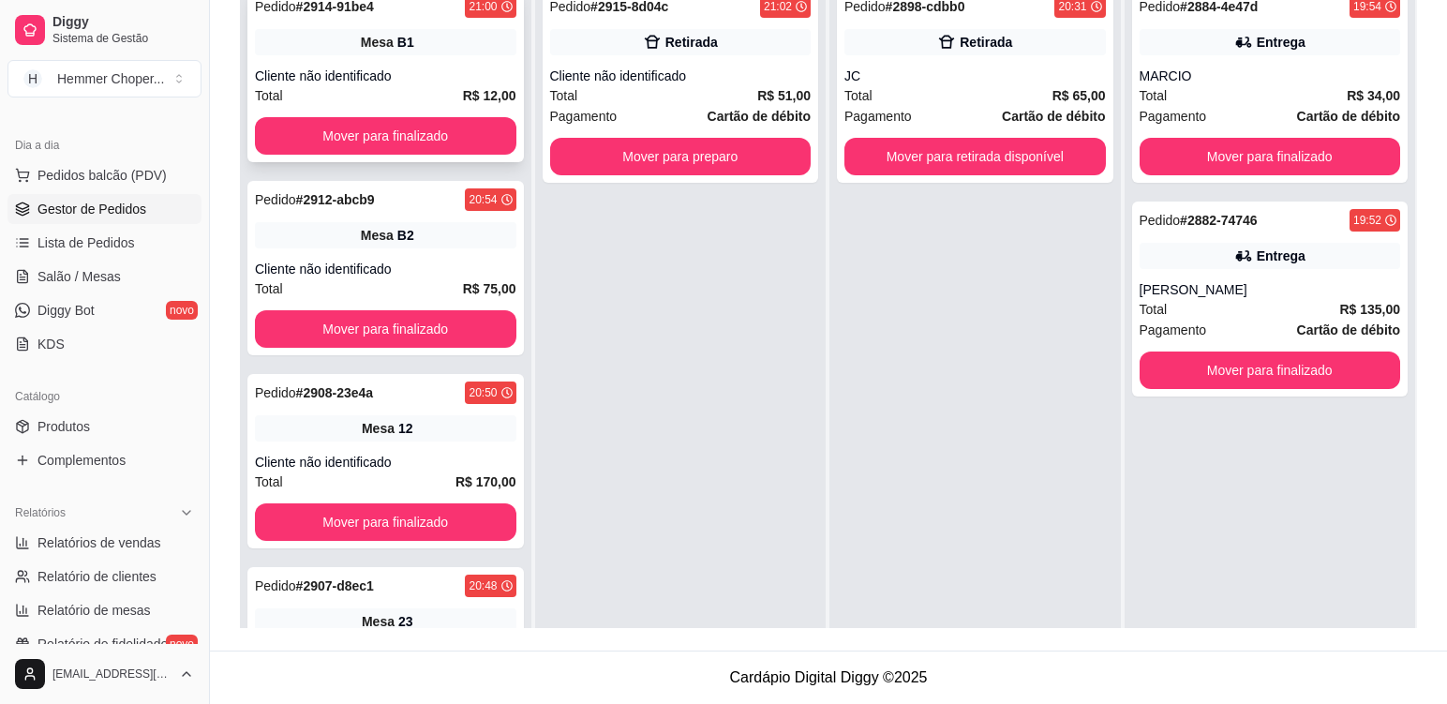
click at [416, 82] on div "Cliente não identificado" at bounding box center [386, 76] width 262 height 19
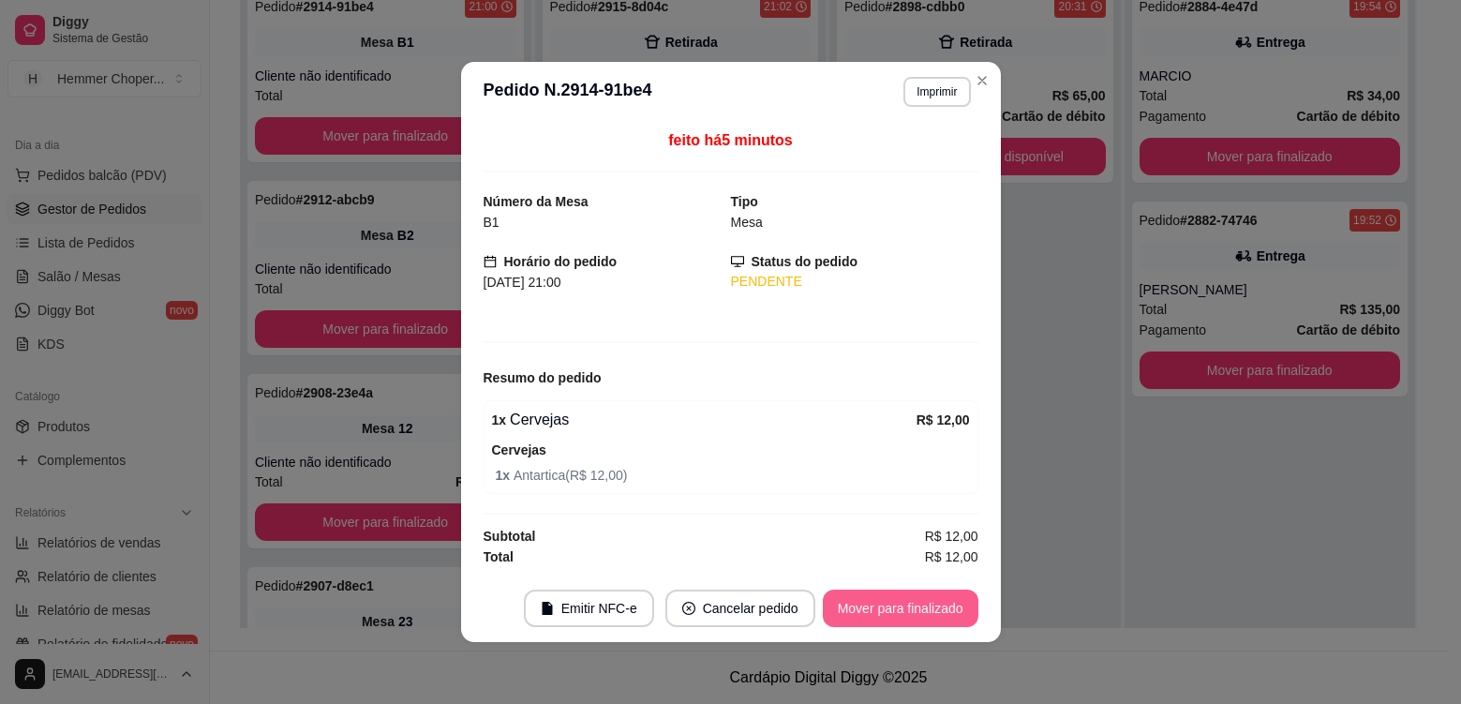
click at [903, 621] on button "Mover para finalizado" at bounding box center [901, 608] width 156 height 37
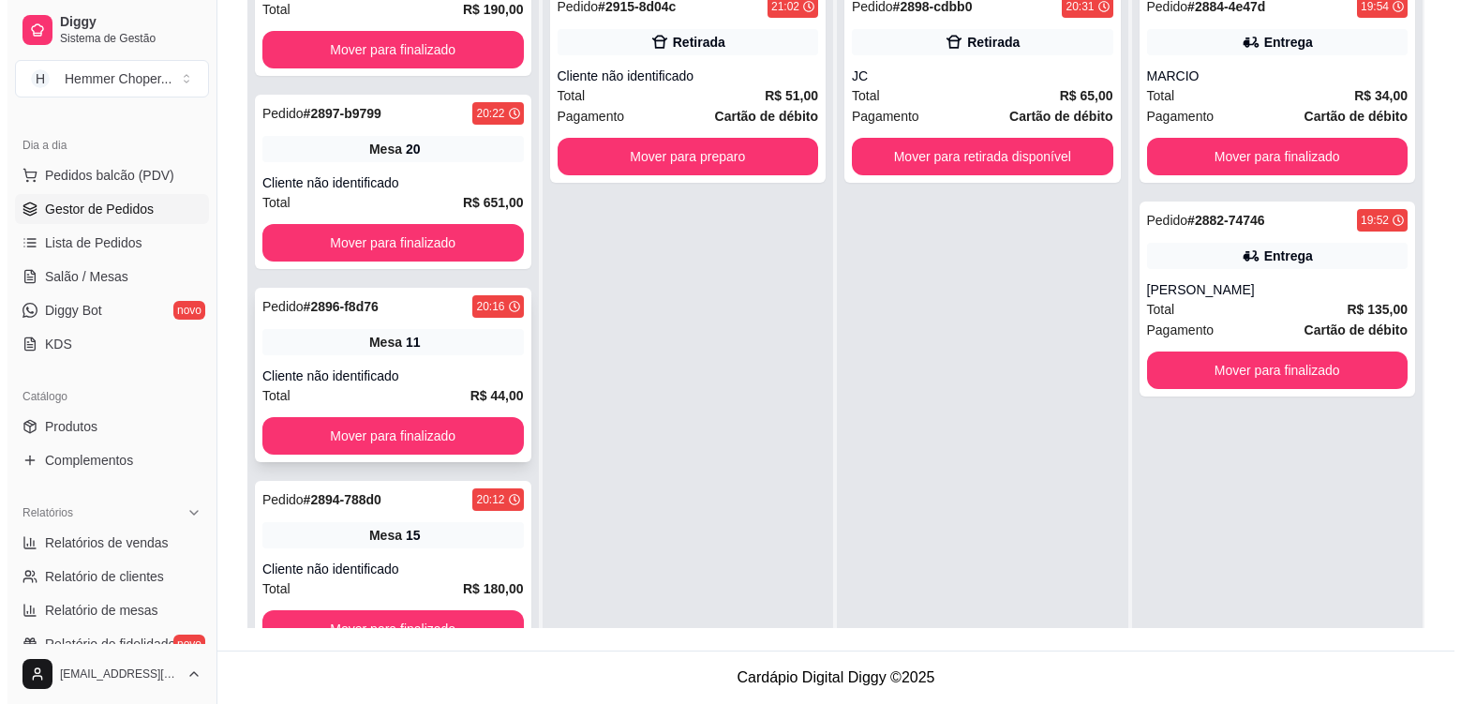
scroll to position [860, 0]
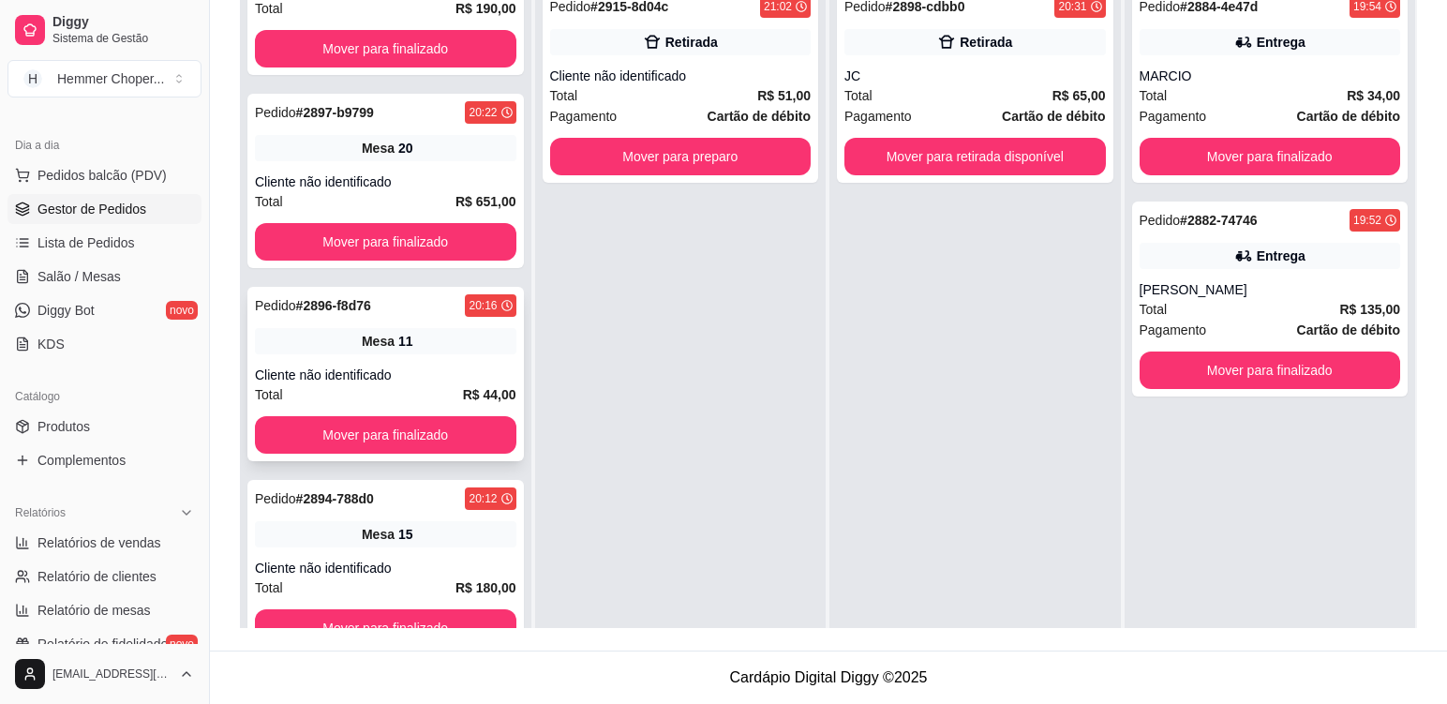
click at [447, 362] on div "Pedido # 2896-f8d76 20:16 Mesa 11 Cliente não identificado Total R$ 44,00 Mover…" at bounding box center [385, 374] width 277 height 174
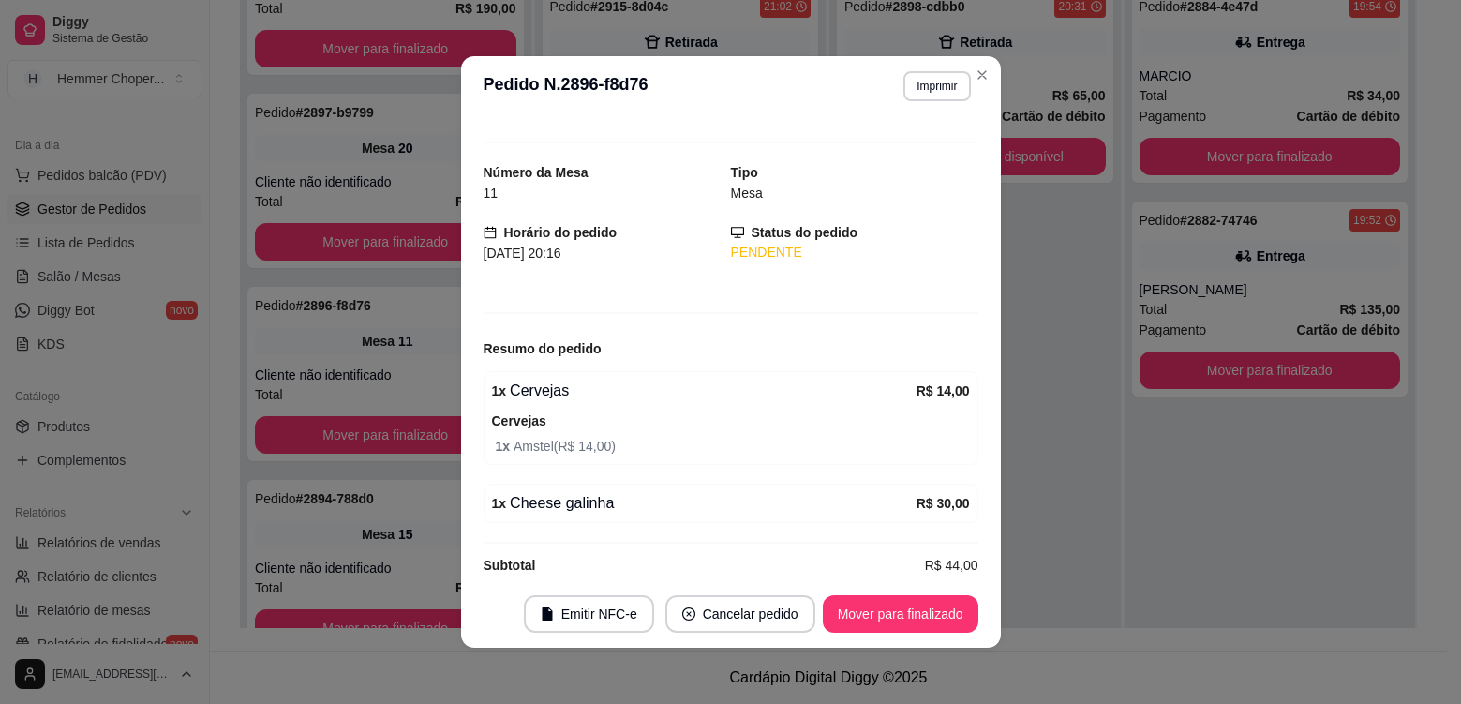
scroll to position [0, 0]
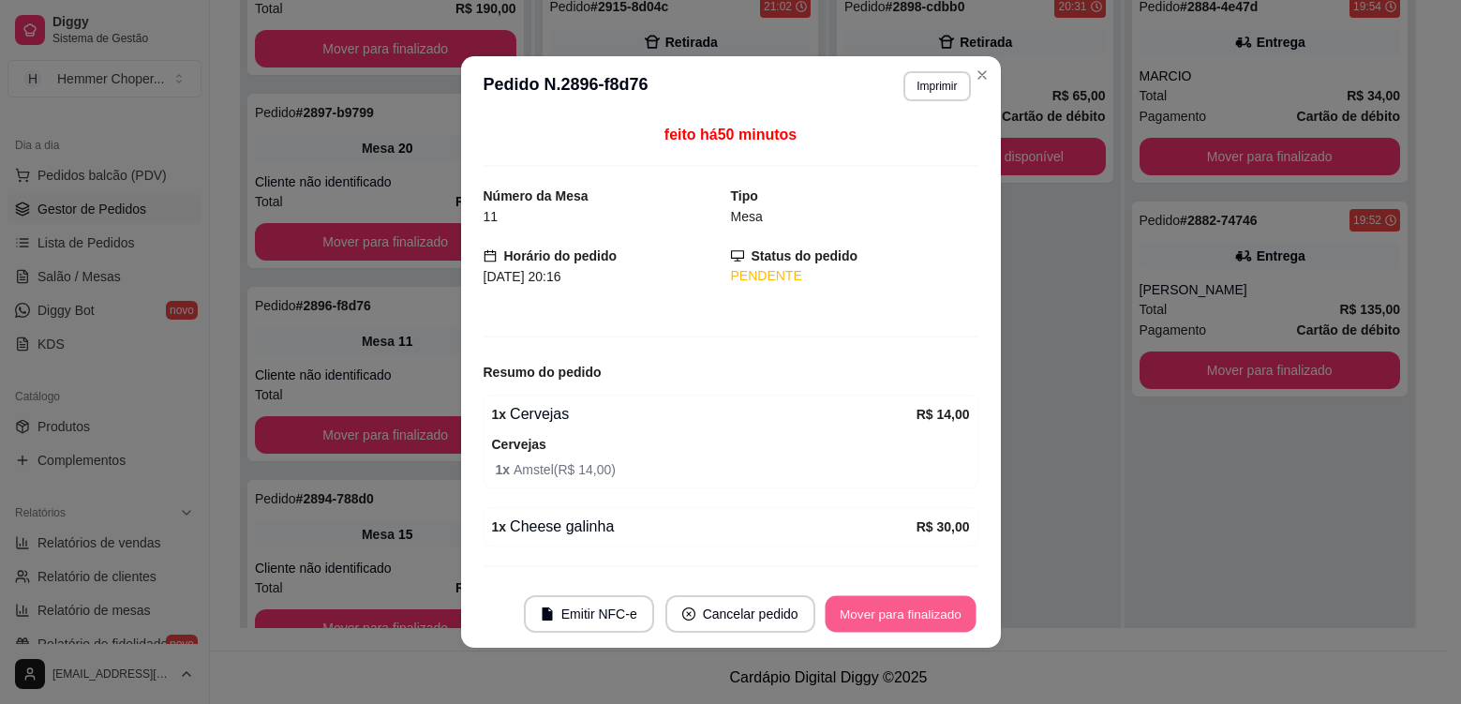
click at [902, 611] on button "Mover para finalizado" at bounding box center [900, 614] width 151 height 37
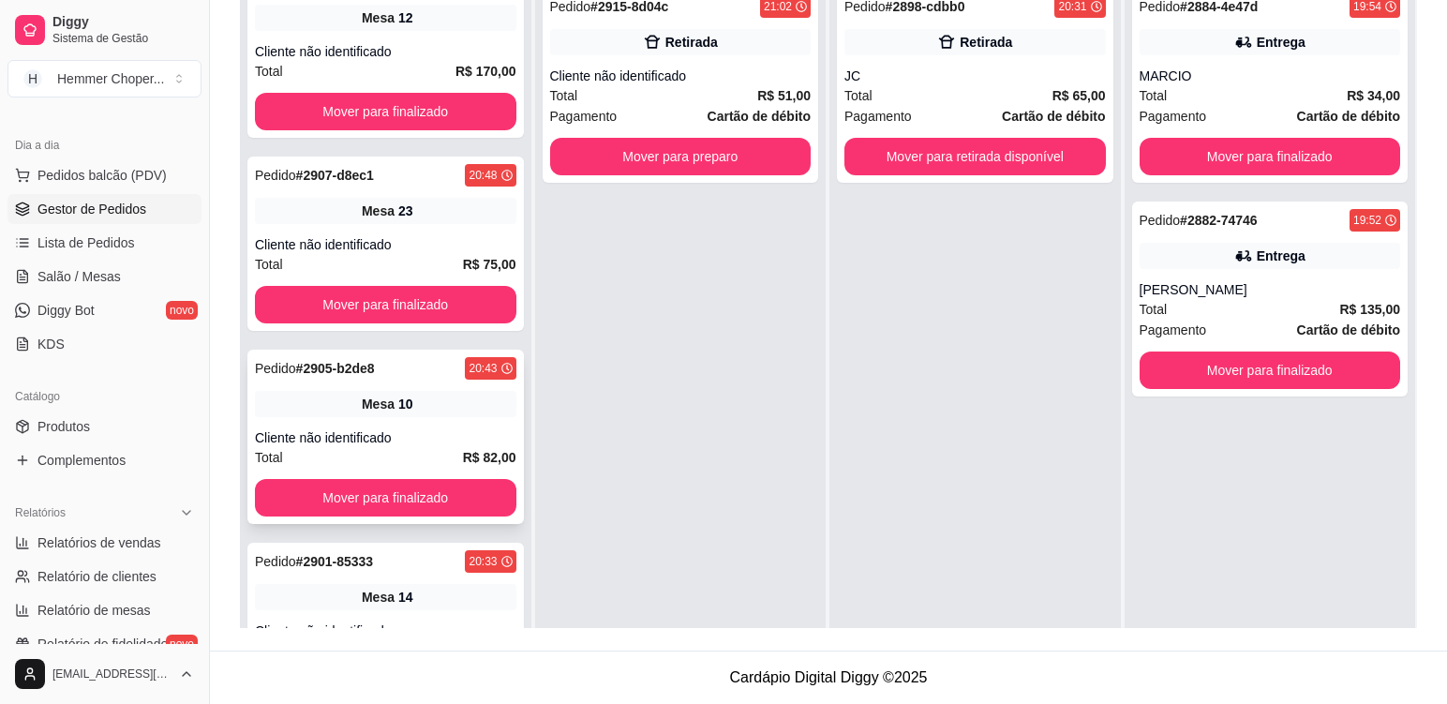
scroll to position [198, 0]
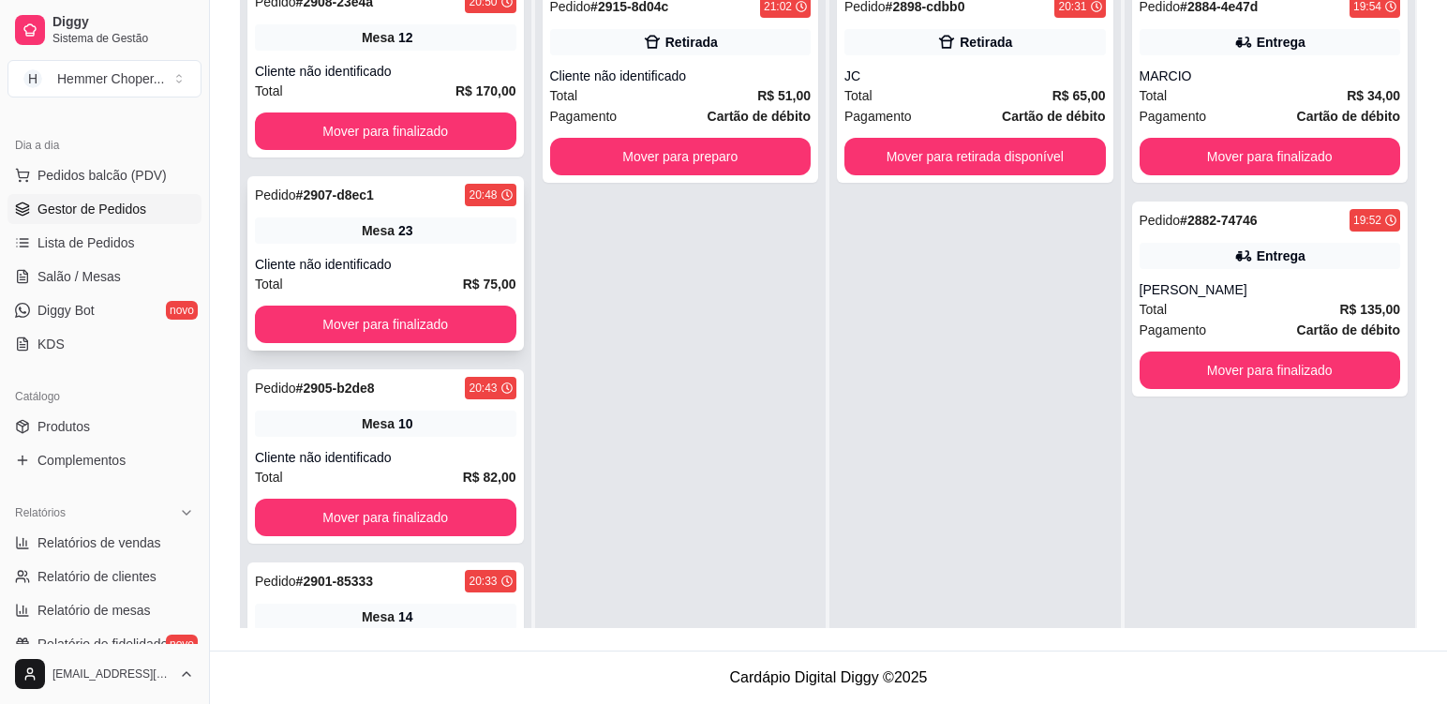
click at [386, 247] on div "Pedido # 2907-d8ec1 20:48 Mesa 23 Cliente não identificado Total R$ 75,00 Mover…" at bounding box center [385, 263] width 277 height 174
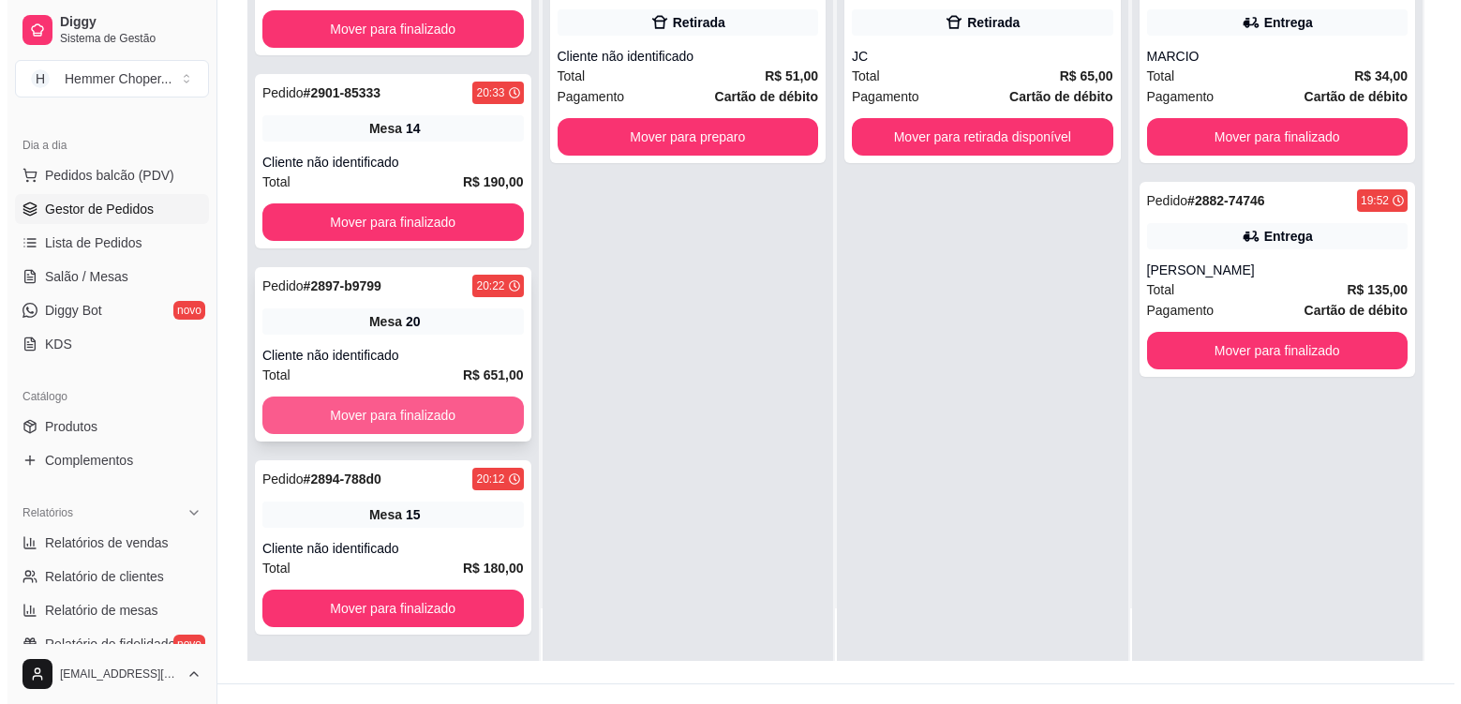
scroll to position [286, 0]
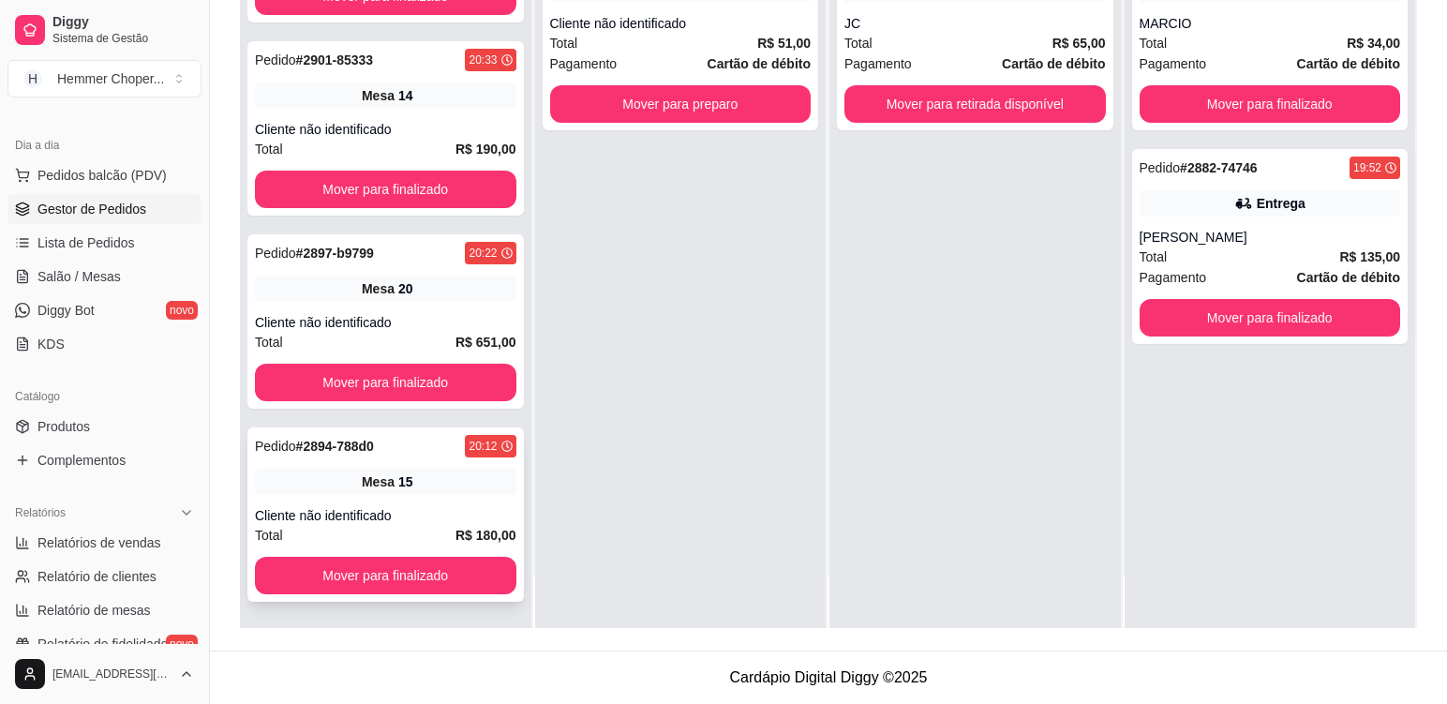
click at [431, 495] on div "Pedido # 2894-788d0 20:12 Mesa 15 Cliente não identificado Total R$ 180,00 Move…" at bounding box center [385, 514] width 277 height 174
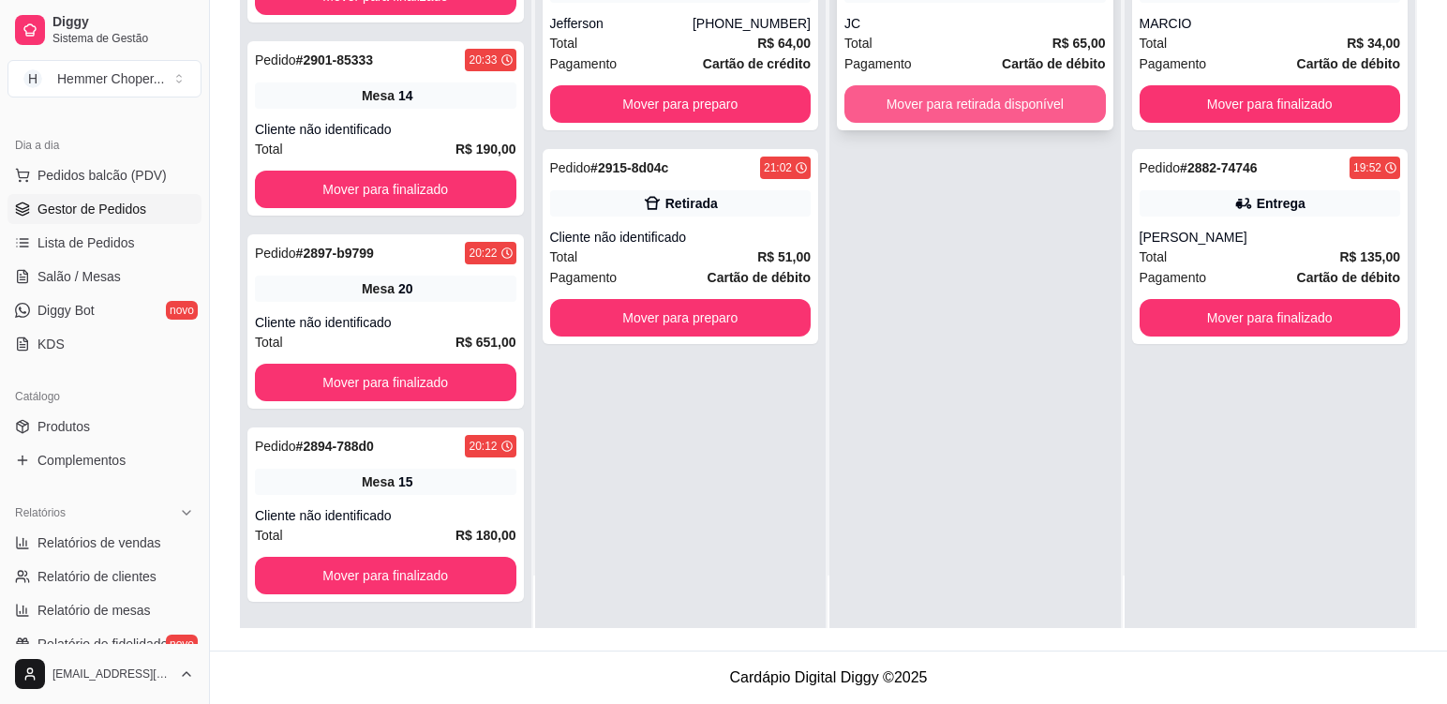
click at [963, 102] on button "Mover para retirada disponível" at bounding box center [976, 103] width 262 height 37
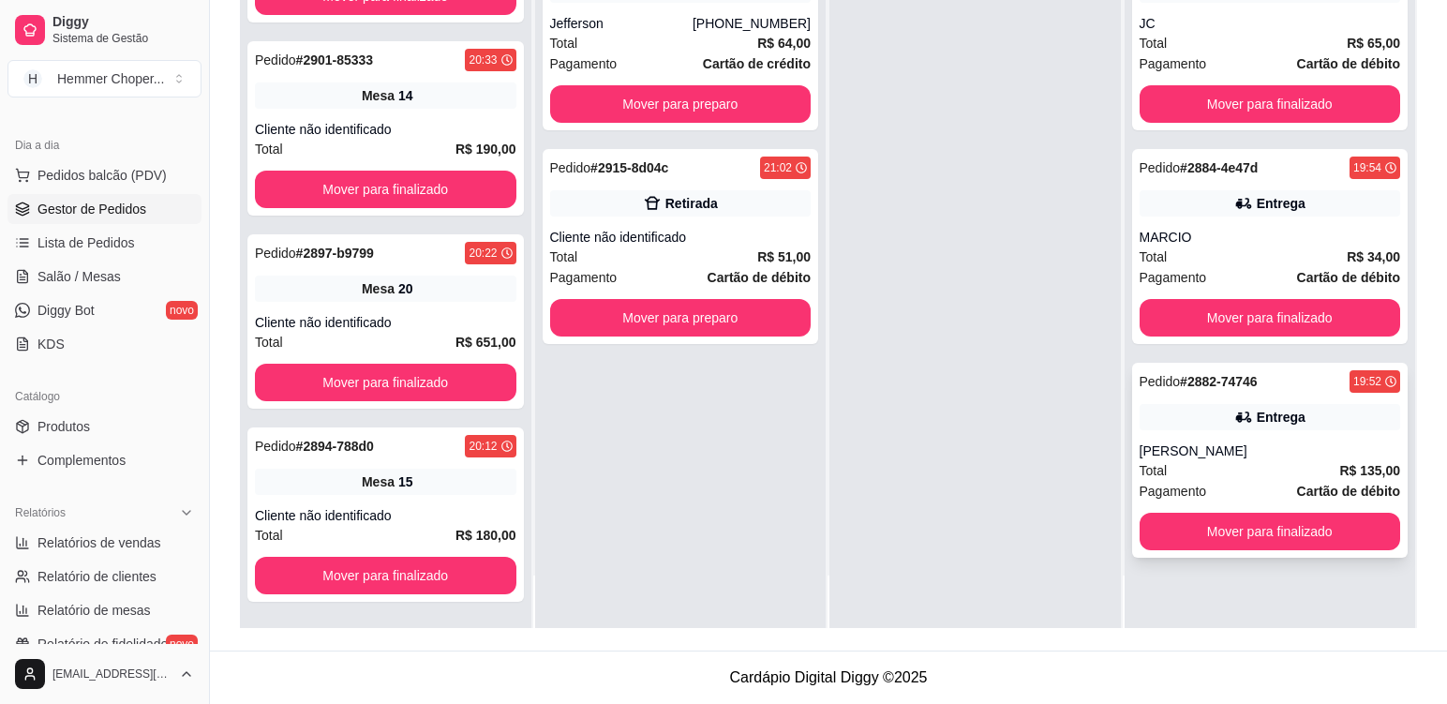
click at [1249, 450] on div "[PERSON_NAME]" at bounding box center [1271, 451] width 262 height 19
click at [1233, 36] on div "Total R$ 65,00" at bounding box center [1271, 43] width 262 height 21
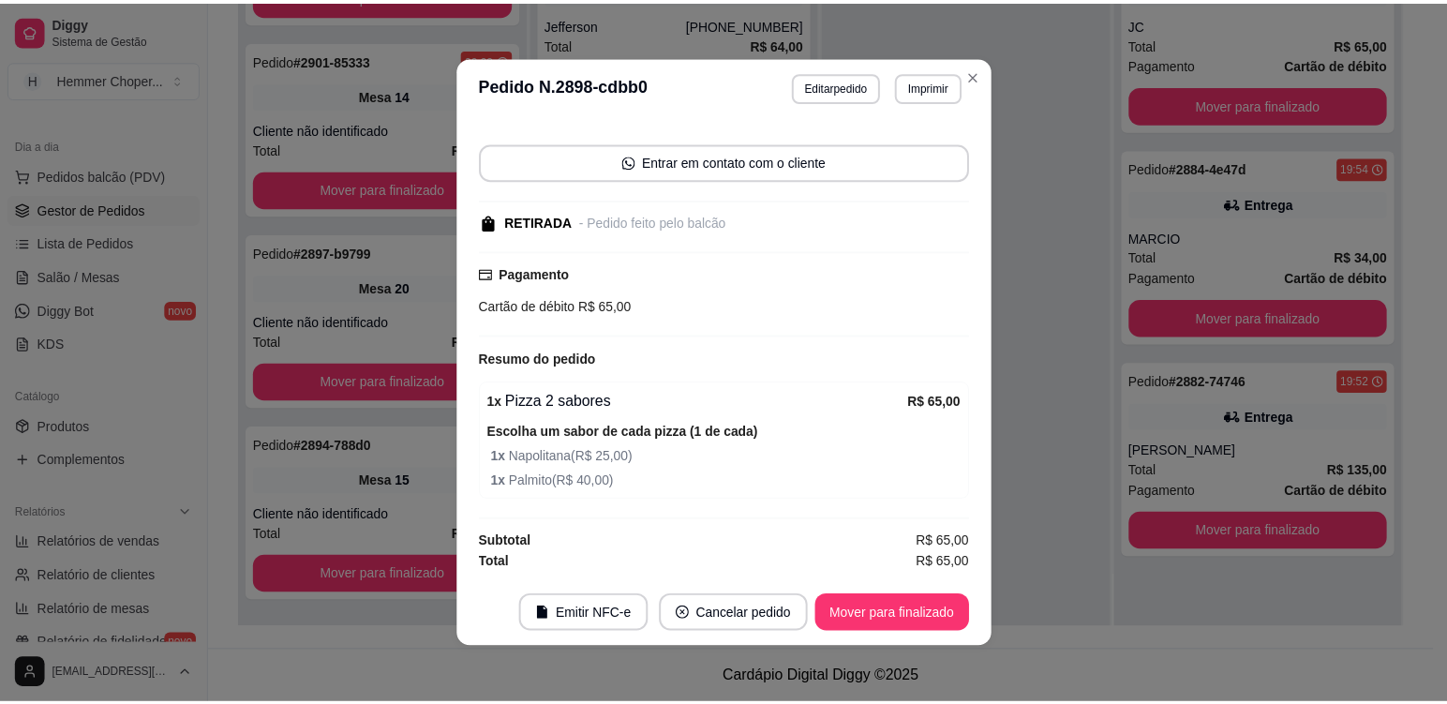
scroll to position [4, 0]
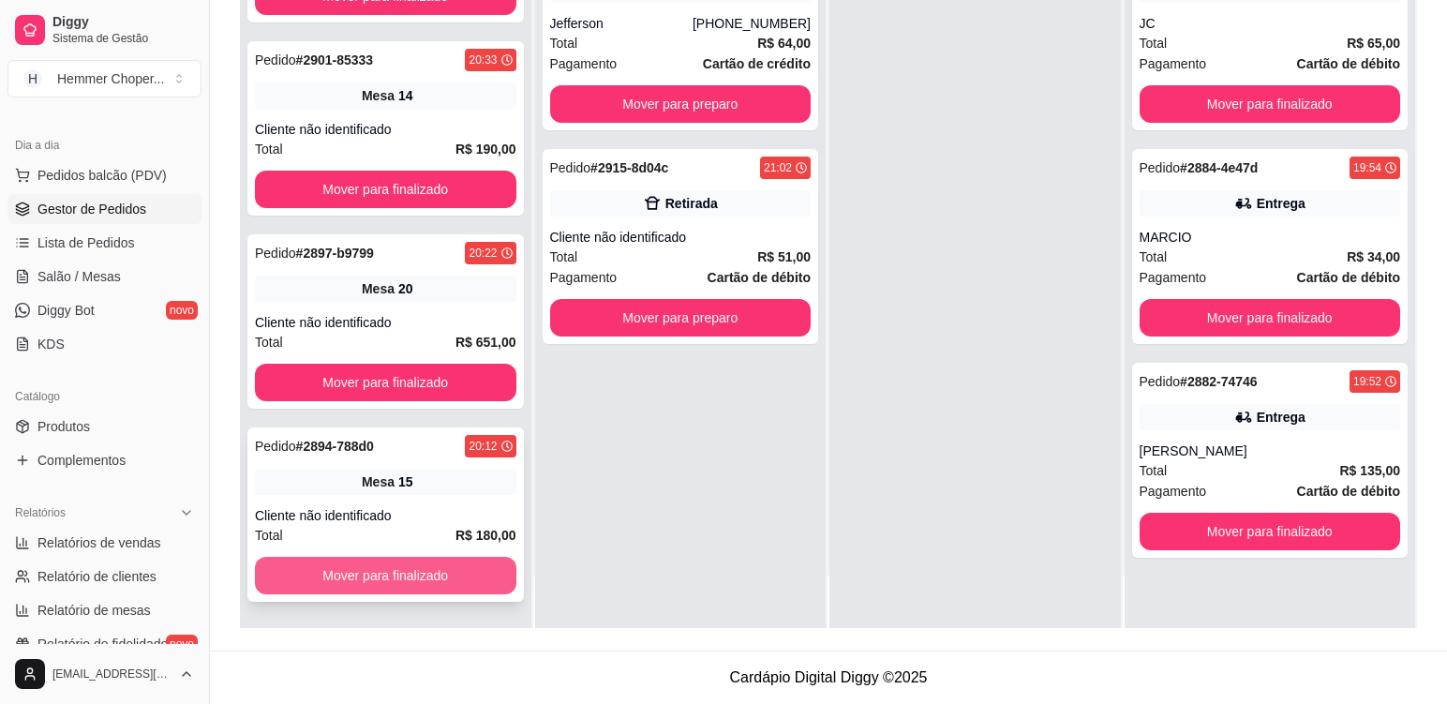
click at [413, 581] on button "Mover para finalizado" at bounding box center [386, 575] width 262 height 37
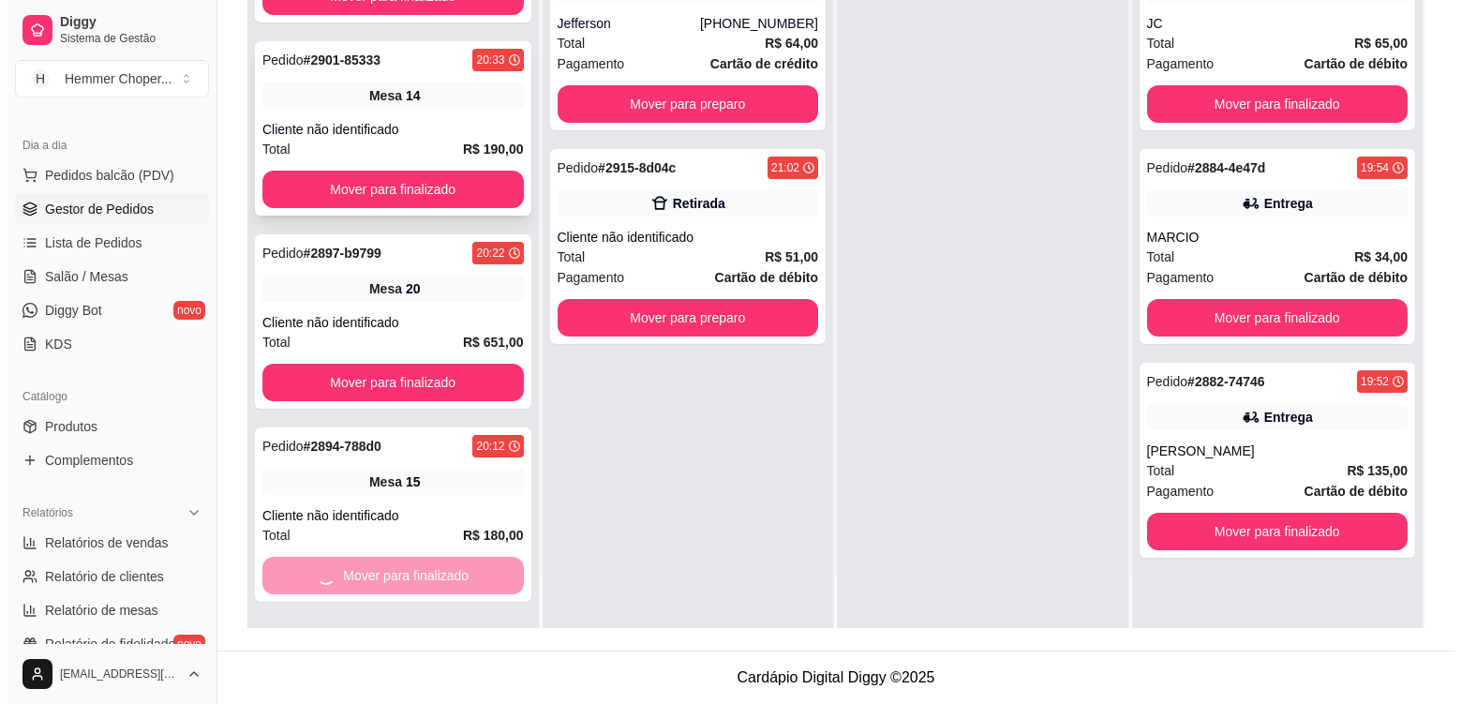
scroll to position [666, 0]
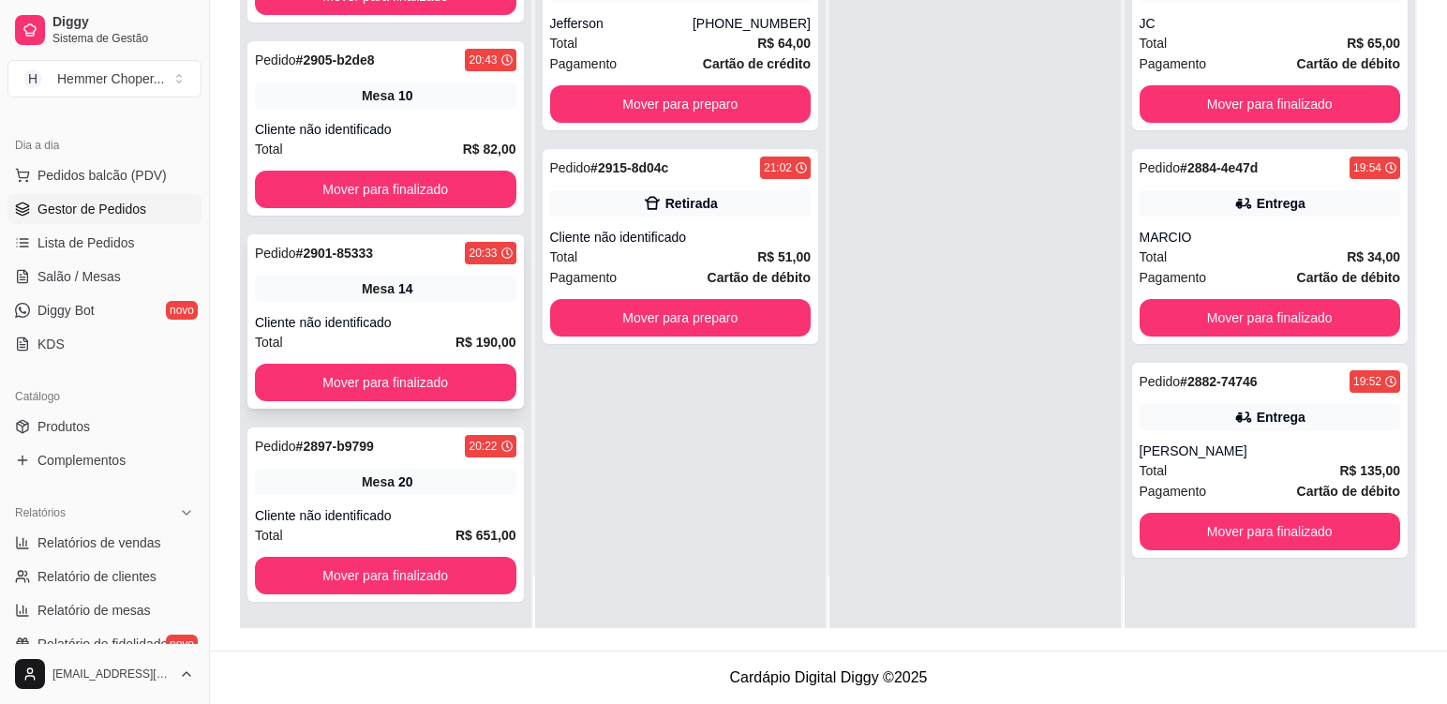
click at [423, 300] on div "Mesa 14" at bounding box center [386, 289] width 262 height 26
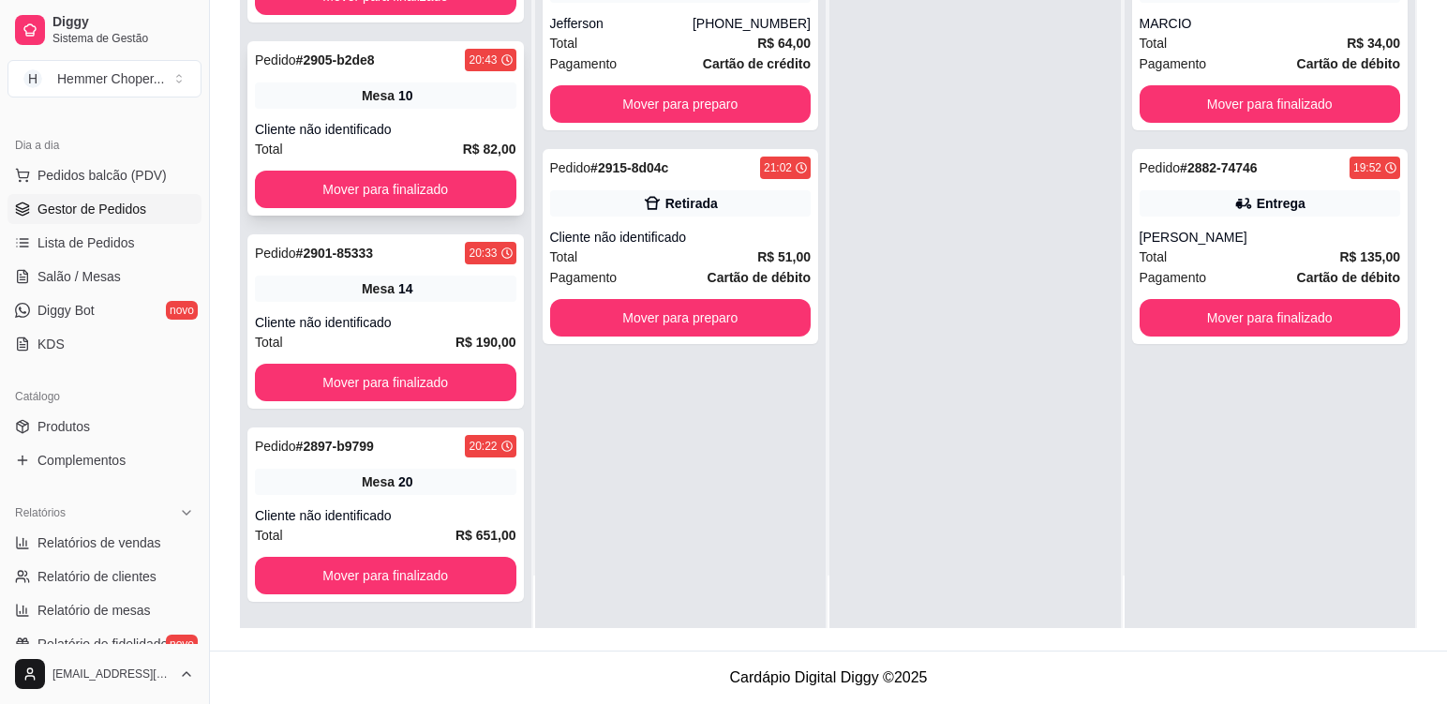
click at [430, 118] on div "Pedido # 2905-b2de8 20:43 Mesa 10 Cliente não identificado Total R$ 82,00 Mover…" at bounding box center [385, 128] width 277 height 174
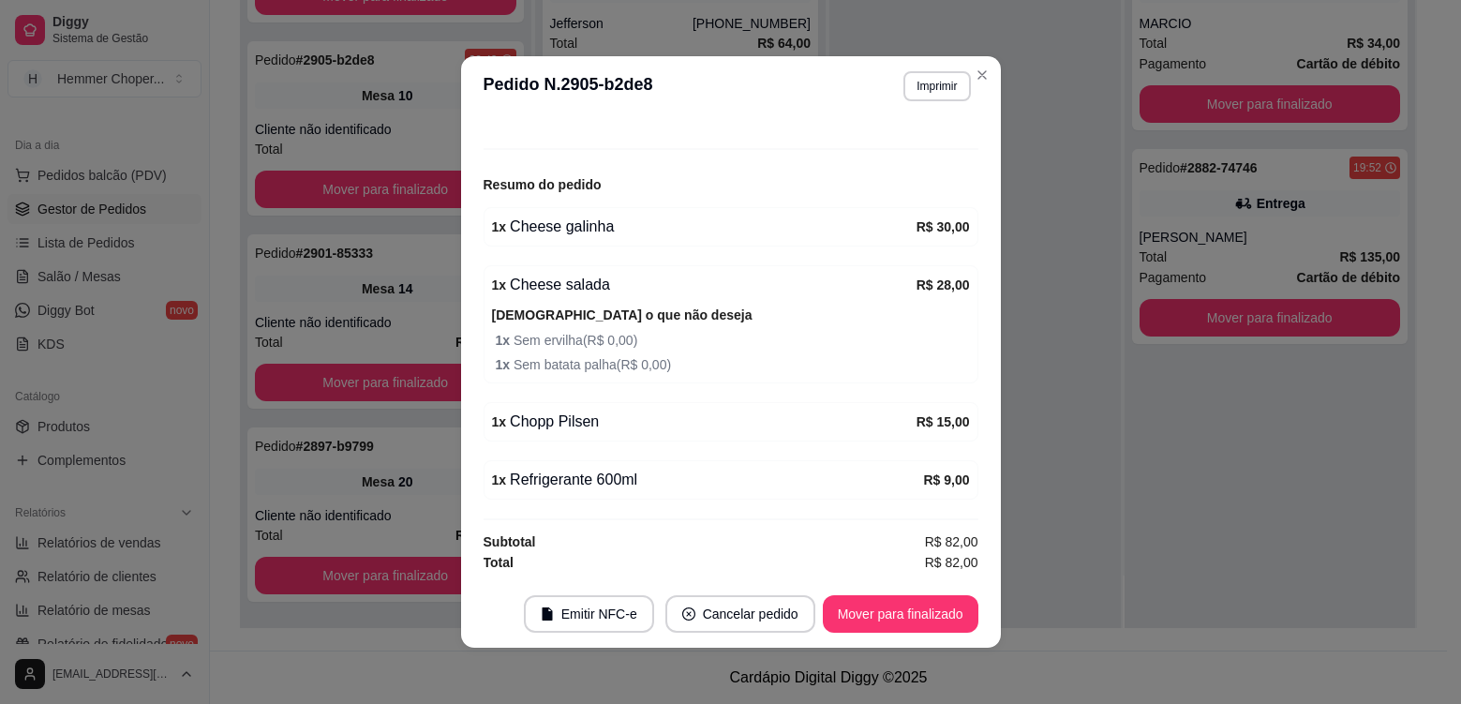
scroll to position [94, 0]
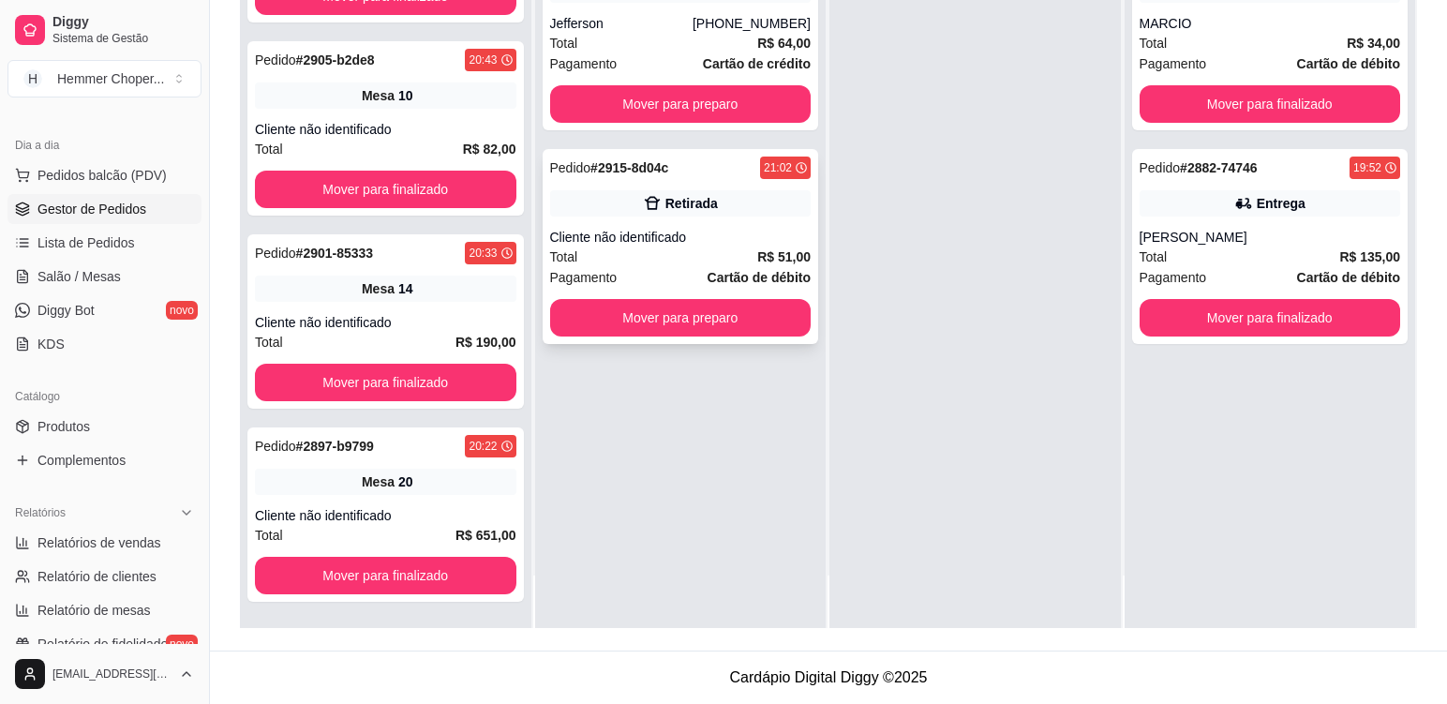
click at [718, 231] on div "Cliente não identificado" at bounding box center [681, 237] width 262 height 19
click at [633, 45] on div "Total R$ 64,00" at bounding box center [681, 43] width 262 height 21
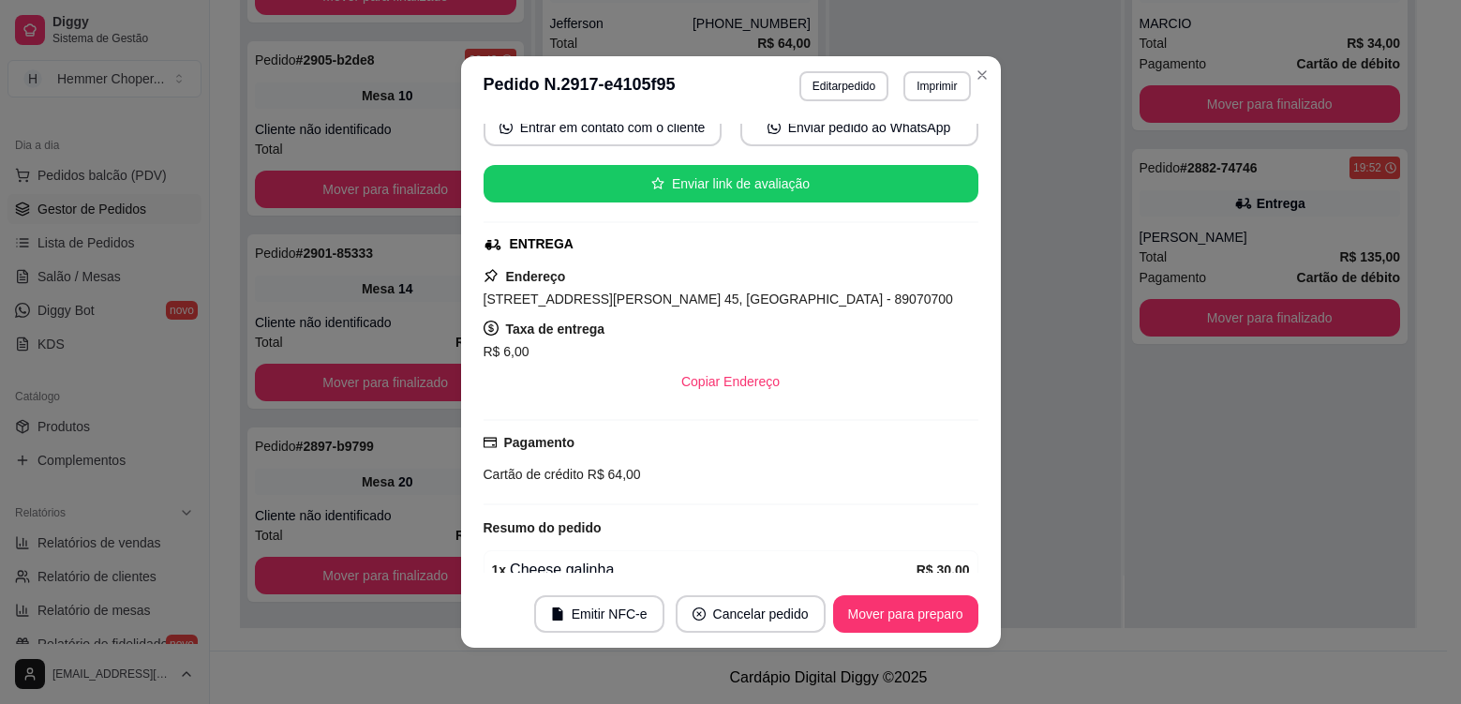
scroll to position [538, 0]
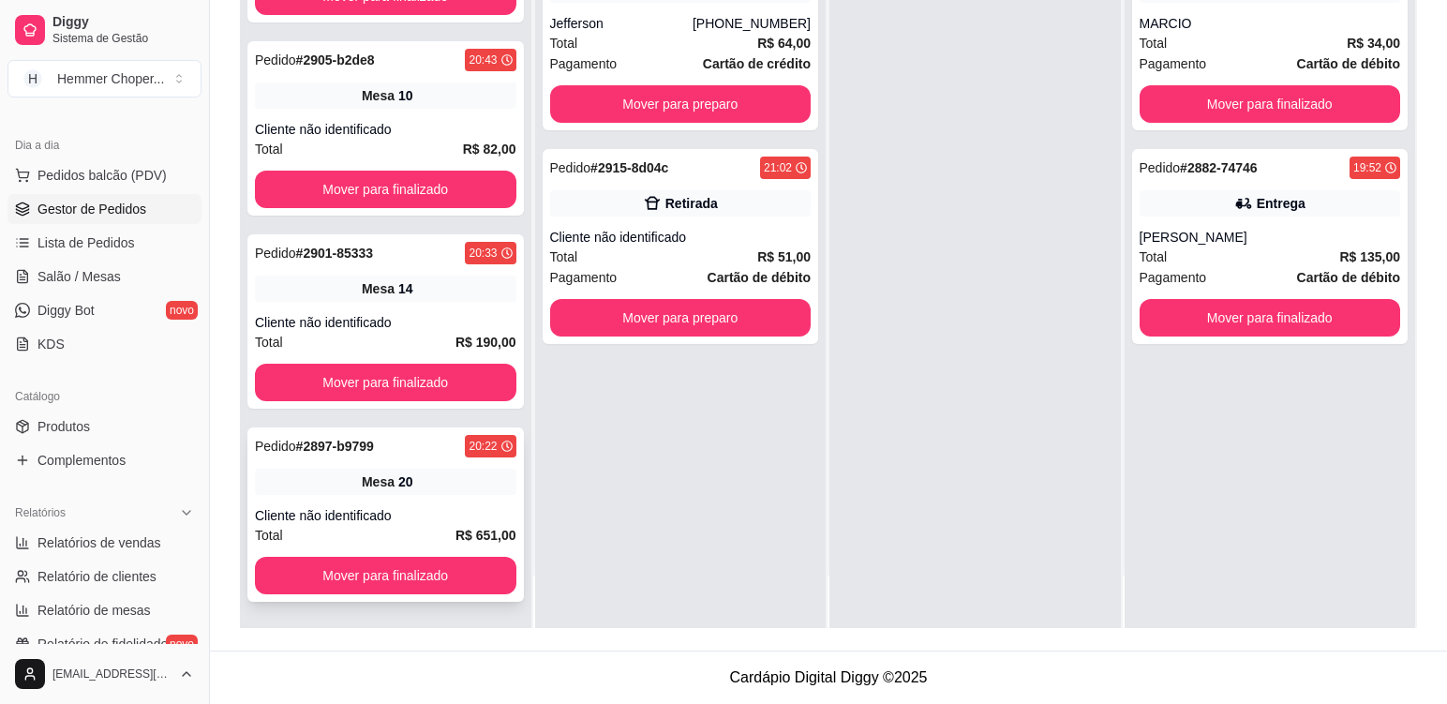
click at [442, 489] on div "Mesa 20" at bounding box center [386, 482] width 262 height 26
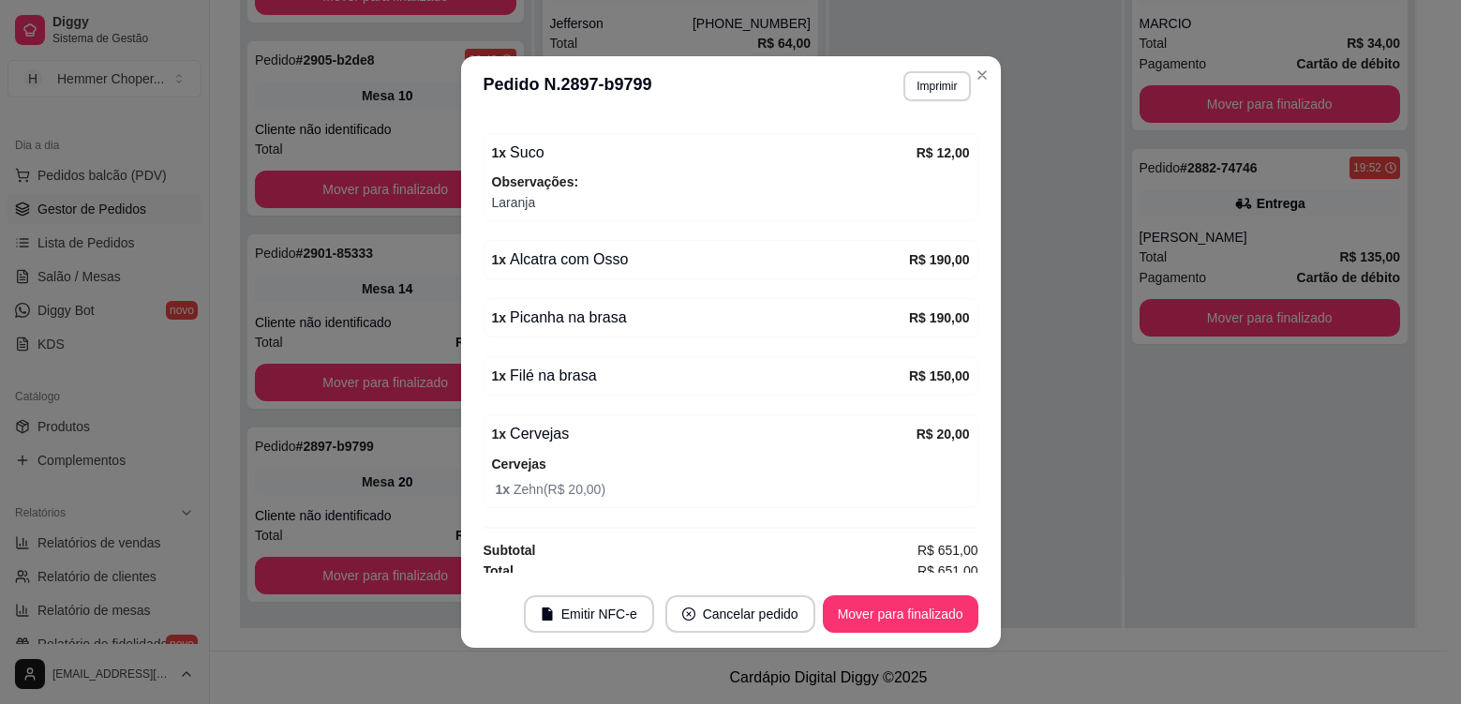
scroll to position [441, 0]
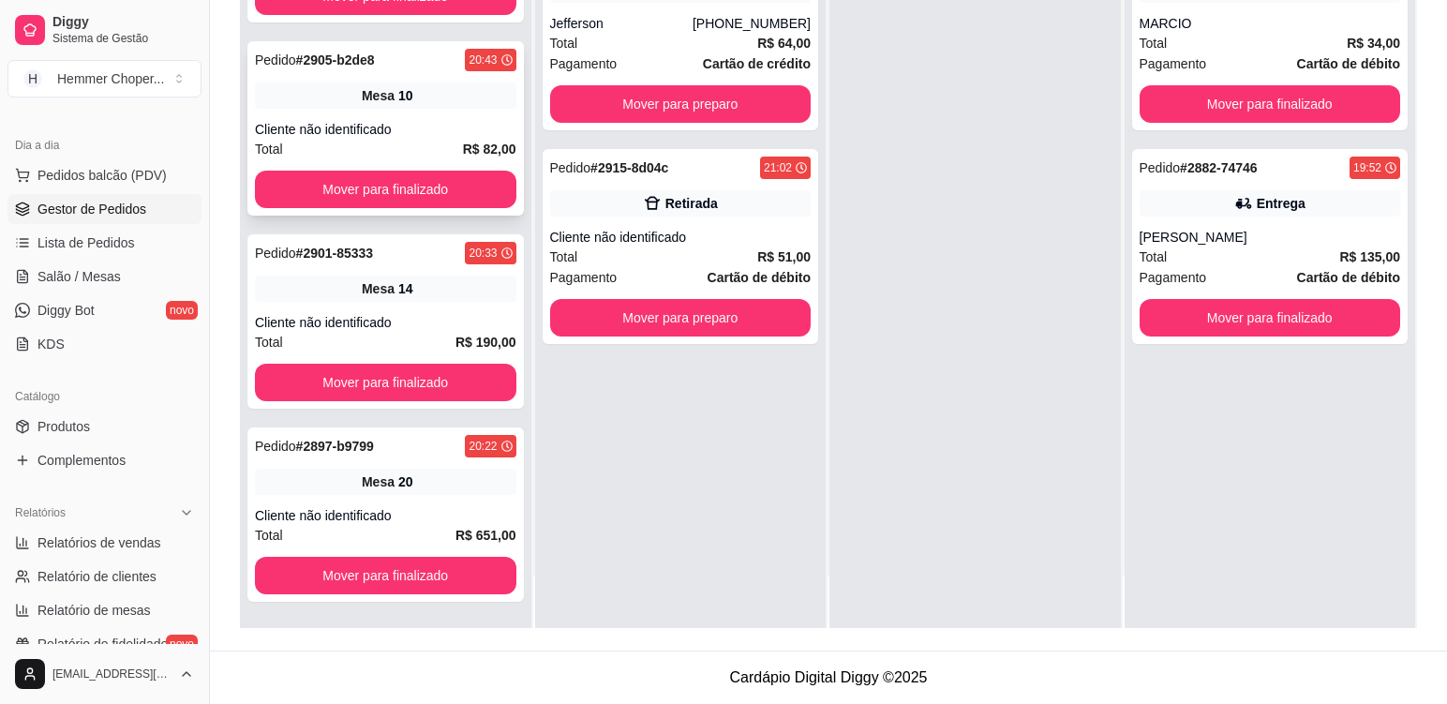
click at [404, 123] on div "Cliente não identificado" at bounding box center [386, 129] width 262 height 19
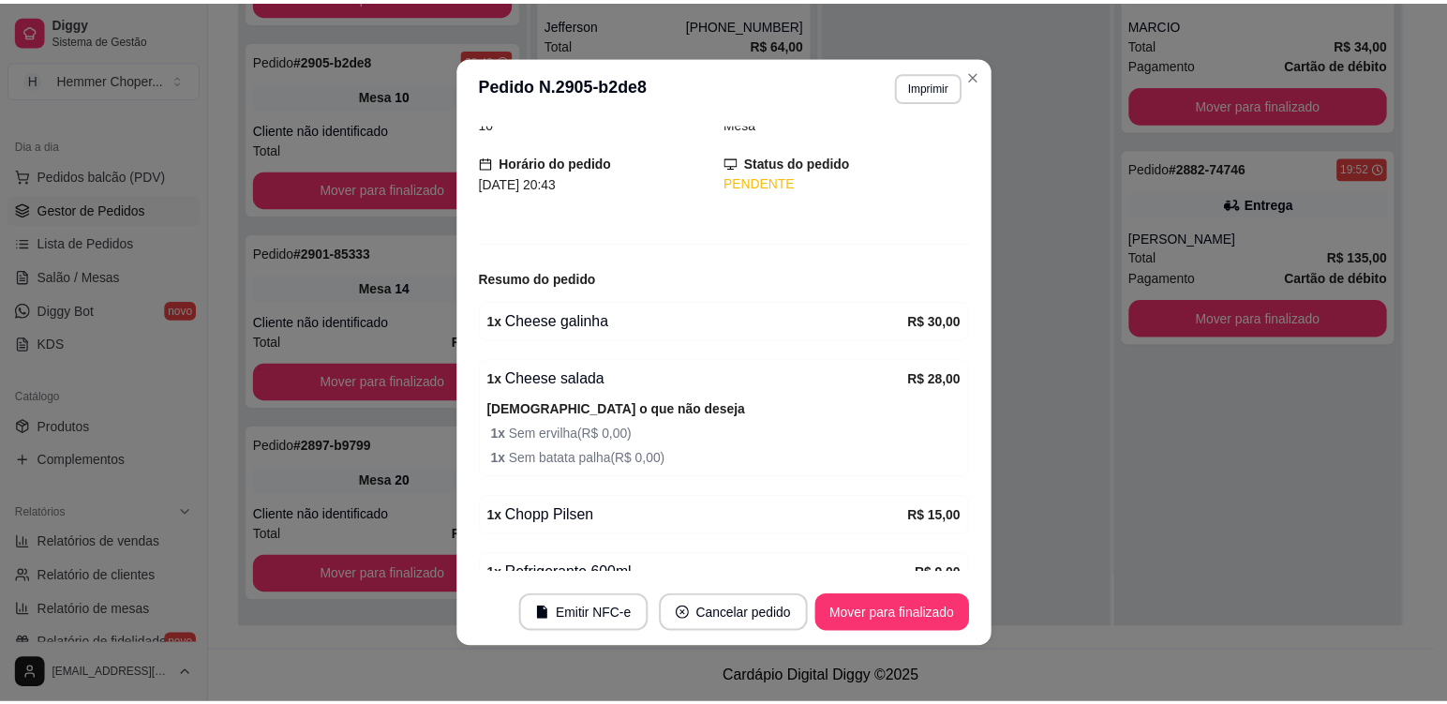
scroll to position [187, 0]
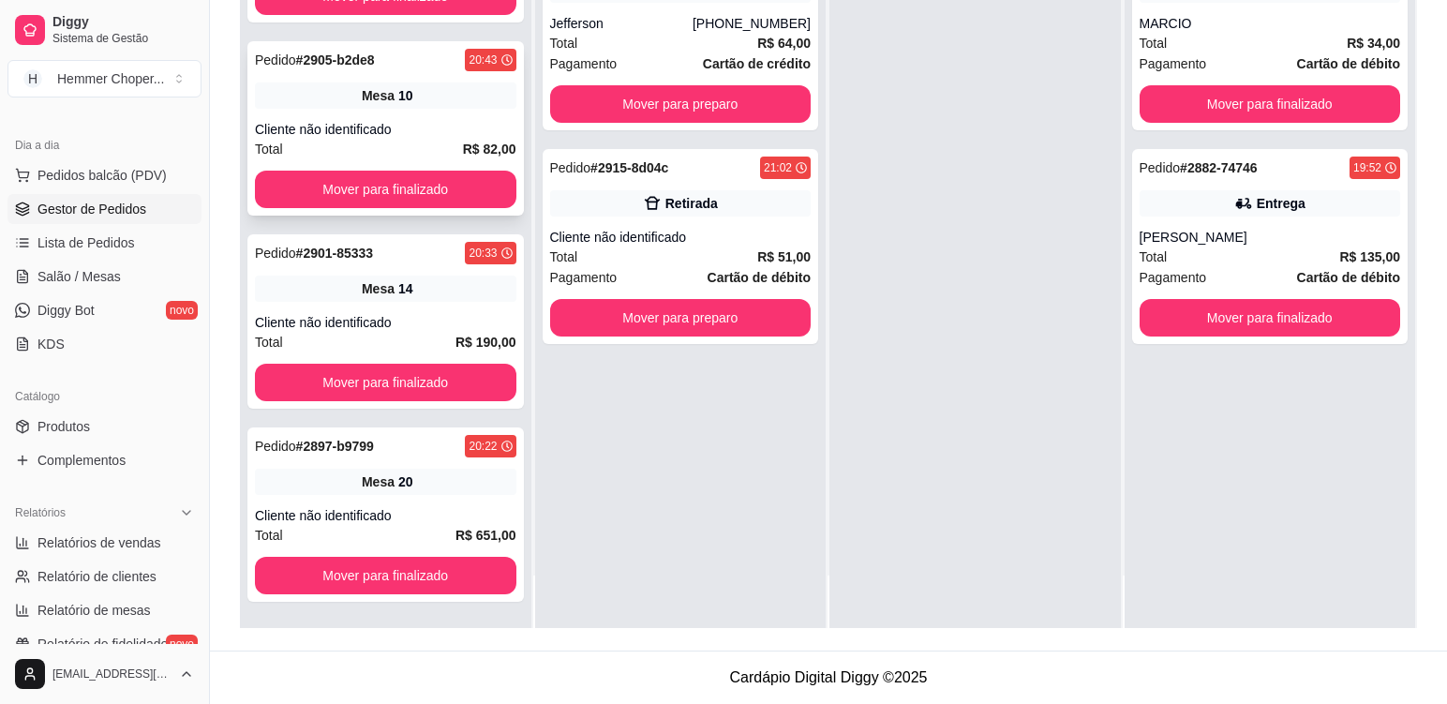
click at [442, 111] on div "Pedido # 2905-b2de8 20:43 Mesa 10 Cliente não identificado Total R$ 82,00 Mover…" at bounding box center [385, 128] width 277 height 174
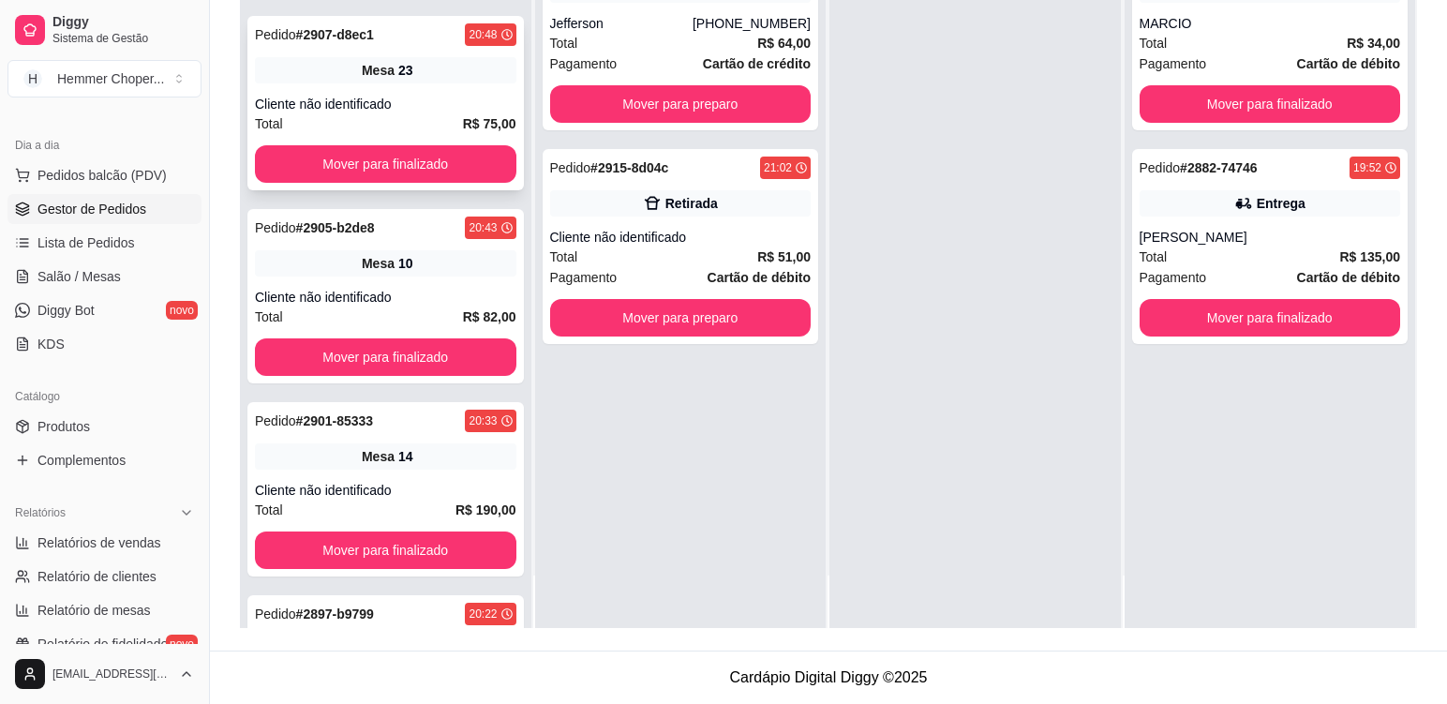
scroll to position [479, 0]
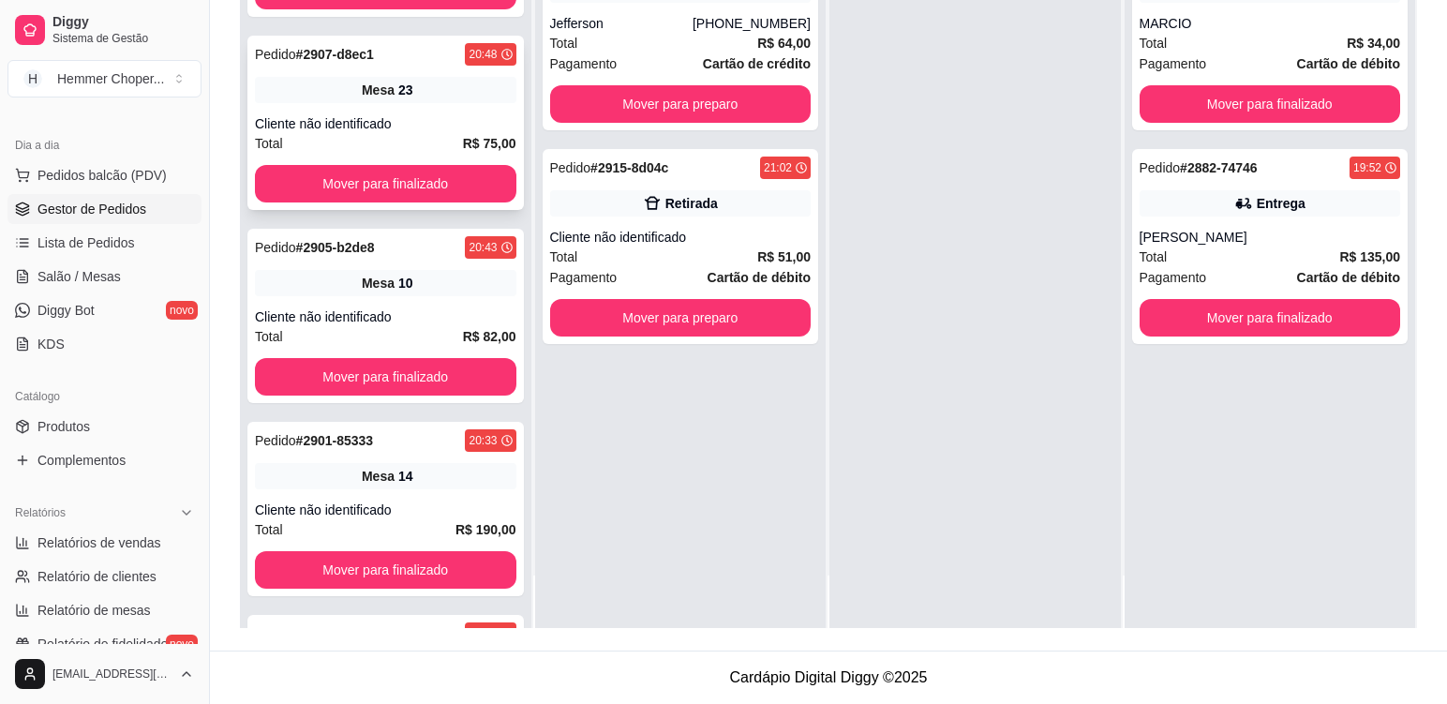
click at [414, 97] on div "Mesa 23" at bounding box center [386, 90] width 262 height 26
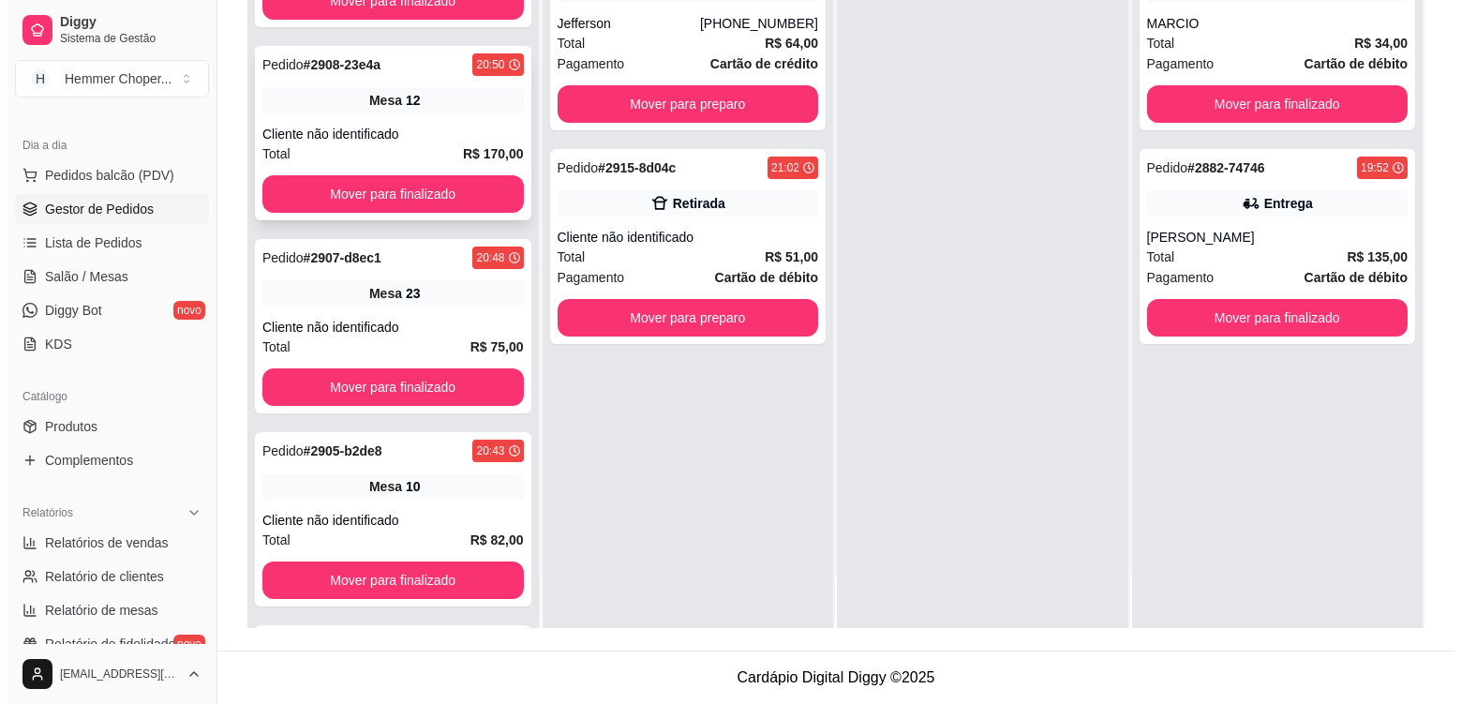
scroll to position [198, 0]
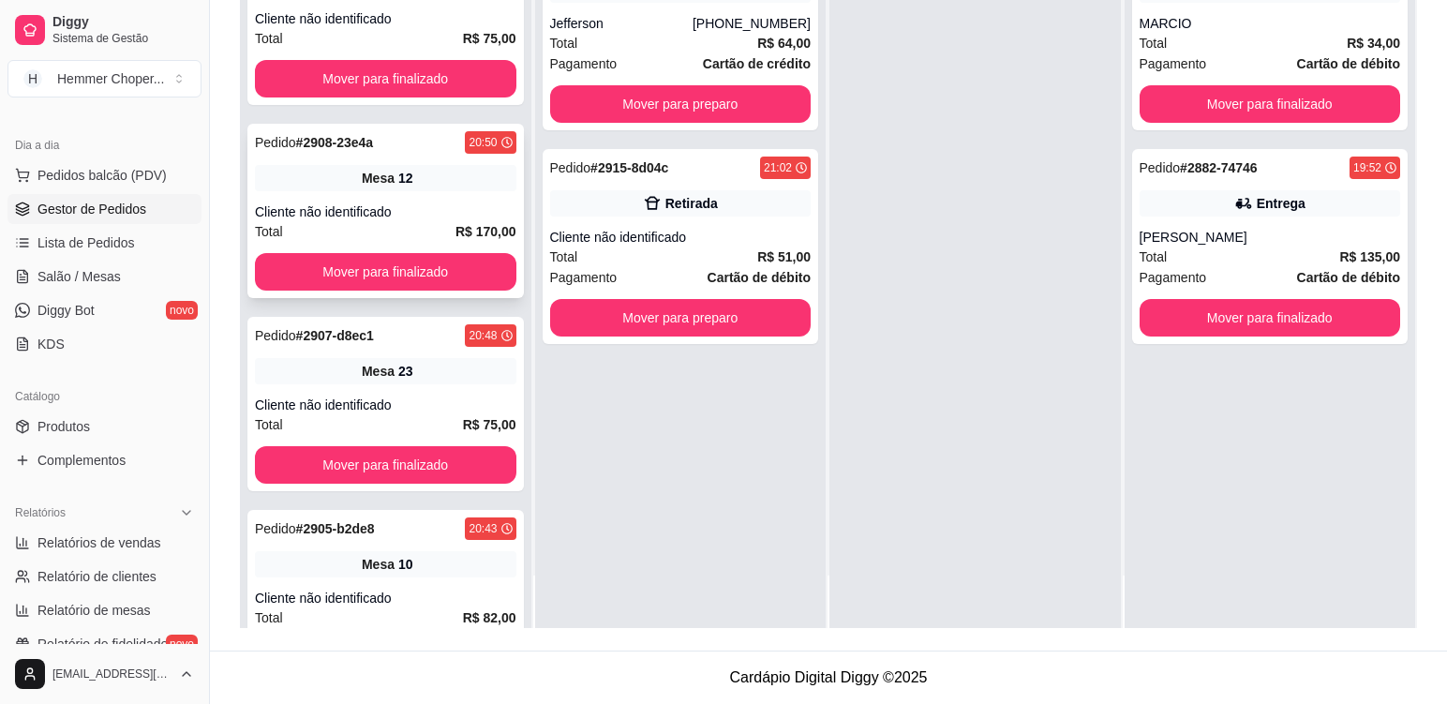
click at [482, 180] on div "Mesa 12" at bounding box center [386, 178] width 262 height 26
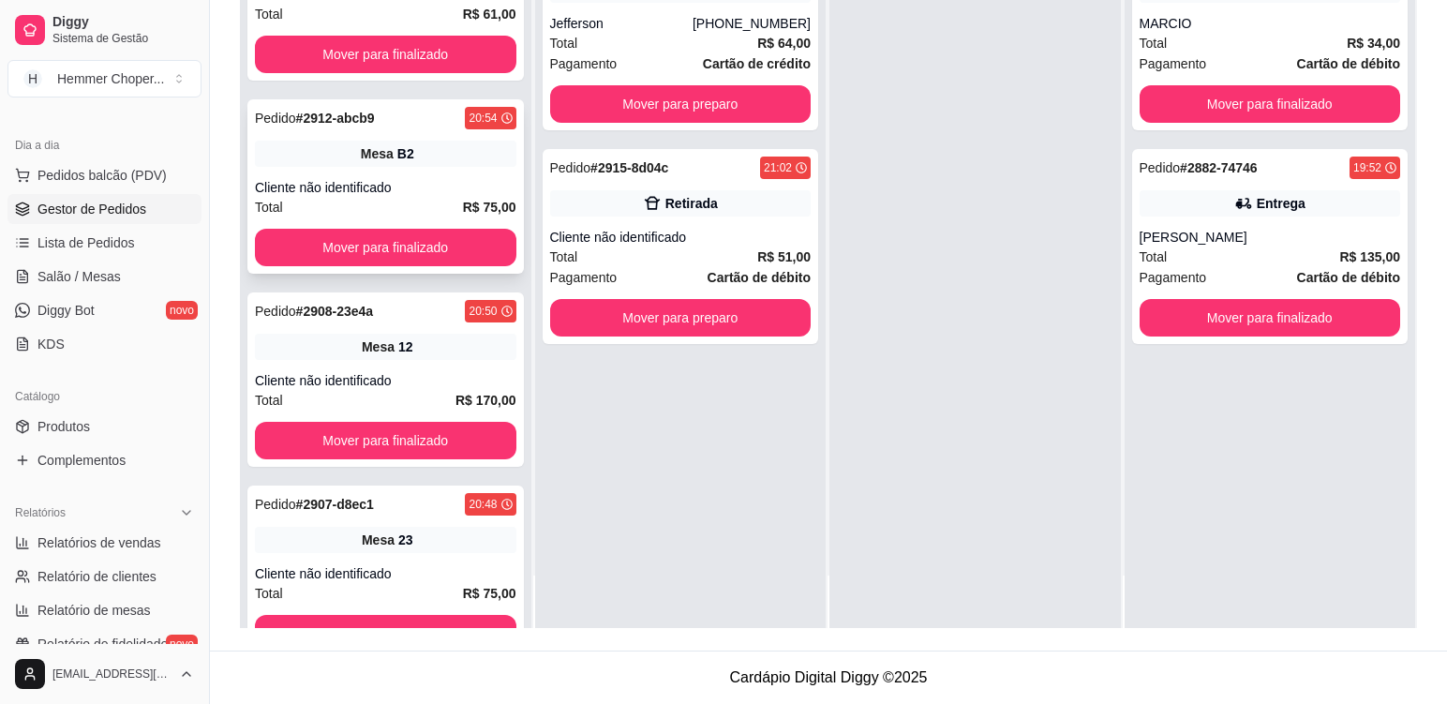
scroll to position [10, 0]
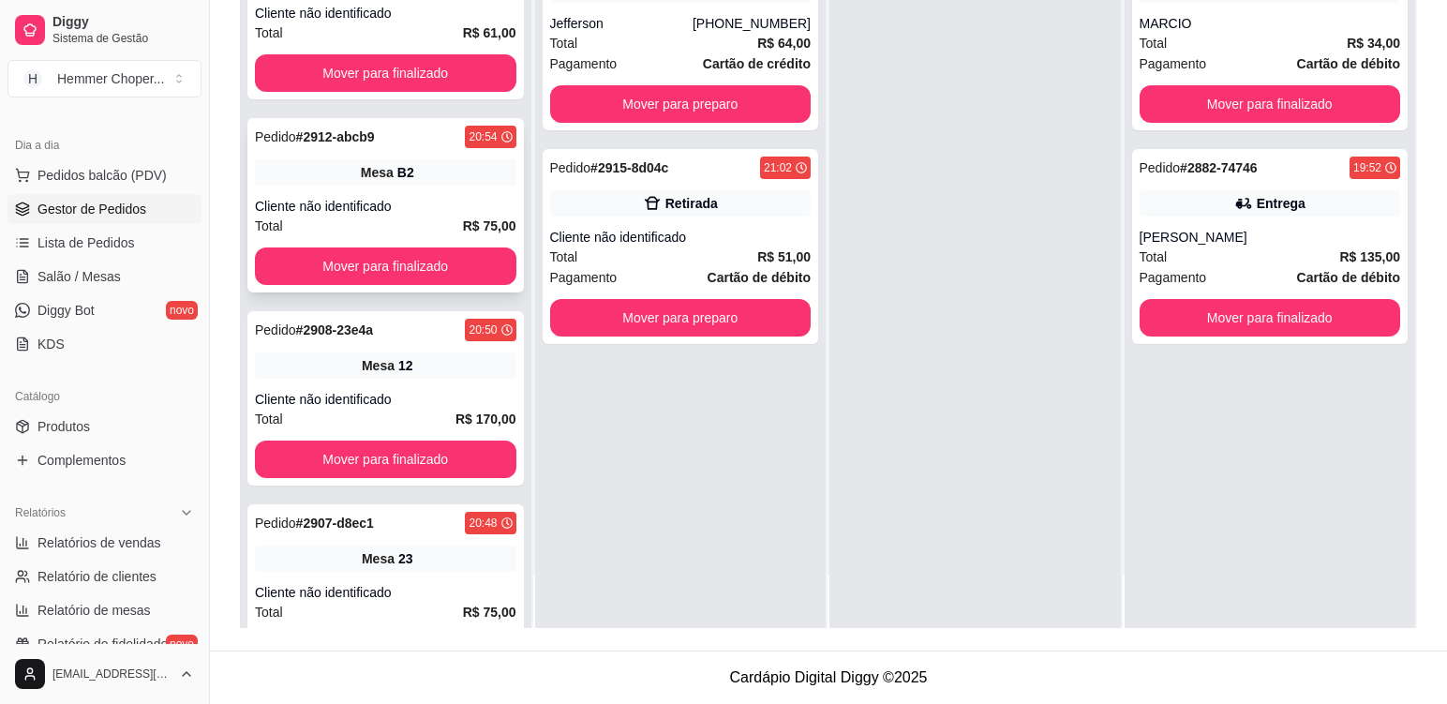
click at [458, 187] on div "Pedido # 2912-abcb9 20:54 Mesa B2 Cliente não identificado Total R$ 75,00 Mover…" at bounding box center [385, 205] width 277 height 174
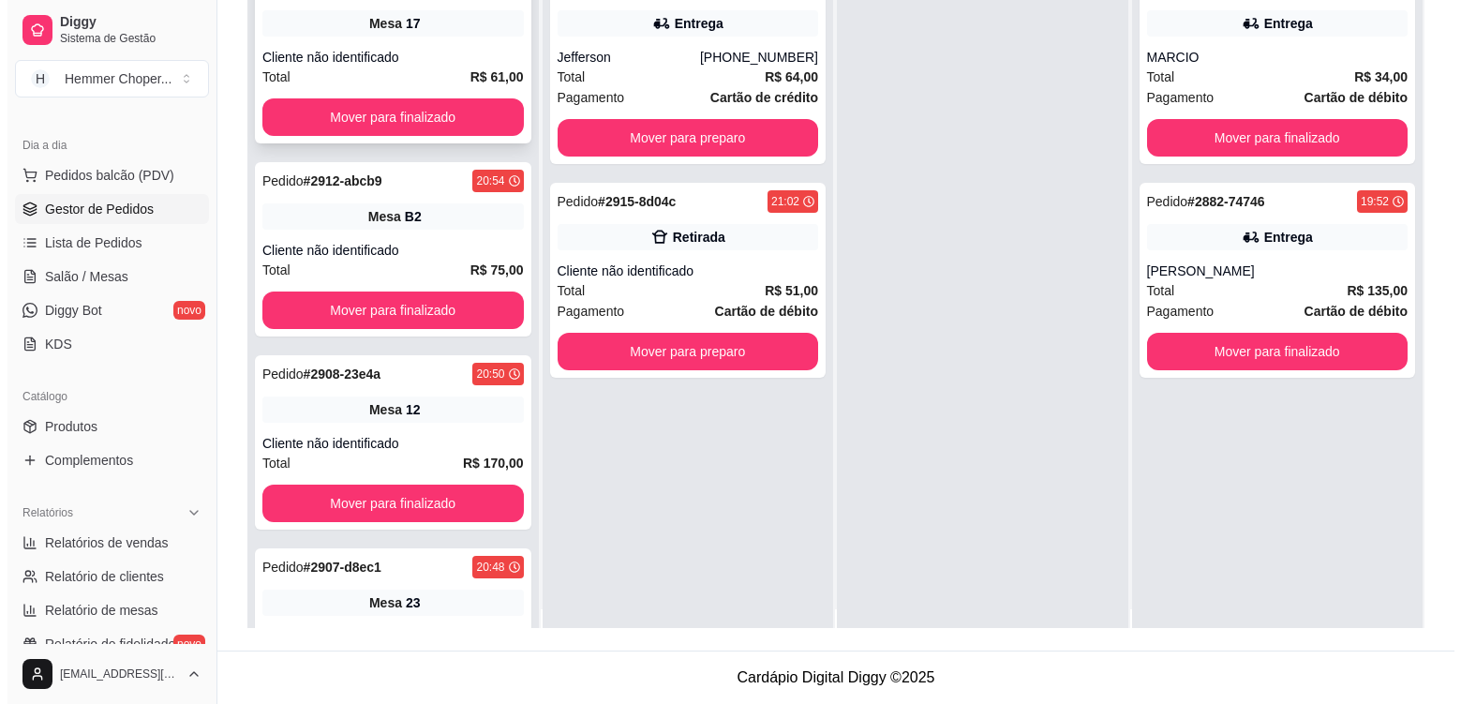
scroll to position [0, 0]
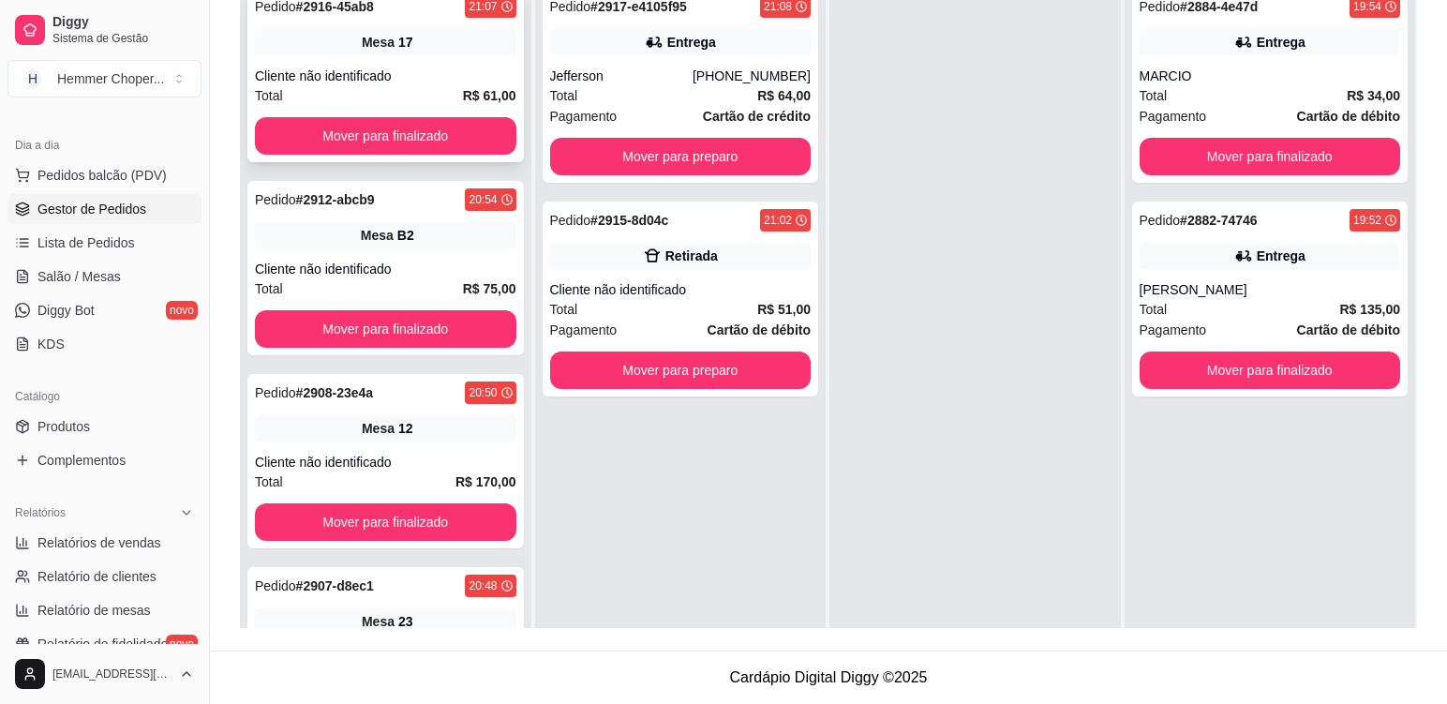
click at [439, 37] on div "Mesa 17" at bounding box center [386, 42] width 262 height 26
click at [422, 258] on div "Pedido # 2916-45ab8 21:07 Mesa 17 Cliente não identificado Total R$ 61,00 Mover…" at bounding box center [385, 268] width 277 height 174
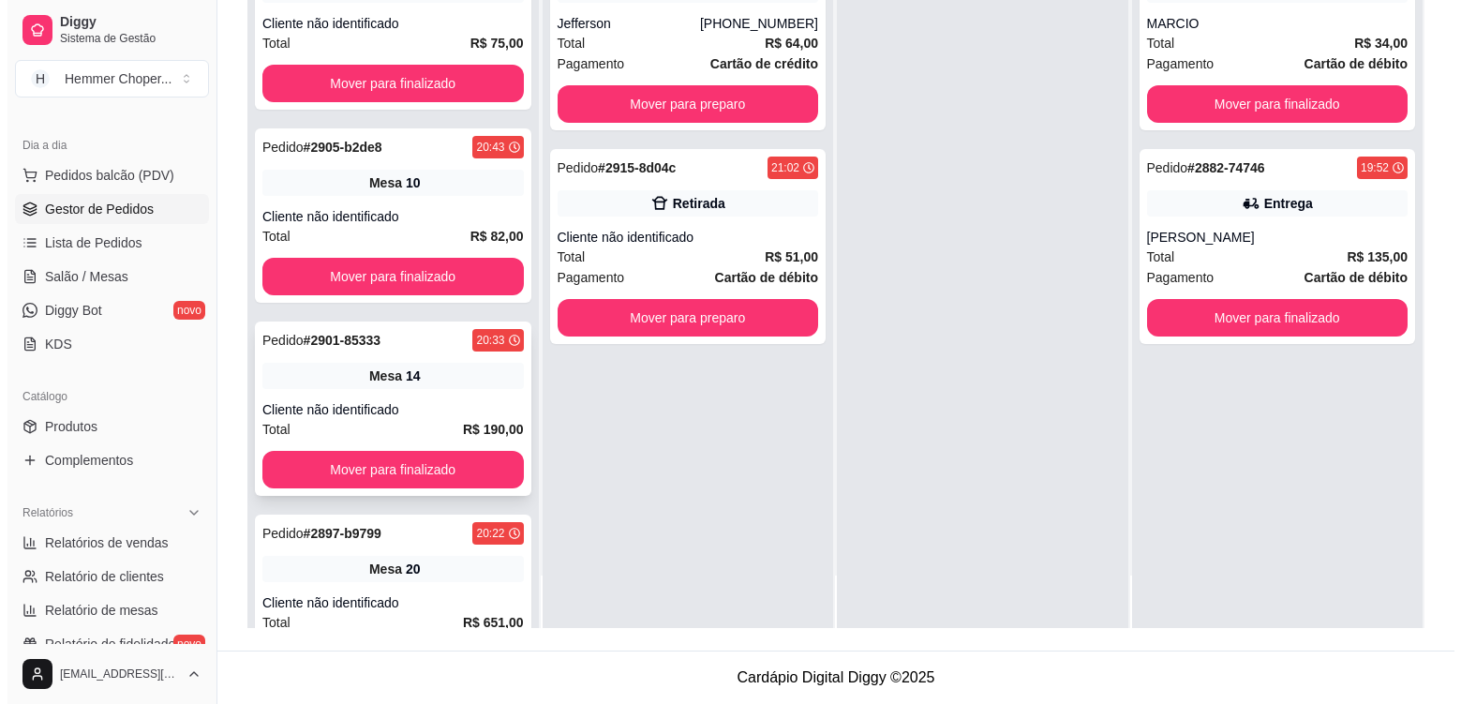
scroll to position [672, 0]
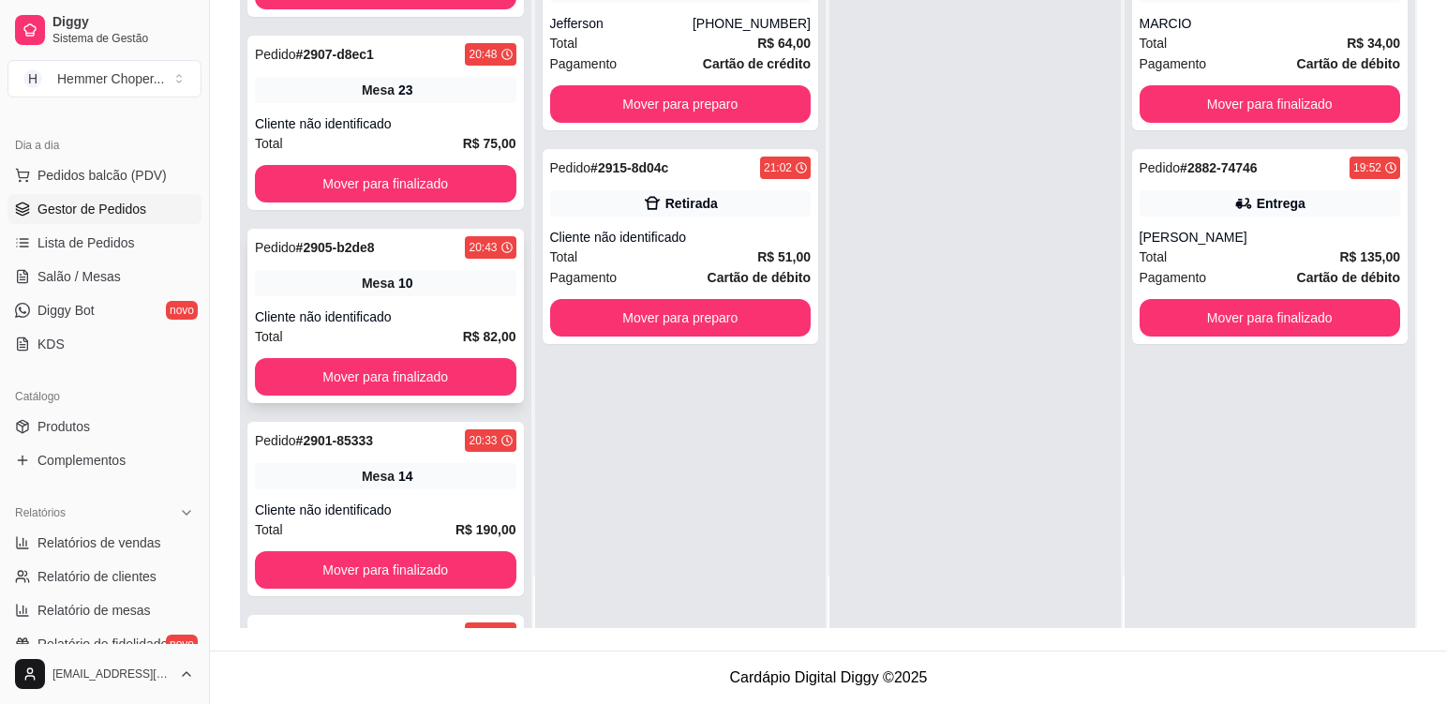
click at [422, 306] on div "Pedido # 2905-b2de8 20:43 Mesa 10 Cliente não identificado Total R$ 82,00 Mover…" at bounding box center [385, 316] width 277 height 174
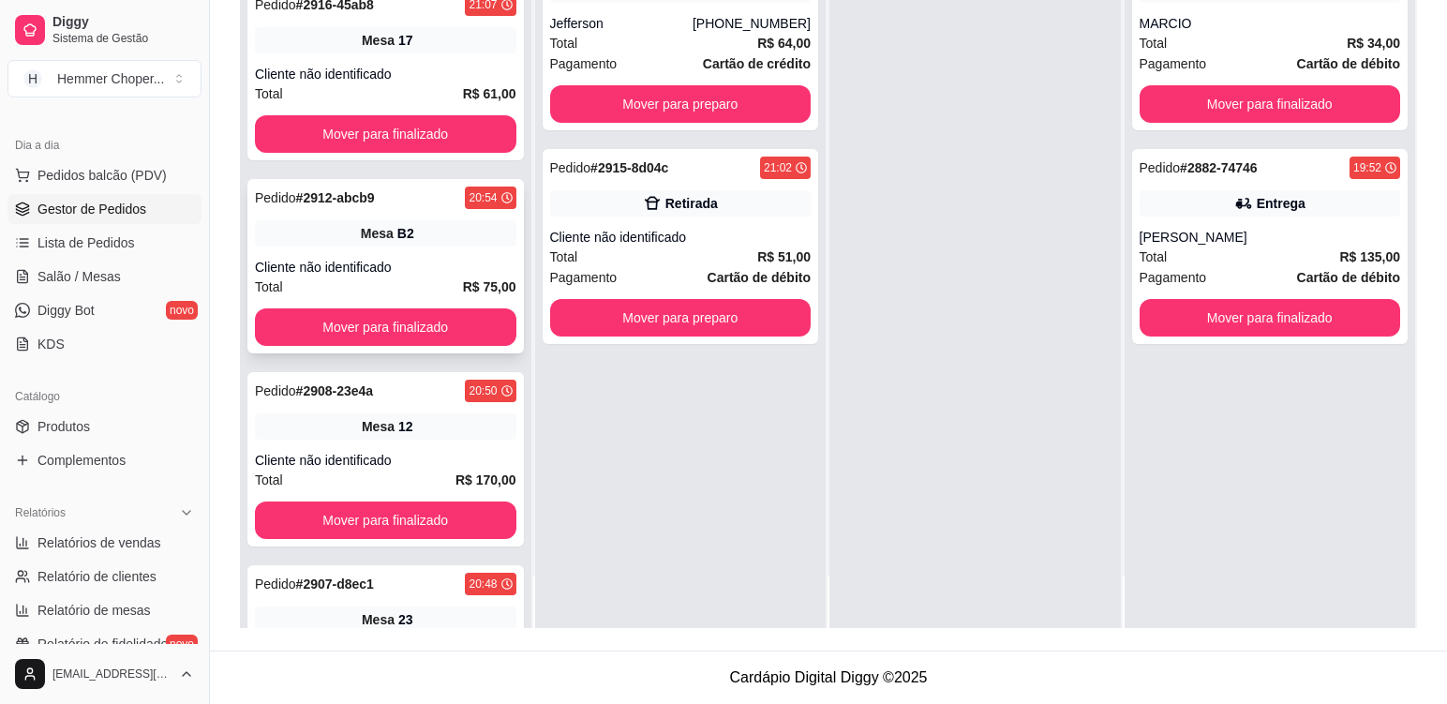
scroll to position [110, 0]
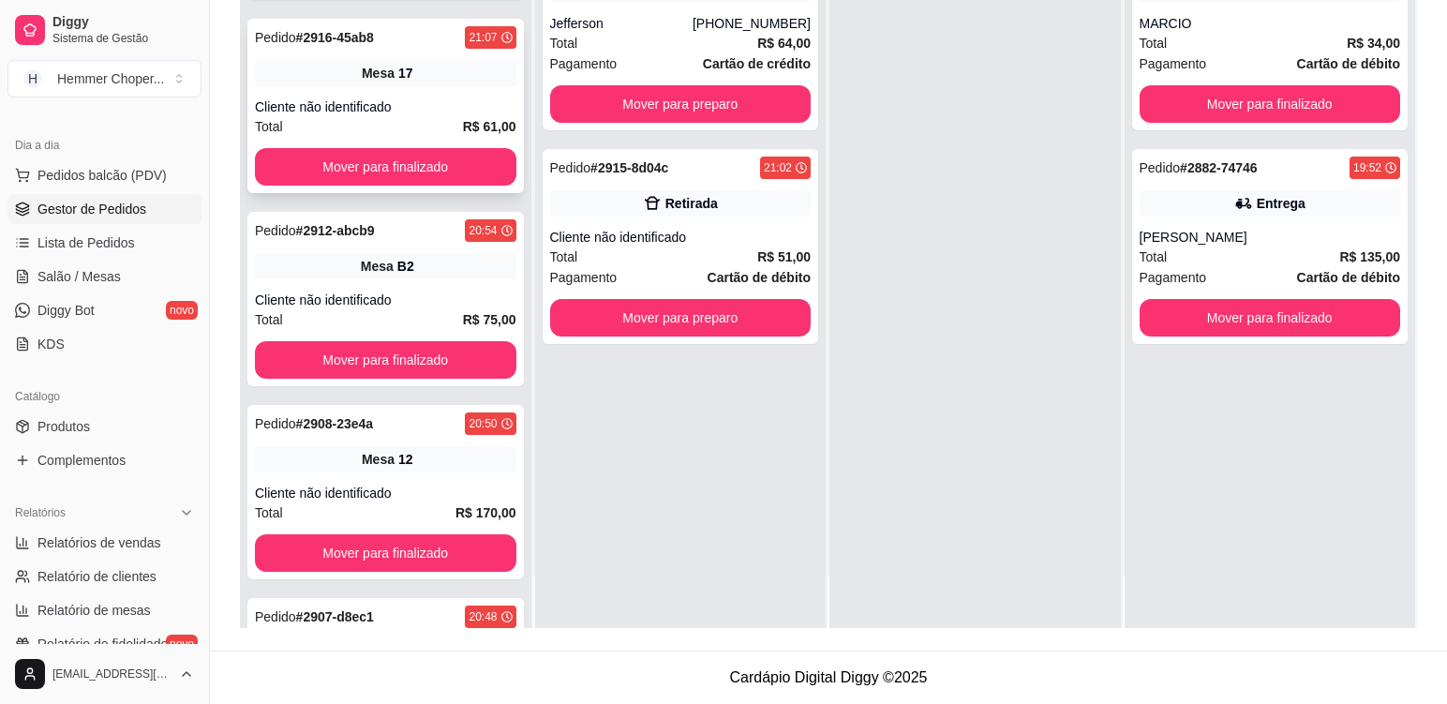
click at [453, 93] on div "Pedido # 2916-45ab8 21:07 Mesa 17 Cliente não identificado Total R$ 61,00 Mover…" at bounding box center [385, 106] width 277 height 174
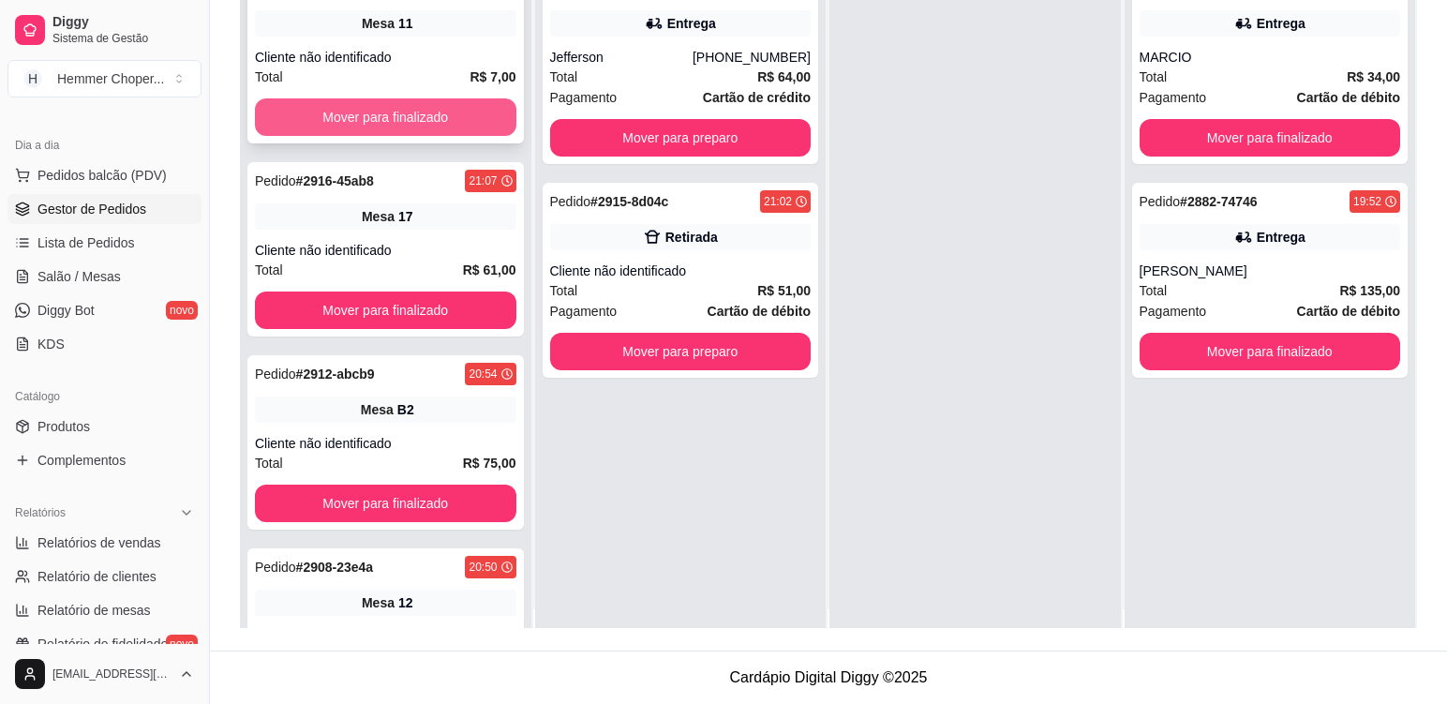
scroll to position [0, 0]
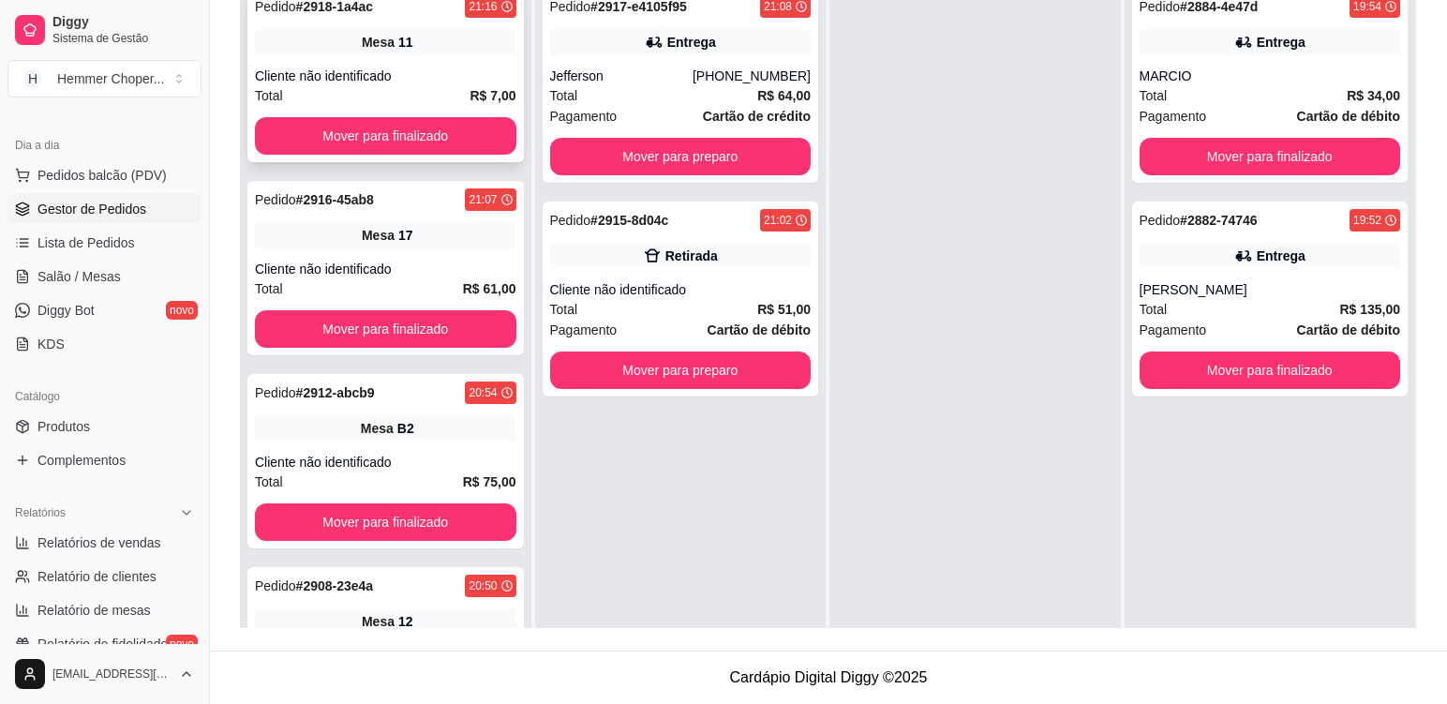
click at [419, 47] on div "Mesa 11" at bounding box center [386, 42] width 262 height 26
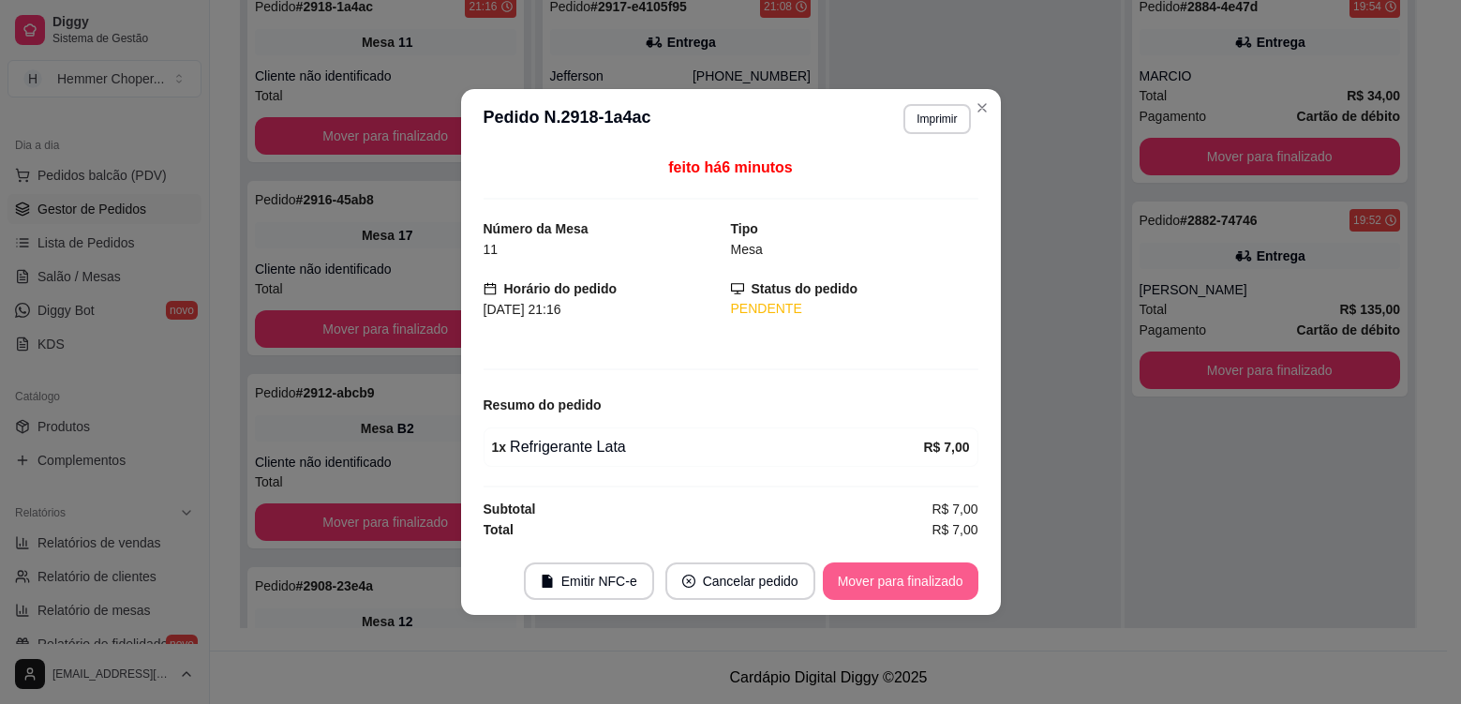
click at [882, 585] on button "Mover para finalizado" at bounding box center [901, 580] width 156 height 37
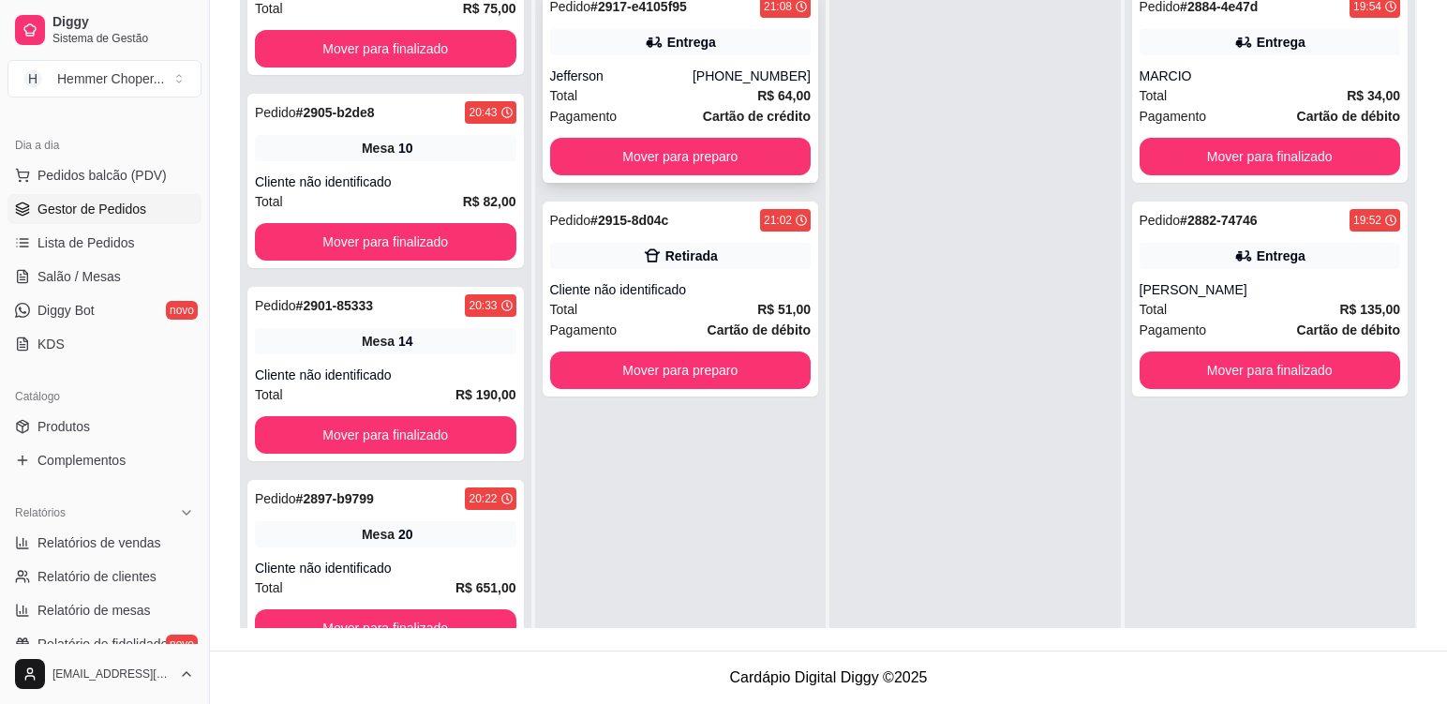
click at [664, 93] on div "Total R$ 64,00" at bounding box center [681, 95] width 262 height 21
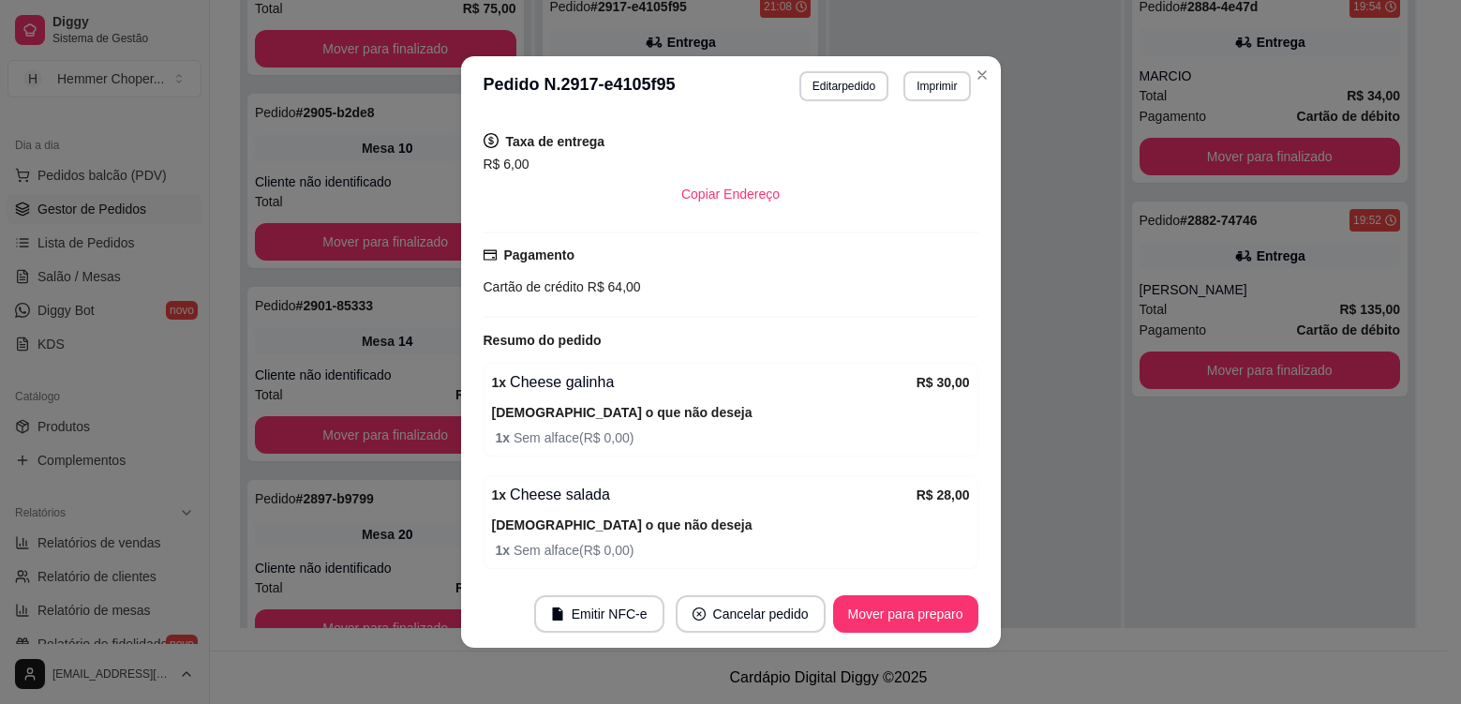
scroll to position [538, 0]
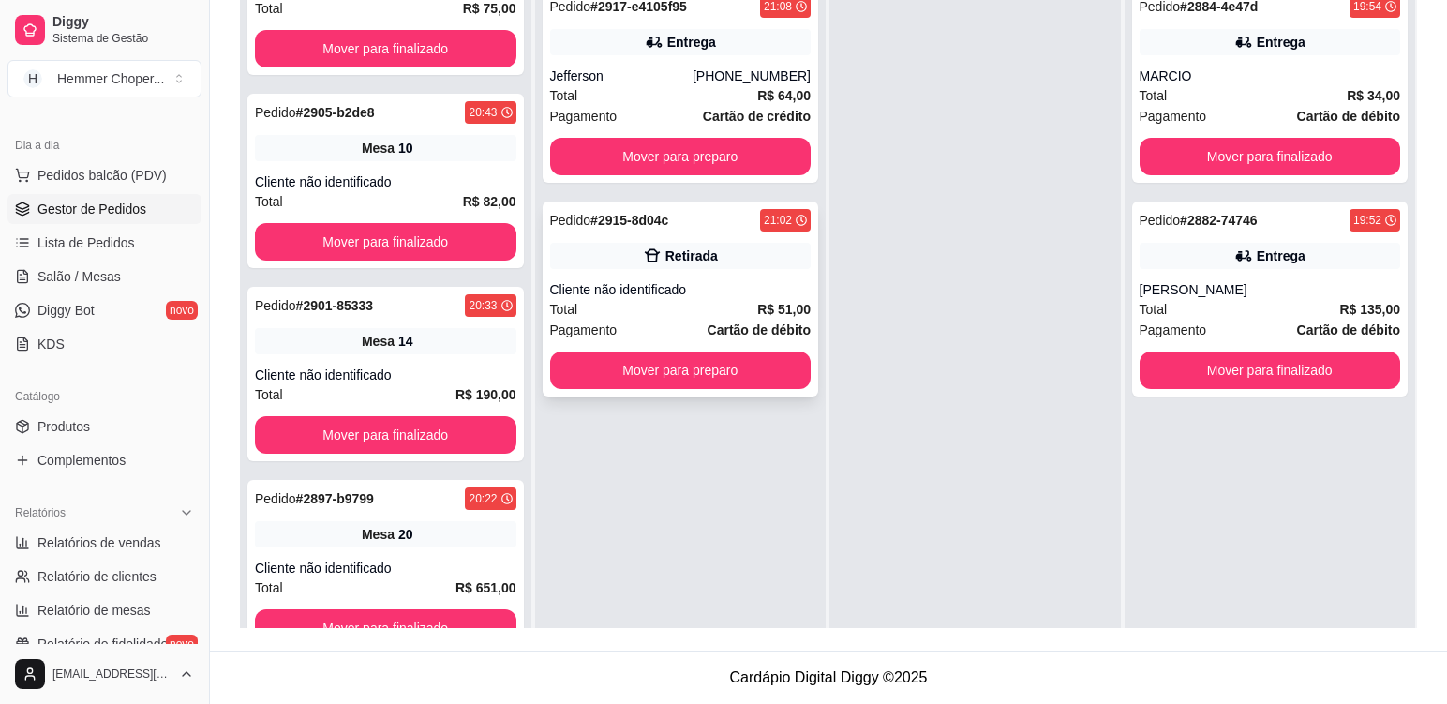
click at [720, 295] on div "Cliente não identificado" at bounding box center [681, 289] width 262 height 19
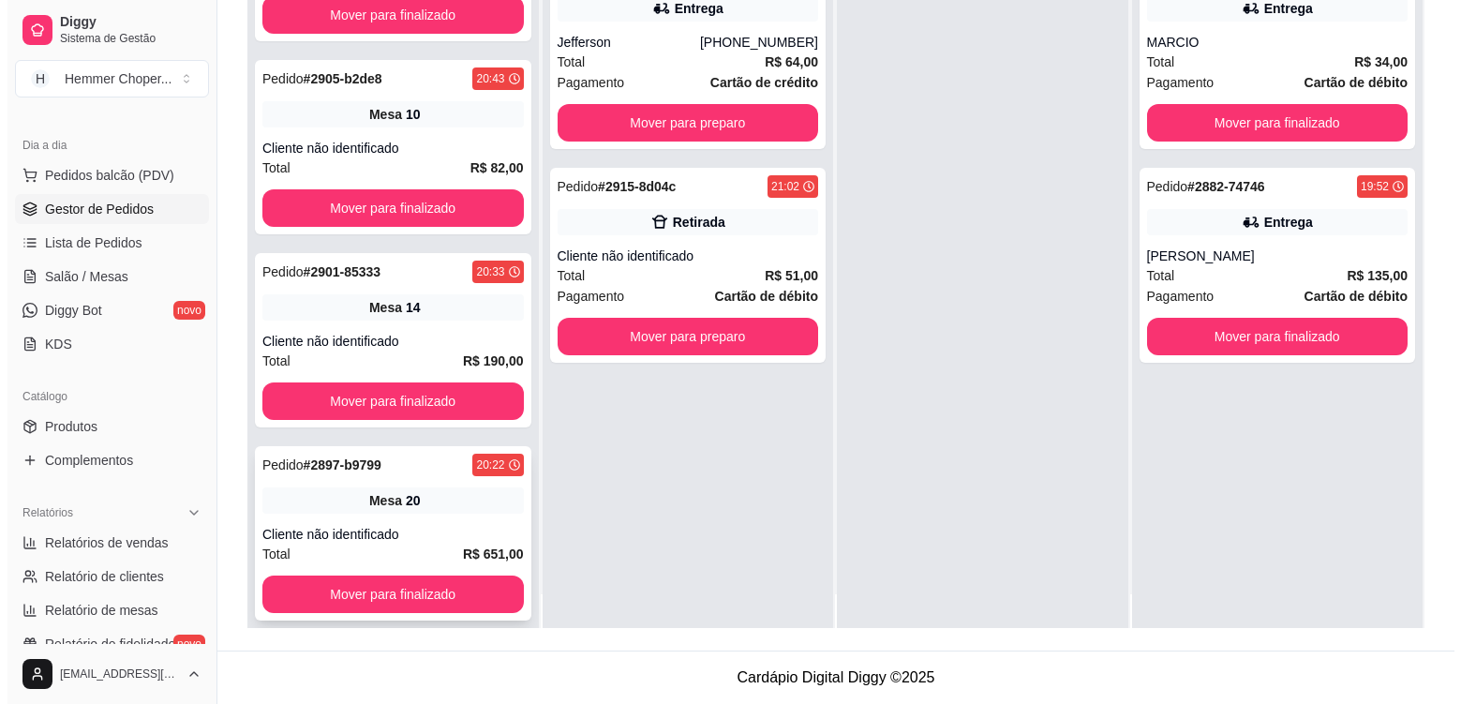
scroll to position [52, 0]
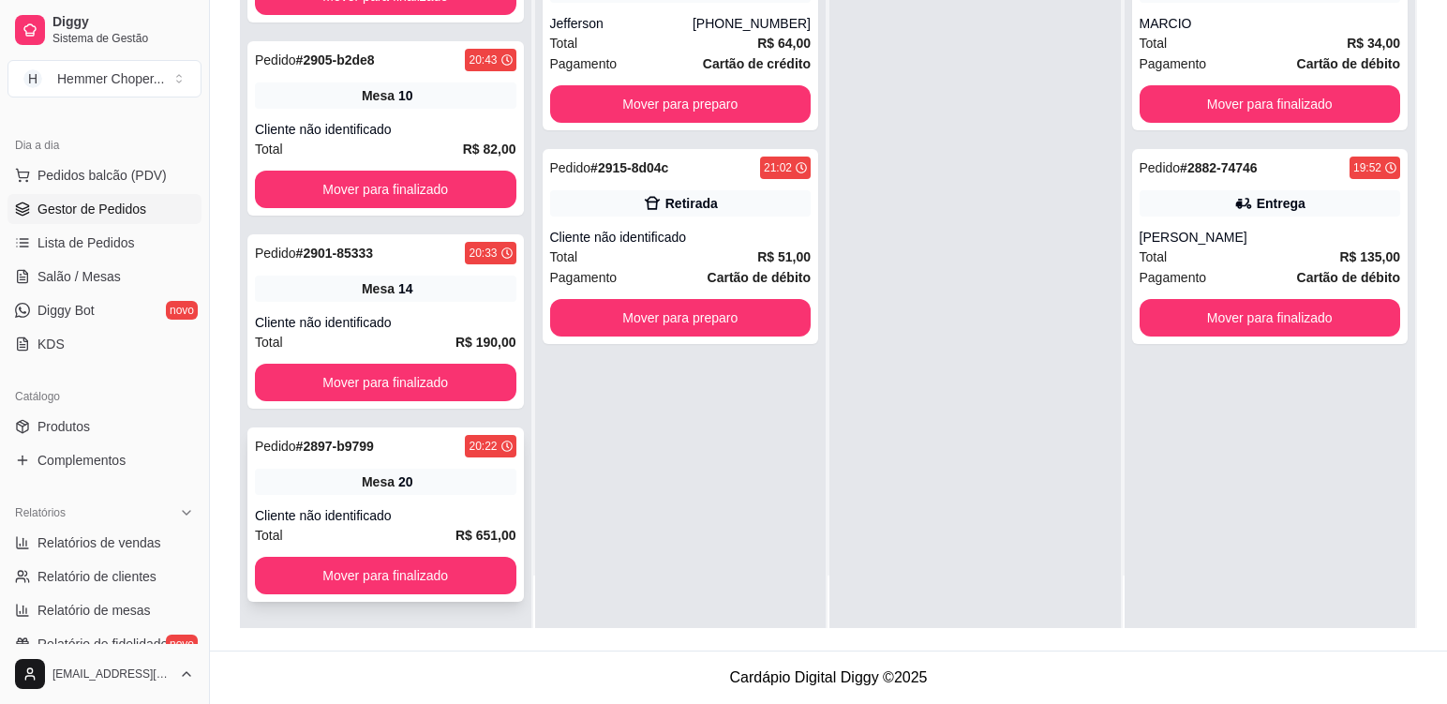
click at [436, 500] on div "Pedido # 2897-b9799 20:22 Mesa 20 Cliente não identificado Total R$ 651,00 Move…" at bounding box center [385, 514] width 277 height 174
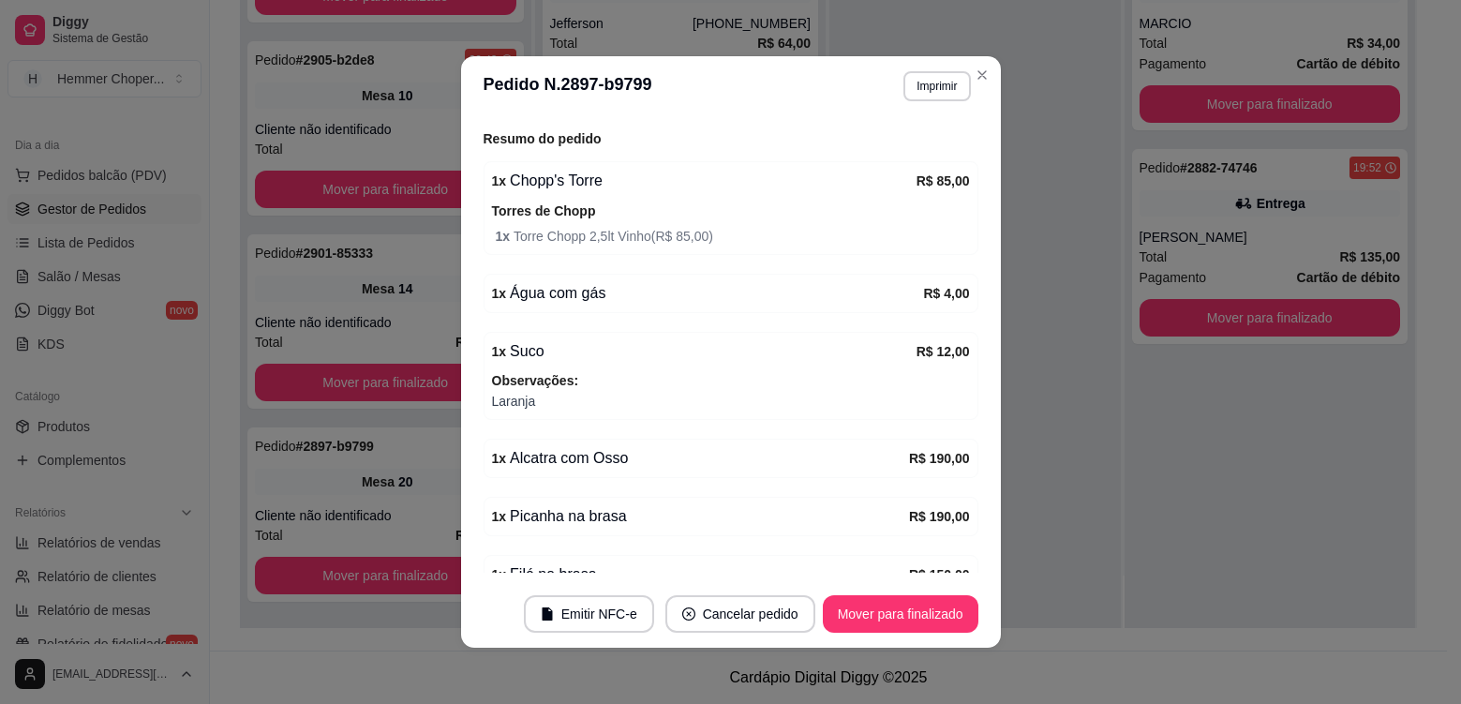
scroll to position [441, 0]
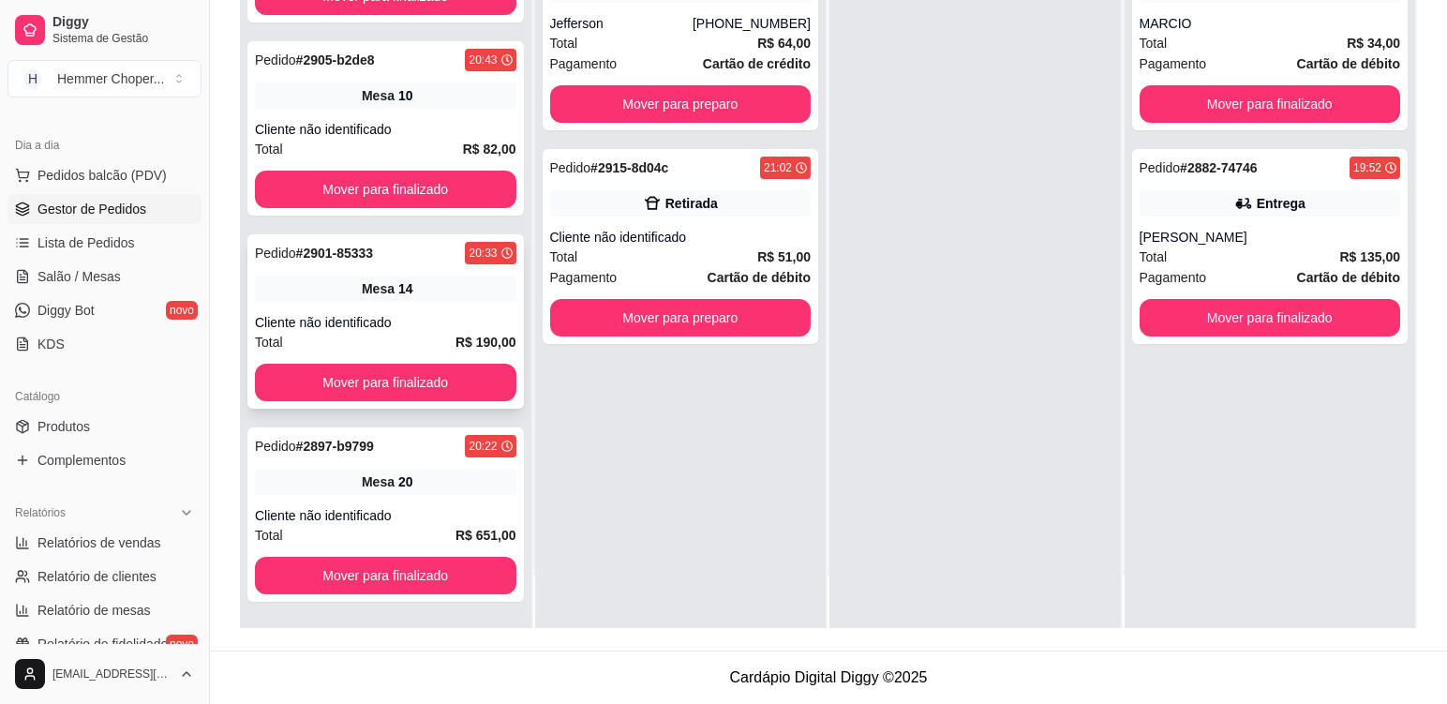
click at [411, 304] on div "Pedido # 2901-85333 20:33 Mesa 14 Cliente não identificado Total R$ 190,00 Move…" at bounding box center [385, 321] width 277 height 174
click at [420, 123] on div "Cliente não identificado" at bounding box center [386, 129] width 262 height 19
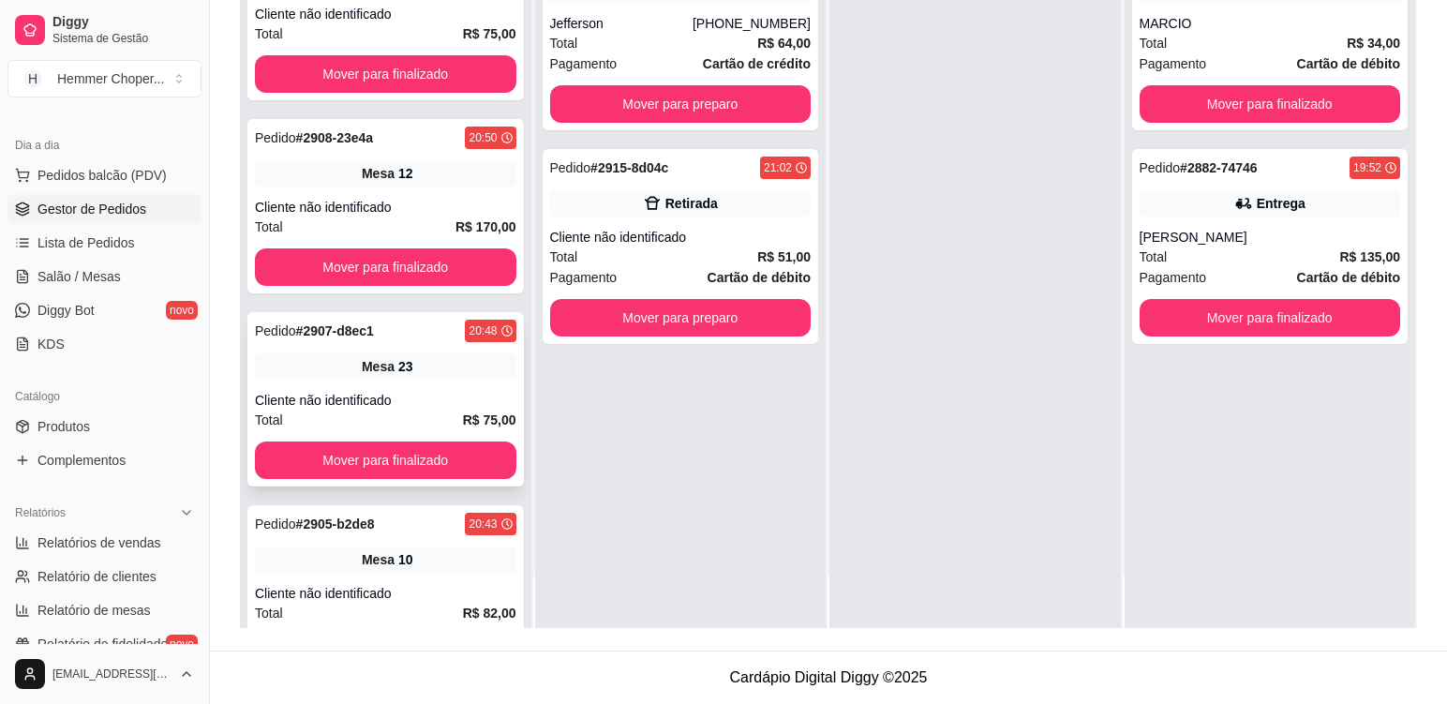
scroll to position [198, 0]
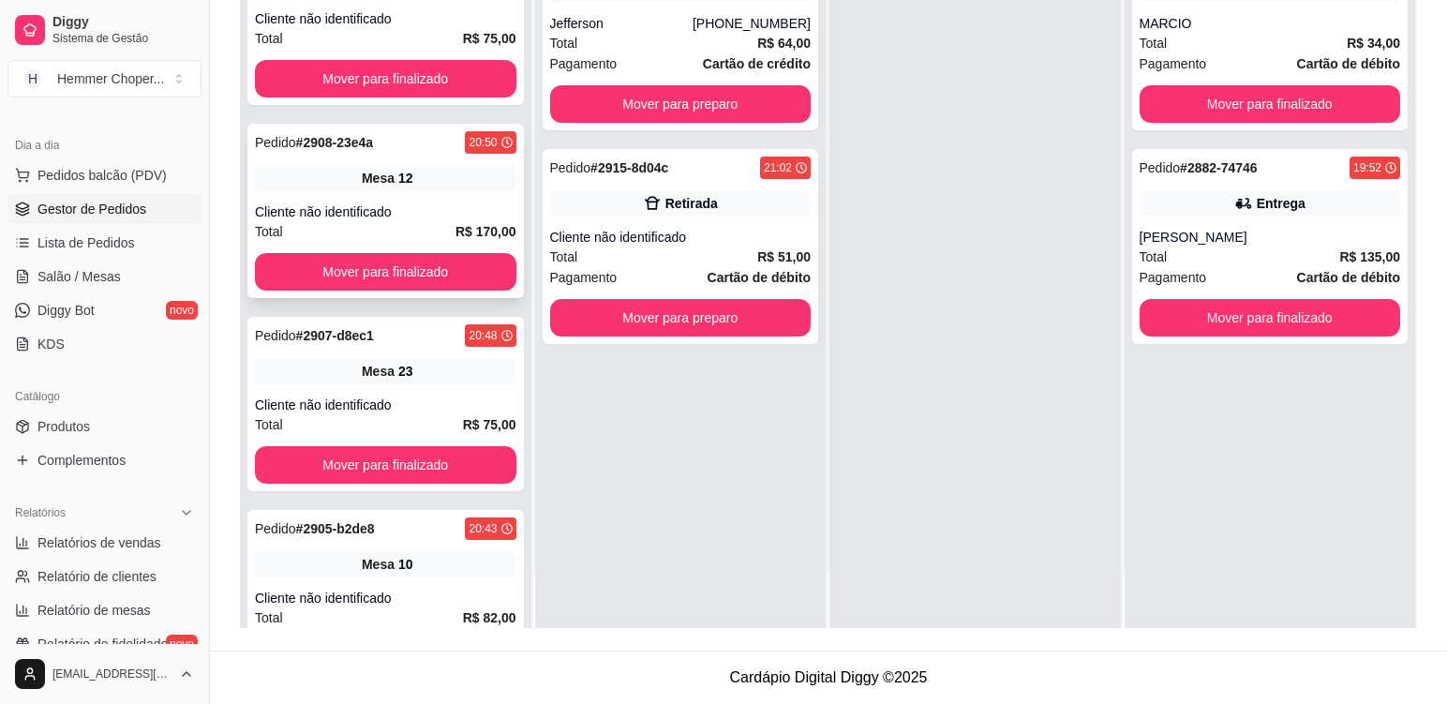
click at [430, 191] on div "Pedido # 2908-23e4a 20:50 Mesa 12 Cliente não identificado Total R$ 170,00 Move…" at bounding box center [385, 211] width 277 height 174
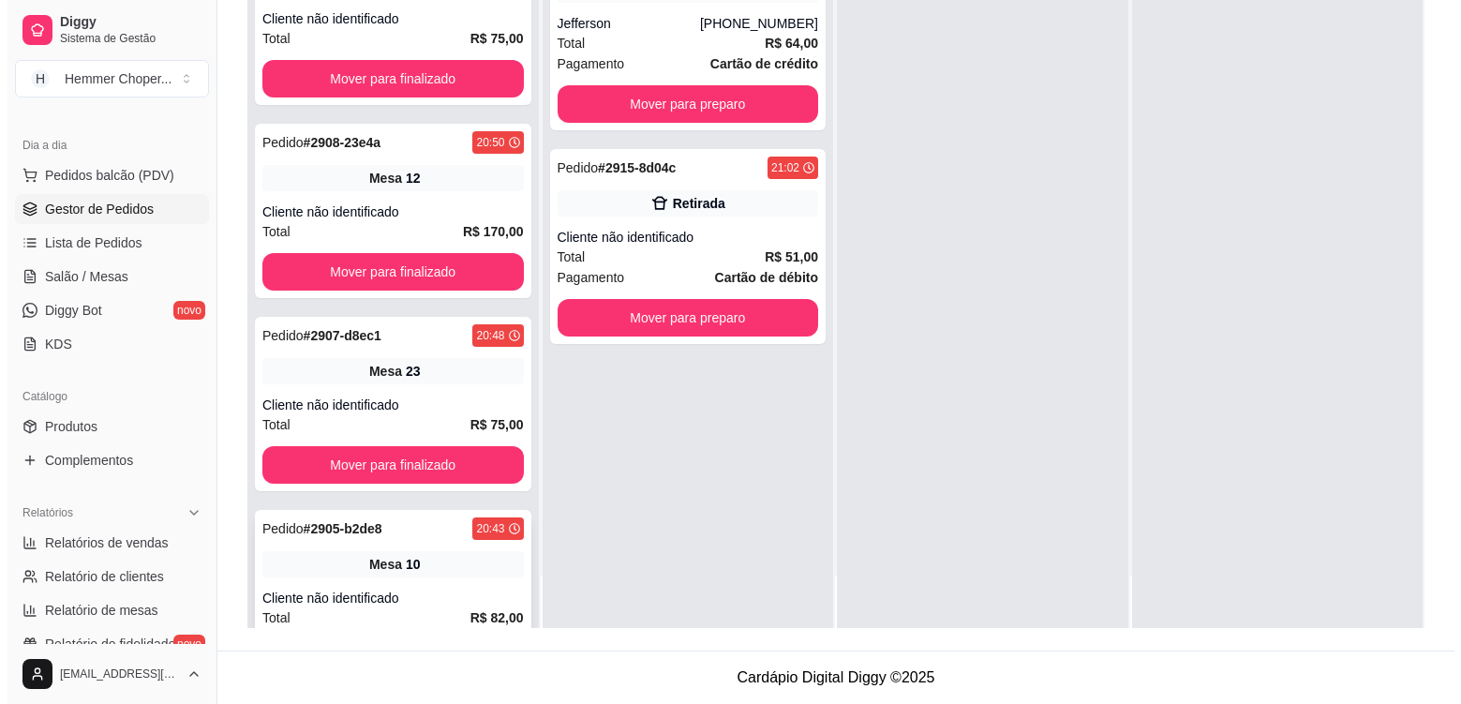
scroll to position [385, 0]
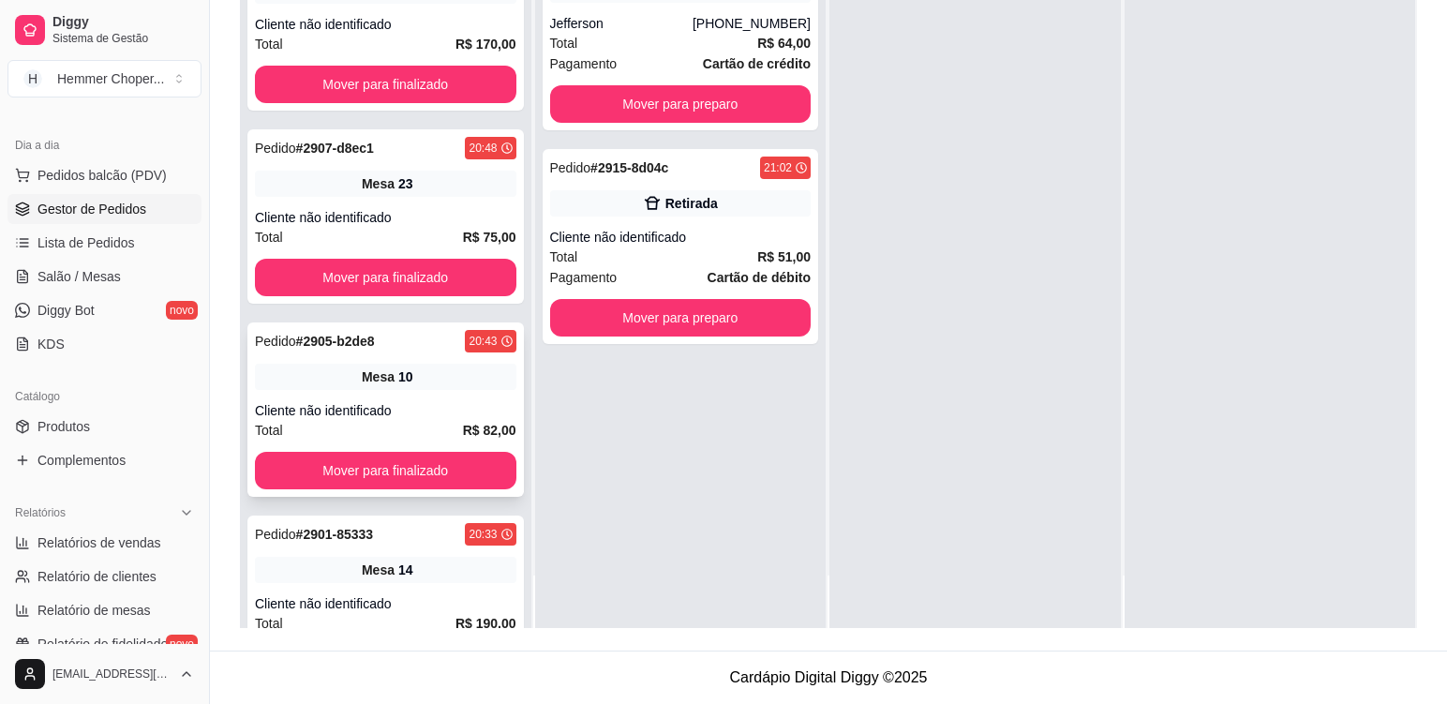
click at [428, 397] on div "Pedido # 2905-b2de8 20:43 Mesa 10 Cliente não identificado Total R$ 82,00 Mover…" at bounding box center [385, 409] width 277 height 174
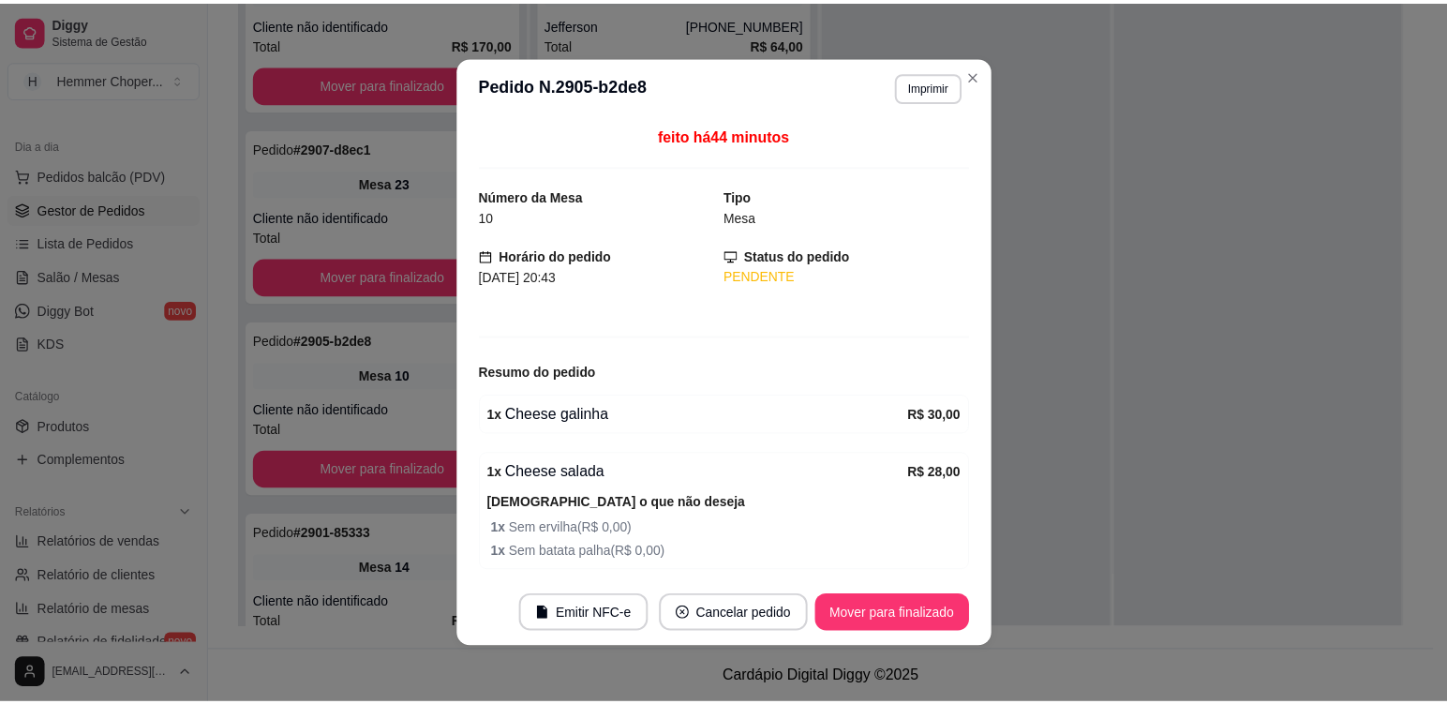
scroll to position [578, 0]
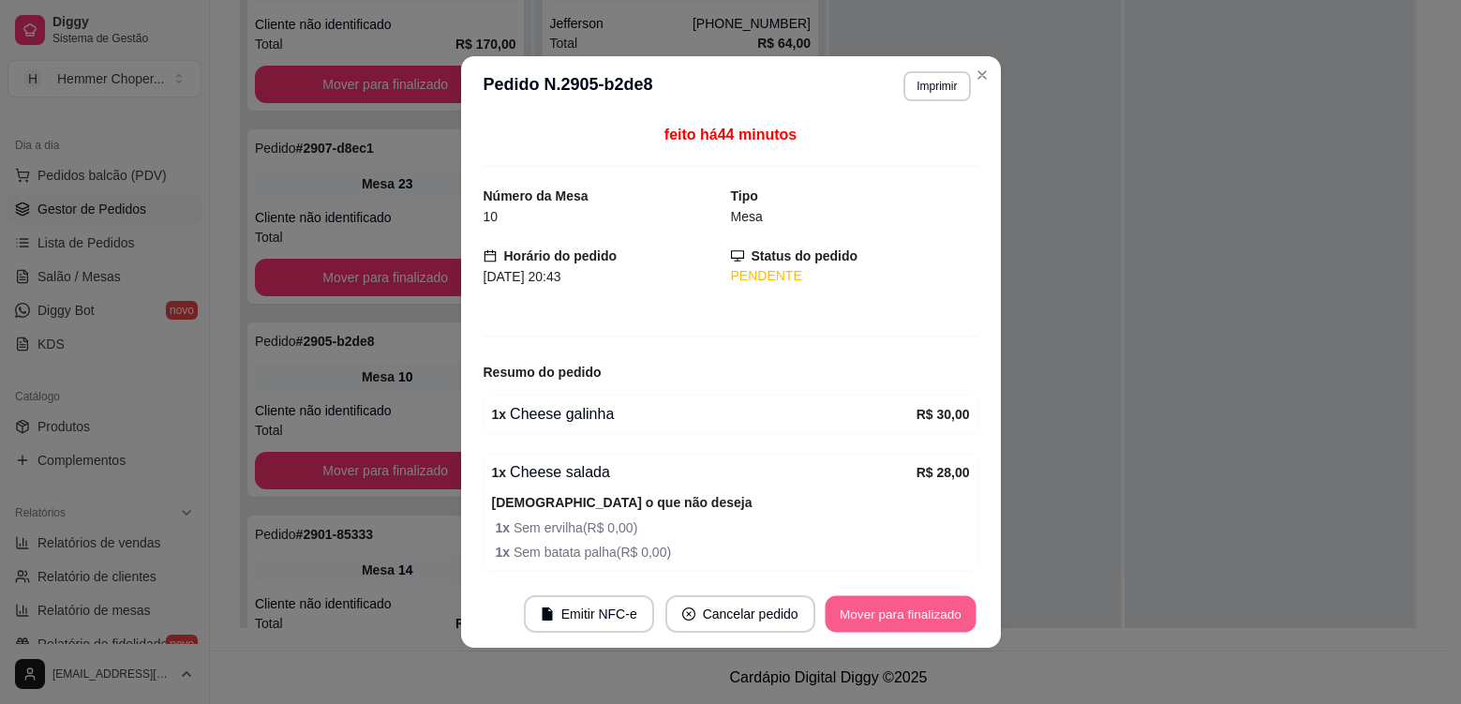
click at [920, 613] on button "Mover para finalizado" at bounding box center [900, 614] width 151 height 37
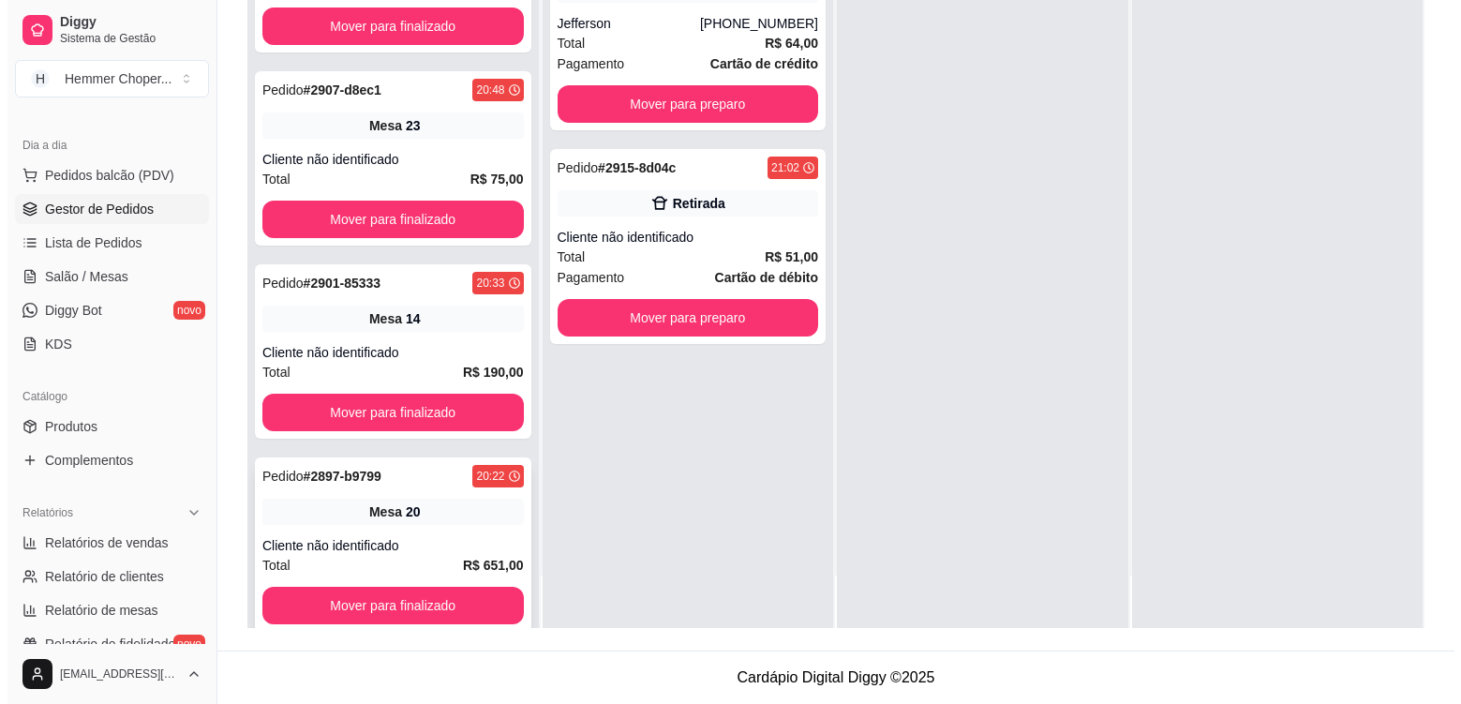
scroll to position [666, 0]
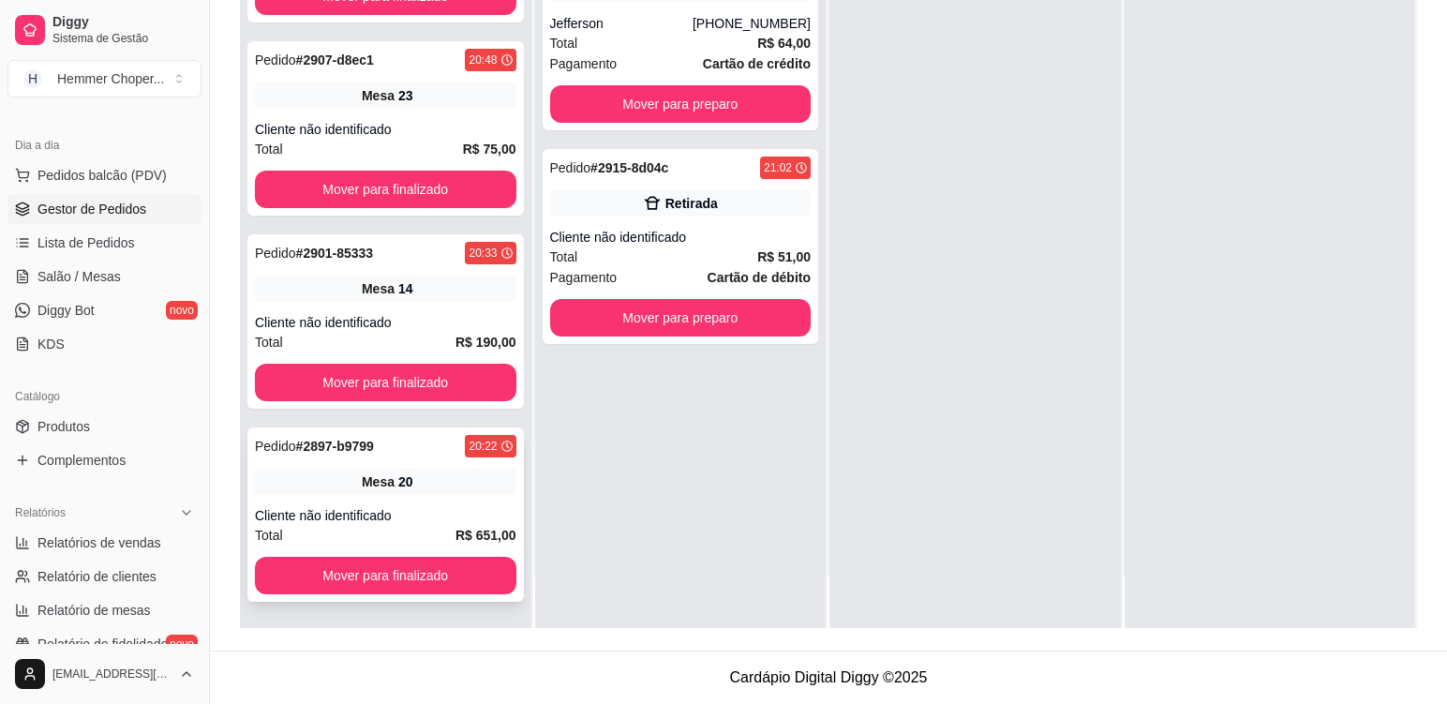
click at [419, 508] on div "Cliente não identificado" at bounding box center [386, 515] width 262 height 19
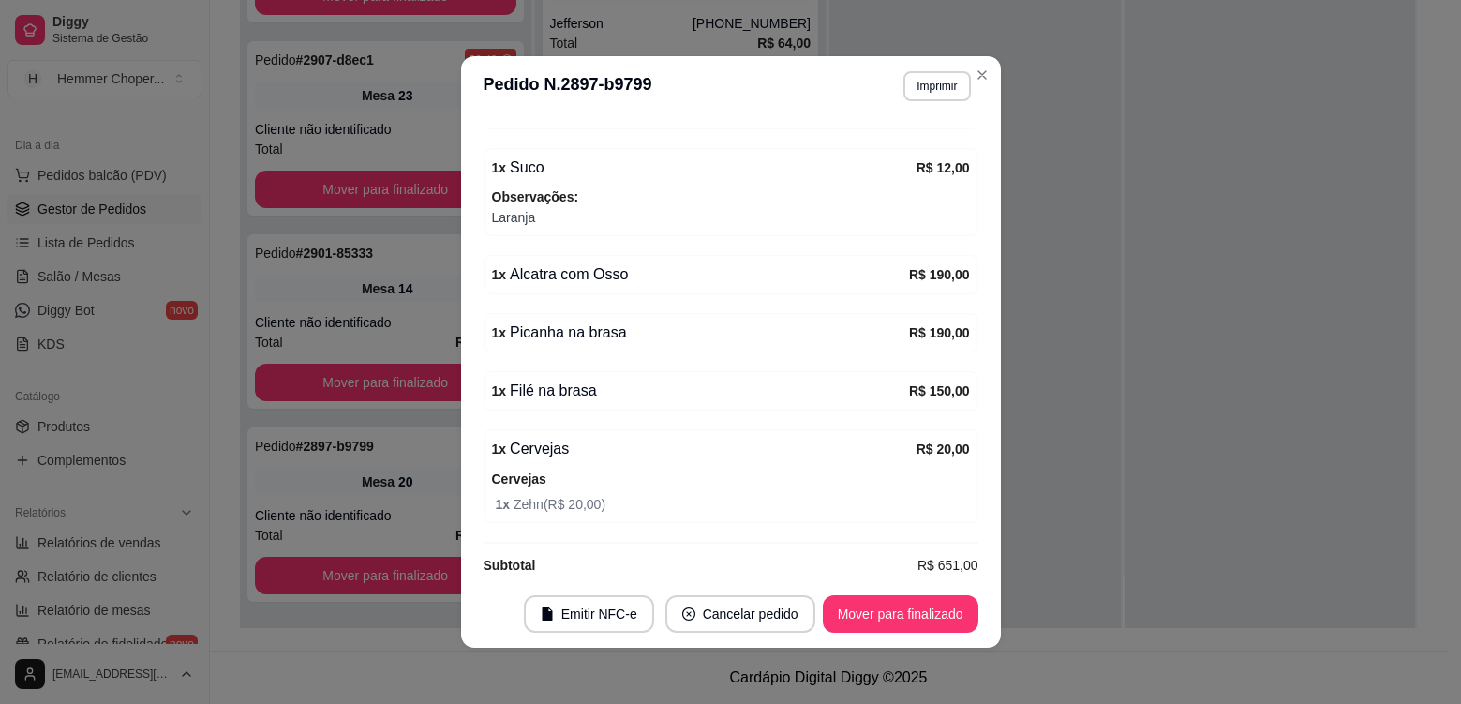
scroll to position [441, 0]
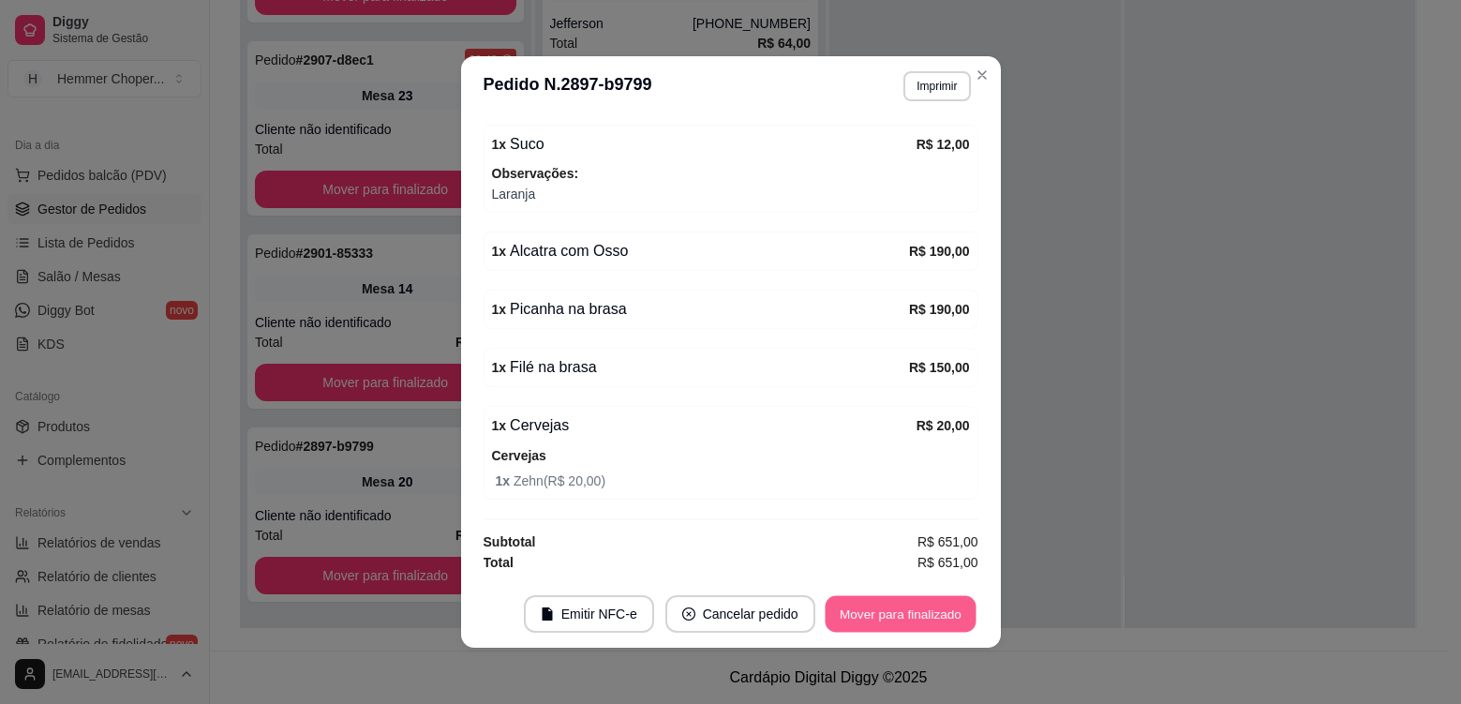
click at [871, 622] on button "Mover para finalizado" at bounding box center [900, 614] width 151 height 37
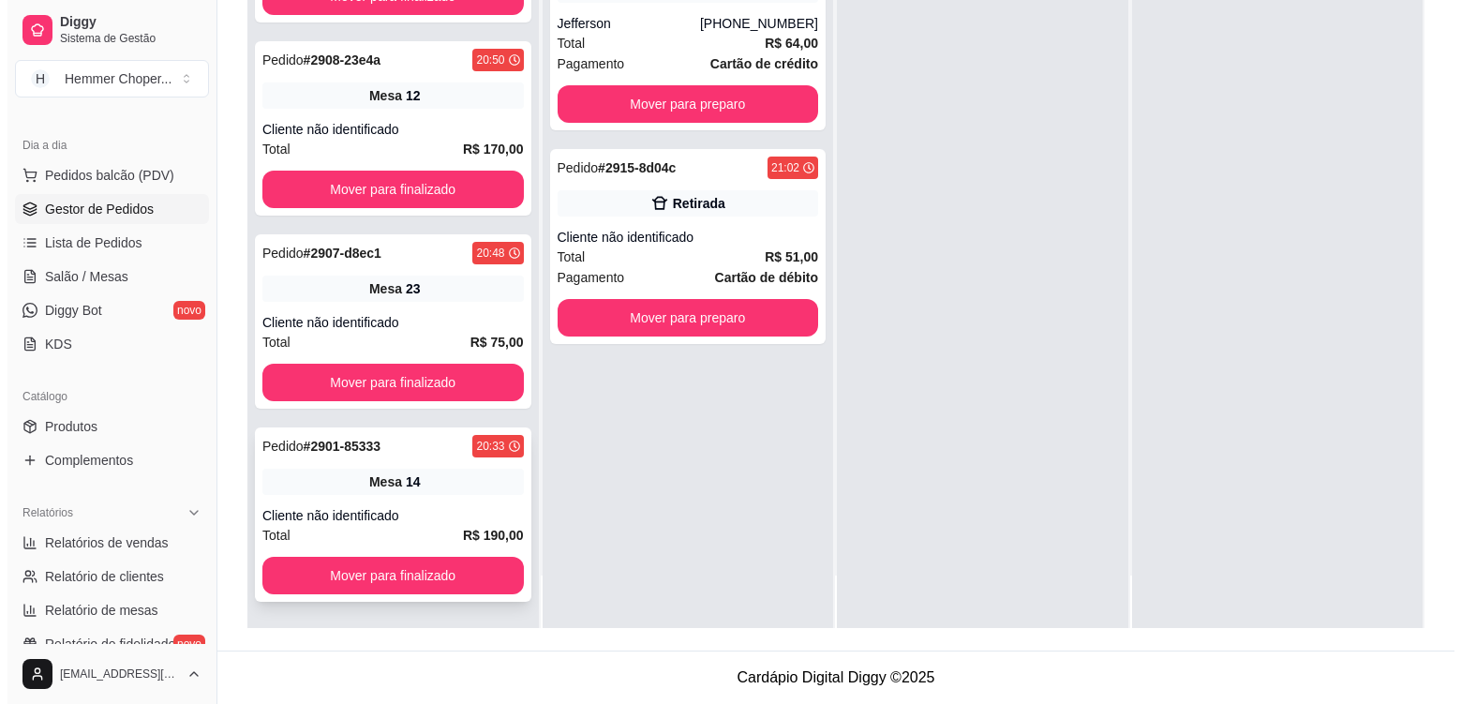
scroll to position [280, 0]
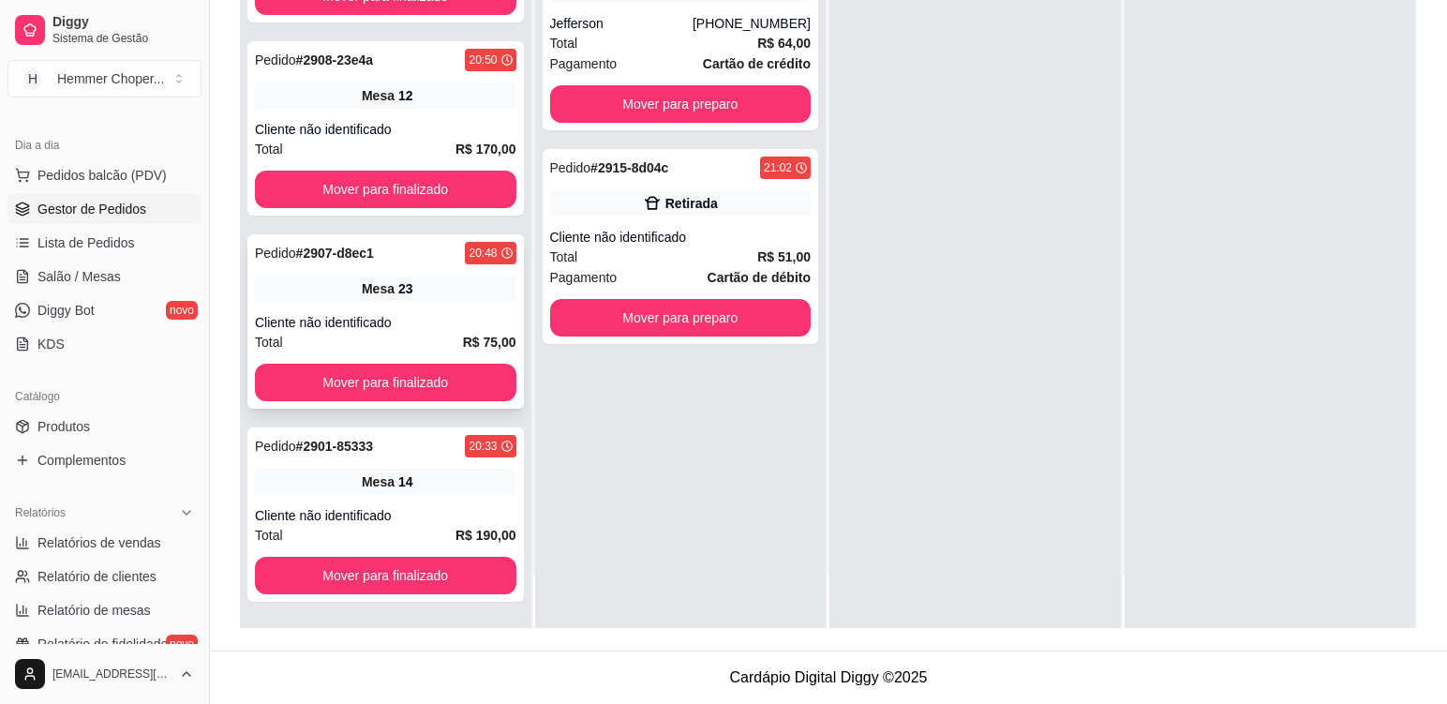
click at [452, 307] on div "Pedido # 2907-d8ec1 20:48 Mesa 23 Cliente não identificado Total R$ 75,00 Mover…" at bounding box center [385, 321] width 277 height 174
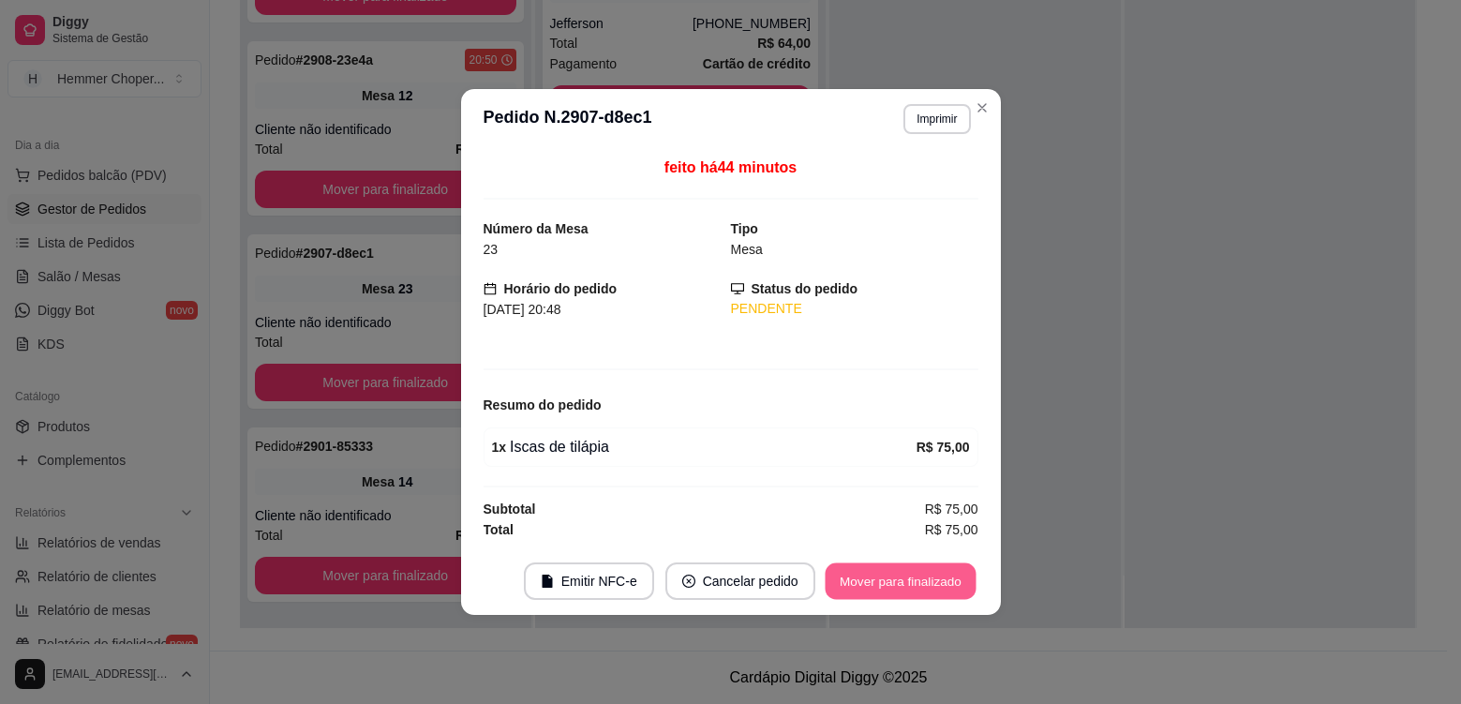
click at [878, 585] on button "Mover para finalizado" at bounding box center [900, 581] width 151 height 37
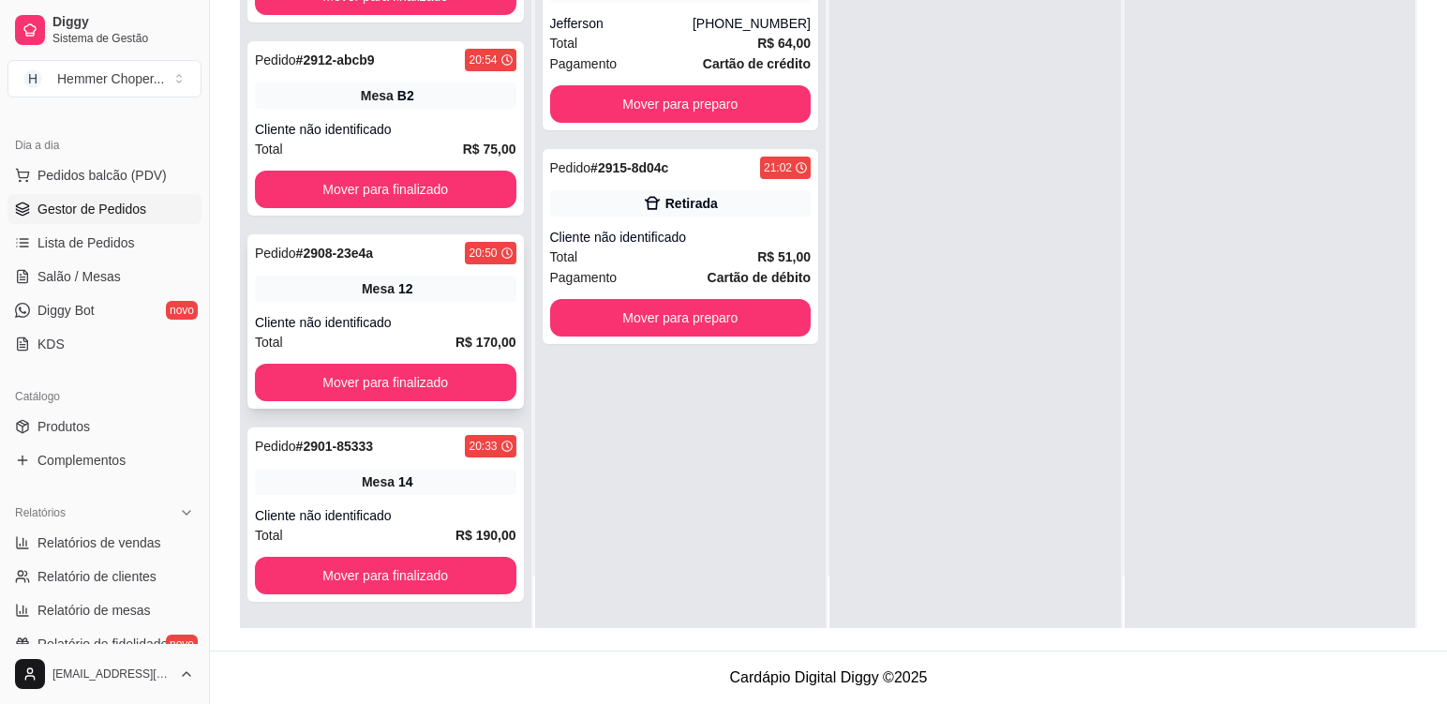
click at [442, 310] on div "Pedido # 2908-23e4a 20:50 Mesa 12 Cliente não identificado Total R$ 170,00 Move…" at bounding box center [385, 321] width 277 height 174
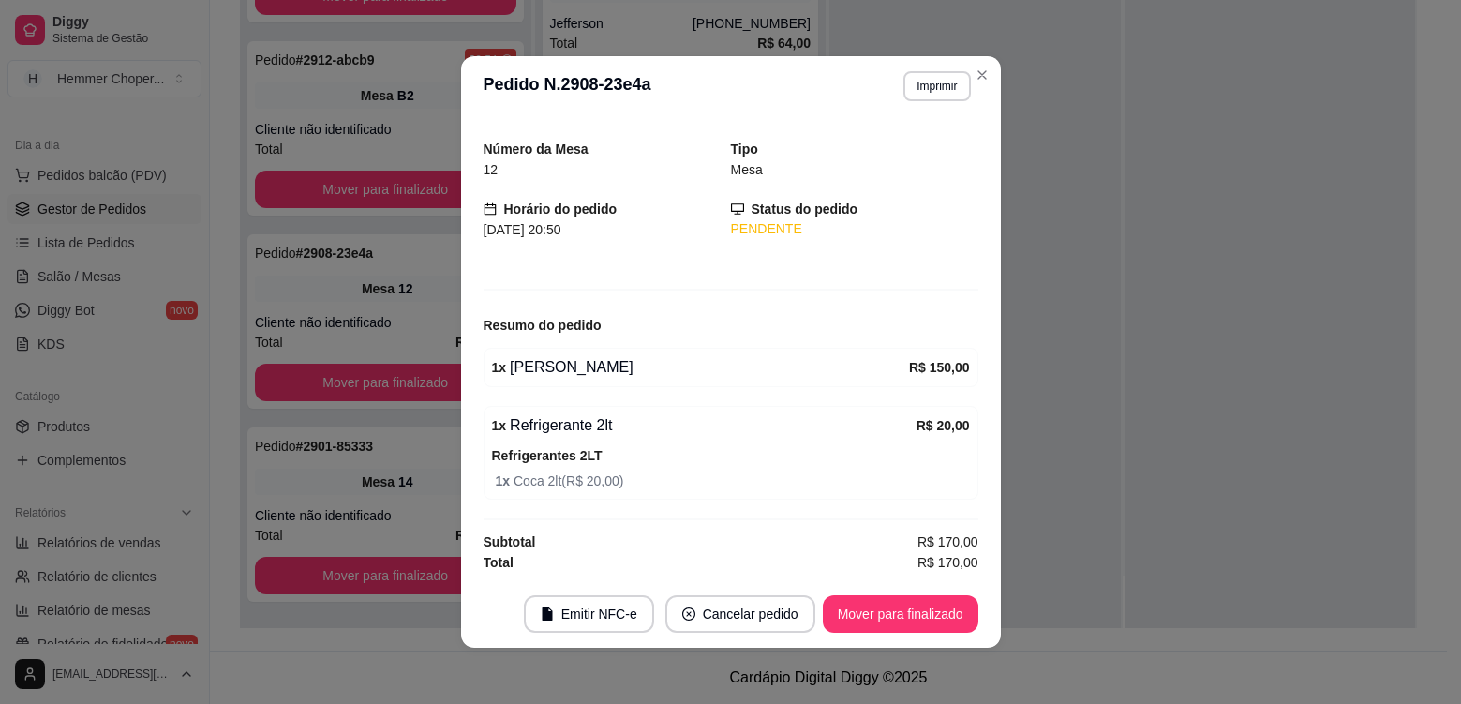
scroll to position [0, 0]
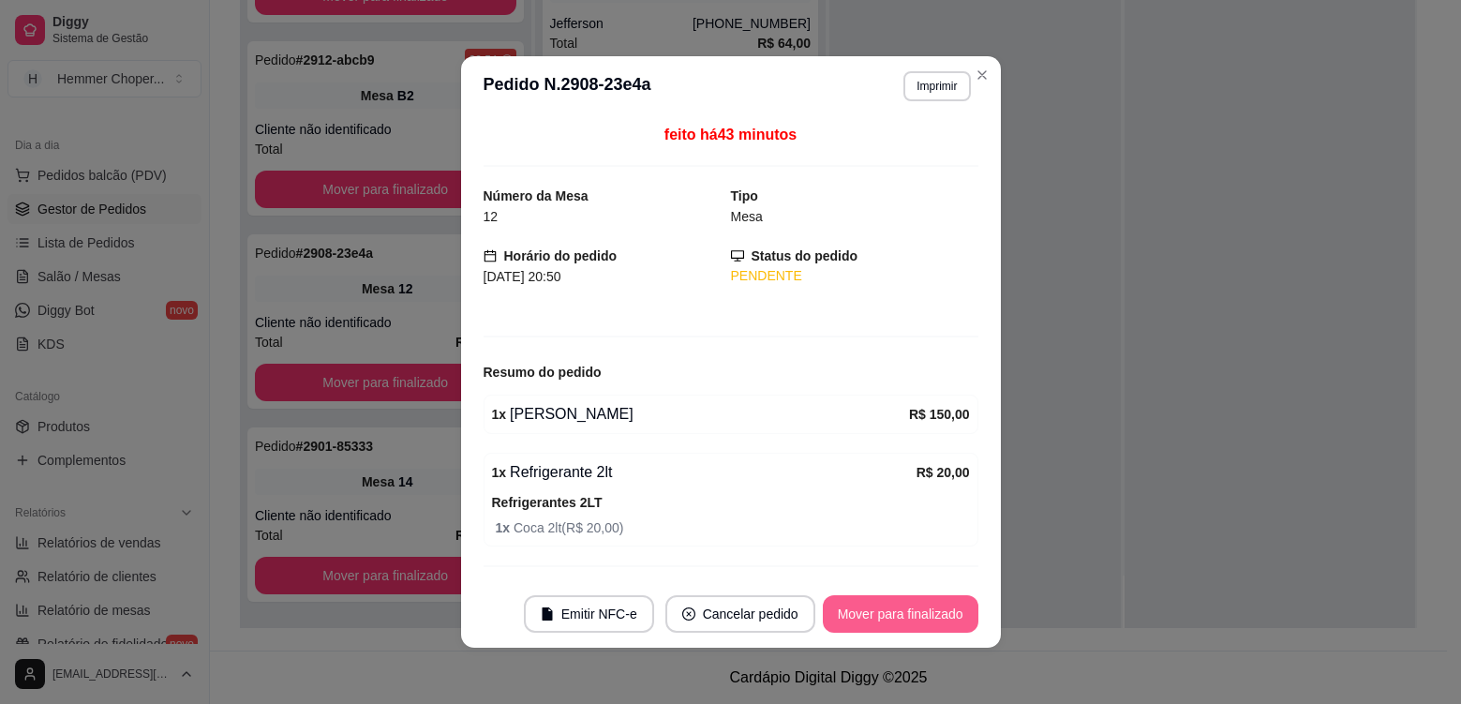
click at [880, 624] on button "Mover para finalizado" at bounding box center [901, 613] width 156 height 37
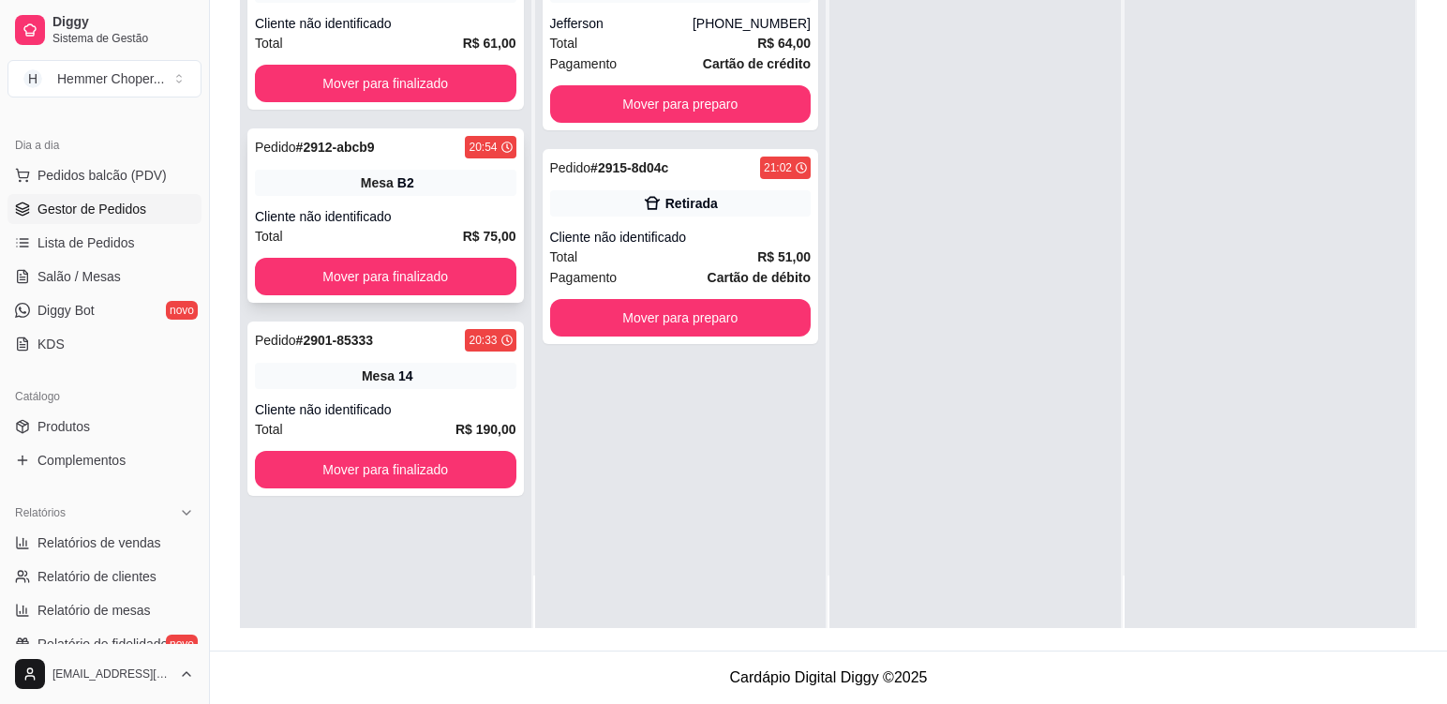
click at [443, 206] on div "Pedido # 2912-abcb9 20:54 Mesa B2 Cliente não identificado Total R$ 75,00 Mover…" at bounding box center [385, 215] width 277 height 174
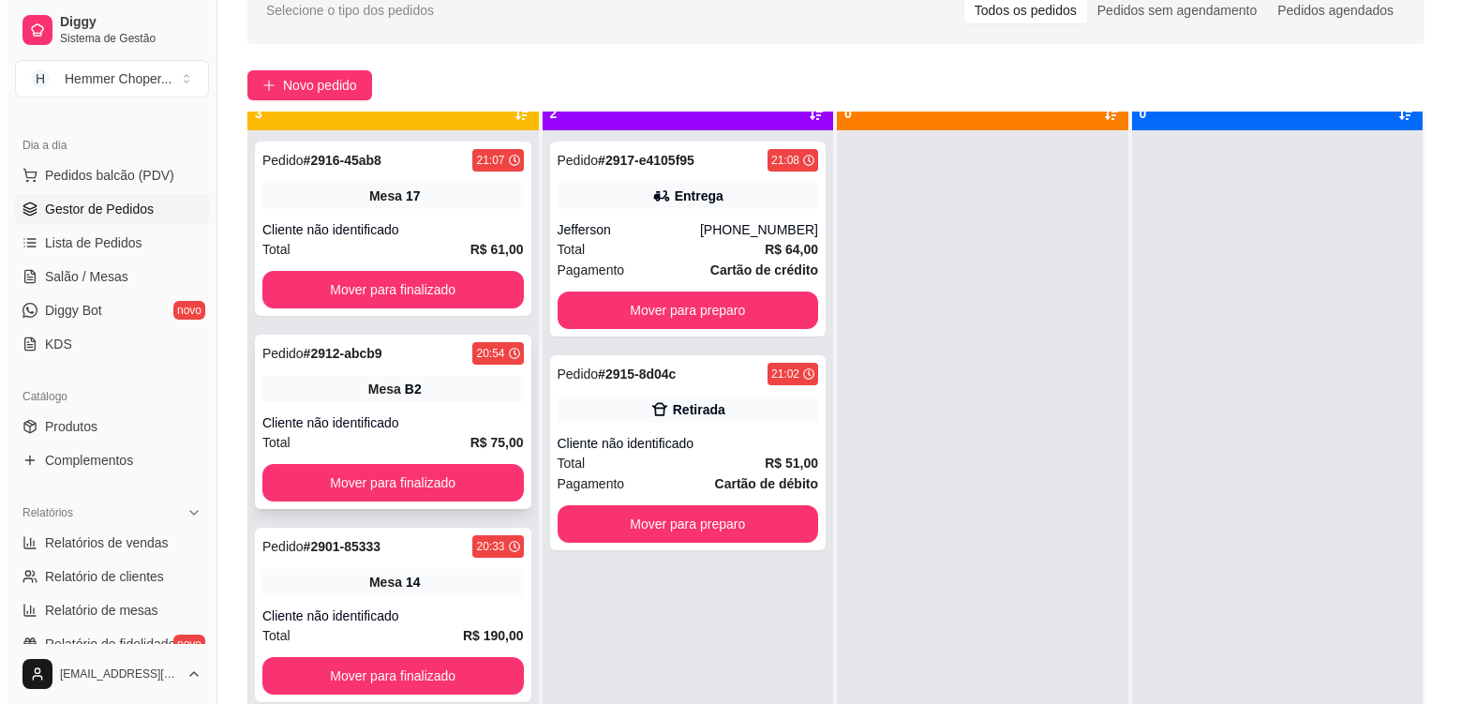
scroll to position [52, 0]
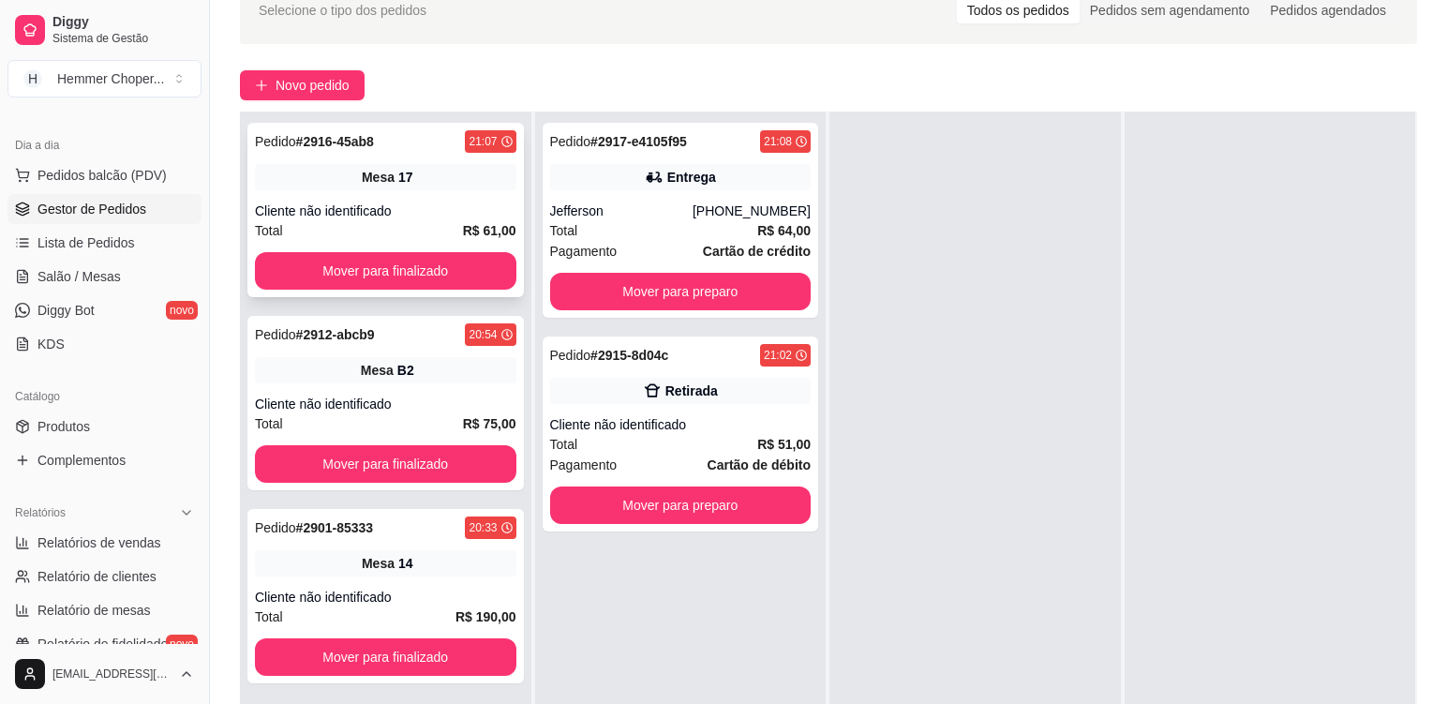
click at [437, 196] on div "Pedido # 2916-45ab8 21:07 Mesa 17 Cliente não identificado Total R$ 61,00 Mover…" at bounding box center [385, 210] width 277 height 174
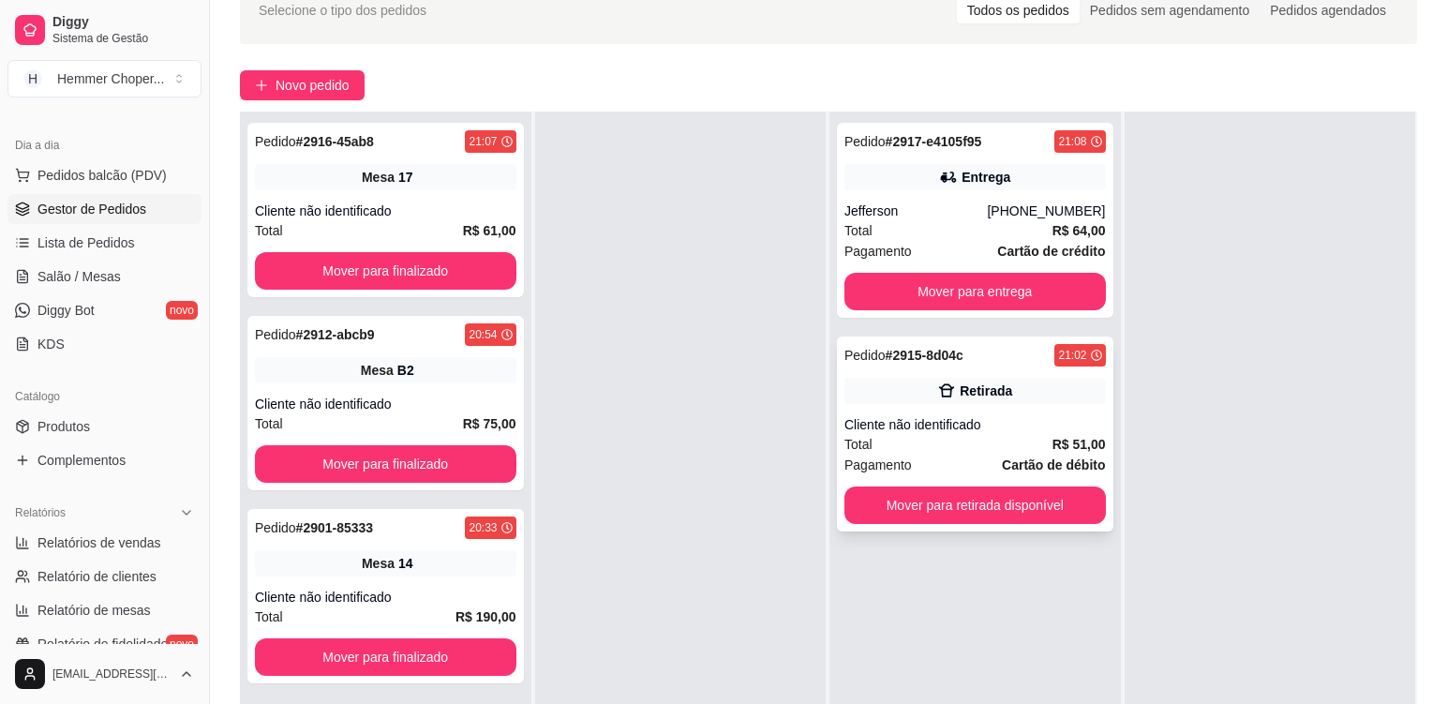
click at [991, 415] on div "Cliente não identificado" at bounding box center [976, 424] width 262 height 19
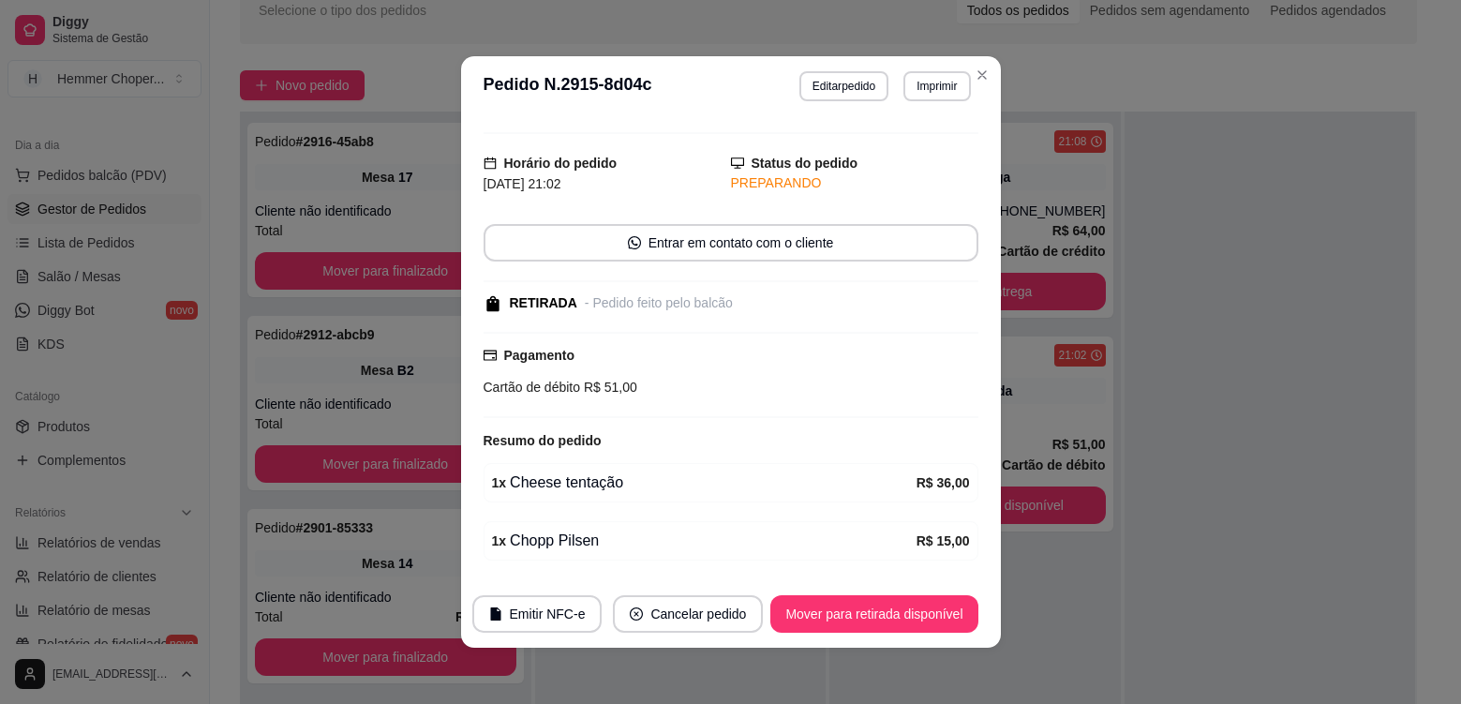
scroll to position [0, 0]
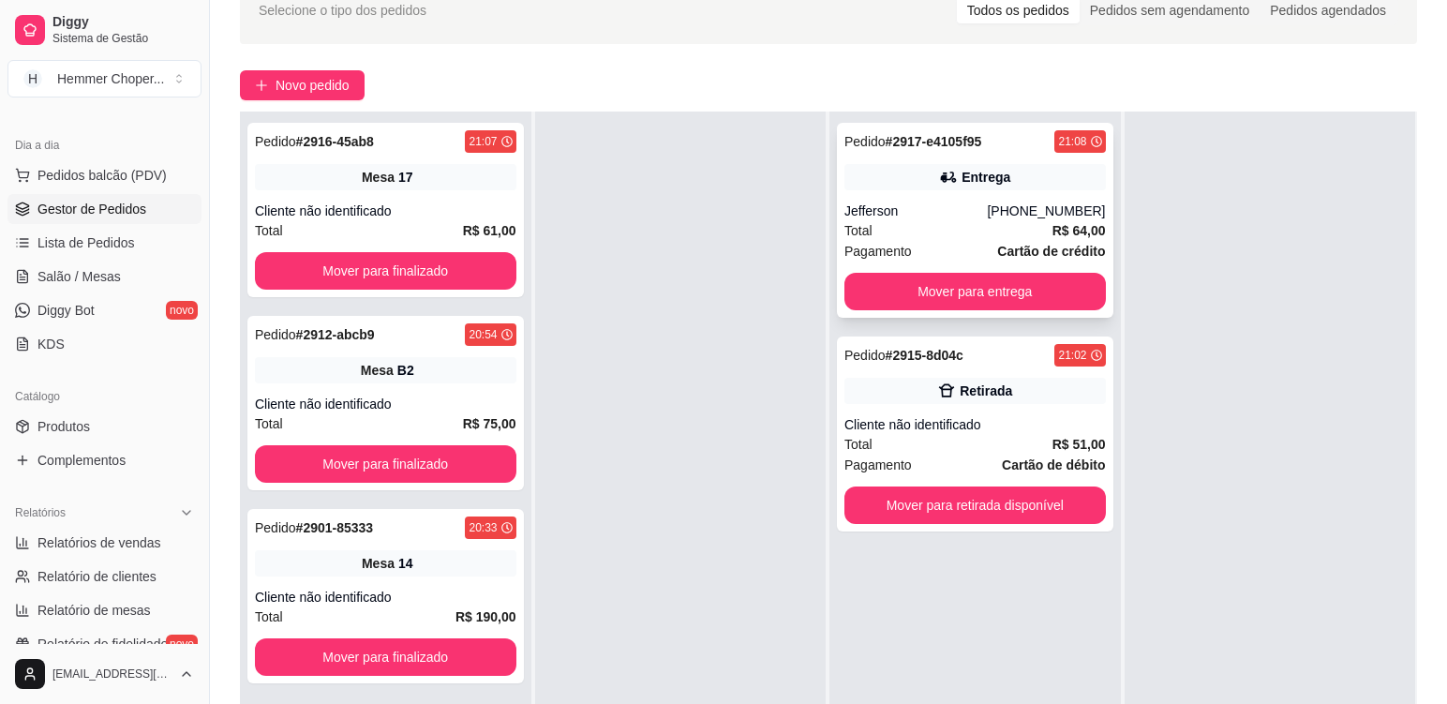
click at [947, 230] on div "Total R$ 64,00" at bounding box center [976, 230] width 262 height 21
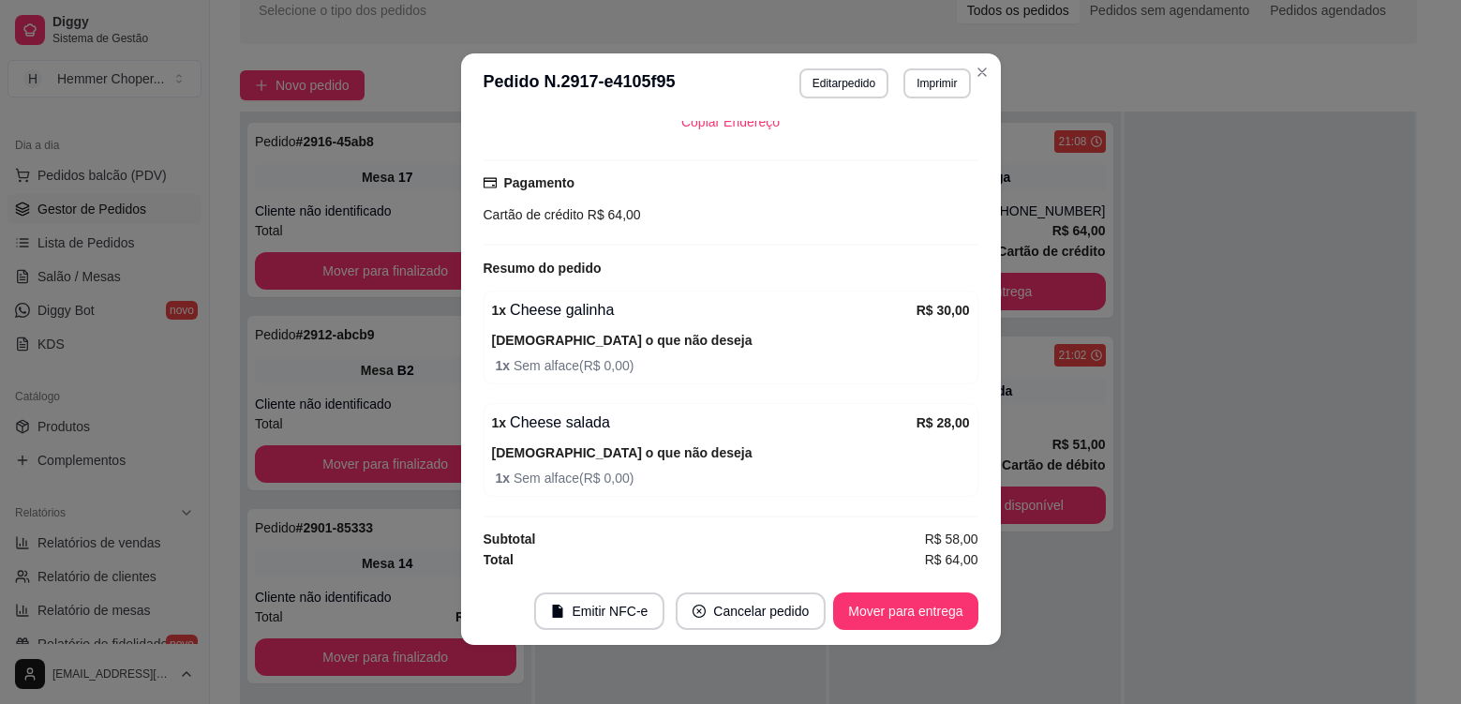
scroll to position [4, 0]
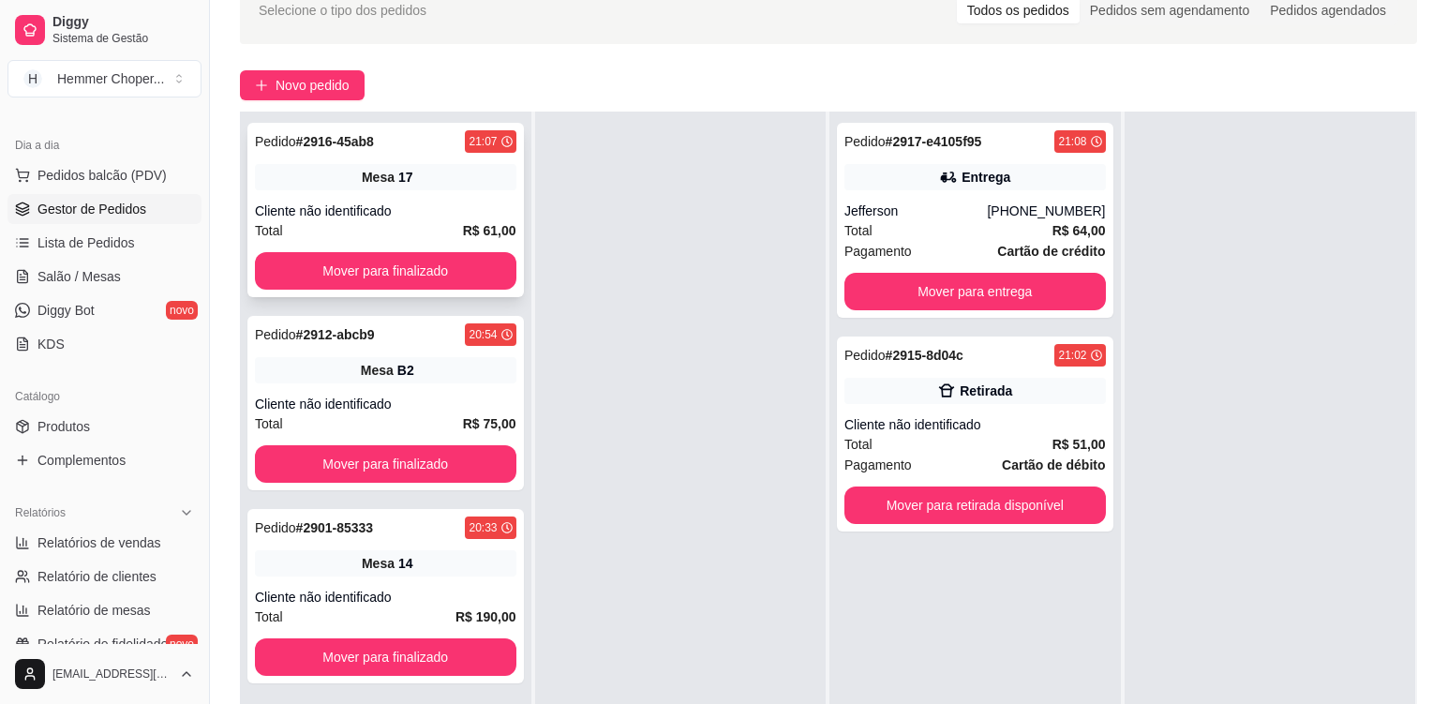
click at [462, 208] on div "Cliente não identificado" at bounding box center [386, 211] width 262 height 19
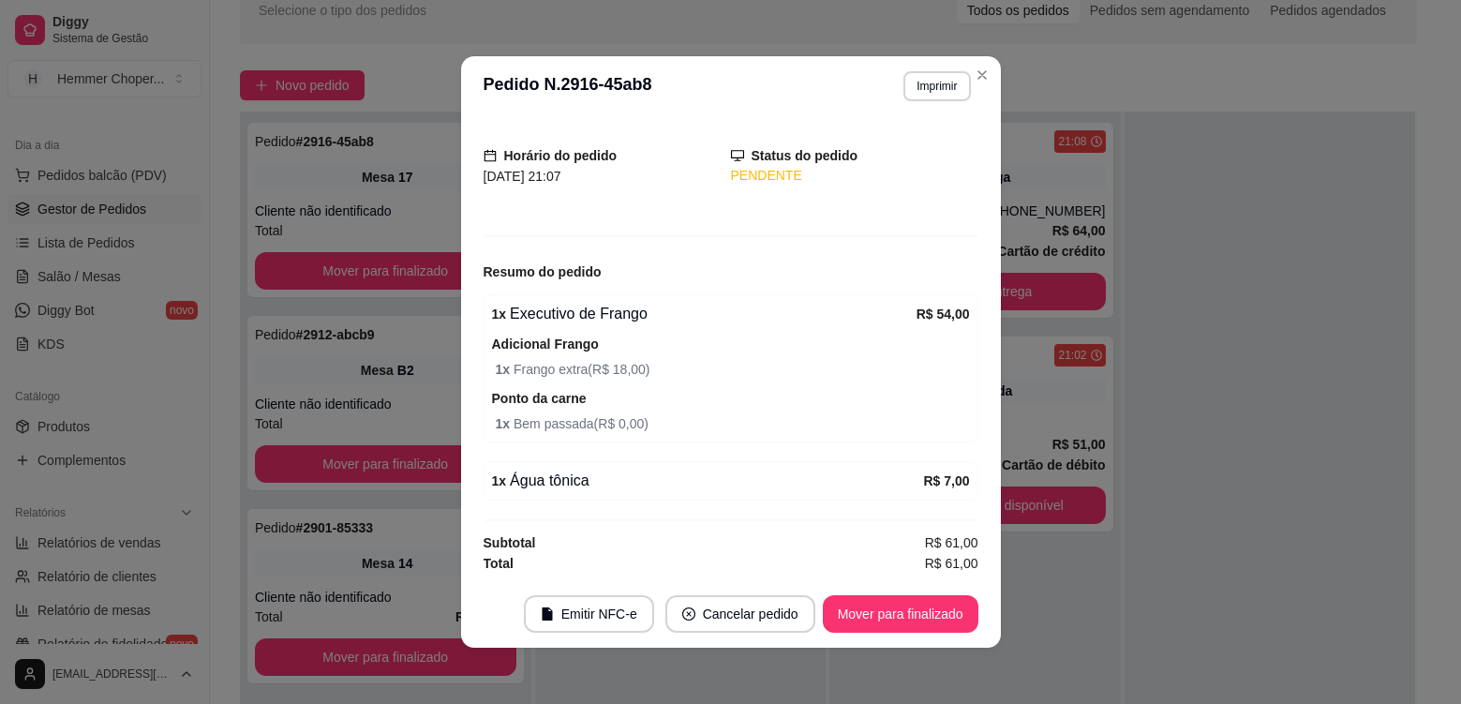
scroll to position [101, 0]
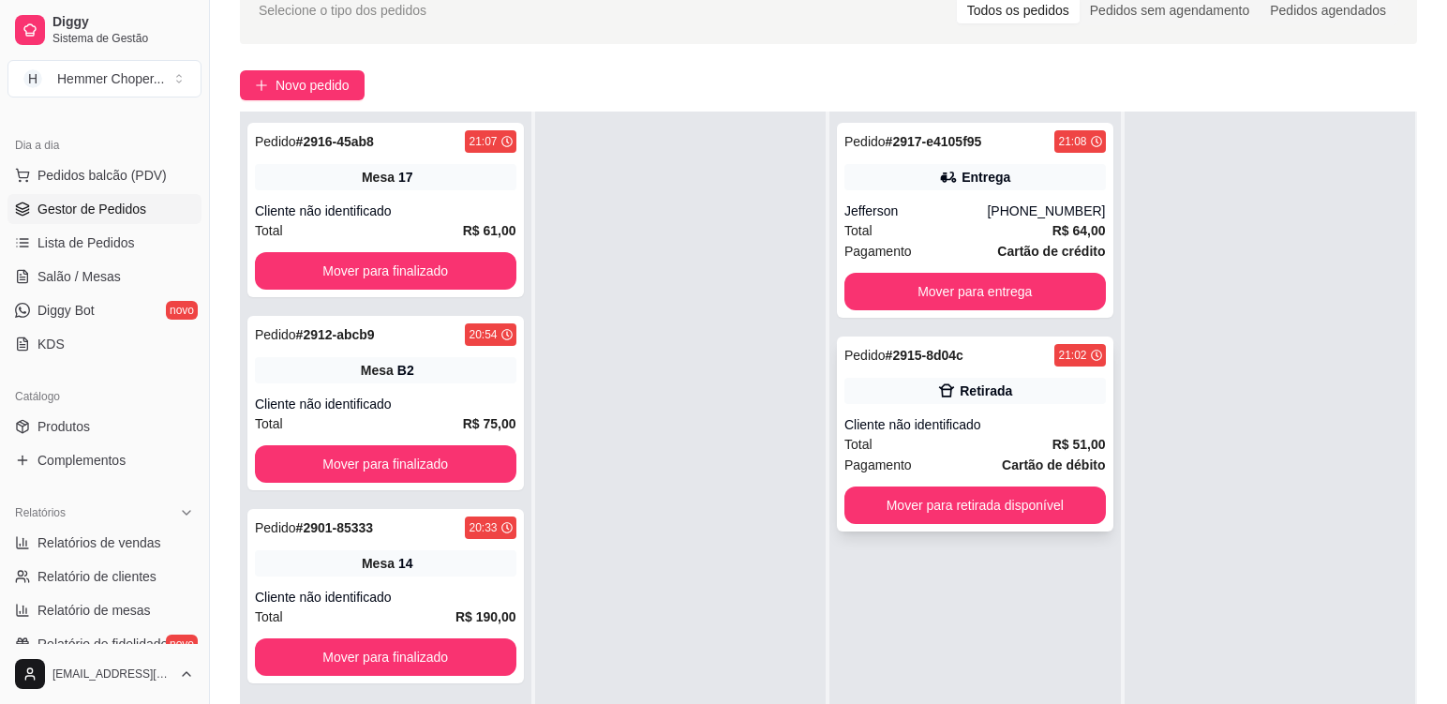
click at [1020, 424] on div "Cliente não identificado" at bounding box center [976, 424] width 262 height 19
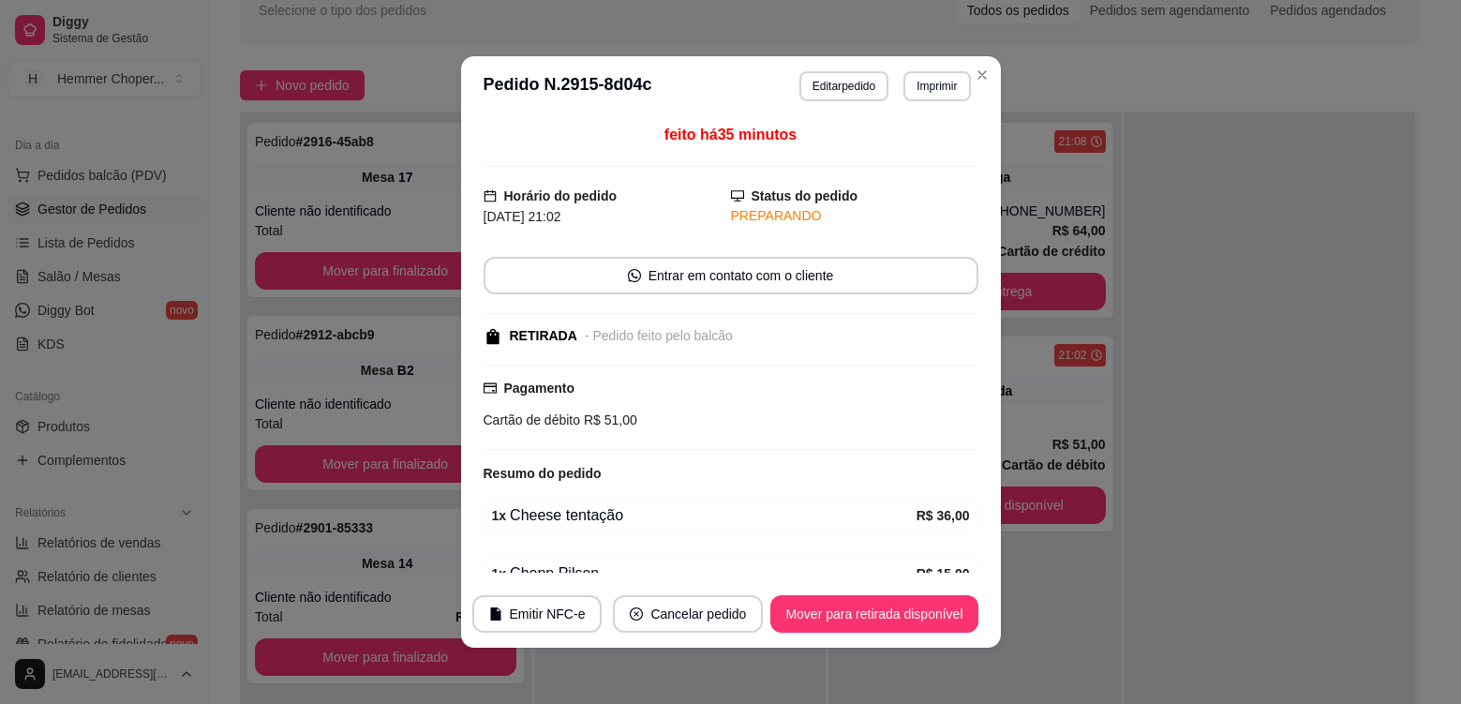
scroll to position [94, 0]
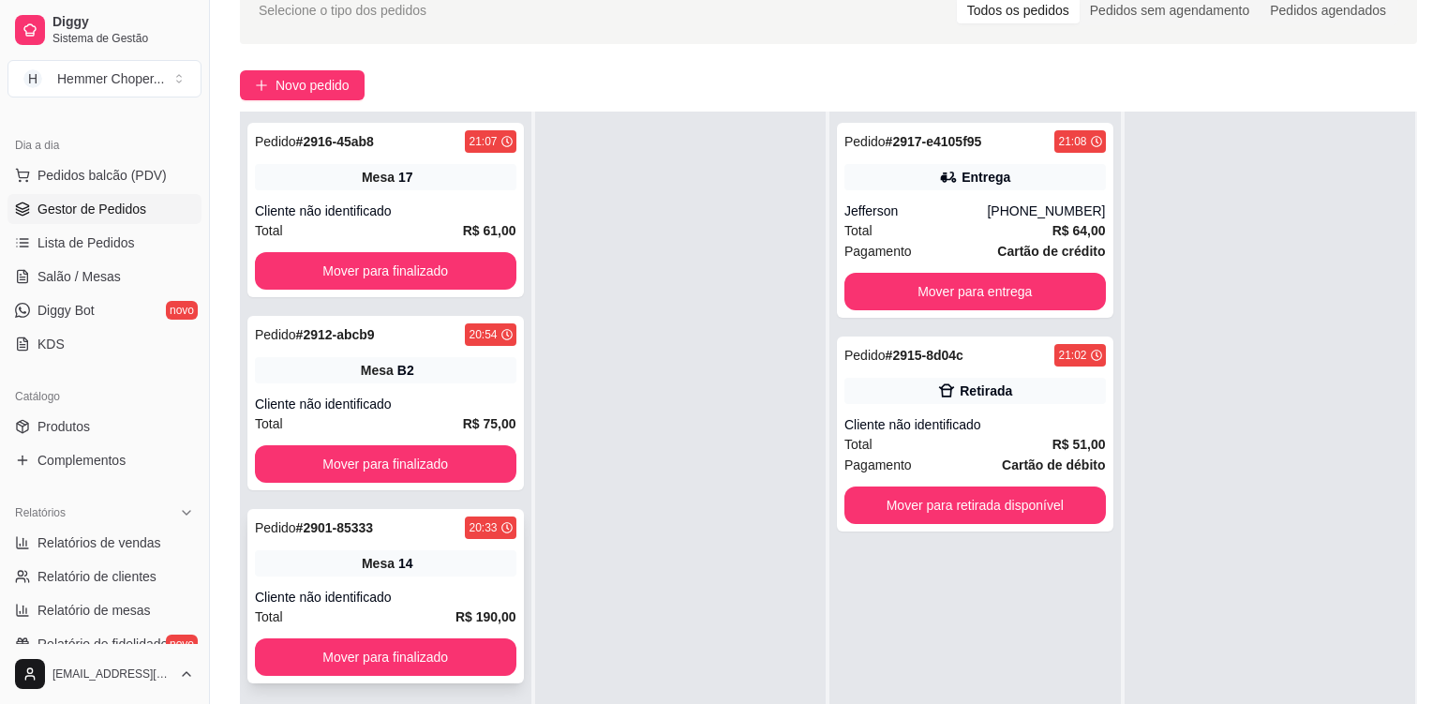
click at [444, 573] on div "Mesa 14" at bounding box center [386, 563] width 262 height 26
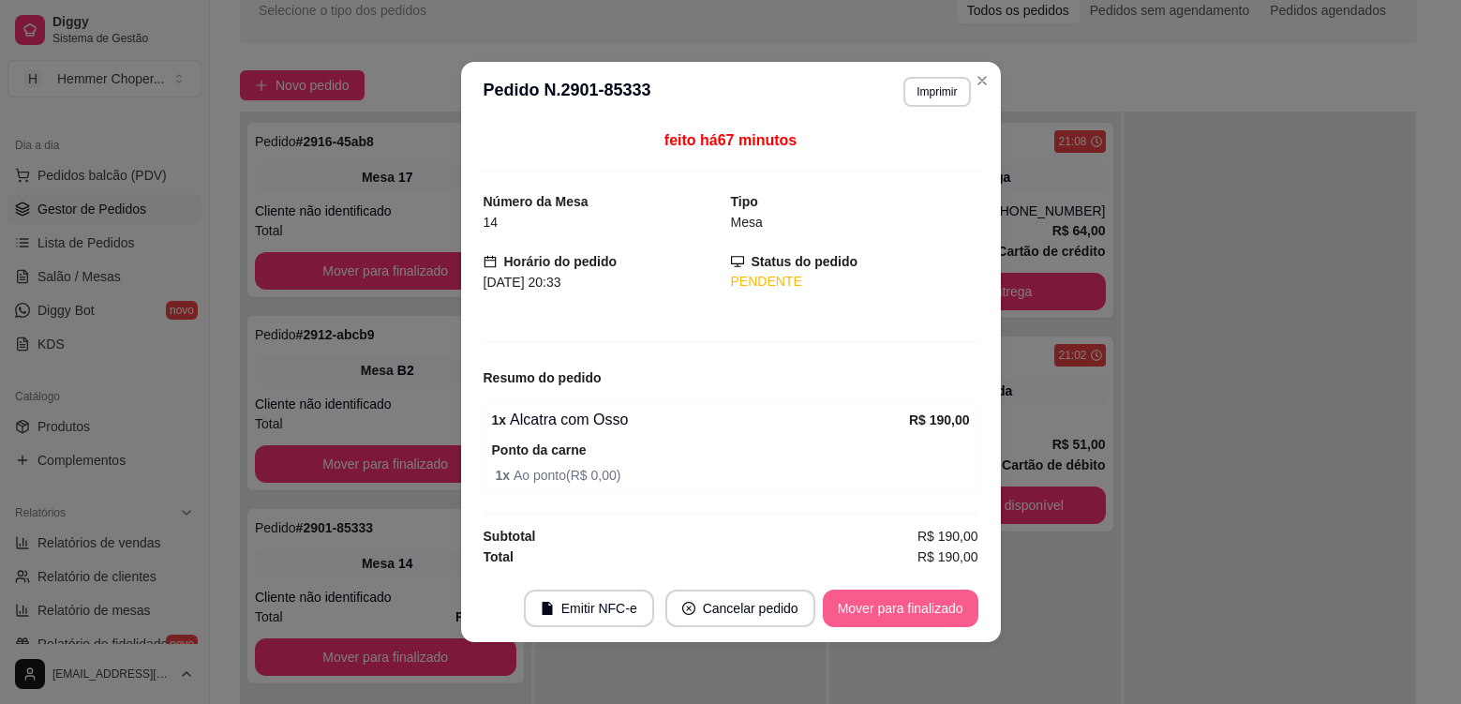
click at [888, 615] on button "Mover para finalizado" at bounding box center [901, 608] width 156 height 37
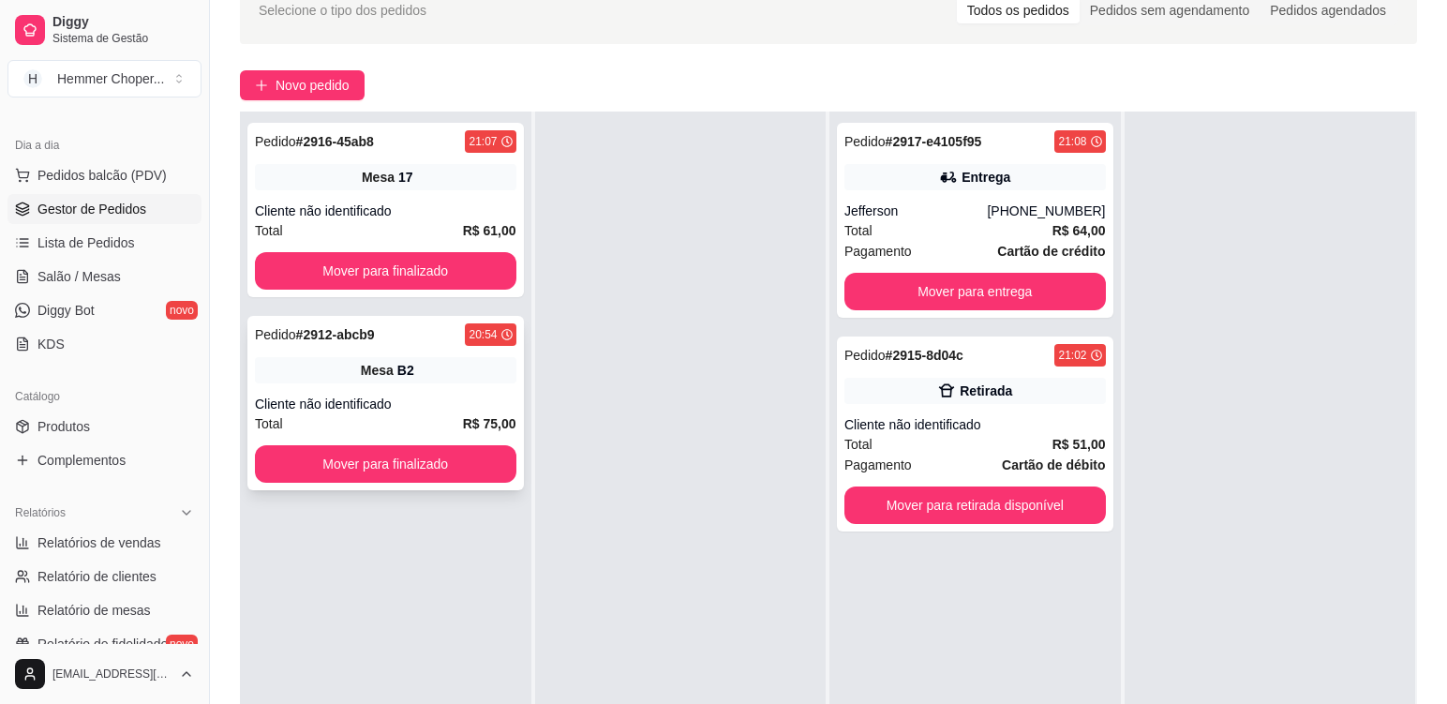
click at [455, 384] on div "Pedido # 2912-abcb9 20:54 Mesa B2 Cliente não identificado Total R$ 75,00 Mover…" at bounding box center [385, 403] width 277 height 174
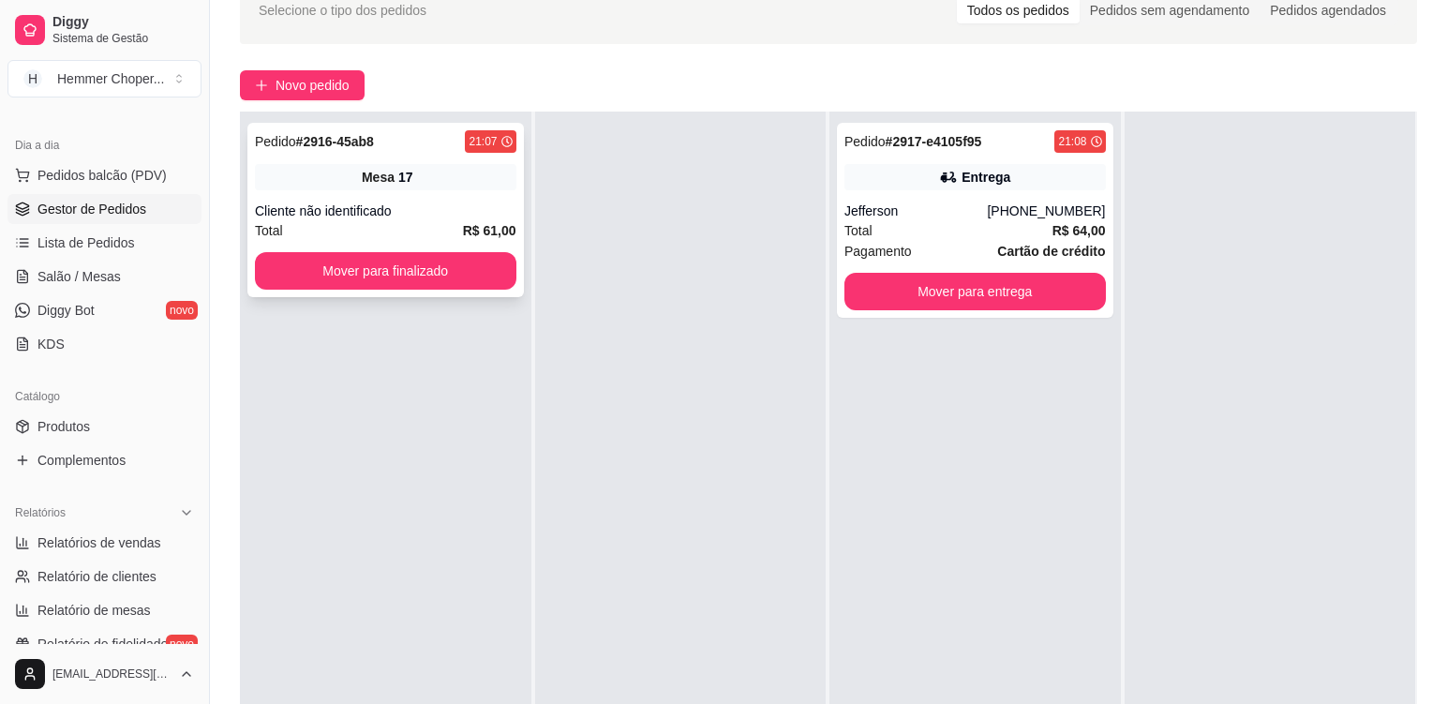
click at [458, 204] on div "Cliente não identificado" at bounding box center [386, 211] width 262 height 19
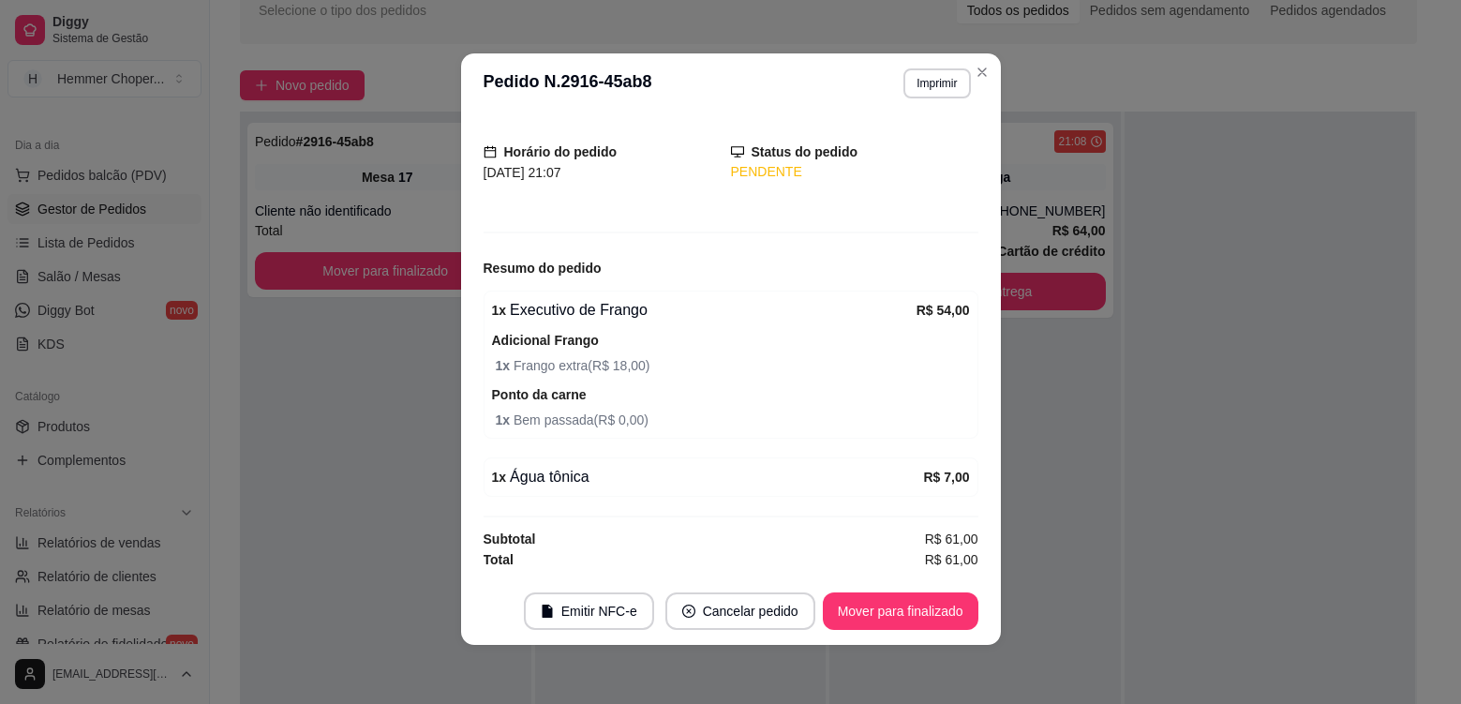
scroll to position [4, 0]
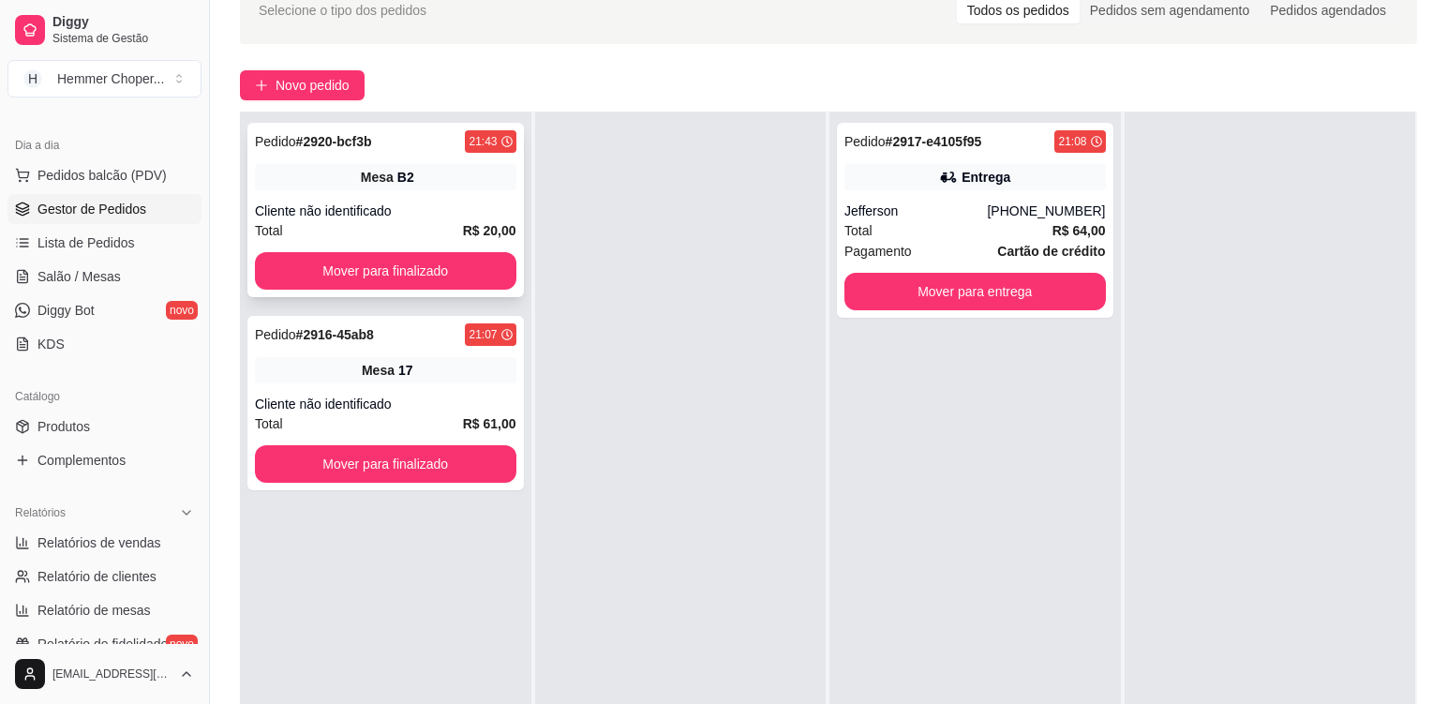
click at [454, 175] on div "Mesa B2" at bounding box center [386, 177] width 262 height 26
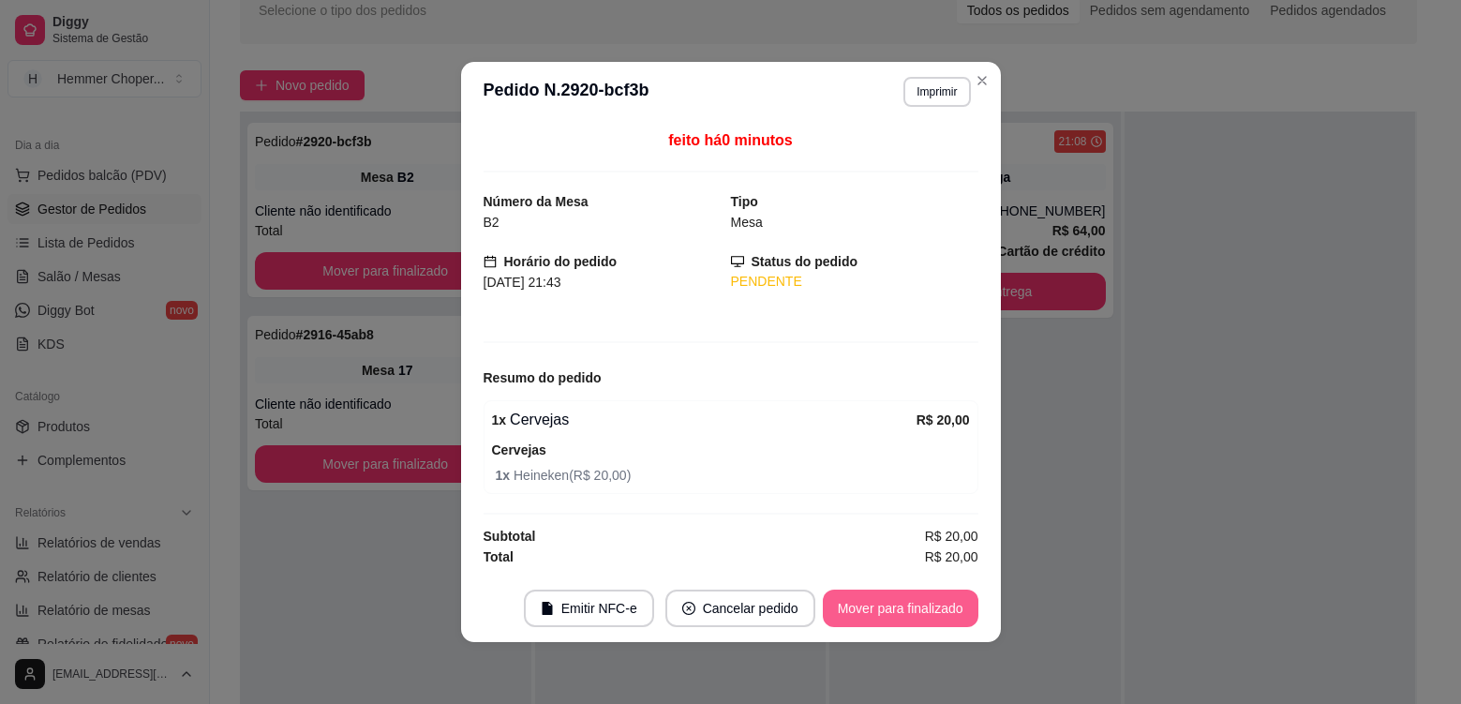
click at [874, 612] on button "Mover para finalizado" at bounding box center [901, 608] width 156 height 37
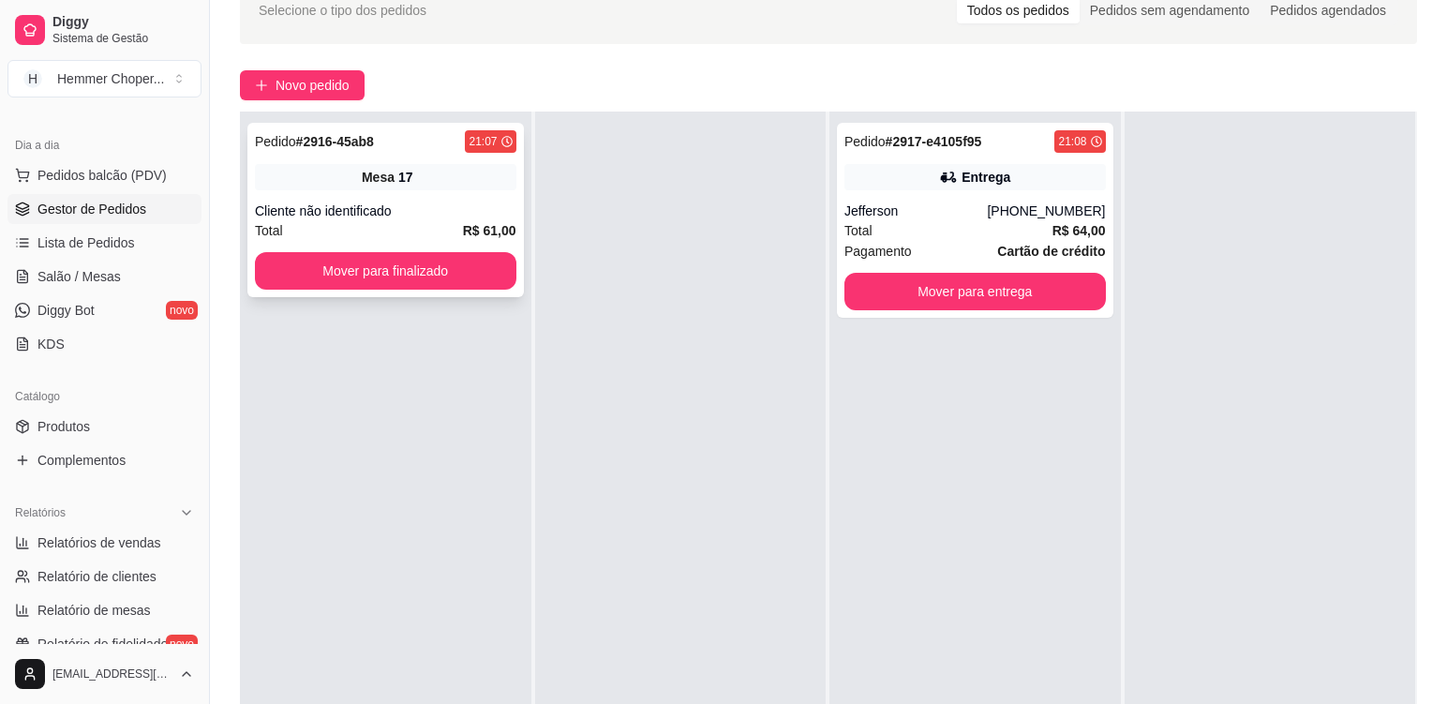
click at [458, 183] on div "Mesa 17" at bounding box center [386, 177] width 262 height 26
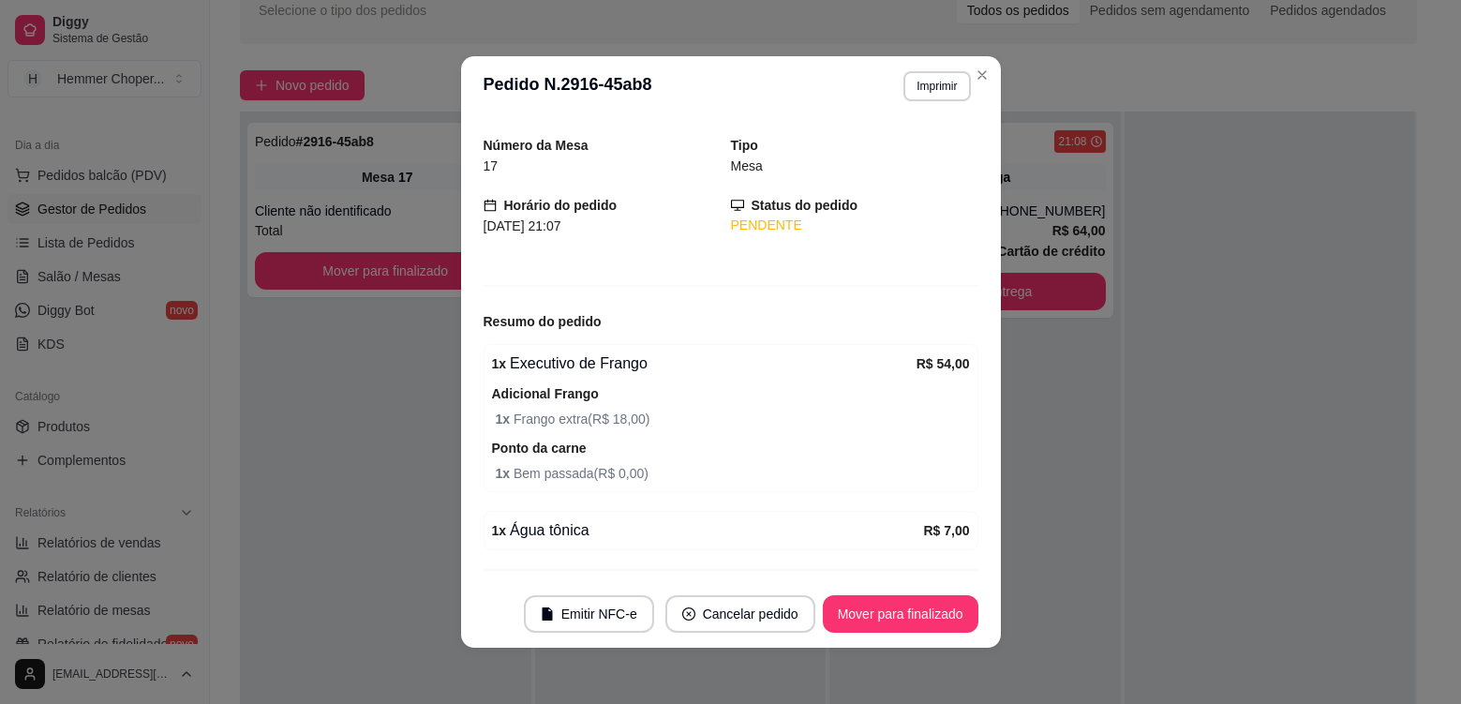
scroll to position [101, 0]
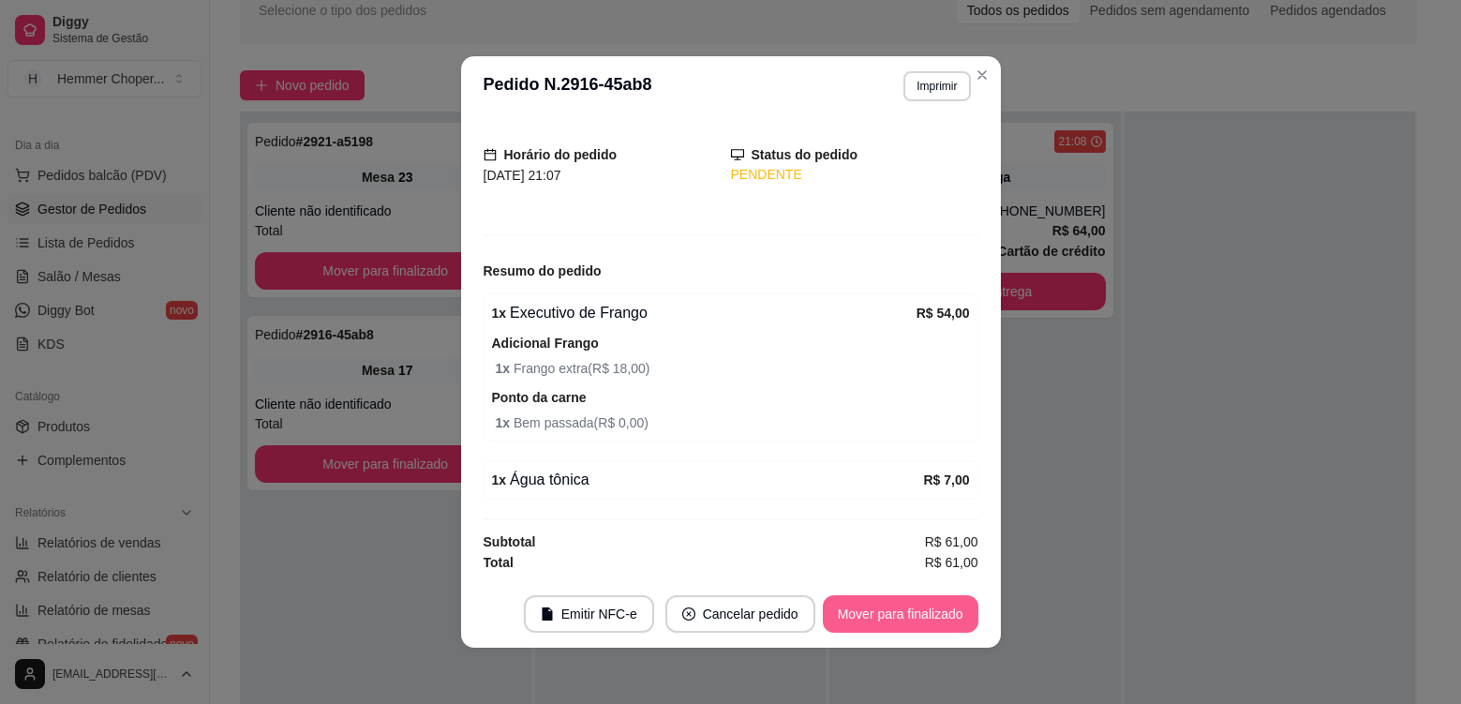
click at [919, 609] on button "Mover para finalizado" at bounding box center [901, 613] width 156 height 37
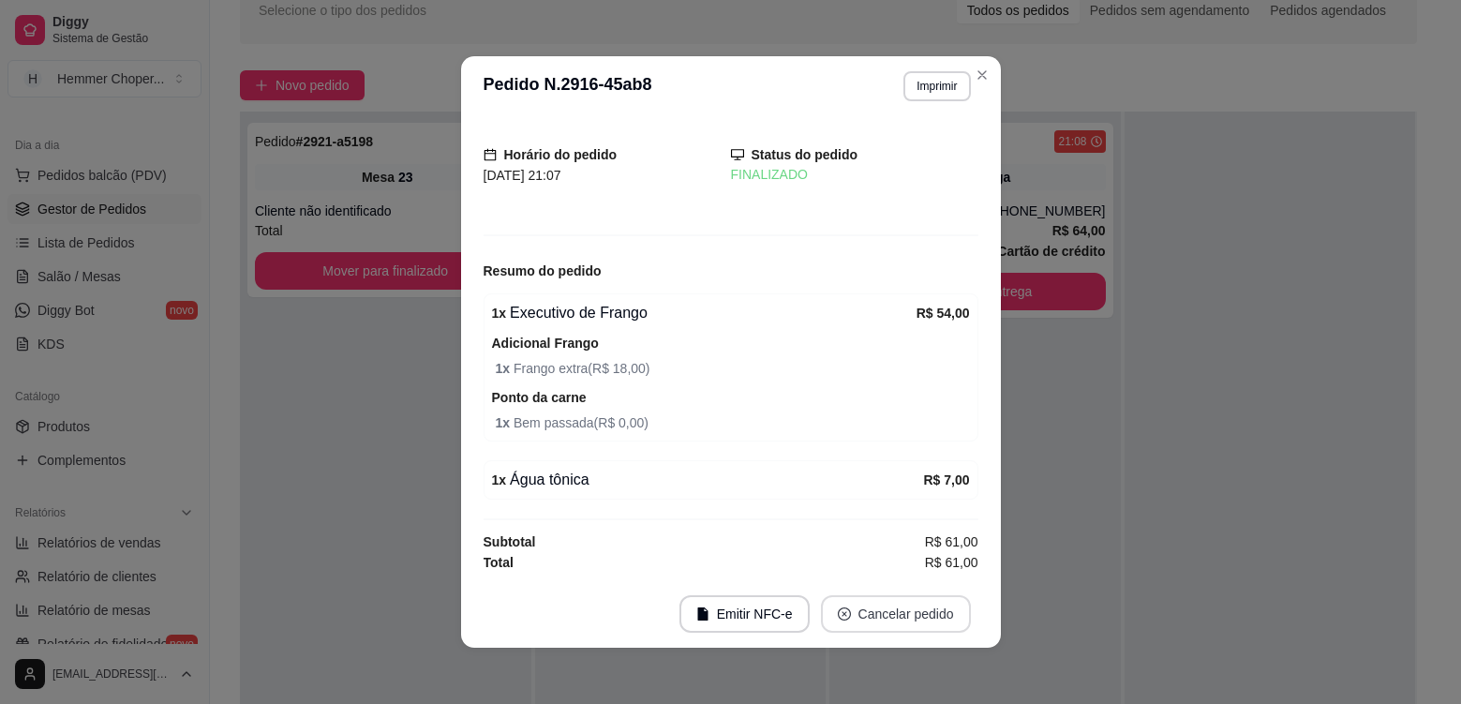
scroll to position [39, 0]
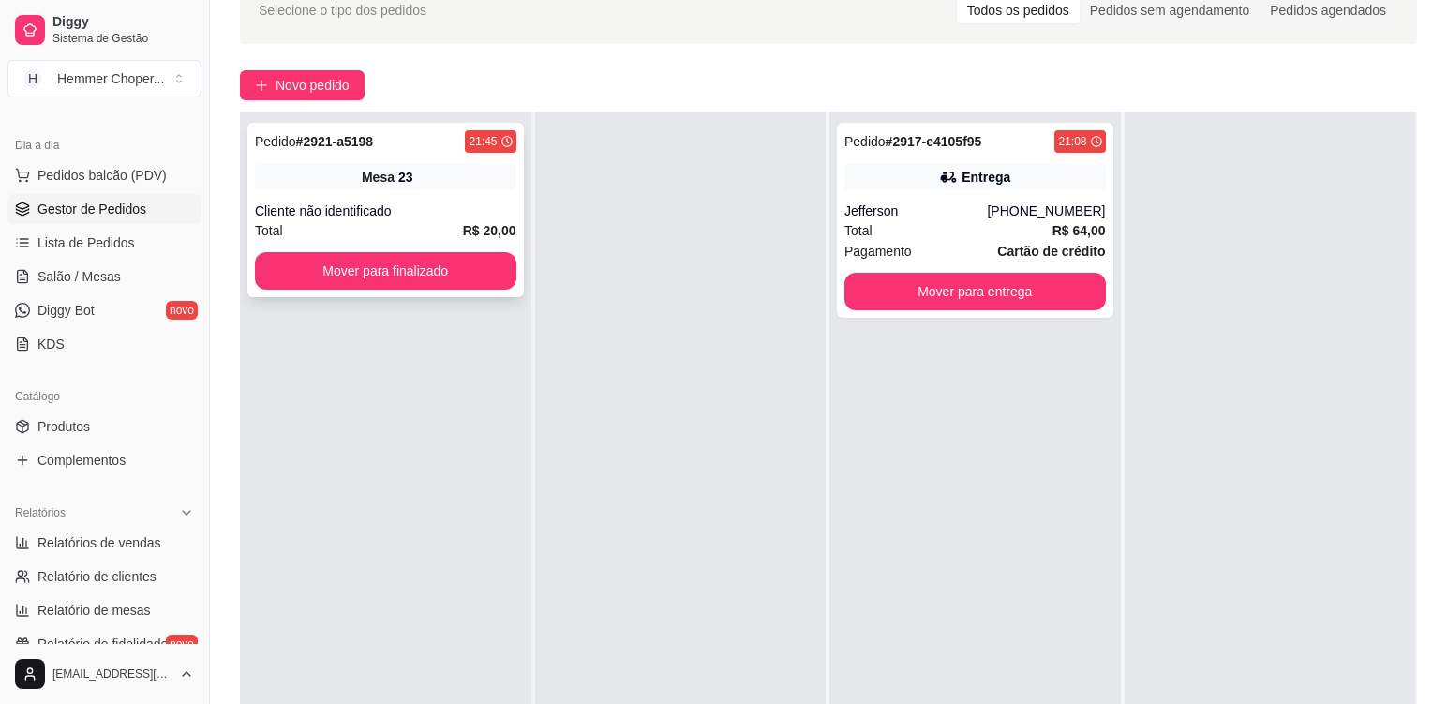
click at [411, 198] on div "Pedido # 2921-a5198 21:45 Mesa 23 Cliente não identificado Total R$ 20,00 Mover…" at bounding box center [385, 210] width 277 height 174
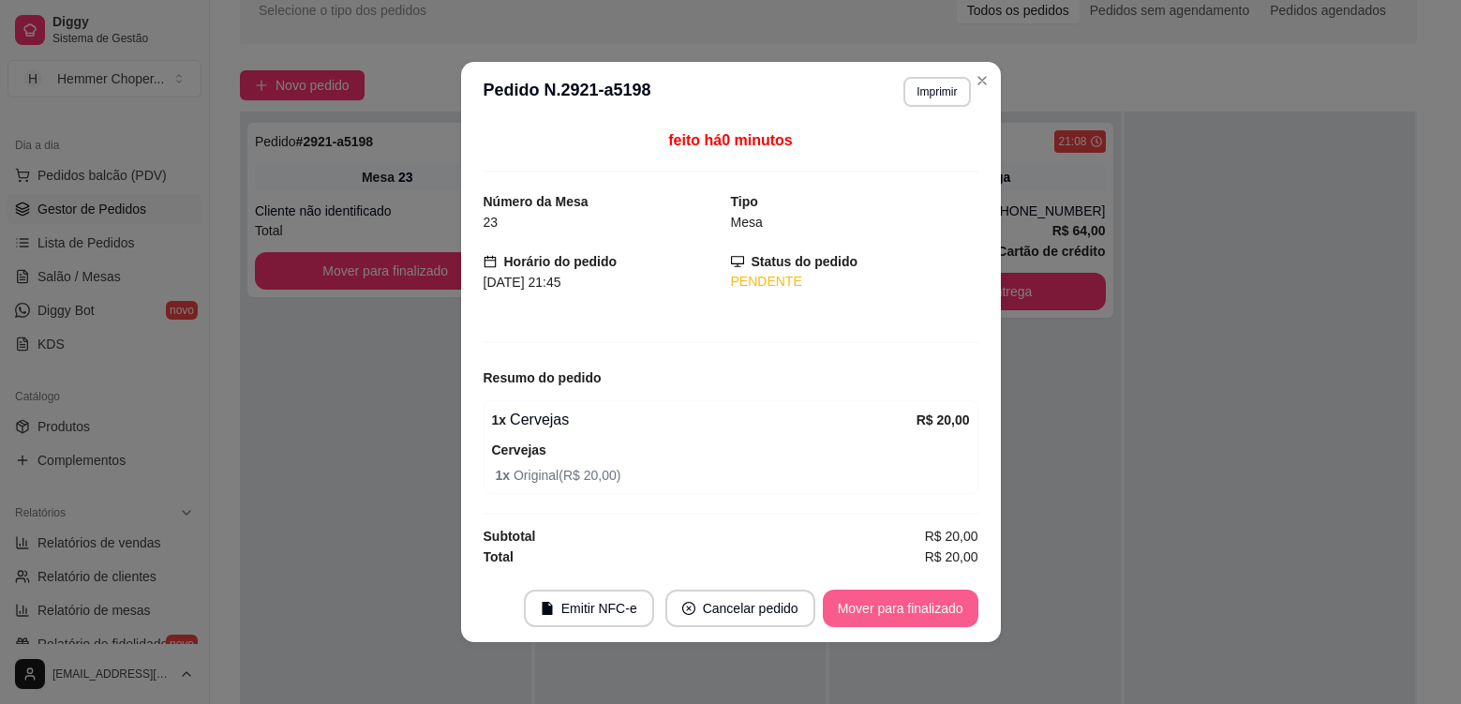
click at [909, 611] on button "Mover para finalizado" at bounding box center [901, 608] width 156 height 37
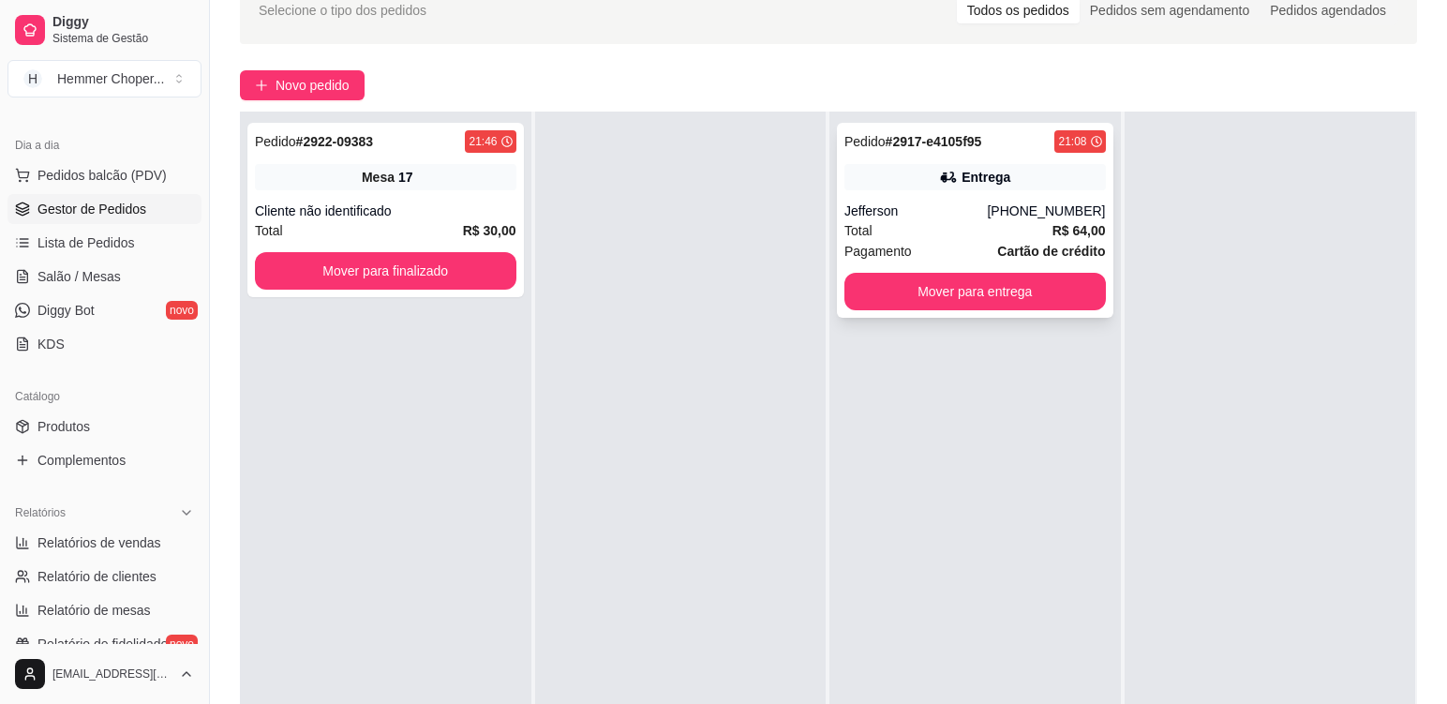
click at [948, 233] on div "Total R$ 64,00" at bounding box center [976, 230] width 262 height 21
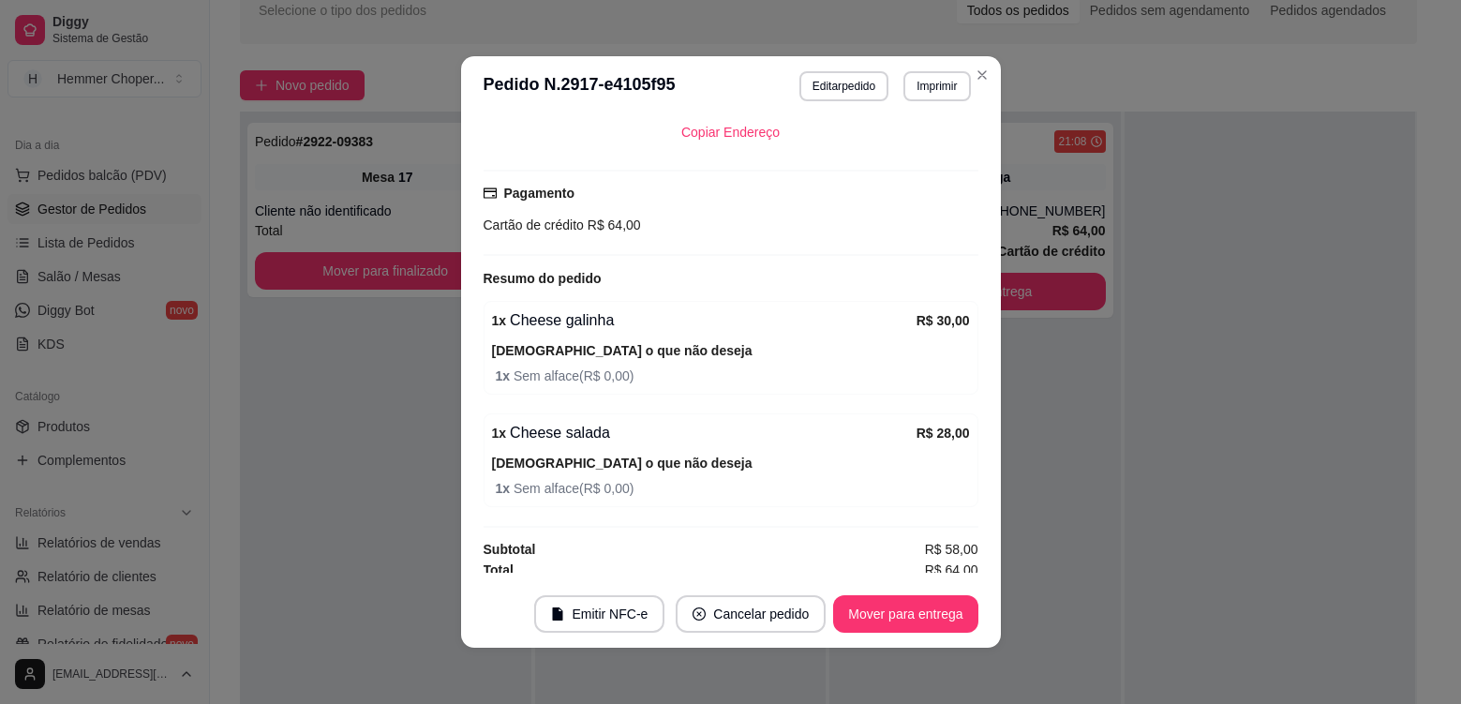
scroll to position [538, 0]
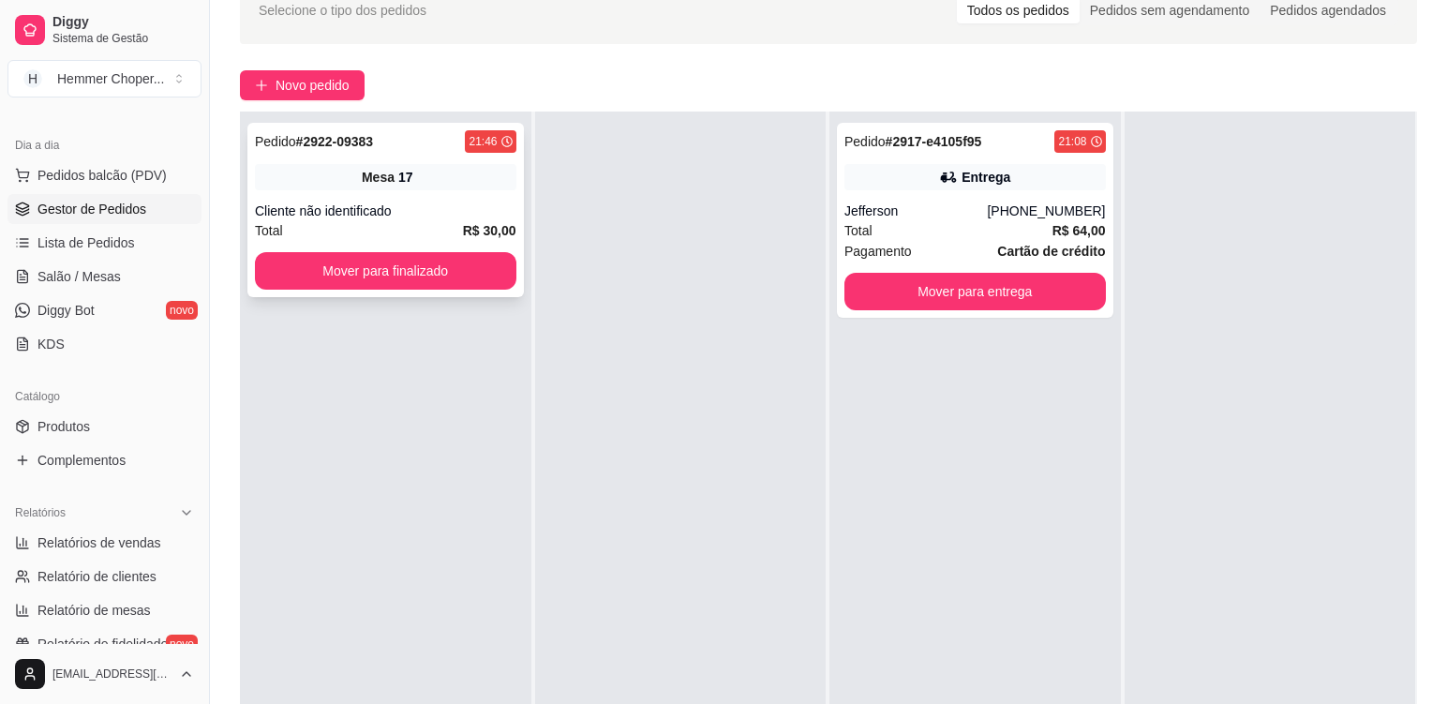
click at [392, 232] on div "Total R$ 30,00" at bounding box center [386, 230] width 262 height 21
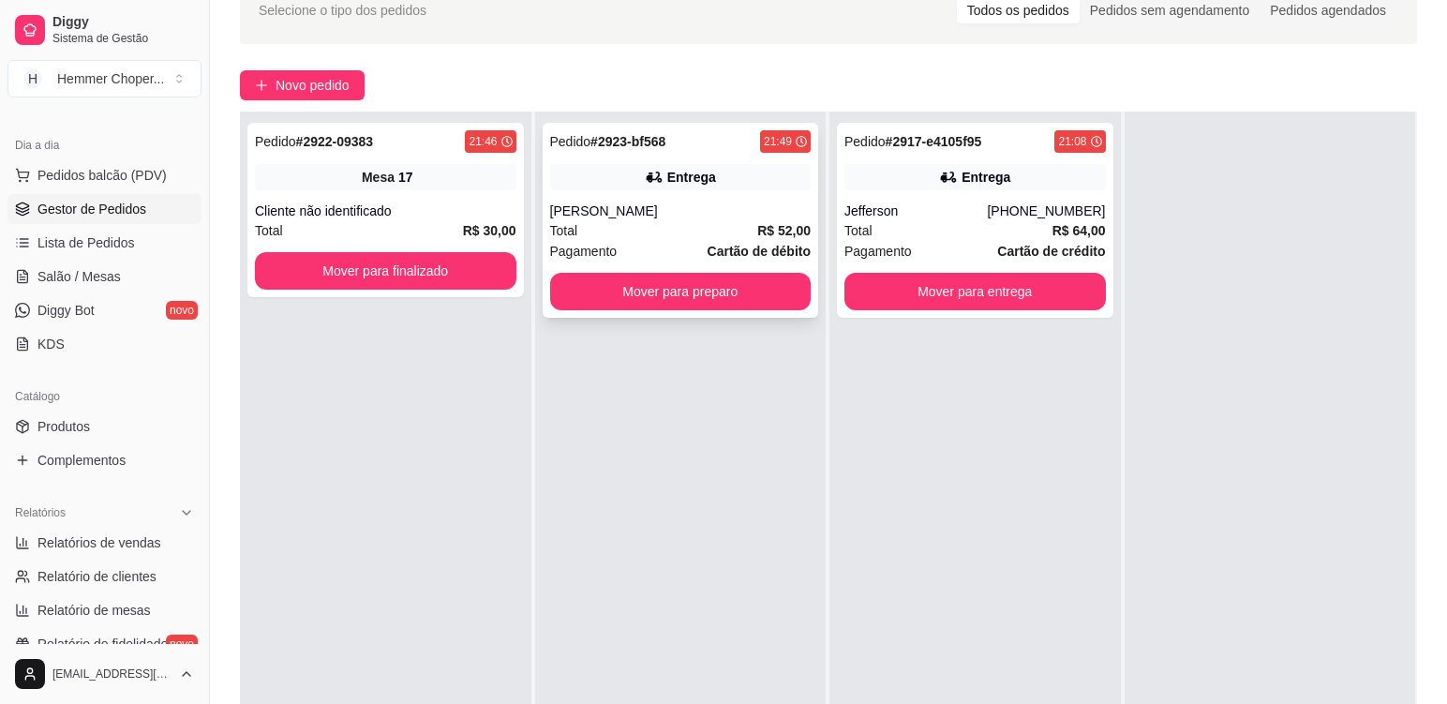
click at [648, 229] on div "Total R$ 52,00" at bounding box center [681, 230] width 262 height 21
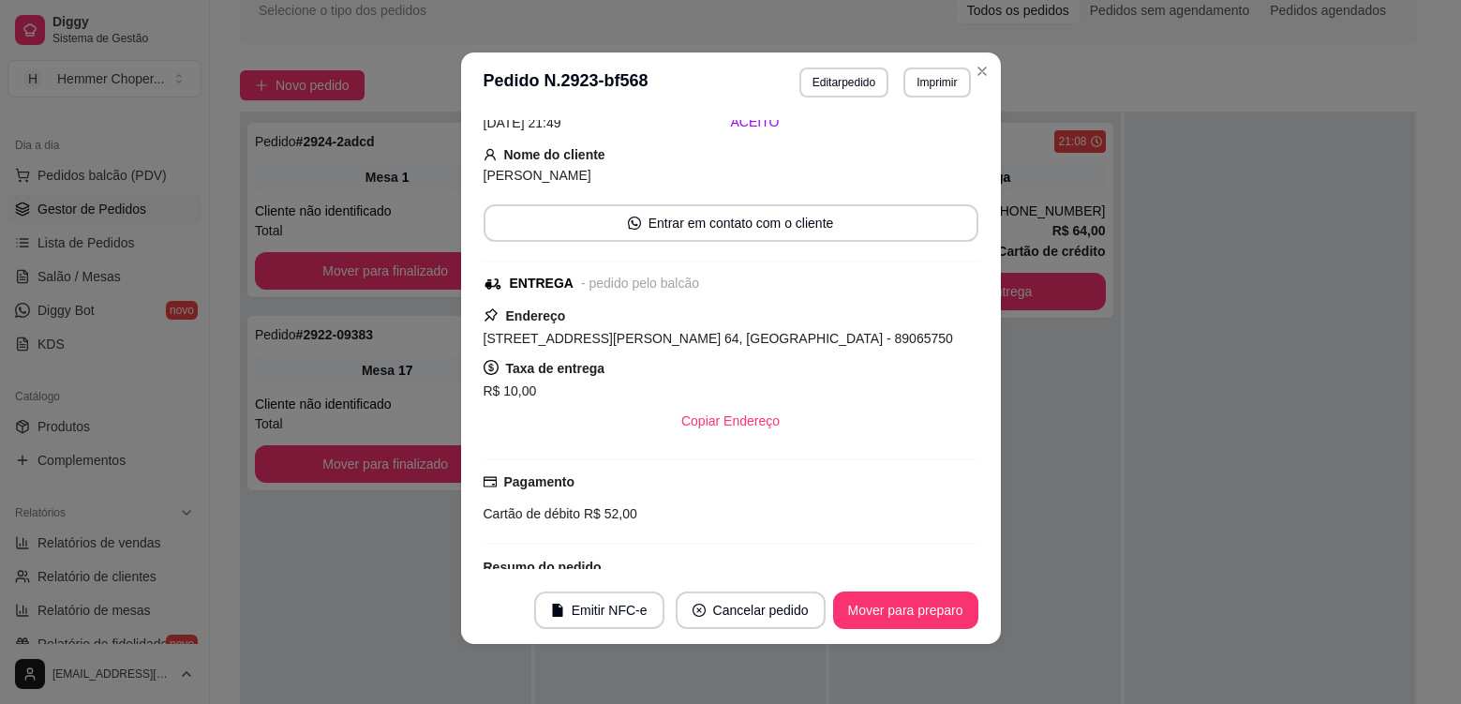
scroll to position [369, 0]
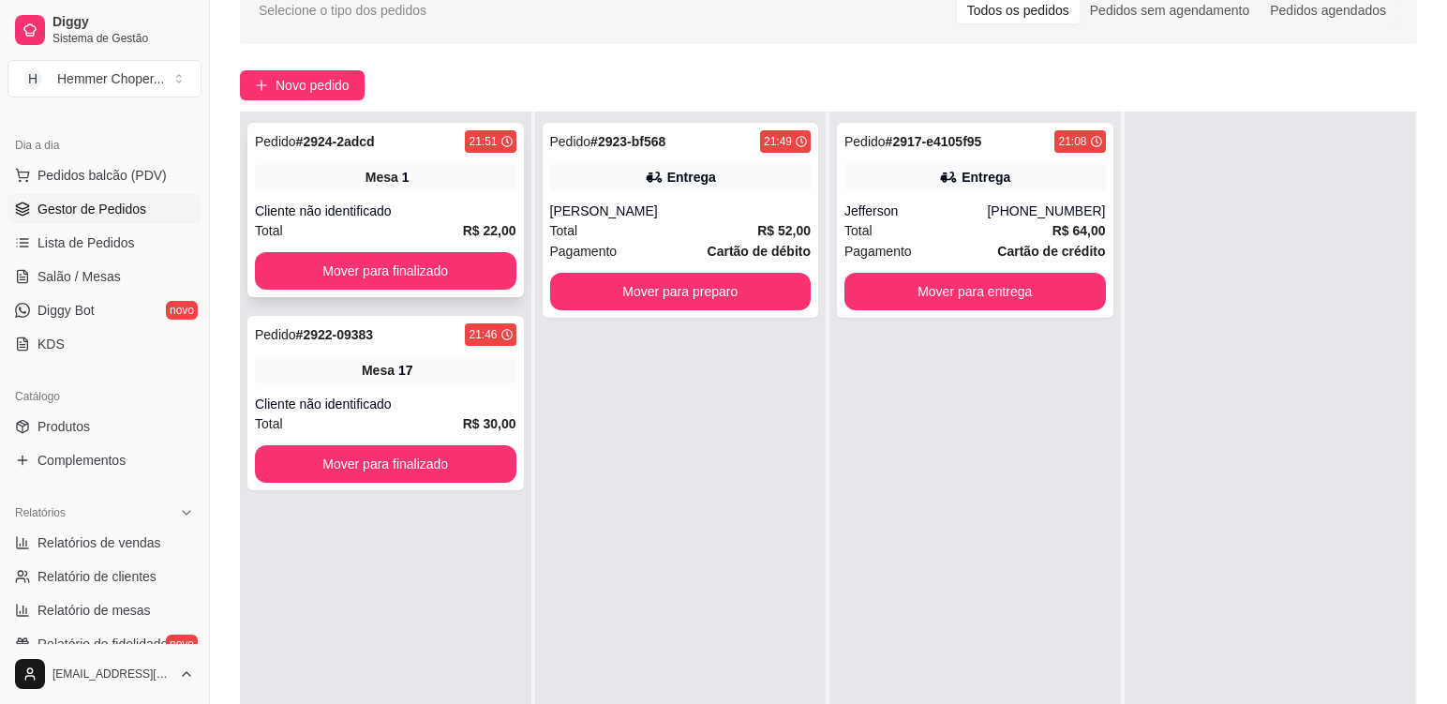
click at [439, 193] on div "Pedido # 2924-2adcd 21:51 Mesa 1 Cliente não identificado Total R$ 22,00 Mover …" at bounding box center [385, 210] width 277 height 174
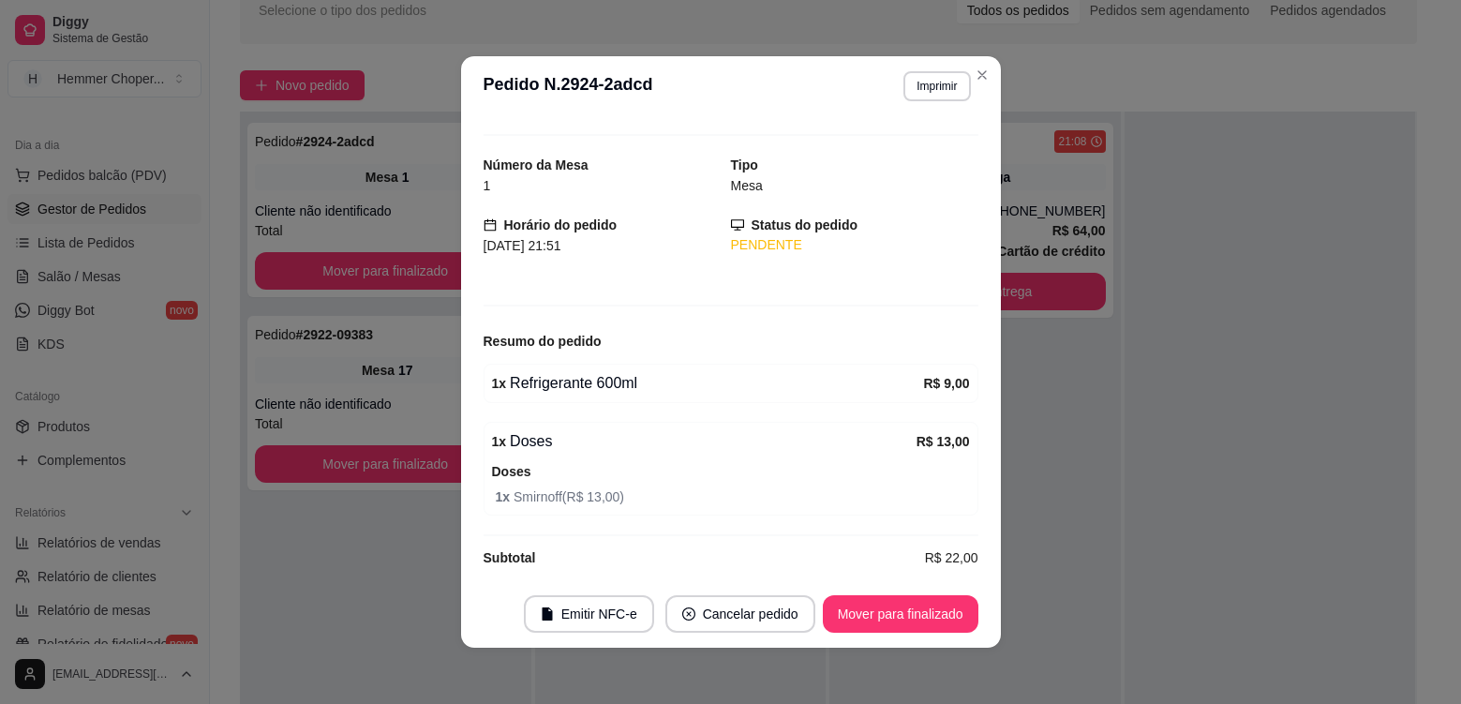
scroll to position [47, 0]
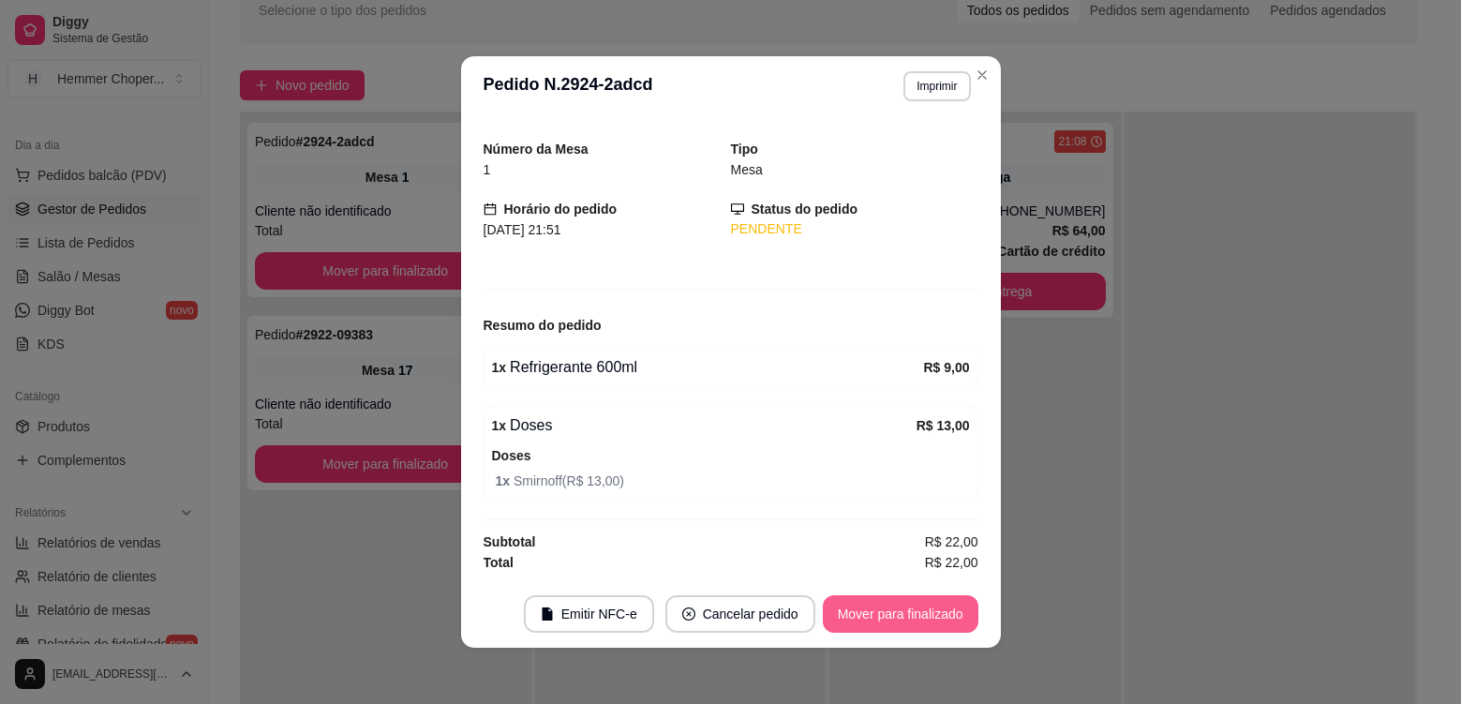
click at [898, 618] on button "Mover para finalizado" at bounding box center [901, 613] width 156 height 37
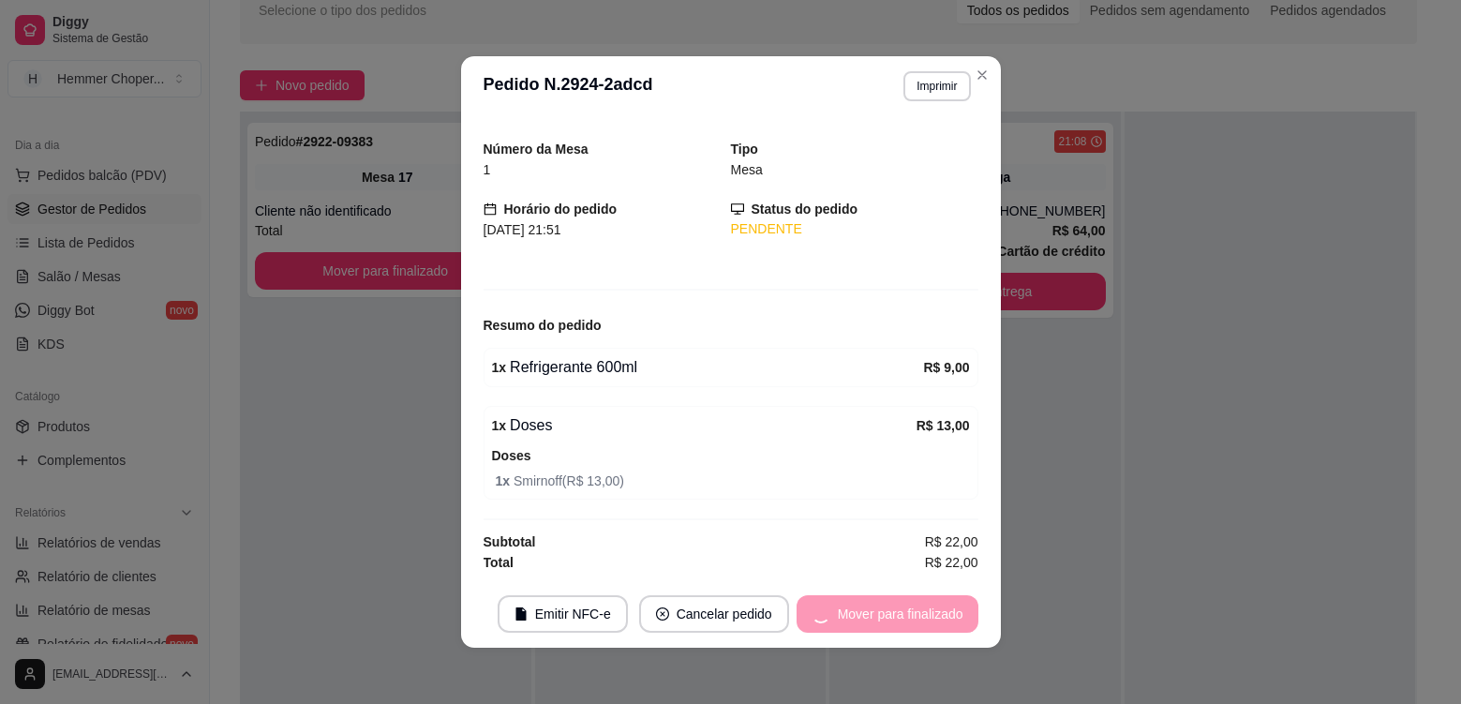
scroll to position [0, 0]
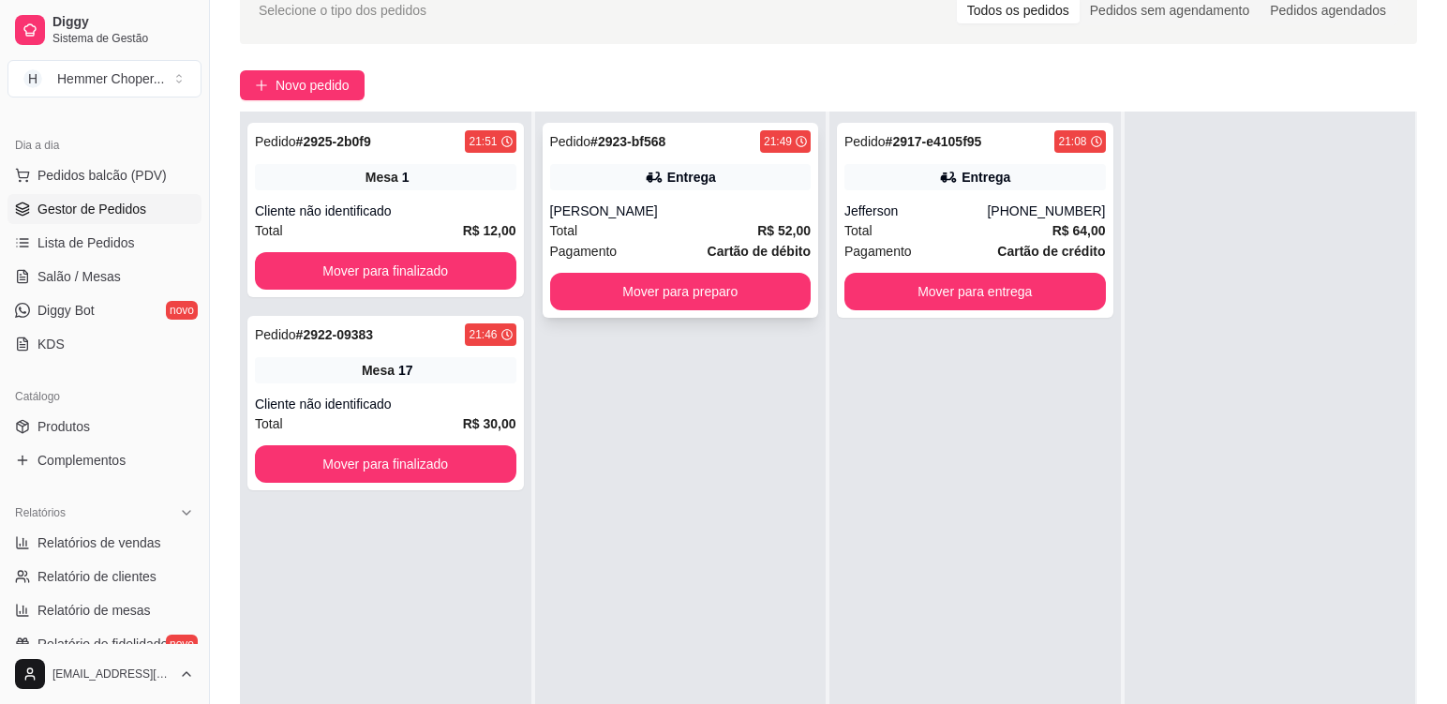
click at [674, 209] on div "[PERSON_NAME]" at bounding box center [681, 211] width 262 height 19
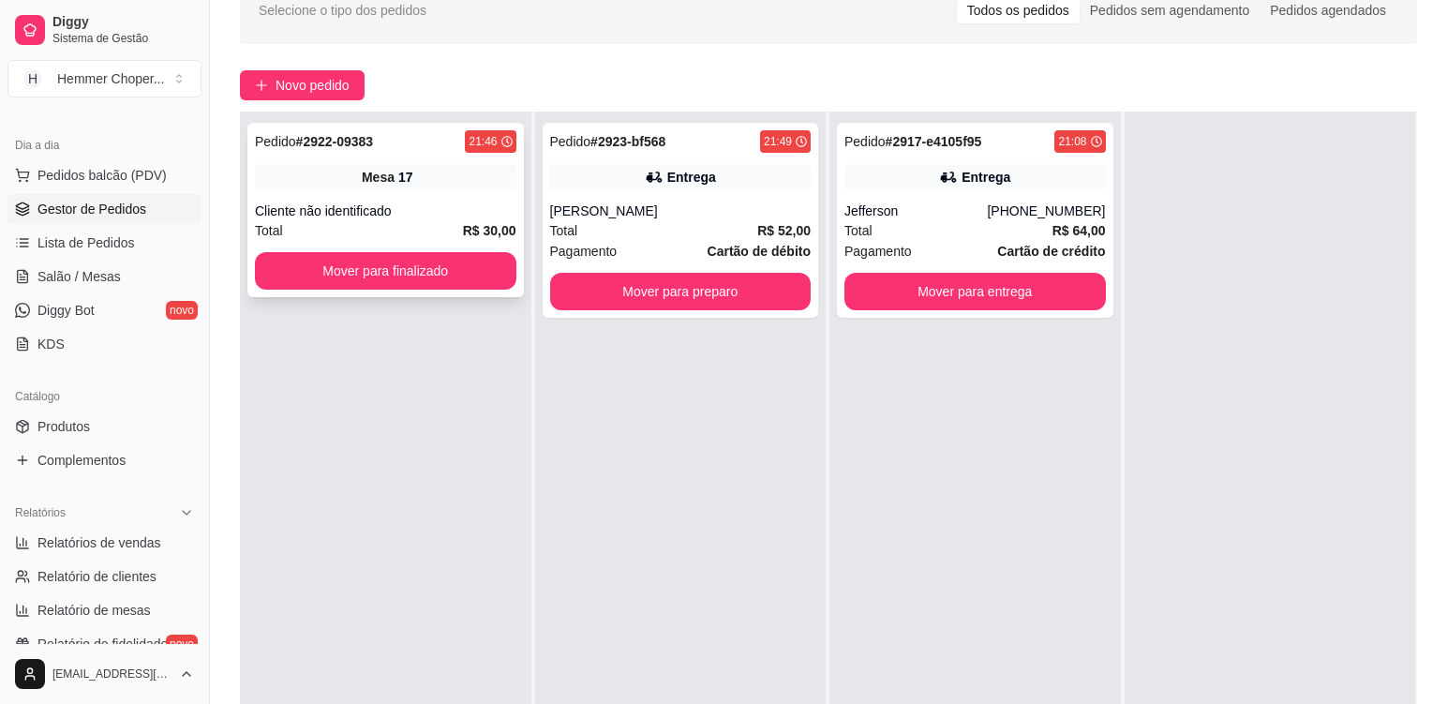
click at [446, 215] on div "Cliente não identificado" at bounding box center [386, 211] width 262 height 19
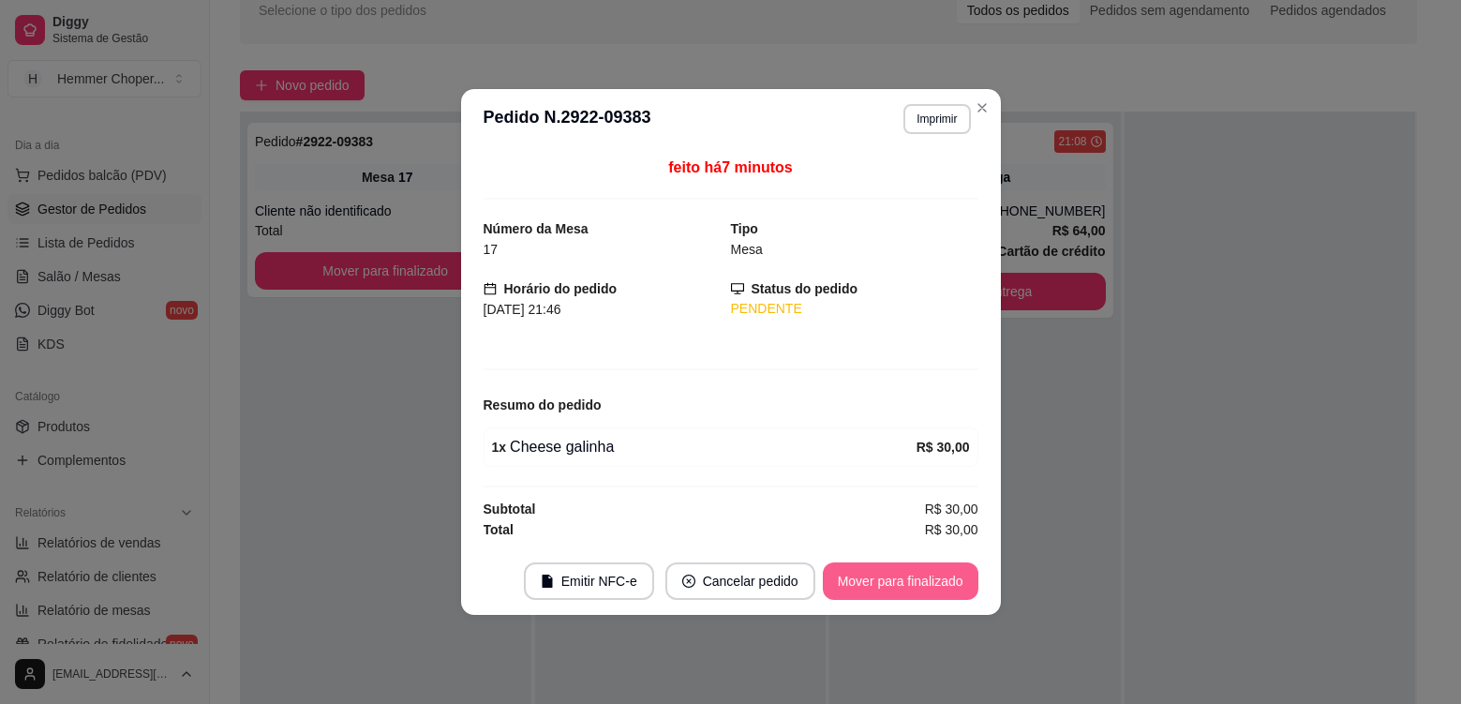
click at [926, 592] on button "Mover para finalizado" at bounding box center [901, 580] width 156 height 37
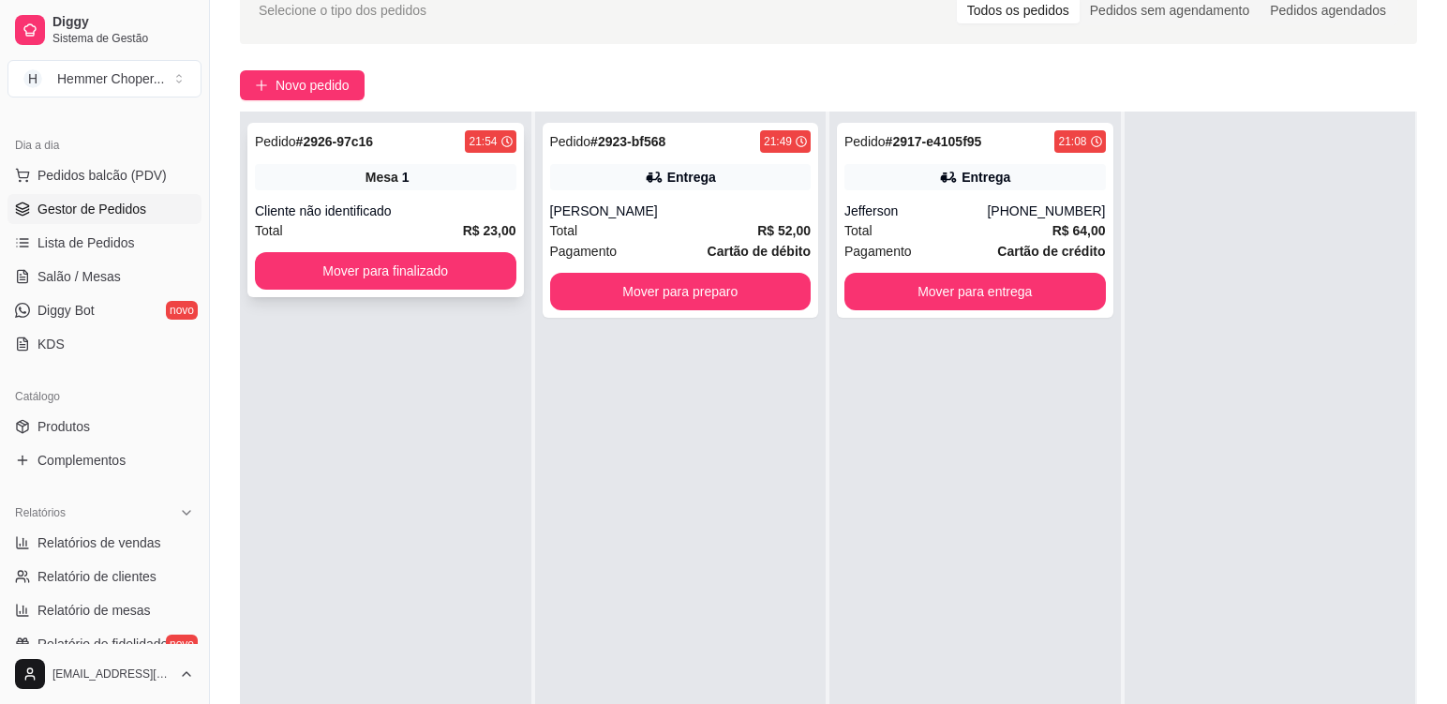
click at [436, 206] on div "Cliente não identificado" at bounding box center [386, 211] width 262 height 19
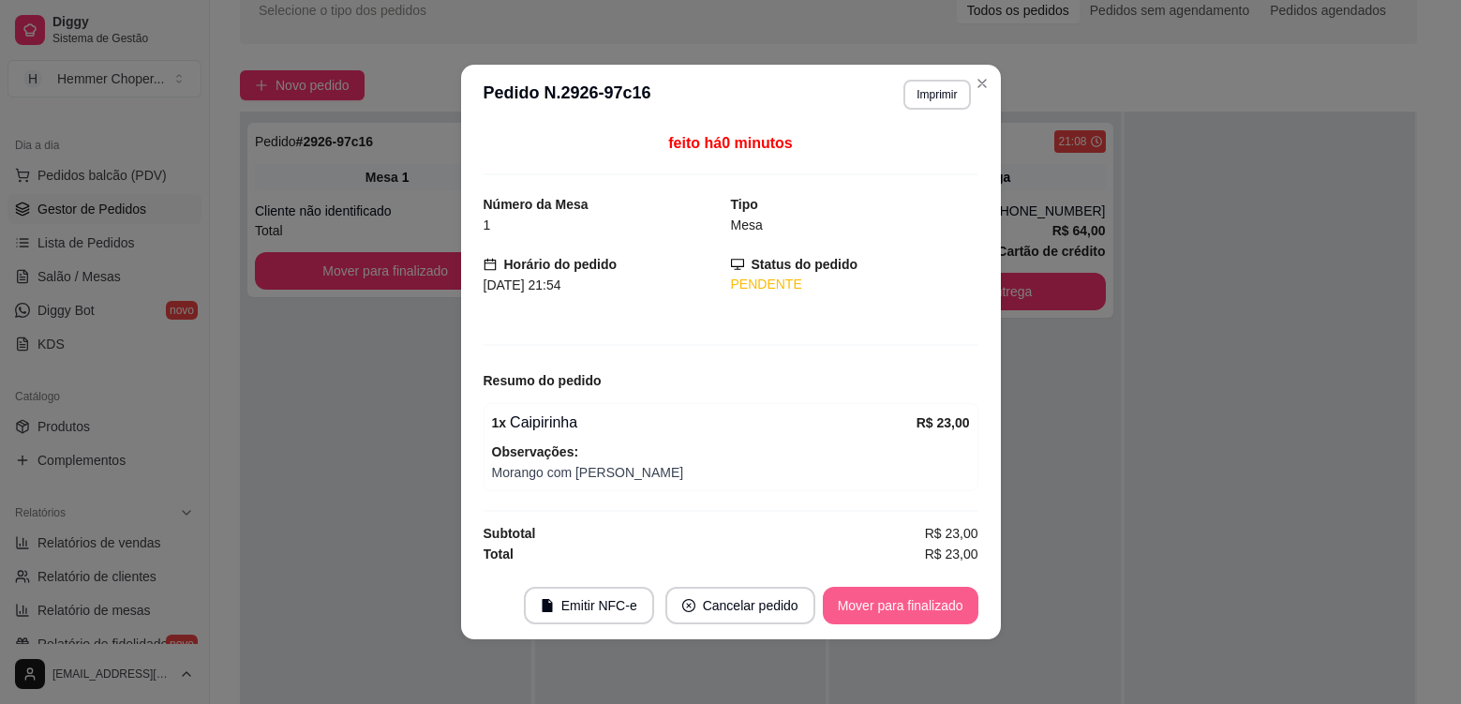
click at [865, 604] on button "Mover para finalizado" at bounding box center [901, 605] width 156 height 37
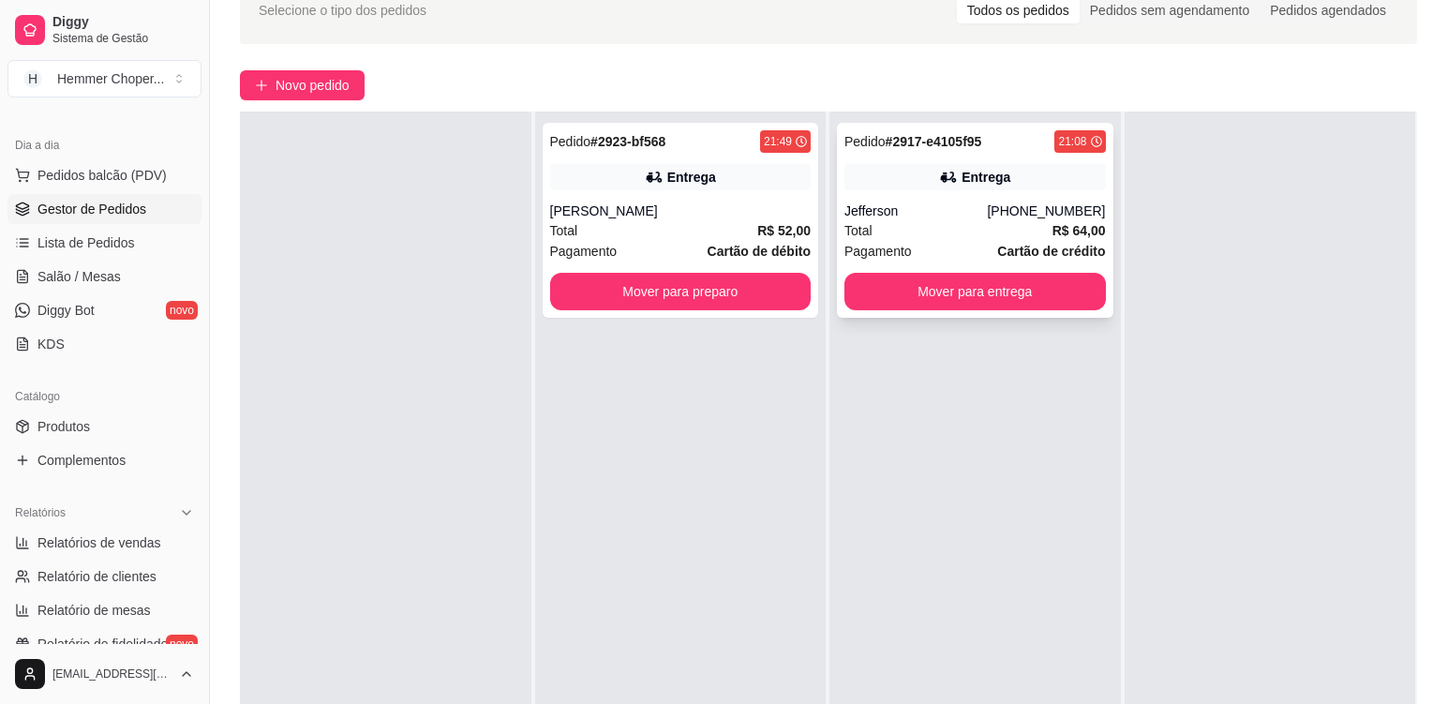
click at [924, 226] on div "Total R$ 64,00" at bounding box center [976, 230] width 262 height 21
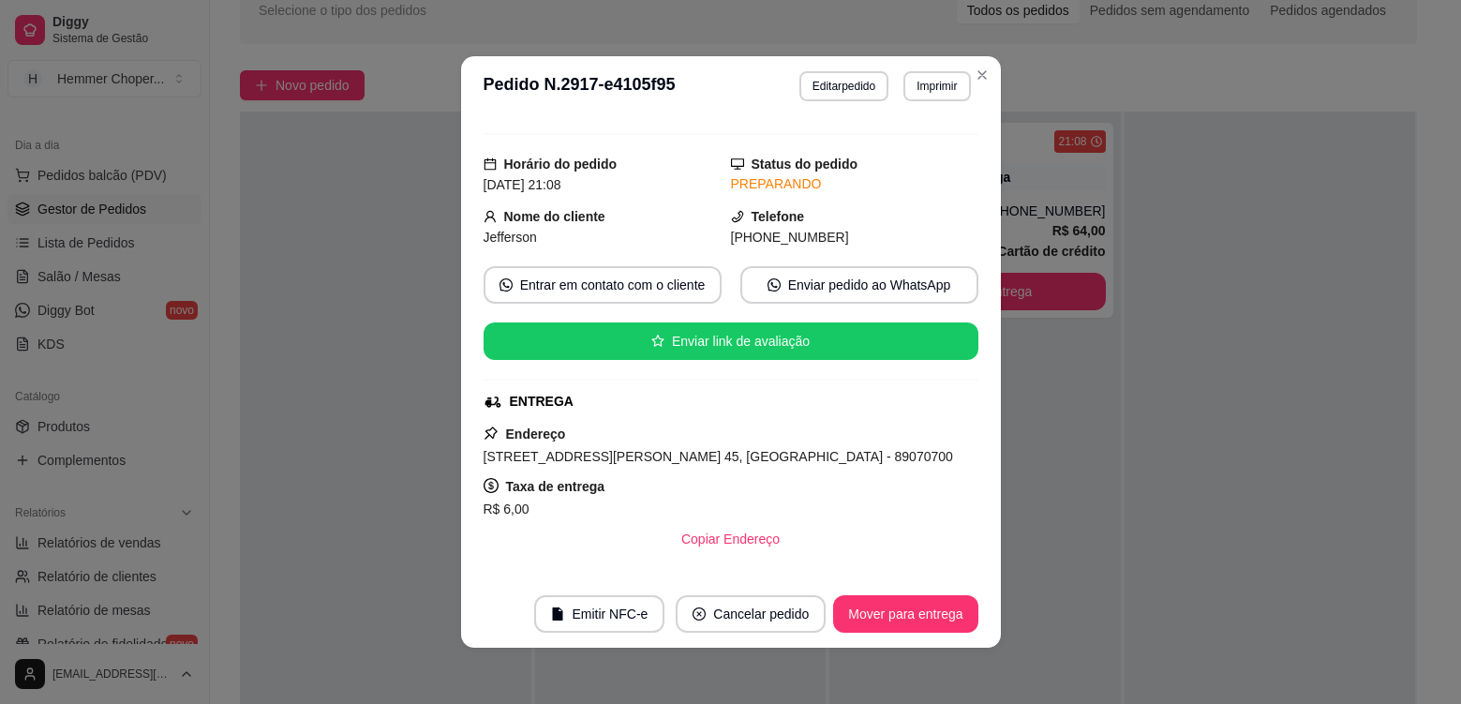
scroll to position [538, 0]
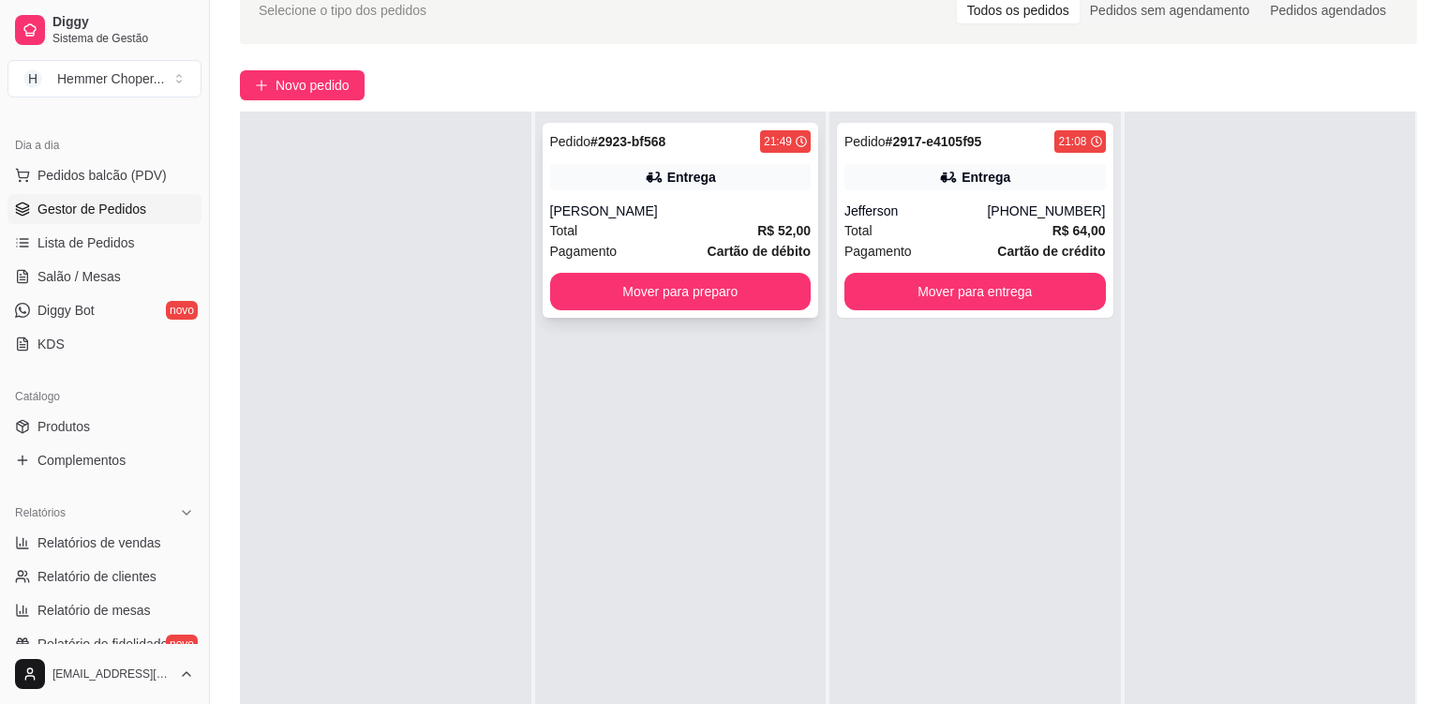
click at [654, 217] on div "[PERSON_NAME]" at bounding box center [681, 211] width 262 height 19
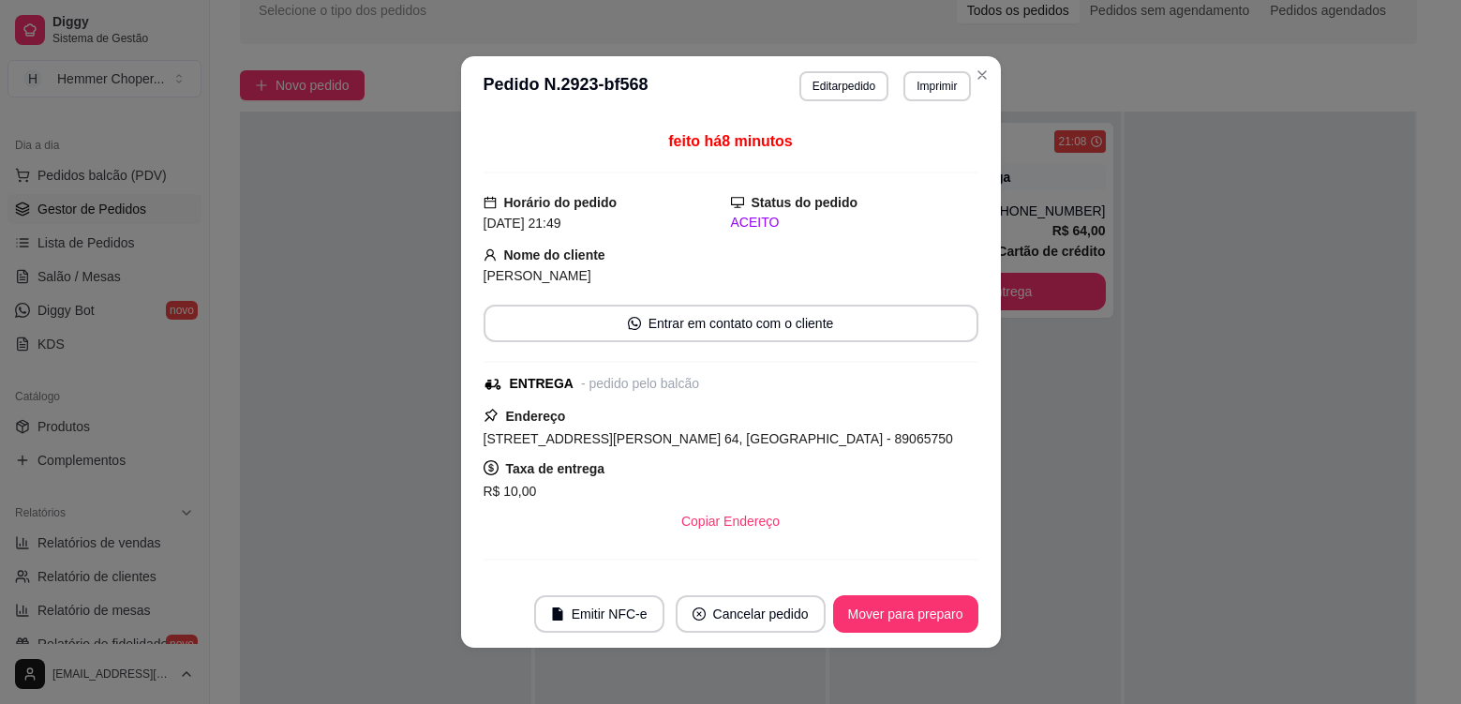
scroll to position [0, 0]
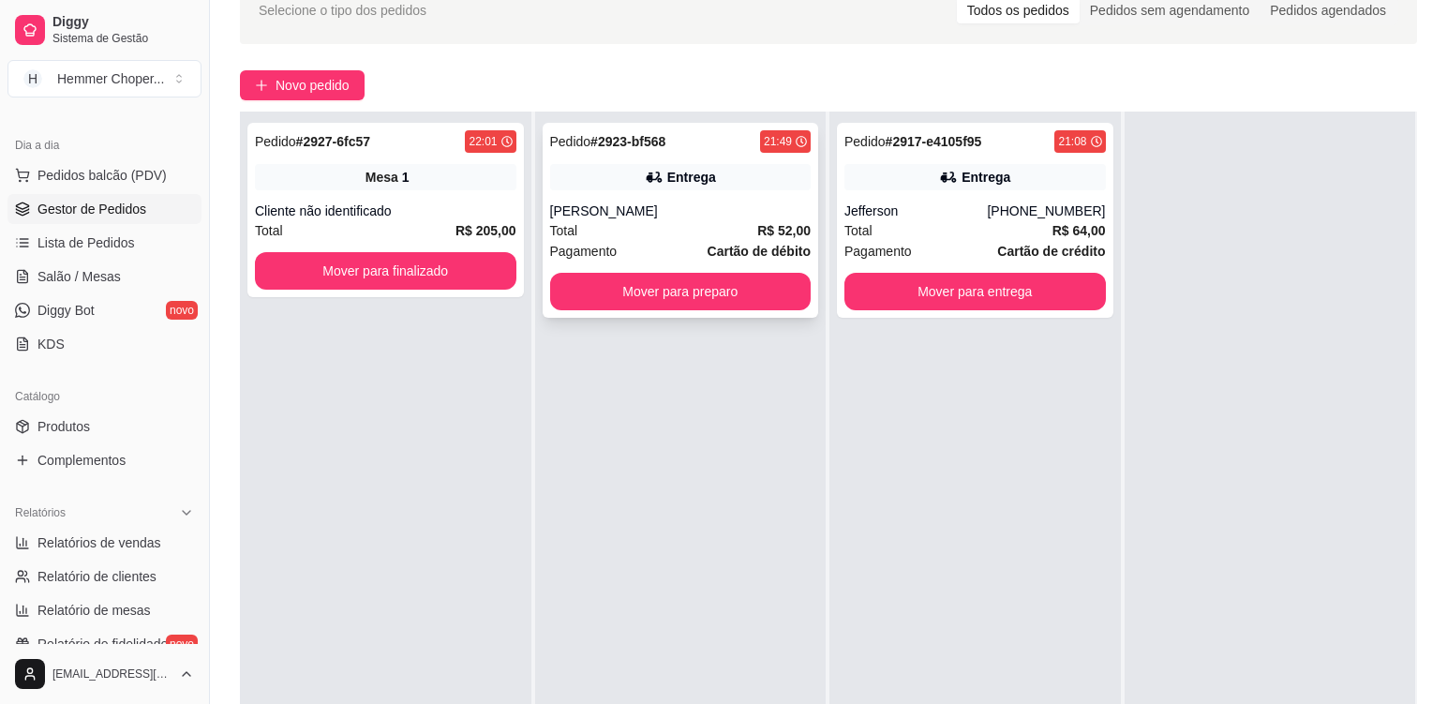
click at [634, 231] on div "Total R$ 52,00" at bounding box center [681, 230] width 262 height 21
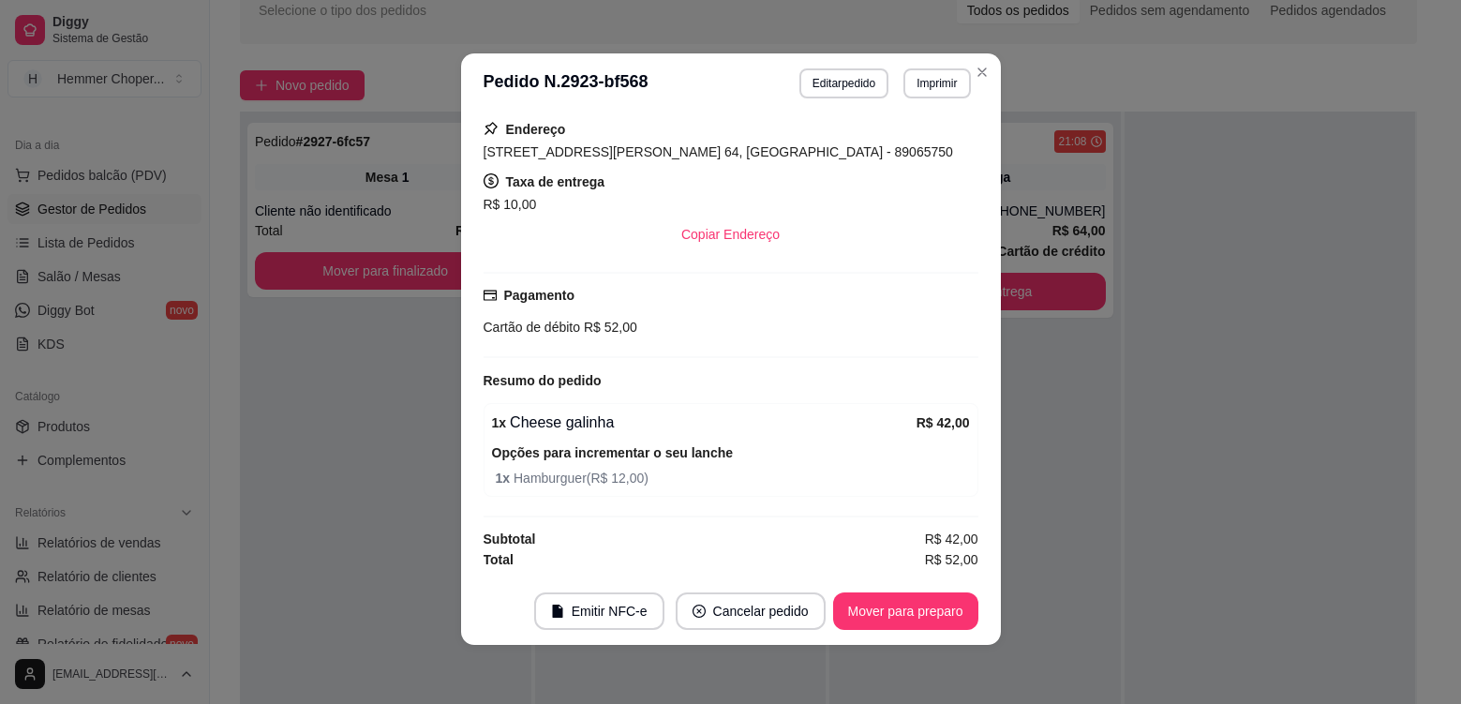
scroll to position [4, 0]
click at [935, 622] on button "Mover para preparo" at bounding box center [905, 610] width 145 height 37
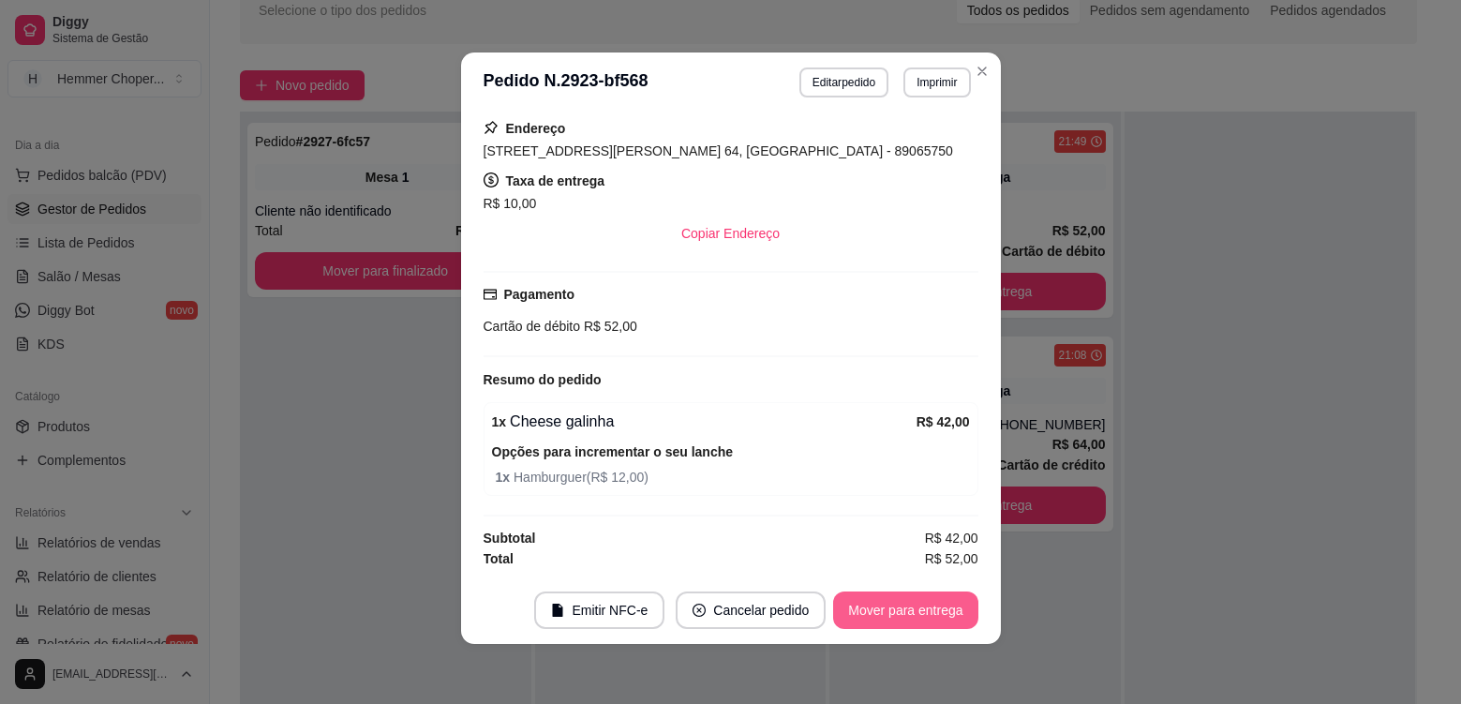
click at [929, 615] on button "Mover para entrega" at bounding box center [905, 610] width 144 height 37
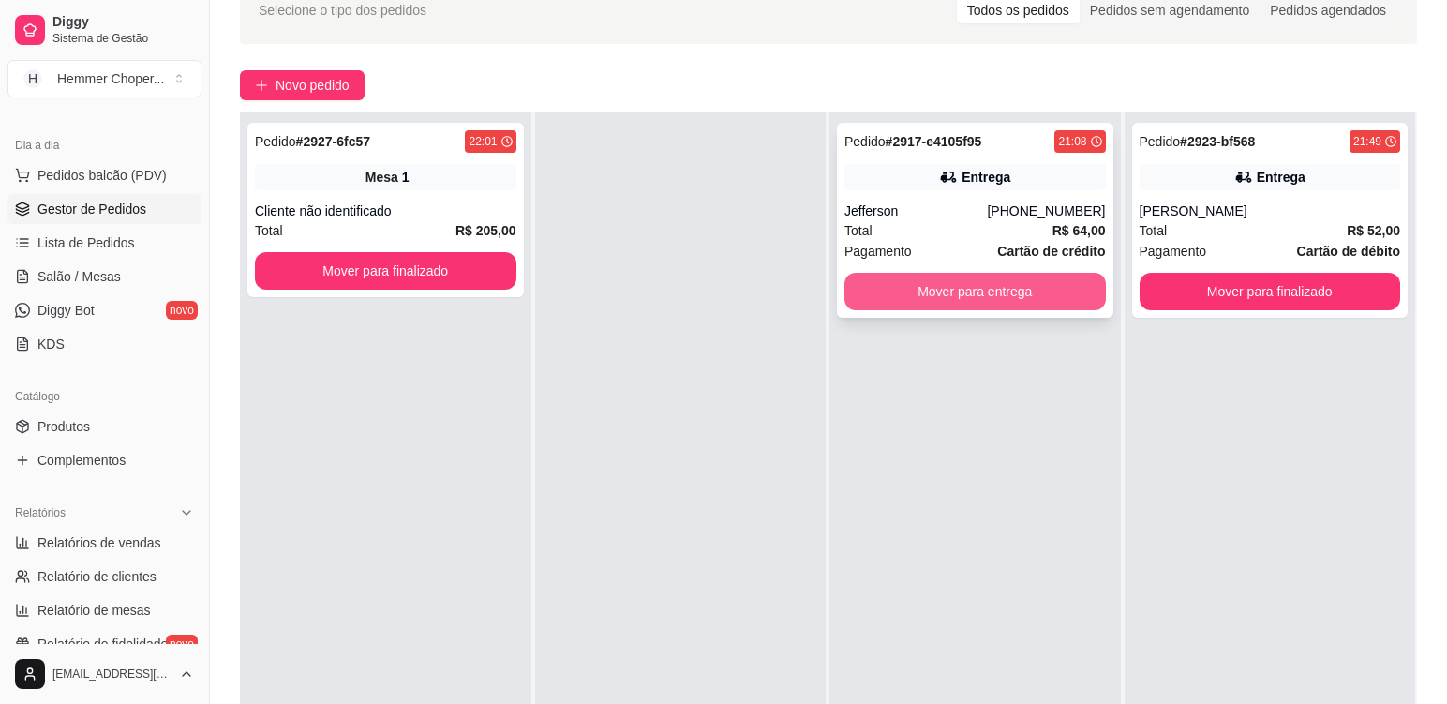
click at [957, 294] on button "Mover para entrega" at bounding box center [976, 291] width 262 height 37
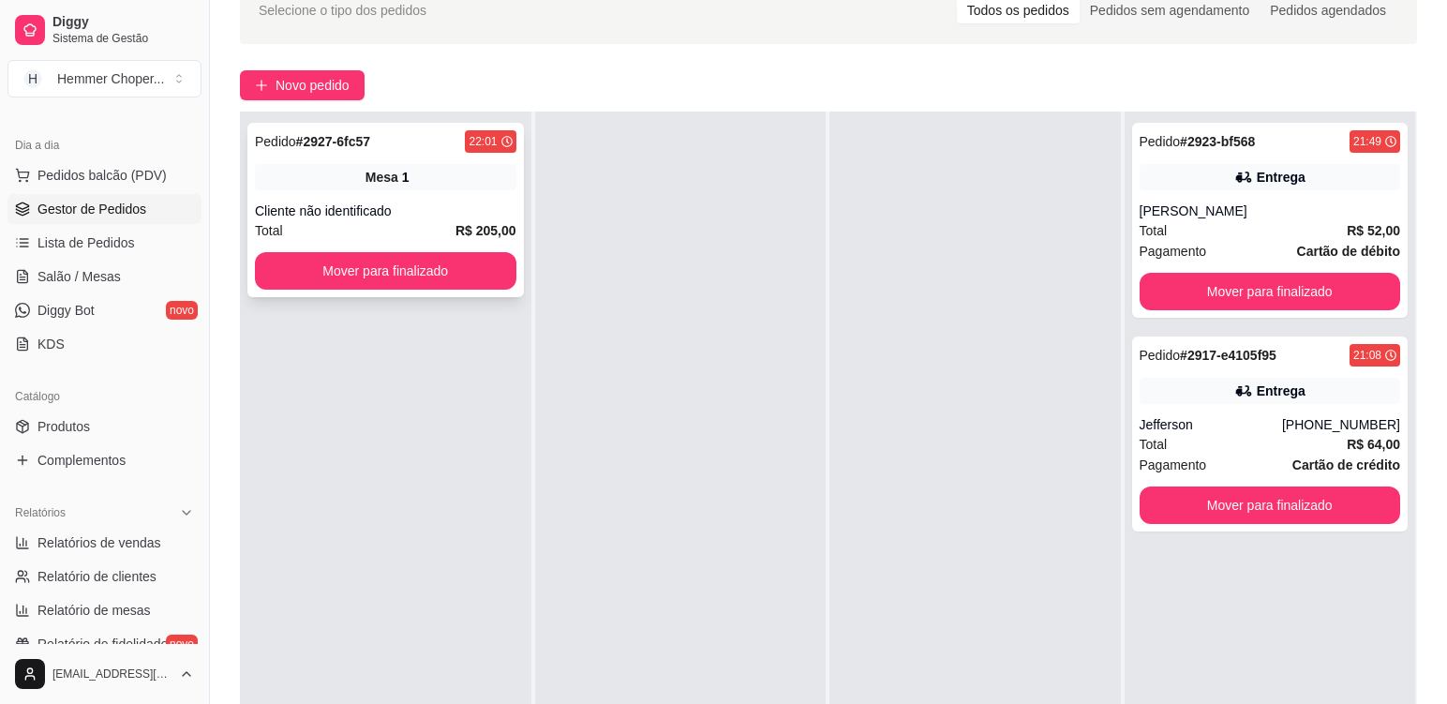
click at [455, 190] on div "Pedido # 2927-6fc57 22:01 Mesa 1 Cliente não identificado Total R$ 205,00 Mover…" at bounding box center [385, 210] width 277 height 174
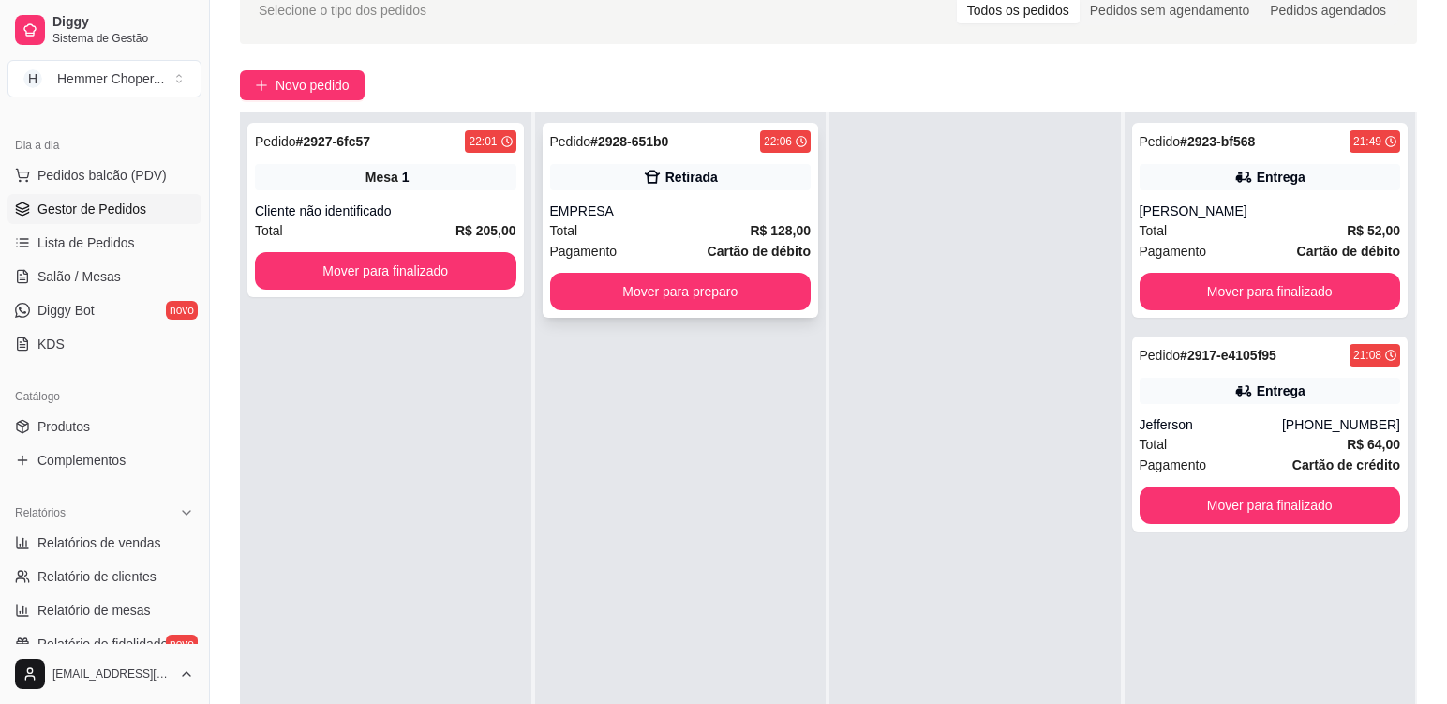
click at [612, 223] on div "Total R$ 128,00" at bounding box center [681, 230] width 262 height 21
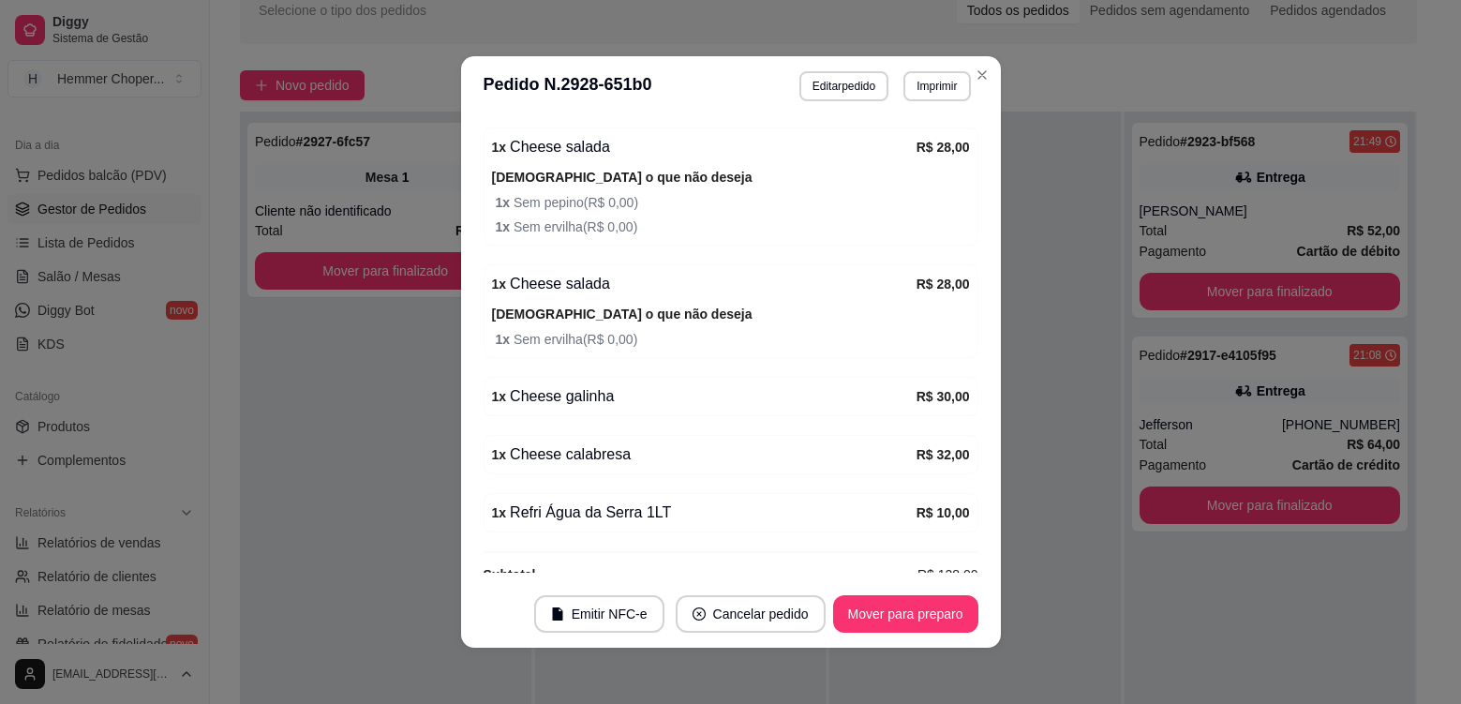
scroll to position [442, 0]
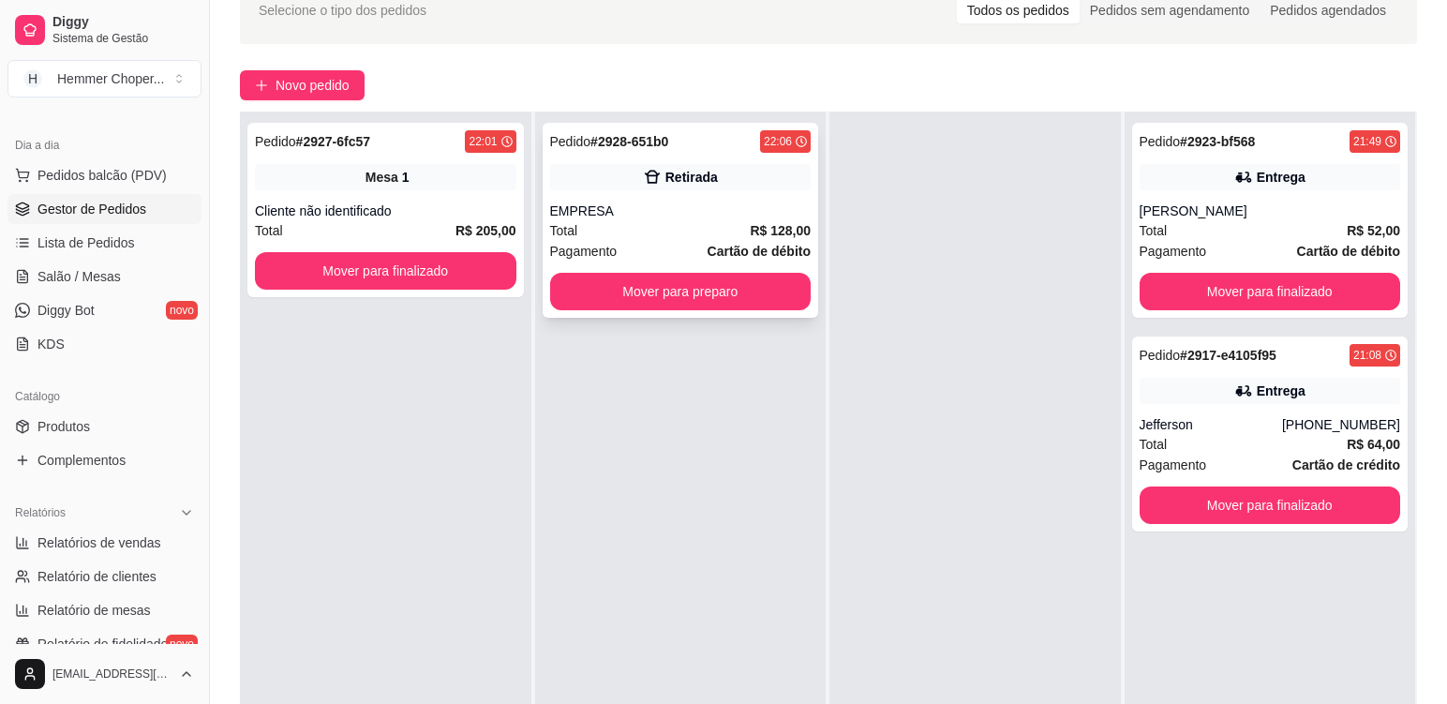
click at [706, 224] on div "Total R$ 128,00" at bounding box center [681, 230] width 262 height 21
click at [686, 230] on div "Total R$ 128,00" at bounding box center [681, 230] width 262 height 21
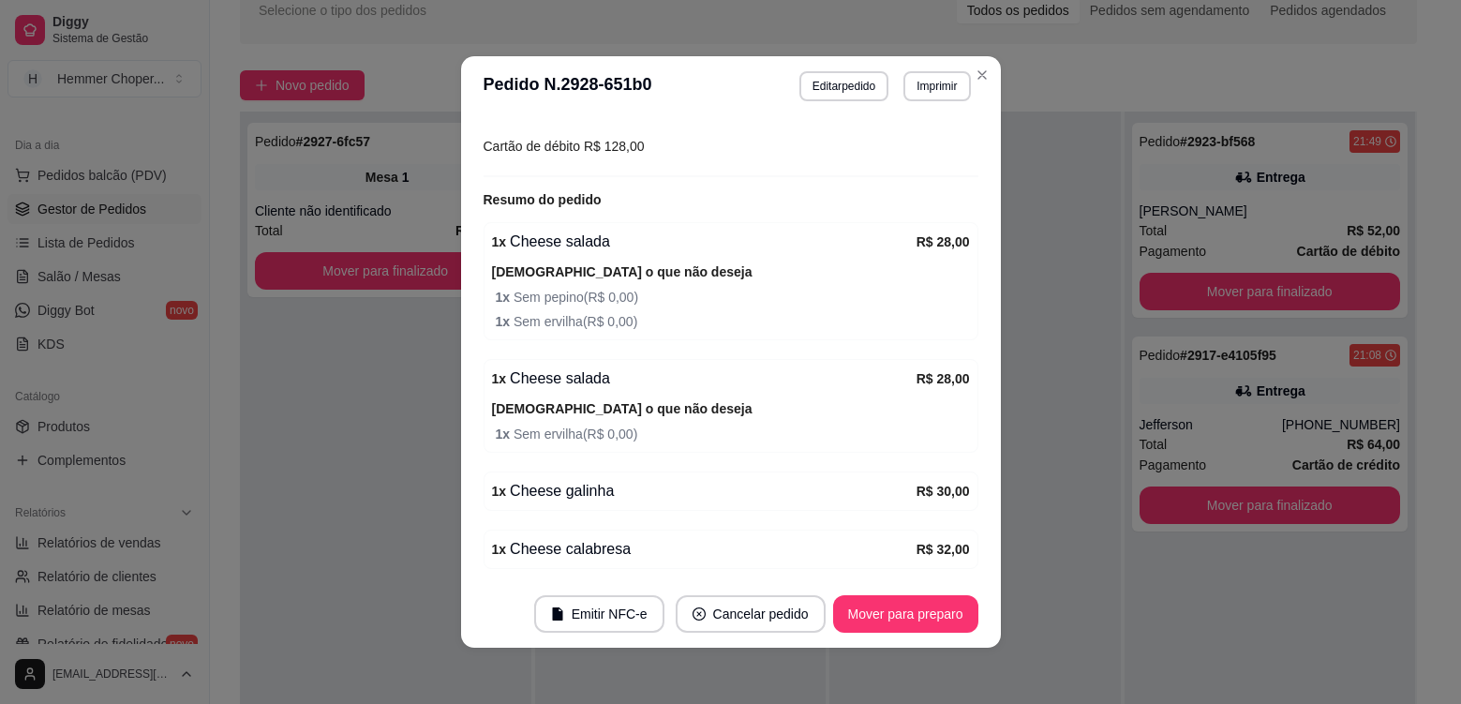
scroll to position [375, 0]
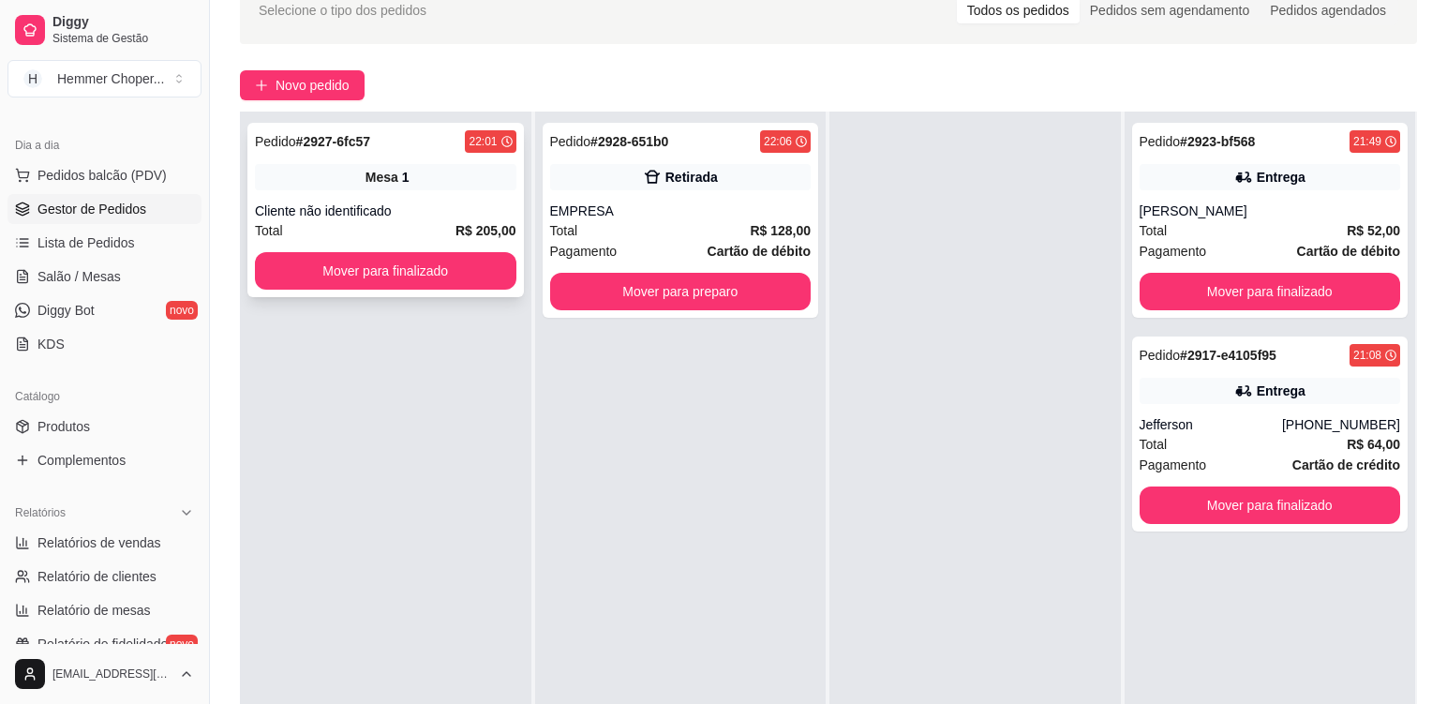
click at [422, 224] on div "Total R$ 205,00" at bounding box center [386, 230] width 262 height 21
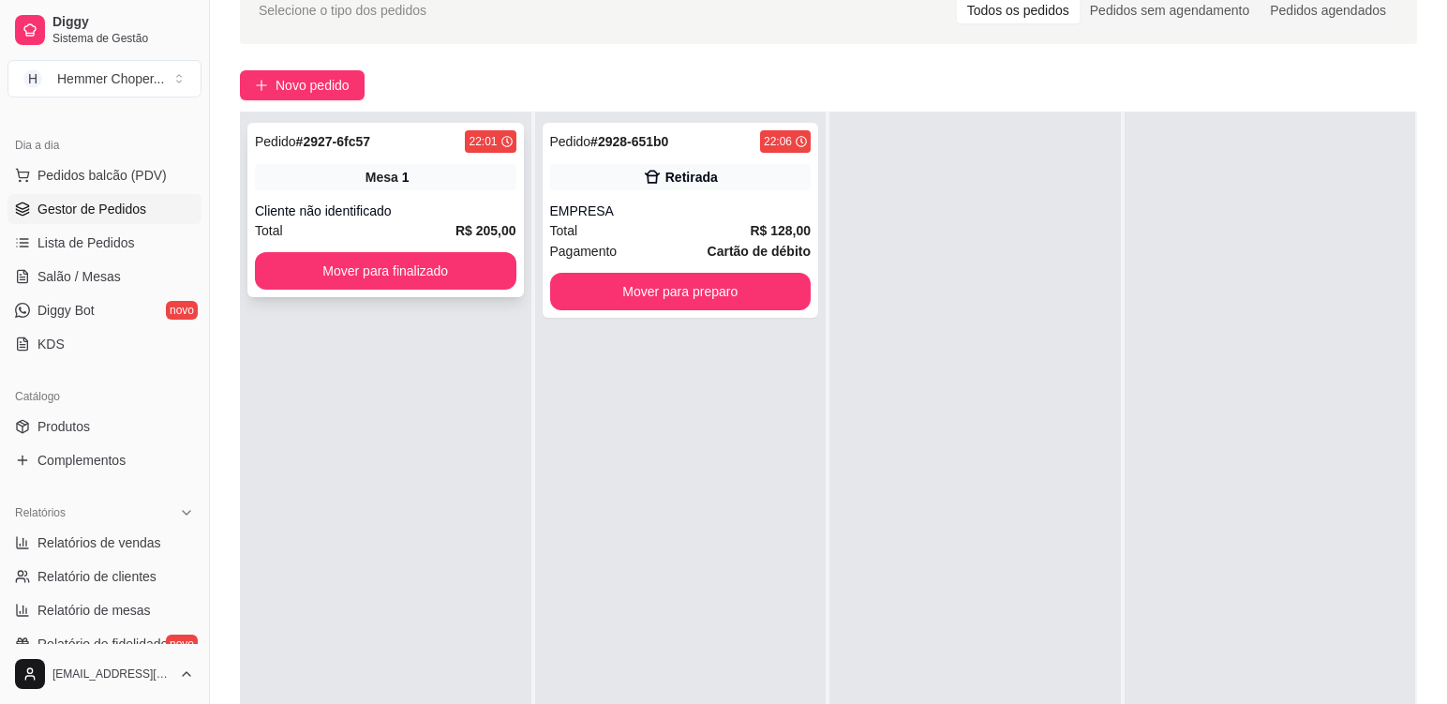
click at [447, 179] on div "Mesa 1" at bounding box center [386, 177] width 262 height 26
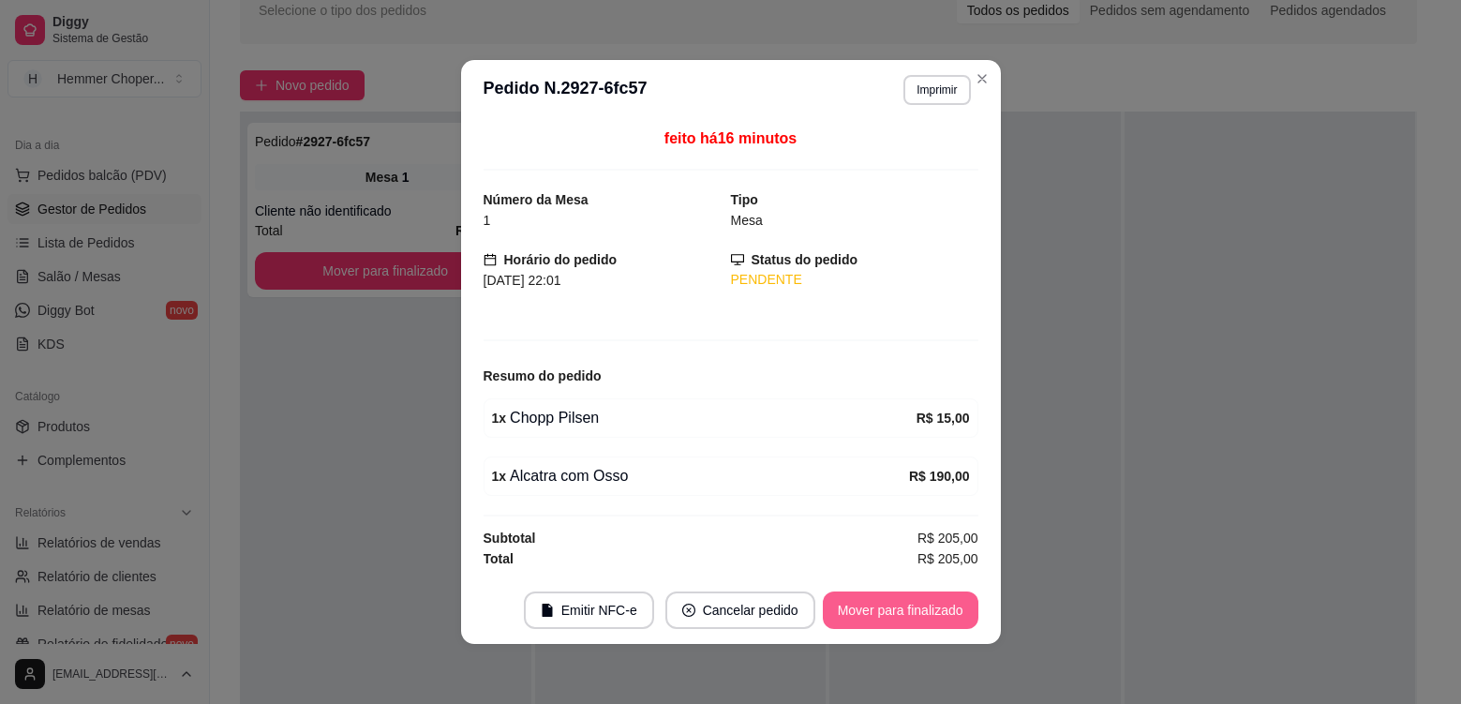
click at [917, 617] on button "Mover para finalizado" at bounding box center [901, 610] width 156 height 37
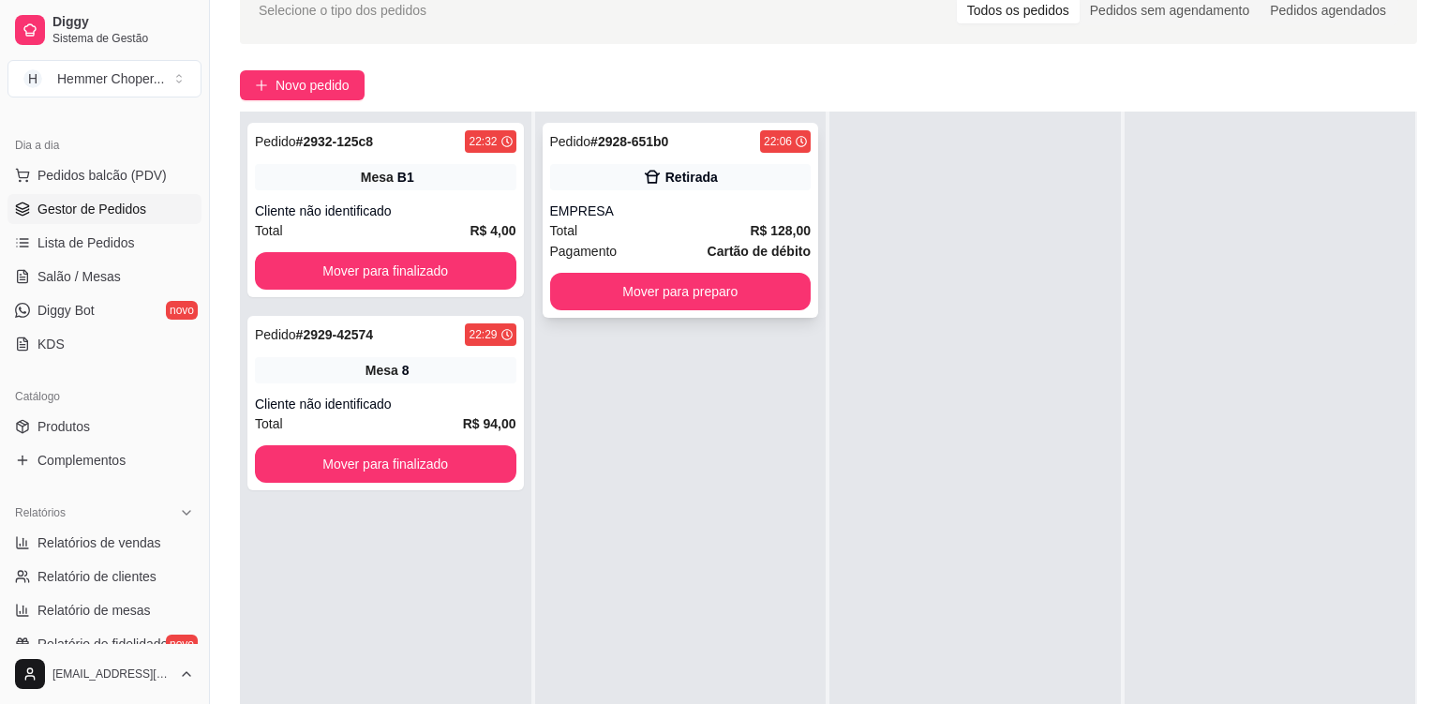
click at [679, 231] on div "Total R$ 128,00" at bounding box center [681, 230] width 262 height 21
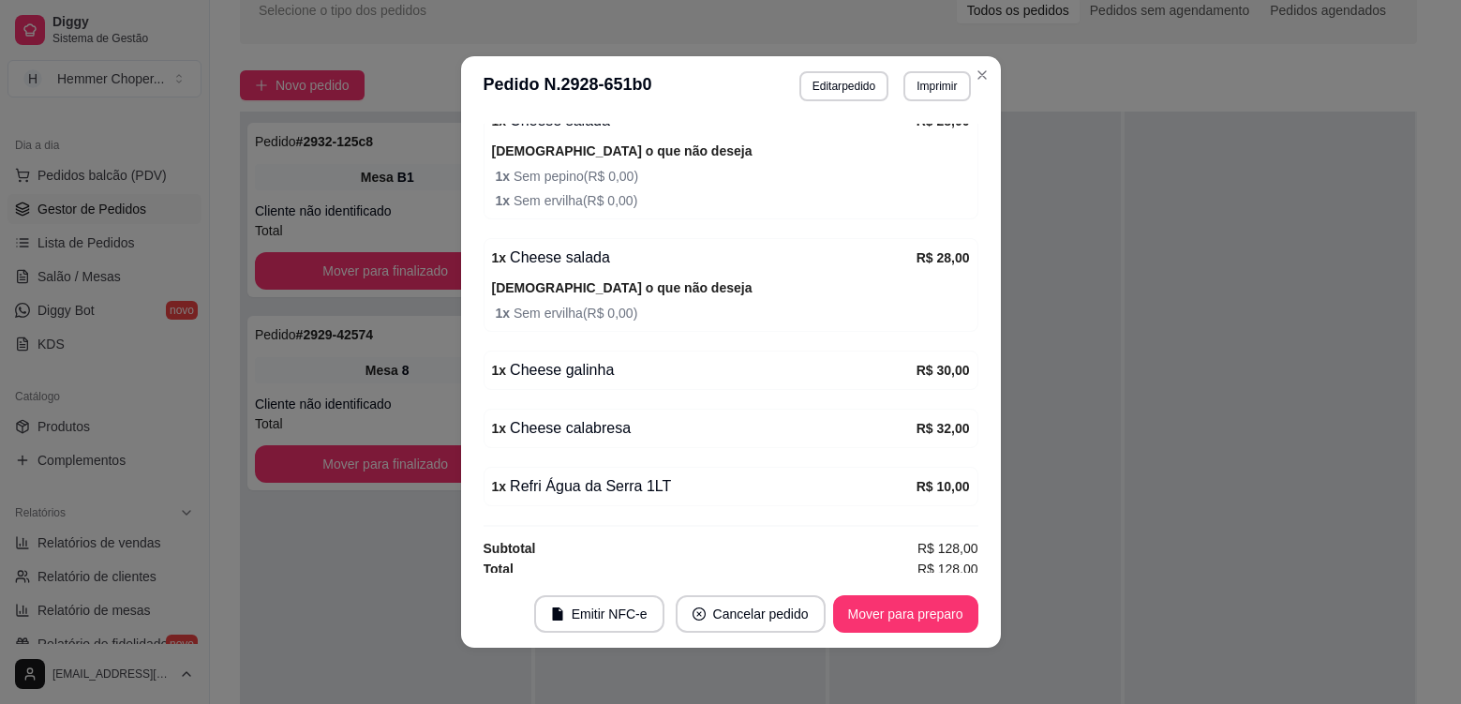
scroll to position [442, 0]
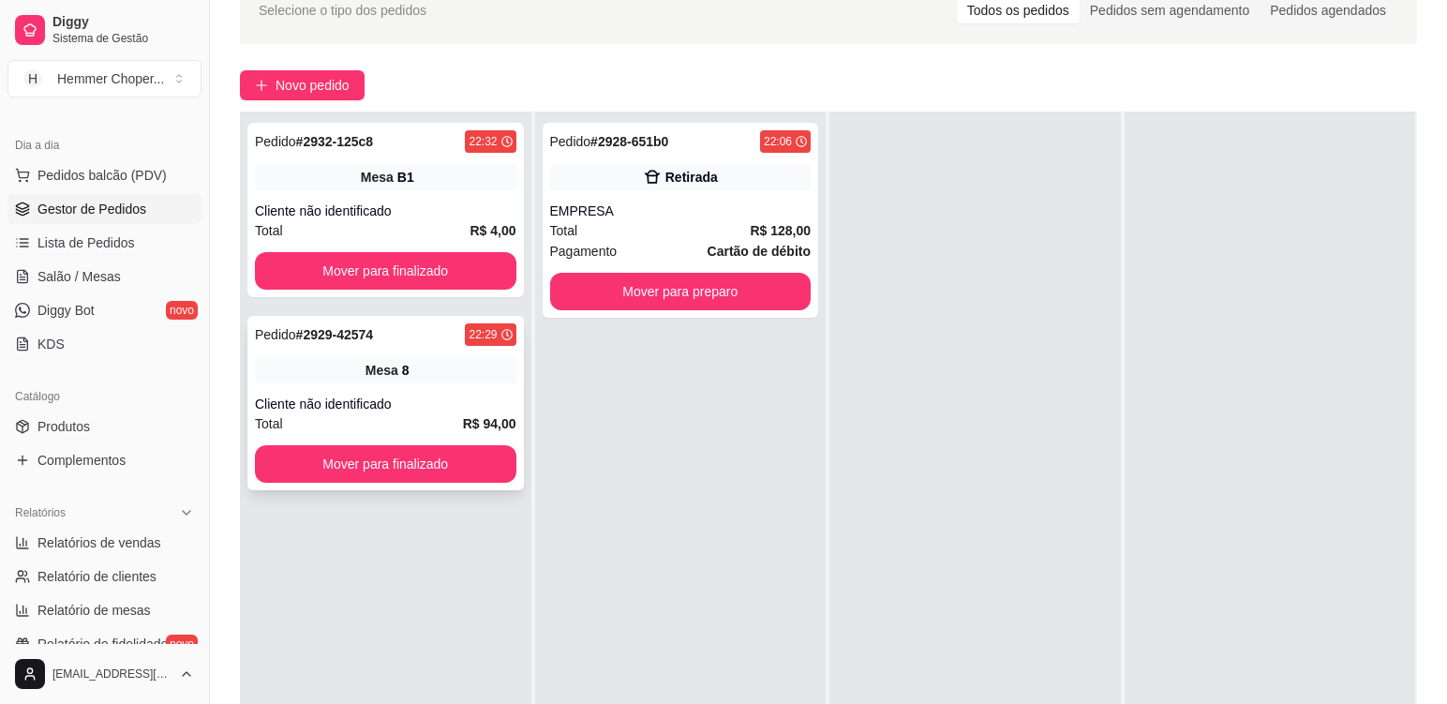
click at [423, 397] on div "Cliente não identificado" at bounding box center [386, 404] width 262 height 19
click at [436, 187] on div "Mesa B1" at bounding box center [386, 177] width 262 height 26
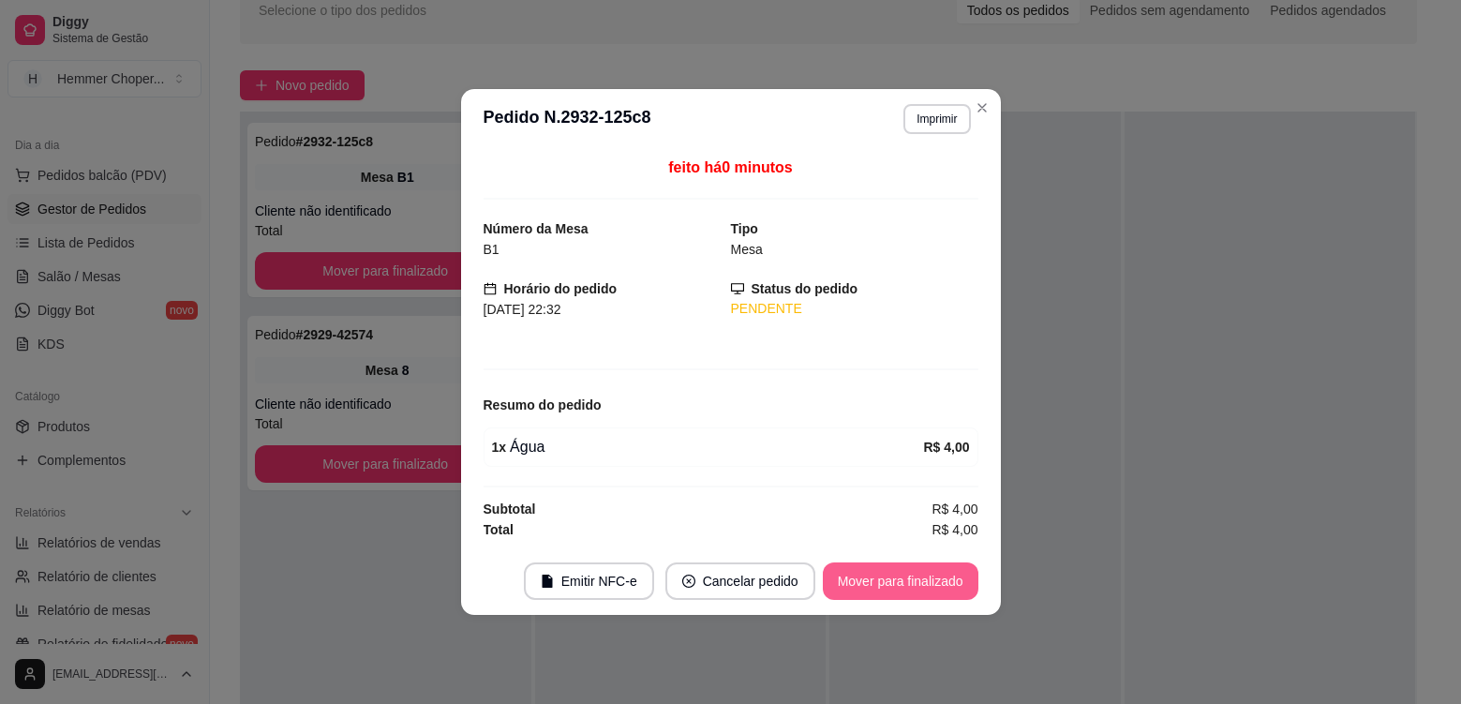
click at [866, 577] on button "Mover para finalizado" at bounding box center [901, 580] width 156 height 37
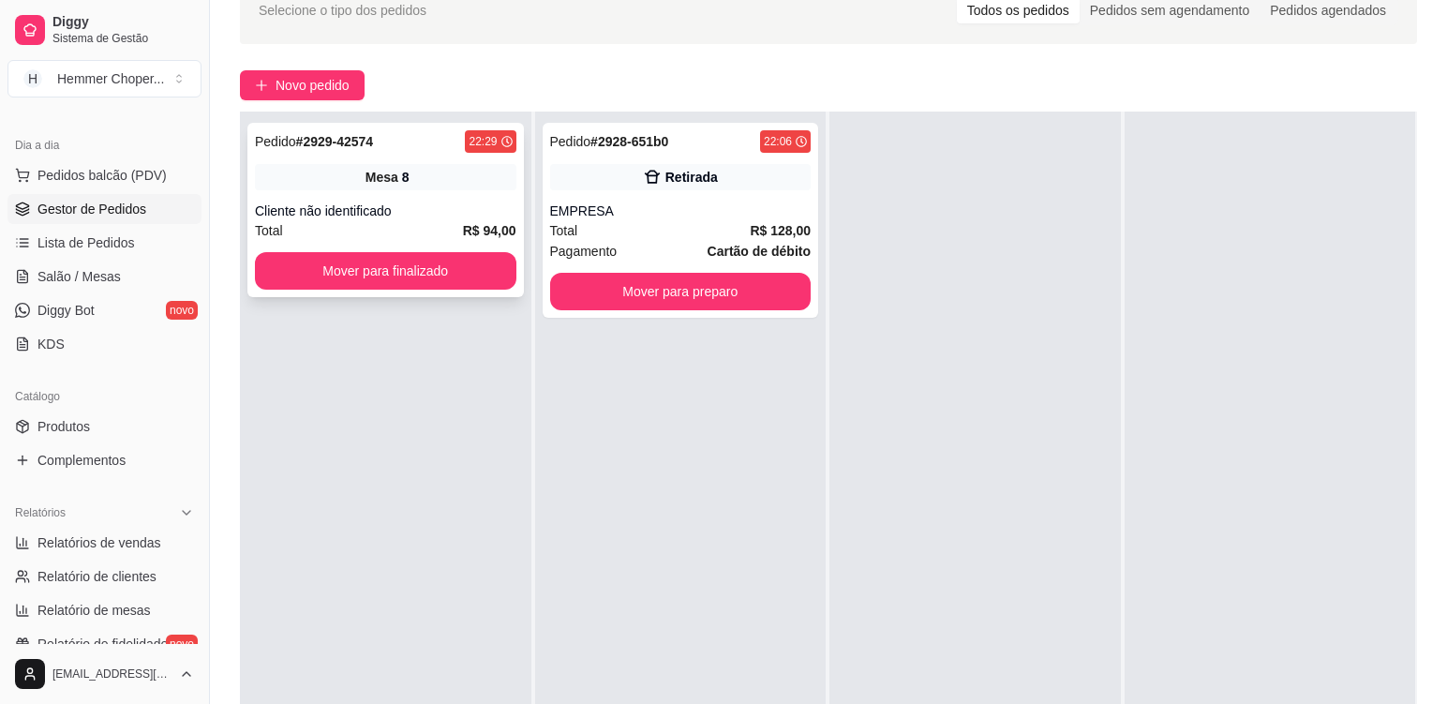
click at [444, 202] on div "Cliente não identificado" at bounding box center [386, 211] width 262 height 19
click at [463, 398] on div "Pedido # 2929-42574 22:29 Mesa 8 Cliente não identificado Total R$ 94,00 Mover …" at bounding box center [386, 464] width 292 height 704
click at [649, 203] on div "EMPRESA" at bounding box center [681, 211] width 262 height 19
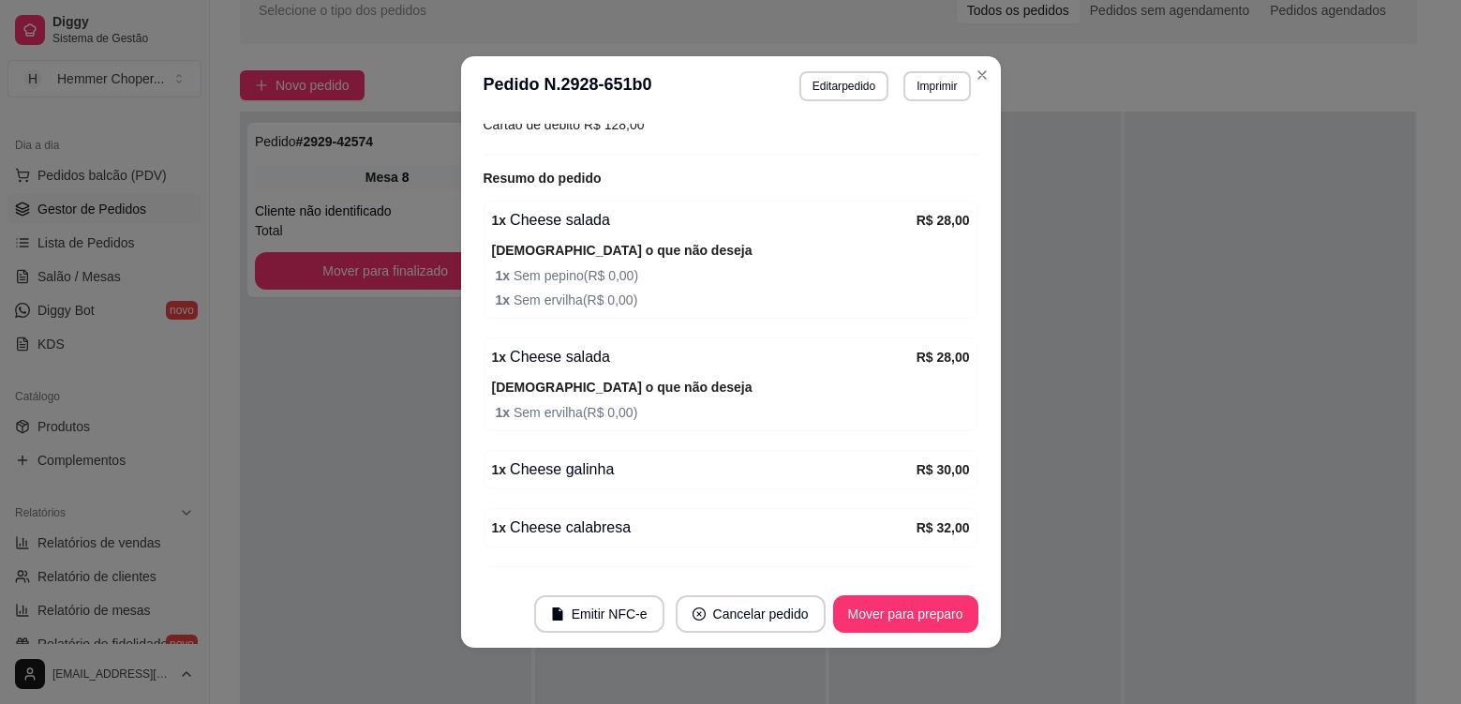
scroll to position [375, 0]
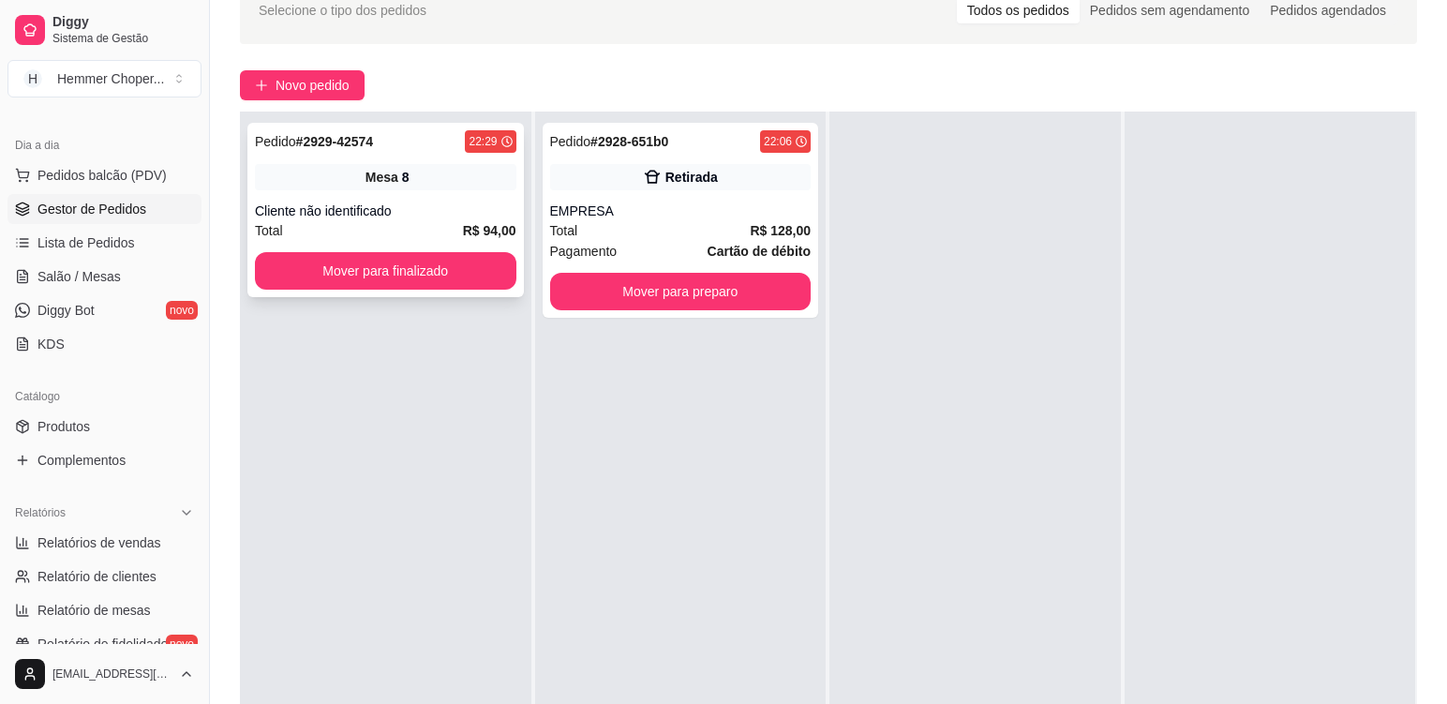
click at [393, 184] on span "Mesa" at bounding box center [382, 177] width 33 height 19
click at [354, 239] on div "Total R$ 94,00" at bounding box center [386, 230] width 262 height 21
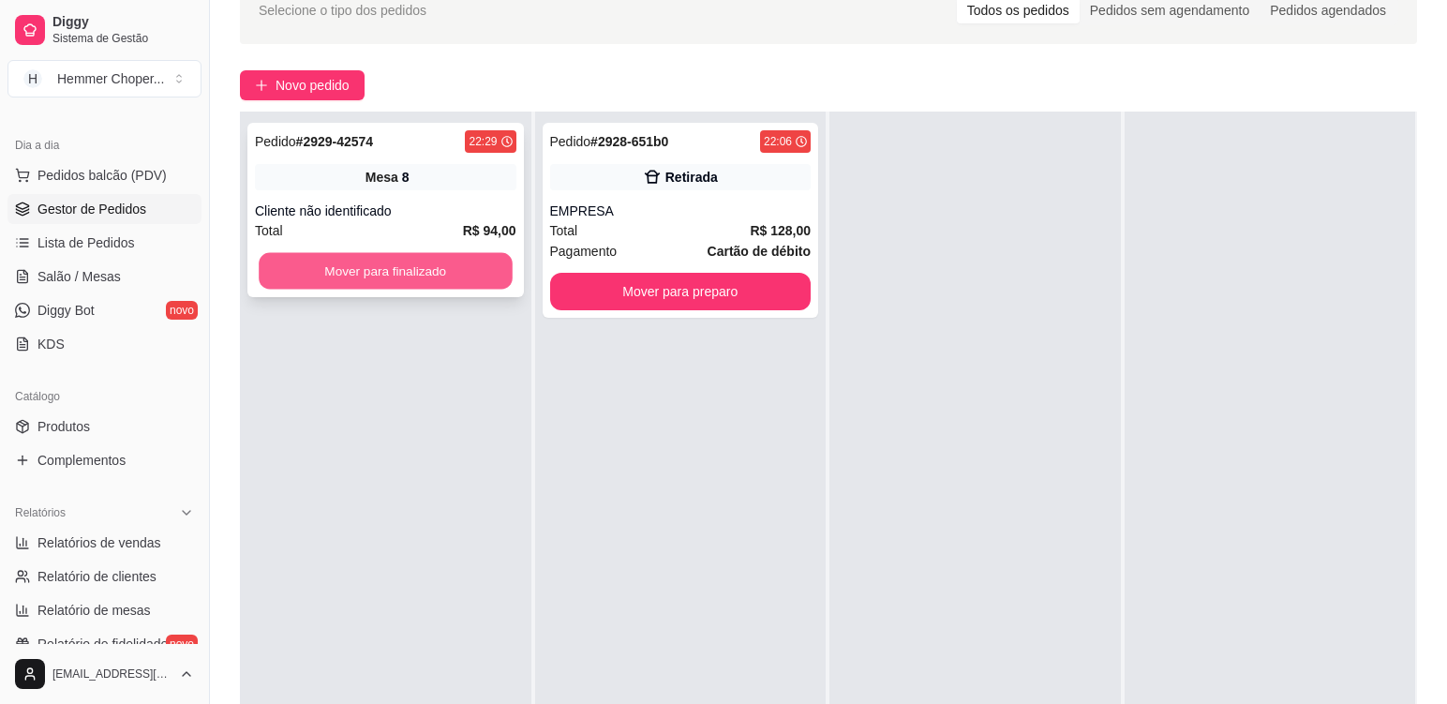
click at [378, 274] on button "Mover para finalizado" at bounding box center [385, 271] width 253 height 37
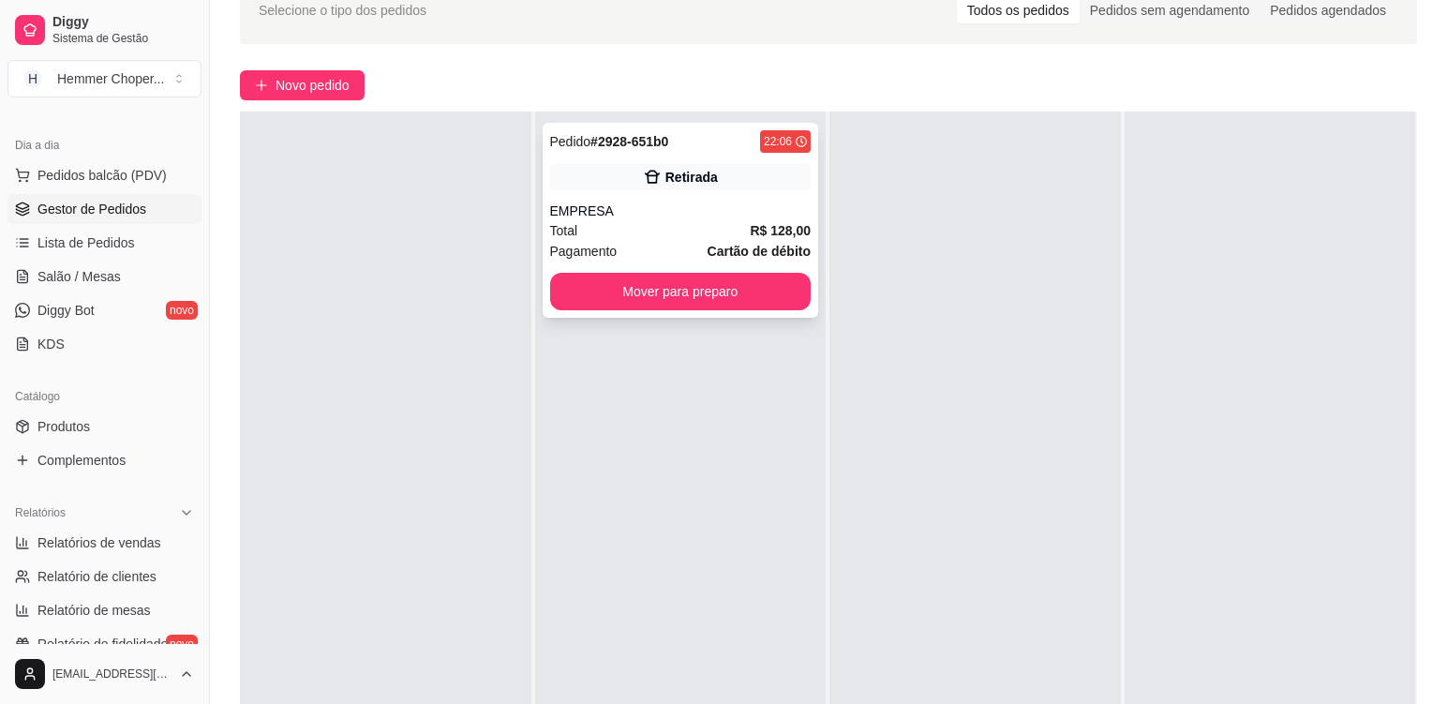
click at [636, 229] on div "Total R$ 128,00" at bounding box center [681, 230] width 262 height 21
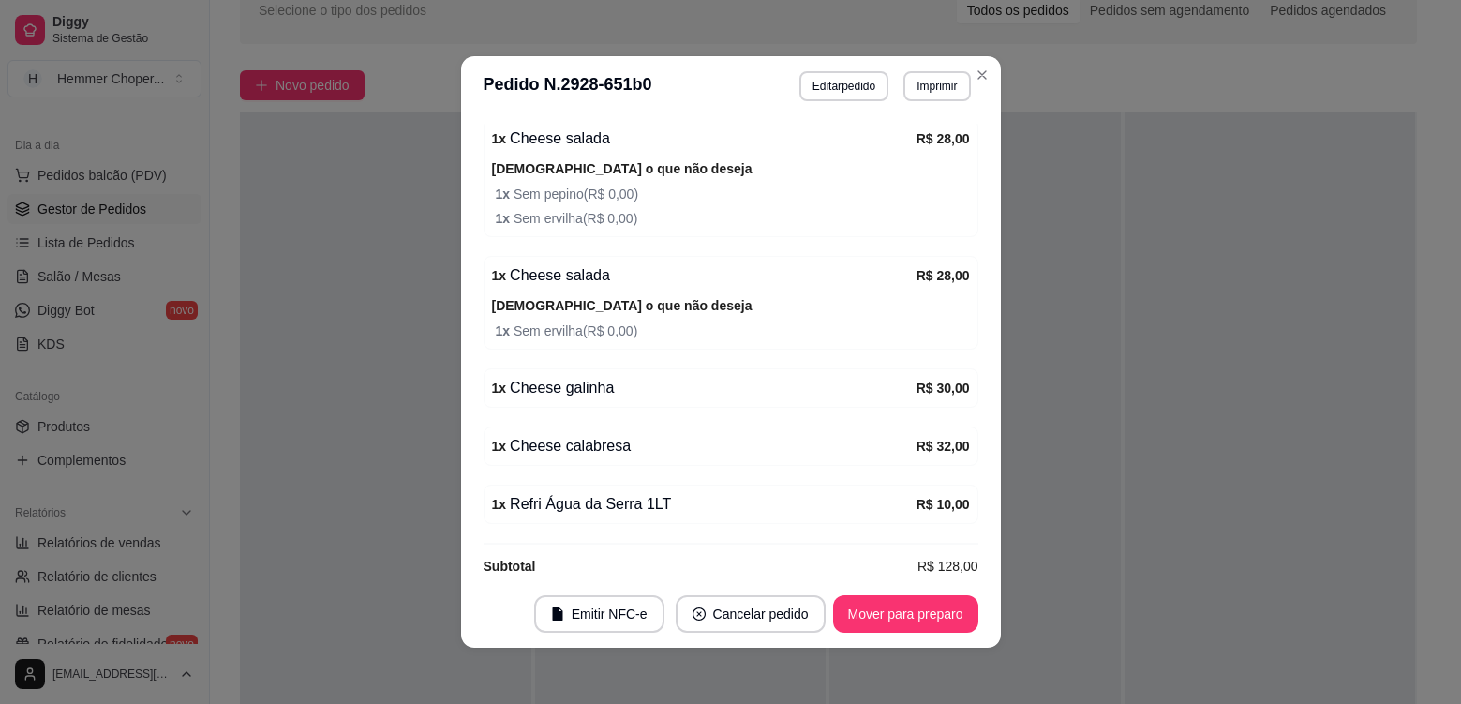
scroll to position [442, 0]
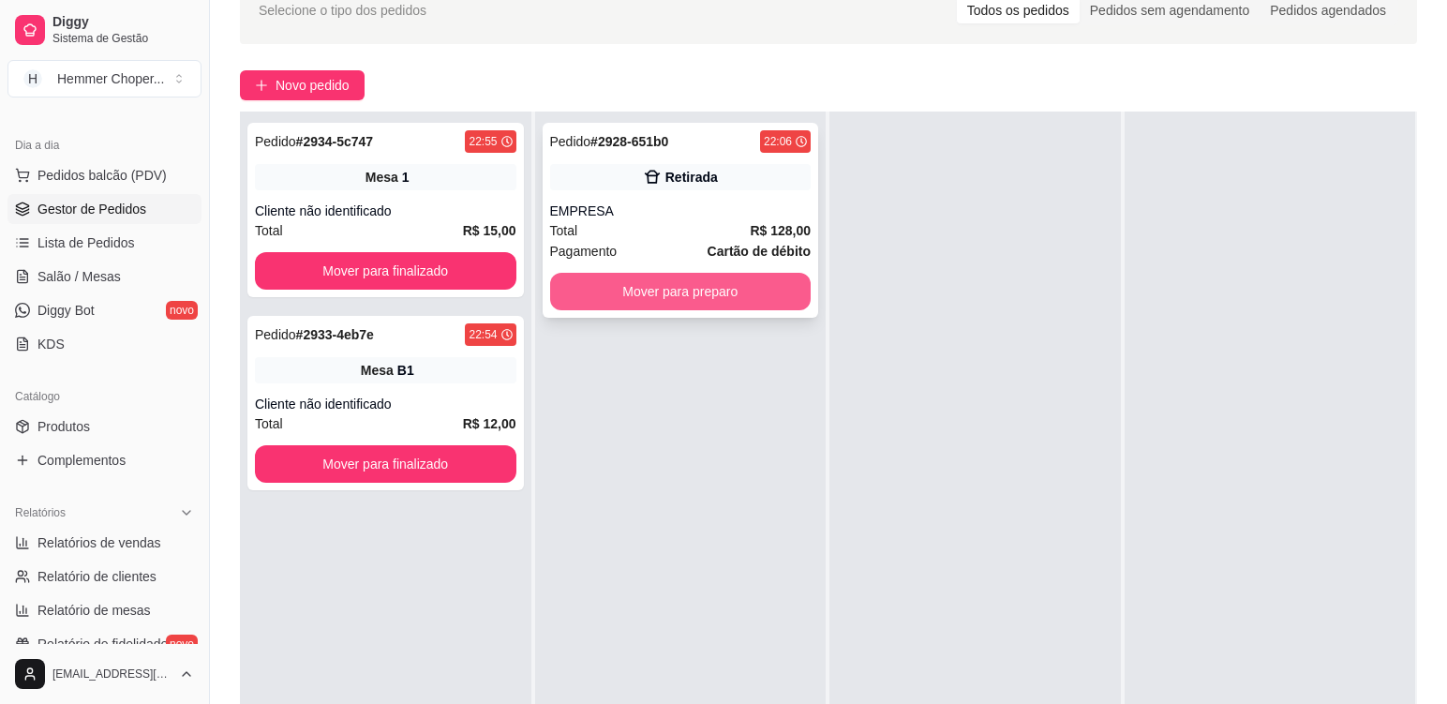
click at [756, 304] on button "Mover para preparo" at bounding box center [681, 291] width 262 height 37
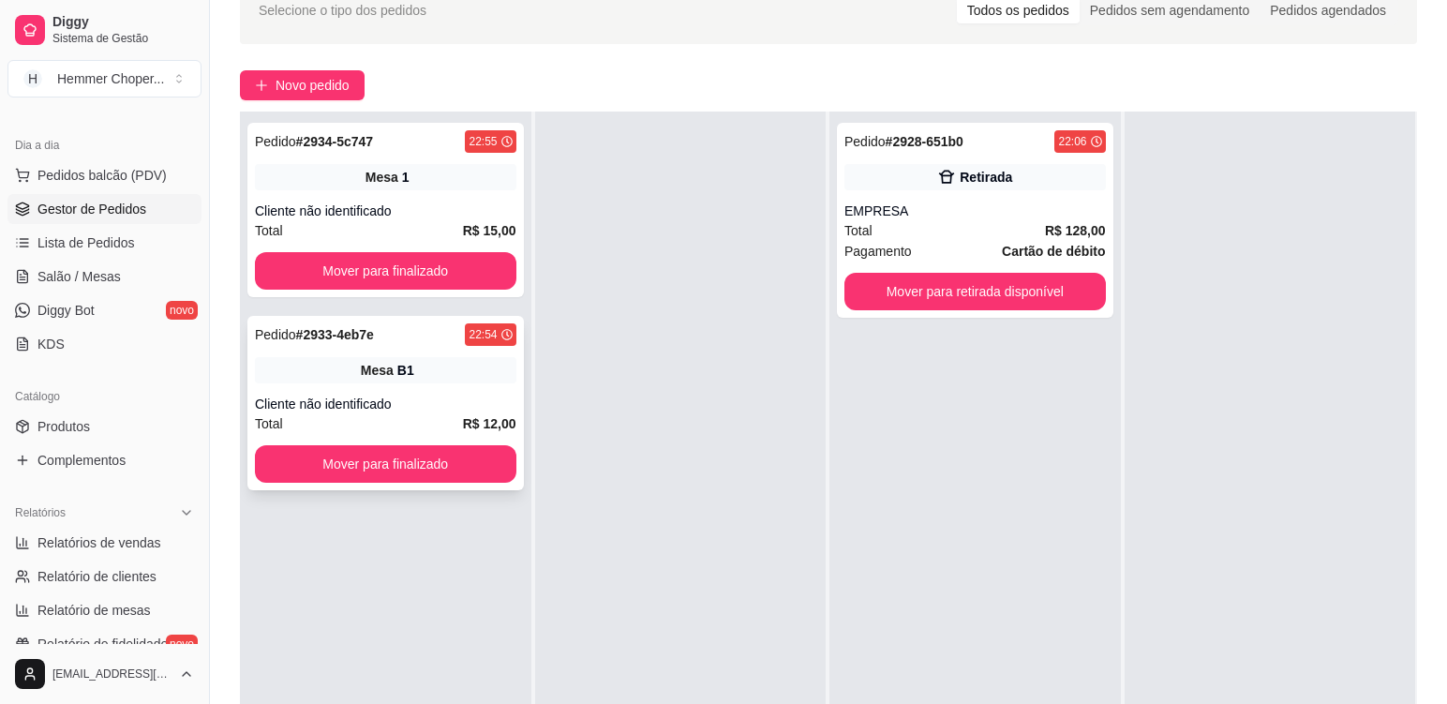
click at [466, 396] on div "Cliente não identificado" at bounding box center [386, 404] width 262 height 19
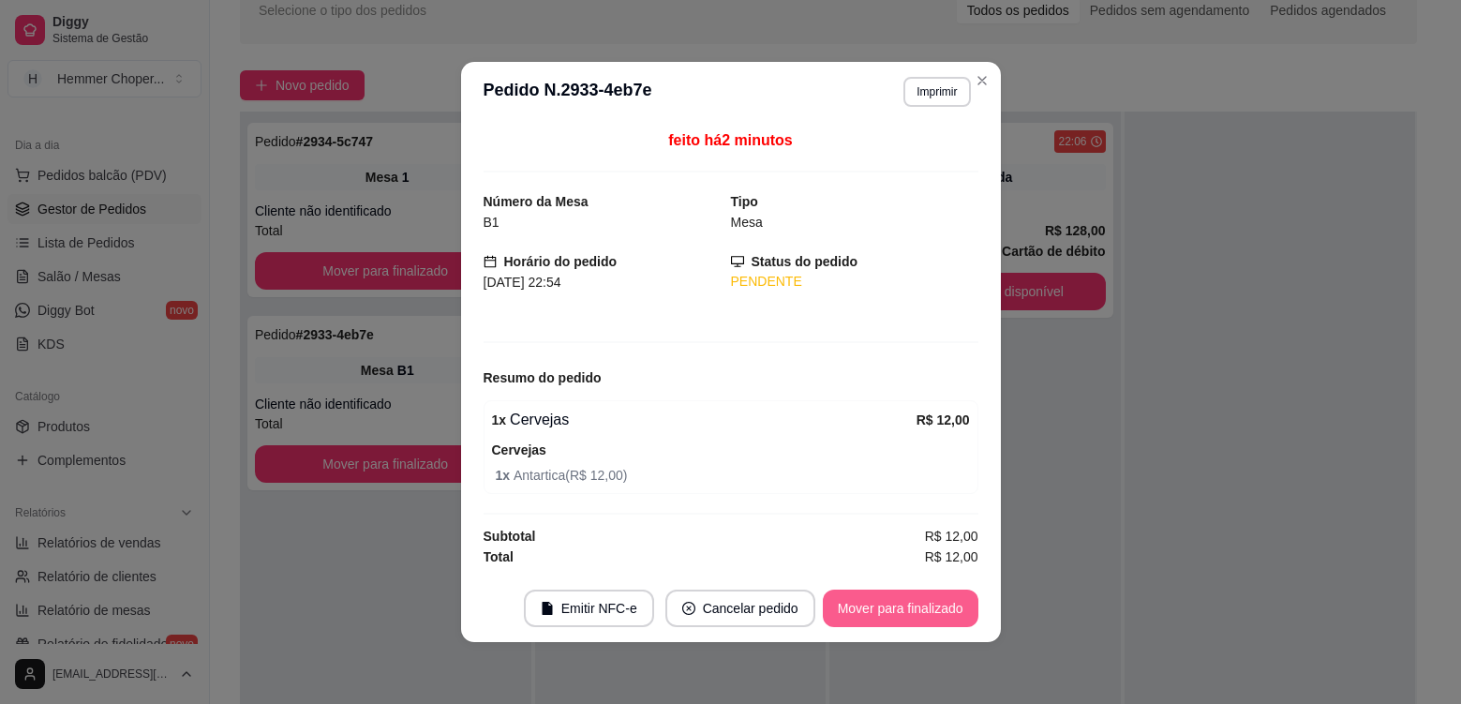
click at [866, 602] on button "Mover para finalizado" at bounding box center [901, 608] width 156 height 37
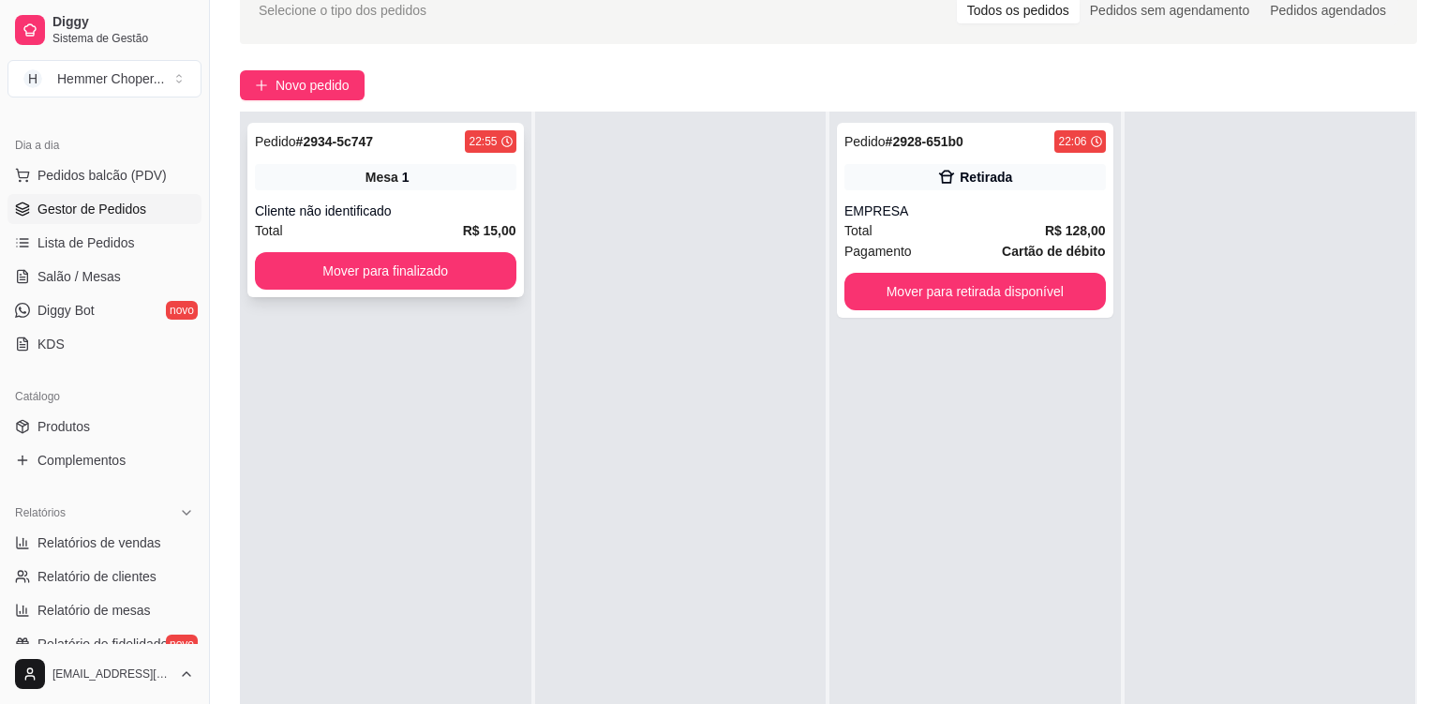
click at [446, 225] on div "Total R$ 15,00" at bounding box center [386, 230] width 262 height 21
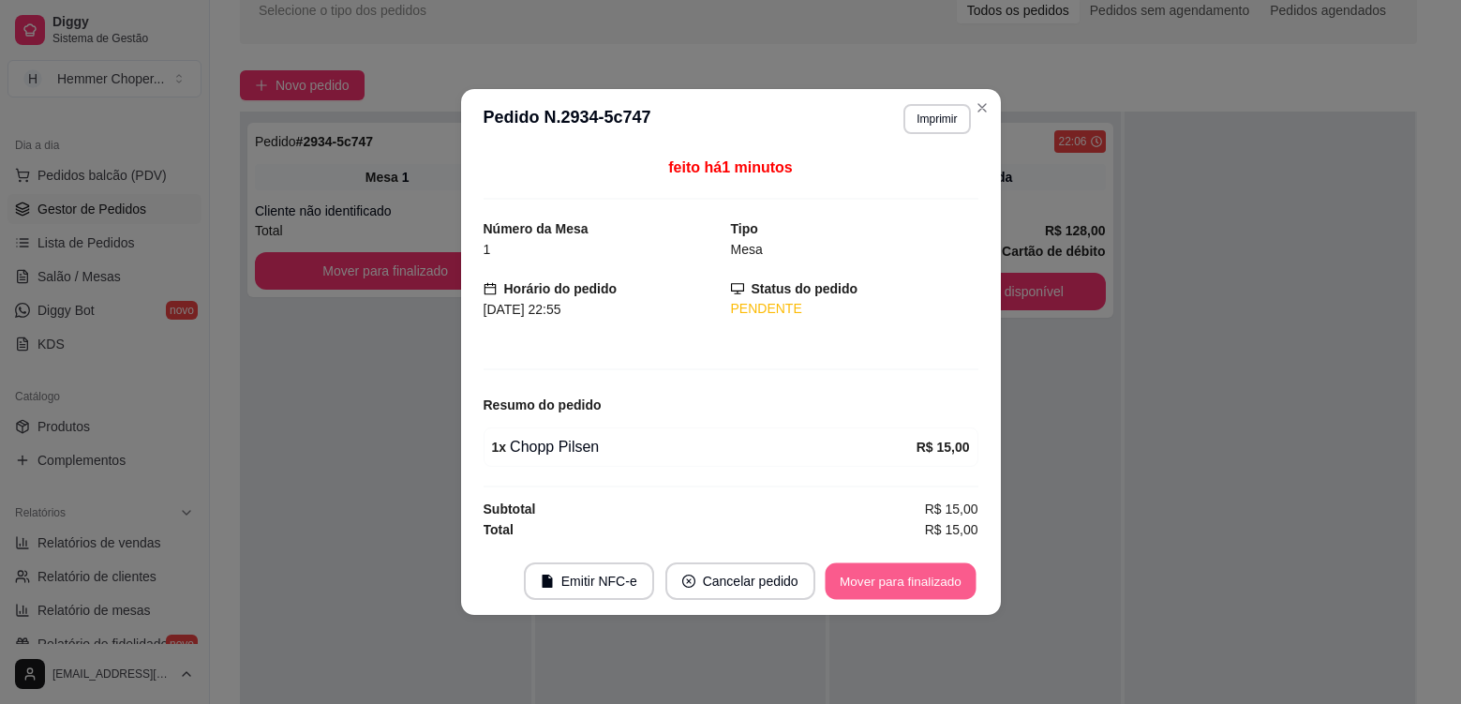
click at [895, 587] on button "Mover para finalizado" at bounding box center [900, 581] width 151 height 37
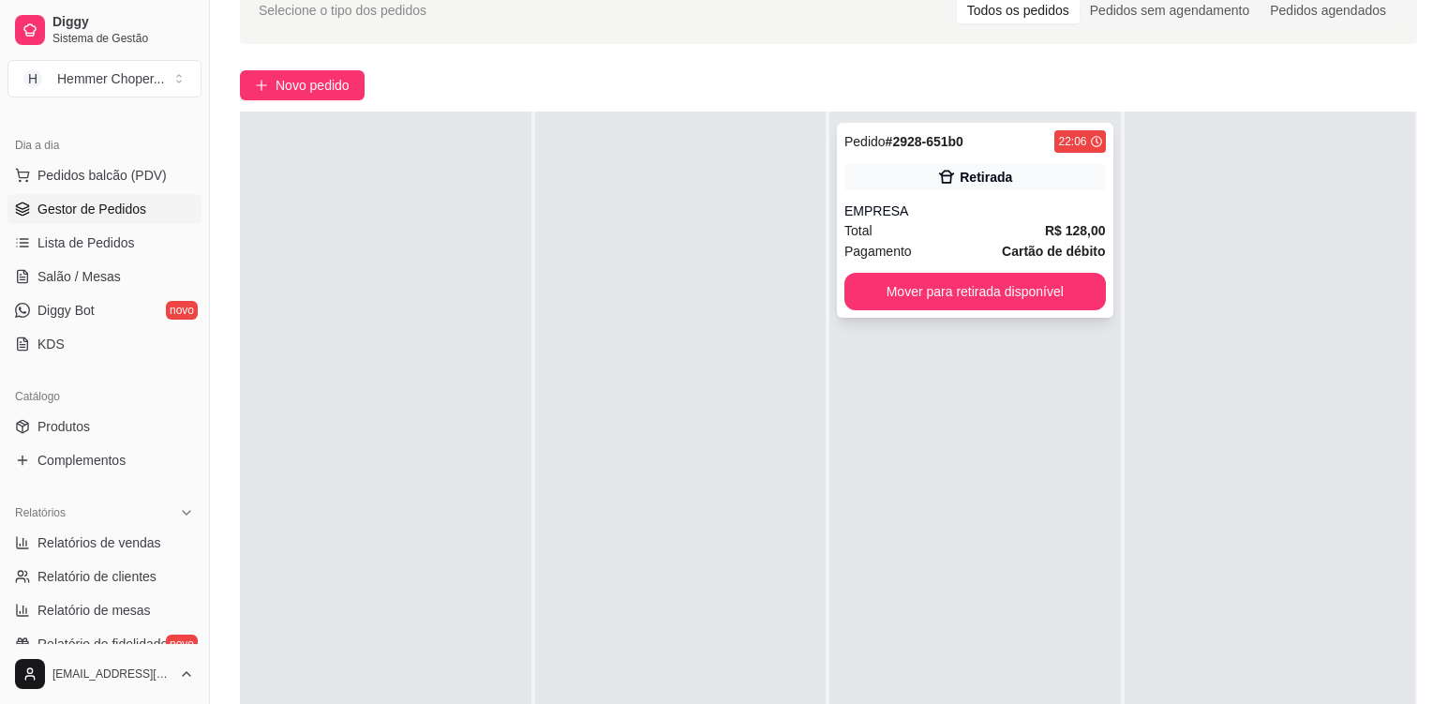
click at [928, 234] on div "Total R$ 128,00" at bounding box center [976, 230] width 262 height 21
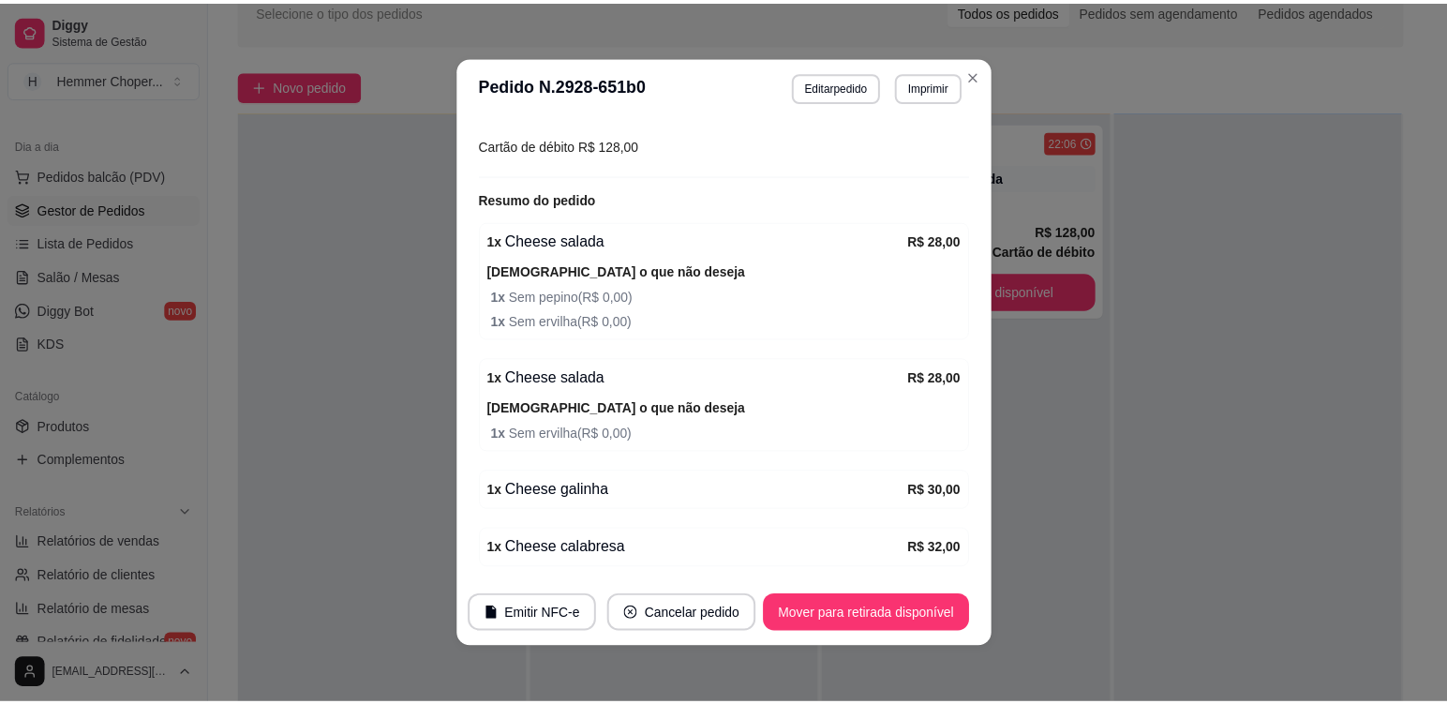
scroll to position [349, 0]
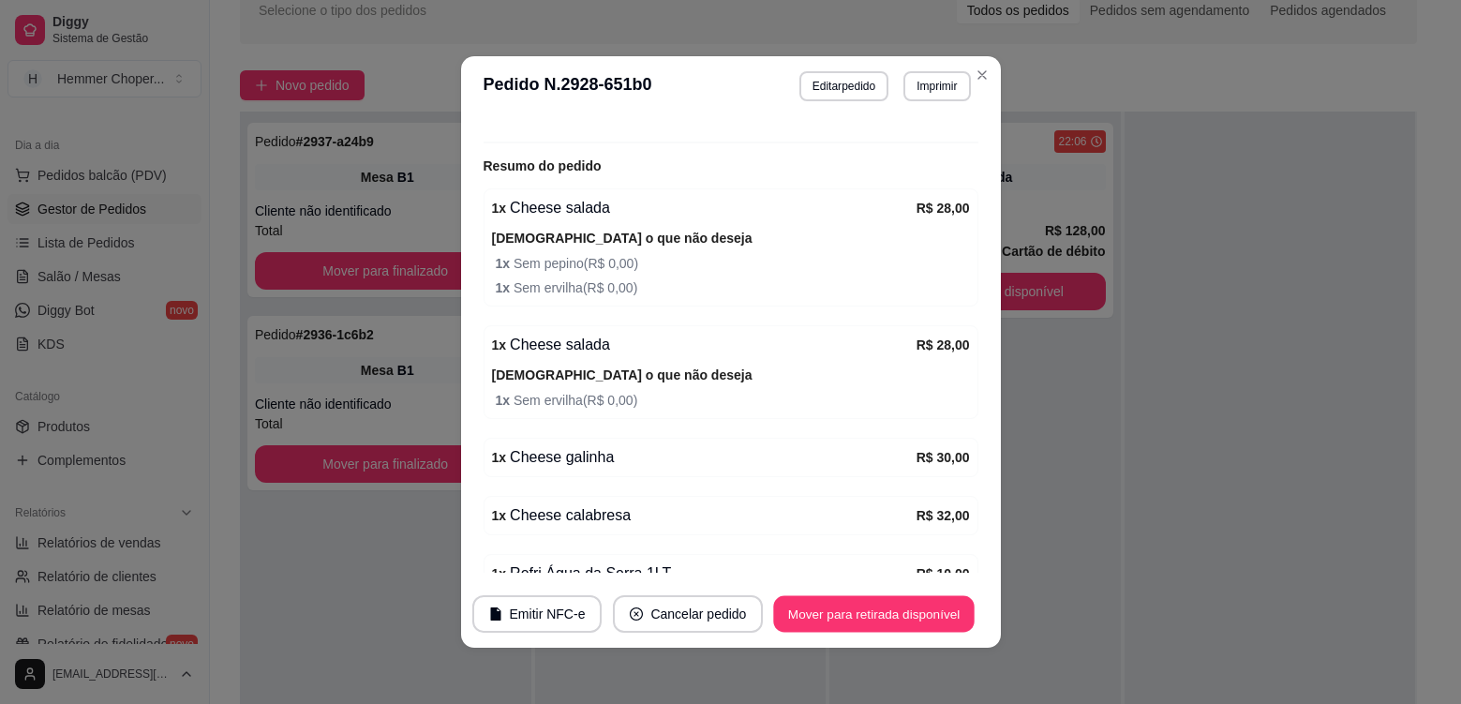
click at [779, 615] on button "Mover para retirada disponível" at bounding box center [874, 614] width 201 height 37
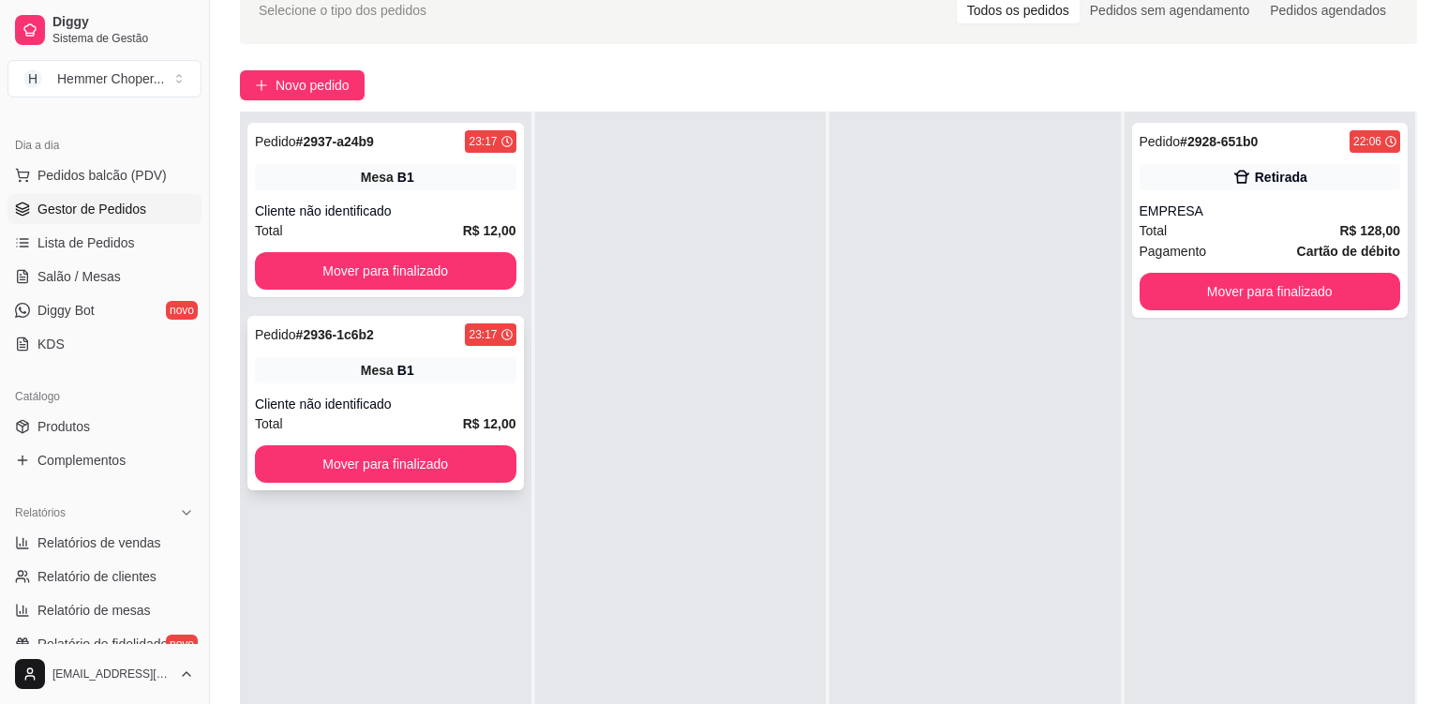
click at [418, 384] on div "Pedido # 2936-1c6b2 23:17 Mesa B1 Cliente não identificado Total R$ 12,00 Mover…" at bounding box center [385, 403] width 277 height 174
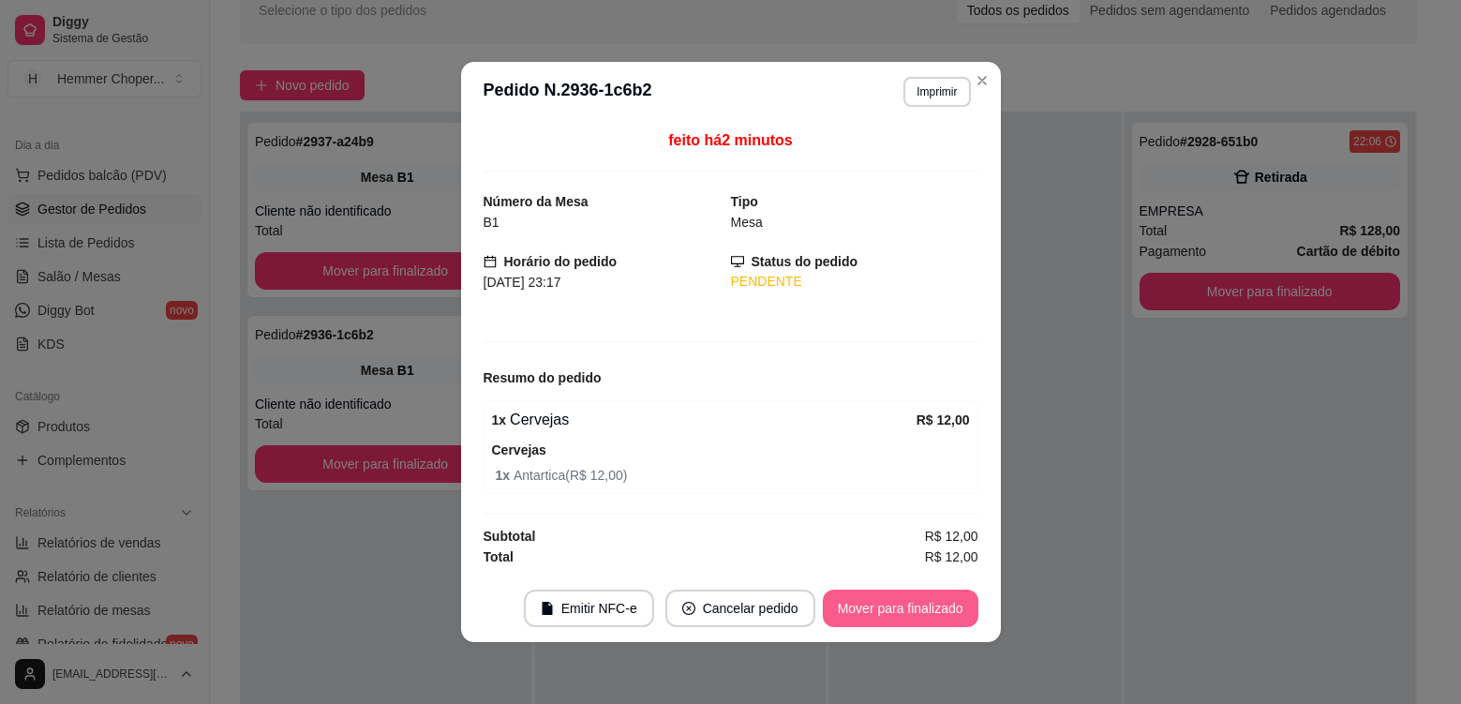
click at [879, 620] on button "Mover para finalizado" at bounding box center [901, 608] width 156 height 37
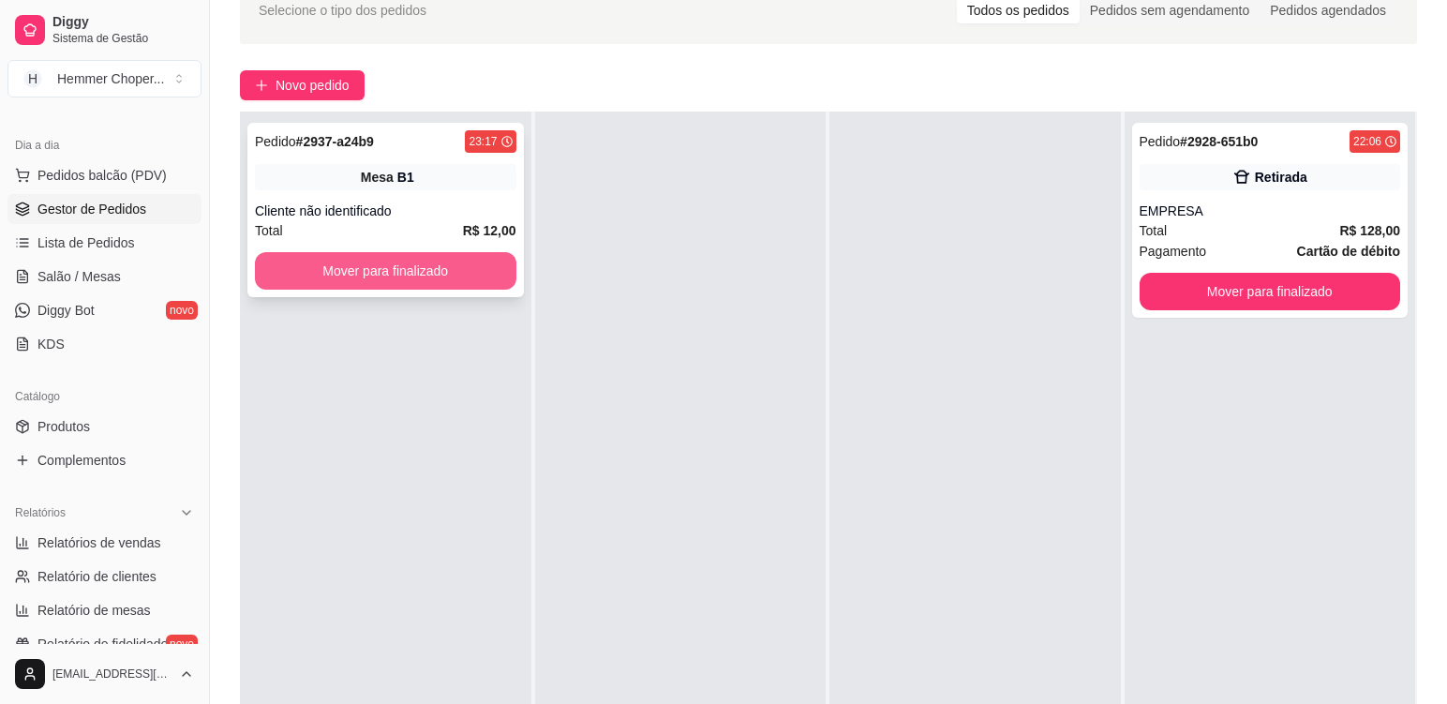
click at [490, 274] on button "Mover para finalizado" at bounding box center [386, 270] width 262 height 37
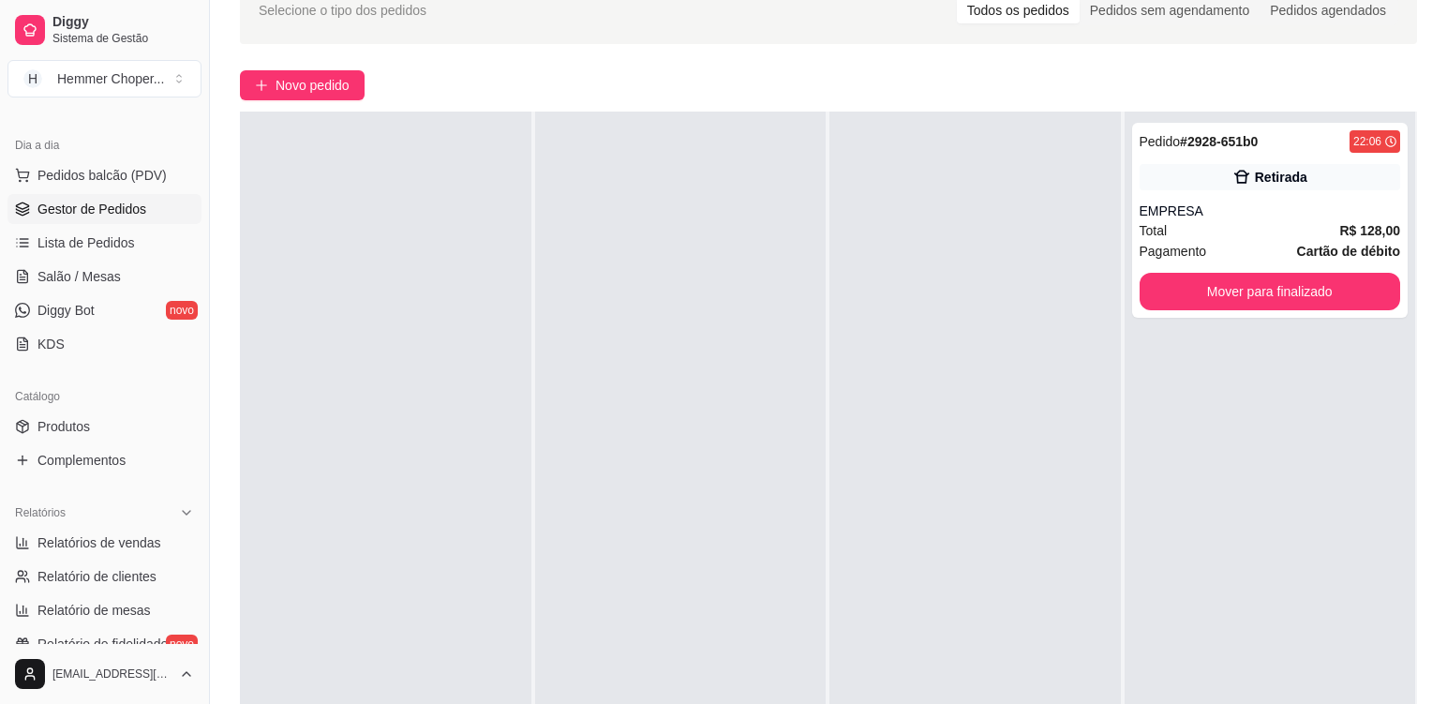
click at [642, 377] on div at bounding box center [681, 464] width 292 height 704
click at [661, 356] on div at bounding box center [681, 464] width 292 height 704
